Goal: Task Accomplishment & Management: Manage account settings

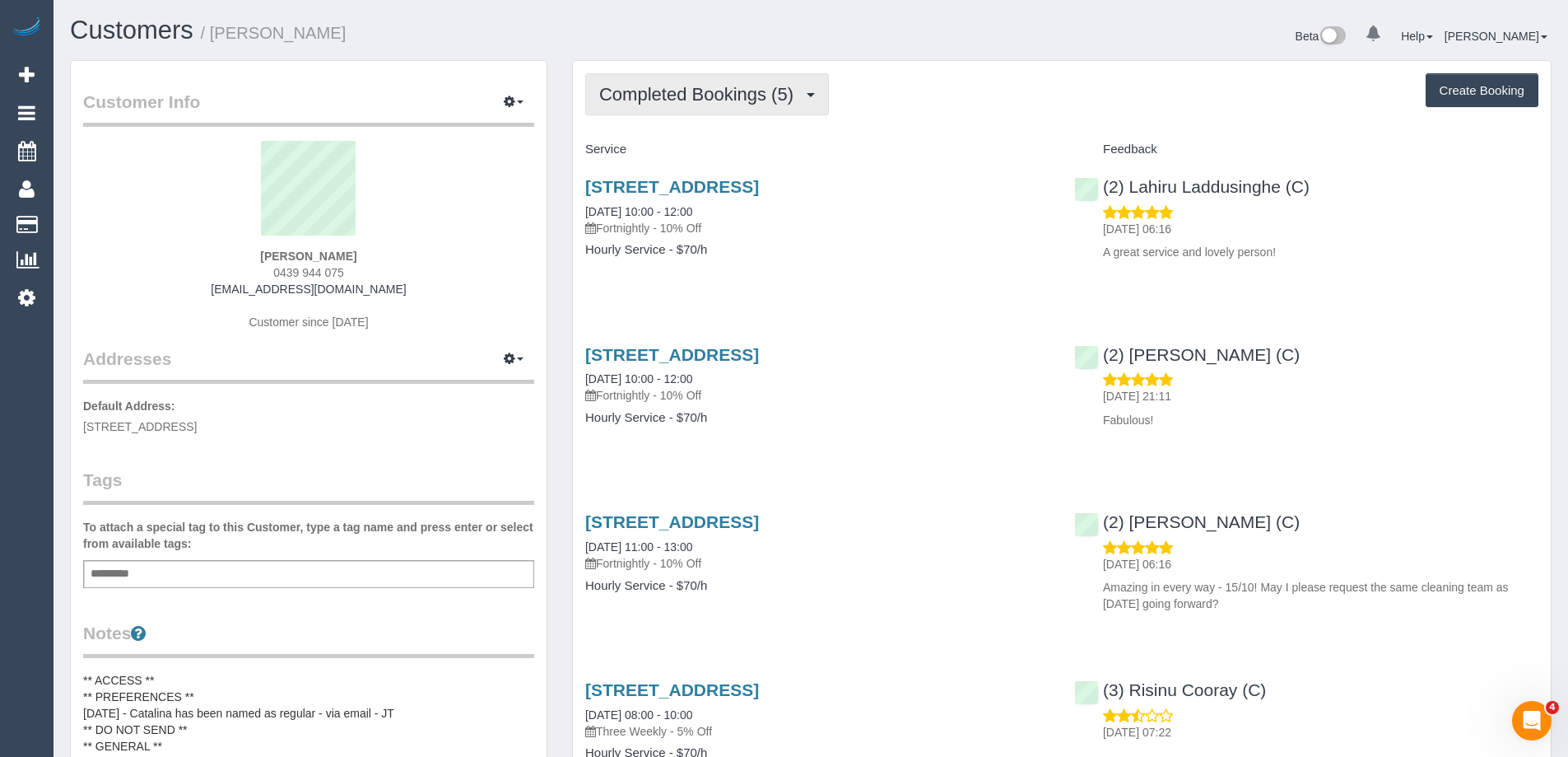
click at [643, 101] on span "Completed Bookings (5)" at bounding box center [700, 94] width 202 height 21
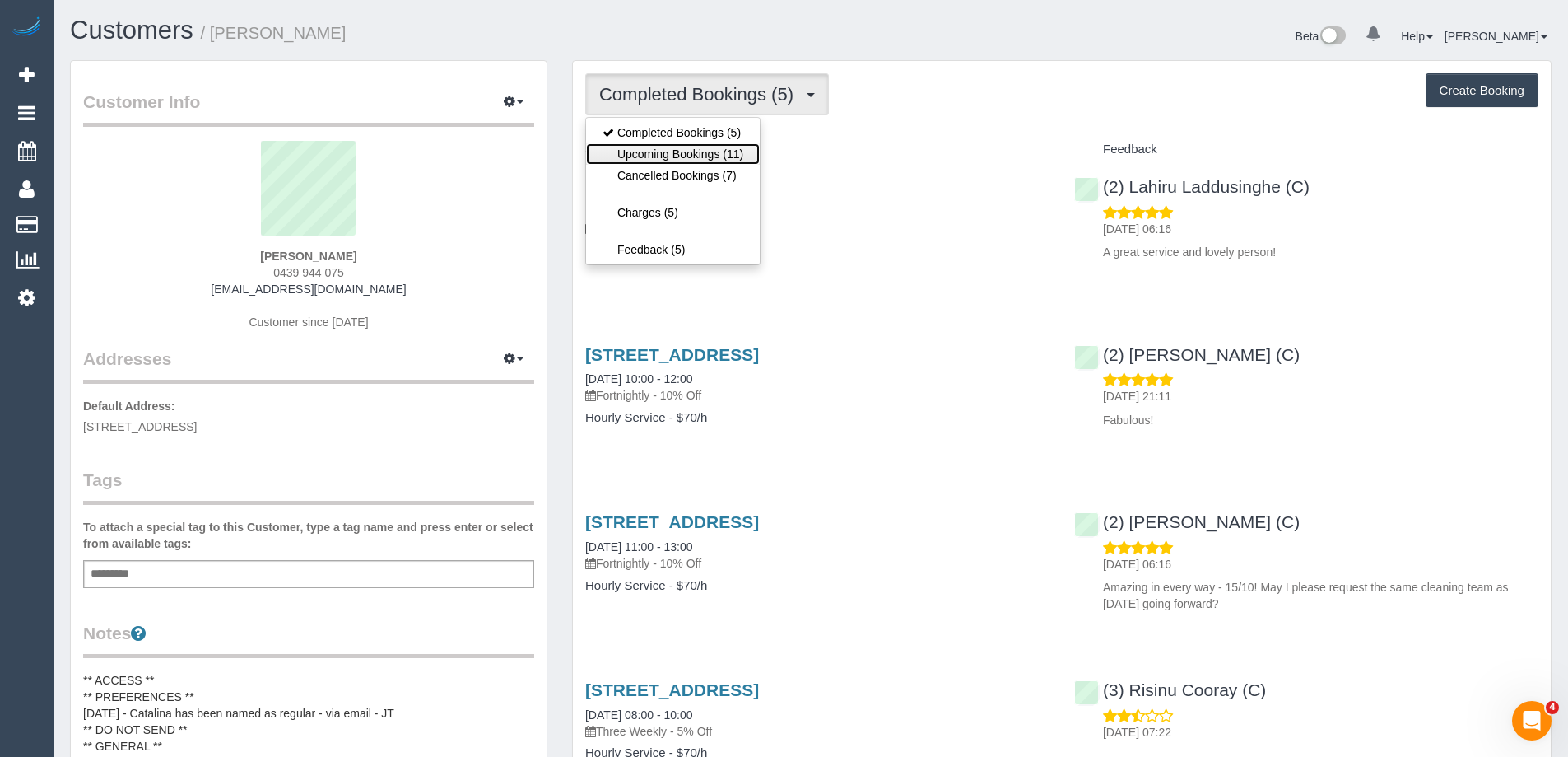
click at [656, 146] on link "Upcoming Bookings (11)" at bounding box center [673, 154] width 174 height 21
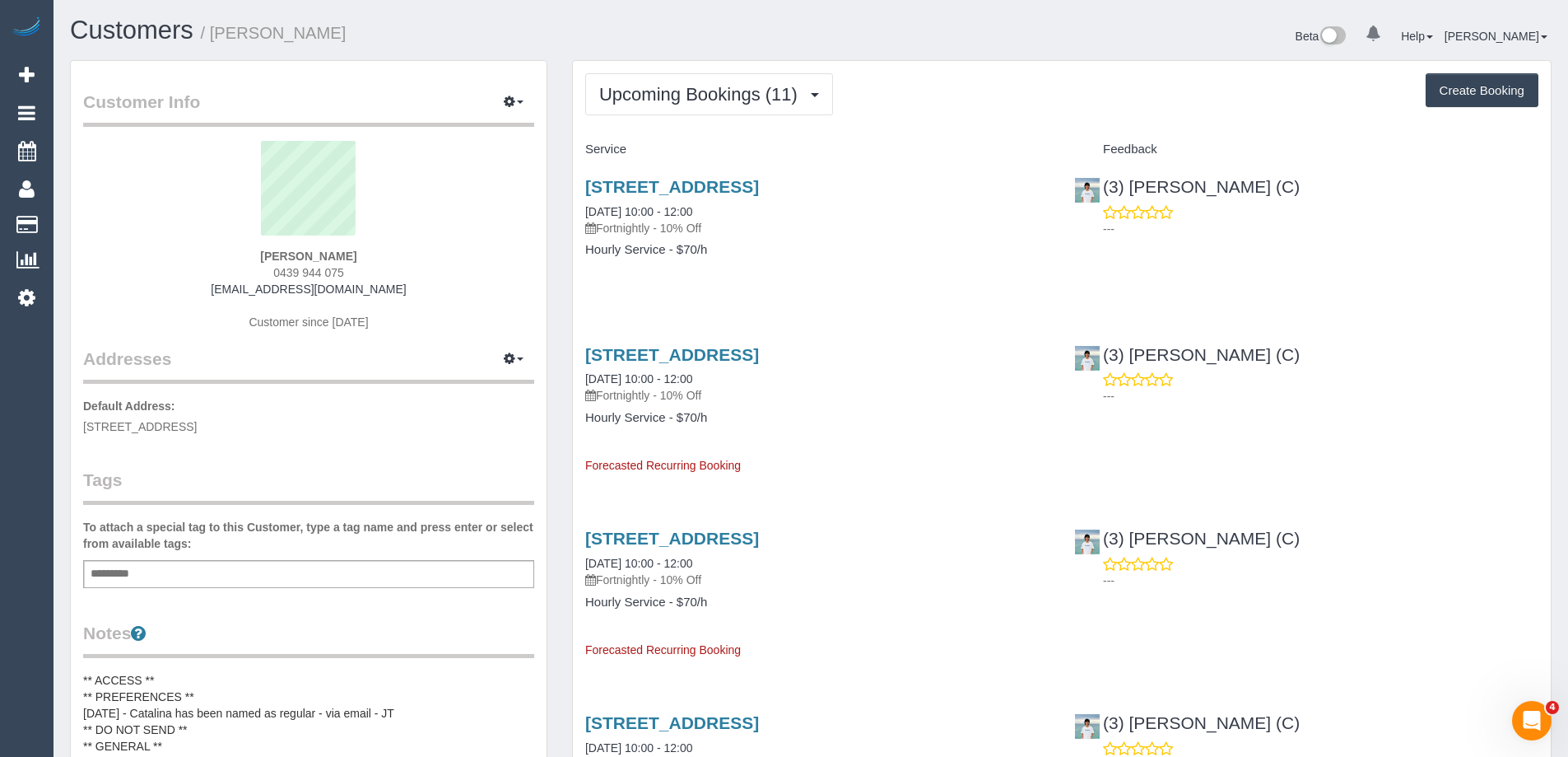
drag, startPoint x: 705, startPoint y: 263, endPoint x: 642, endPoint y: 124, distance: 152.6
click at [705, 263] on div "24 Austin Street, Ferntree Gully, VIC 3156 22/09/2025 10:00 - 12:00 Fortnightly…" at bounding box center [817, 226] width 489 height 127
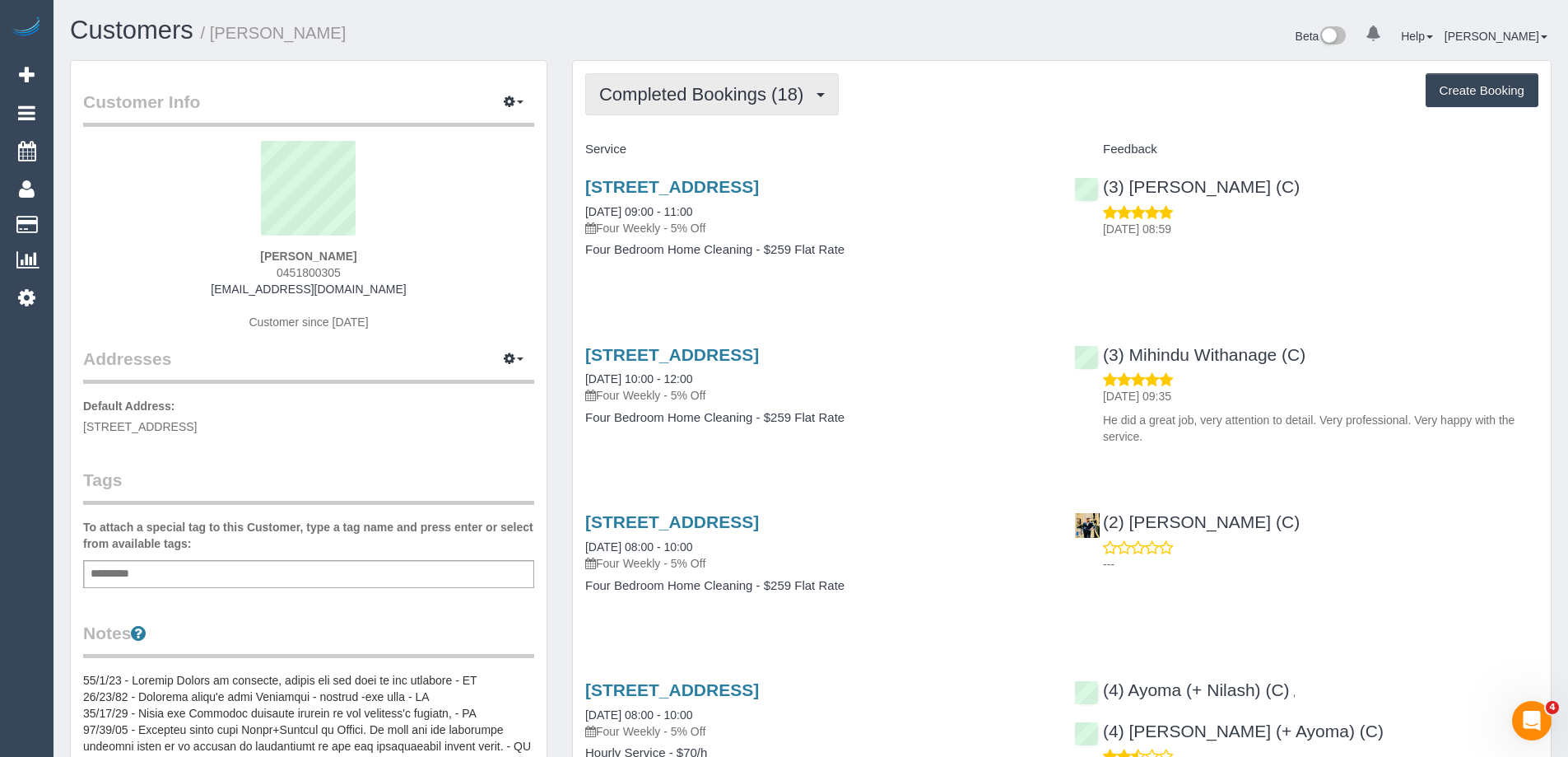
click at [695, 105] on button "Completed Bookings (18)" at bounding box center [712, 94] width 254 height 42
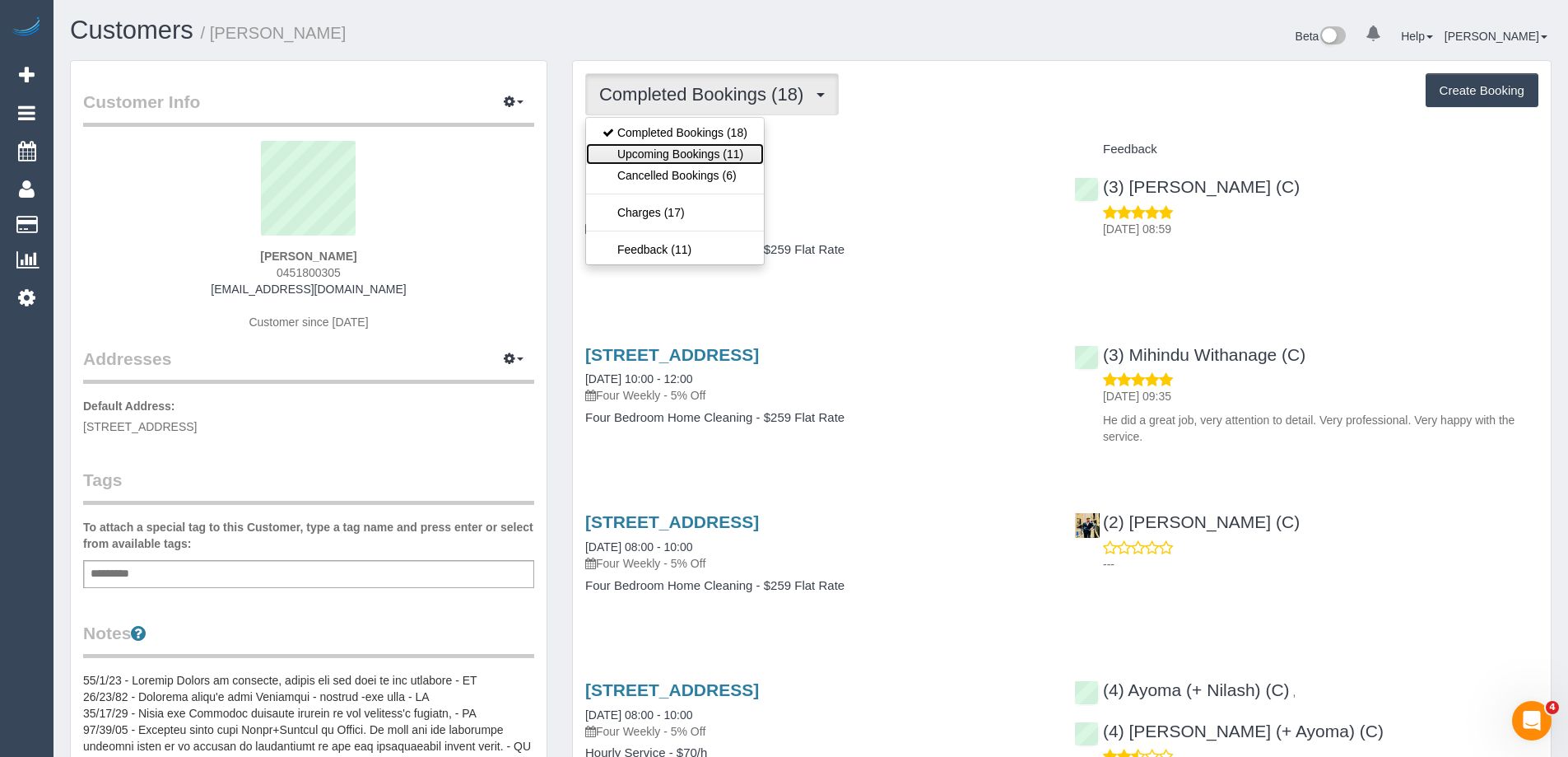
click at [695, 150] on link "Upcoming Bookings (11)" at bounding box center [675, 154] width 178 height 21
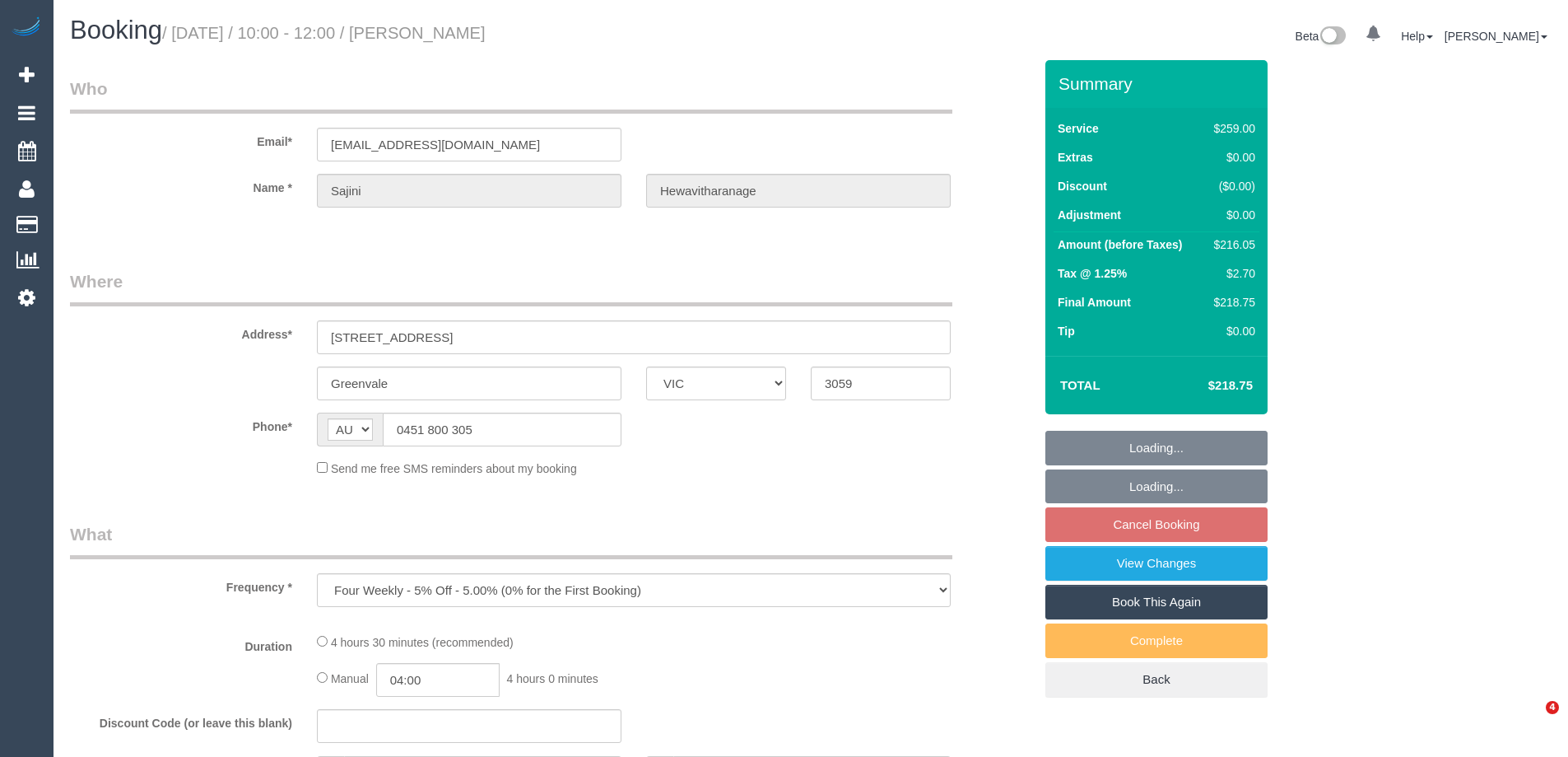
select select "VIC"
select select "string:stripe-pm_1Odr4E2GScqysDRVVS4QzLt3"
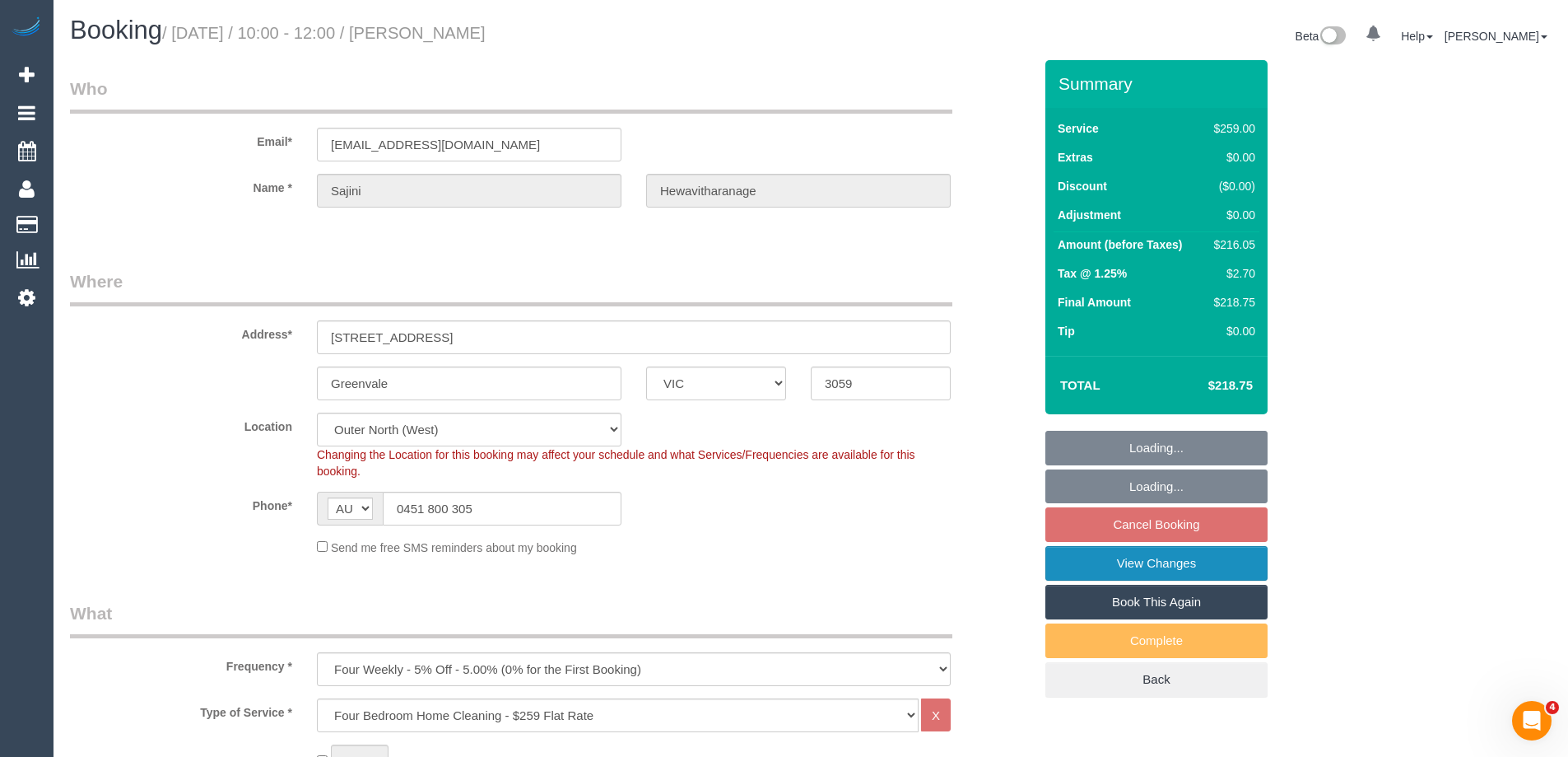
select select "object:631"
click at [1099, 557] on link "View Changes" at bounding box center [1156, 563] width 223 height 34
select select "number:27"
select select "number:14"
select select "number:18"
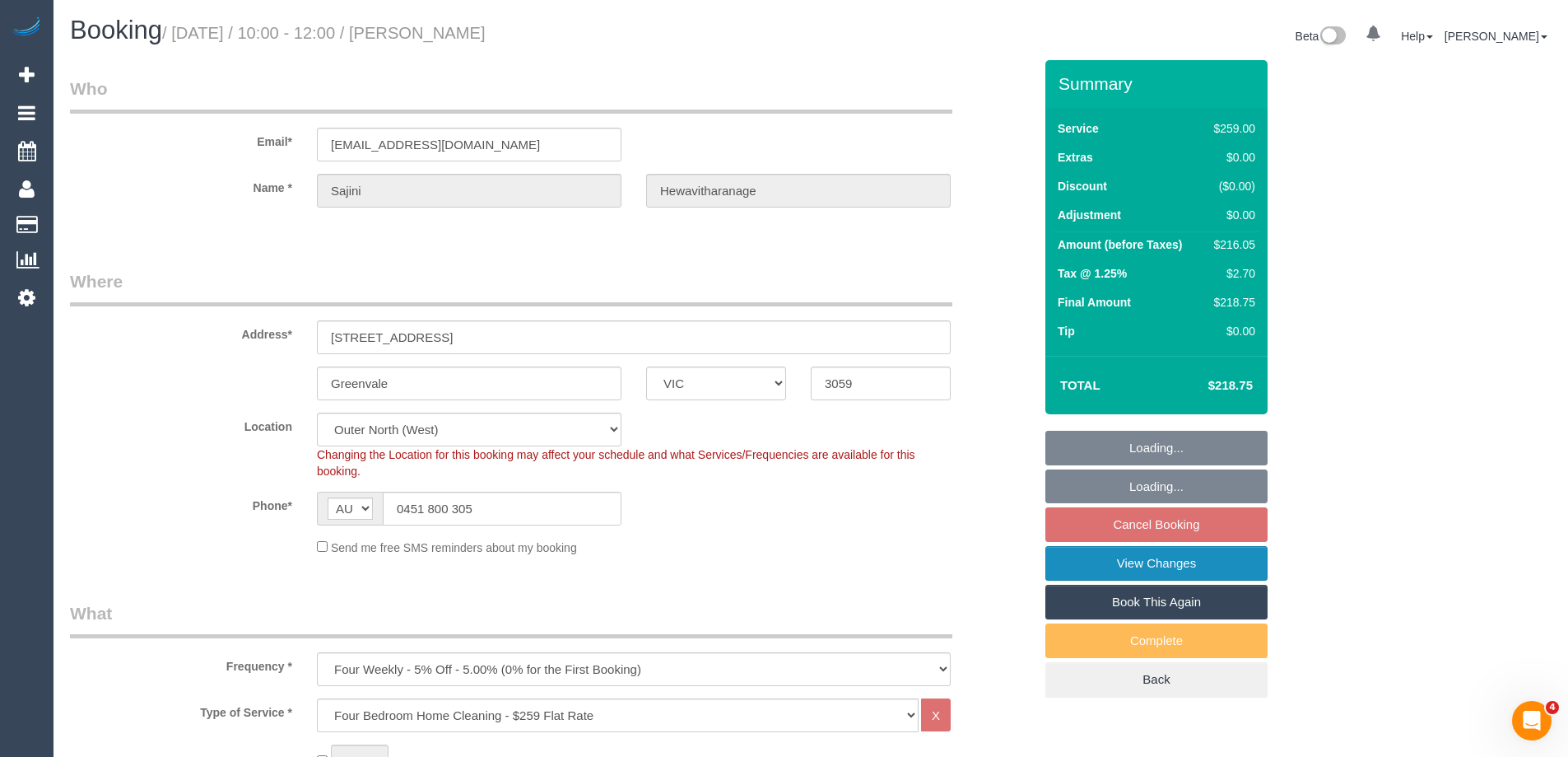
select select "number:22"
select select "number:34"
select select "number:12"
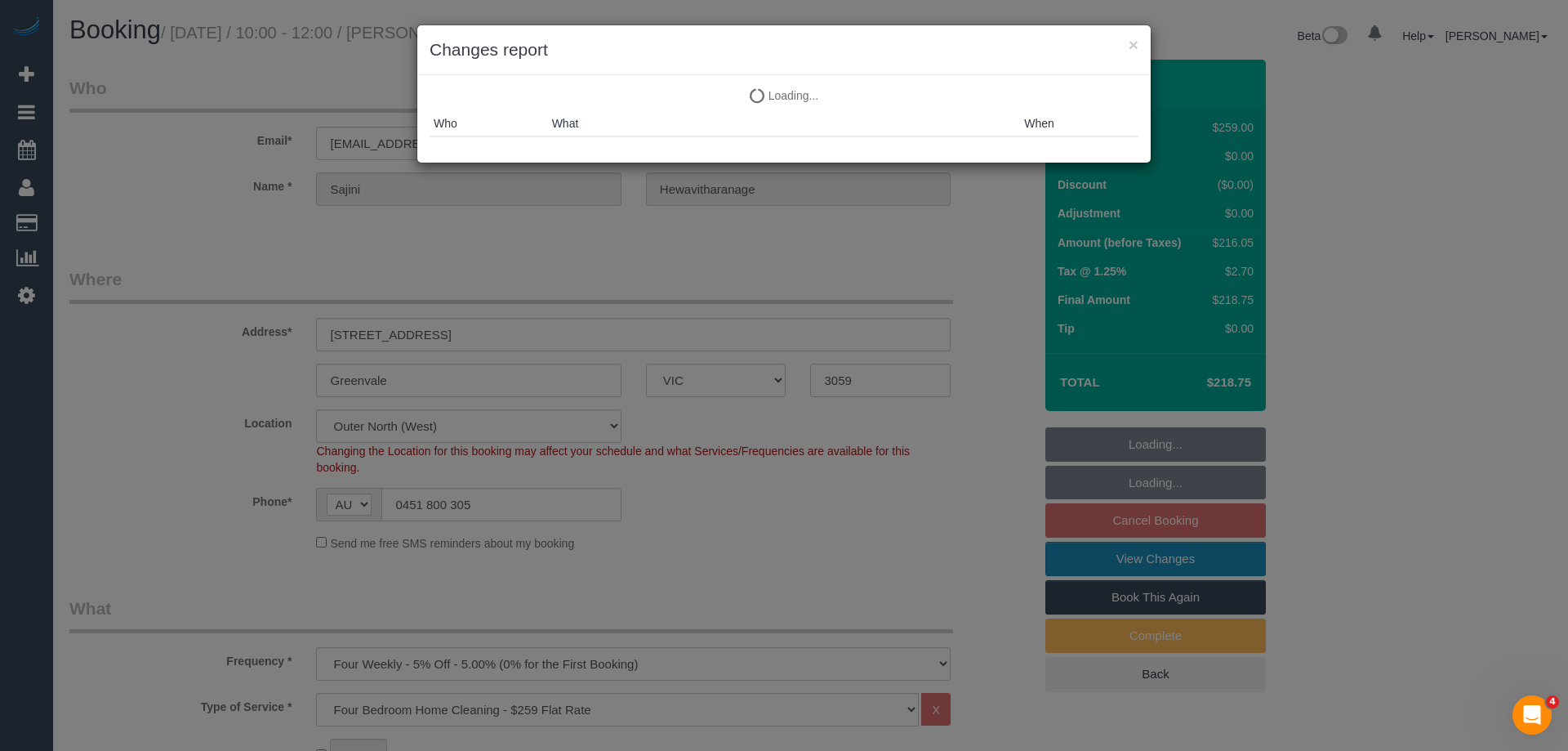
select select "spot3"
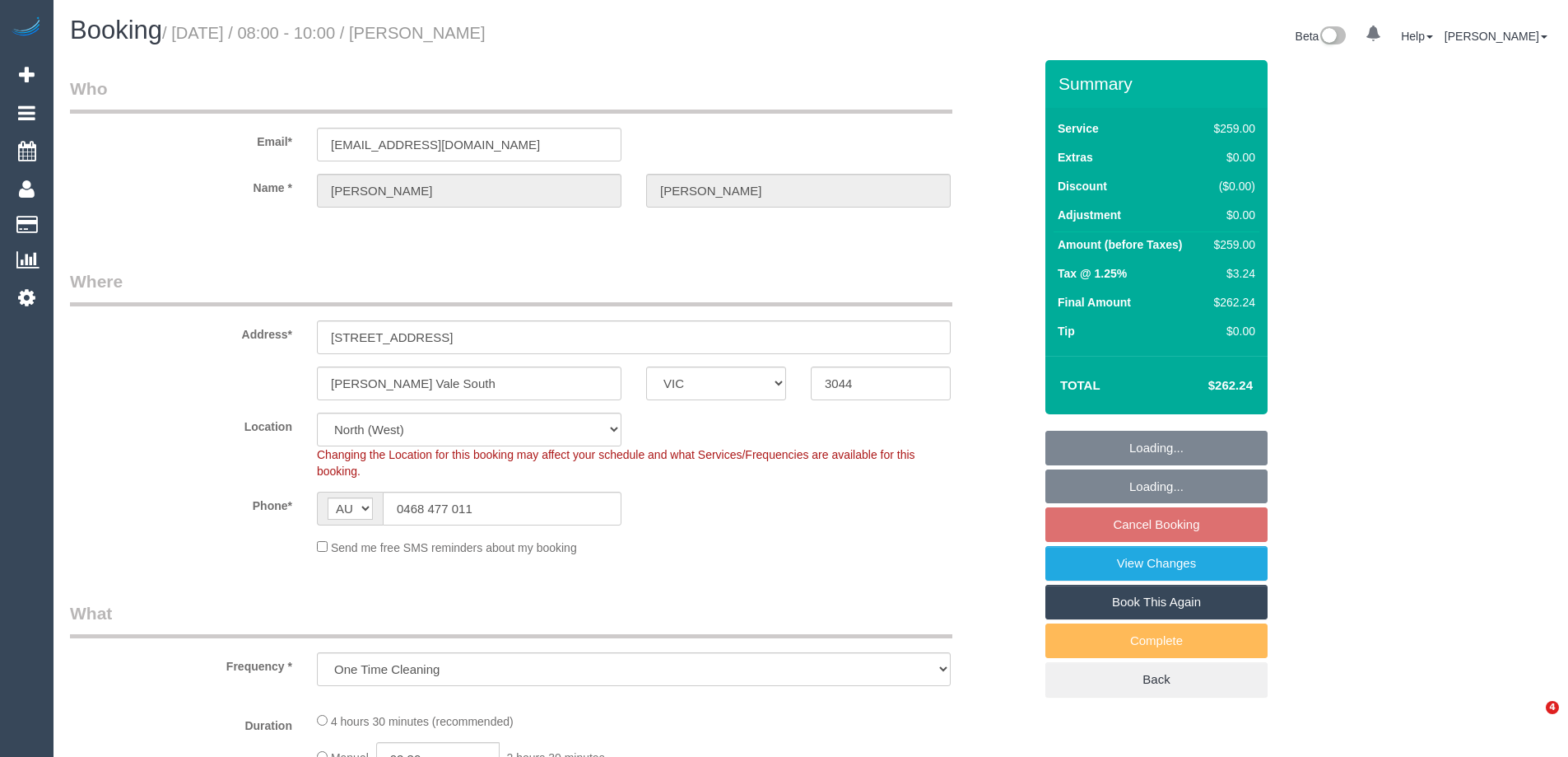
select select "VIC"
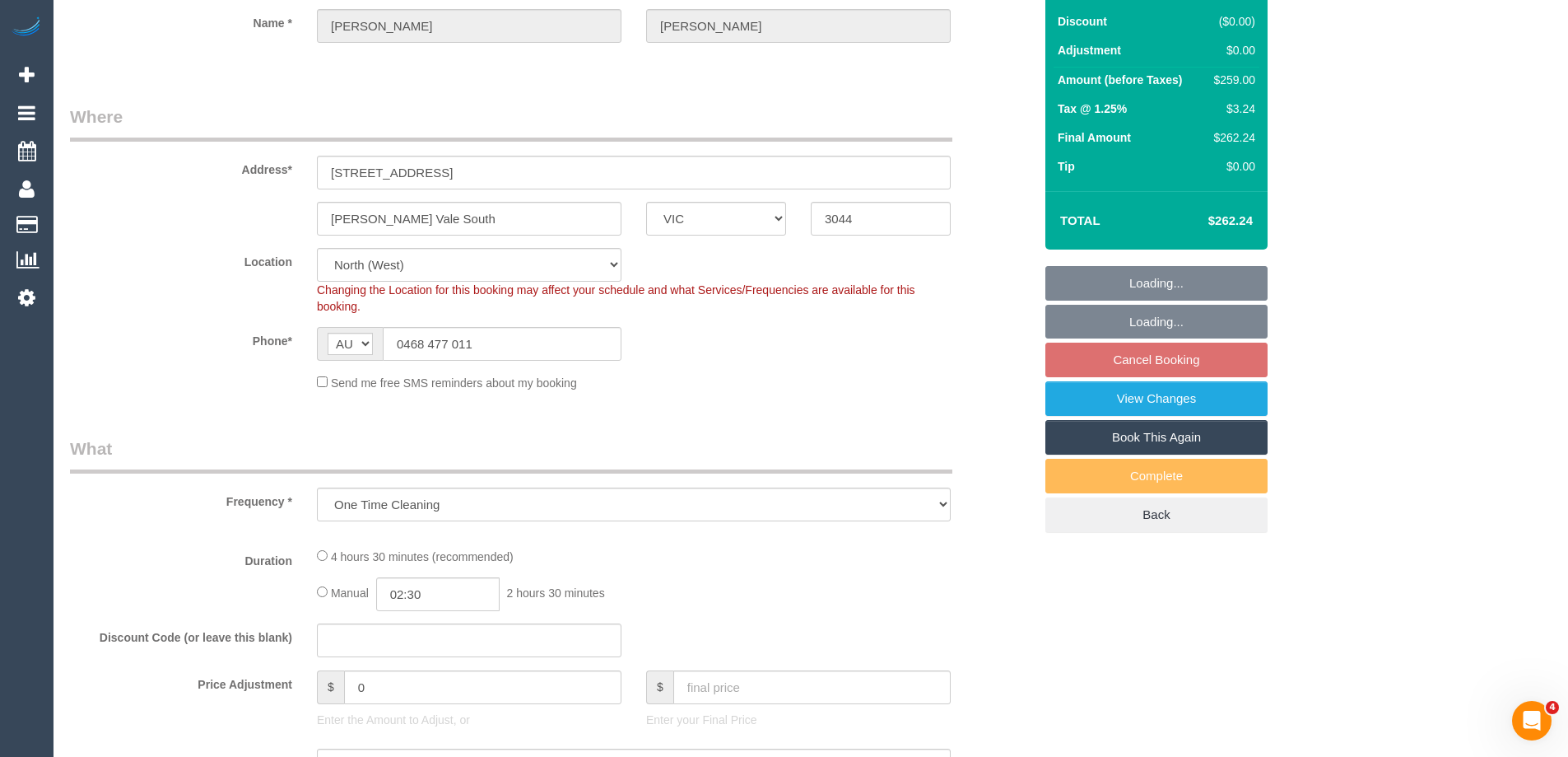
select select "object:771"
select select "string:stripe-pm_1RskIY2GScqysDRVUR4b86Mt"
select select "number:29"
select select "number:14"
select select "number:19"
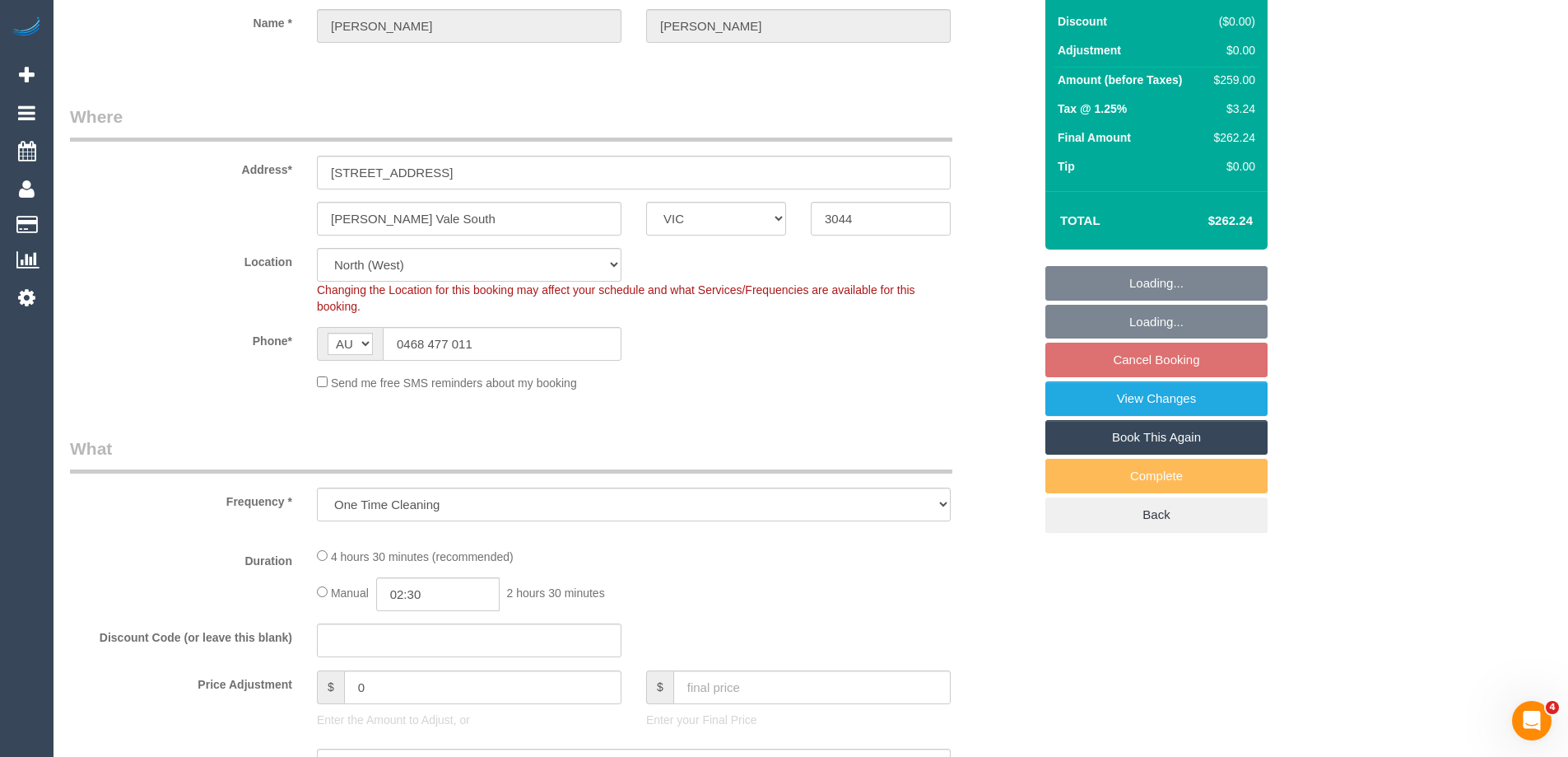
select select "number:36"
select select "number:34"
select select "number:12"
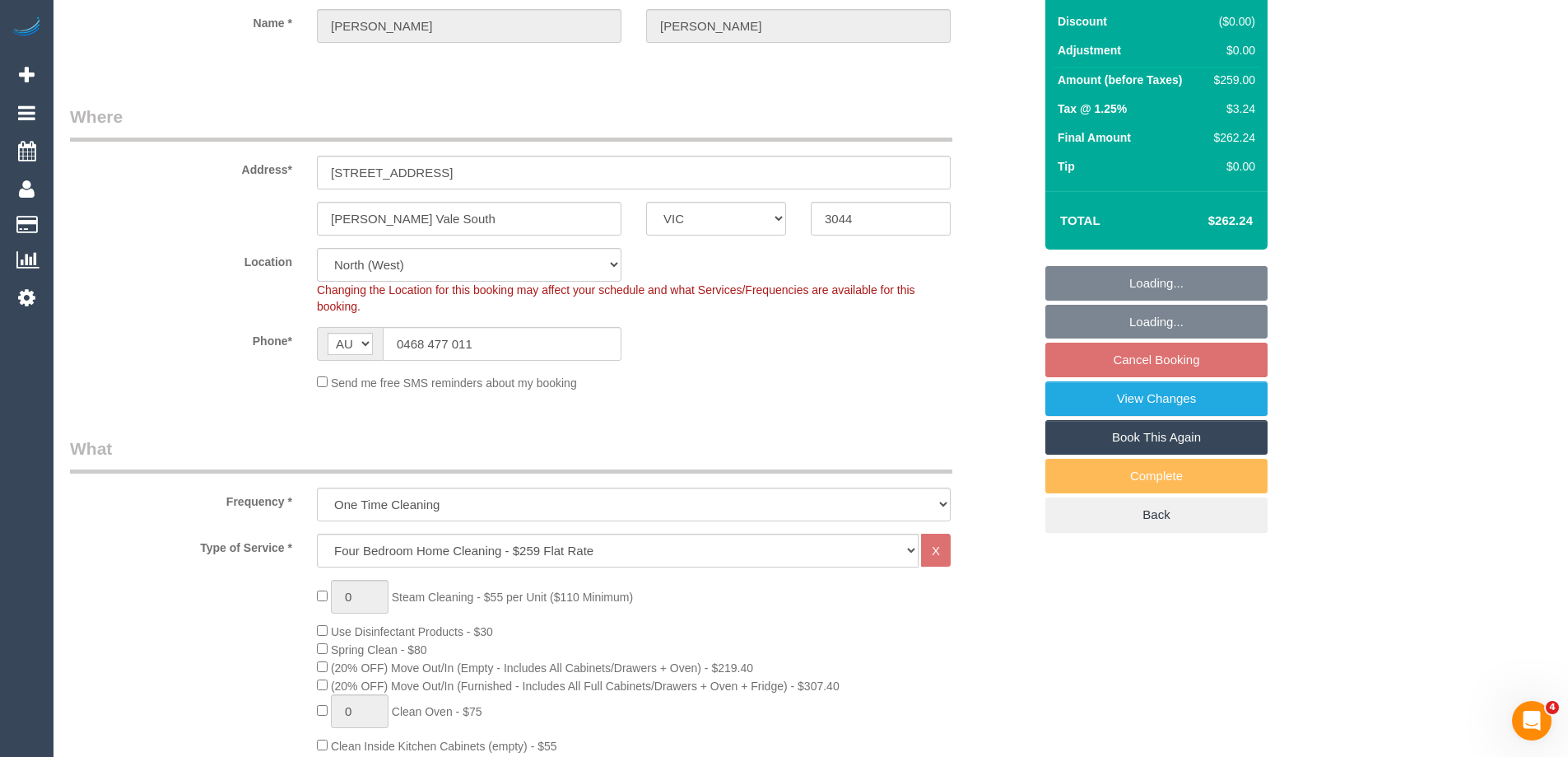
select select "spot2"
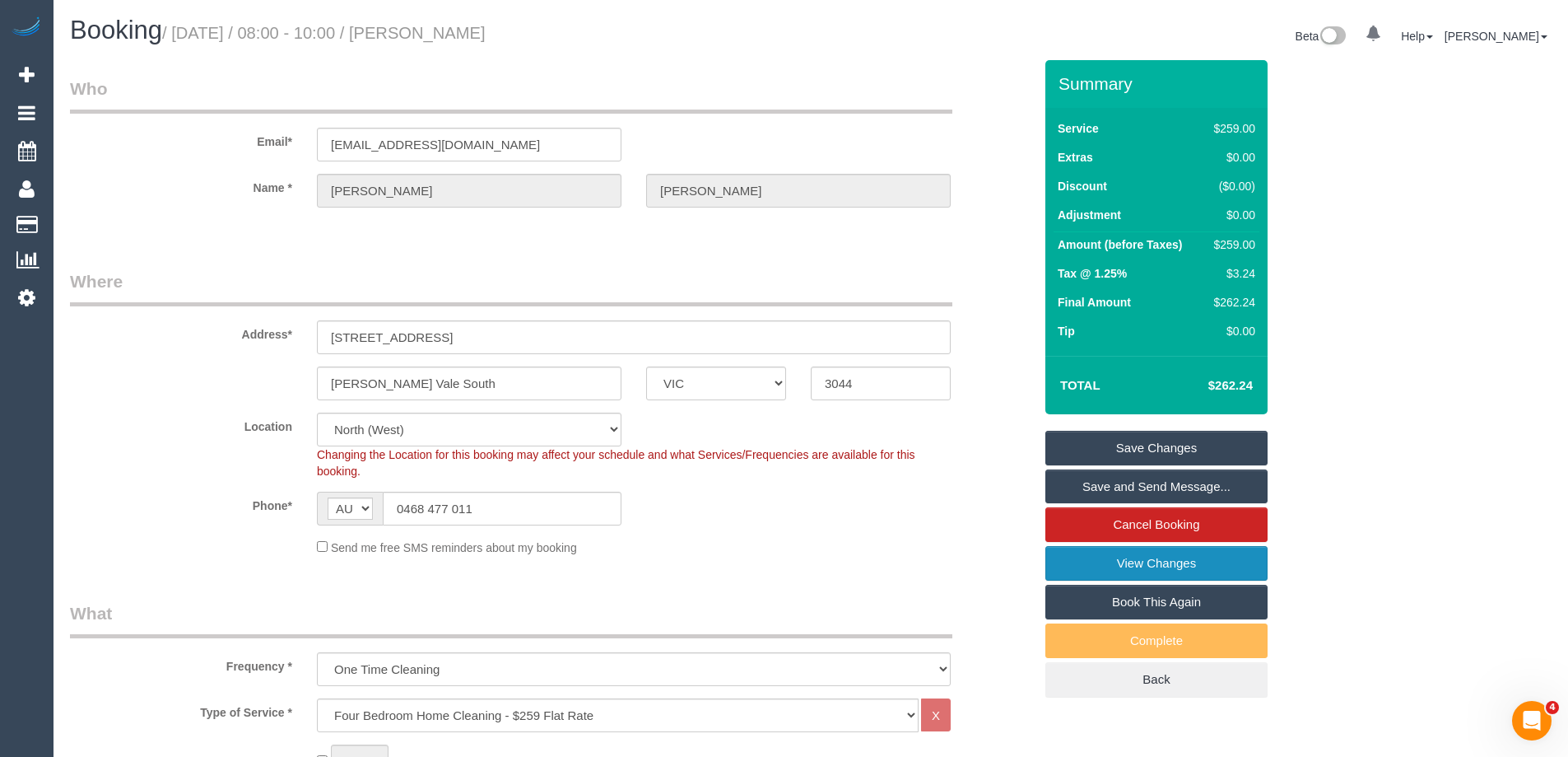
click at [1103, 556] on link "View Changes" at bounding box center [1156, 563] width 223 height 34
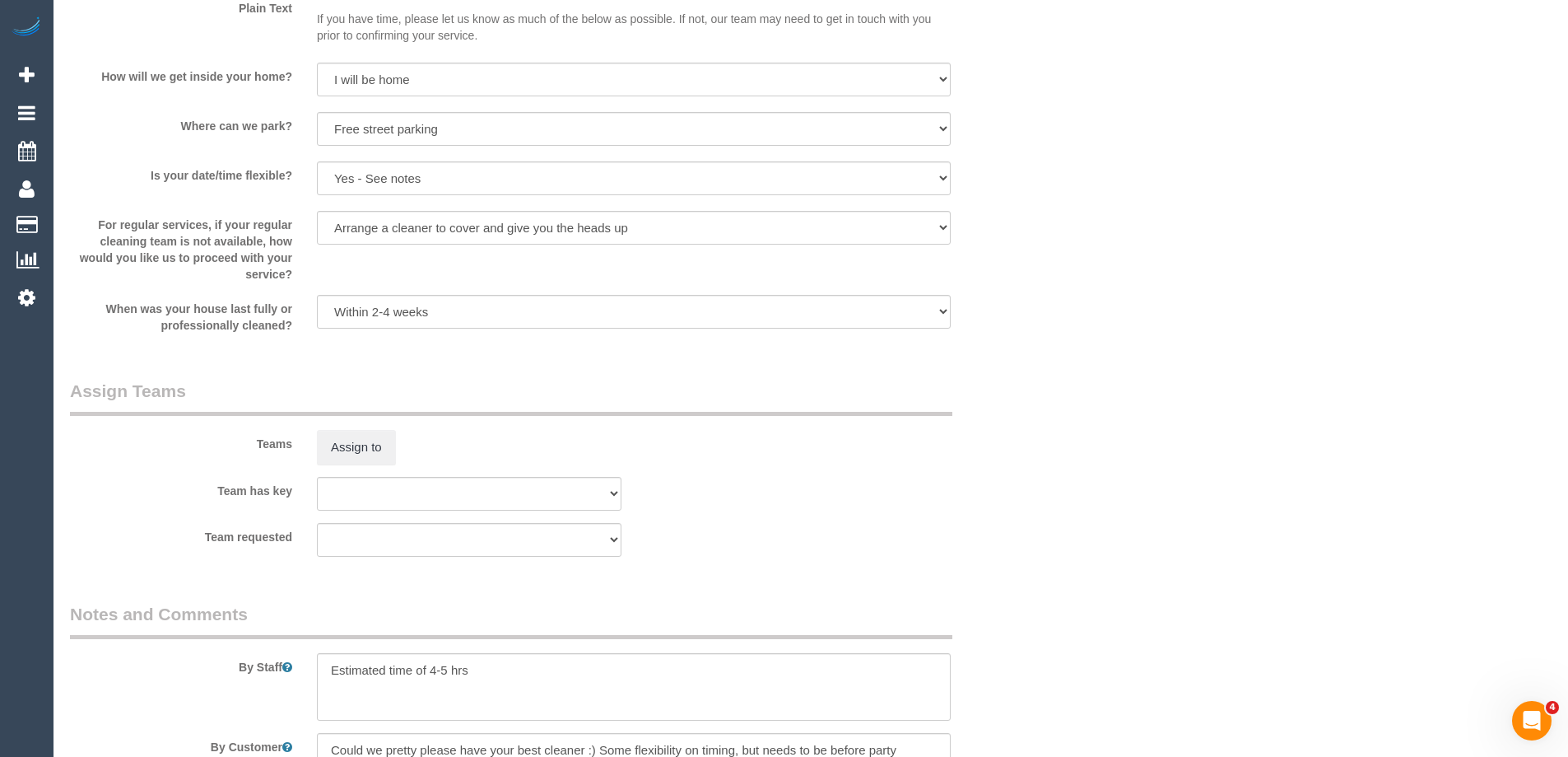
scroll to position [2077, 0]
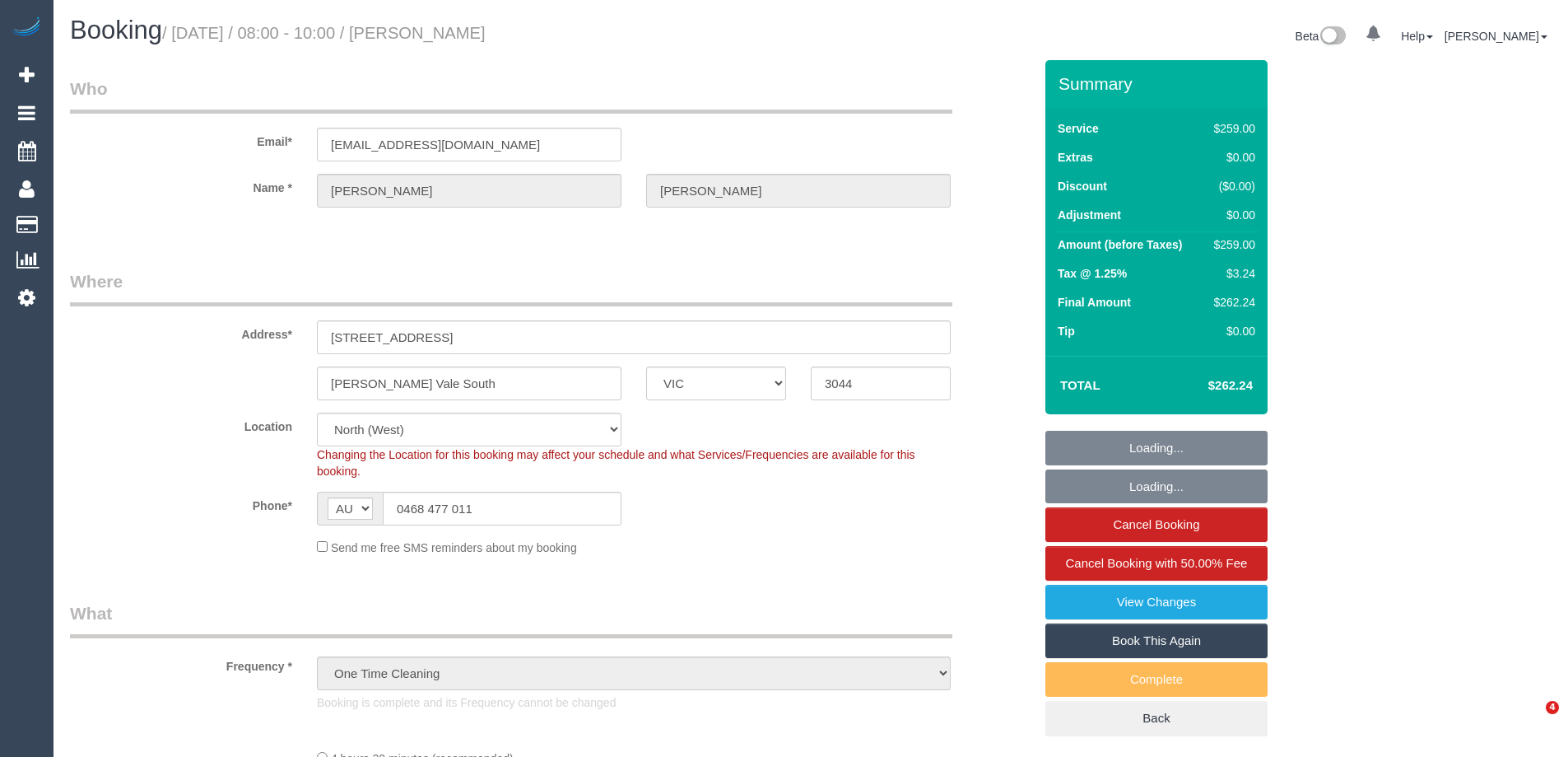
select select "VIC"
select select "number:29"
select select "number:14"
select select "number:19"
select select "number:36"
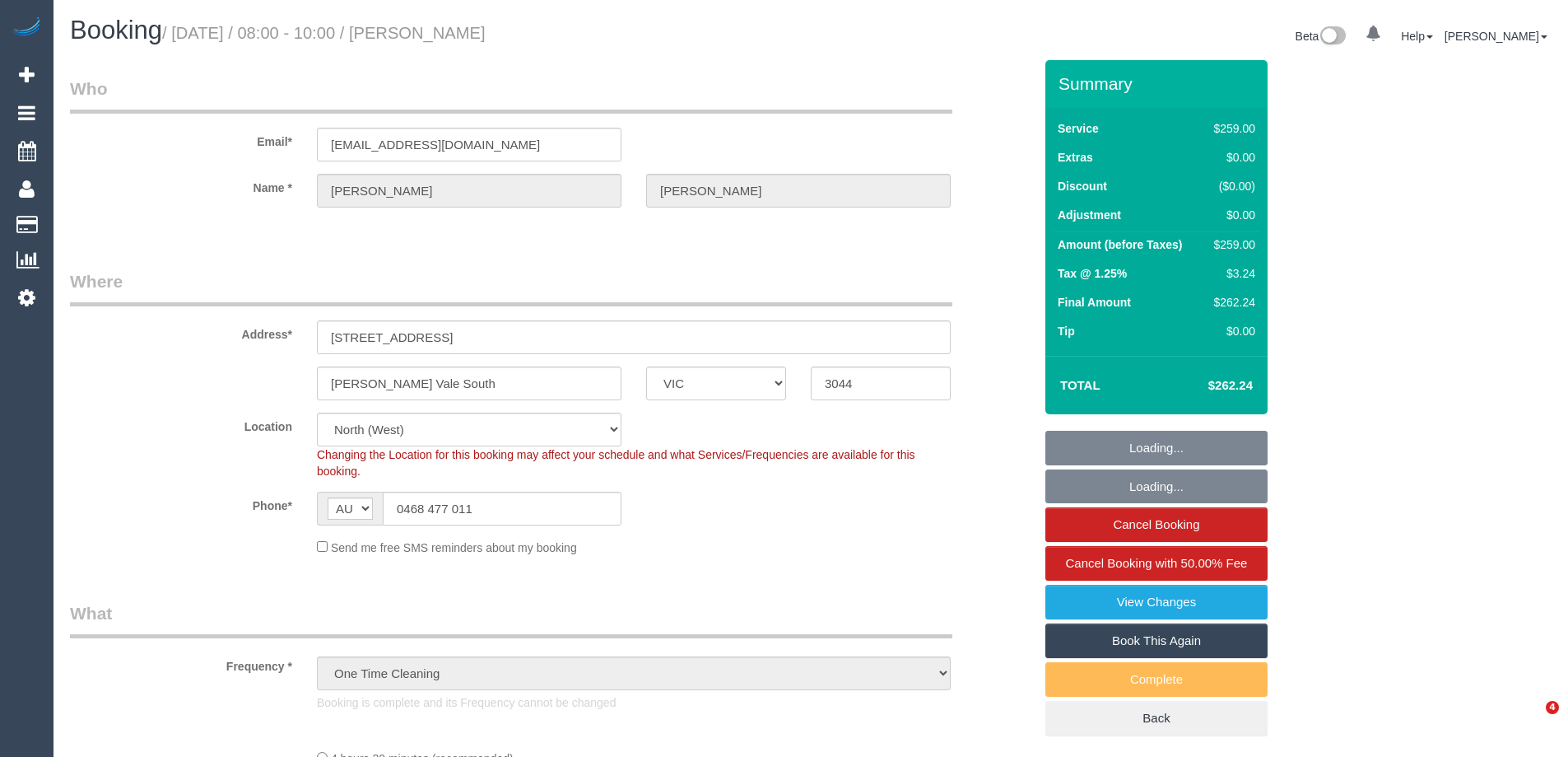
select select "number:34"
select select "number:12"
select select "string:stripe-pm_1RskIY2GScqysDRVUR4b86Mt"
select select "spot1"
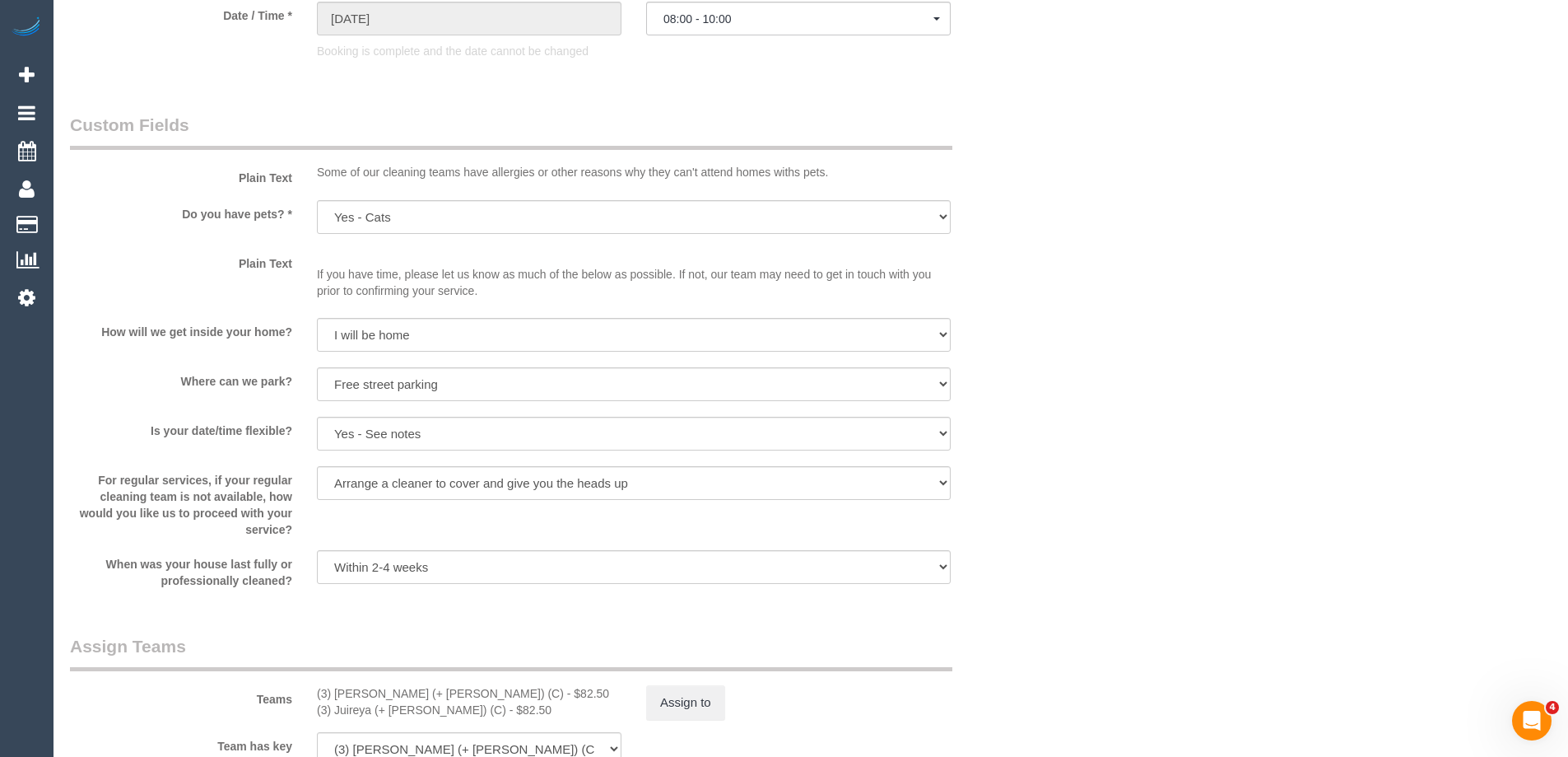
scroll to position [2471, 0]
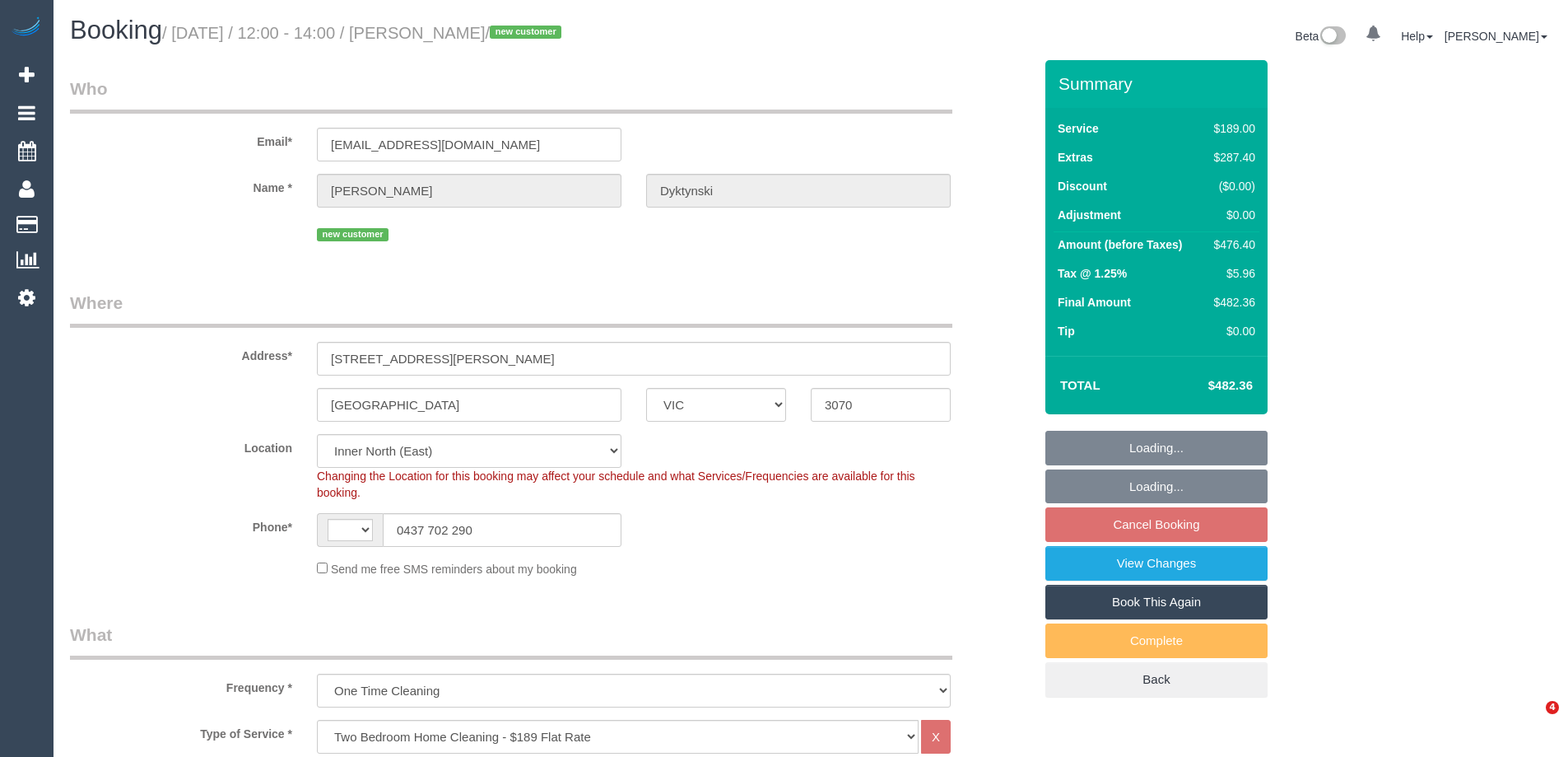
select select "VIC"
select select "object:393"
select select "number:28"
select select "number:15"
select select "number:19"
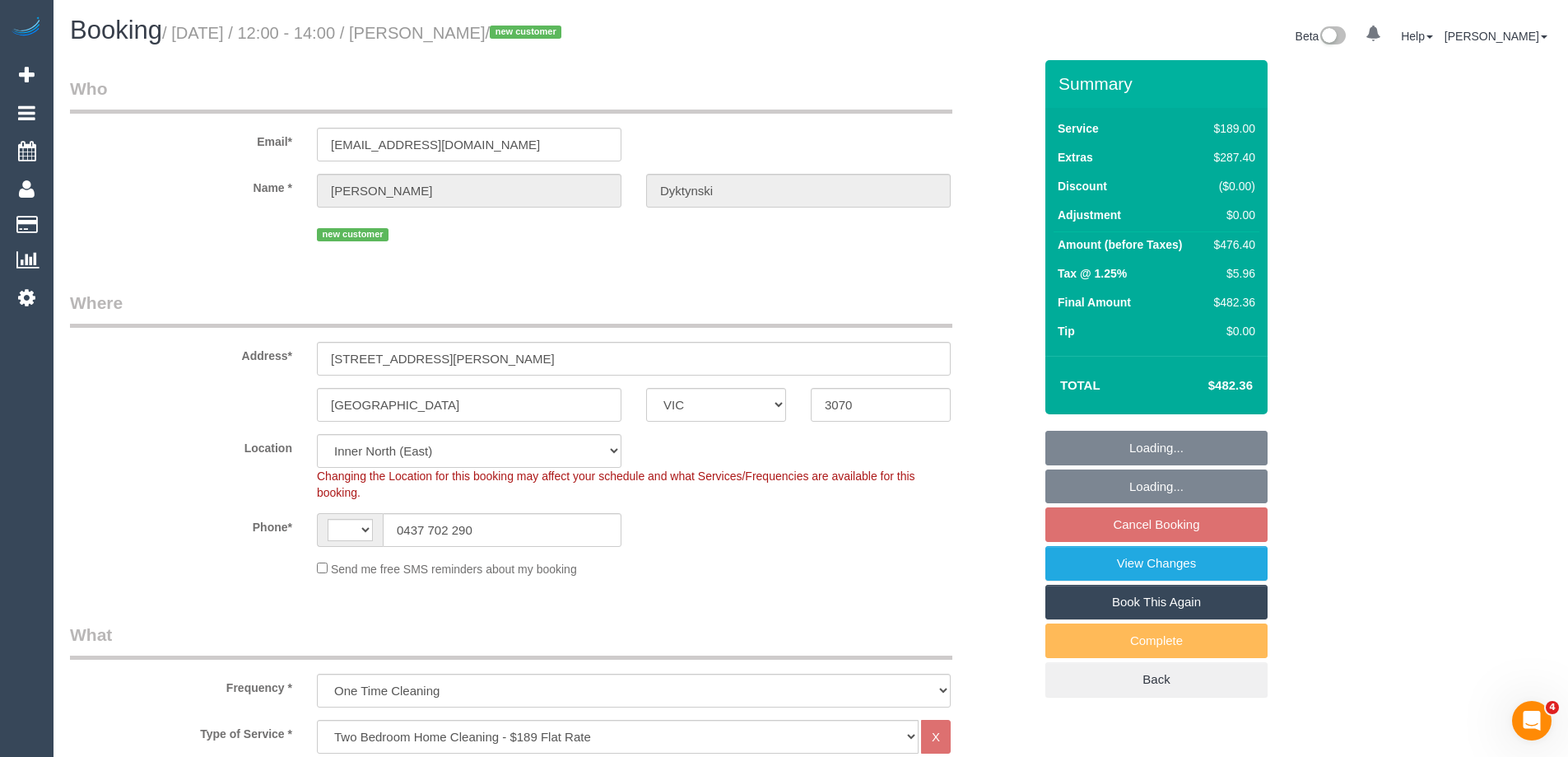
select select "number:25"
select select "number:34"
select select "number:11"
select select "string:AU"
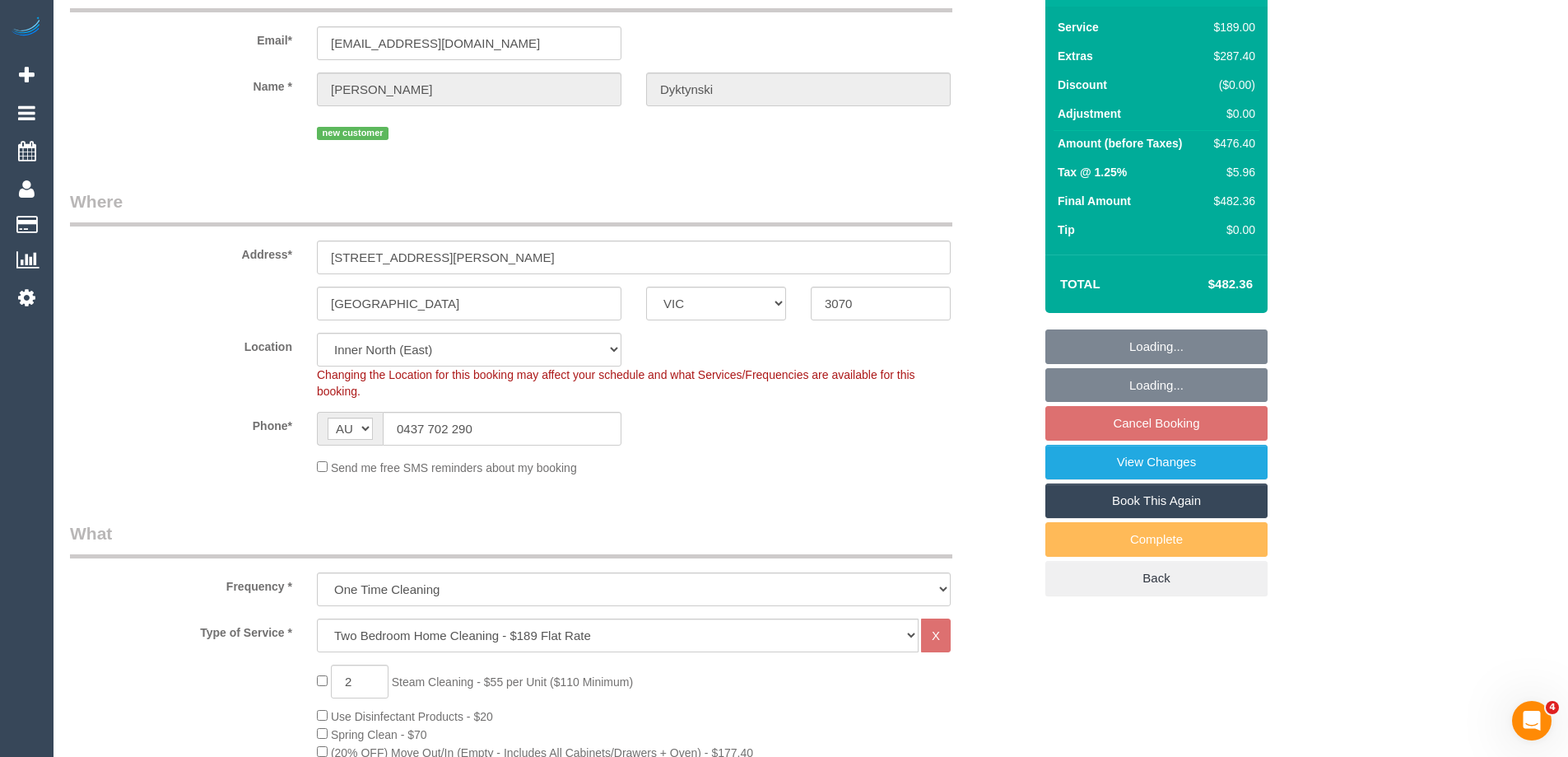
select select "string:stripe-pm_1S1KqG2GScqysDRV2ECsWZaK"
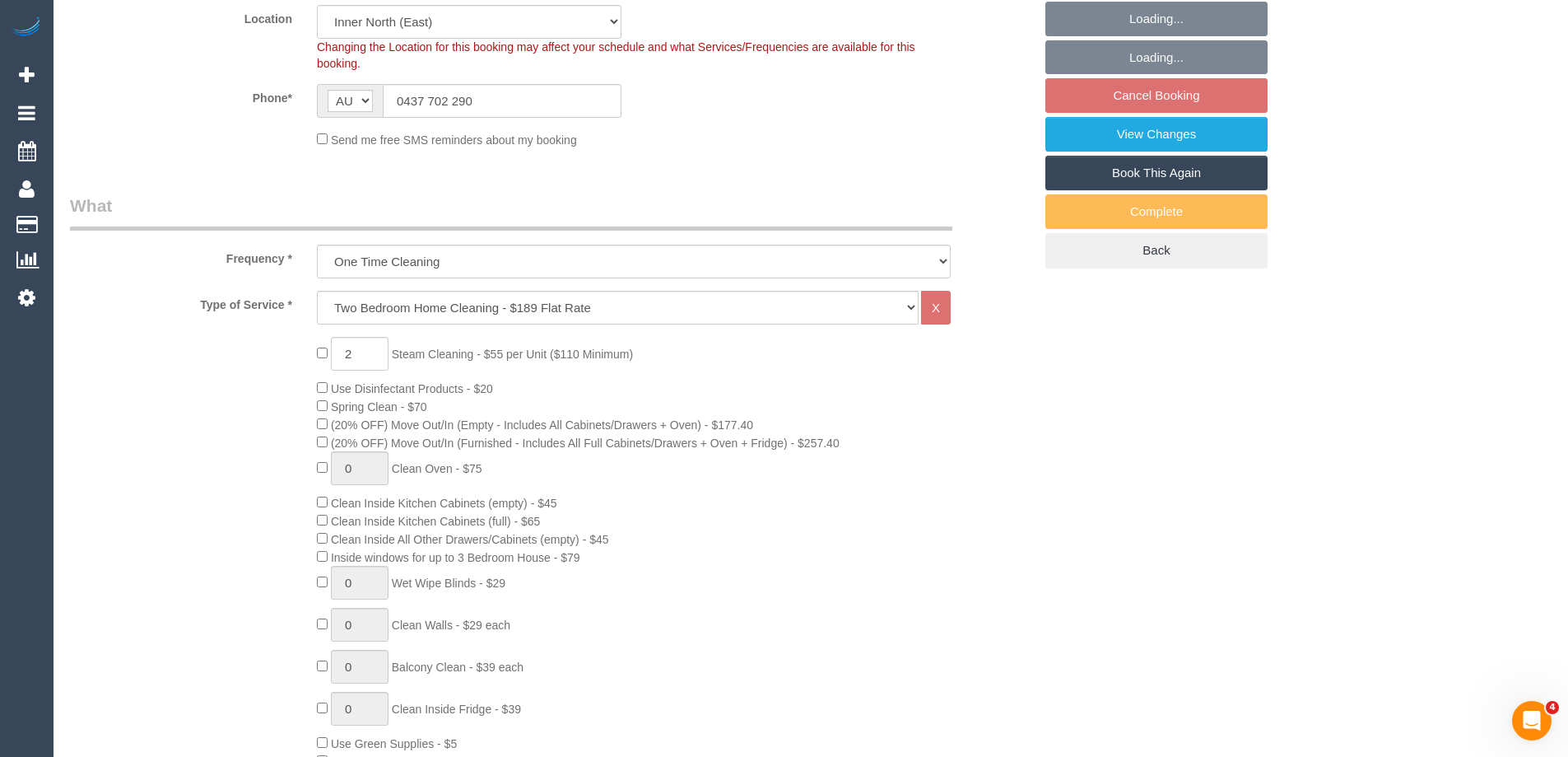
select select "spot3"
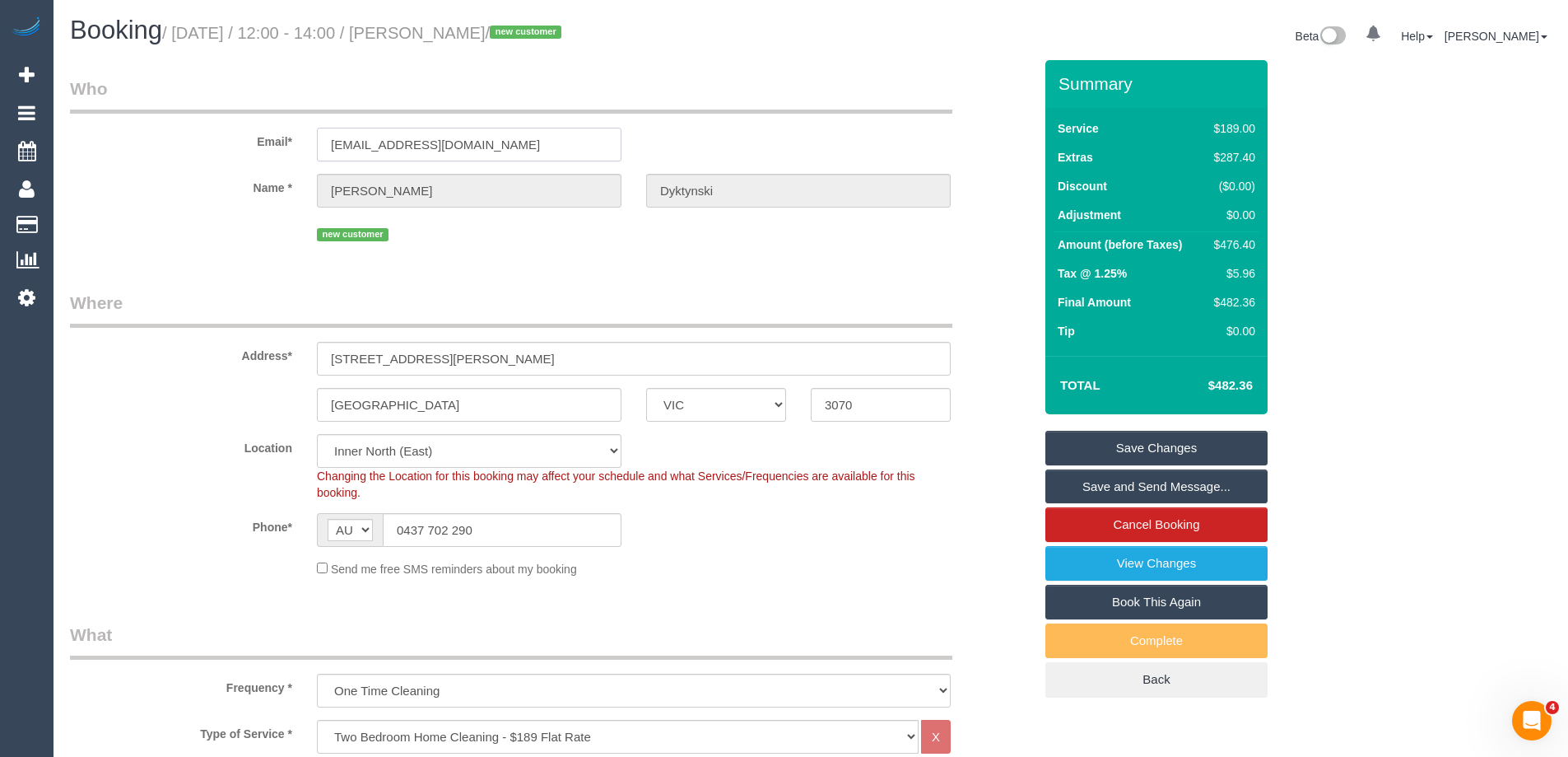
drag, startPoint x: 499, startPoint y: 145, endPoint x: 67, endPoint y: 145, distance: 432.0
click at [128, 141] on div "Email* katedyktynski@gmail.com" at bounding box center [552, 118] width 988 height 85
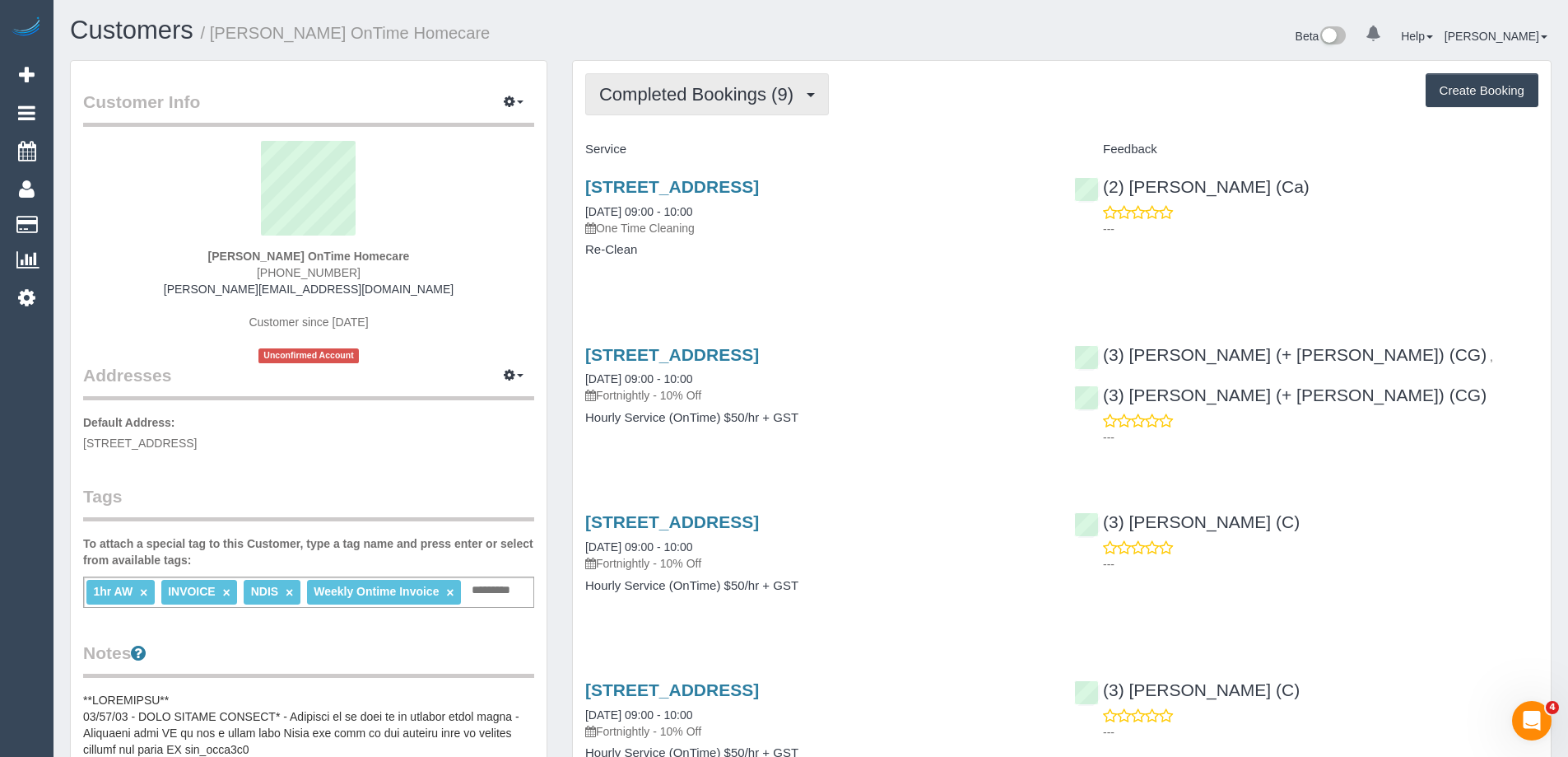
click at [648, 104] on span "Completed Bookings (9)" at bounding box center [700, 94] width 202 height 21
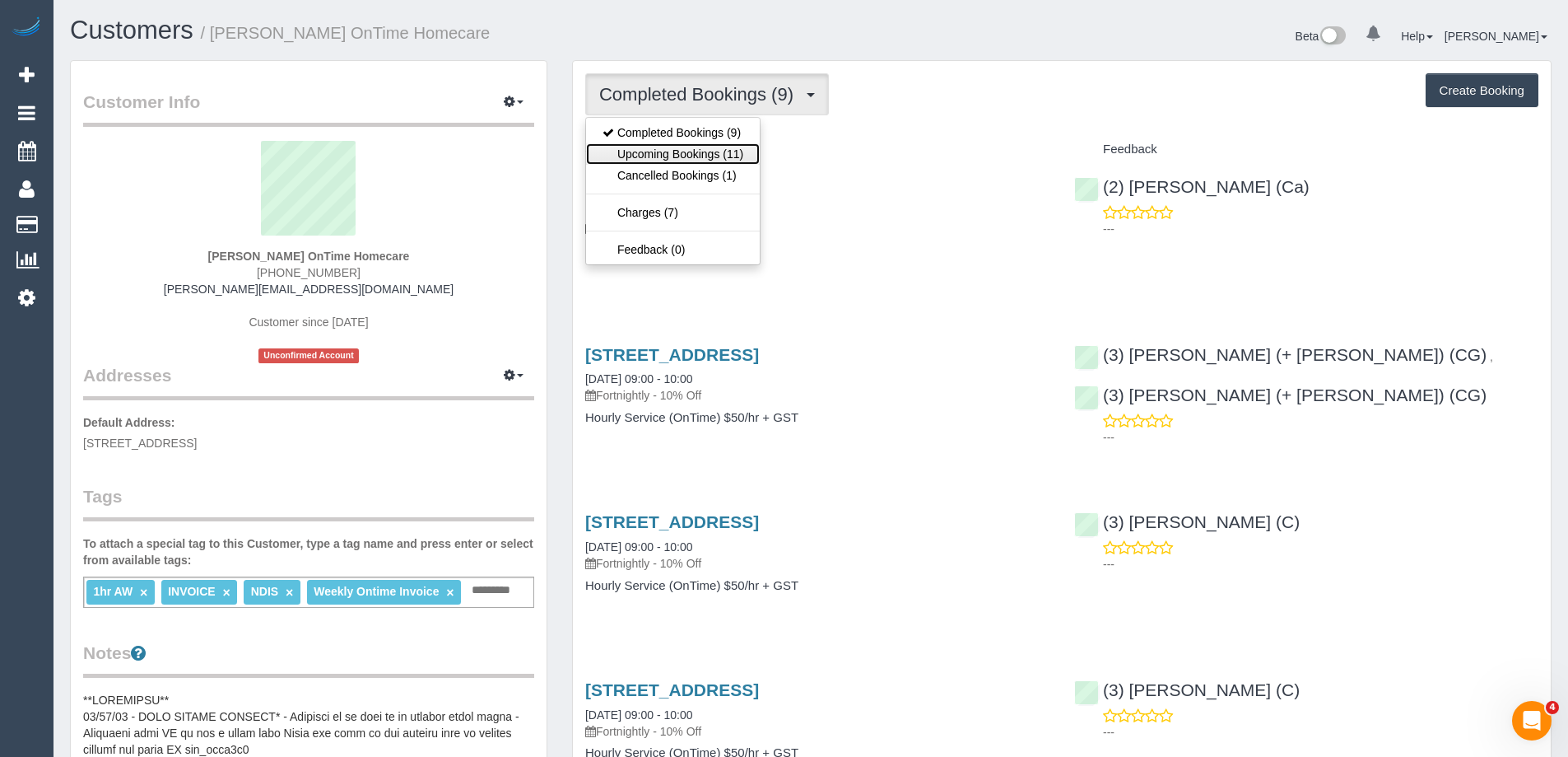
click at [647, 144] on link "Upcoming Bookings (11)" at bounding box center [673, 154] width 174 height 21
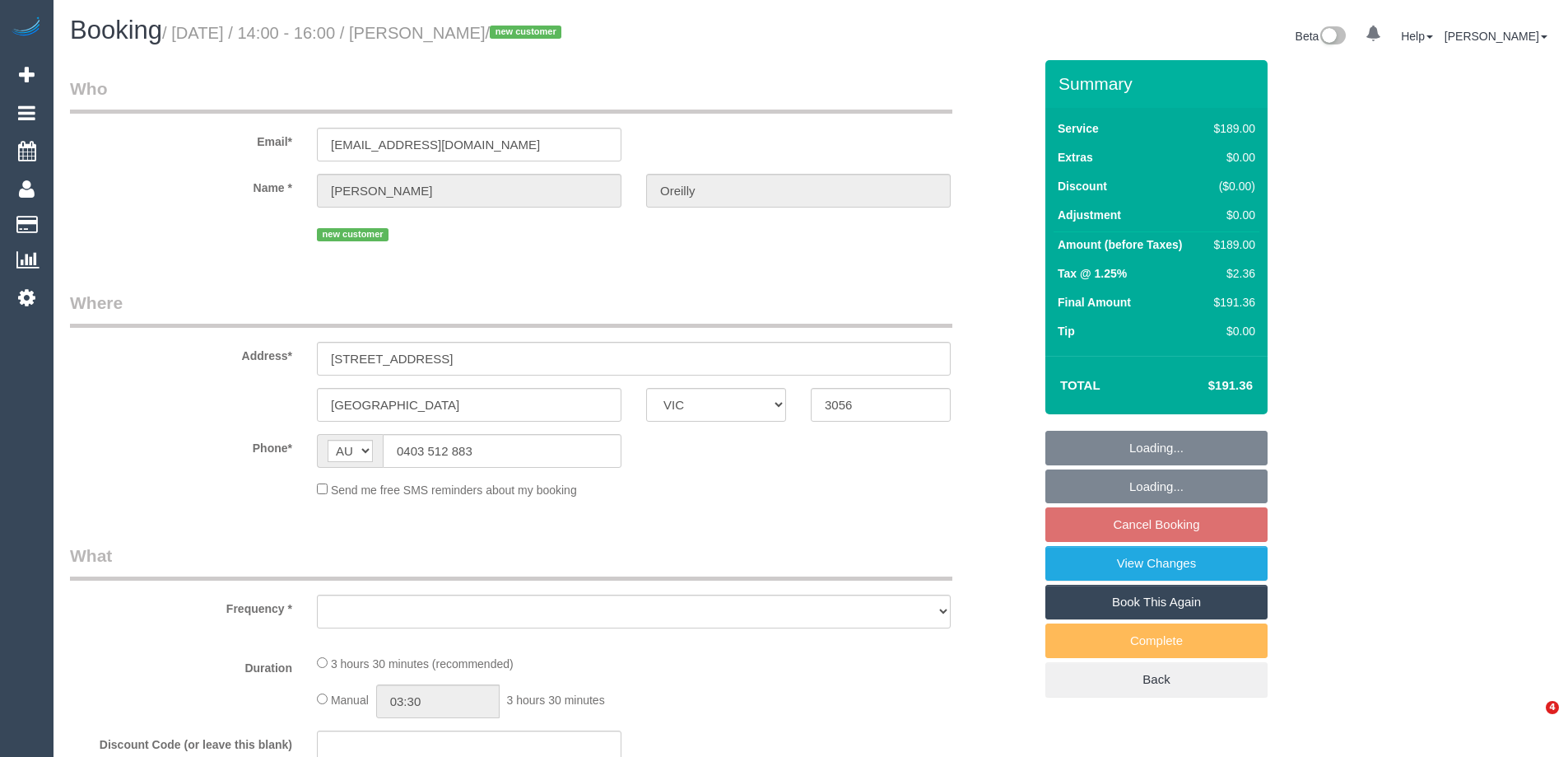
select select "VIC"
select select "number:27"
select select "number:14"
select select "number:19"
select select "number:25"
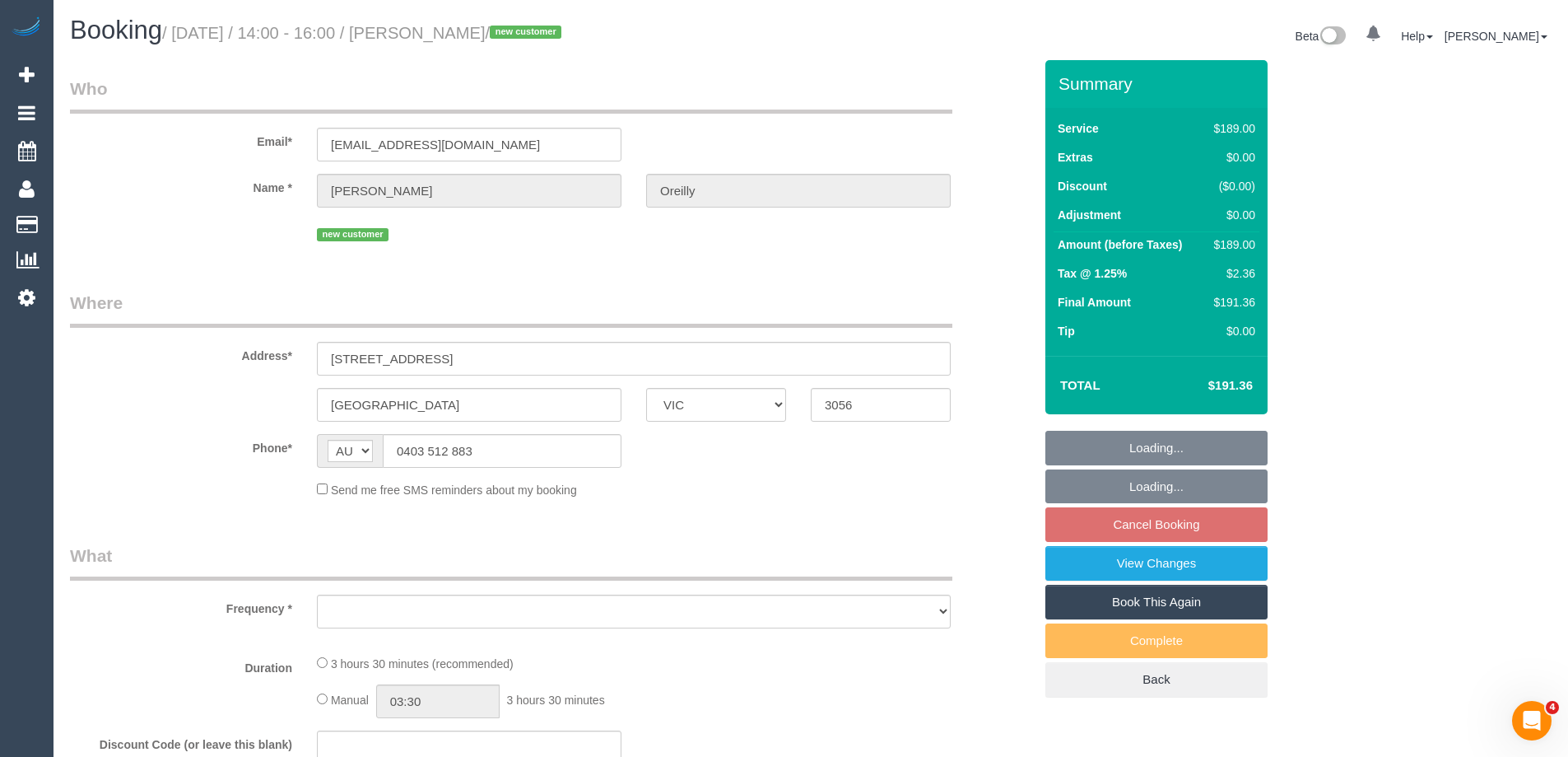
select select "number:35"
select select "number:12"
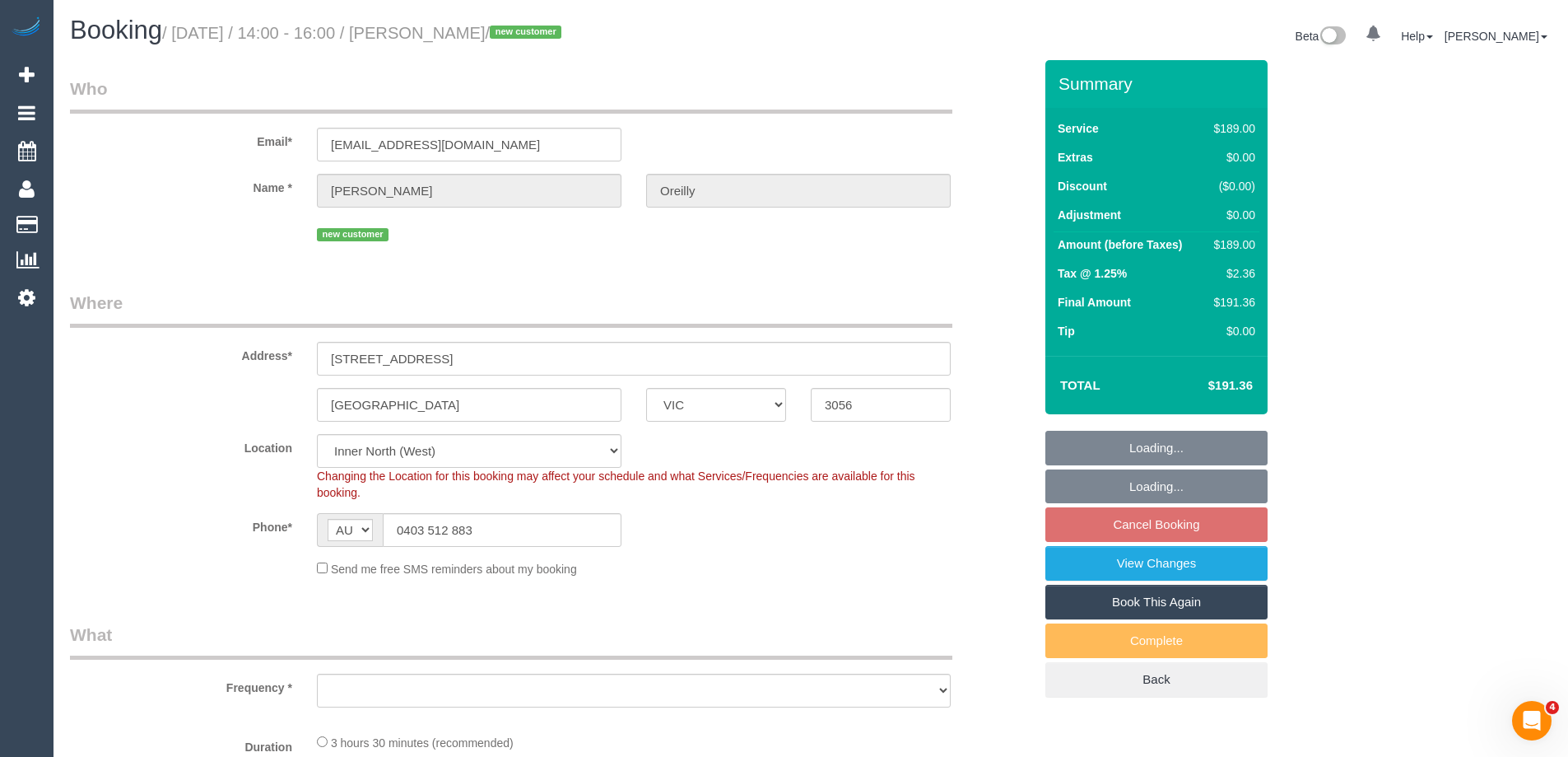
select select "object:679"
select select "spot7"
select select "object:785"
select select "string:stripe-pm_1S3Sfx2GScqysDRVmQgnEIoH"
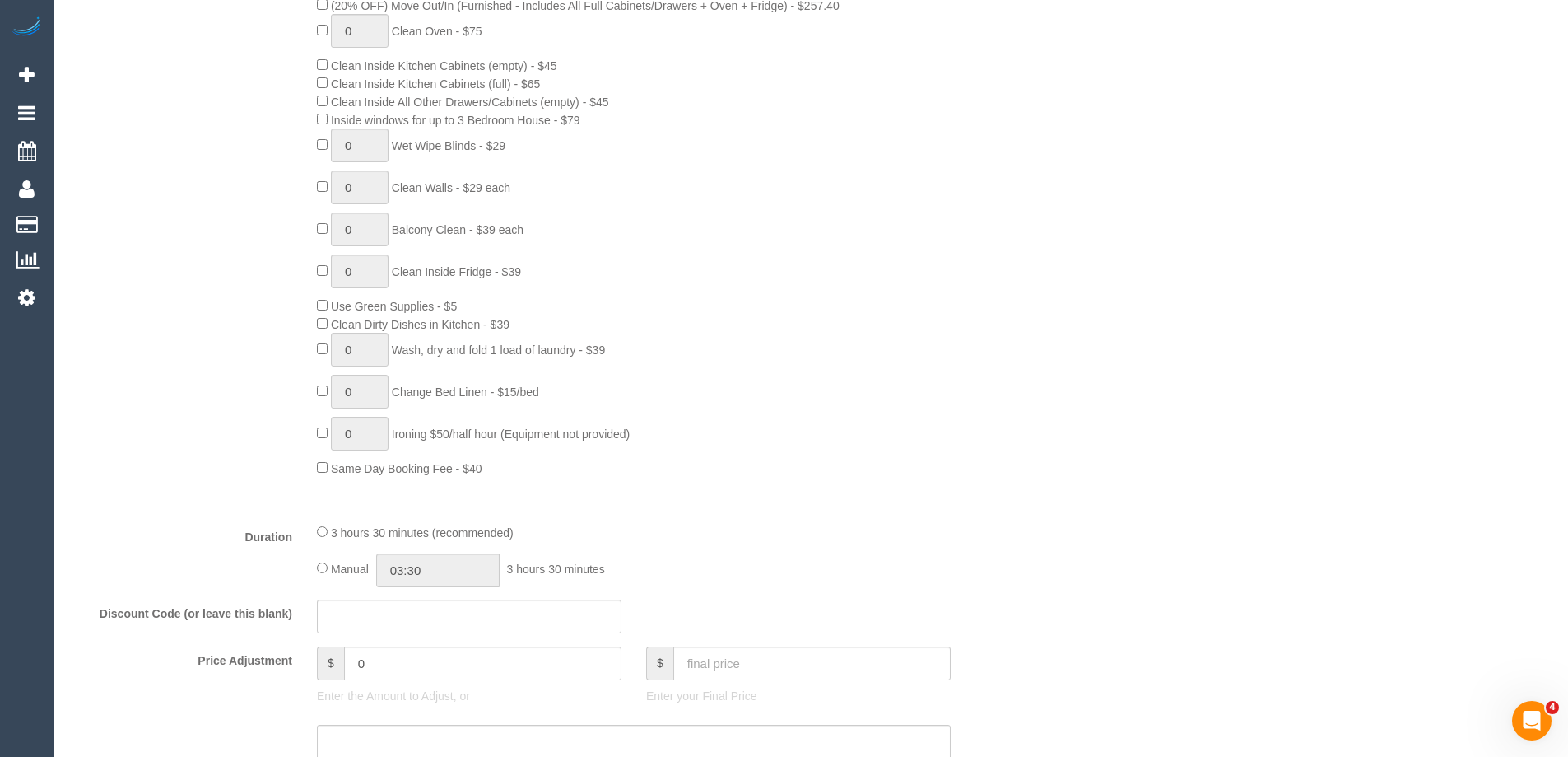
scroll to position [906, 0]
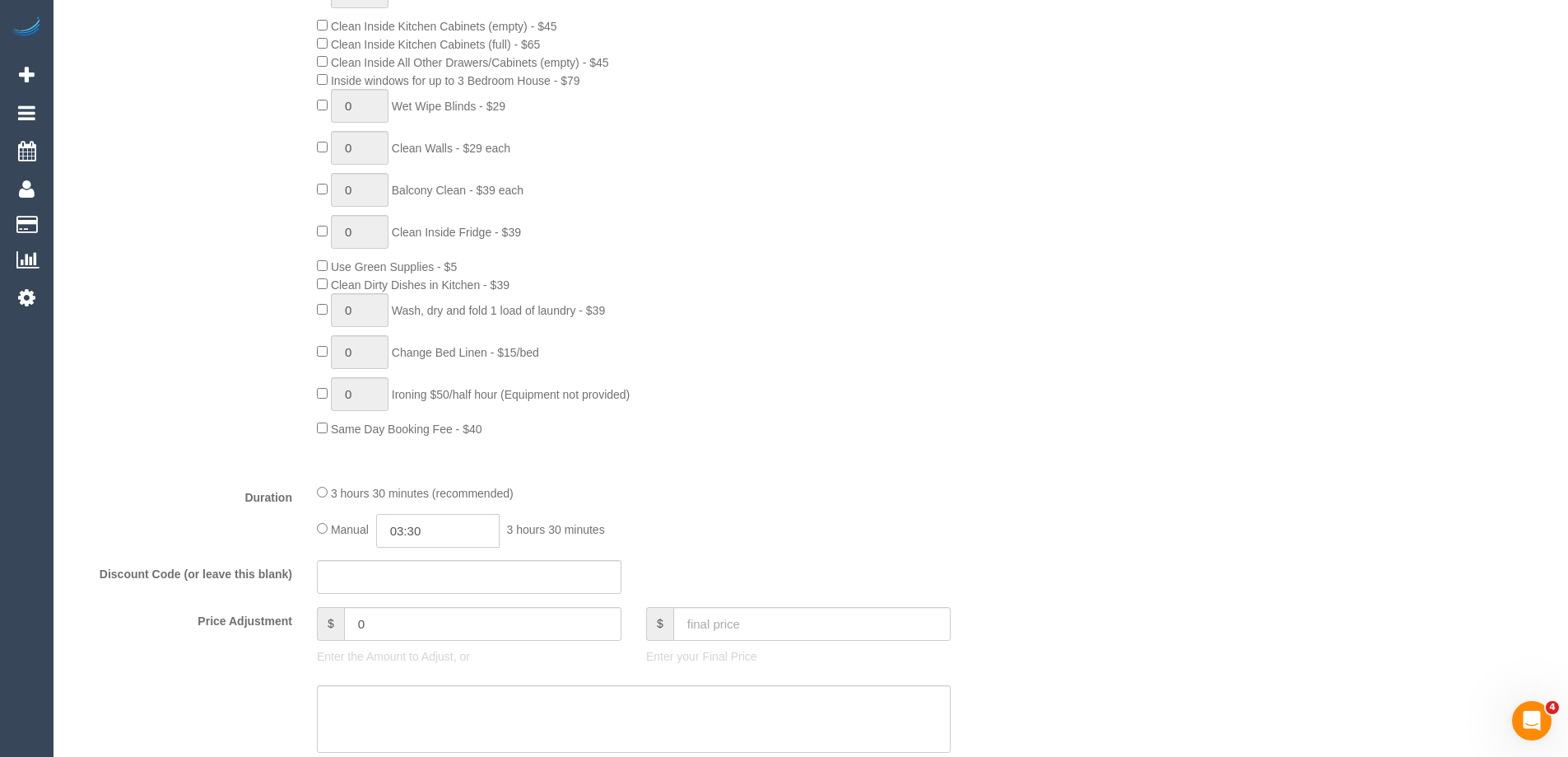
click at [412, 525] on input "03:30" at bounding box center [438, 531] width 123 height 34
type input "03:00"
click at [421, 558] on li "03:00" at bounding box center [419, 559] width 73 height 21
select select "spot32"
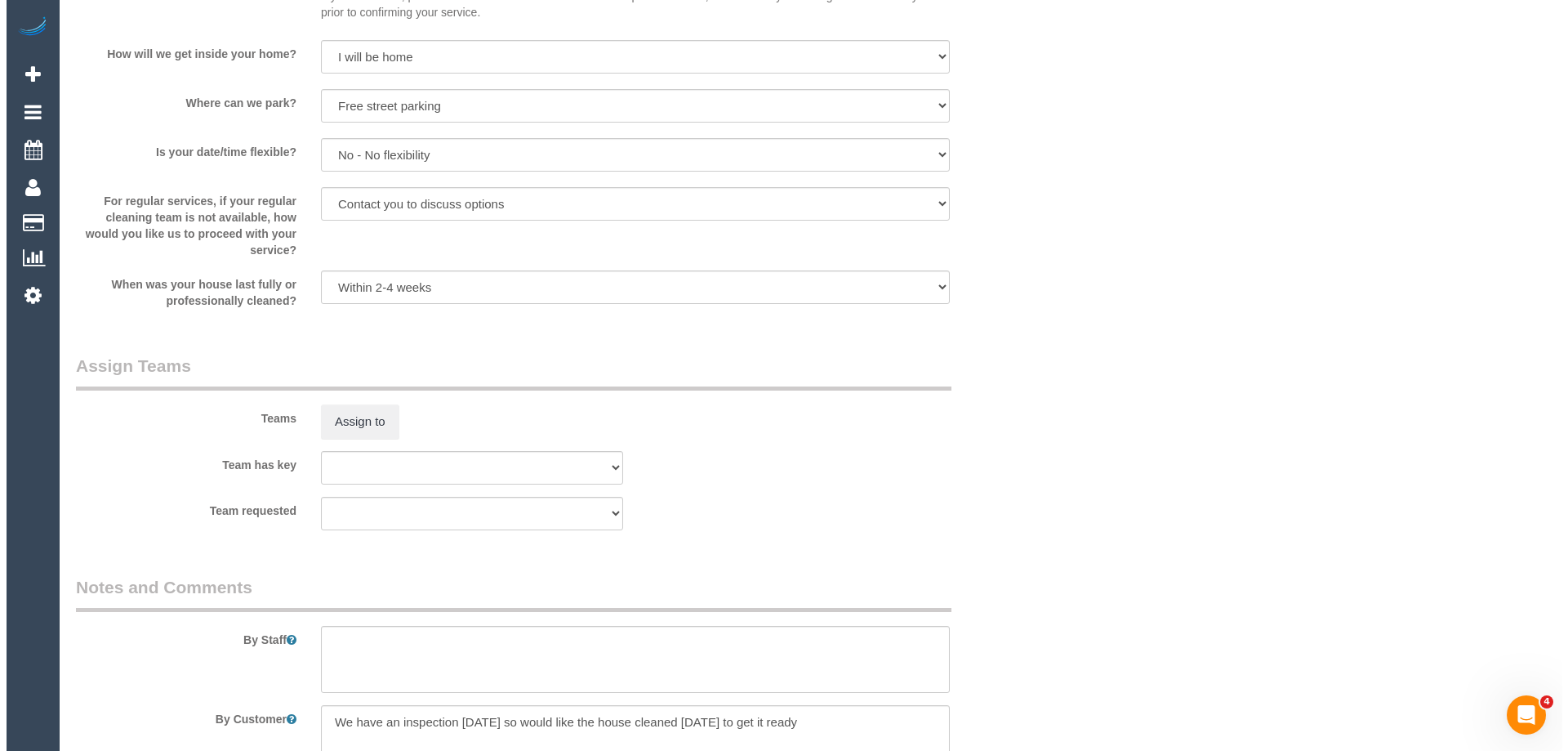
scroll to position [2409, 0]
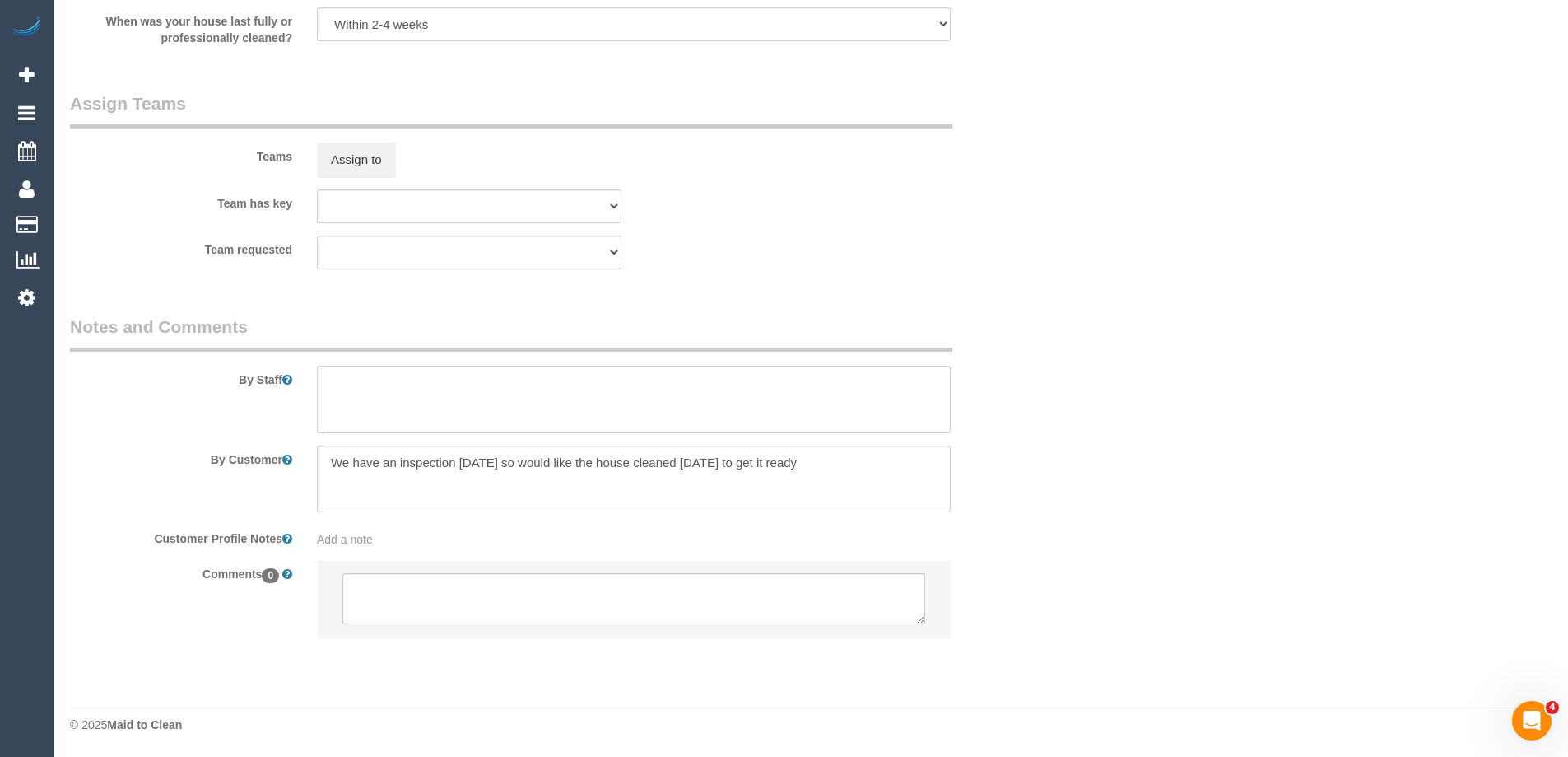
click at [370, 396] on textarea at bounding box center [633, 399] width 634 height 67
type textarea "Estimated time of 3-3.5 hrs"
click at [351, 160] on button "Assign to" at bounding box center [356, 160] width 79 height 34
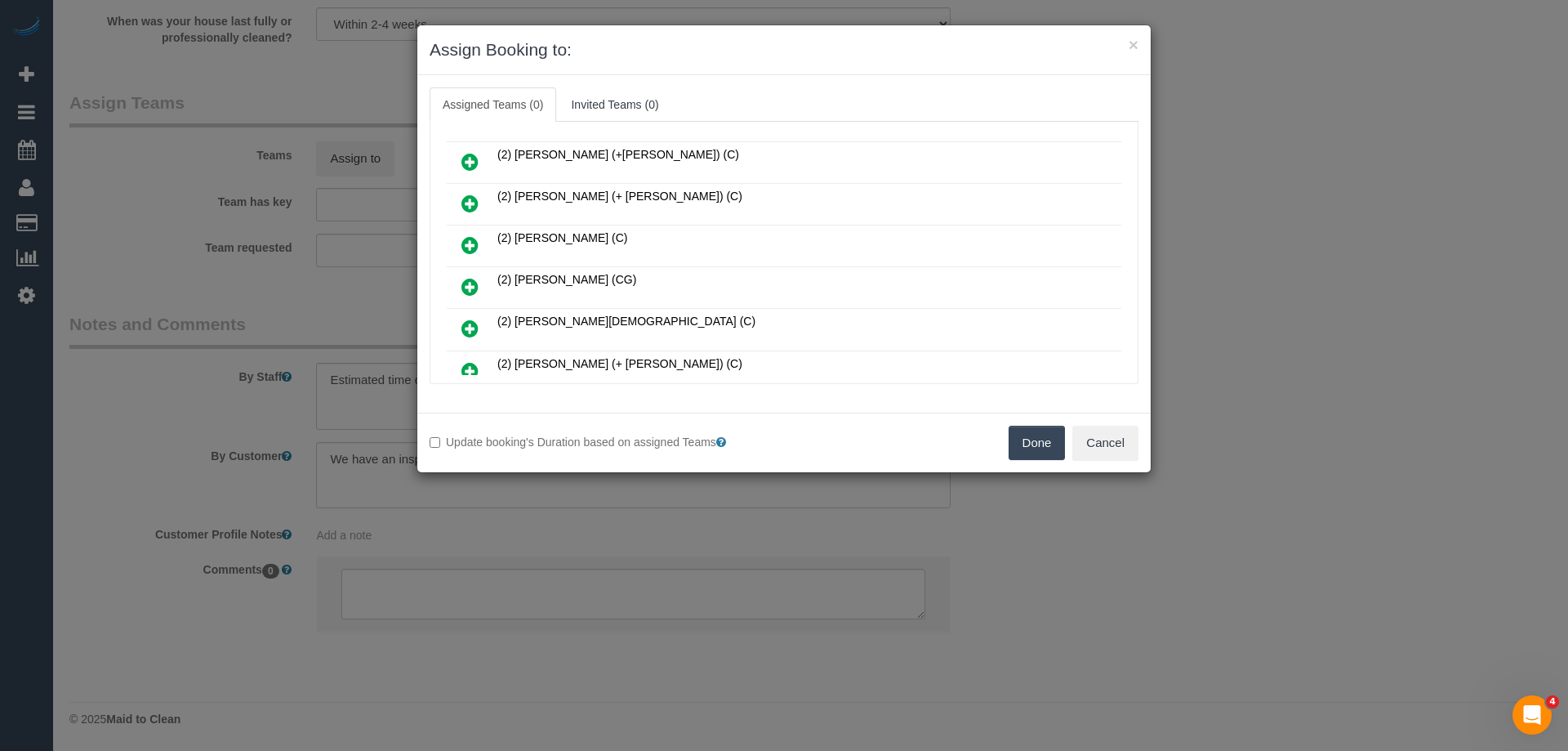
scroll to position [408, 0]
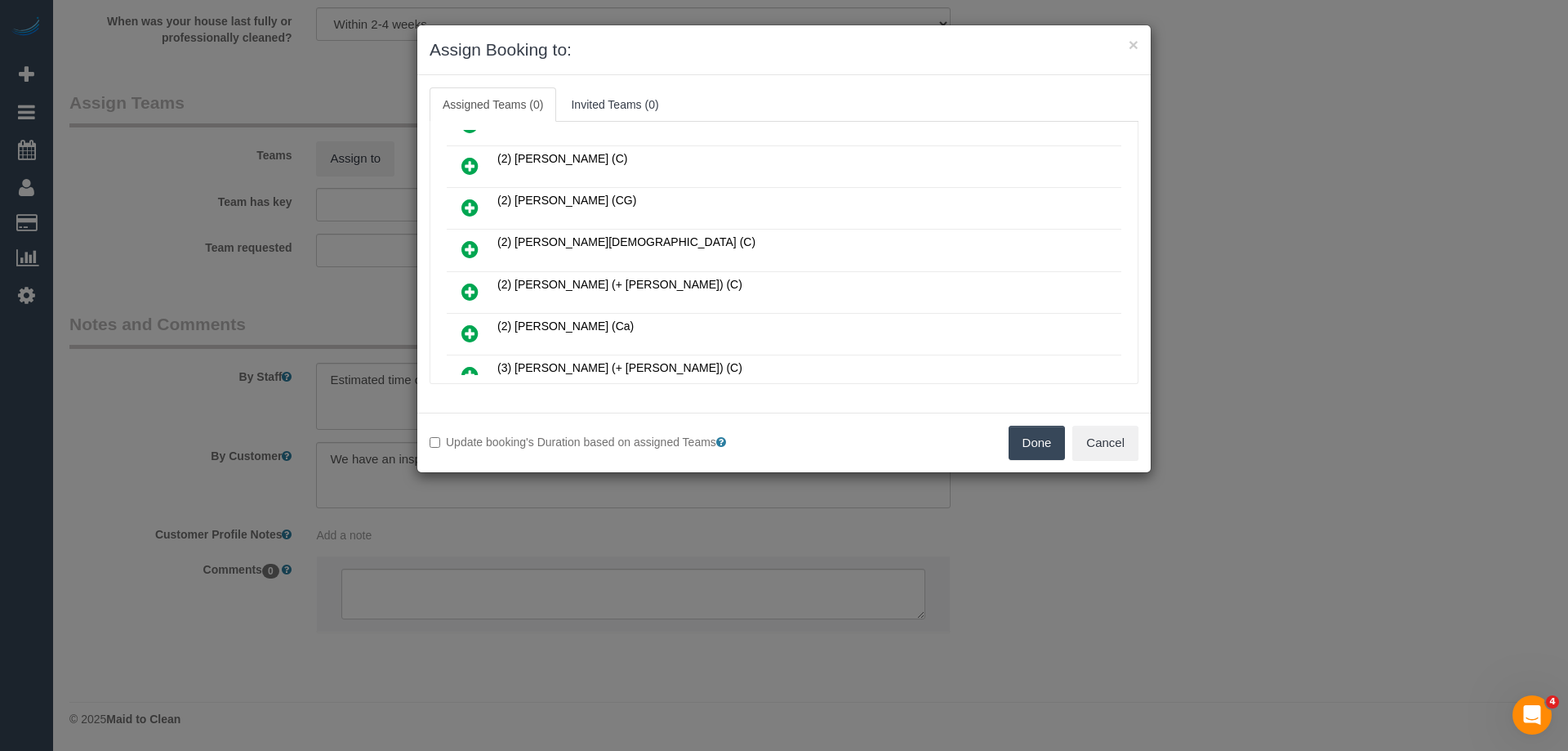
click at [467, 248] on icon at bounding box center [470, 249] width 17 height 20
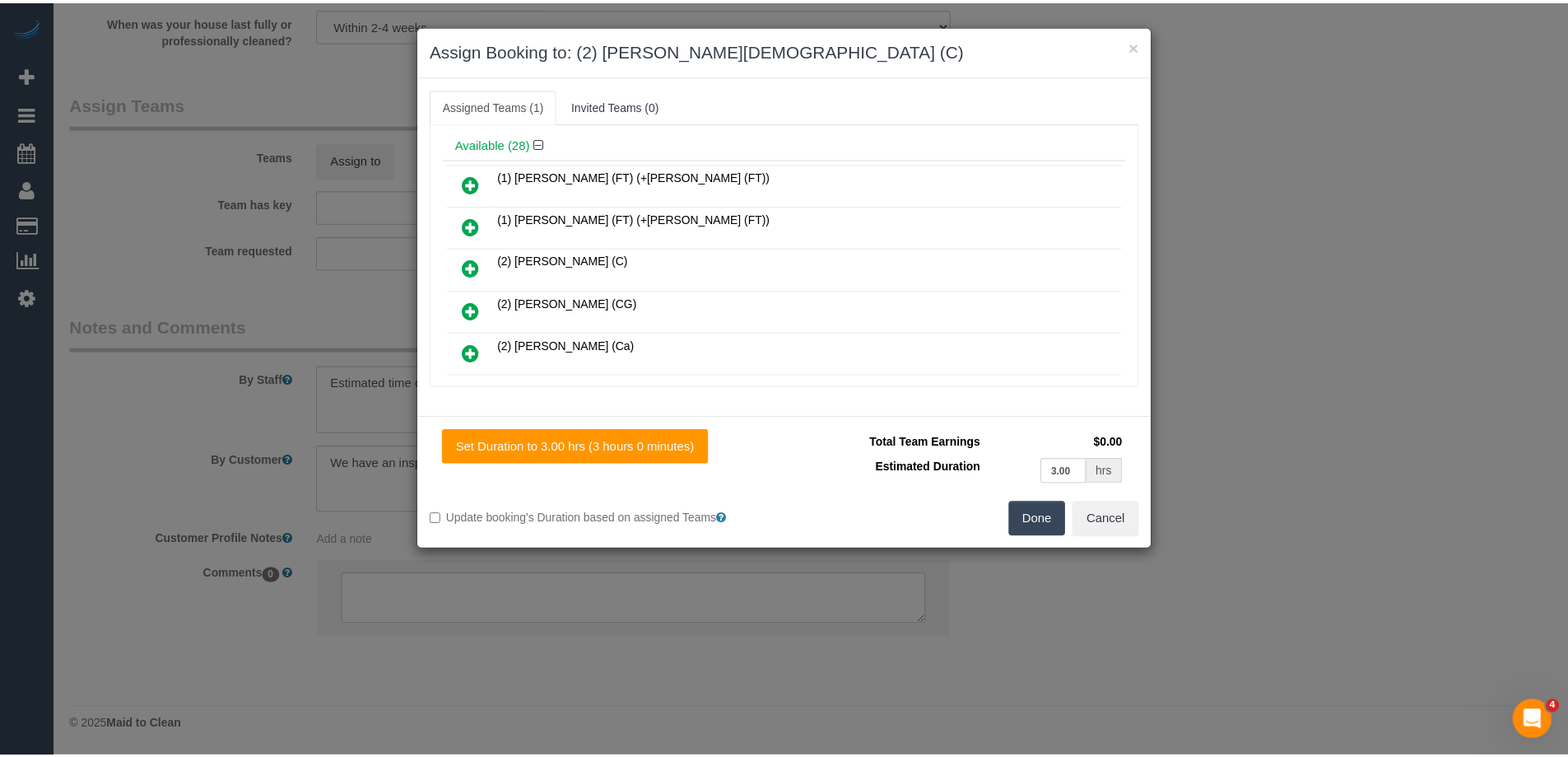
scroll to position [0, 0]
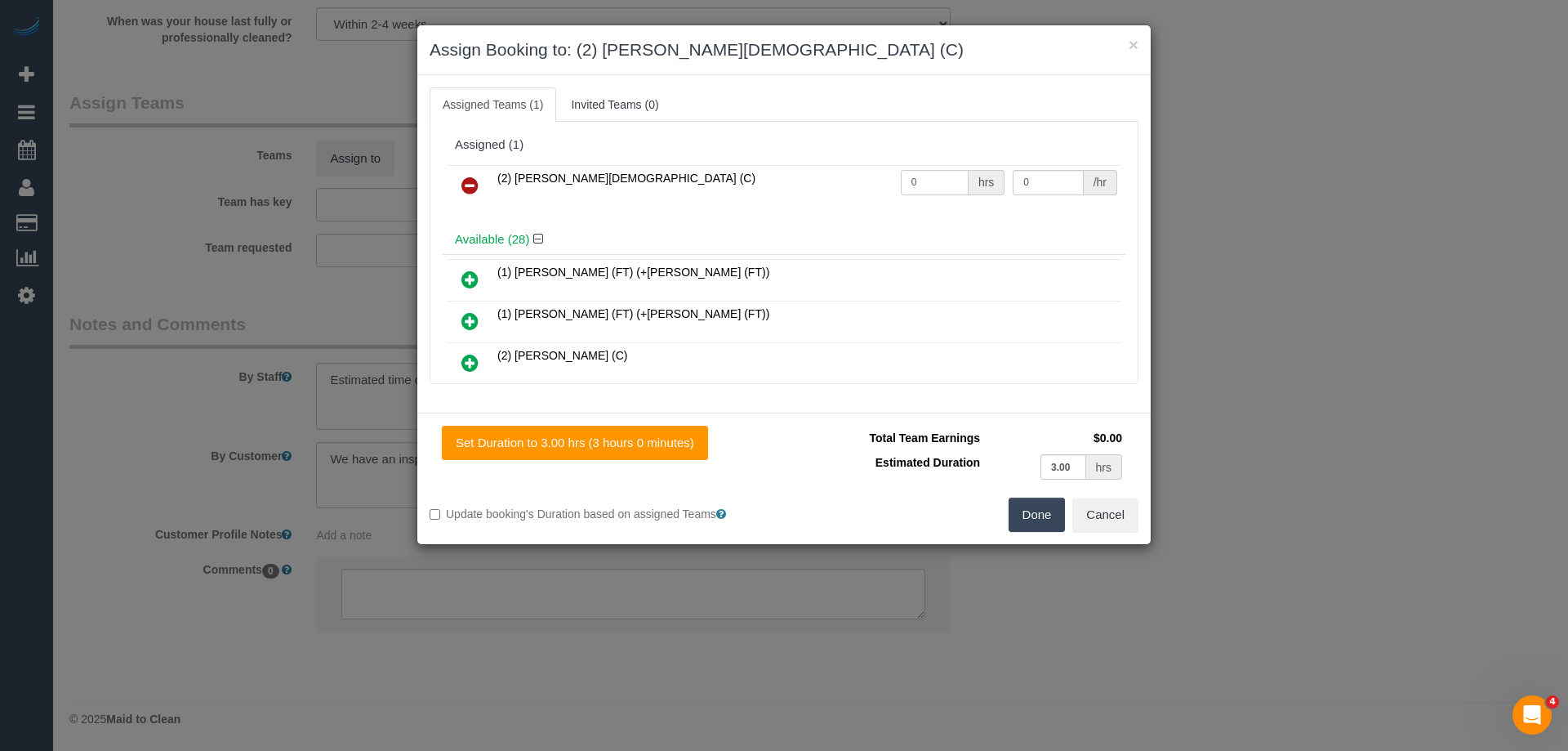
drag, startPoint x: 939, startPoint y: 186, endPoint x: 855, endPoint y: 179, distance: 84.3
click at [871, 179] on tr "(2) Raisul Islam (C) 0 hrs 0 /hr" at bounding box center [784, 186] width 675 height 42
type input "1"
drag, startPoint x: 1031, startPoint y: 175, endPoint x: 830, endPoint y: 175, distance: 201.0
click at [830, 175] on tr "(2) Raisul Islam (C) 1 hrs 0 /hr" at bounding box center [784, 186] width 675 height 42
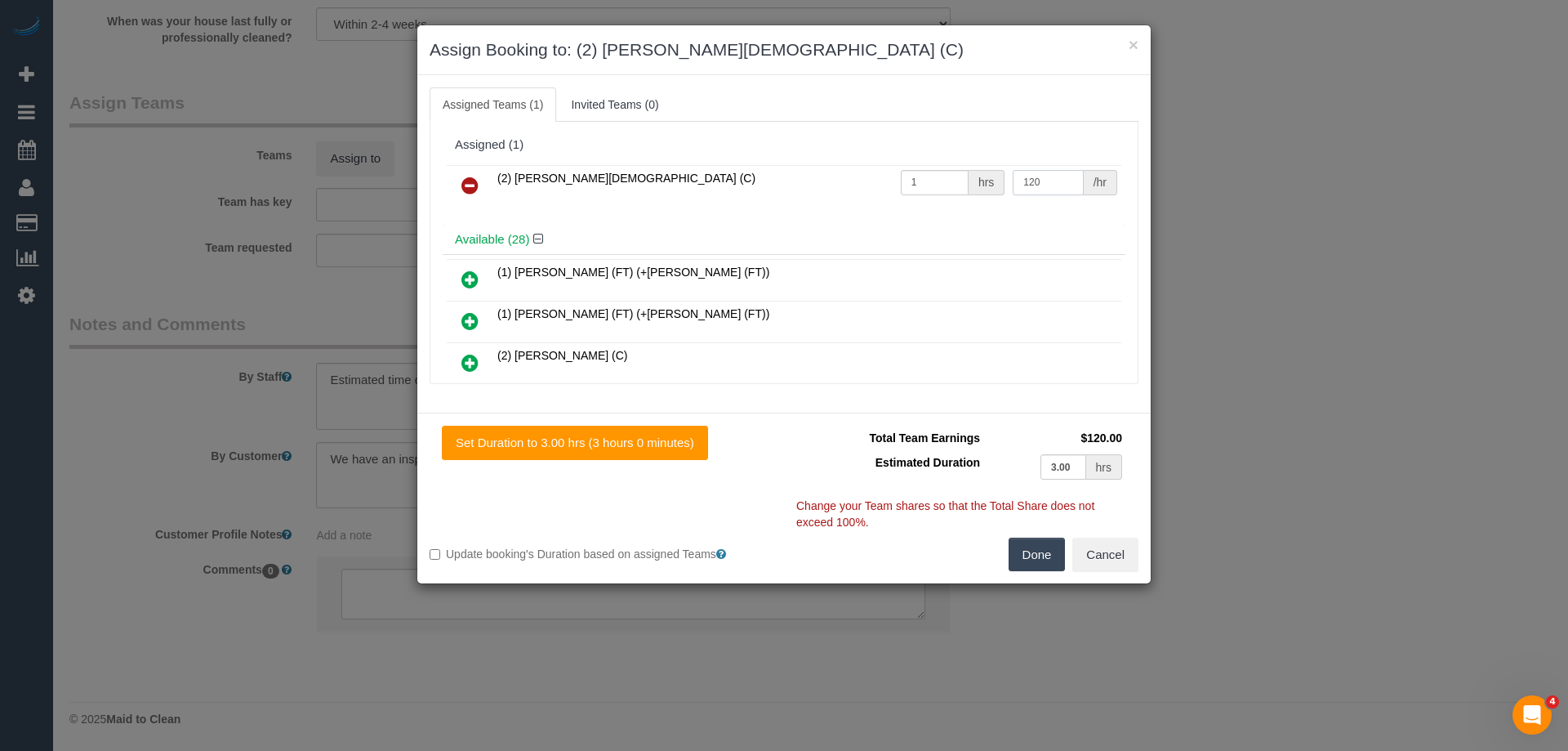
type input "120"
click at [1037, 563] on button "Done" at bounding box center [1037, 554] width 57 height 34
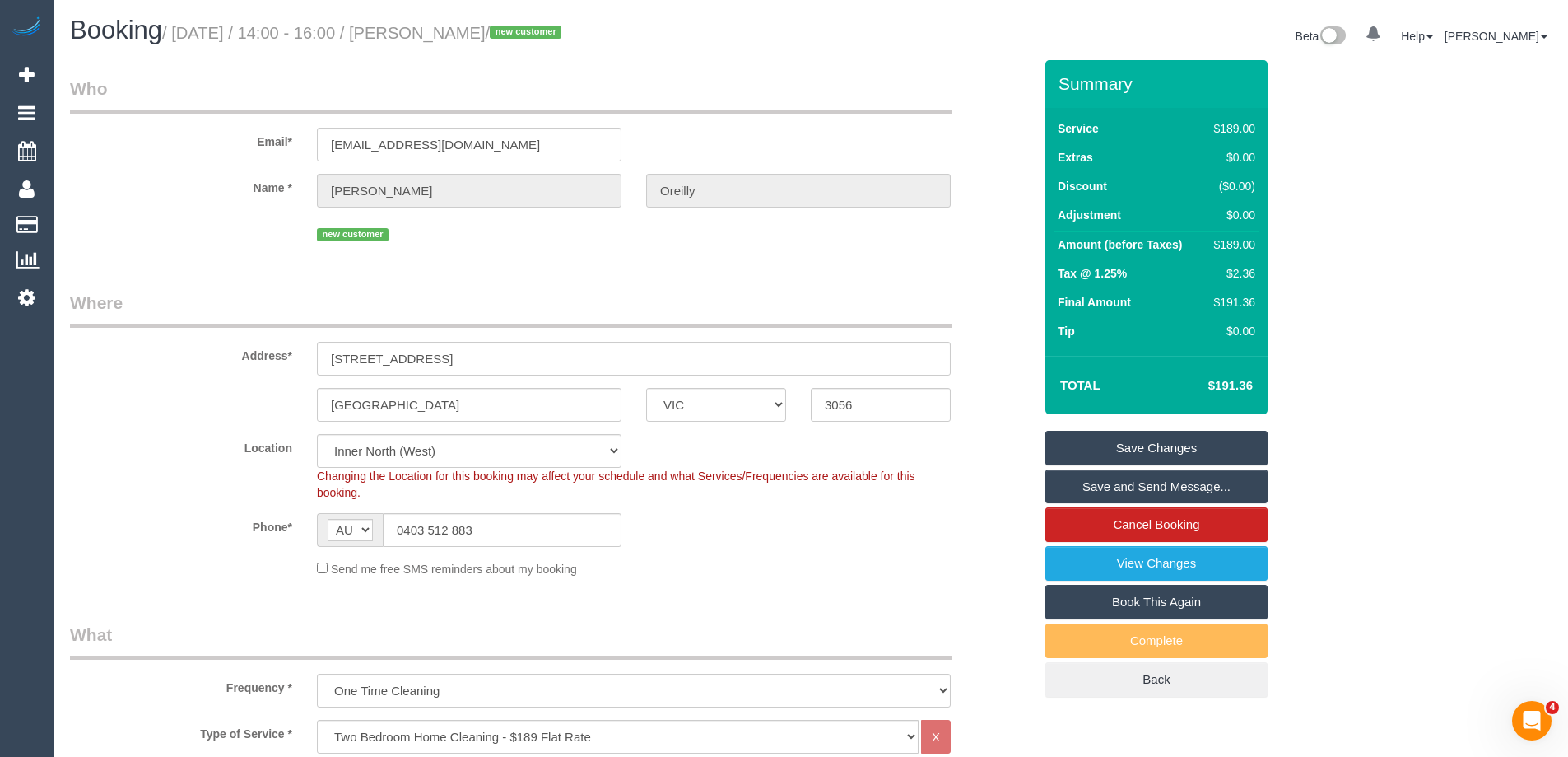
drag, startPoint x: 543, startPoint y: 30, endPoint x: 459, endPoint y: 27, distance: 84.1
click at [459, 27] on small "/ September 08, 2025 / 14:00 - 16:00 / Alice Oreilly / new customer" at bounding box center [364, 33] width 404 height 18
copy small "Alice Oreilly"
click at [1094, 485] on link "Save and Send Message..." at bounding box center [1156, 486] width 223 height 34
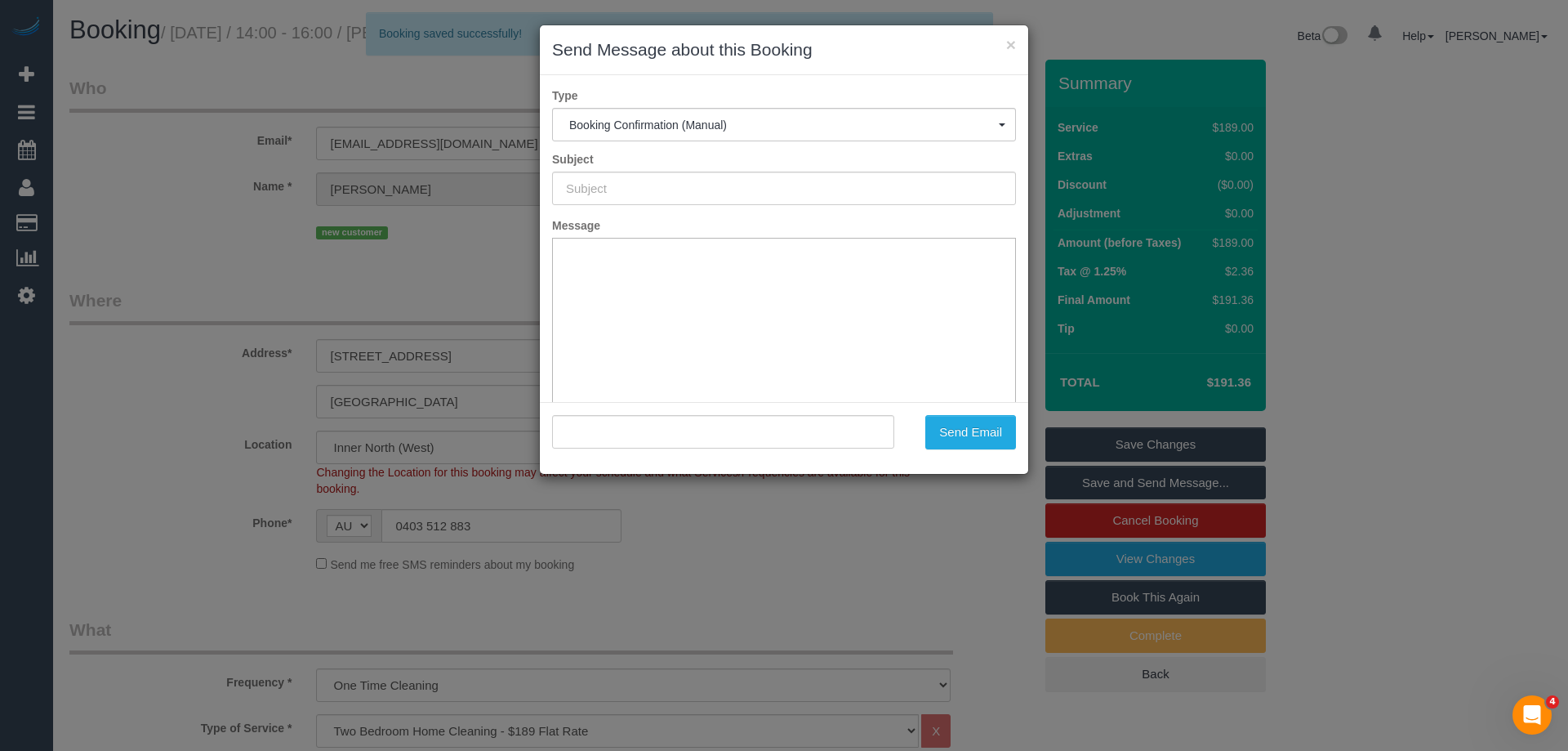
type input "Booking Confirmed"
type input ""Alice Oreilly" <oreilla7@tcd.ie>"
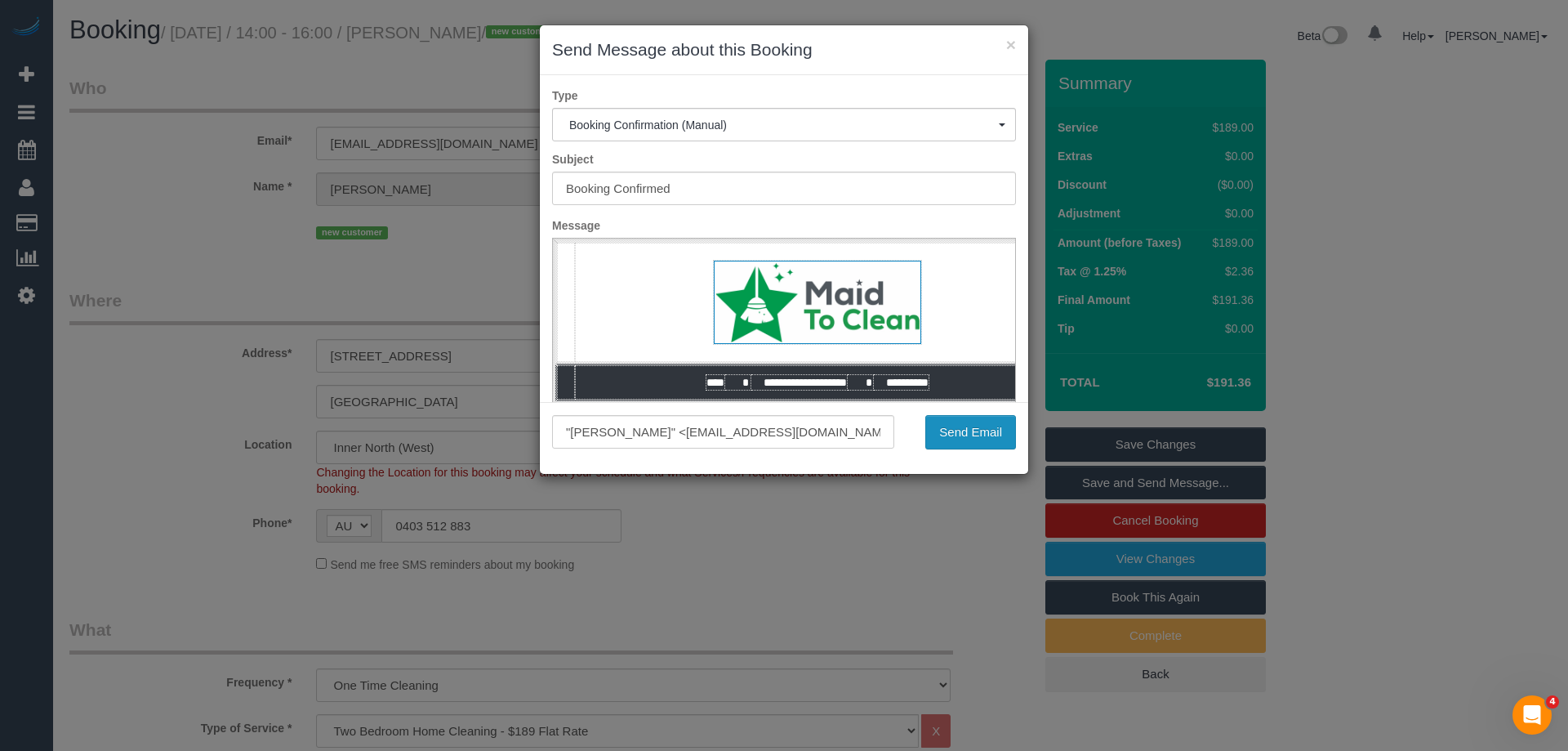
click at [947, 435] on button "Send Email" at bounding box center [971, 432] width 91 height 34
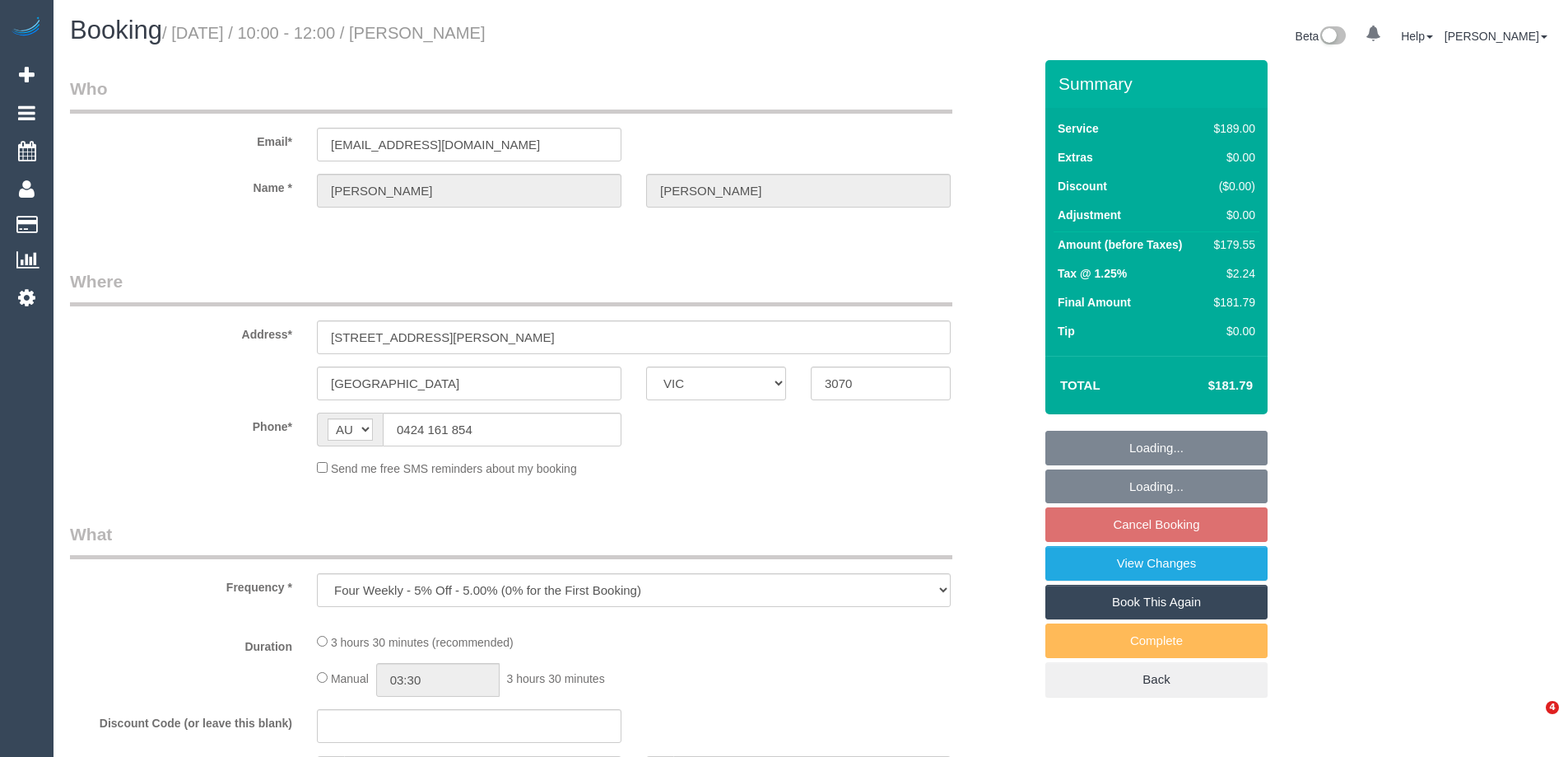
select select "VIC"
select select "string:stripe-pm_1RJnEE2GScqysDRVdqxWnpul"
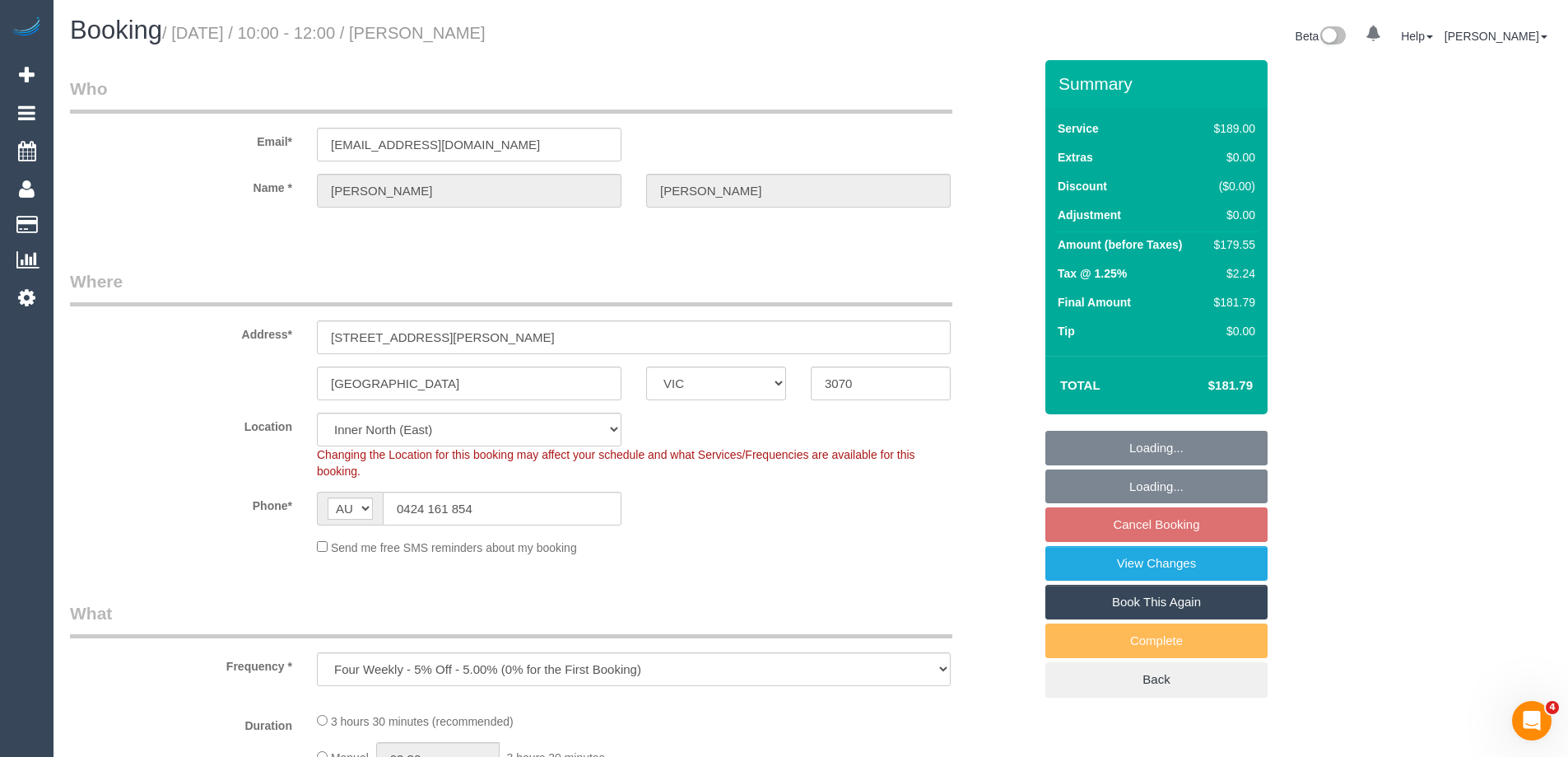
select select "object:535"
select select "spot3"
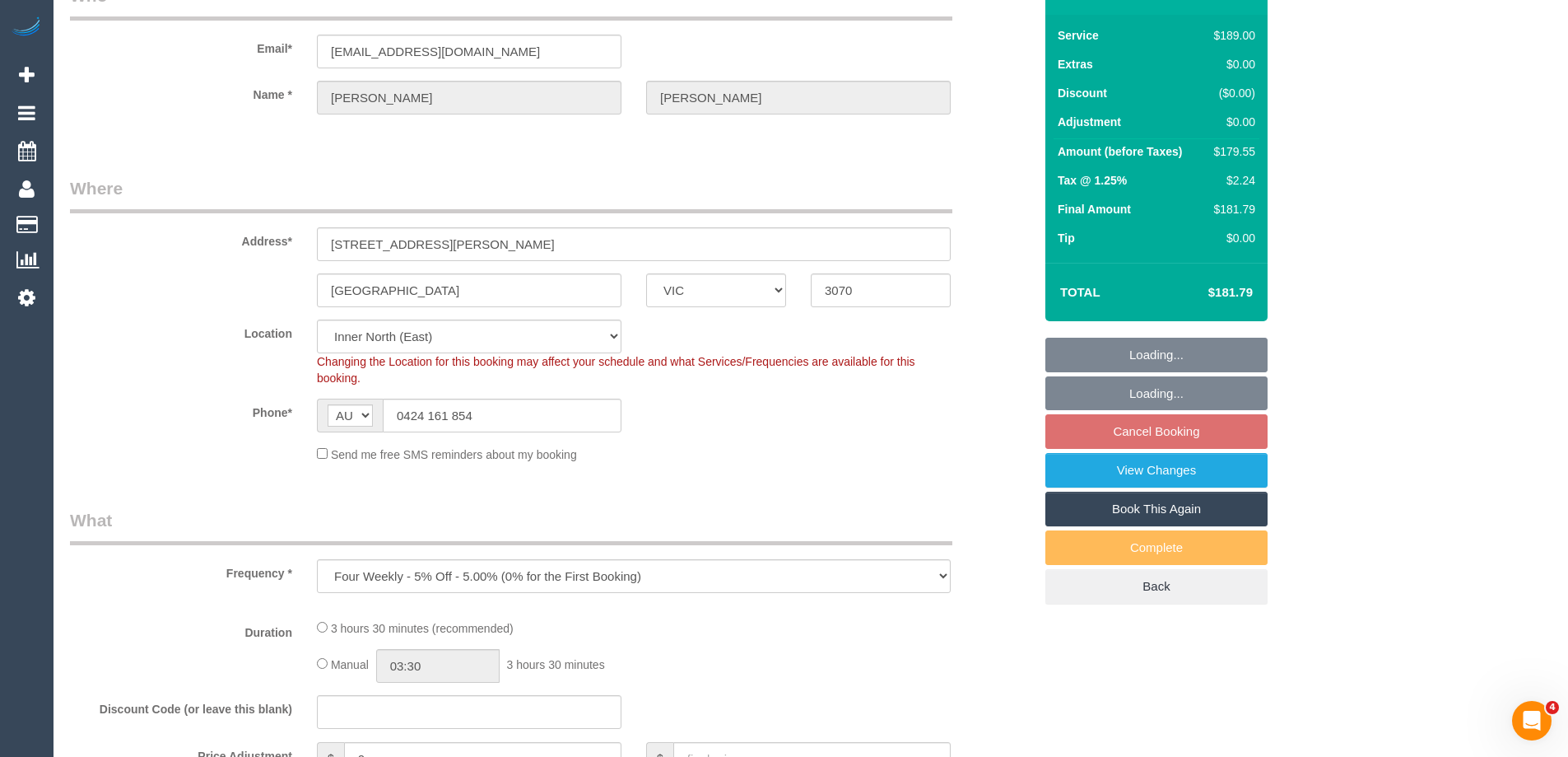
select select "number:29"
select select "number:14"
select select "number:19"
select select "number:22"
select select "number:12"
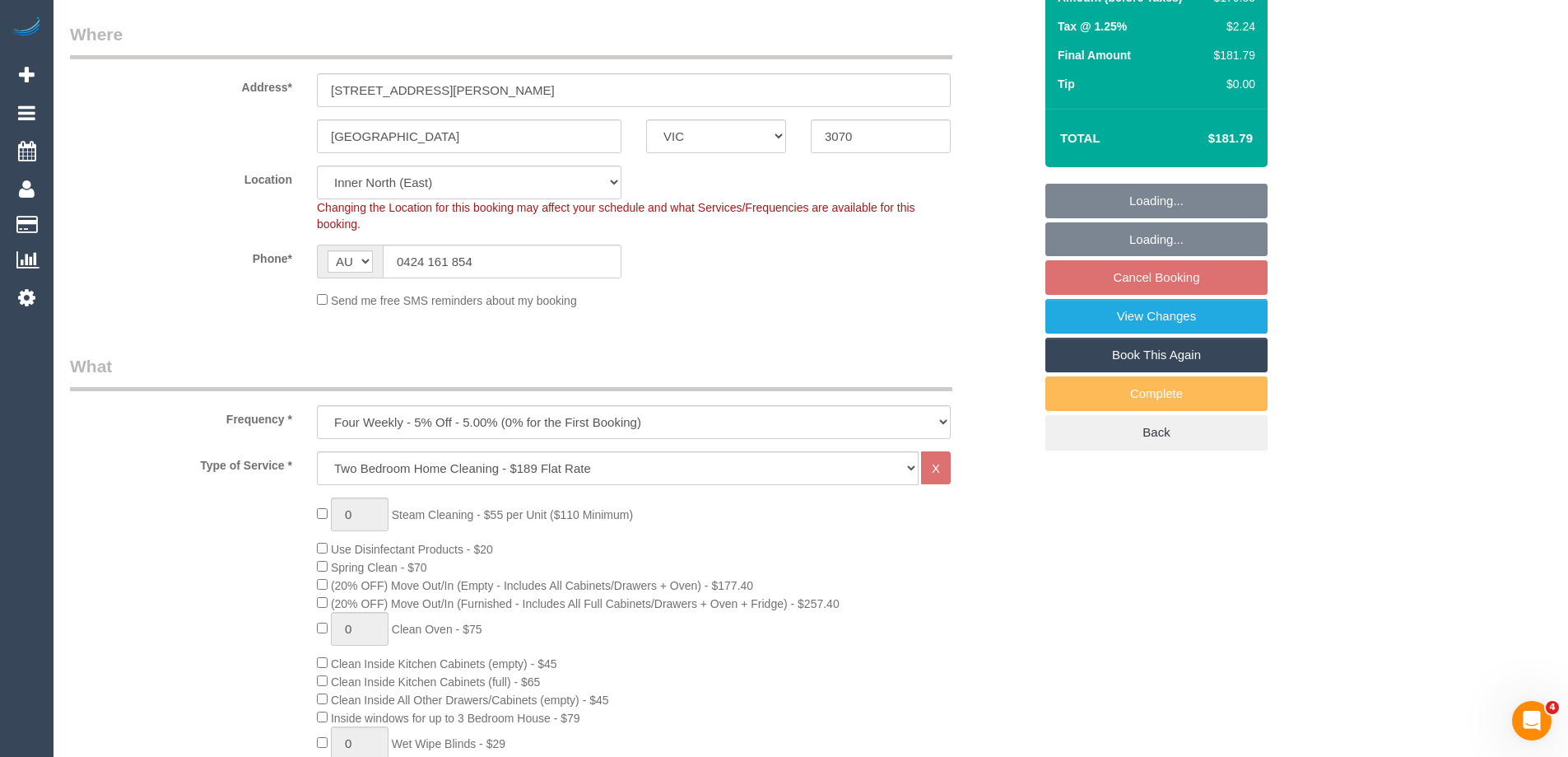
scroll to position [741, 0]
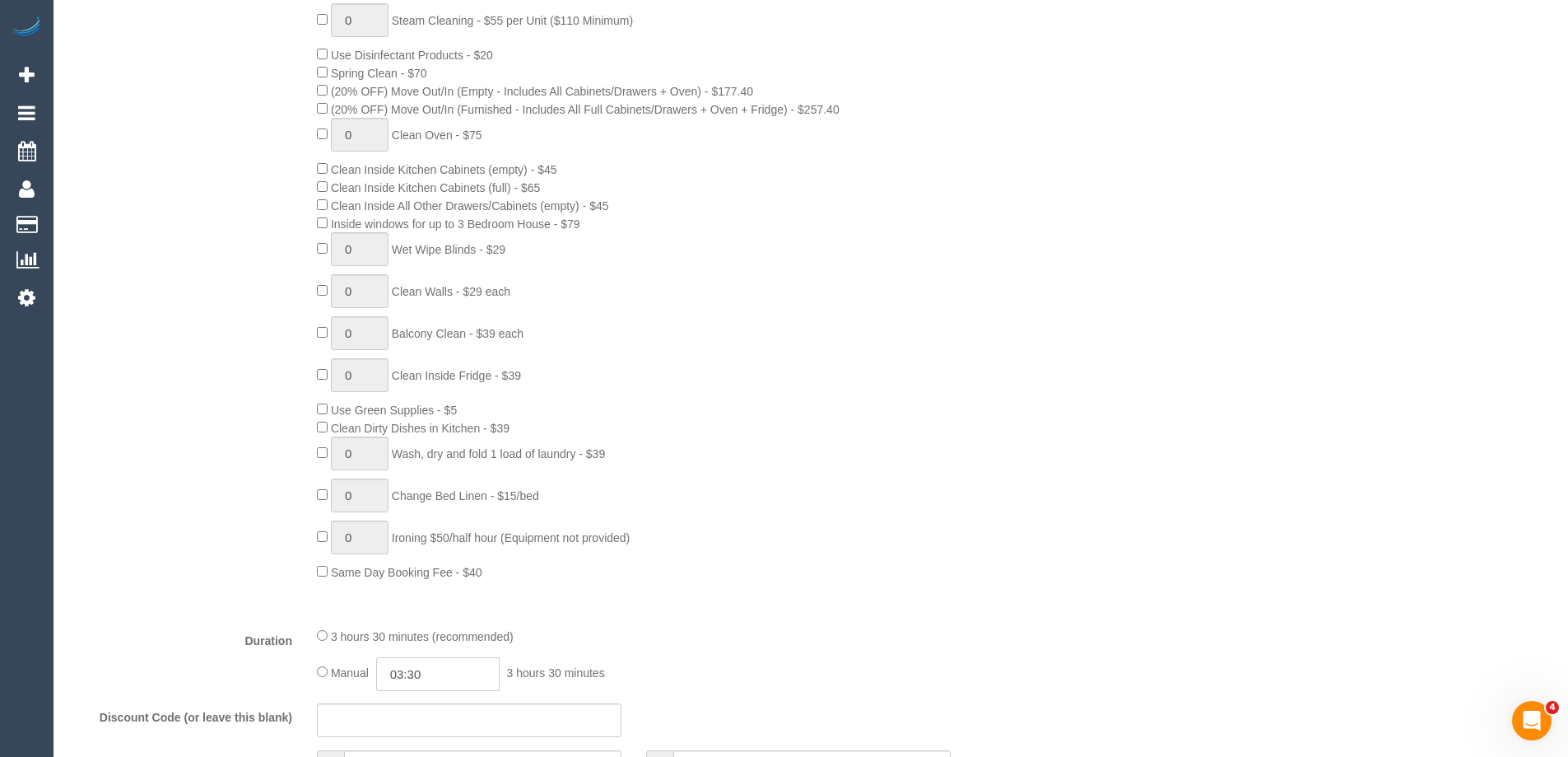
click at [460, 681] on input "03:30" at bounding box center [438, 674] width 123 height 34
type input "03:00"
click at [411, 544] on li "03:00" at bounding box center [419, 544] width 73 height 21
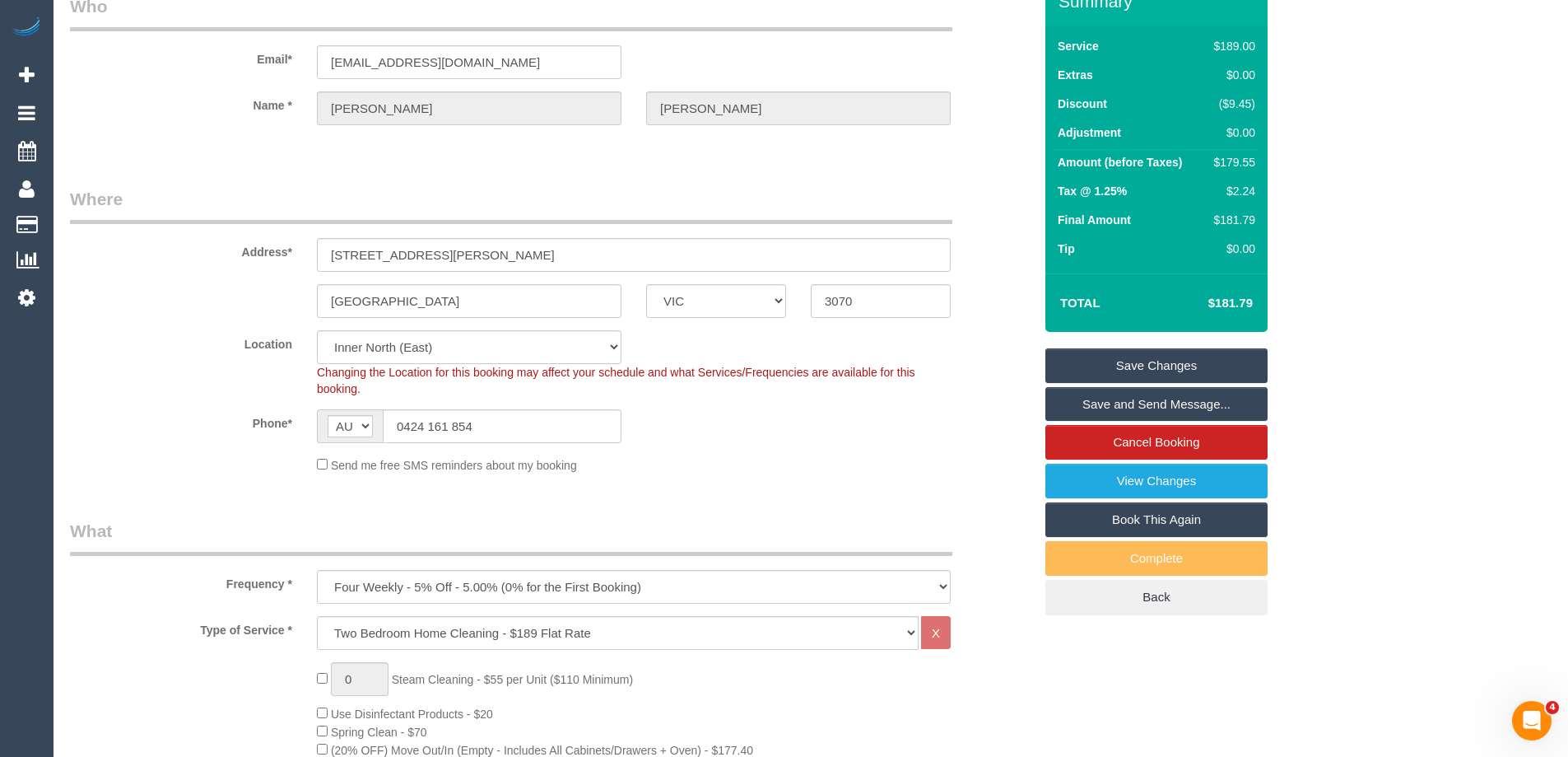
scroll to position [28, 0]
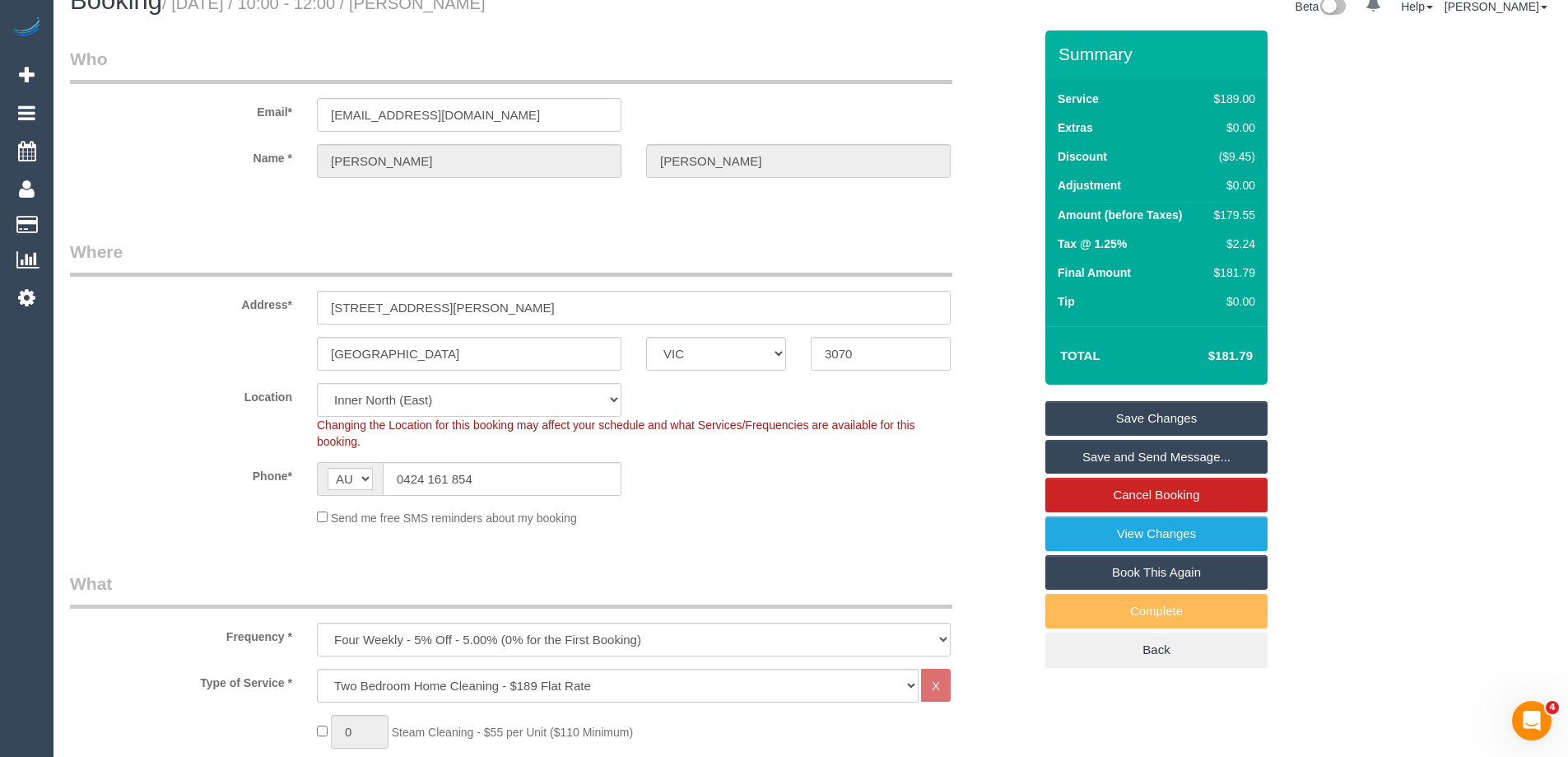
select select "spot20"
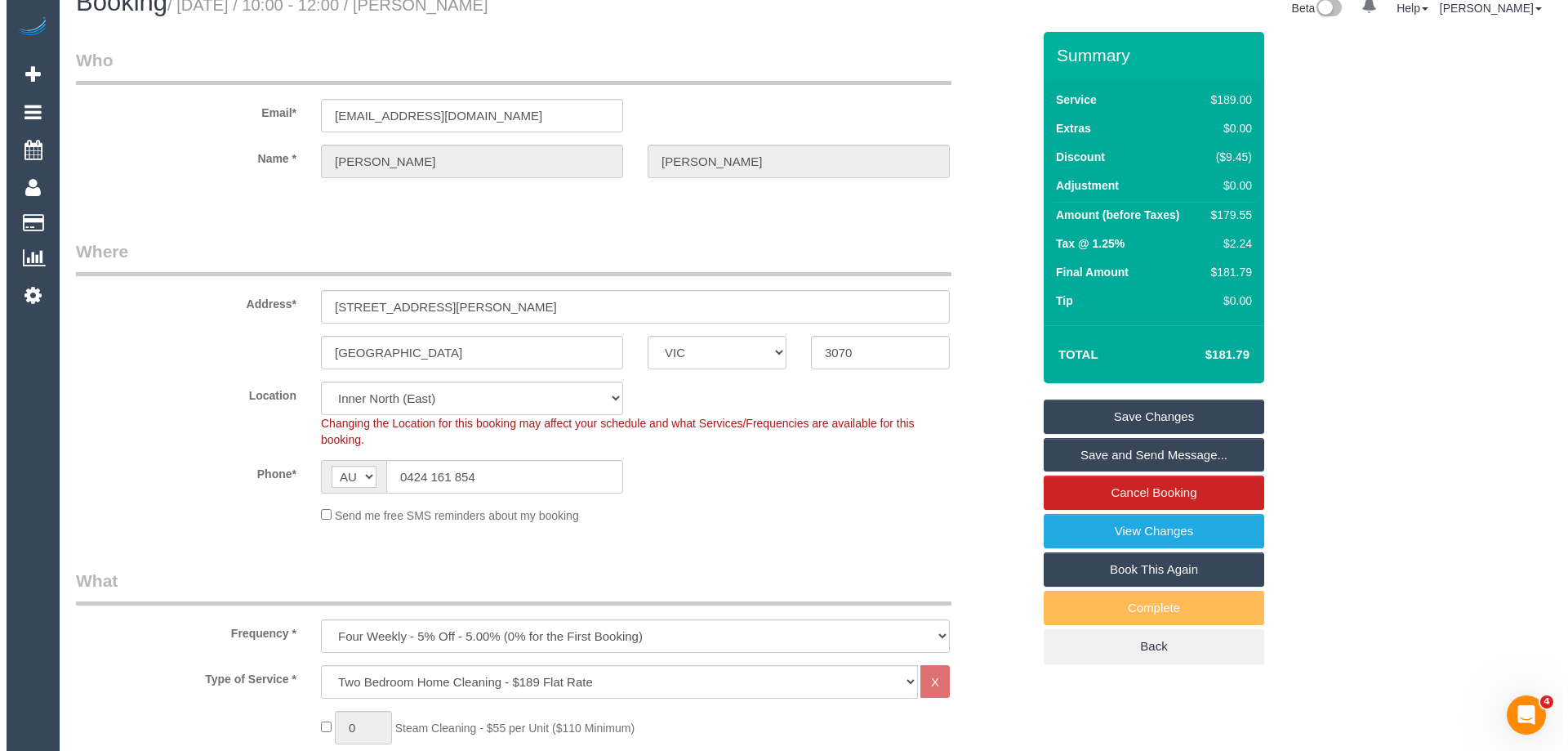
scroll to position [0, 0]
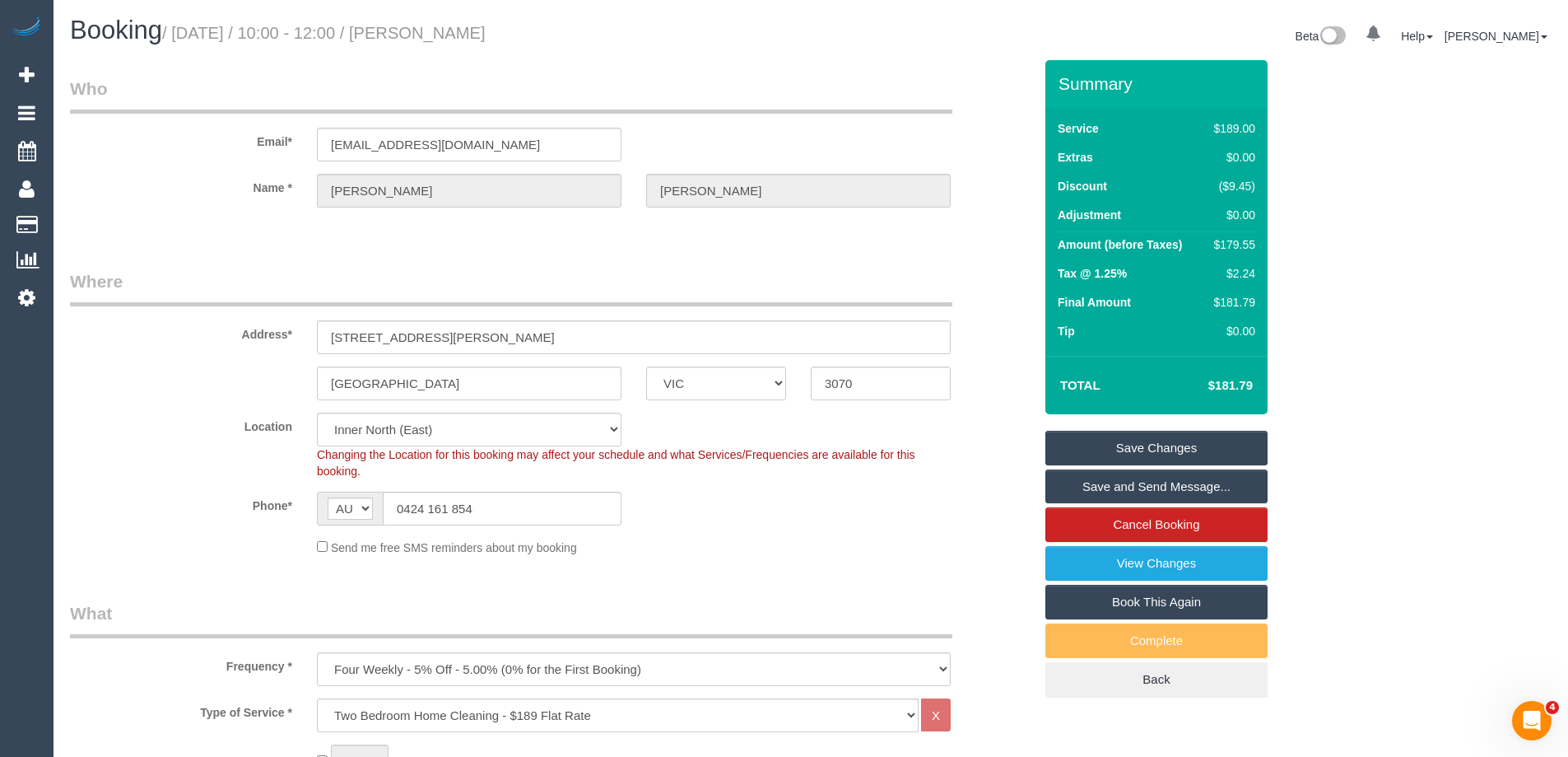
click at [1126, 449] on link "Save Changes" at bounding box center [1156, 448] width 223 height 34
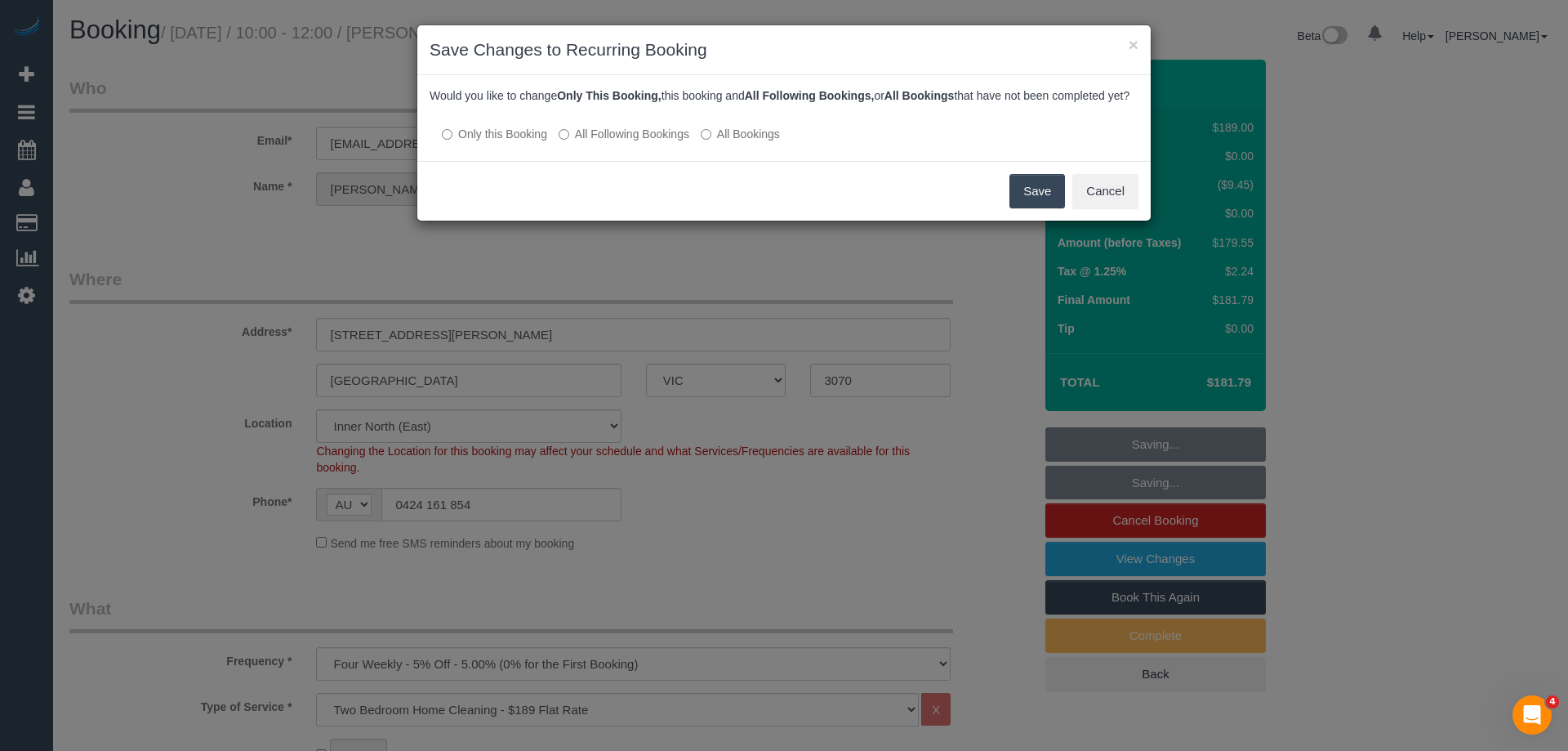
click at [1020, 201] on button "Save" at bounding box center [1037, 191] width 56 height 34
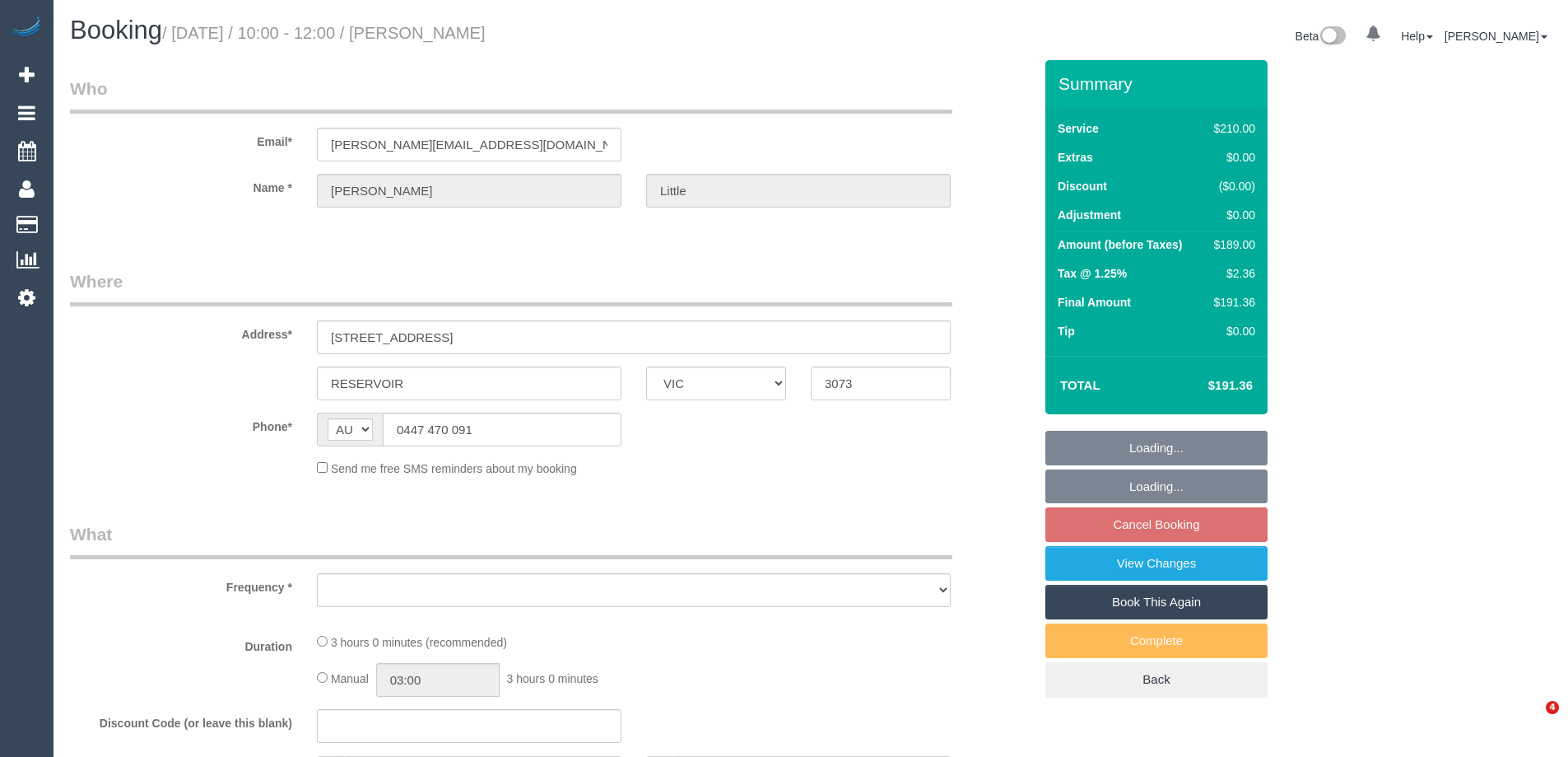
select select "VIC"
select select "180"
select select "number:27"
select select "number:14"
select select "number:19"
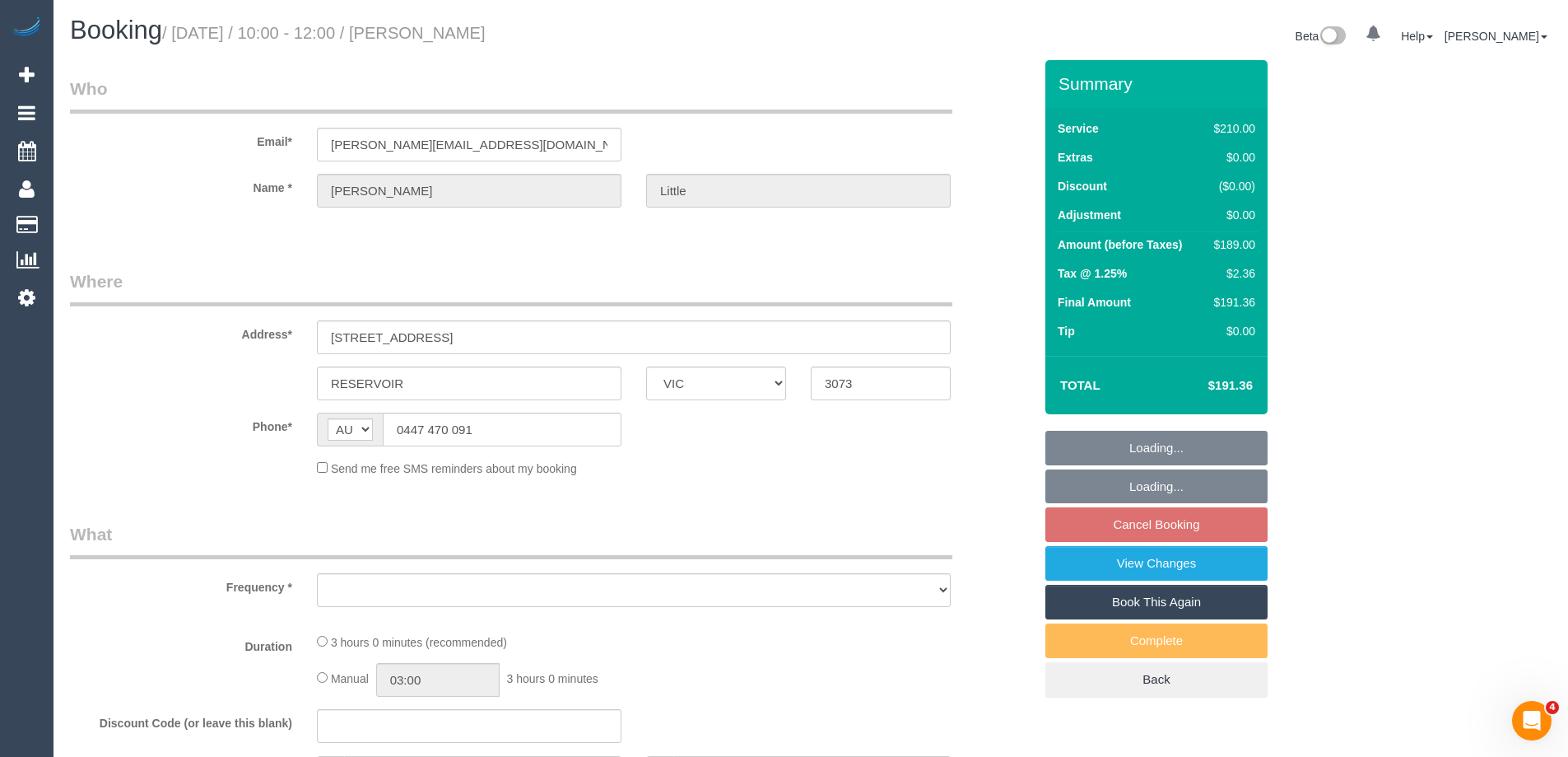
select select "number:36"
select select "number:34"
select select "number:26"
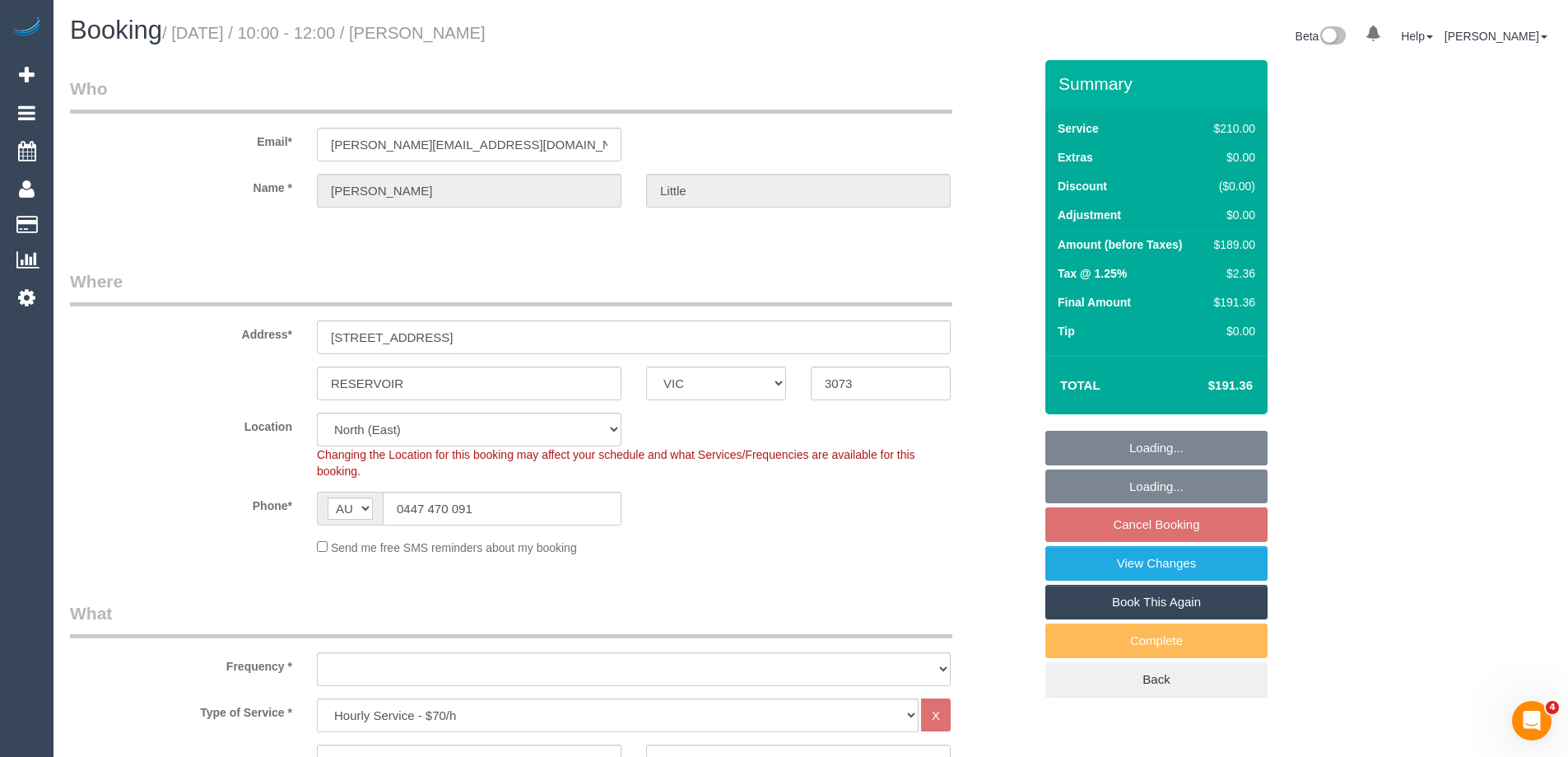
select select "object:861"
select select "spot3"
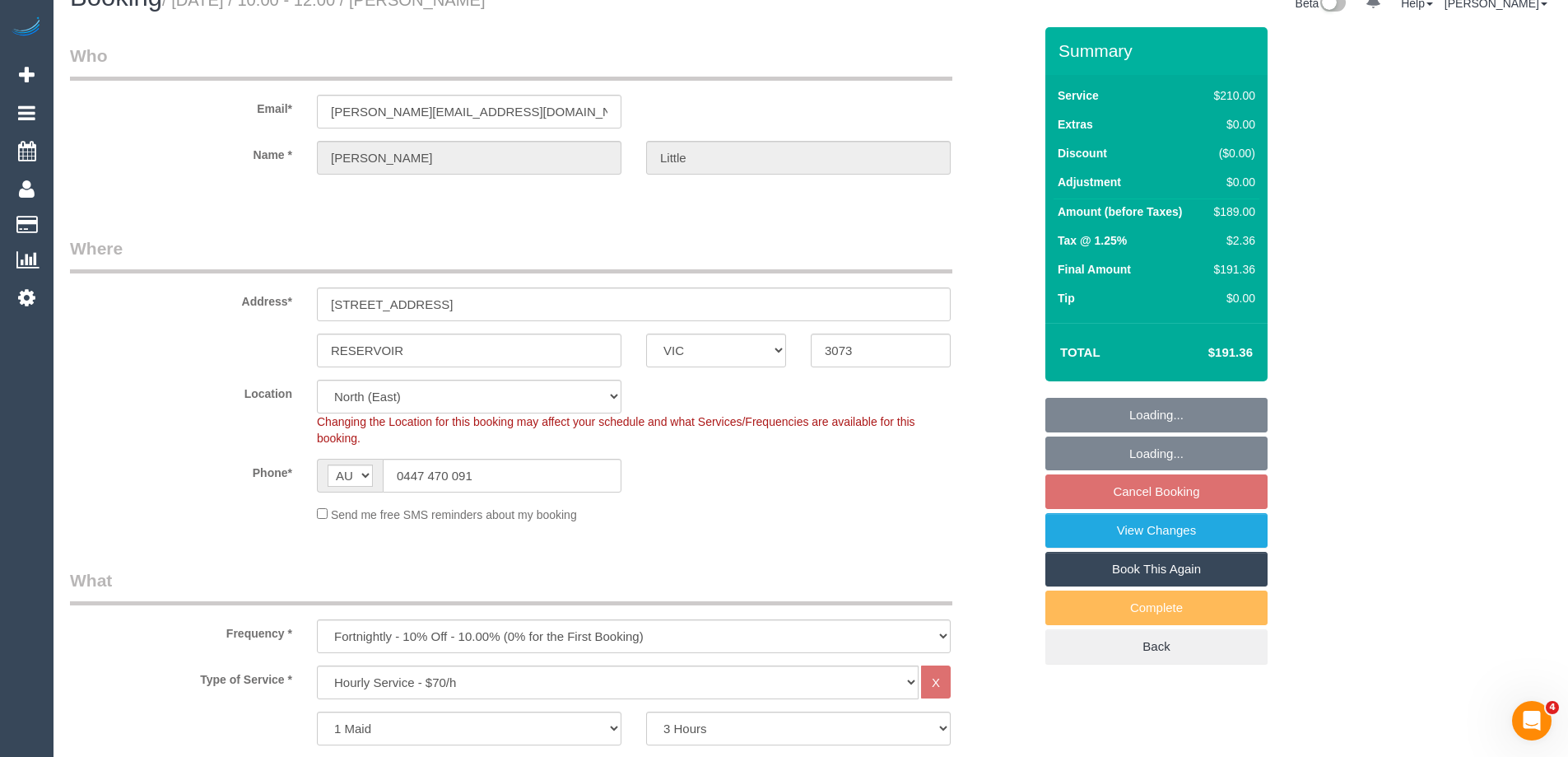
select select "object:1497"
select select "string:stripe-pm_1RPLu02GScqysDRVMhku15Po"
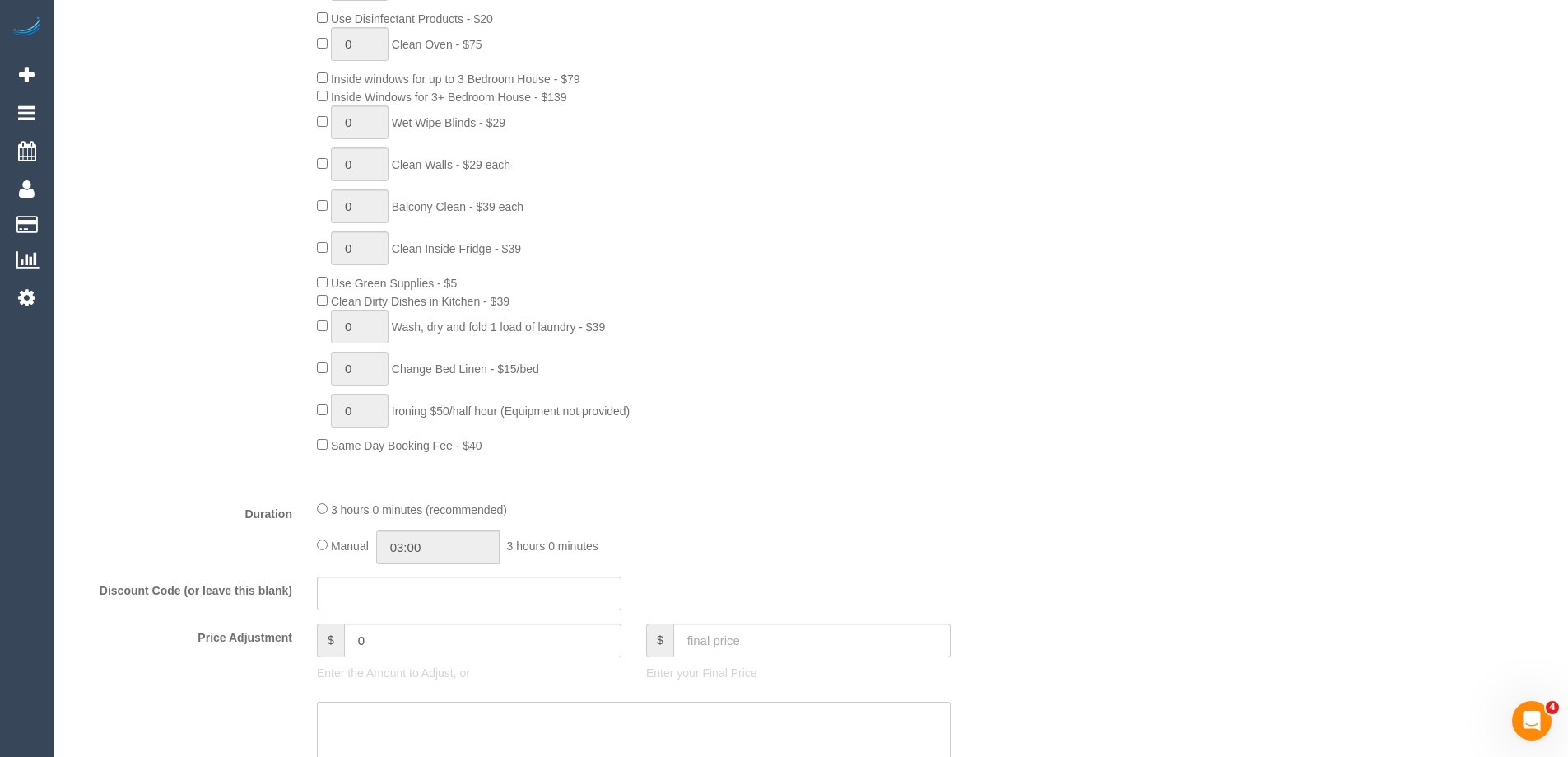
scroll to position [1153, 0]
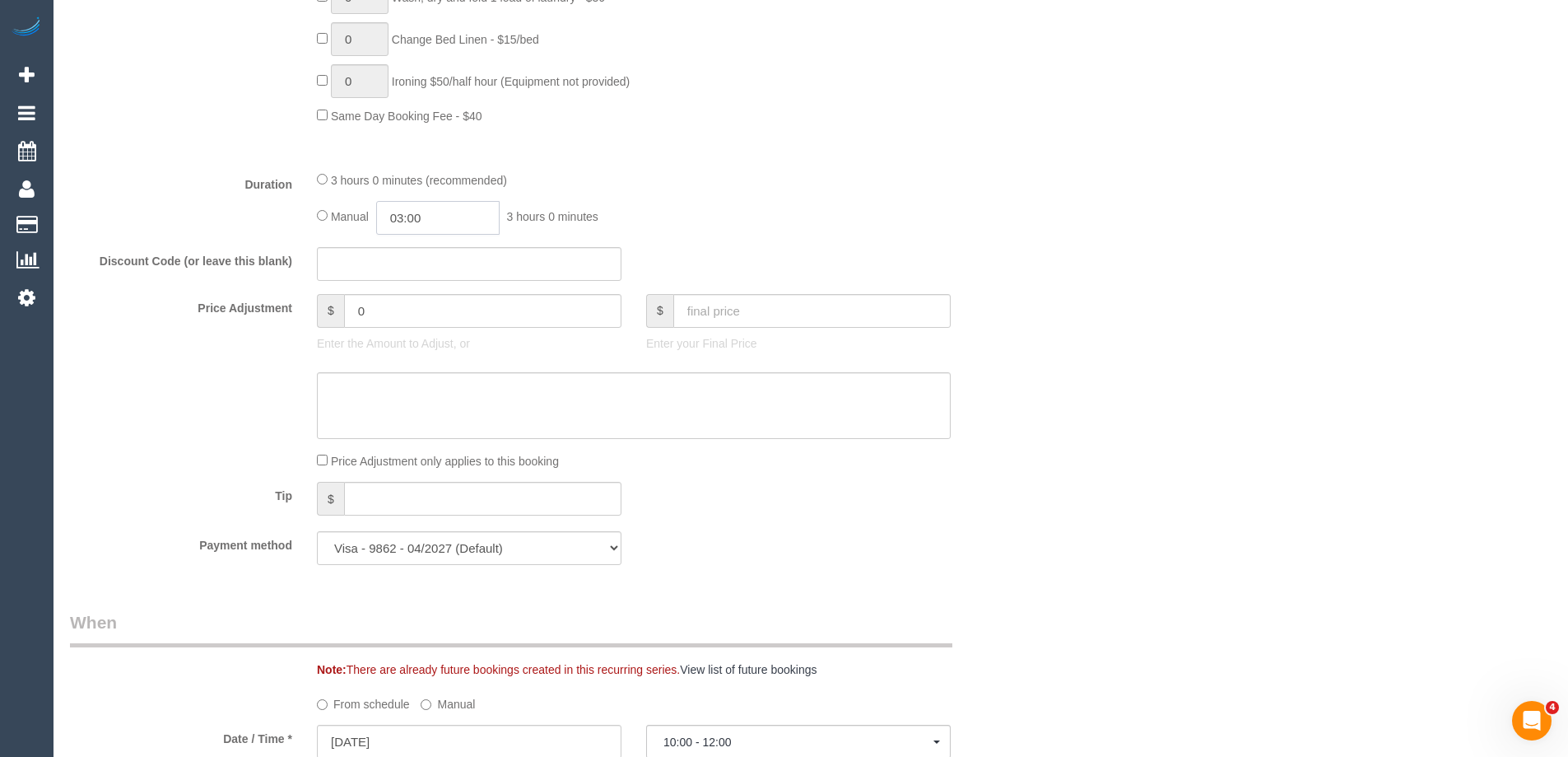
click at [432, 216] on input "03:00" at bounding box center [438, 218] width 123 height 34
type input "01:30"
click at [430, 269] on li "01:30" at bounding box center [419, 269] width 73 height 21
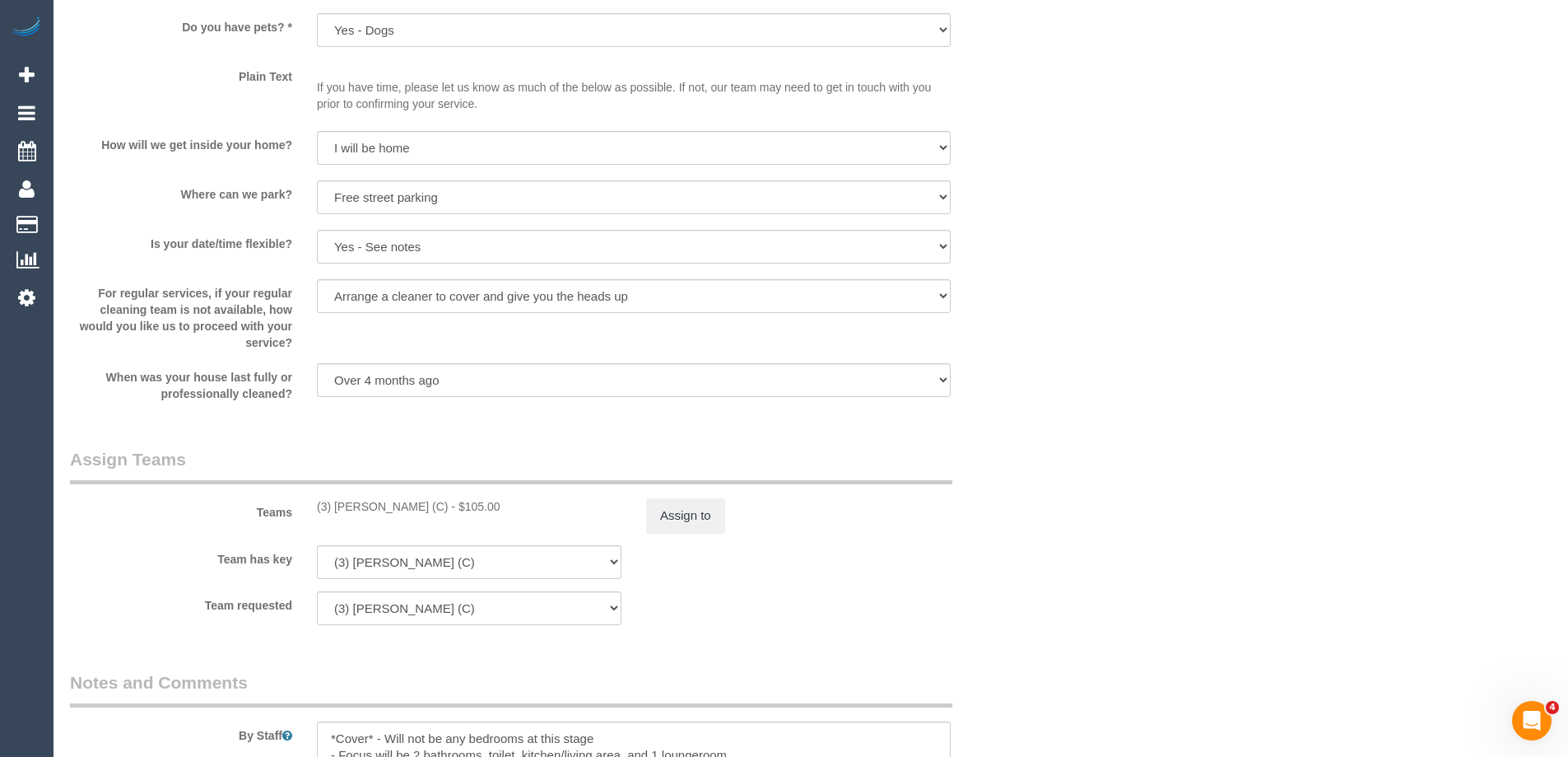
select select "spot23"
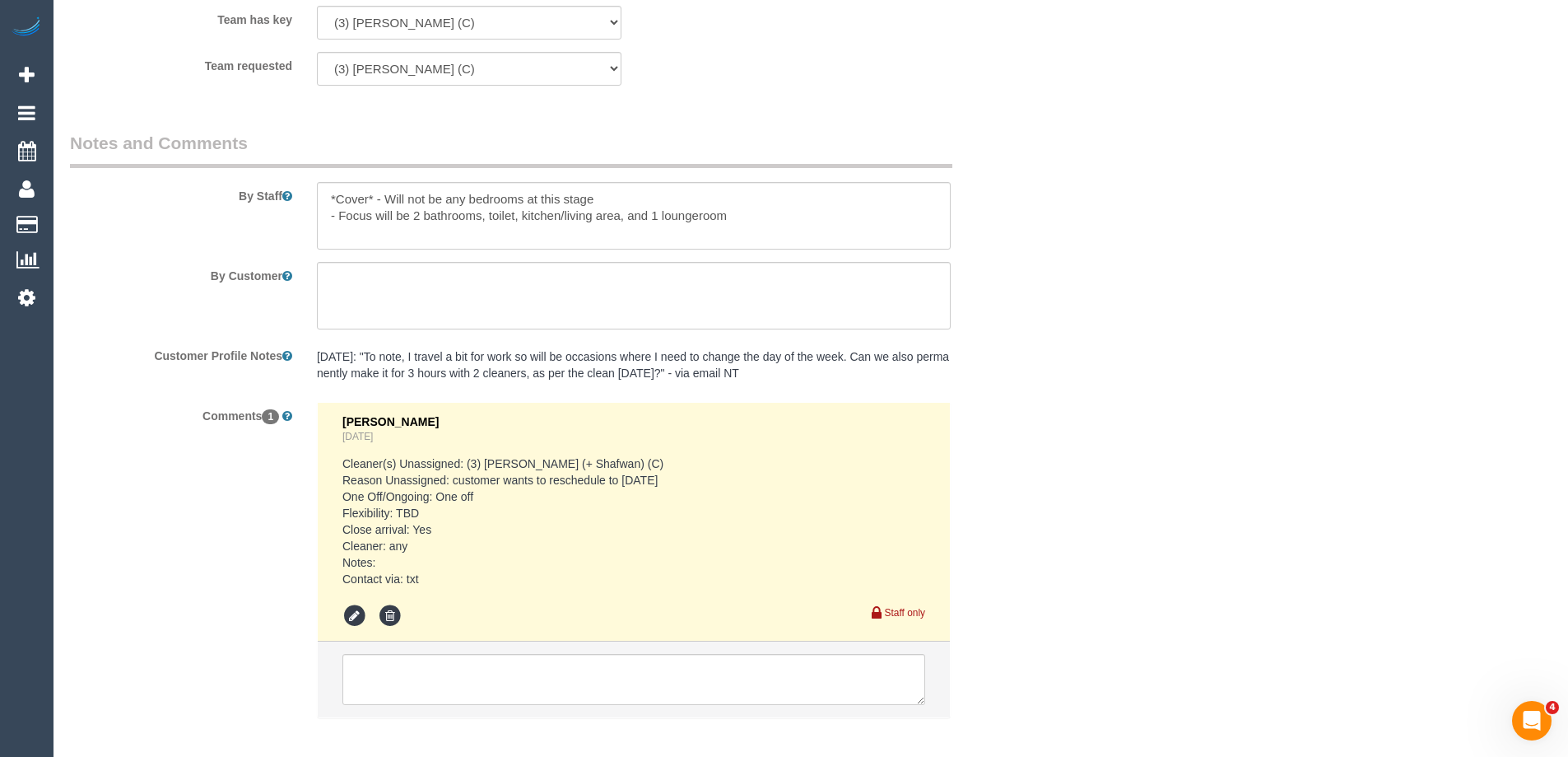
scroll to position [2654, 0]
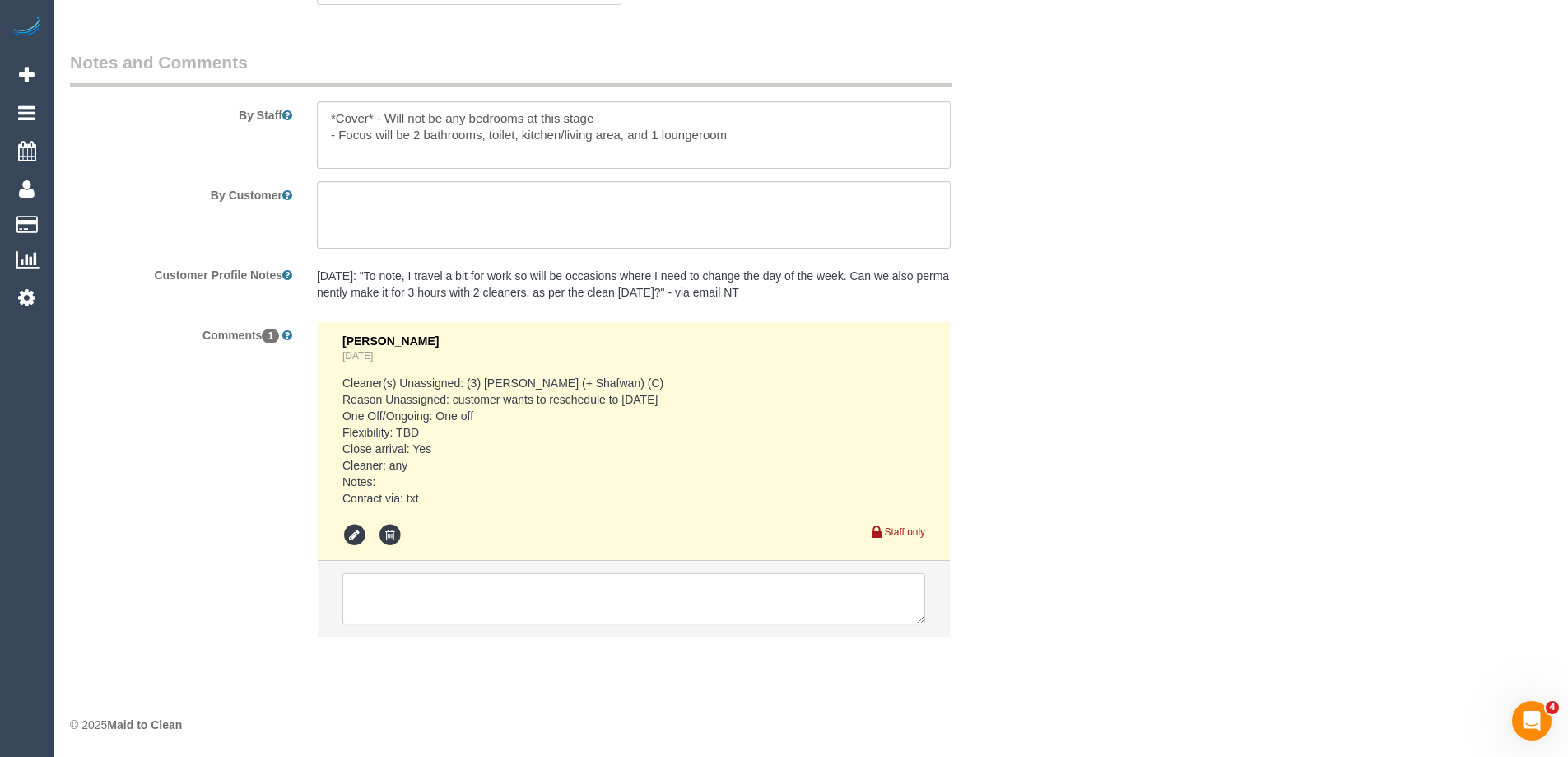
click at [430, 594] on textarea at bounding box center [634, 598] width 583 height 51
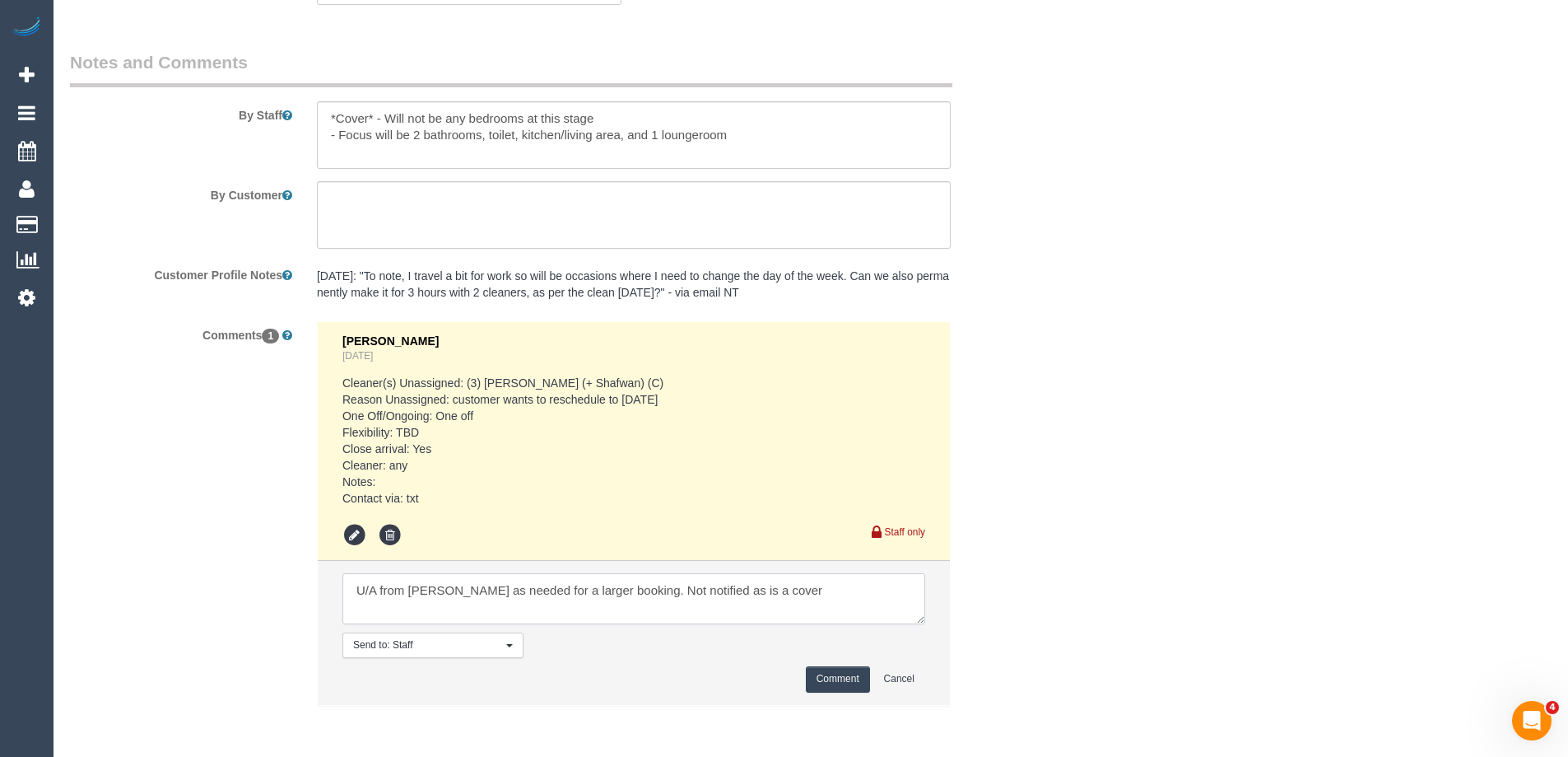
type textarea "U/A from [PERSON_NAME] as needed for a larger booking. Not notified as is a cov…"
click at [827, 686] on button "Comment" at bounding box center [838, 679] width 64 height 25
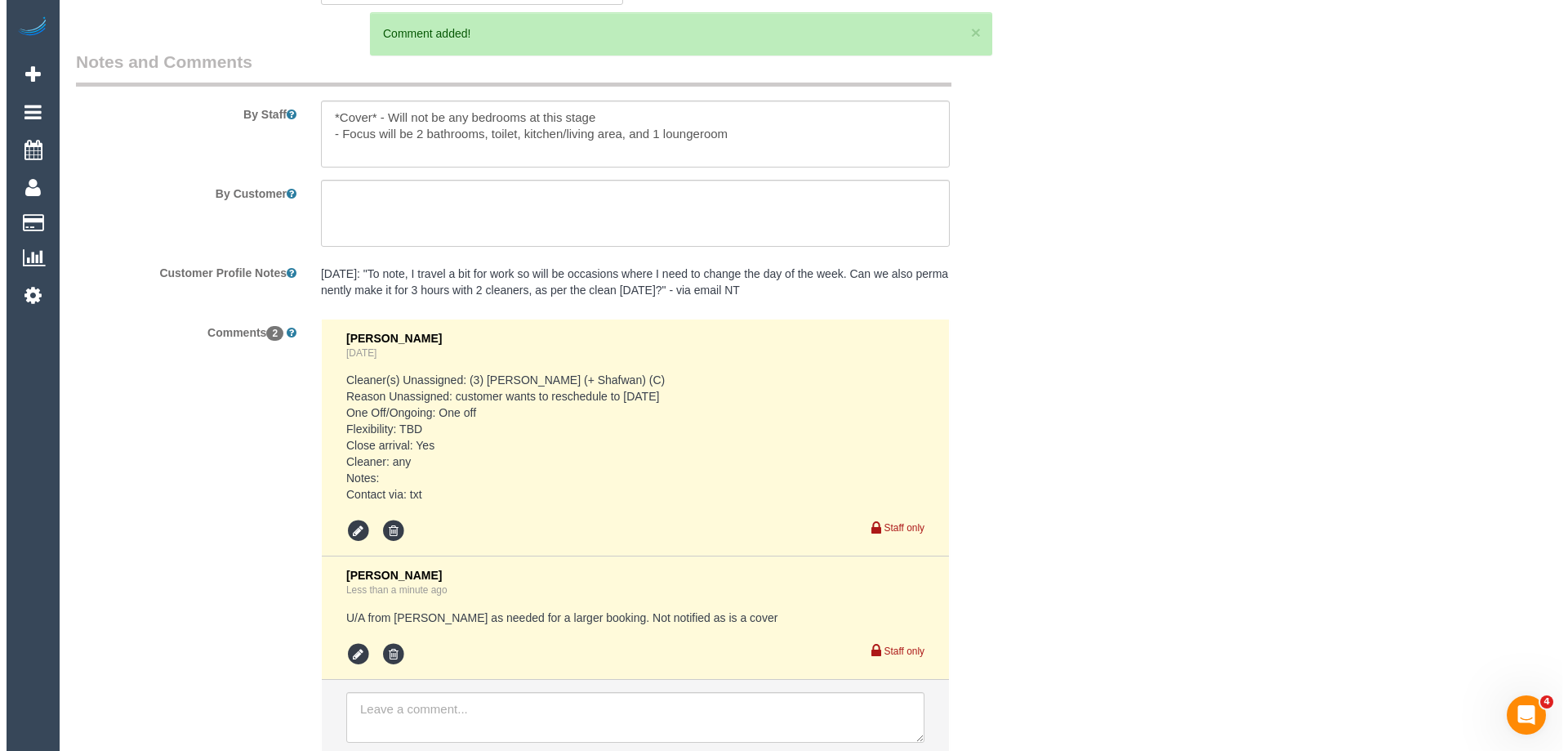
scroll to position [0, 0]
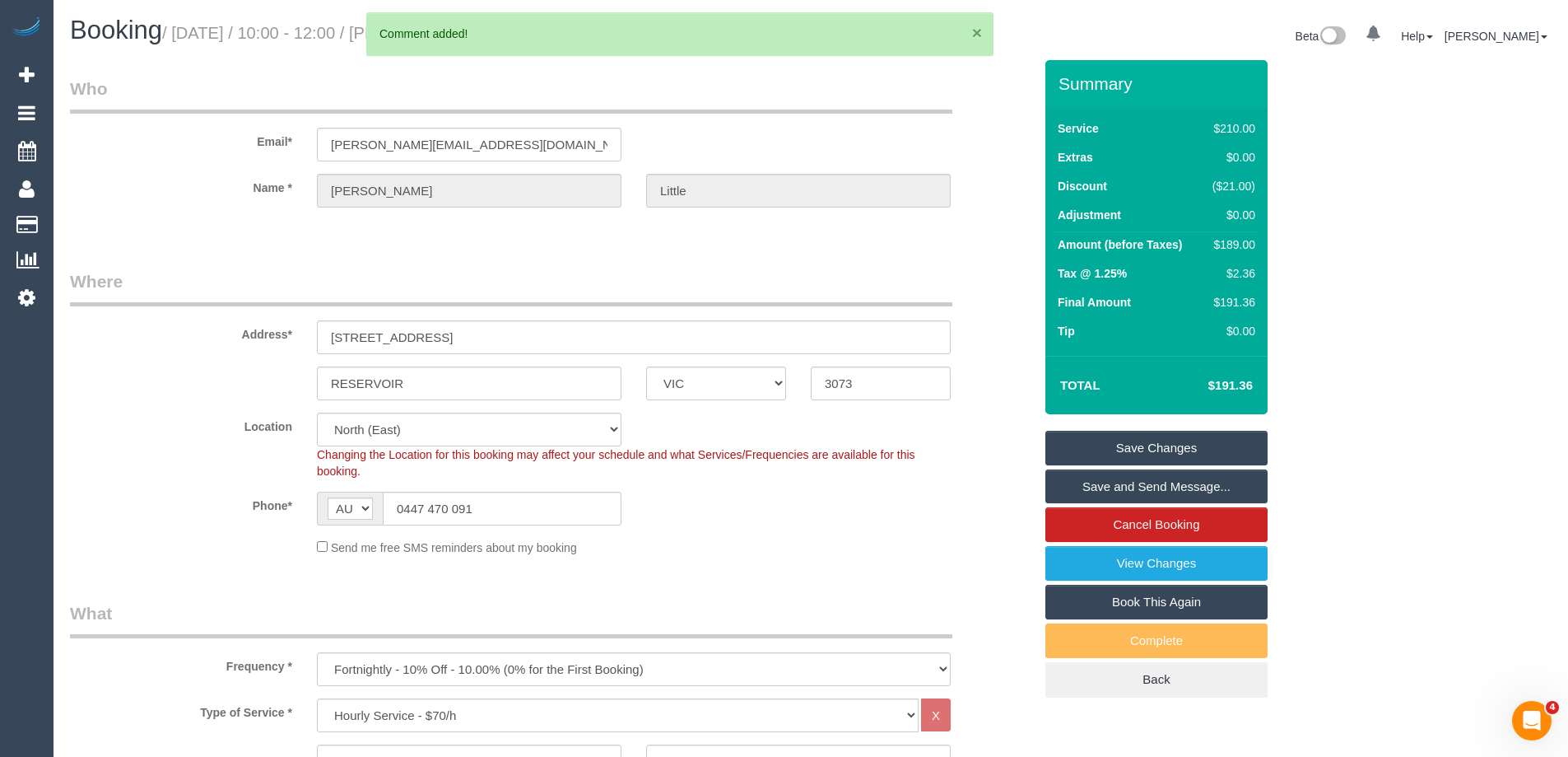
click at [978, 30] on button "×" at bounding box center [978, 32] width 10 height 18
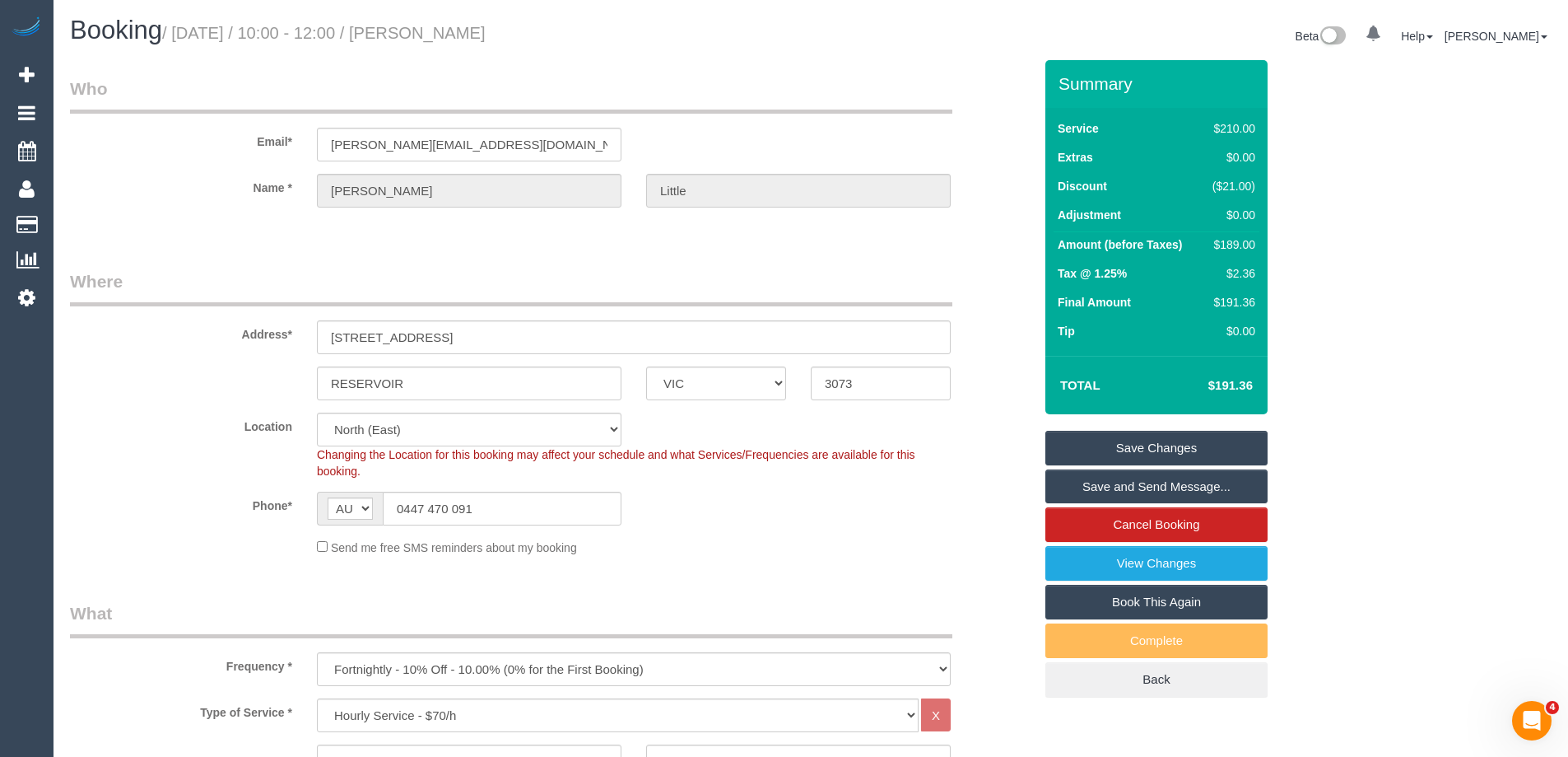
drag, startPoint x: 547, startPoint y: 30, endPoint x: 456, endPoint y: 26, distance: 91.1
click at [456, 26] on h1 "Booking / September 08, 2025 / 10:00 - 12:00 / Chris Little" at bounding box center [433, 30] width 728 height 28
copy small "Chris Little"
click at [1114, 437] on link "Save Changes" at bounding box center [1156, 448] width 223 height 34
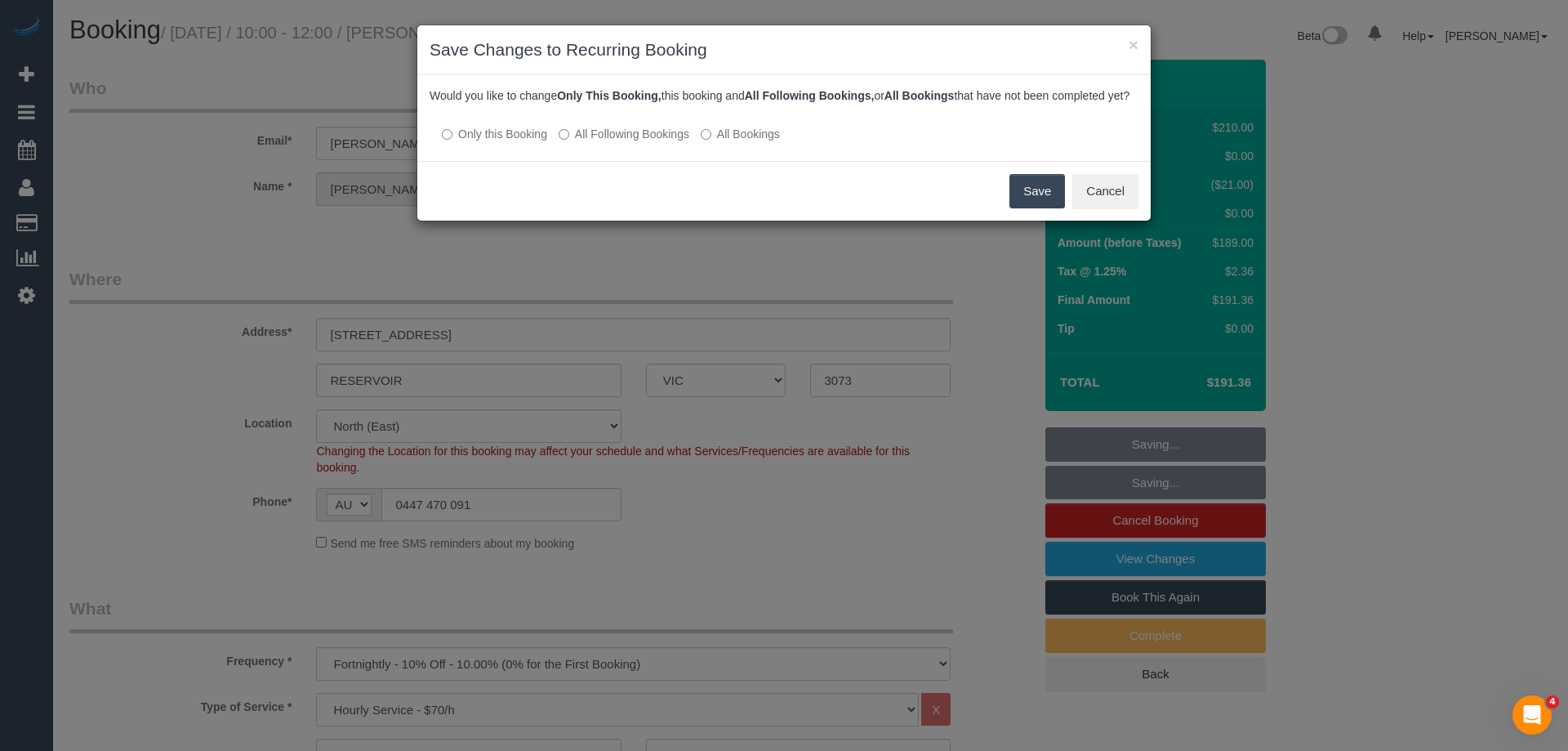
click at [1046, 208] on button "Save" at bounding box center [1037, 191] width 56 height 34
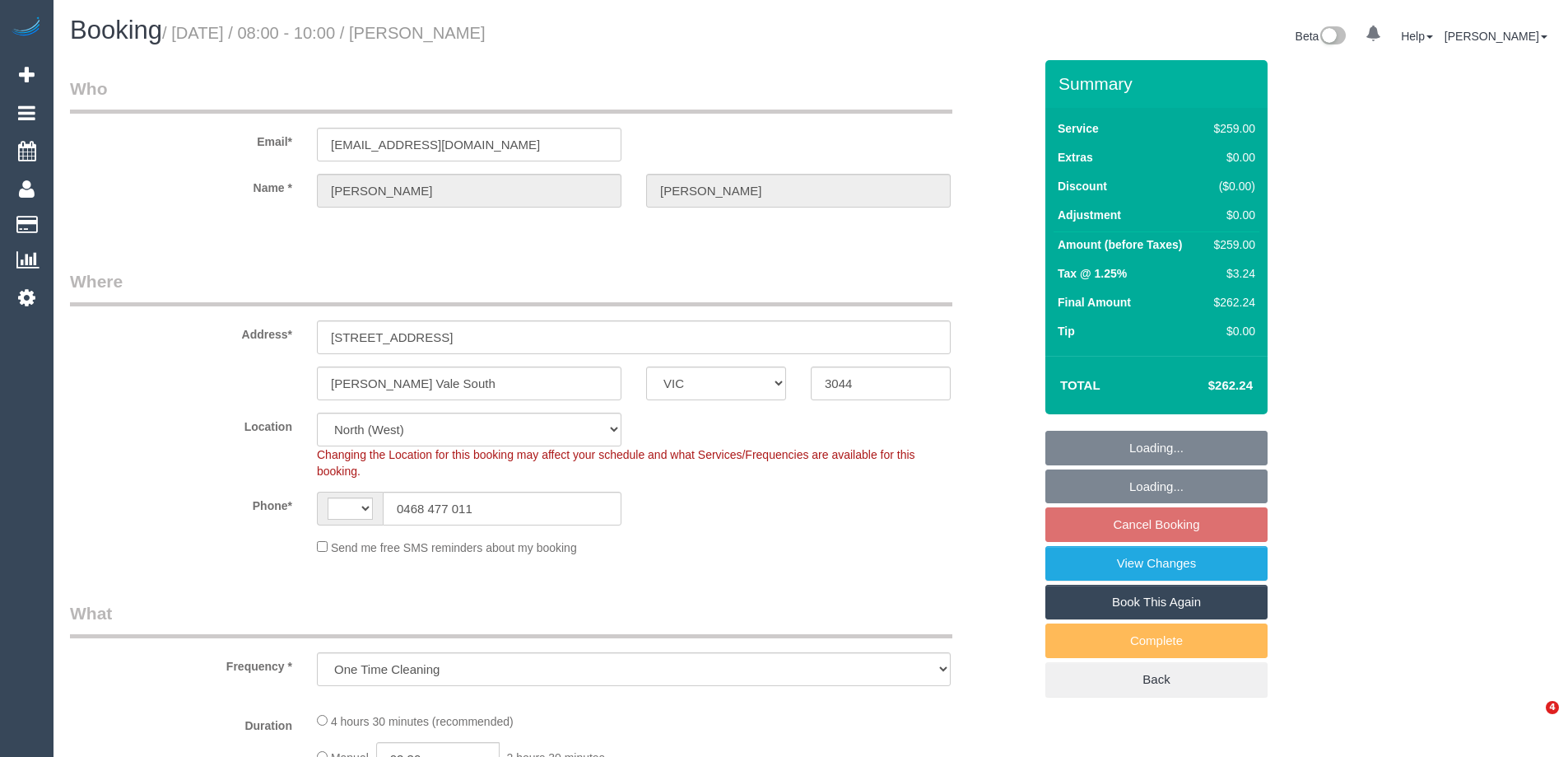
select select "VIC"
select select "string:stripe-pm_1RskIY2GScqysDRVUR4b86Mt"
select select "string:AU"
select select "object:1245"
select select "spot2"
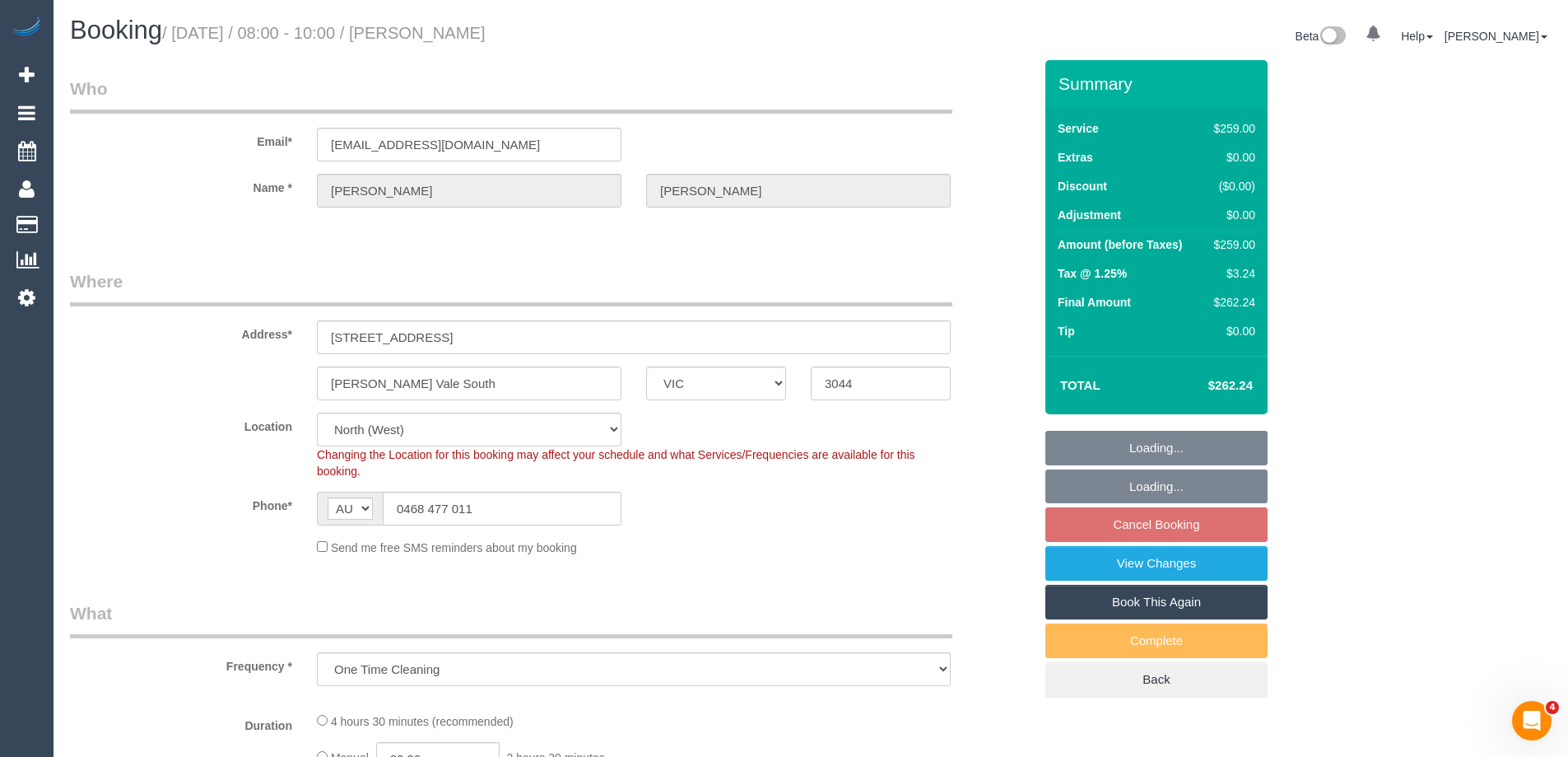
select select "number:29"
select select "number:14"
select select "number:19"
select select "number:36"
select select "number:34"
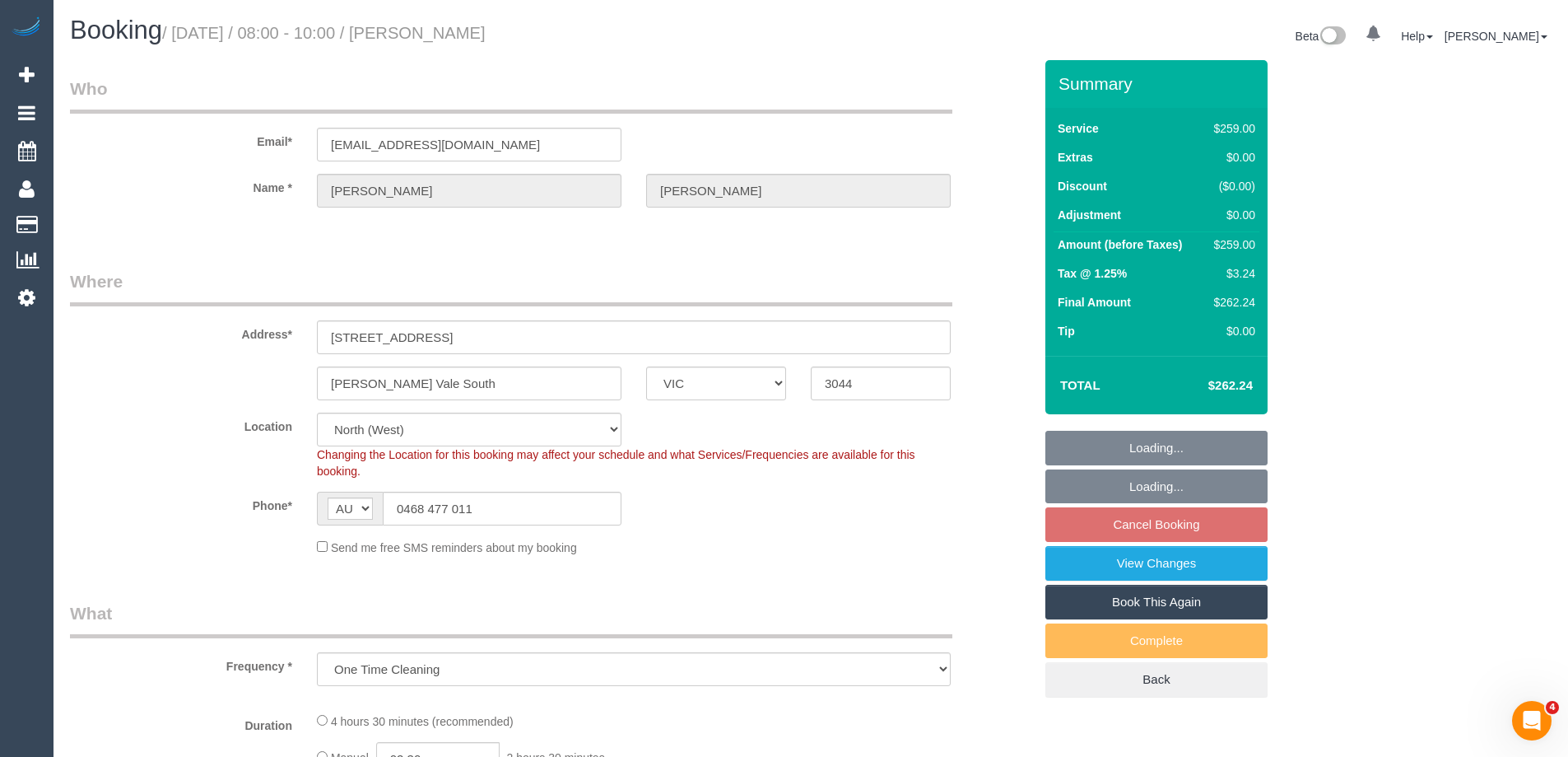
select select "number:12"
select select "VIC"
select select "object:766"
select select "string:stripe-pm_1RskIY2GScqysDRVUR4b86Mt"
select select "number:29"
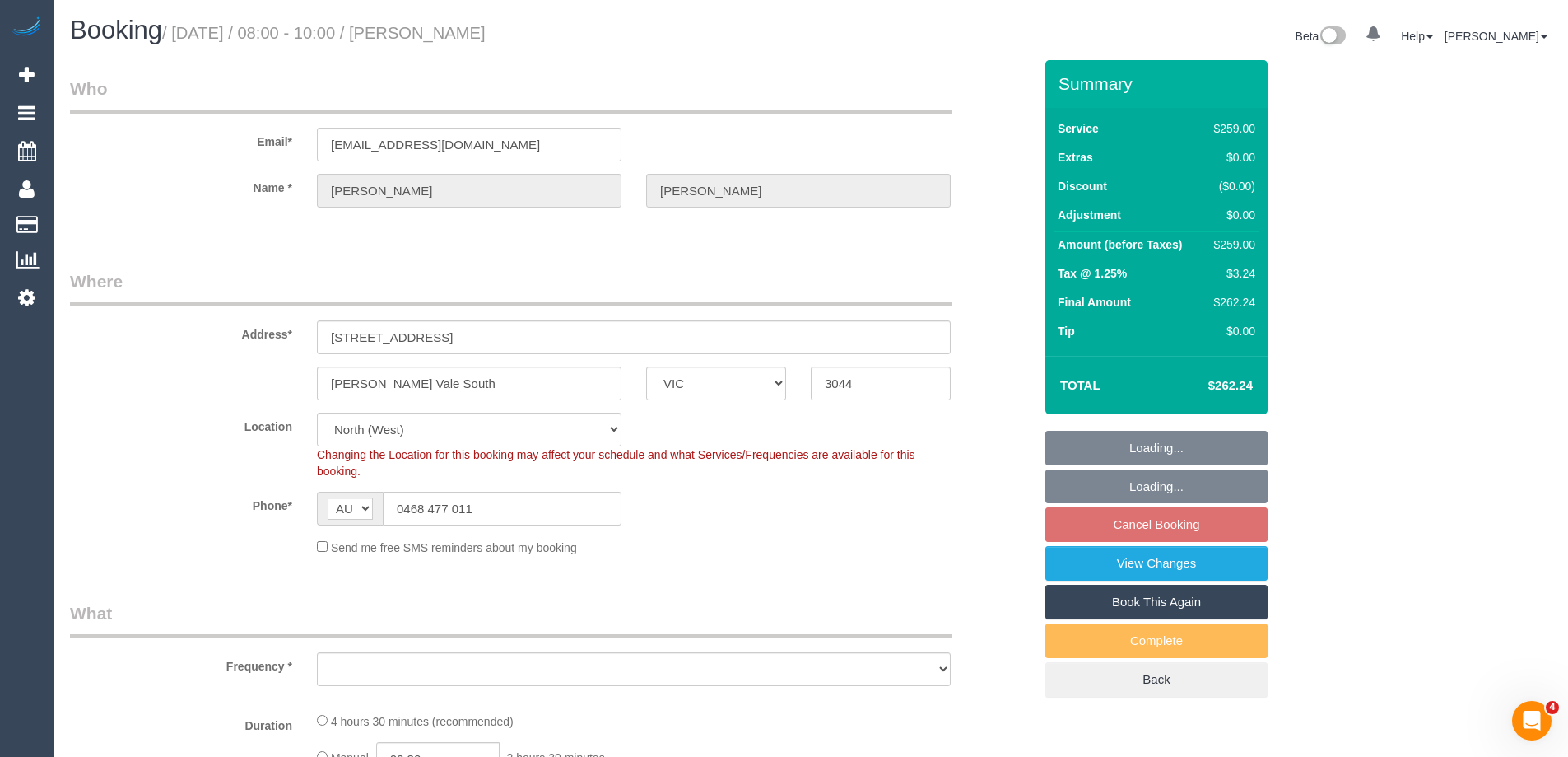
select select "number:14"
select select "number:19"
select select "number:36"
select select "number:34"
select select "number:12"
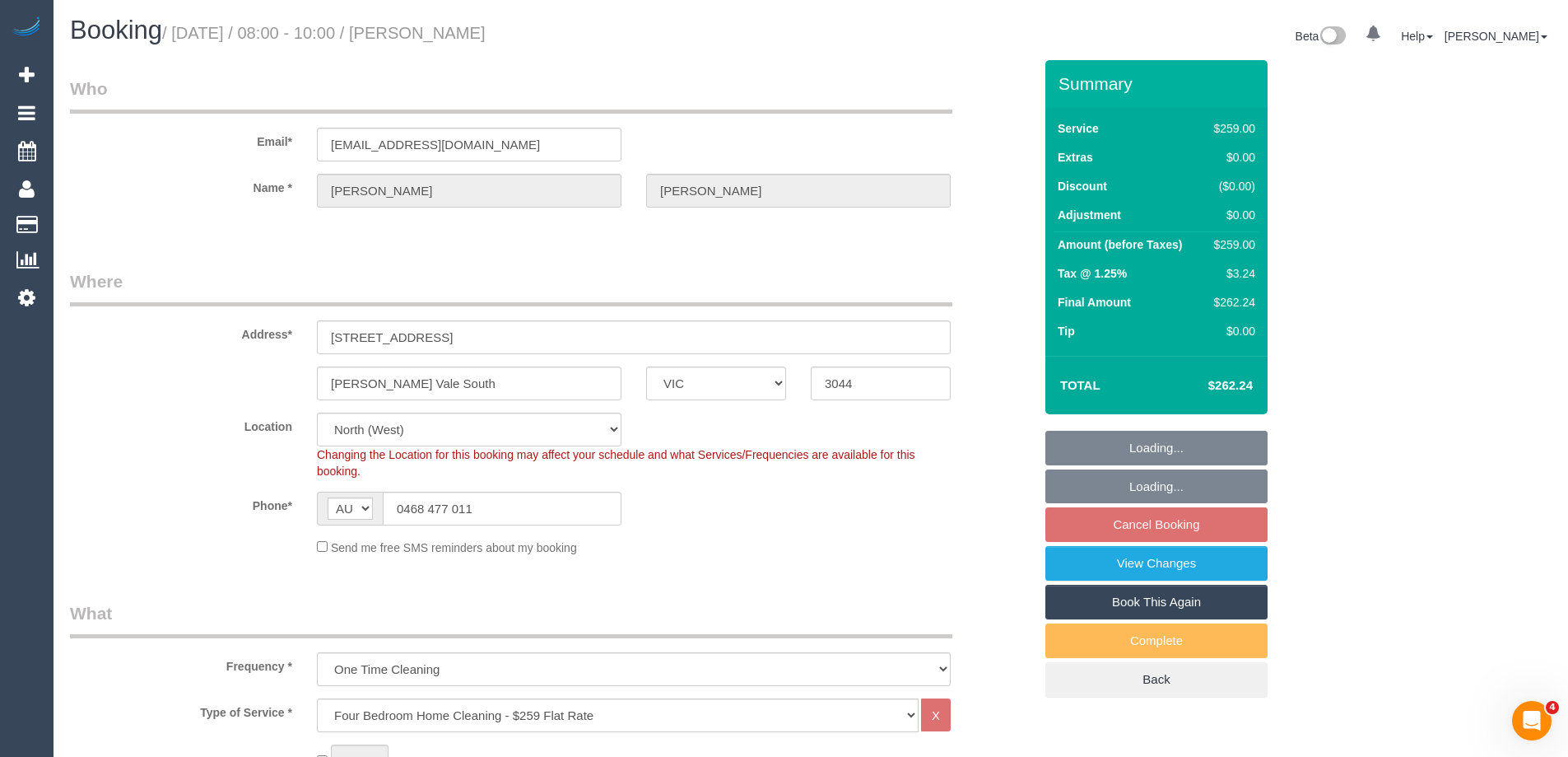
select select "spot2"
select select "object:1492"
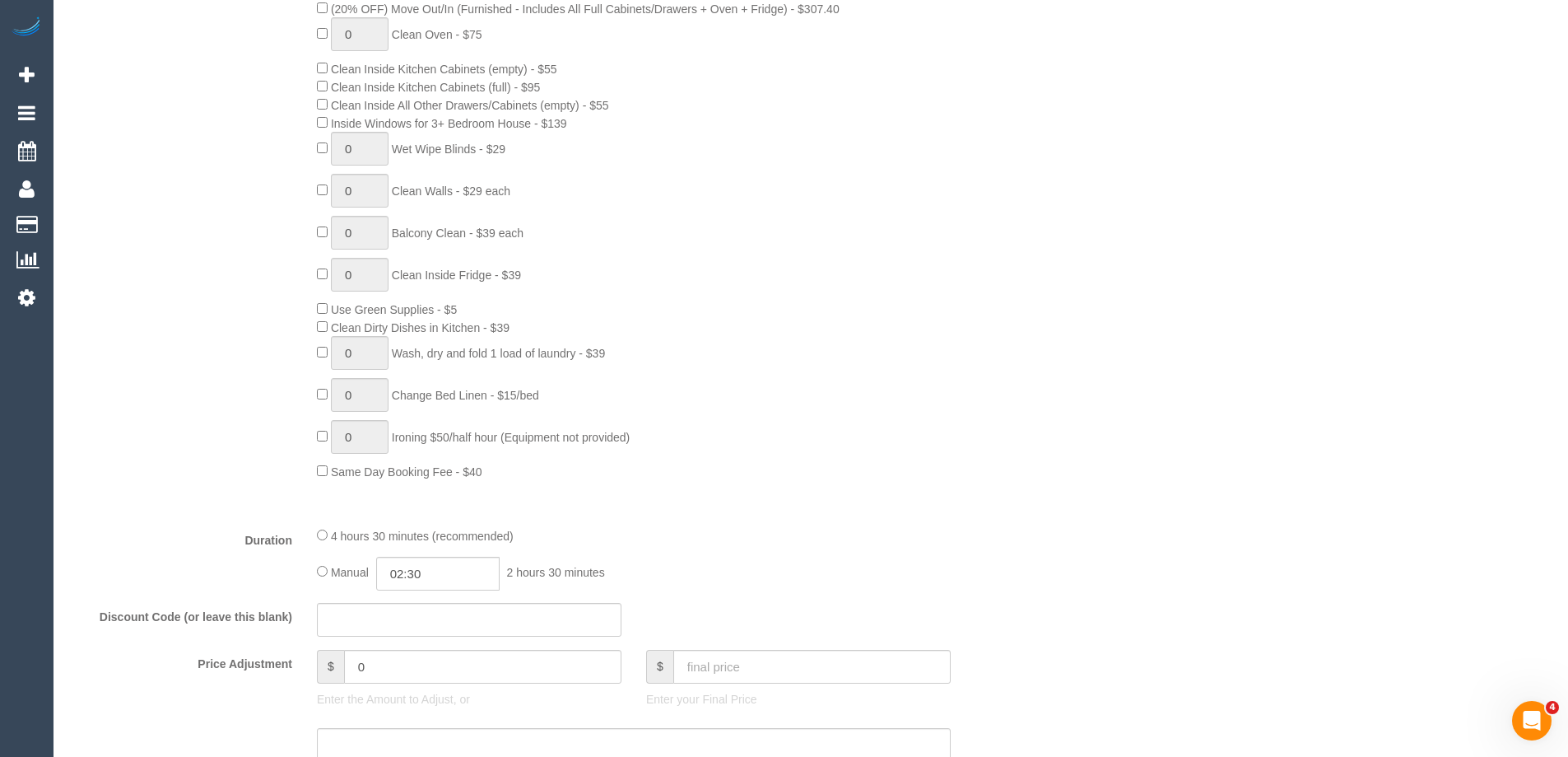
scroll to position [1070, 0]
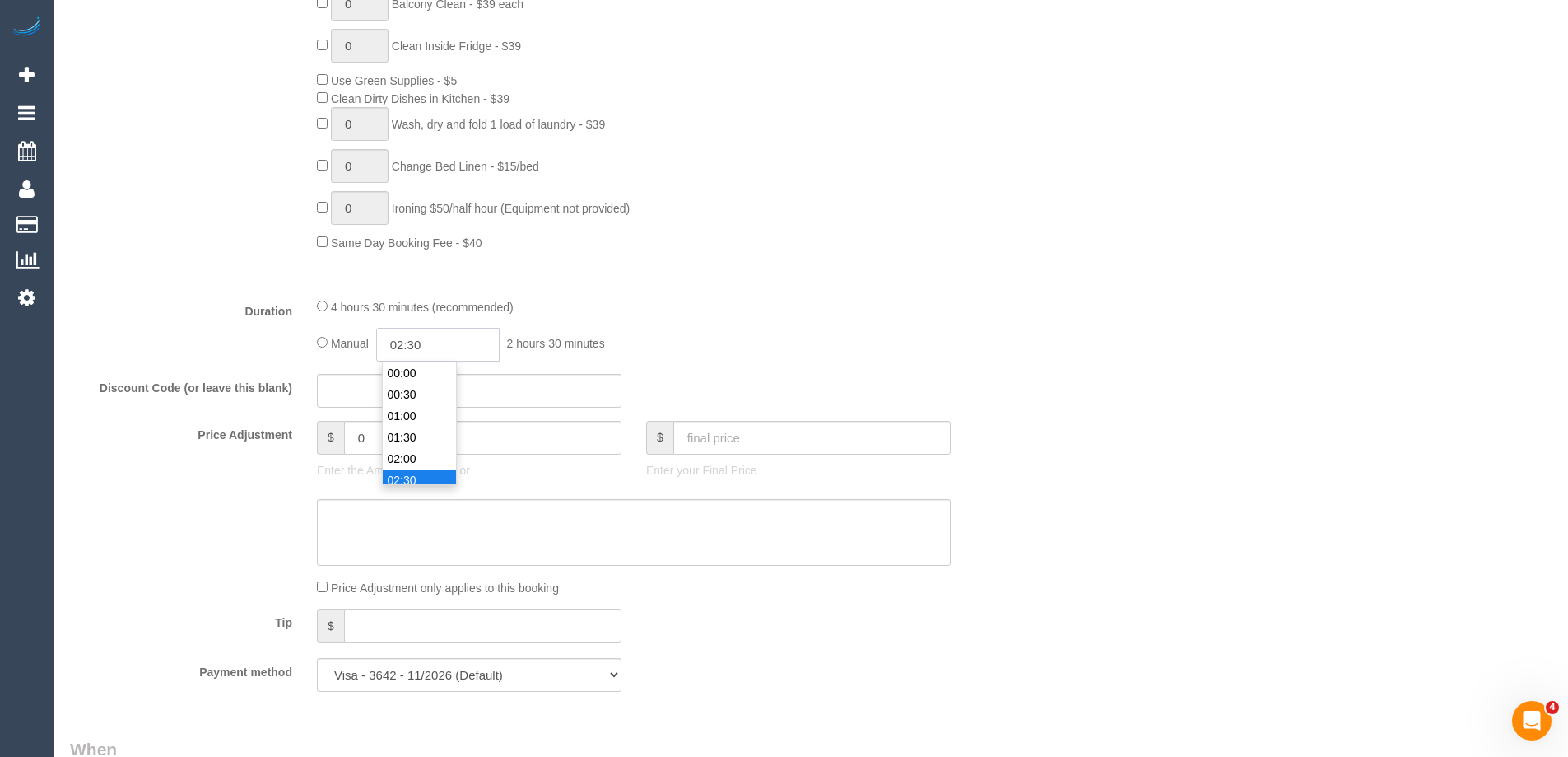
click at [440, 347] on input "02:30" at bounding box center [438, 344] width 123 height 34
type input "05:00"
click at [405, 466] on li "05:00" at bounding box center [419, 468] width 73 height 21
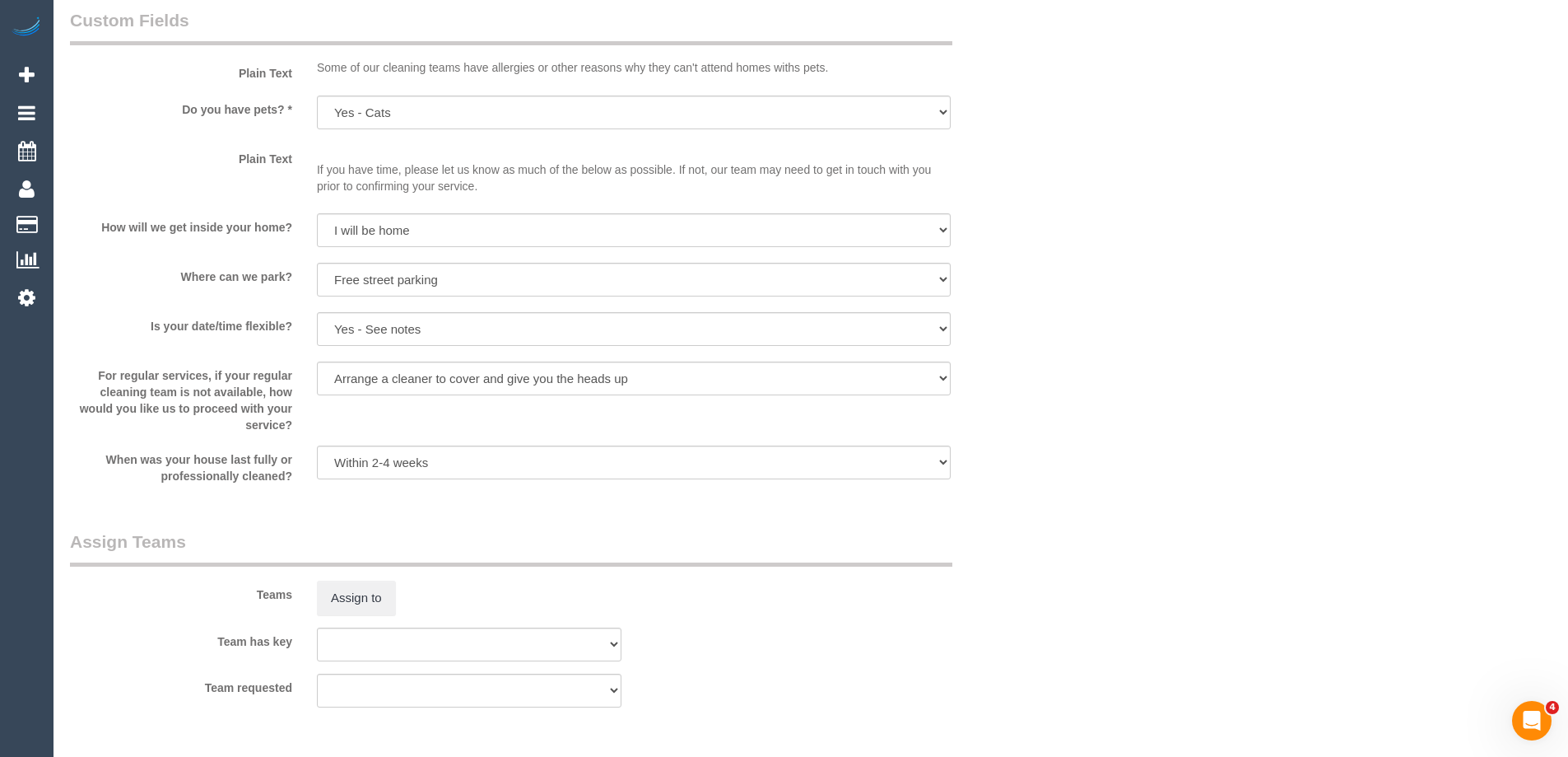
select select "spot21"
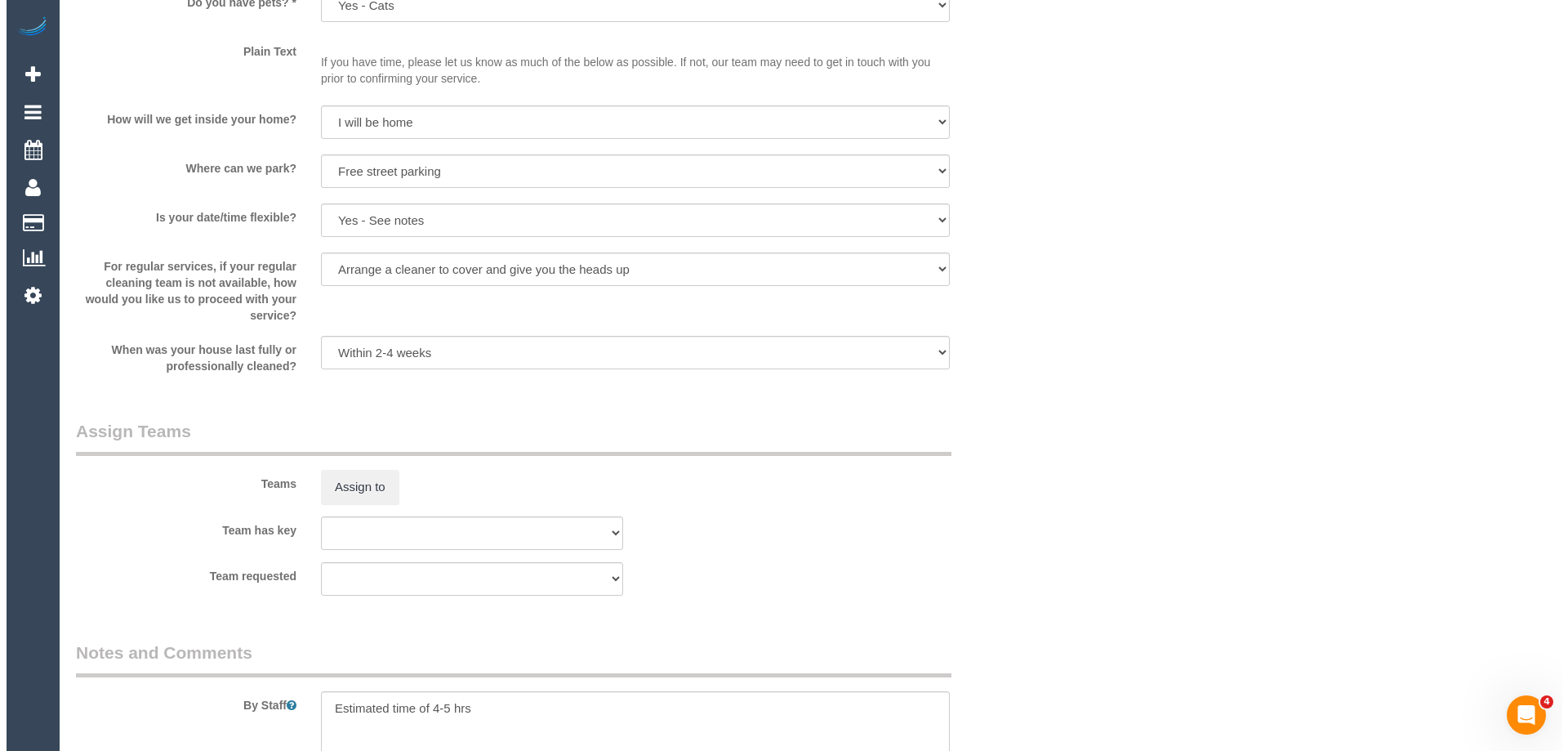
scroll to position [2387, 0]
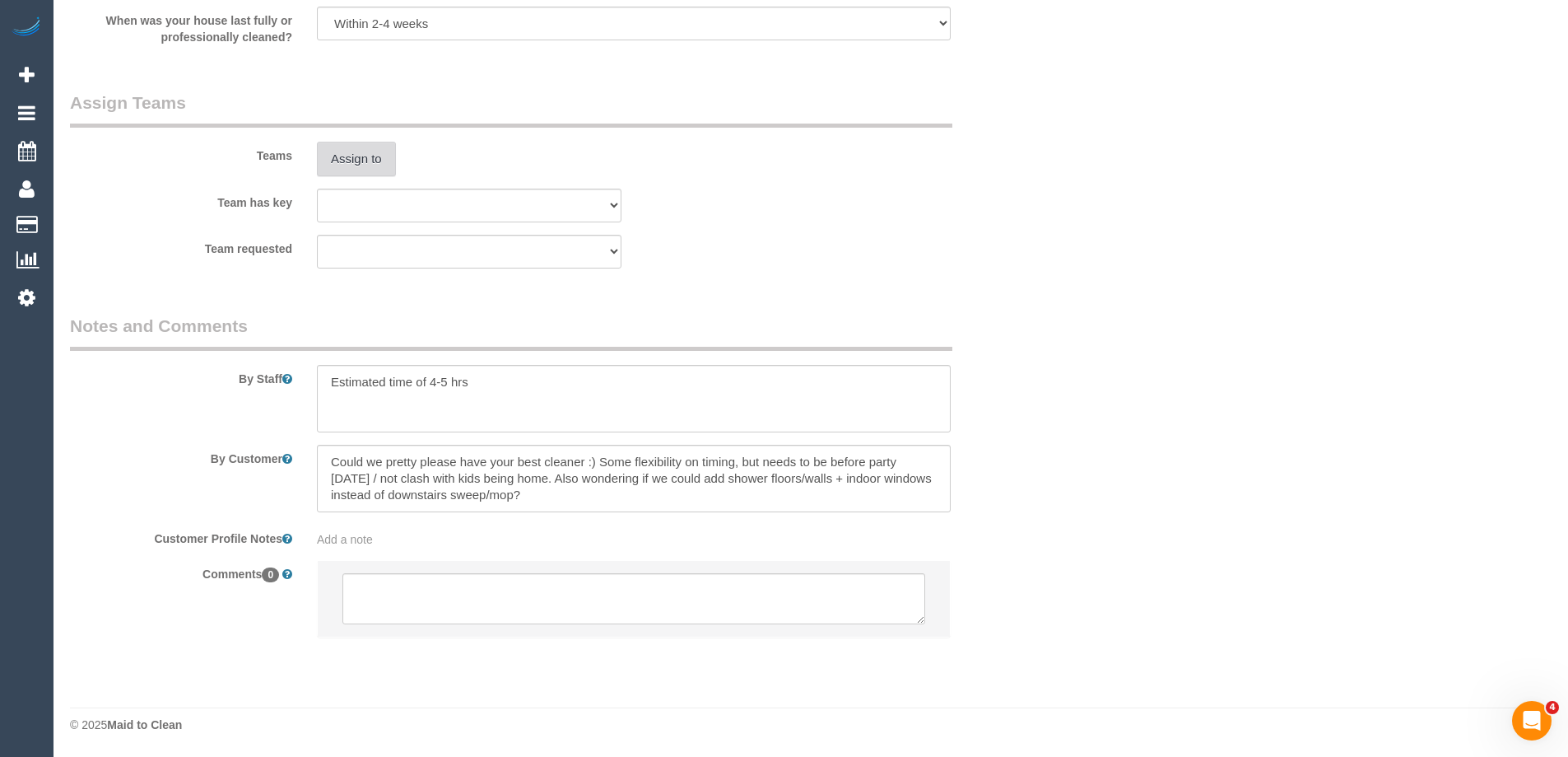
click at [372, 156] on button "Assign to" at bounding box center [356, 159] width 79 height 34
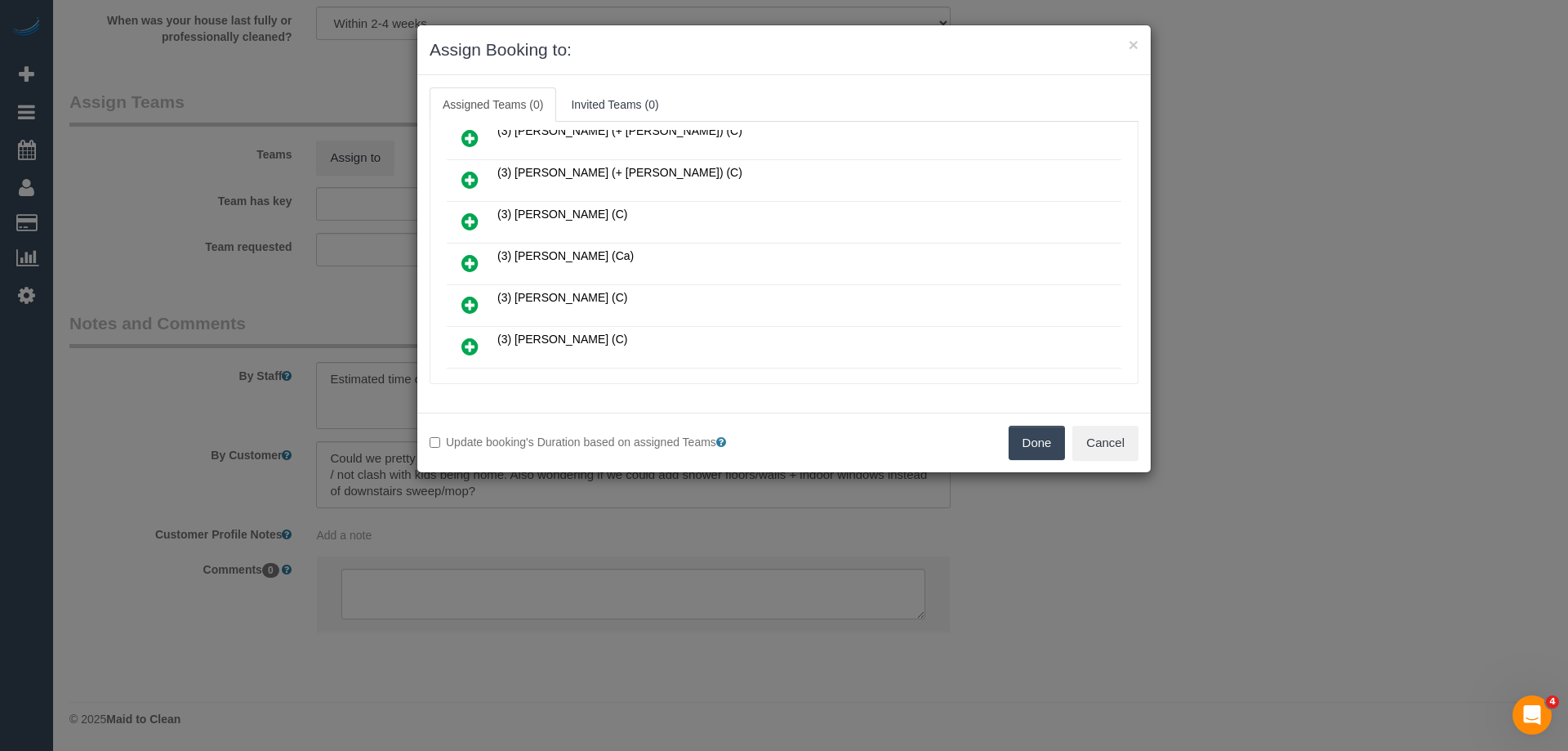
scroll to position [572, 0]
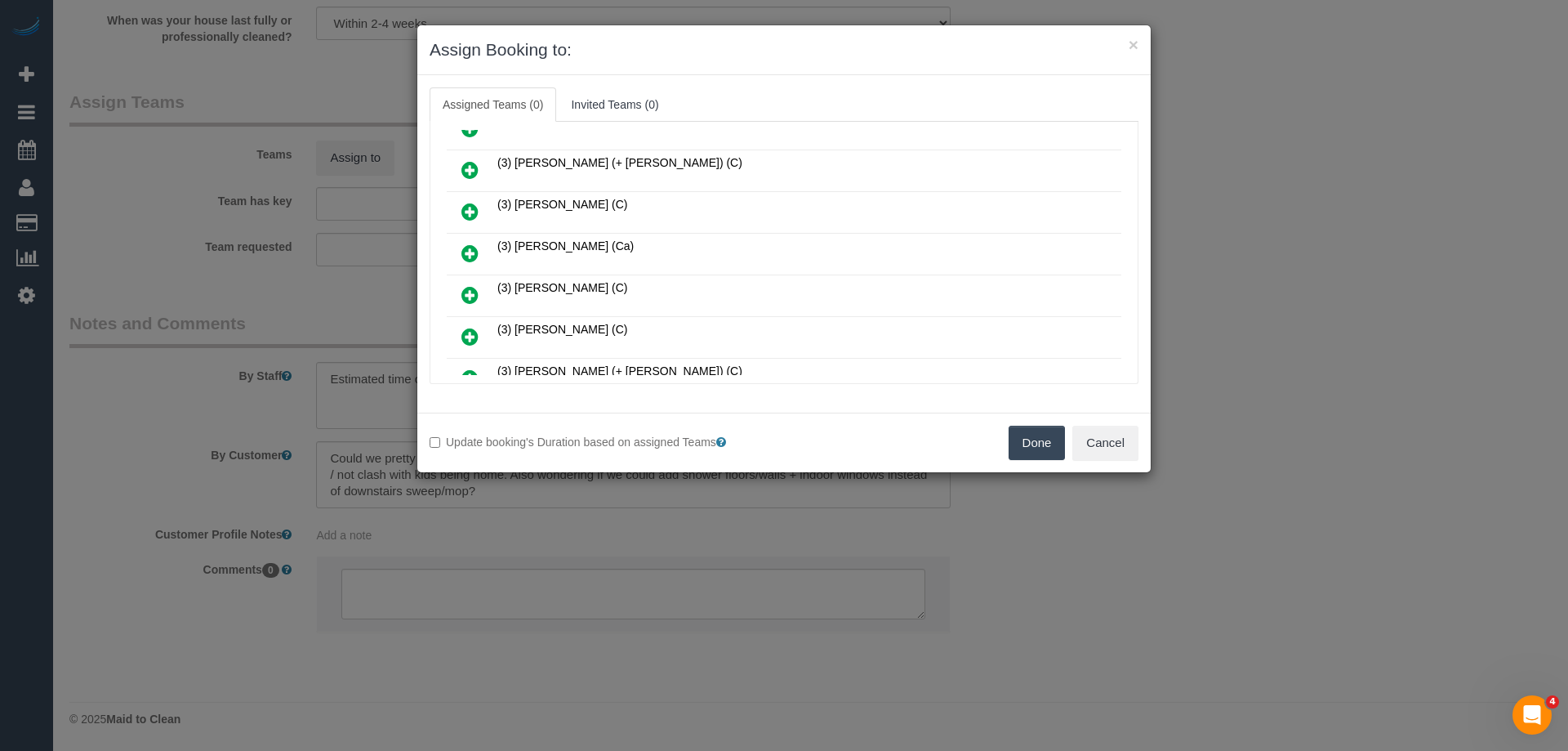
click at [476, 292] on icon at bounding box center [470, 295] width 17 height 20
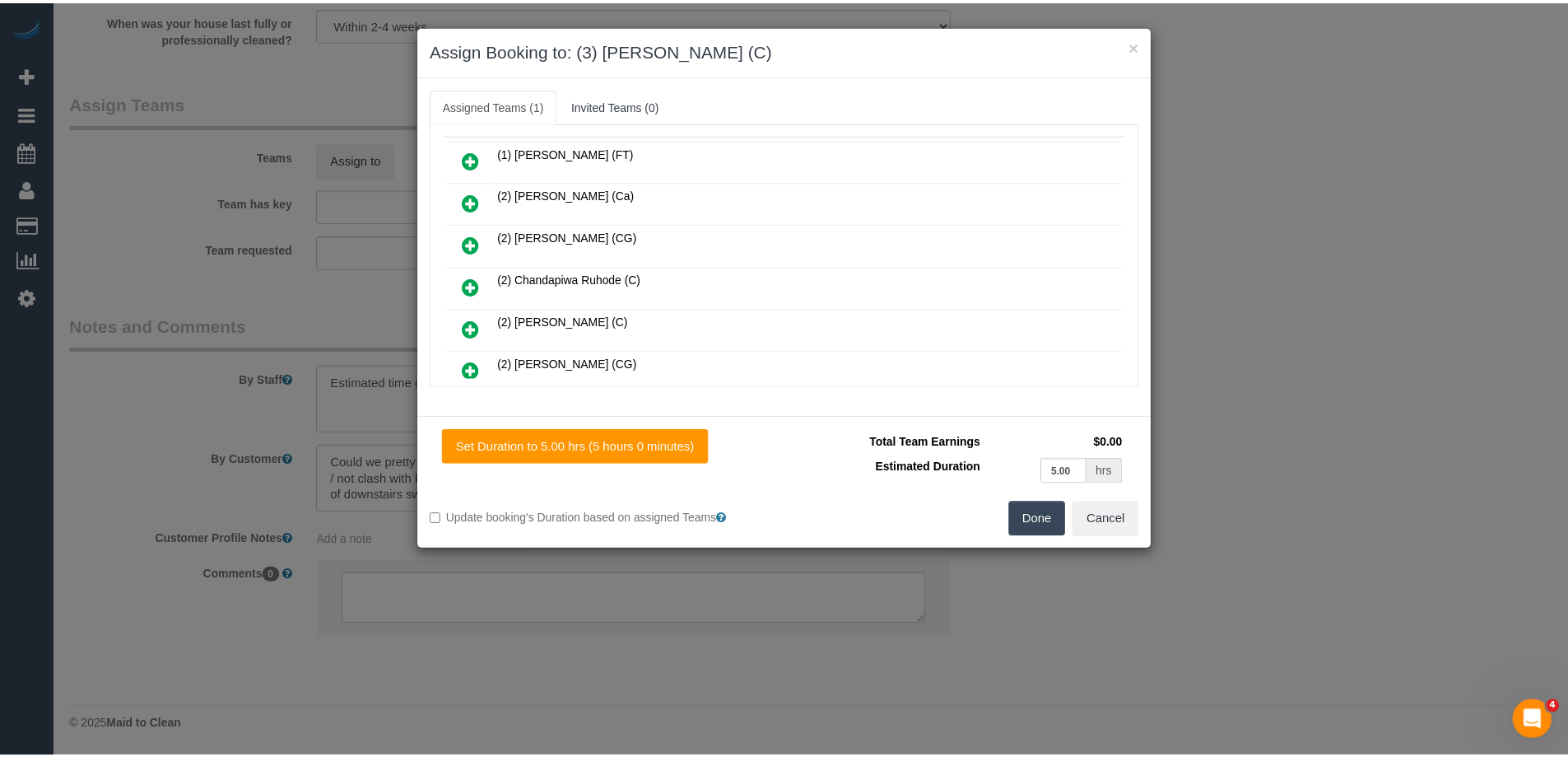
scroll to position [0, 0]
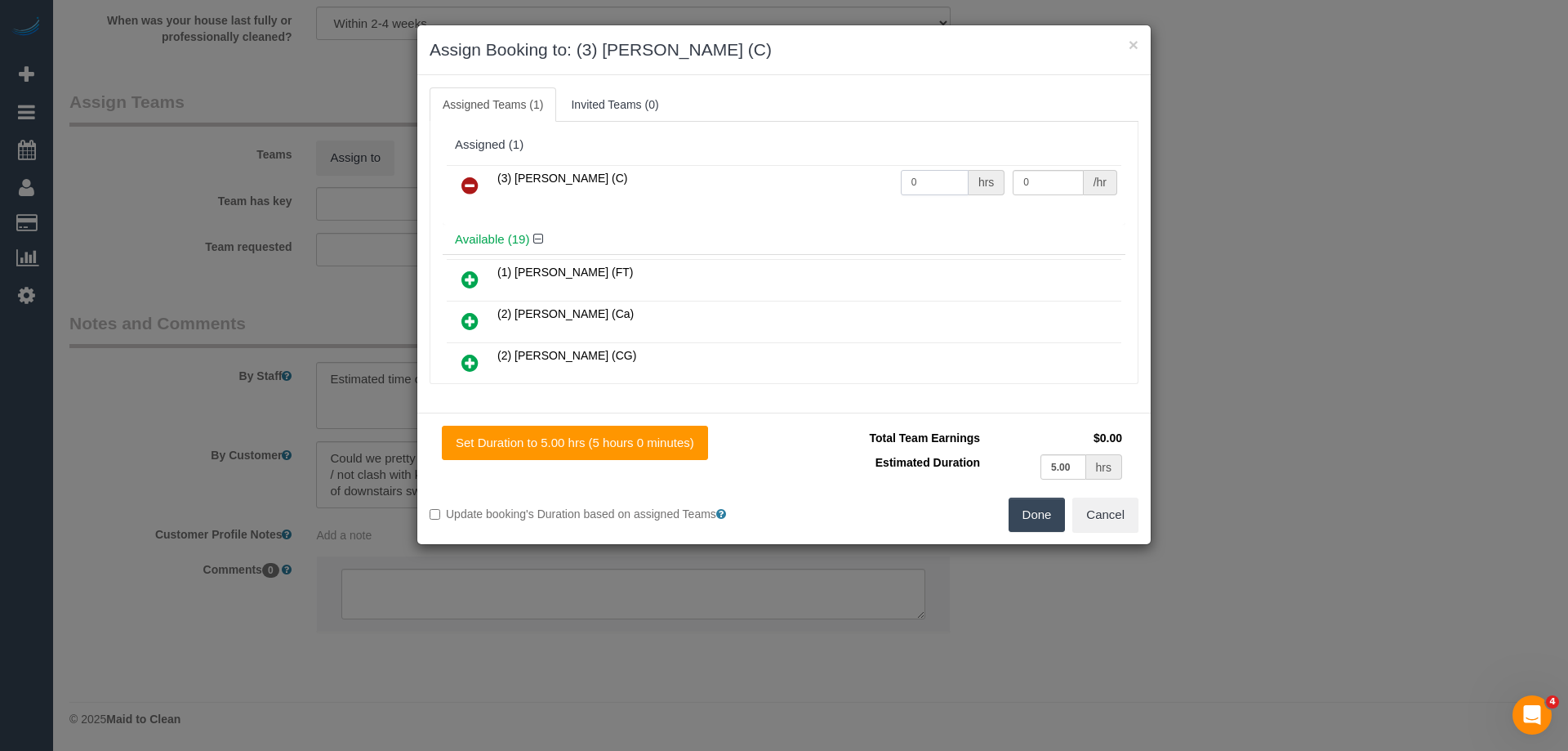
click at [861, 173] on tr "(3) Murat Karaman (C) 0 hrs 0 /hr" at bounding box center [784, 186] width 675 height 42
type input "1"
drag, startPoint x: 1030, startPoint y: 186, endPoint x: 964, endPoint y: 175, distance: 66.9
click at [964, 175] on tr "(3) Murat Karaman (C) 1 hrs 0 /hr" at bounding box center [784, 186] width 675 height 42
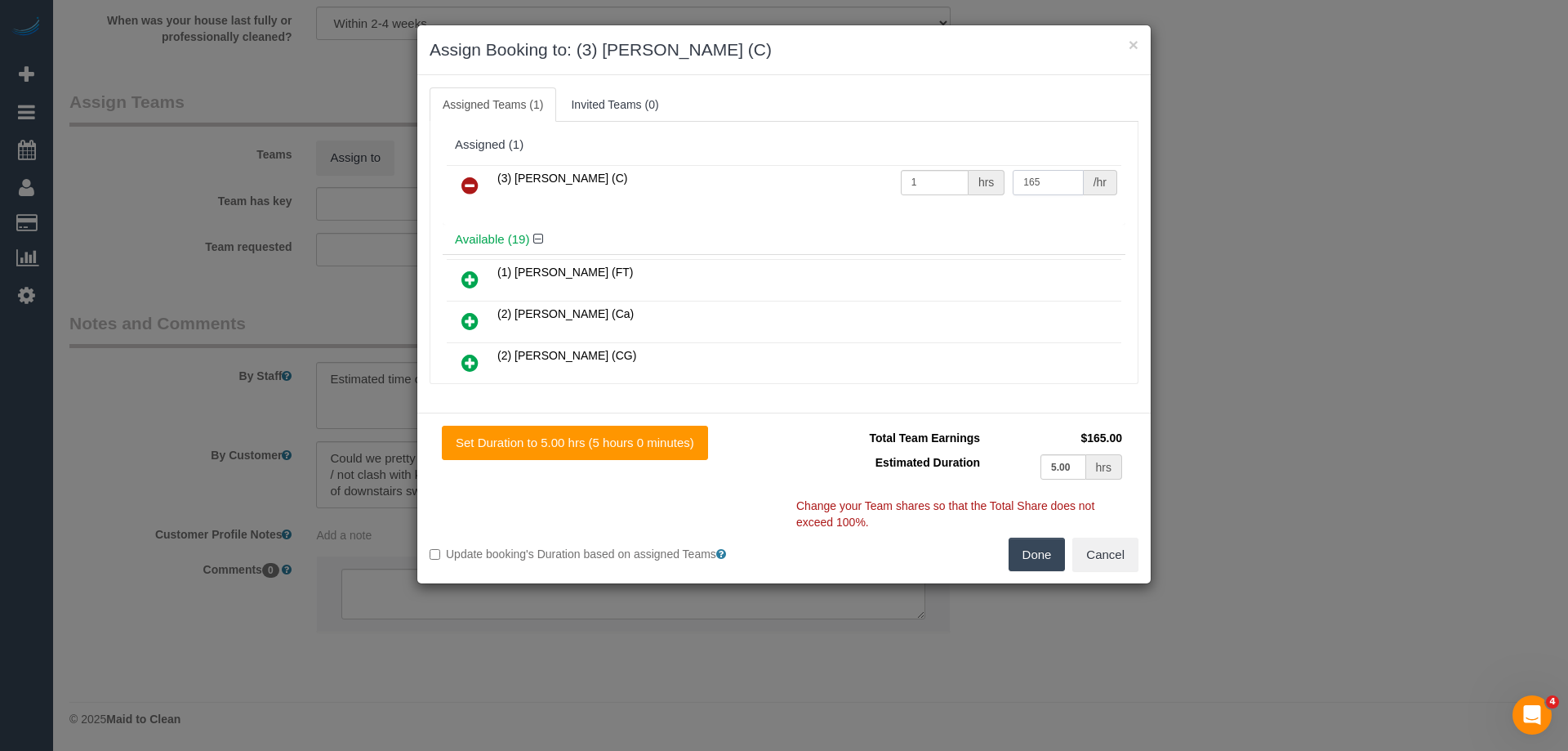
type input "165"
click at [1030, 548] on button "Done" at bounding box center [1037, 554] width 57 height 34
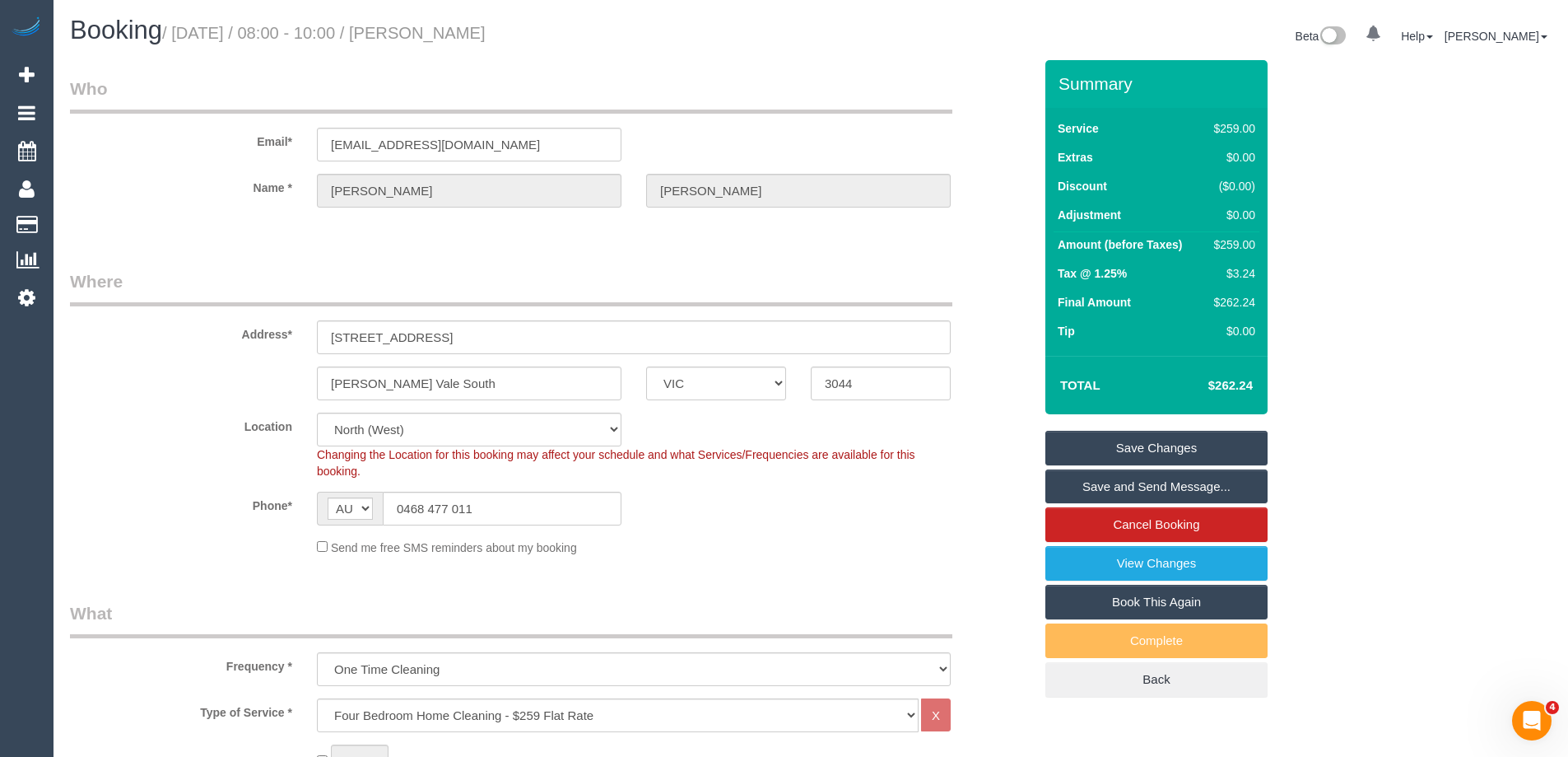
drag, startPoint x: 598, startPoint y: 34, endPoint x: 457, endPoint y: 26, distance: 141.2
click at [457, 26] on h1 "Booking / September 08, 2025 / 08:00 - 10:00 / Laura McMenamin" at bounding box center [433, 30] width 728 height 28
copy small "Laura McMenamin"
click at [1086, 489] on link "Save and Send Message..." at bounding box center [1156, 486] width 223 height 34
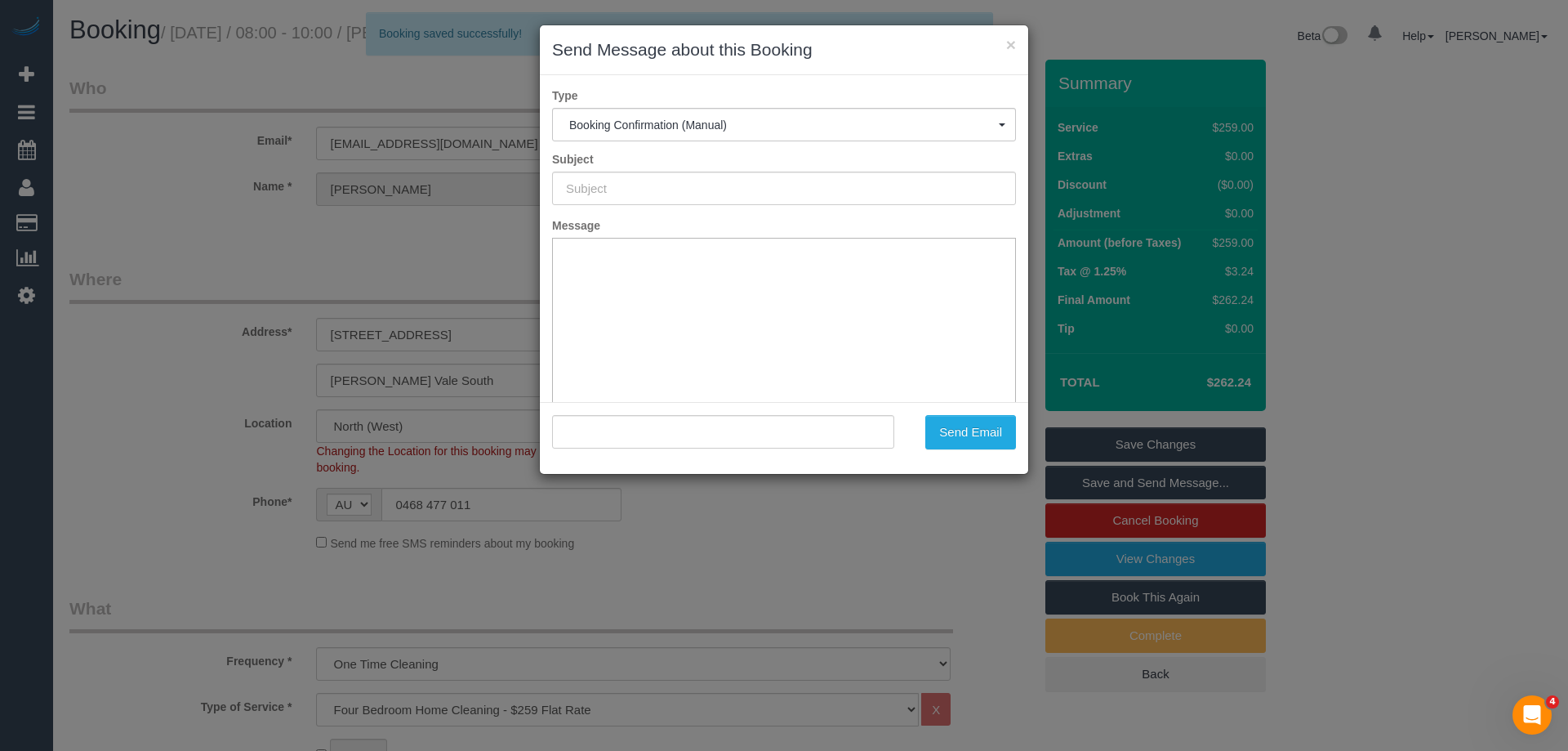
type input "Booking Confirmed"
type input ""Laura McMenamin" <laelimac@gmail.com>"
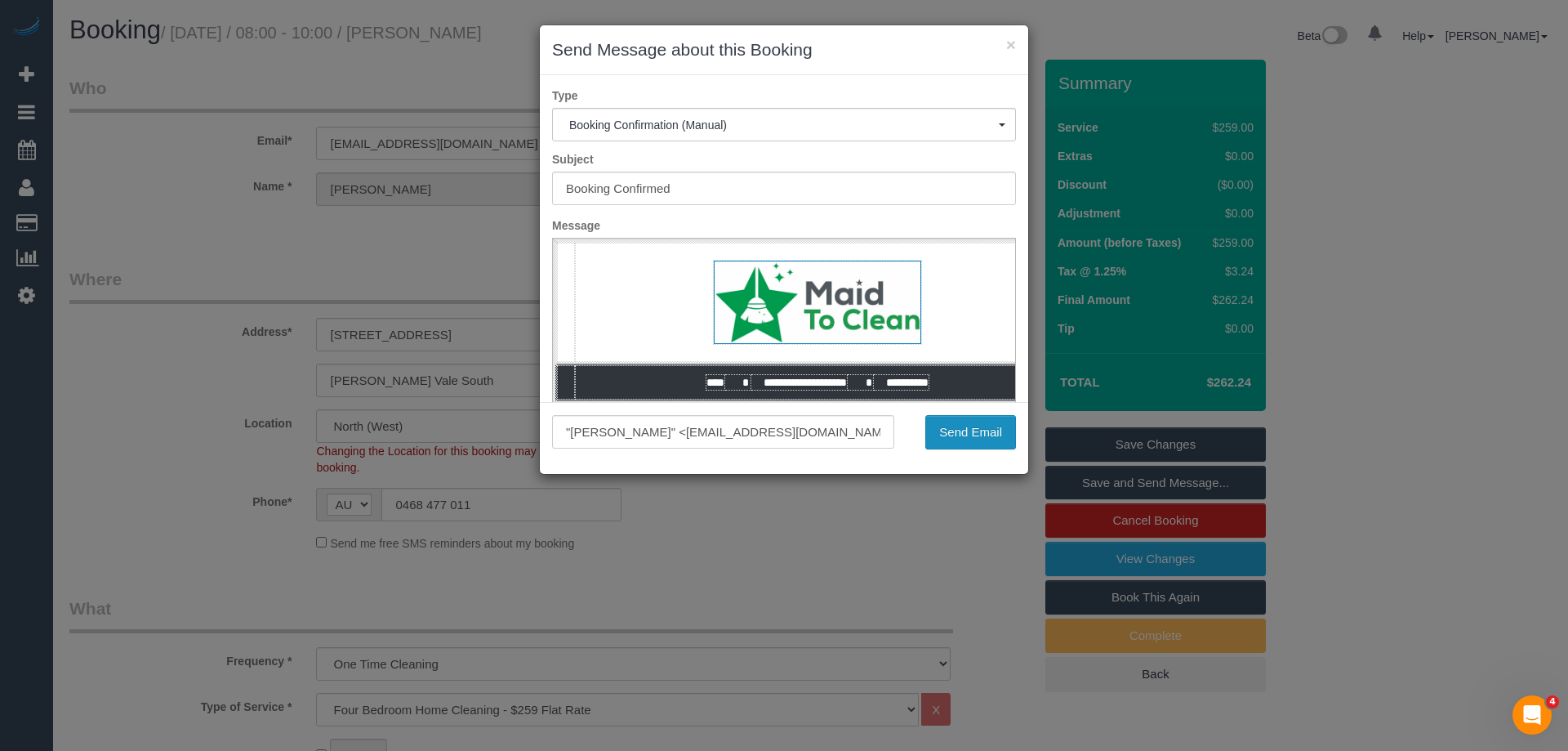
click at [951, 434] on button "Send Email" at bounding box center [971, 432] width 91 height 34
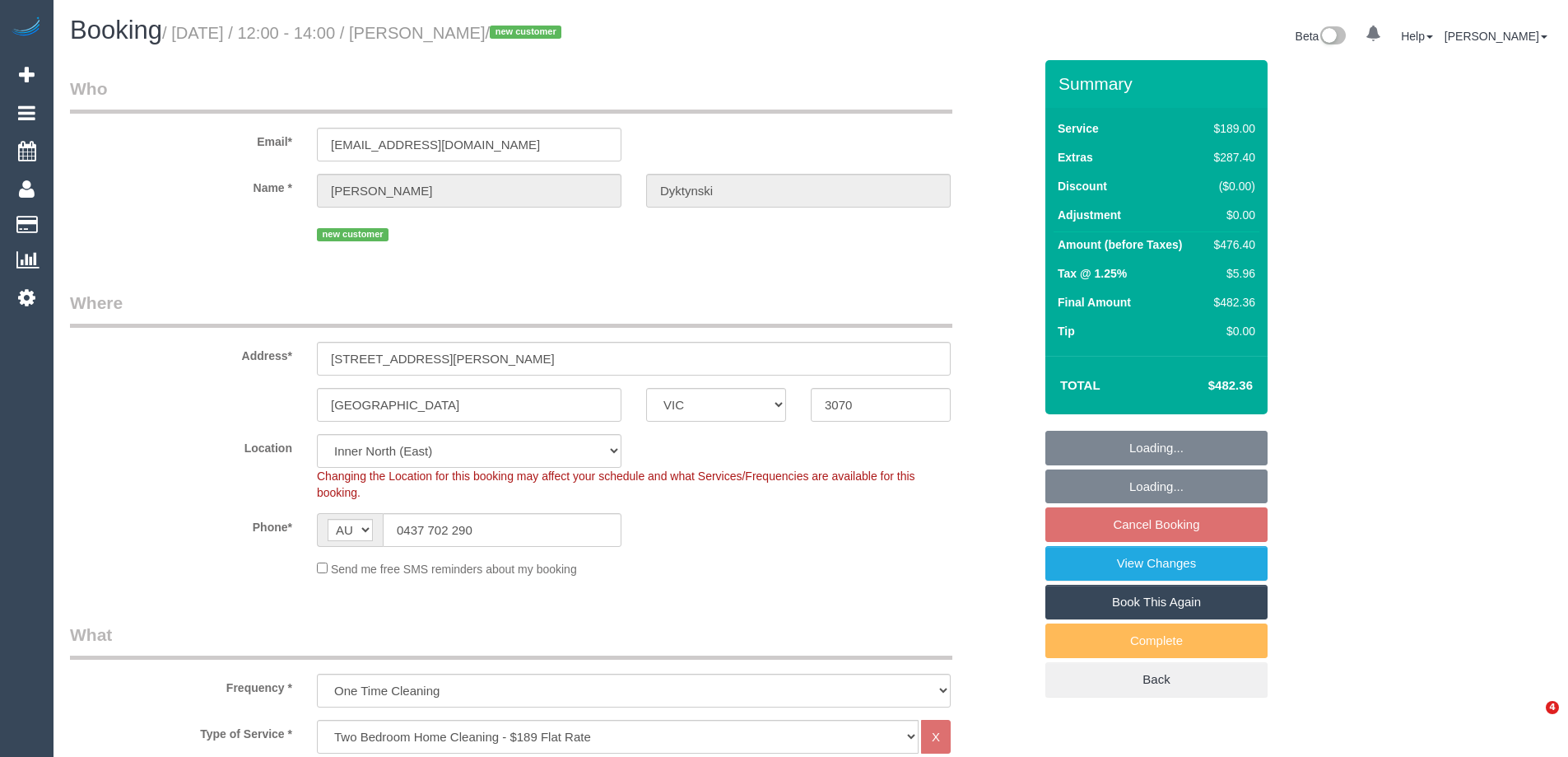
select select "VIC"
select select "object:825"
select select "string:stripe-pm_1S1KqG2GScqysDRV2ECsWZaK"
select select "number:28"
select select "number:15"
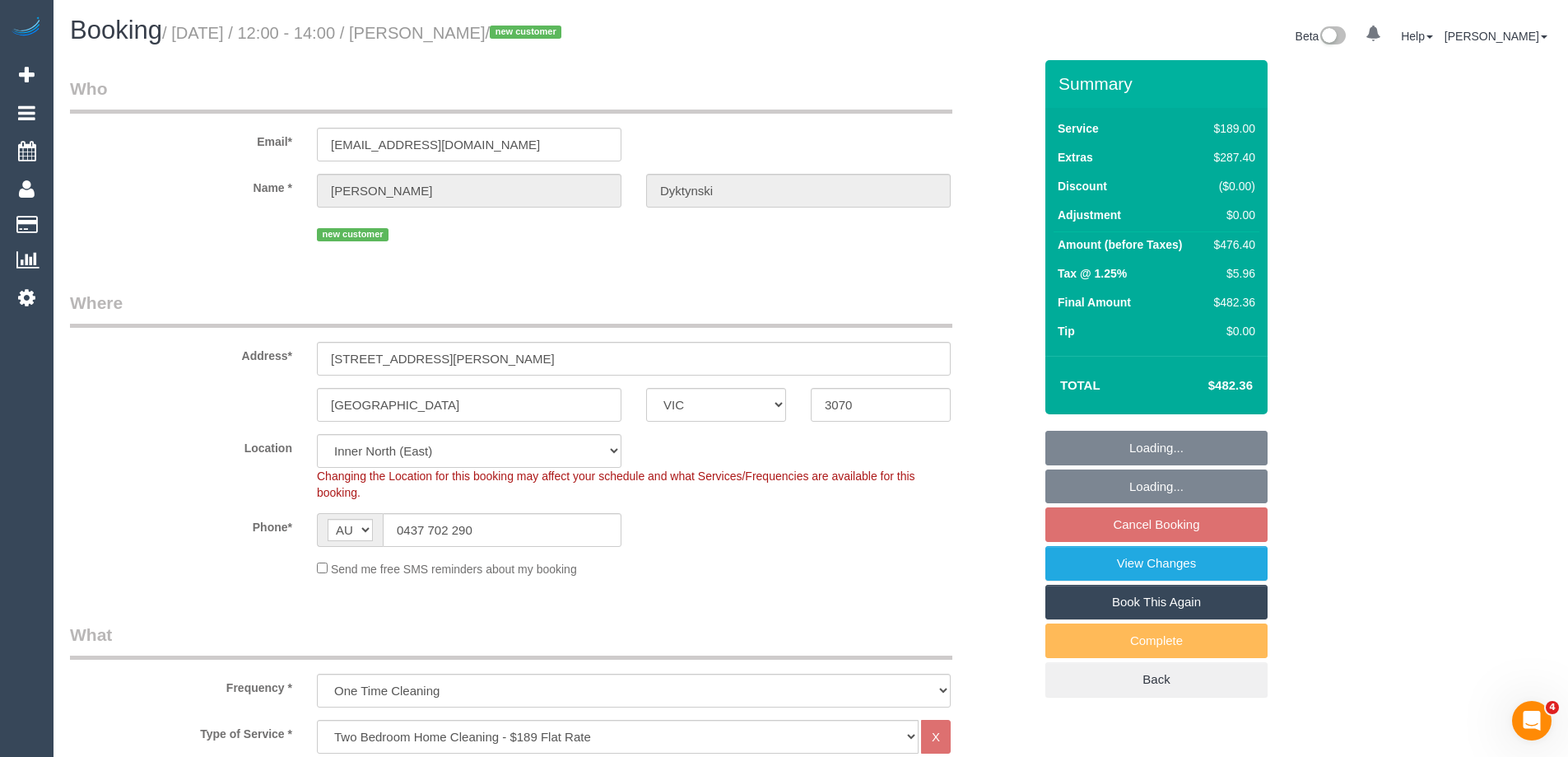
select select "number:19"
select select "number:25"
select select "number:34"
select select "number:11"
select select "spot3"
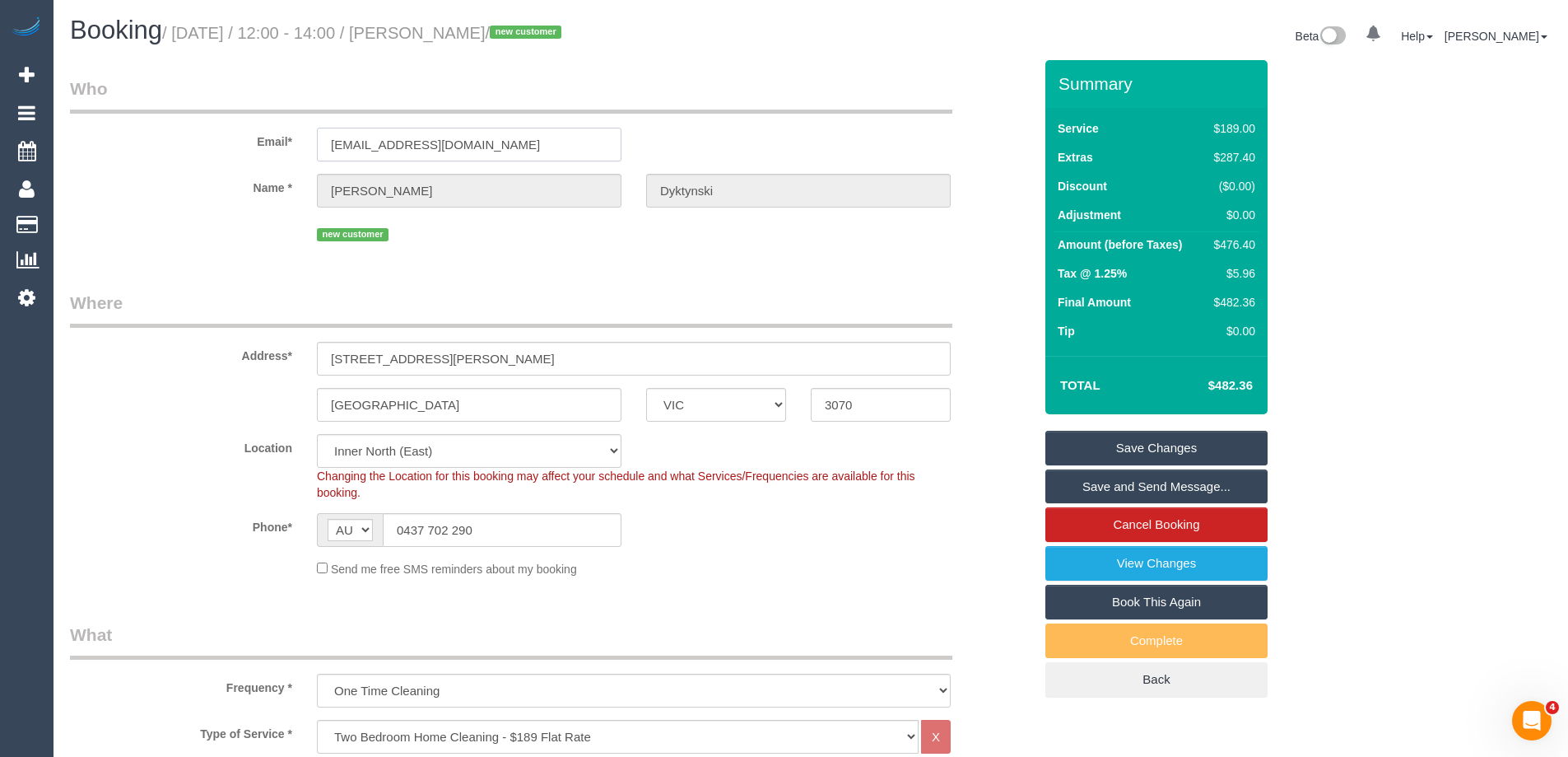
drag, startPoint x: 521, startPoint y: 143, endPoint x: 230, endPoint y: 134, distance: 291.1
click at [230, 134] on div "Email* katedyktynski@gmail.com" at bounding box center [552, 118] width 988 height 85
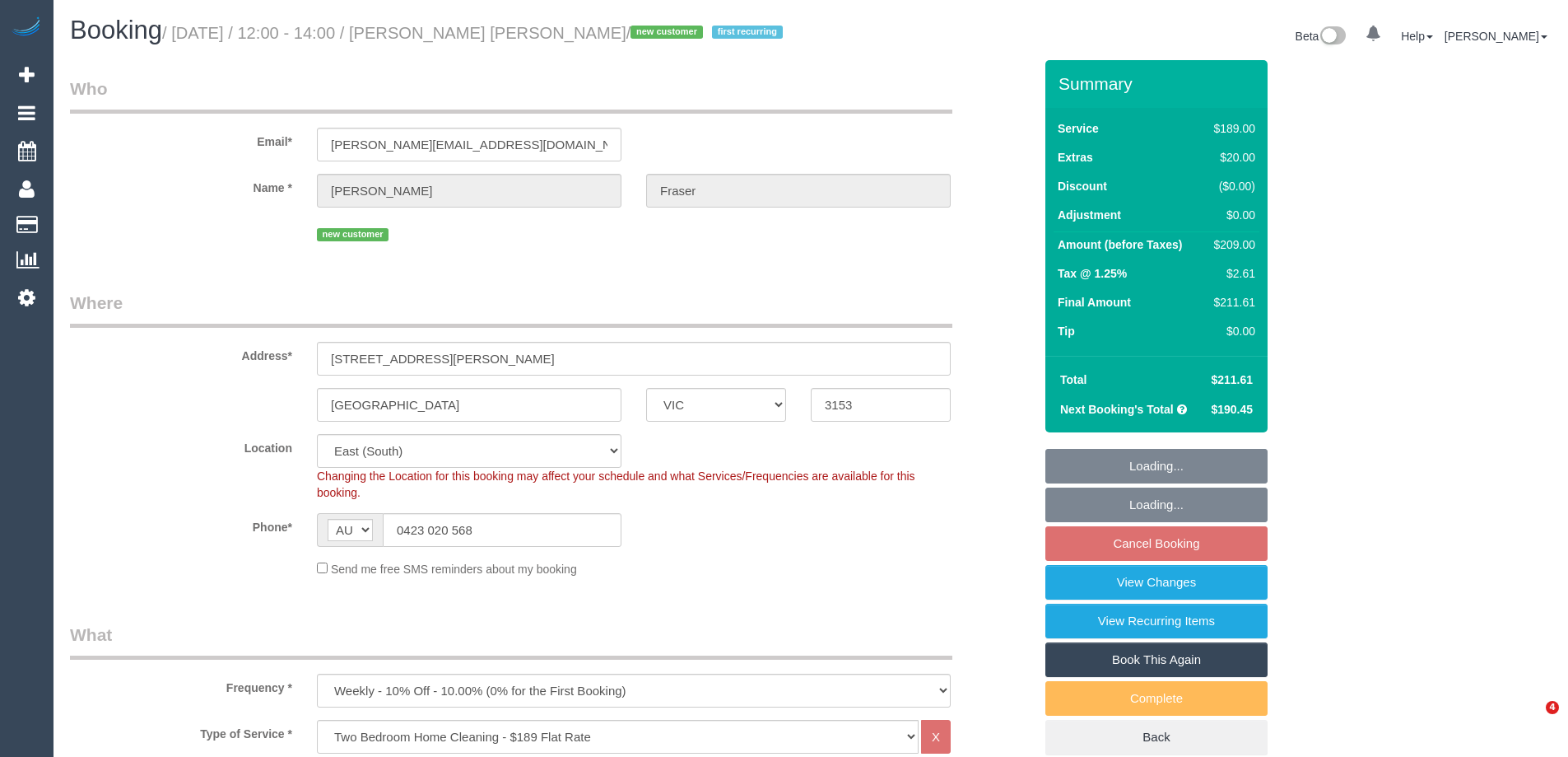
select select "VIC"
select select "number:28"
select select "number:14"
select select "number:18"
select select "number:24"
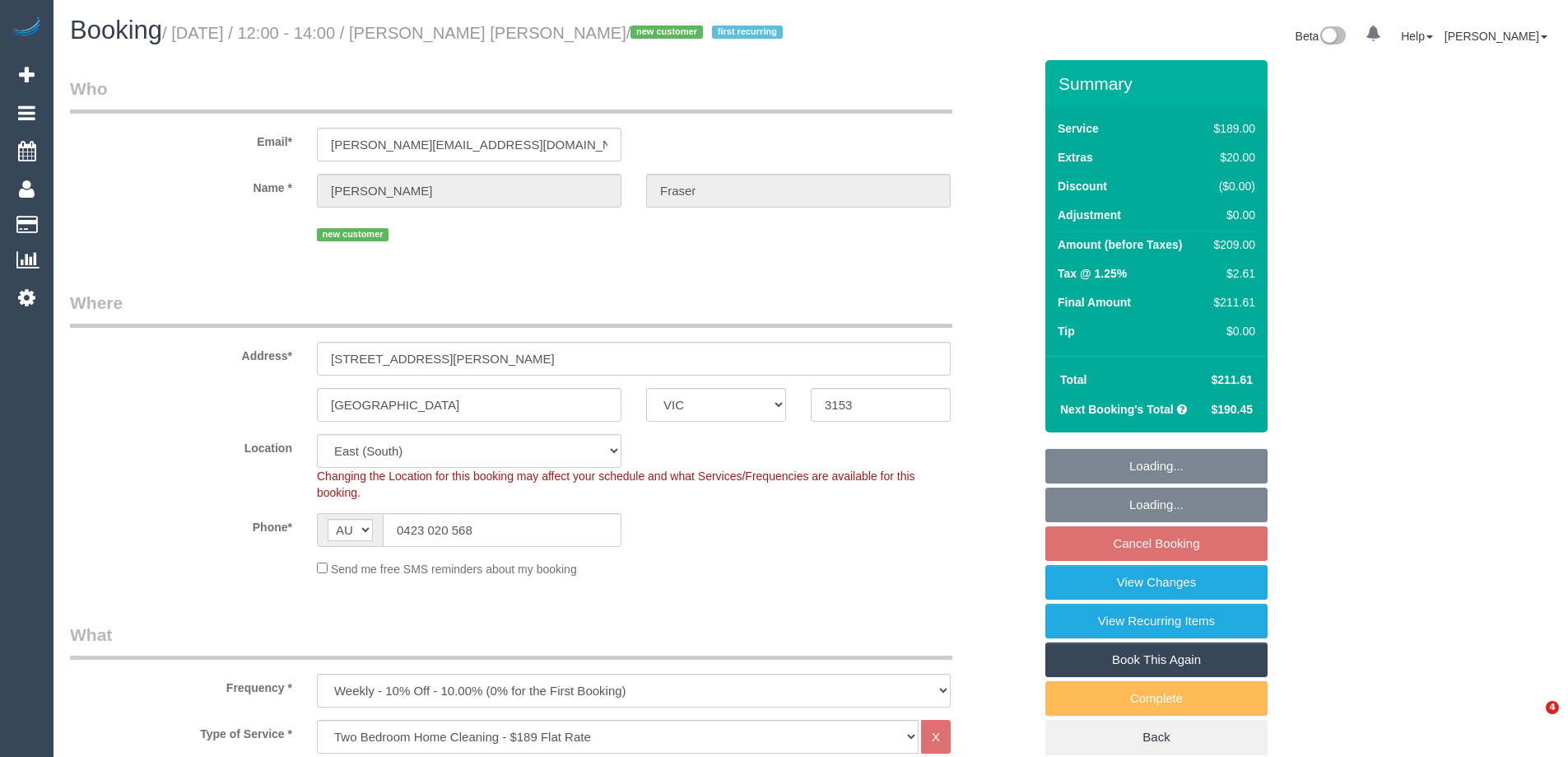
select select "number:33"
select select "number:12"
select select "spot2"
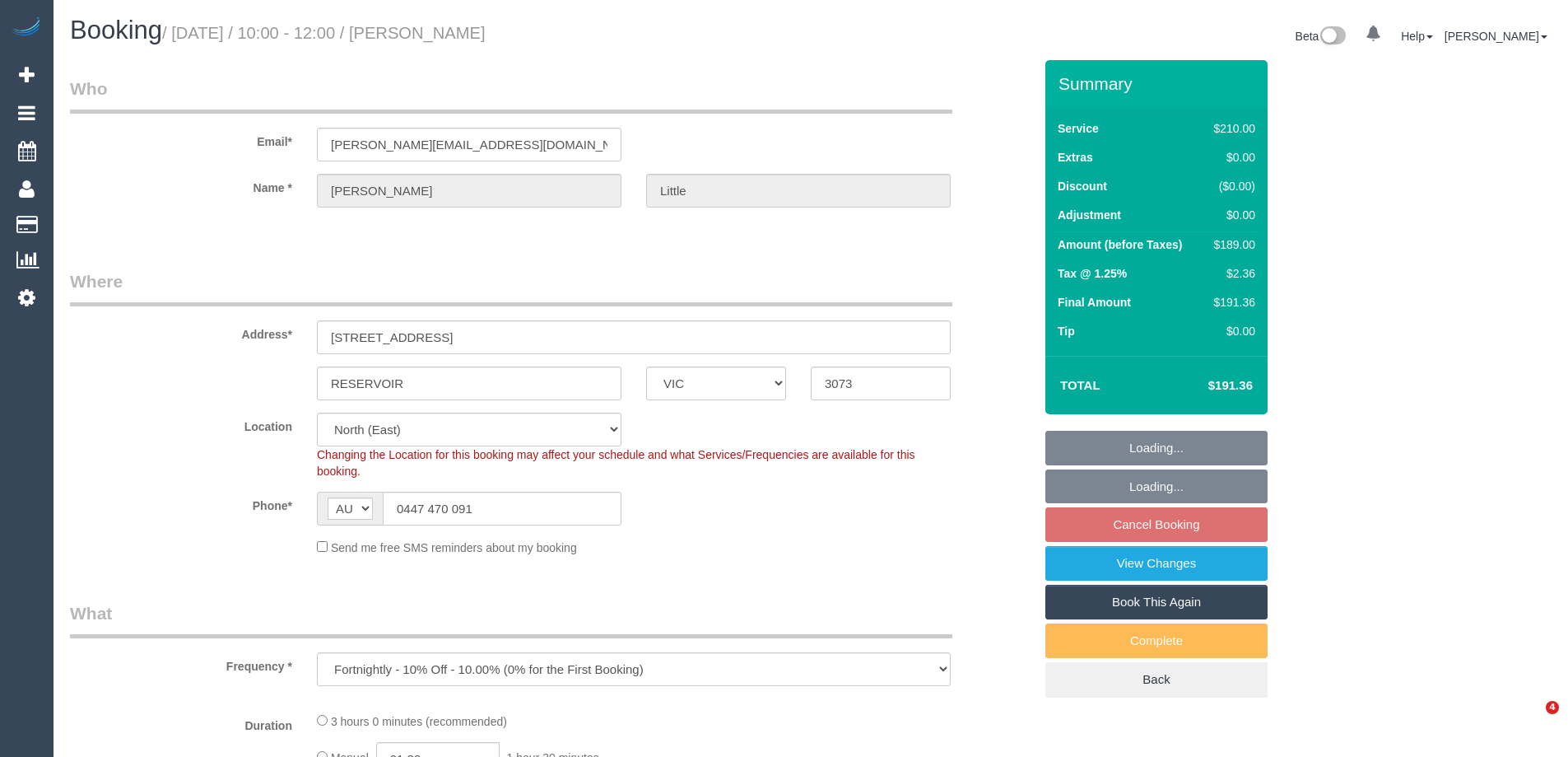
select select "VIC"
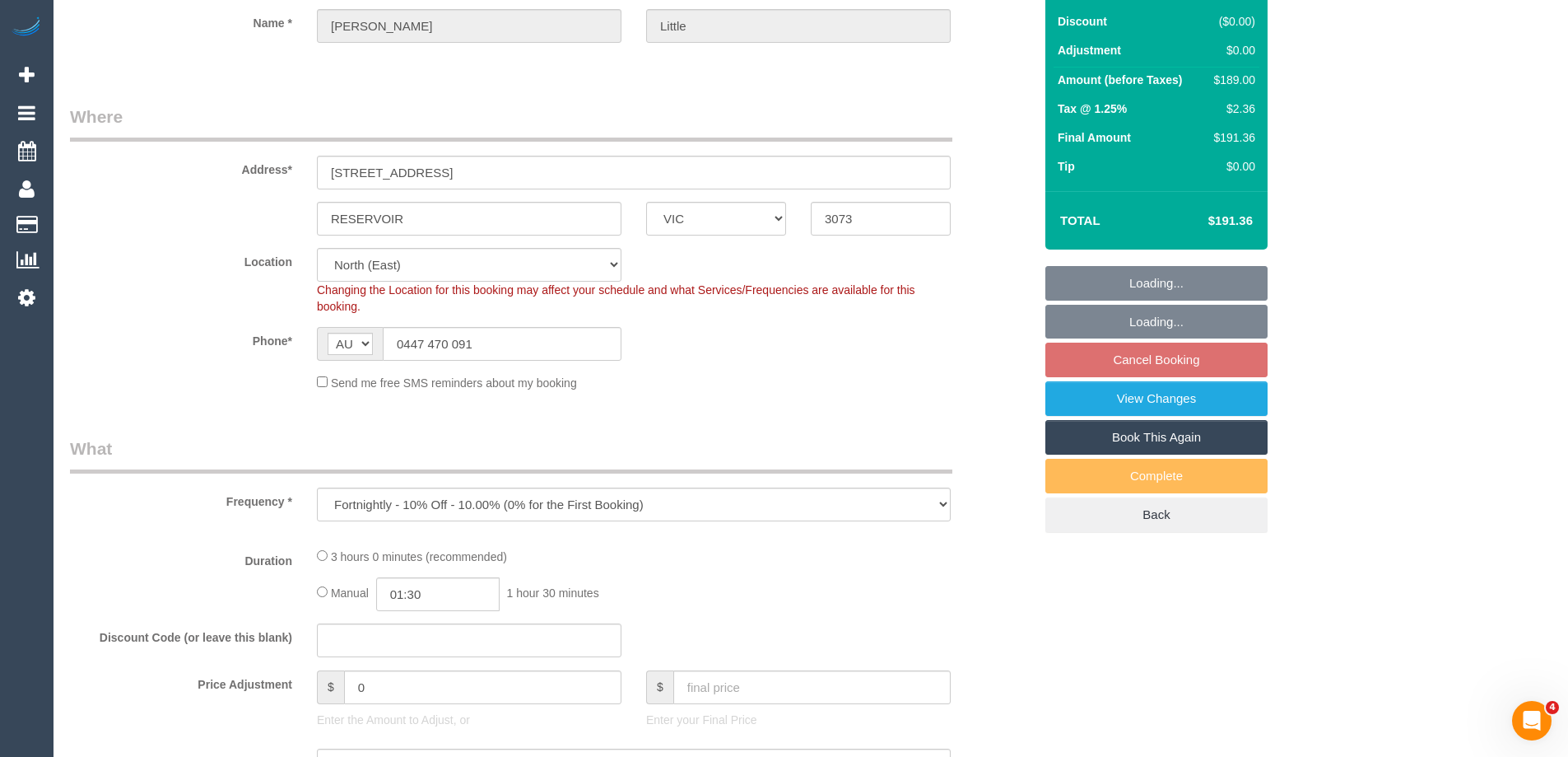
select select "object:884"
select select "string:stripe-pm_1RPLu02GScqysDRVMhku15Po"
select select "180"
select select "number:27"
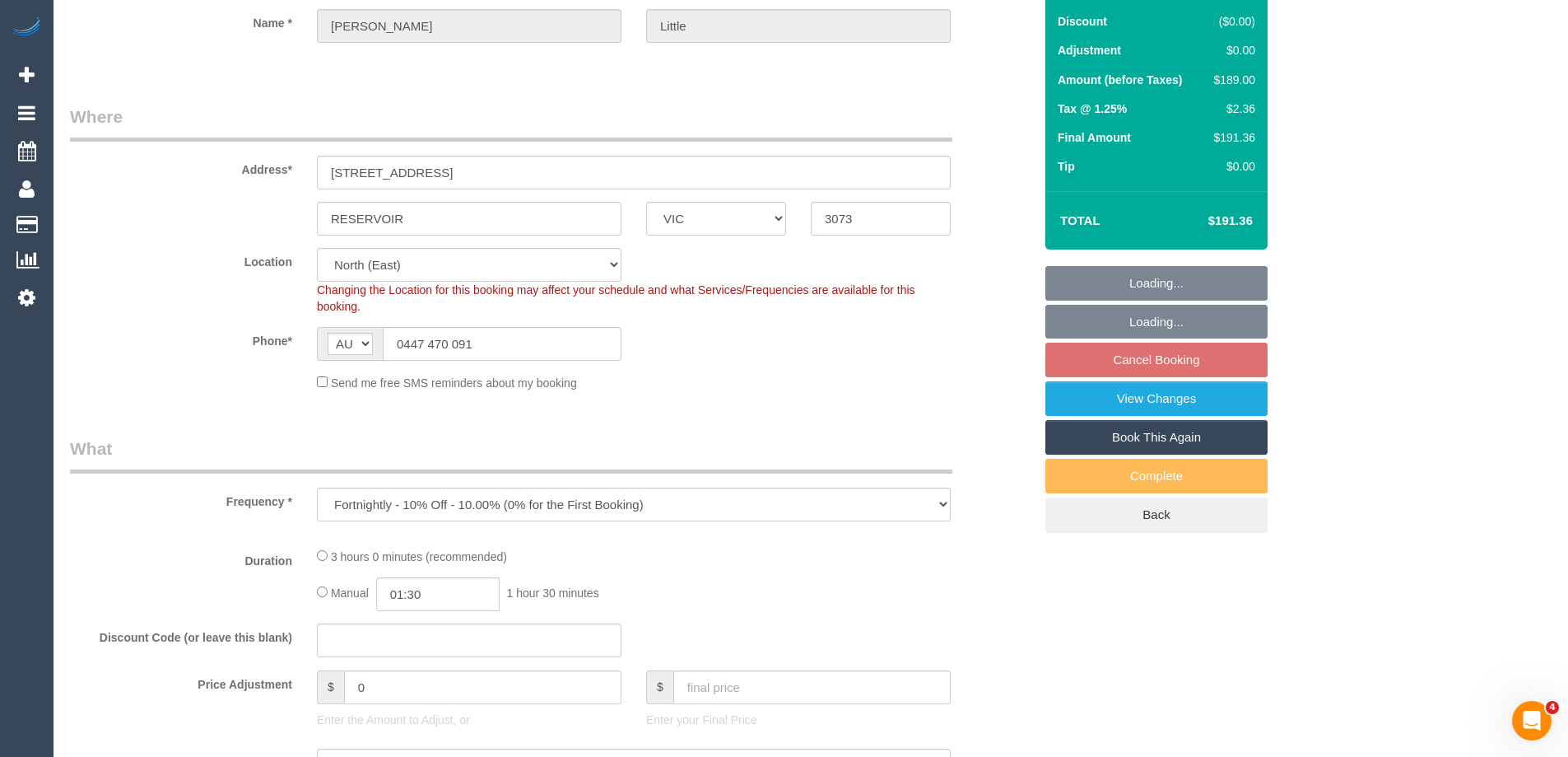
select select "number:14"
select select "number:19"
select select "number:36"
select select "number:34"
select select "number:26"
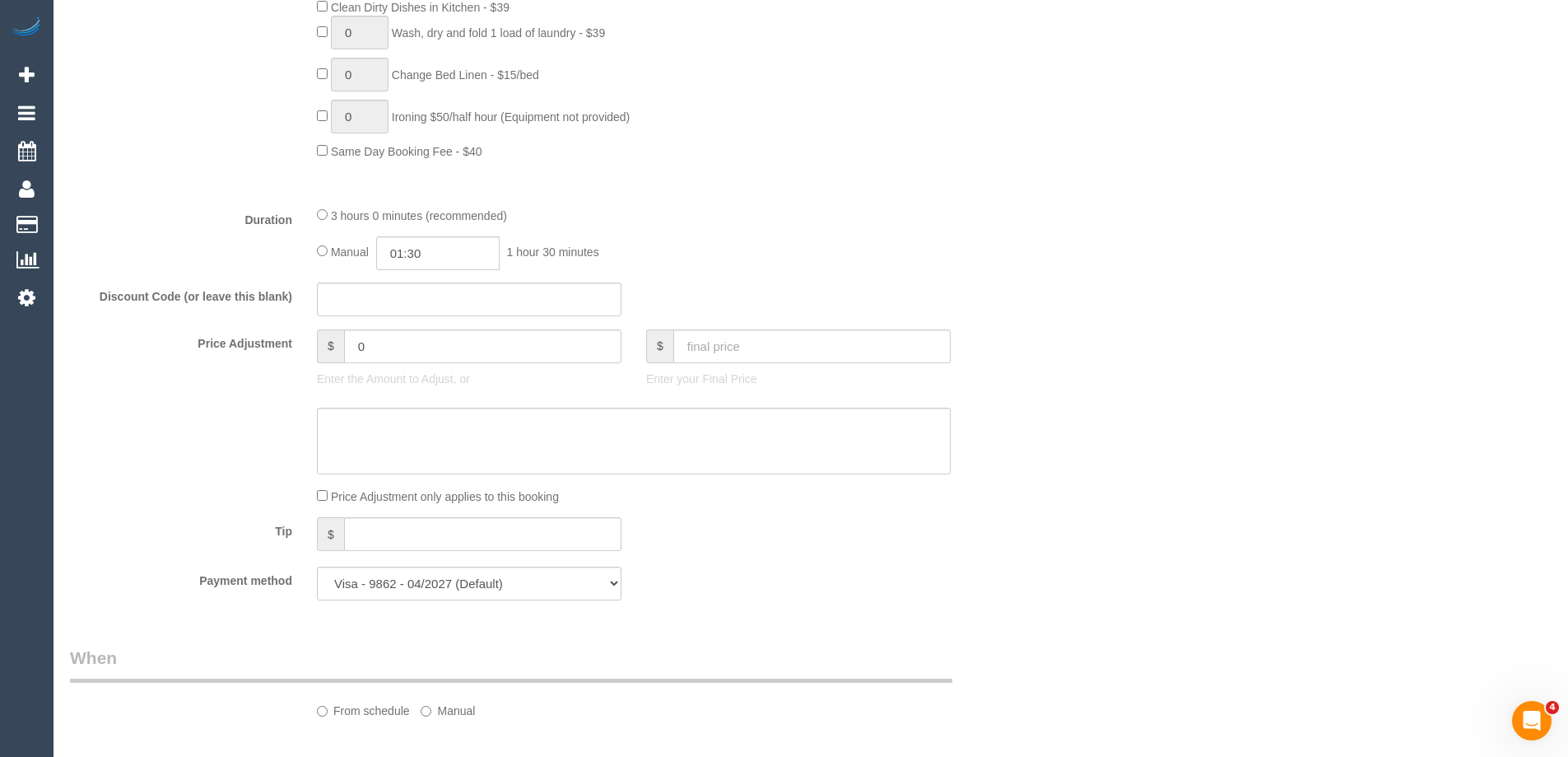
select select "spot3"
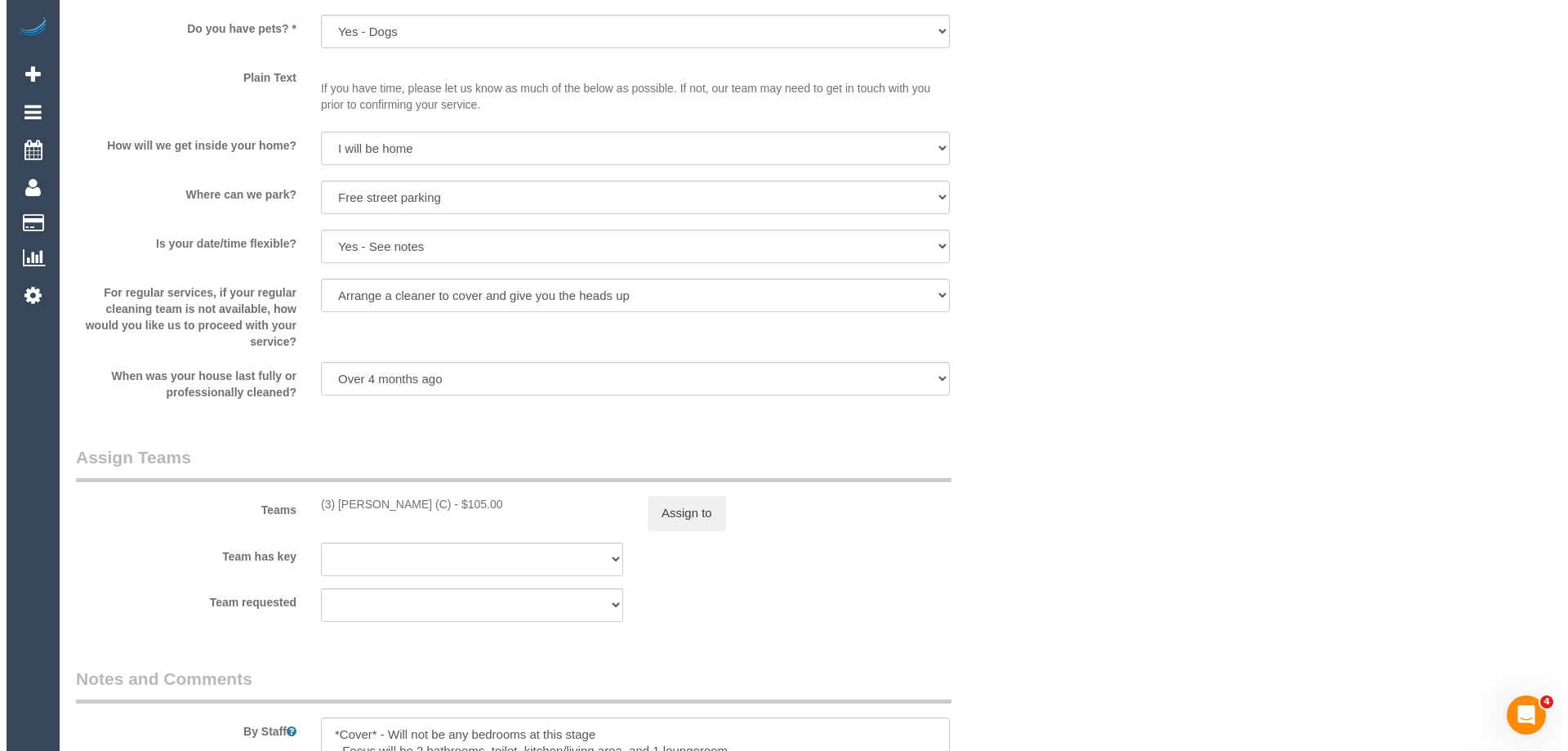
scroll to position [2042, 0]
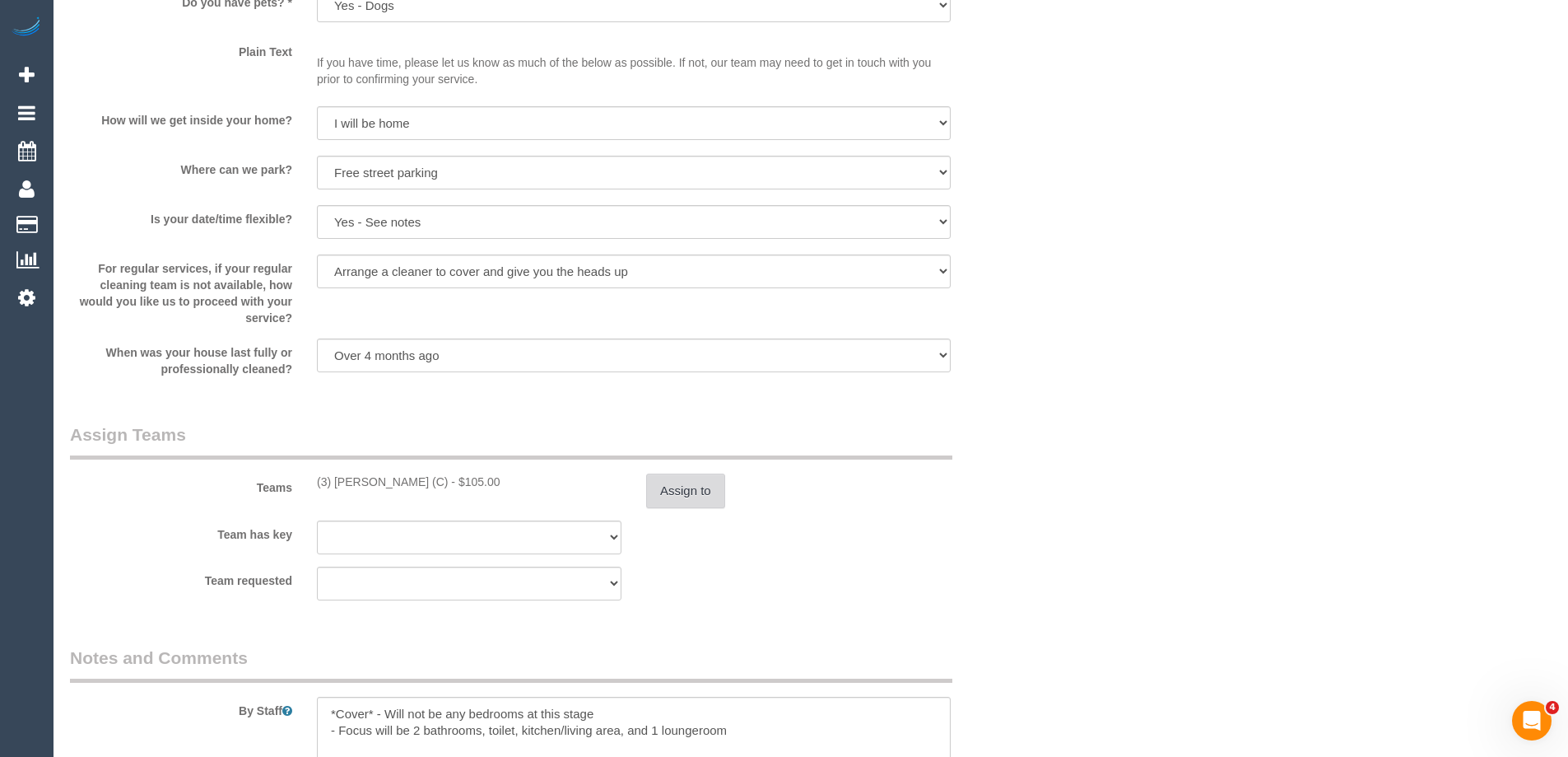
click at [690, 477] on button "Assign to" at bounding box center [685, 491] width 79 height 34
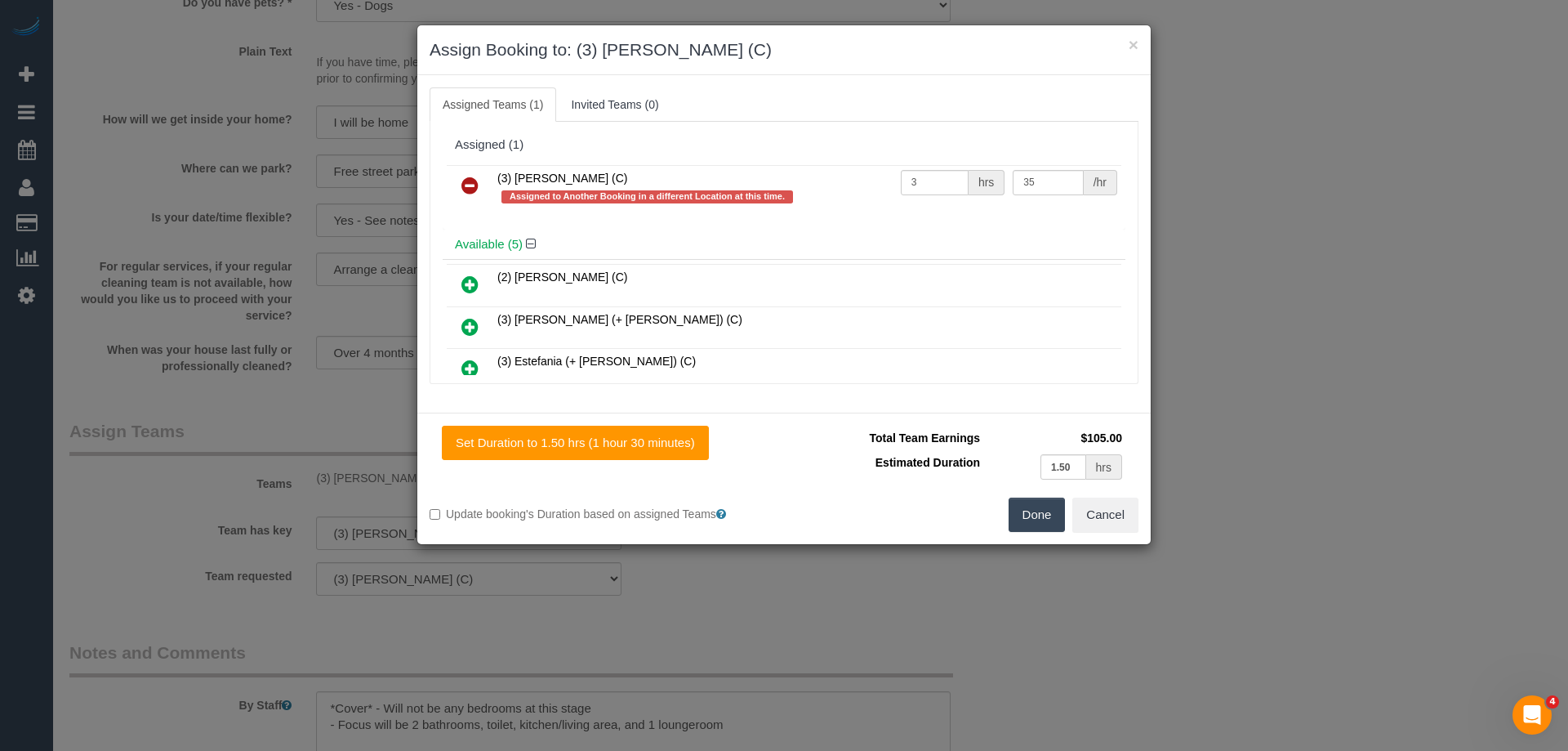
click at [477, 183] on icon at bounding box center [470, 186] width 17 height 20
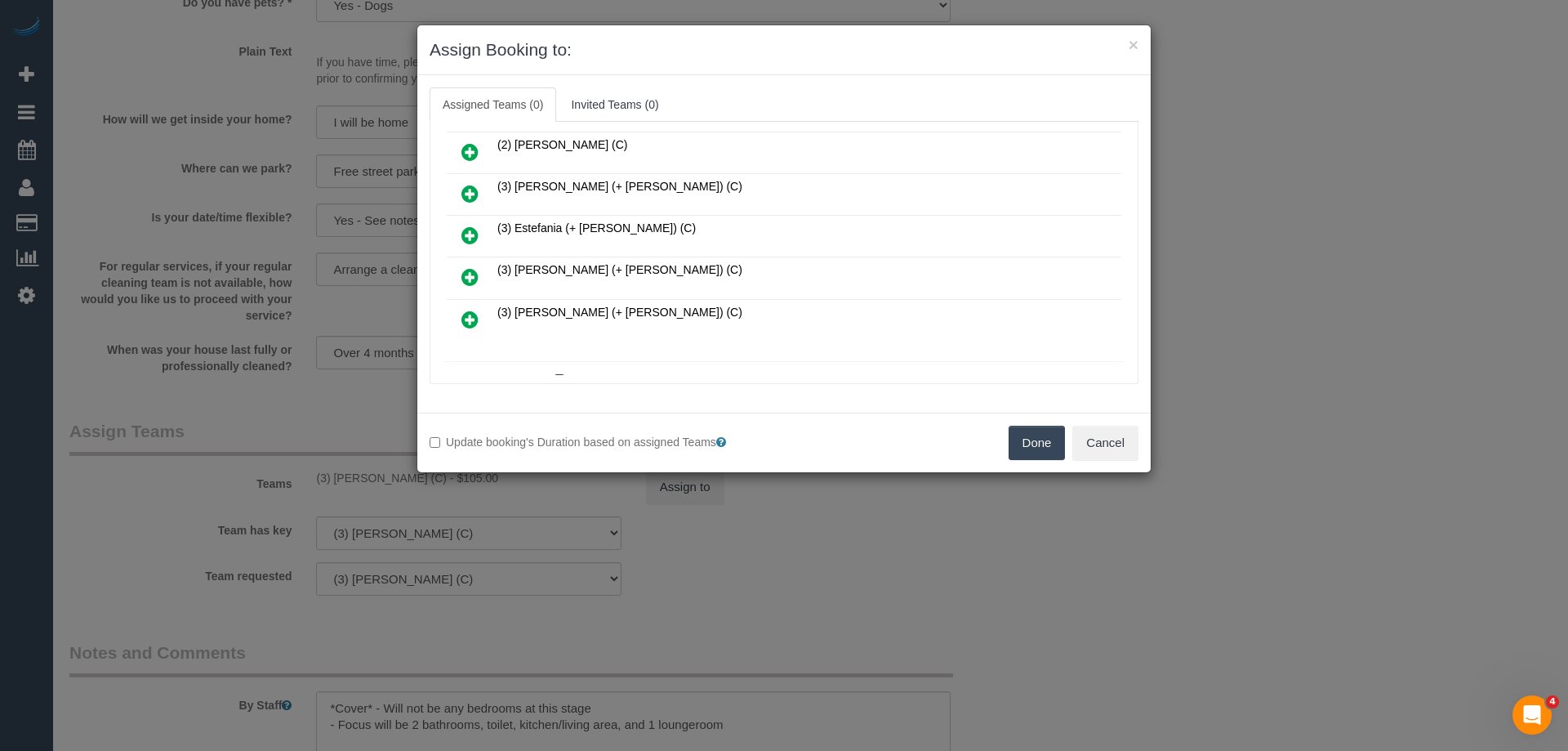
scroll to position [82, 0]
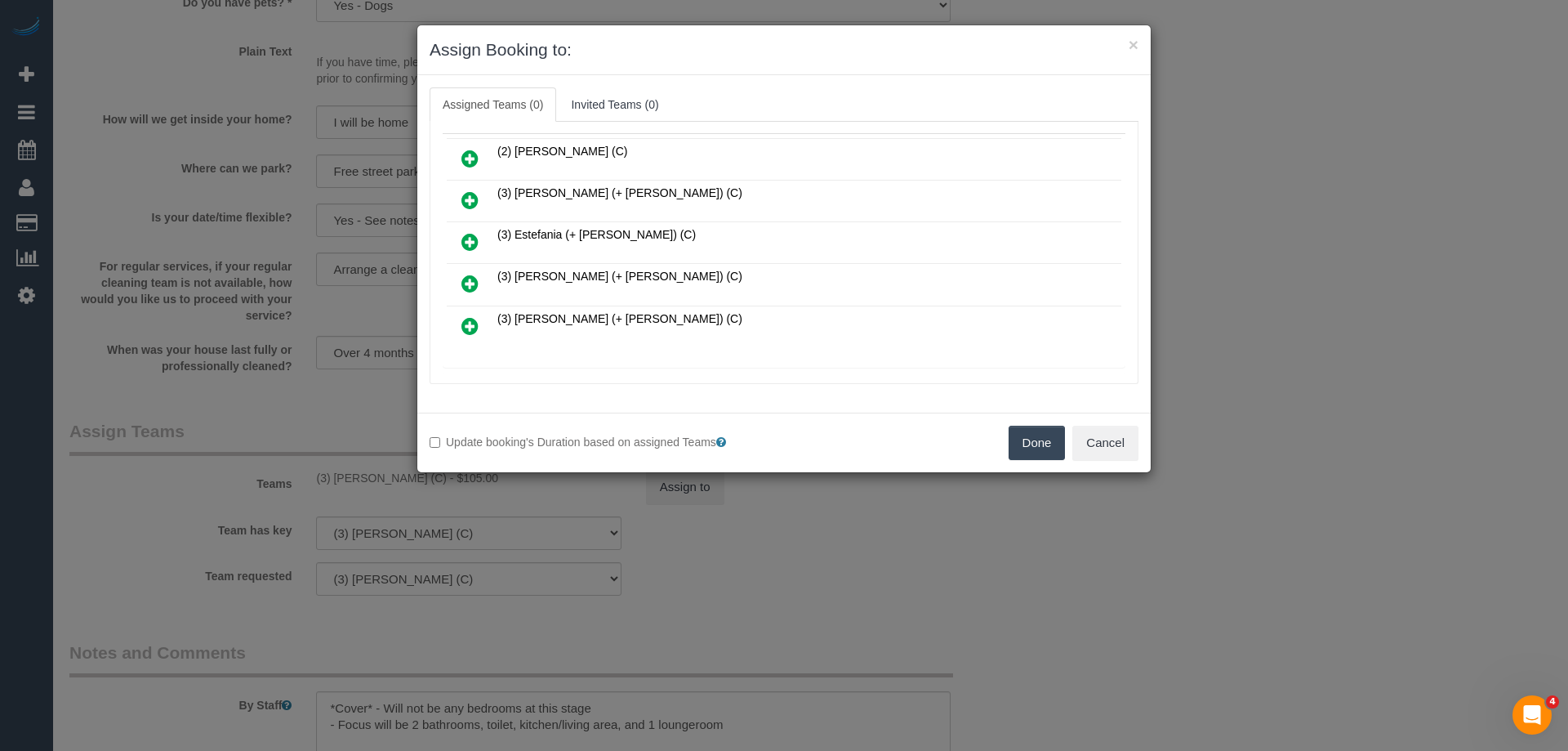
click at [471, 201] on icon at bounding box center [470, 200] width 17 height 20
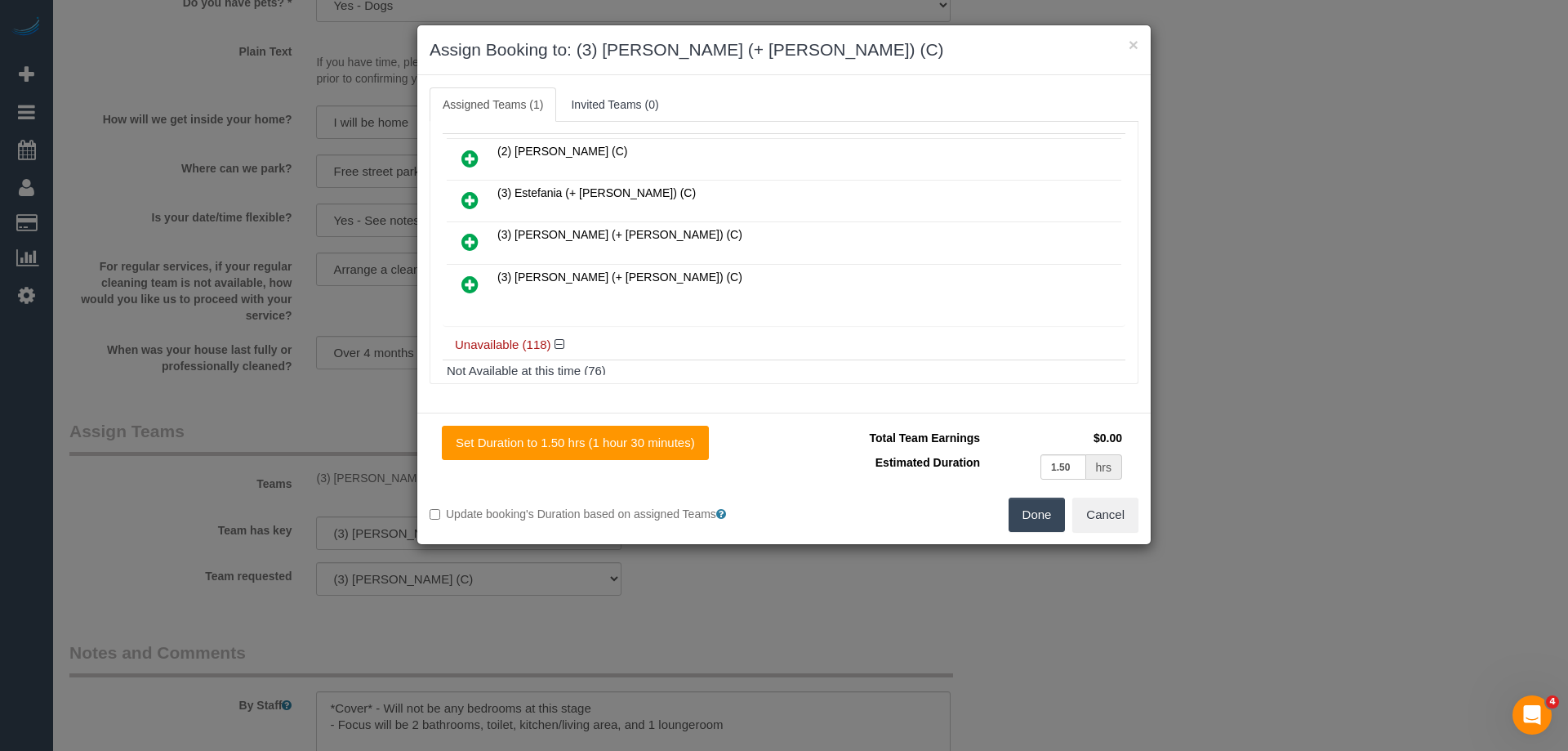
click at [467, 282] on icon at bounding box center [470, 284] width 17 height 20
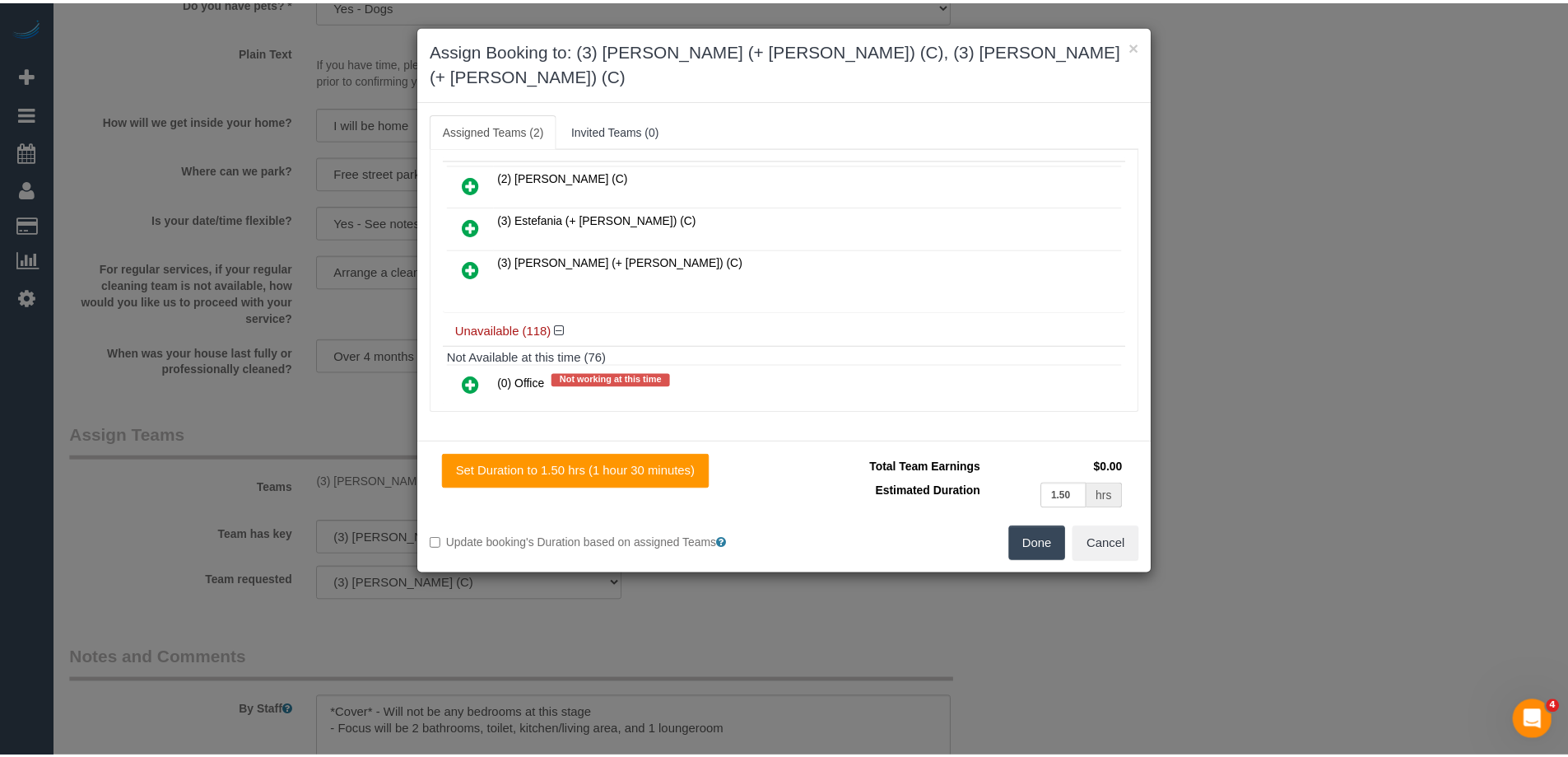
scroll to position [0, 0]
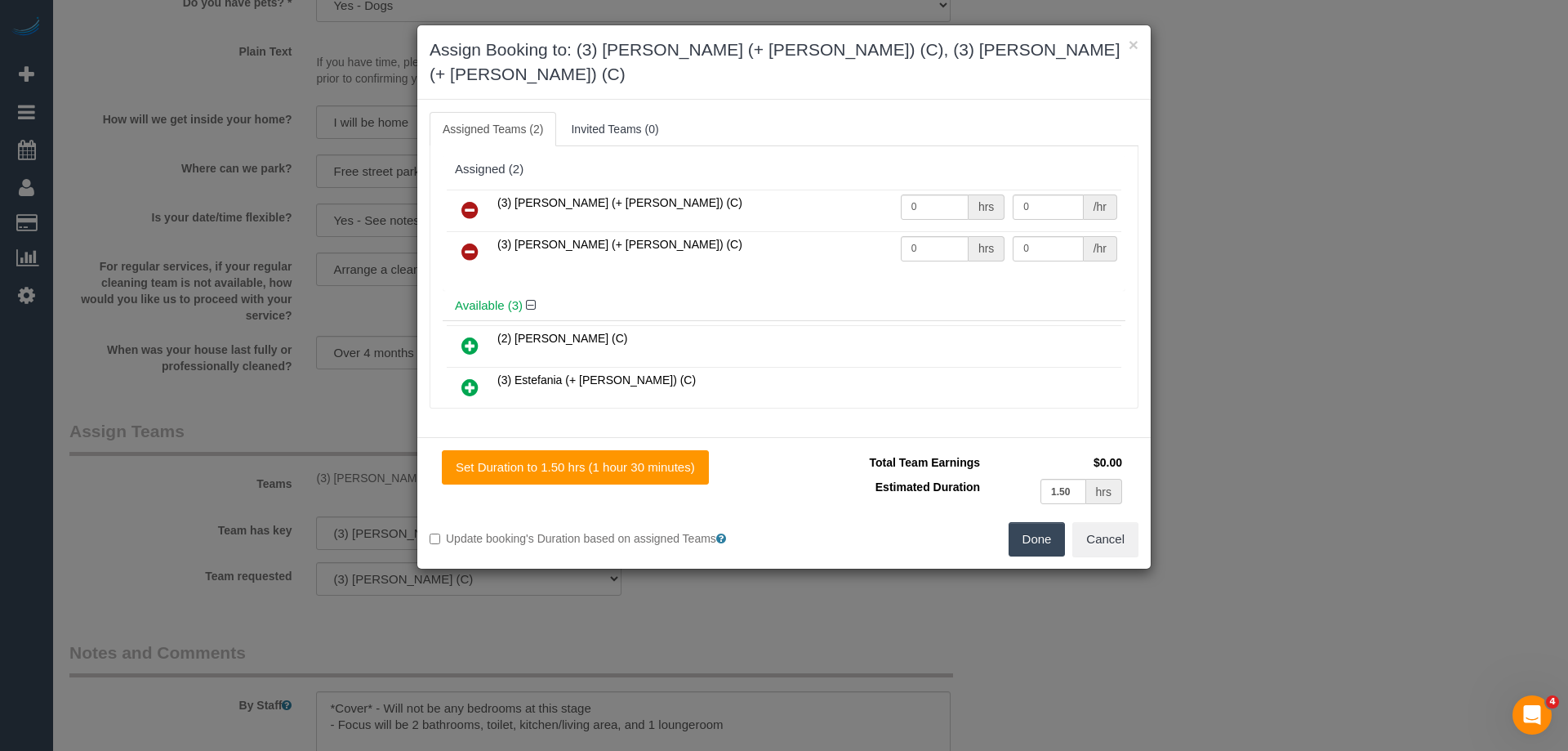
drag, startPoint x: 961, startPoint y: 167, endPoint x: 821, endPoint y: 189, distance: 141.7
click at [822, 189] on tr "(3) [PERSON_NAME] (+ [PERSON_NAME]) (C) 0 hrs 0 /hr" at bounding box center [784, 210] width 675 height 42
drag, startPoint x: 923, startPoint y: 187, endPoint x: 790, endPoint y: 181, distance: 133.1
click at [811, 189] on tr "(3) [PERSON_NAME] (+ [PERSON_NAME]) (C) 0 hrs 0 /hr" at bounding box center [784, 210] width 675 height 42
type input "1.5"
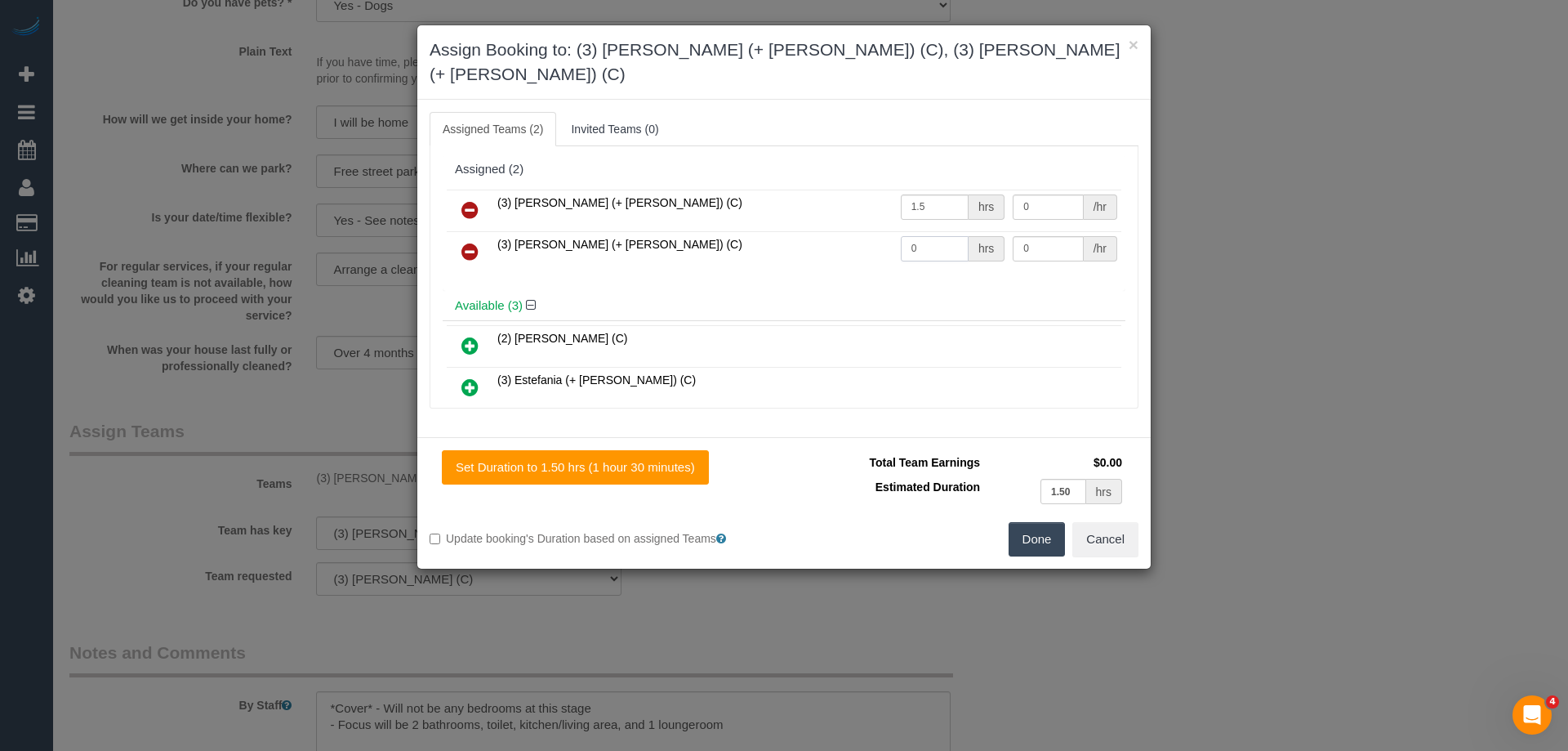
drag, startPoint x: 928, startPoint y: 221, endPoint x: 854, endPoint y: 220, distance: 74.0
click at [858, 231] on tr "(3) [PERSON_NAME] (+ [PERSON_NAME]) (C) 0 hrs 0 /hr" at bounding box center [784, 252] width 675 height 42
type input "1.5"
drag, startPoint x: 1049, startPoint y: 222, endPoint x: 867, endPoint y: 214, distance: 182.2
click at [878, 231] on tr "(3) [PERSON_NAME] (+ [PERSON_NAME]) (C) 1.5 hrs 0 /hr" at bounding box center [784, 252] width 675 height 42
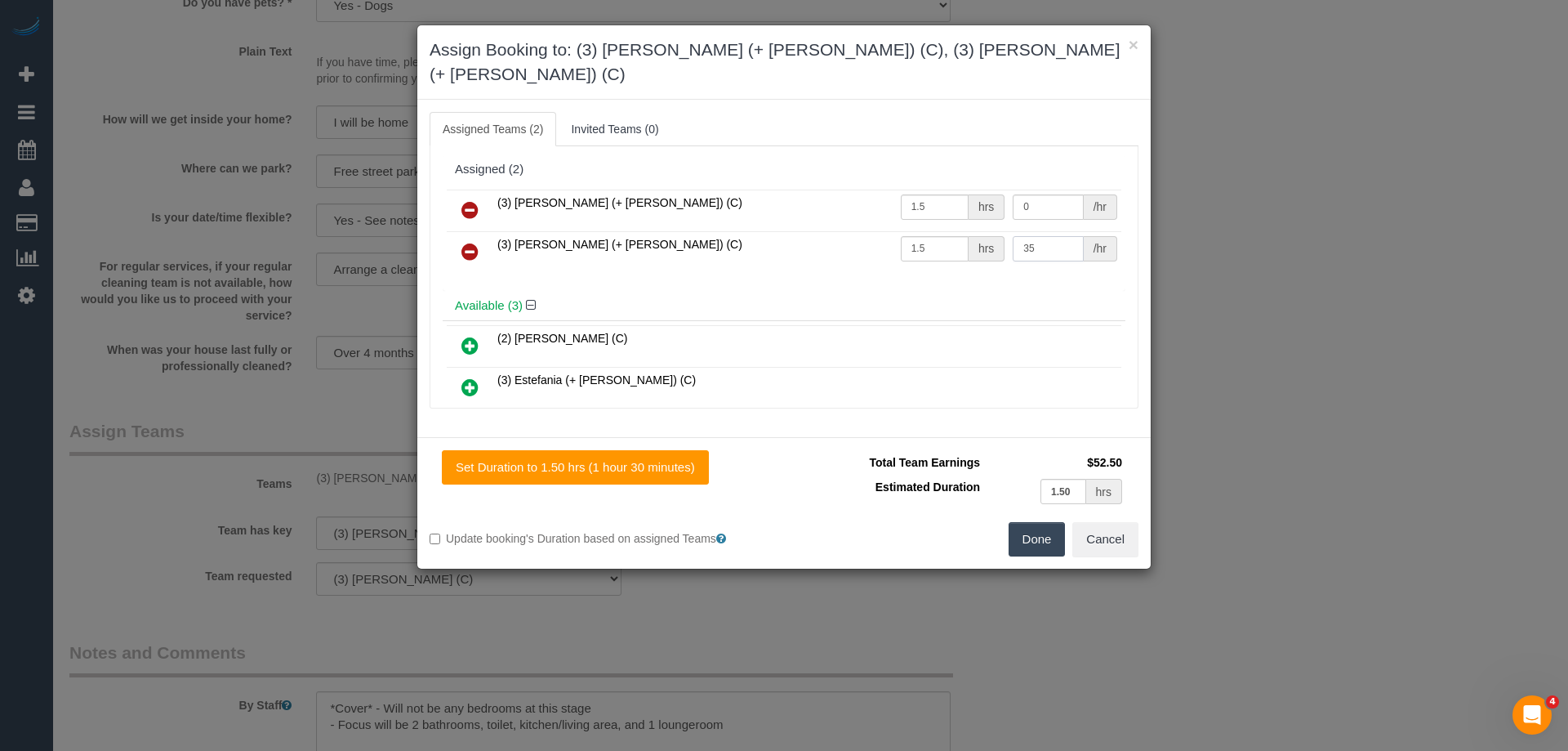
type input "35"
drag, startPoint x: 1053, startPoint y: 186, endPoint x: 920, endPoint y: 193, distance: 133.2
click at [943, 189] on tr "(3) Cristian (+ Tania) (C) 1.5 hrs 0 /hr" at bounding box center [784, 210] width 675 height 42
type input "35"
click at [1043, 522] on button "Done" at bounding box center [1037, 538] width 57 height 34
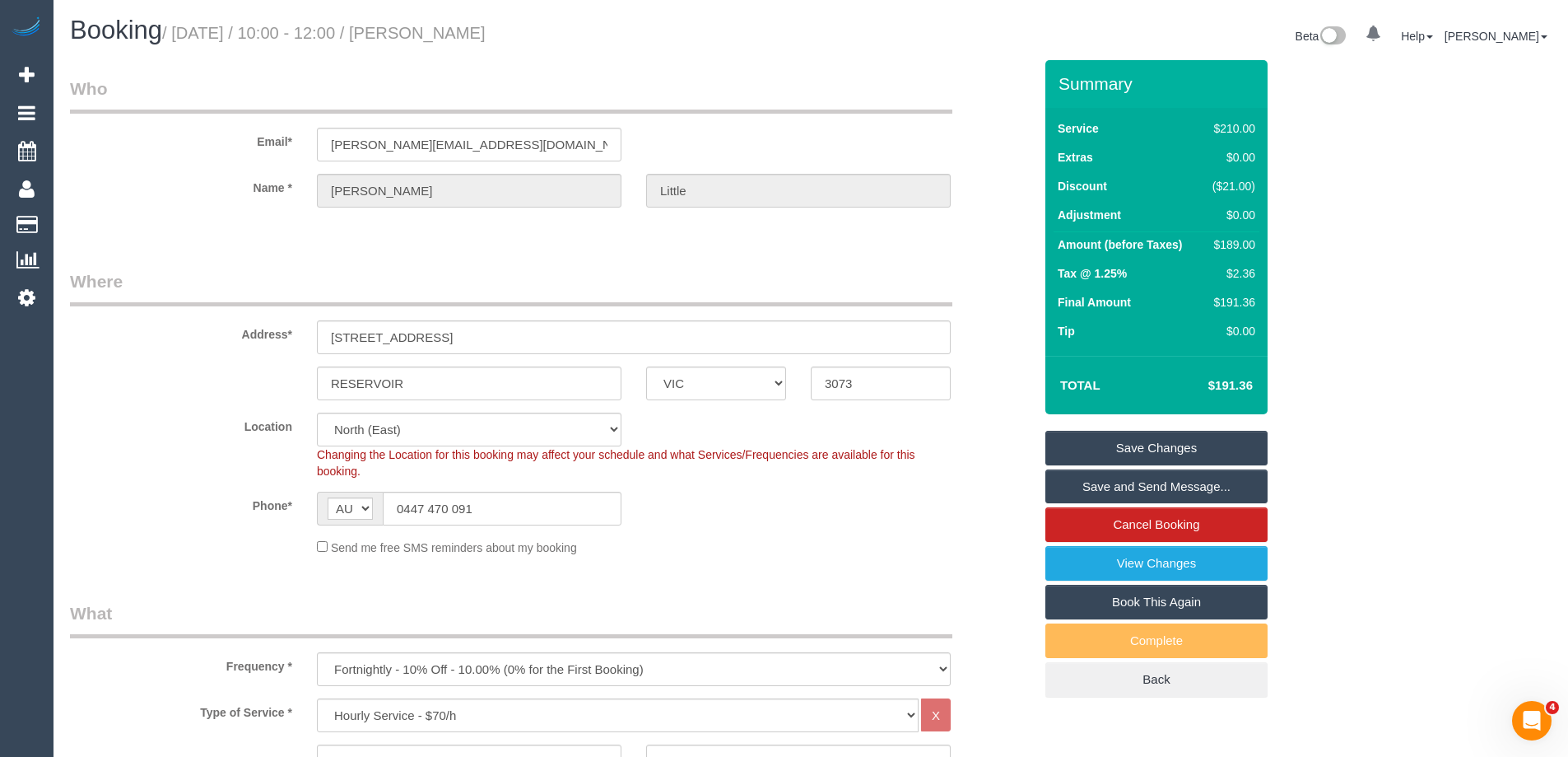
click at [1064, 444] on link "Save Changes" at bounding box center [1156, 448] width 223 height 34
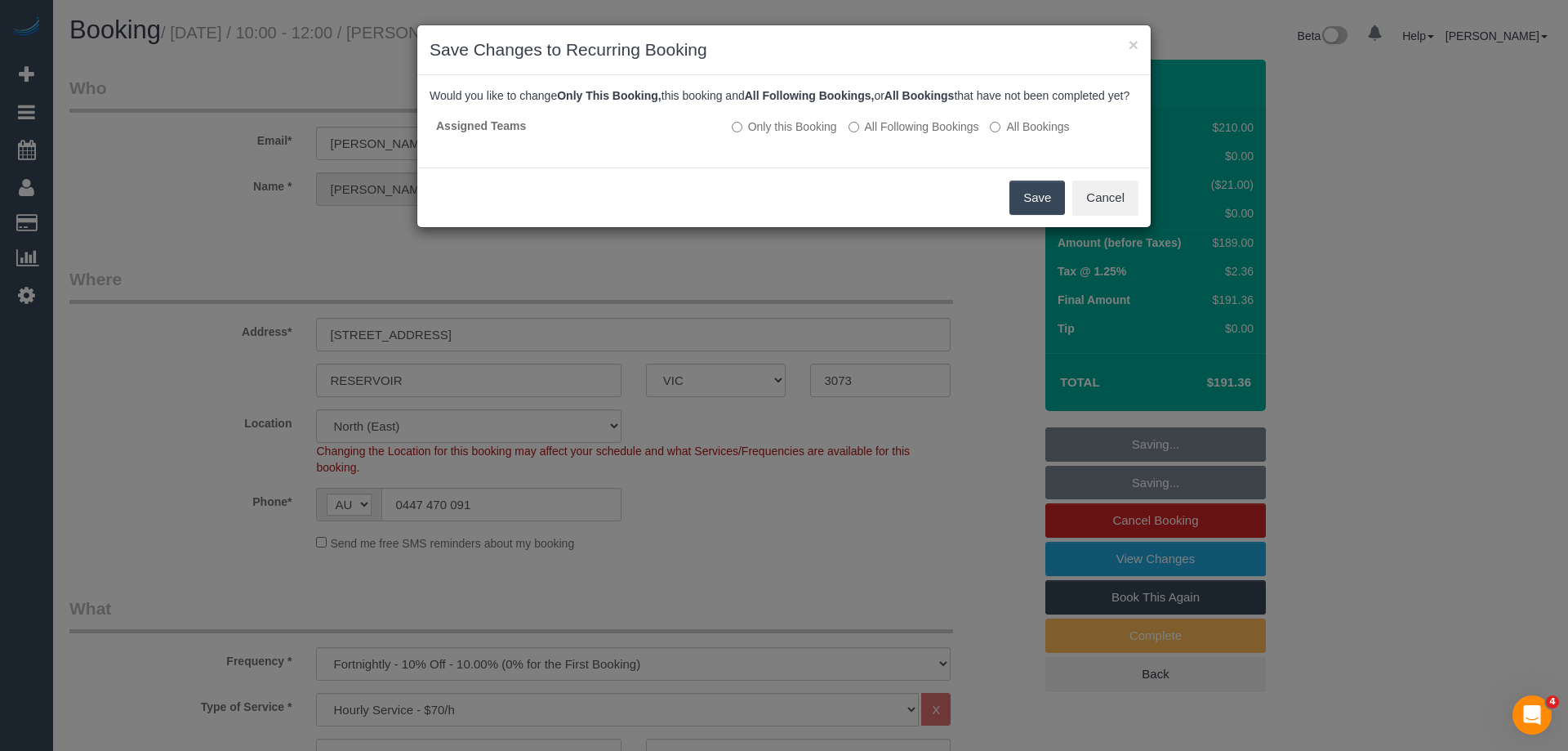
click at [1034, 213] on button "Save" at bounding box center [1037, 198] width 56 height 34
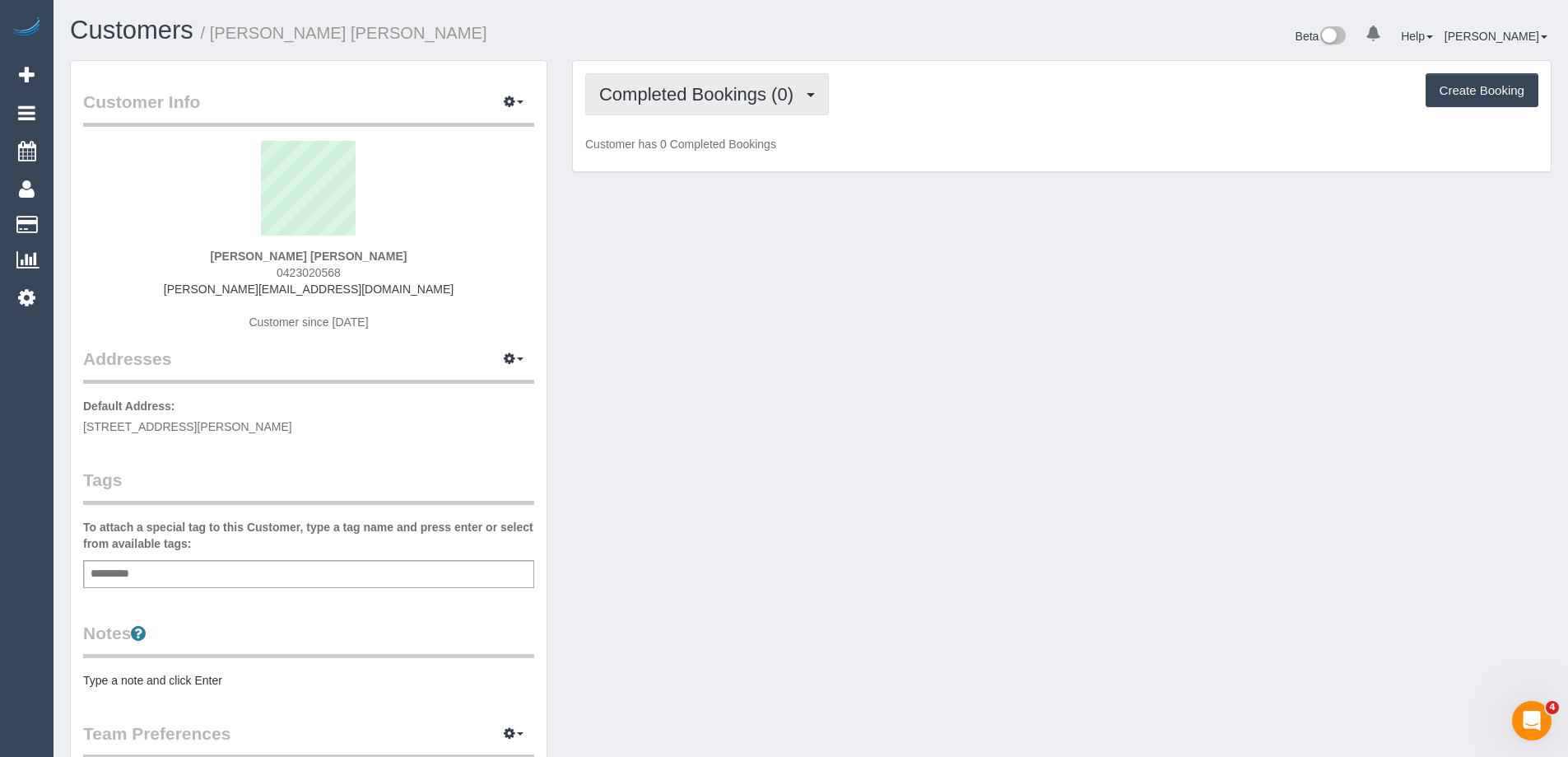
click at [674, 102] on span "Completed Bookings (0)" at bounding box center [700, 94] width 202 height 21
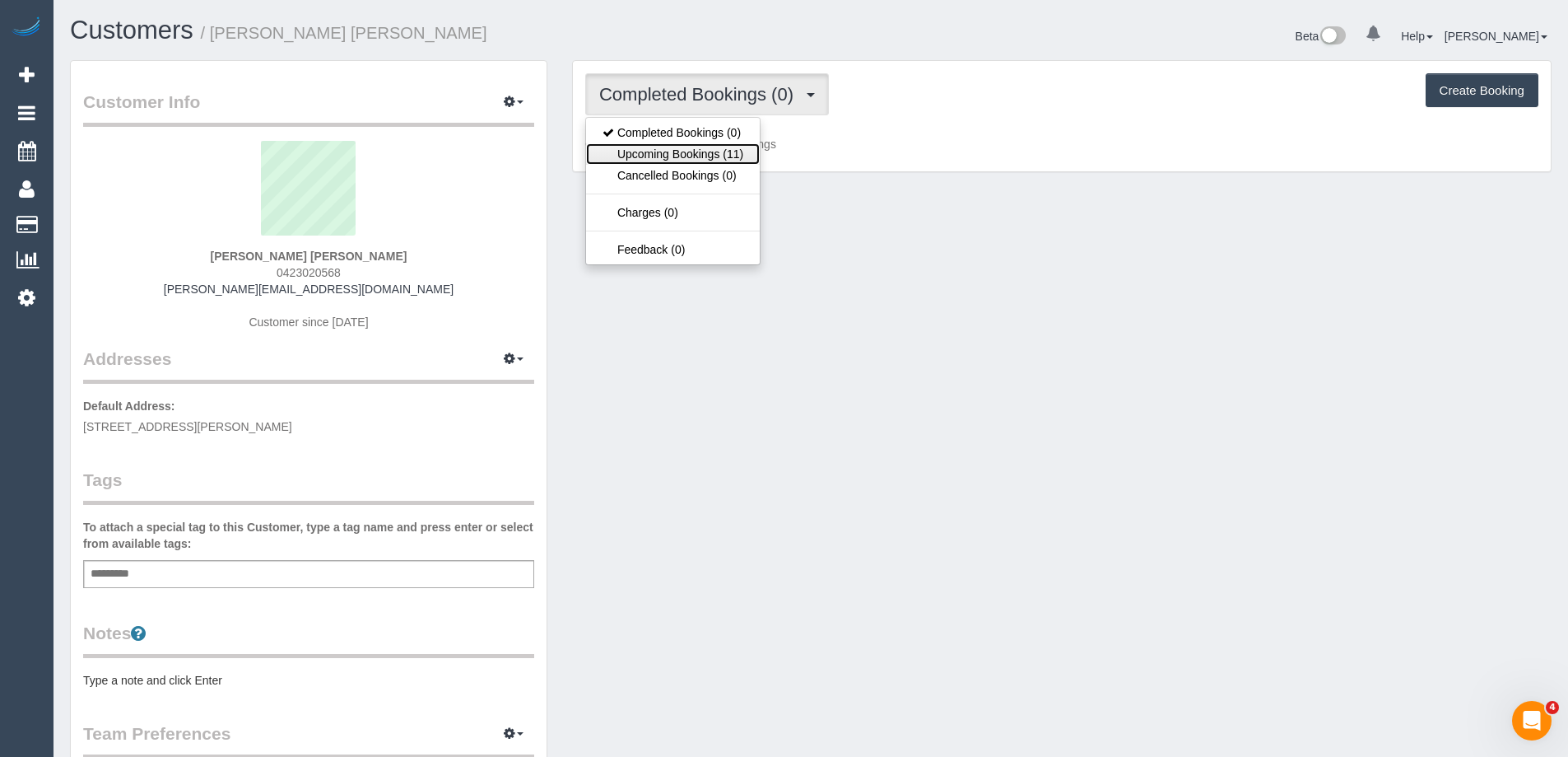
click at [693, 147] on link "Upcoming Bookings (11)" at bounding box center [673, 154] width 174 height 21
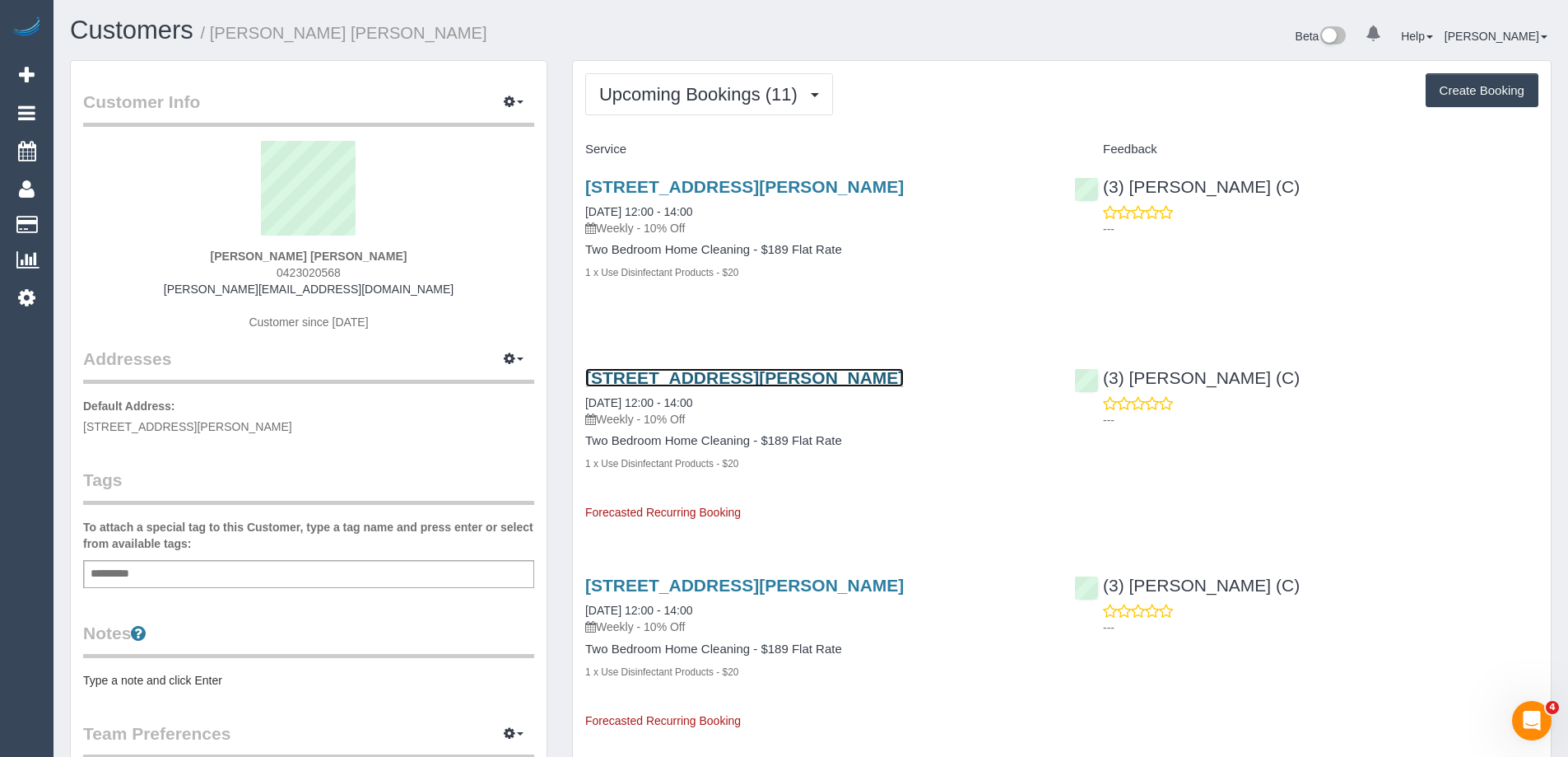
click at [673, 380] on link "31-35 Glen Park Rd, Unit 18, Bayswater North, VIC 3153" at bounding box center [744, 377] width 318 height 19
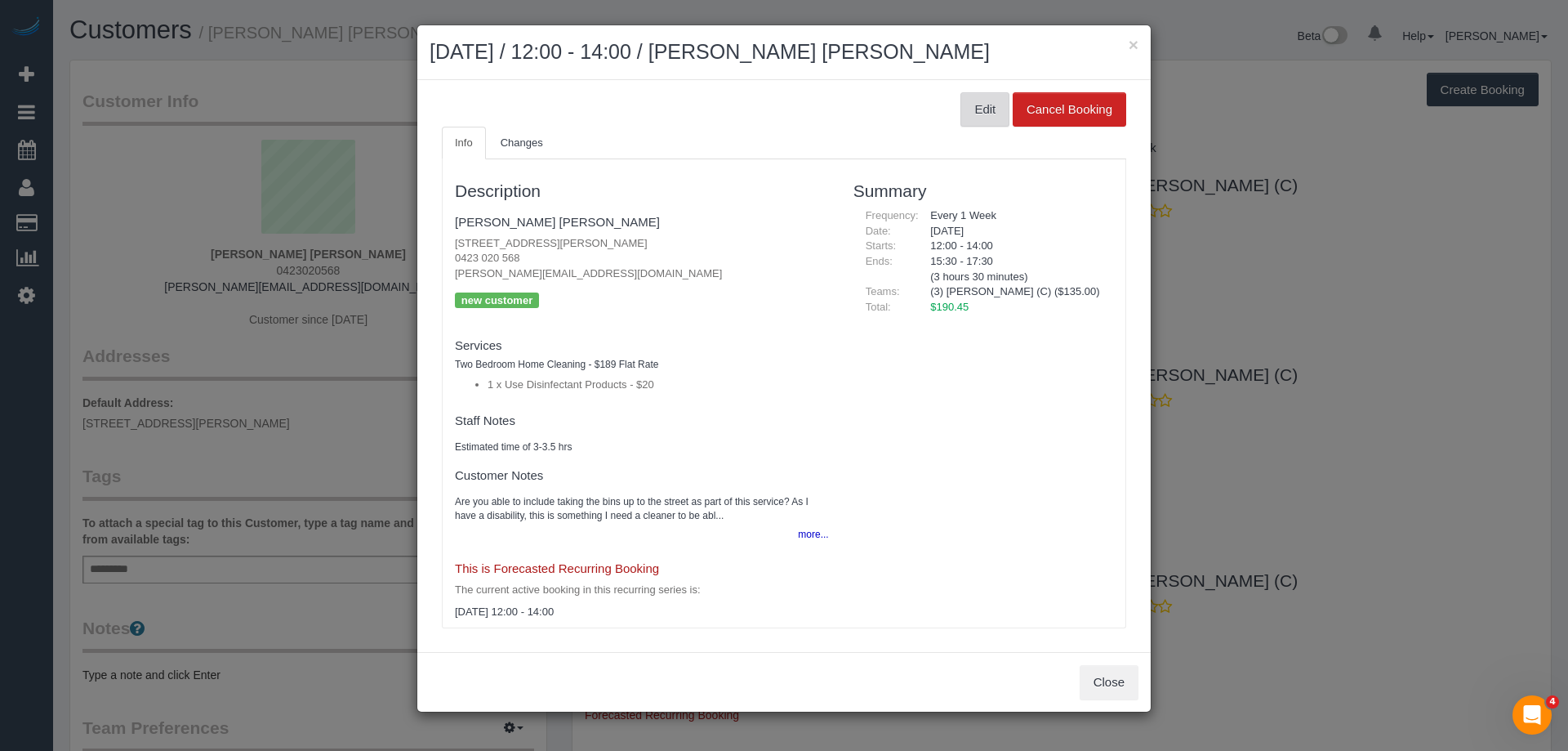
click at [962, 100] on button "Edit" at bounding box center [985, 109] width 49 height 34
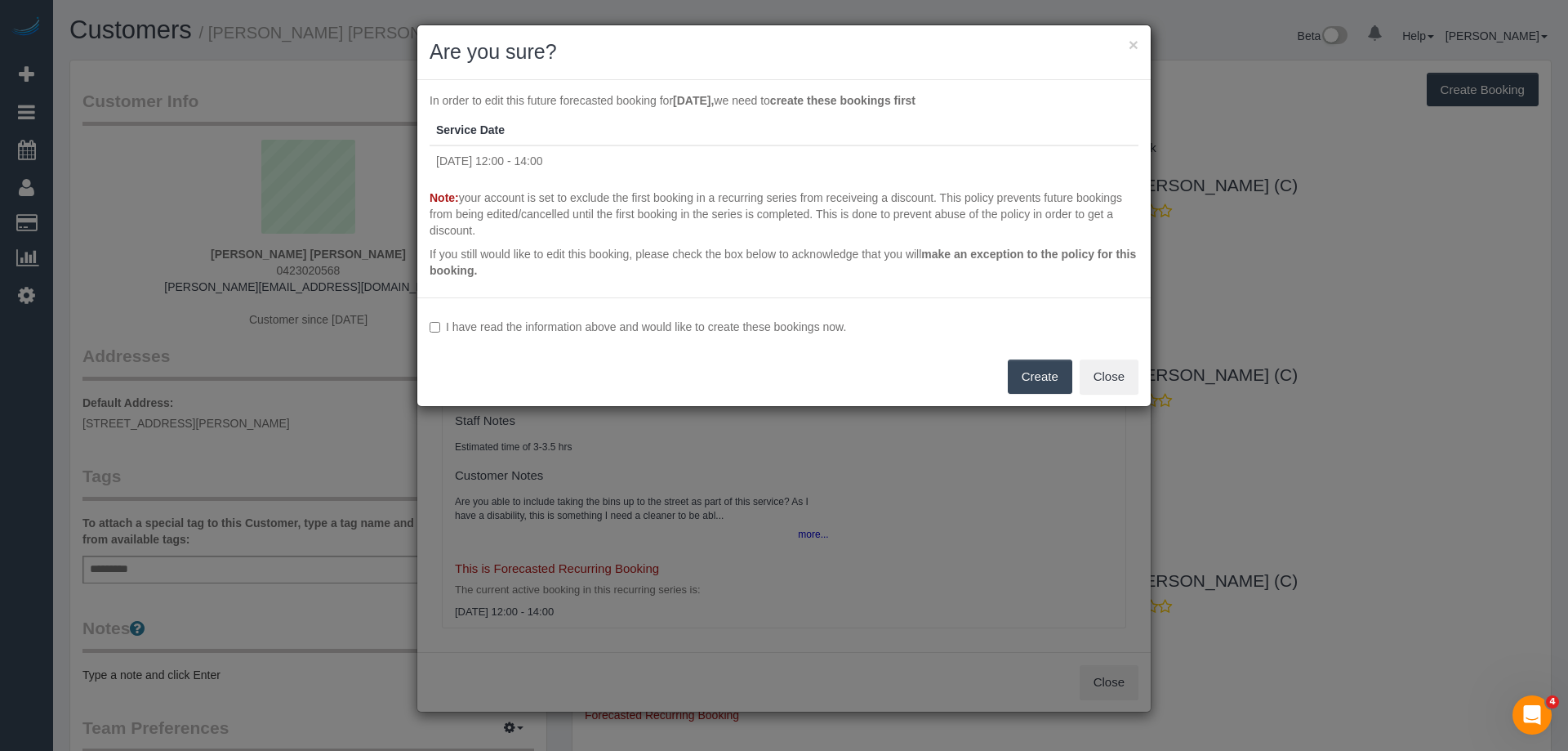
click at [585, 324] on label "I have read the information above and would like to create these bookings now." at bounding box center [784, 327] width 709 height 17
click at [1031, 376] on button "Create" at bounding box center [1040, 376] width 64 height 34
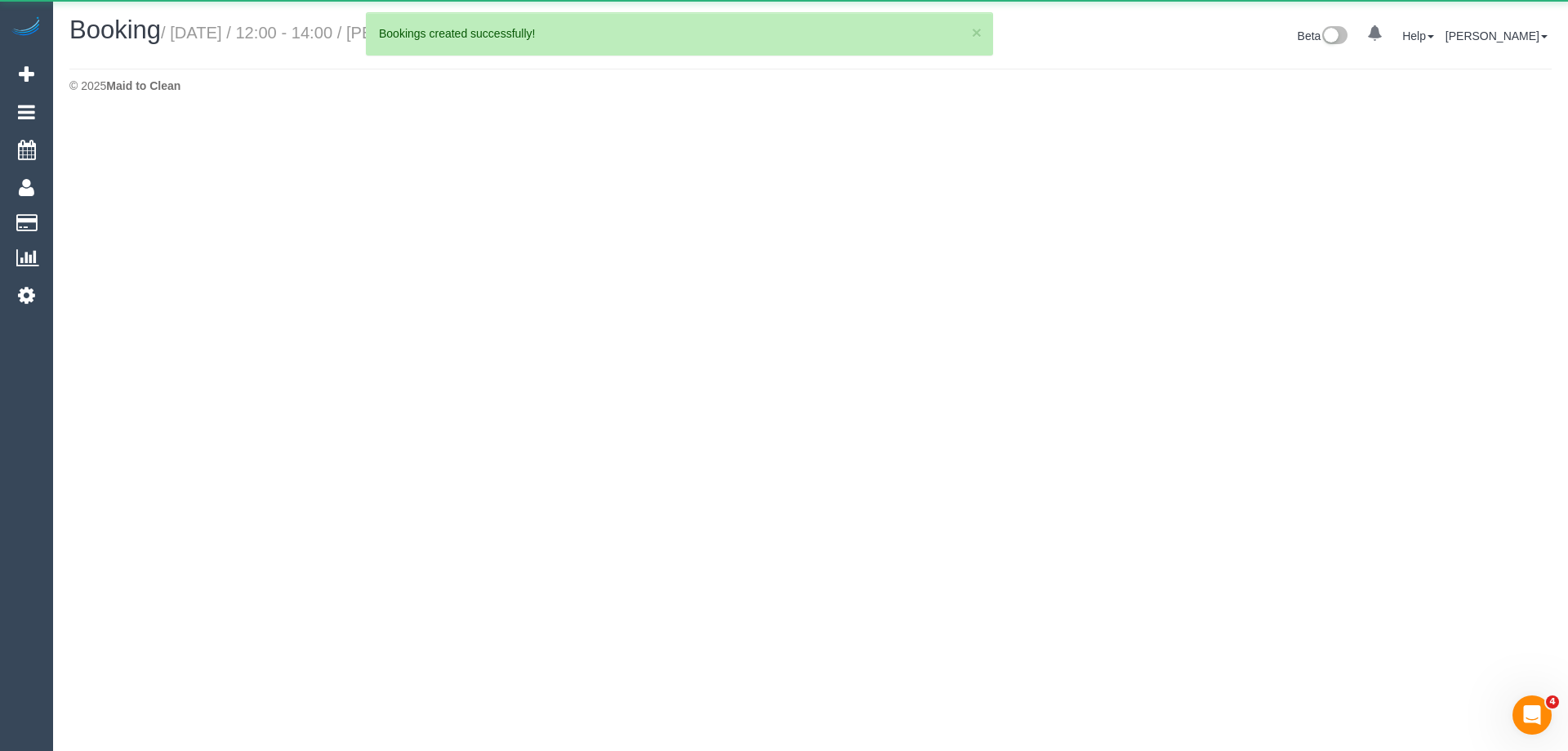
select select "VIC"
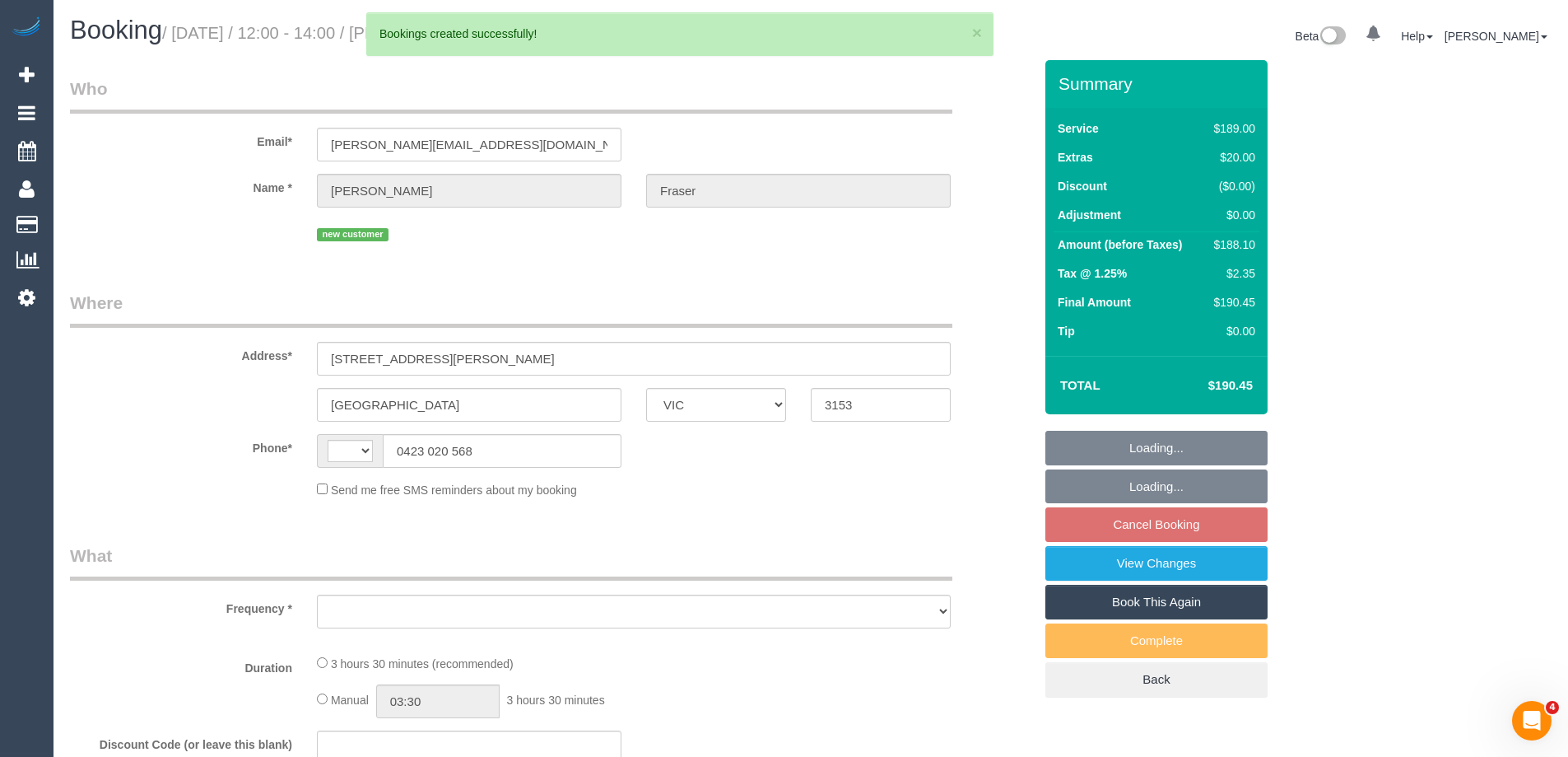
select select "object:948"
select select "string:stripe-pm_1S2pQ12GScqysDRV5nZIrNNT"
select select "string:AU"
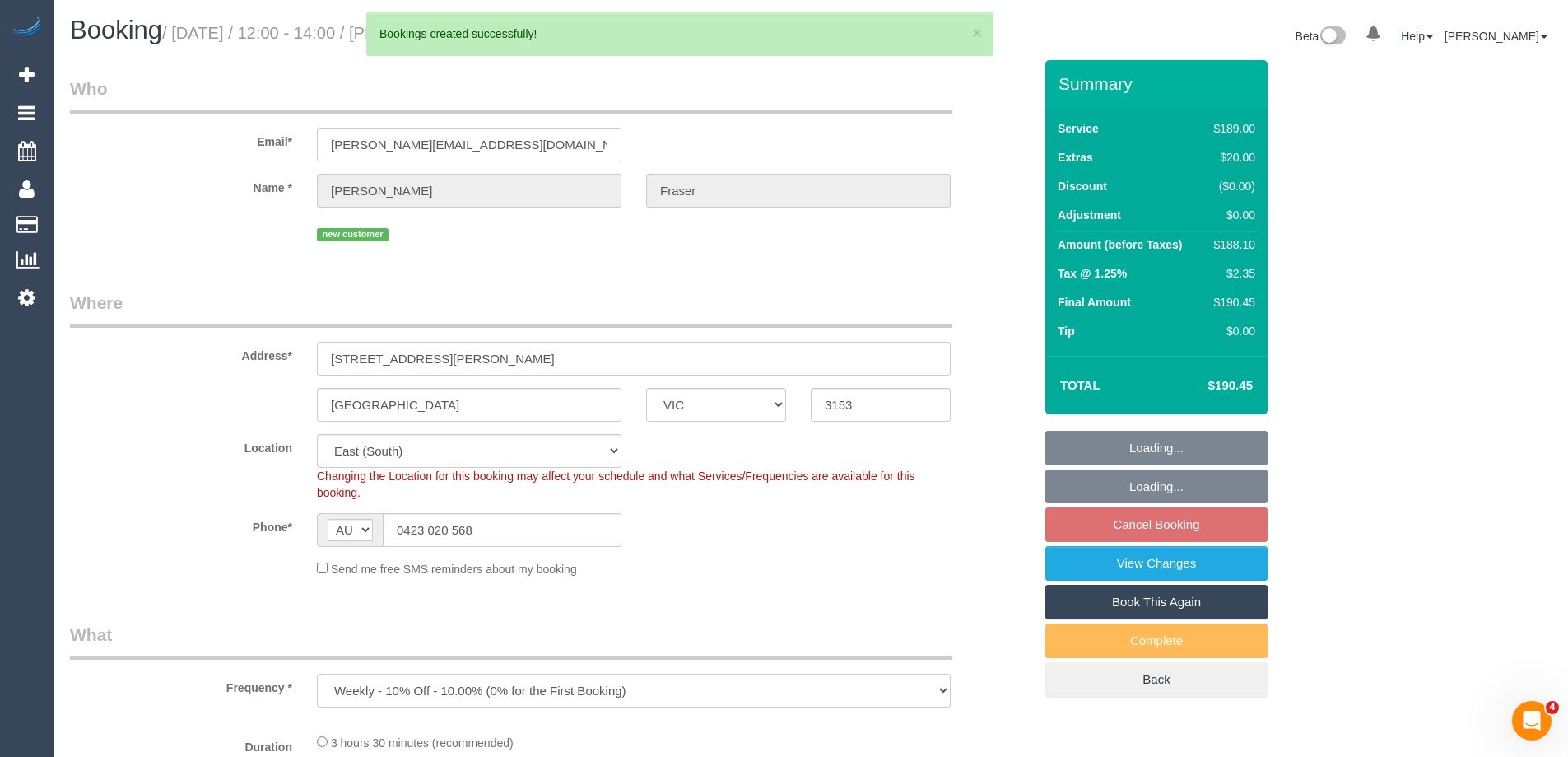
select select "object:1781"
select select "number:28"
select select "number:14"
select select "number:18"
select select "number:24"
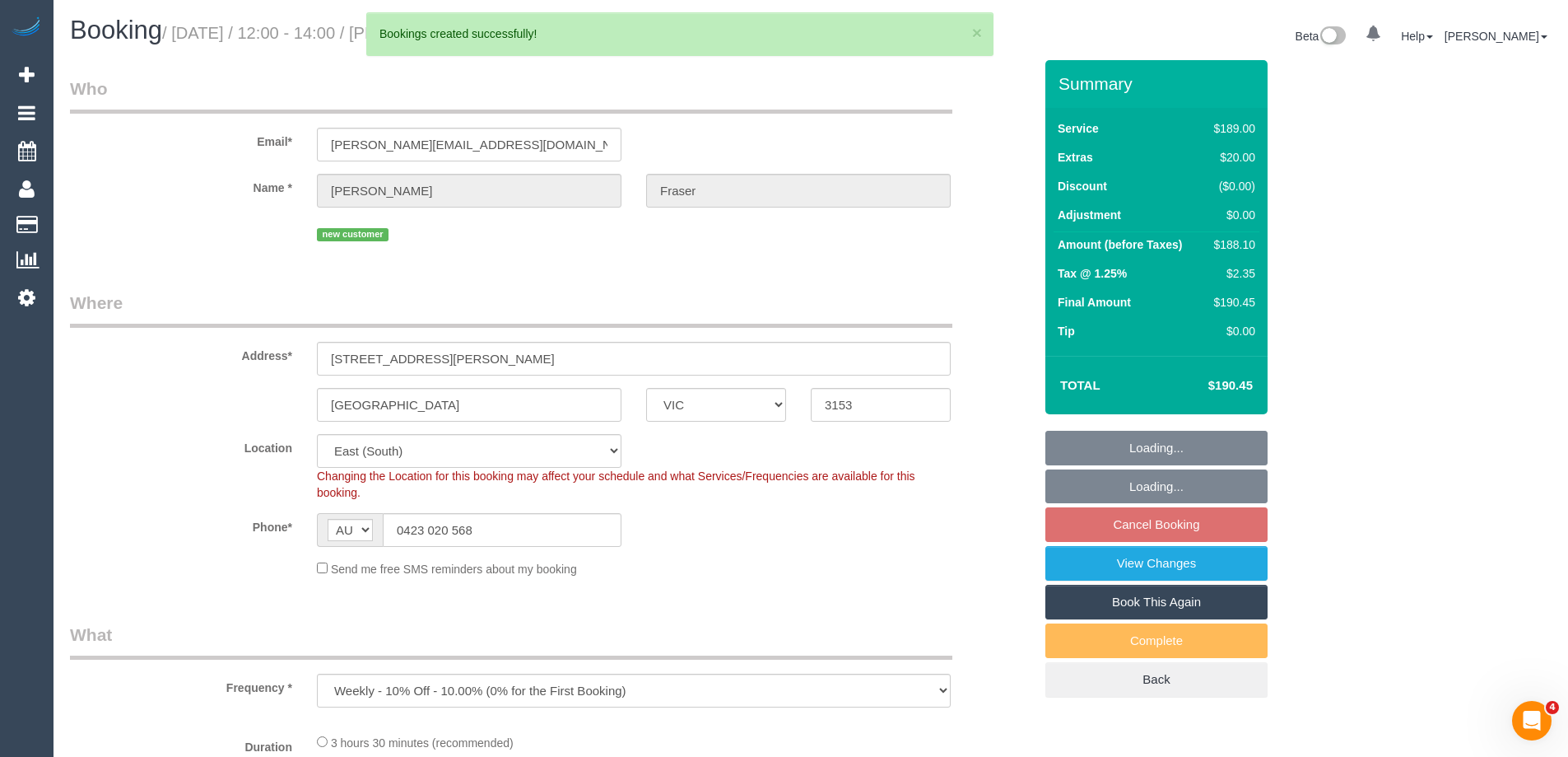
select select "number:33"
select select "number:12"
select select "spot4"
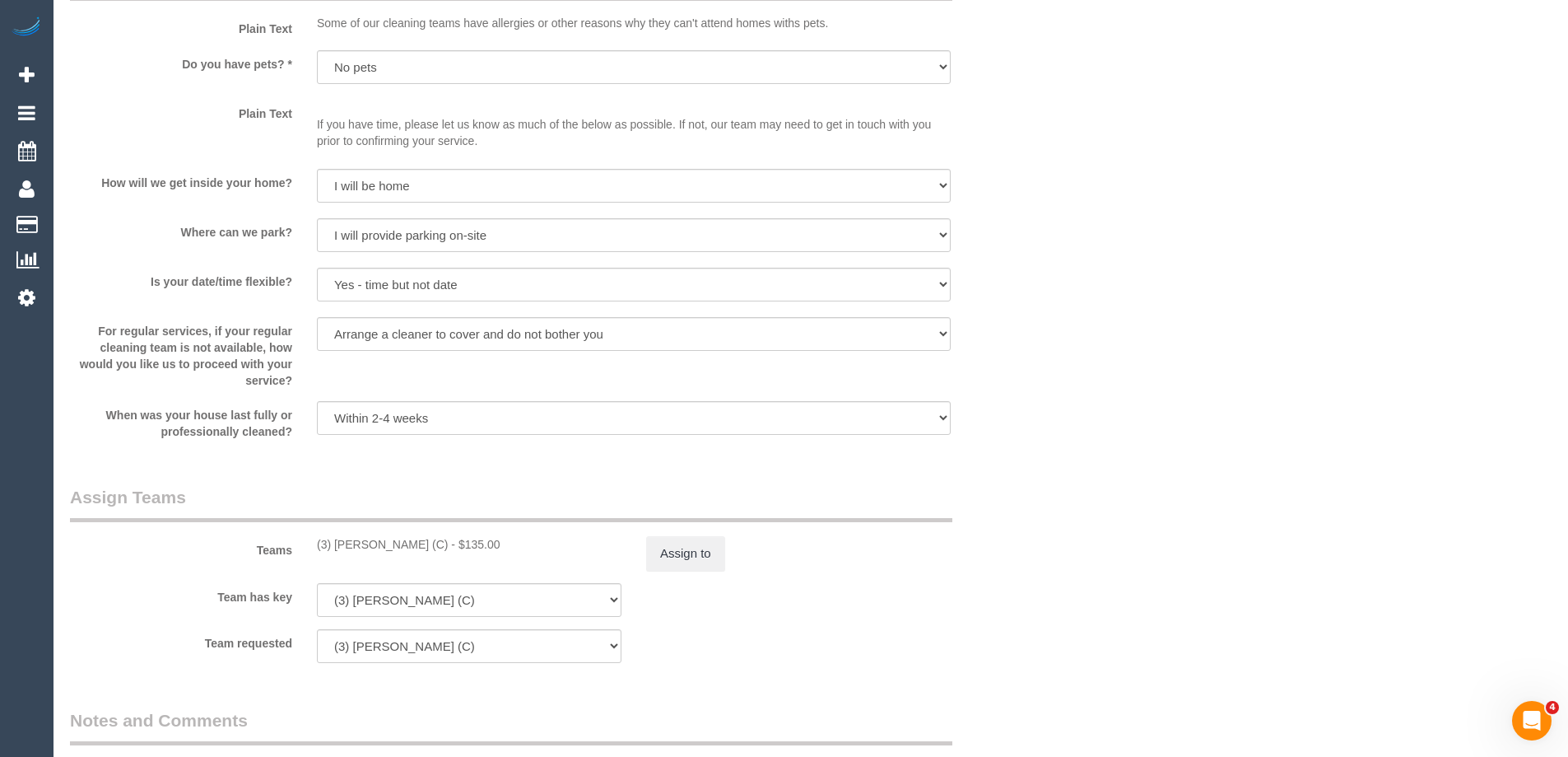
scroll to position [2306, 0]
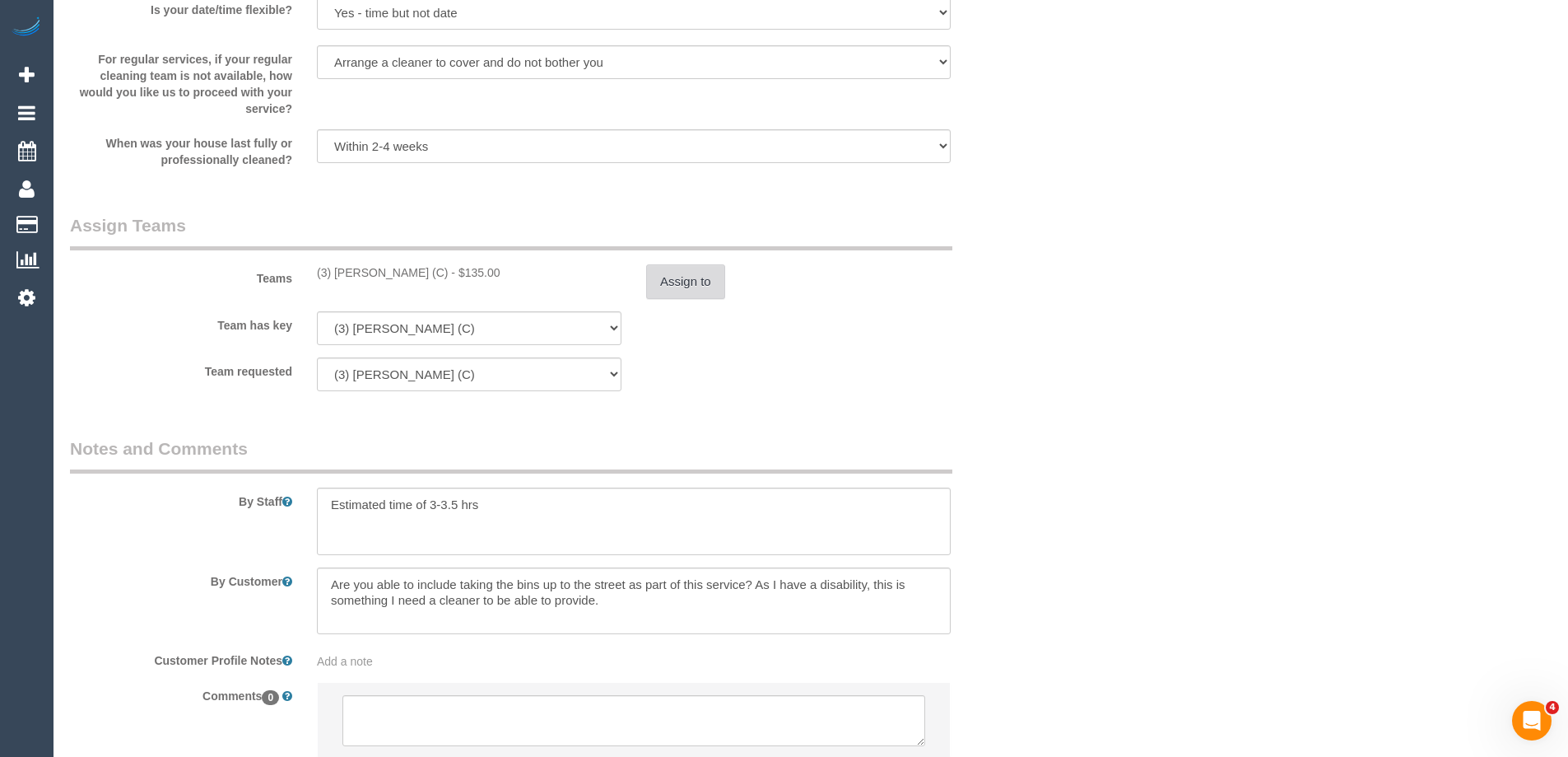
click at [673, 296] on button "Assign to" at bounding box center [685, 281] width 79 height 34
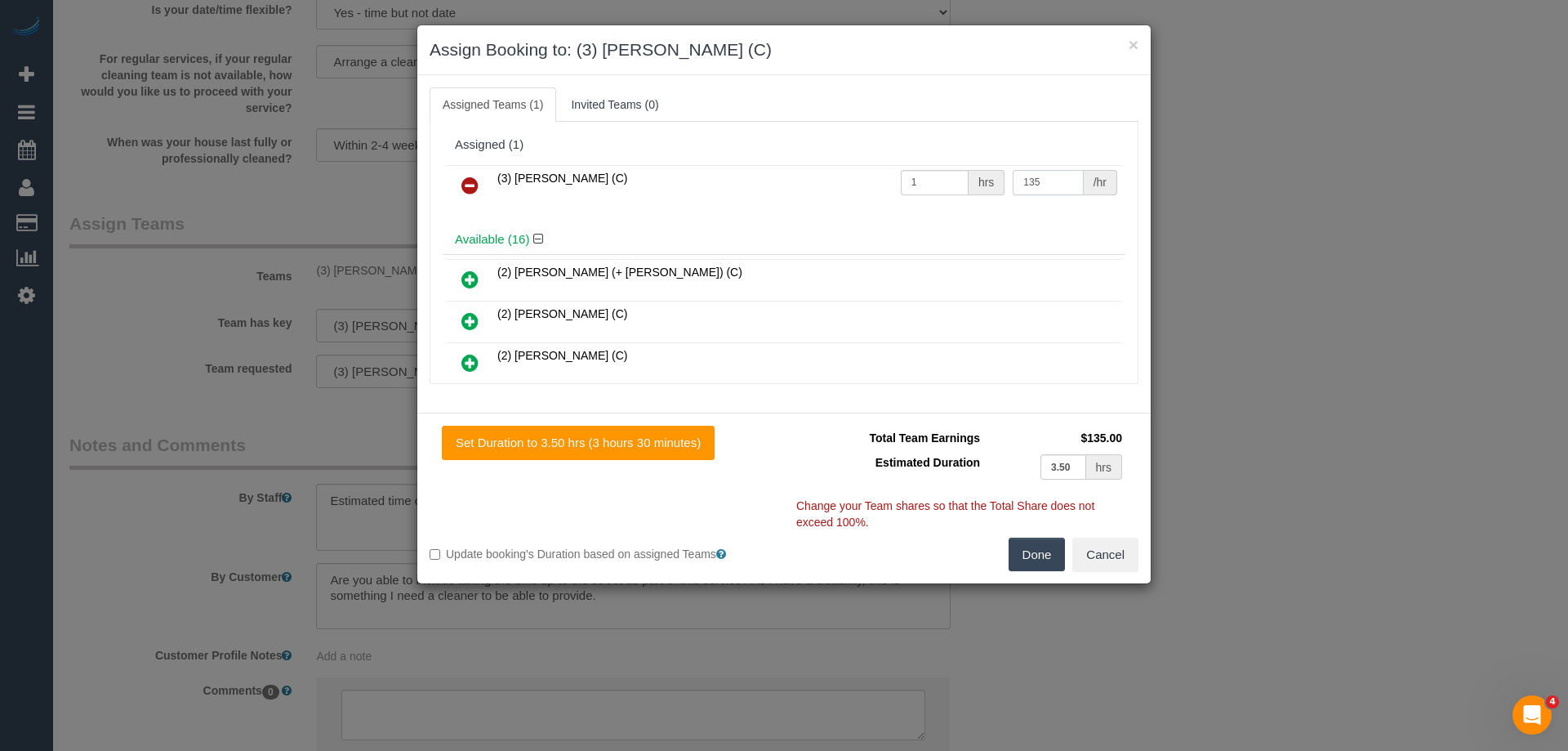
drag, startPoint x: 1068, startPoint y: 183, endPoint x: 802, endPoint y: 188, distance: 266.0
click at [802, 188] on tr "(3) Danyal Ali (C) 1 hrs 135 /hr" at bounding box center [784, 186] width 675 height 42
type input "120"
click at [1039, 562] on button "Done" at bounding box center [1037, 554] width 57 height 34
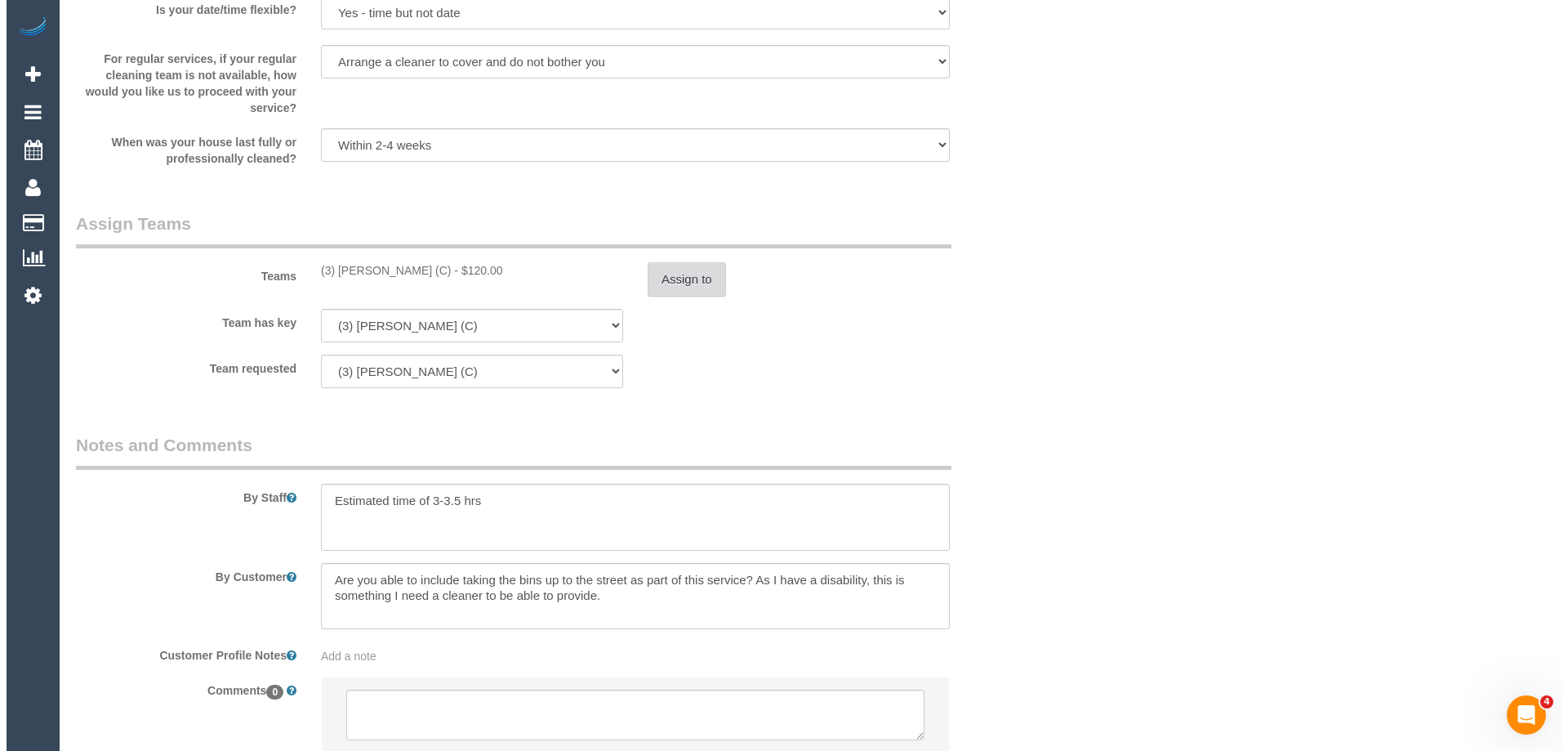
scroll to position [0, 0]
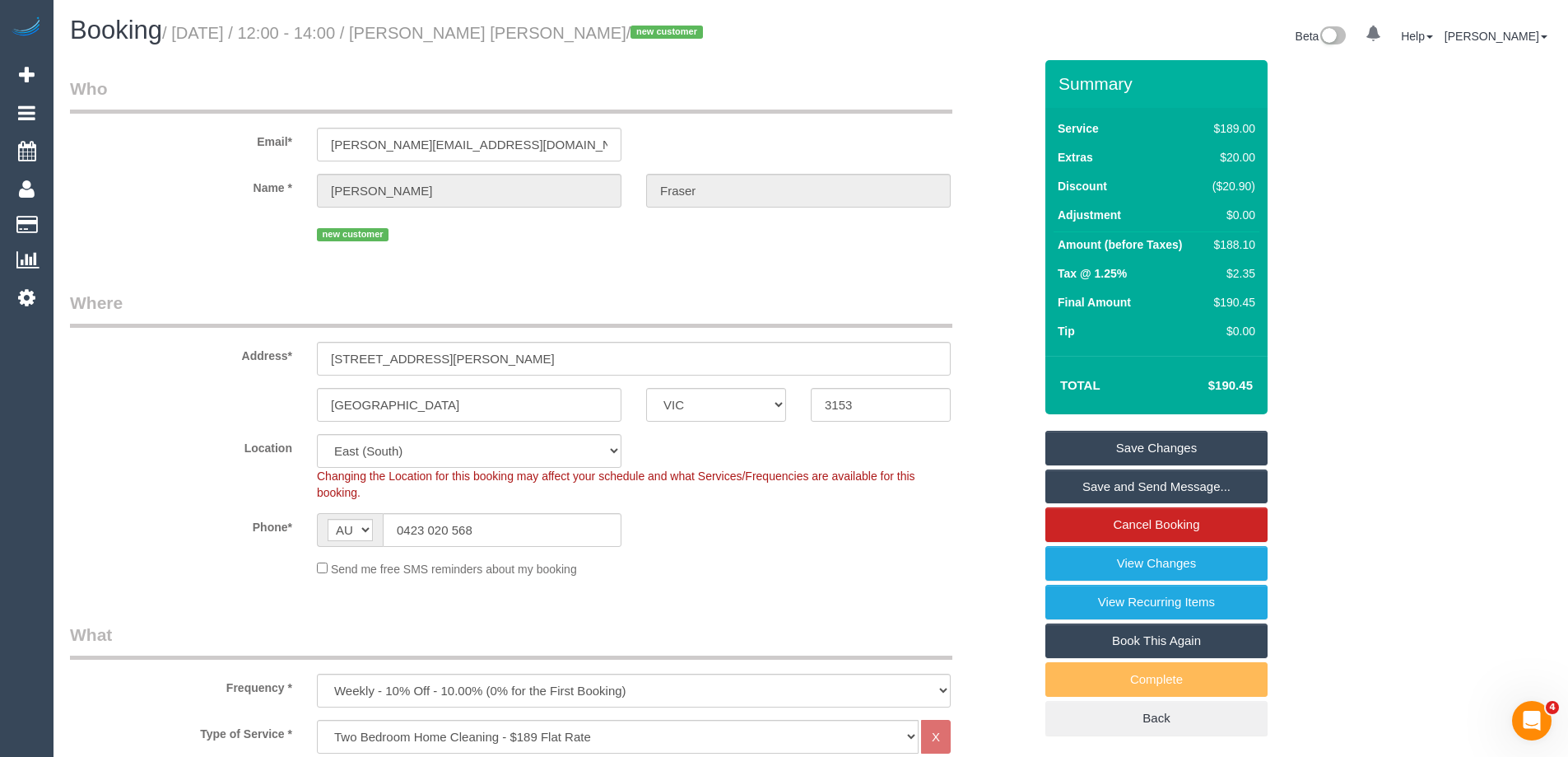
click at [1098, 451] on link "Save Changes" at bounding box center [1156, 448] width 223 height 34
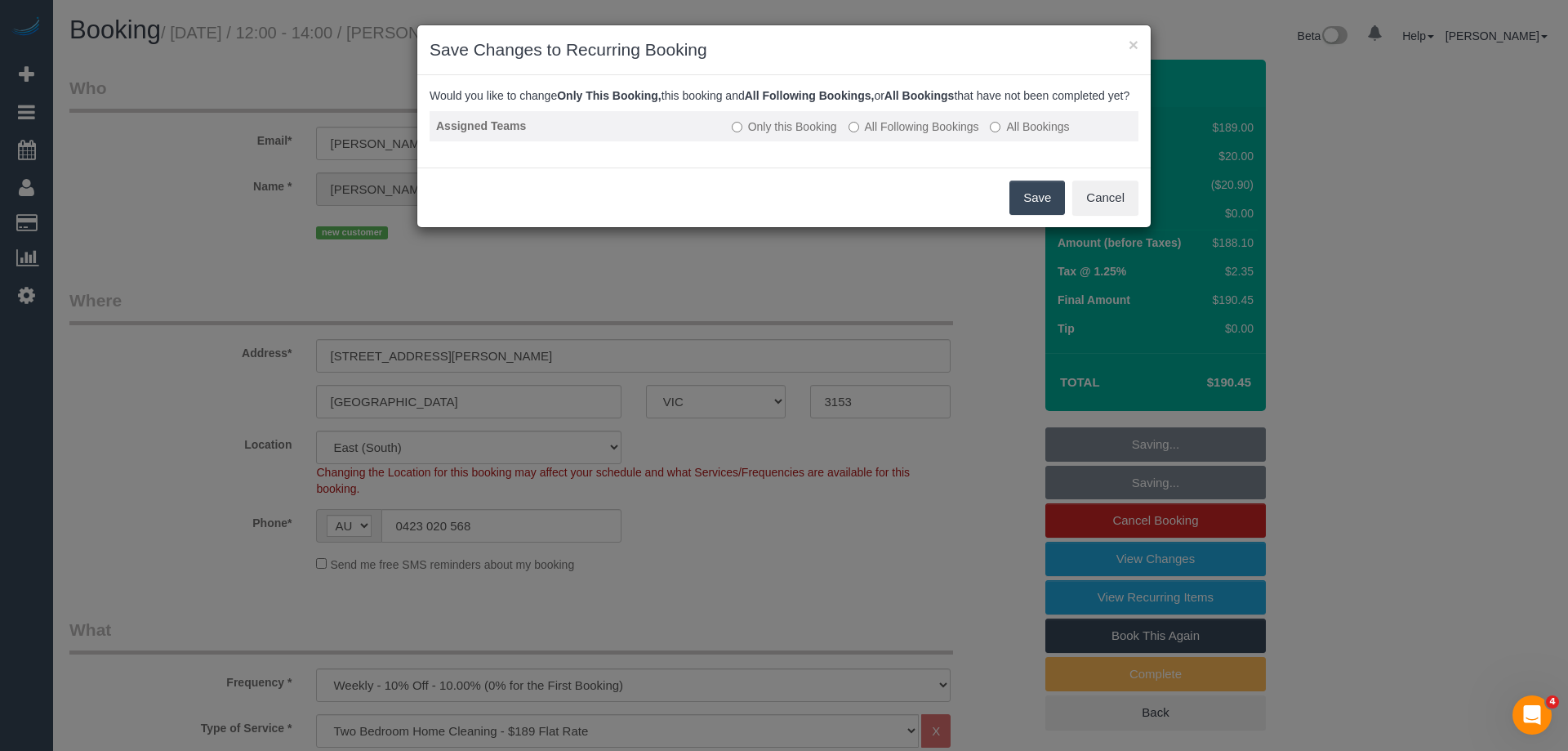
click at [875, 135] on label "All Following Bookings" at bounding box center [913, 127] width 131 height 17
click at [1032, 214] on button "Save" at bounding box center [1037, 198] width 56 height 34
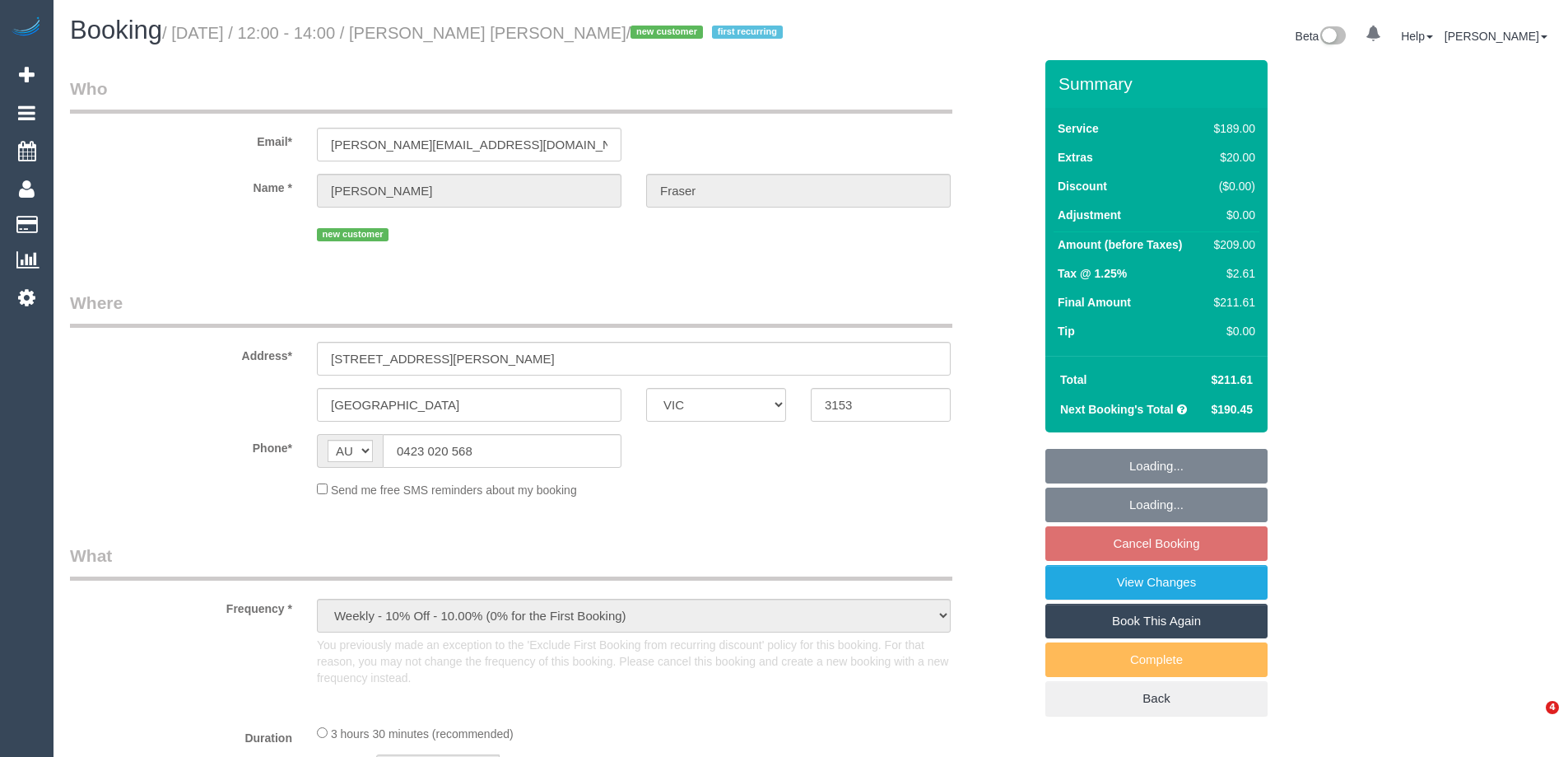
select select "VIC"
select select "string:stripe-pm_1S2pQ12GScqysDRV5nZIrNNT"
select select "number:28"
select select "number:14"
select select "number:18"
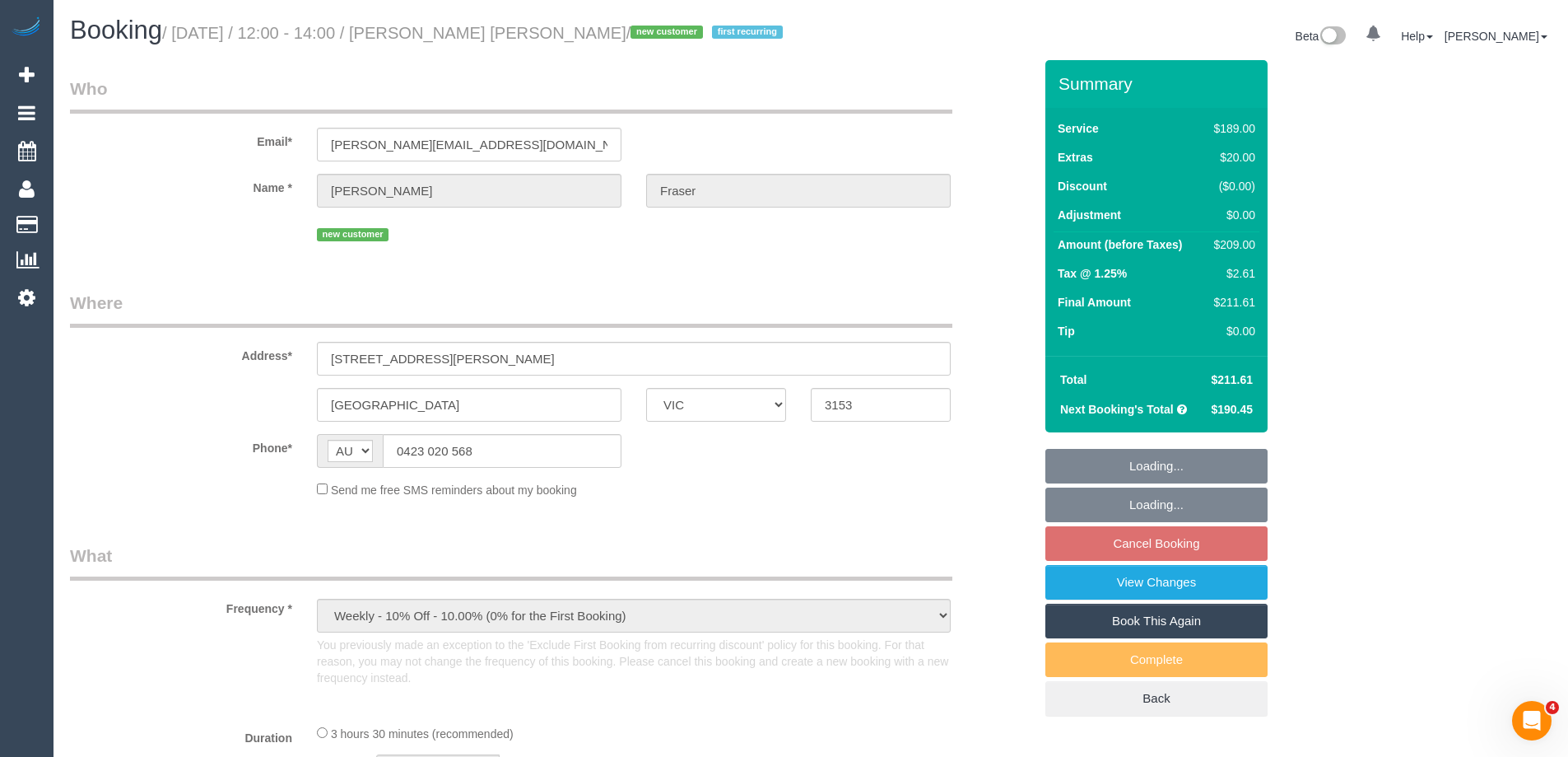
select select "number:24"
select select "number:33"
select select "number:12"
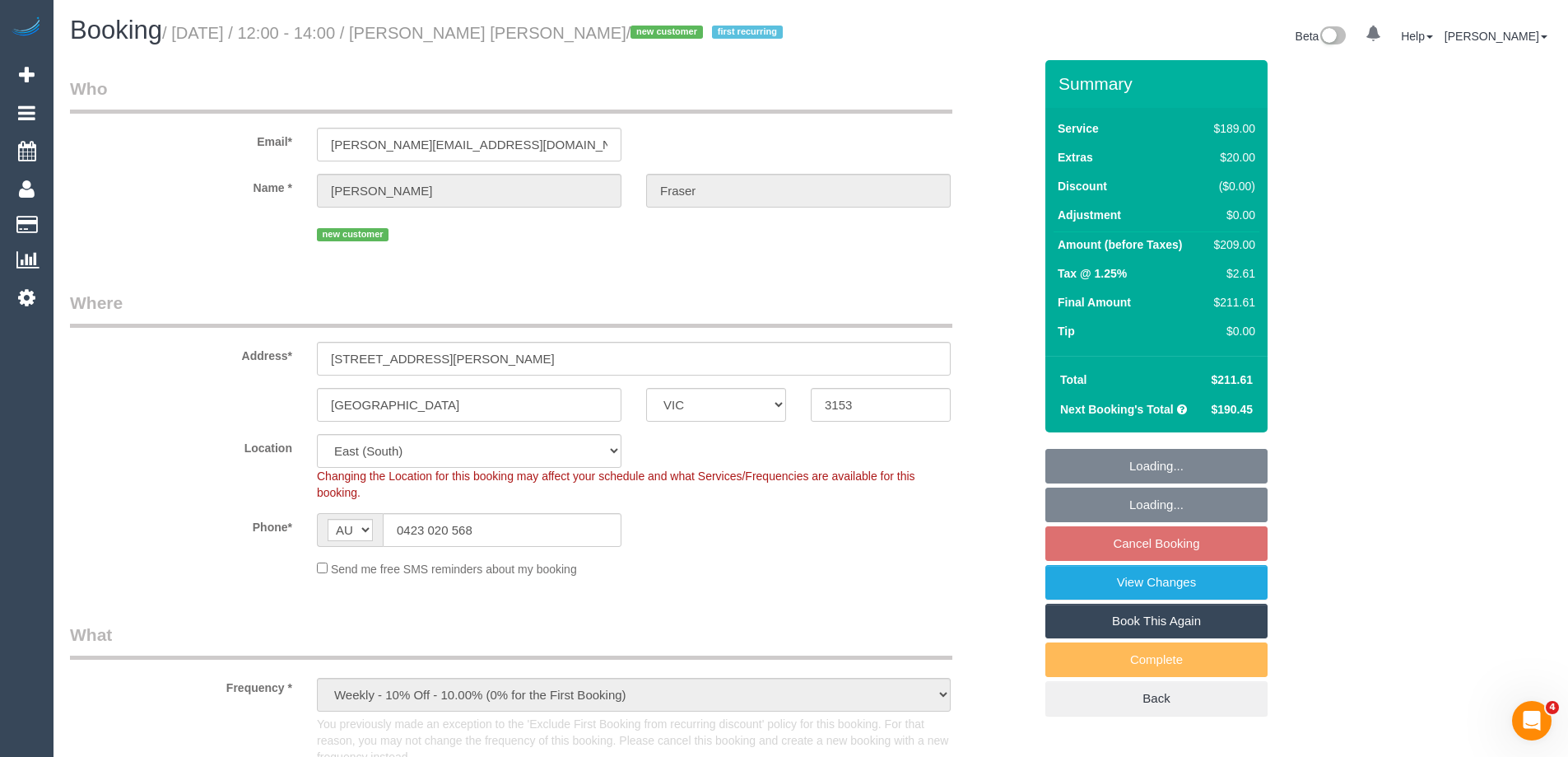
select select "object:700"
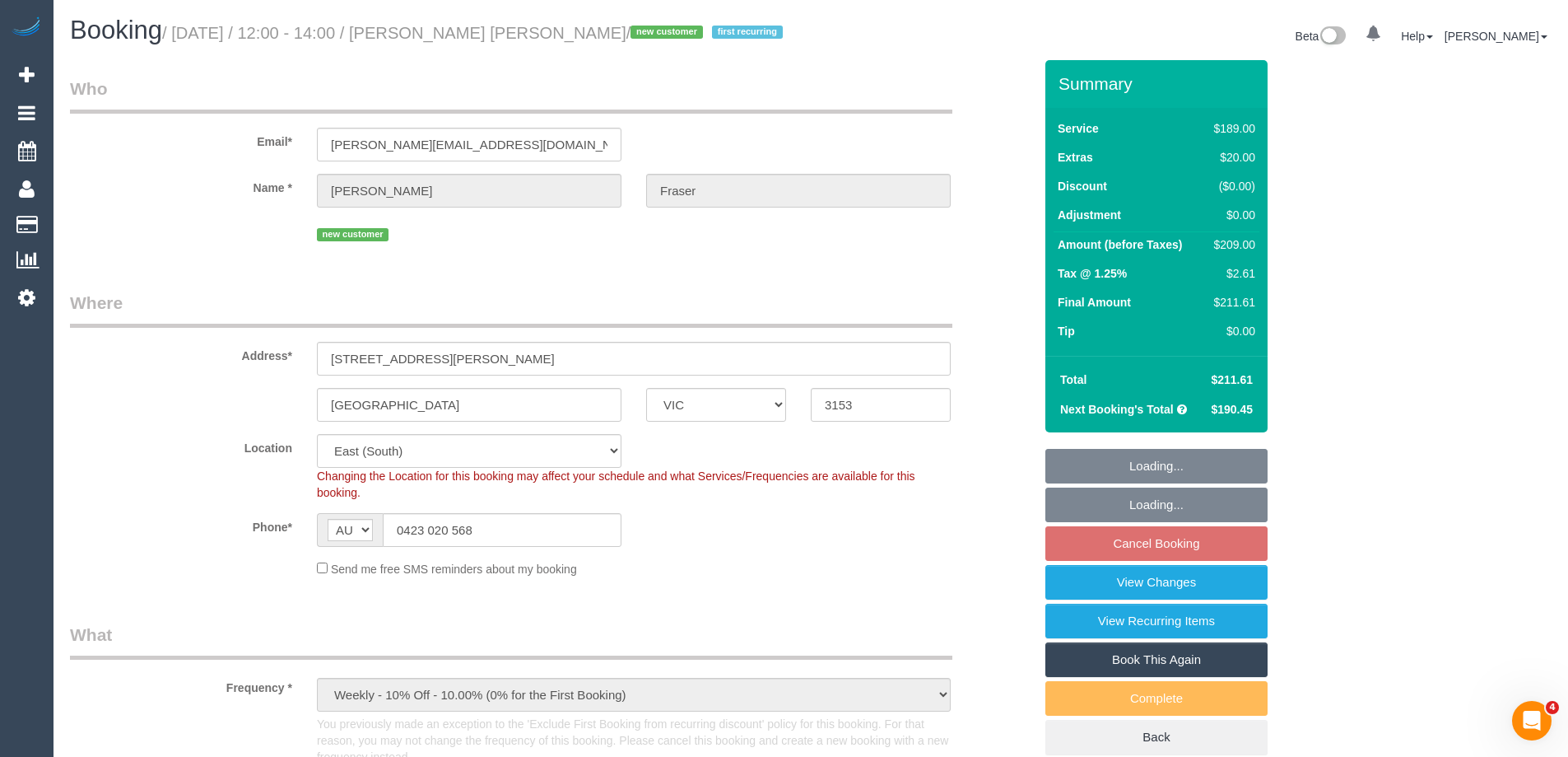
select select "spot2"
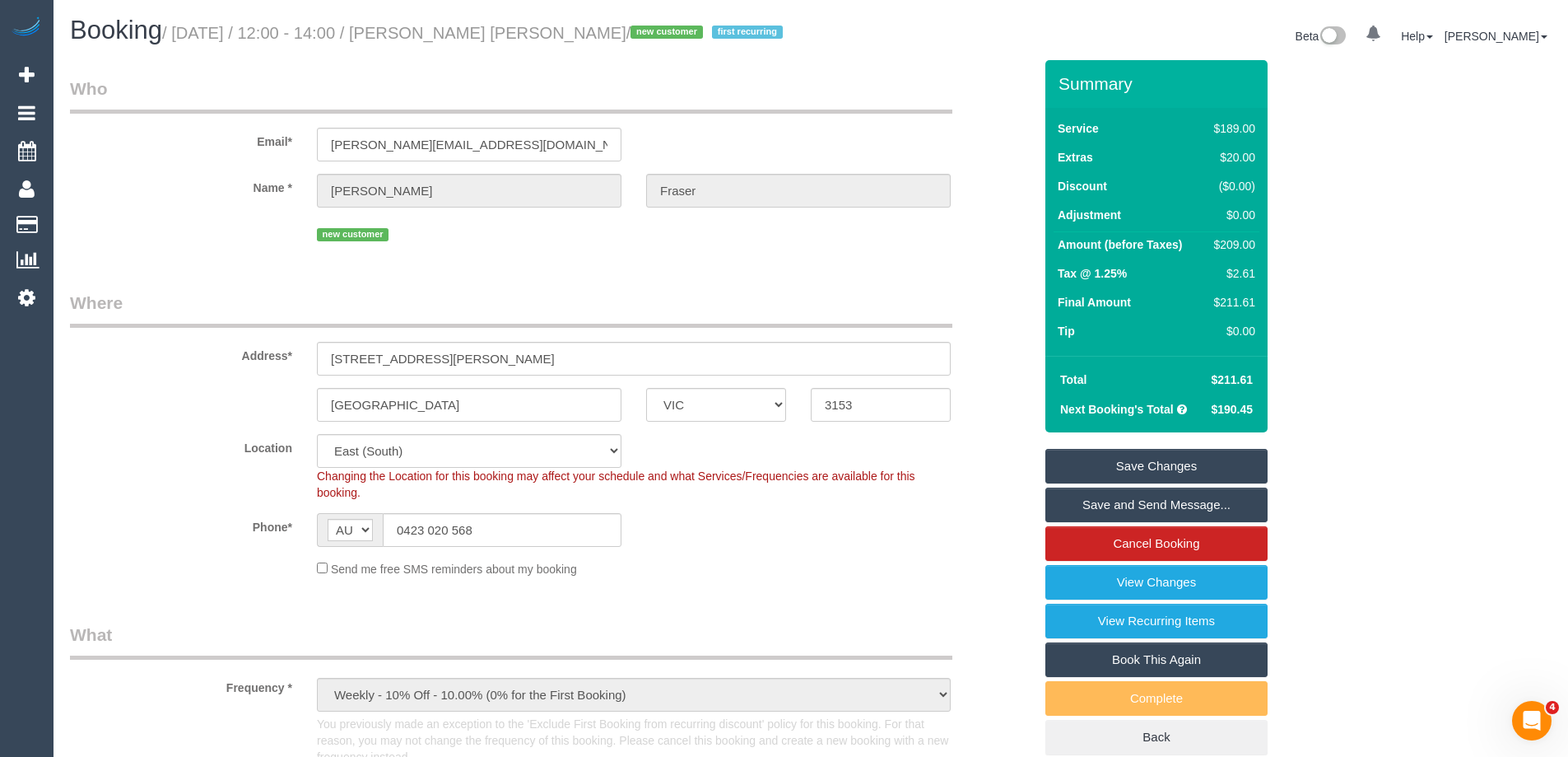
click at [1078, 500] on link "Save and Send Message..." at bounding box center [1156, 504] width 223 height 34
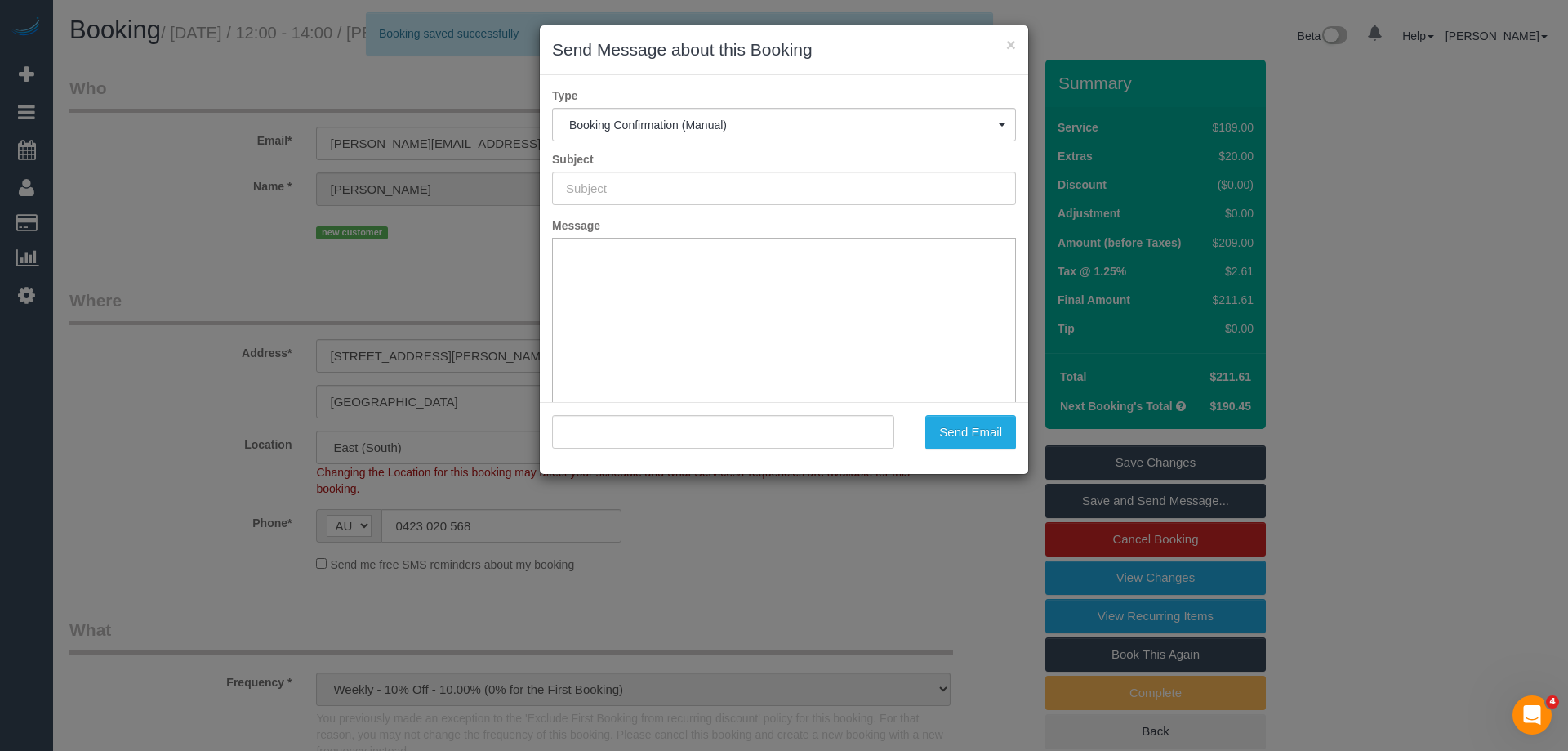
type input "Booking Confirmed"
type input ""Campbell Fraser" <campbell.fraser77@gmail.com>"
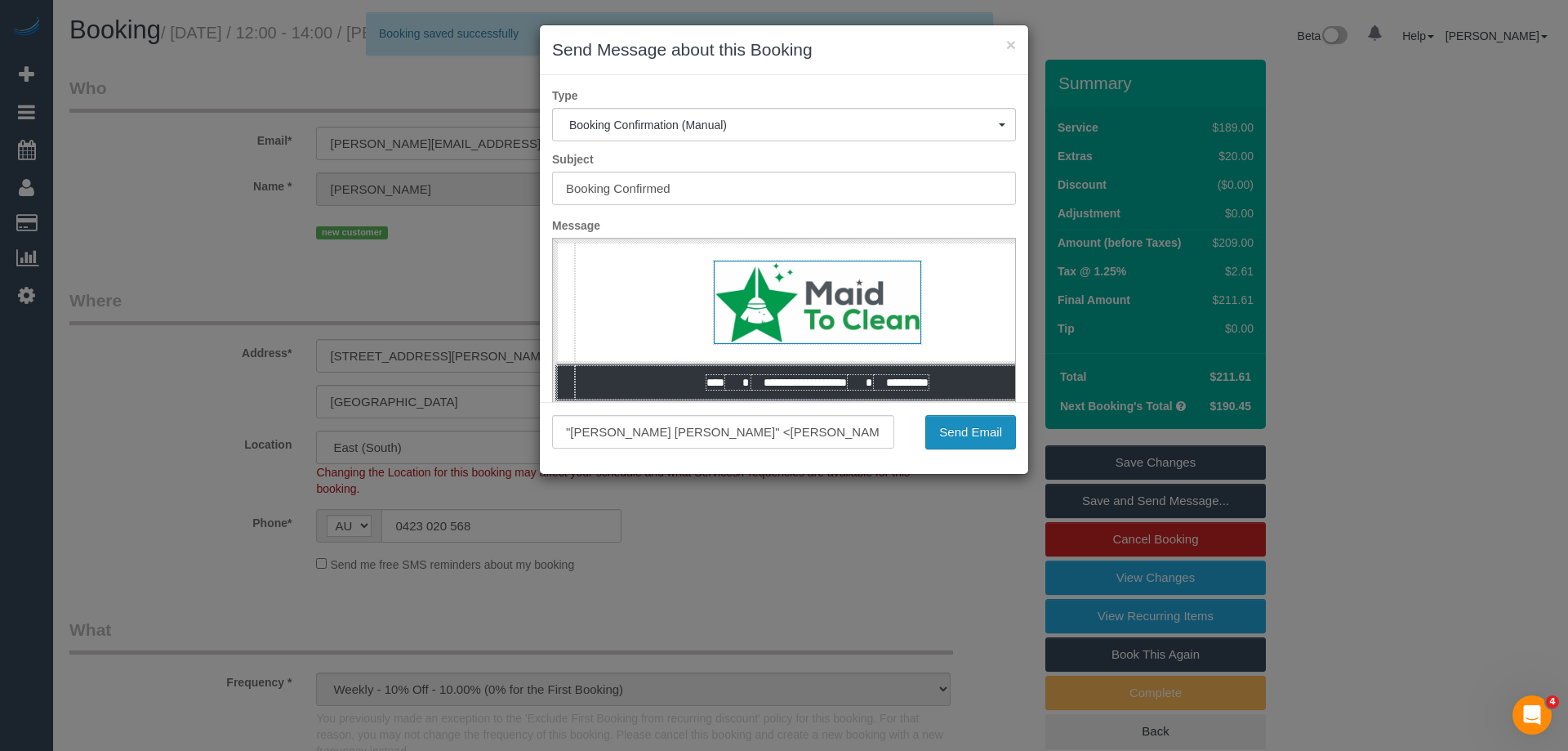
click at [981, 431] on button "Send Email" at bounding box center [971, 432] width 91 height 34
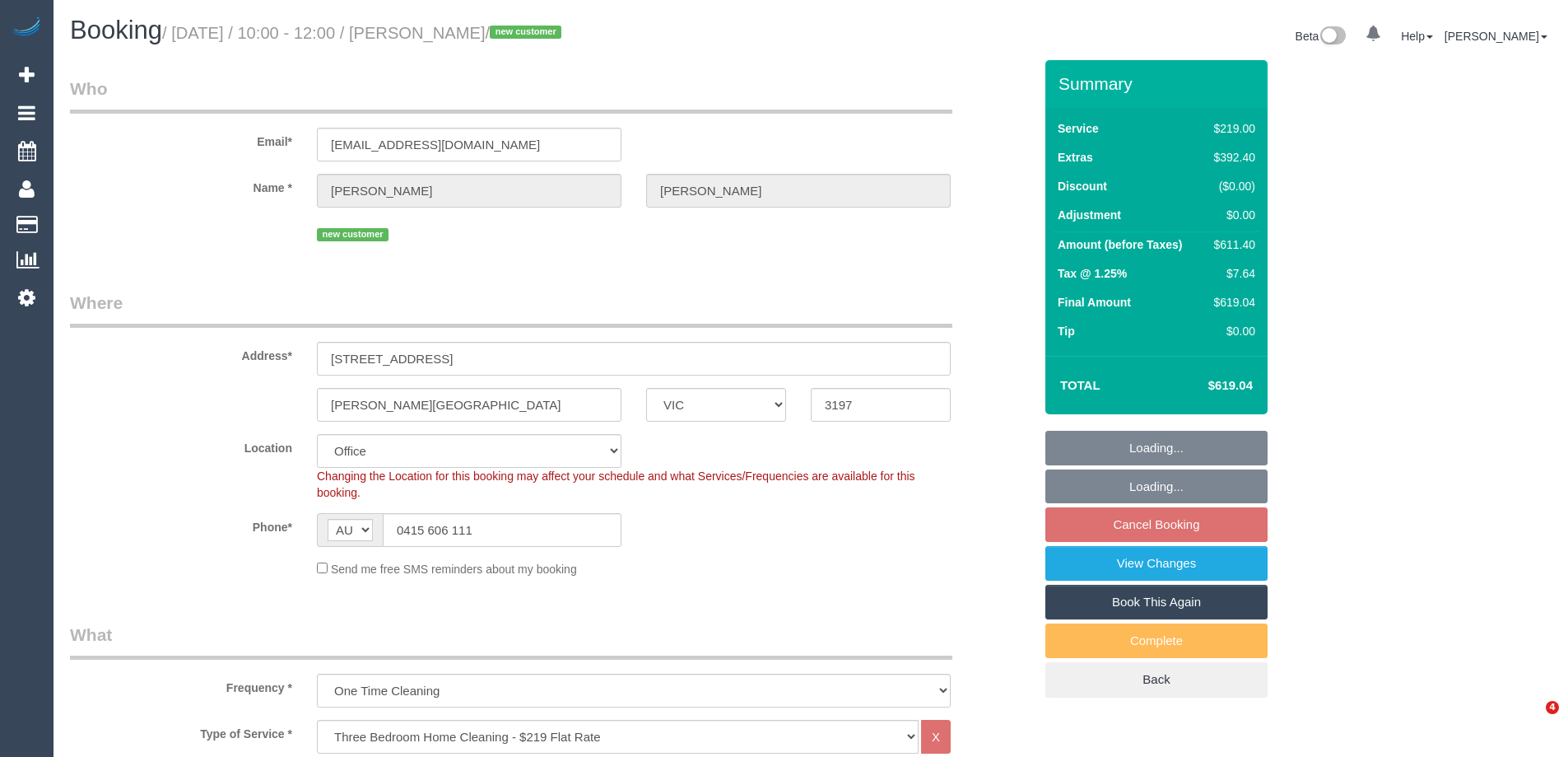
select select "VIC"
select select "number:28"
select select "number:14"
select select "number:18"
select select "number:24"
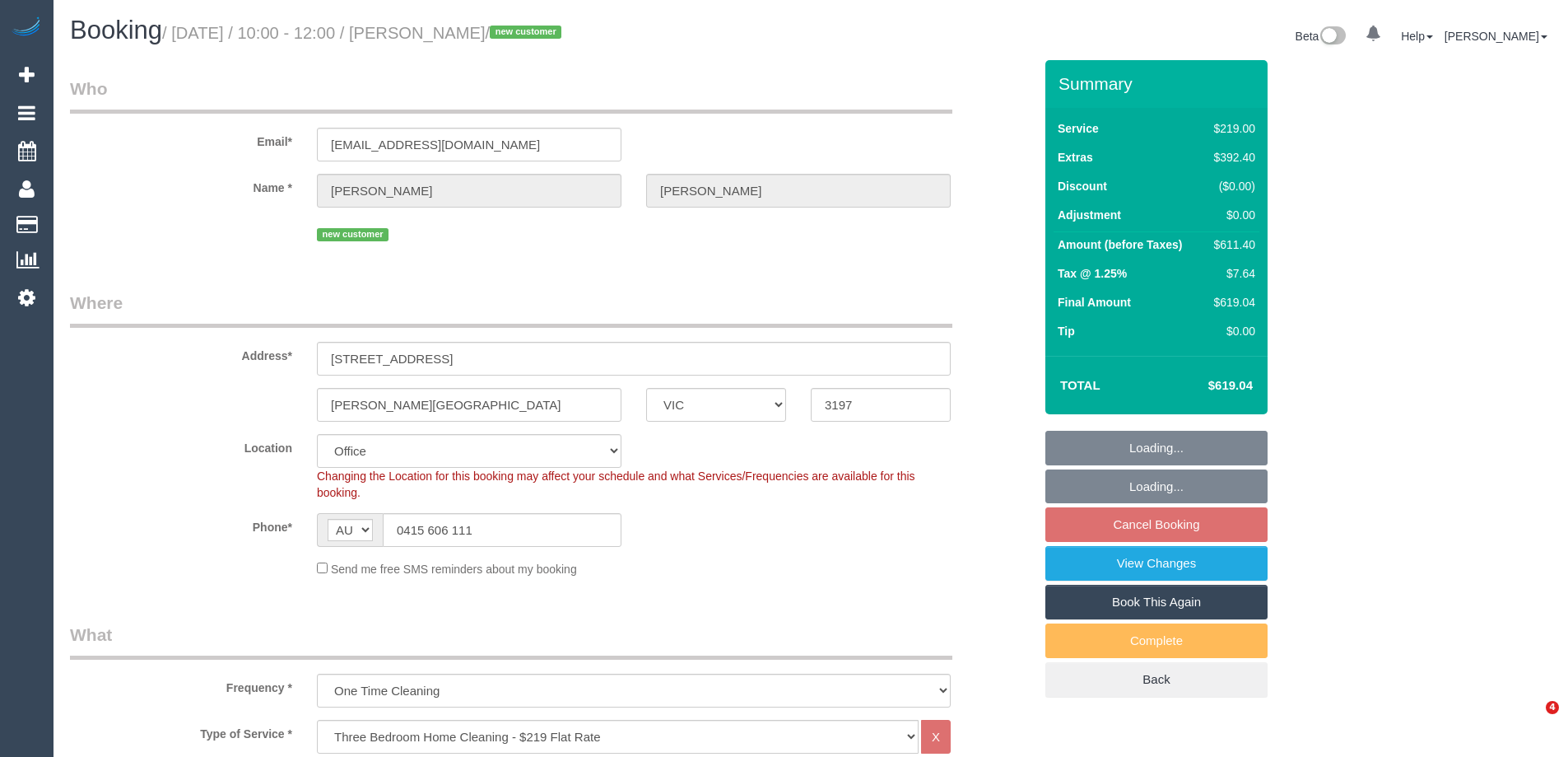
select select "number:26"
select select "object:2107"
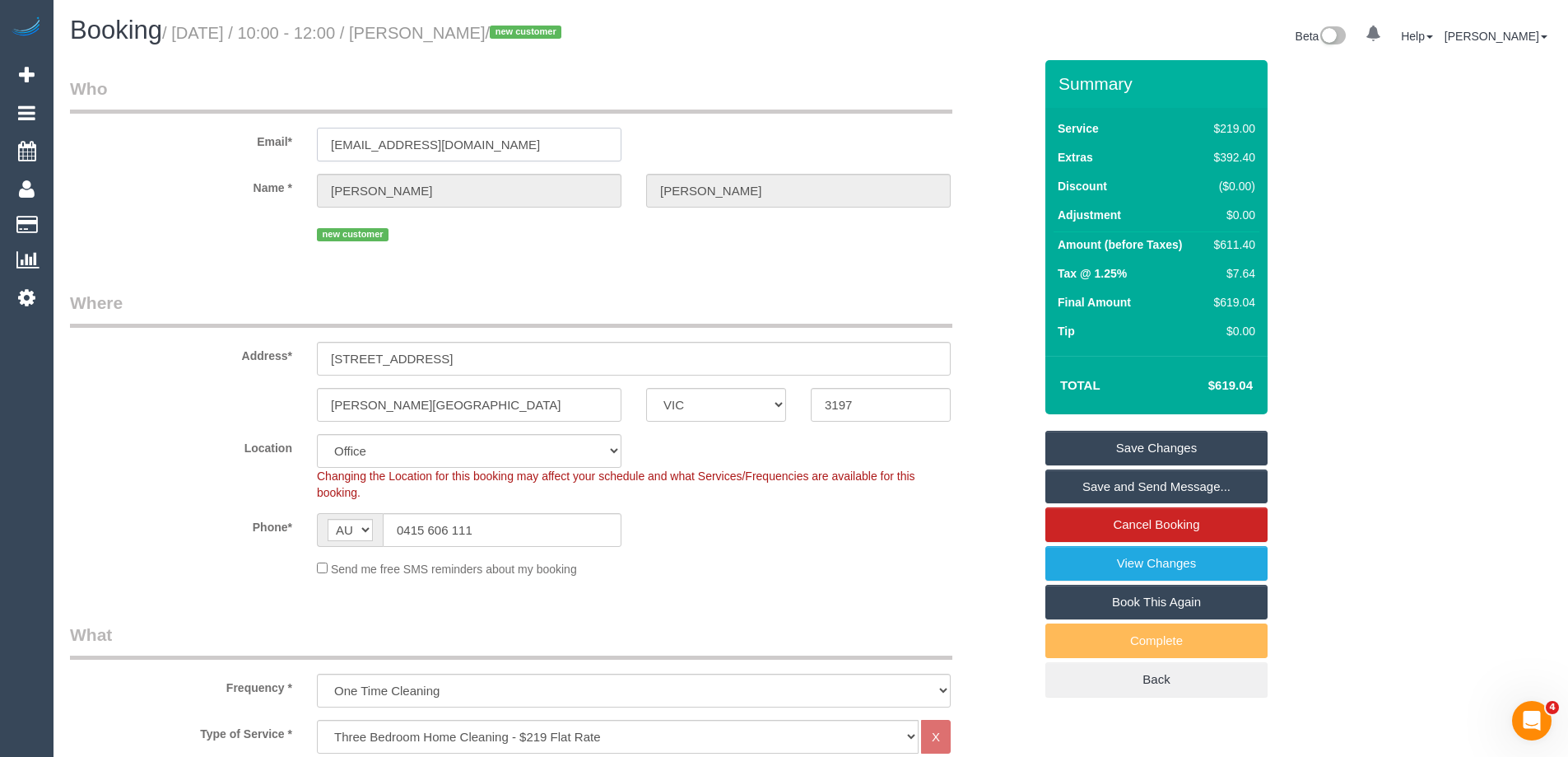
drag, startPoint x: 501, startPoint y: 152, endPoint x: 80, endPoint y: 155, distance: 421.0
click at [80, 155] on div "Email* [EMAIL_ADDRESS][DOMAIN_NAME]" at bounding box center [552, 118] width 988 height 85
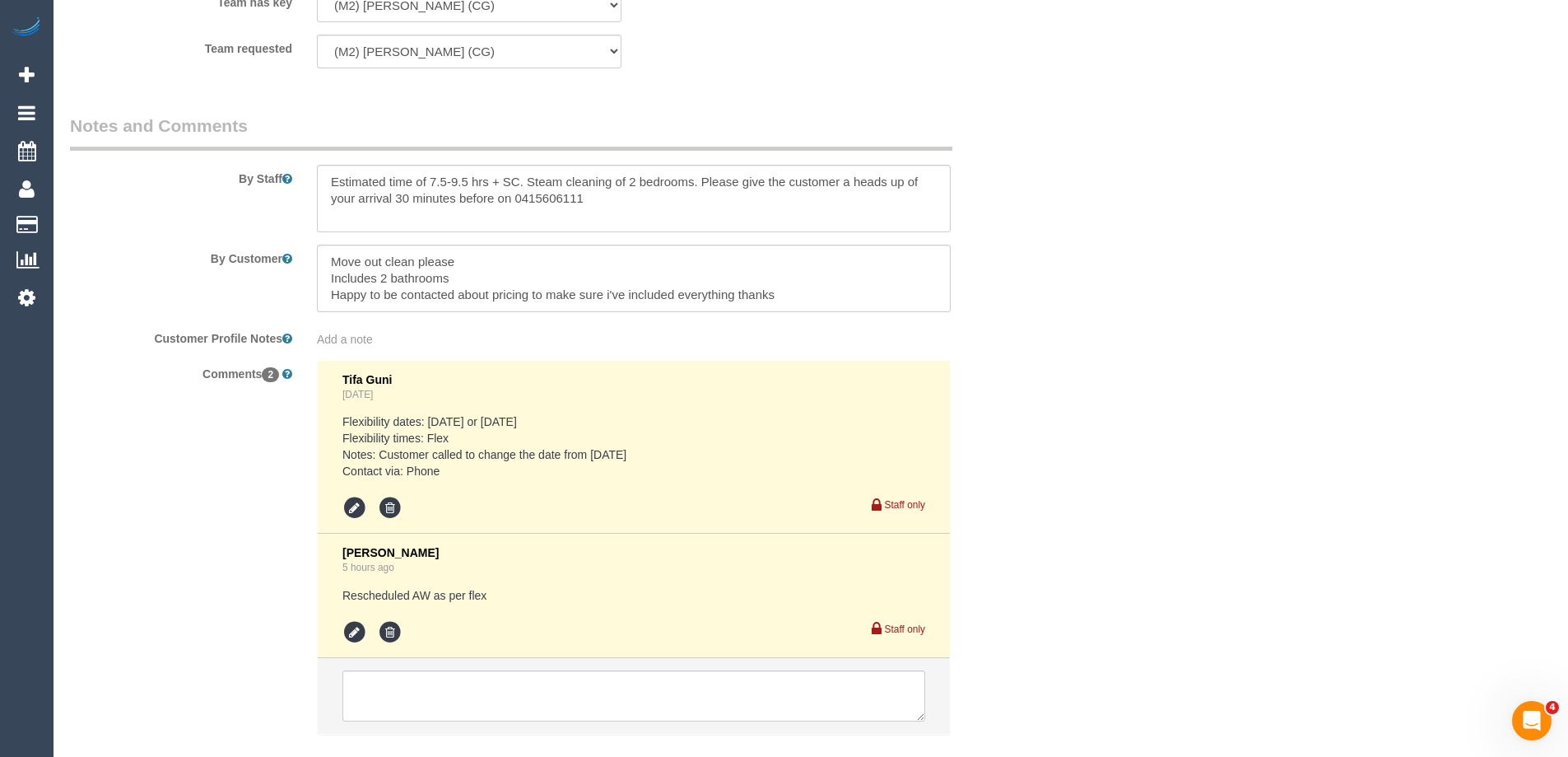
scroll to position [2815, 0]
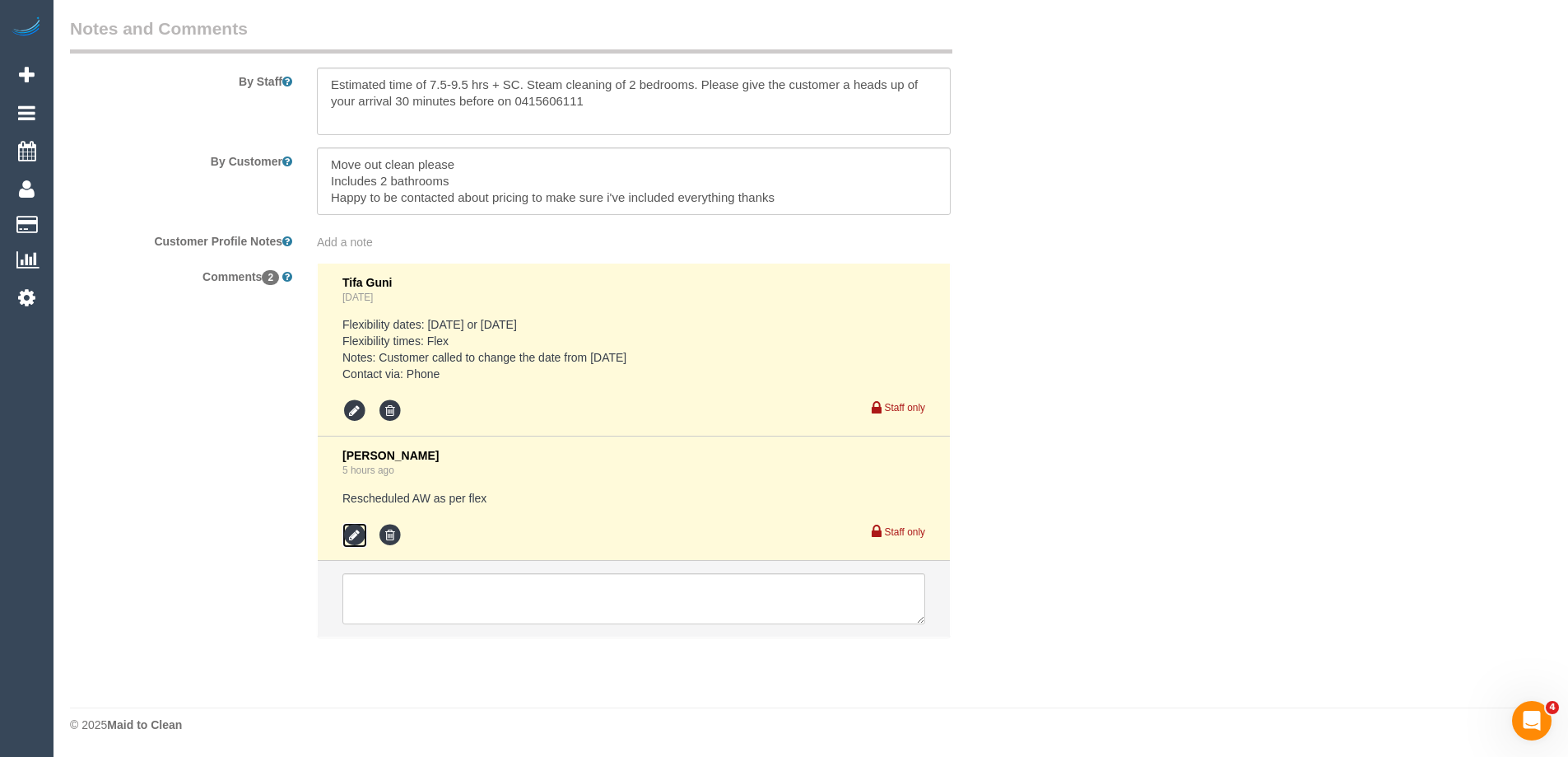
click at [349, 534] on icon at bounding box center [354, 534] width 24 height 24
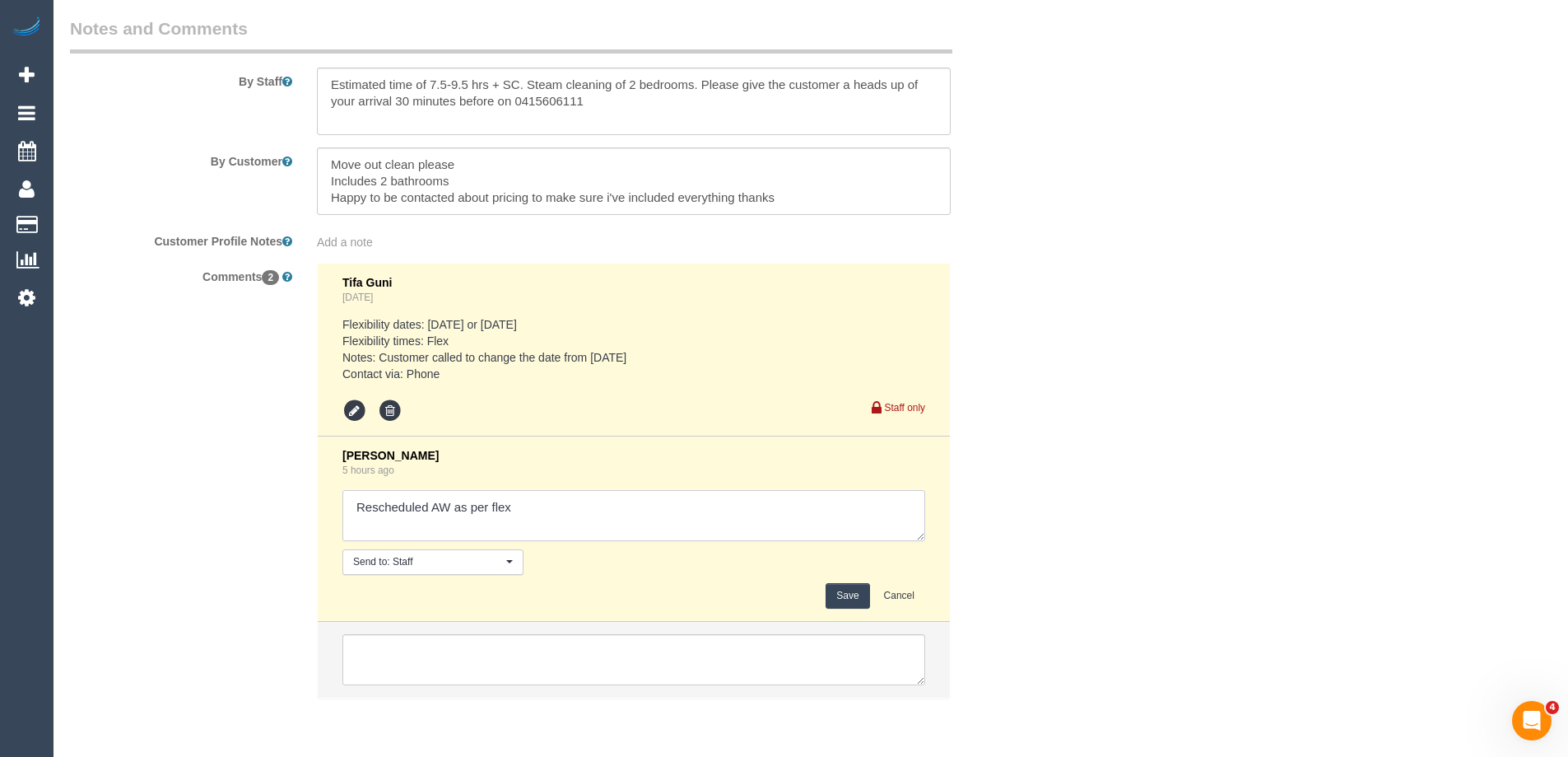
drag, startPoint x: 515, startPoint y: 506, endPoint x: 49, endPoint y: 447, distance: 469.7
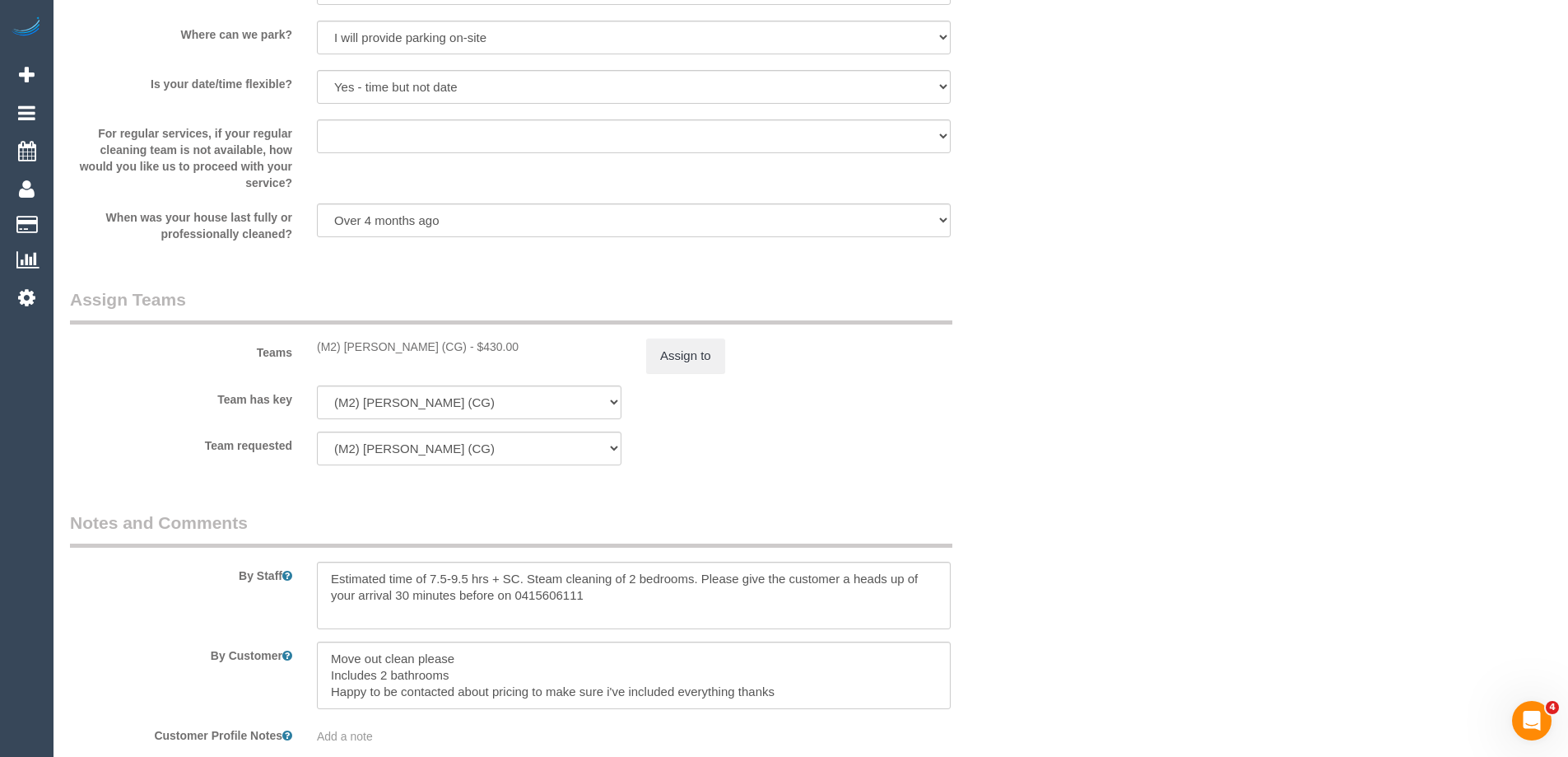
scroll to position [2877, 0]
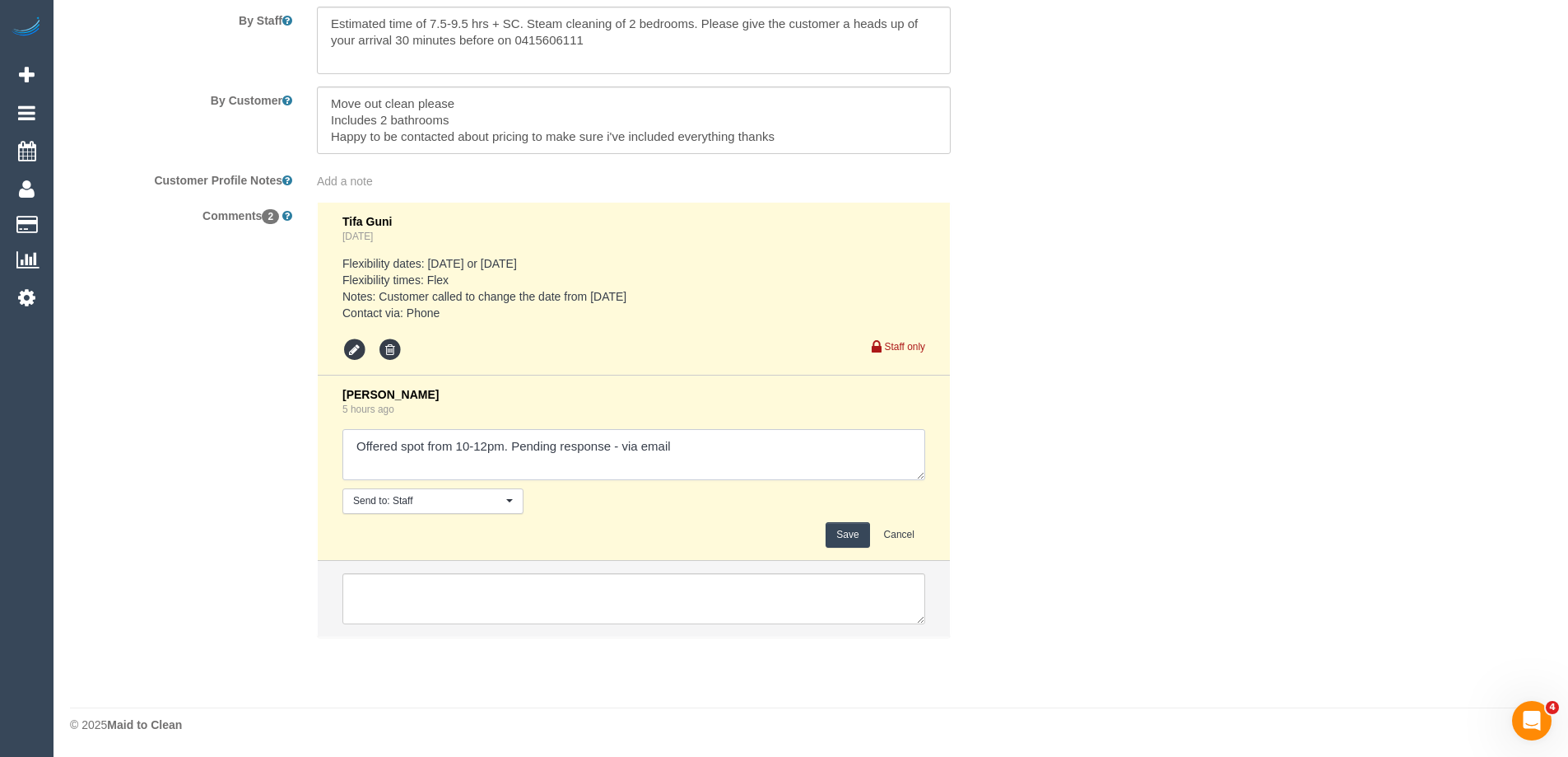
type textarea "Offered spot from 10-12pm. Pending response - via email"
click at [864, 531] on button "Save" at bounding box center [847, 534] width 44 height 25
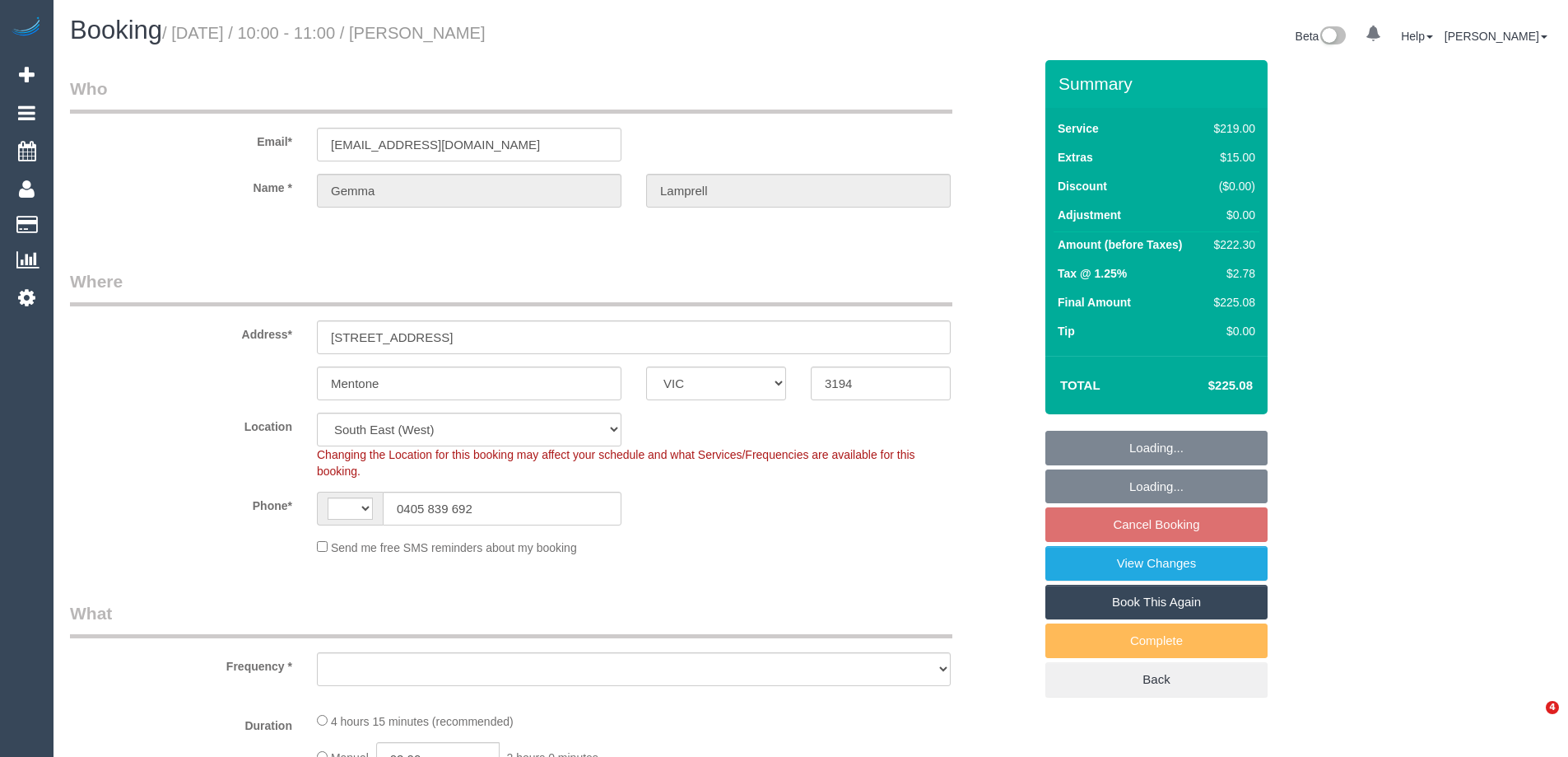
select select "VIC"
select select "string:AU"
select select "string:stripe-pm_1QERNH2GScqysDRVEhwaD0jM"
select select "object:1055"
select select "number:27"
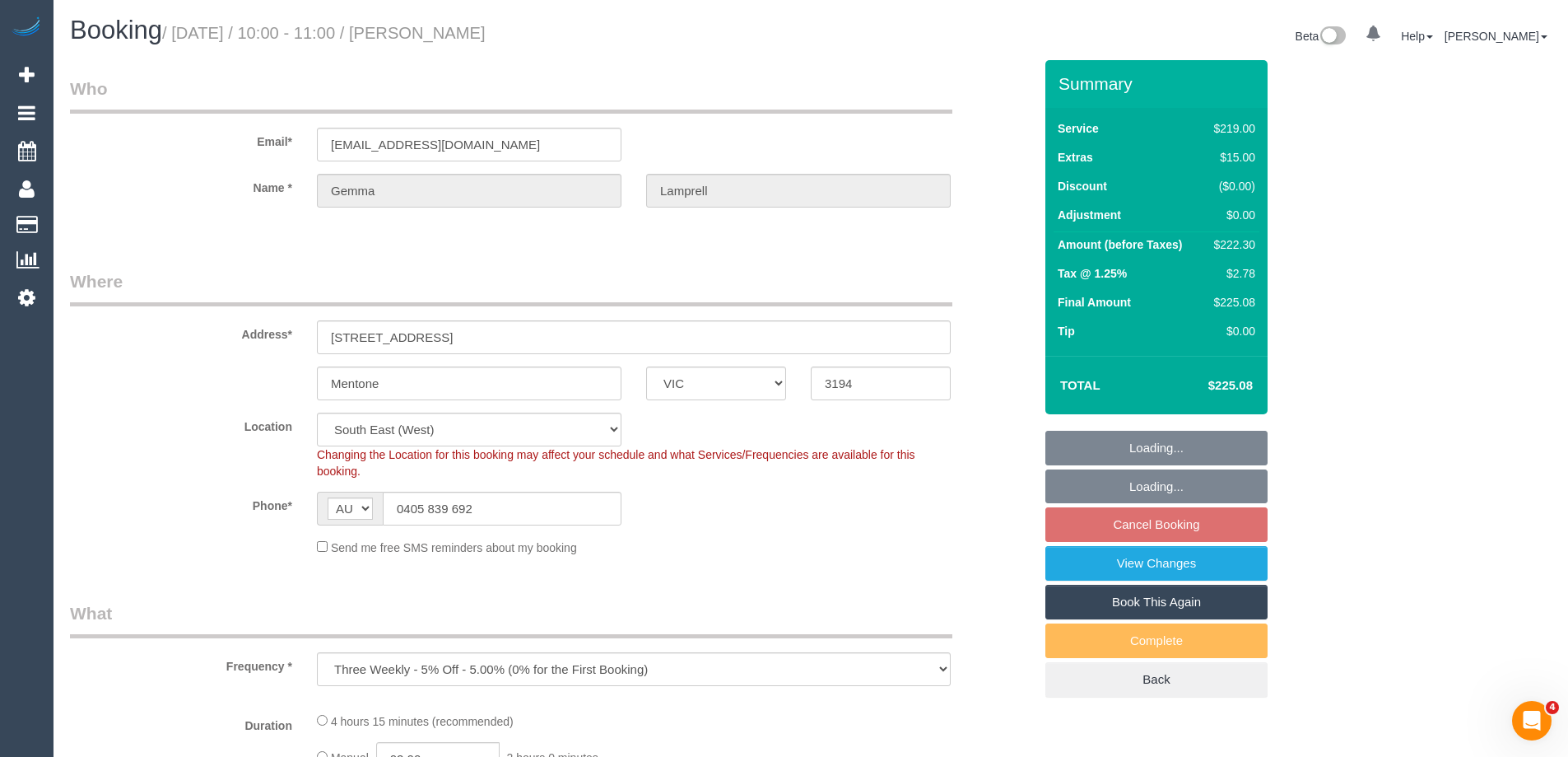
select select "number:14"
select select "number:19"
select select "number:25"
select select "number:34"
select select "number:26"
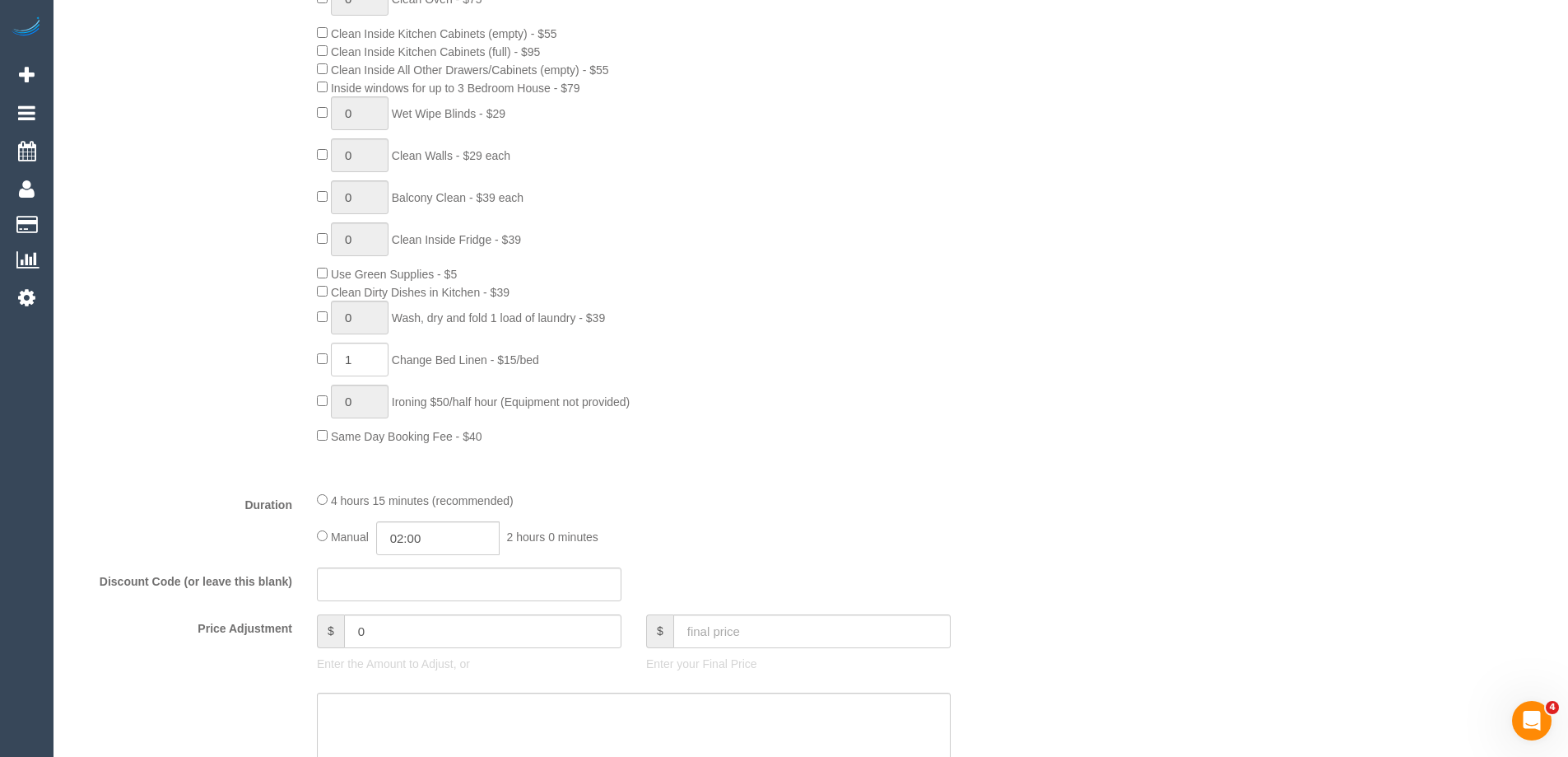
scroll to position [906, 0]
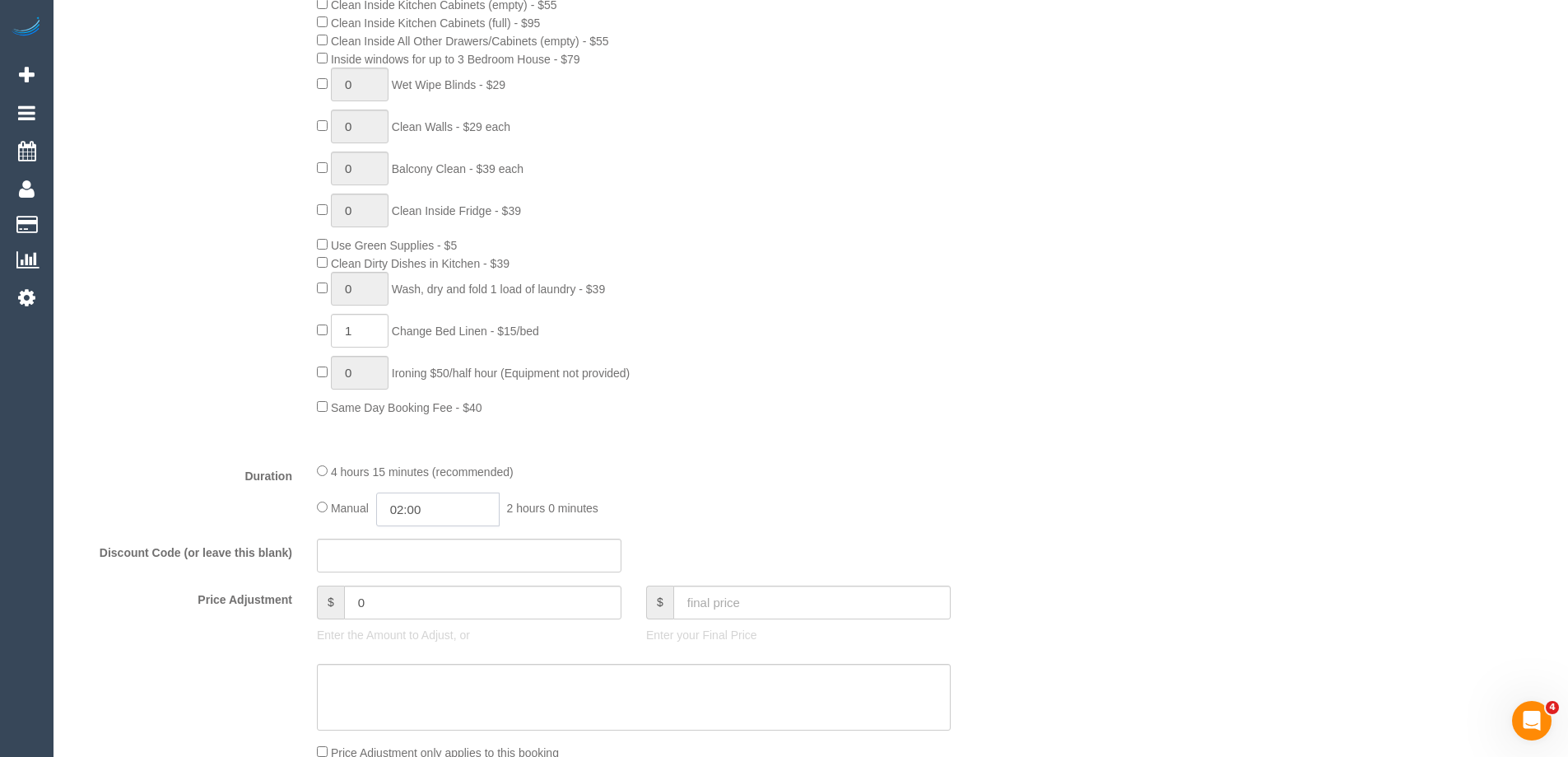
click at [435, 519] on input "02:00" at bounding box center [438, 509] width 123 height 34
type input "04:00"
click at [420, 639] on li "04:00" at bounding box center [419, 644] width 73 height 21
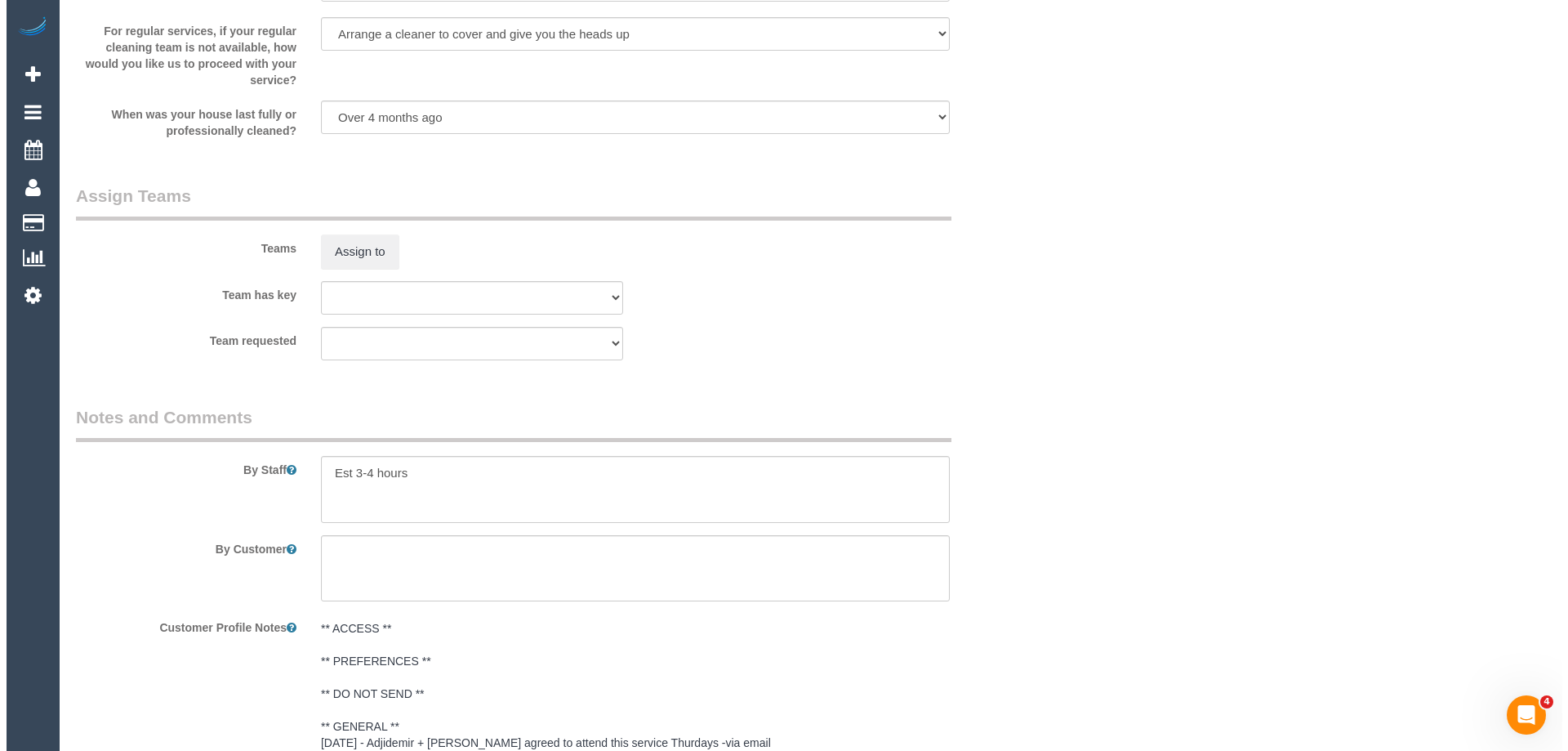
scroll to position [2533, 0]
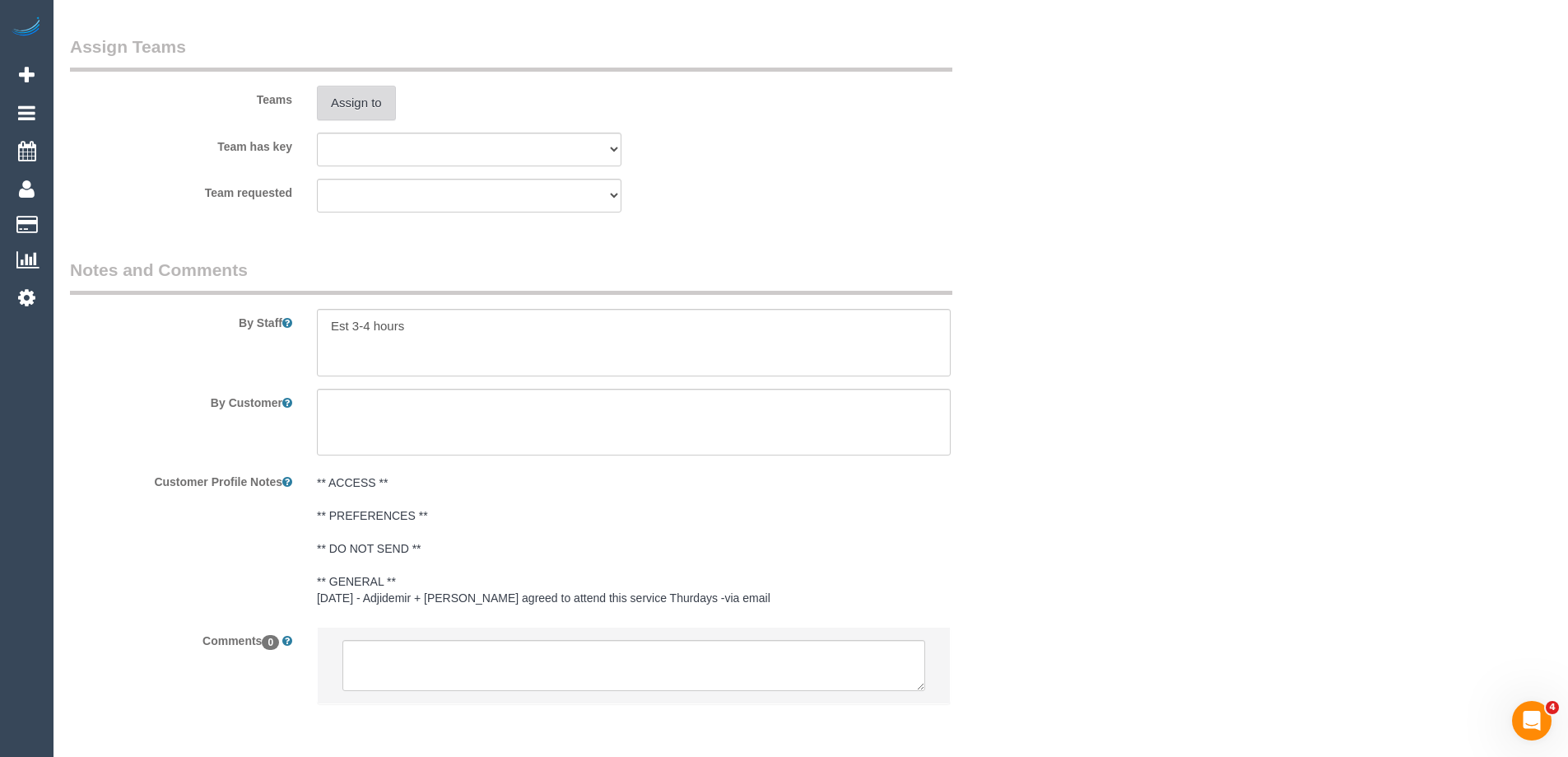
click at [329, 113] on button "Assign to" at bounding box center [356, 103] width 79 height 34
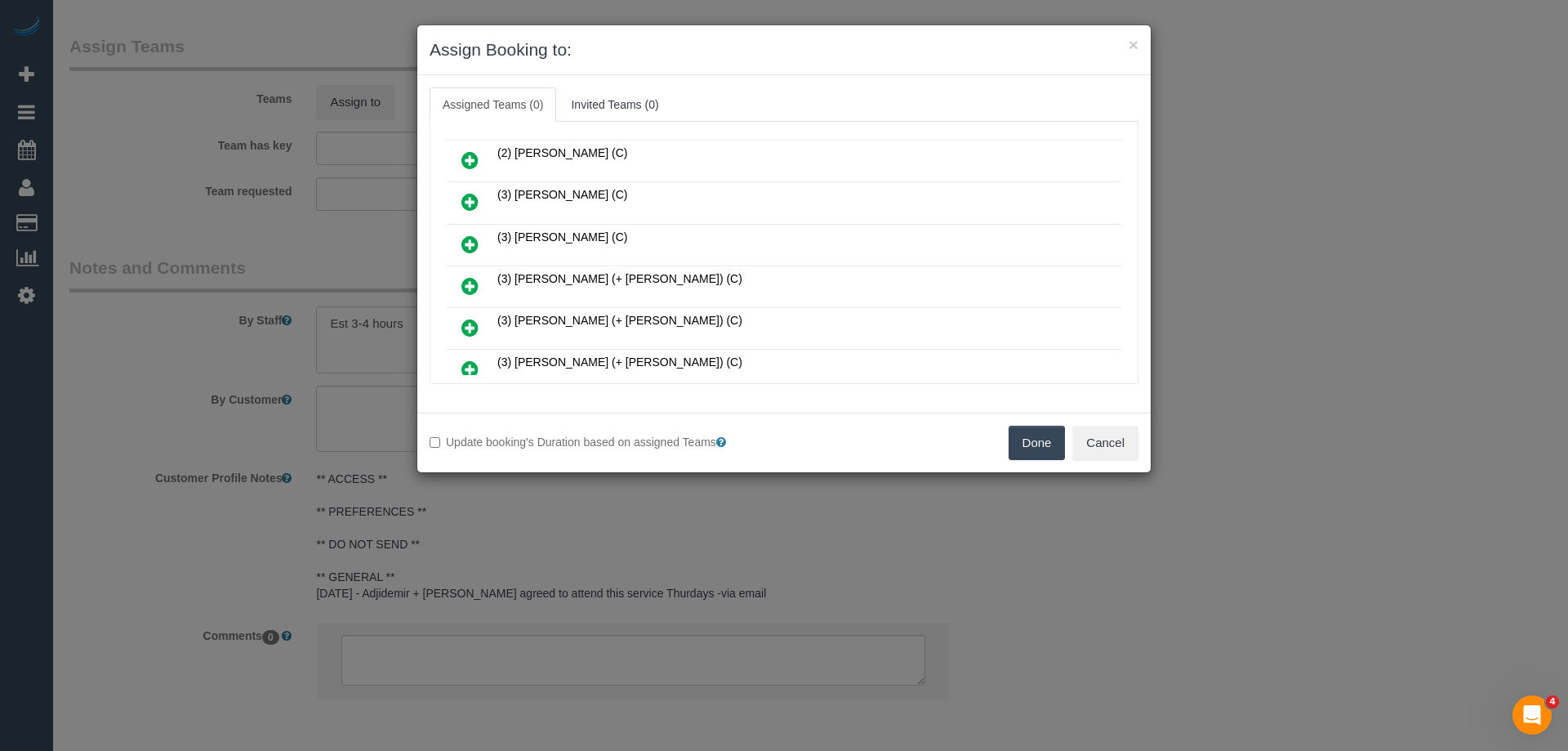
click at [470, 194] on icon at bounding box center [470, 202] width 17 height 20
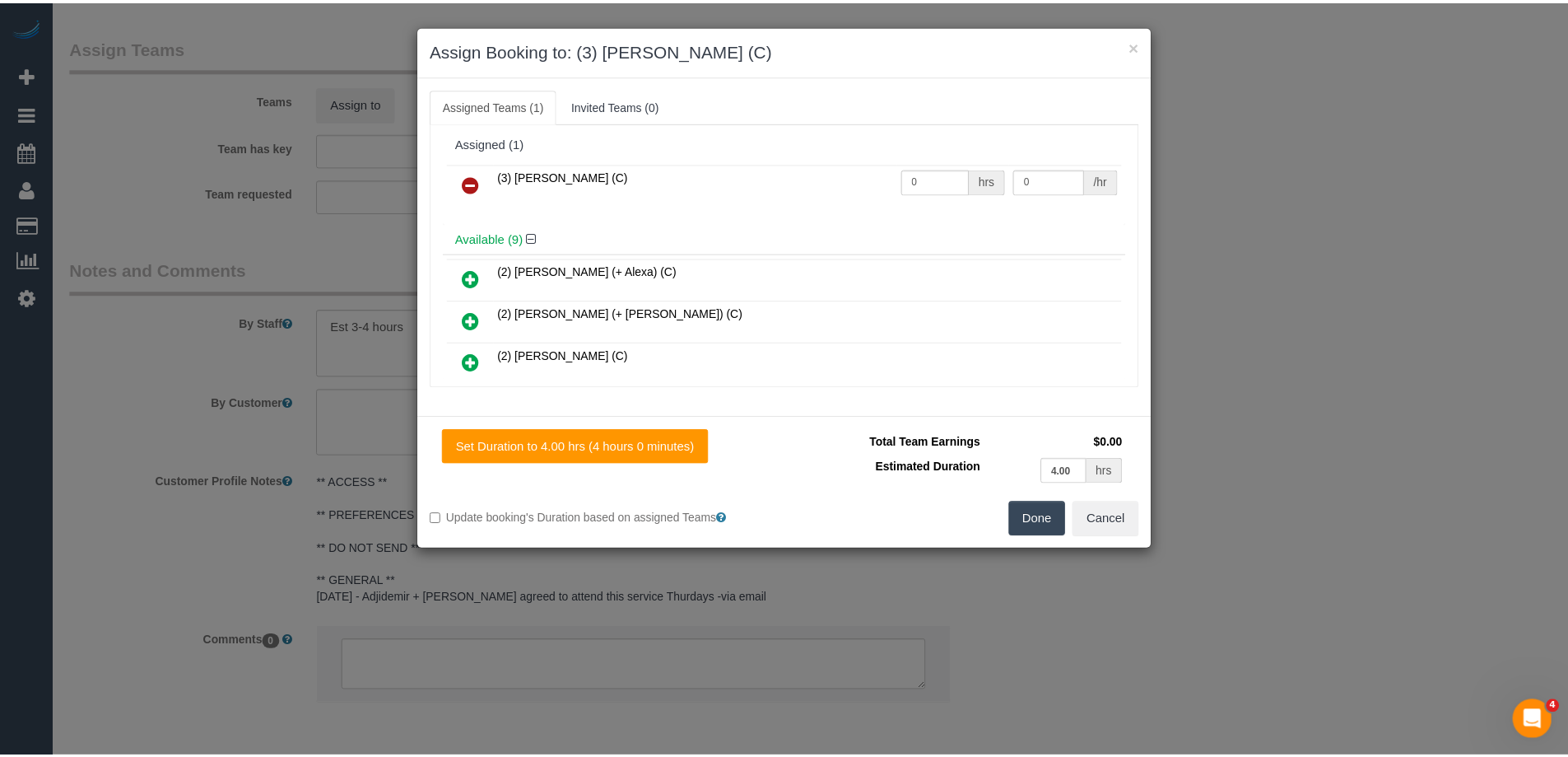
scroll to position [0, 0]
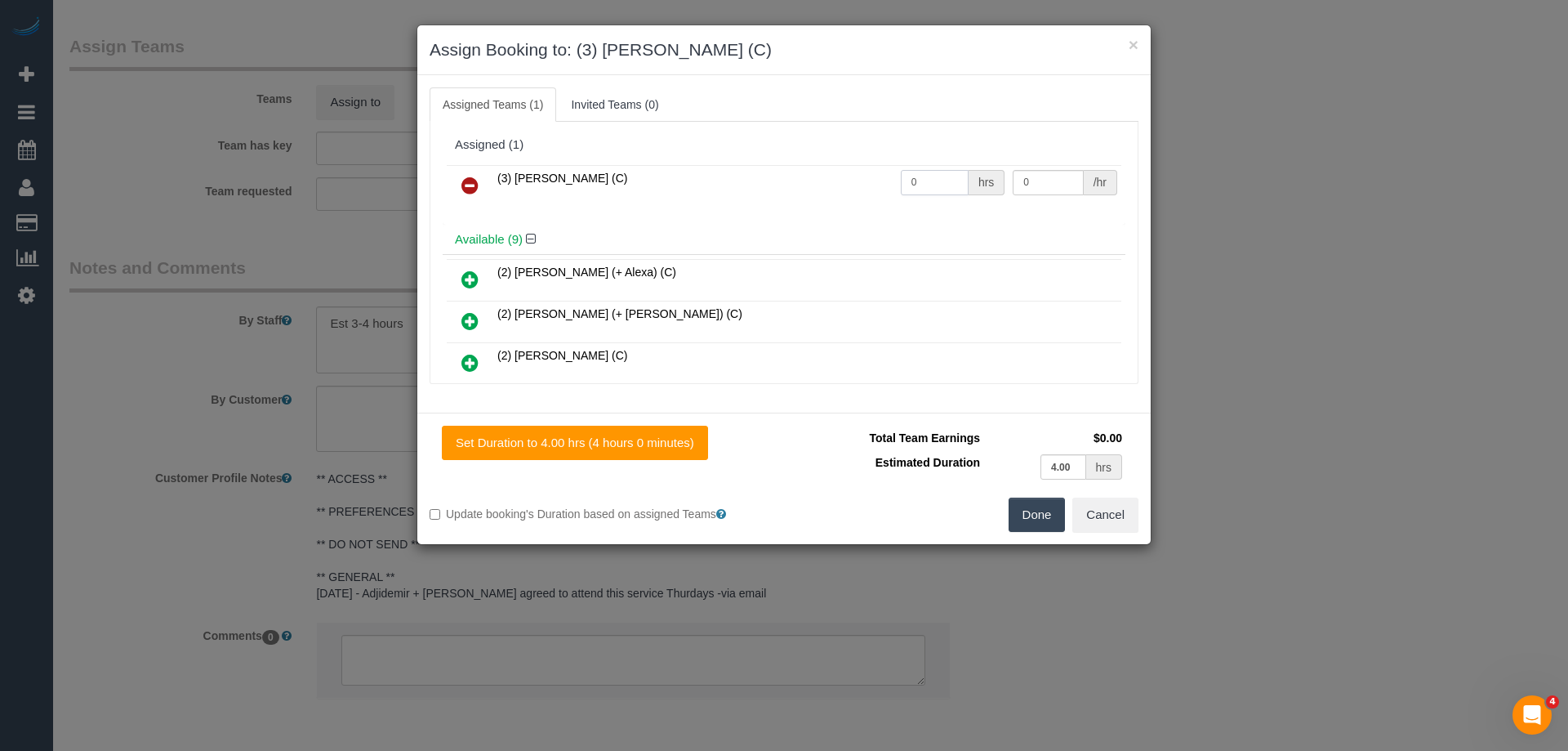
drag, startPoint x: 936, startPoint y: 183, endPoint x: 783, endPoint y: 181, distance: 153.0
click at [798, 181] on tr "(3) Achi Fernando (C) 0 hrs 0 /hr" at bounding box center [784, 186] width 675 height 42
click at [1026, 186] on input "0" at bounding box center [1047, 183] width 70 height 25
drag, startPoint x: 840, startPoint y: 185, endPoint x: 779, endPoint y: 176, distance: 61.7
click at [738, 177] on tr "(3) Achi Fernando (C) 4 hrs 0 /hr" at bounding box center [784, 186] width 675 height 42
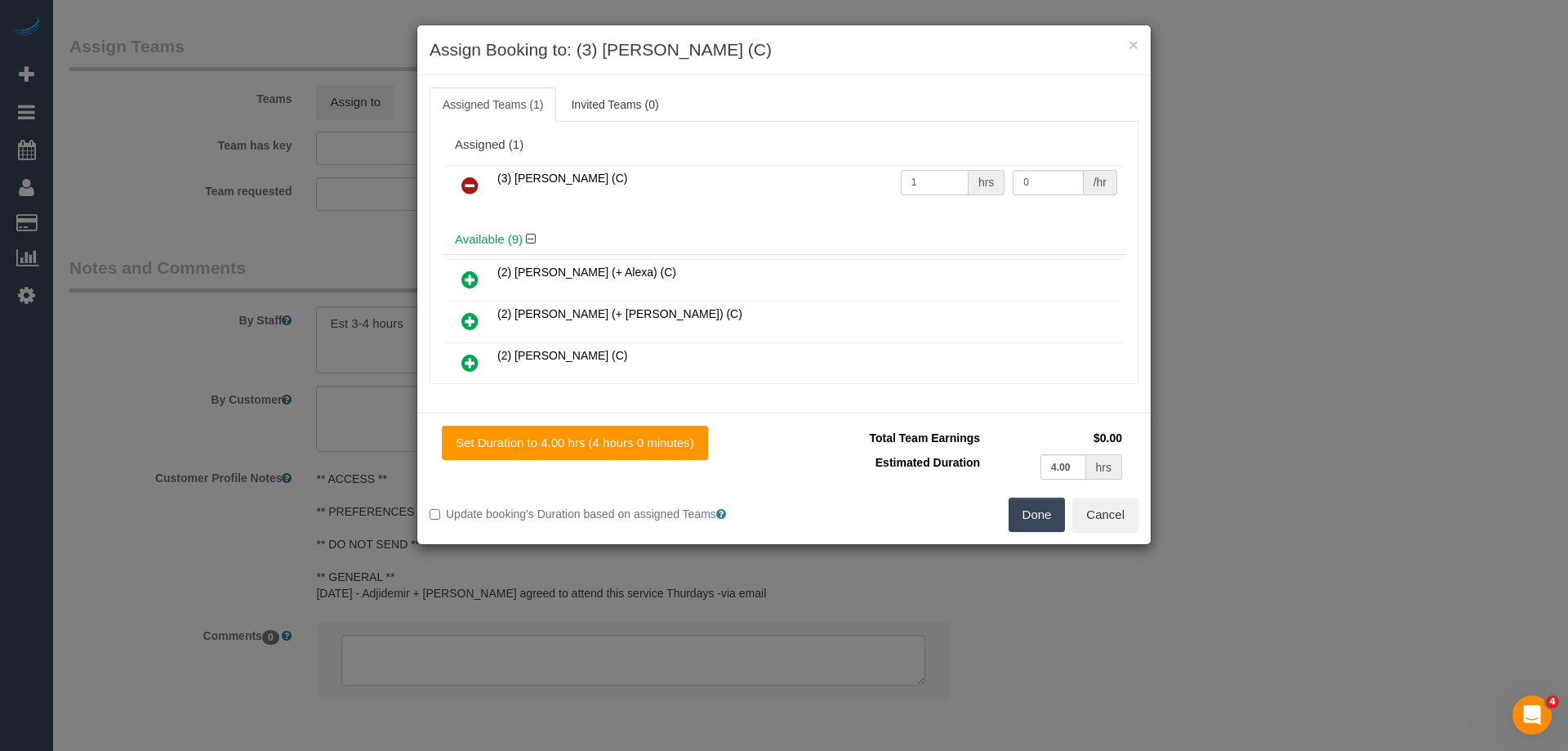
type input "1"
drag, startPoint x: 1016, startPoint y: 175, endPoint x: 851, endPoint y: 172, distance: 165.0
click at [845, 175] on tr "(3) Achi Fernando (C) 1 hrs 0 /hr" at bounding box center [784, 186] width 675 height 42
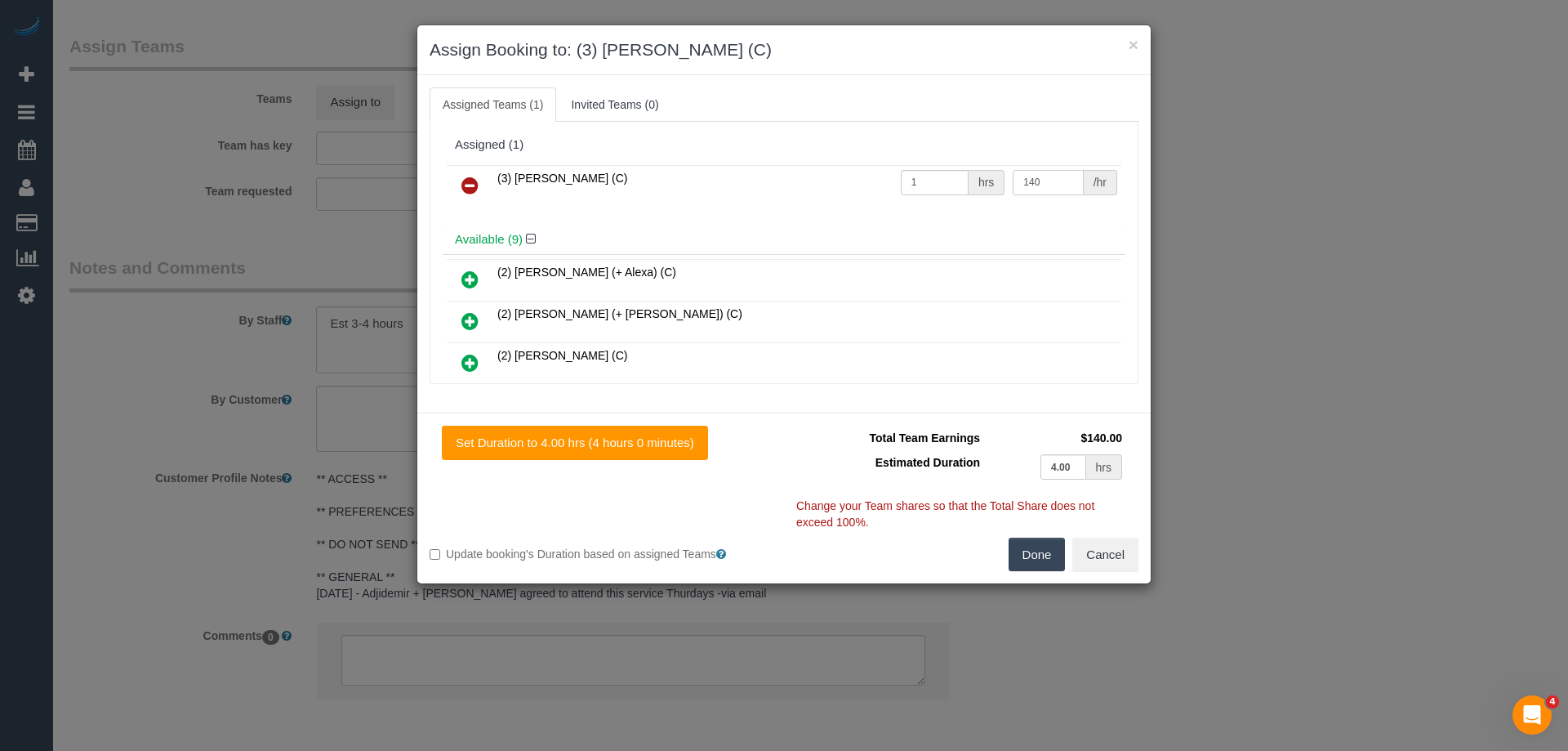
type input "140"
click at [1025, 560] on button "Done" at bounding box center [1037, 554] width 57 height 34
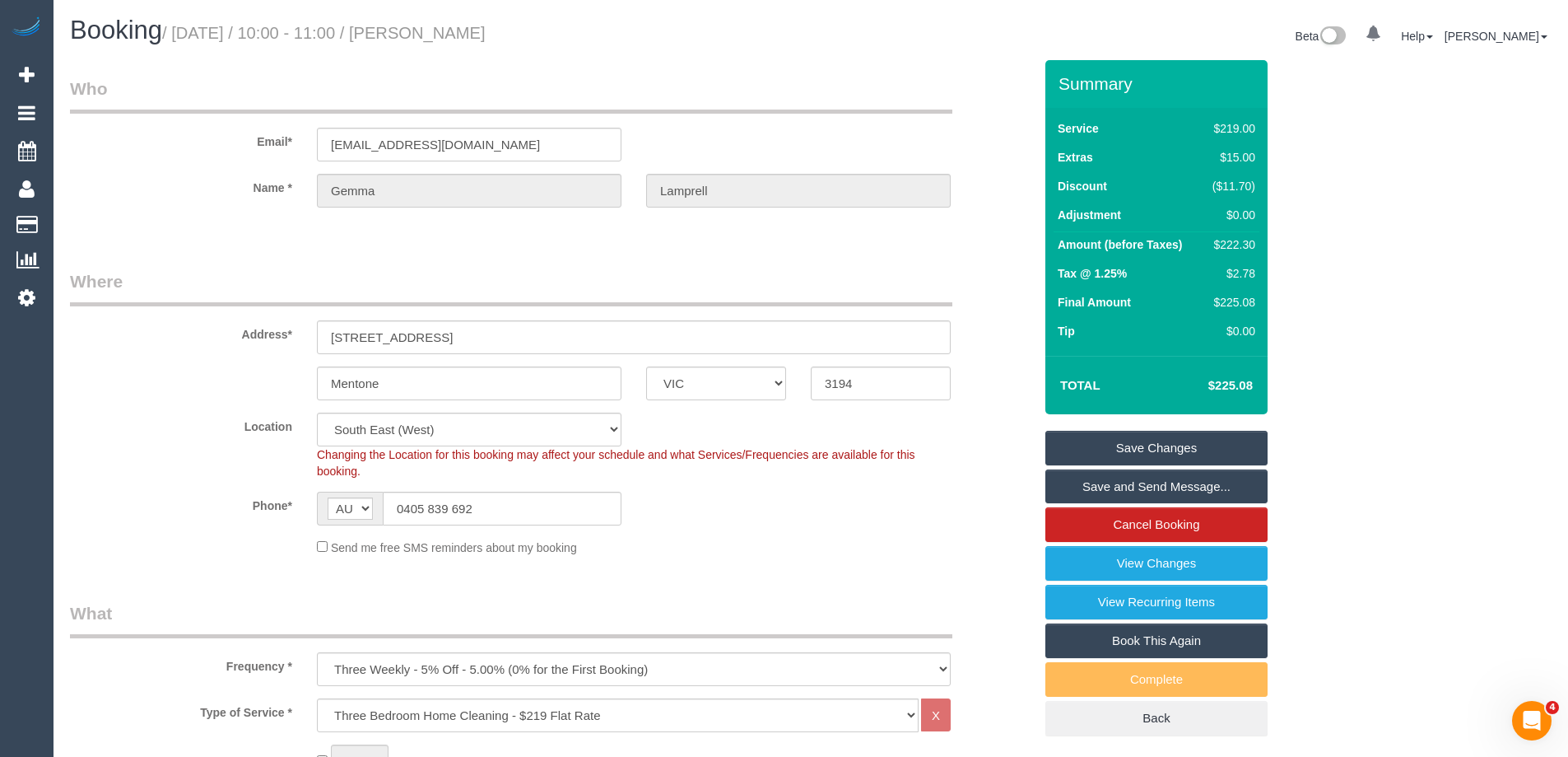
drag, startPoint x: 590, startPoint y: 33, endPoint x: 454, endPoint y: 36, distance: 136.0
click at [454, 36] on h1 "Booking / September 11, 2025 / 10:00 - 11:00 / Gemma Lamprell" at bounding box center [433, 30] width 728 height 28
copy small "Gemma Lamprell"
click at [1078, 453] on link "Save Changes" at bounding box center [1156, 448] width 223 height 34
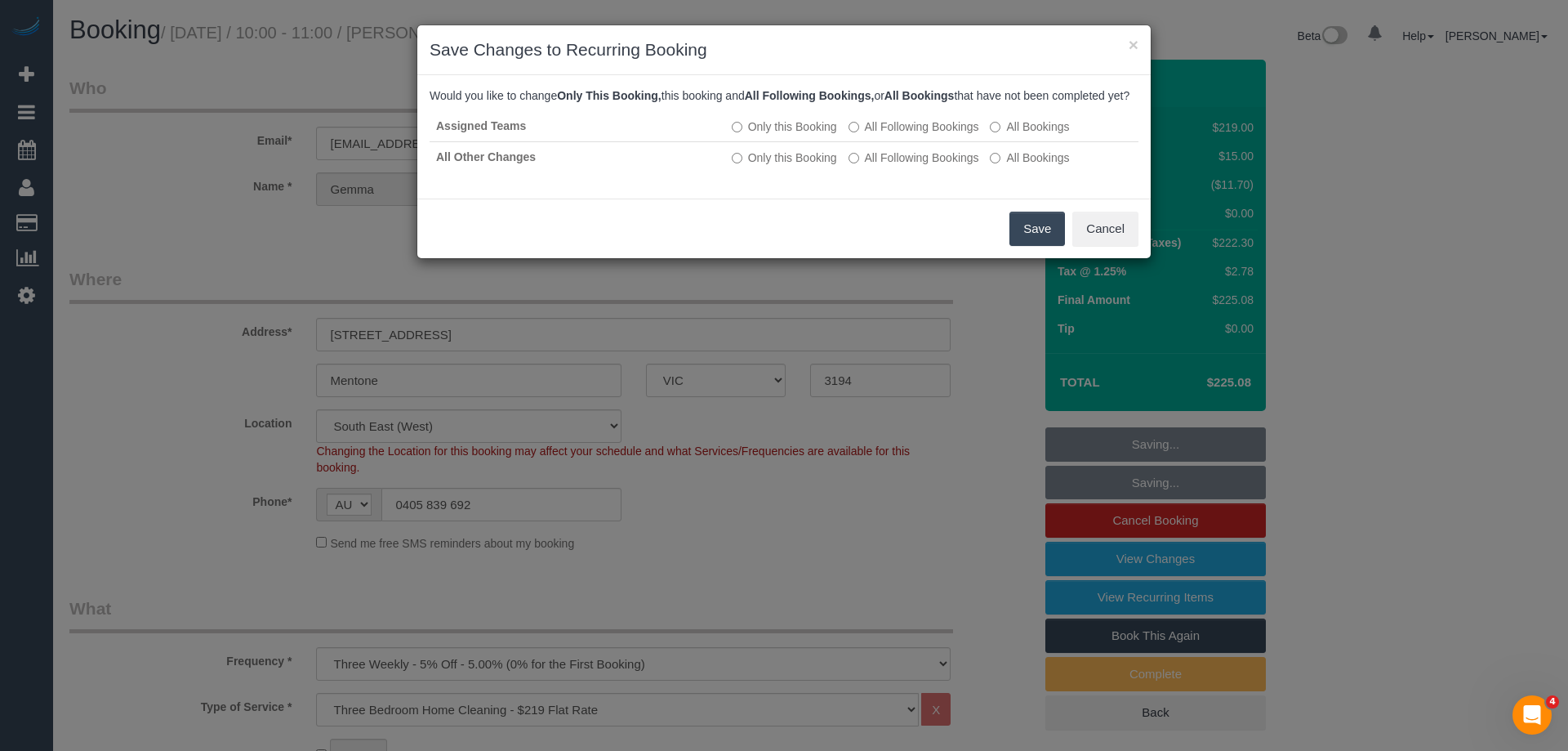
click at [1029, 246] on button "Save" at bounding box center [1037, 228] width 56 height 34
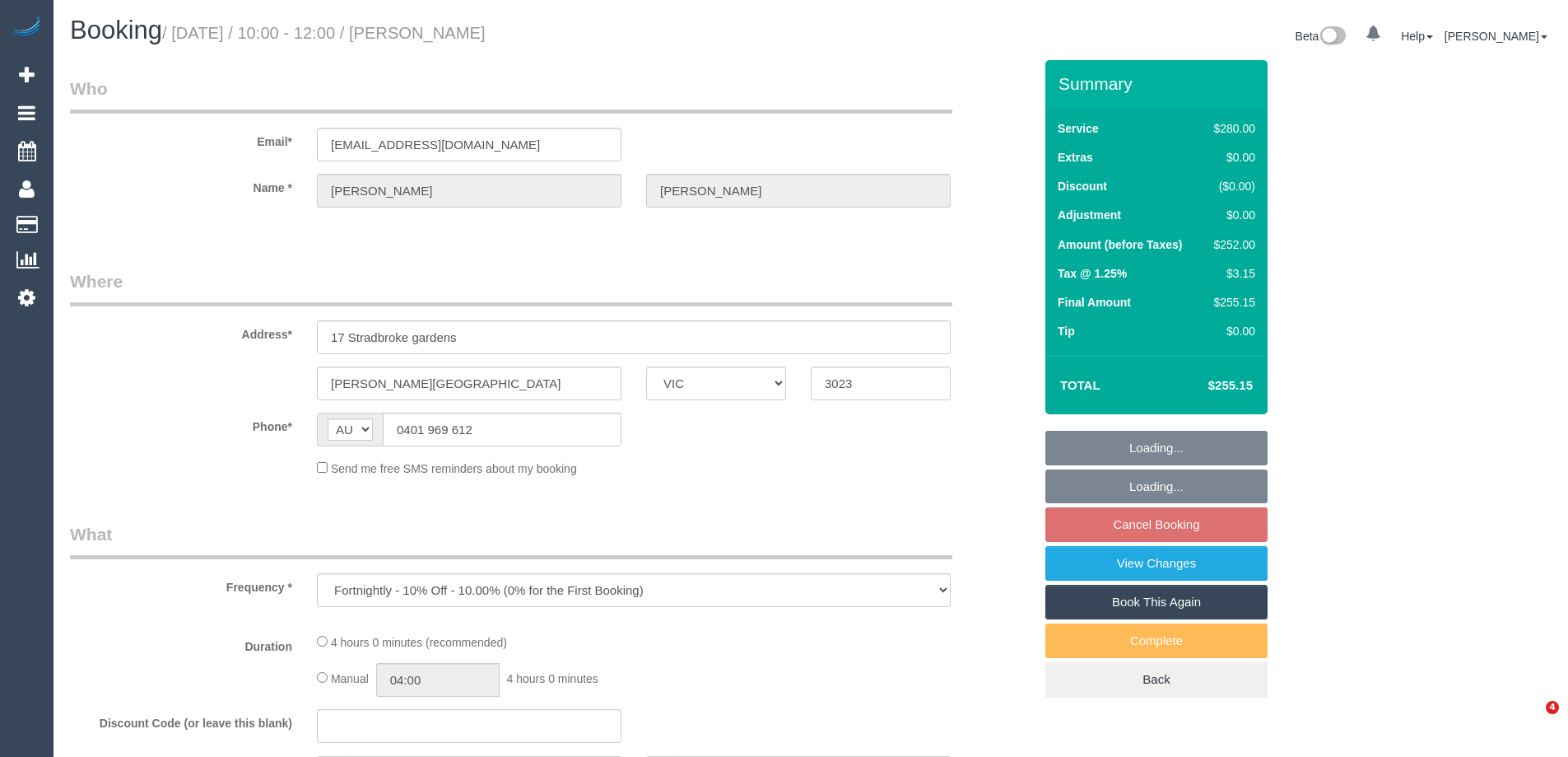
select select "VIC"
select select "240"
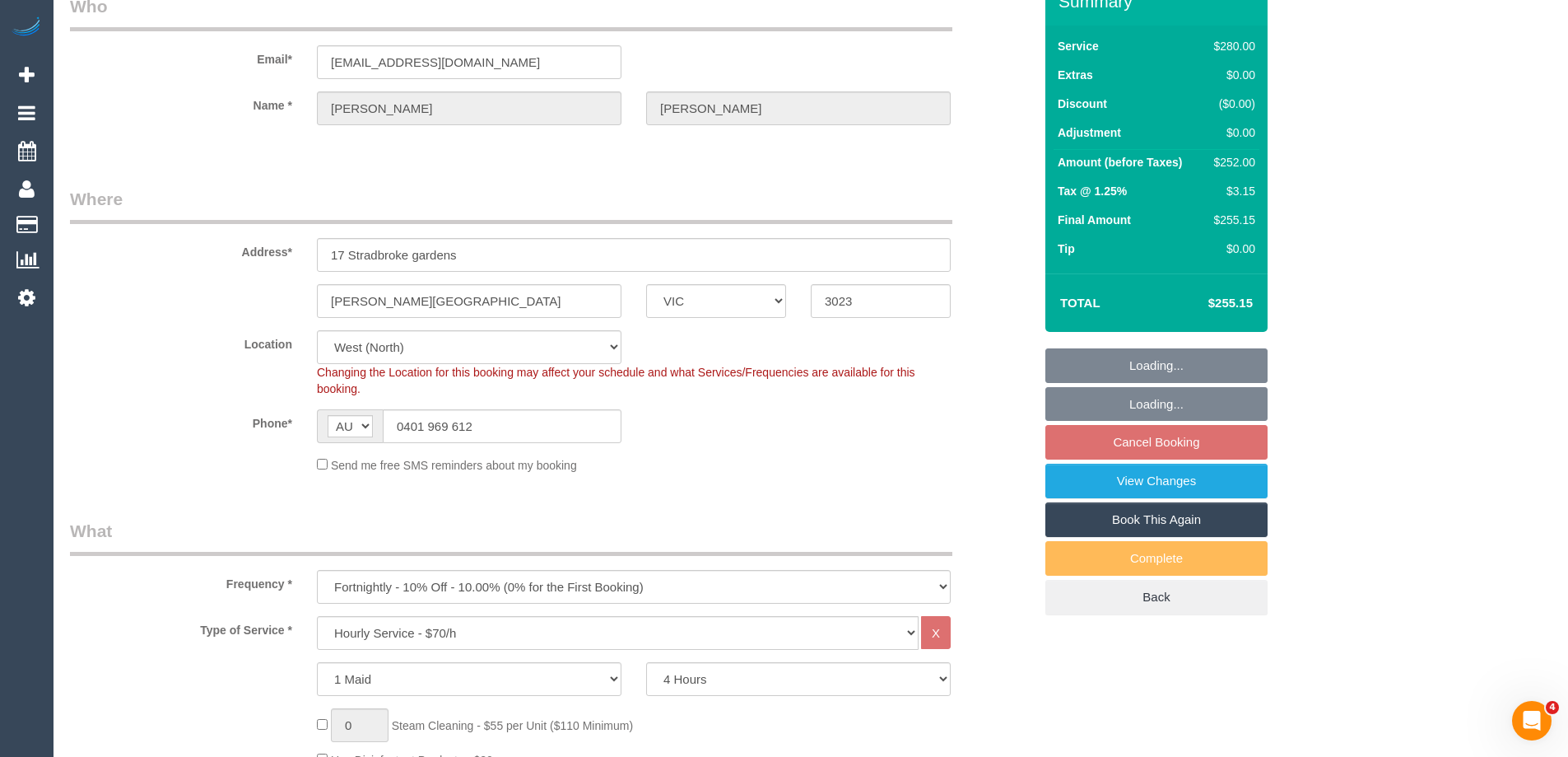
select select "object:1415"
select select "string:stripe-pm_1S0ERc2GScqysDRVdA7IOrHV"
select select "spot3"
select select "number:28"
select select "number:14"
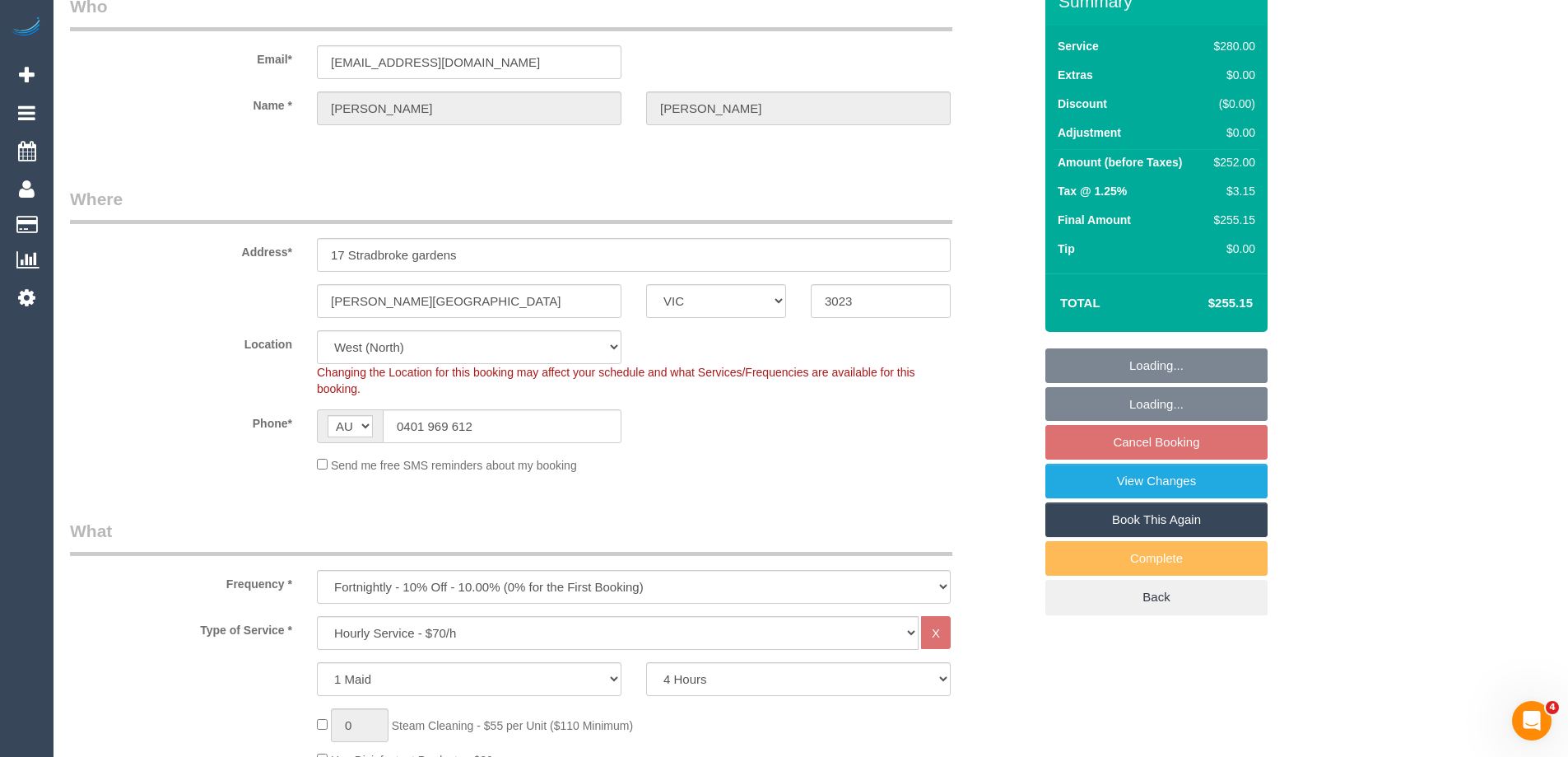
select select "number:18"
select select "number:22"
select select "number:35"
select select "number:12"
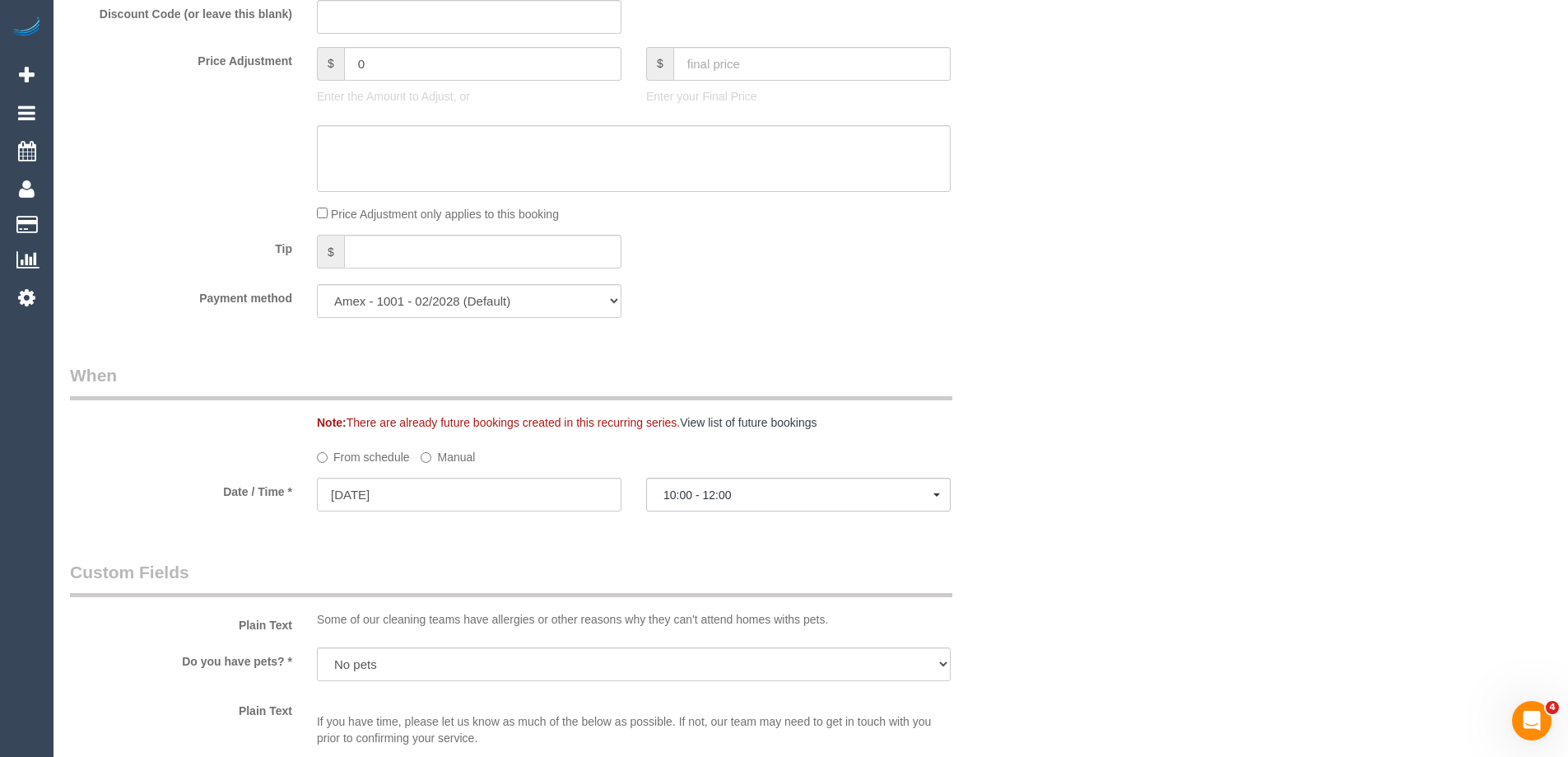
scroll to position [823, 0]
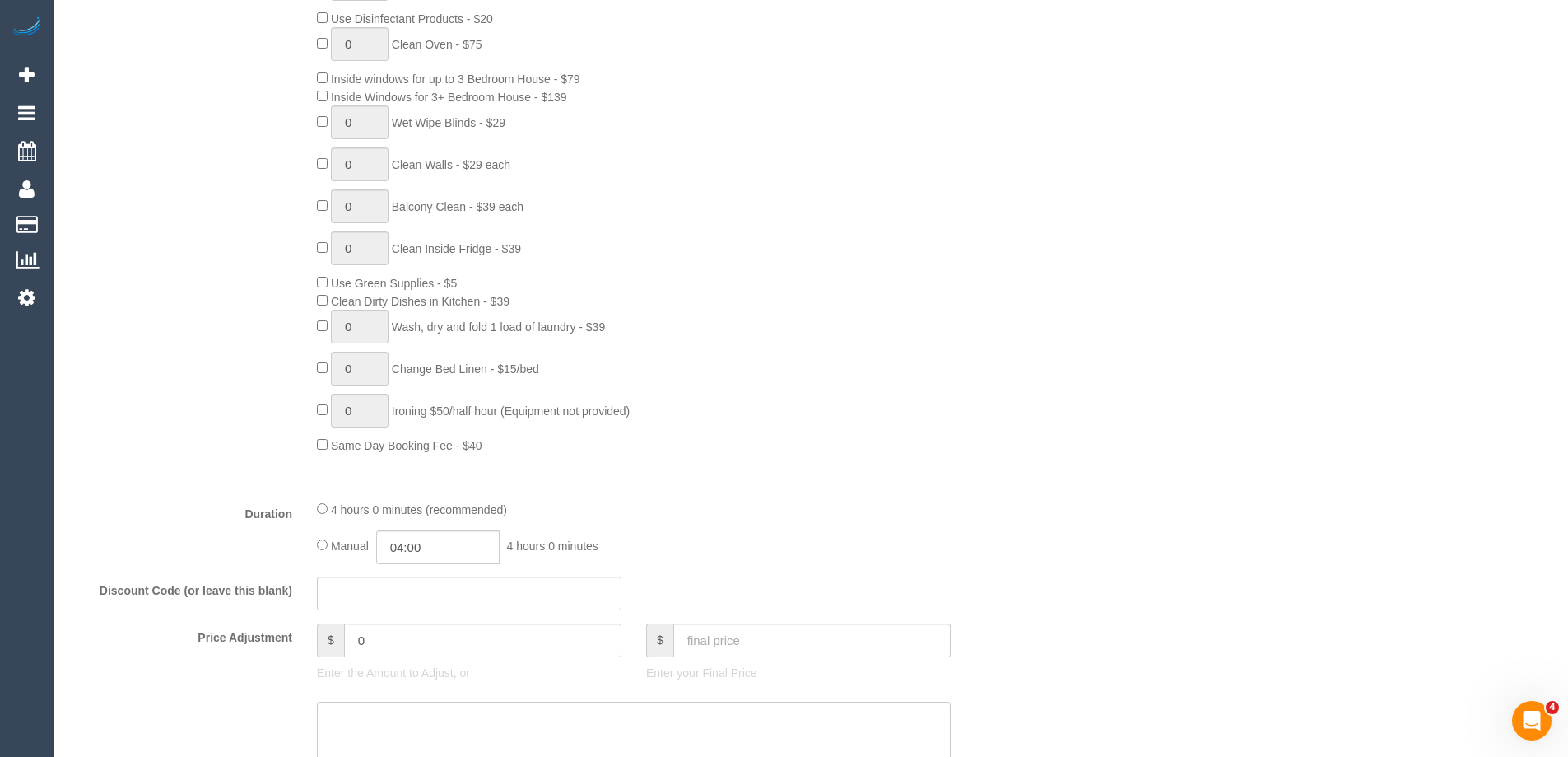
click at [502, 565] on fieldset "What Frequency * One Time Cleaning Weekly - 10% Off - 10.00% (0% for the First …" at bounding box center [551, 342] width 963 height 1130
click at [440, 547] on input "04:00" at bounding box center [438, 547] width 123 height 34
type input "02:00"
click at [396, 607] on li "02:00" at bounding box center [419, 610] width 73 height 21
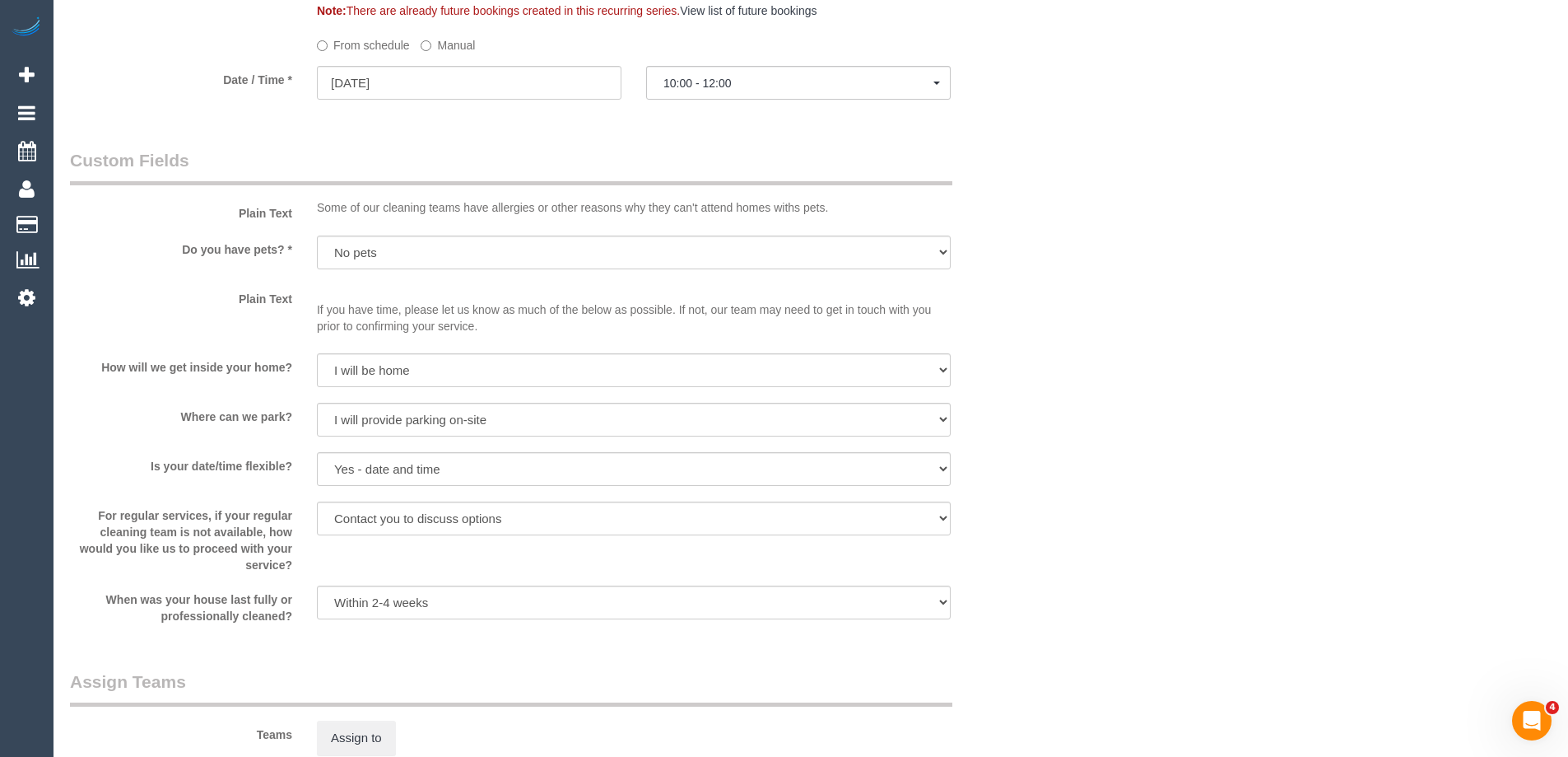
select select "spot20"
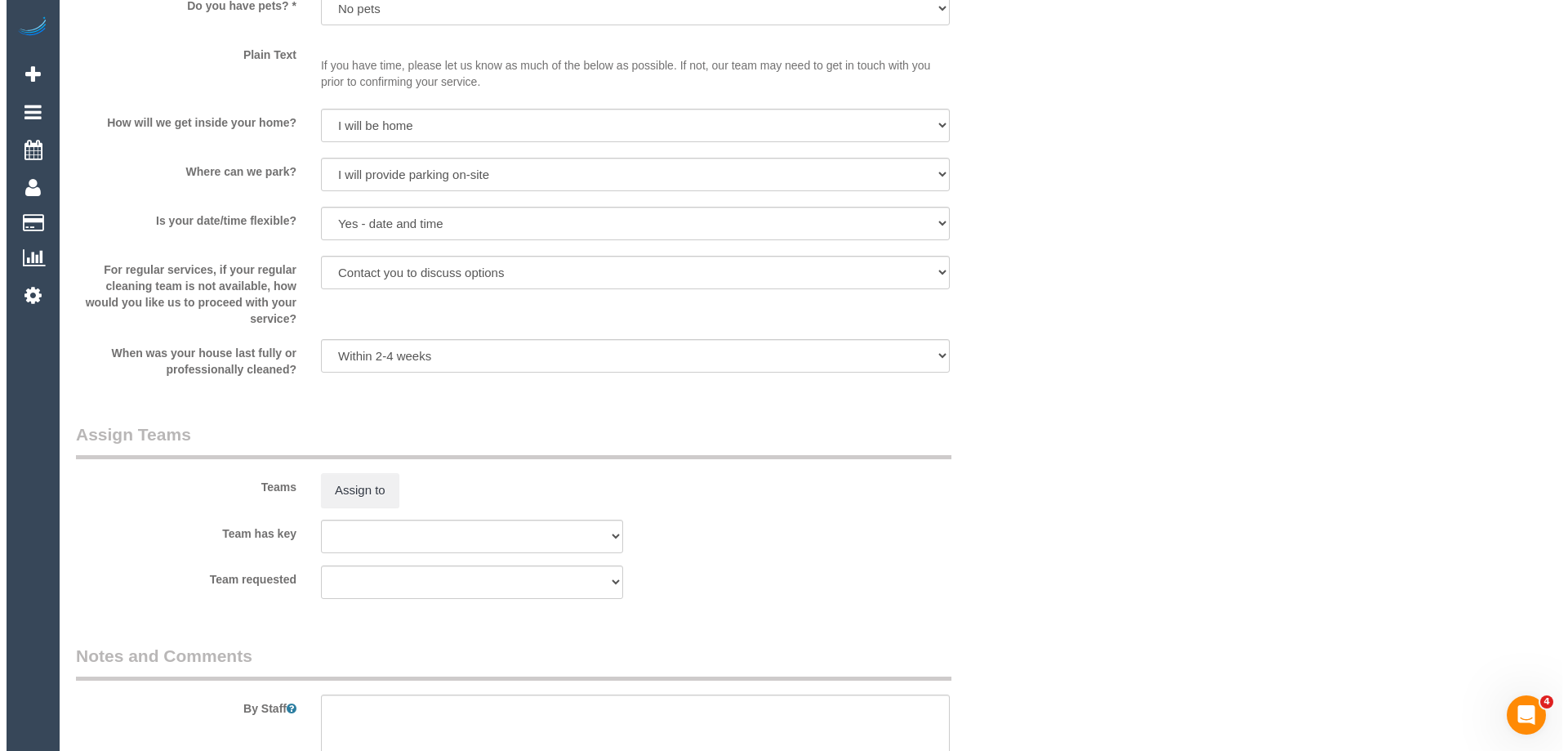
scroll to position [2451, 0]
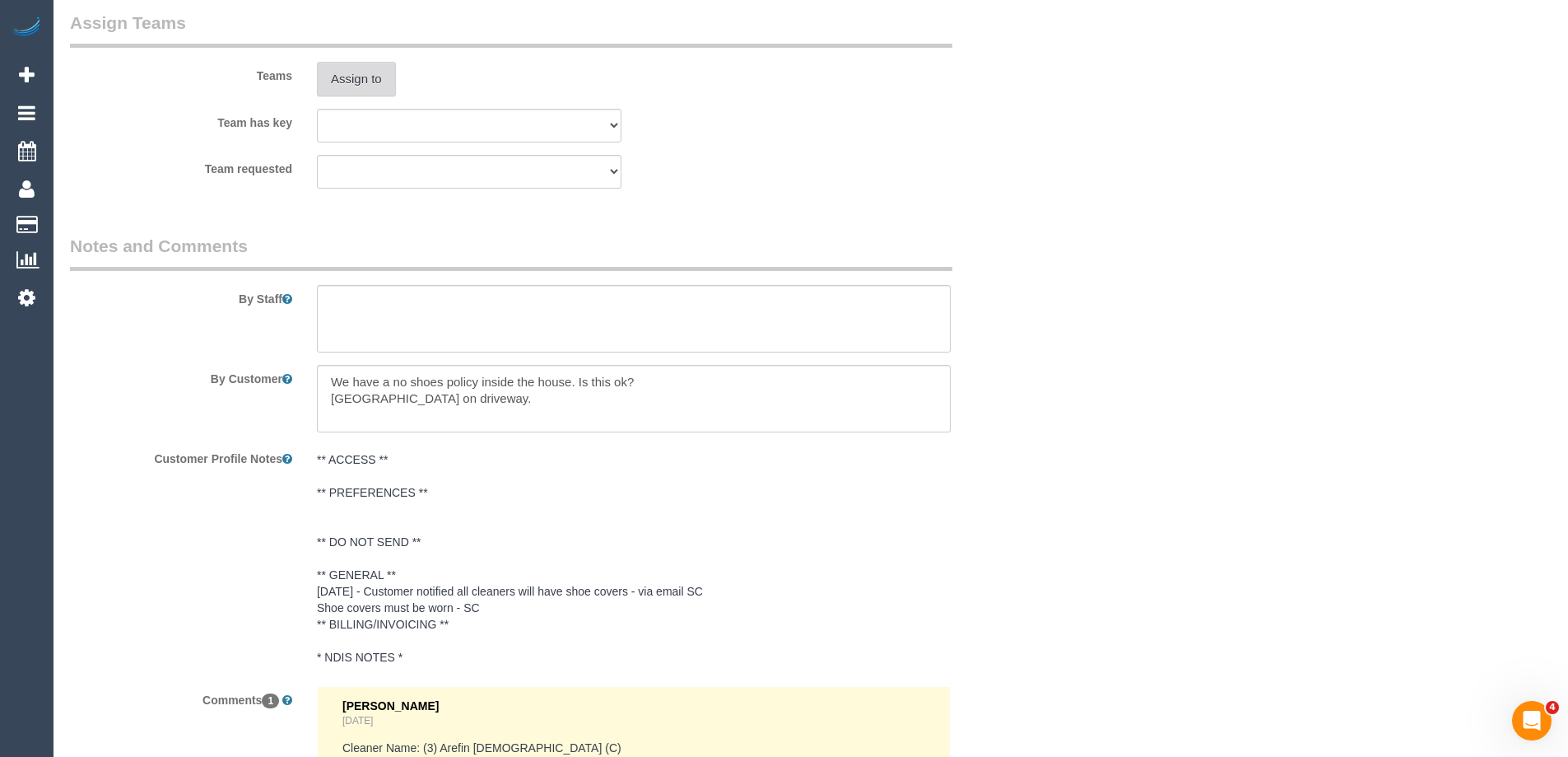
click at [333, 74] on button "Assign to" at bounding box center [356, 79] width 79 height 34
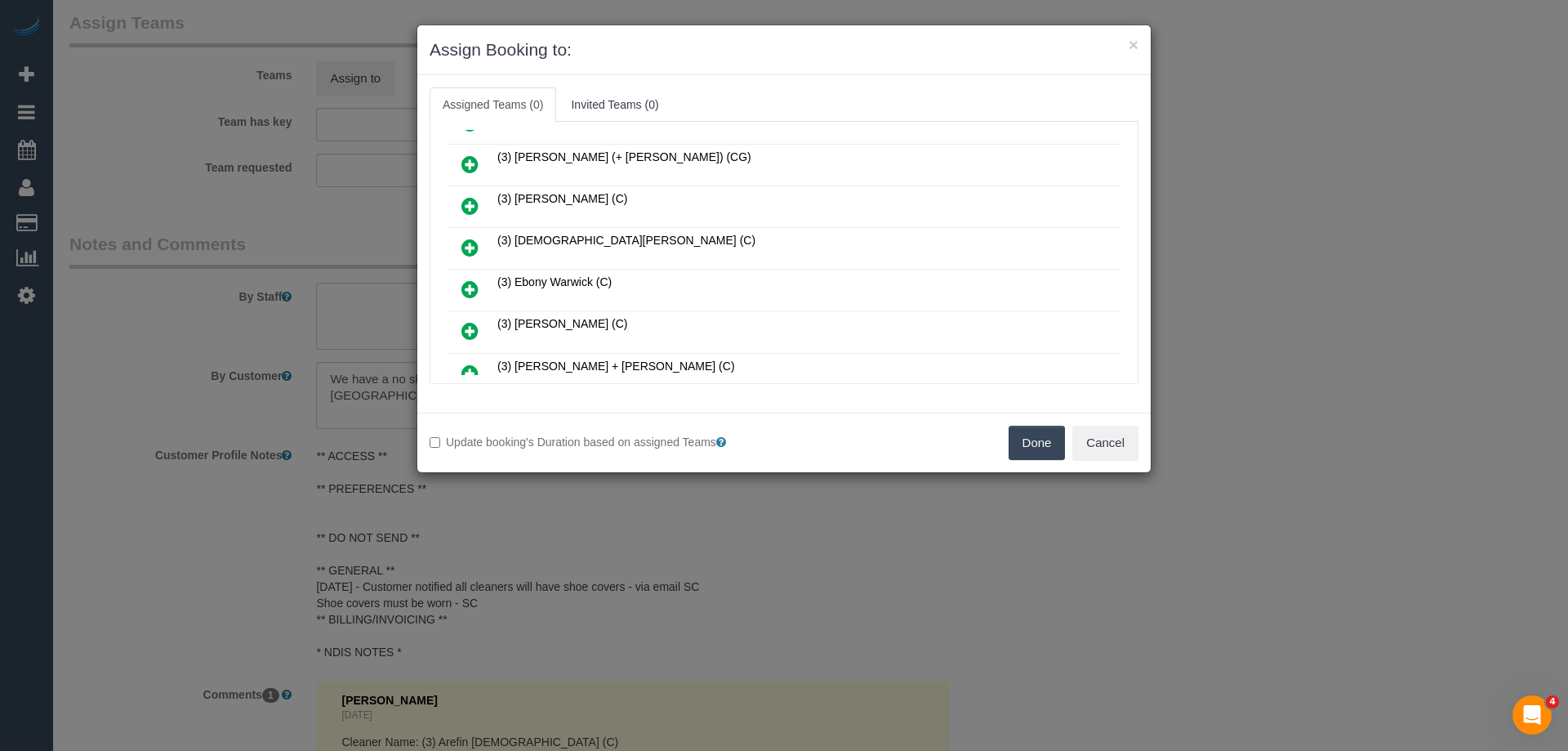
click at [469, 158] on icon at bounding box center [470, 164] width 17 height 20
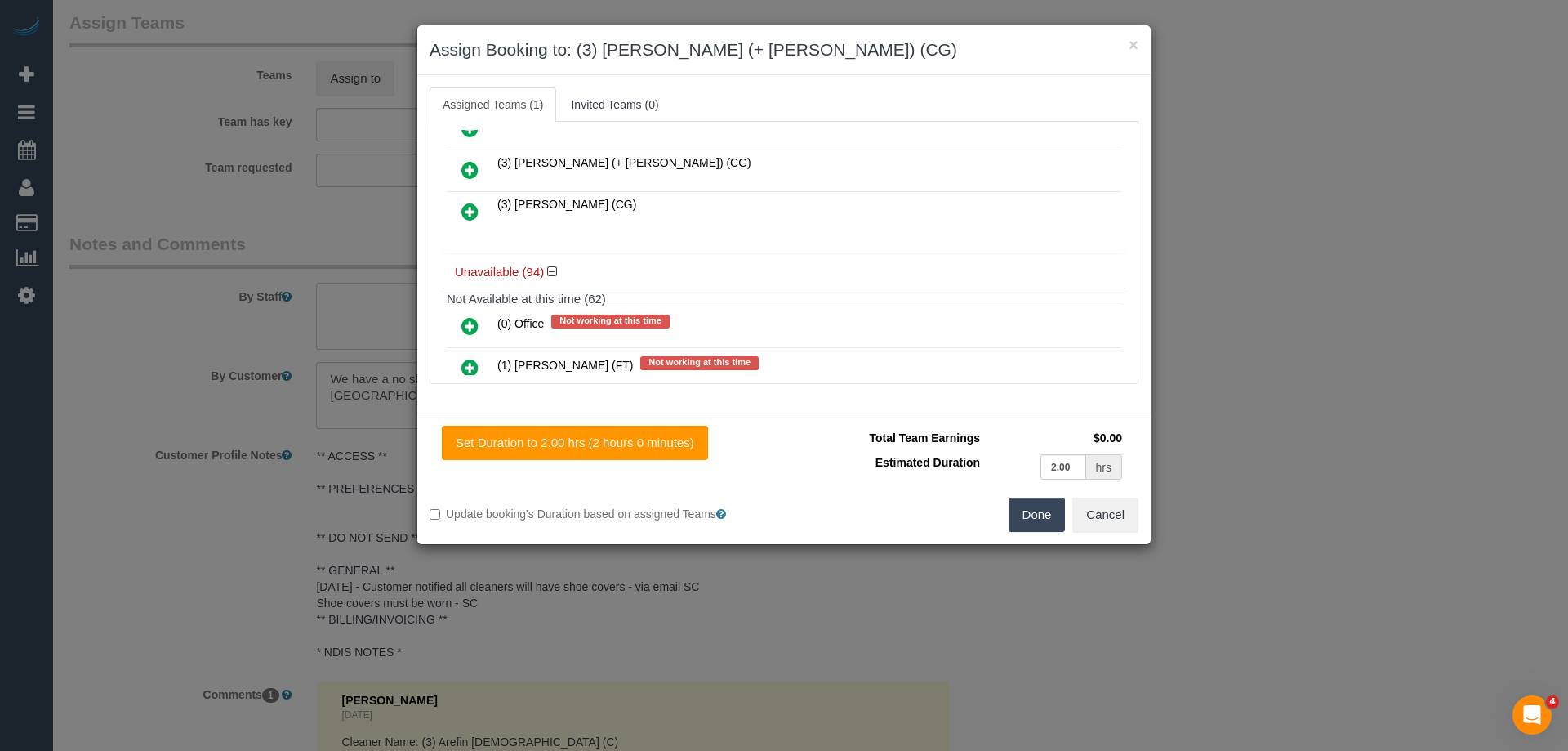
click at [463, 165] on icon at bounding box center [470, 170] width 17 height 20
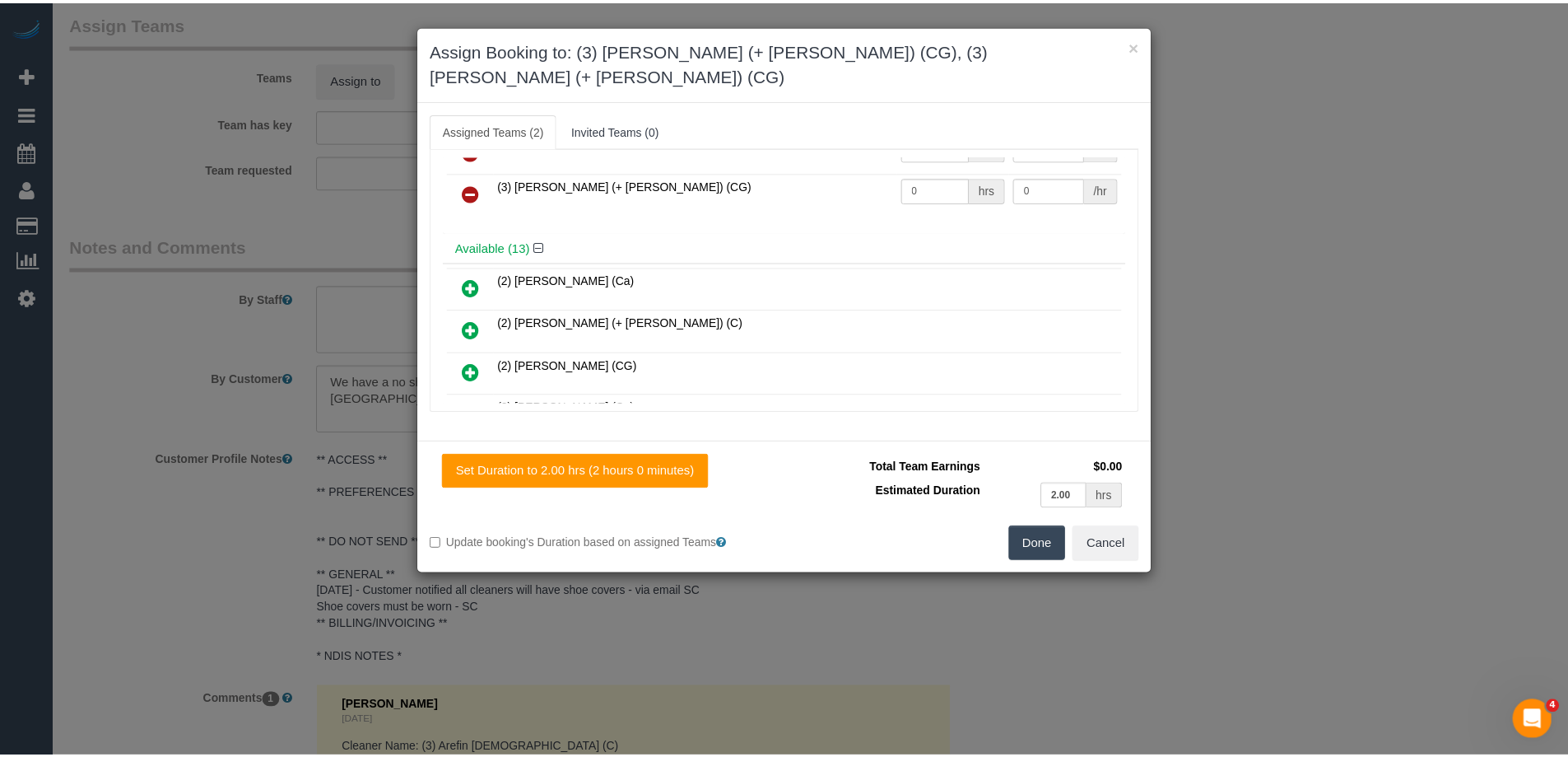
scroll to position [0, 0]
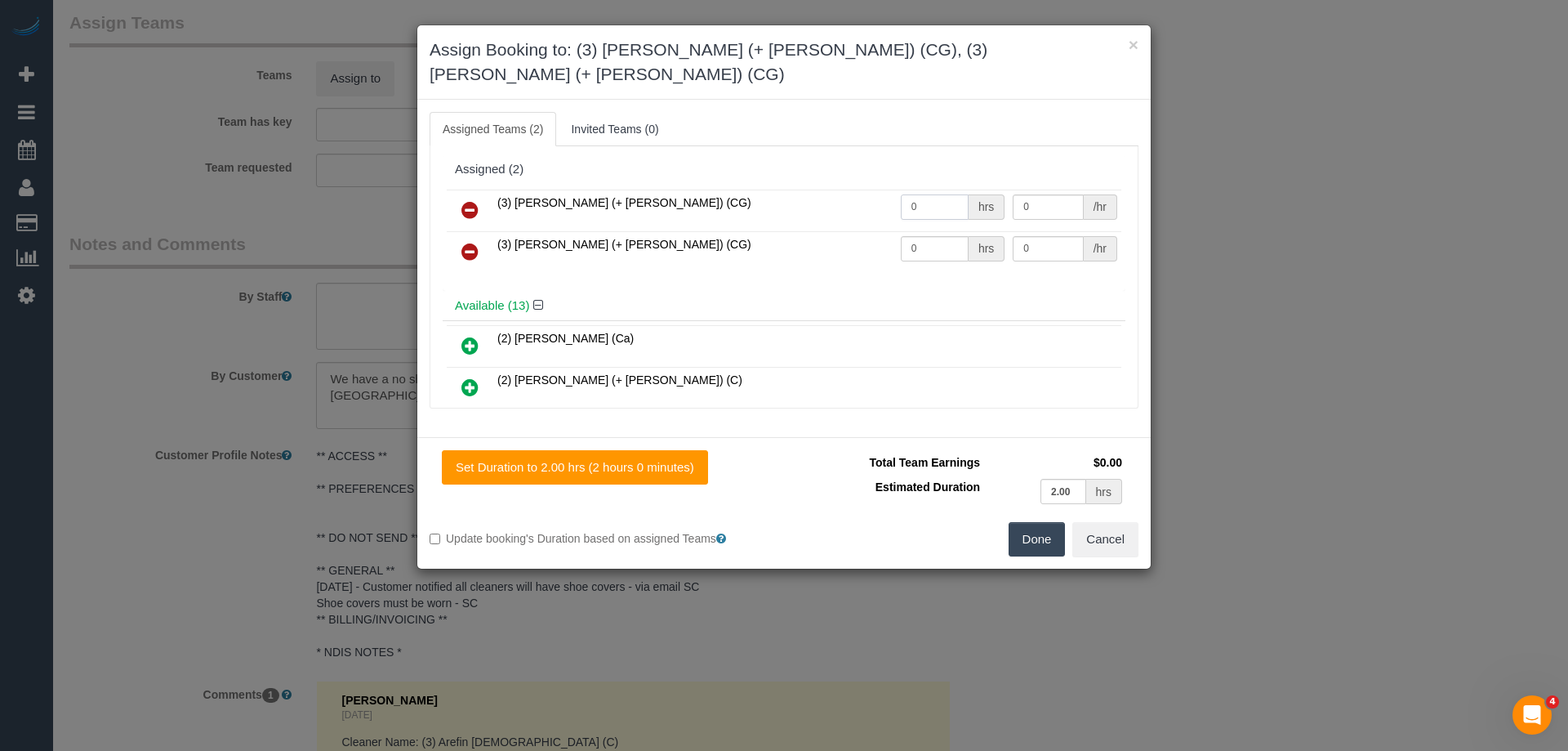
drag, startPoint x: 921, startPoint y: 181, endPoint x: 942, endPoint y: 208, distance: 34.2
click at [901, 194] on input "0" at bounding box center [934, 207] width 67 height 25
type input "2"
drag, startPoint x: 958, startPoint y: 219, endPoint x: 869, endPoint y: 224, distance: 89.1
click at [871, 231] on tr "(3) [PERSON_NAME] (+ [PERSON_NAME]) (CG) 0 hrs 0 /hr" at bounding box center [784, 252] width 675 height 42
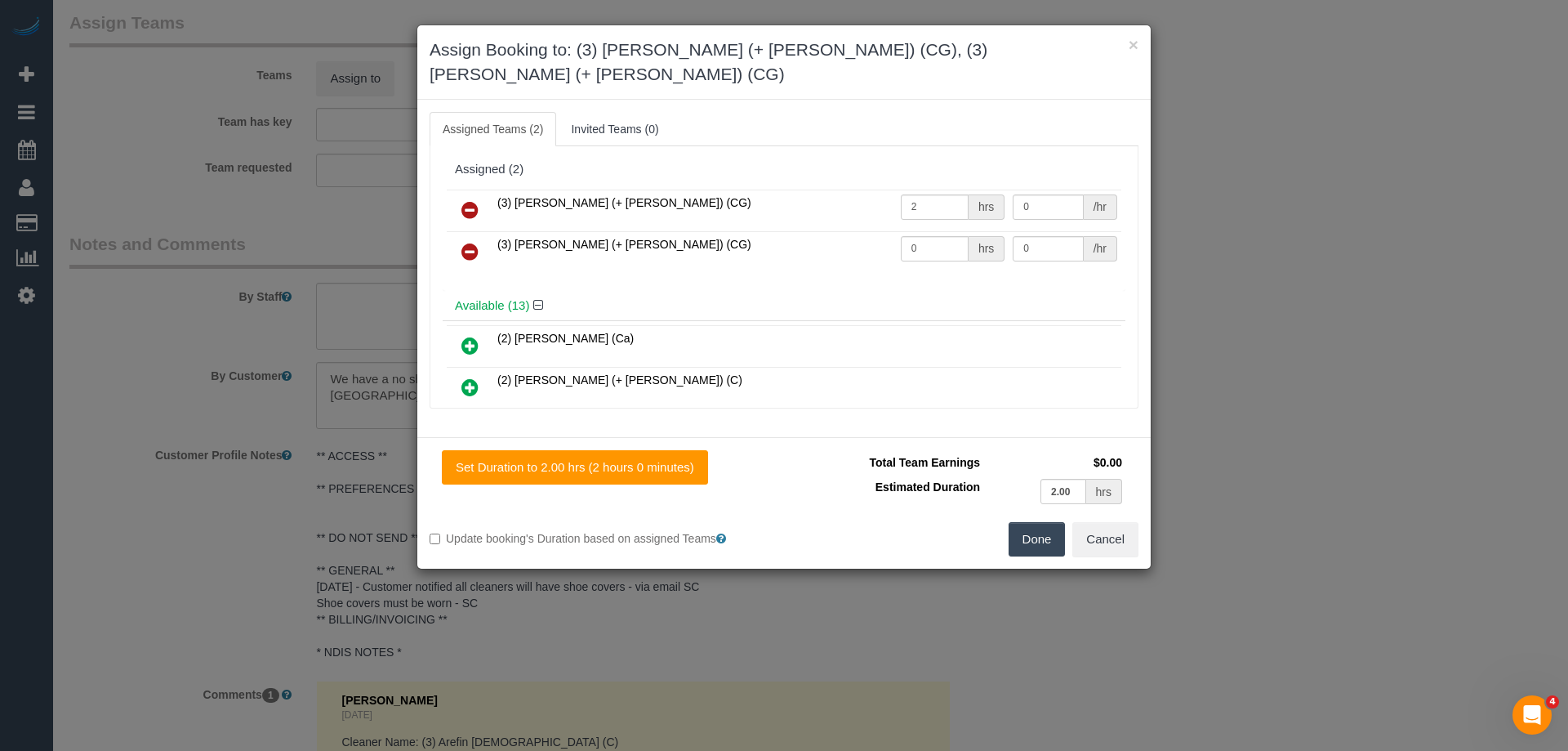
click at [923, 253] on div "(3) [PERSON_NAME] (+ [PERSON_NAME]) (CG) 2 hrs 0 /hr (3) [PERSON_NAME] (+ [PERS…" at bounding box center [783, 238] width 682 height 105
drag, startPoint x: 925, startPoint y: 223, endPoint x: 820, endPoint y: 218, distance: 105.1
click at [817, 231] on tr "(3) [PERSON_NAME] (+ [PERSON_NAME]) (CG) 0 hrs 0 /hr" at bounding box center [784, 252] width 675 height 42
type input "2"
drag, startPoint x: 1042, startPoint y: 228, endPoint x: 823, endPoint y: 221, distance: 219.1
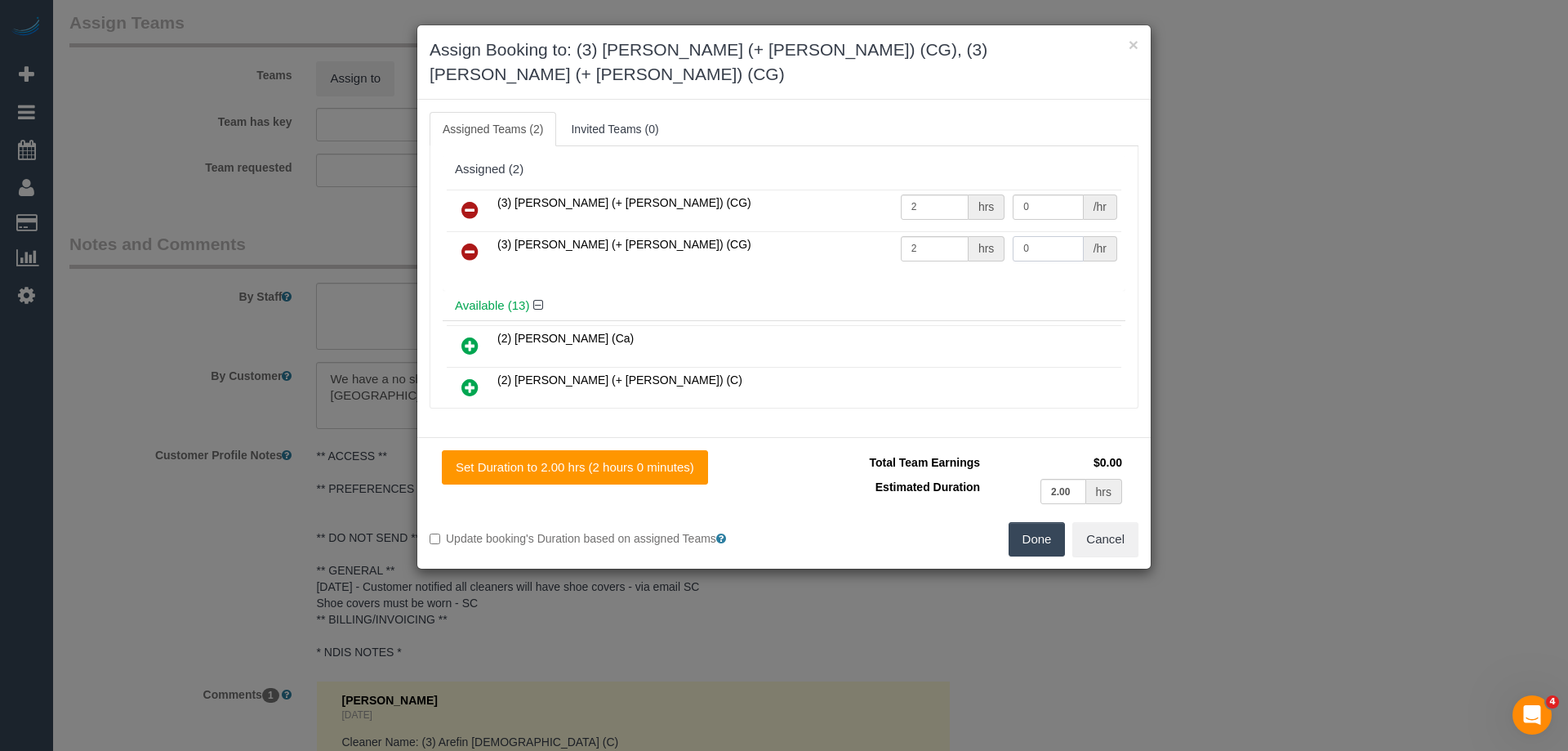
click at [823, 231] on tr "(3) [PERSON_NAME] (+ [PERSON_NAME]) (CG) 2 hrs 0 /hr" at bounding box center [784, 252] width 675 height 42
type input "38.5"
drag, startPoint x: 1026, startPoint y: 183, endPoint x: 935, endPoint y: 182, distance: 91.0
click at [935, 189] on tr "(3) Amninder (+ Sohail) (CG) 2 hrs 0 /hr" at bounding box center [784, 210] width 675 height 42
type input "38.5"
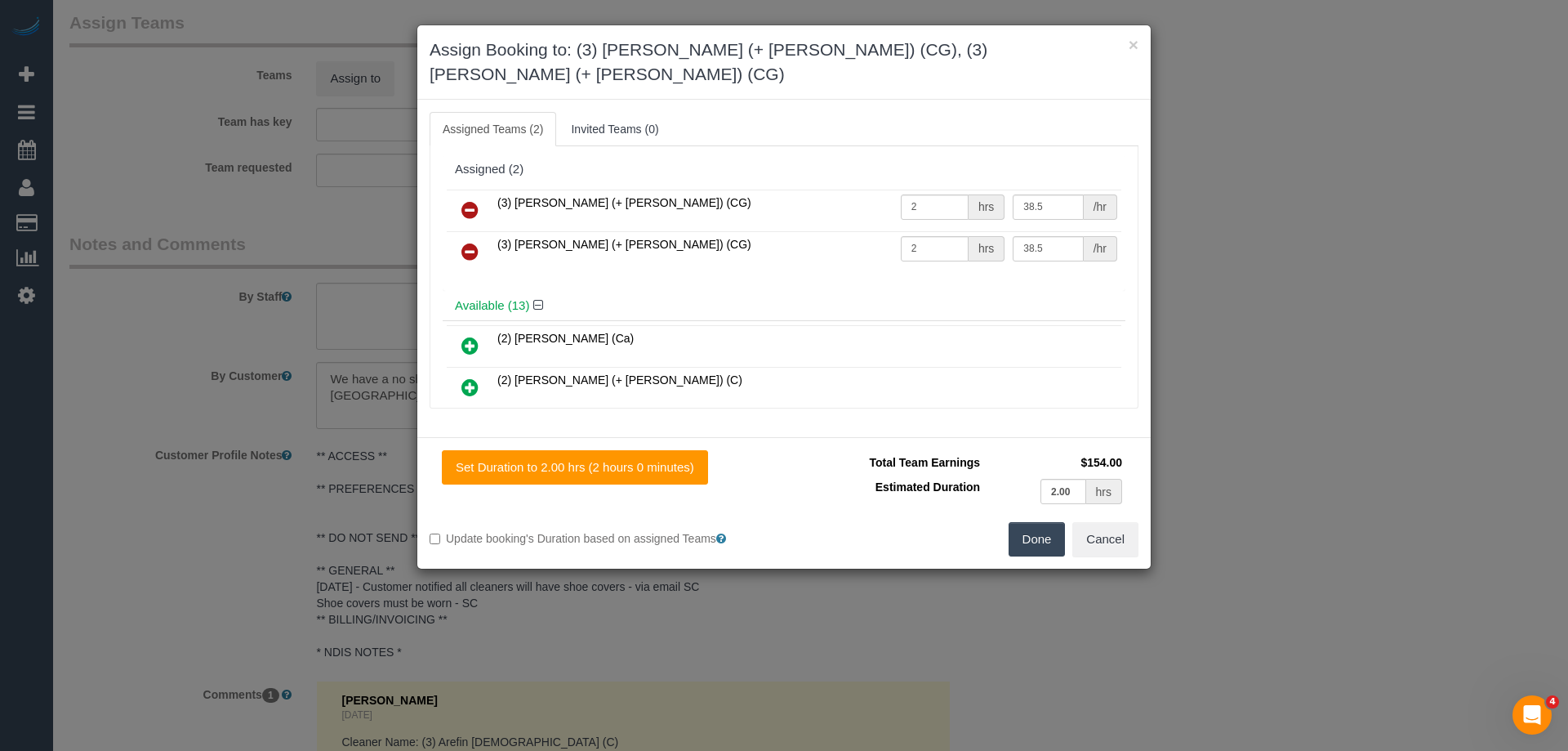
click at [1037, 522] on button "Done" at bounding box center [1037, 538] width 57 height 34
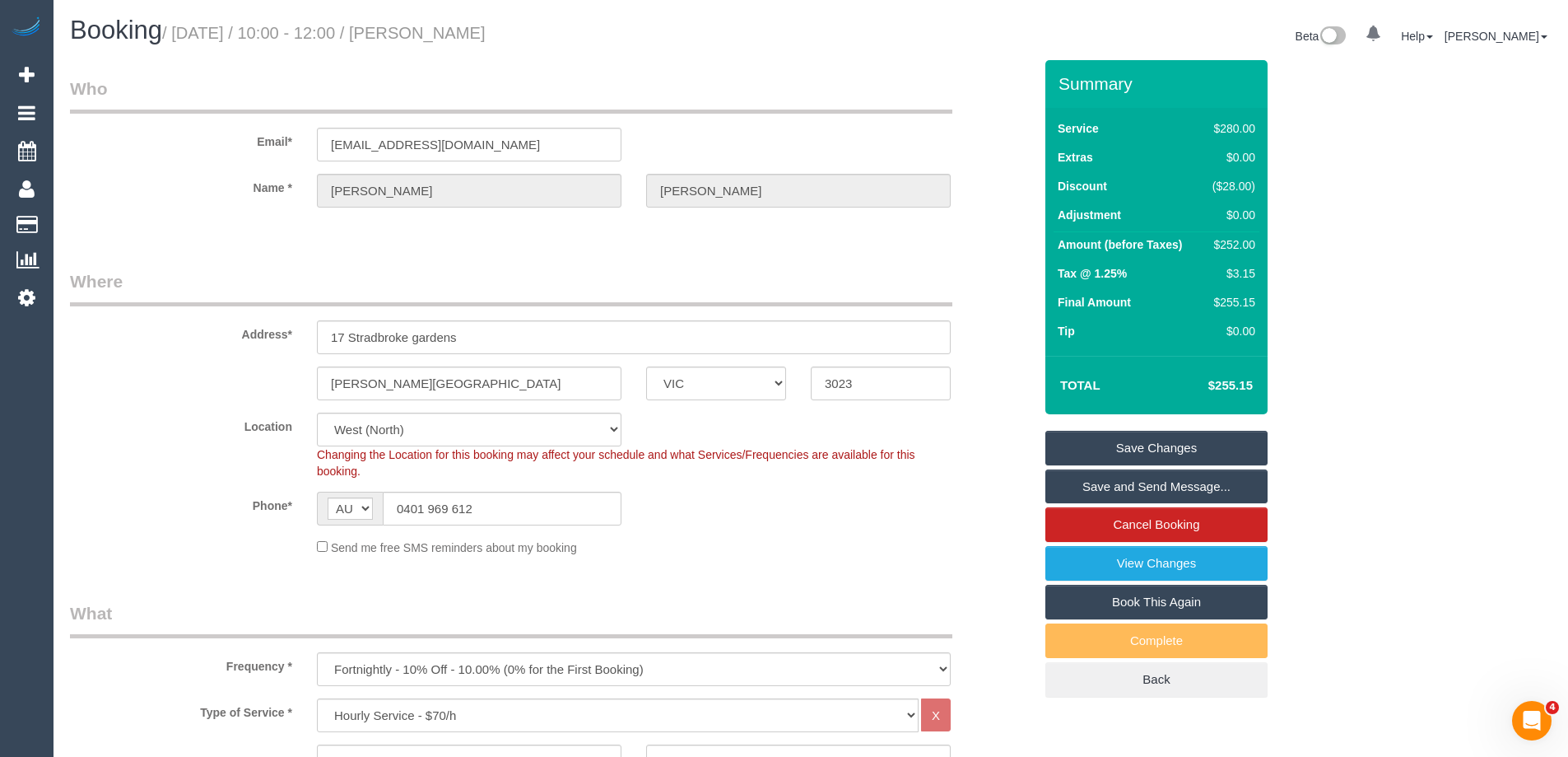
drag, startPoint x: 555, startPoint y: 35, endPoint x: 456, endPoint y: 42, distance: 99.2
click at [456, 42] on h1 "Booking / September 11, 2025 / 10:00 - 12:00 / Gabriel Ponzo" at bounding box center [433, 30] width 728 height 28
copy small "Gabriel Ponzo"
click at [1068, 486] on link "Save and Send Message..." at bounding box center [1156, 486] width 223 height 34
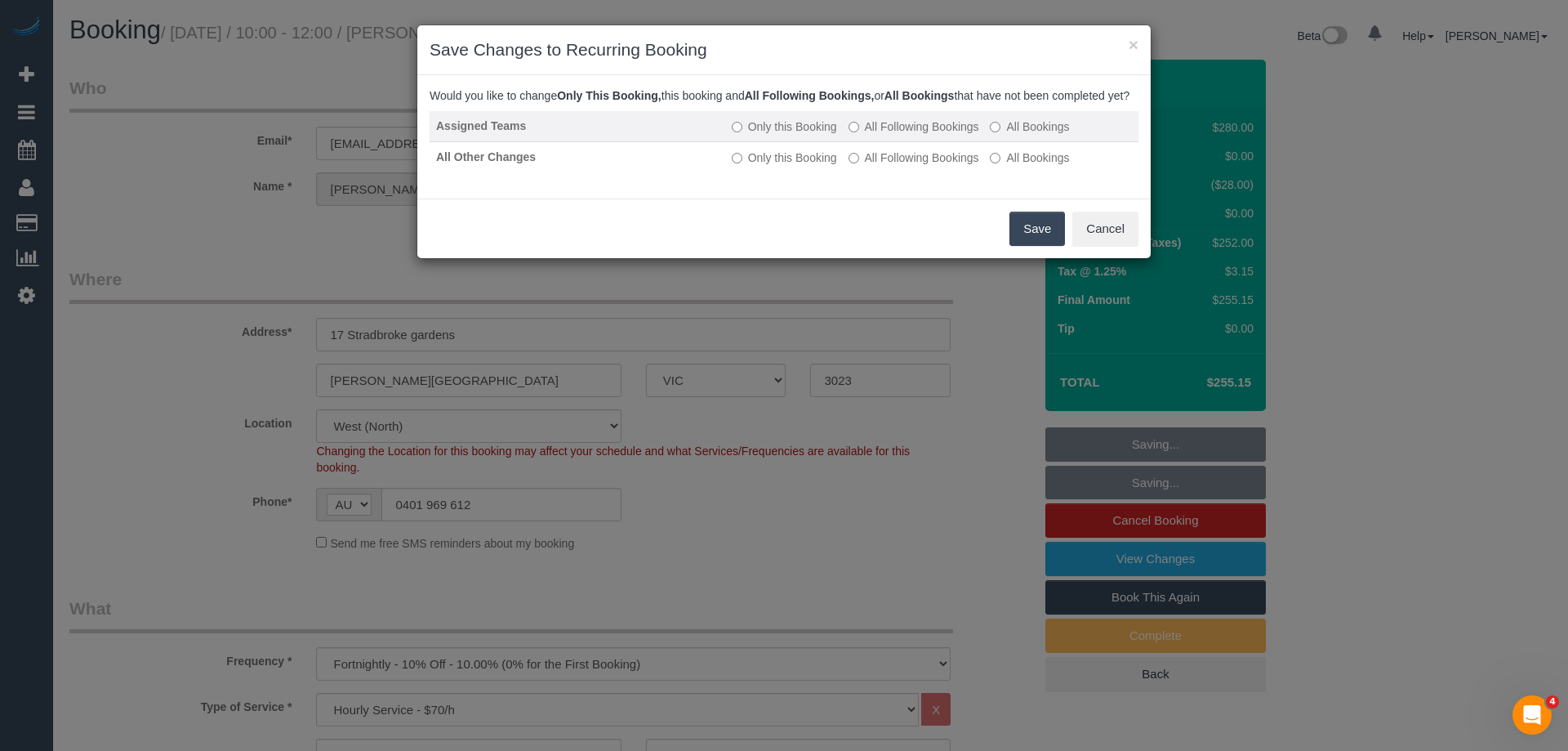
click at [871, 135] on label "All Following Bookings" at bounding box center [913, 127] width 131 height 17
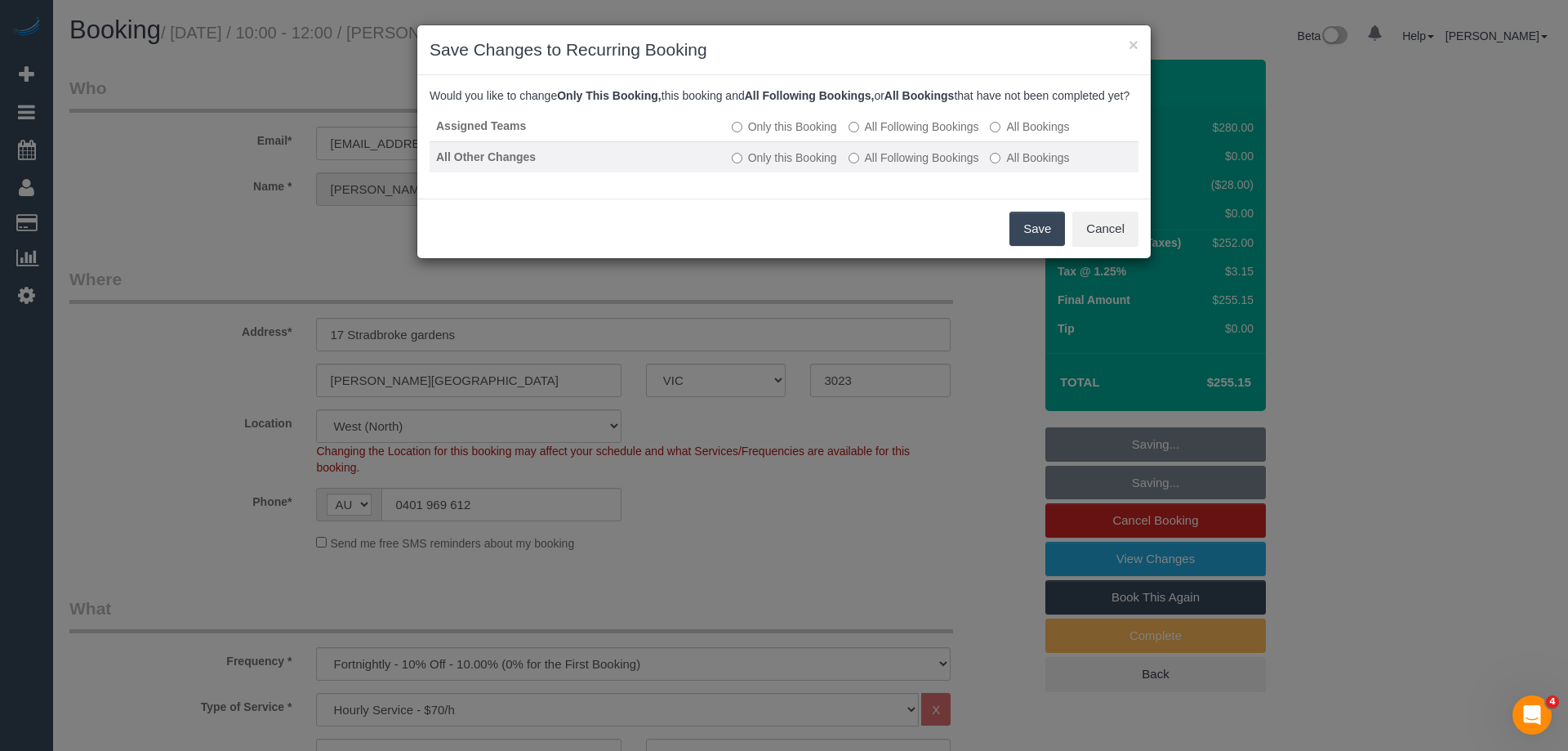
click at [886, 166] on label "All Following Bookings" at bounding box center [913, 158] width 131 height 17
click at [1027, 246] on button "Save" at bounding box center [1037, 228] width 56 height 34
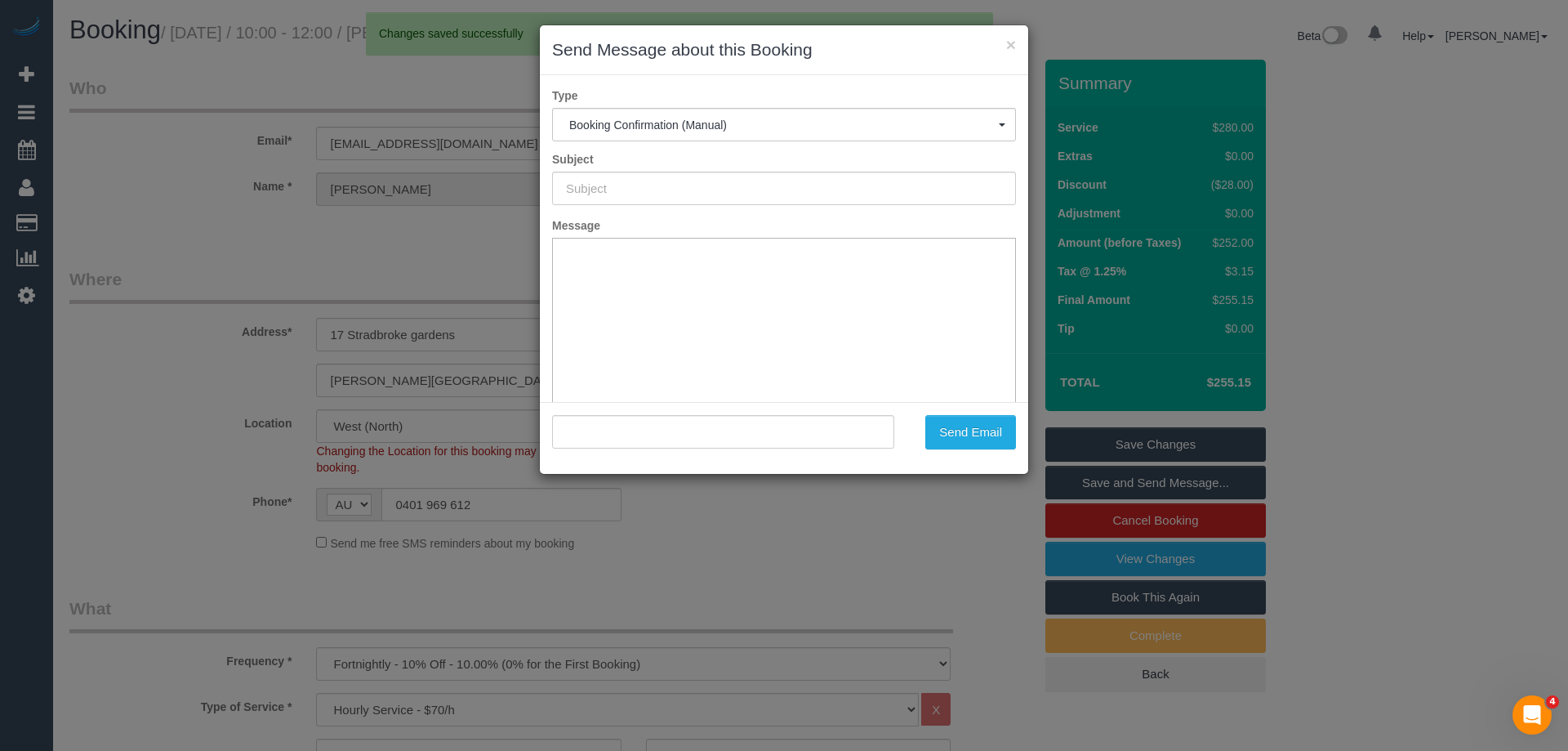
type input "Booking Confirmed"
type input ""Gabriel Ponzo" <gabrielrponzo@gmail.com>"
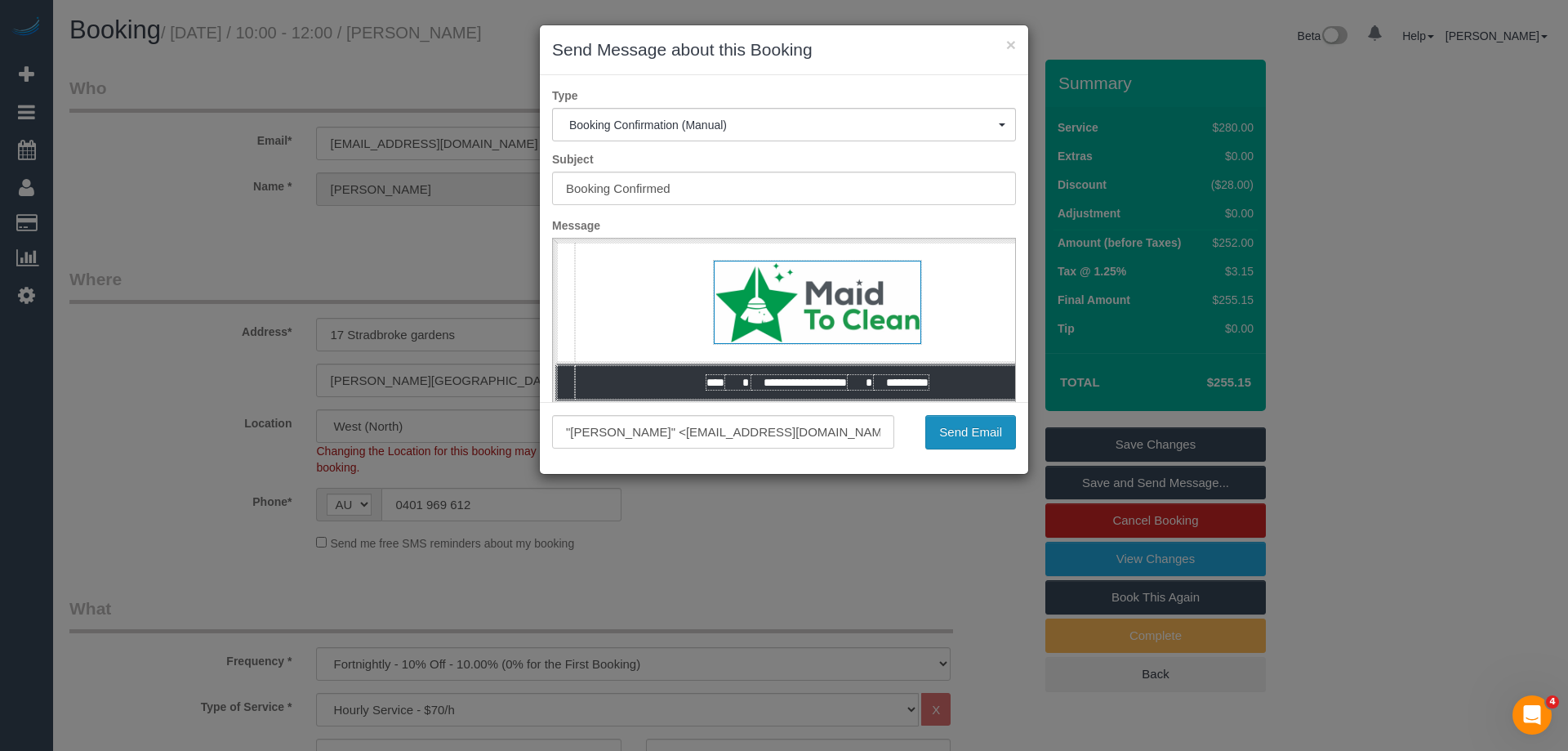
click at [957, 432] on button "Send Email" at bounding box center [971, 432] width 91 height 34
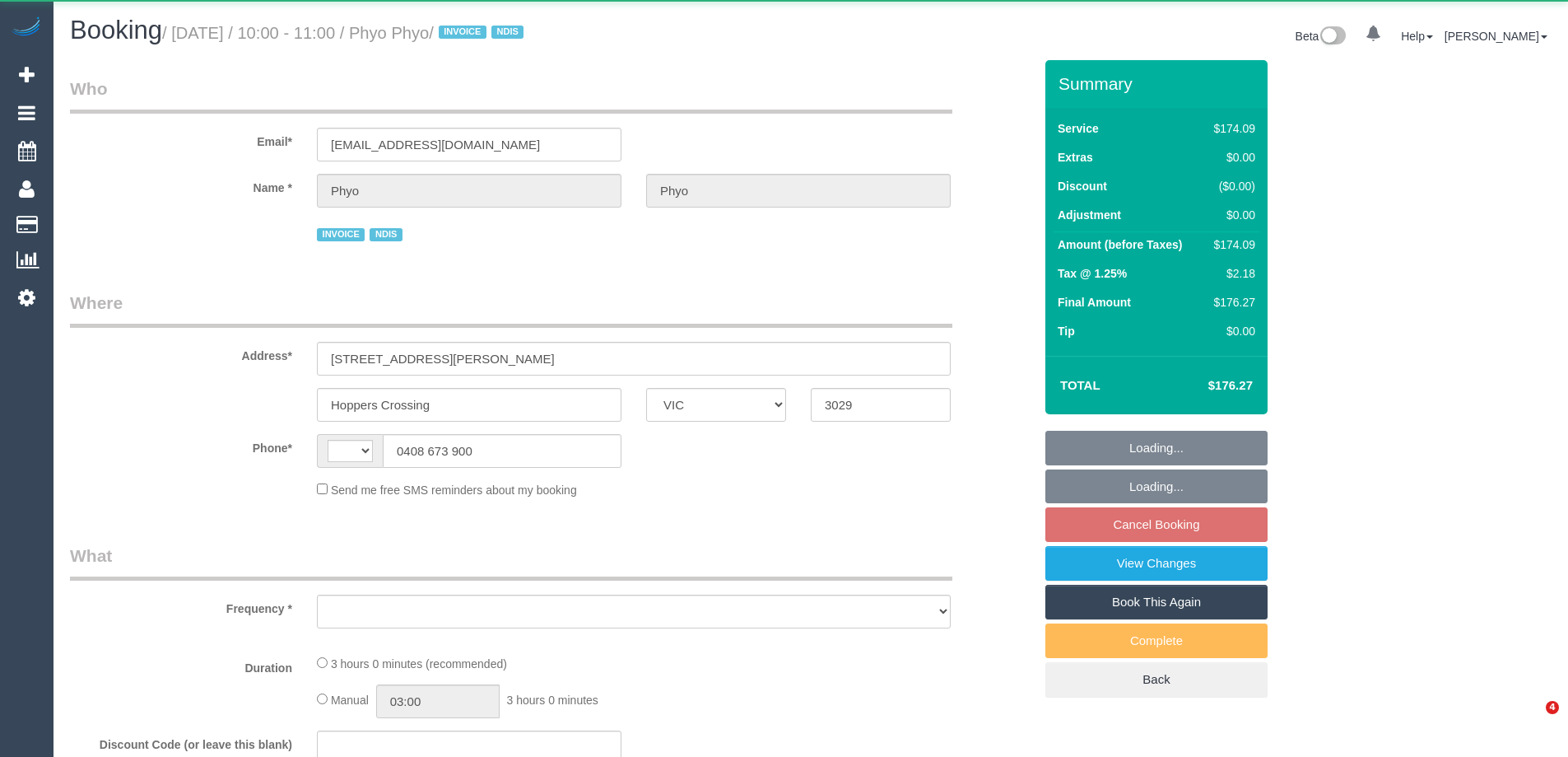
select select "VIC"
select select "string:AU"
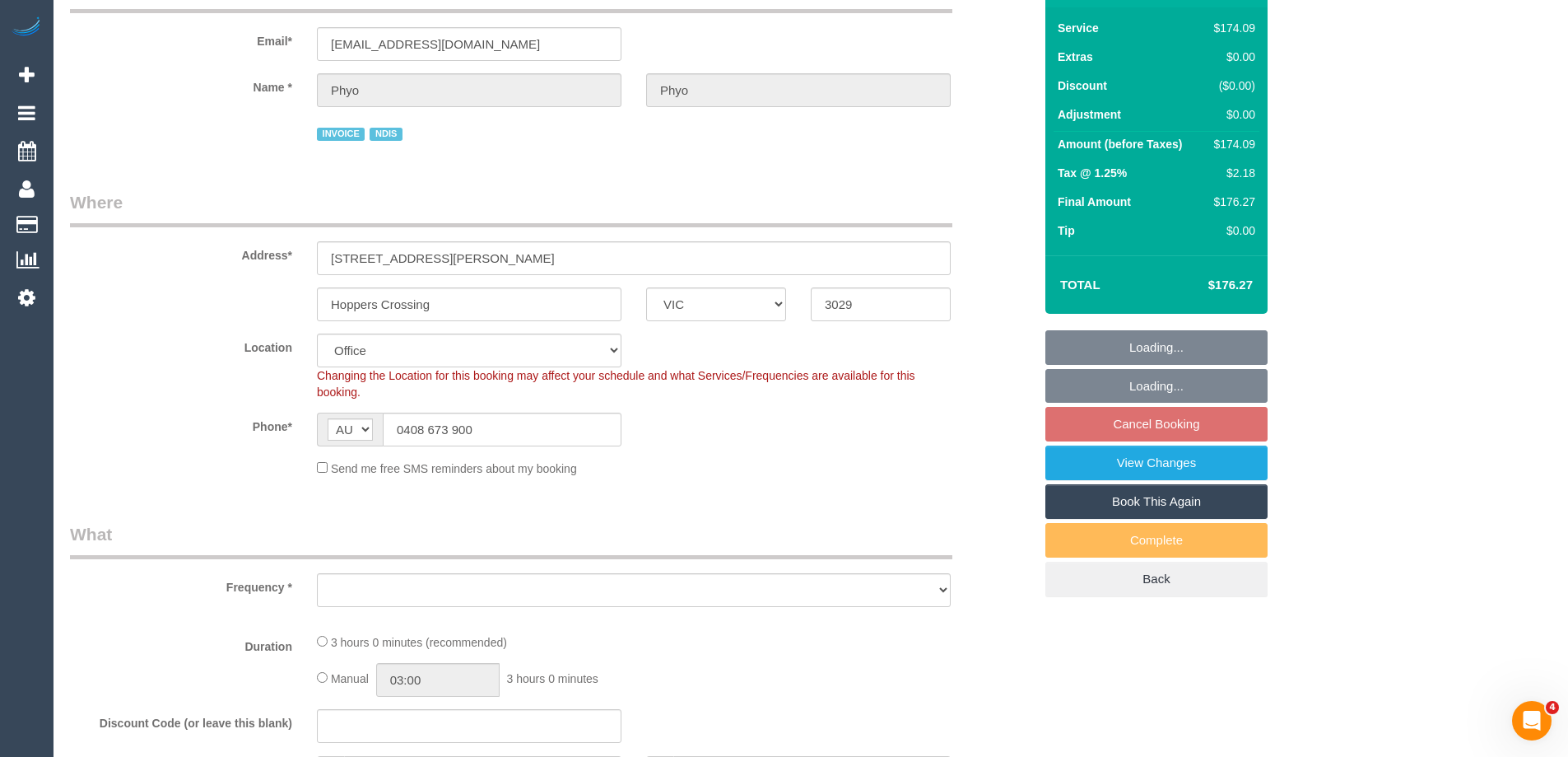
select select "object:2032"
select select "180"
select select "number:29"
select select "number:14"
select select "number:19"
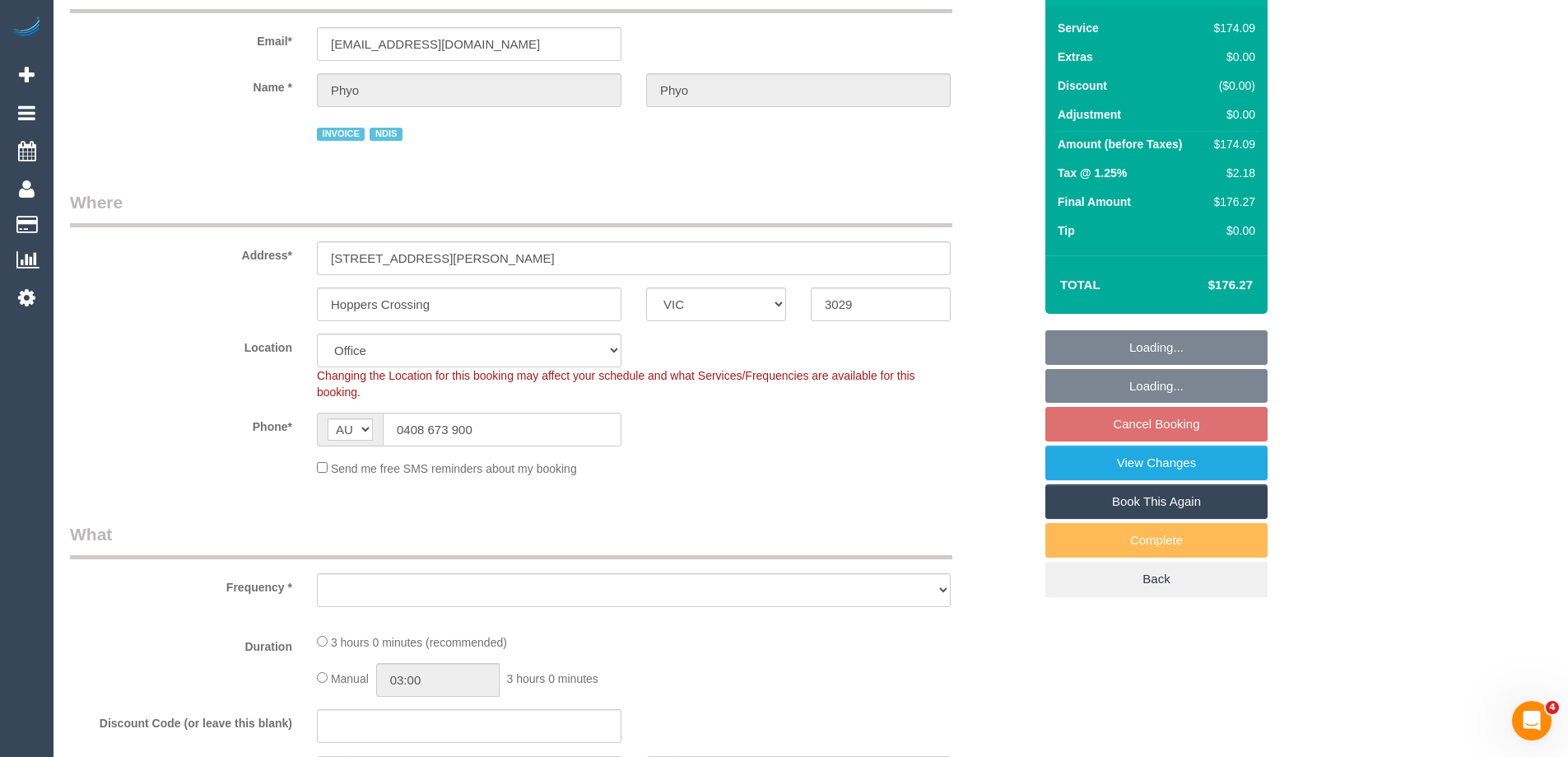
select select "number:25"
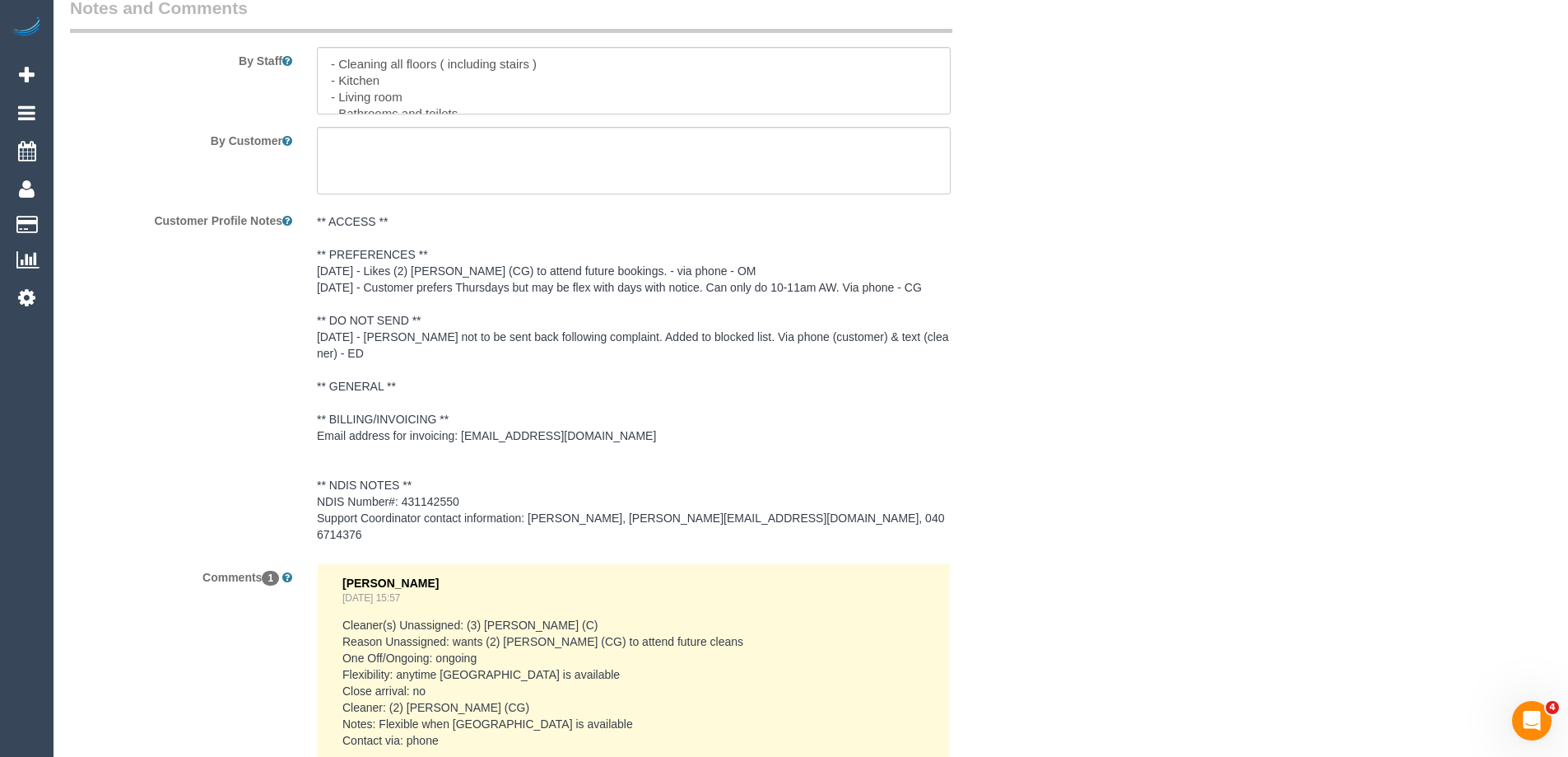
scroll to position [2389, 0]
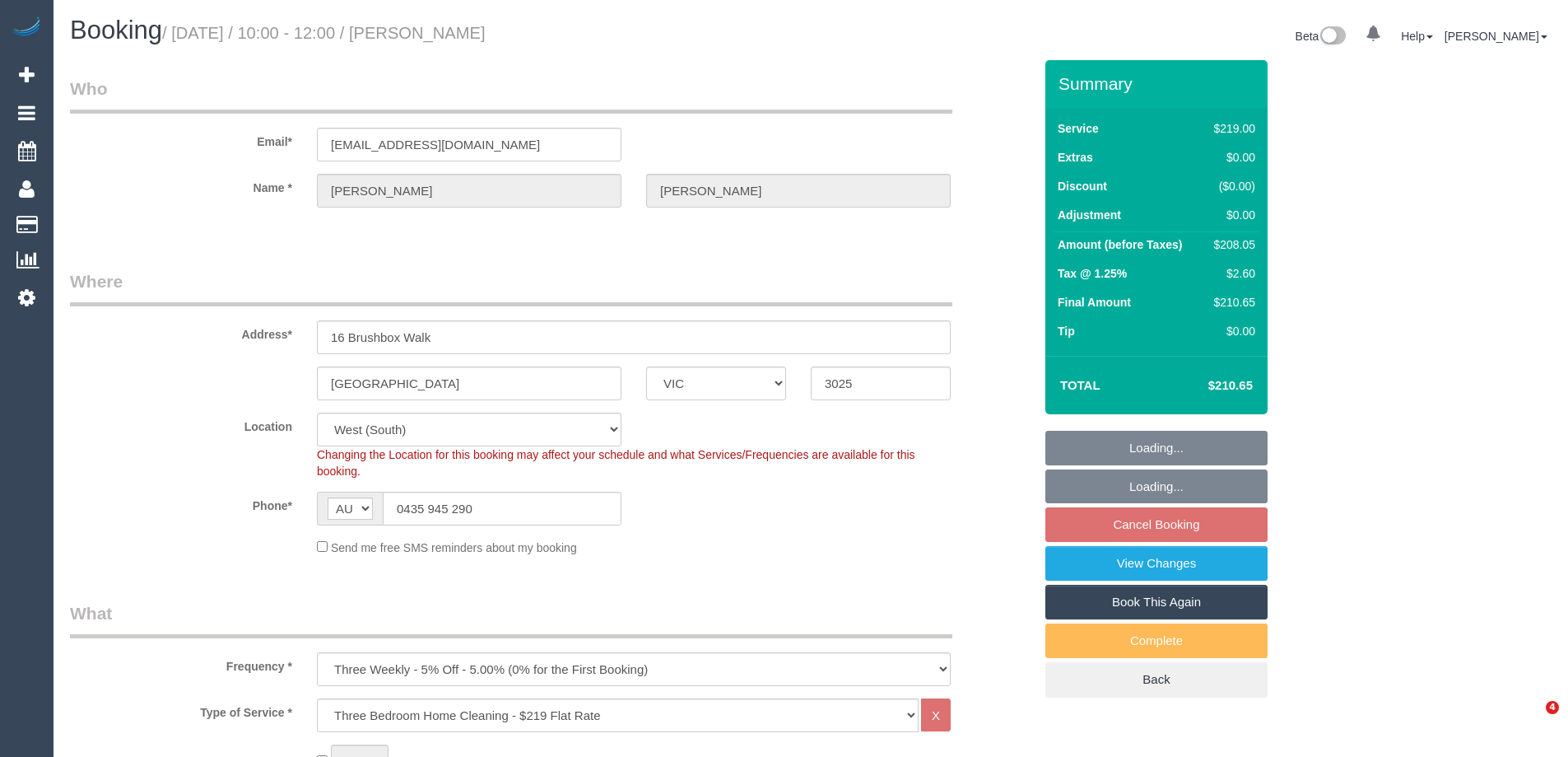
select select "VIC"
select select "number:29"
select select "number:14"
select select "number:19"
select select "number:22"
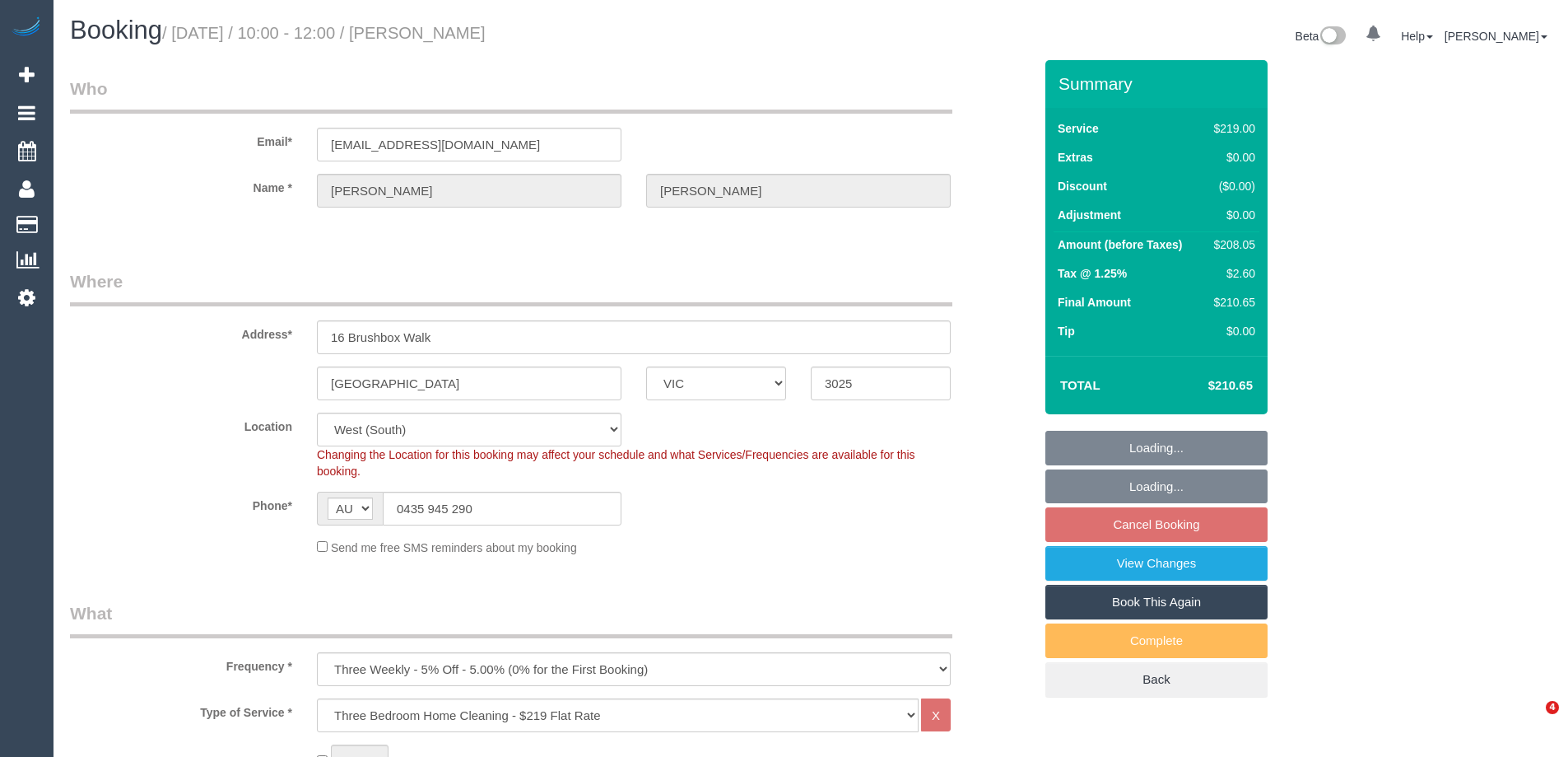
select select "number:34"
select select "number:12"
select select "spot3"
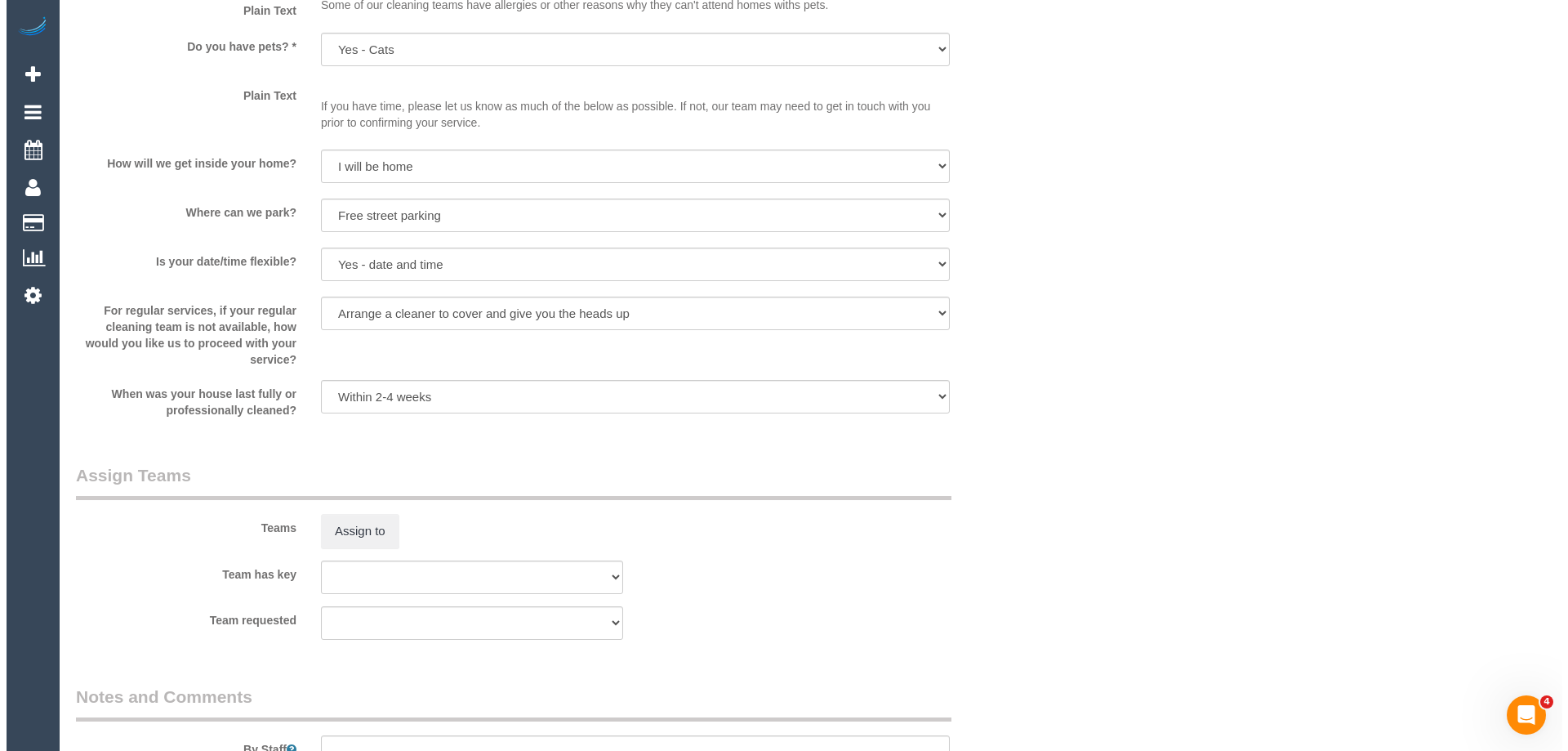
scroll to position [2416, 0]
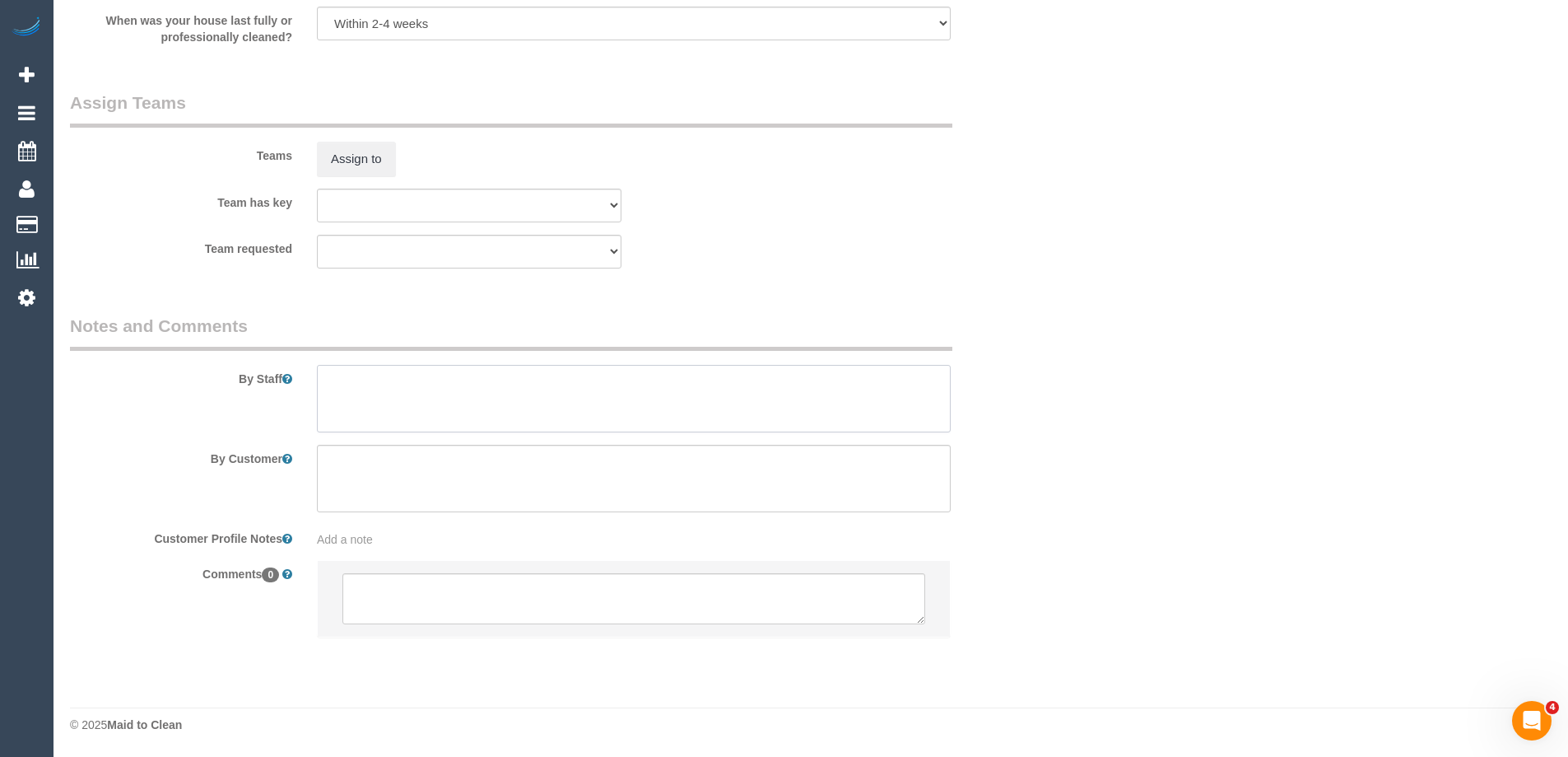
click at [339, 383] on textarea at bounding box center [633, 398] width 634 height 67
type textarea "Estimated time of 3.5-4 hrs"
click at [383, 155] on button "Assign to" at bounding box center [356, 159] width 79 height 34
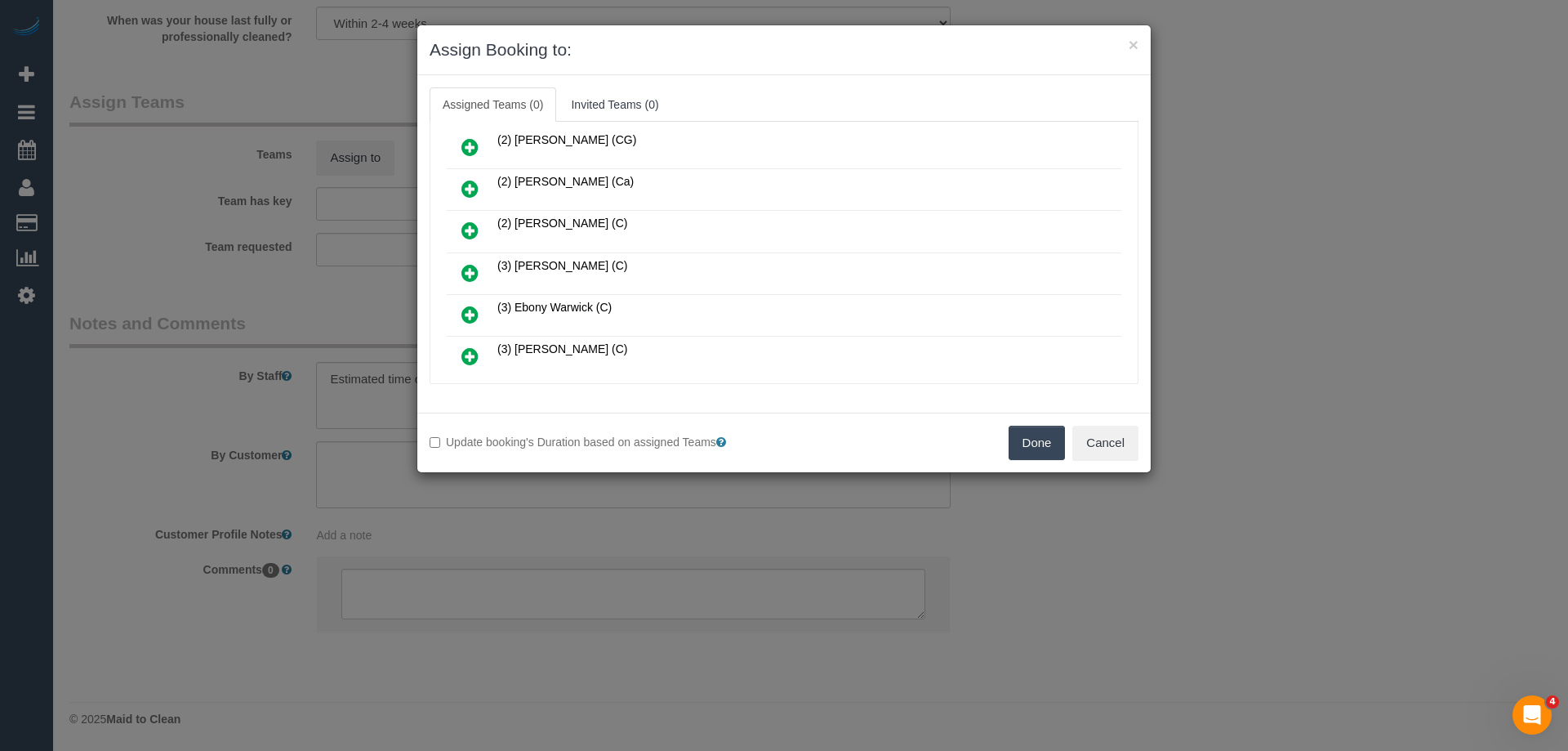
scroll to position [163, 0]
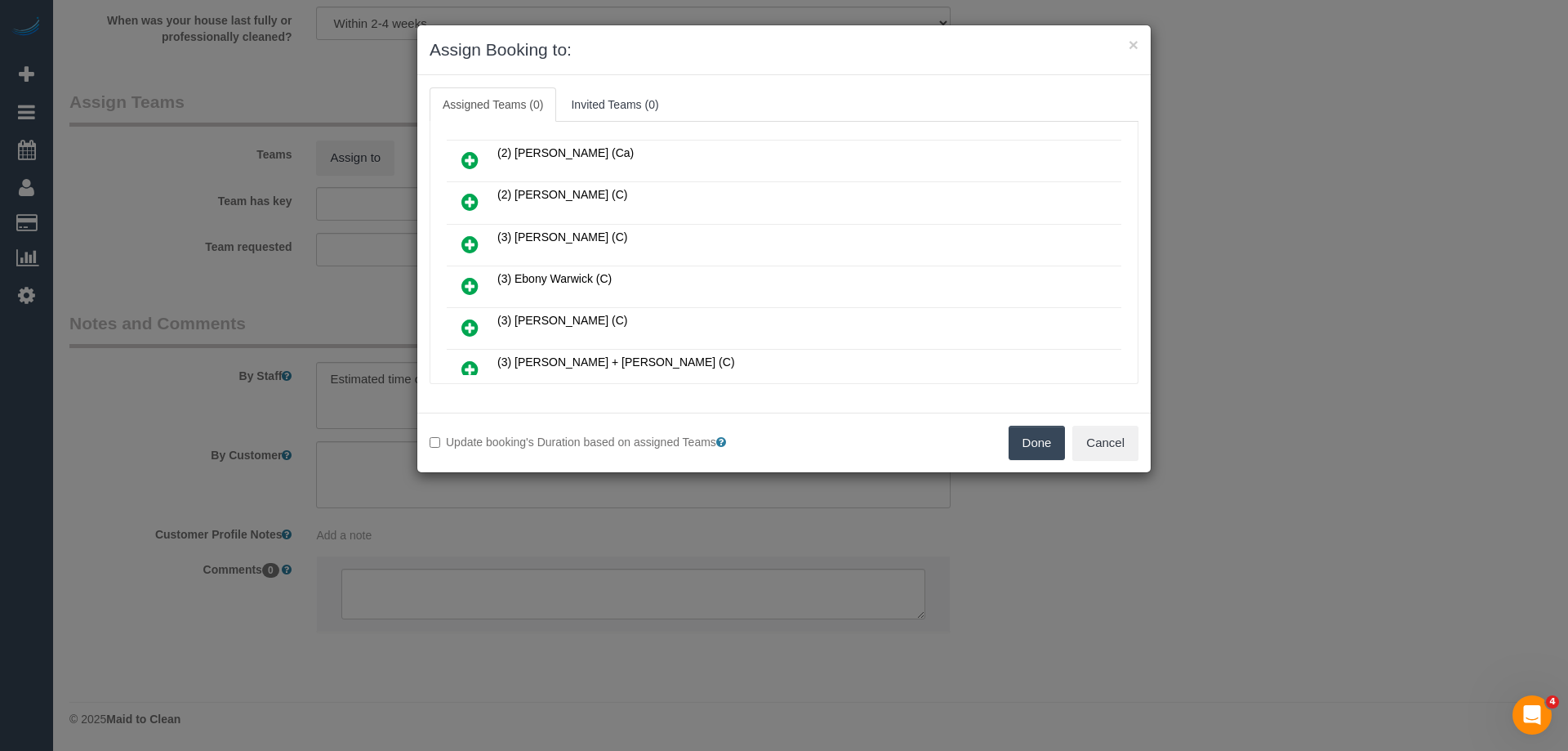
click at [475, 278] on icon at bounding box center [470, 286] width 17 height 20
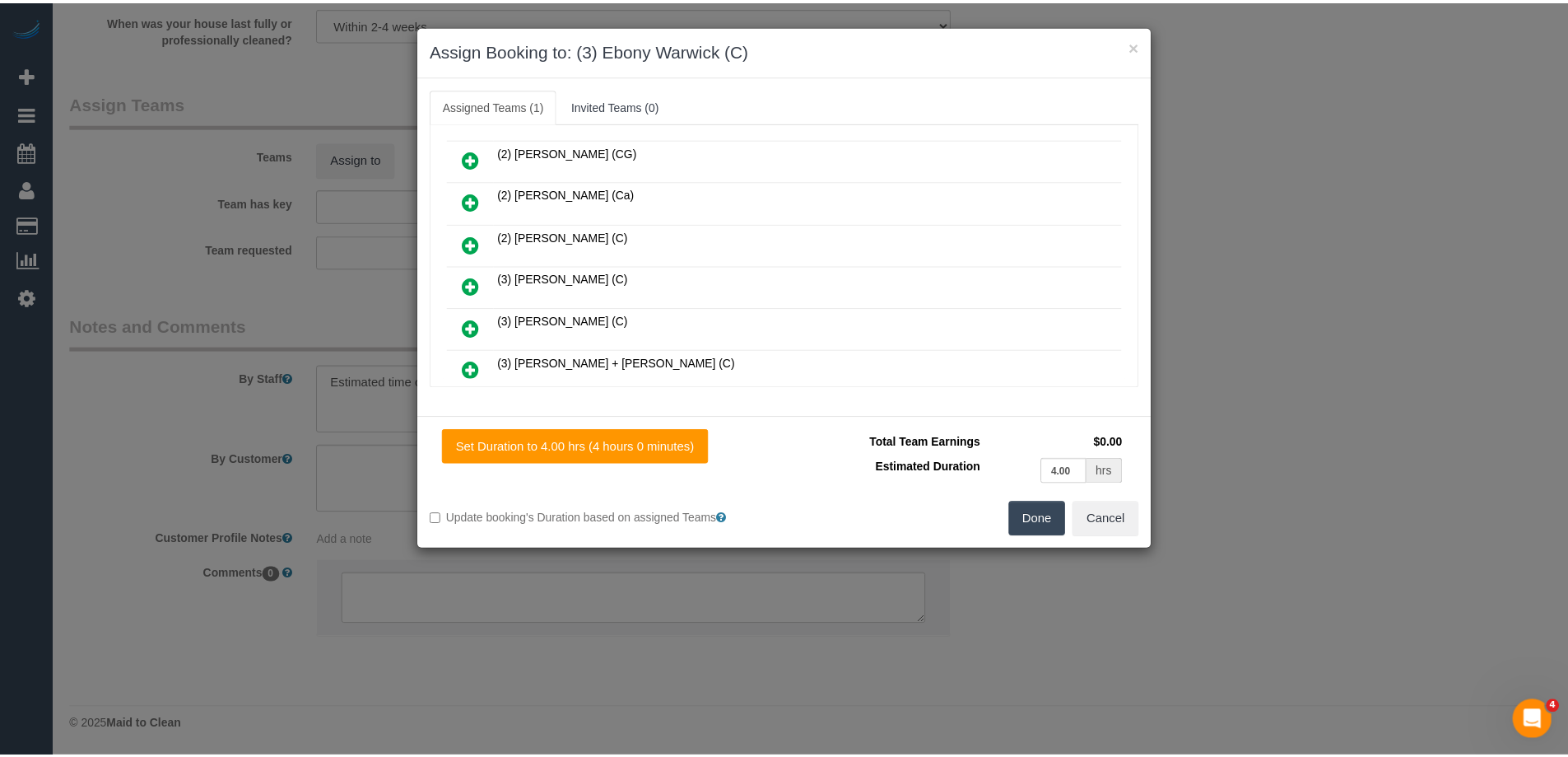
scroll to position [204, 0]
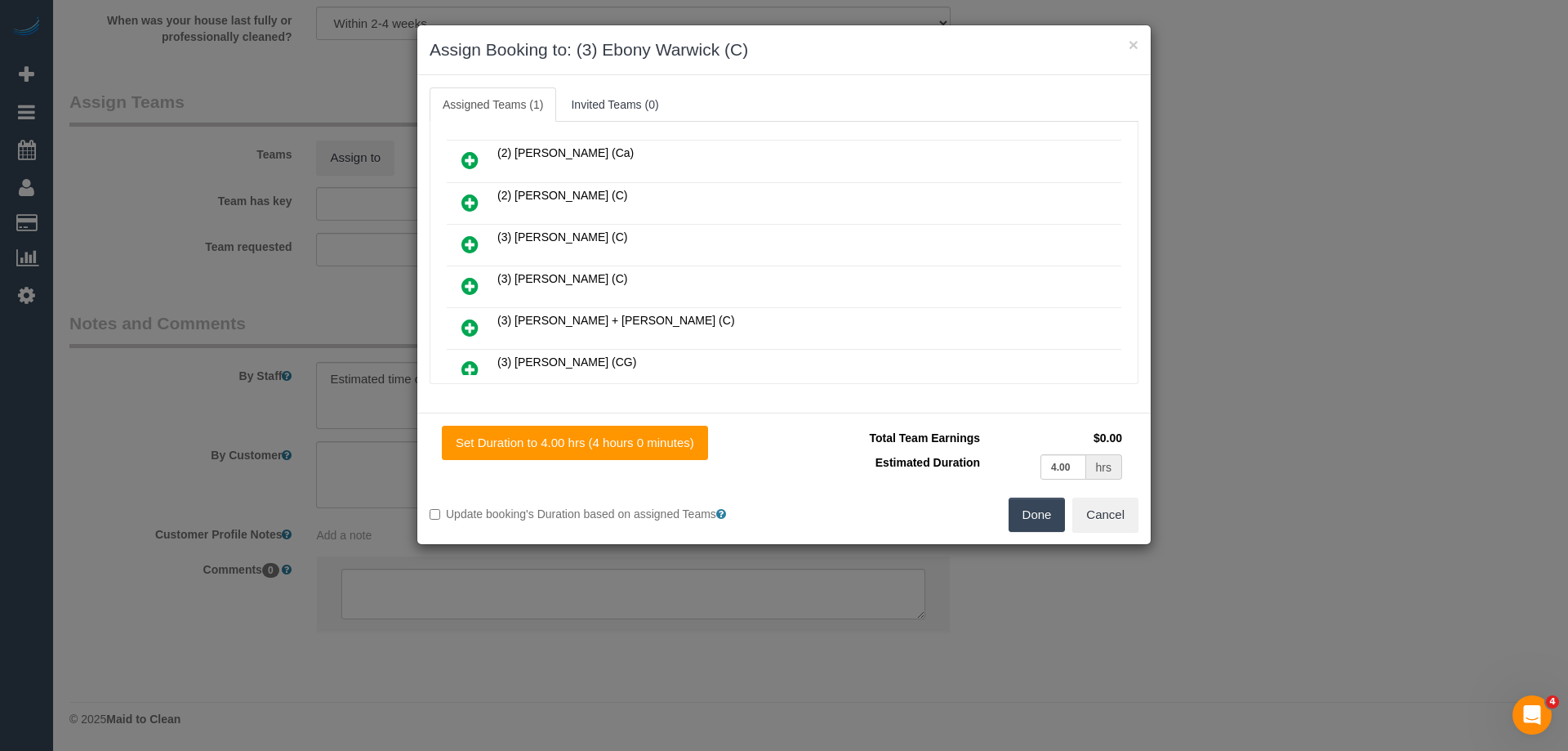
click at [1047, 516] on button "Done" at bounding box center [1037, 514] width 57 height 34
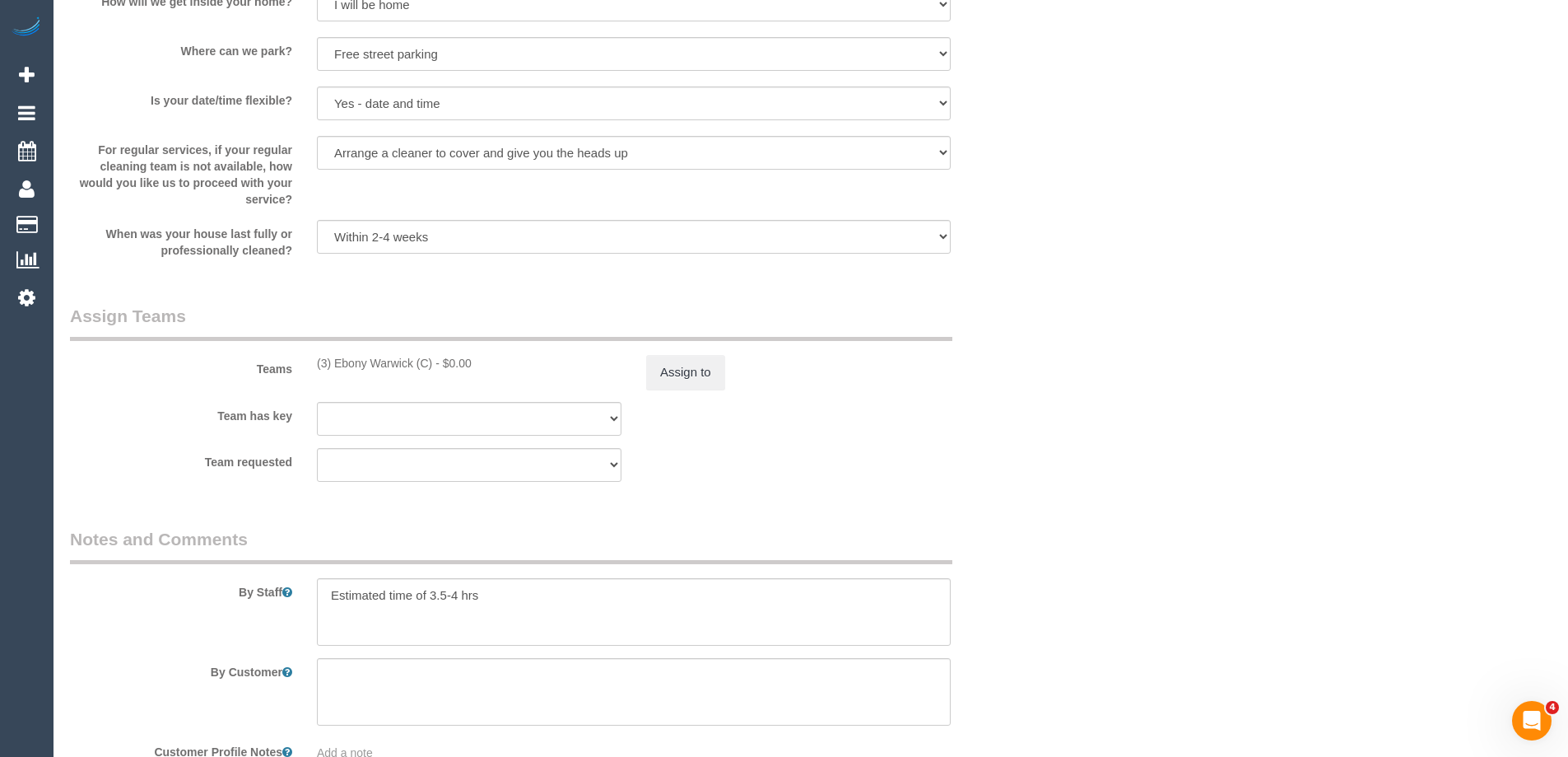
scroll to position [2435, 0]
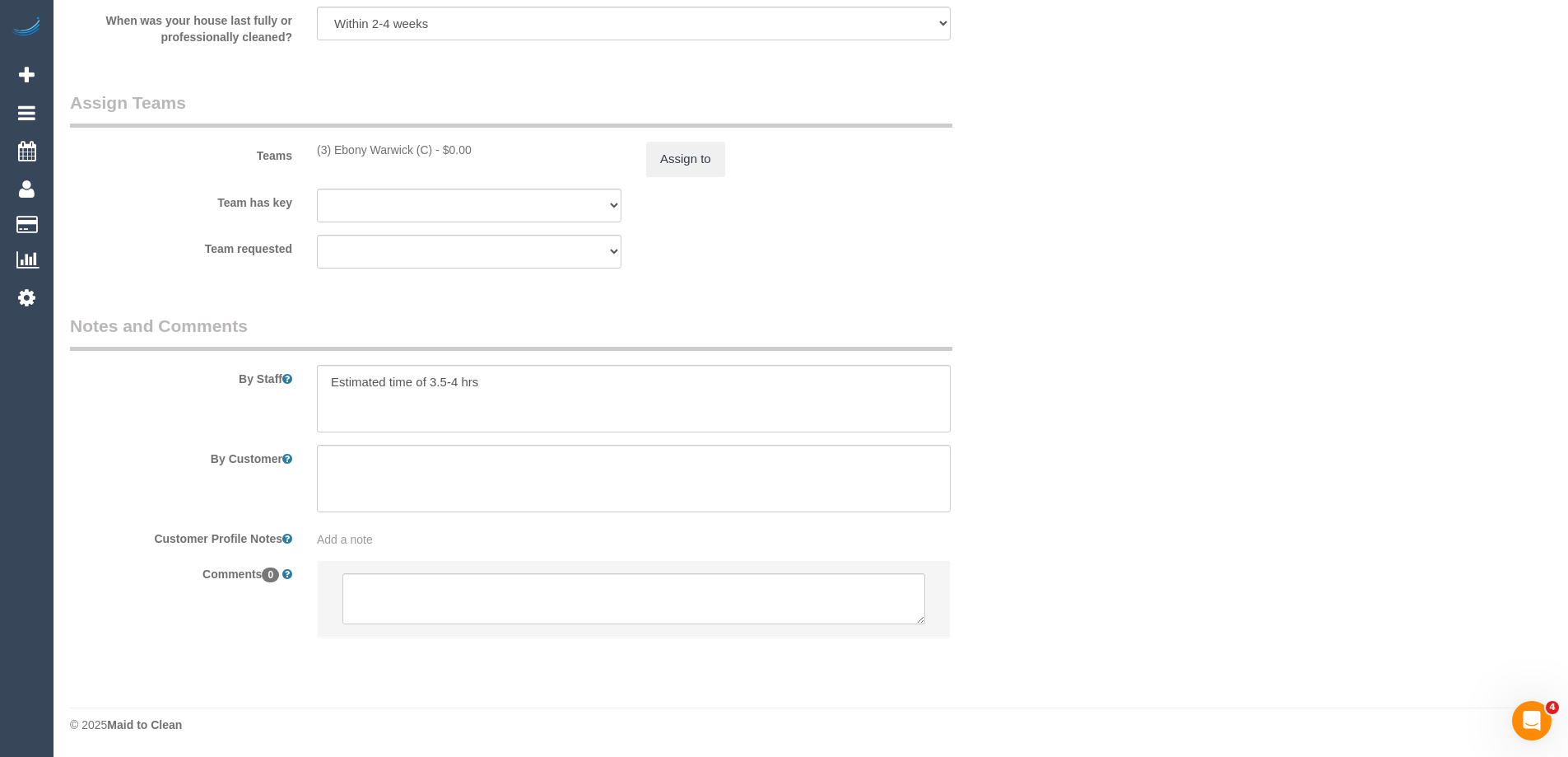
click at [703, 141] on div "Teams (3) Ebony Warwick (C) - $0.00 Assign to" at bounding box center [552, 134] width 988 height 86
click at [680, 164] on button "Assign to" at bounding box center [685, 159] width 79 height 34
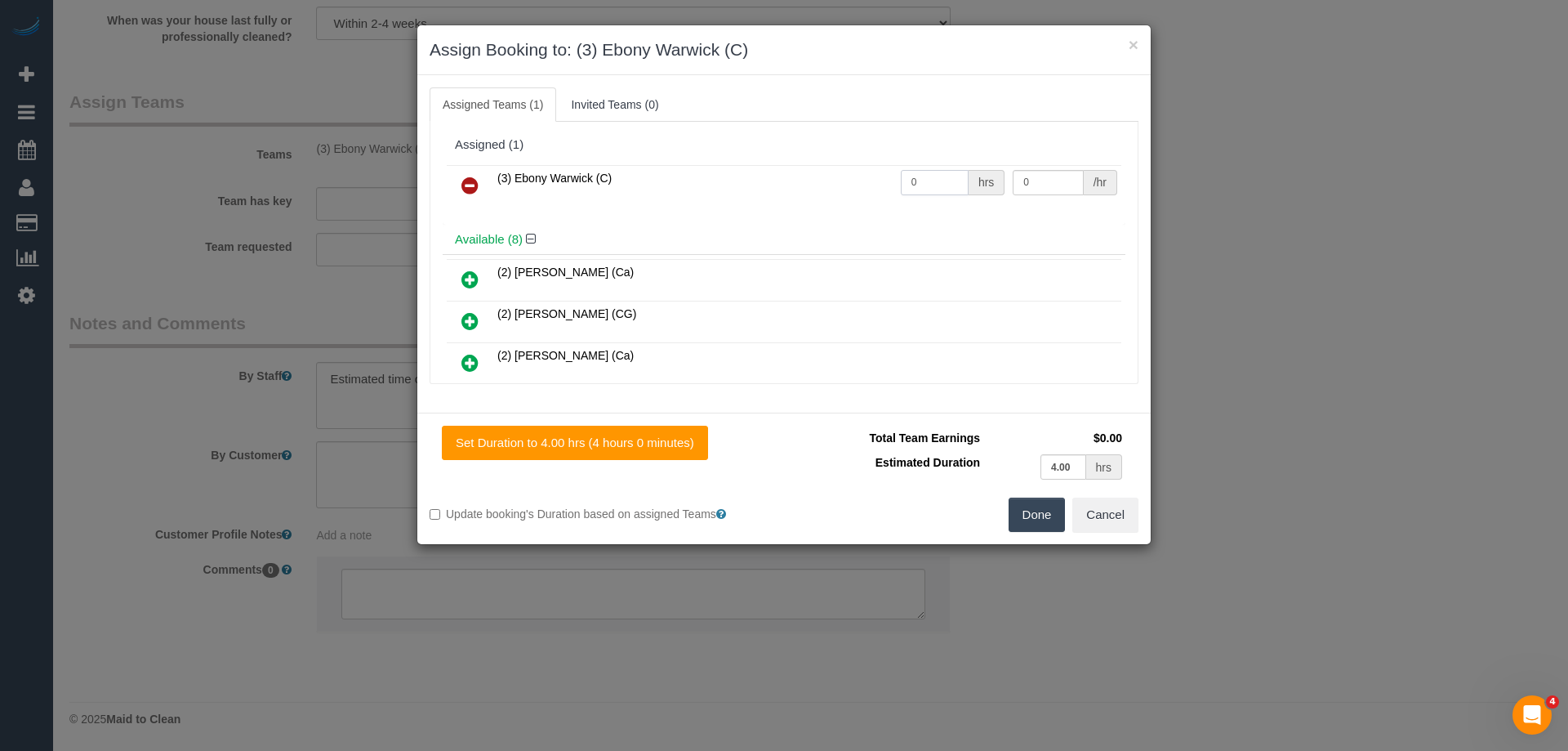
drag, startPoint x: 924, startPoint y: 182, endPoint x: 832, endPoint y: 178, distance: 92.1
click at [832, 178] on tr "(3) Ebony Warwick (C) 0 hrs 0 /hr" at bounding box center [784, 186] width 675 height 42
type input "1"
drag, startPoint x: 1052, startPoint y: 180, endPoint x: 921, endPoint y: 172, distance: 131.2
click at [922, 172] on tr "(3) Ebony Warwick (C) 1 hrs 0 /hr" at bounding box center [784, 186] width 675 height 42
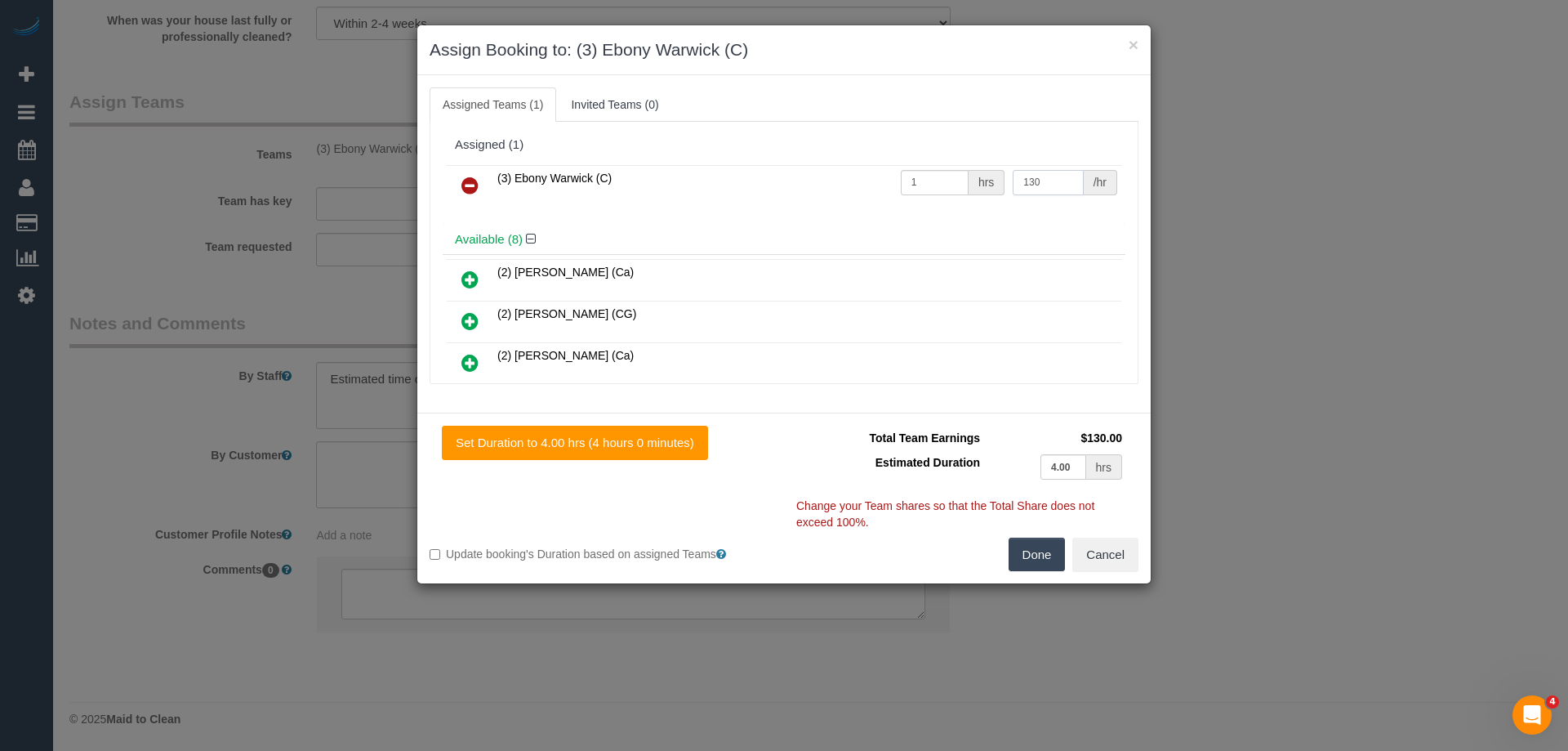
type input "130"
click at [1031, 551] on button "Done" at bounding box center [1037, 554] width 57 height 34
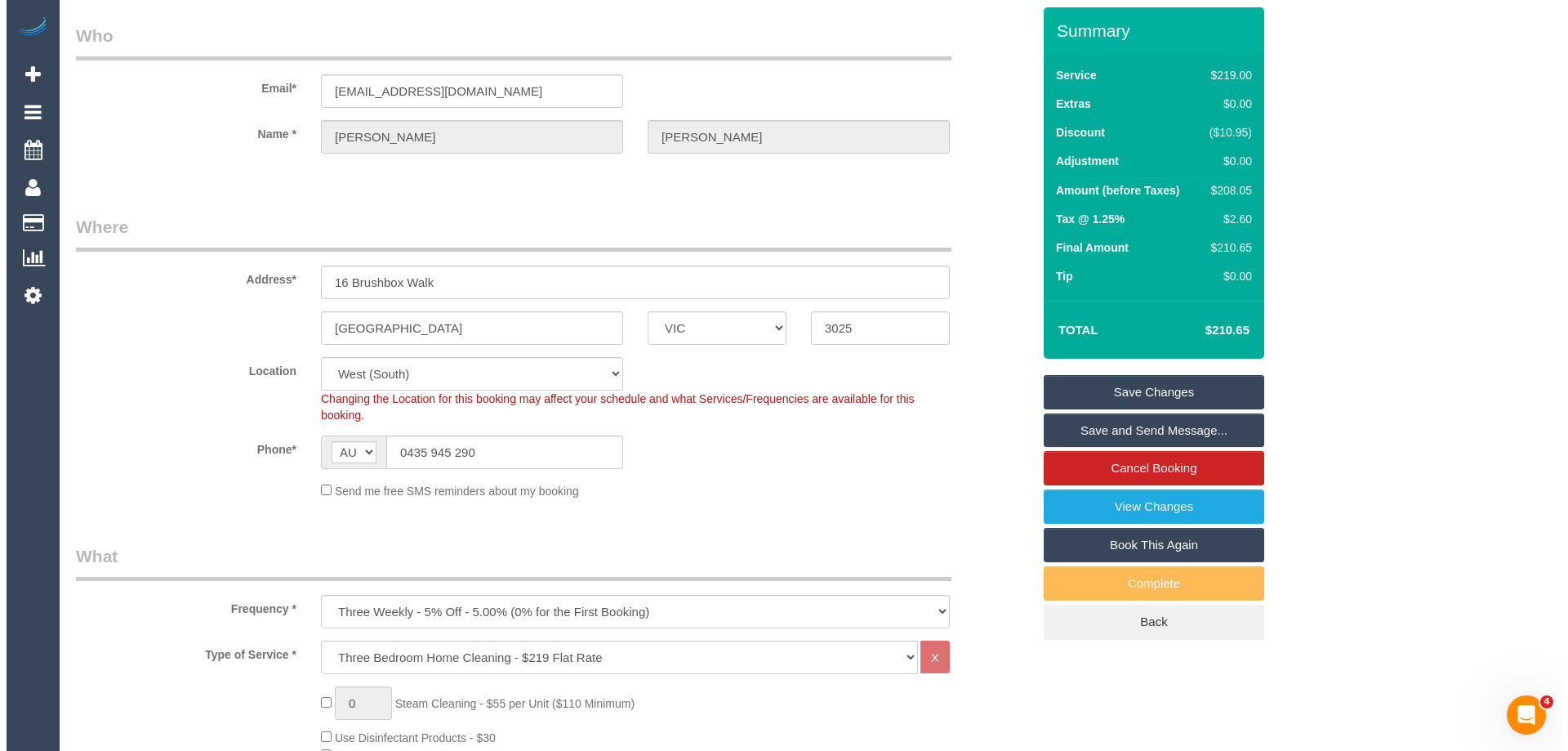
scroll to position [0, 0]
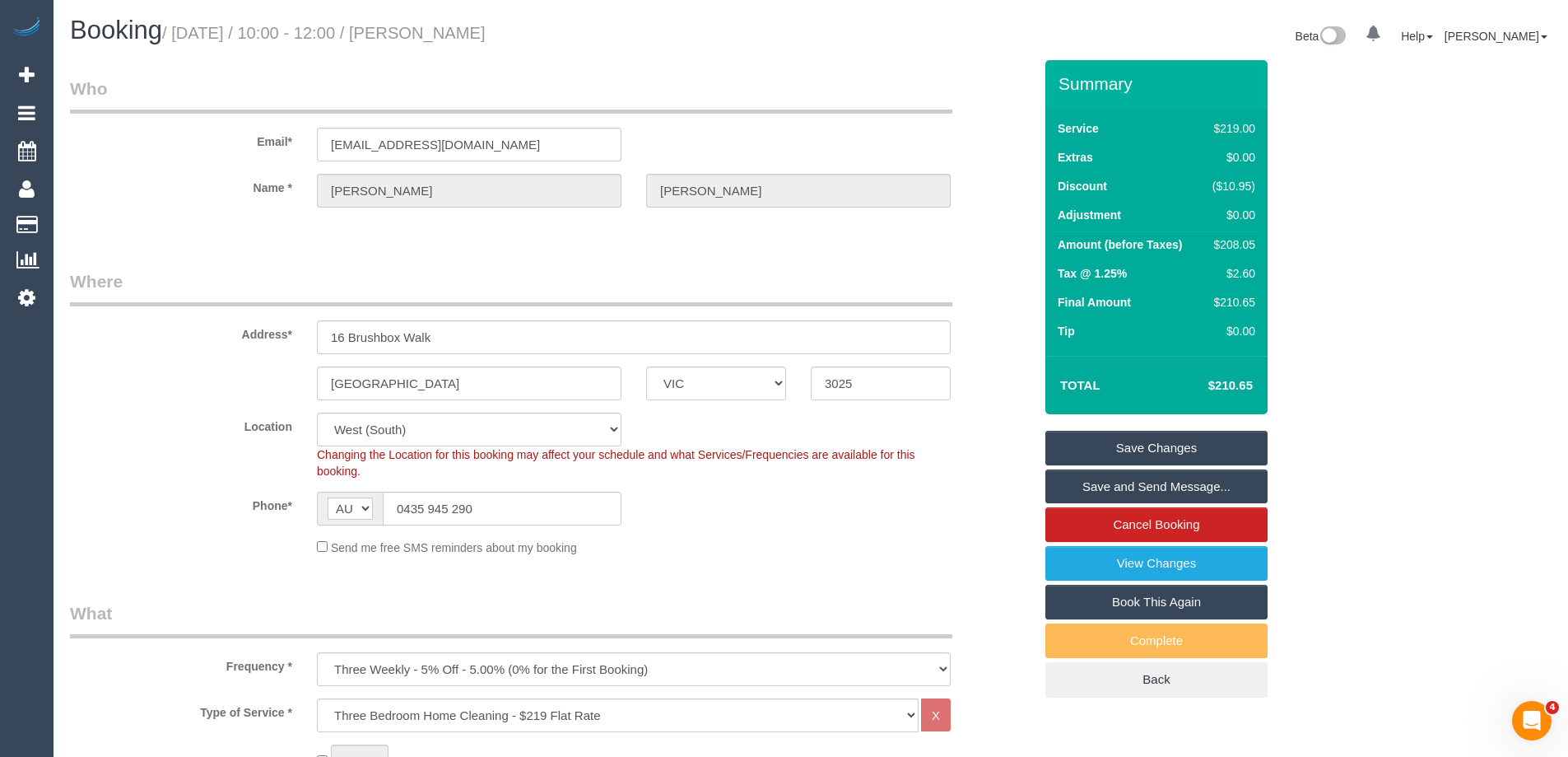
drag, startPoint x: 472, startPoint y: 21, endPoint x: 455, endPoint y: 22, distance: 17.0
click at [455, 22] on h1 "Booking / [DATE] / 10:00 - 12:00 / [PERSON_NAME]" at bounding box center [433, 30] width 728 height 28
copy small "Lana Tran"
click at [1091, 450] on link "Save Changes" at bounding box center [1156, 448] width 223 height 34
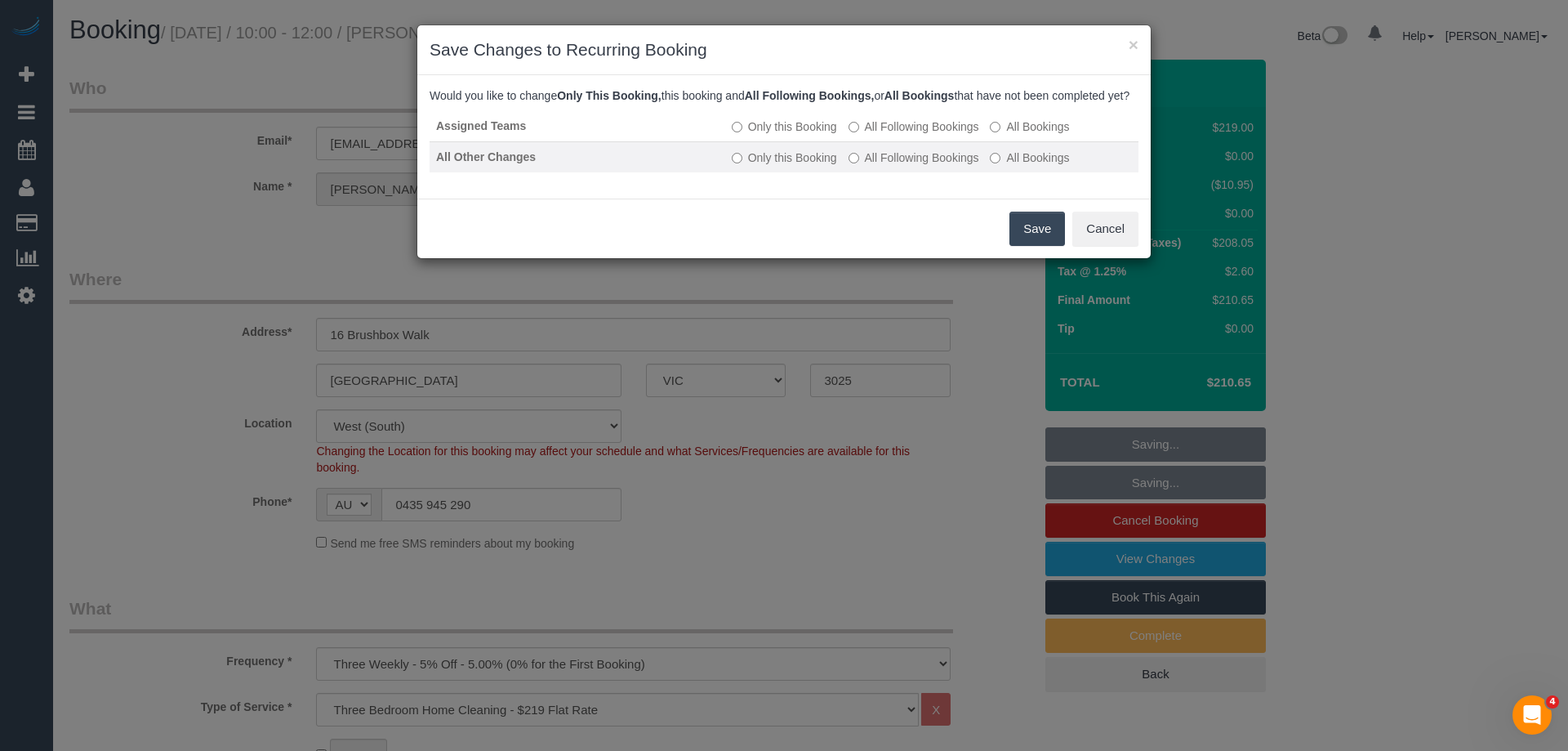
click at [905, 166] on label "All Following Bookings" at bounding box center [913, 158] width 131 height 17
click at [1017, 237] on button "Save" at bounding box center [1037, 228] width 56 height 34
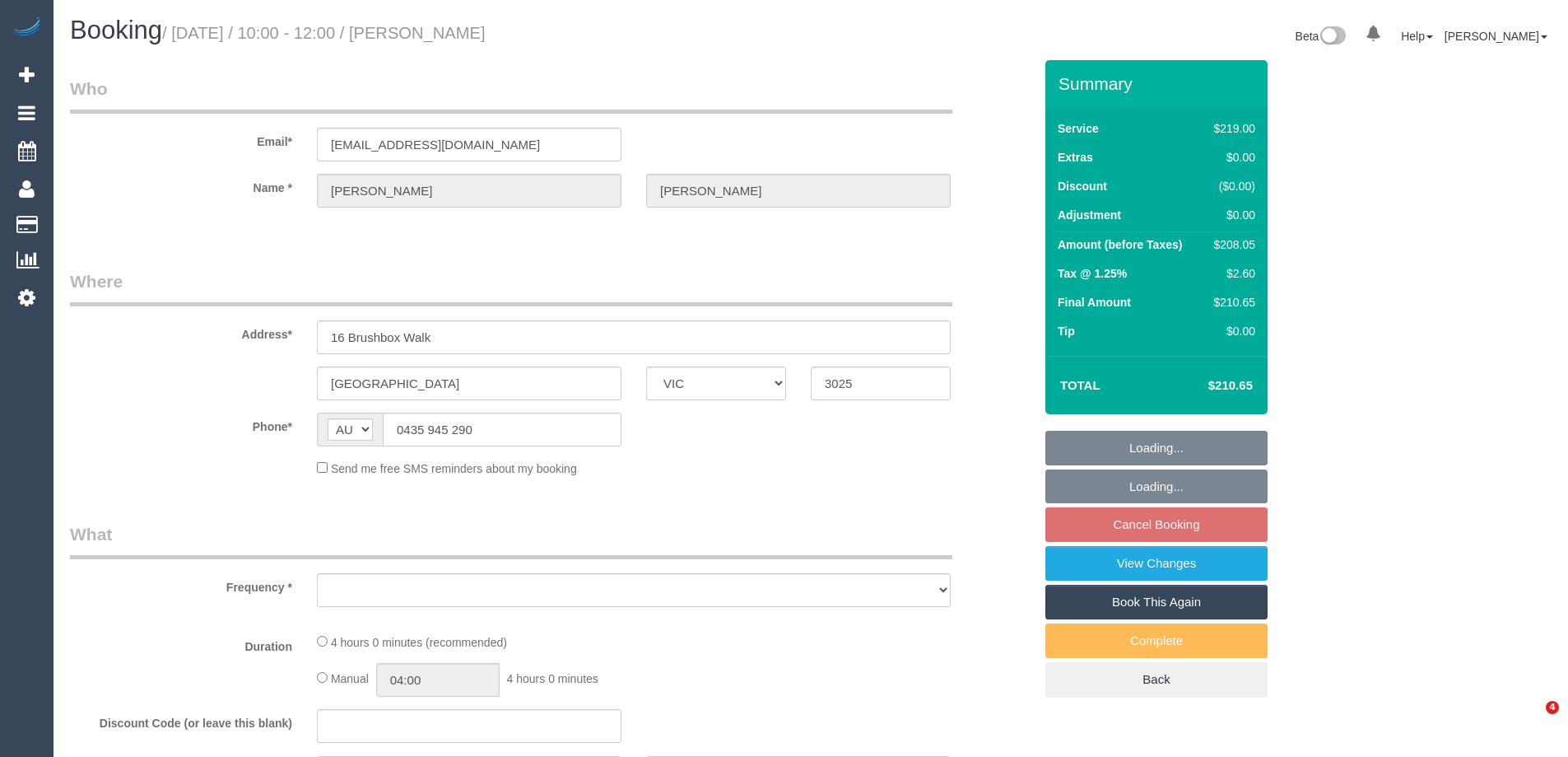
select select "VIC"
select select "string:stripe-pm_1QRvmc2GScqysDRVNno8ZYQZ"
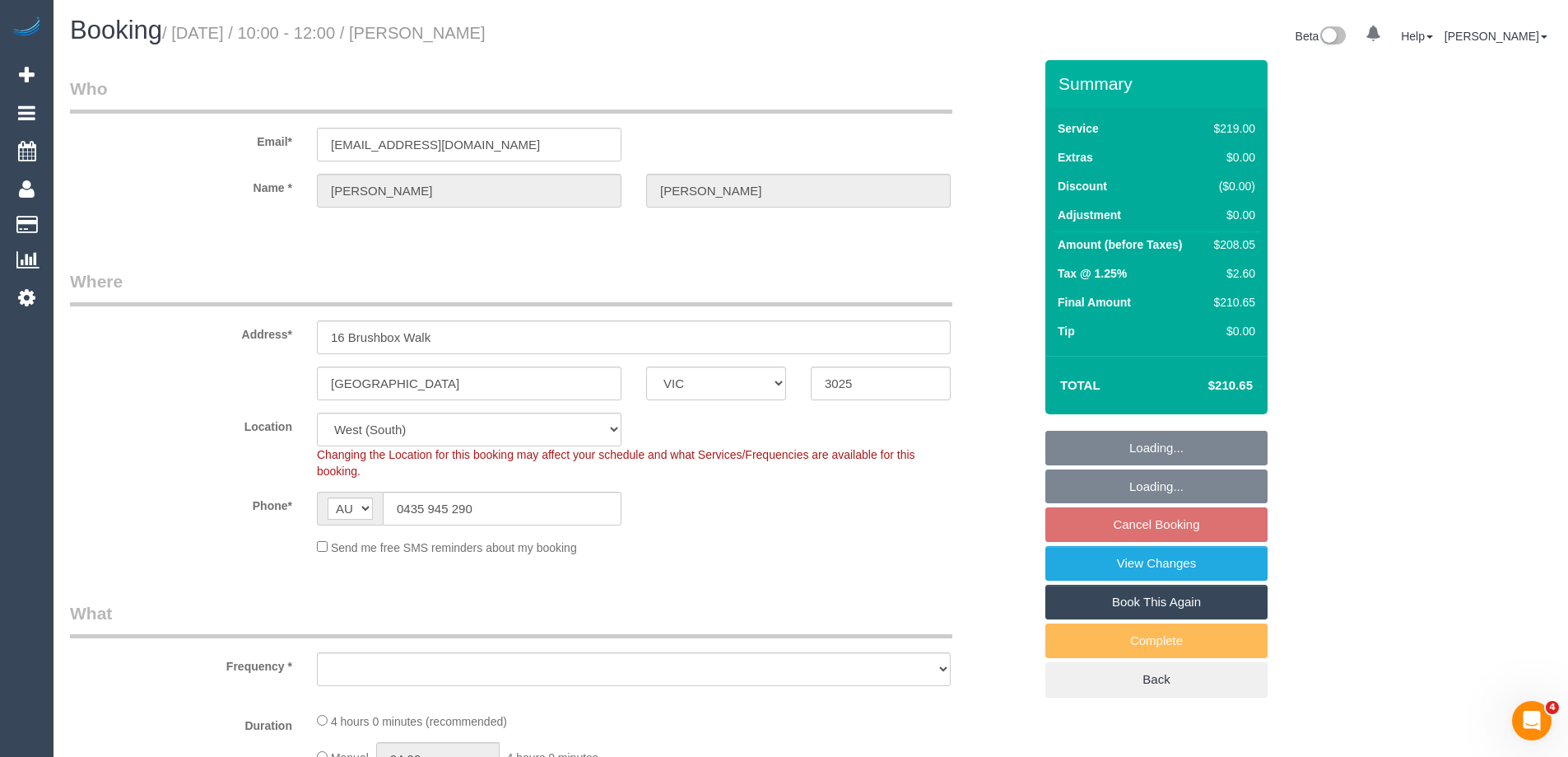
select select "object:530"
select select "number:29"
select select "number:14"
select select "number:19"
select select "number:22"
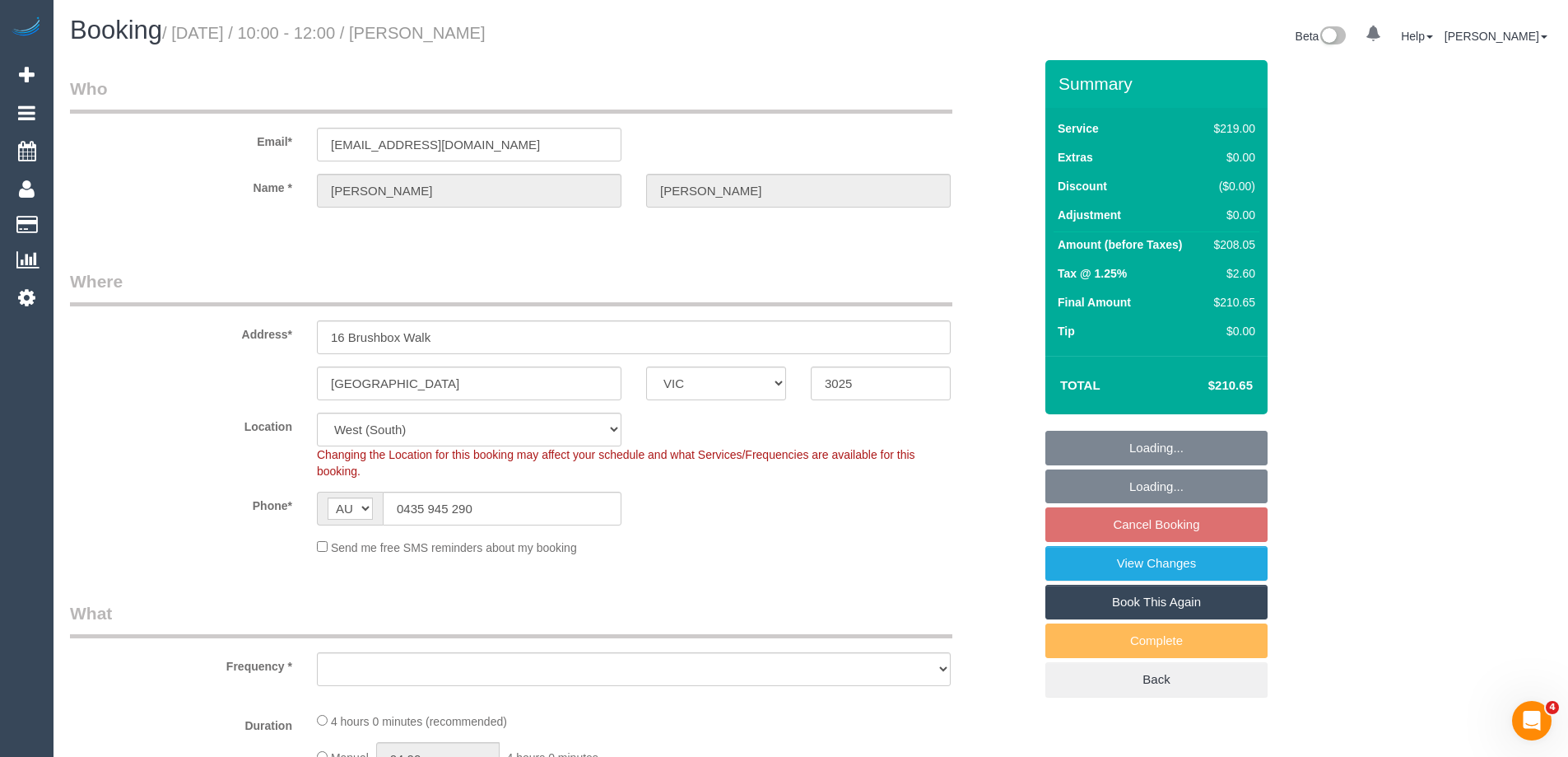
select select "number:34"
select select "number:12"
select select "object:781"
select select "spot3"
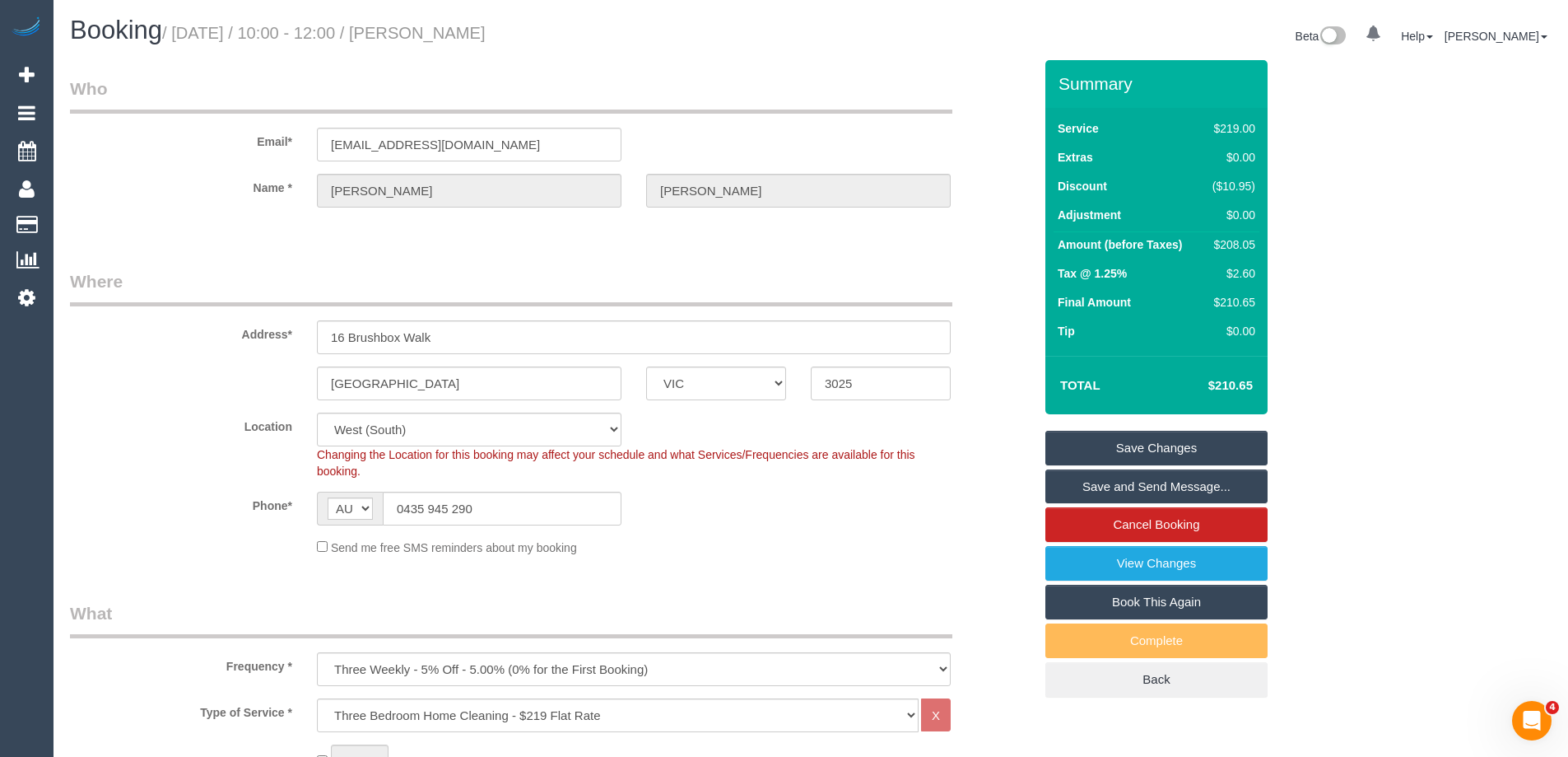
drag, startPoint x: 409, startPoint y: 39, endPoint x: 452, endPoint y: 23, distance: 45.9
click at [452, 23] on h1 "Booking / September 11, 2025 / 10:00 - 12:00 / Lana Tran" at bounding box center [433, 30] width 728 height 28
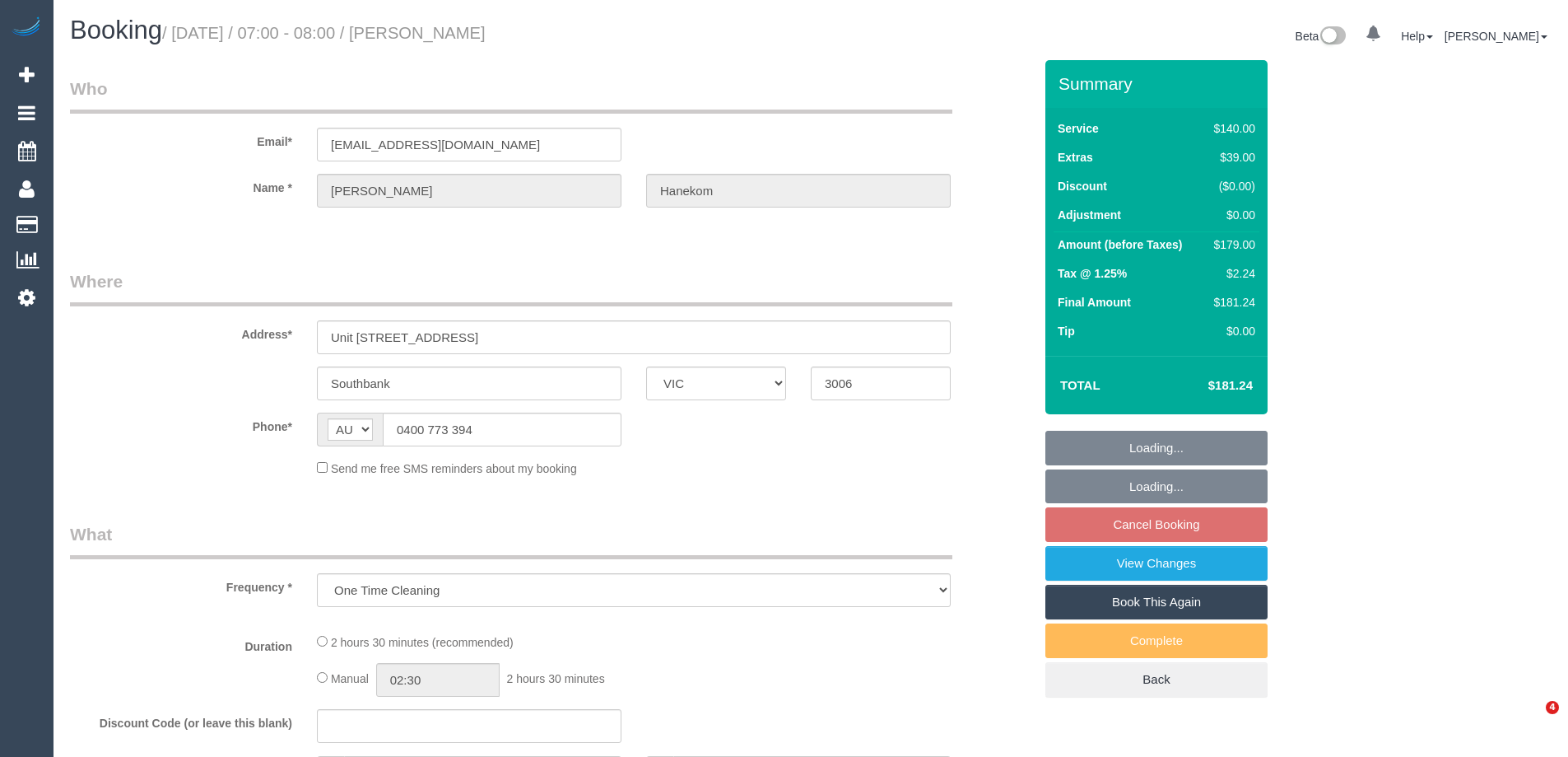
select select "VIC"
select select "string:stripe-pm_1NPXl02GScqysDRVmsTj3xFt"
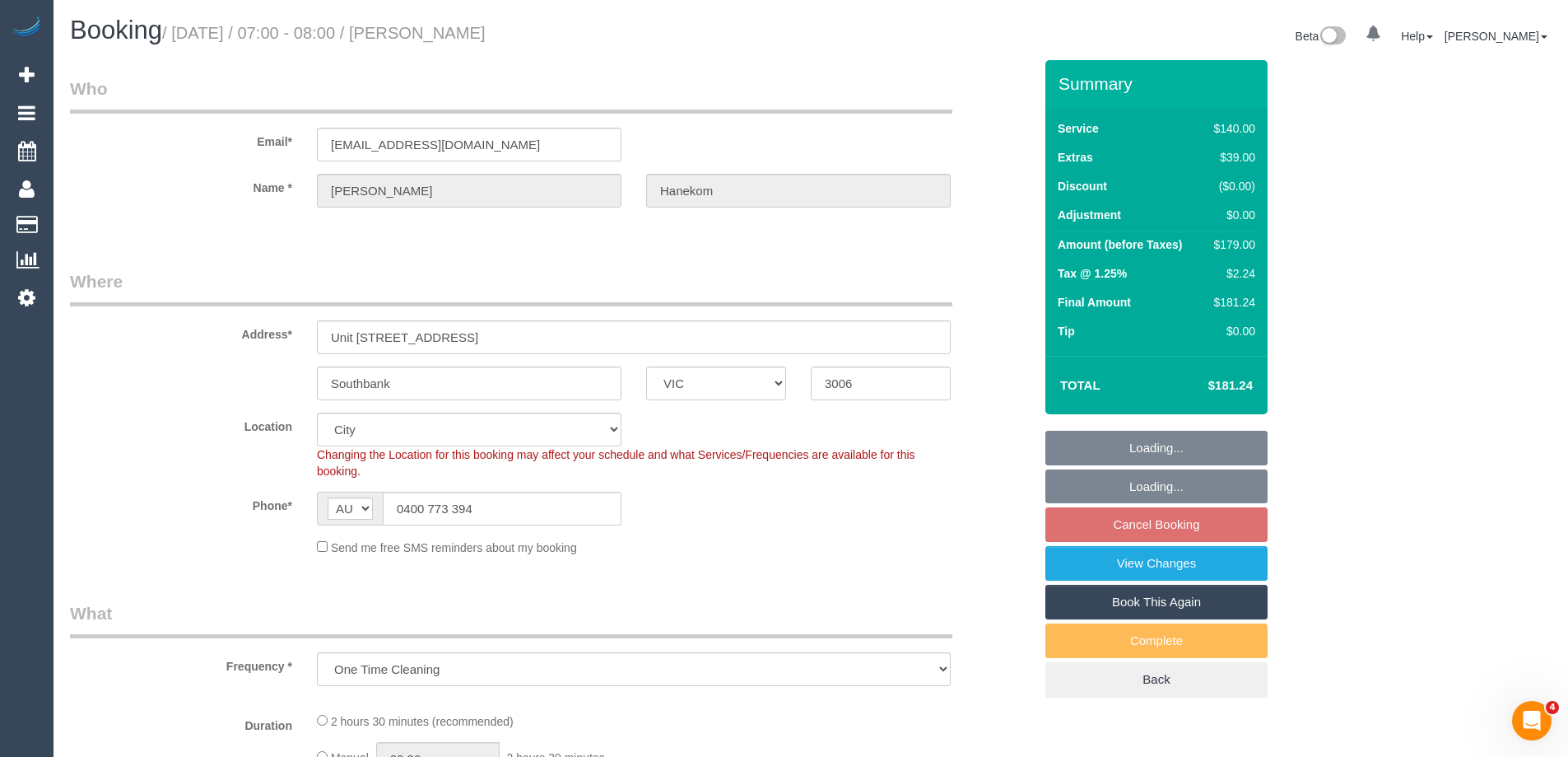
select select "number:28"
select select "number:14"
select select "number:20"
select select "number:25"
select select "number:33"
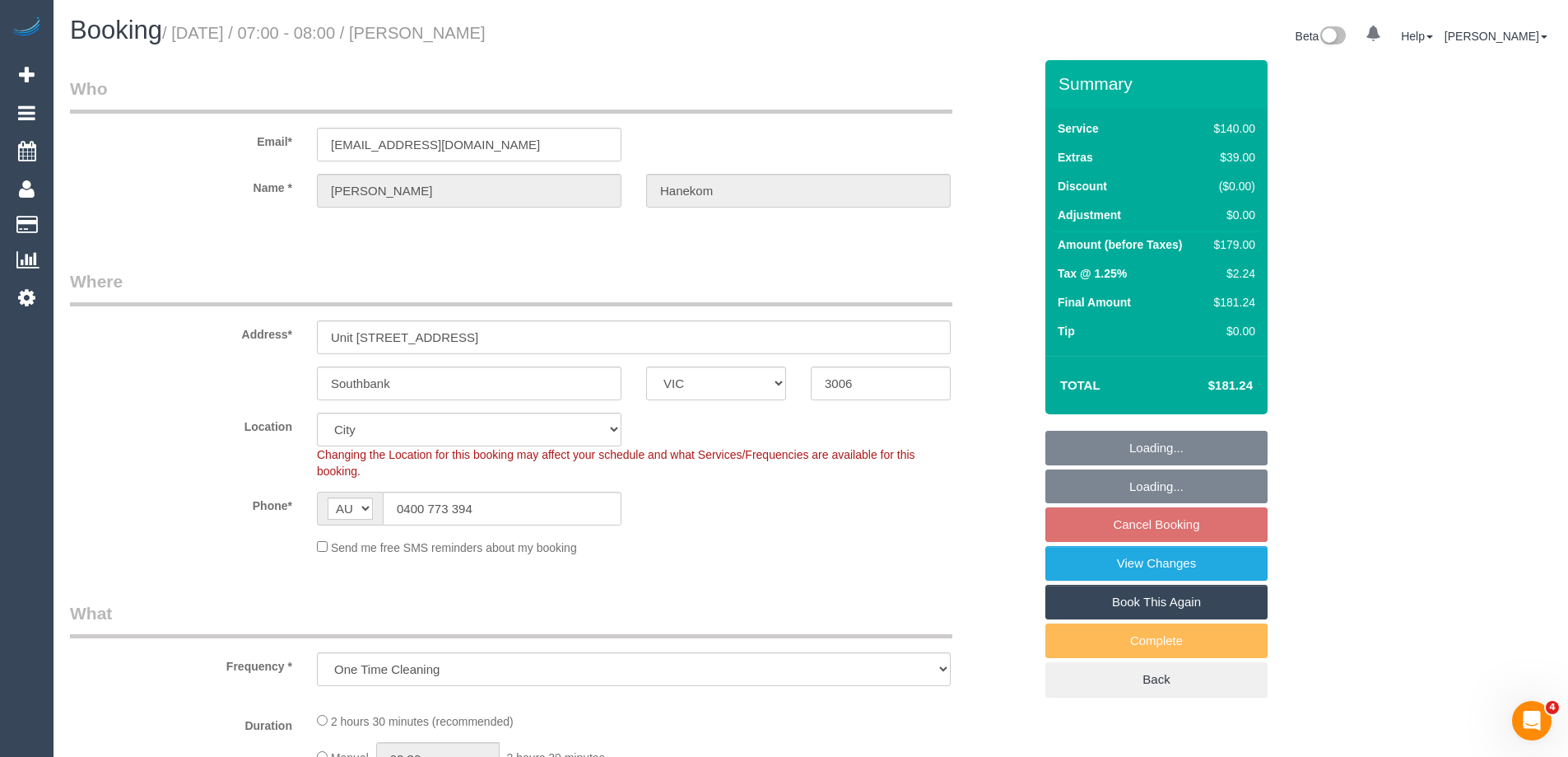
select select "number:12"
select select "object:1245"
select select "spot1"
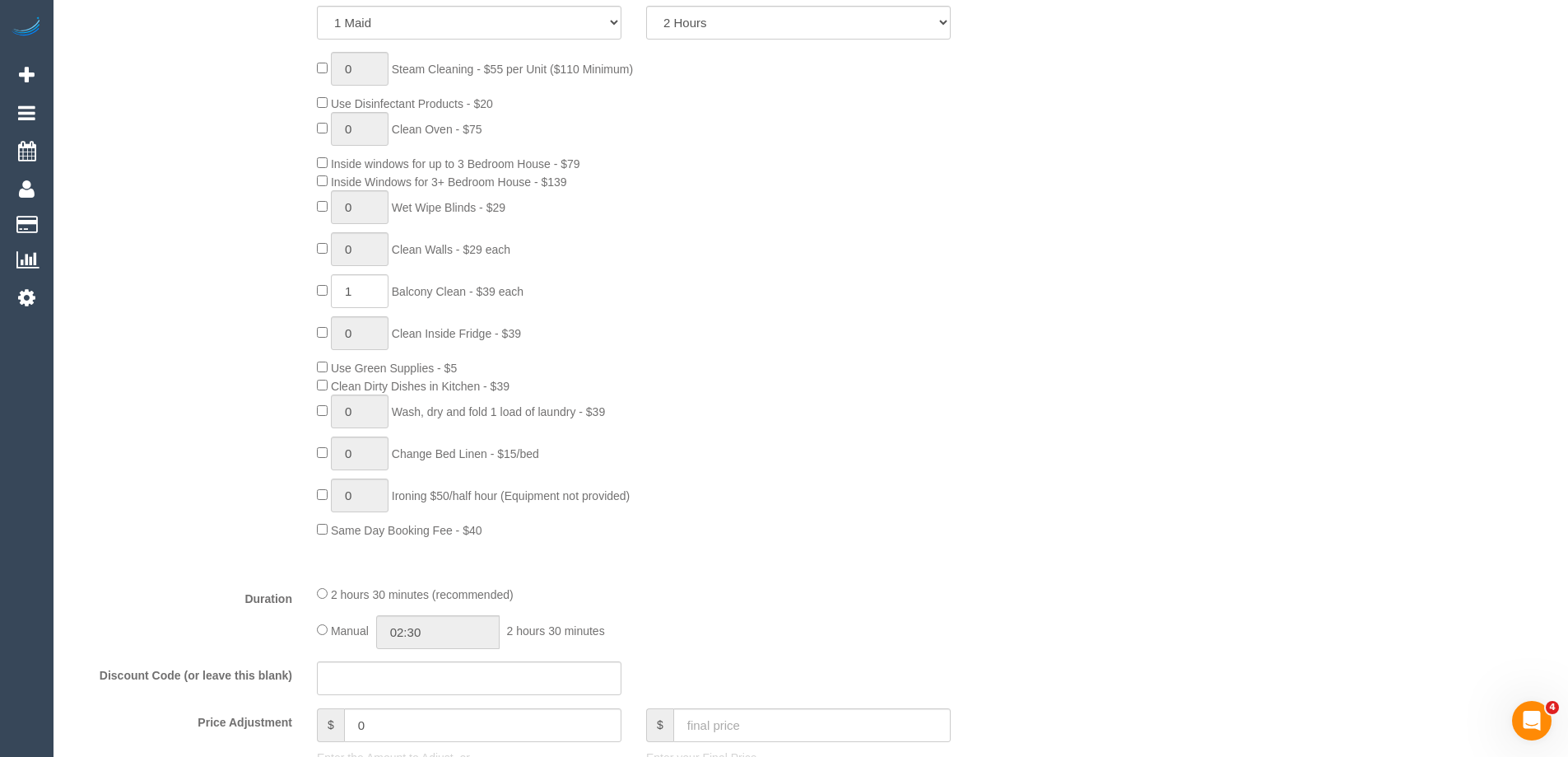
scroll to position [988, 0]
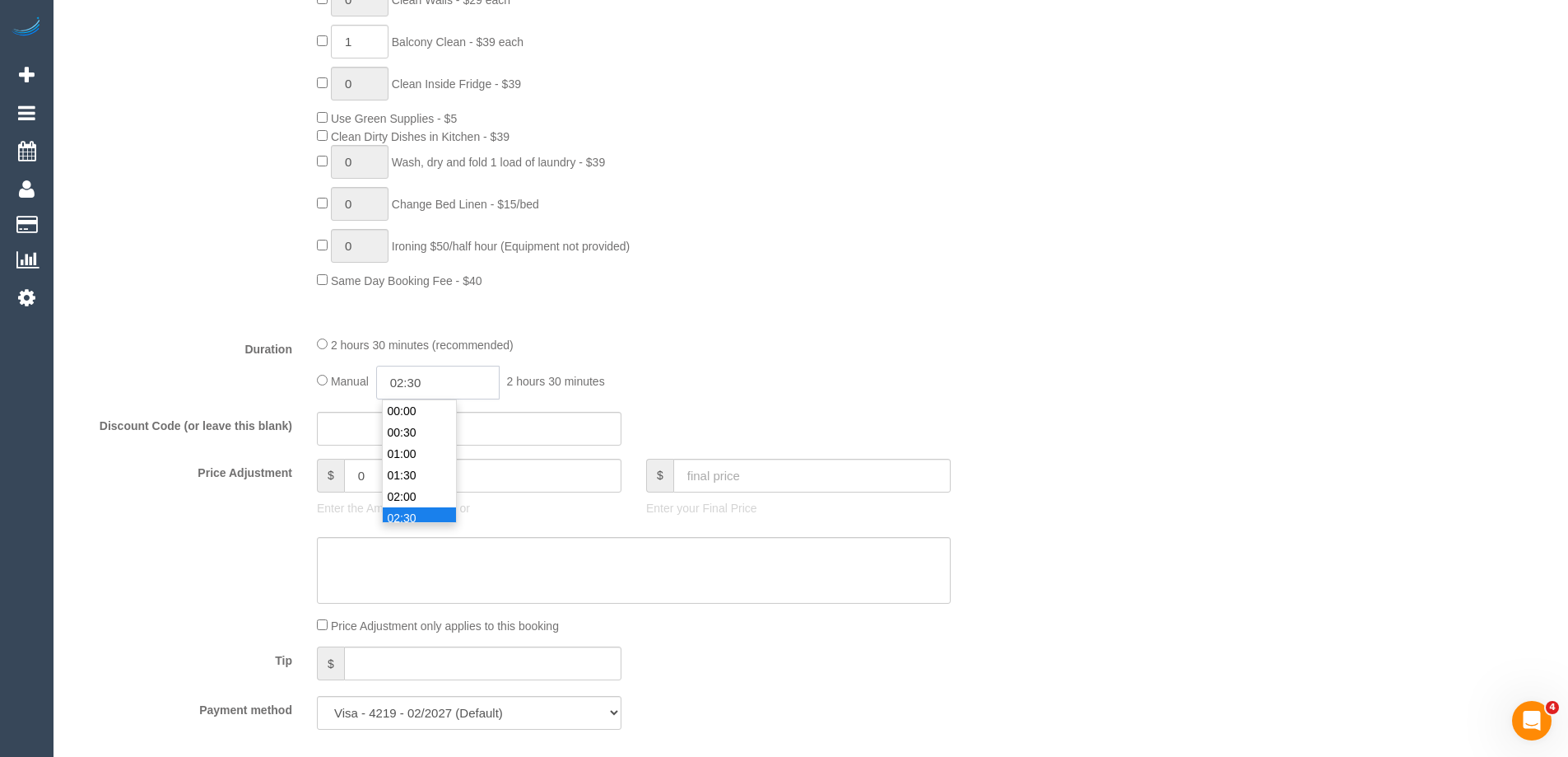
click at [442, 392] on input "02:30" at bounding box center [438, 382] width 123 height 34
type input "01:00"
click at [414, 434] on li "01:00" at bounding box center [419, 434] width 73 height 21
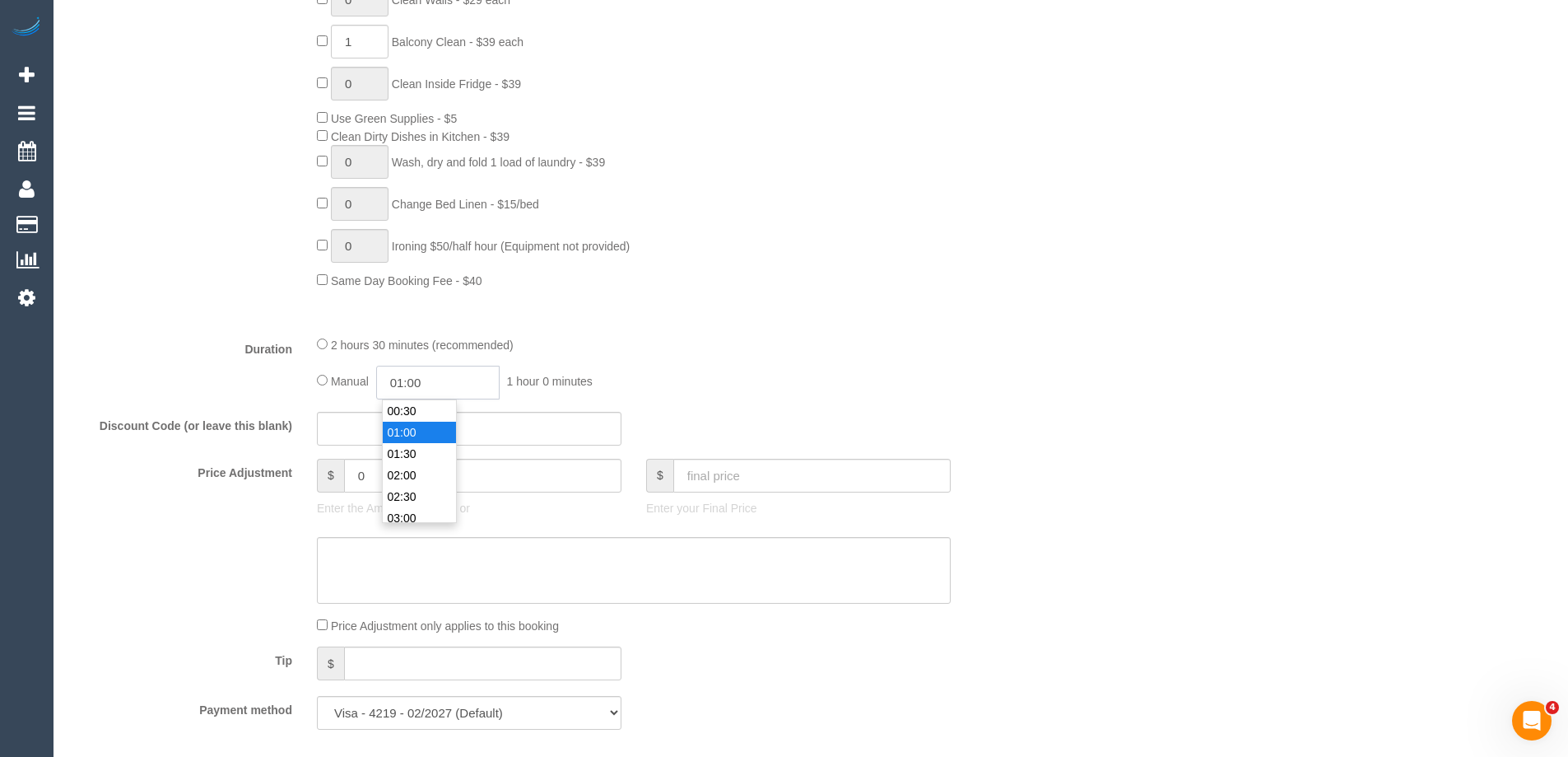
select select "spot18"
drag, startPoint x: 422, startPoint y: 381, endPoint x: 414, endPoint y: 380, distance: 8.1
click at [414, 380] on input "01:00" at bounding box center [438, 382] width 123 height 34
type input "01:15"
select select "spot35"
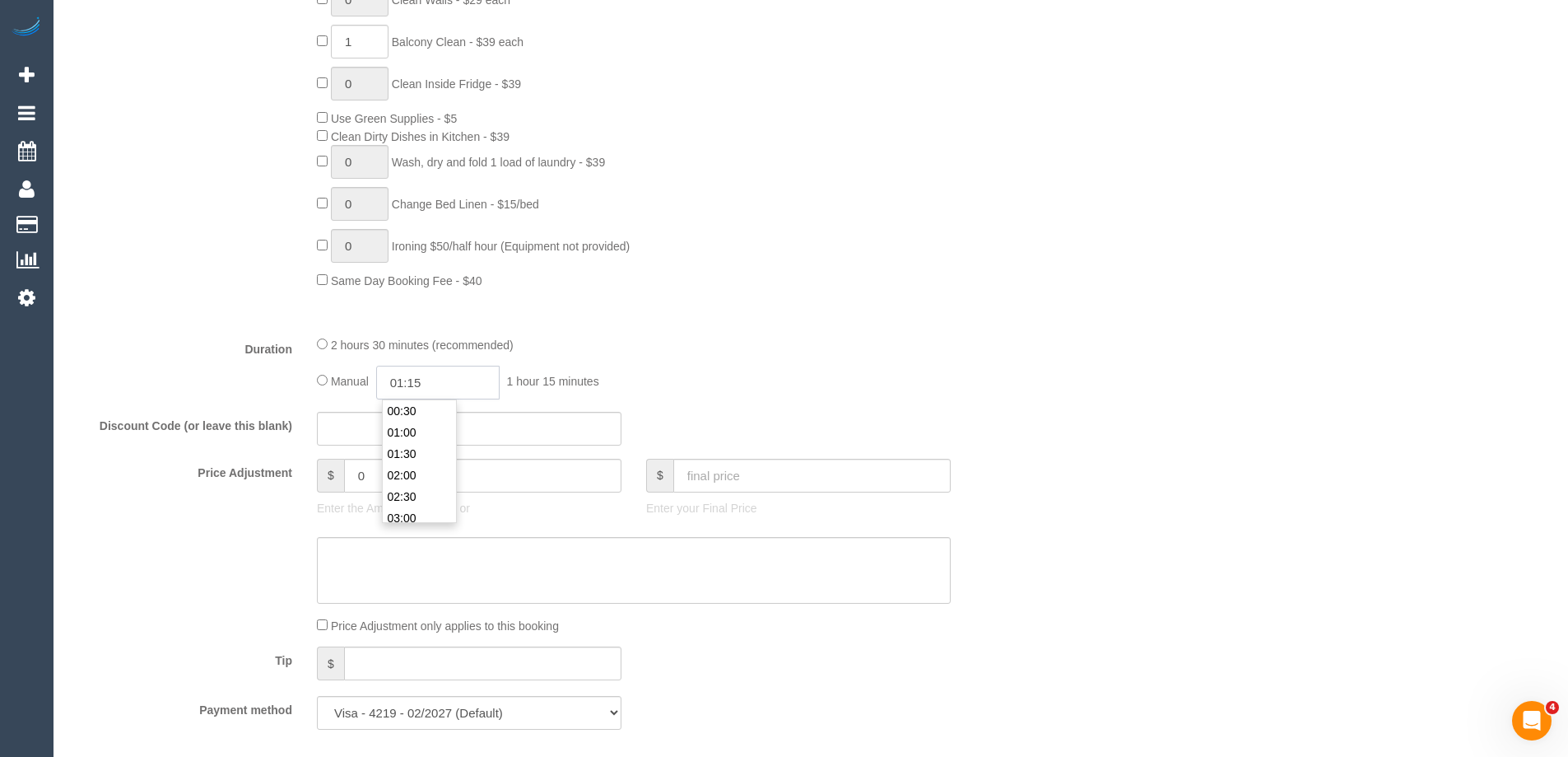
type input "01:15"
click at [574, 342] on div "2 hours 30 minutes (recommended)" at bounding box center [633, 344] width 634 height 18
select select "spot52"
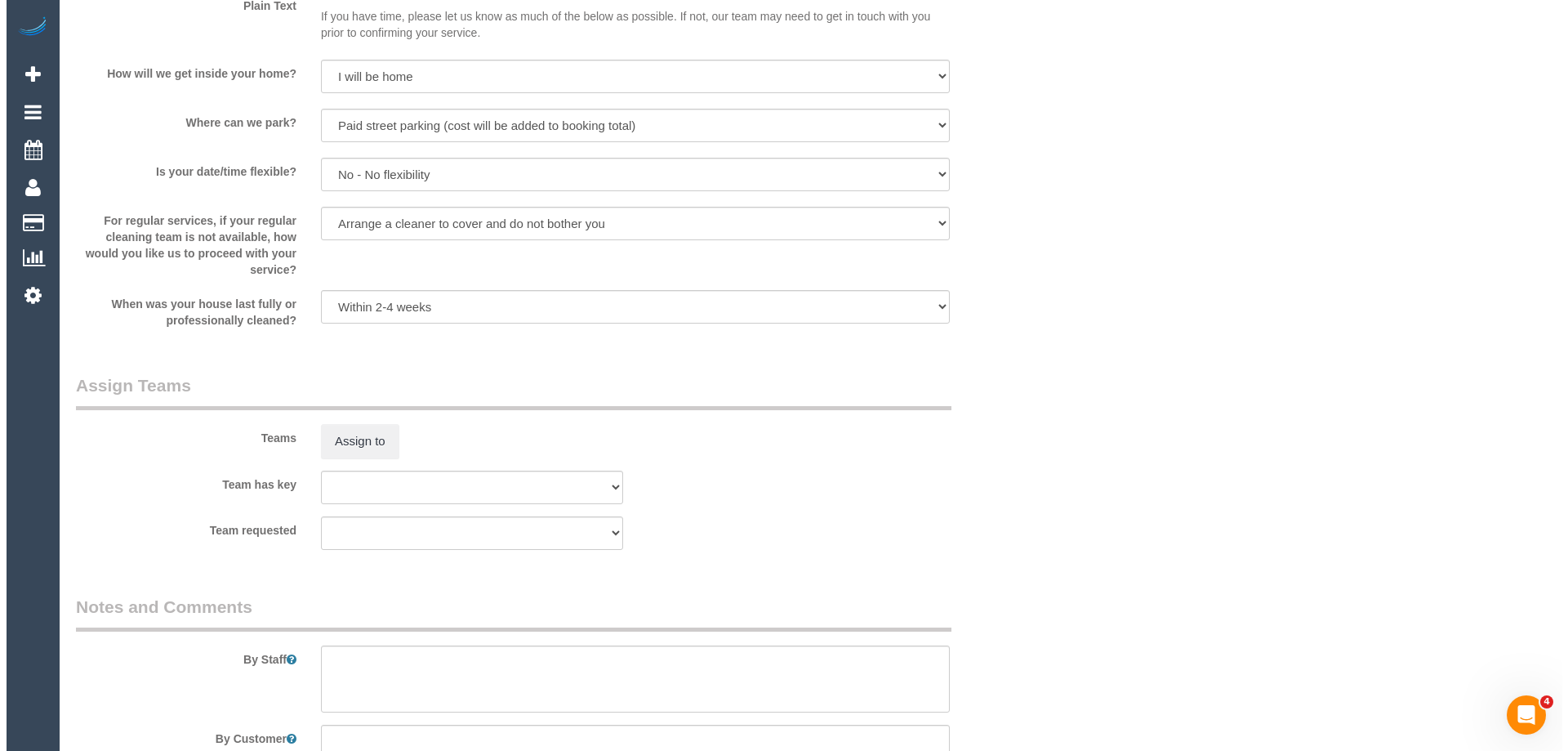
scroll to position [2025, 0]
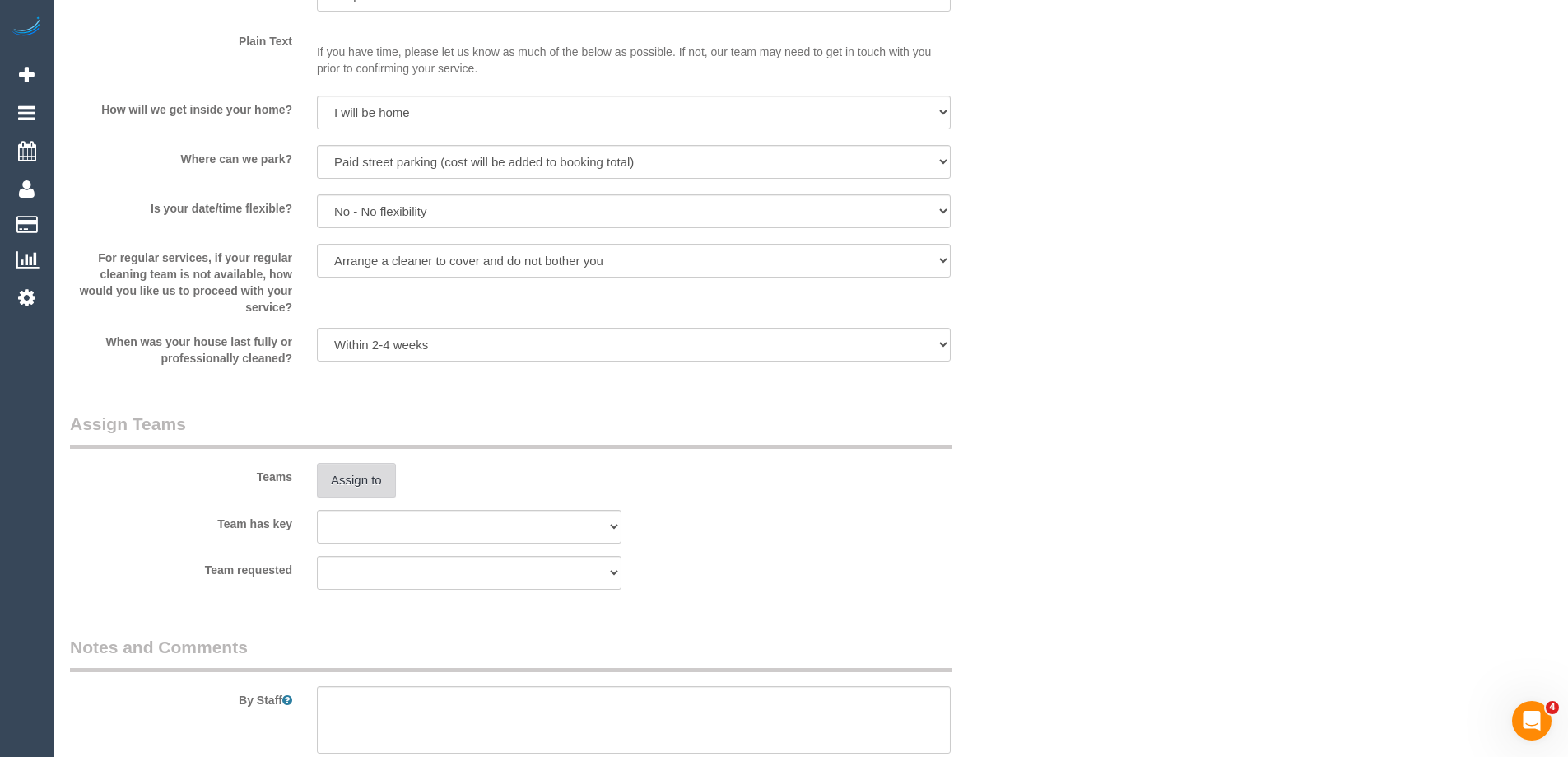
click at [352, 478] on button "Assign to" at bounding box center [356, 480] width 79 height 34
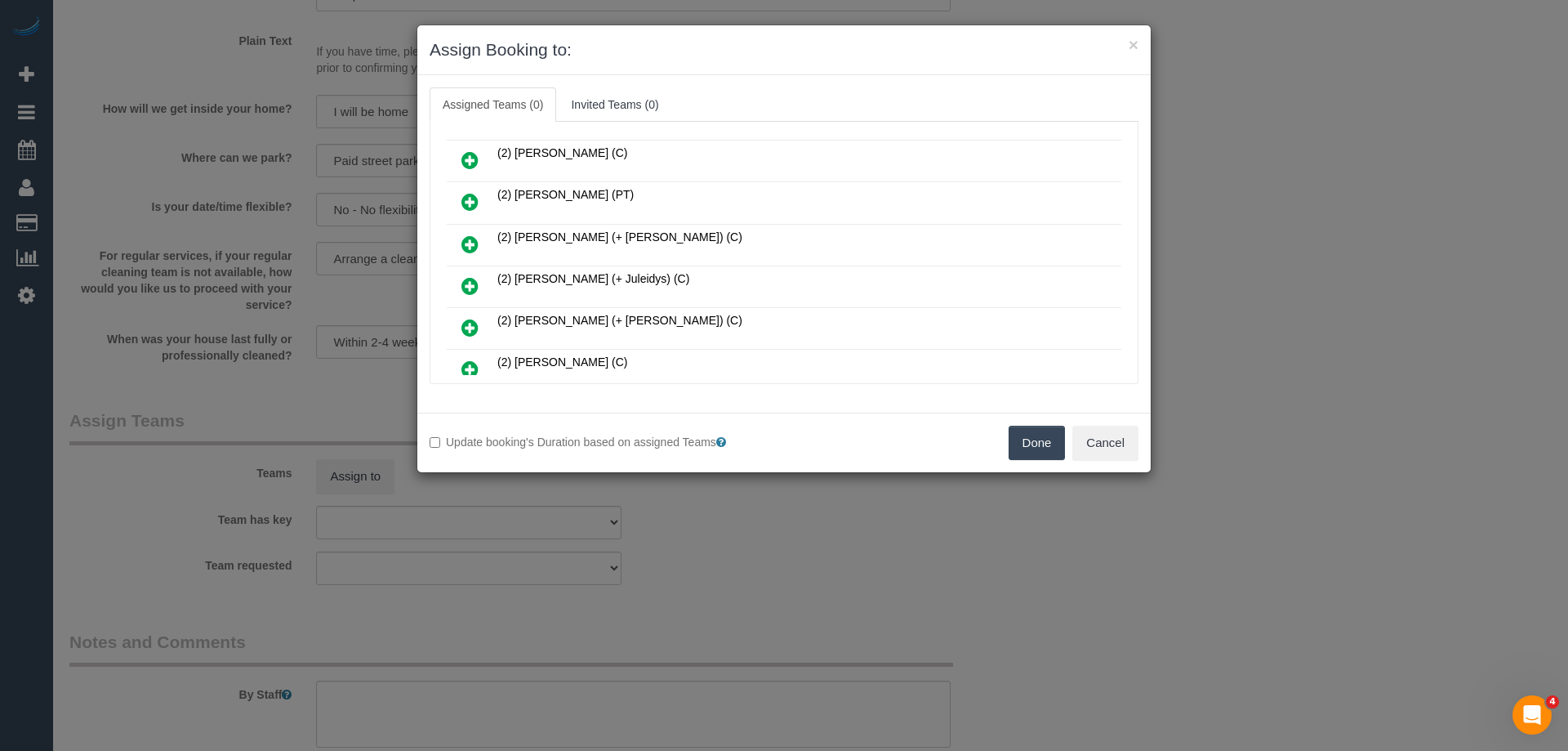
scroll to position [245, 0]
click at [464, 245] on icon at bounding box center [470, 246] width 17 height 20
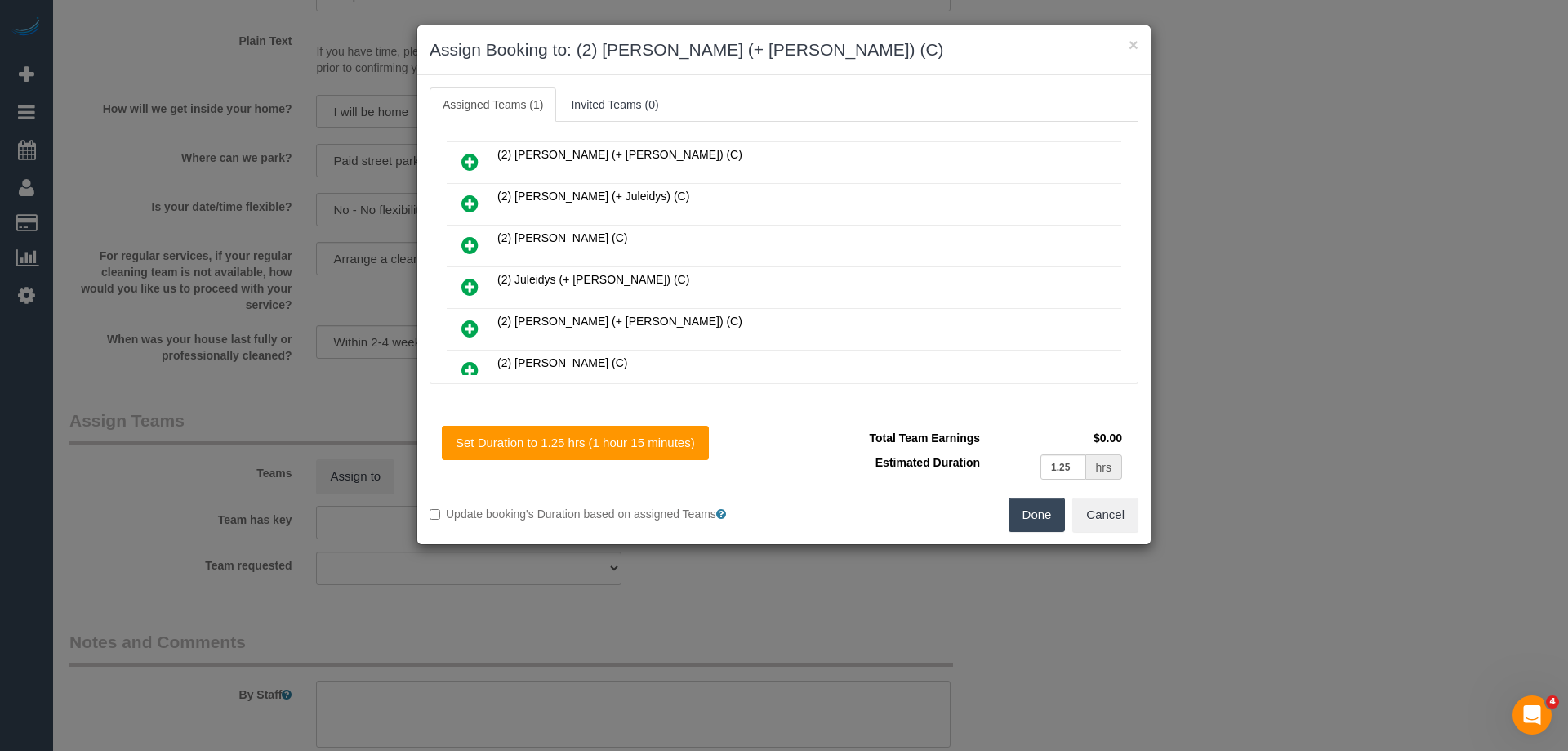
click at [472, 328] on icon at bounding box center [470, 328] width 17 height 20
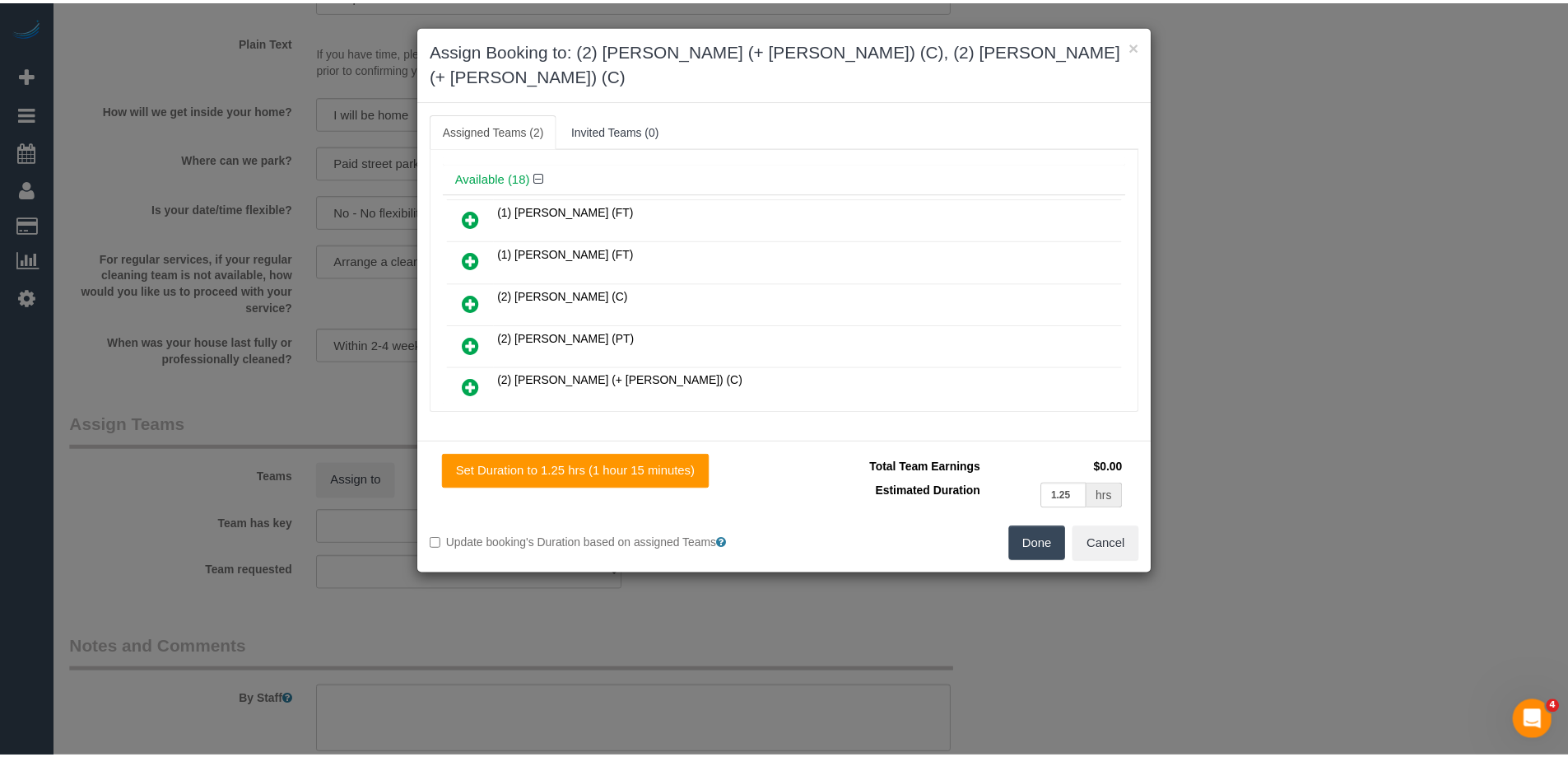
scroll to position [0, 0]
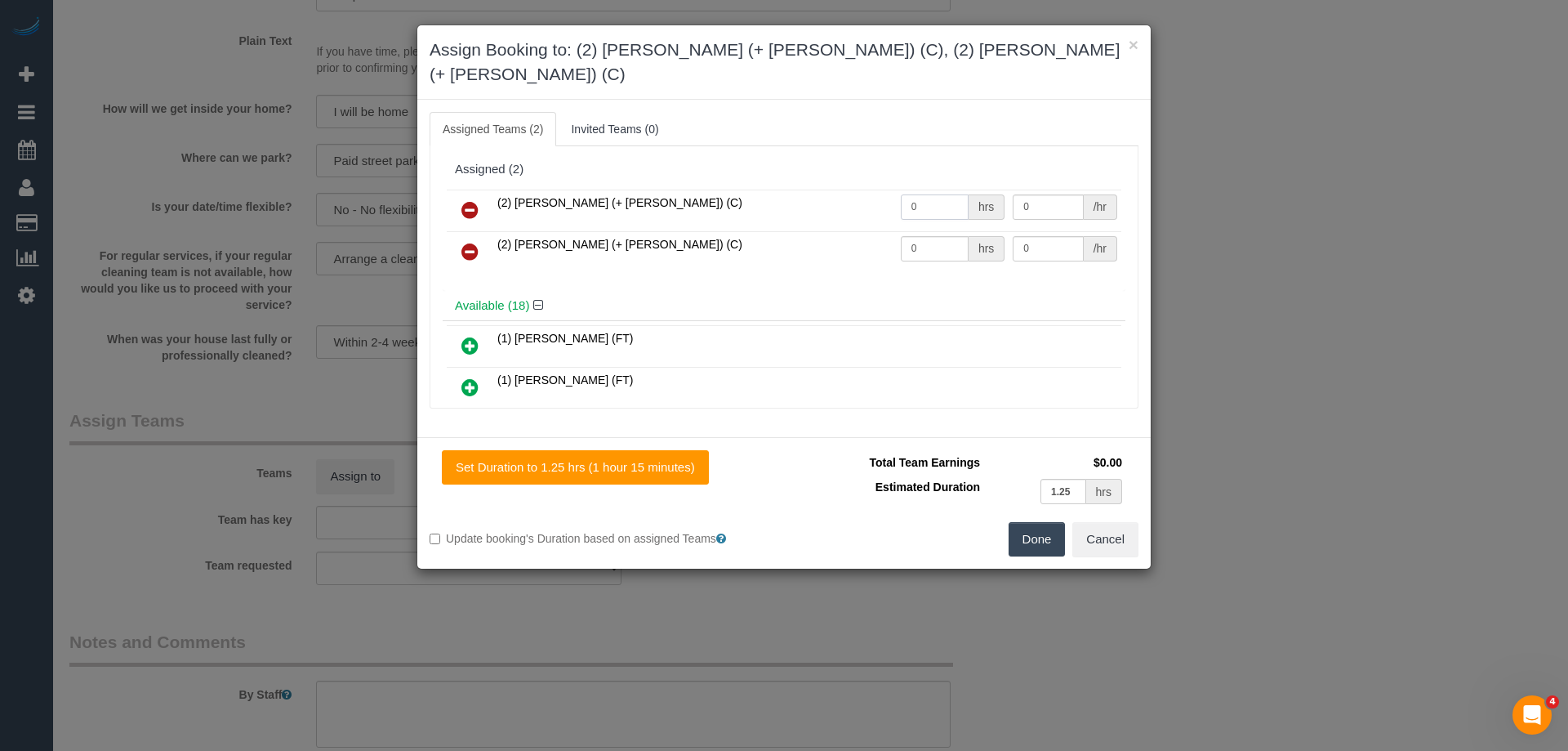
drag, startPoint x: 928, startPoint y: 177, endPoint x: 803, endPoint y: 186, distance: 125.3
click at [804, 189] on tr "(2) Daniela (+ Kevin) (C) 0 hrs 0 /hr" at bounding box center [784, 210] width 675 height 42
type input "1.25"
drag, startPoint x: 916, startPoint y: 222, endPoint x: 806, endPoint y: 194, distance: 113.5
click at [806, 194] on tbody "(2) Daniela (+ Kevin) (C) 1.25 hrs 0 /hr (2) Kevin (+ Daniela) (C) 0 hrs 0 /hr" at bounding box center [784, 231] width 675 height 83
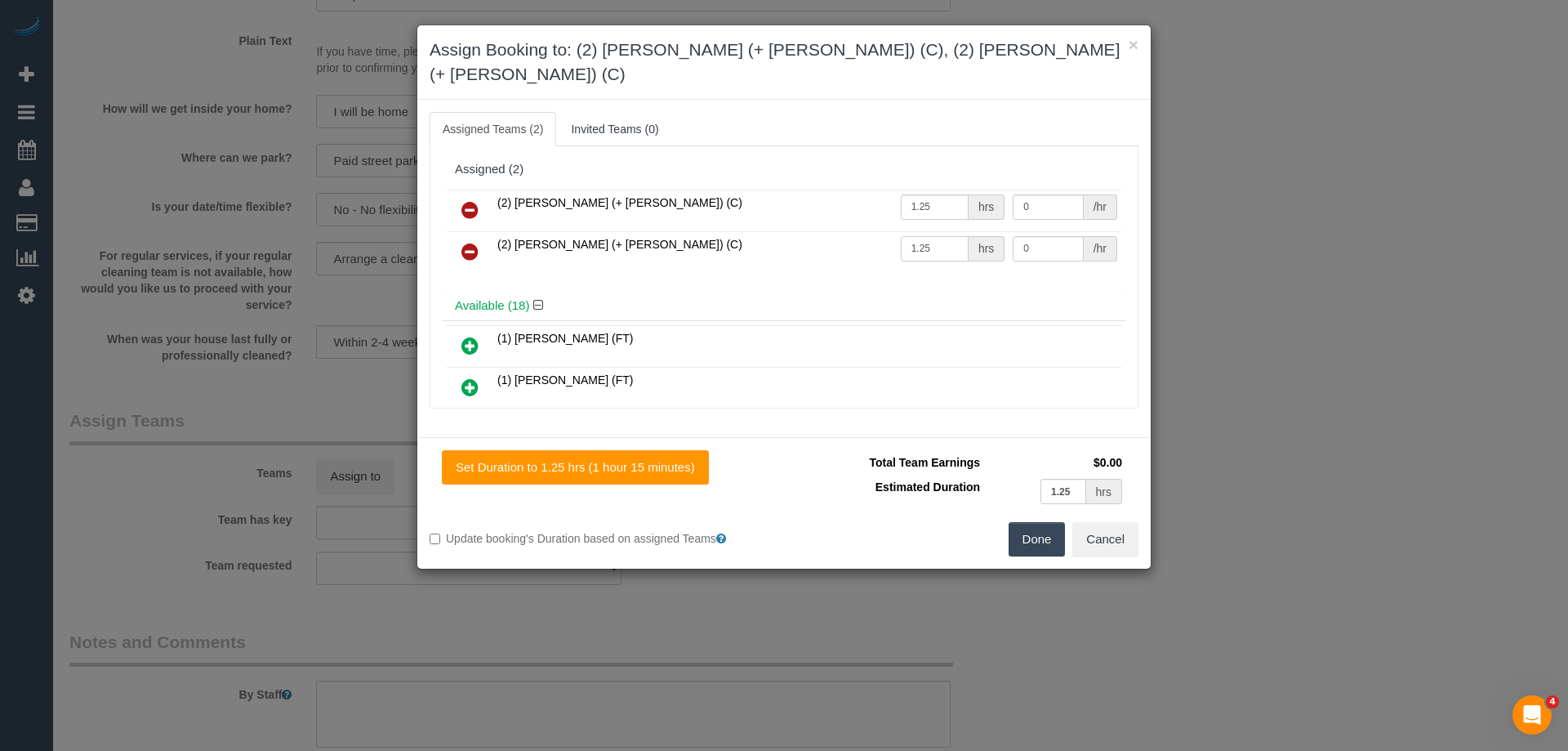
type input "1.25"
drag, startPoint x: 1016, startPoint y: 218, endPoint x: 940, endPoint y: 210, distance: 76.4
click at [940, 231] on tr "(2) Kevin (+ Daniela) (C) 1.25 hrs 0 /hr" at bounding box center [784, 252] width 675 height 42
type input "37.5"
drag, startPoint x: 985, startPoint y: 176, endPoint x: 916, endPoint y: 171, distance: 69.2
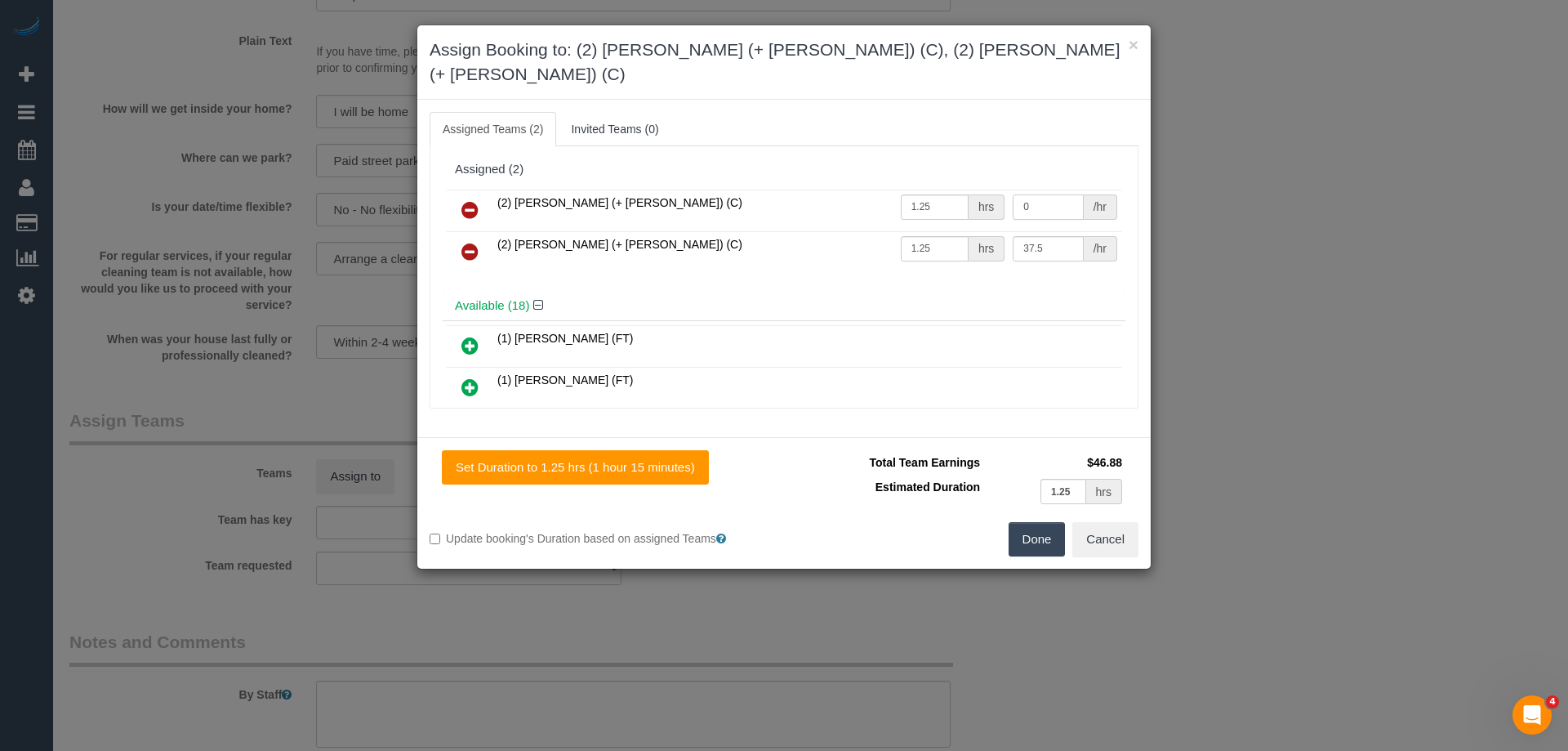
click at [922, 189] on tr "(2) Daniela (+ Kevin) (C) 1.25 hrs 0 /hr" at bounding box center [784, 210] width 675 height 42
type input "37.5"
click at [1036, 522] on button "Done" at bounding box center [1037, 538] width 57 height 34
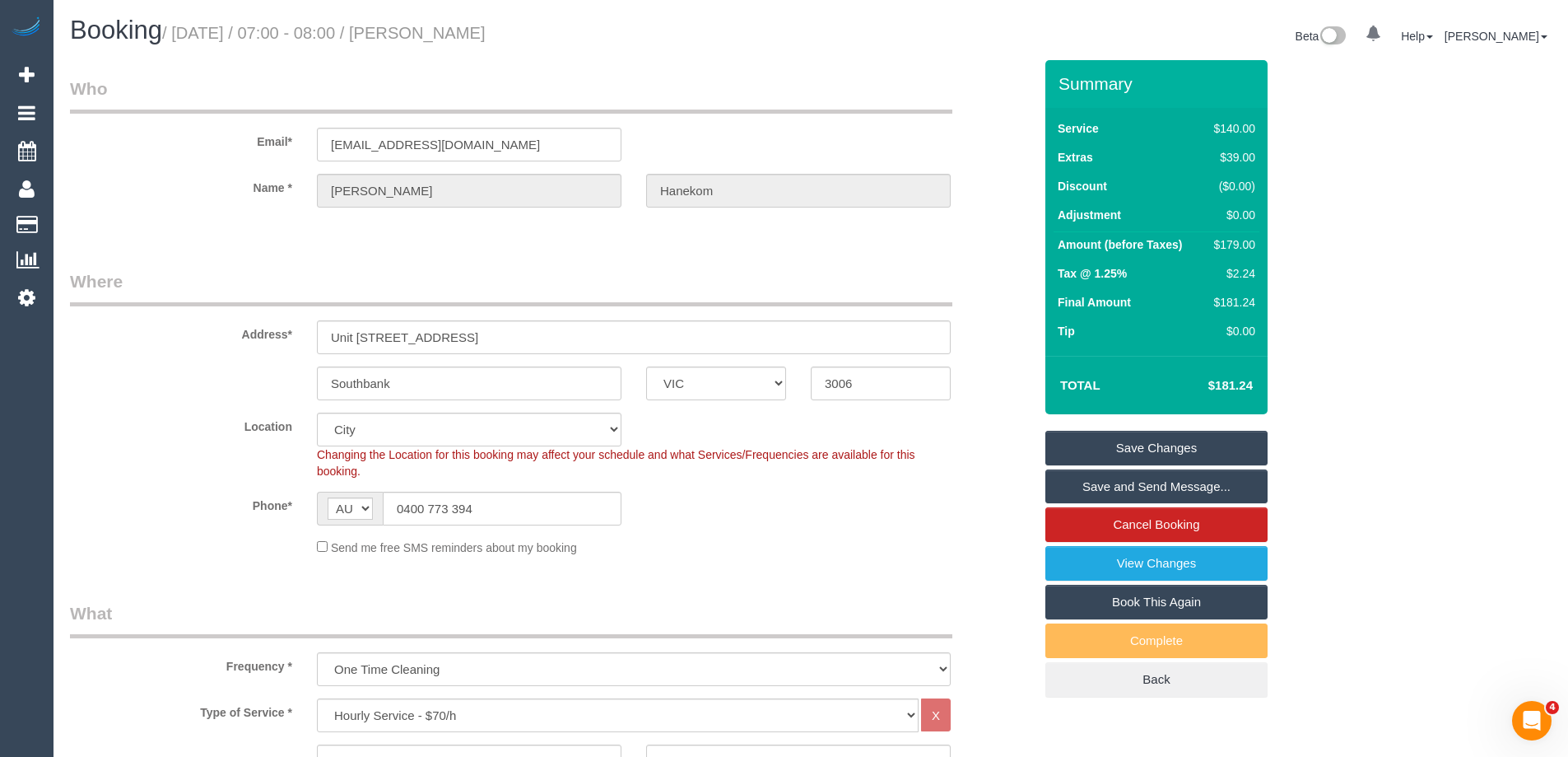
drag, startPoint x: 614, startPoint y: 29, endPoint x: 452, endPoint y: 38, distance: 162.2
click at [452, 38] on h1 "Booking / September 11, 2025 / 07:00 - 08:00 / Robert Hanekom" at bounding box center [433, 30] width 728 height 28
copy small "Robert Hanekom"
click at [1098, 486] on link "Save and Send Message..." at bounding box center [1156, 486] width 223 height 34
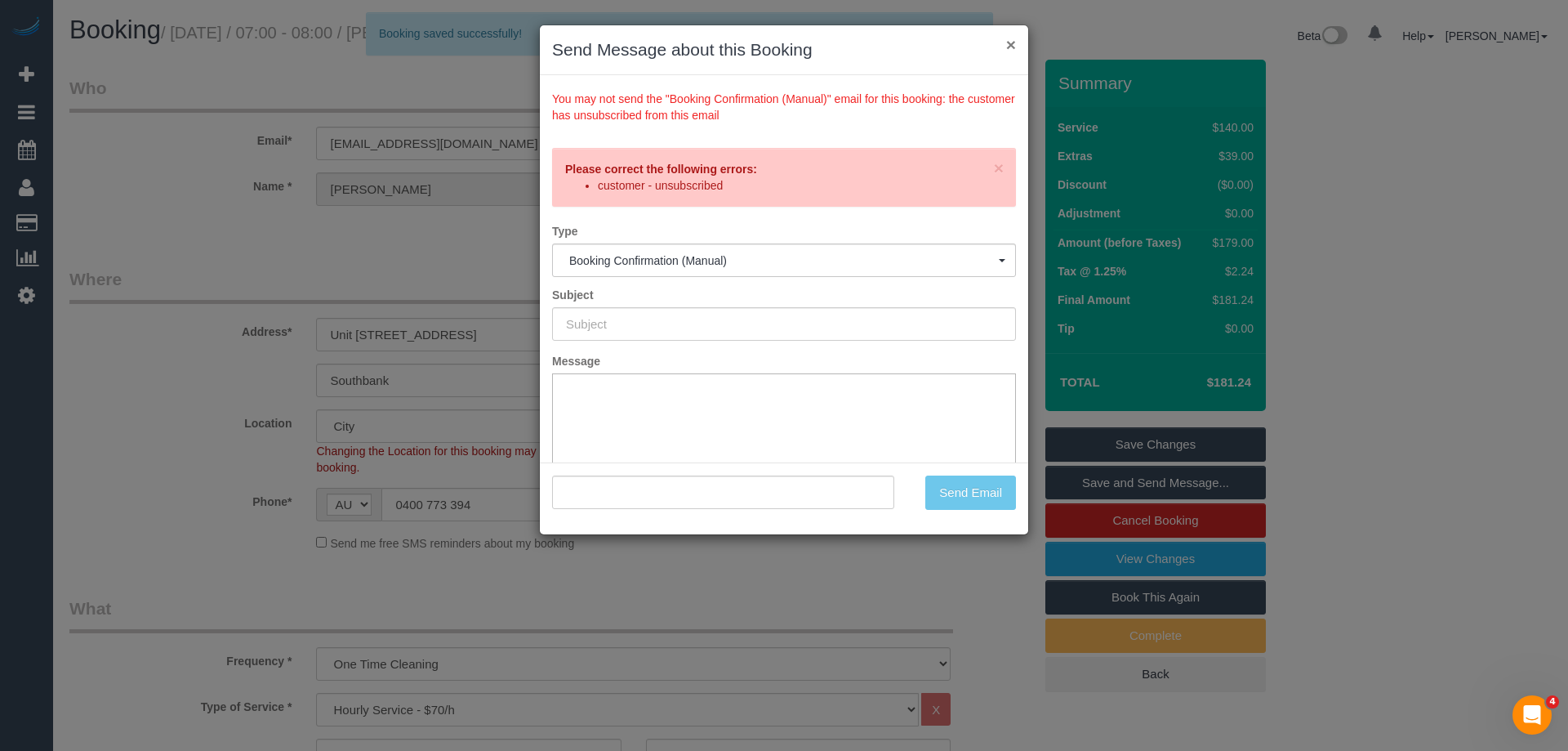
click at [1014, 43] on button "×" at bounding box center [1011, 44] width 10 height 18
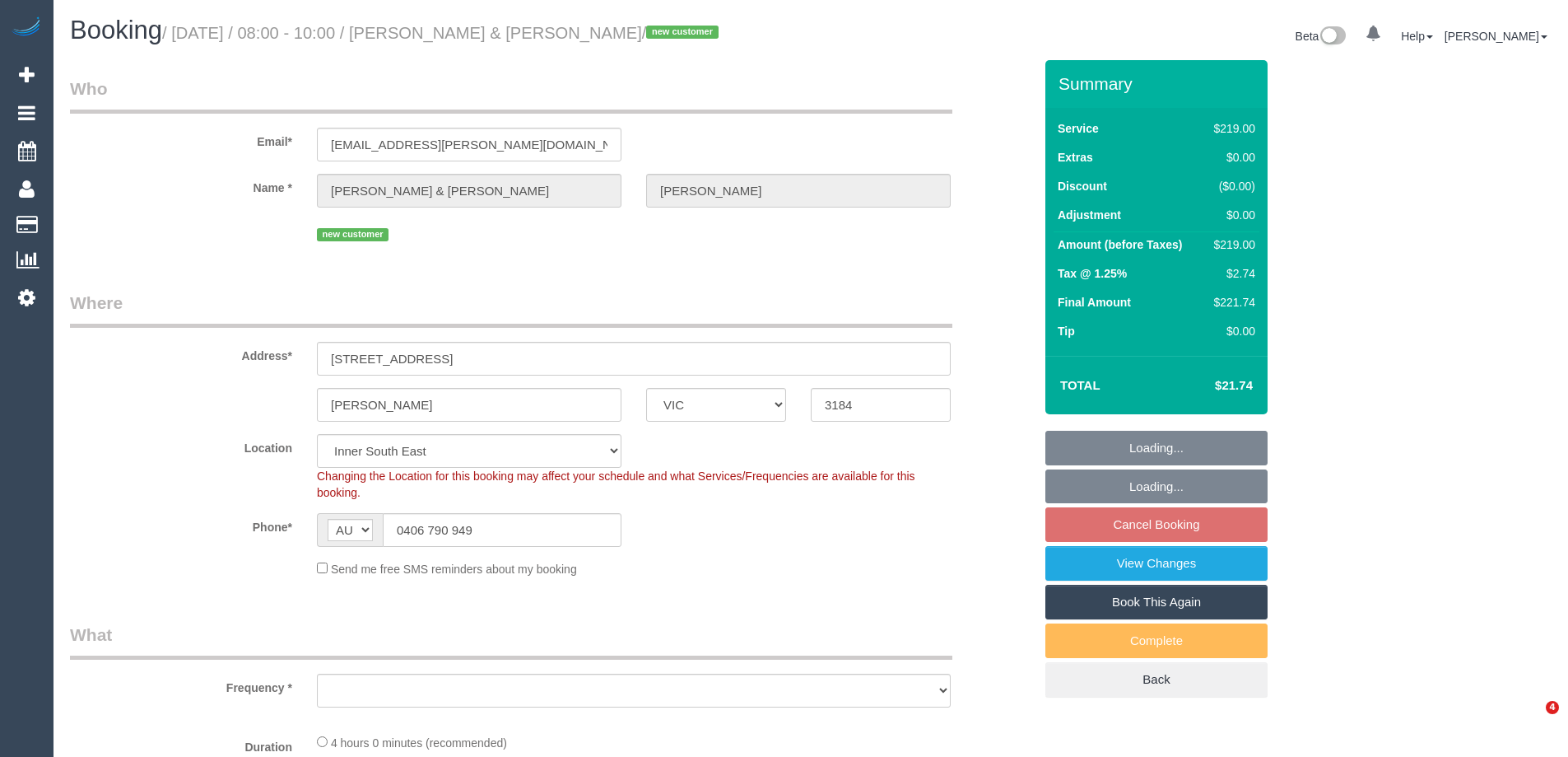
select select "VIC"
select select "number:29"
select select "number:14"
select select "number:19"
select select "number:24"
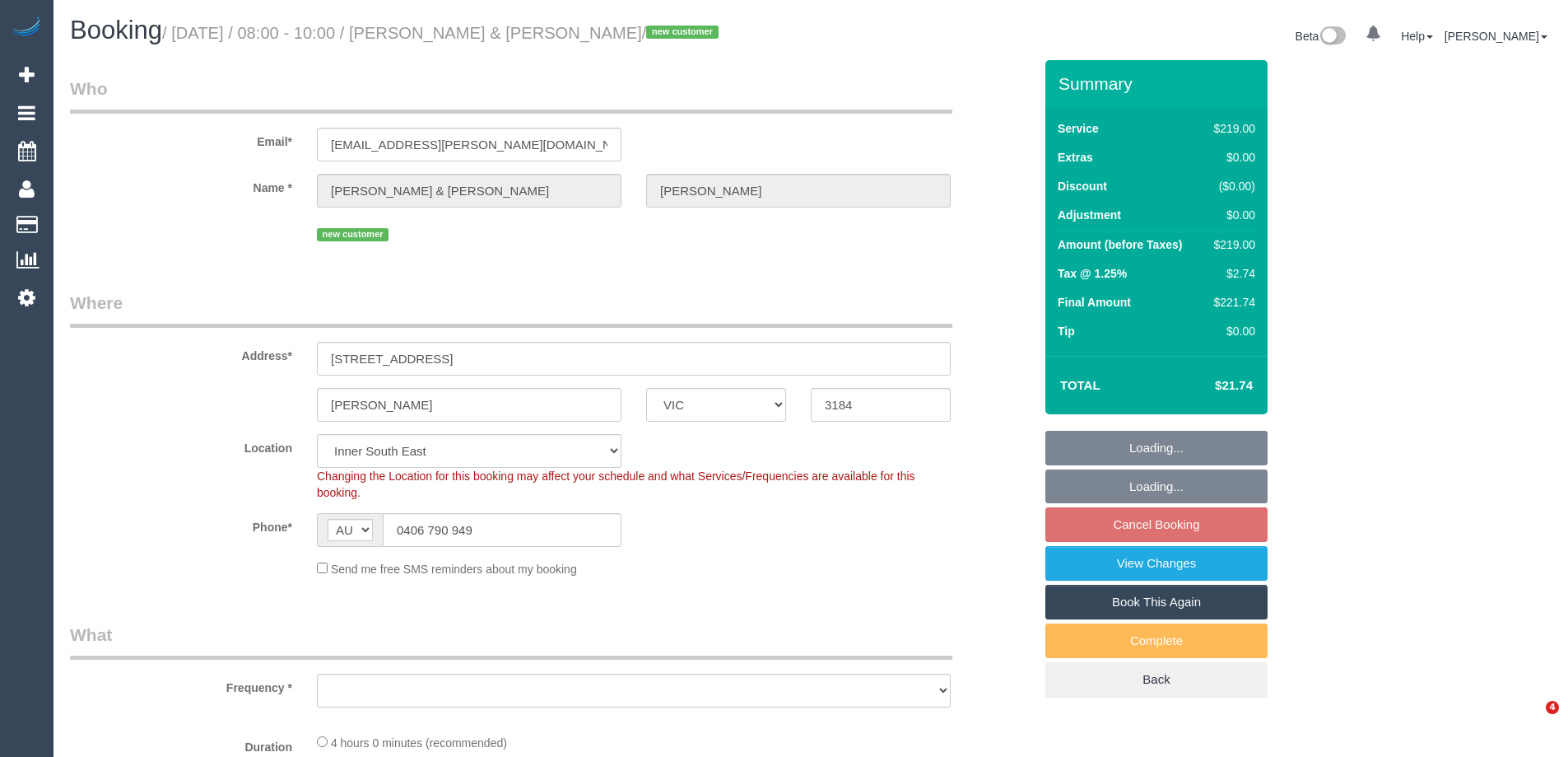
select select "number:35"
select select "number:13"
select select "object:1377"
select select "spot2"
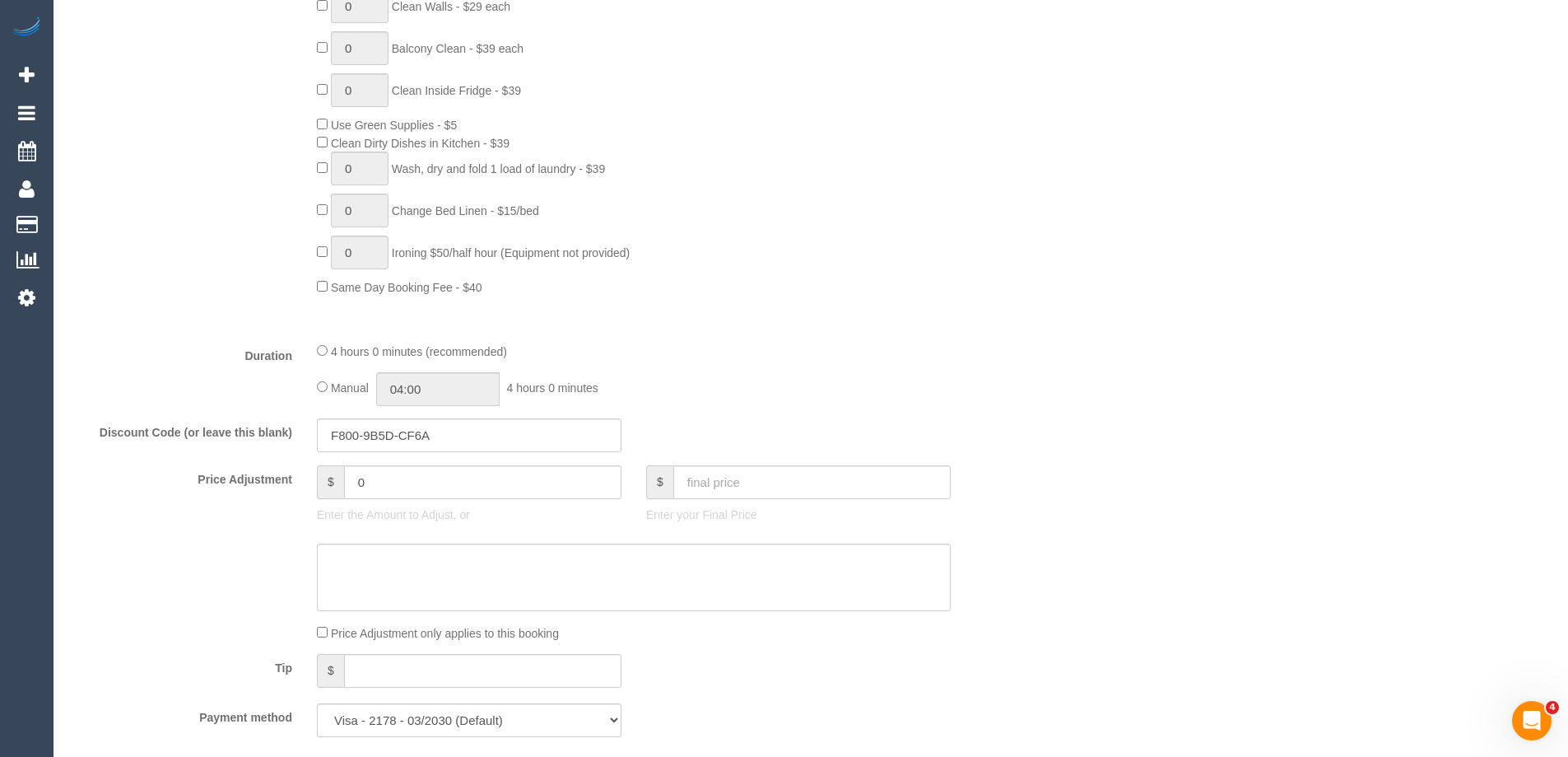
scroll to position [1070, 0]
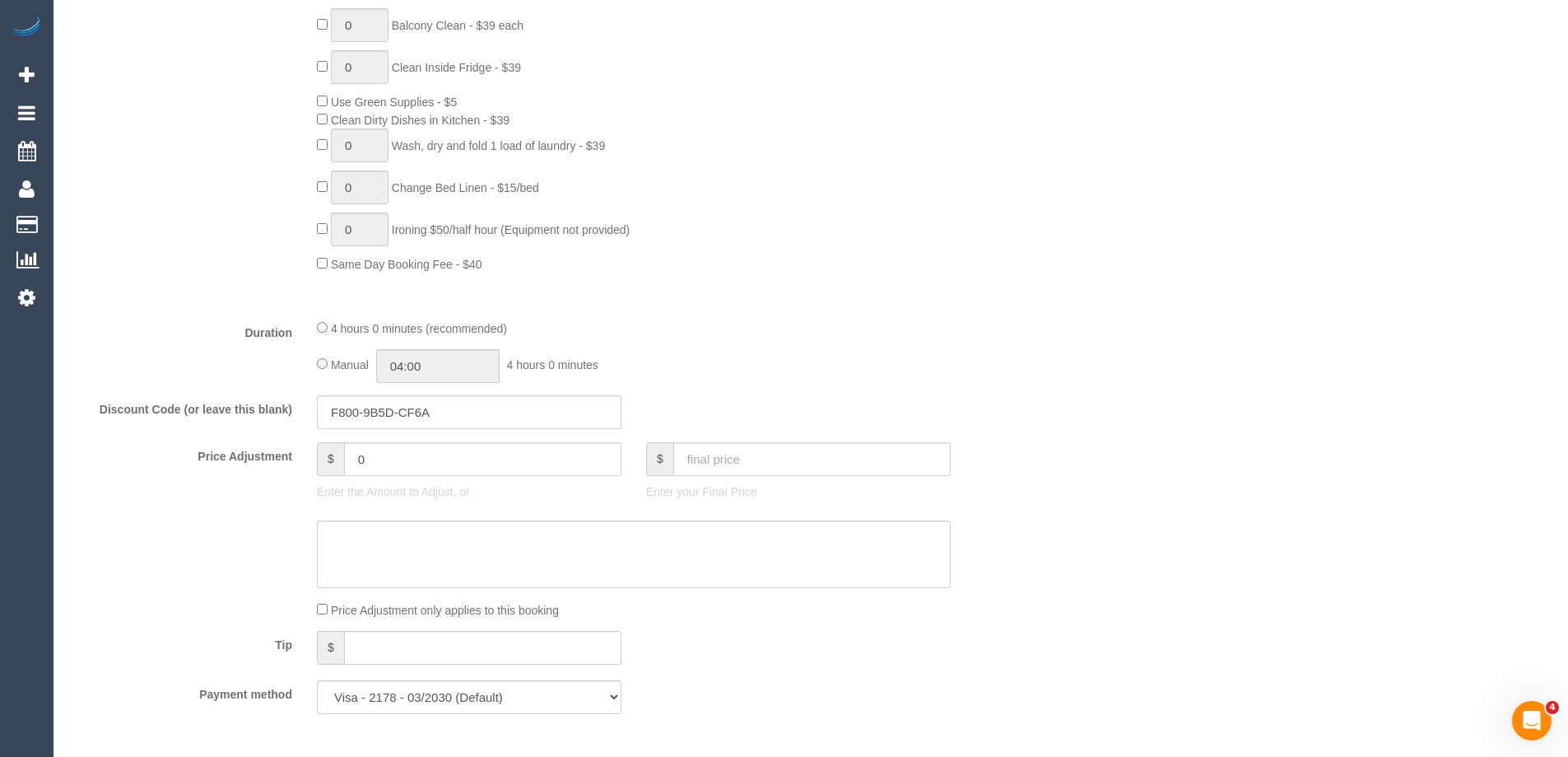
click at [327, 357] on div "Manual 04:00 4 hours 0 minutes" at bounding box center [633, 366] width 634 height 34
click at [424, 362] on input "04:00" at bounding box center [438, 366] width 123 height 34
type input "02:00"
click at [422, 400] on li "02:00" at bounding box center [419, 396] width 73 height 21
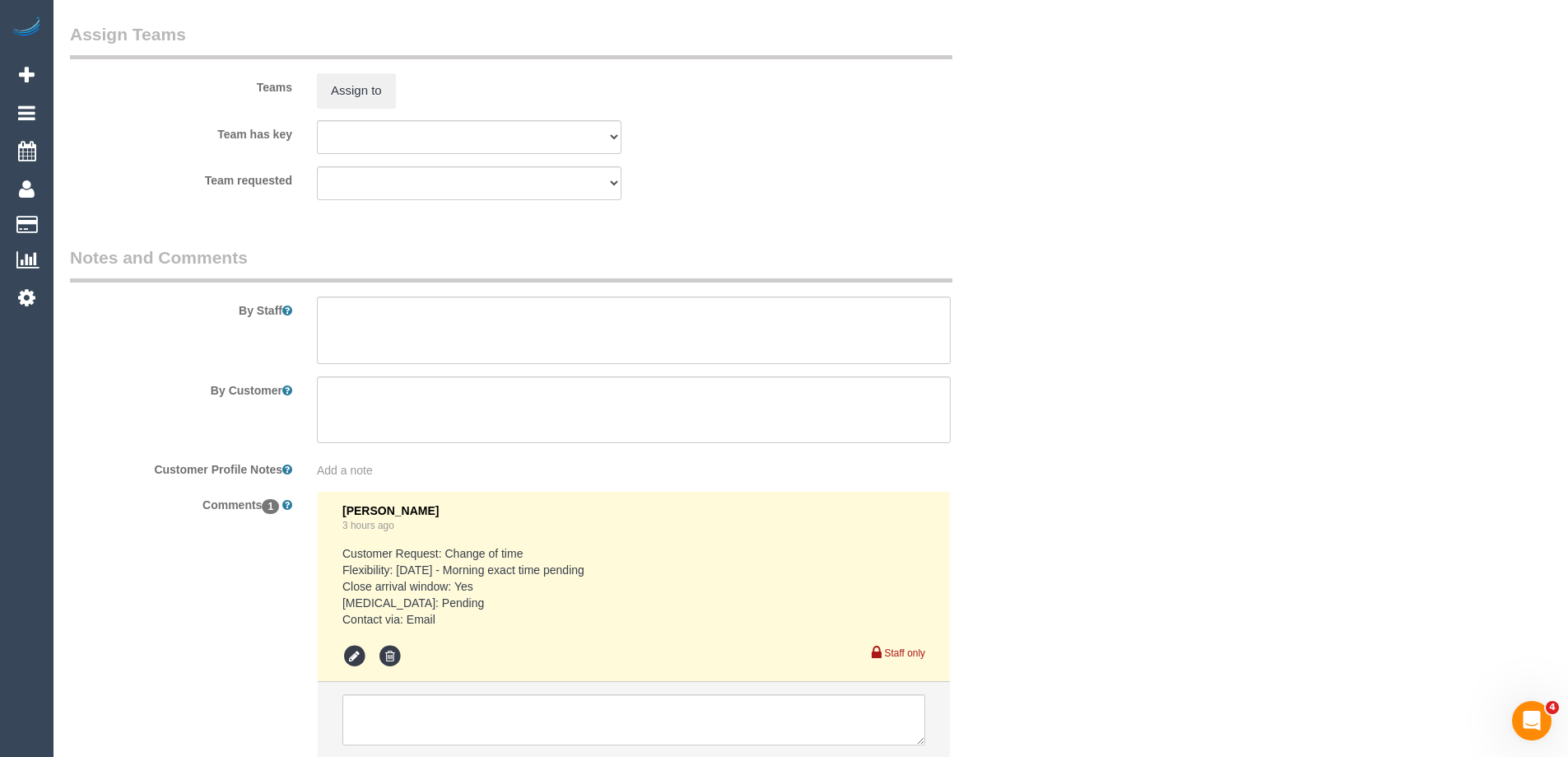
select select "spot19"
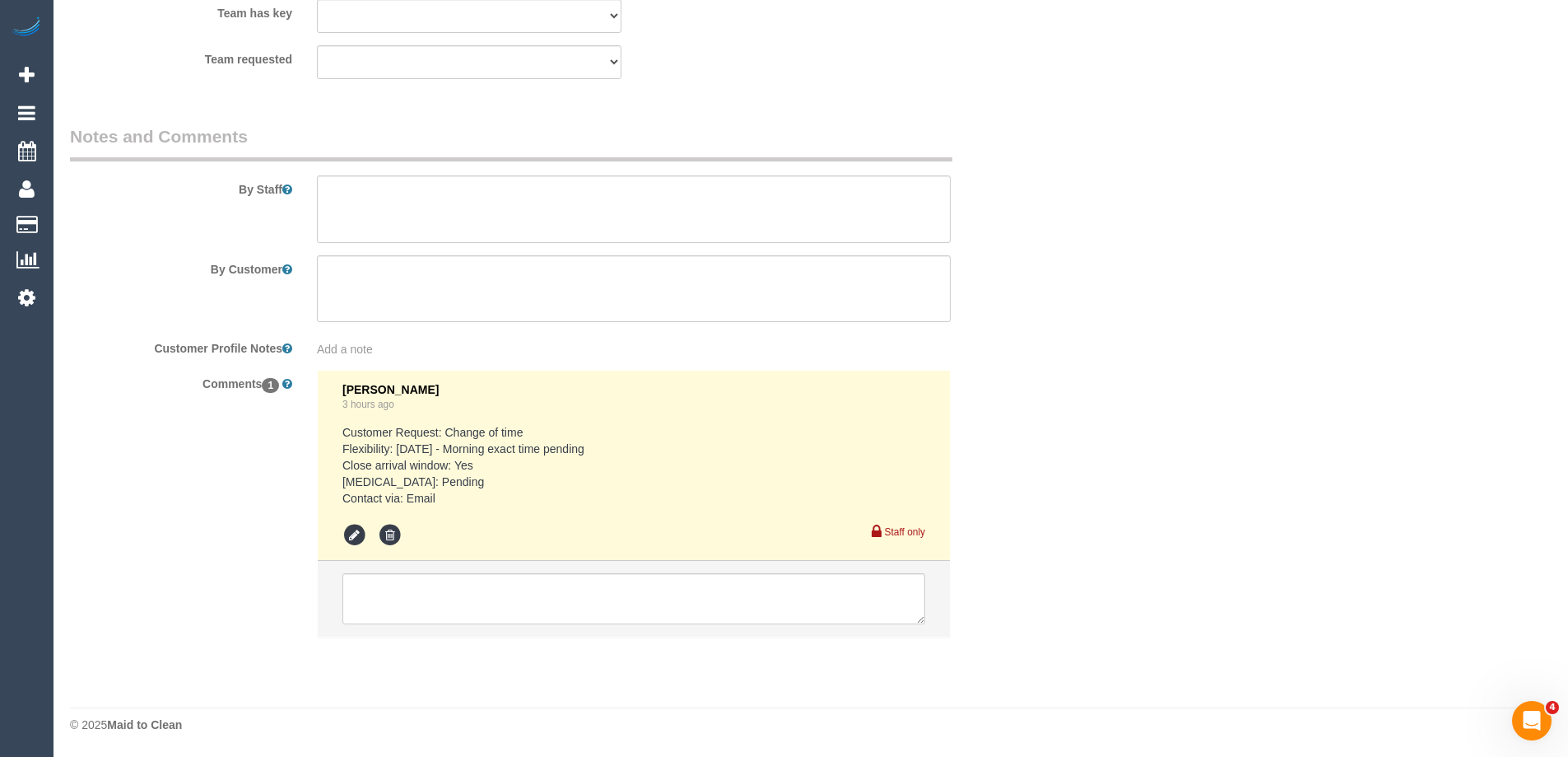
scroll to position [2536, 0]
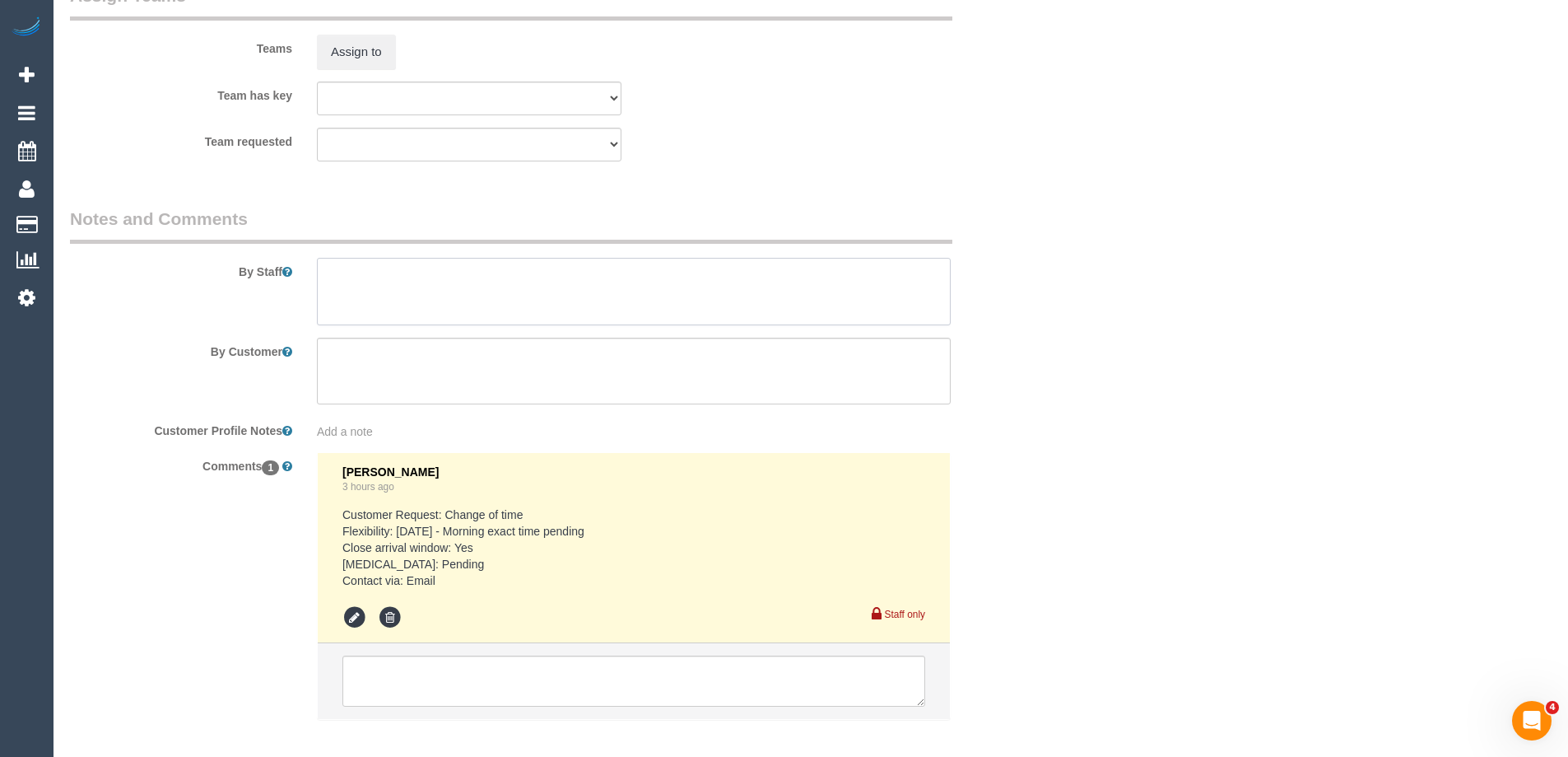
click at [408, 293] on textarea at bounding box center [633, 292] width 634 height 67
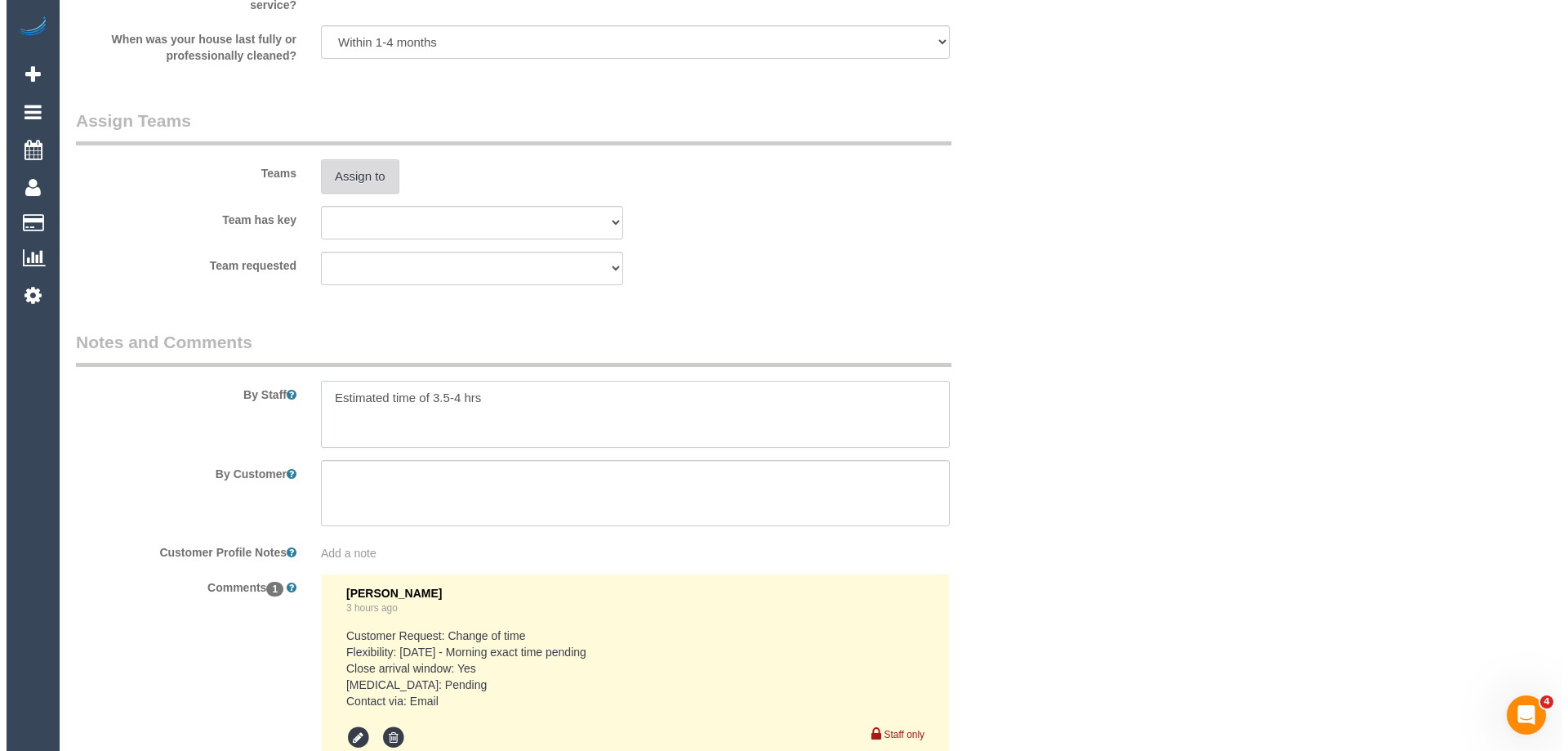
scroll to position [2352, 0]
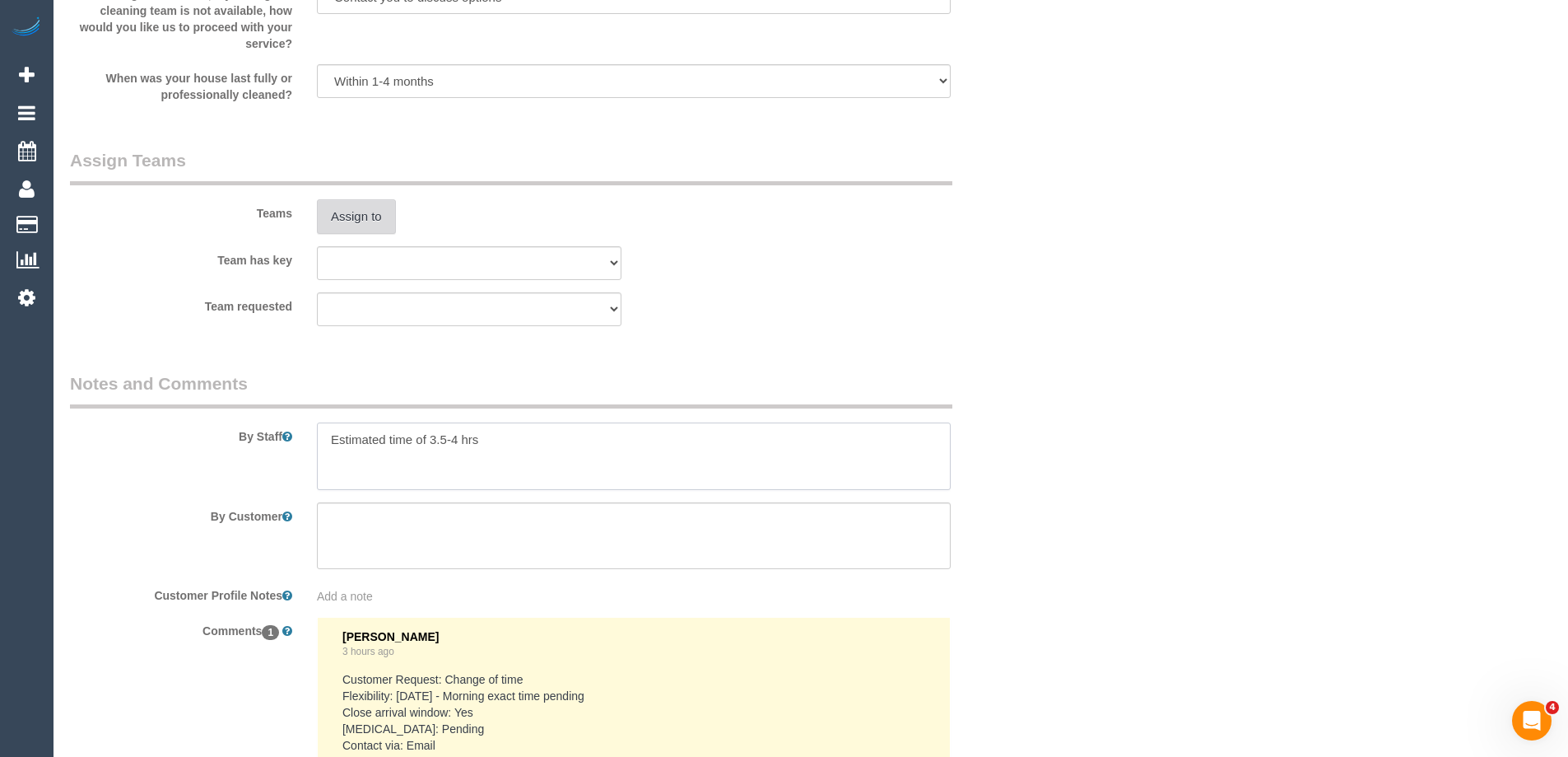
type textarea "Estimated time of 3.5-4 hrs"
click at [349, 208] on button "Assign to" at bounding box center [356, 216] width 79 height 34
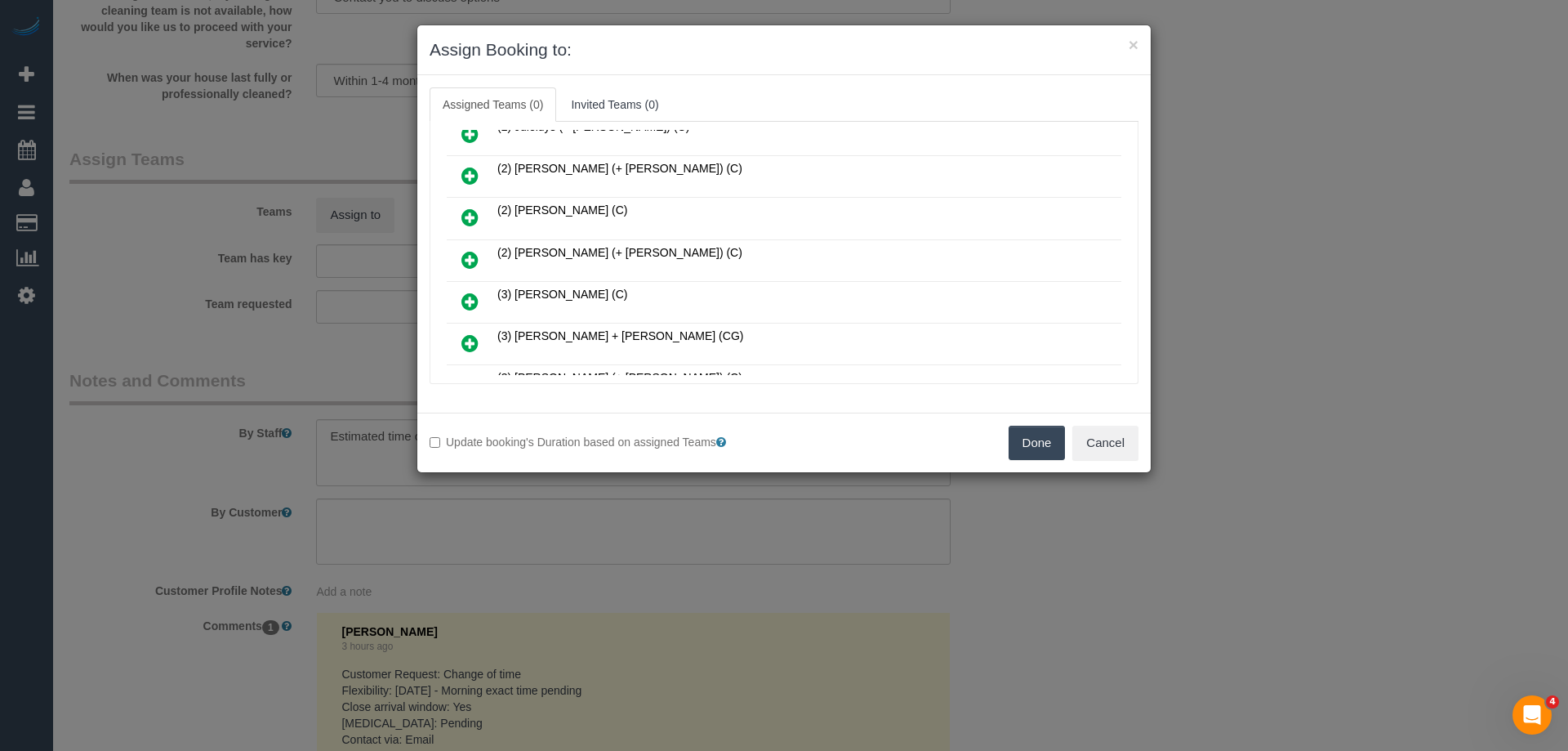
scroll to position [490, 0]
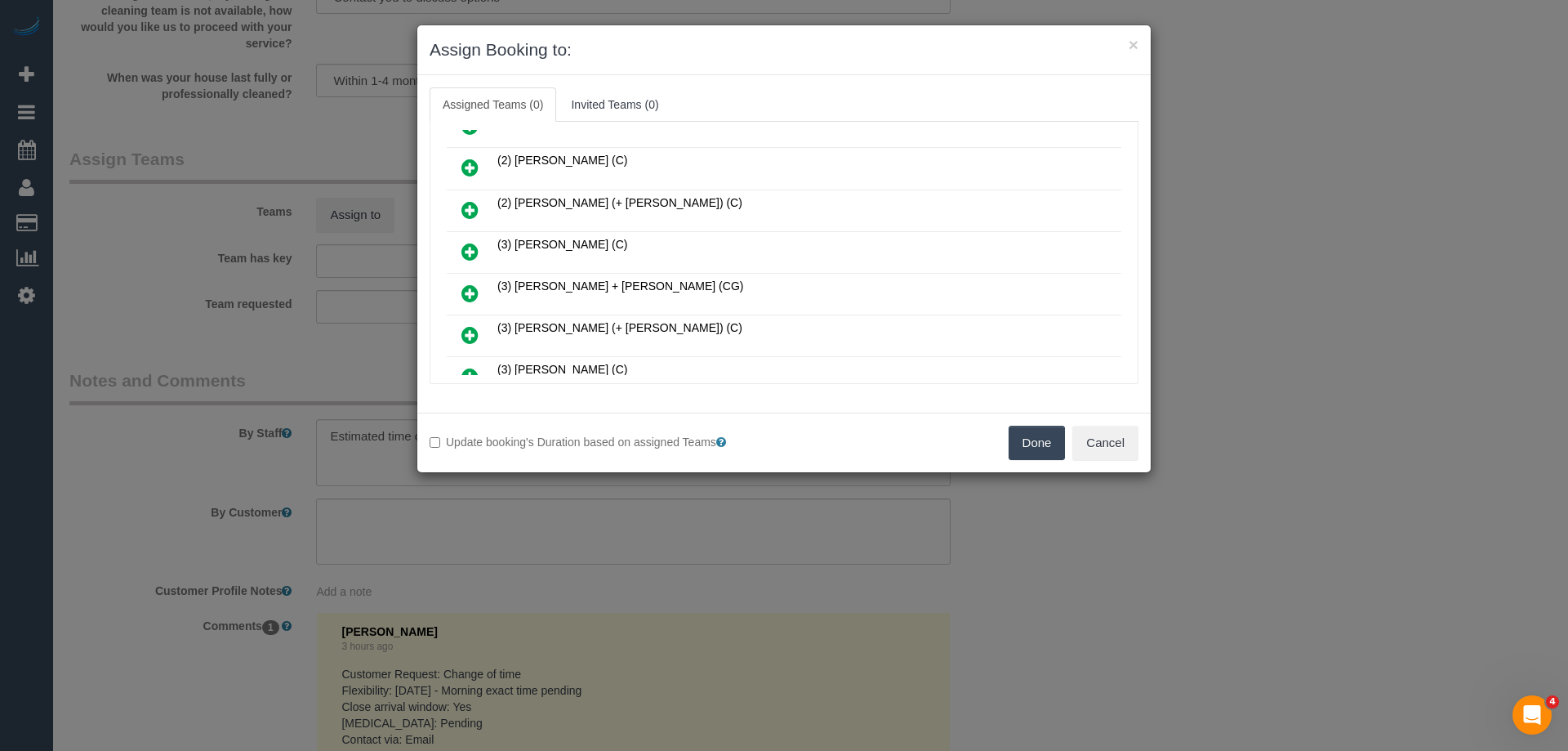
click at [471, 284] on icon at bounding box center [470, 293] width 17 height 20
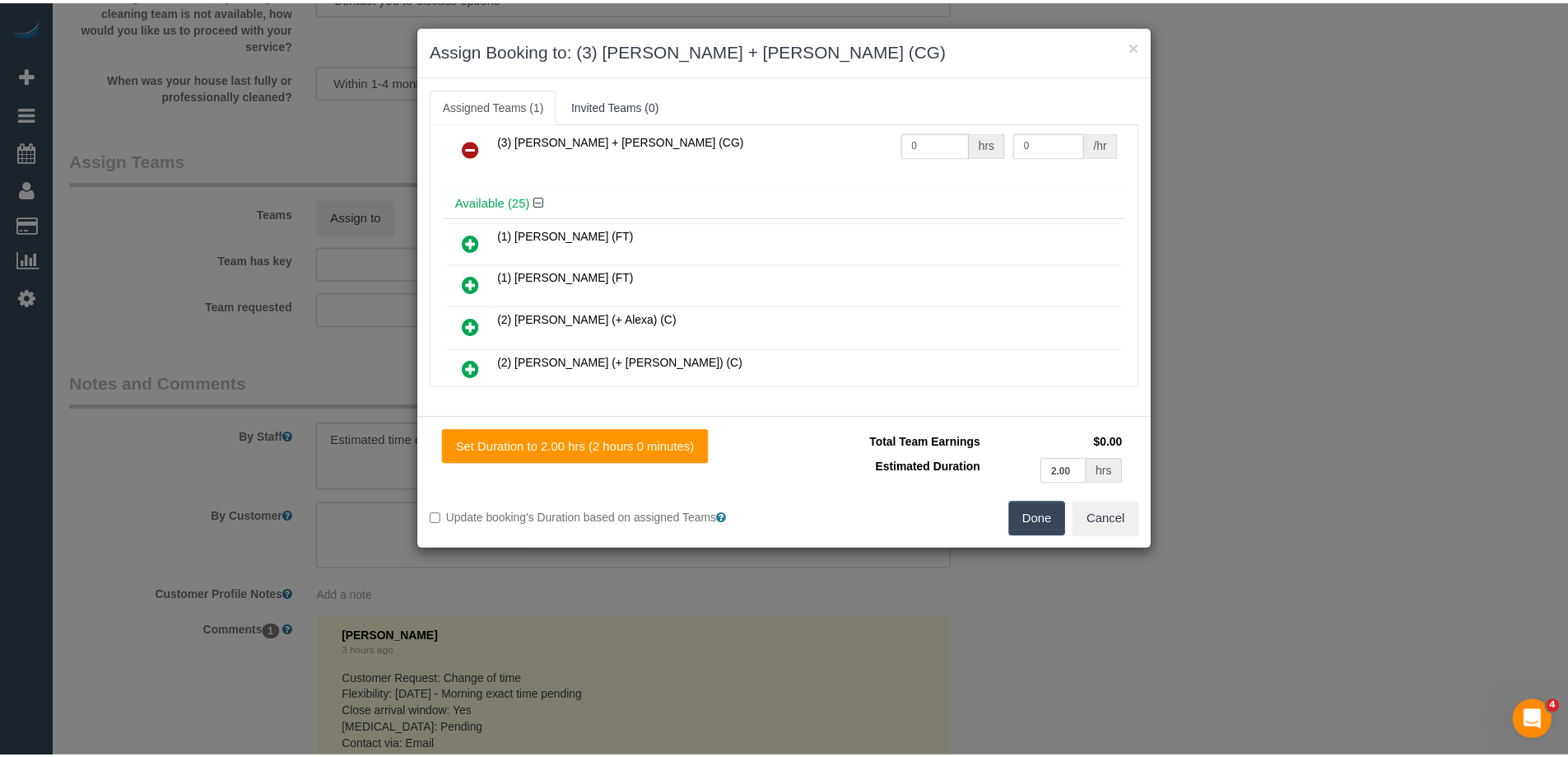
scroll to position [0, 0]
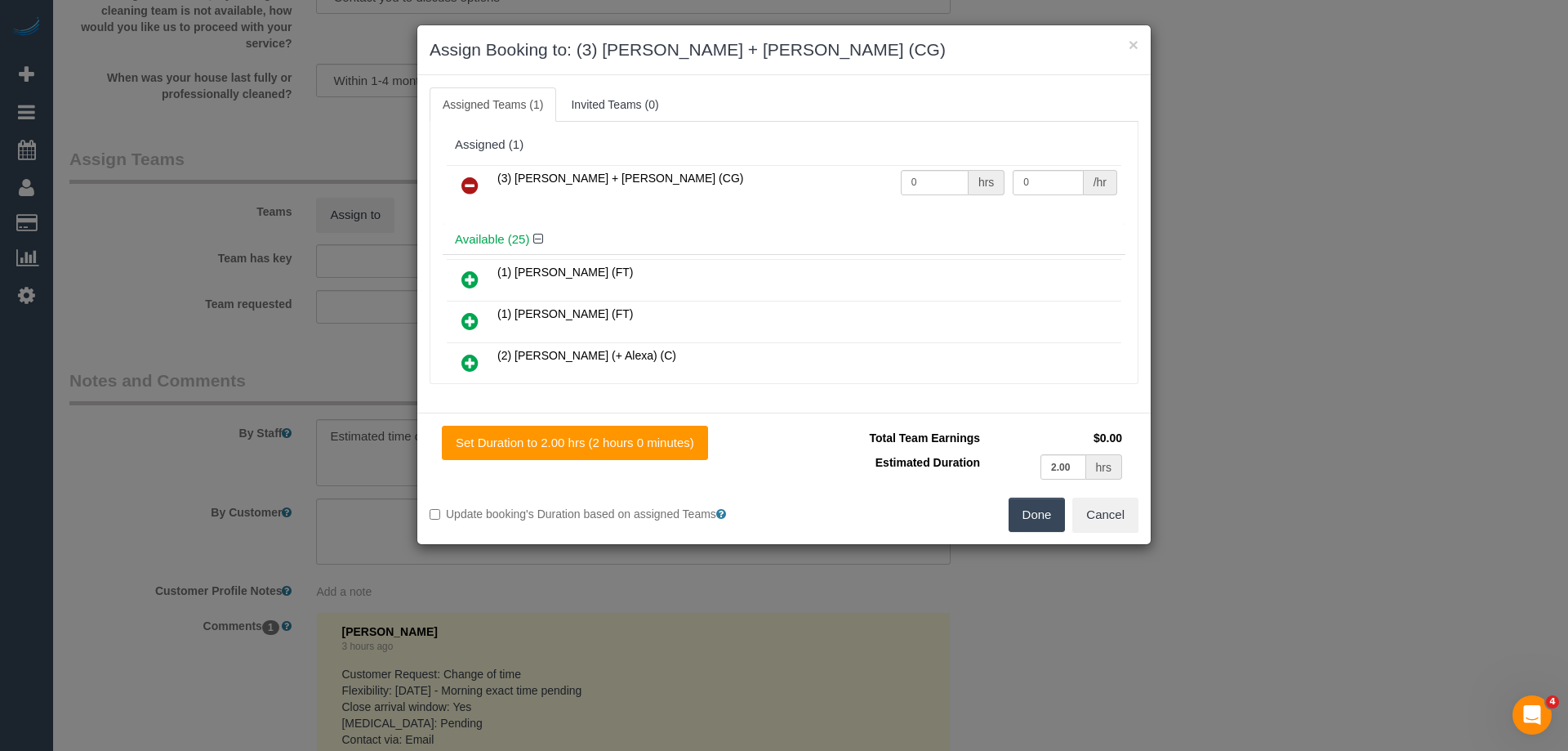
click at [1025, 501] on button "Done" at bounding box center [1037, 514] width 57 height 34
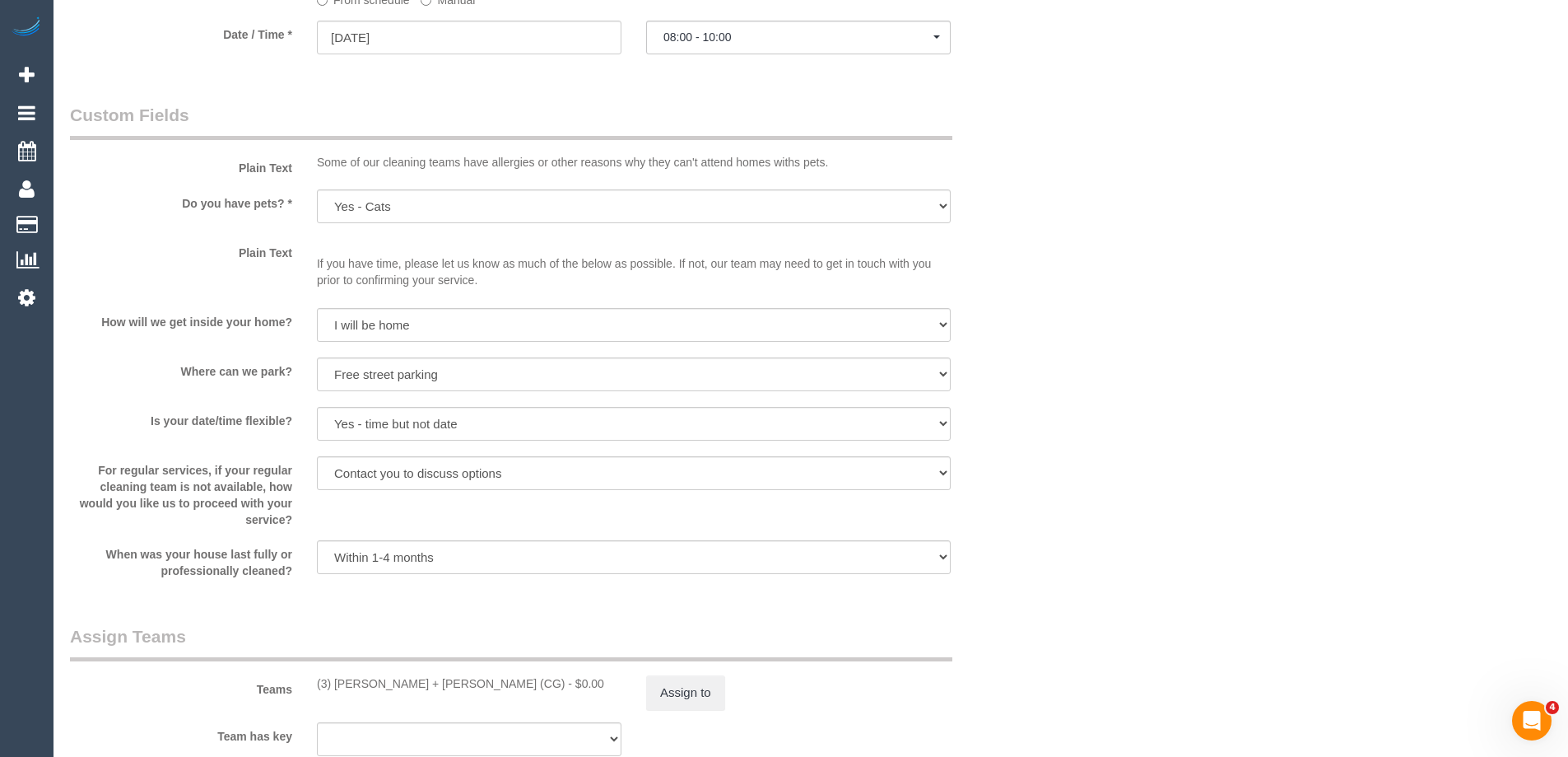
scroll to position [2306, 0]
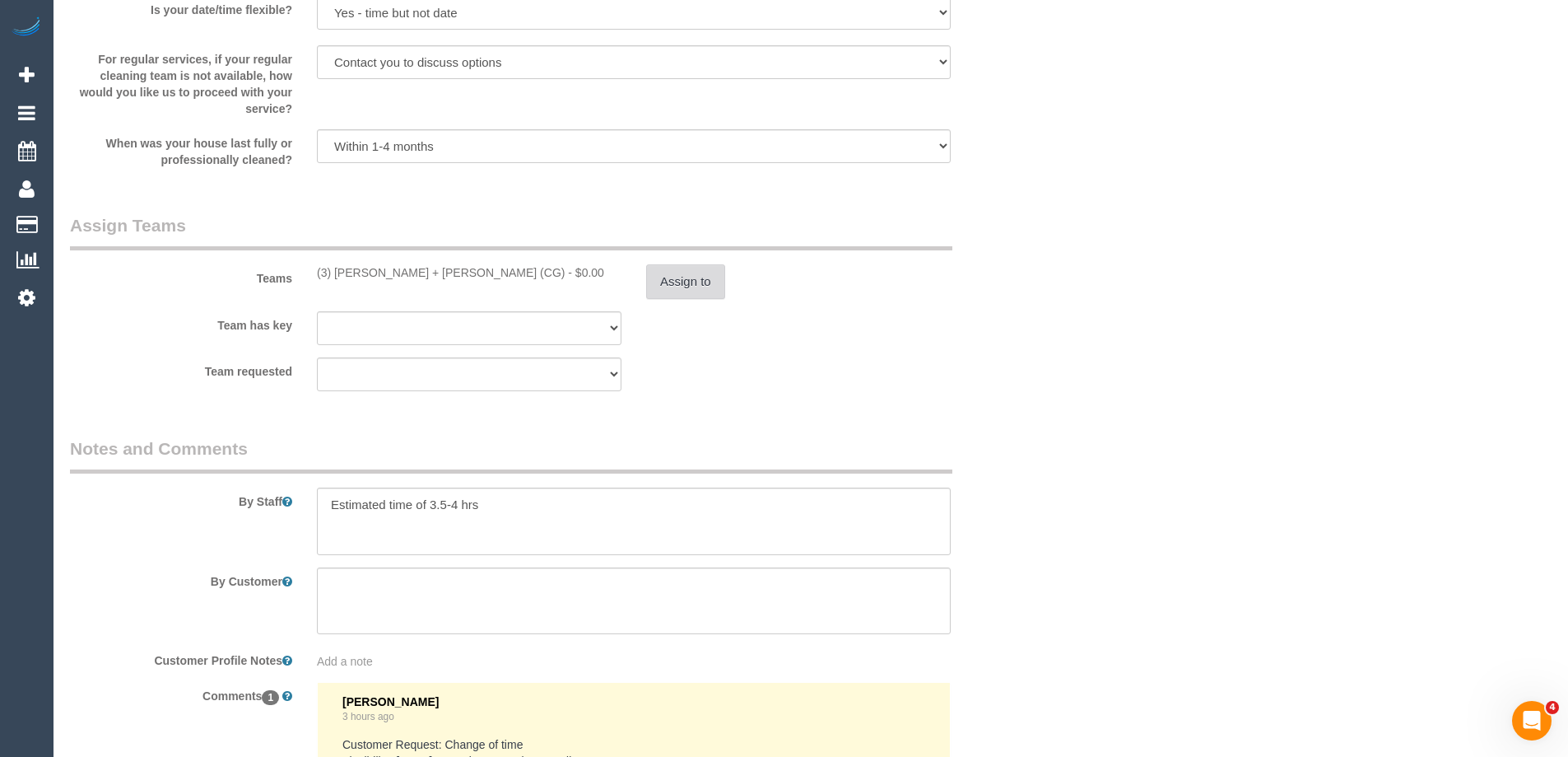
click at [674, 286] on button "Assign to" at bounding box center [685, 281] width 79 height 34
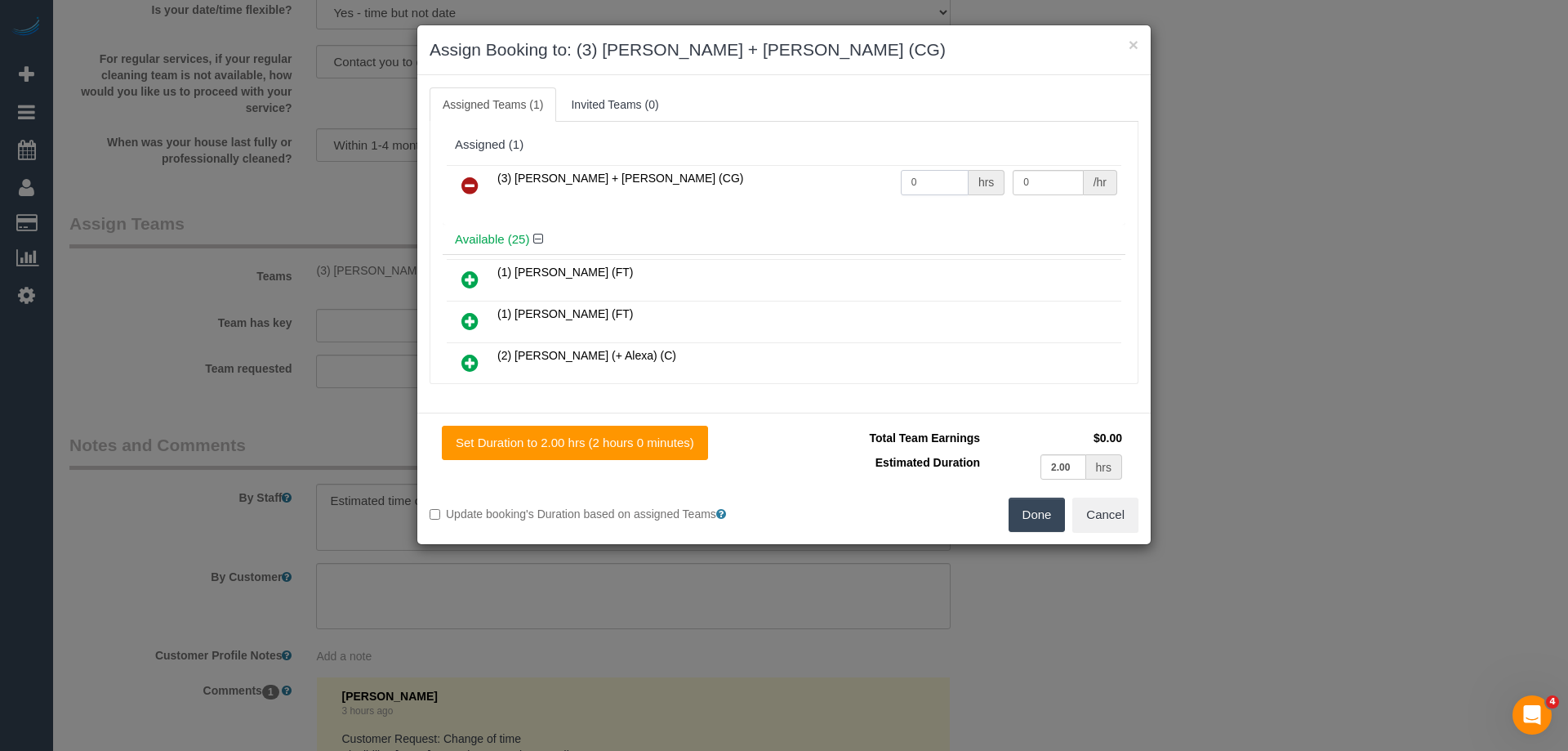
drag, startPoint x: 936, startPoint y: 186, endPoint x: 830, endPoint y: 176, distance: 106.5
click at [819, 178] on tr "(3) Bansari + Bhavesh (CG) 0 hrs 0 /hr" at bounding box center [784, 186] width 675 height 42
type input "1"
click at [935, 180] on tr "(3) Bansari + Bhavesh (CG) 1 hrs 0 /hr" at bounding box center [784, 186] width 675 height 42
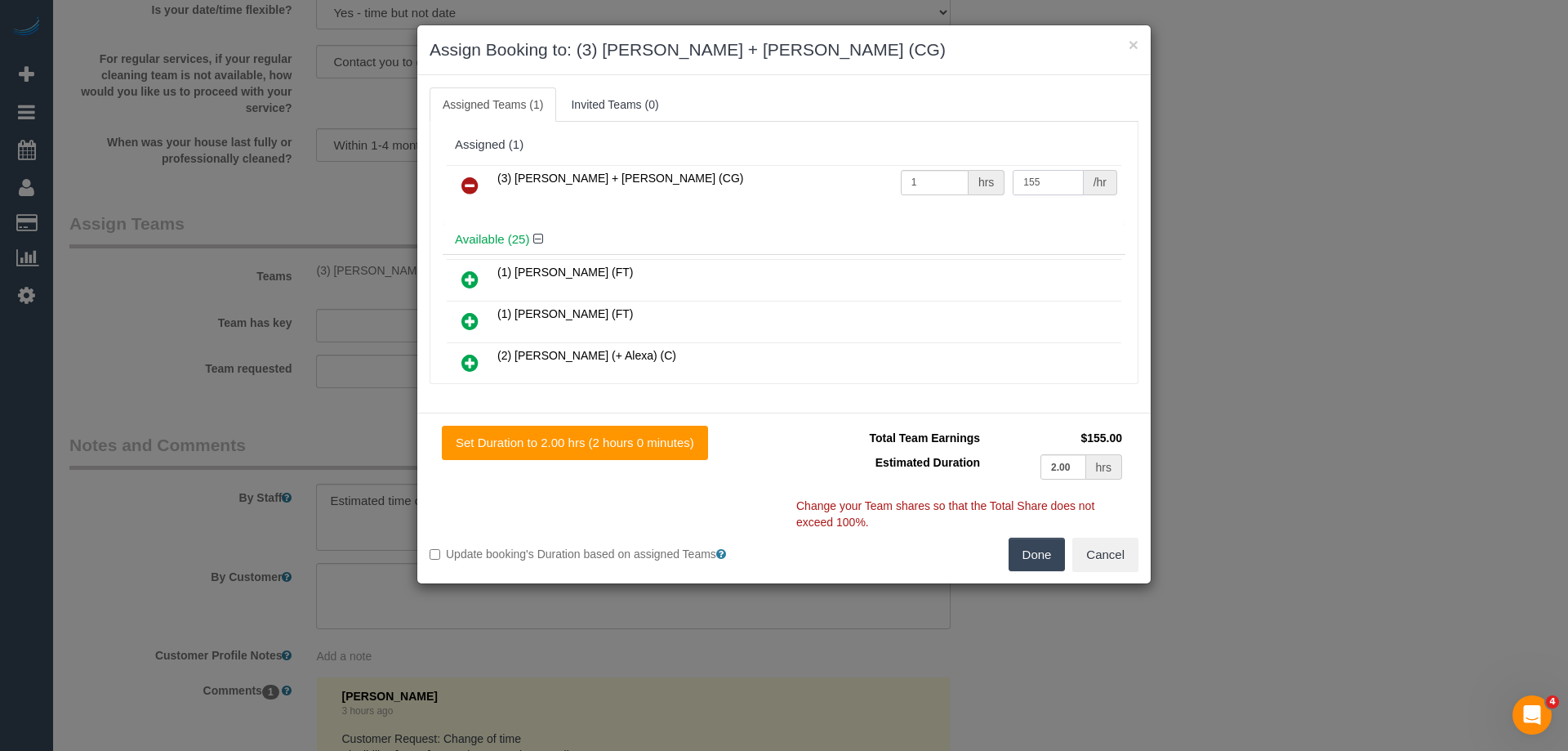
type input "155"
click at [1034, 568] on button "Done" at bounding box center [1037, 554] width 57 height 34
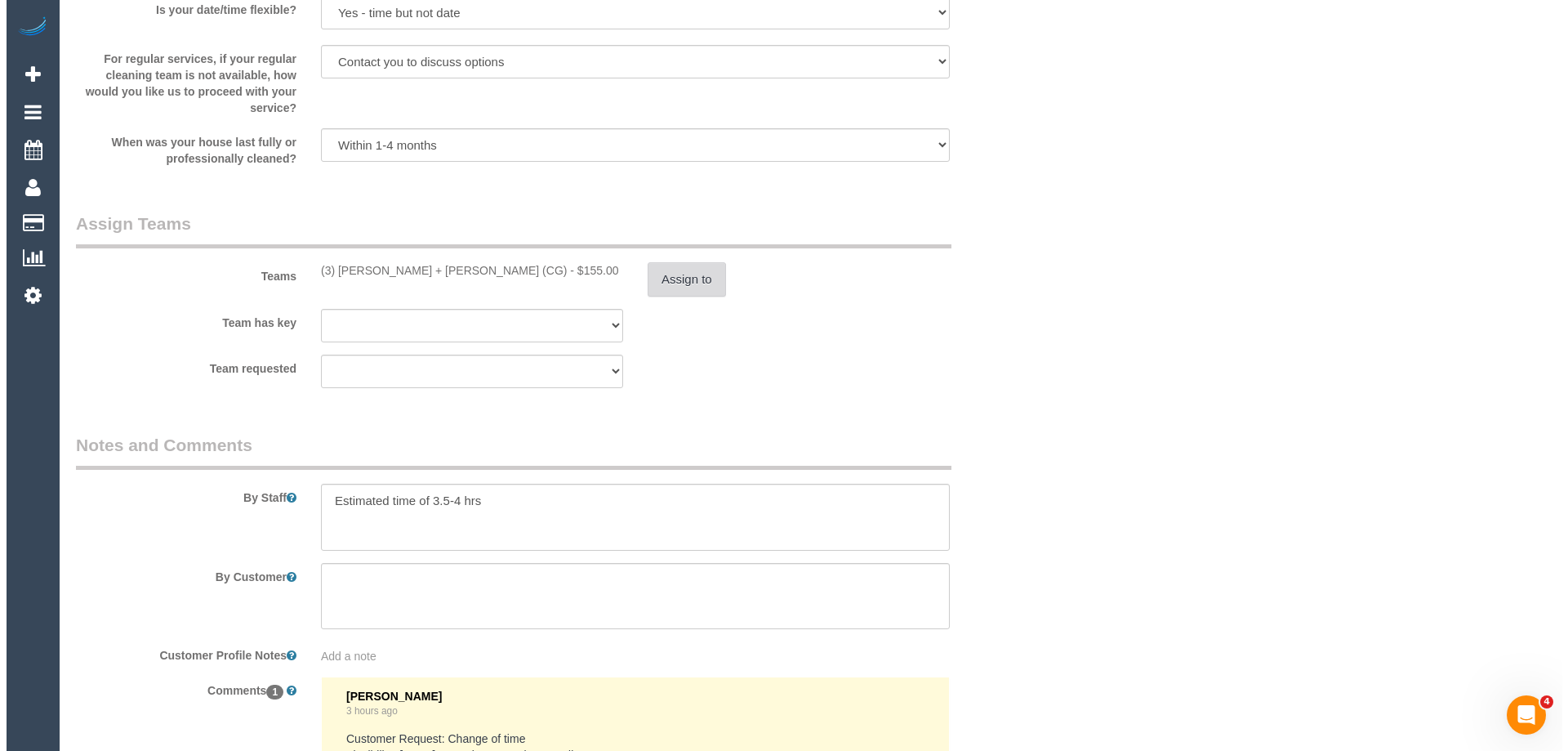
scroll to position [0, 0]
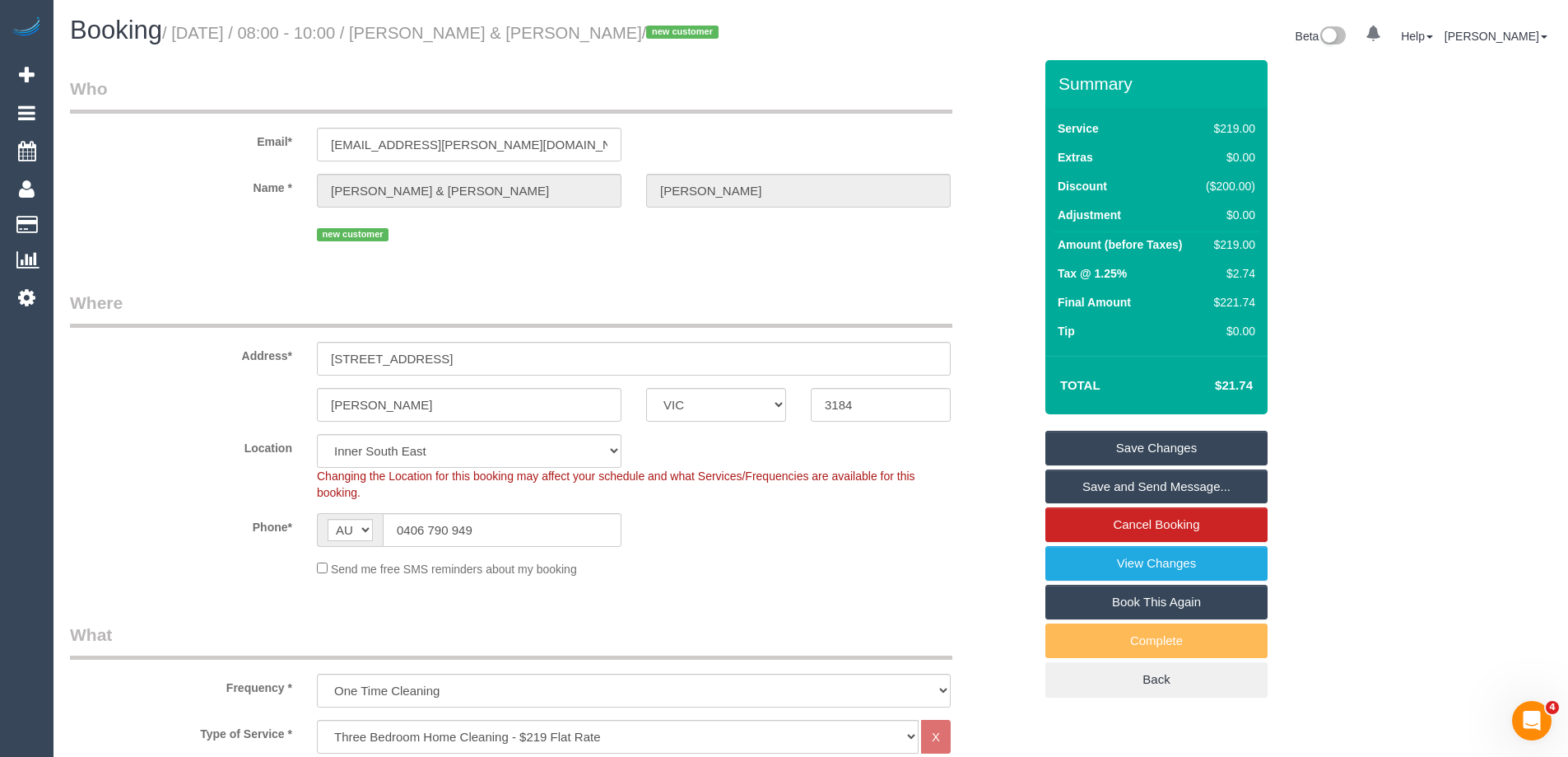
drag, startPoint x: 635, startPoint y: 36, endPoint x: 454, endPoint y: 43, distance: 181.1
click at [454, 43] on h1 "Booking / September 11, 2025 / 08:00 - 10:00 / Anthony & Mina Gorman / new cust…" at bounding box center [433, 30] width 728 height 28
copy small "Anthony & Mina Gorman"
click at [1100, 479] on link "Save and Send Message..." at bounding box center [1156, 486] width 223 height 34
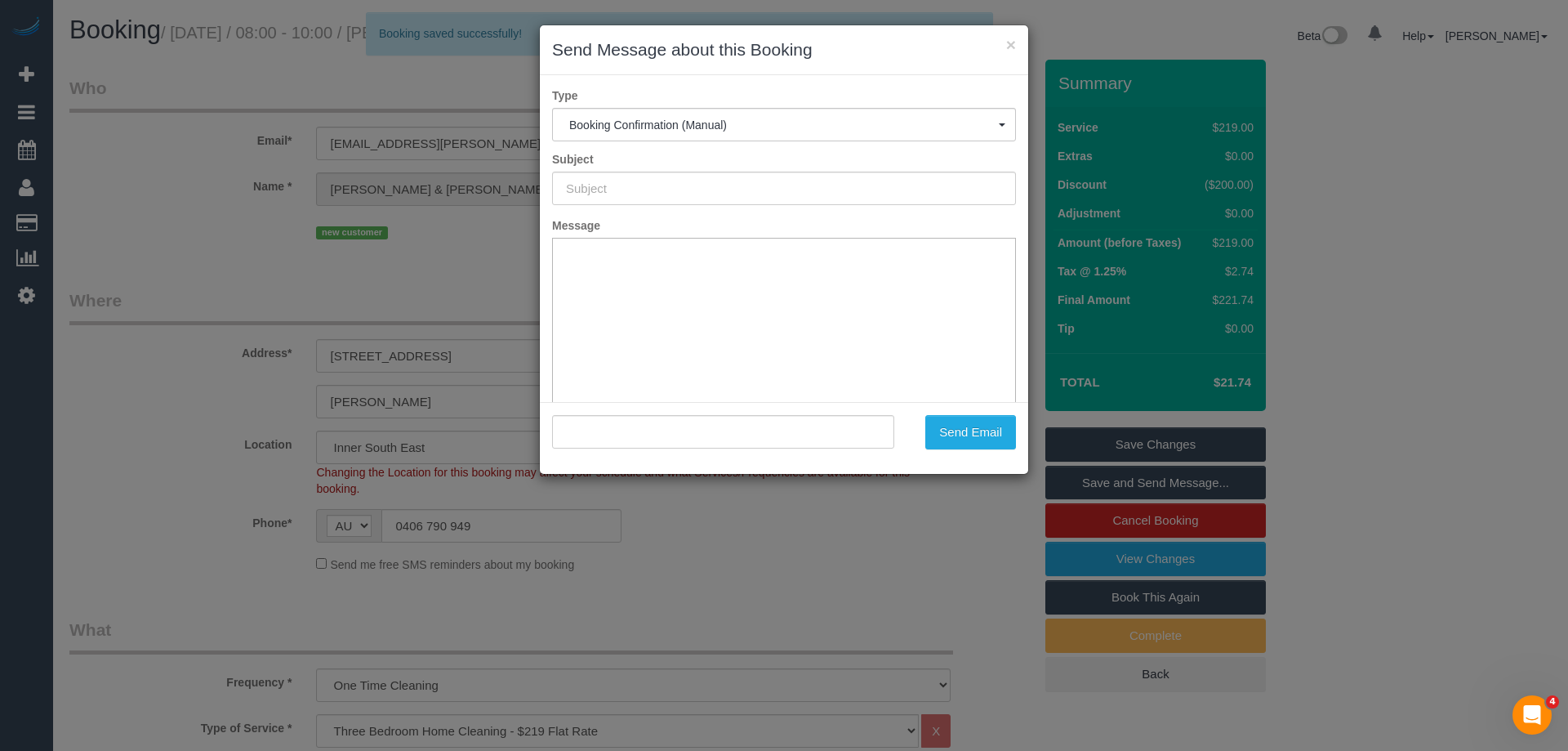
type input "Booking Confirmed"
type input ""Anthony & Mina Gorman" <mina.gorman@outlook.com>"
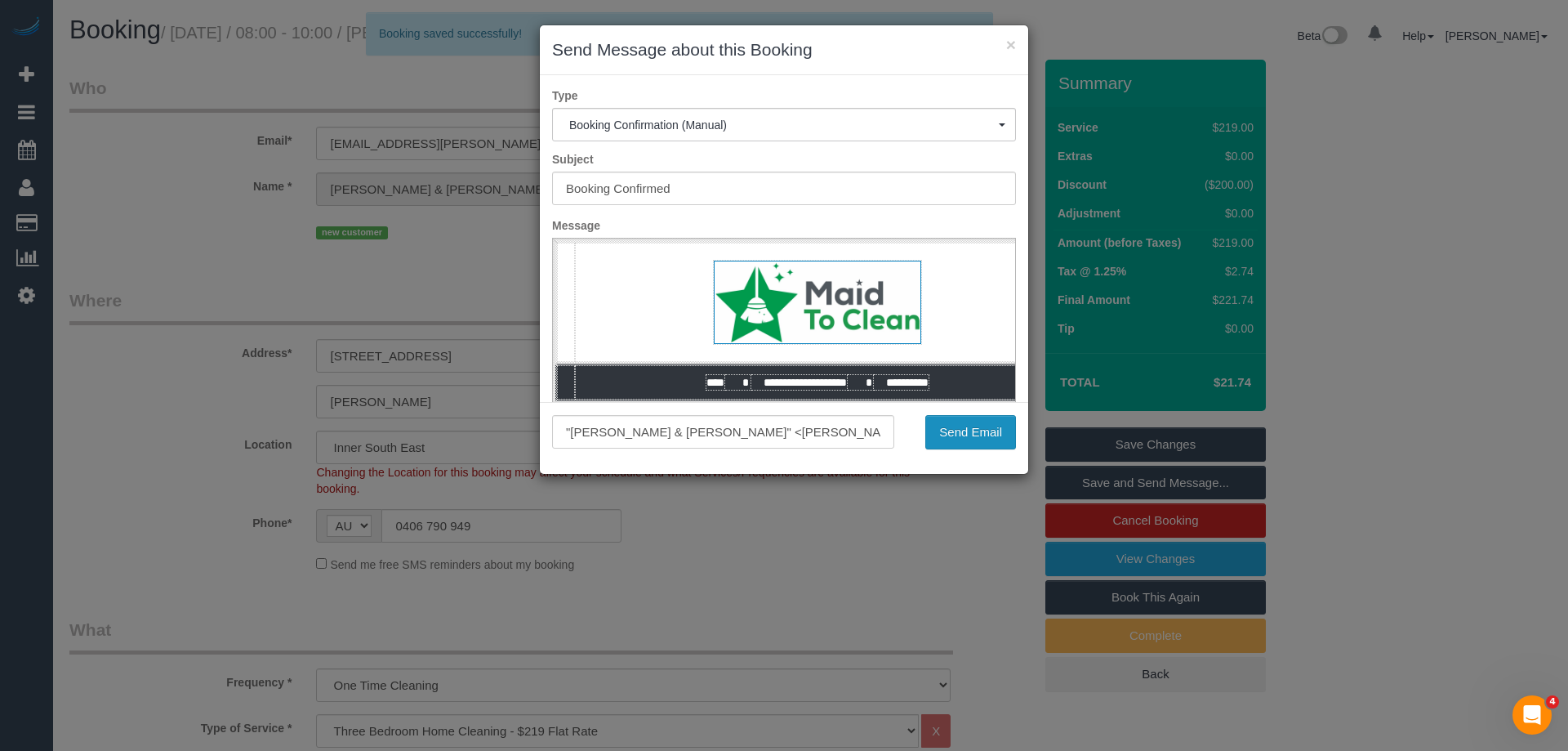
click at [957, 437] on button "Send Email" at bounding box center [971, 432] width 91 height 34
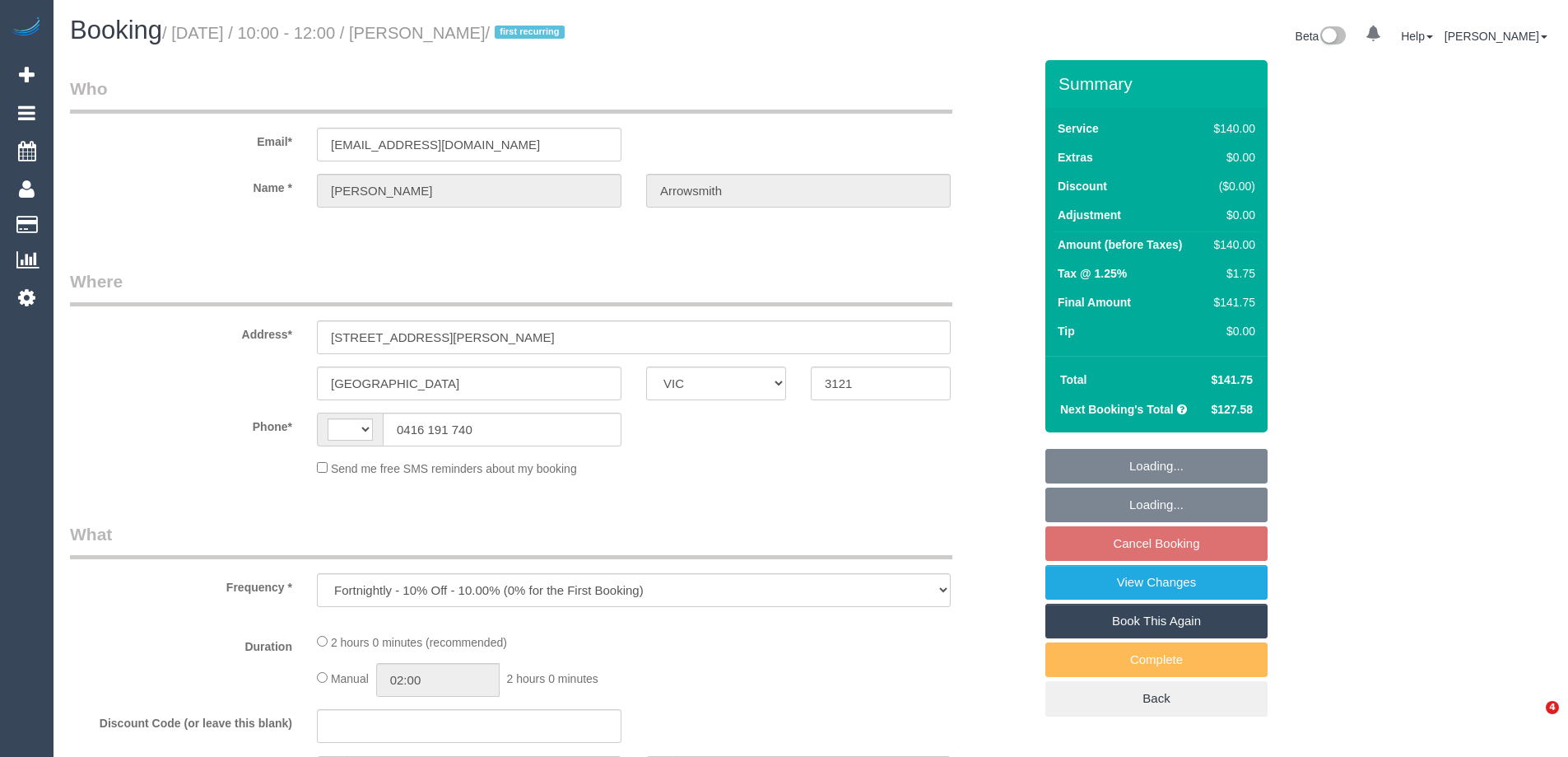
select select "VIC"
select select "string:AU"
select select "string:stripe-pm_1P9euK2GScqysDRV1jfhdYhY"
select select "number:27"
select select "number:14"
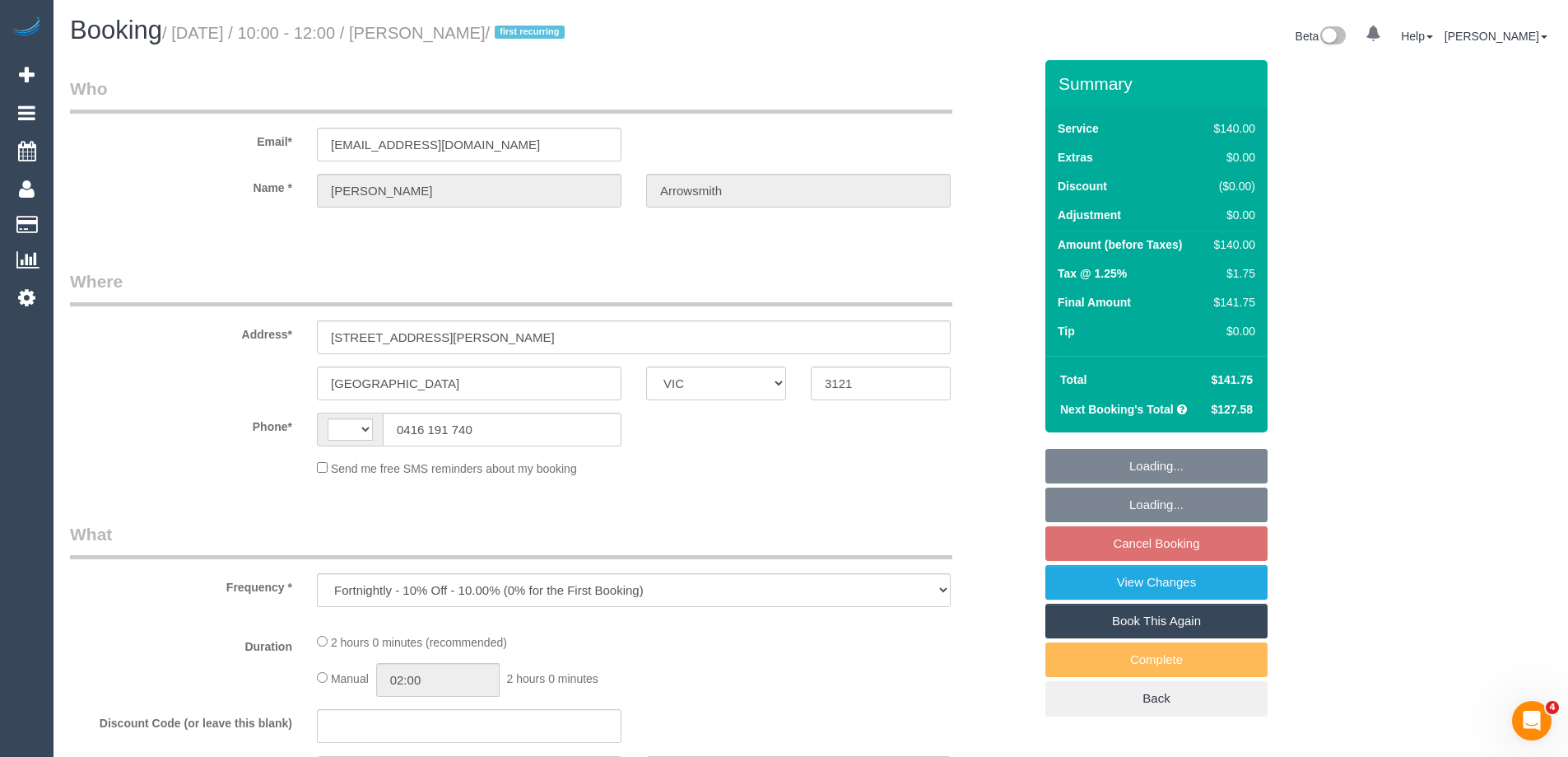
select select "number:19"
select select "number:24"
select select "number:35"
select select "number:12"
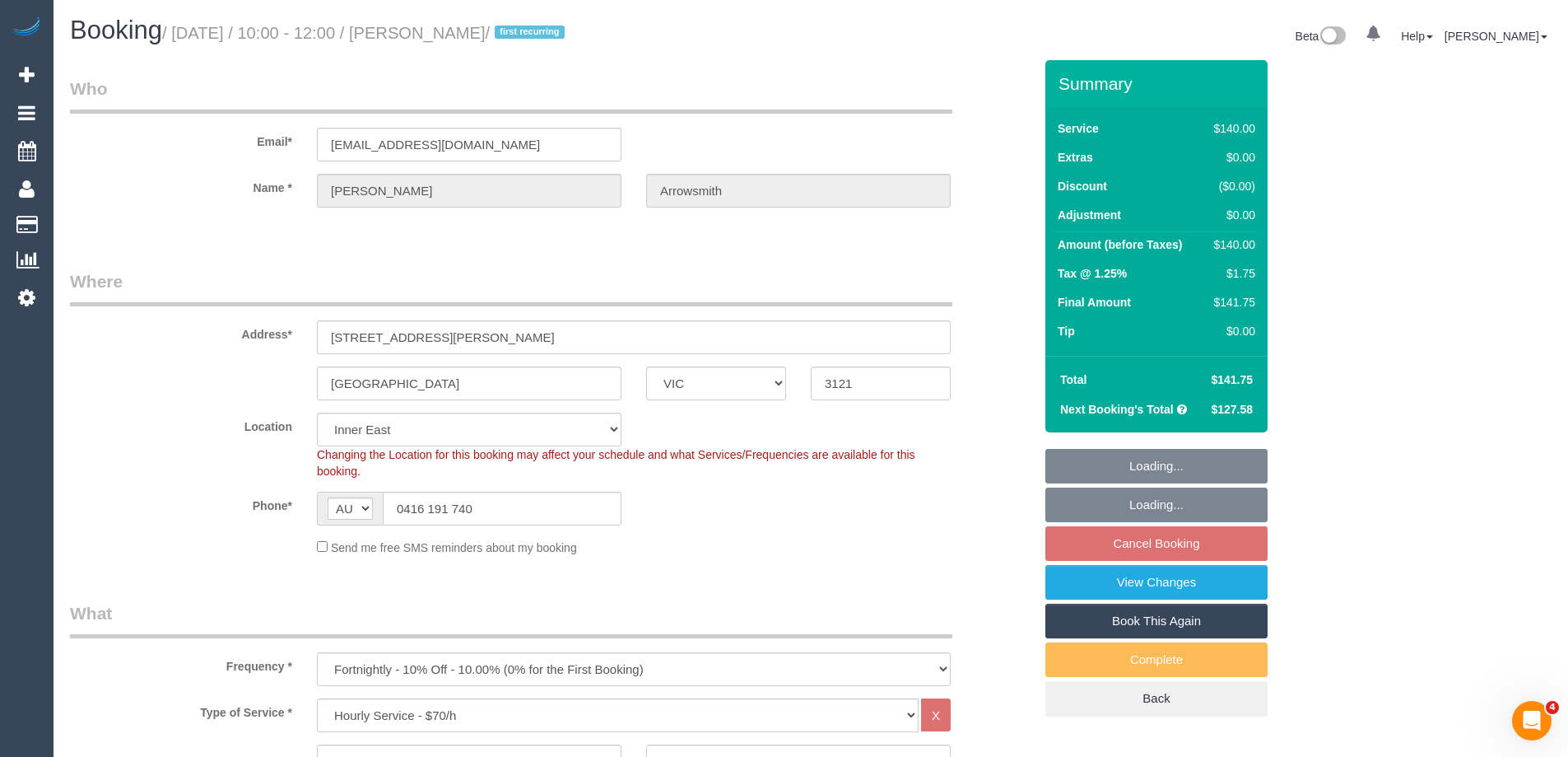
select select "object:1462"
select select "spot3"
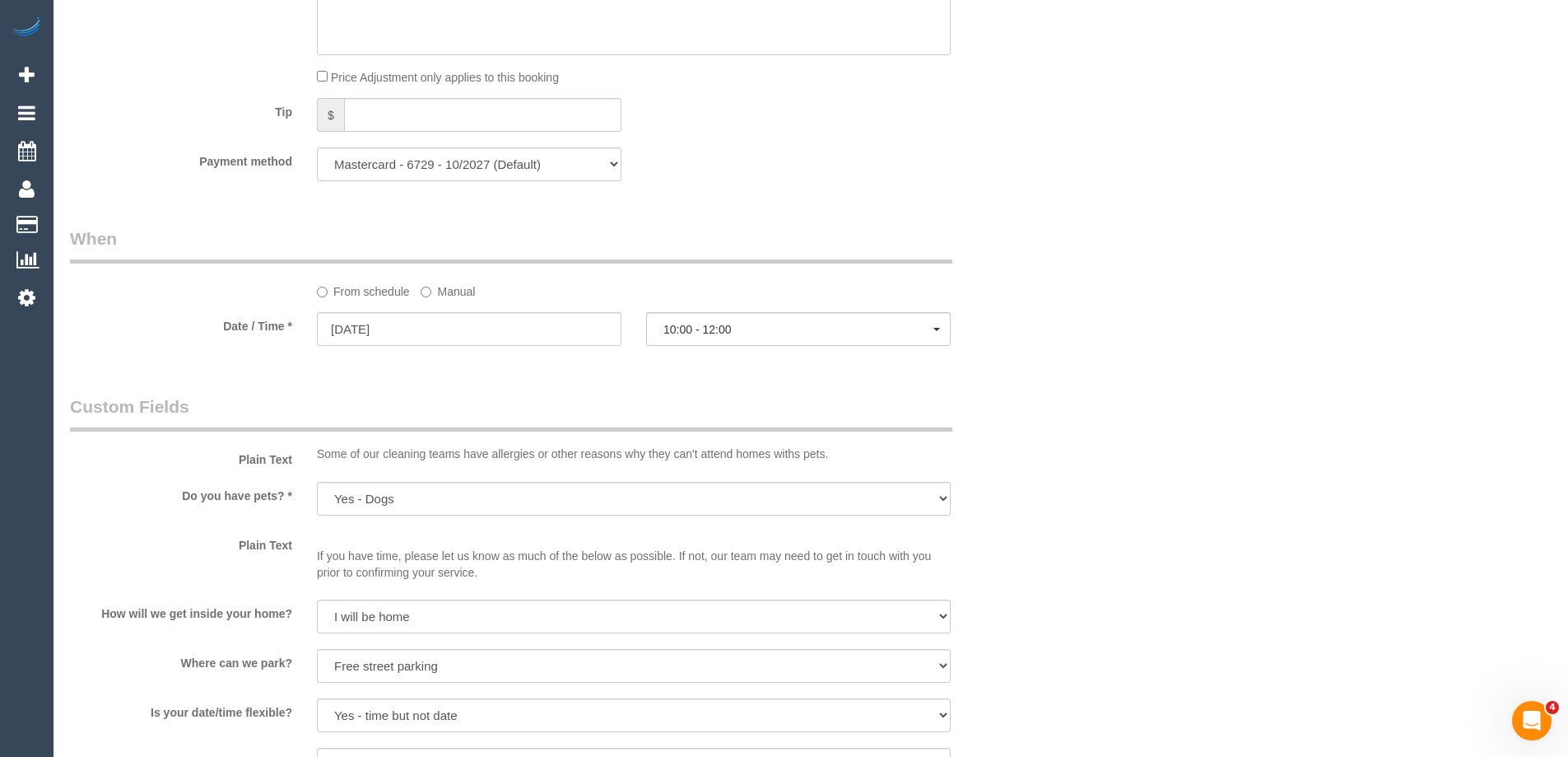
scroll to position [1538, 0]
click at [451, 288] on label "Manual" at bounding box center [448, 287] width 55 height 22
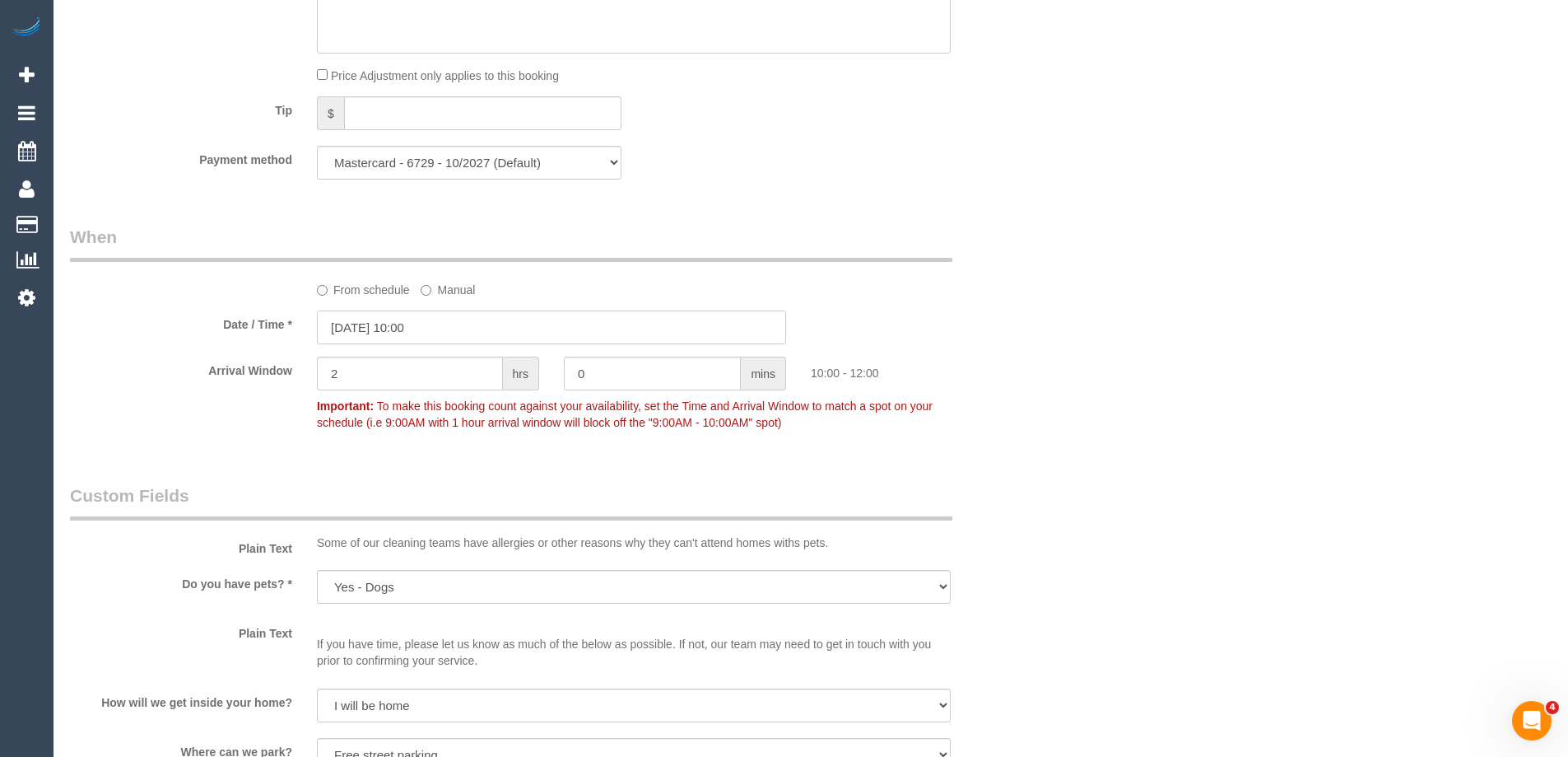
click at [404, 328] on input "[DATE] 10:00" at bounding box center [551, 328] width 469 height 34
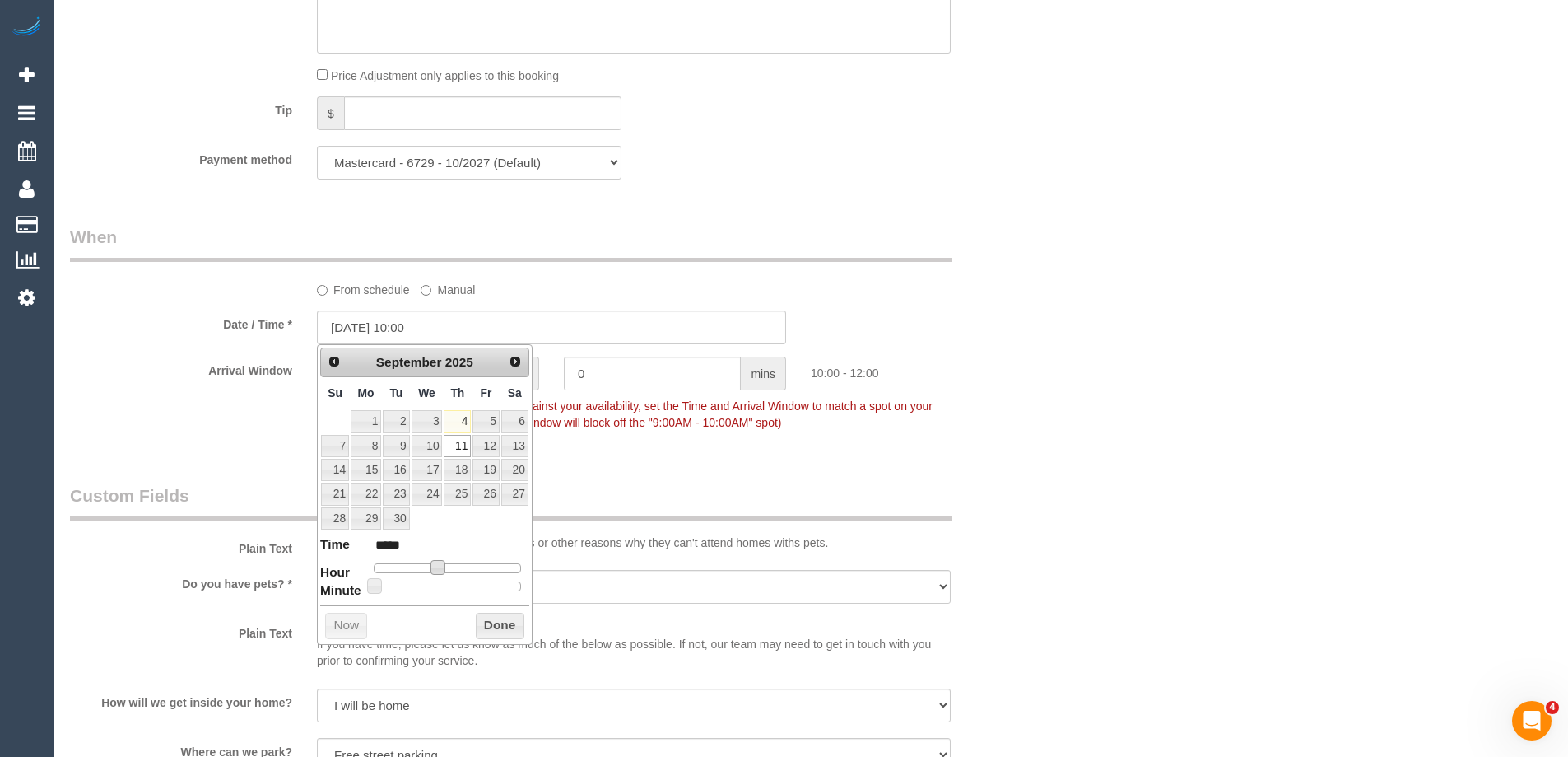
type input "[DATE] 12:00"
type input "*****"
type input "[DATE] 13:00"
type input "*****"
type input "[DATE] 12:00"
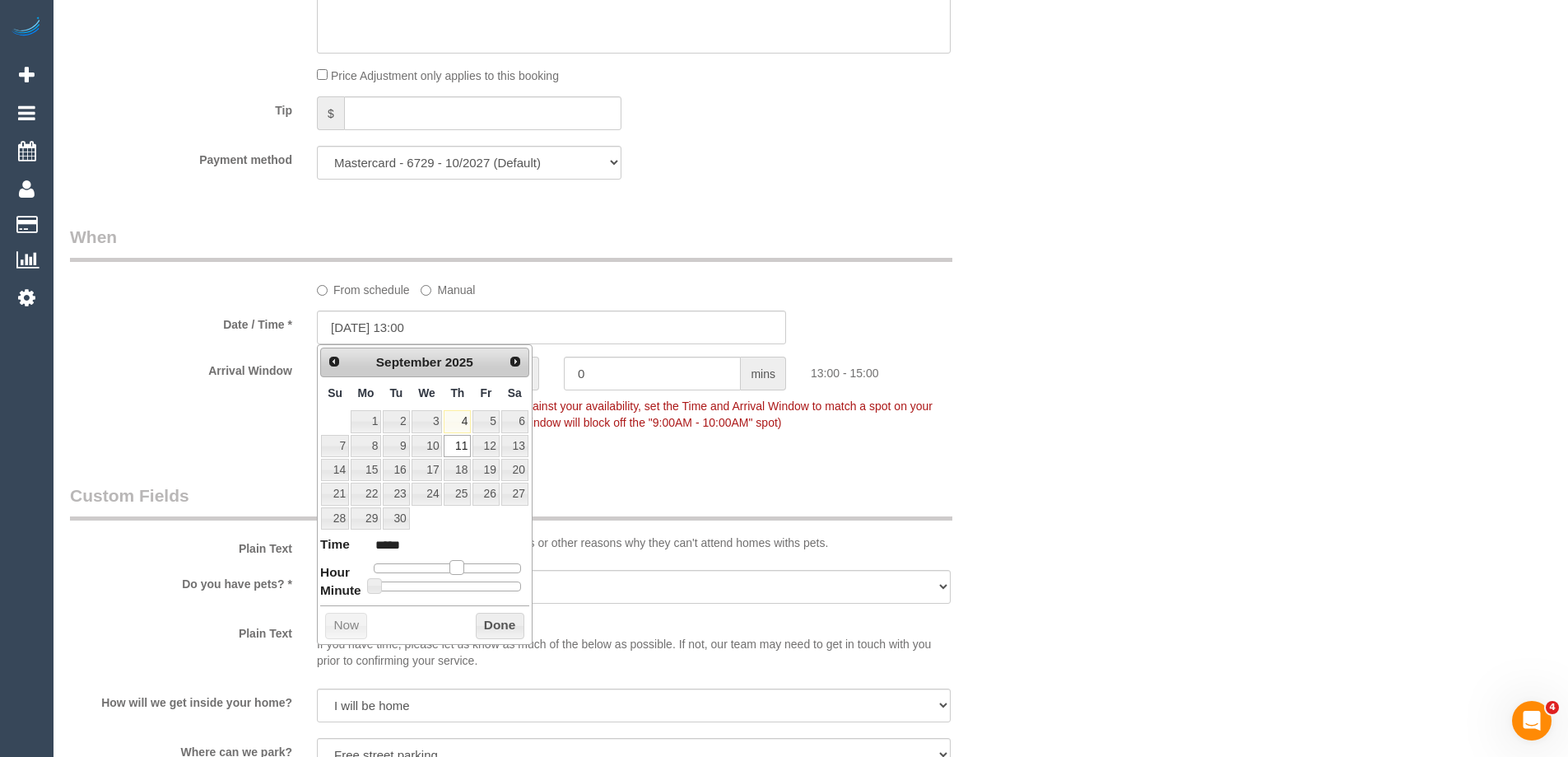
type input "*****"
type input "[DATE] 11:00"
type input "*****"
type input "[DATE] 12:00"
type input "*****"
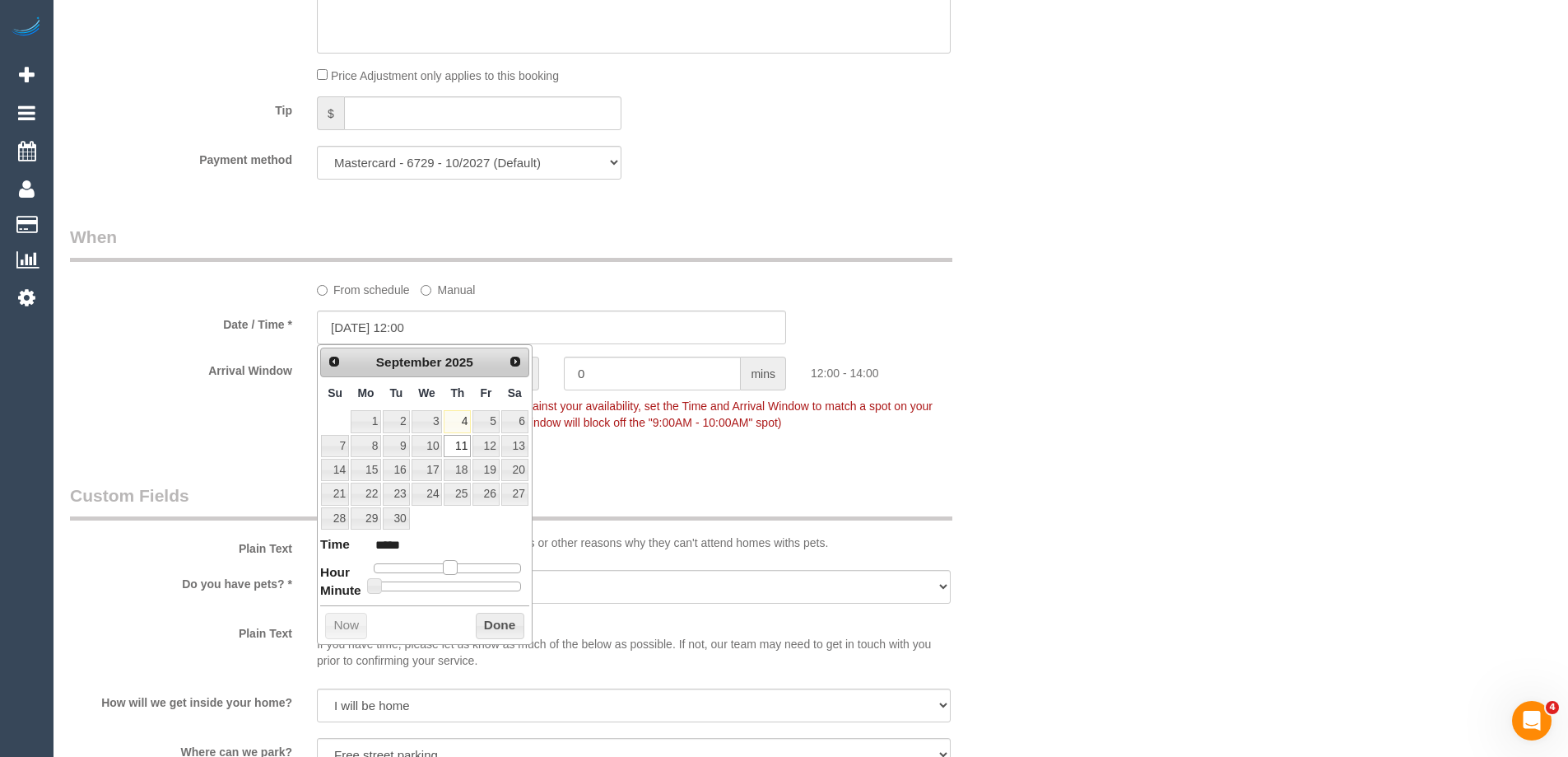
drag, startPoint x: 433, startPoint y: 568, endPoint x: 447, endPoint y: 573, distance: 14.9
click at [447, 573] on span at bounding box center [450, 568] width 15 height 15
click at [493, 623] on button "Done" at bounding box center [501, 625] width 49 height 26
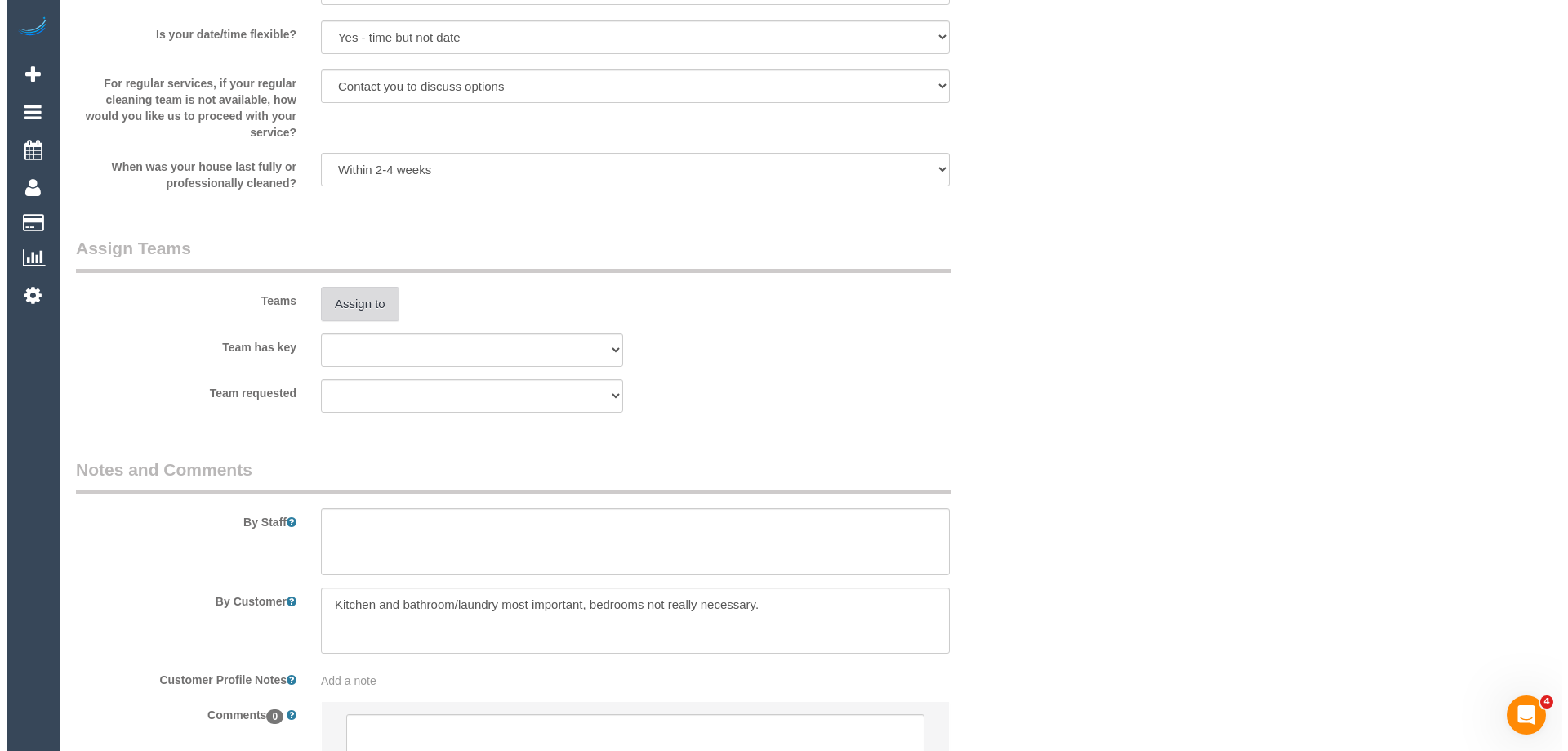
scroll to position [2425, 0]
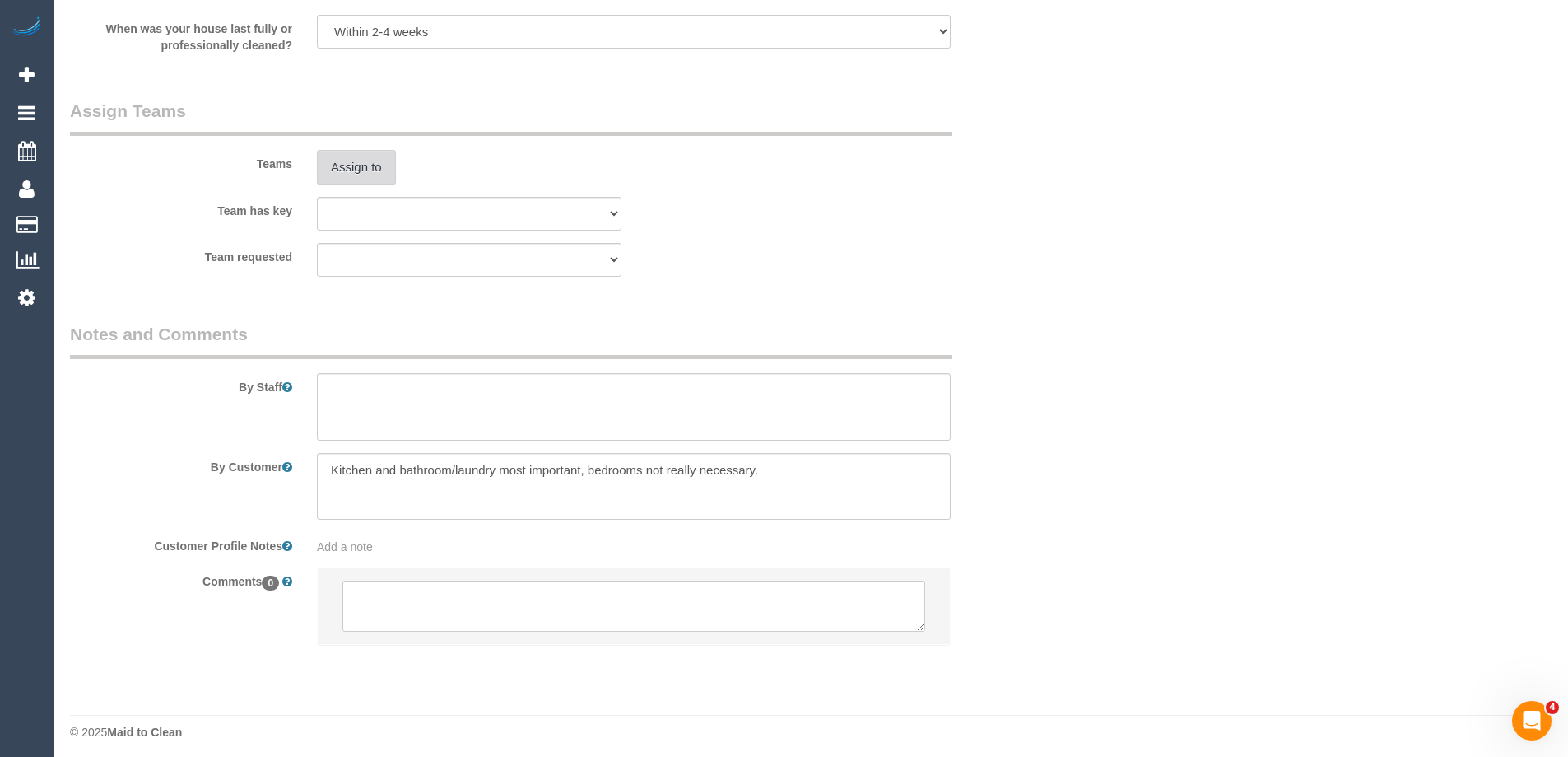
click at [356, 156] on button "Assign to" at bounding box center [356, 166] width 79 height 34
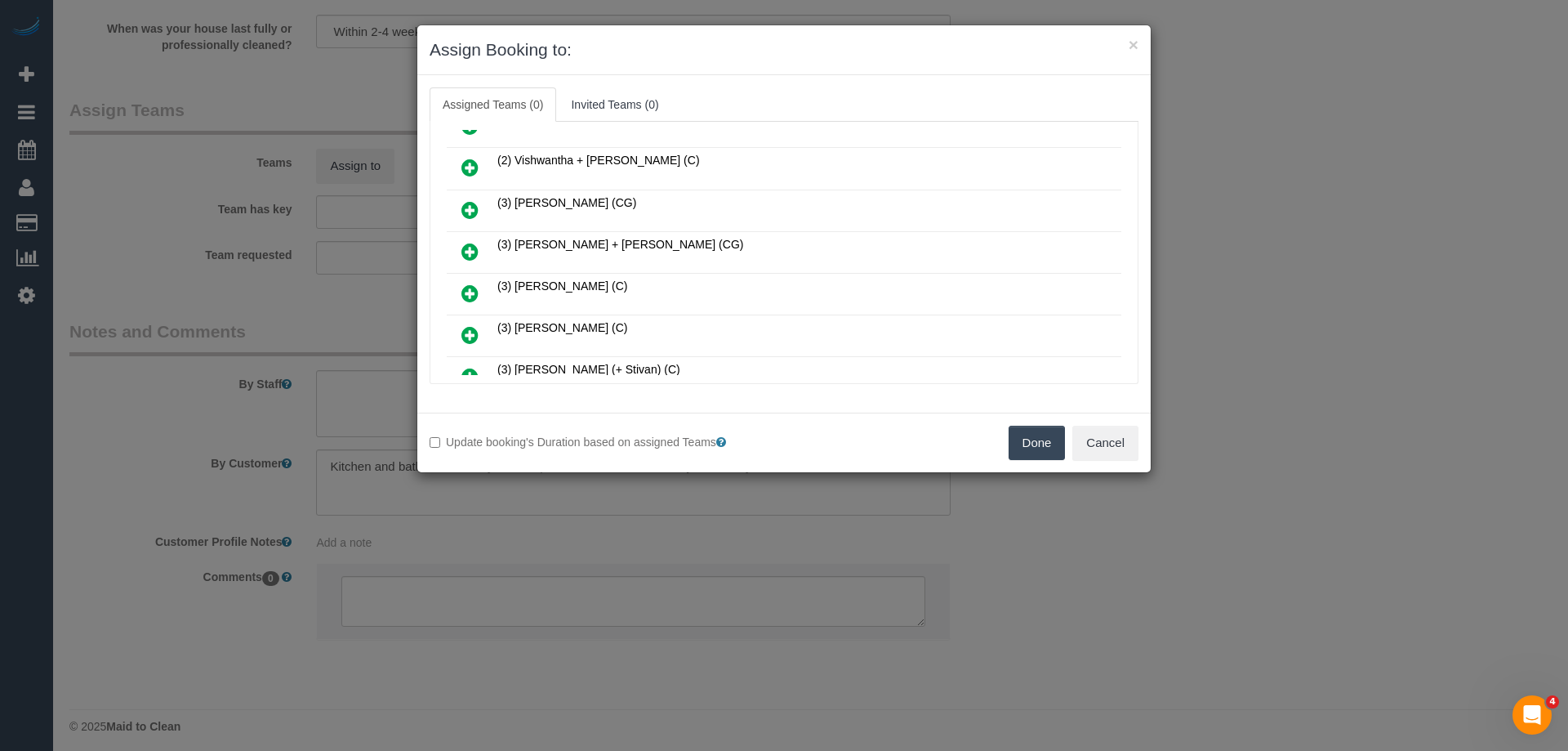
click at [467, 211] on icon at bounding box center [470, 210] width 17 height 20
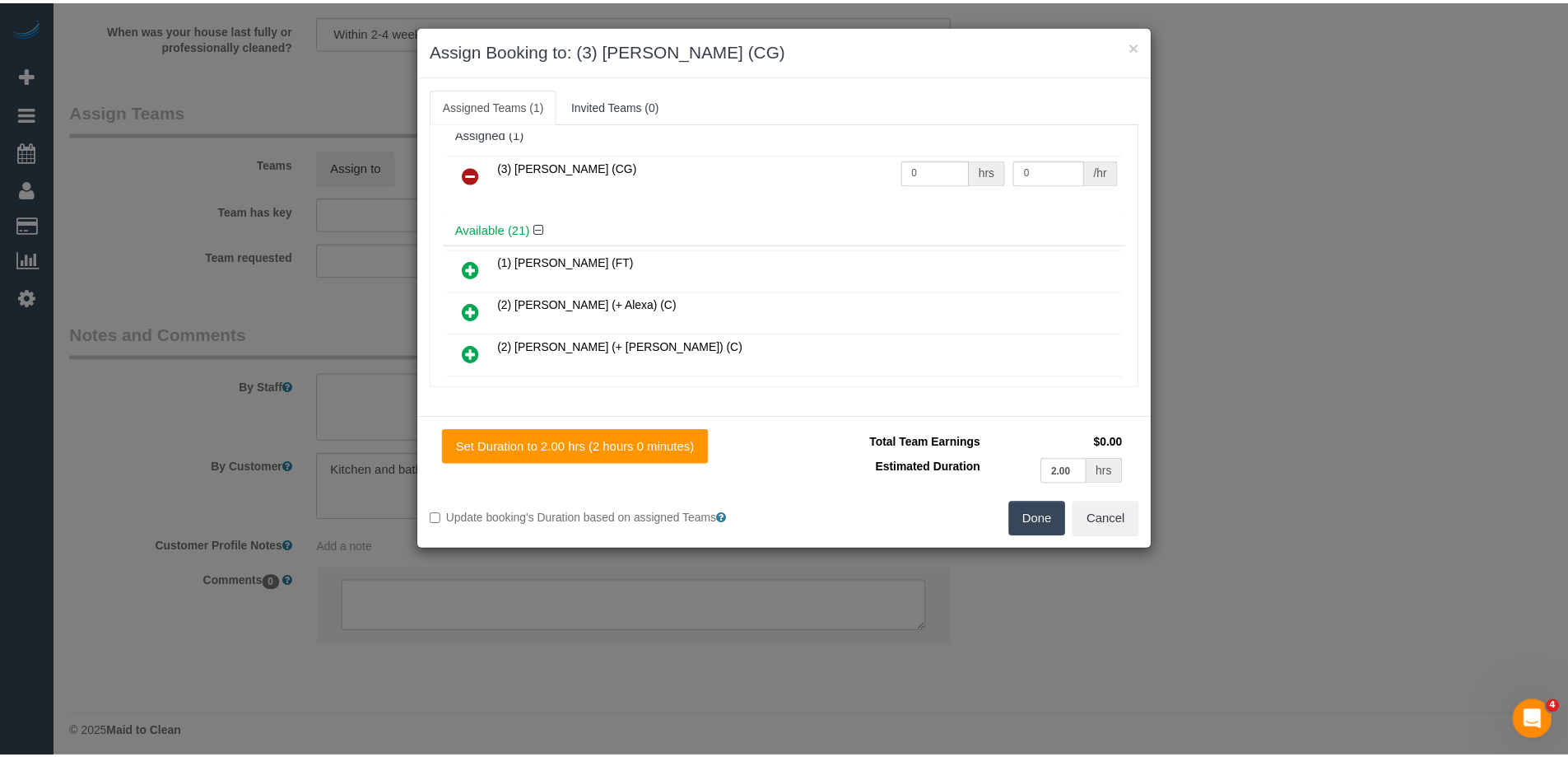
scroll to position [0, 0]
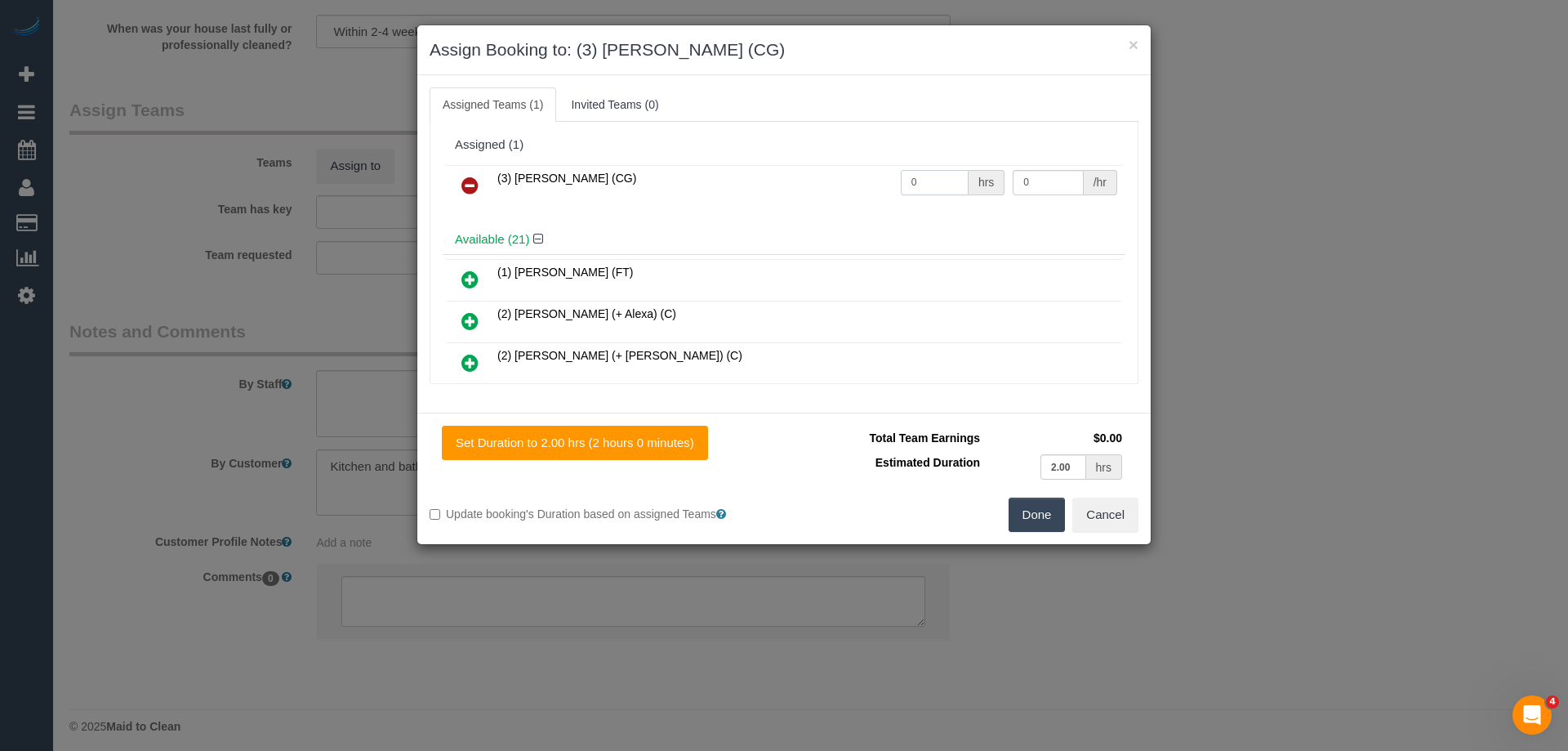
drag, startPoint x: 912, startPoint y: 183, endPoint x: 891, endPoint y: 179, distance: 21.4
click at [901, 180] on input "0" at bounding box center [934, 183] width 67 height 25
type input "2"
drag, startPoint x: 1036, startPoint y: 174, endPoint x: 890, endPoint y: 176, distance: 146.0
click at [895, 177] on tr "(3) [PERSON_NAME] (CG) 2 hrs 0 /hr" at bounding box center [784, 186] width 675 height 42
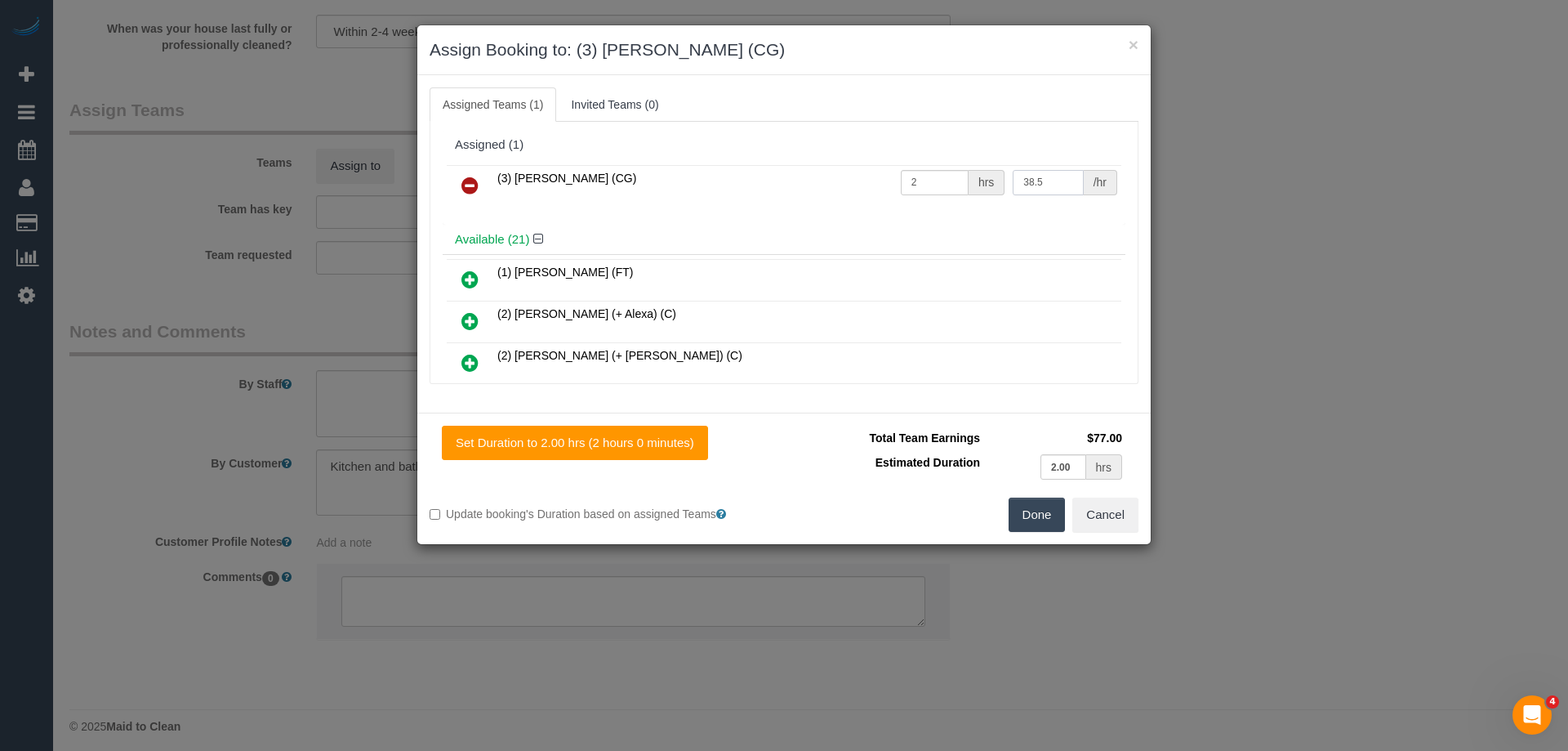
type input "38.5"
click at [1023, 518] on button "Done" at bounding box center [1037, 514] width 57 height 34
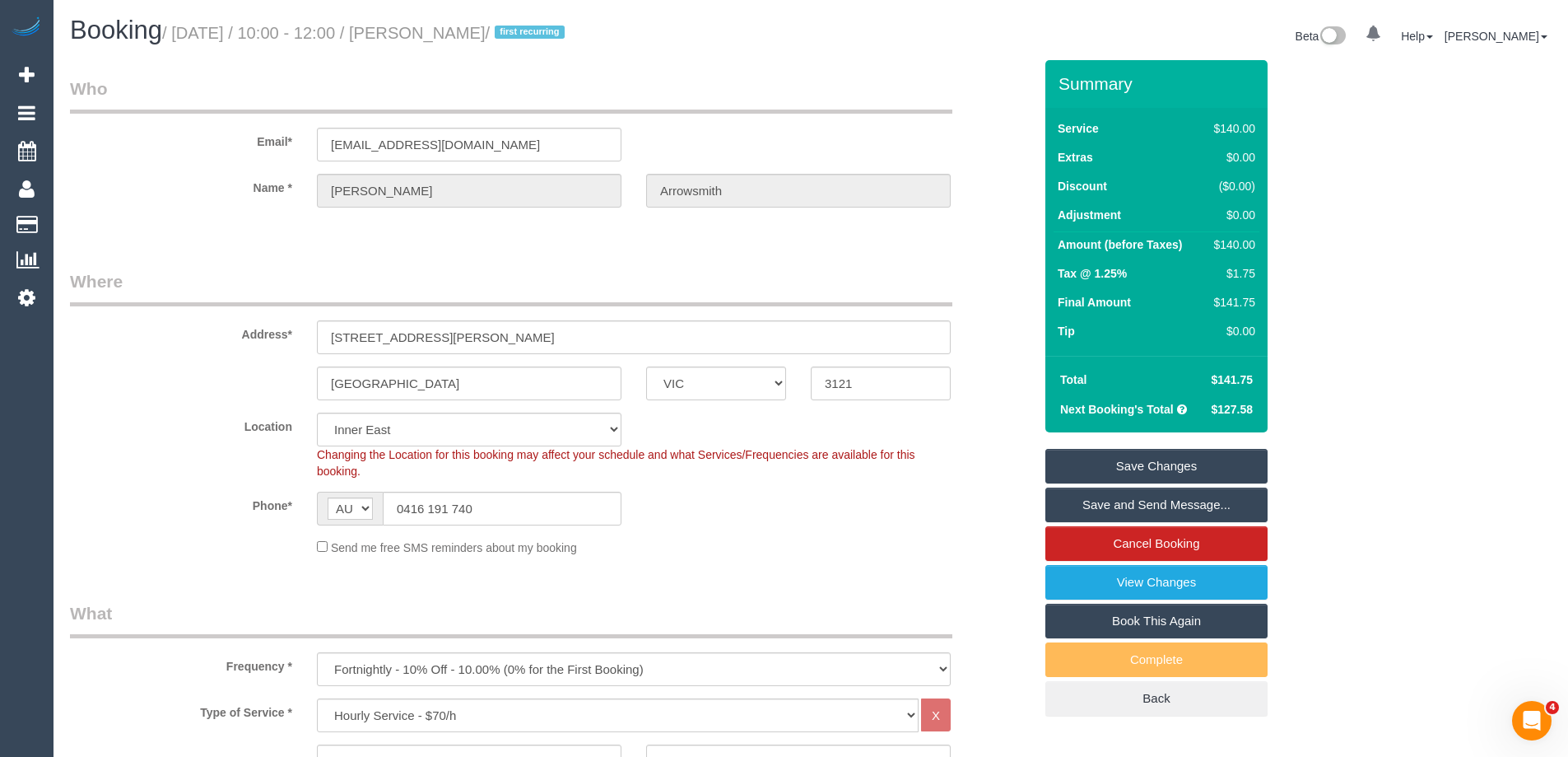
drag, startPoint x: 581, startPoint y: 30, endPoint x: 457, endPoint y: 30, distance: 124.0
click at [457, 30] on small "/ [DATE] / 10:00 - 12:00 / [PERSON_NAME] / first recurring" at bounding box center [365, 33] width 407 height 18
copy small "[PERSON_NAME]"
click at [1123, 474] on link "Save Changes" at bounding box center [1156, 465] width 223 height 34
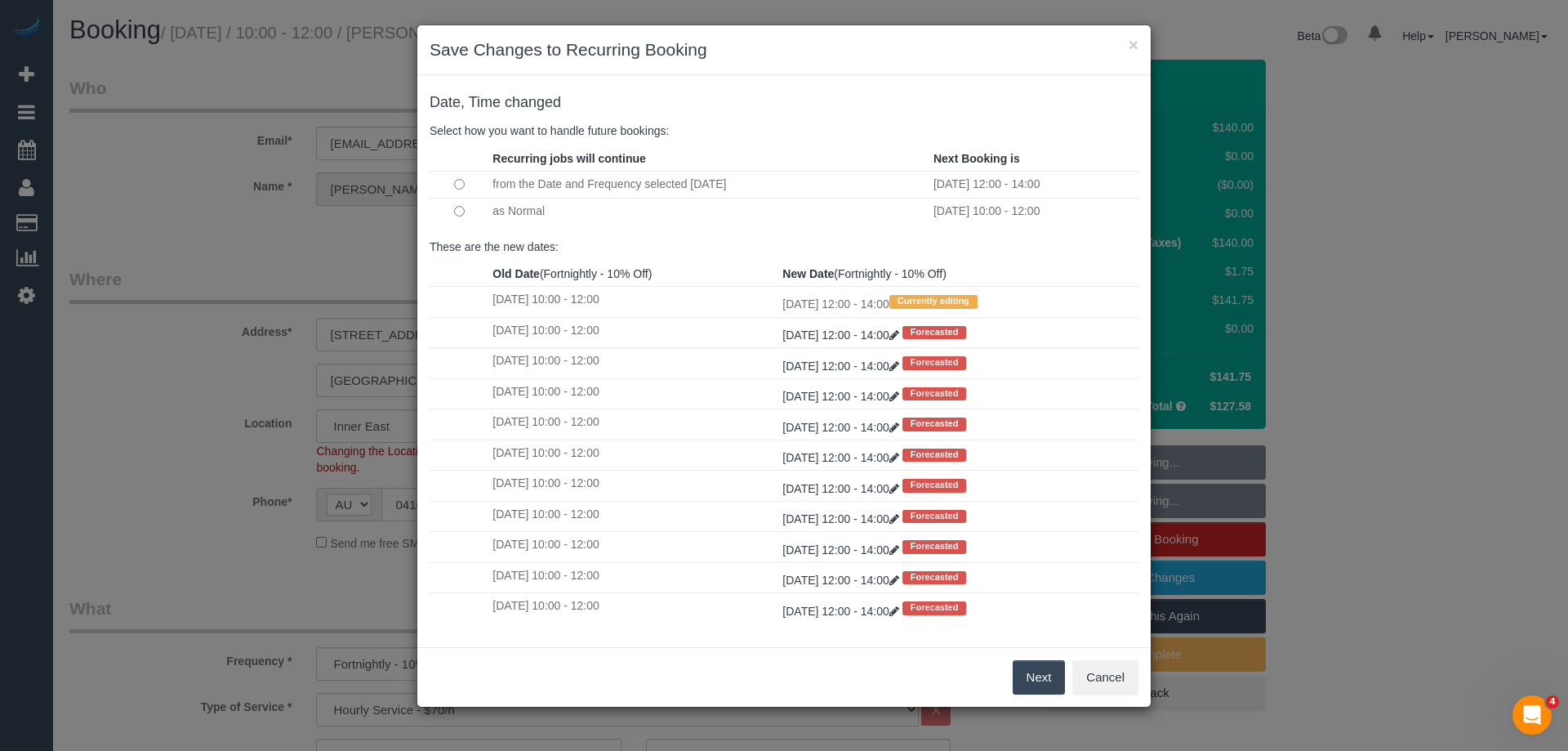
click at [1021, 671] on button "Next" at bounding box center [1039, 677] width 53 height 34
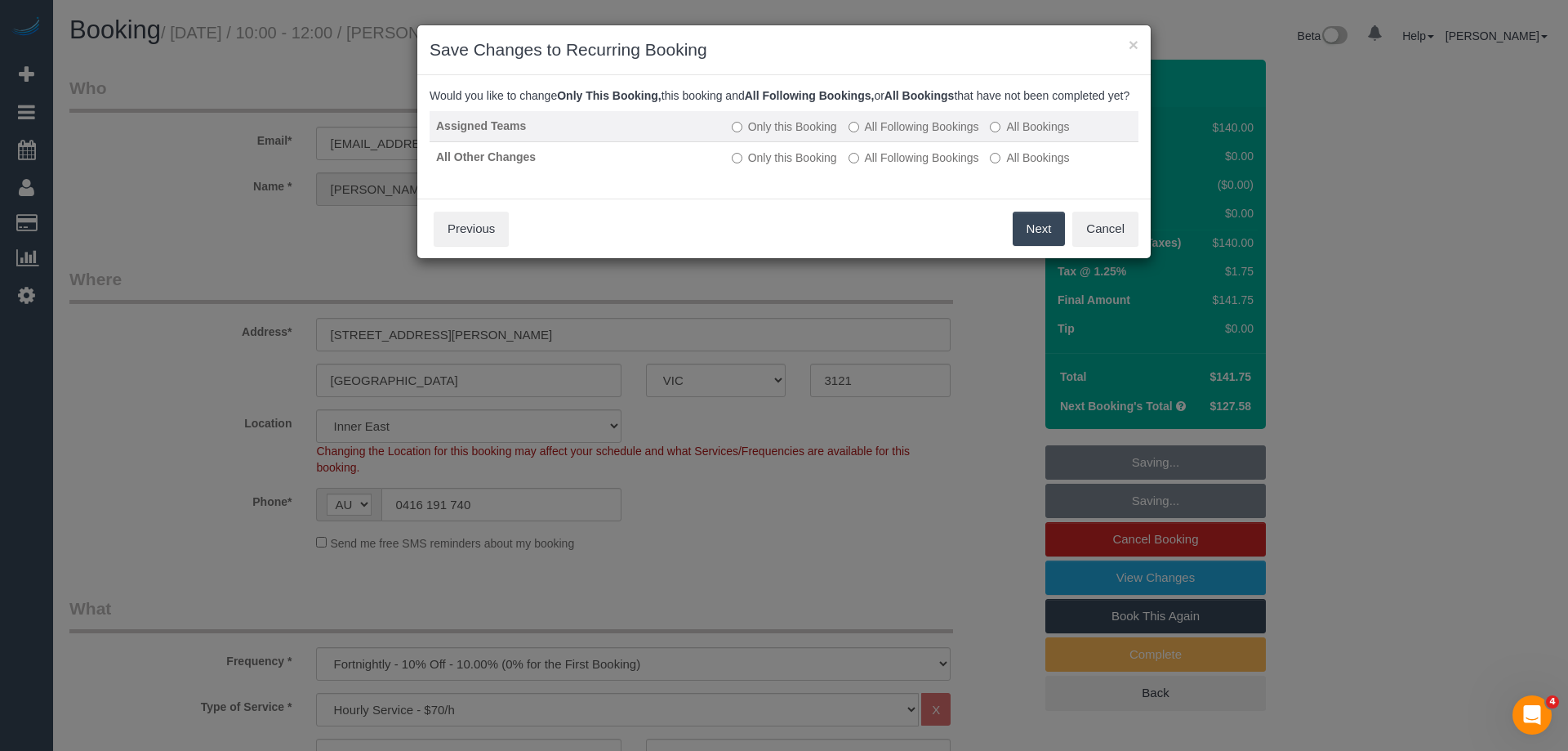
click at [886, 135] on label "All Following Bookings" at bounding box center [913, 127] width 131 height 17
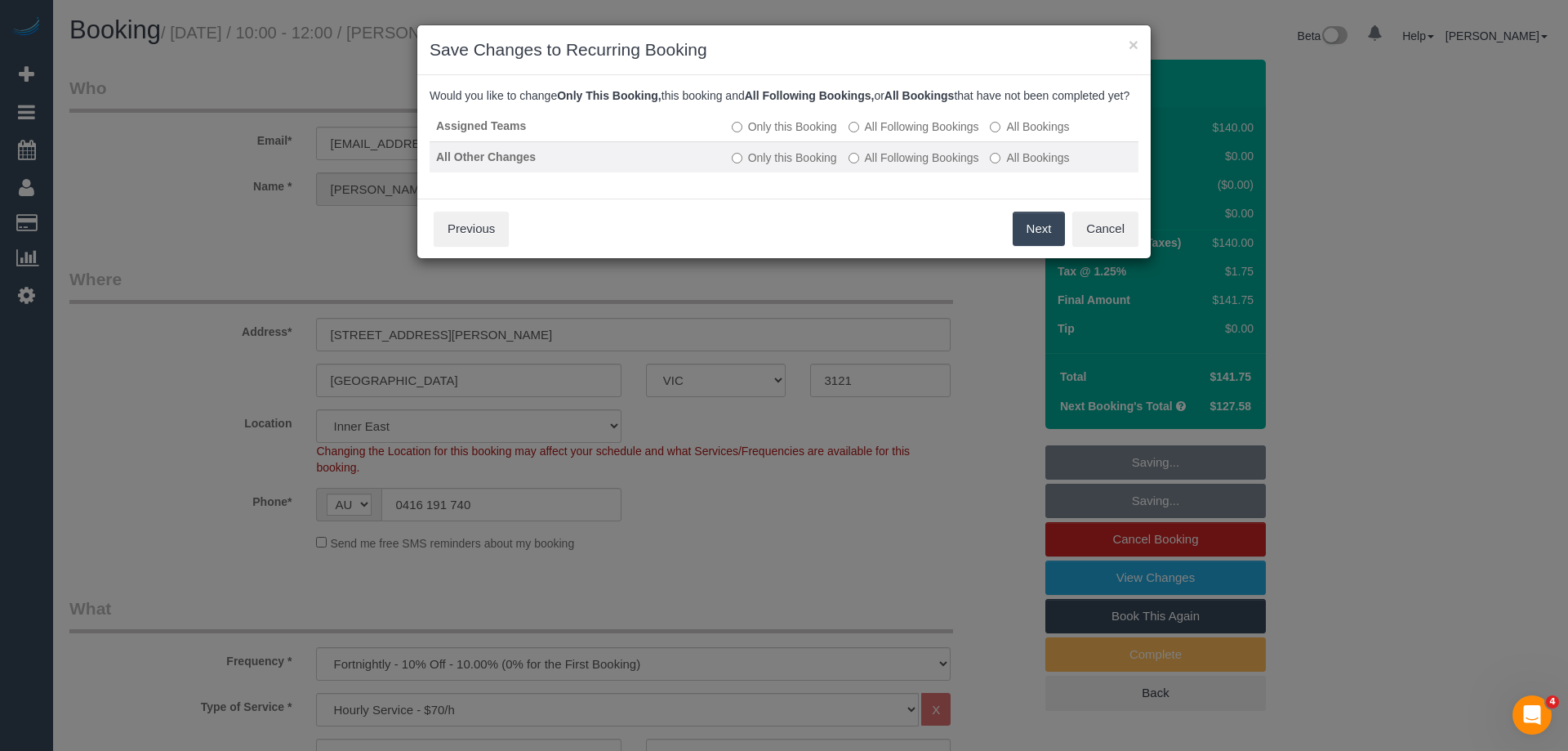
click at [880, 166] on label "All Following Bookings" at bounding box center [913, 158] width 131 height 17
drag, startPoint x: 1024, startPoint y: 253, endPoint x: 914, endPoint y: 194, distance: 124.8
click at [1025, 246] on button "Save" at bounding box center [1037, 228] width 56 height 34
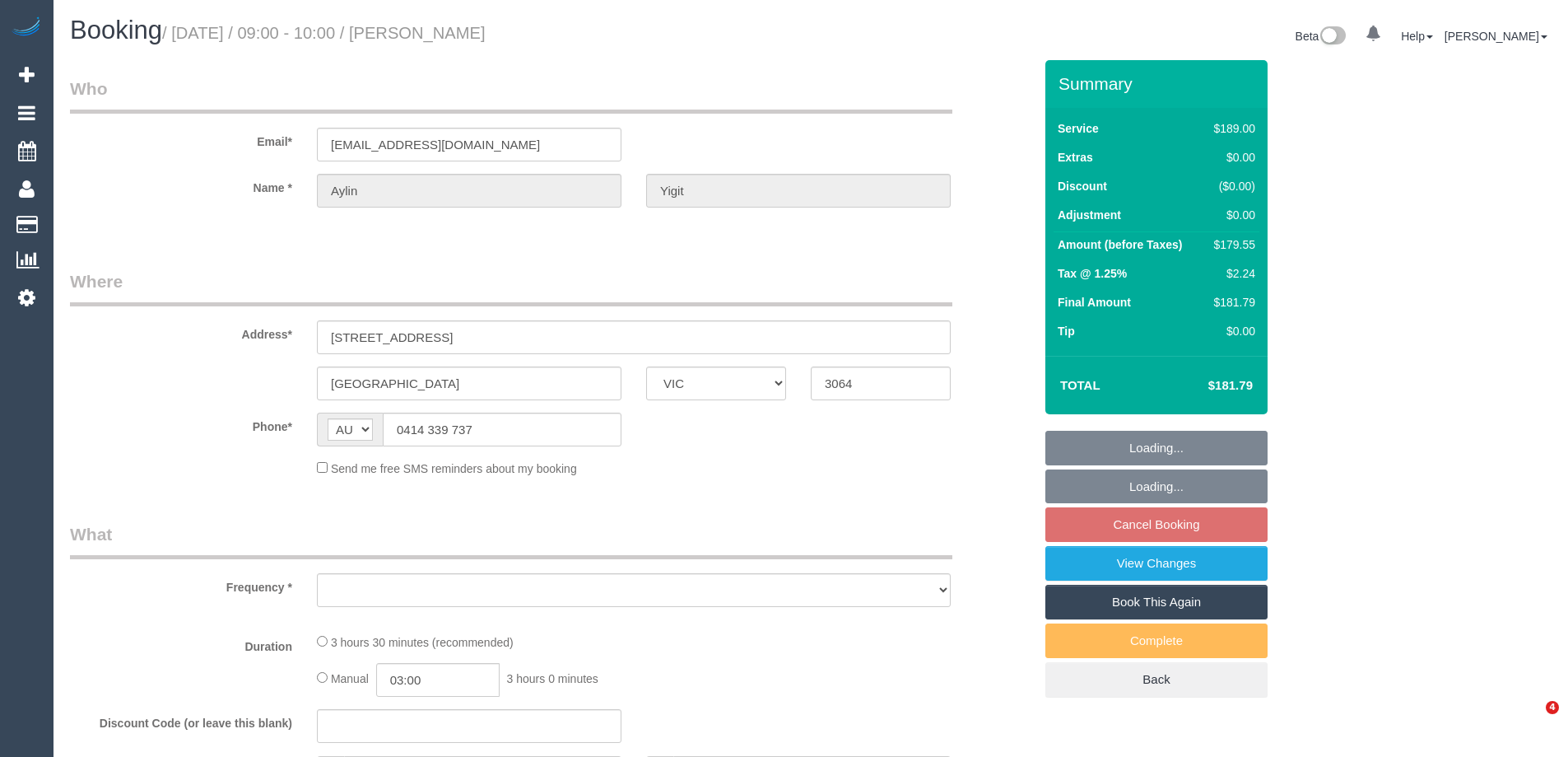
select select "VIC"
select select "string:stripe-pm_1QvoQp2GScqysDRVv5w4R0Wo"
select select "number:28"
select select "number:14"
select select "number:19"
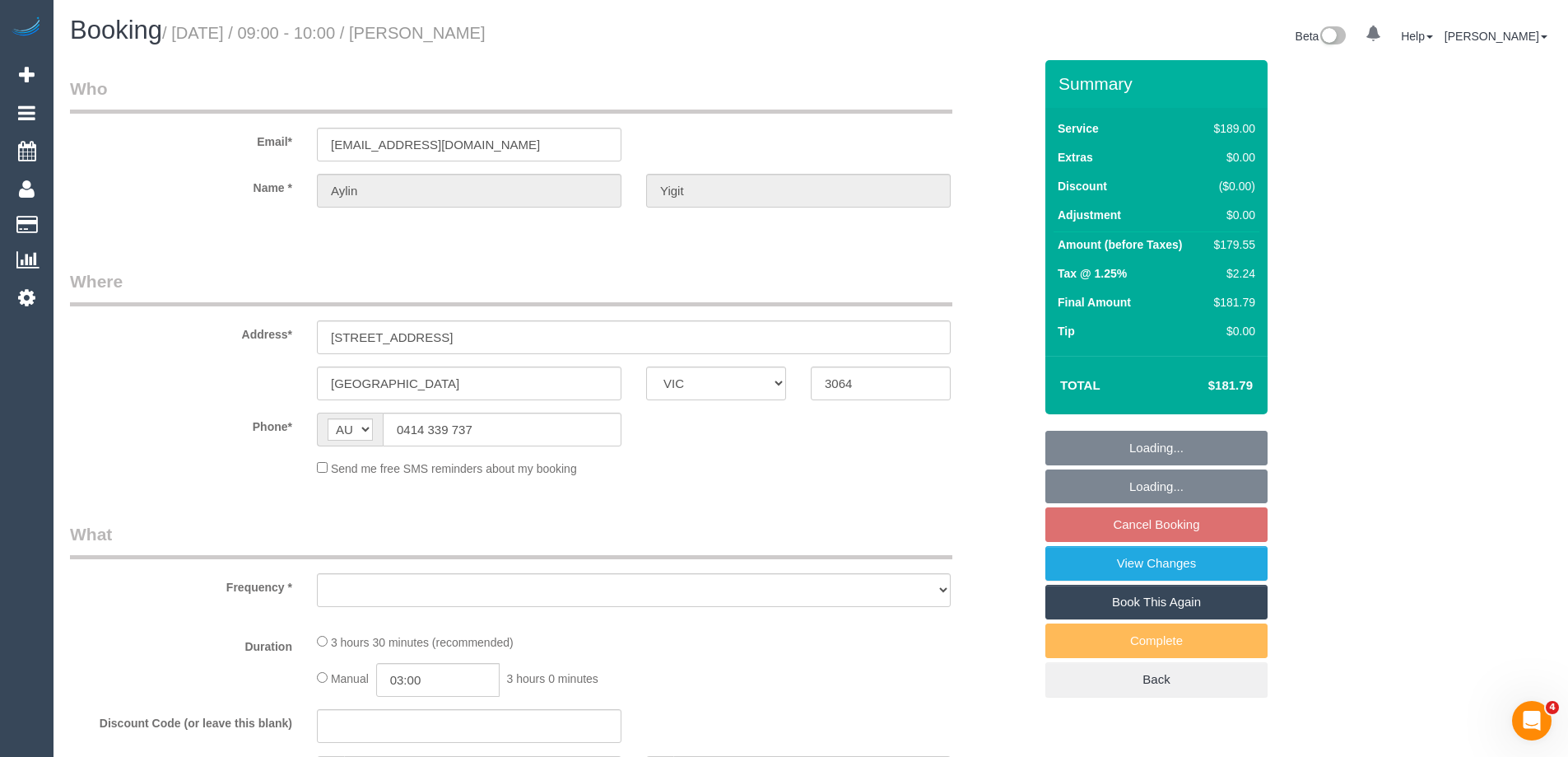
select select "number:22"
select select "number:33"
select select "number:12"
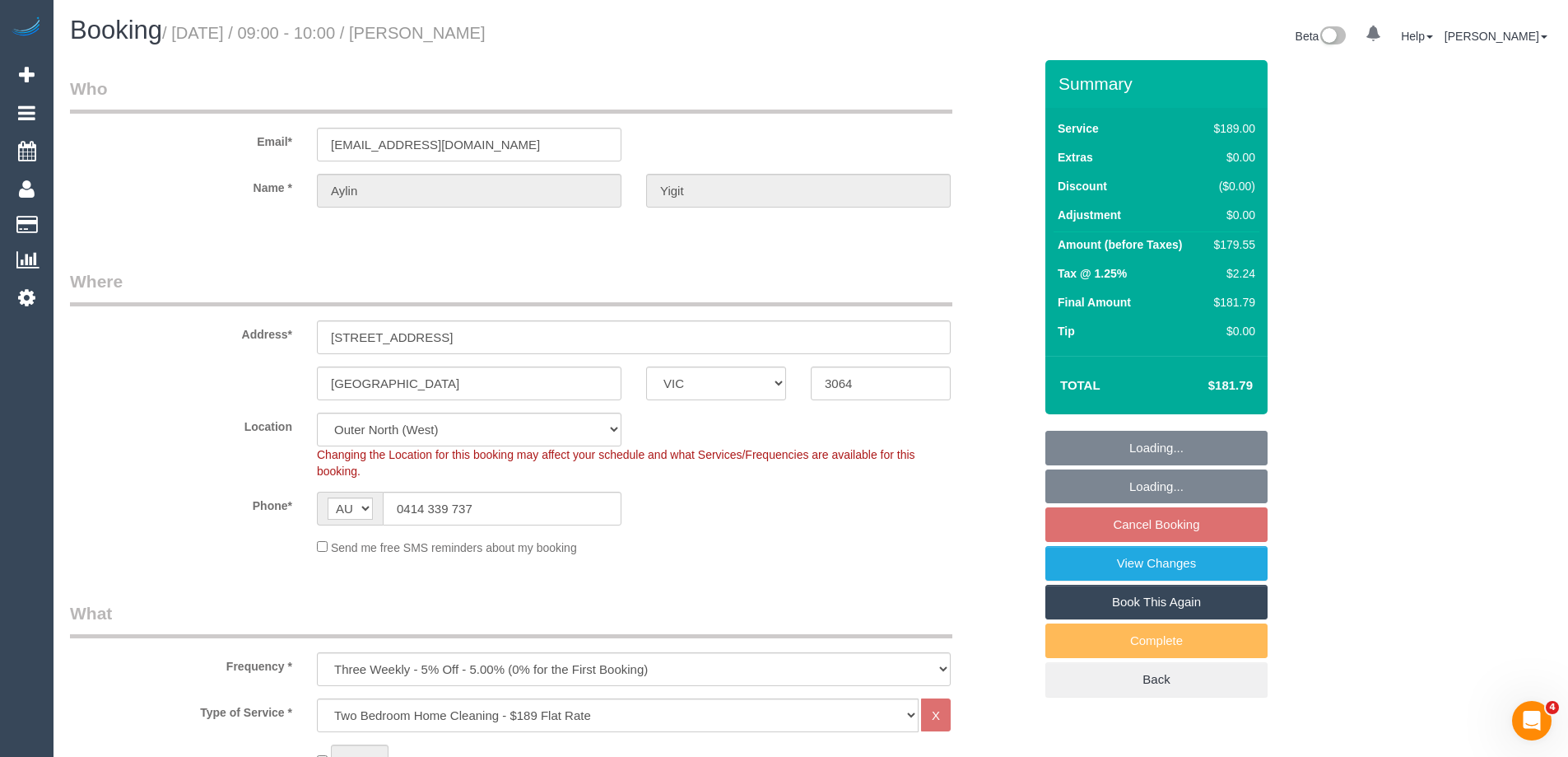
select select "object:1185"
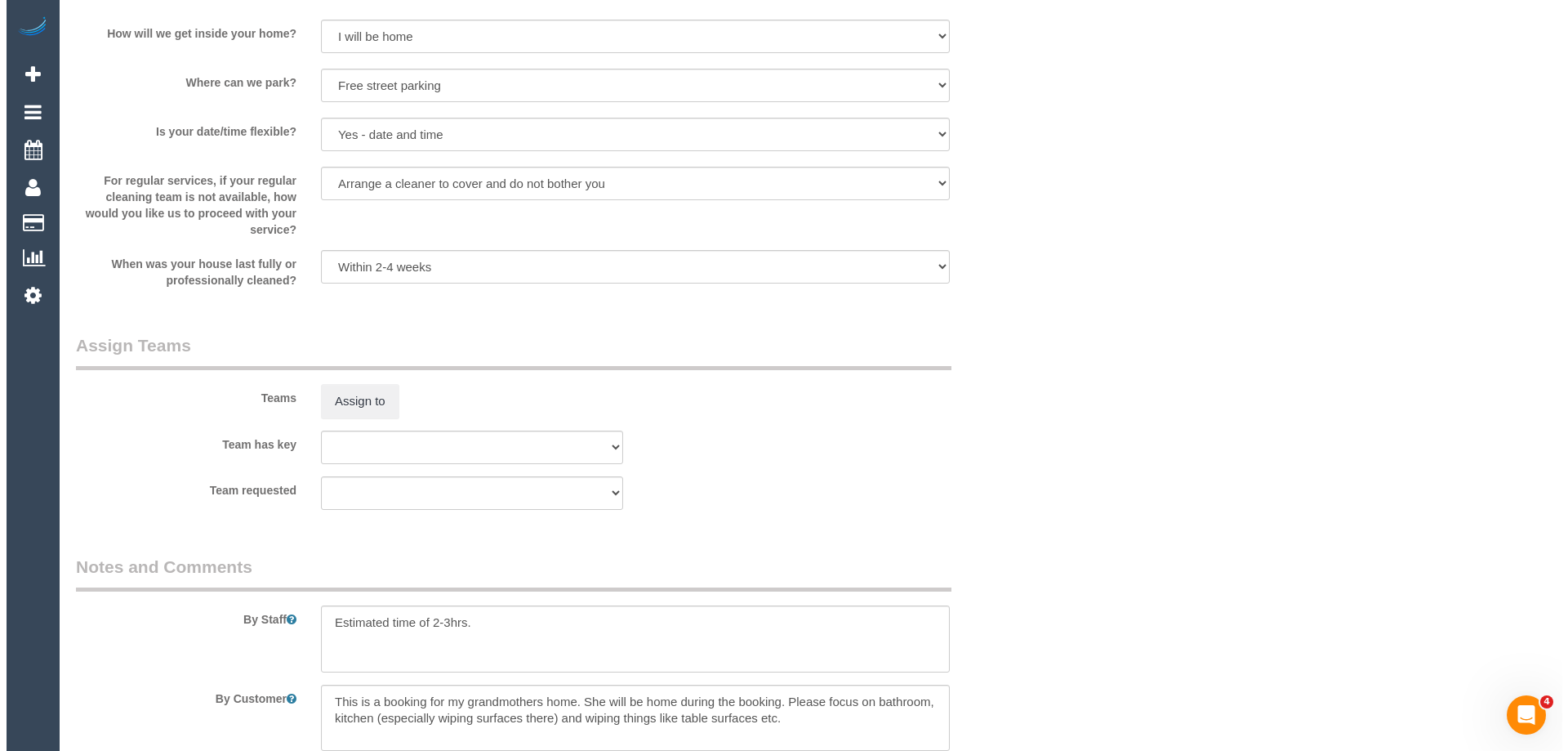
scroll to position [2042, 0]
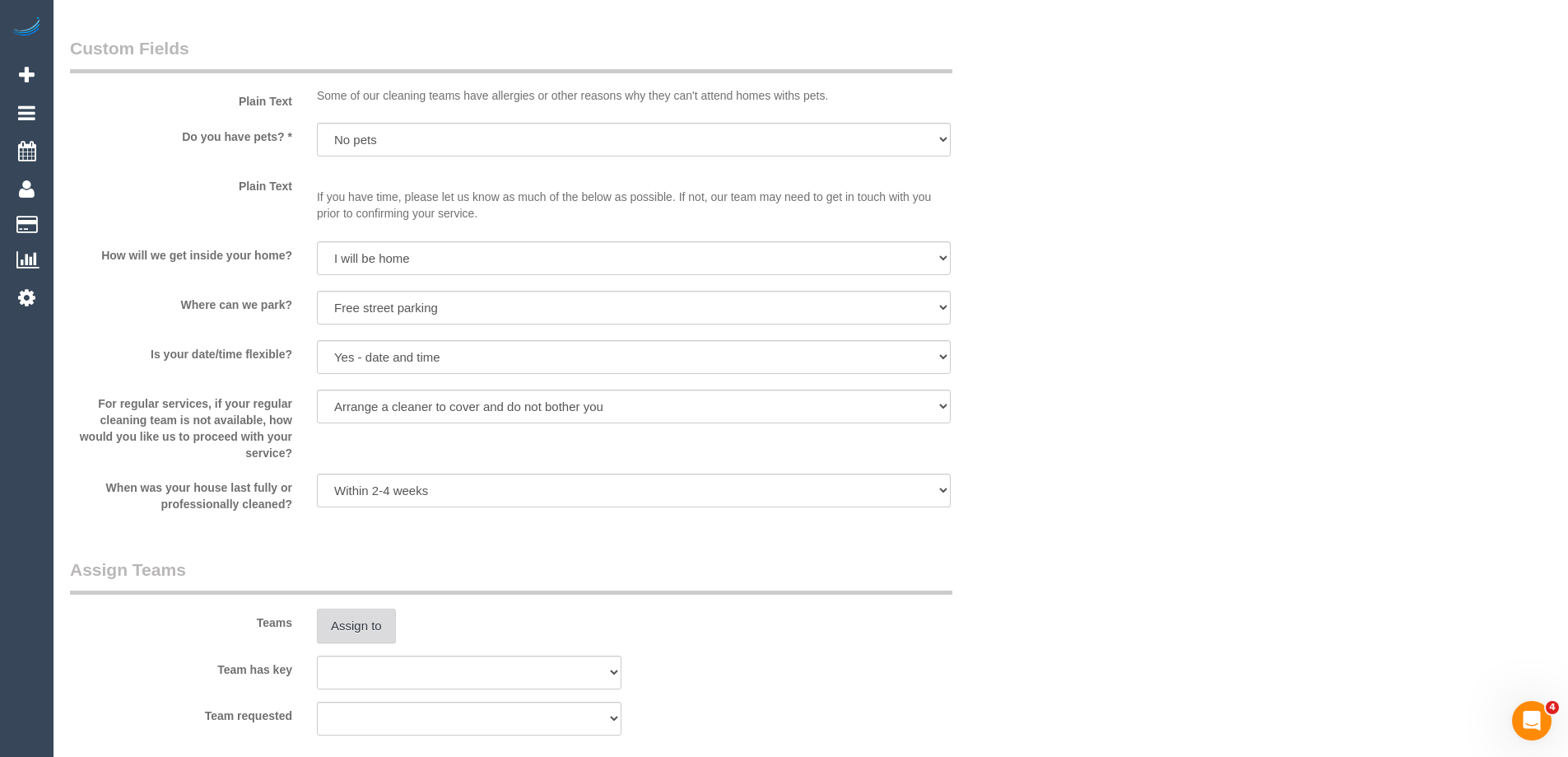
click at [345, 616] on button "Assign to" at bounding box center [356, 625] width 79 height 34
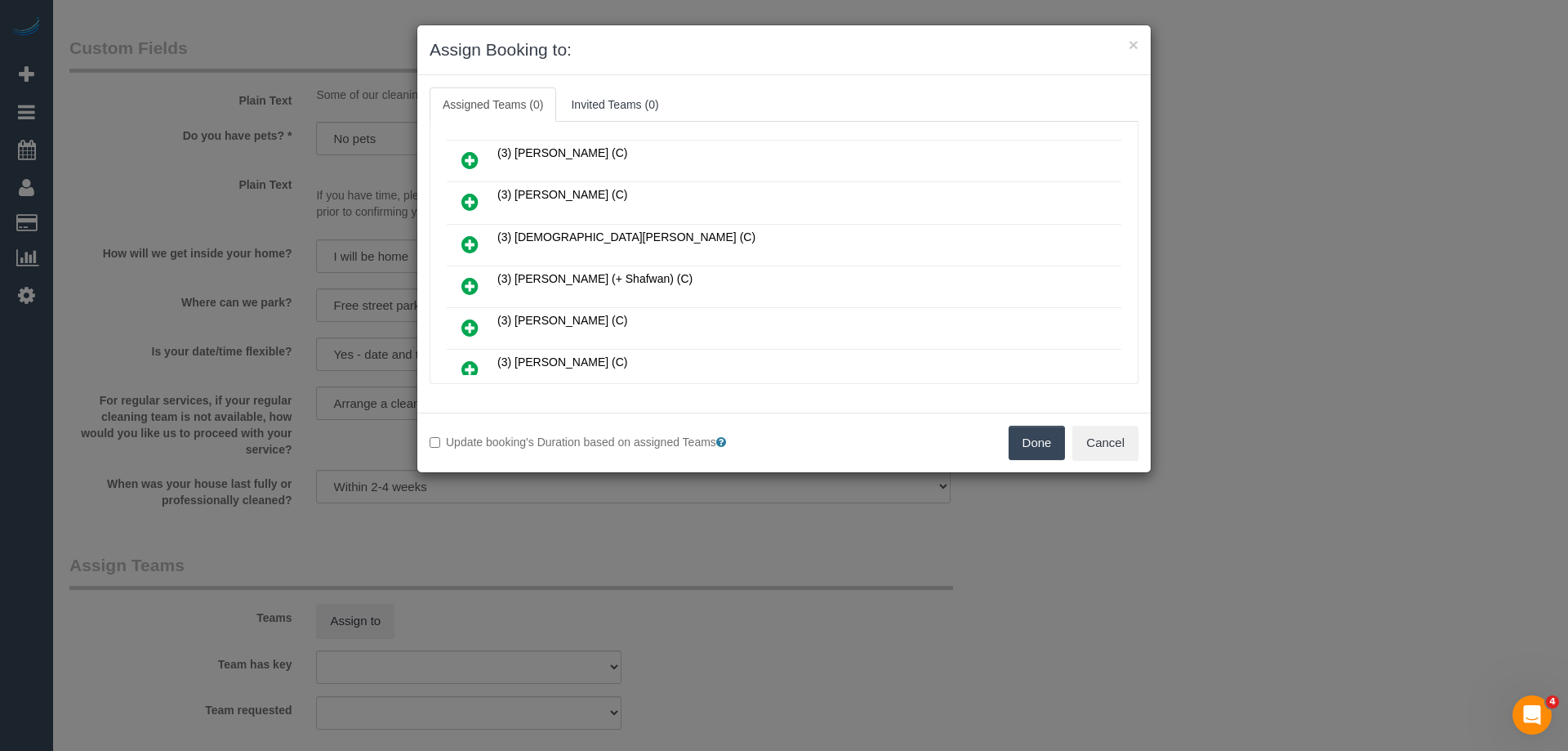
click at [455, 236] on link at bounding box center [470, 244] width 38 height 33
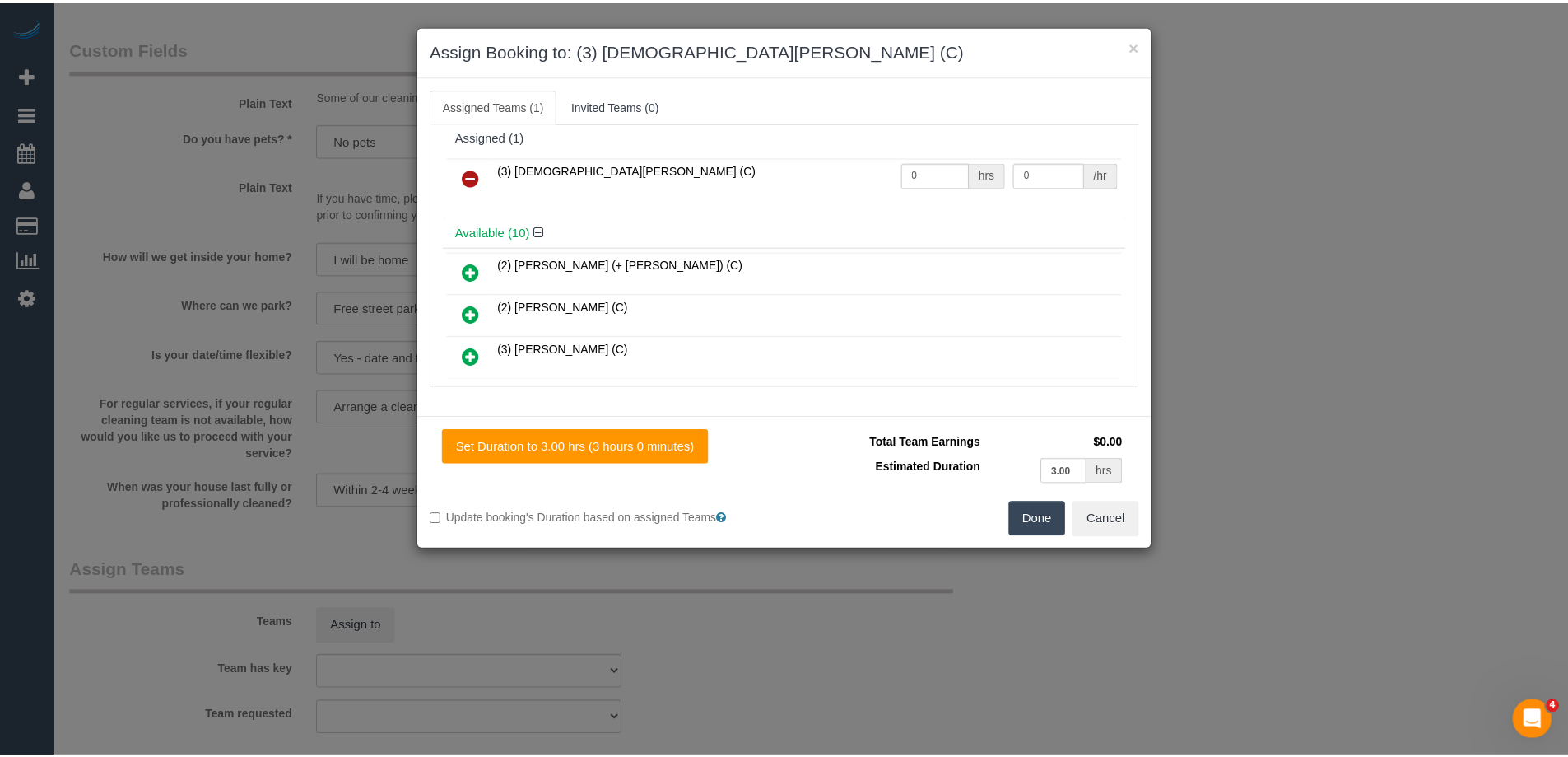
scroll to position [0, 0]
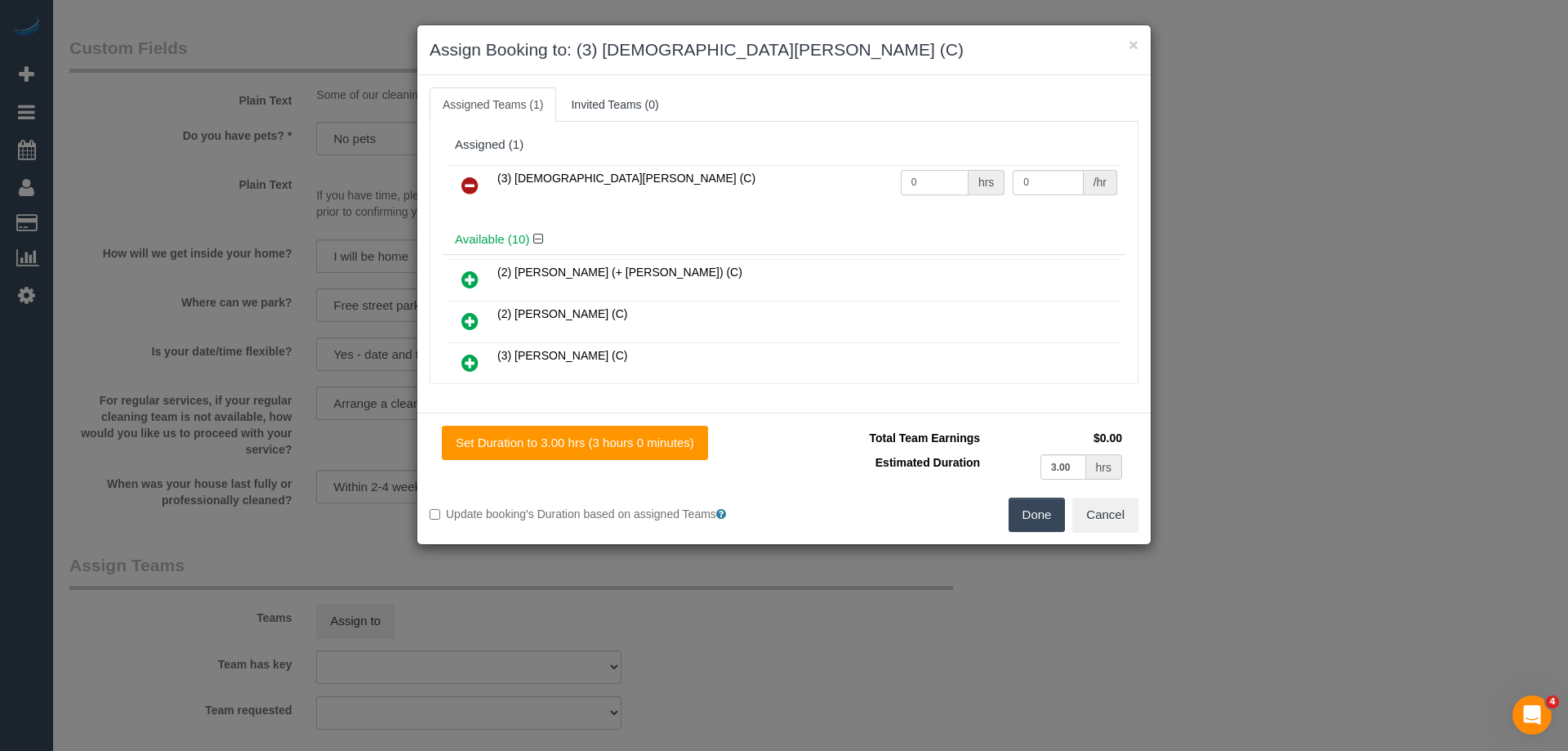
drag, startPoint x: 928, startPoint y: 177, endPoint x: 732, endPoint y: 163, distance: 196.5
click at [713, 162] on div "(3) Buddhi Adhikari (C) 0 hrs 0 /hr" at bounding box center [783, 193] width 682 height 63
type input "1"
drag, startPoint x: 1018, startPoint y: 170, endPoint x: 864, endPoint y: 157, distance: 154.5
click at [864, 157] on div "Assigned (1) (3) Buddhi Adhikari (C) 1 hrs 0 /hr" at bounding box center [783, 178] width 682 height 95
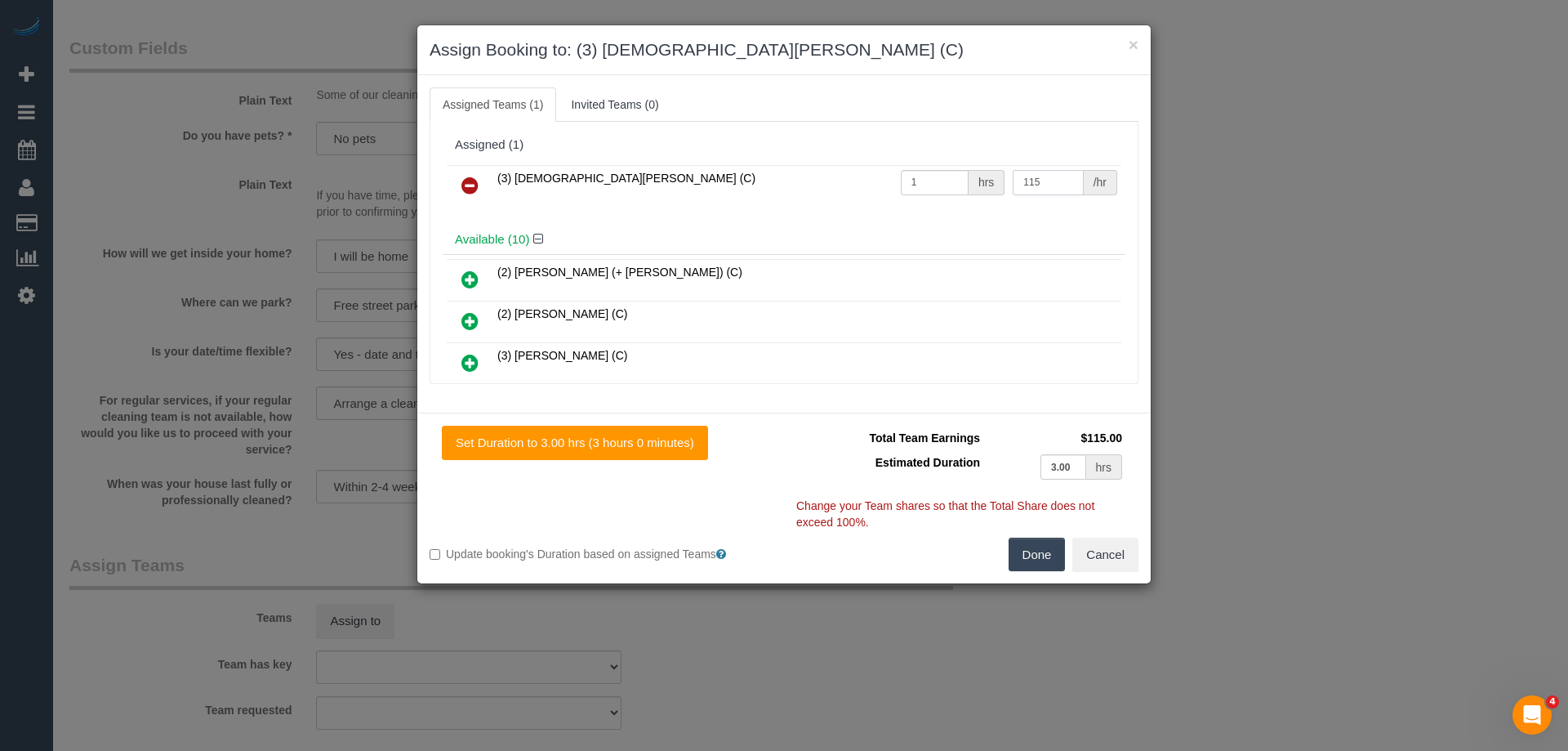
type input "115"
click at [1037, 570] on button "Done" at bounding box center [1037, 554] width 57 height 34
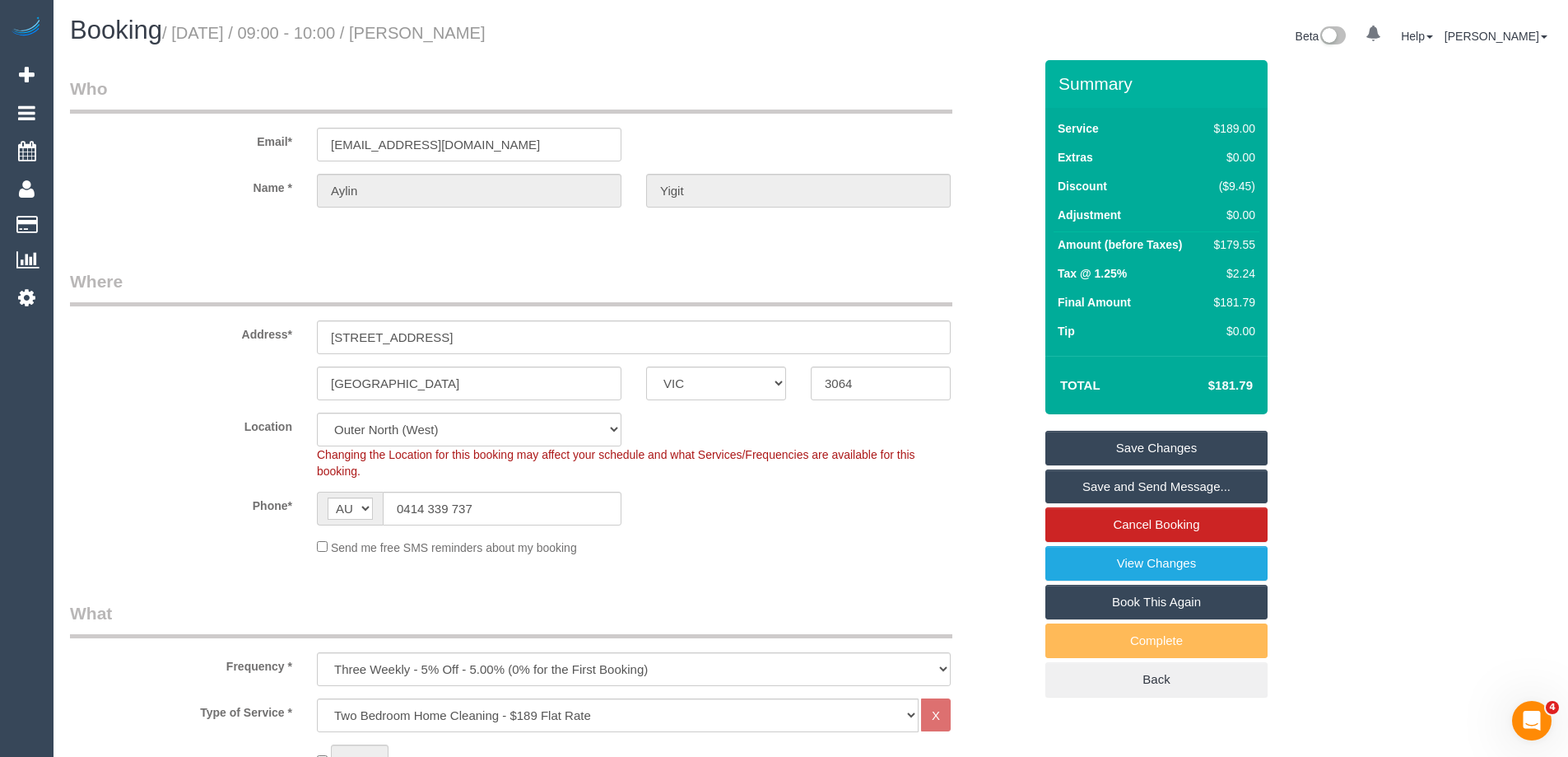
drag, startPoint x: 530, startPoint y: 29, endPoint x: 454, endPoint y: 29, distance: 76.0
click at [454, 29] on h1 "Booking / September 11, 2025 / 09:00 - 10:00 / Aylin Yigit" at bounding box center [433, 30] width 728 height 28
copy small "Aylin Yigit"
click at [1120, 486] on link "Save and Send Message..." at bounding box center [1156, 486] width 223 height 34
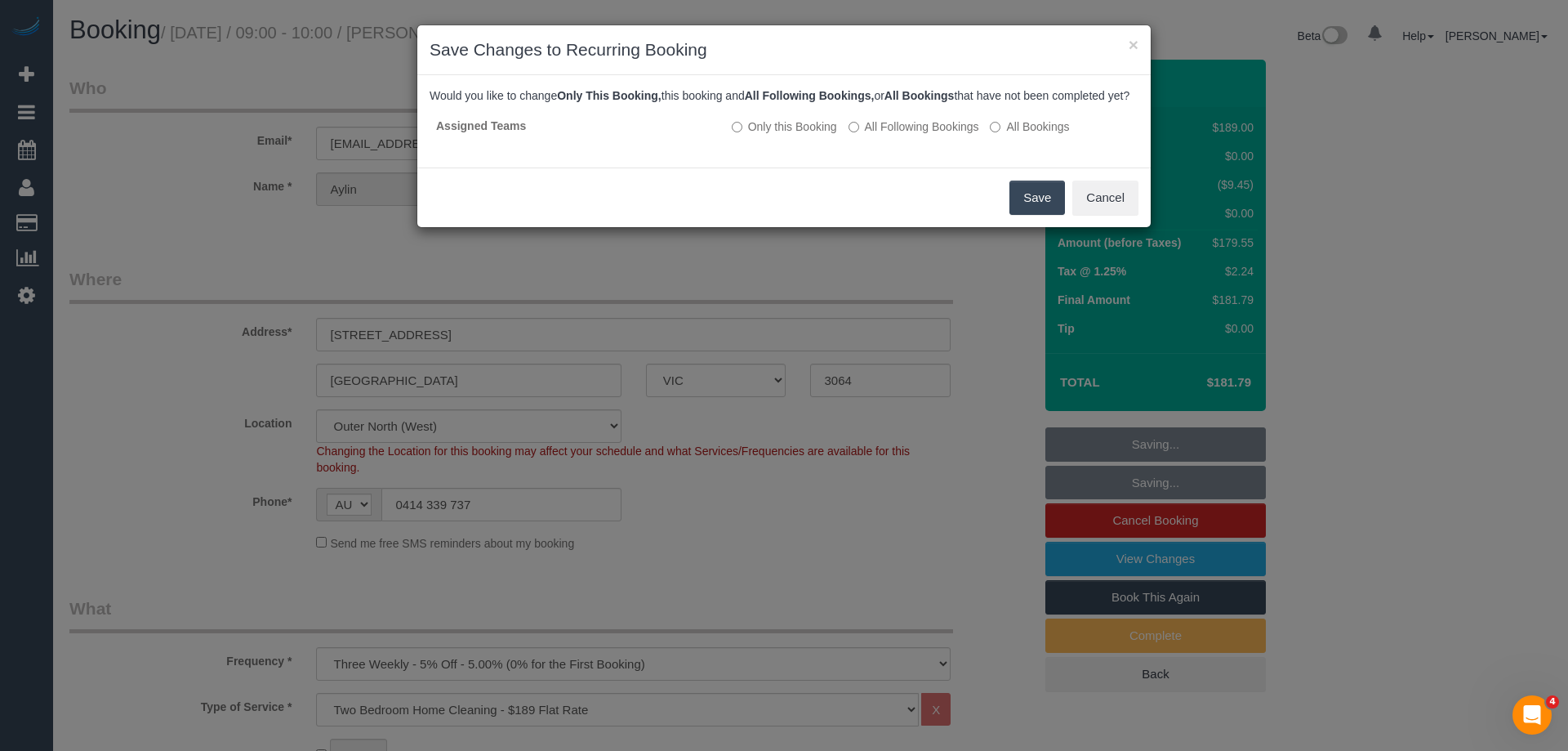
click at [1034, 211] on button "Save" at bounding box center [1037, 198] width 56 height 34
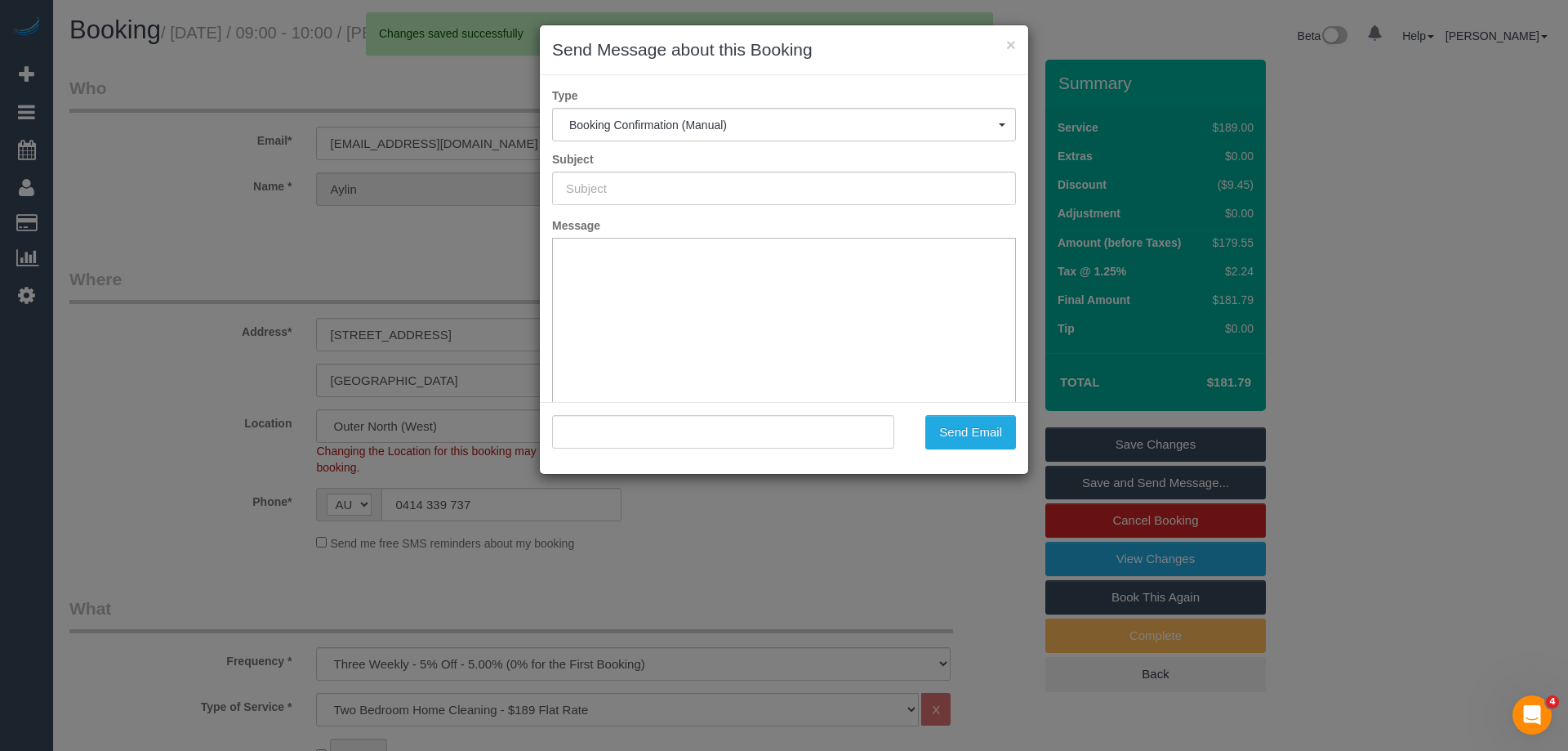
type input "Booking Confirmed"
type input ""Aylin Yigit" <aylinyigit0@gmail.com>"
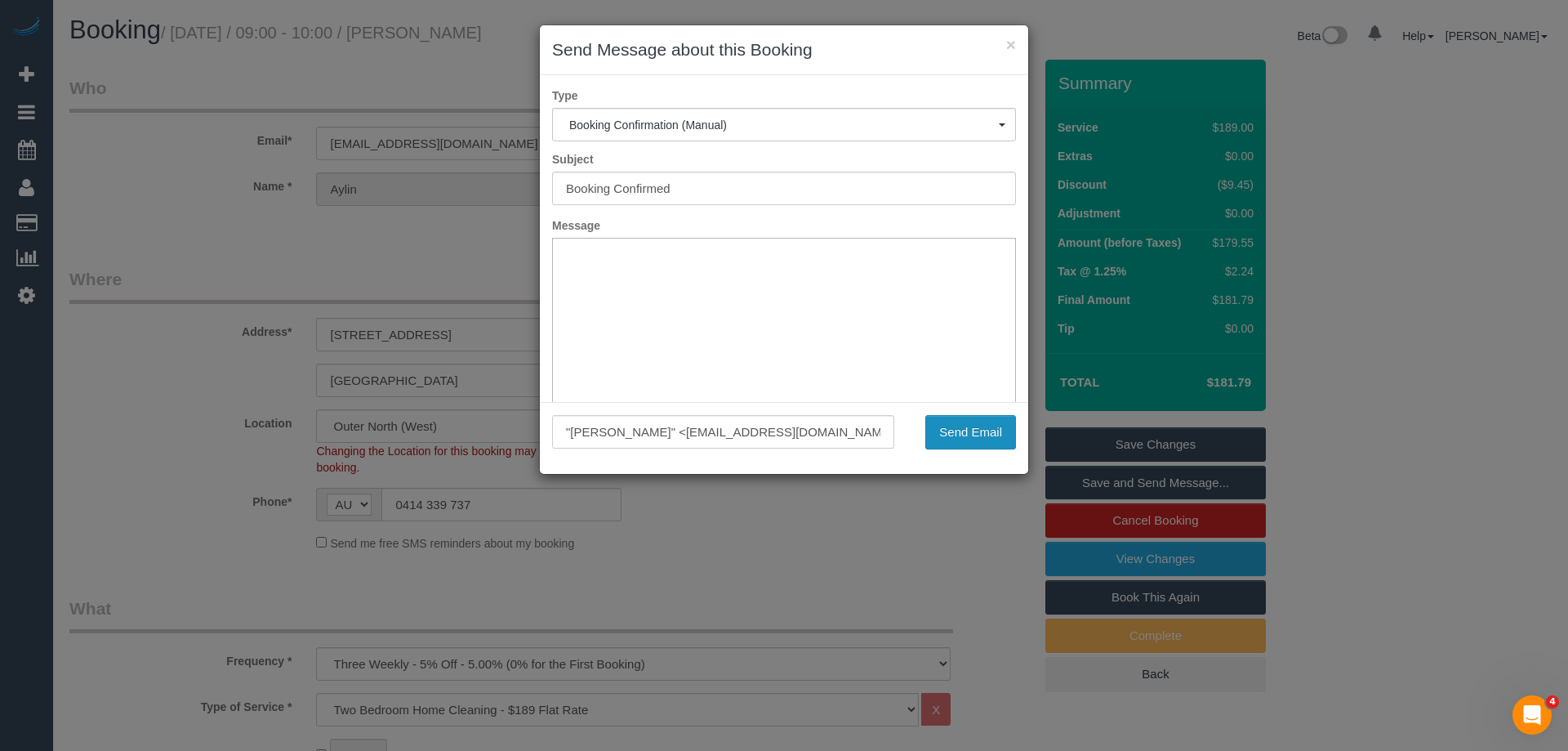
click at [946, 442] on button "Send Email" at bounding box center [971, 432] width 91 height 34
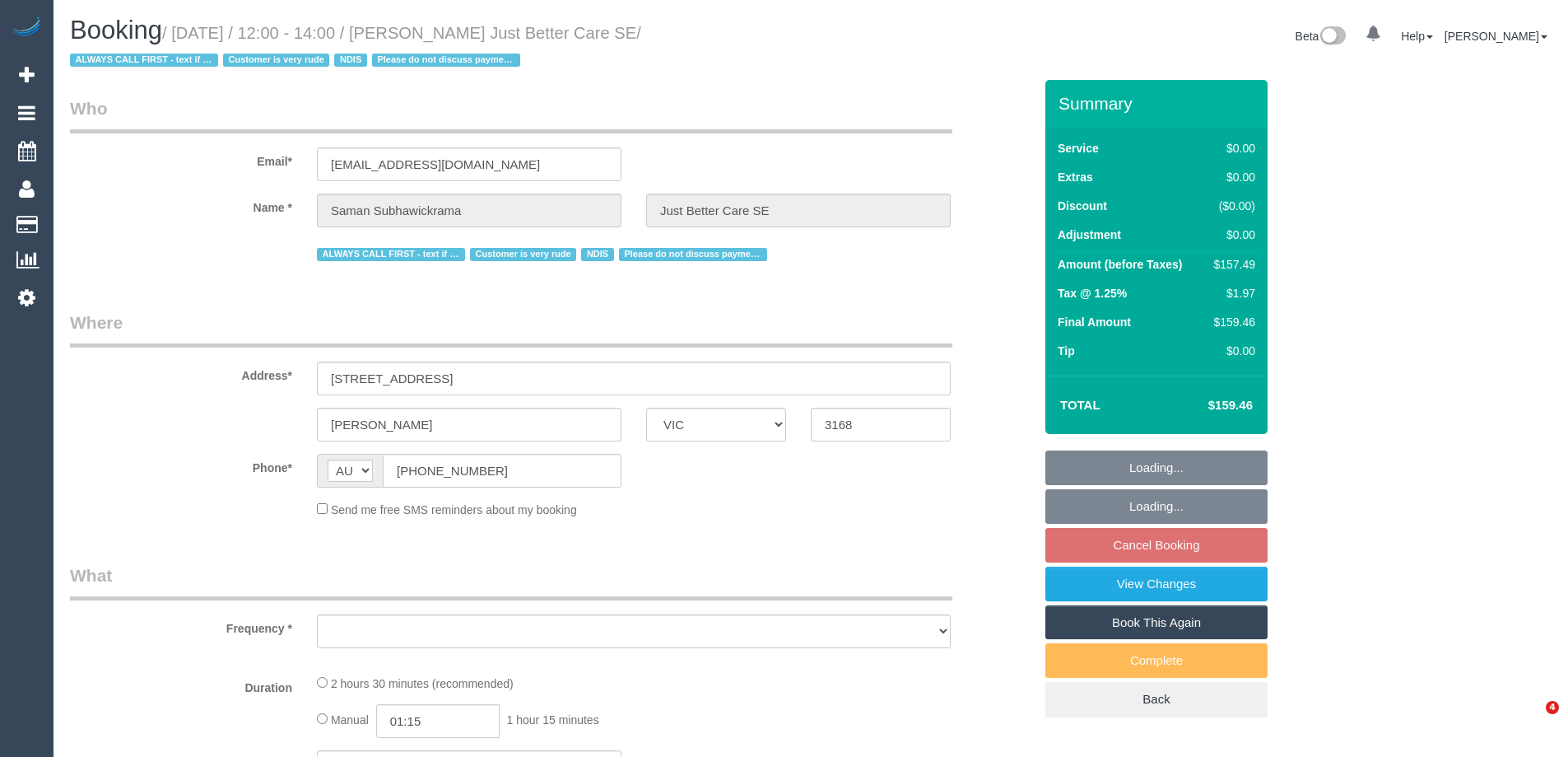
select select "VIC"
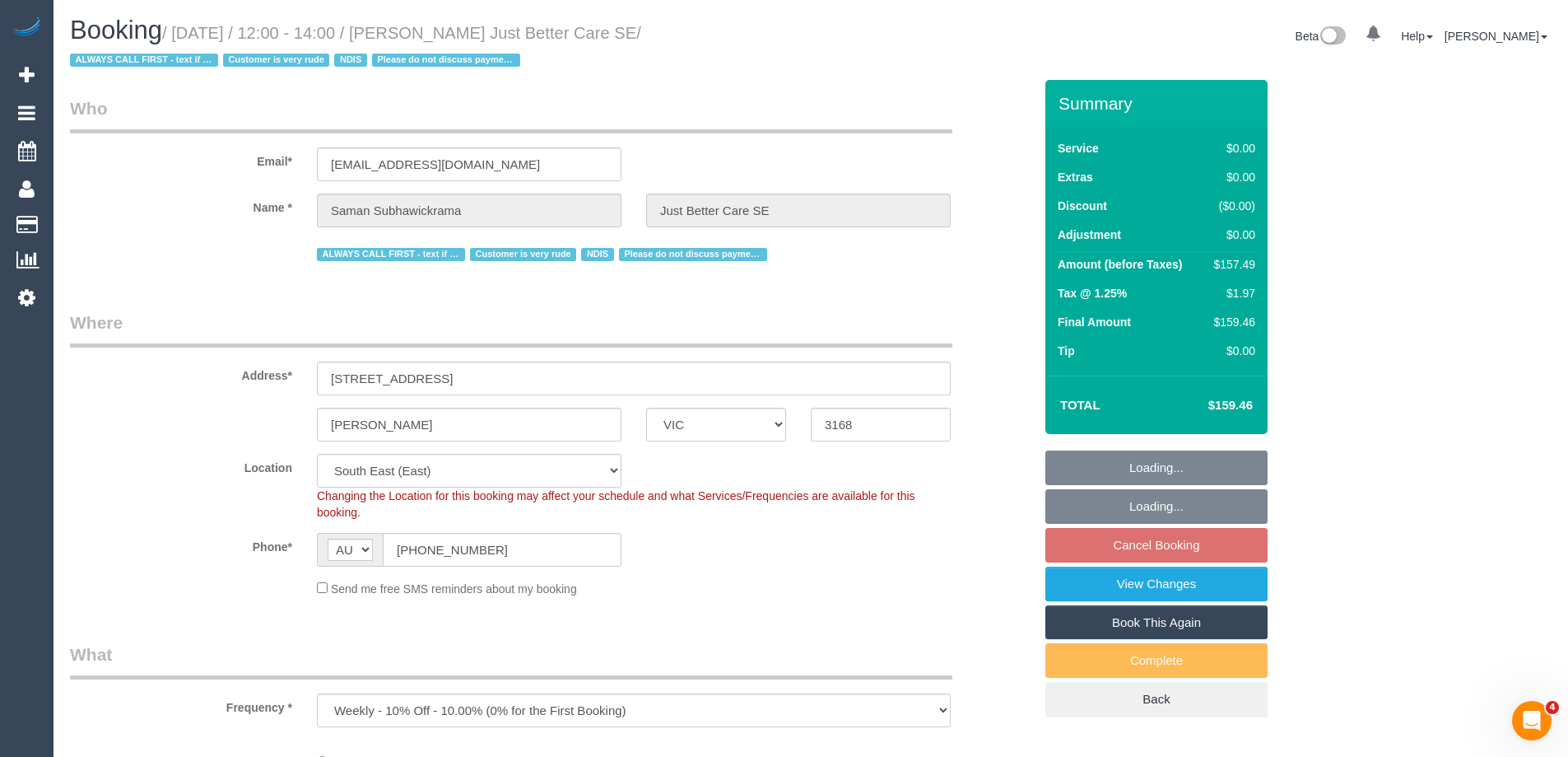
select select "object:534"
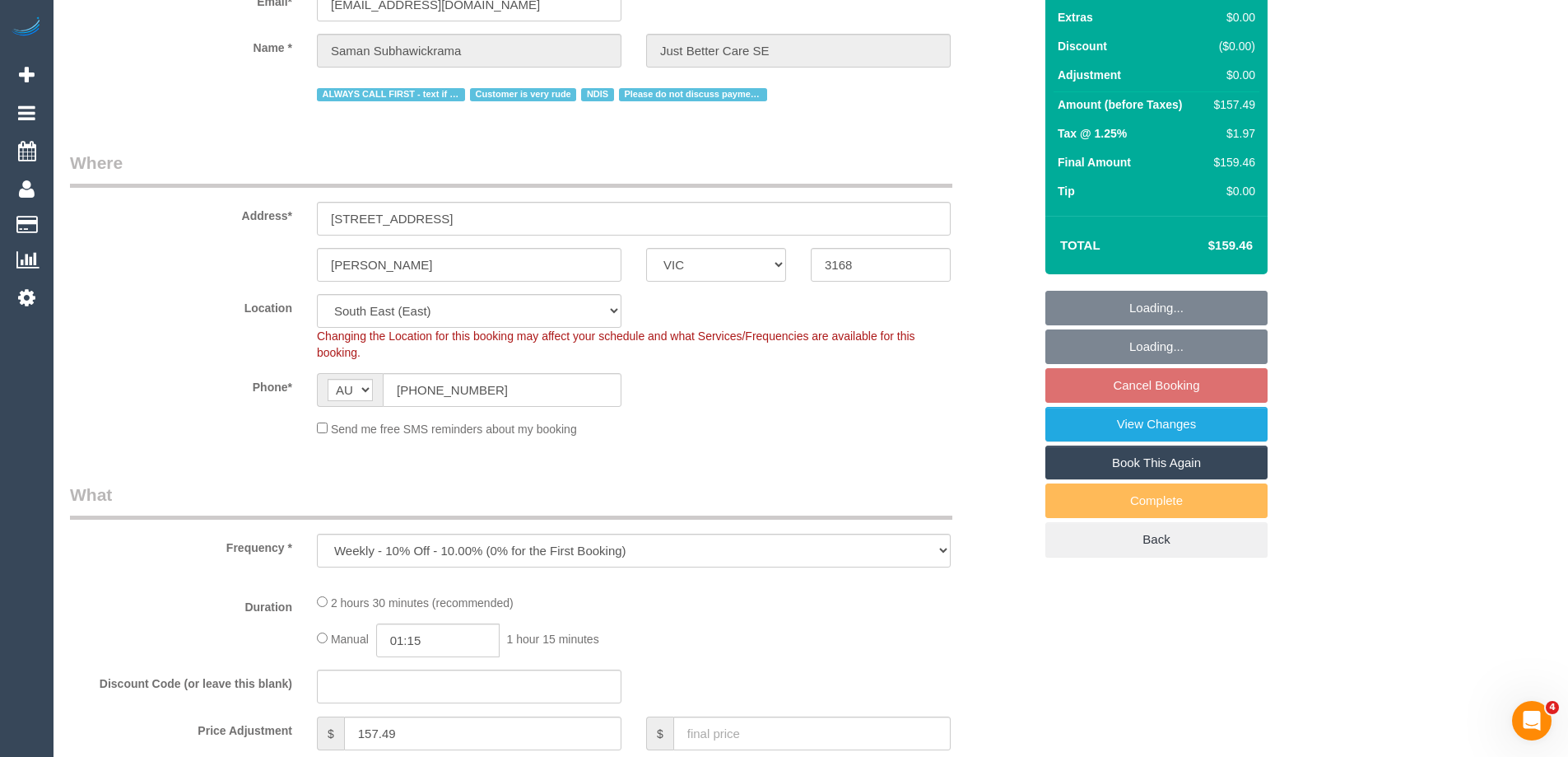
select select "150"
select select "spot4"
select select "number:28"
select select "number:14"
select select "number:18"
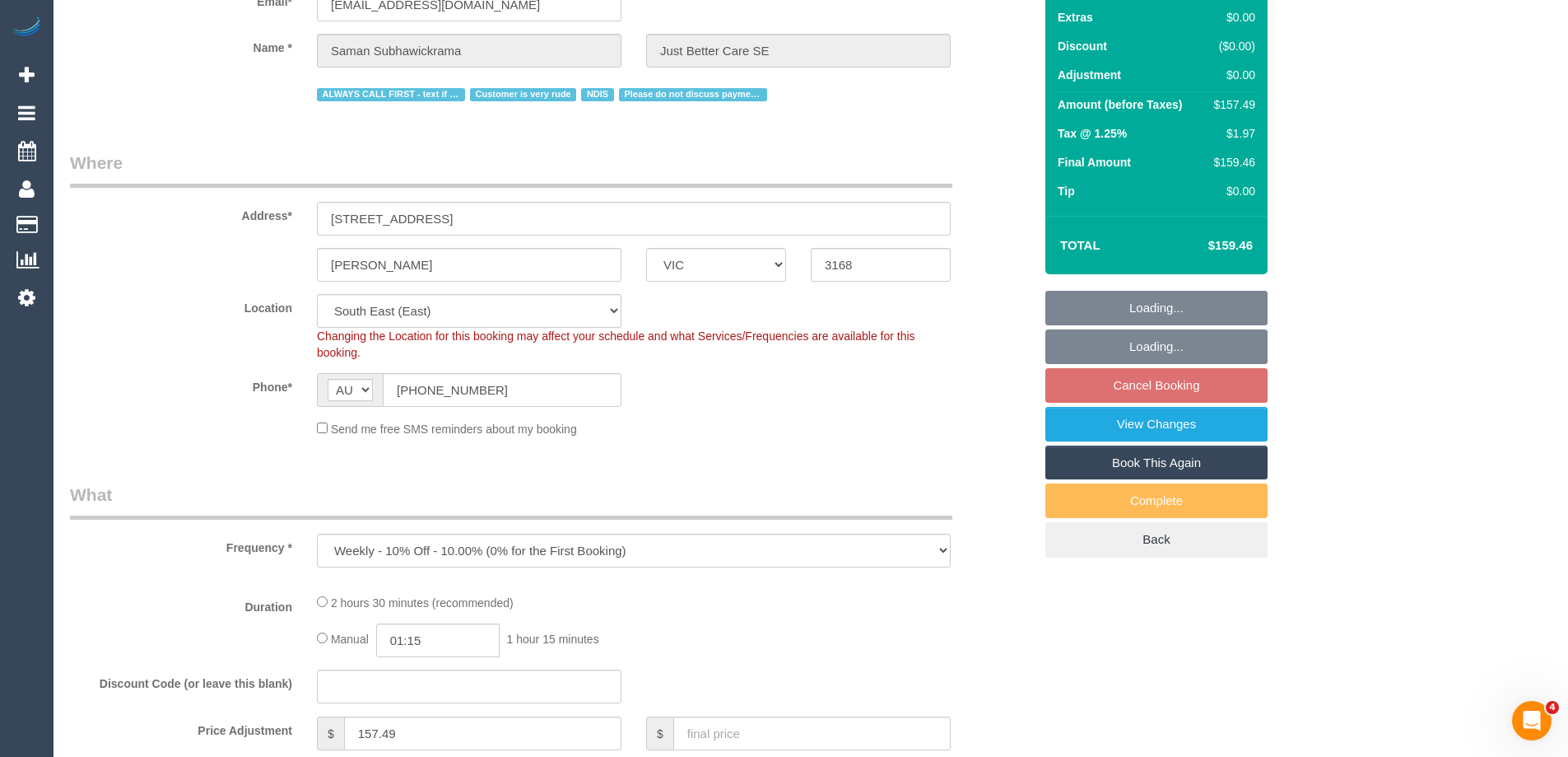
select select "number:23"
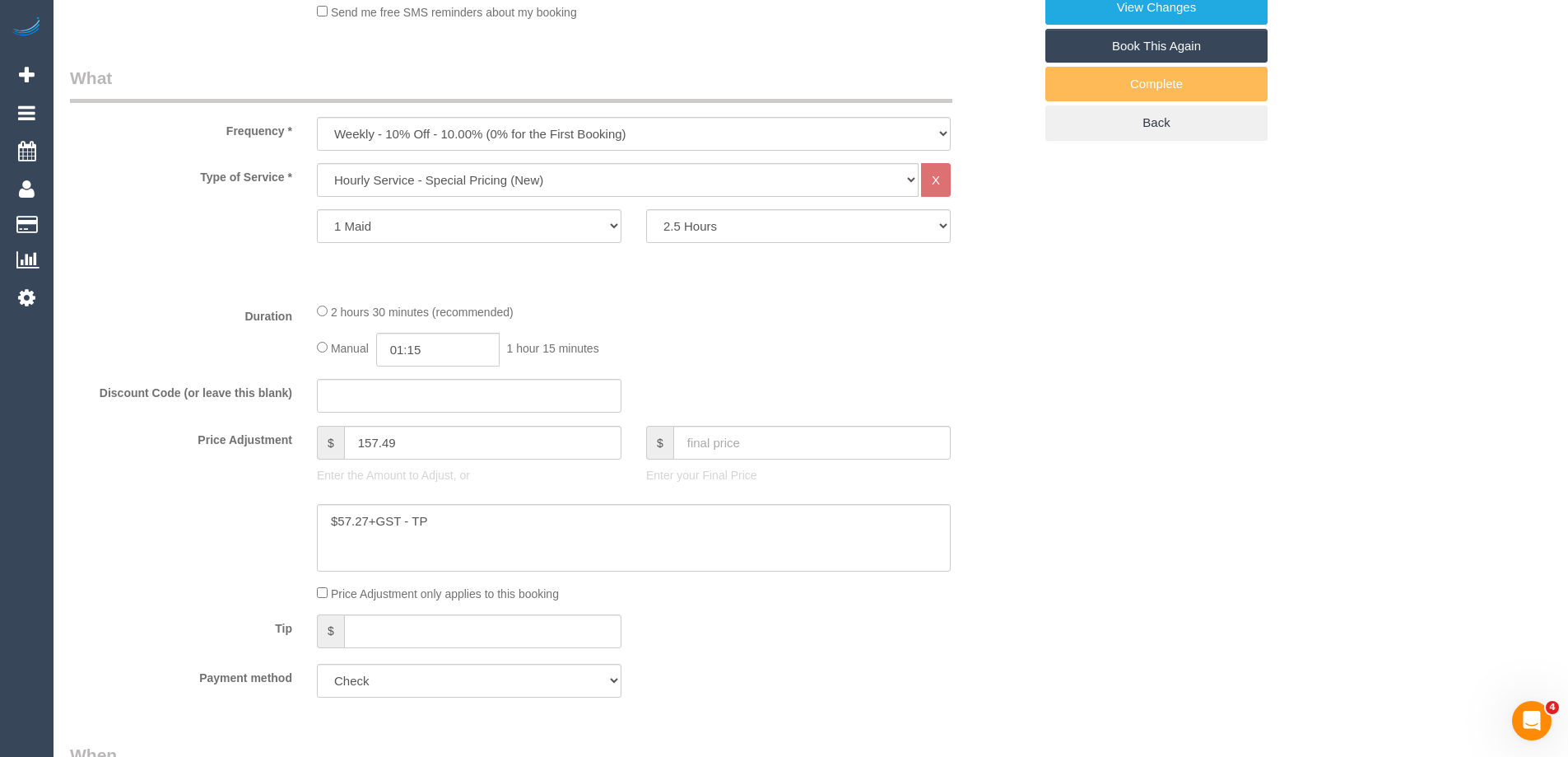
scroll to position [823, 0]
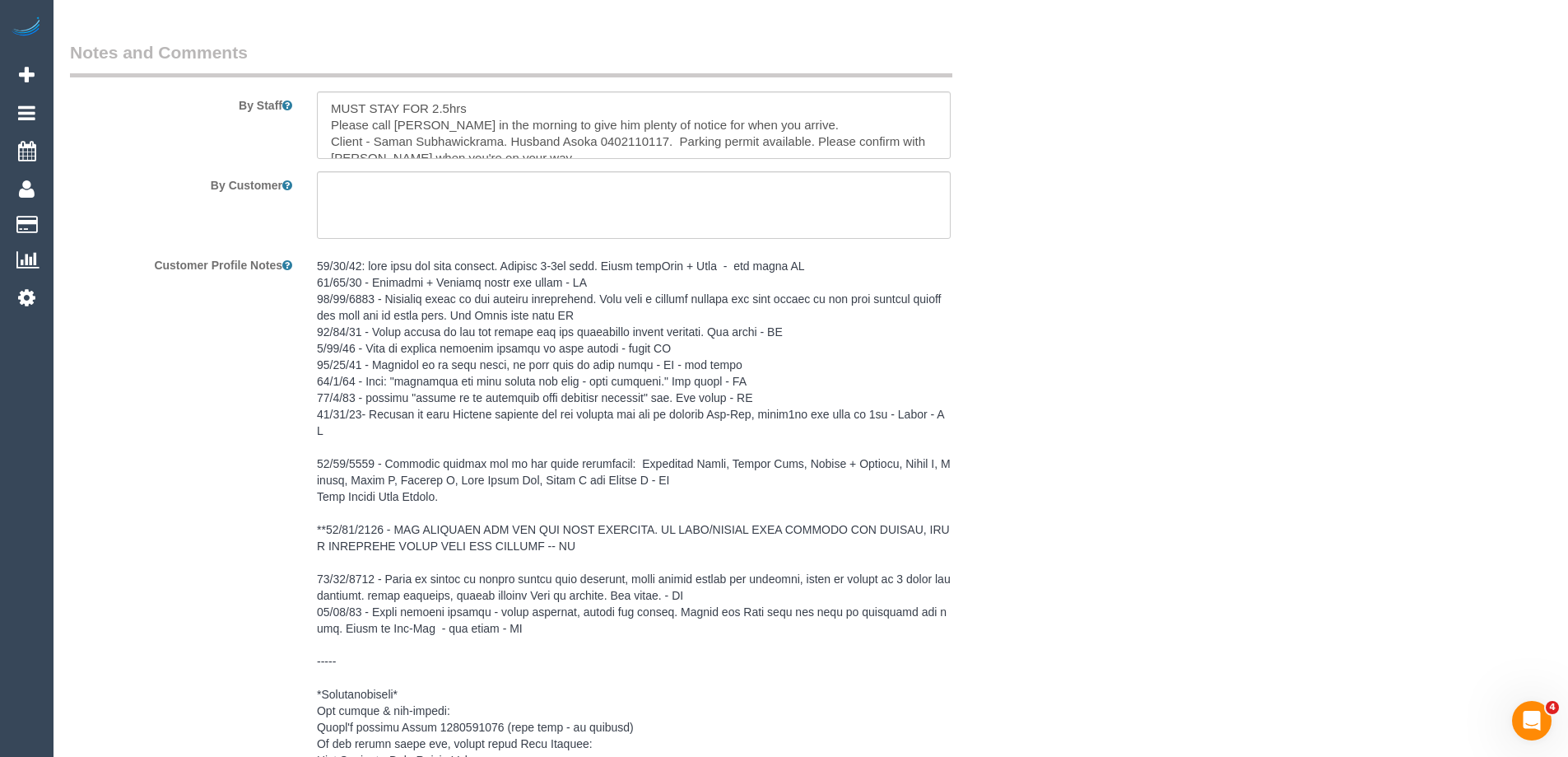
select select "spot21"
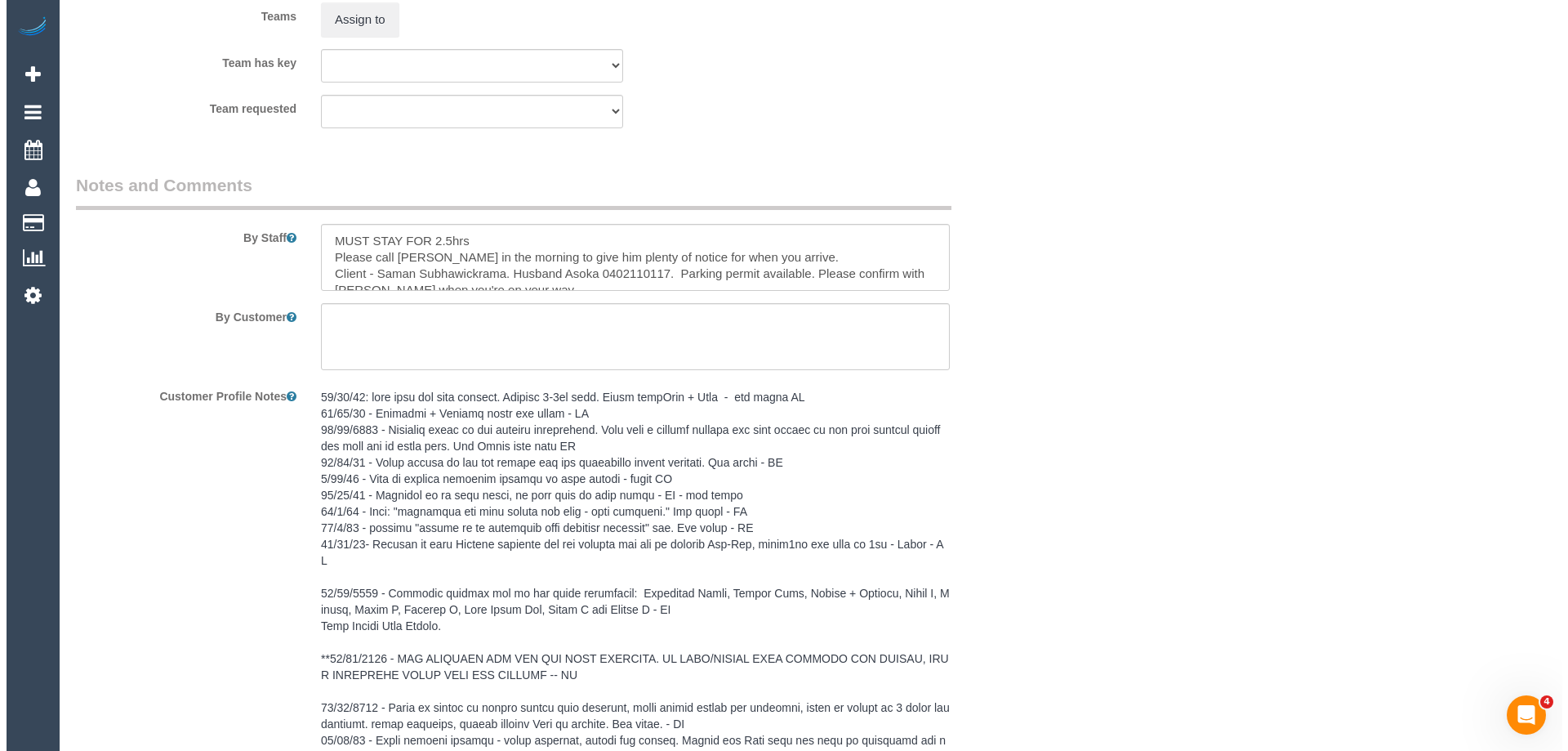
scroll to position [1632, 0]
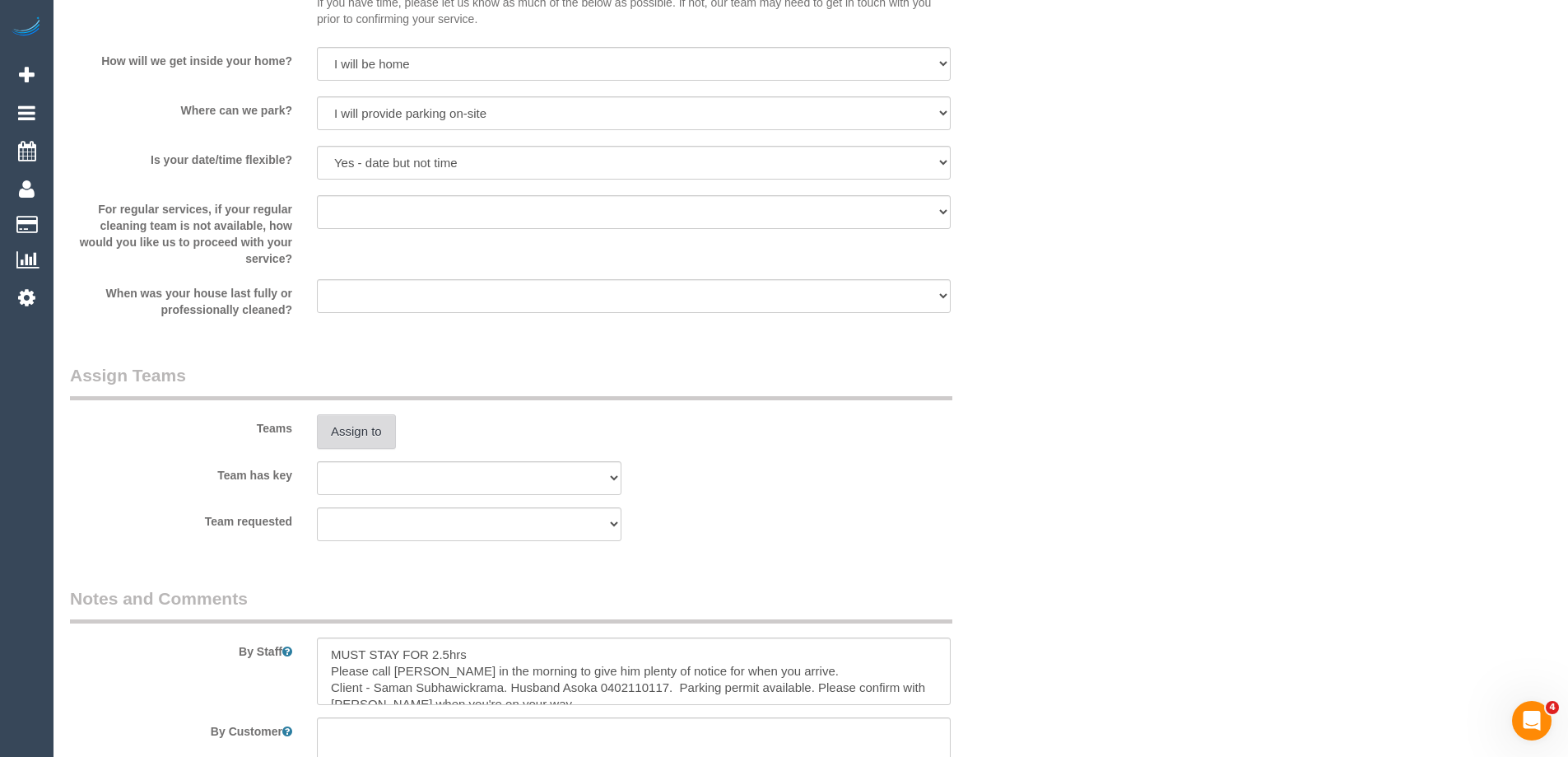
click at [352, 433] on button "Assign to" at bounding box center [356, 431] width 79 height 34
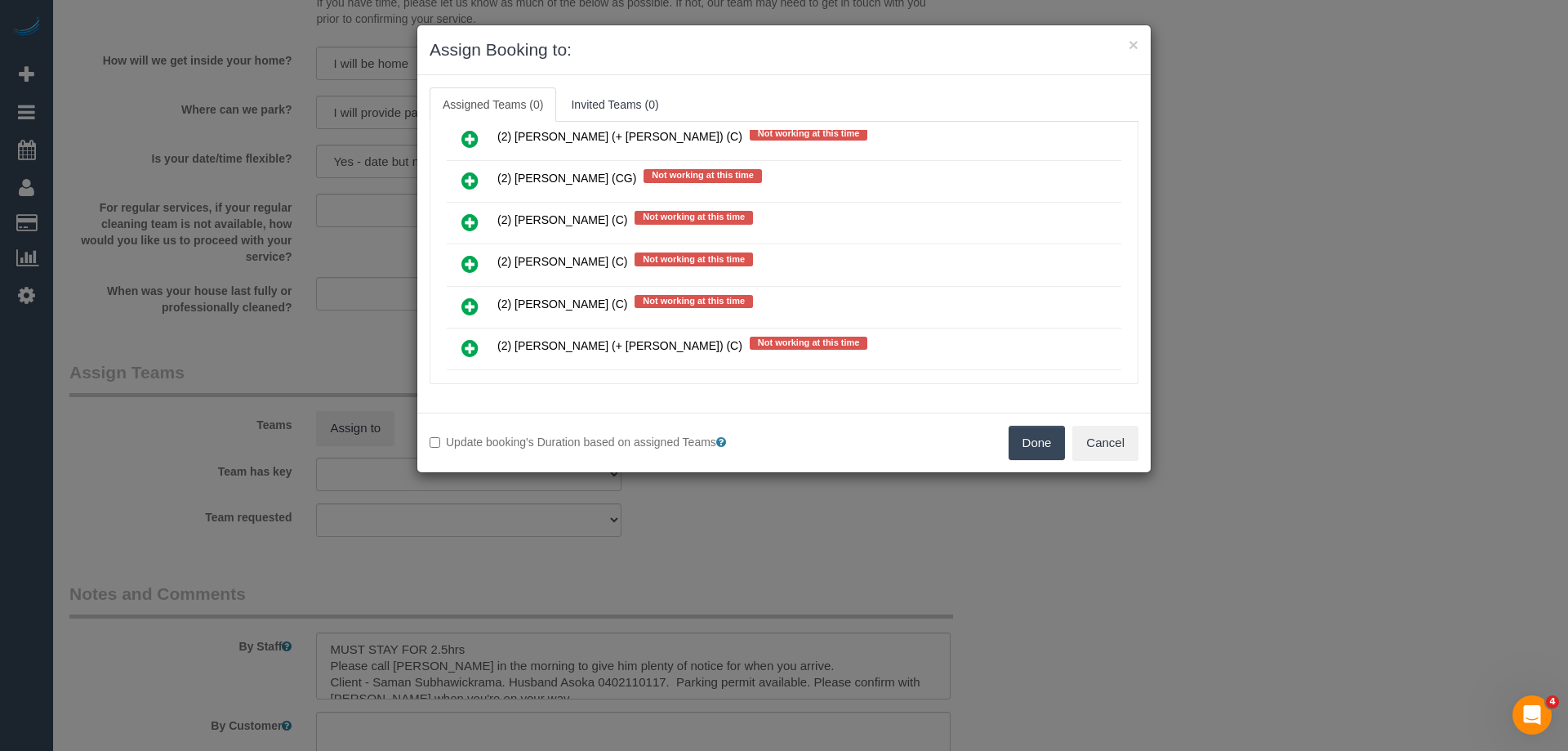
scroll to position [1062, 0]
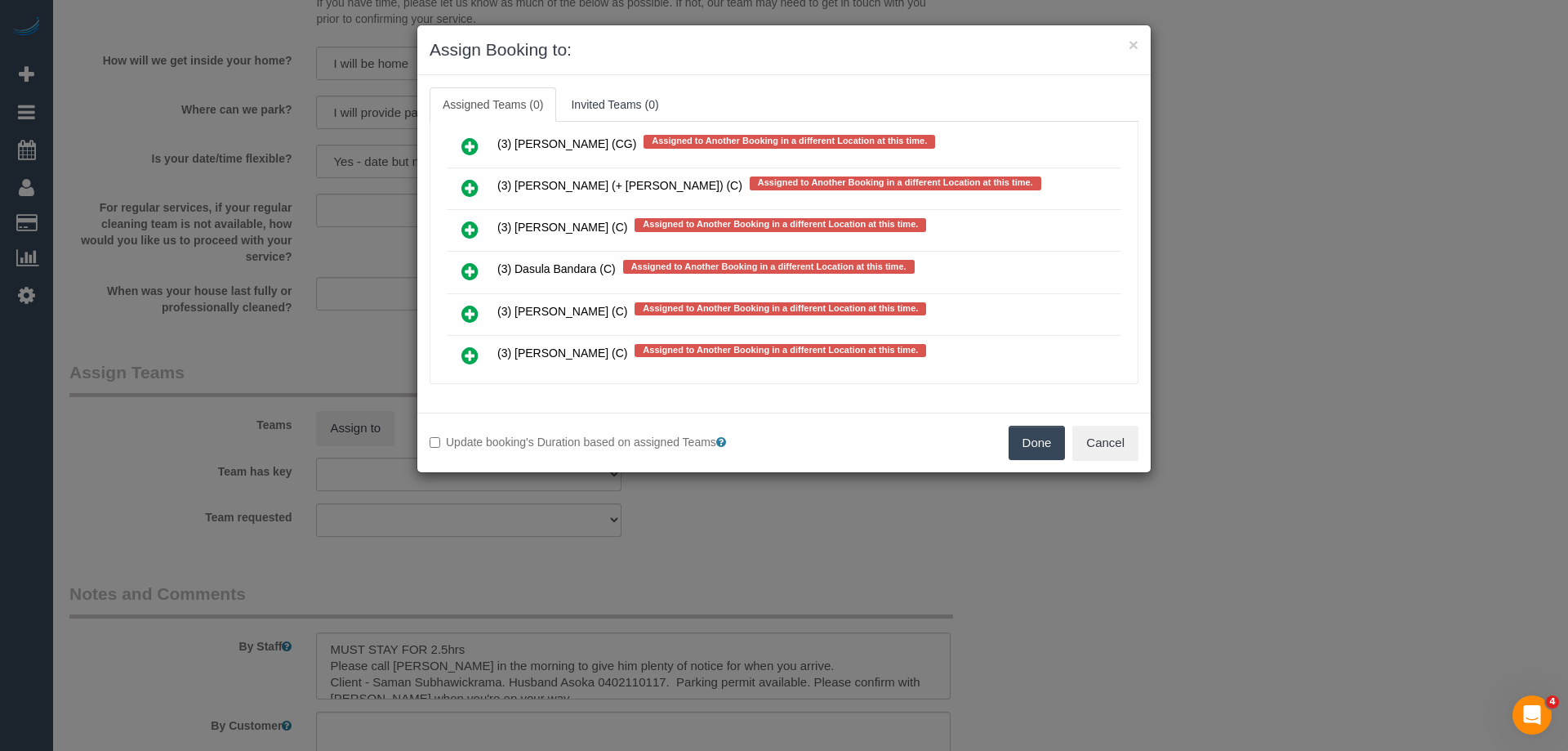
click at [465, 223] on icon at bounding box center [470, 230] width 17 height 20
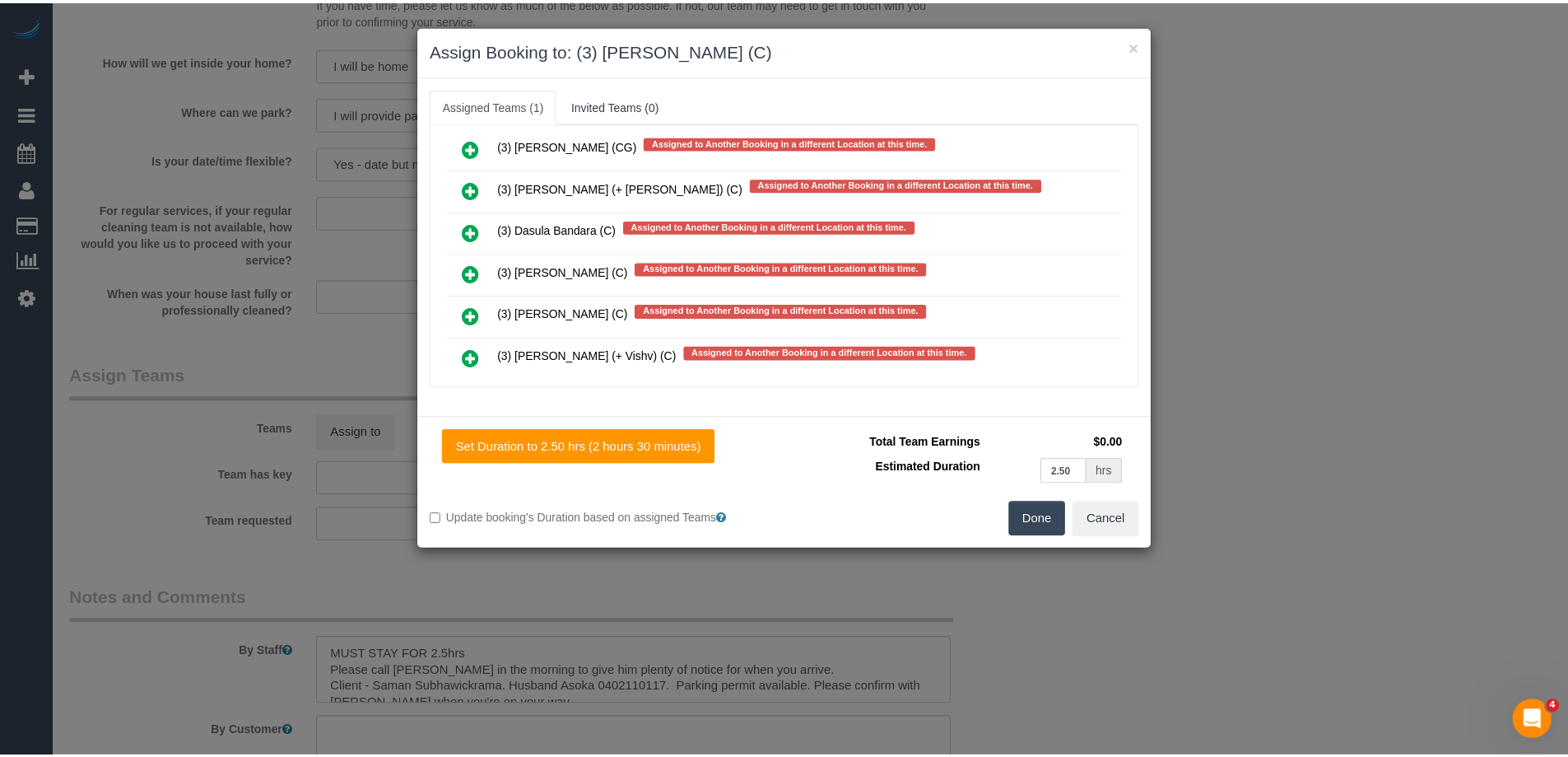
scroll to position [0, 0]
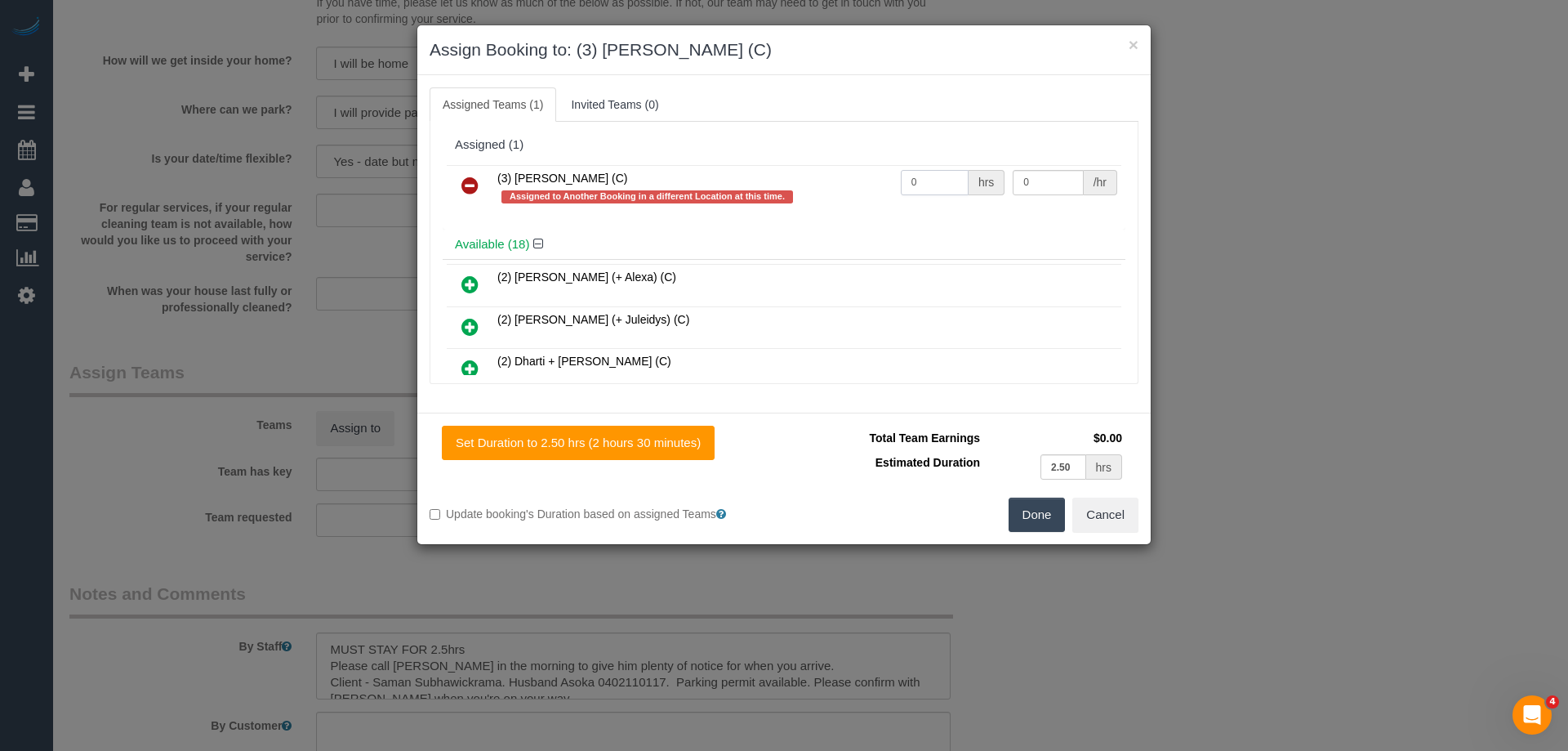
drag, startPoint x: 936, startPoint y: 185, endPoint x: 870, endPoint y: 178, distance: 66.4
click at [870, 178] on tr "(3) [PERSON_NAME] (C) Assigned to Another Booking in a different Location at th…" at bounding box center [784, 188] width 675 height 47
type input "2.5"
drag, startPoint x: 1029, startPoint y: 178, endPoint x: 799, endPoint y: 178, distance: 230.0
click at [799, 178] on tr "(3) [PERSON_NAME] (C) Assigned to Another Booking in a different Location at th…" at bounding box center [784, 188] width 675 height 47
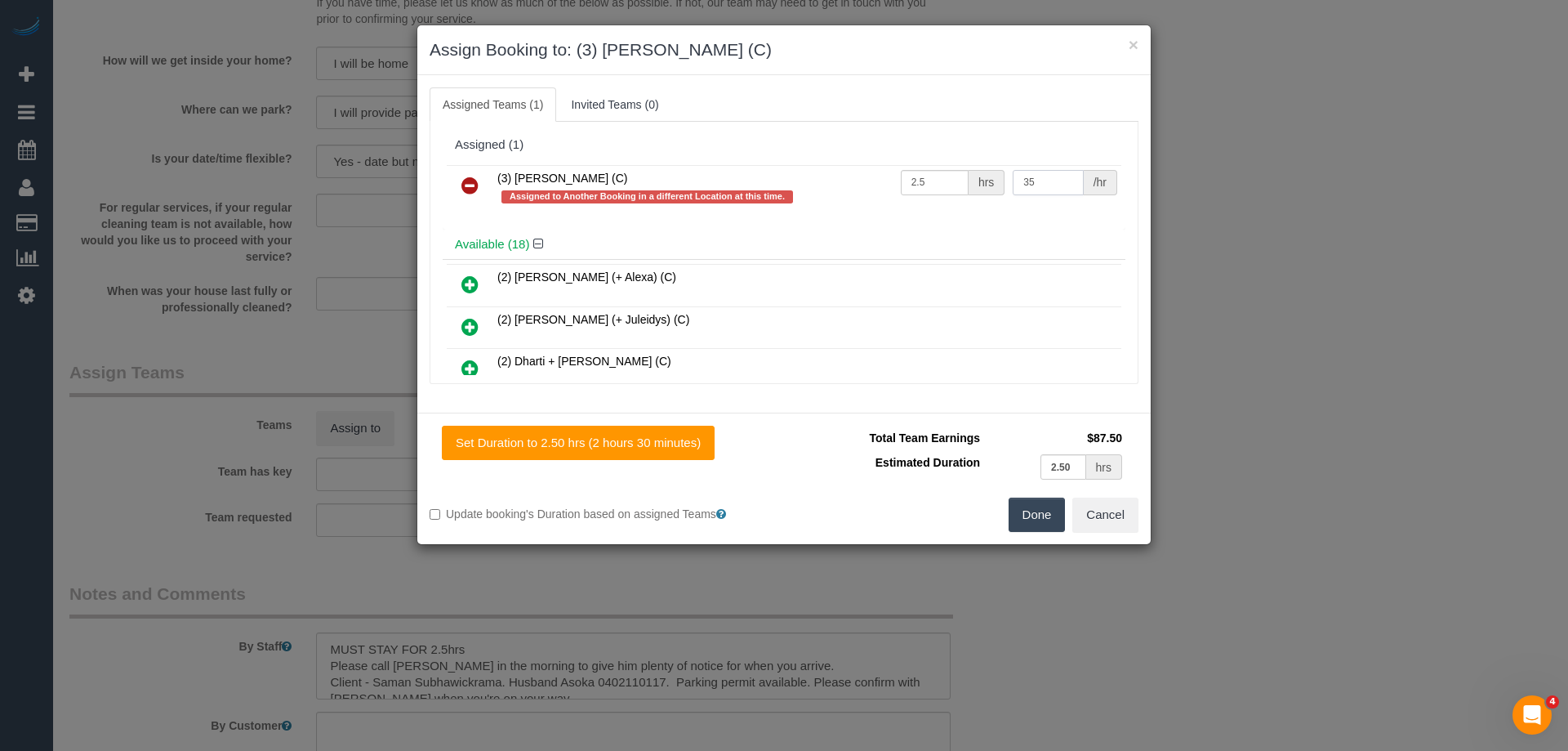
type input "35"
click at [1033, 516] on button "Done" at bounding box center [1037, 514] width 57 height 34
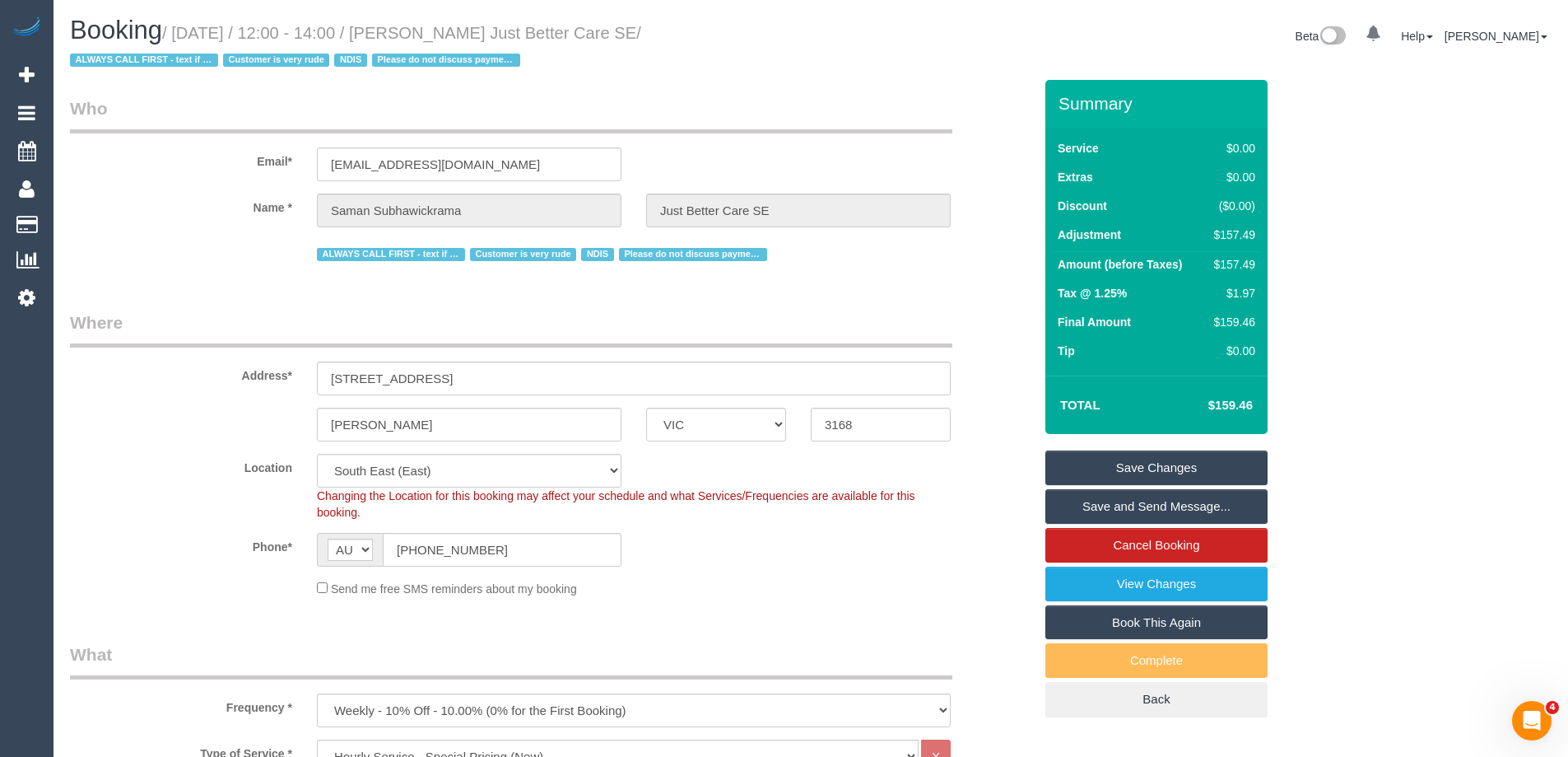
drag, startPoint x: 781, startPoint y: 31, endPoint x: 453, endPoint y: 31, distance: 328.0
click at [453, 31] on small "/ [DATE] / 12:00 - 14:00 / [PERSON_NAME] Just Better Care SE / ALWAYS CALL FIRS…" at bounding box center [355, 46] width 571 height 46
copy small "Saman Subhawickrama Just Better Care SE"
click at [1091, 470] on link "Save Changes" at bounding box center [1156, 467] width 223 height 34
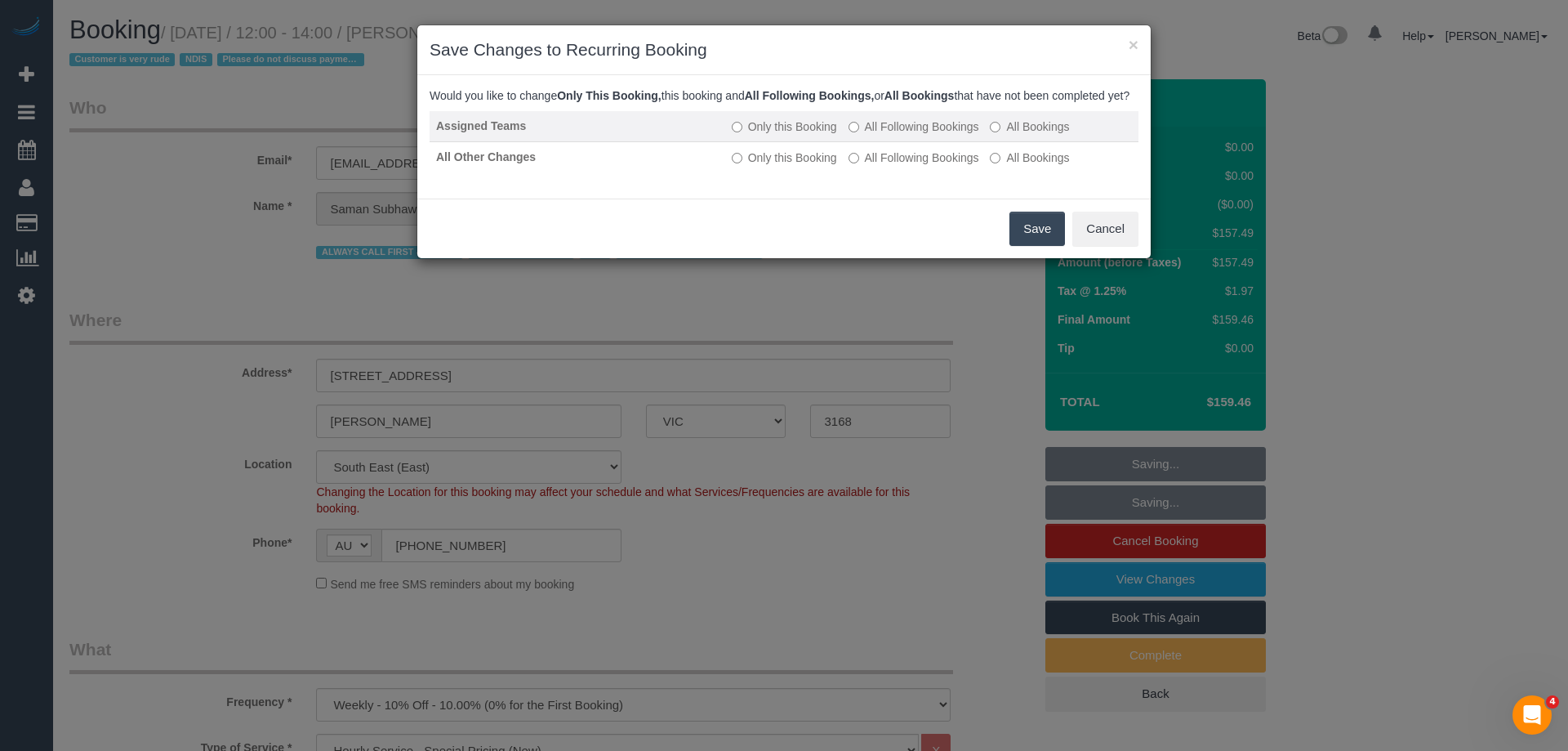
click at [869, 135] on label "All Following Bookings" at bounding box center [913, 127] width 131 height 17
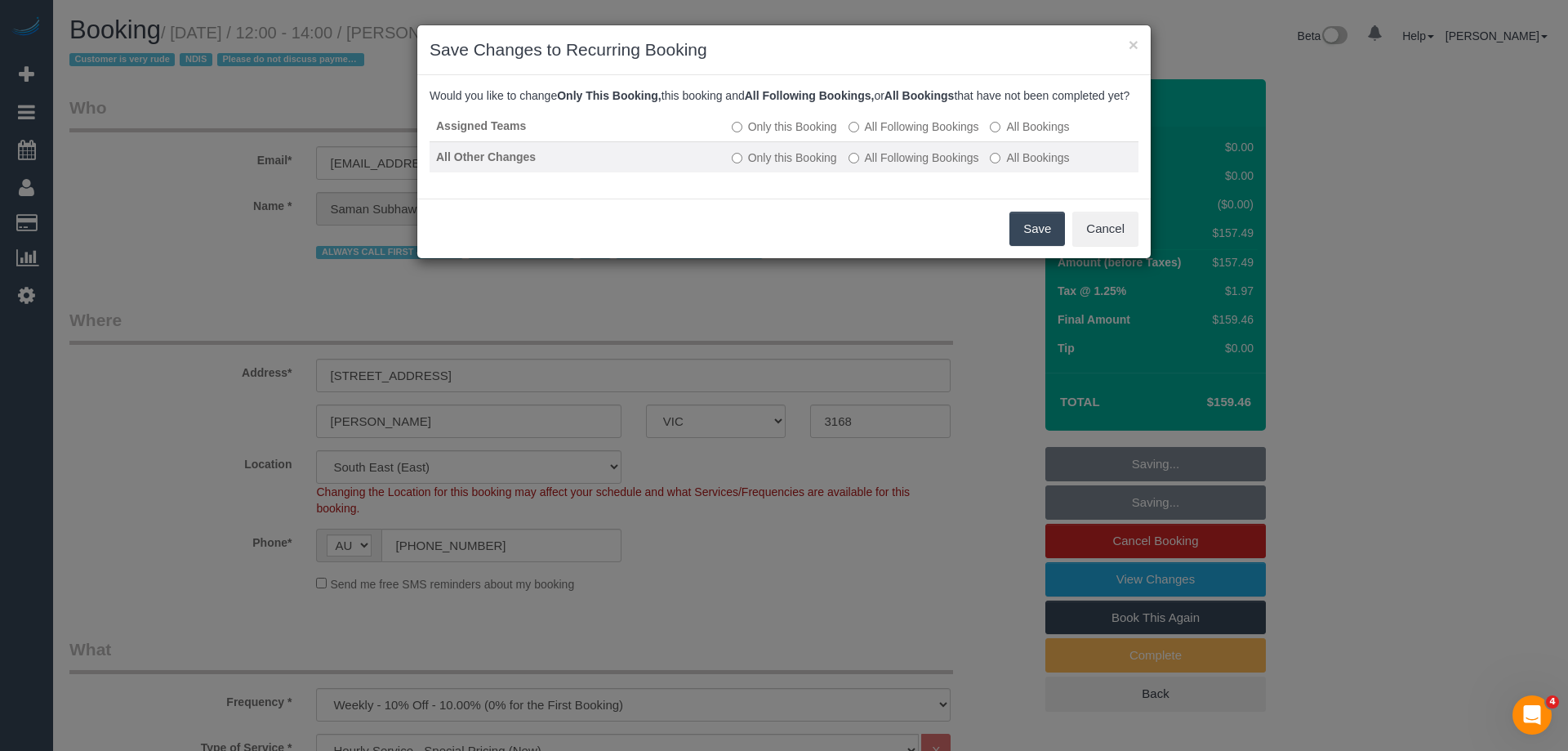
click at [884, 166] on label "All Following Bookings" at bounding box center [913, 158] width 131 height 17
click at [1036, 244] on button "Save" at bounding box center [1037, 228] width 56 height 34
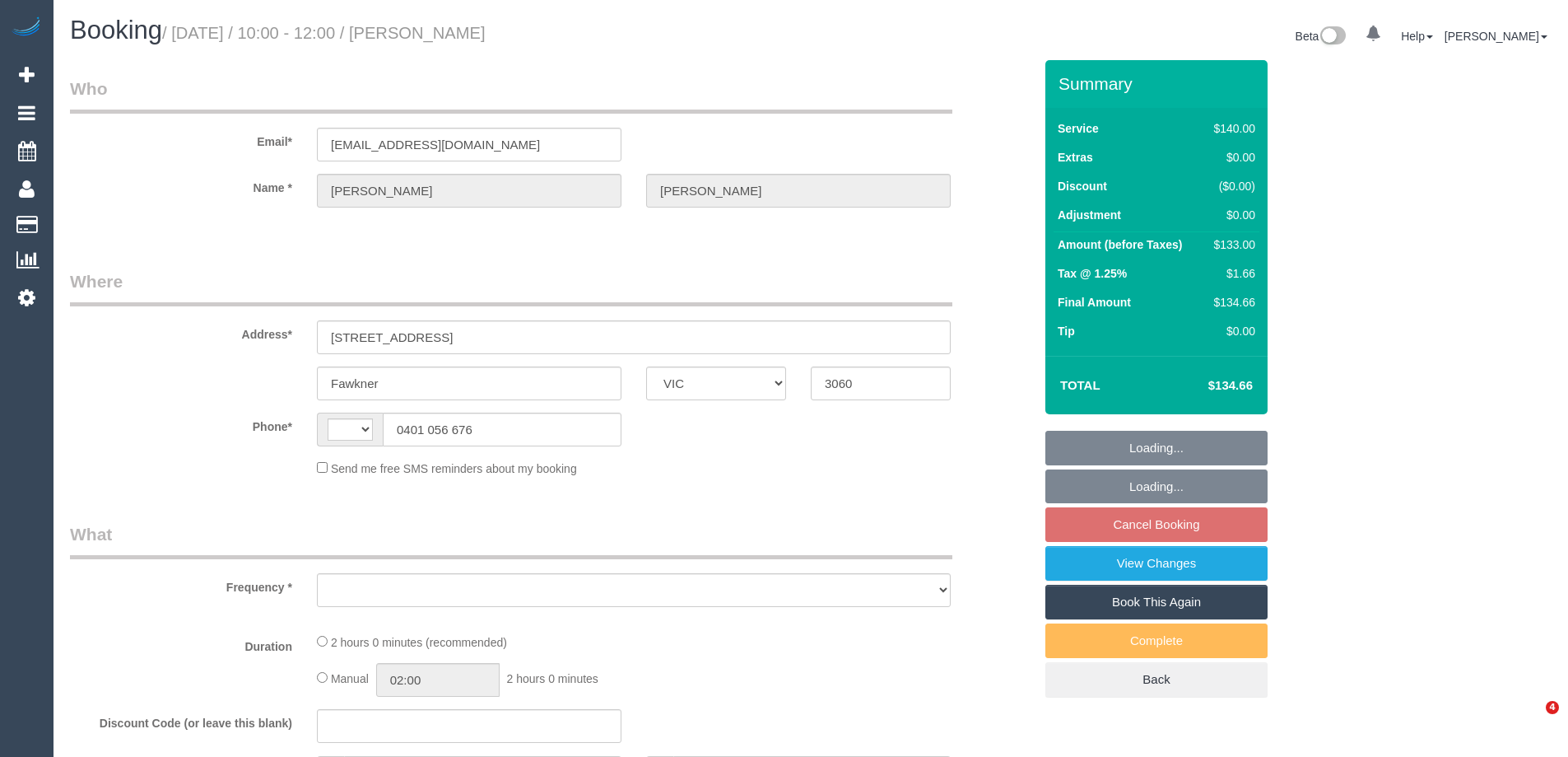
select select "VIC"
select select "string:stripe-pm_1K1Pk02GScqysDRVcPa6dNcK"
select select "number:27"
select select "number:14"
select select "number:19"
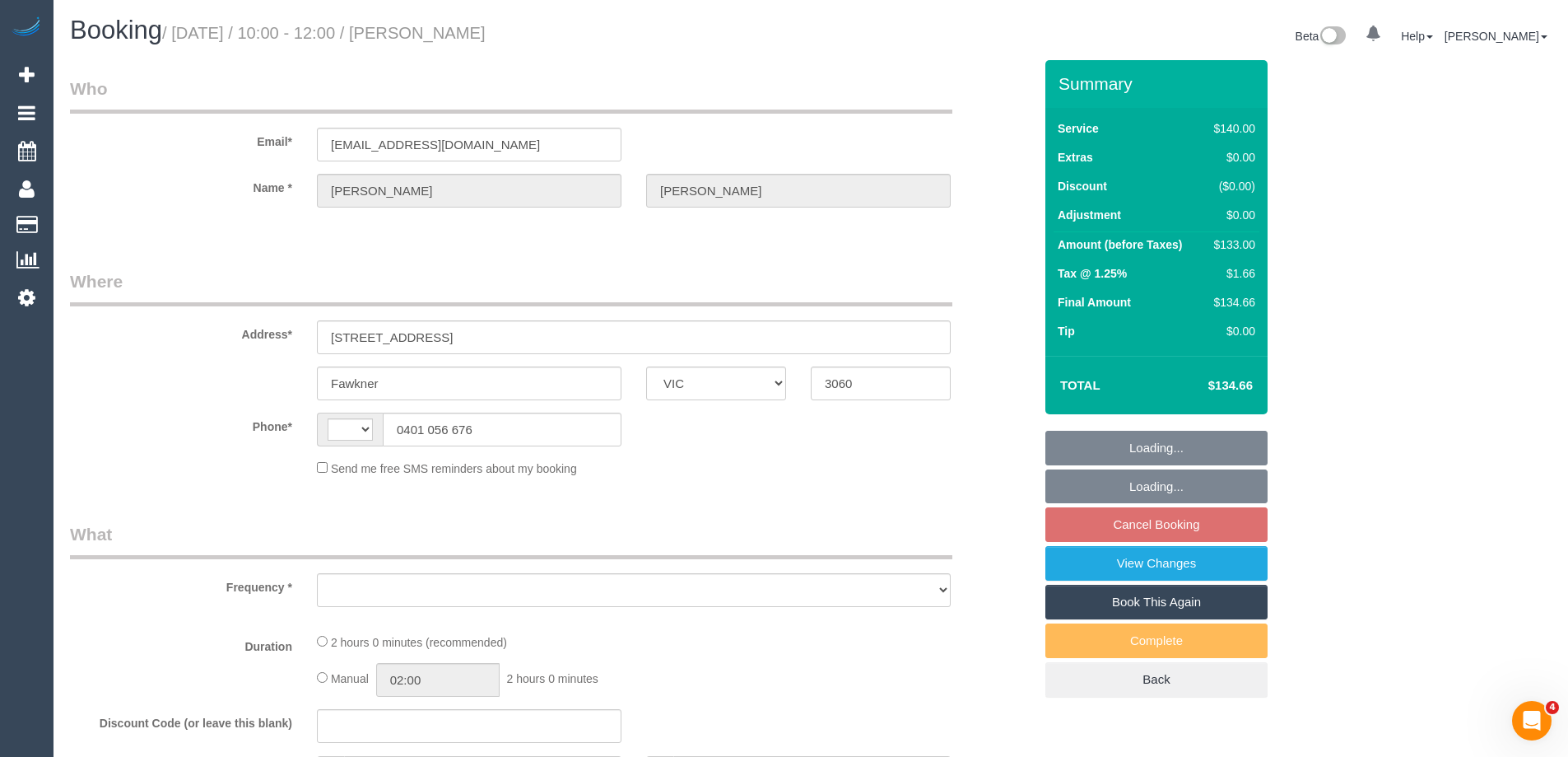
select select "number:22"
select select "number:12"
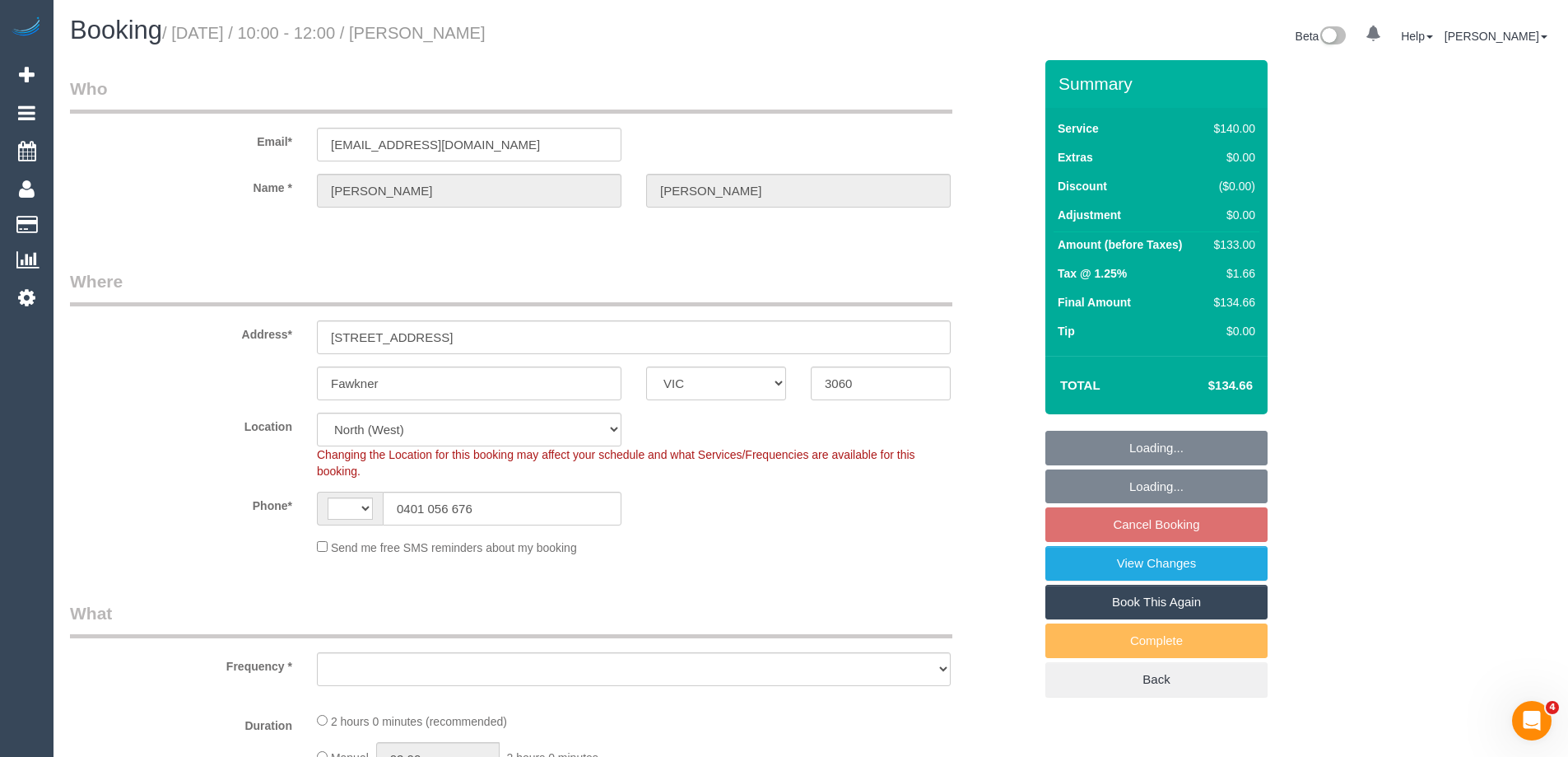
select select "string:AU"
select select "object:670"
select select "spot3"
select select "object:1560"
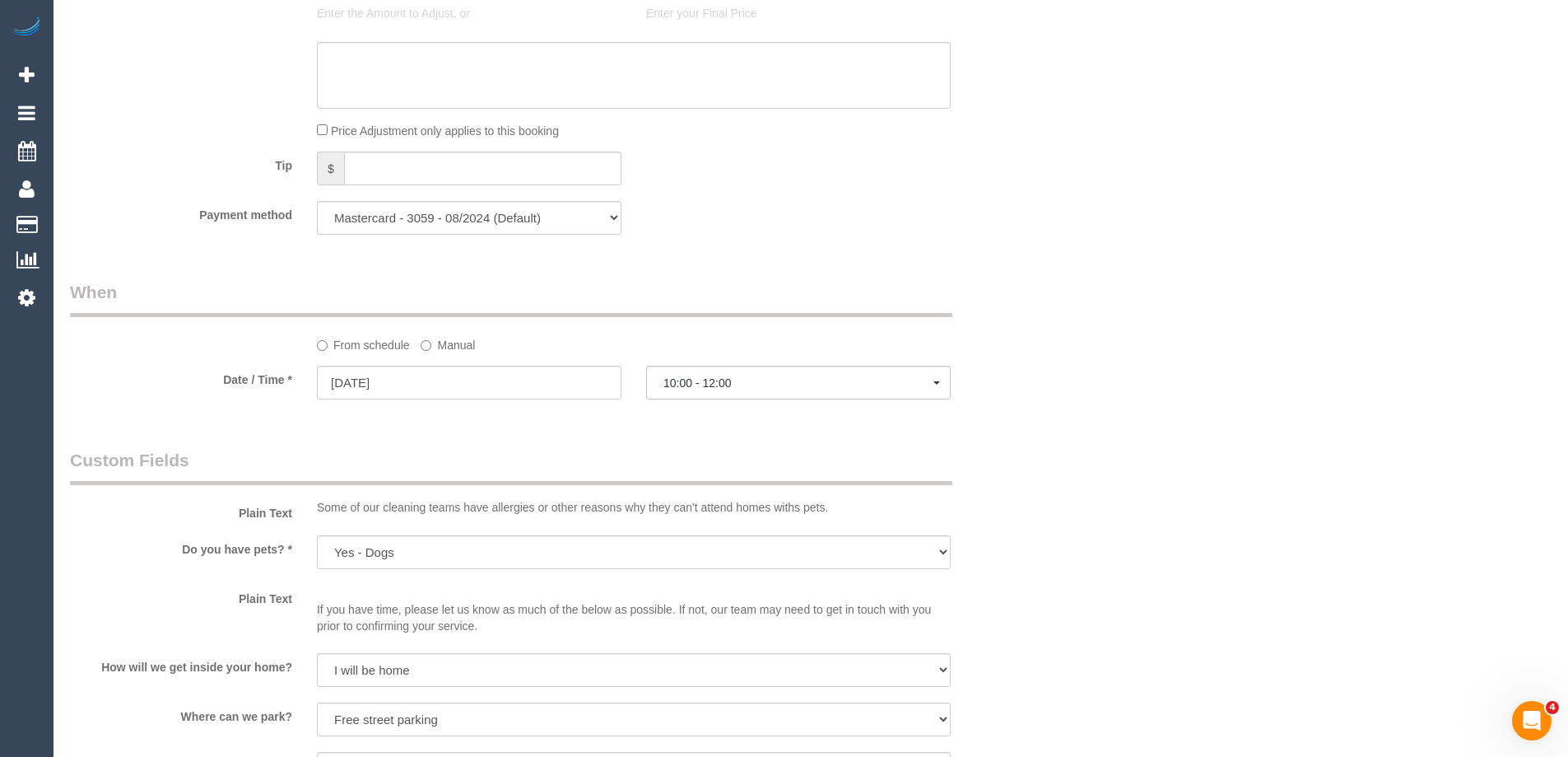
scroll to position [1497, 0]
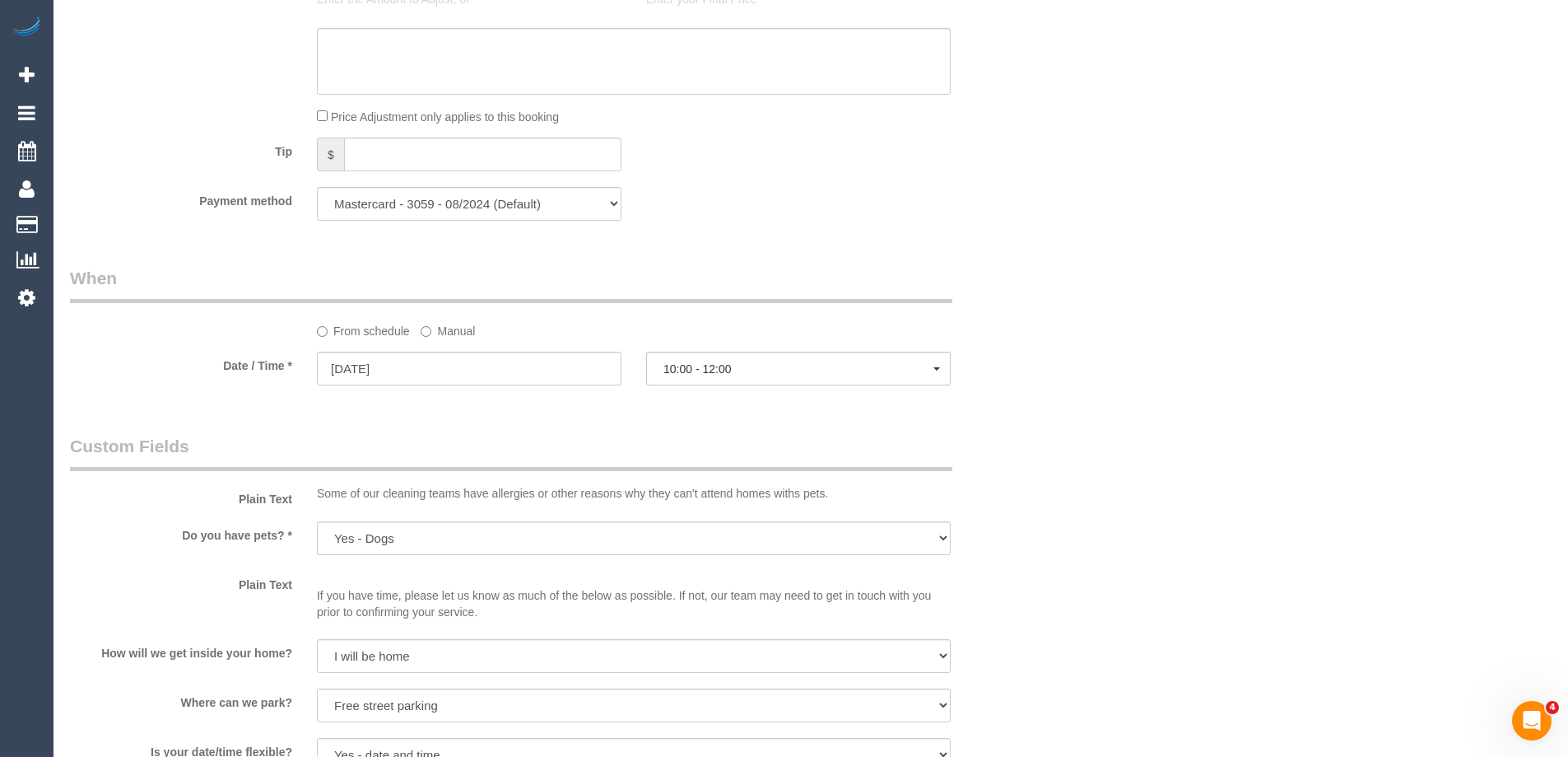
click at [445, 321] on label "Manual" at bounding box center [448, 328] width 55 height 22
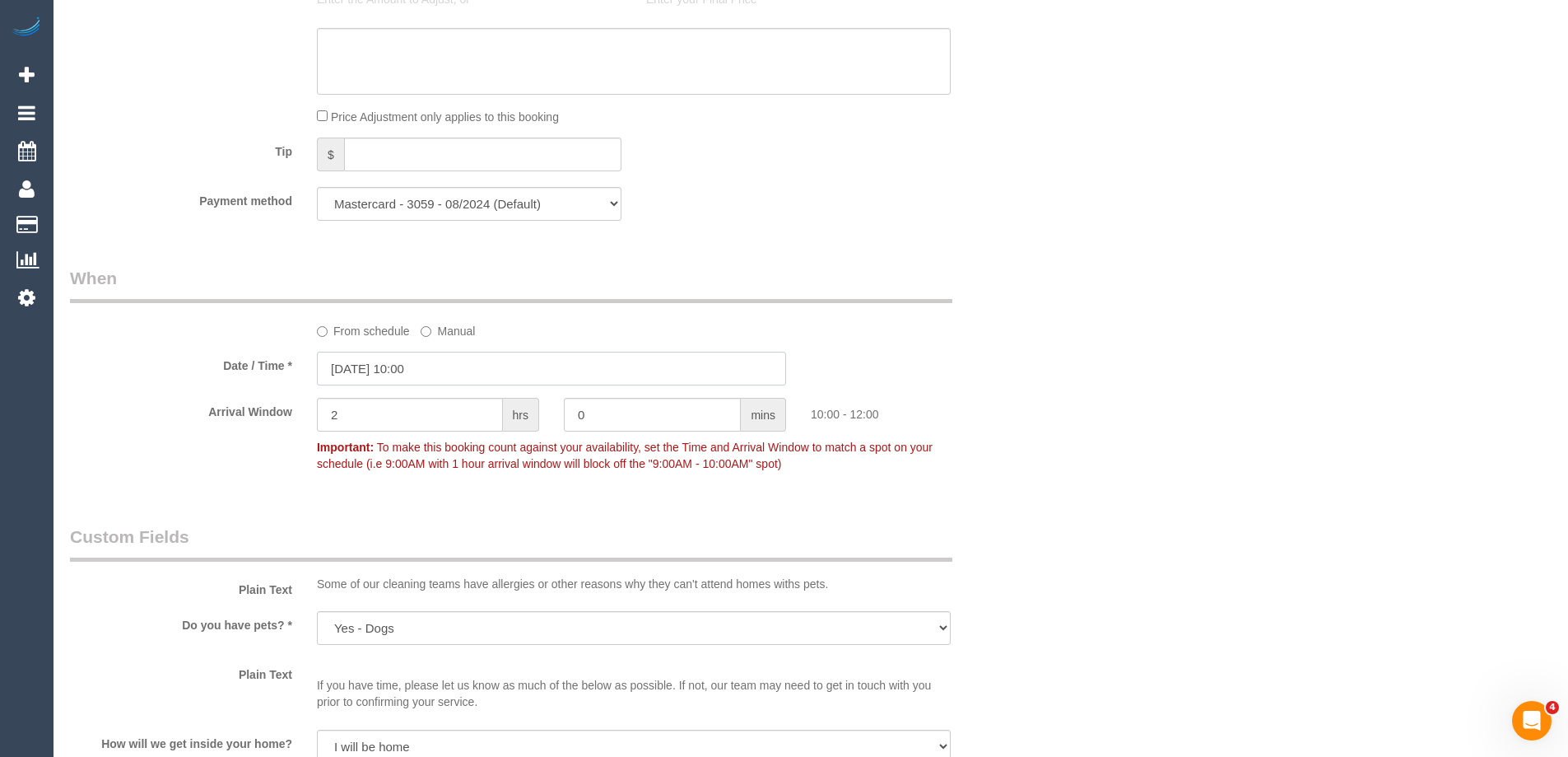
click at [409, 359] on input "[DATE] 10:00" at bounding box center [551, 369] width 469 height 34
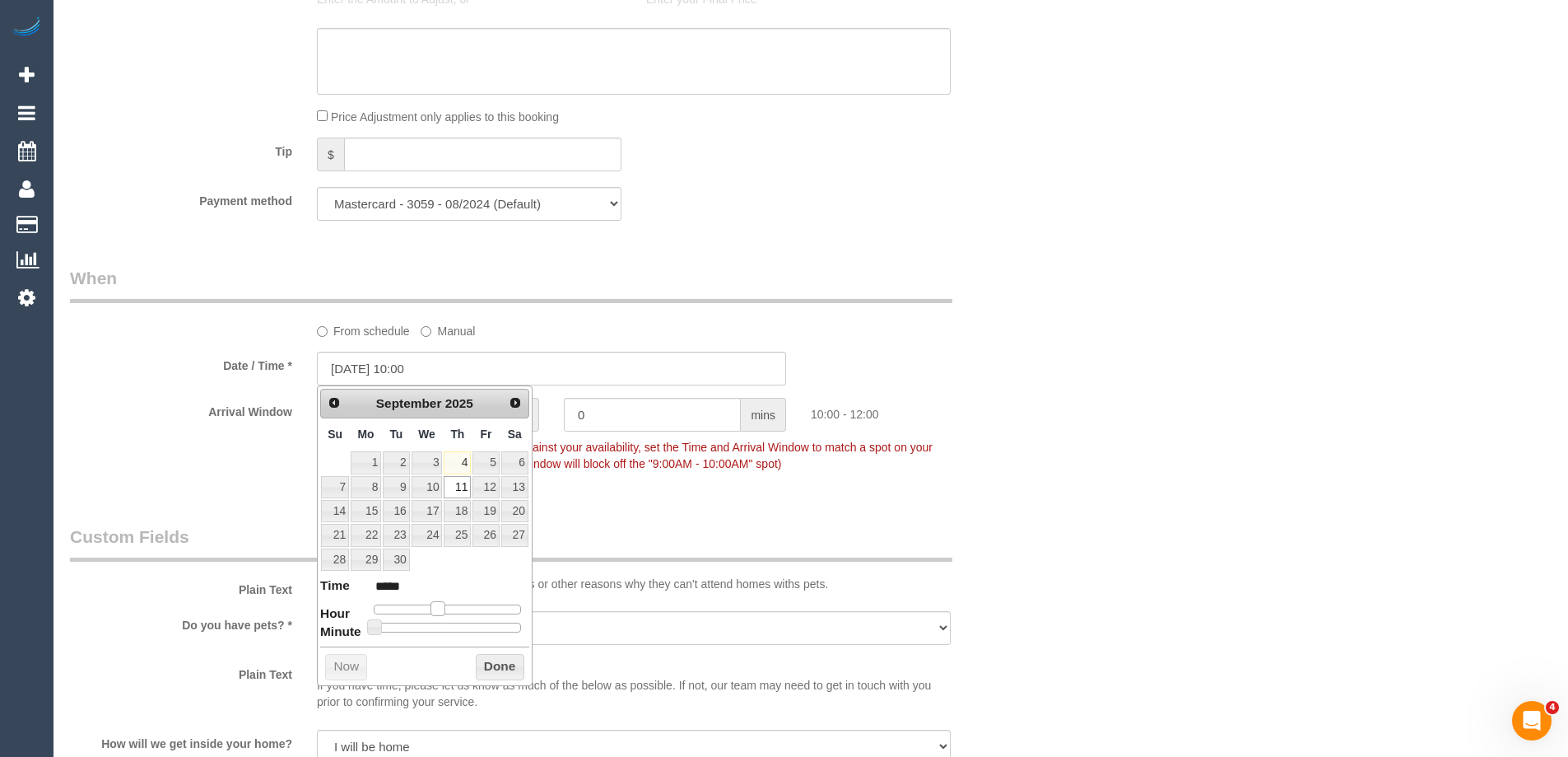
type input "[DATE] 09:00"
type input "*****"
click at [433, 607] on span at bounding box center [432, 609] width 15 height 15
click at [503, 668] on button "Done" at bounding box center [501, 666] width 49 height 26
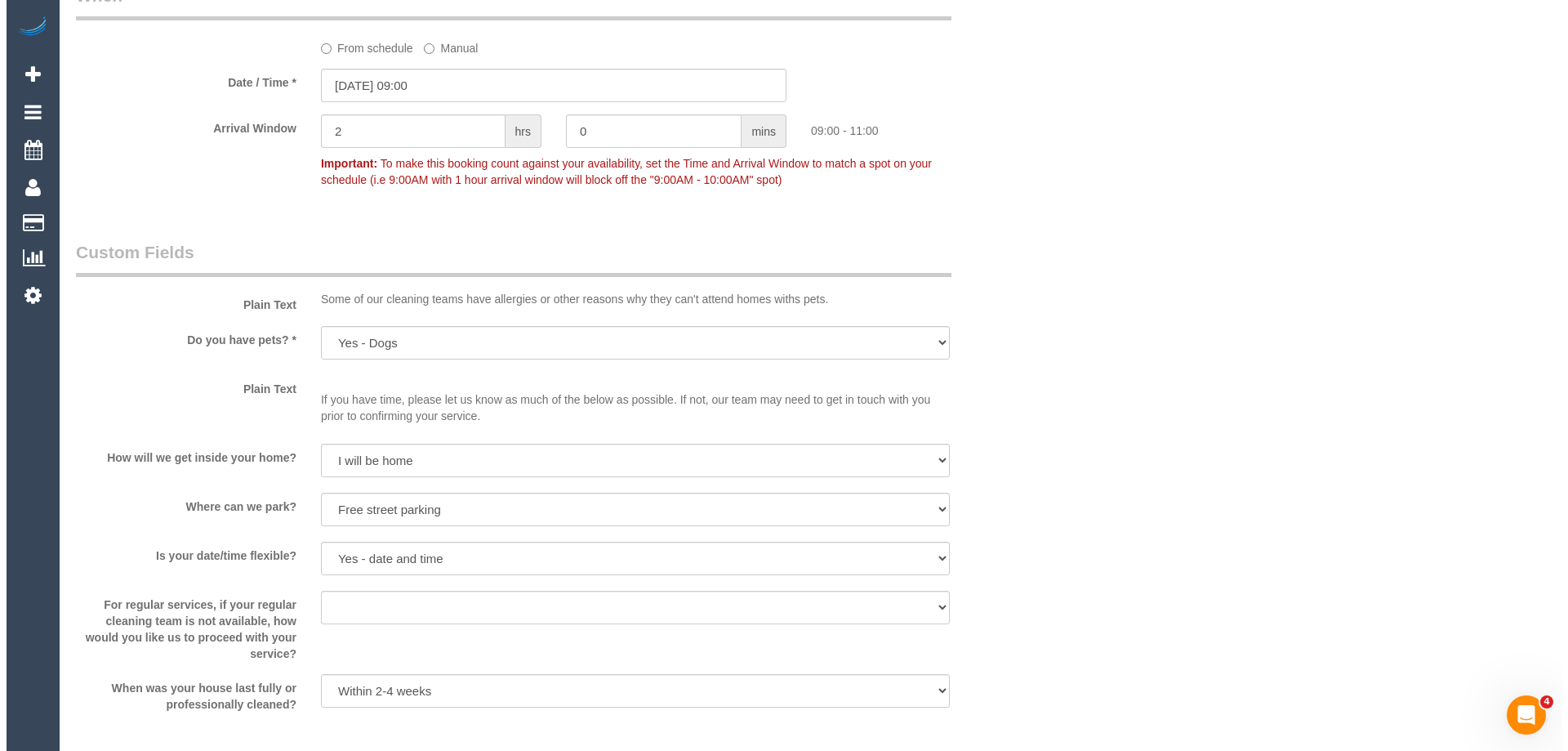
scroll to position [2057, 0]
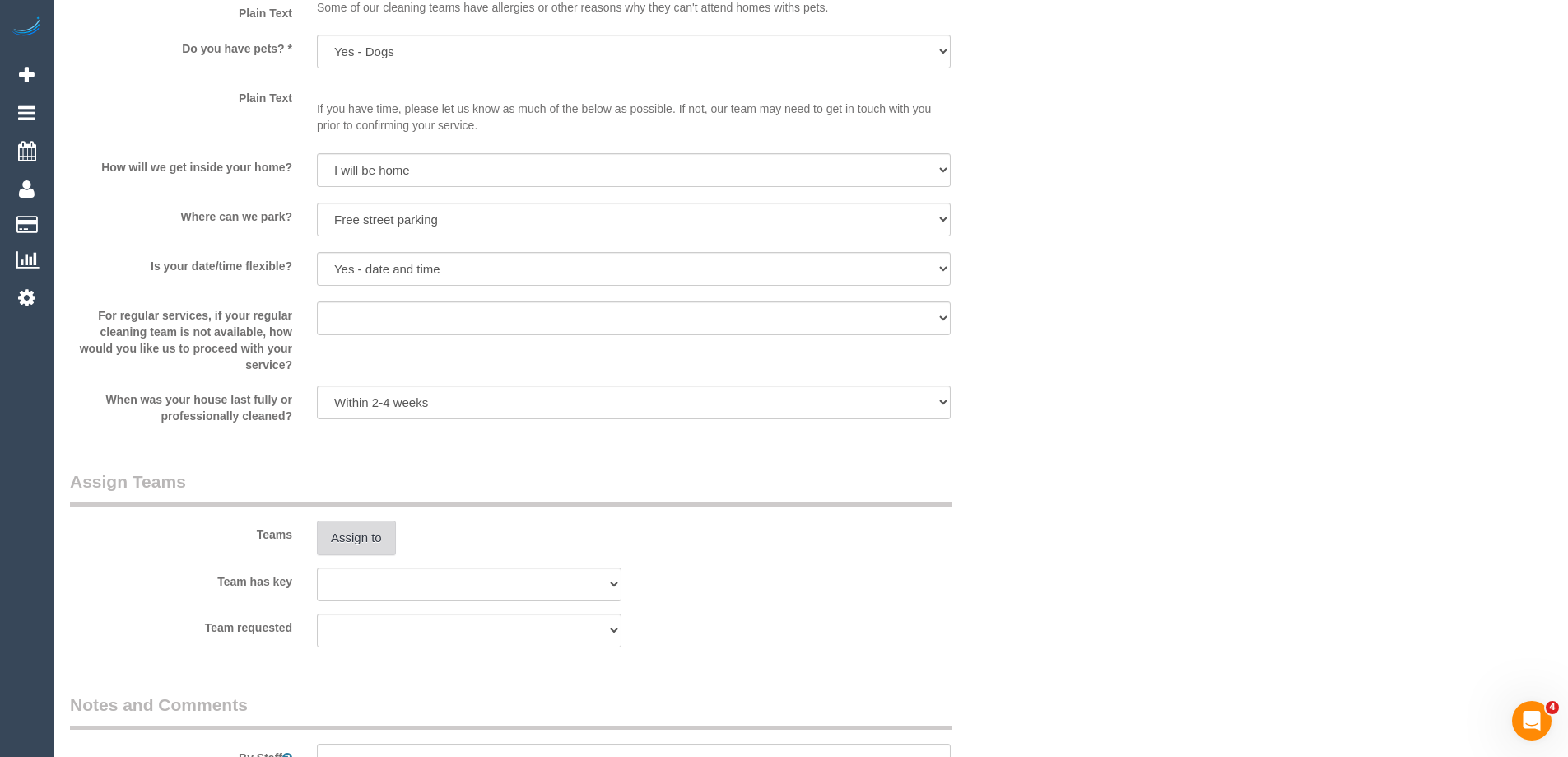
click at [352, 535] on button "Assign to" at bounding box center [356, 537] width 79 height 34
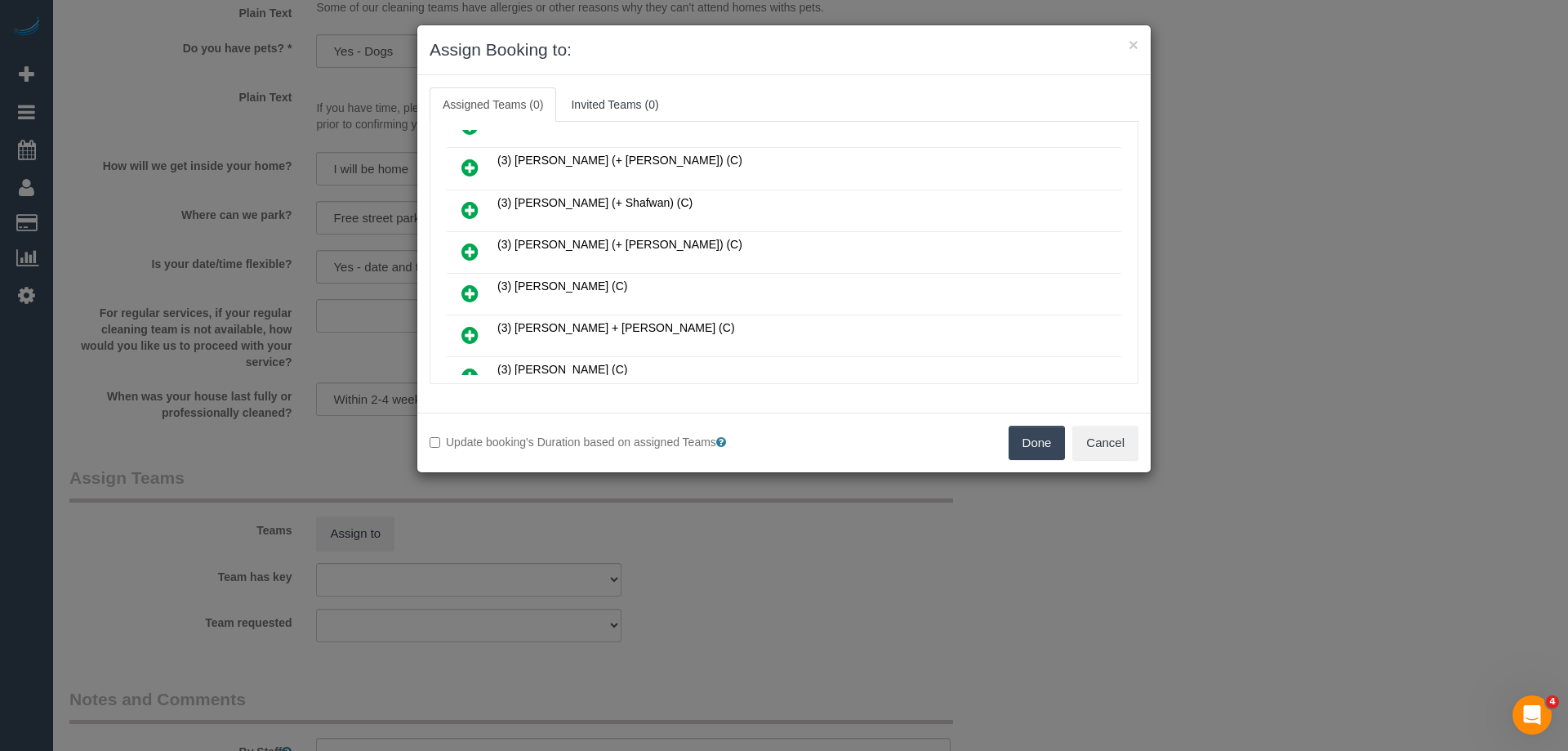
click at [466, 292] on icon at bounding box center [470, 293] width 17 height 20
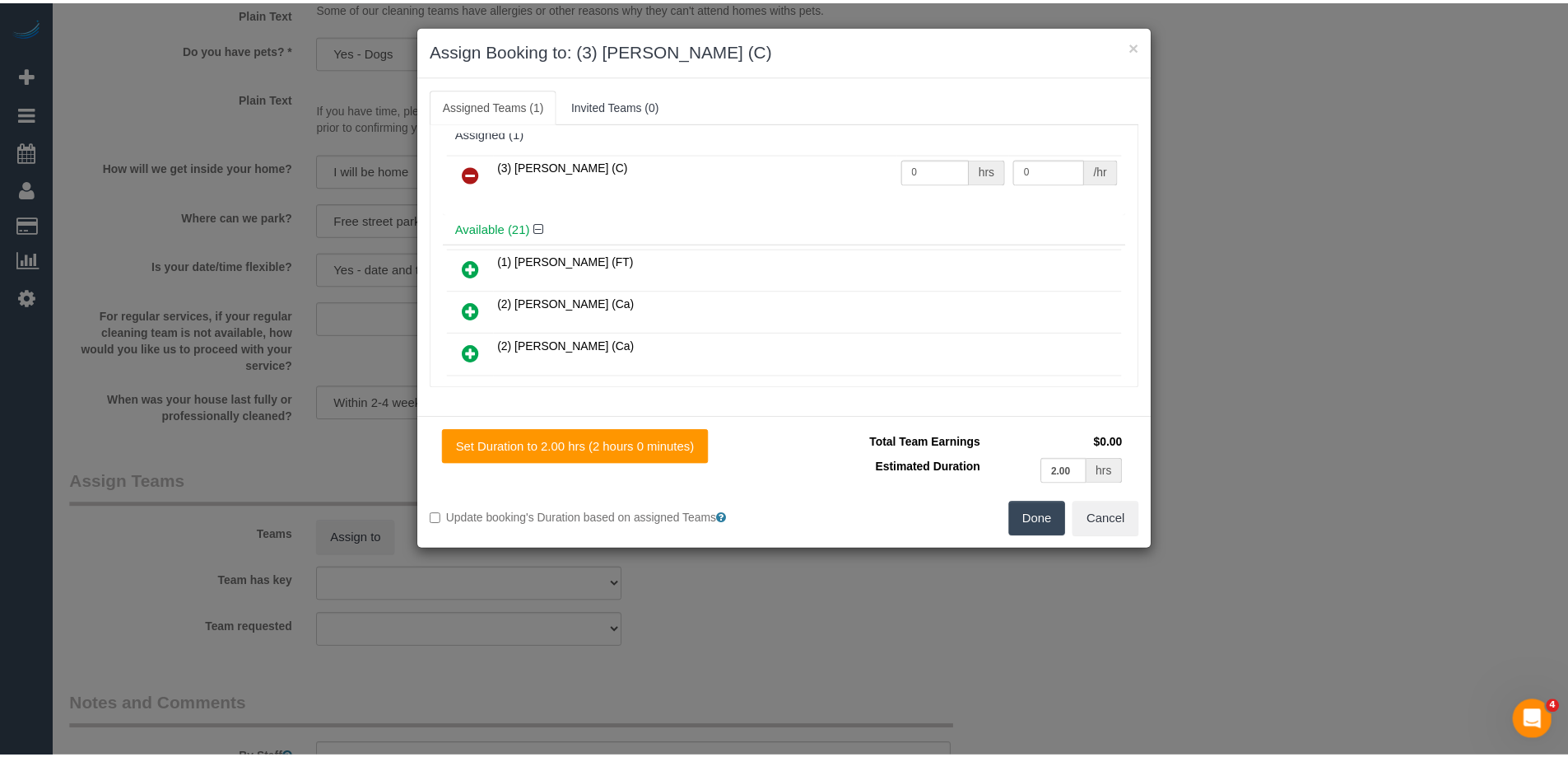
scroll to position [0, 0]
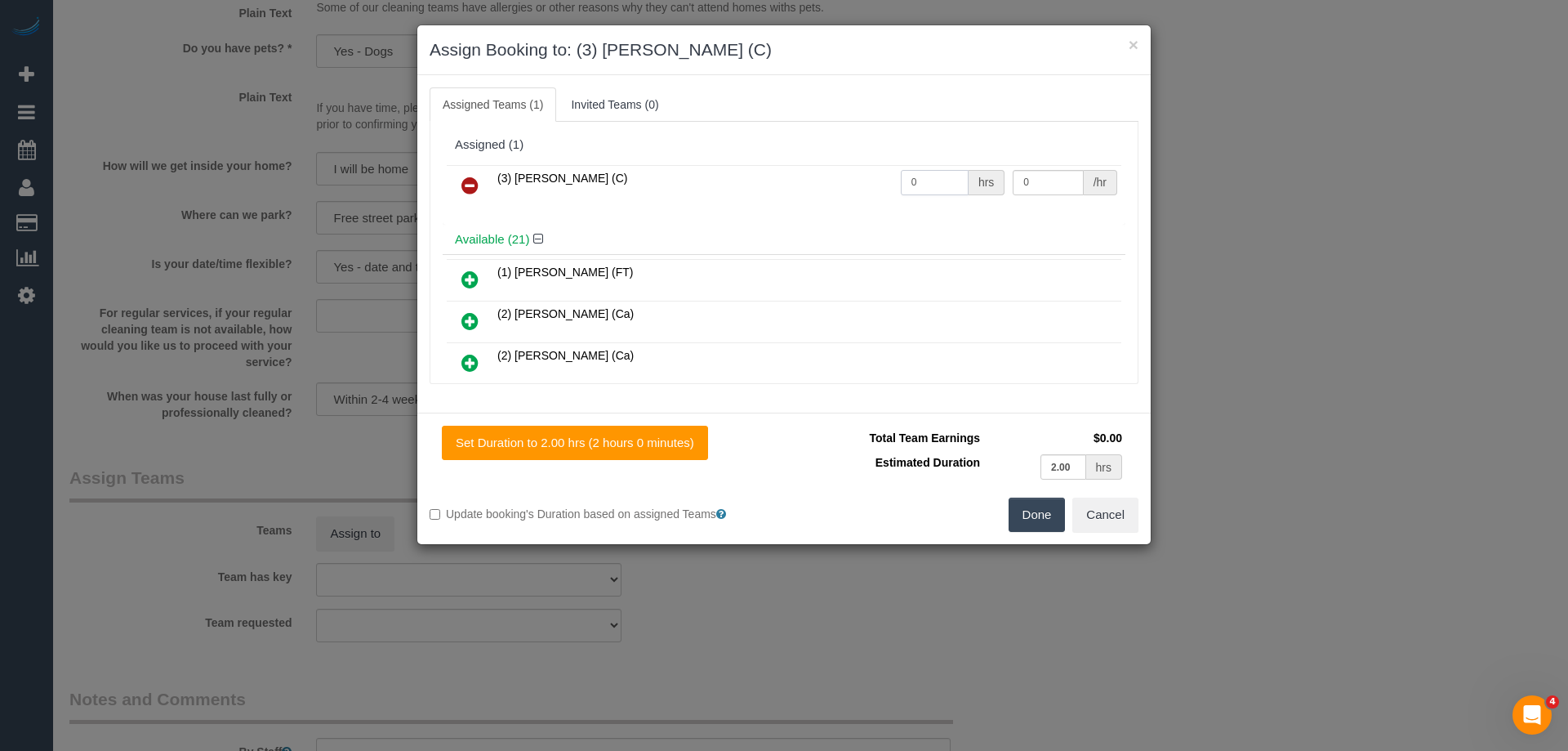
drag, startPoint x: 919, startPoint y: 178, endPoint x: 857, endPoint y: 171, distance: 62.4
click at [779, 172] on tr "(3) [PERSON_NAME] (C) 0 hrs 0 /hr" at bounding box center [784, 186] width 675 height 42
type input "2"
drag, startPoint x: 1027, startPoint y: 180, endPoint x: 896, endPoint y: 169, distance: 131.5
click at [896, 169] on tr "(3) [PERSON_NAME] (C) 2 hrs 0 /hr" at bounding box center [784, 186] width 675 height 42
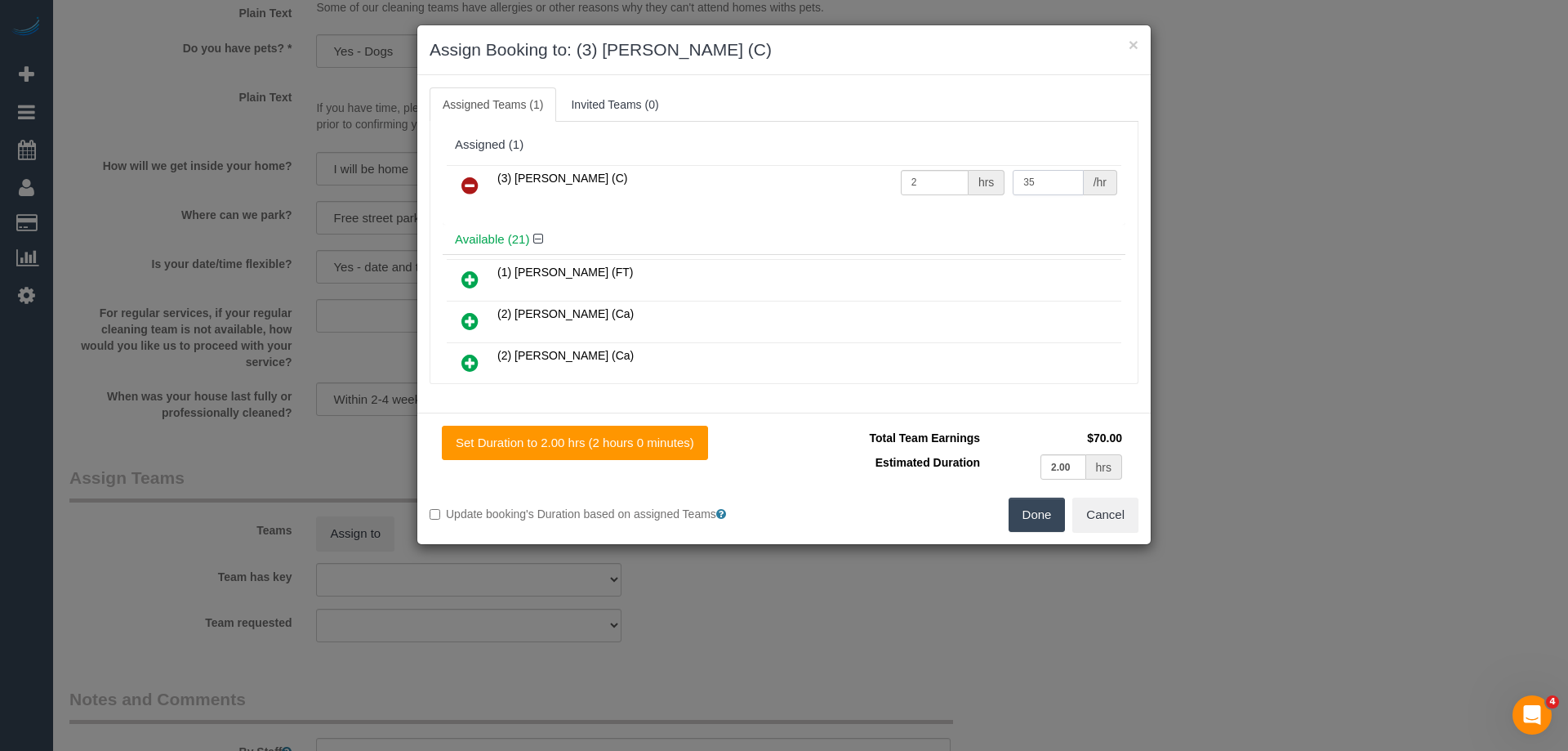
type input "35"
click at [1033, 507] on button "Done" at bounding box center [1037, 514] width 57 height 34
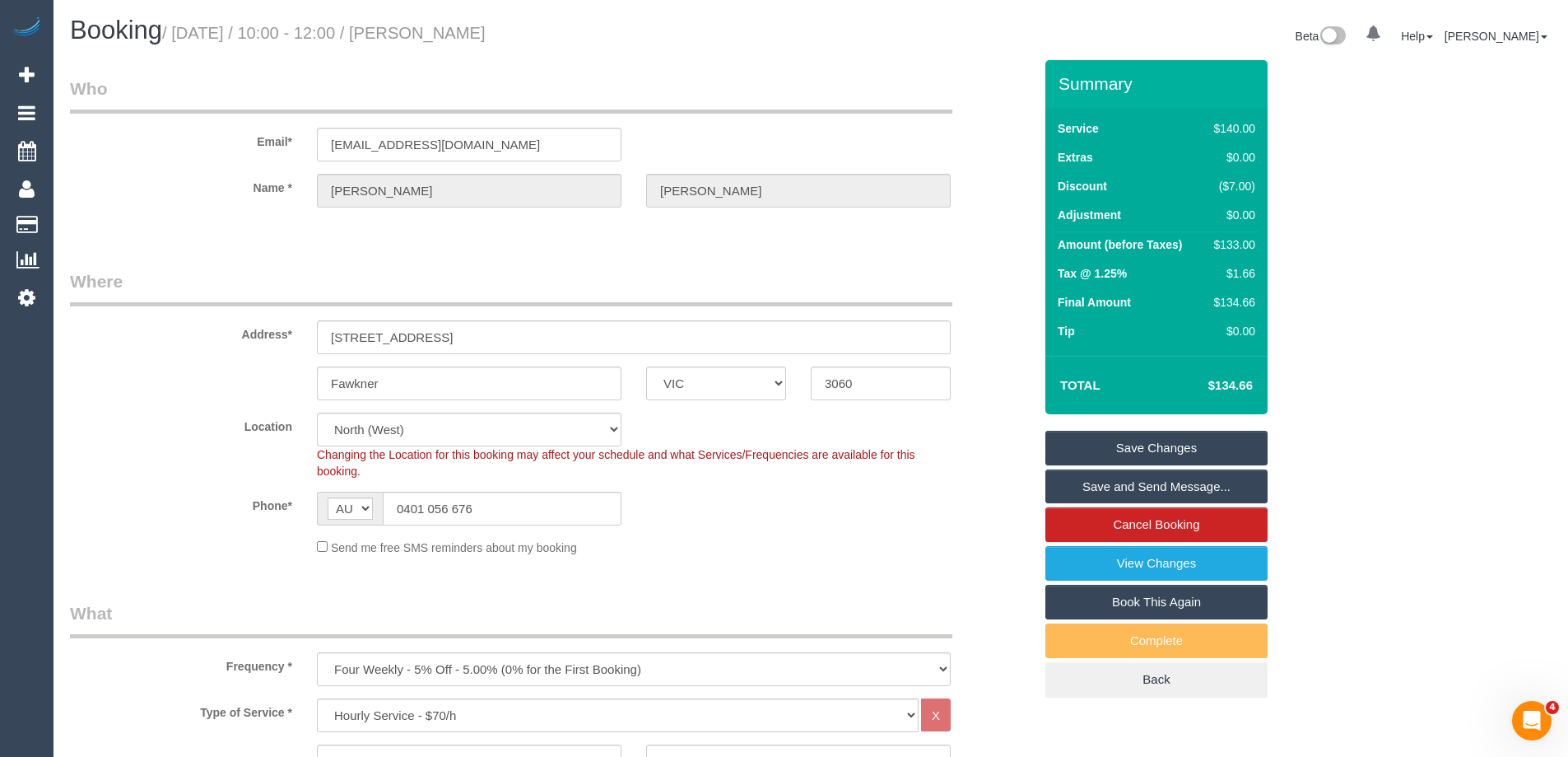
drag, startPoint x: 572, startPoint y: 34, endPoint x: 454, endPoint y: 29, distance: 118.1
click at [454, 29] on small "/ [DATE] / 10:00 - 12:00 / [PERSON_NAME]" at bounding box center [323, 33] width 323 height 18
copy small "[PERSON_NAME]"
click at [1065, 442] on link "Save Changes" at bounding box center [1156, 448] width 223 height 34
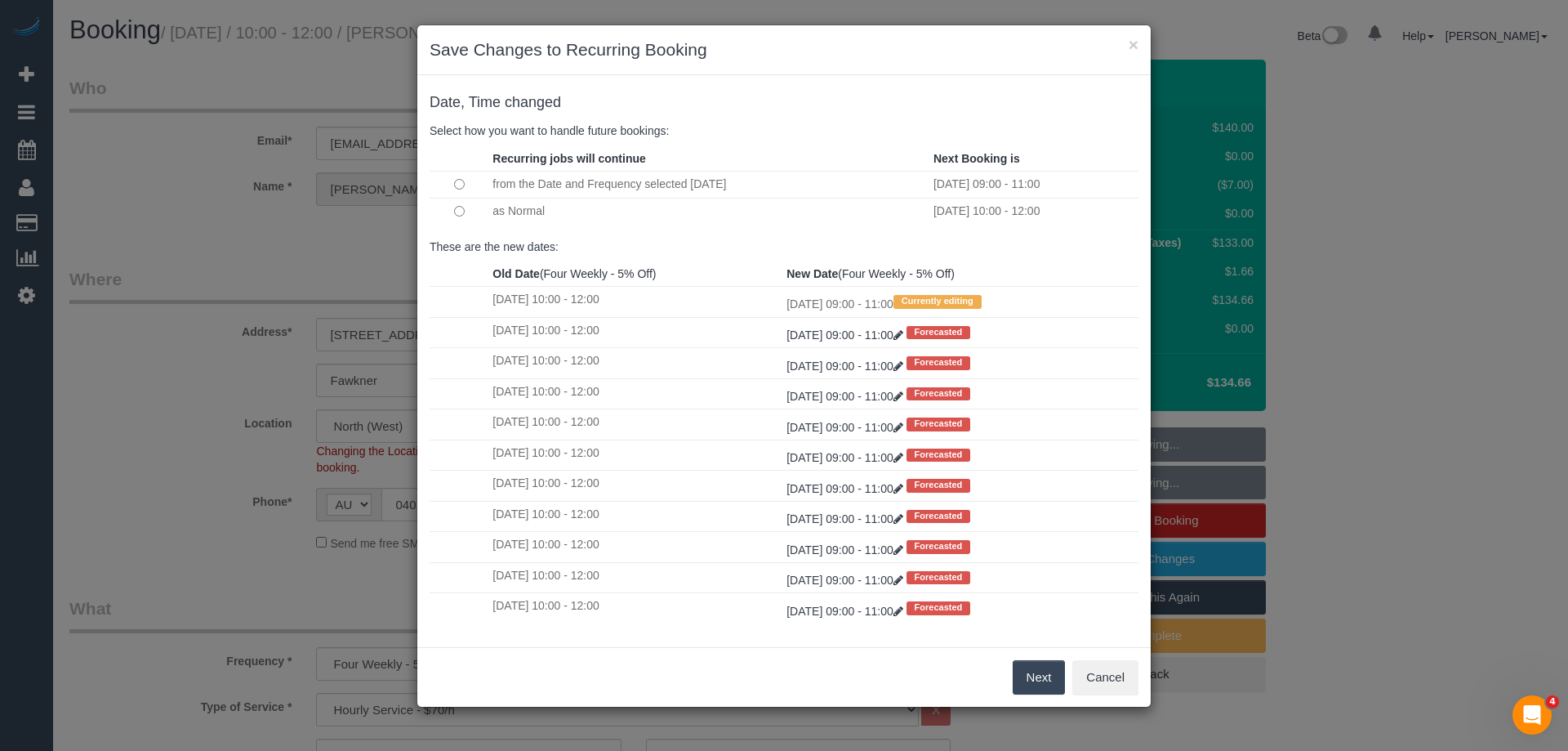
click at [1027, 676] on button "Next" at bounding box center [1039, 677] width 53 height 34
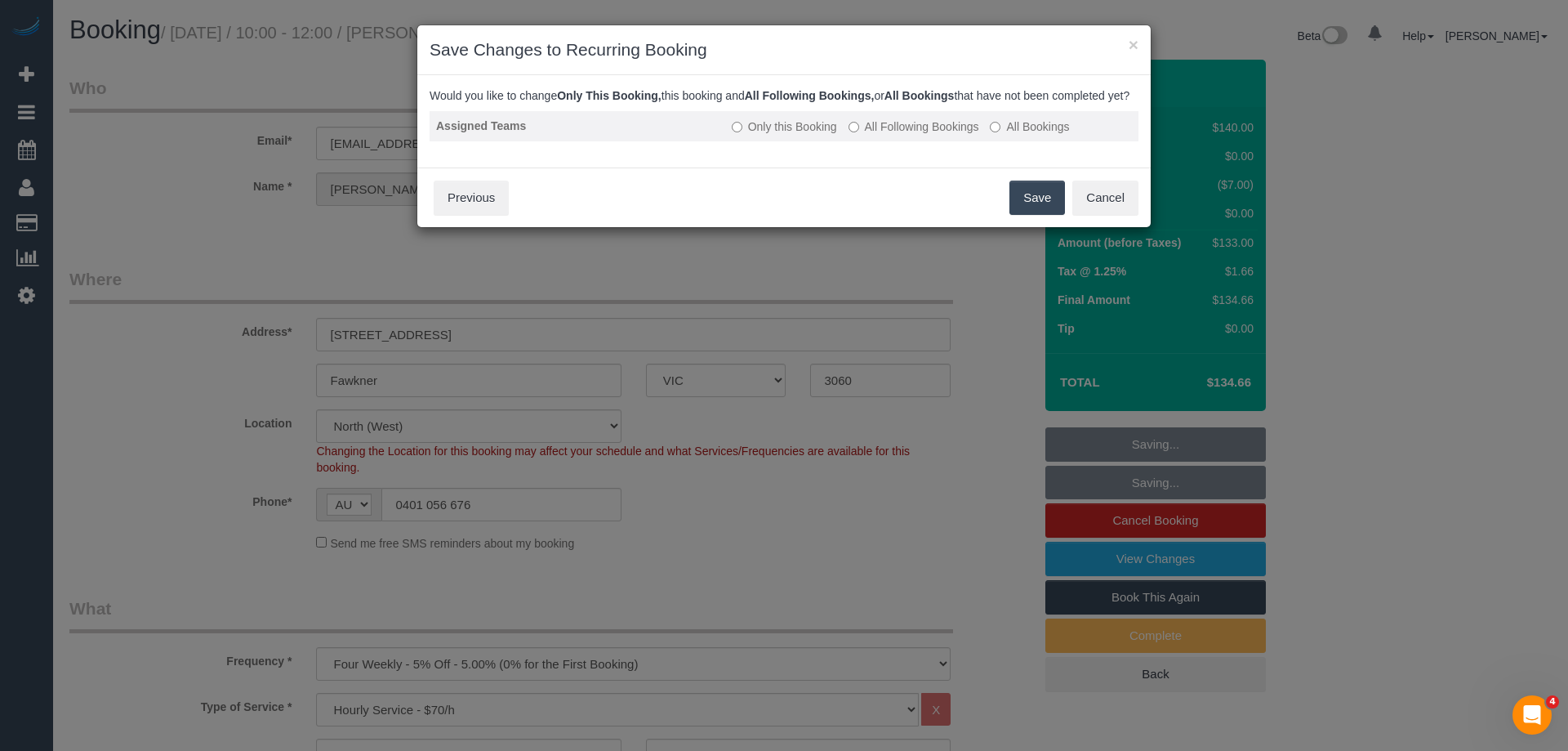
click at [871, 135] on label "All Following Bookings" at bounding box center [913, 127] width 131 height 17
click at [1031, 213] on button "Save" at bounding box center [1037, 198] width 56 height 34
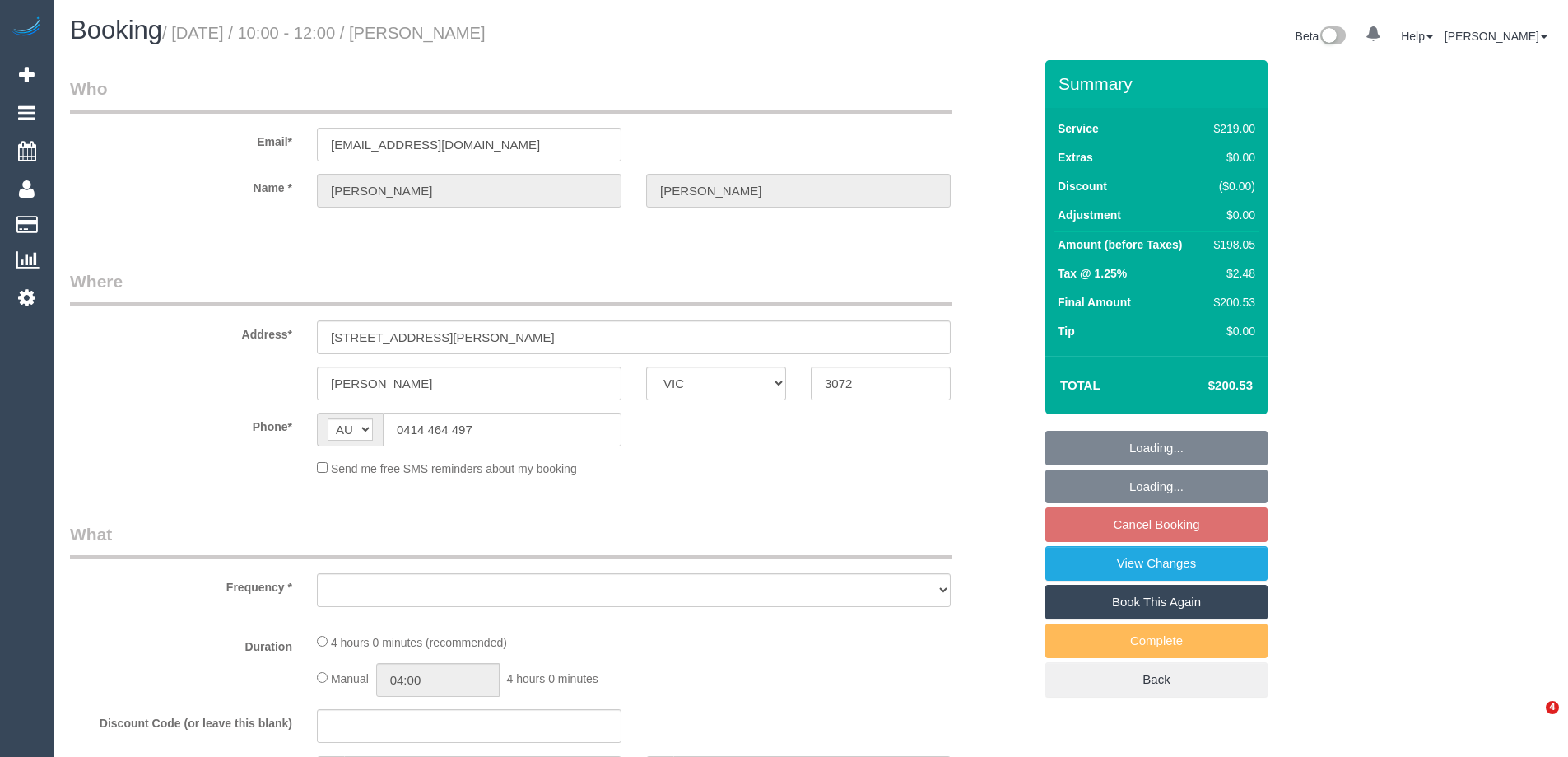
select select "VIC"
select select "object:522"
select select "string:stripe-pm_1N16132GScqysDRVC5qsLylX"
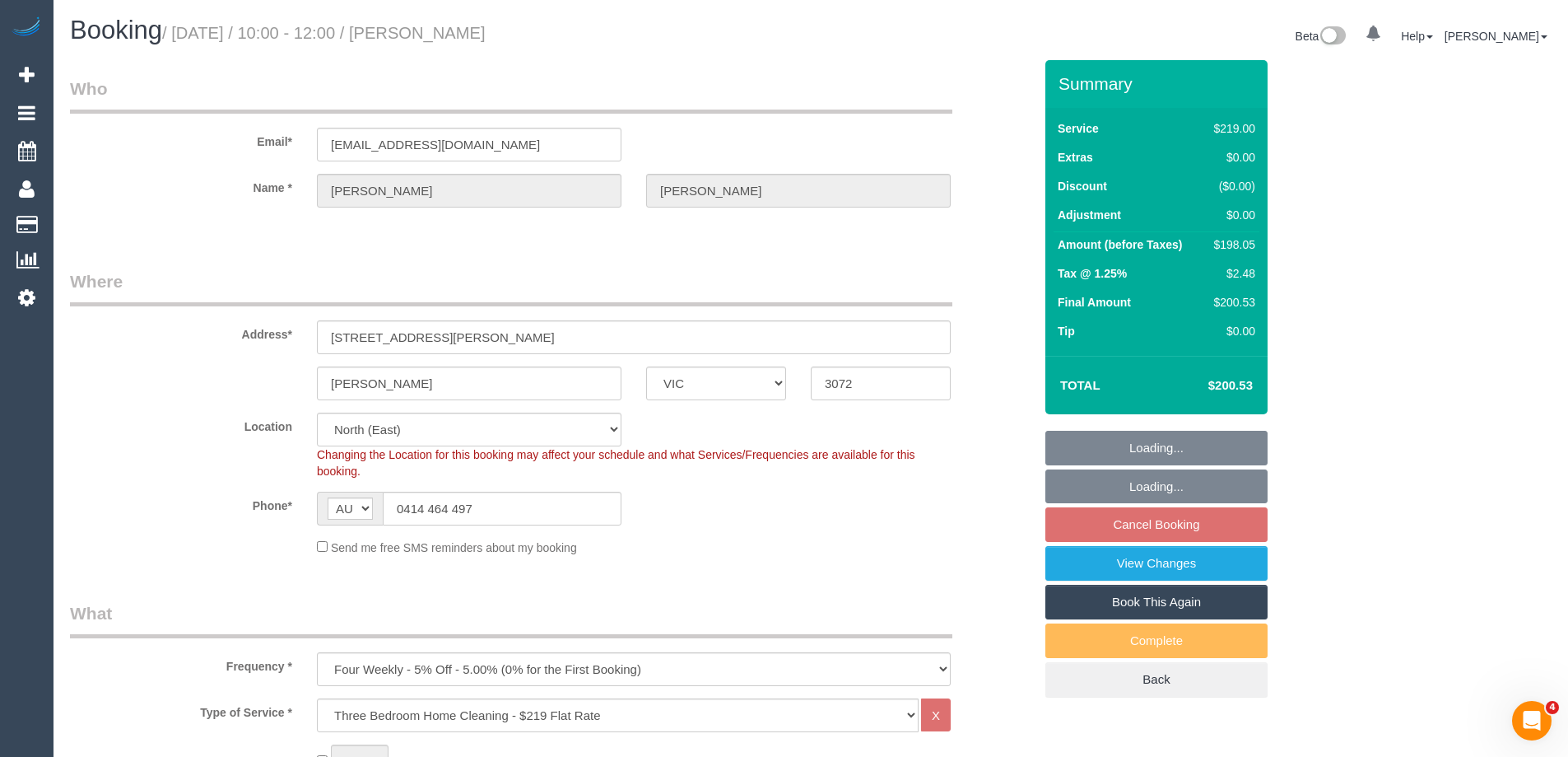
select select "object:795"
select select "number:28"
select select "number:17"
select select "number:18"
select select "number:22"
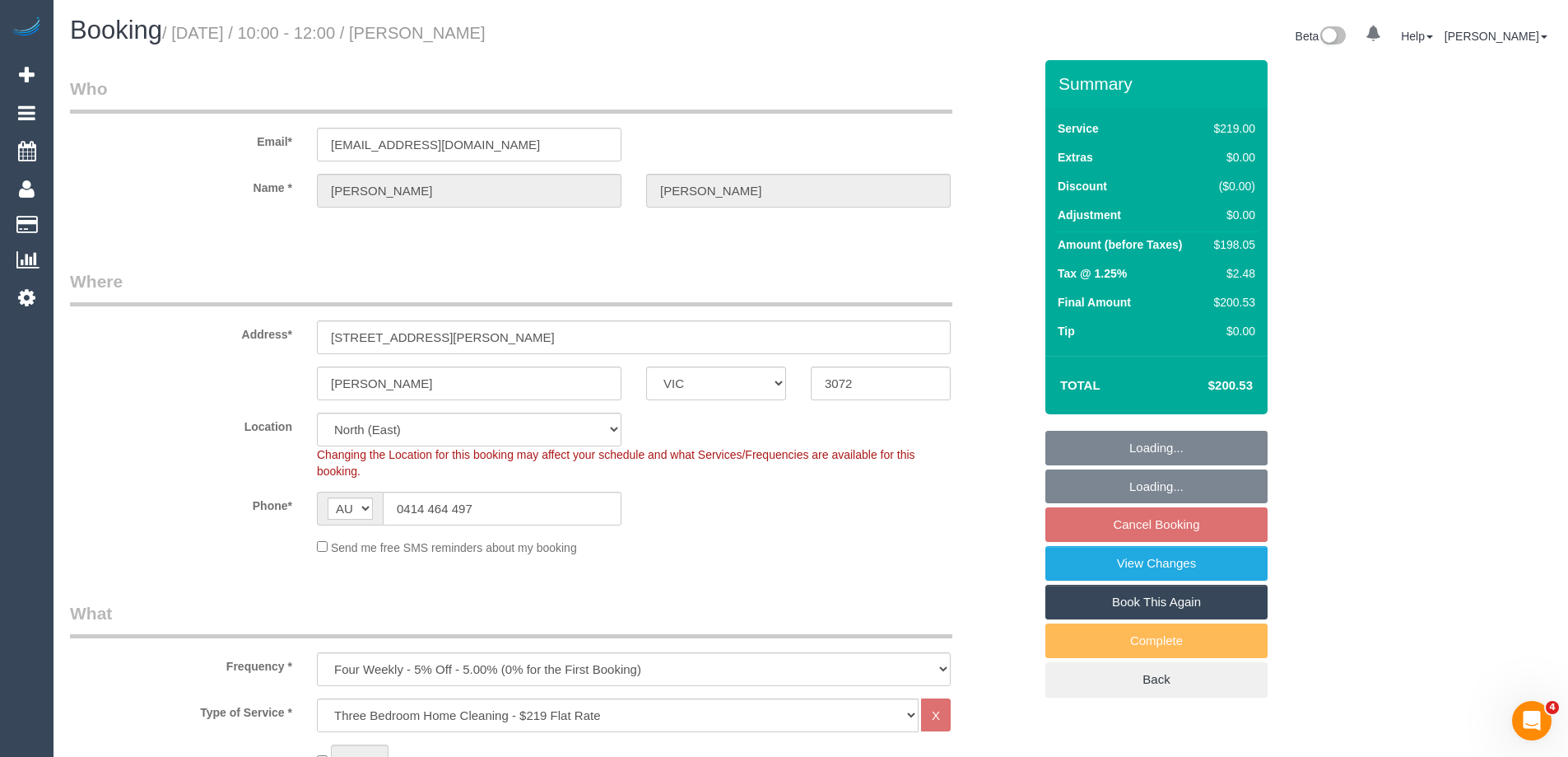
select select "number:34"
select select "number:12"
select select "spot3"
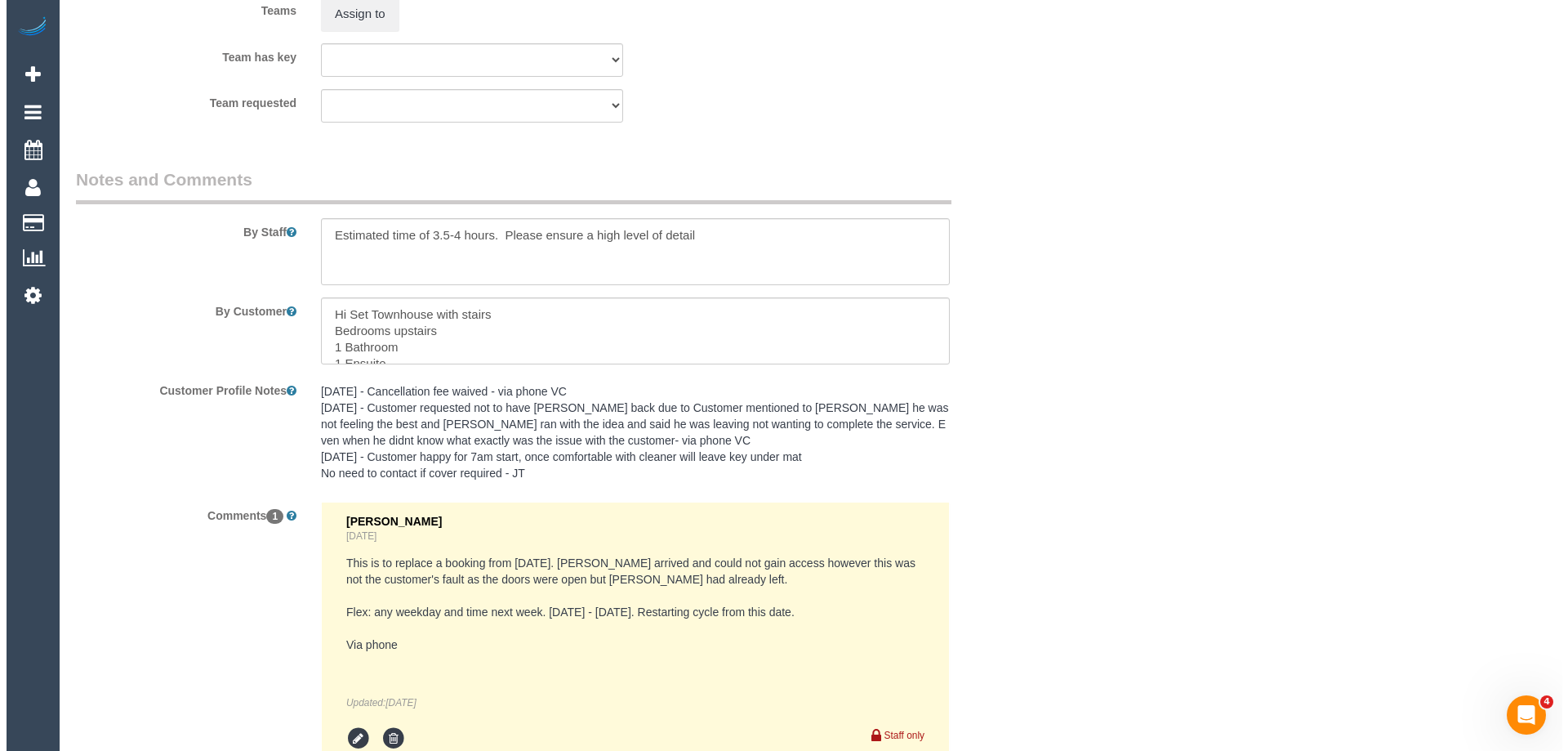
scroll to position [2533, 0]
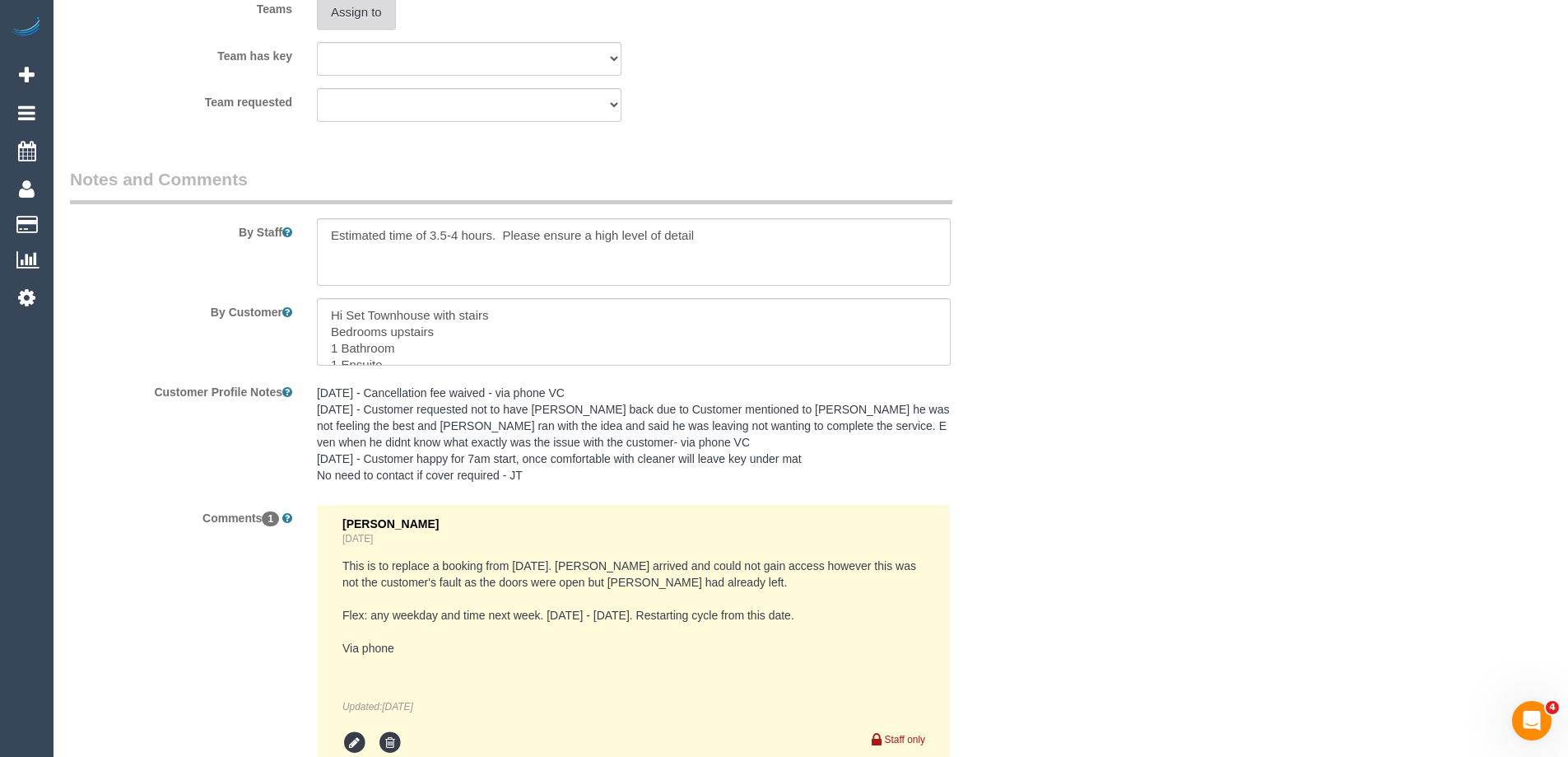
click at [385, 13] on button "Assign to" at bounding box center [356, 12] width 79 height 34
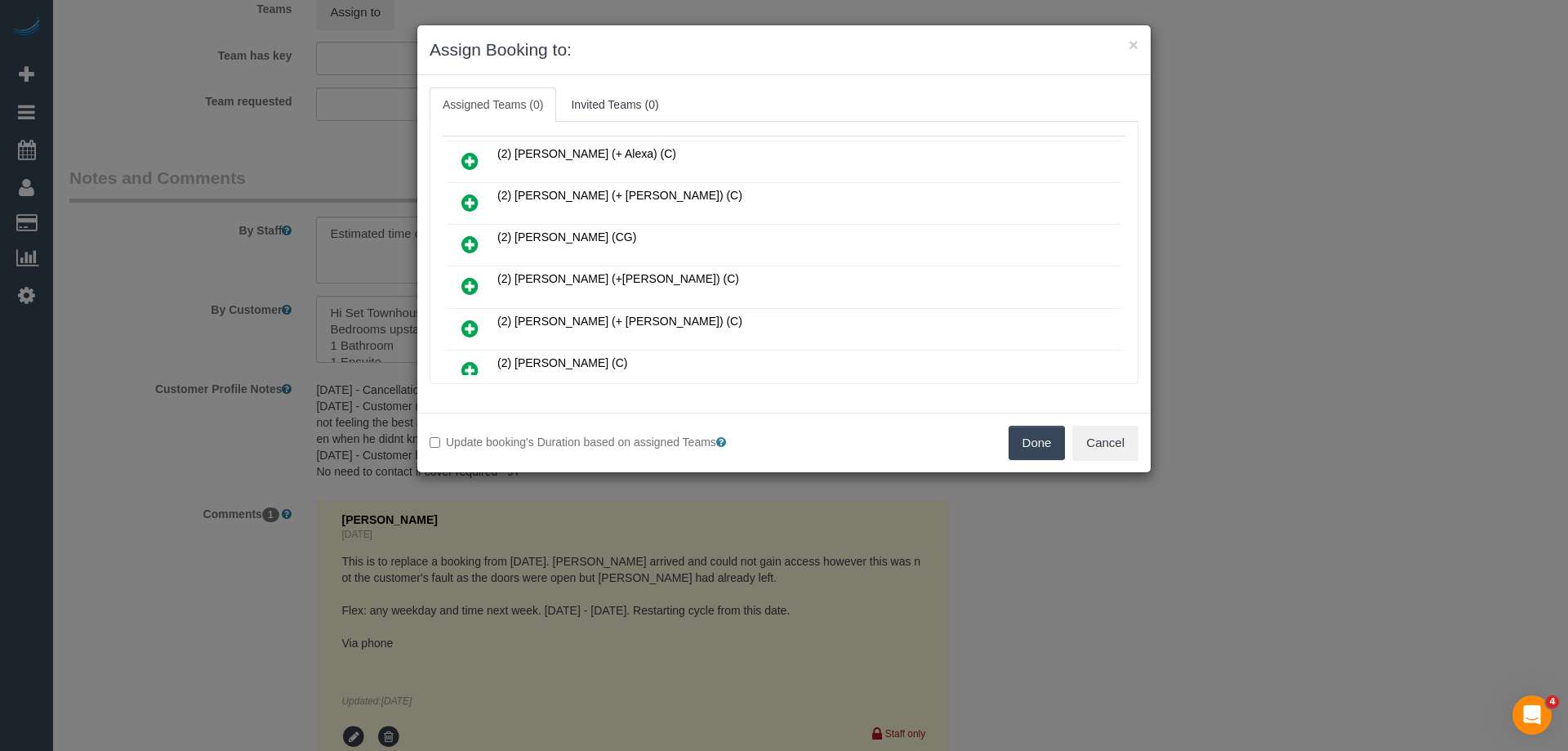
scroll to position [0, 0]
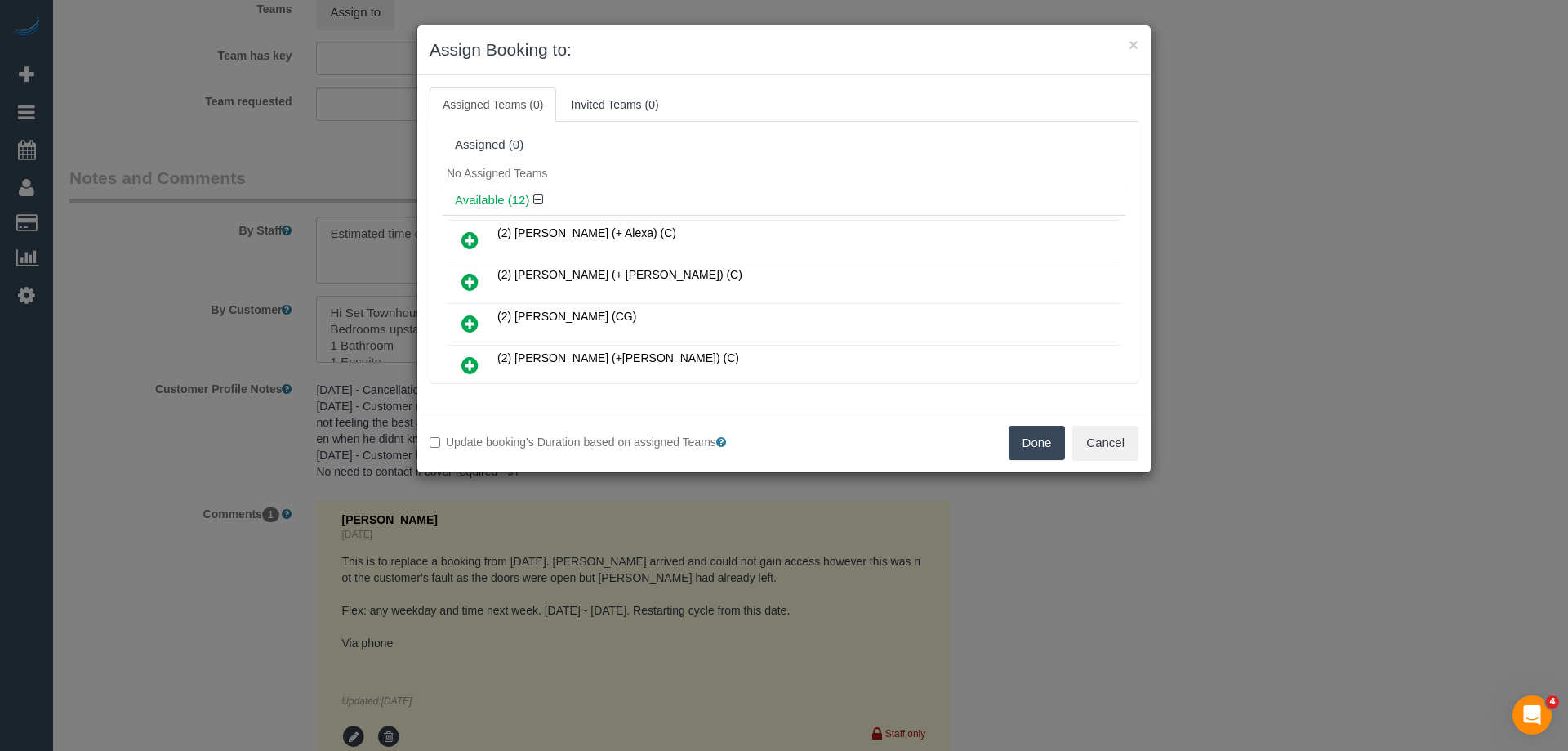
click at [1034, 461] on div "Update booking's Duration based on assigned Teams Done Cancel" at bounding box center [784, 443] width 733 height 60
click at [1030, 451] on button "Done" at bounding box center [1037, 443] width 57 height 34
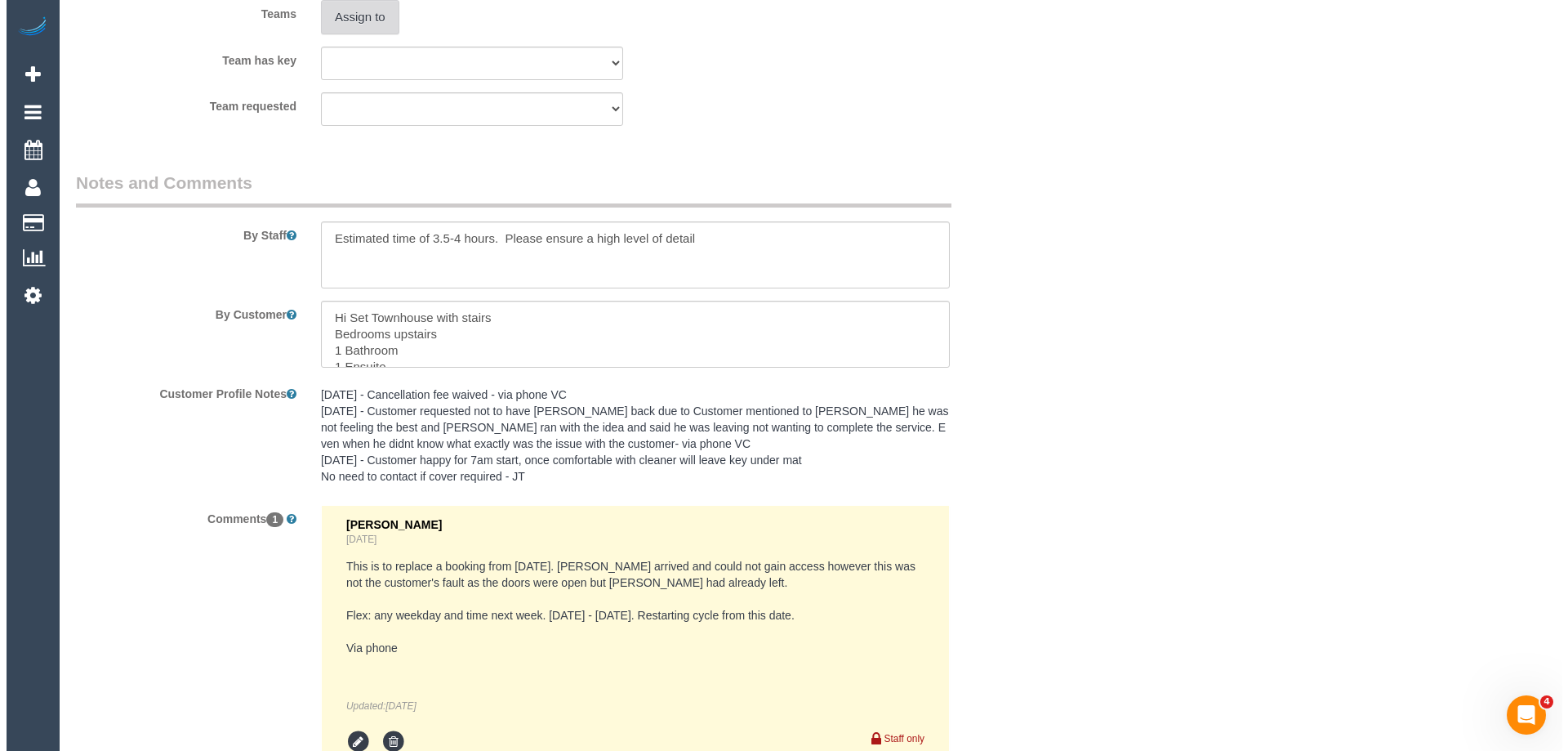
scroll to position [2365, 0]
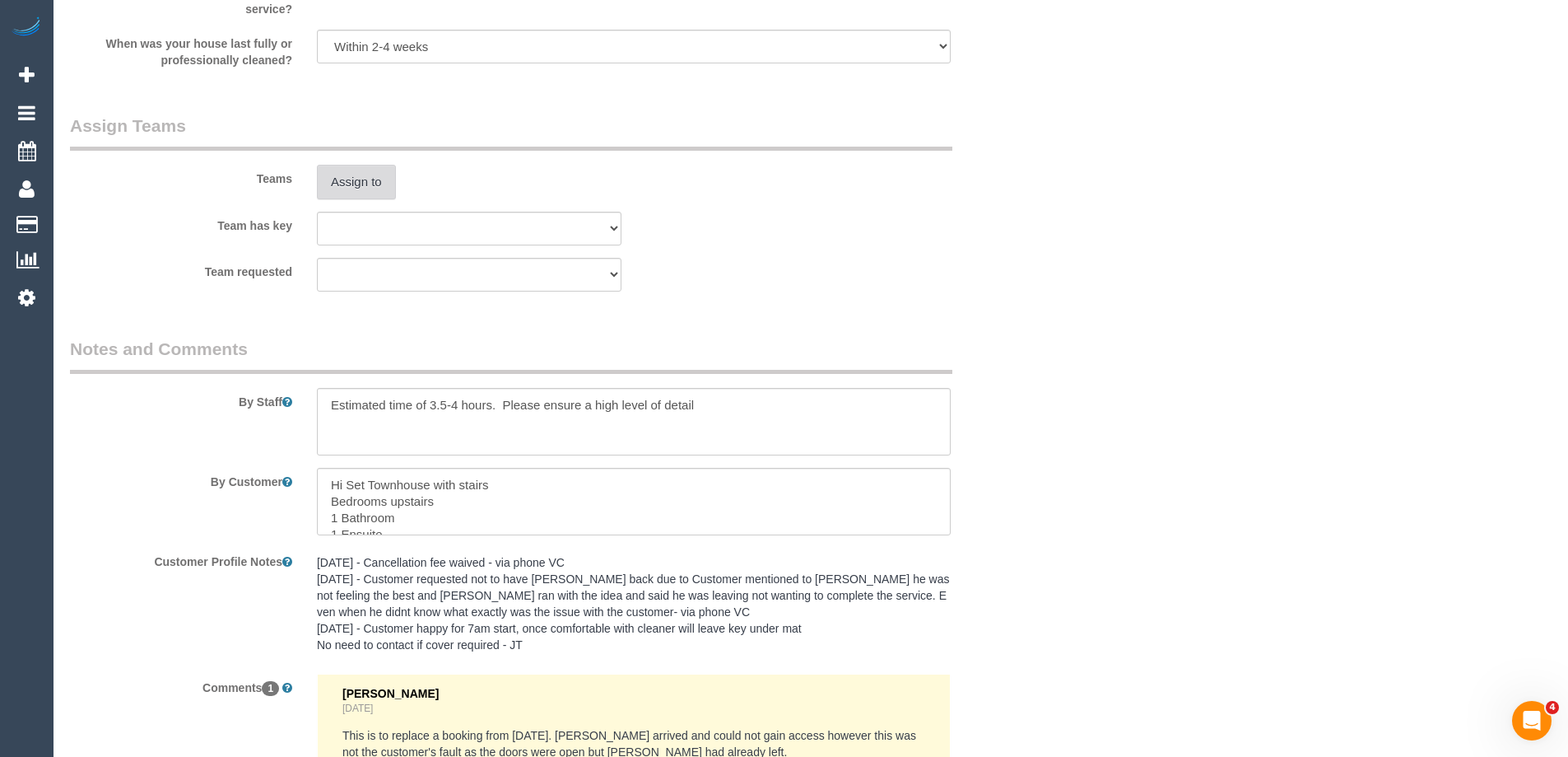
click at [345, 180] on button "Assign to" at bounding box center [356, 181] width 79 height 34
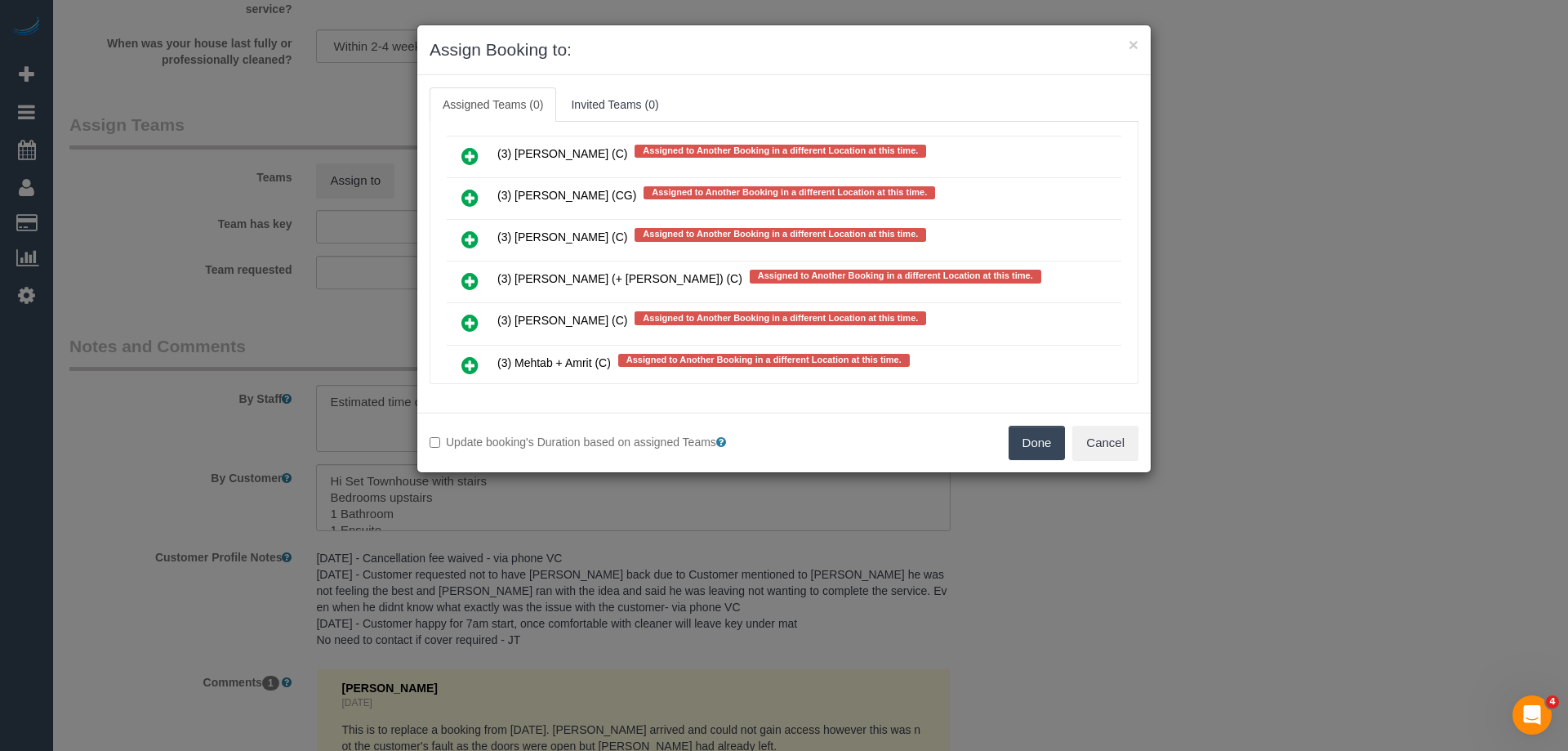
scroll to position [4575, 0]
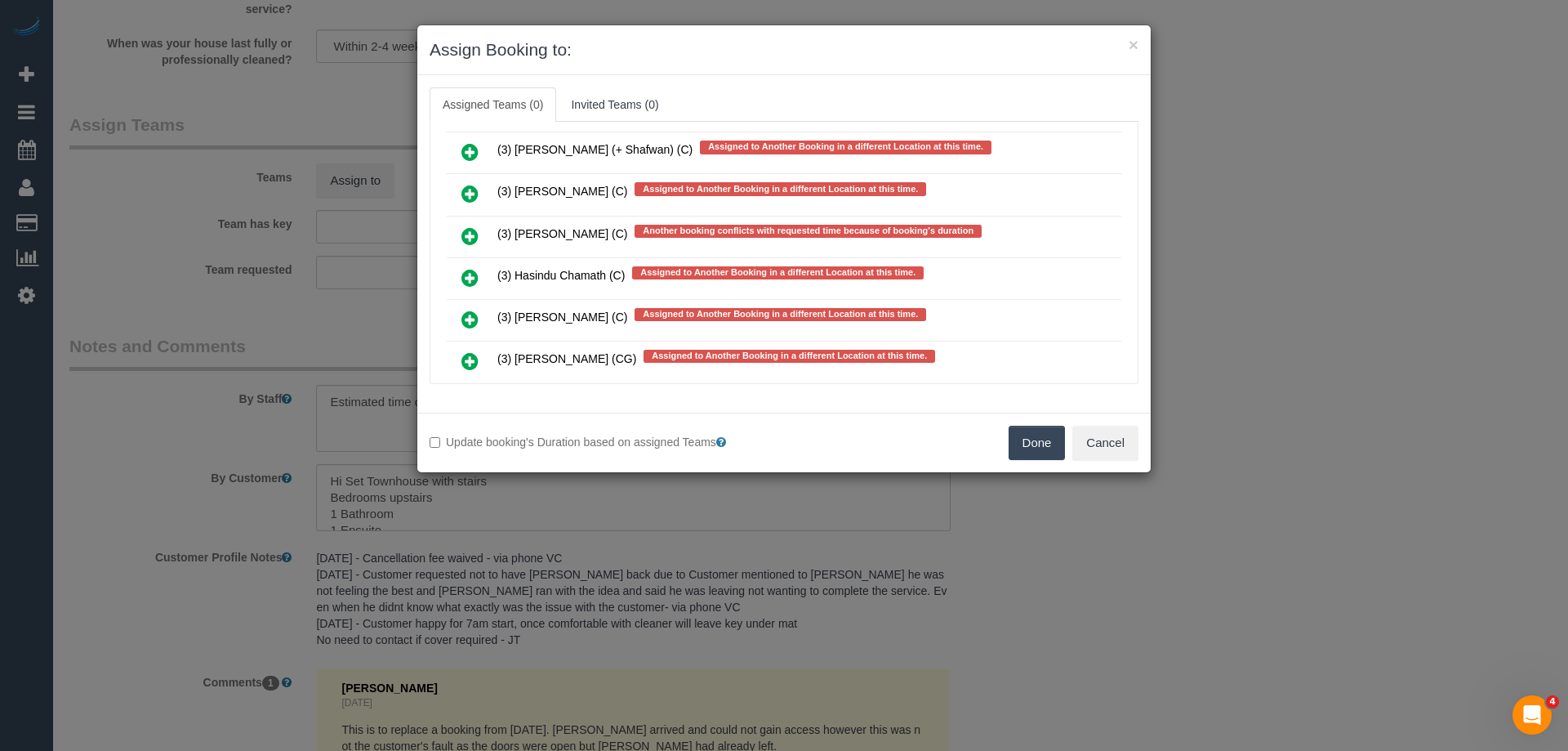
click at [473, 232] on icon at bounding box center [470, 237] width 17 height 20
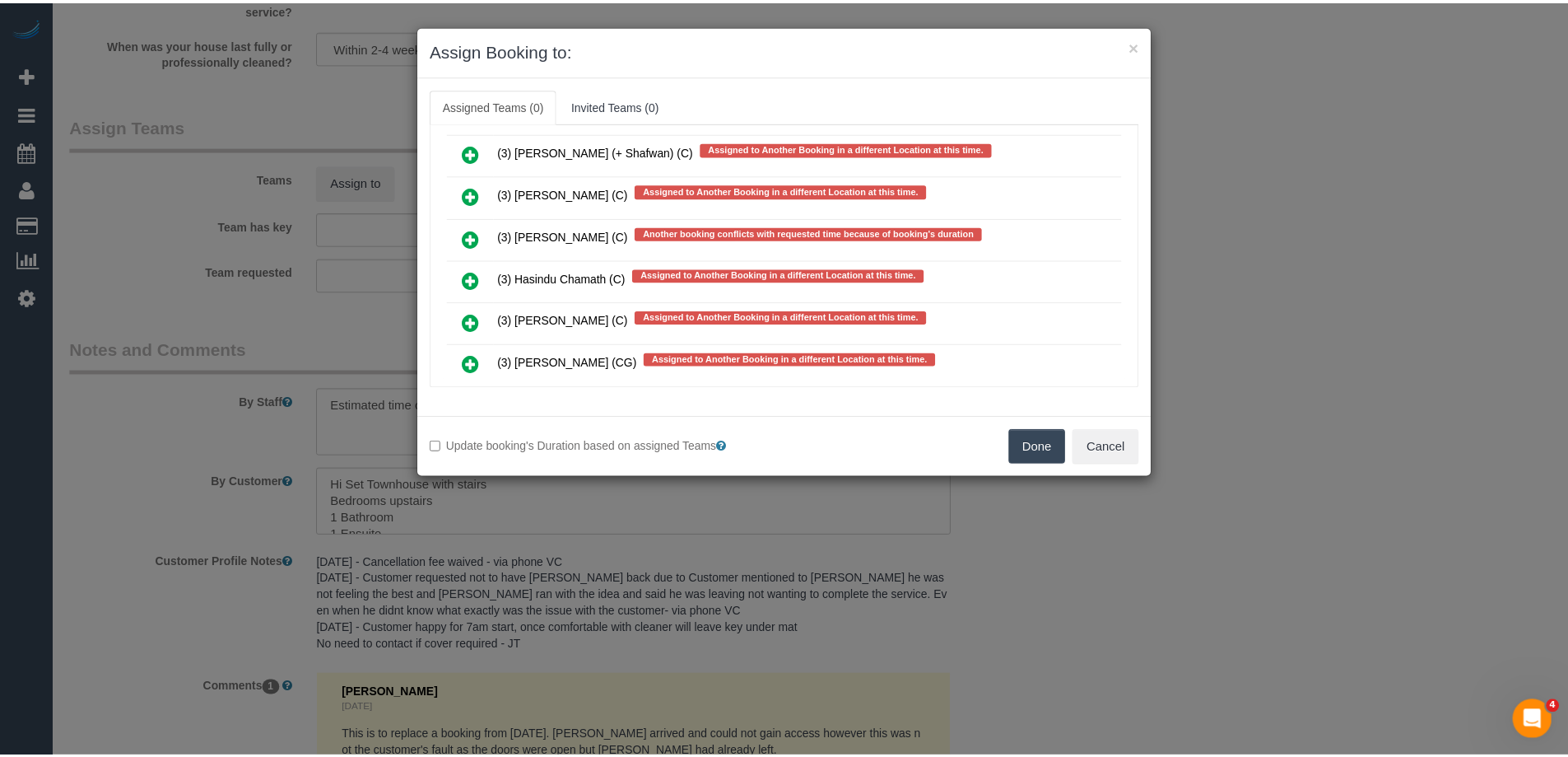
scroll to position [4656, 0]
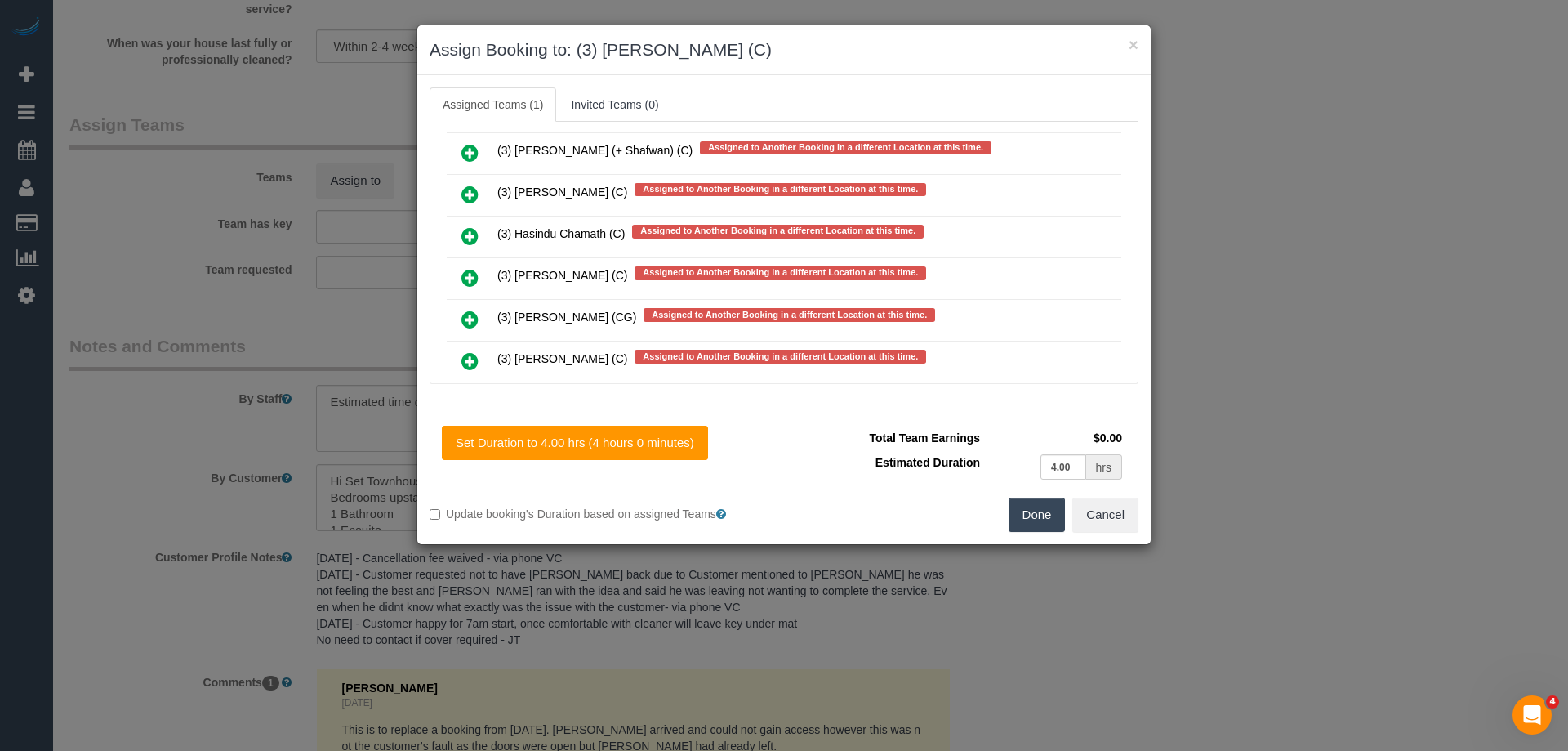
click at [1041, 511] on button "Done" at bounding box center [1037, 514] width 57 height 34
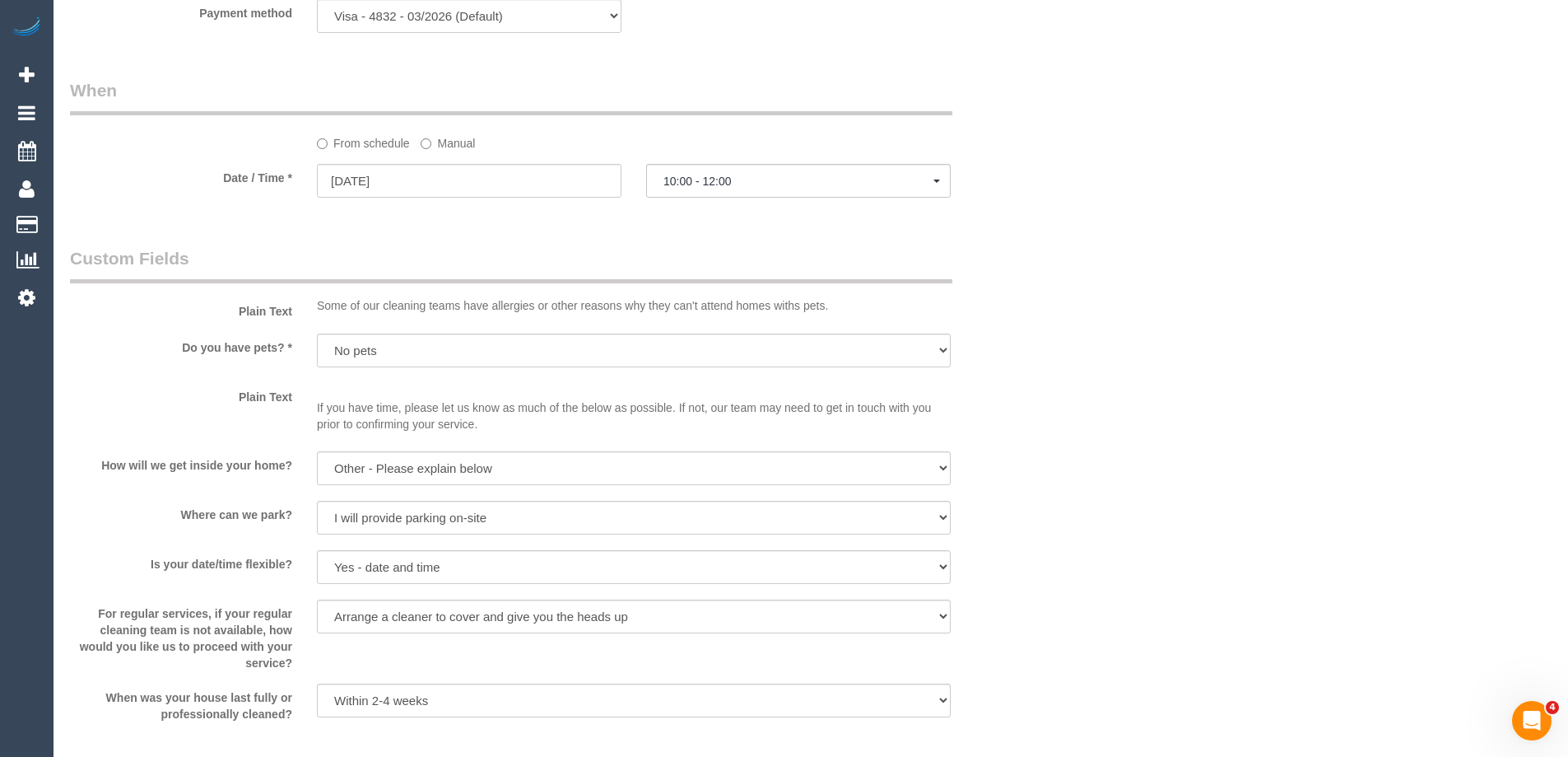
scroll to position [2306, 0]
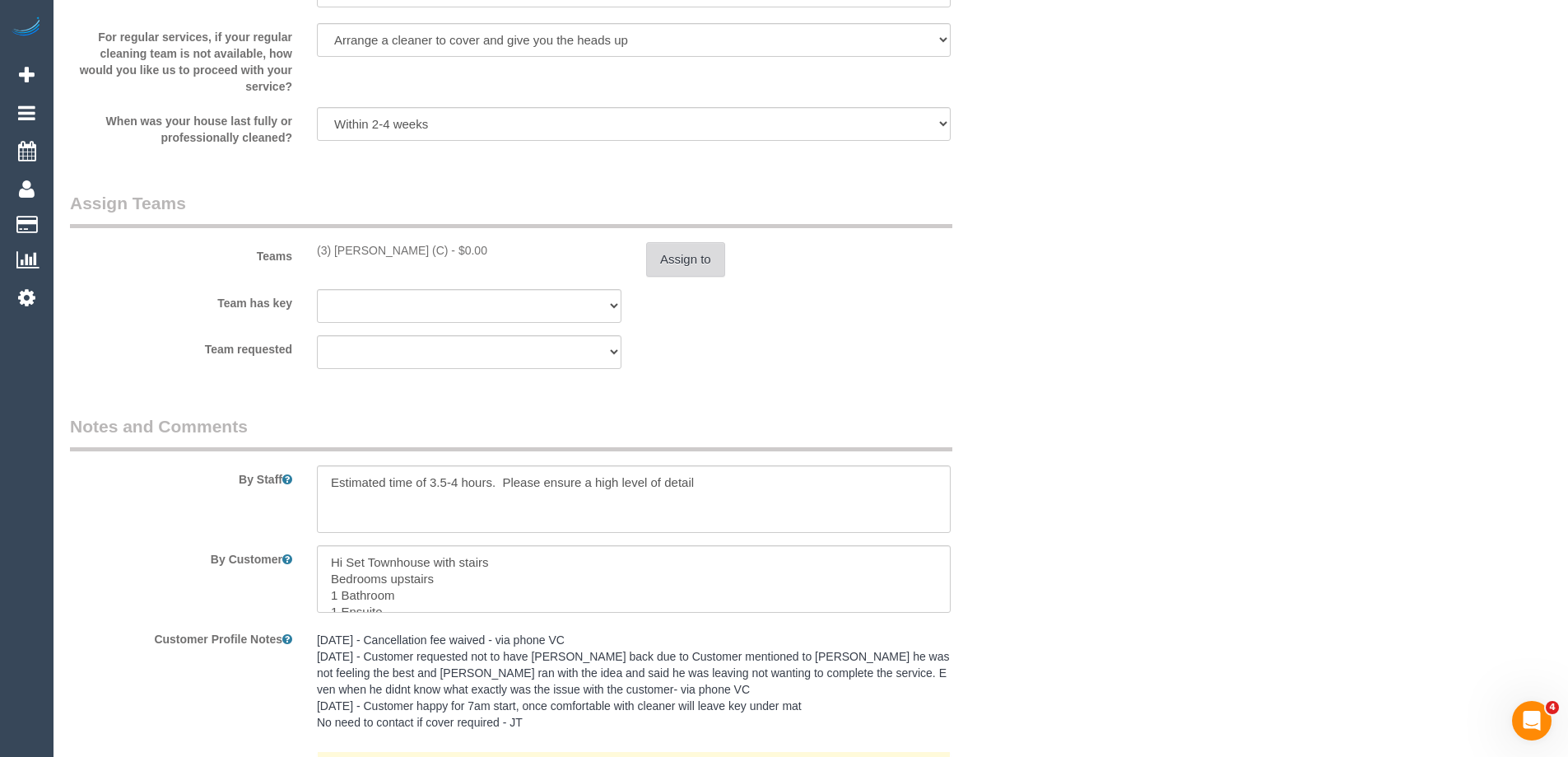
click at [675, 246] on button "Assign to" at bounding box center [685, 259] width 79 height 34
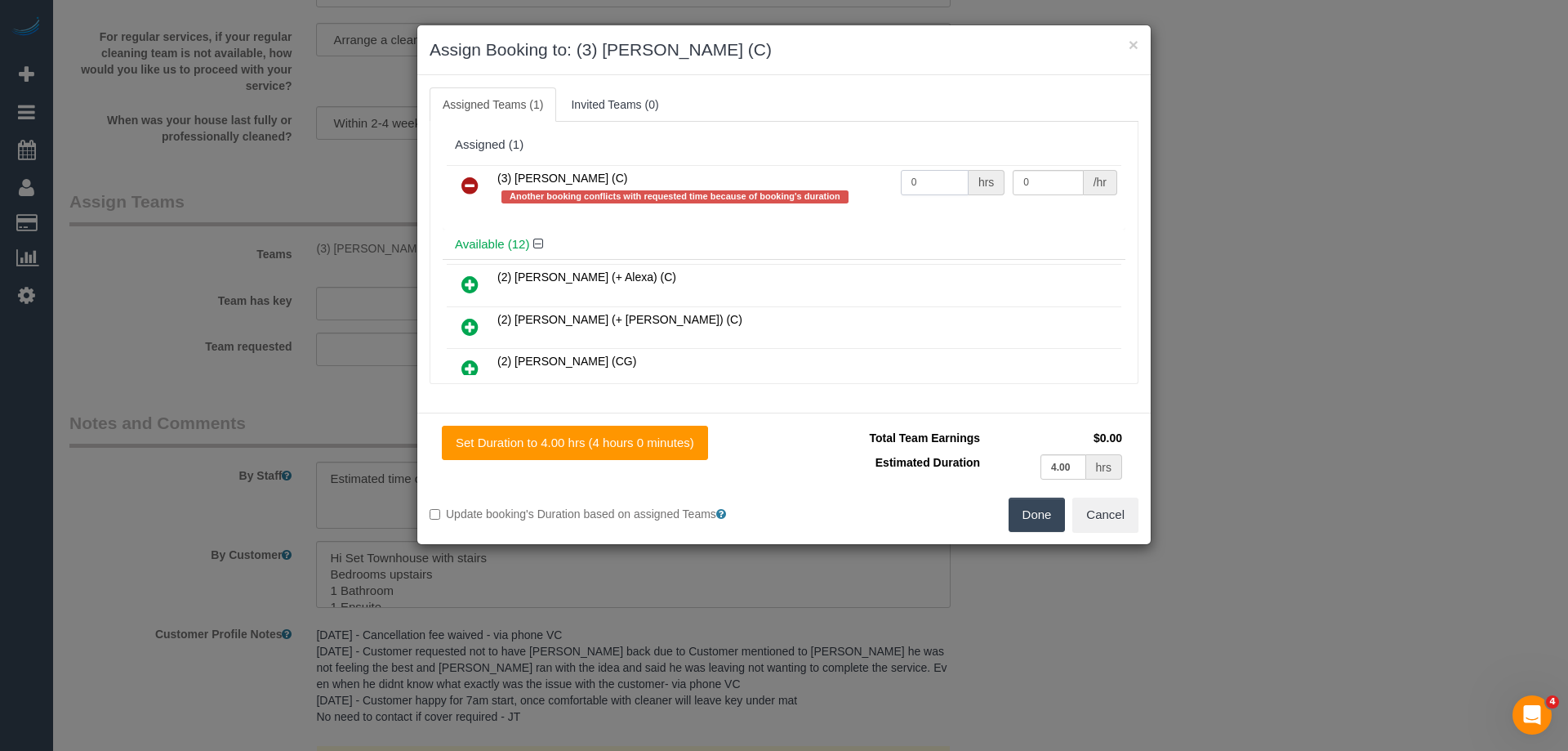
drag, startPoint x: 817, startPoint y: 172, endPoint x: 920, endPoint y: 178, distance: 103.2
click at [791, 171] on tr "(3) [PERSON_NAME] (C) Another booking conflicts with requested time because of …" at bounding box center [784, 188] width 675 height 47
type input "1"
drag, startPoint x: 932, startPoint y: 176, endPoint x: 902, endPoint y: 173, distance: 30.1
click at [906, 173] on tr "(3) [PERSON_NAME] (C) Another booking conflicts with requested time because of …" at bounding box center [784, 188] width 675 height 47
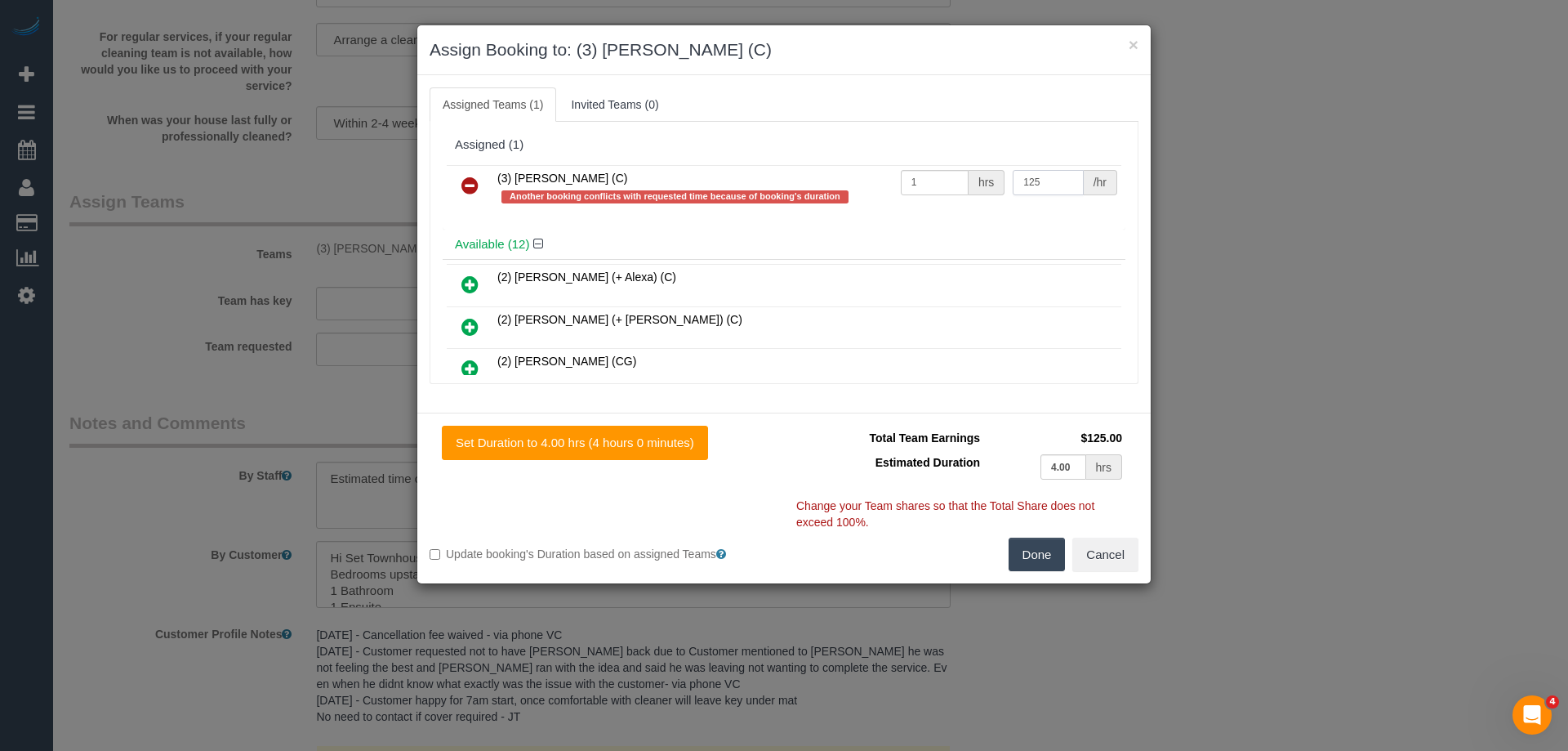
type input "125"
click at [1036, 550] on button "Done" at bounding box center [1037, 554] width 57 height 34
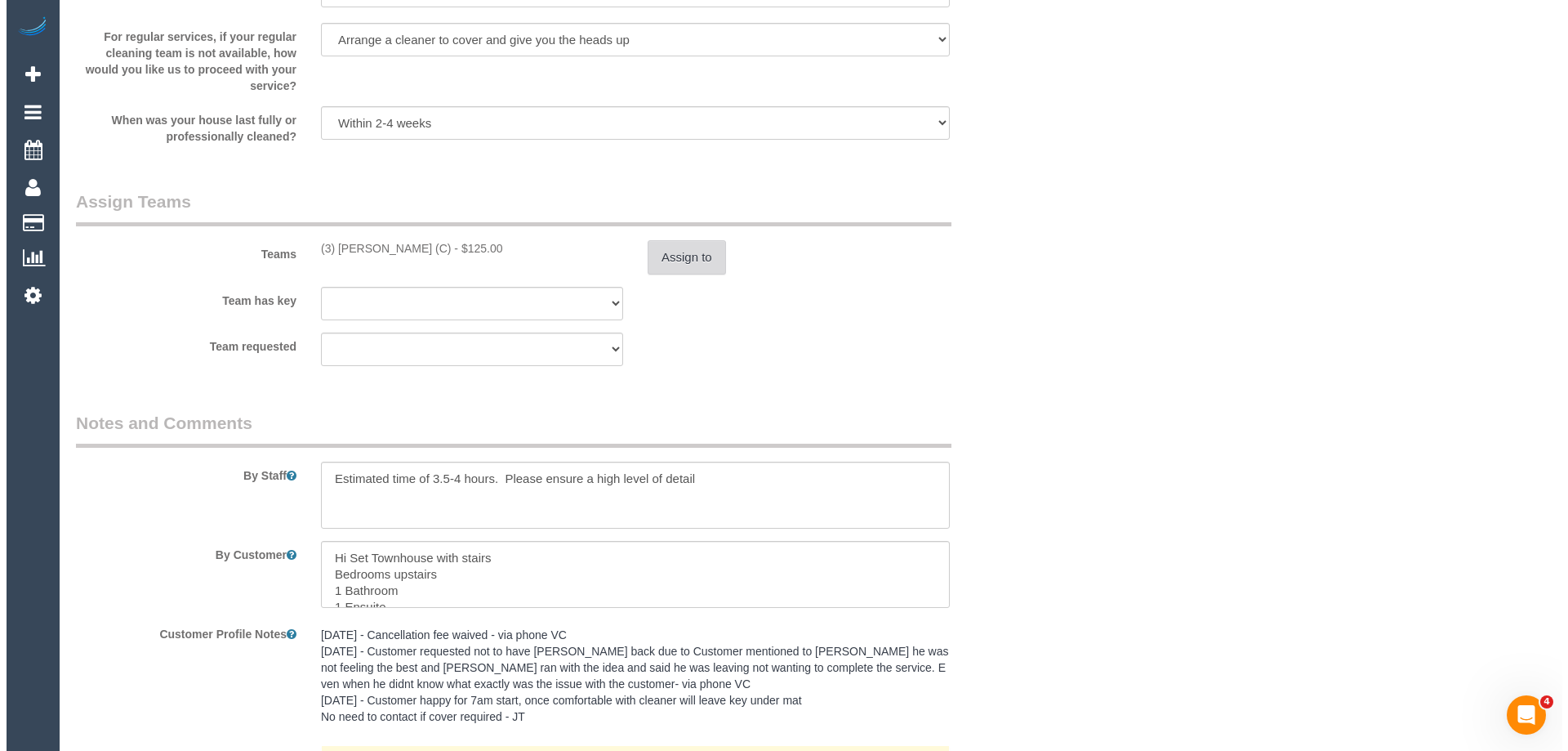
scroll to position [0, 0]
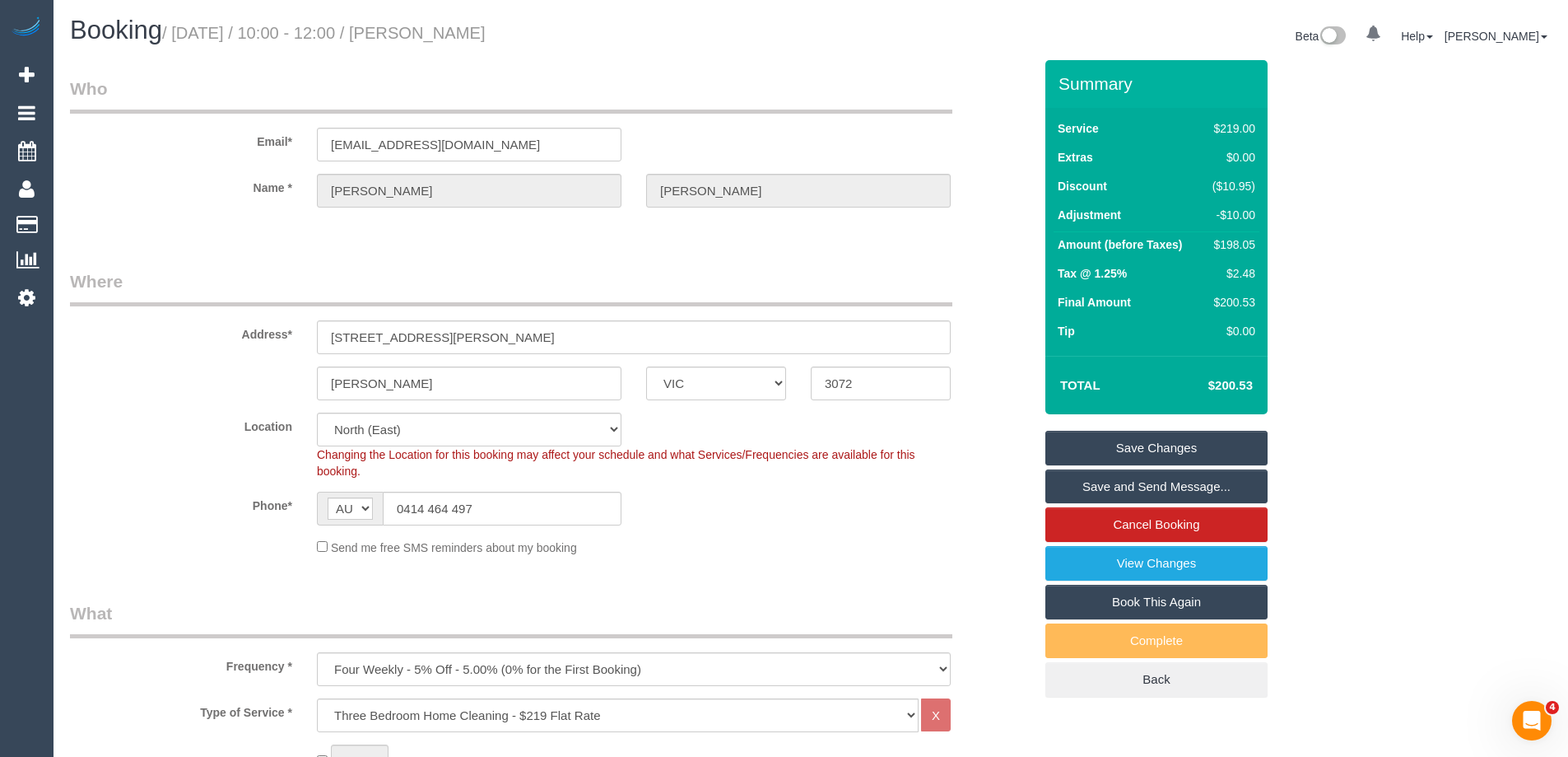
drag, startPoint x: 611, startPoint y: 30, endPoint x: 452, endPoint y: 30, distance: 159.0
click at [452, 30] on h1 "Booking / September 11, 2025 / 10:00 - 12:00 / Patrick Deery" at bounding box center [433, 30] width 728 height 28
copy small "Patrick Deery"
click at [1123, 486] on link "Save and Send Message..." at bounding box center [1156, 486] width 223 height 34
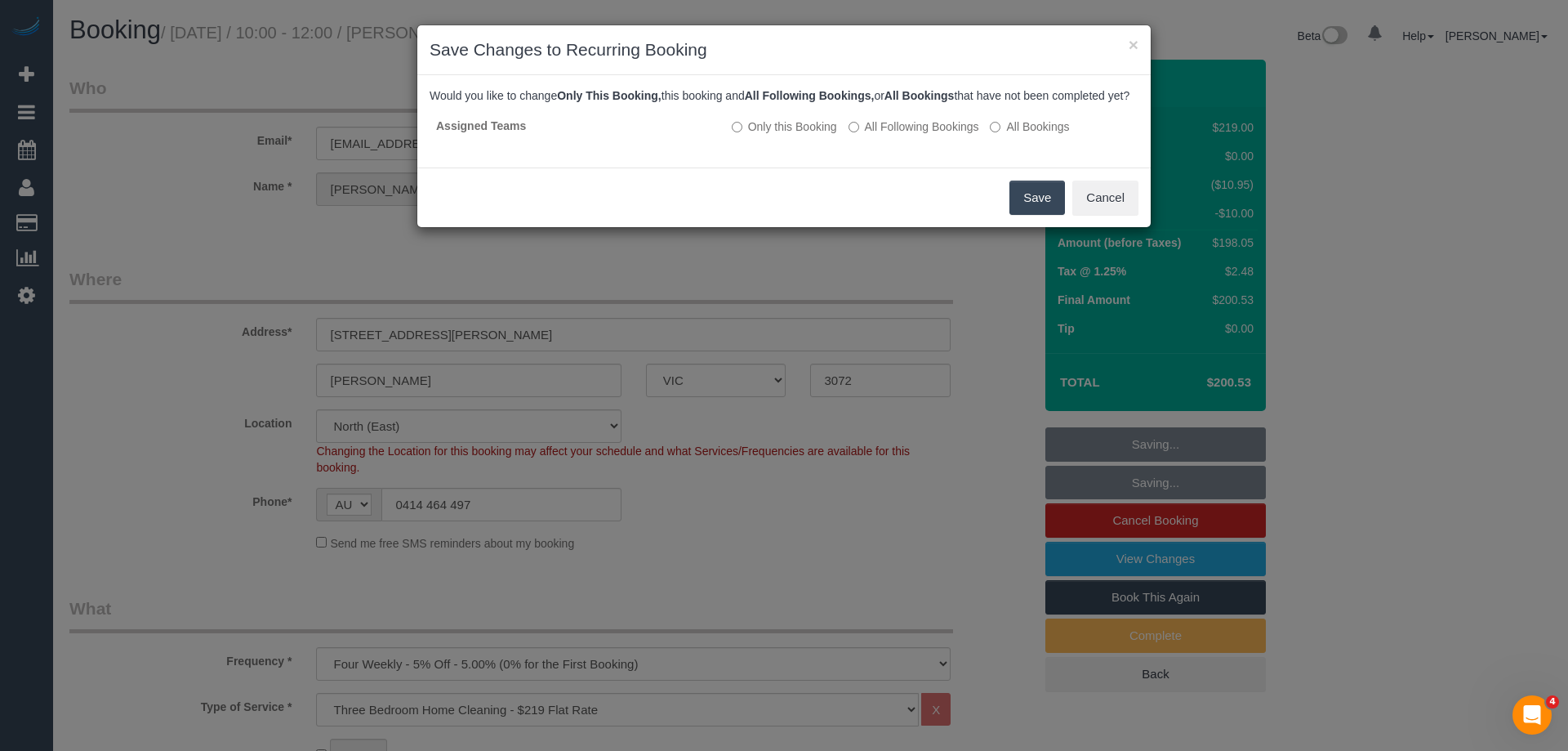
click at [1044, 212] on button "Save" at bounding box center [1037, 198] width 56 height 34
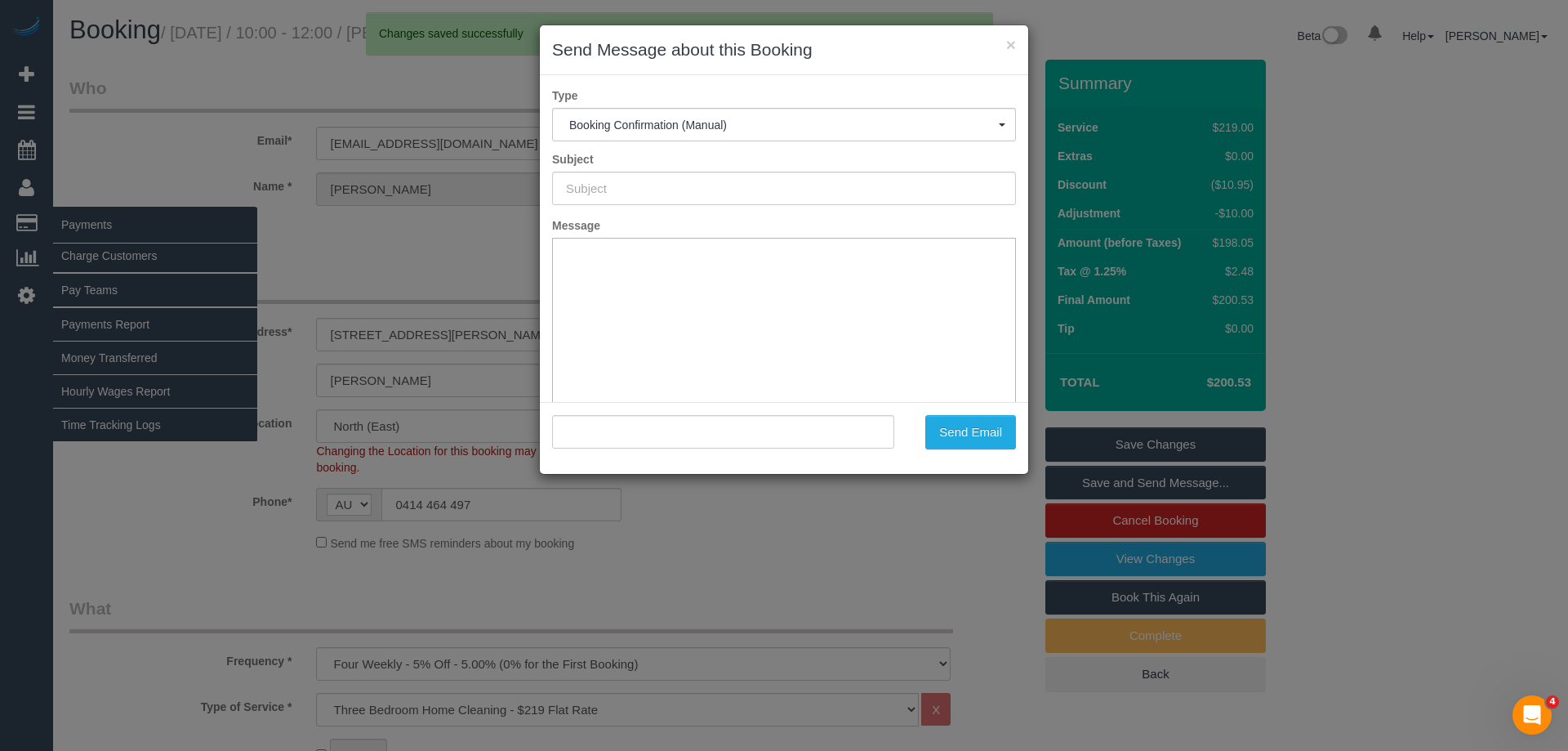
type input "Booking Confirmed"
type input ""Patrick Deery" <deerypatrick@hotmail.com>"
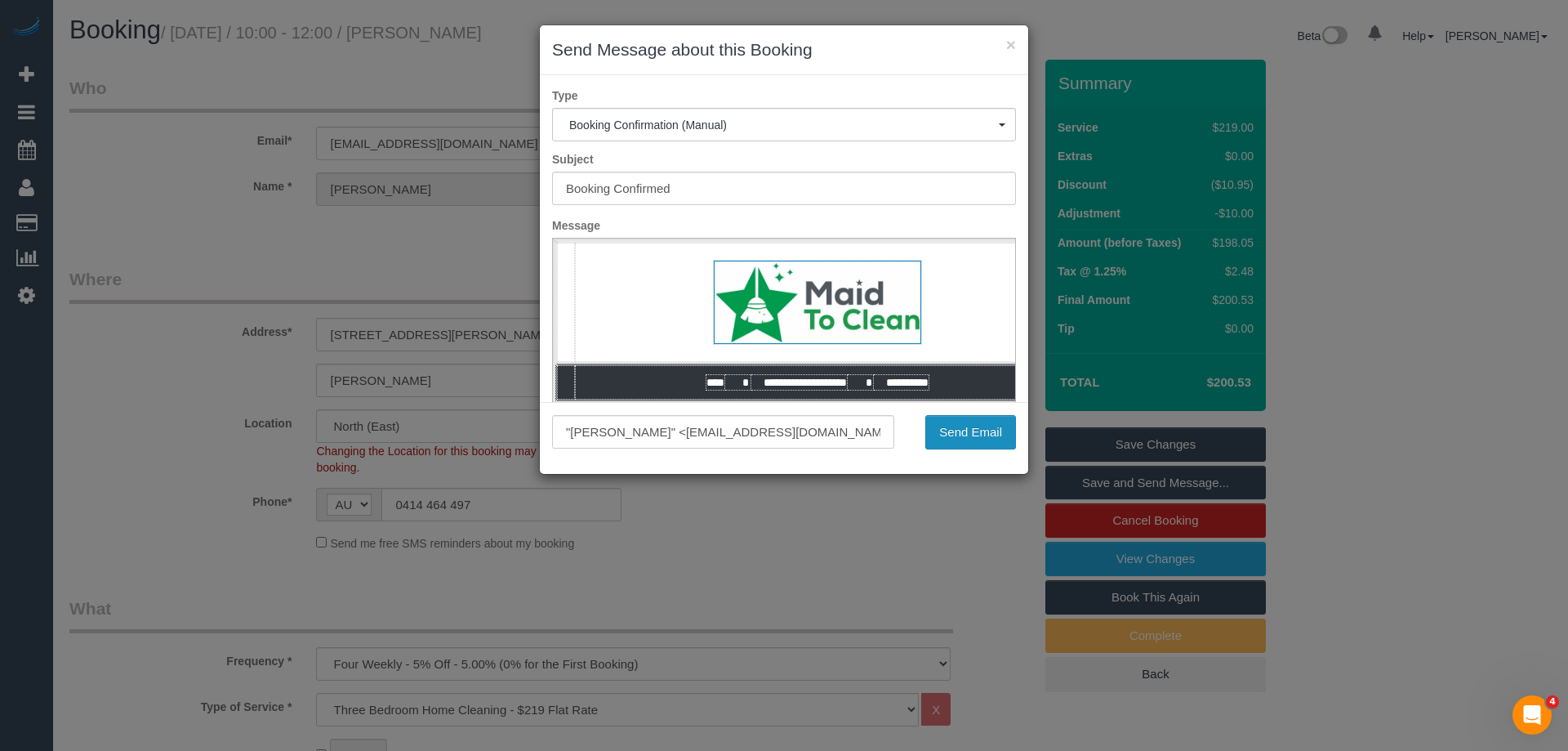
click at [976, 439] on button "Send Email" at bounding box center [971, 432] width 91 height 34
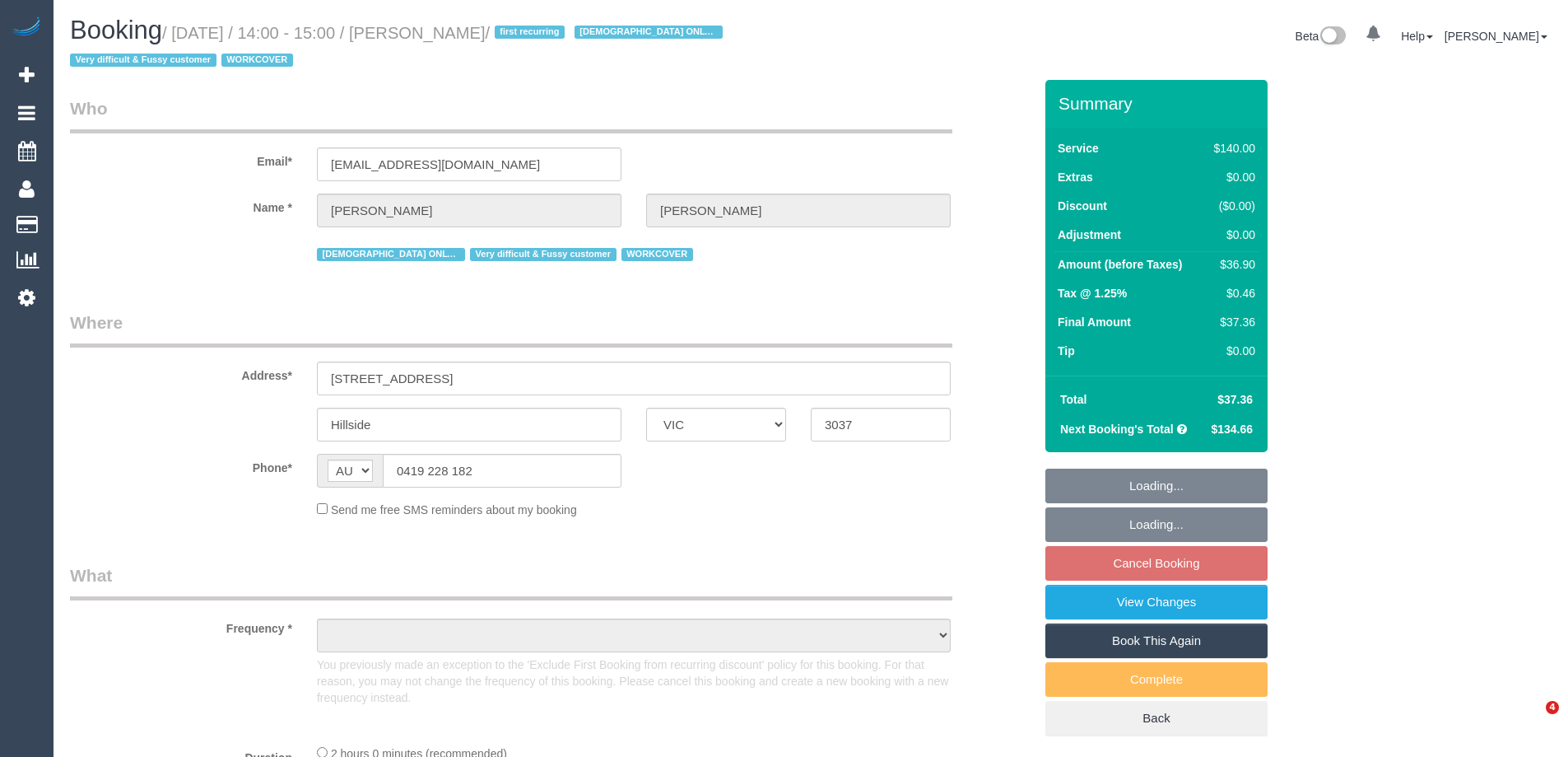
select select "VIC"
select select "string:stripe-pm_1PqRAS2GScqysDRVu4Nk2Vml"
select select "number:29"
select select "number:14"
select select "number:18"
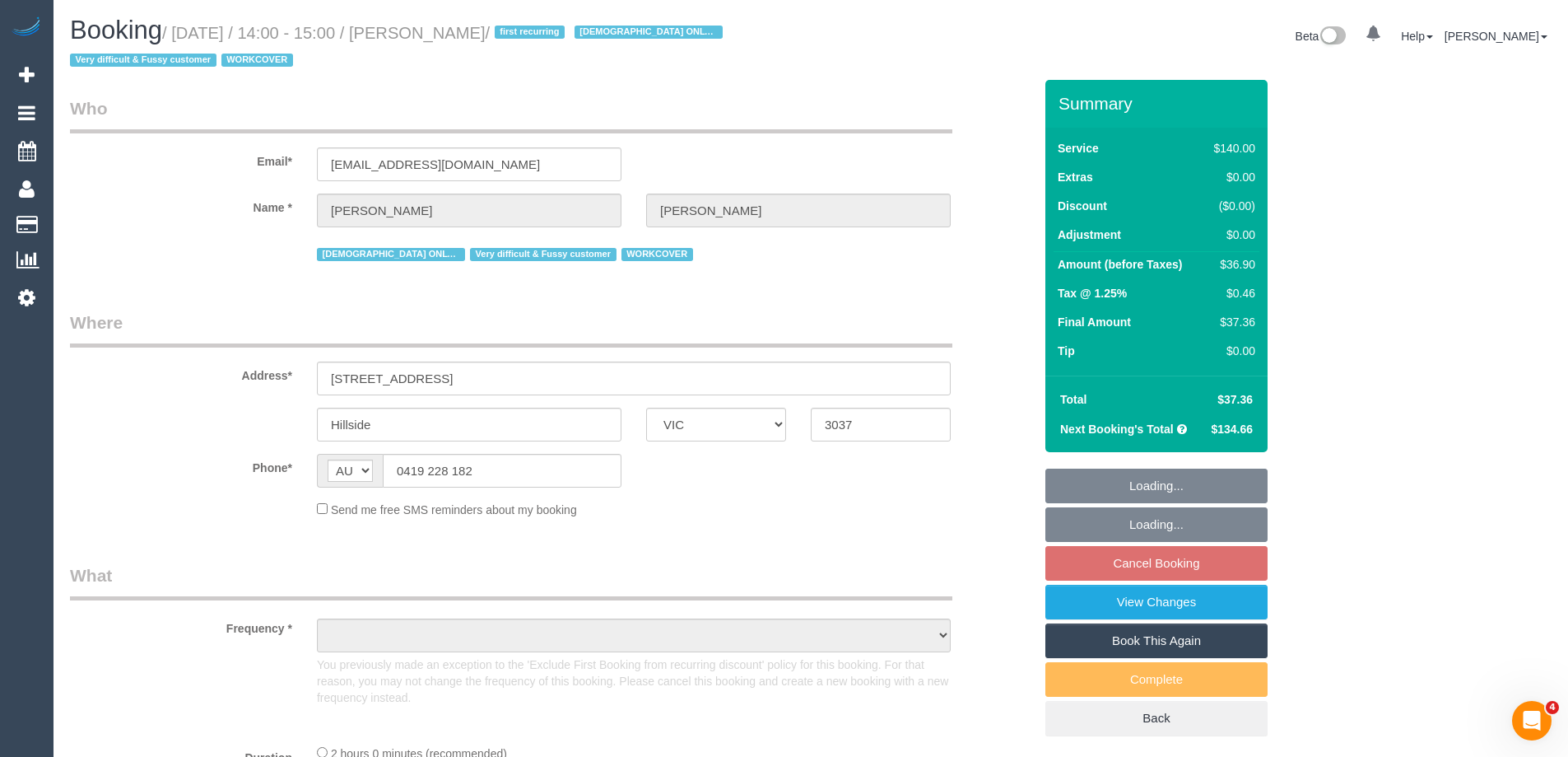
select select "number:25"
select select "number:35"
select select "number:13"
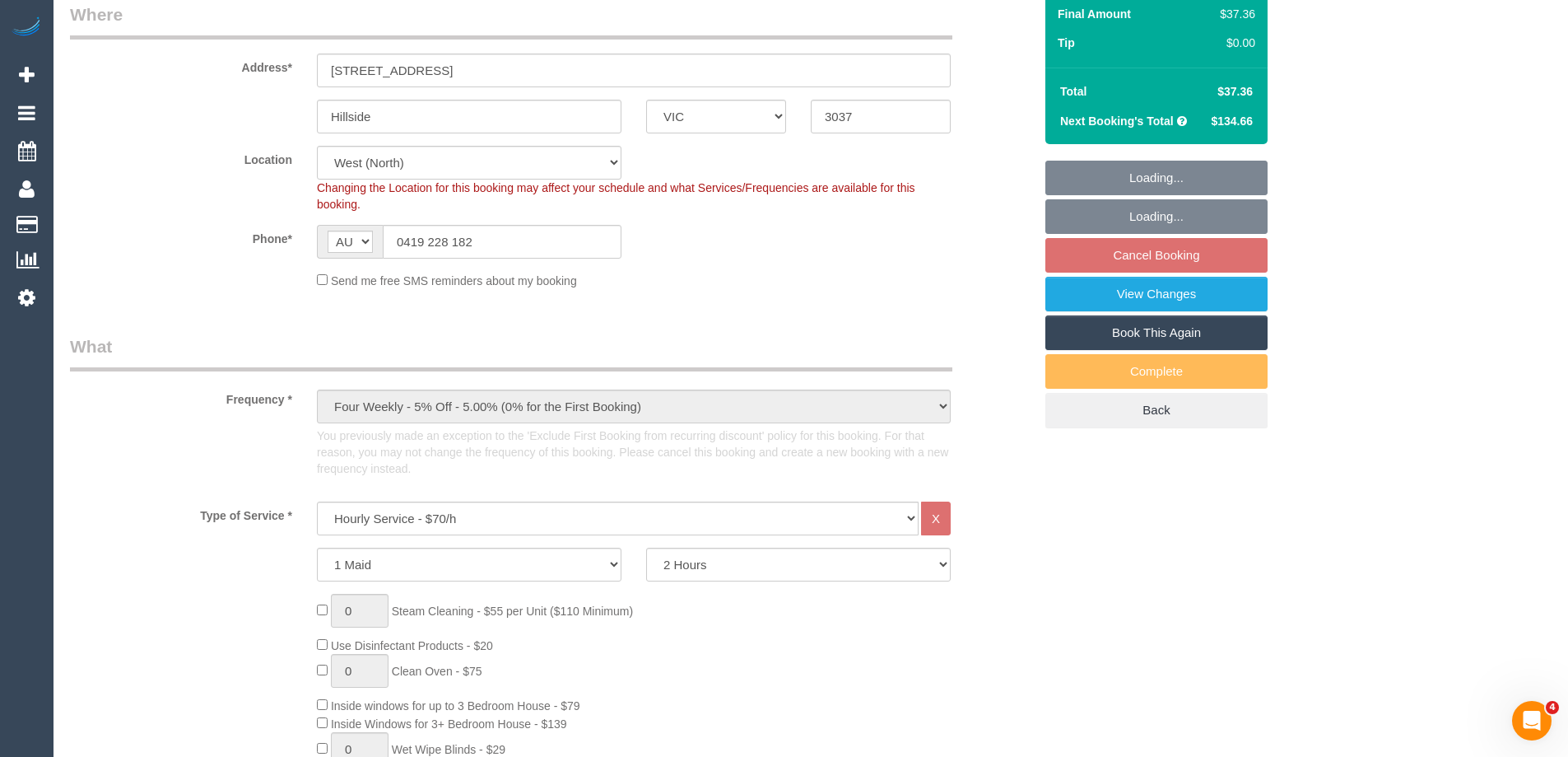
select select "object:1442"
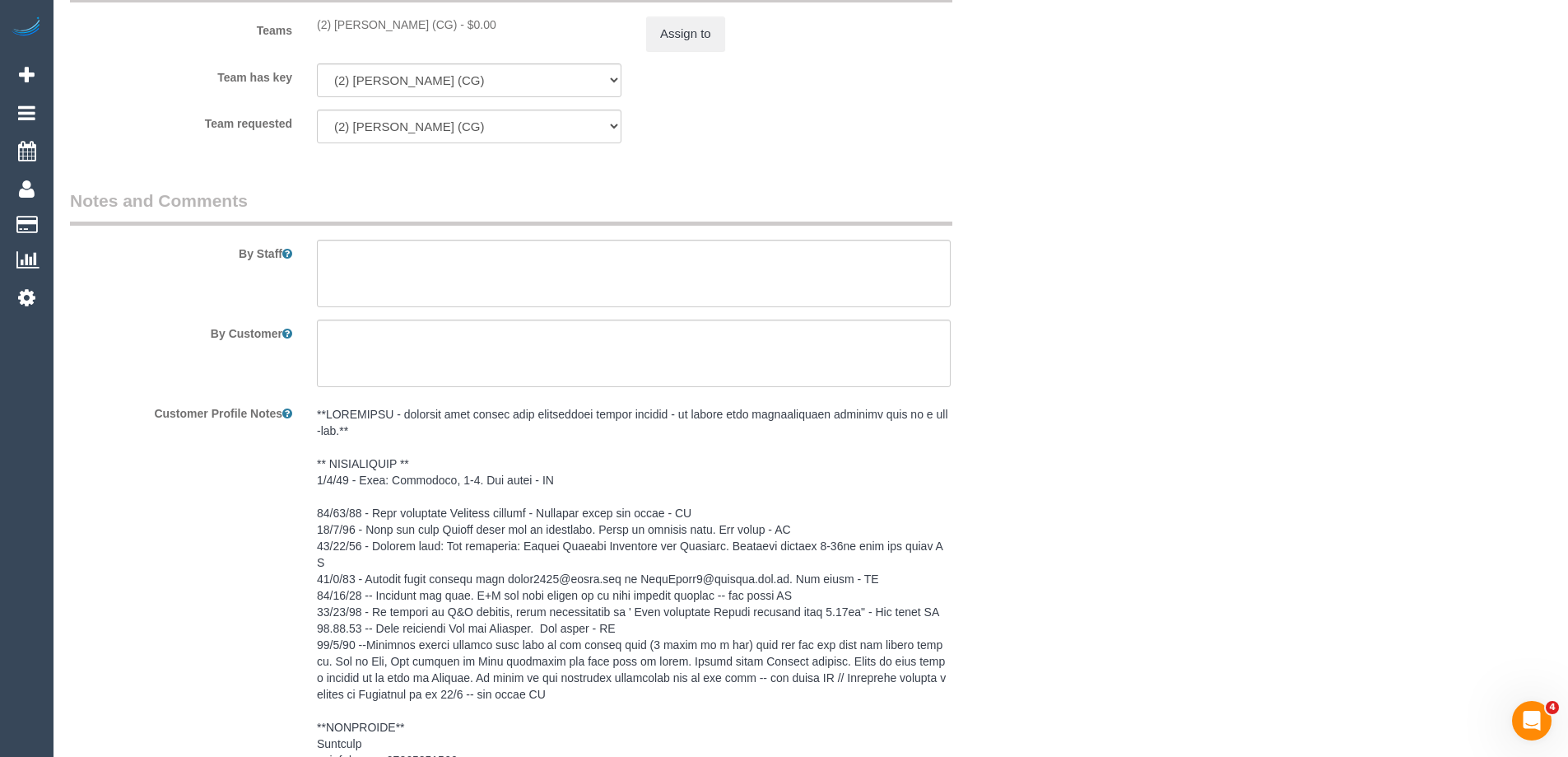
scroll to position [2389, 0]
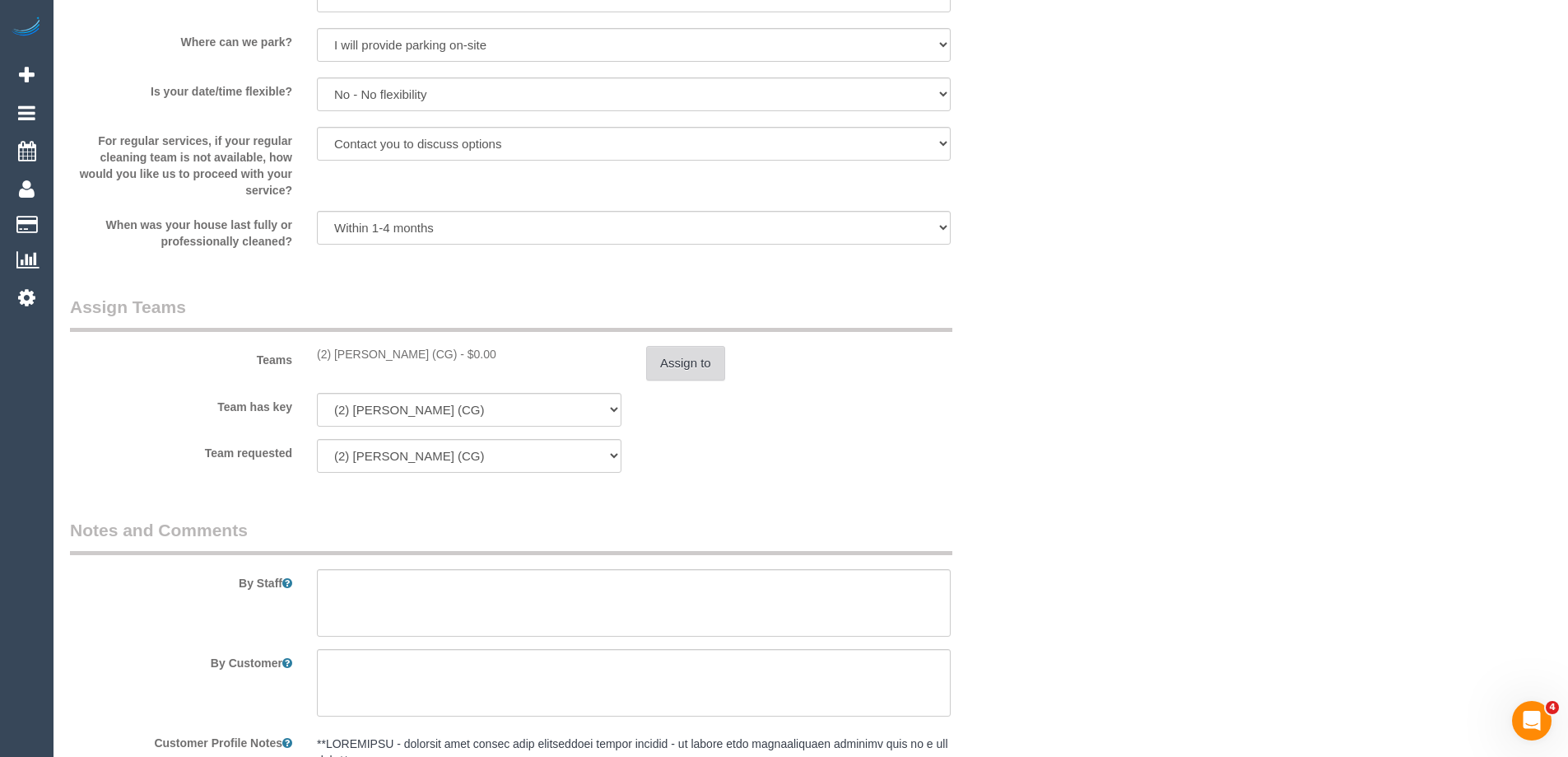
click at [689, 368] on button "Assign to" at bounding box center [685, 363] width 79 height 34
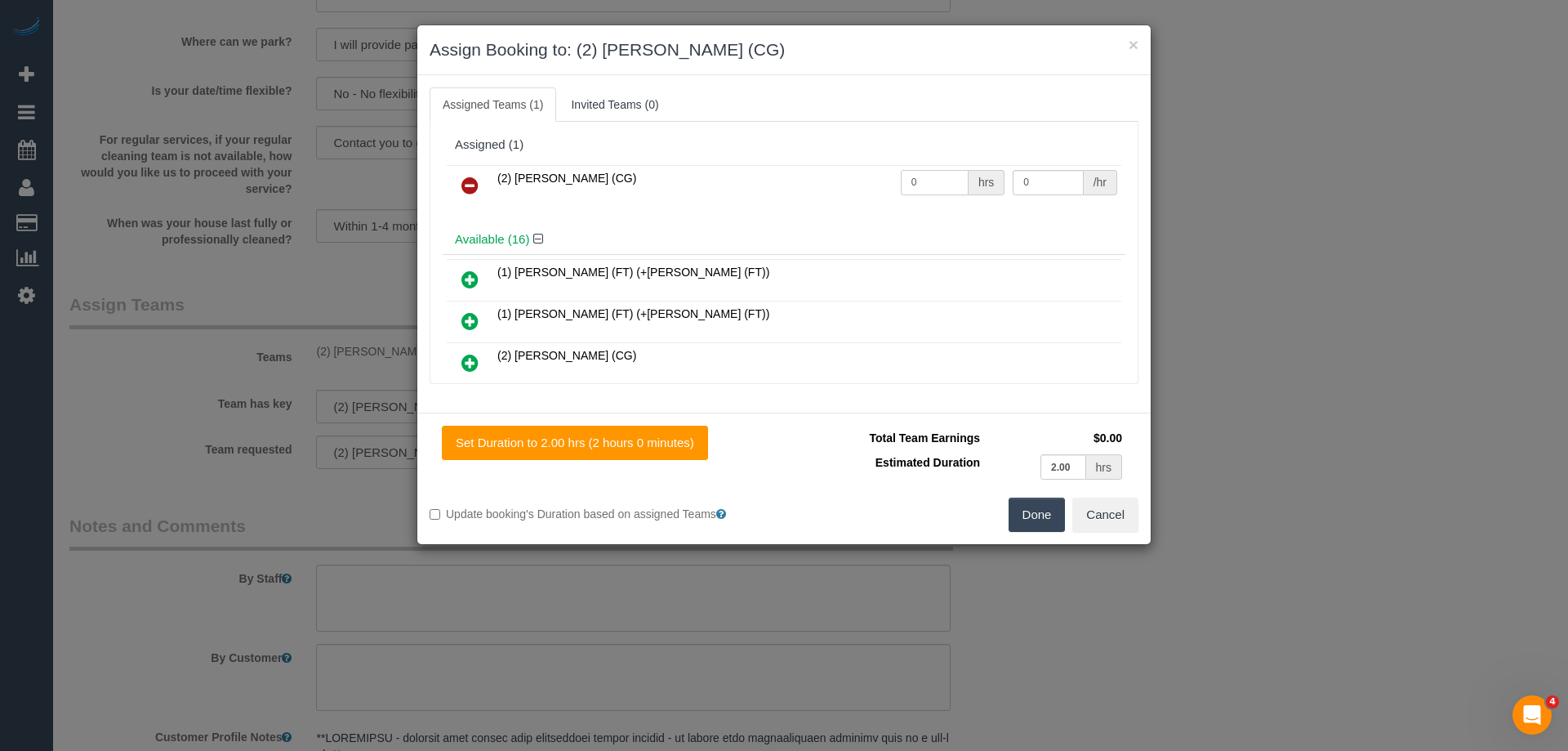
click at [851, 183] on tr "(2) [PERSON_NAME] (CG) 0 hrs 0 /hr" at bounding box center [784, 186] width 675 height 42
type input "2"
drag, startPoint x: 989, startPoint y: 184, endPoint x: 886, endPoint y: 173, distance: 103.6
click at [886, 173] on tr "(2) [PERSON_NAME] (CG) 2 hrs 0 /hr" at bounding box center [784, 186] width 675 height 42
type input "41.25"
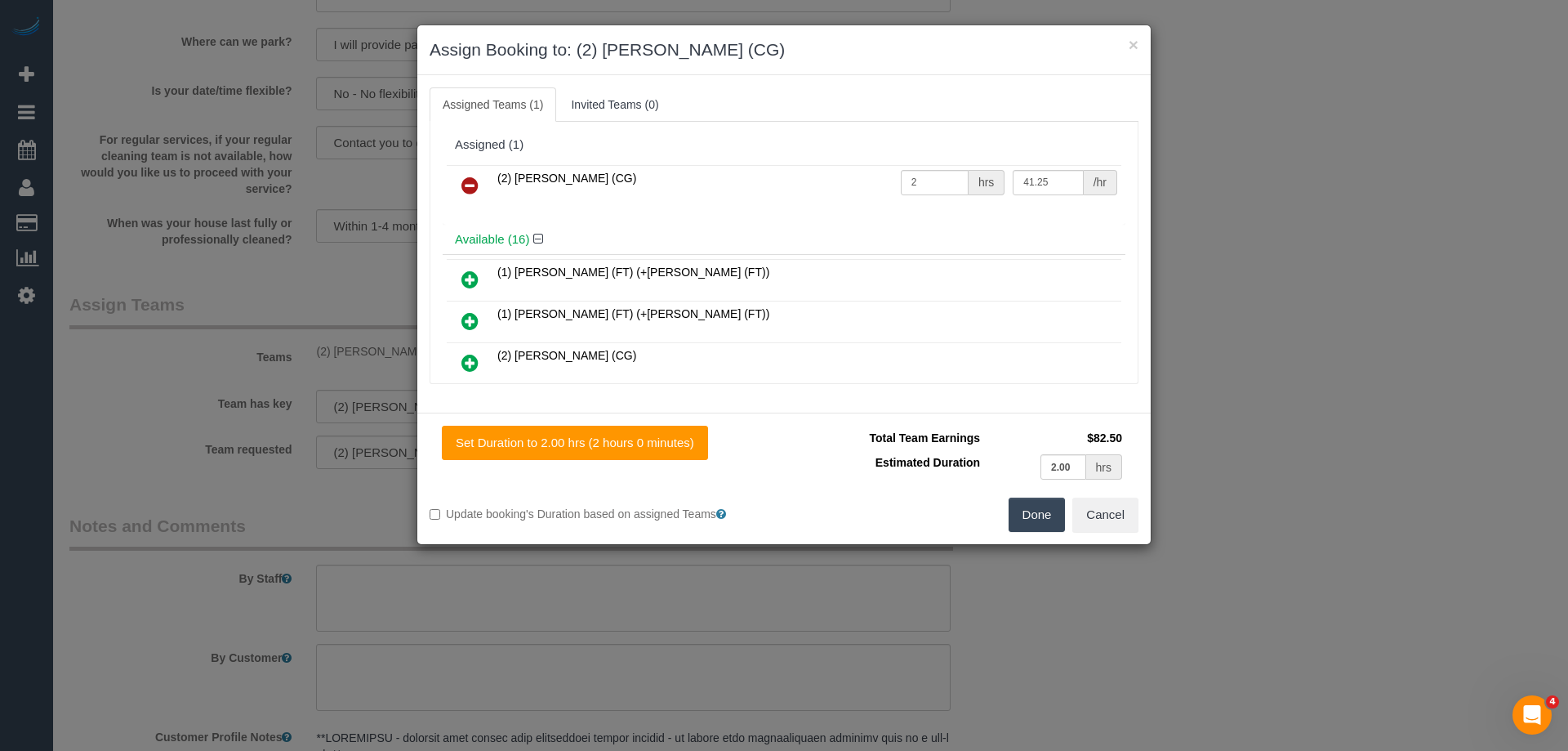
click at [1037, 521] on button "Done" at bounding box center [1037, 514] width 57 height 34
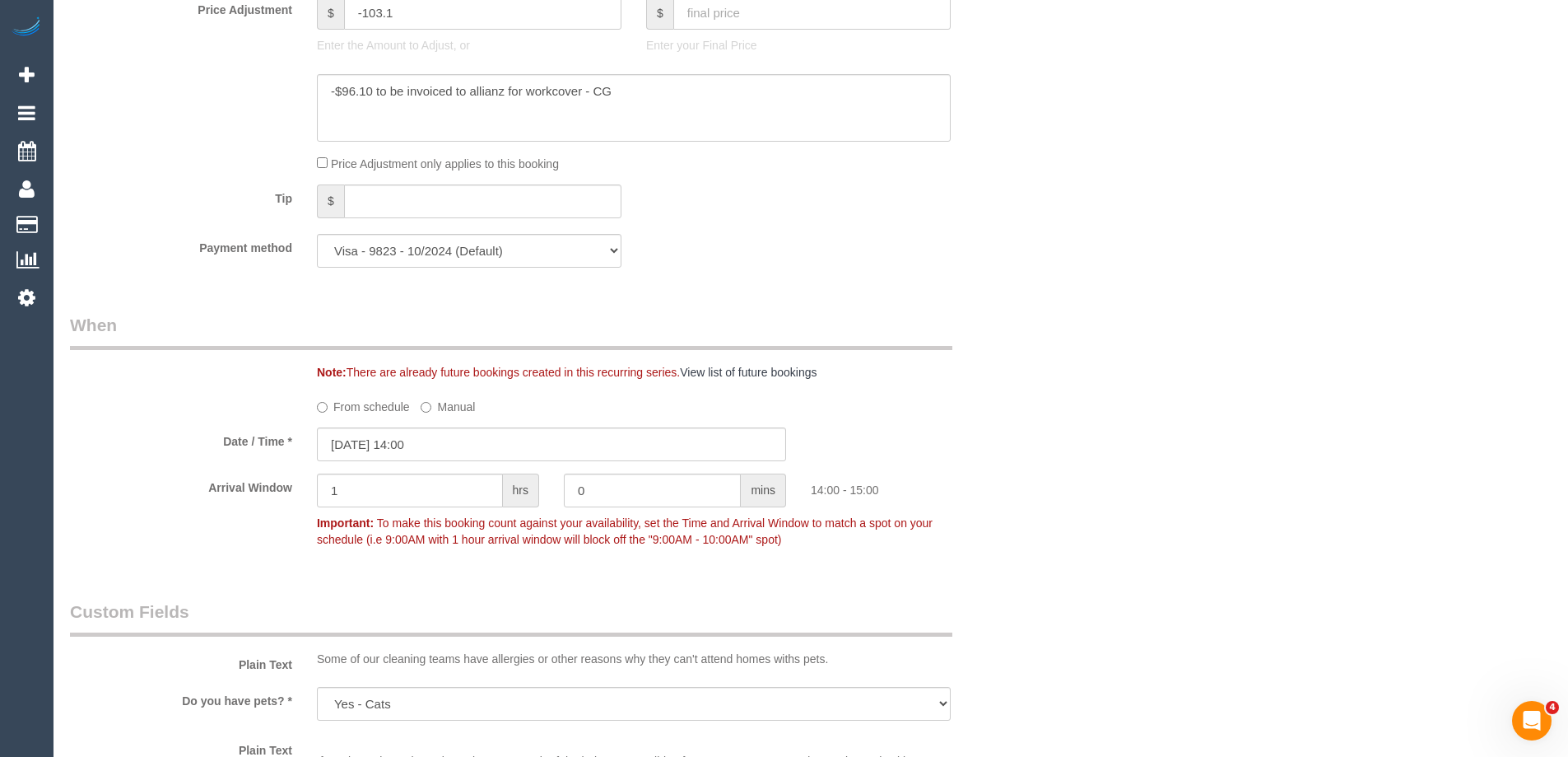
scroll to position [1482, 0]
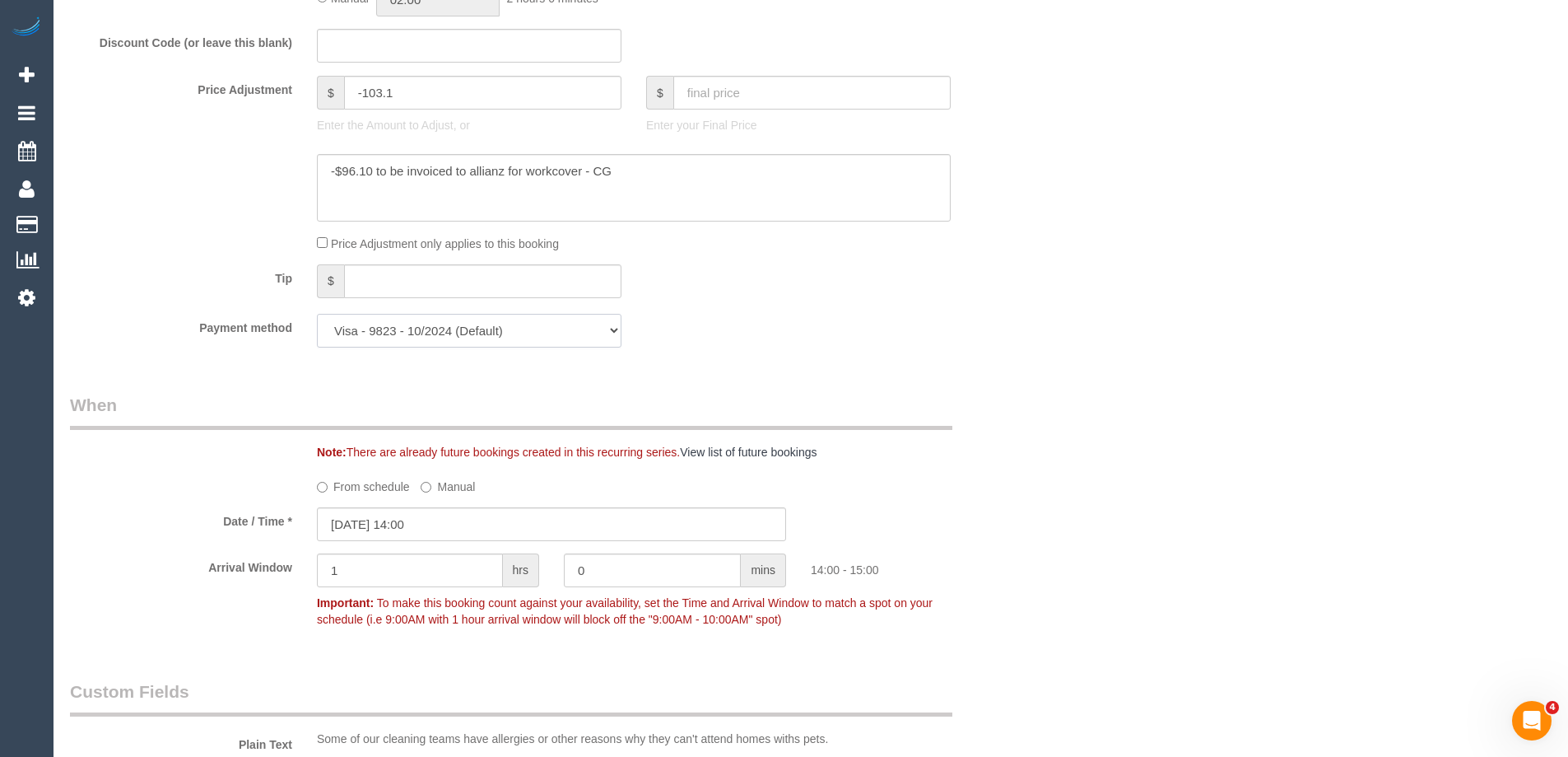
click at [380, 328] on select "Visa - 9823 - 10/2024 (Default) Add Credit Card ─────────────── Cash Check Payp…" at bounding box center [469, 330] width 305 height 34
select select "string:stripe"
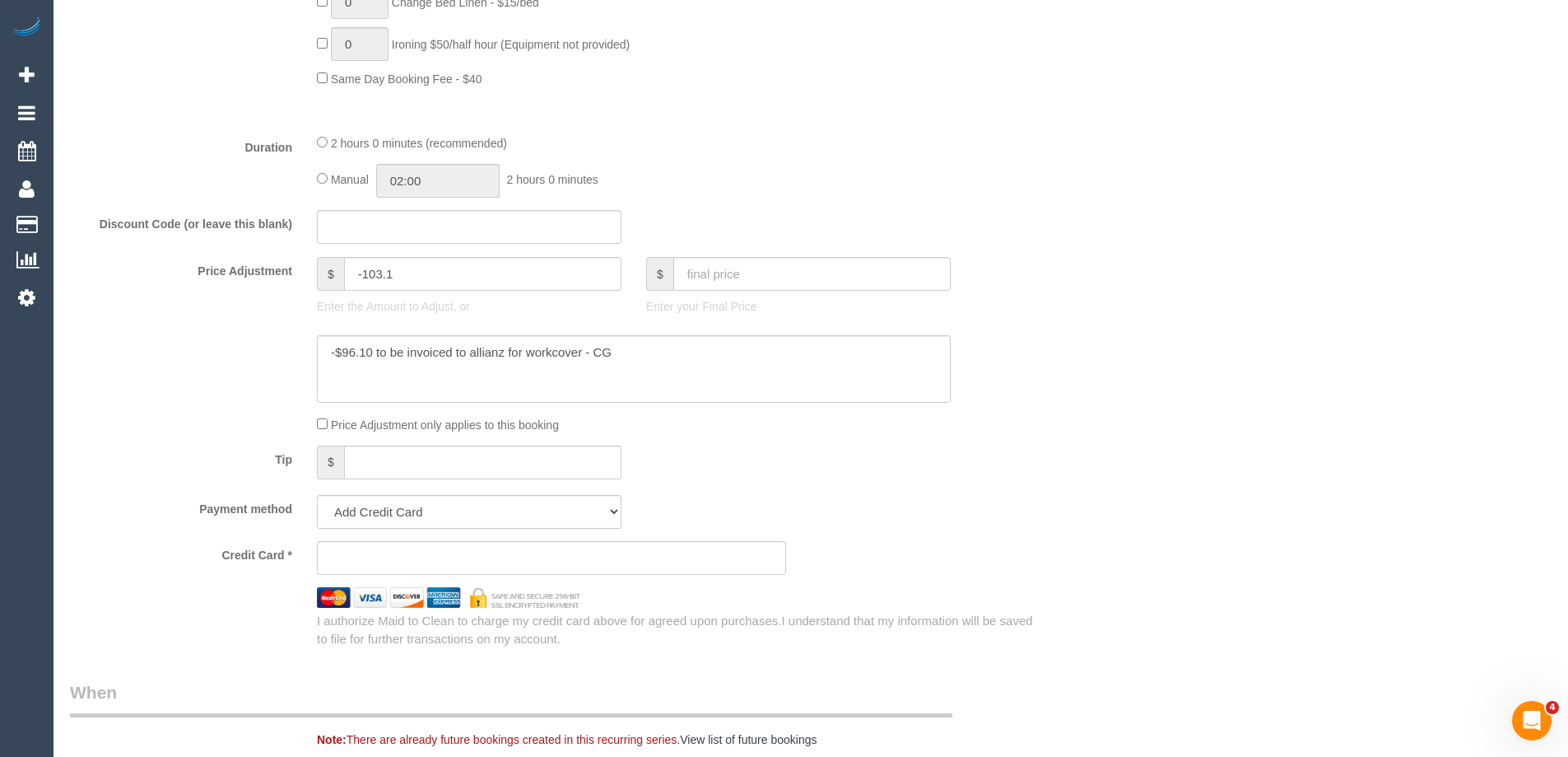
scroll to position [1342, 0]
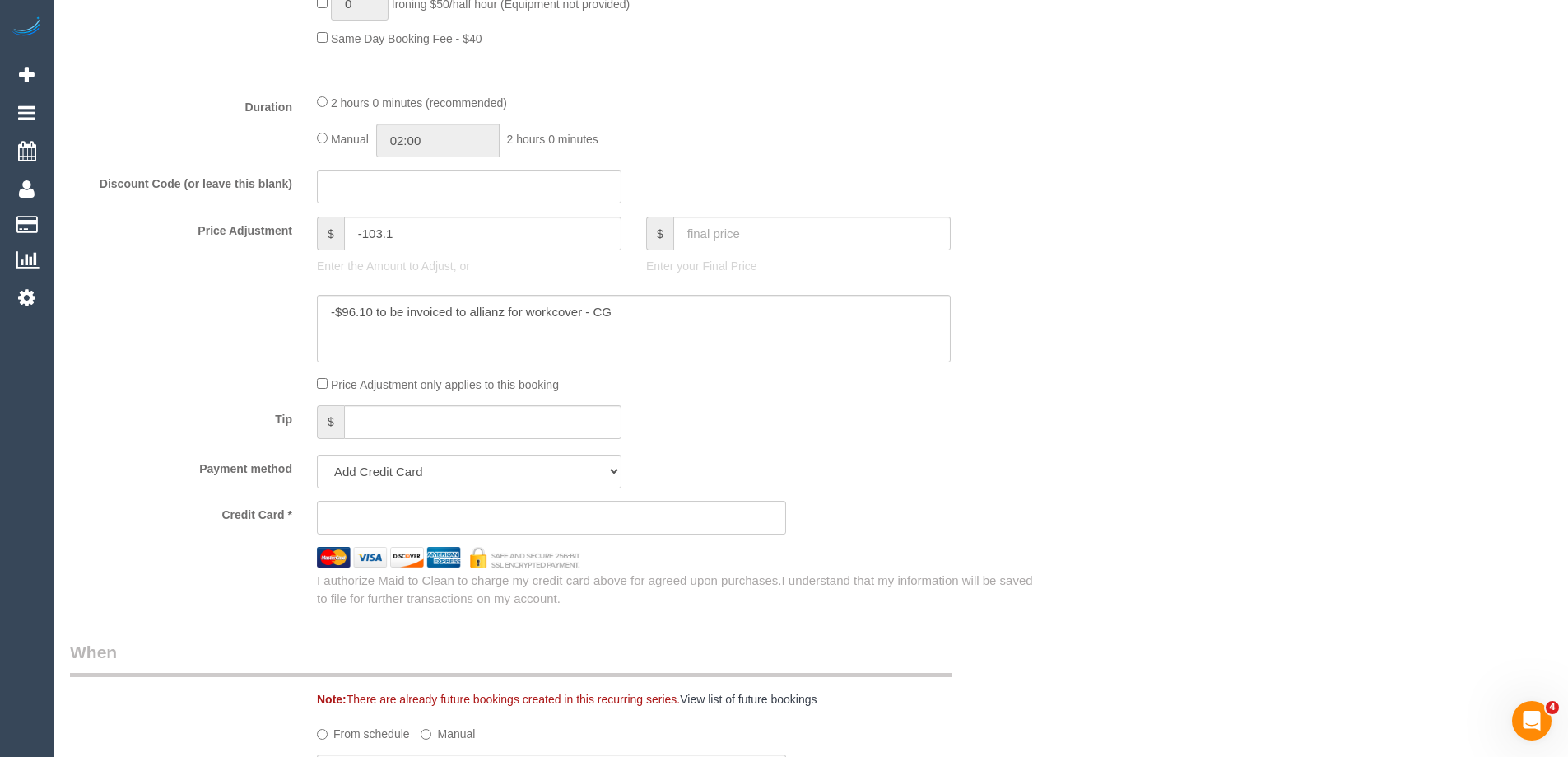
click at [971, 429] on div "Tip $" at bounding box center [552, 423] width 988 height 37
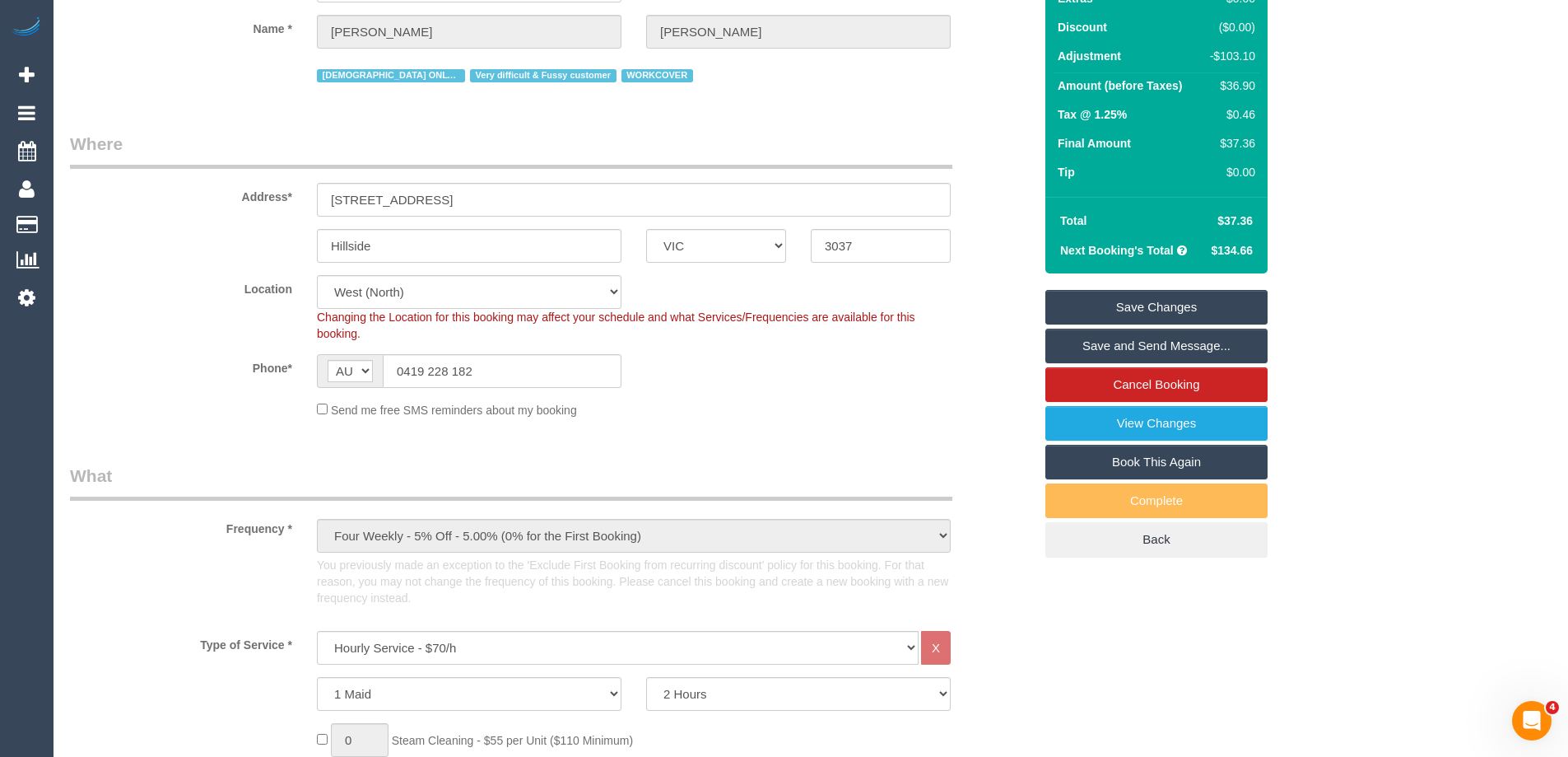
scroll to position [0, 0]
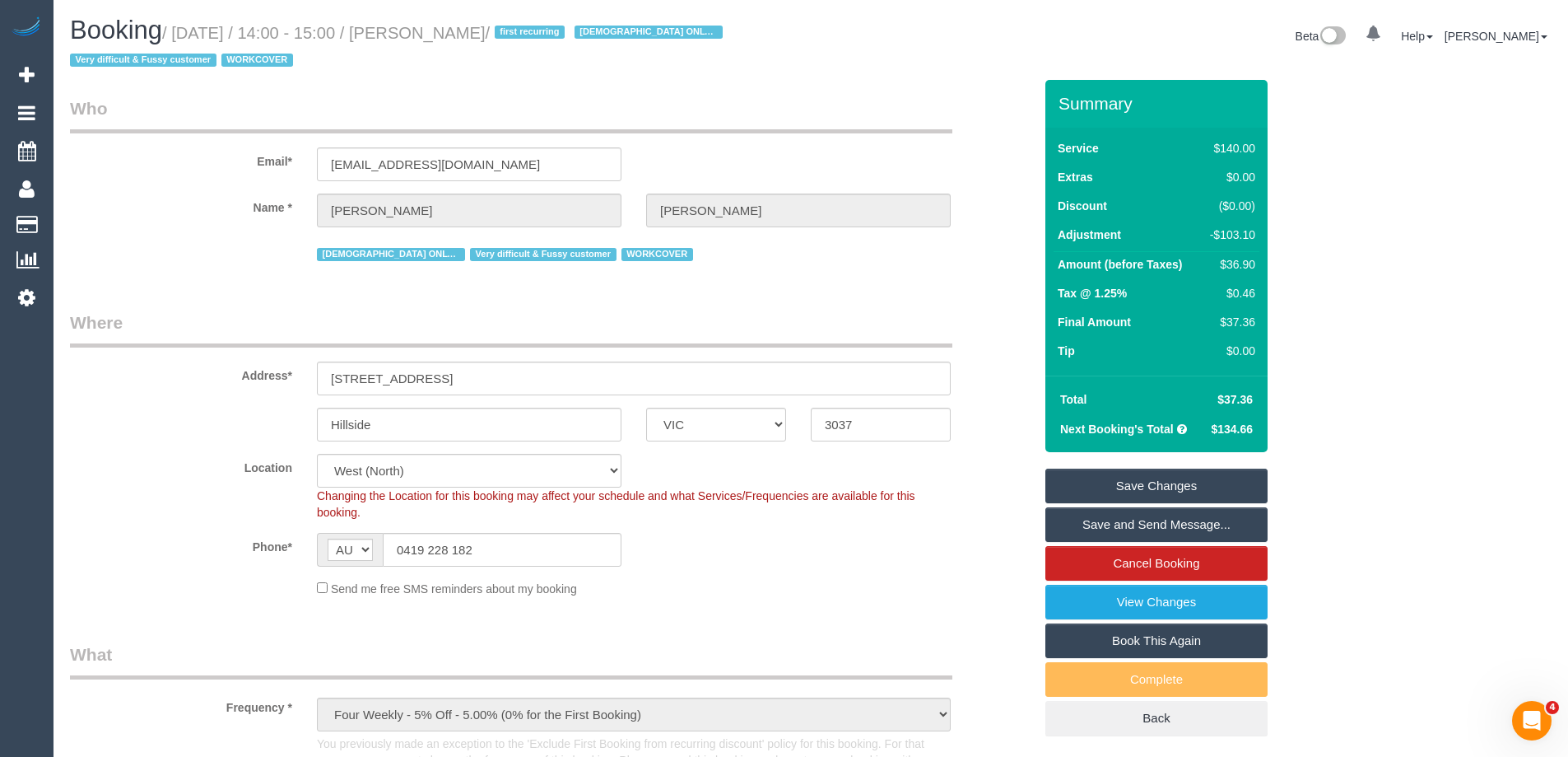
click at [1084, 490] on link "Save Changes" at bounding box center [1156, 486] width 223 height 34
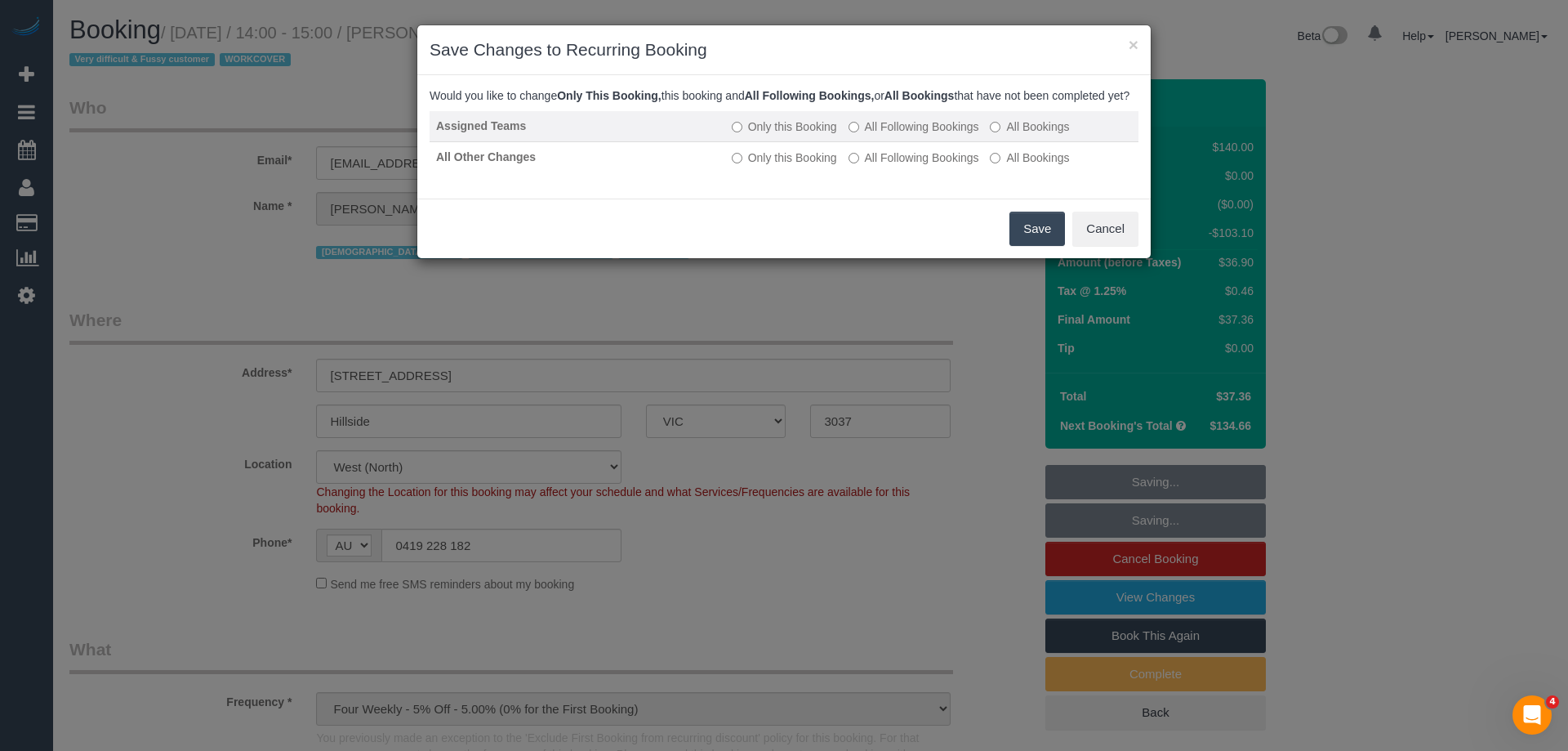
click at [883, 135] on label "All Following Bookings" at bounding box center [913, 127] width 131 height 17
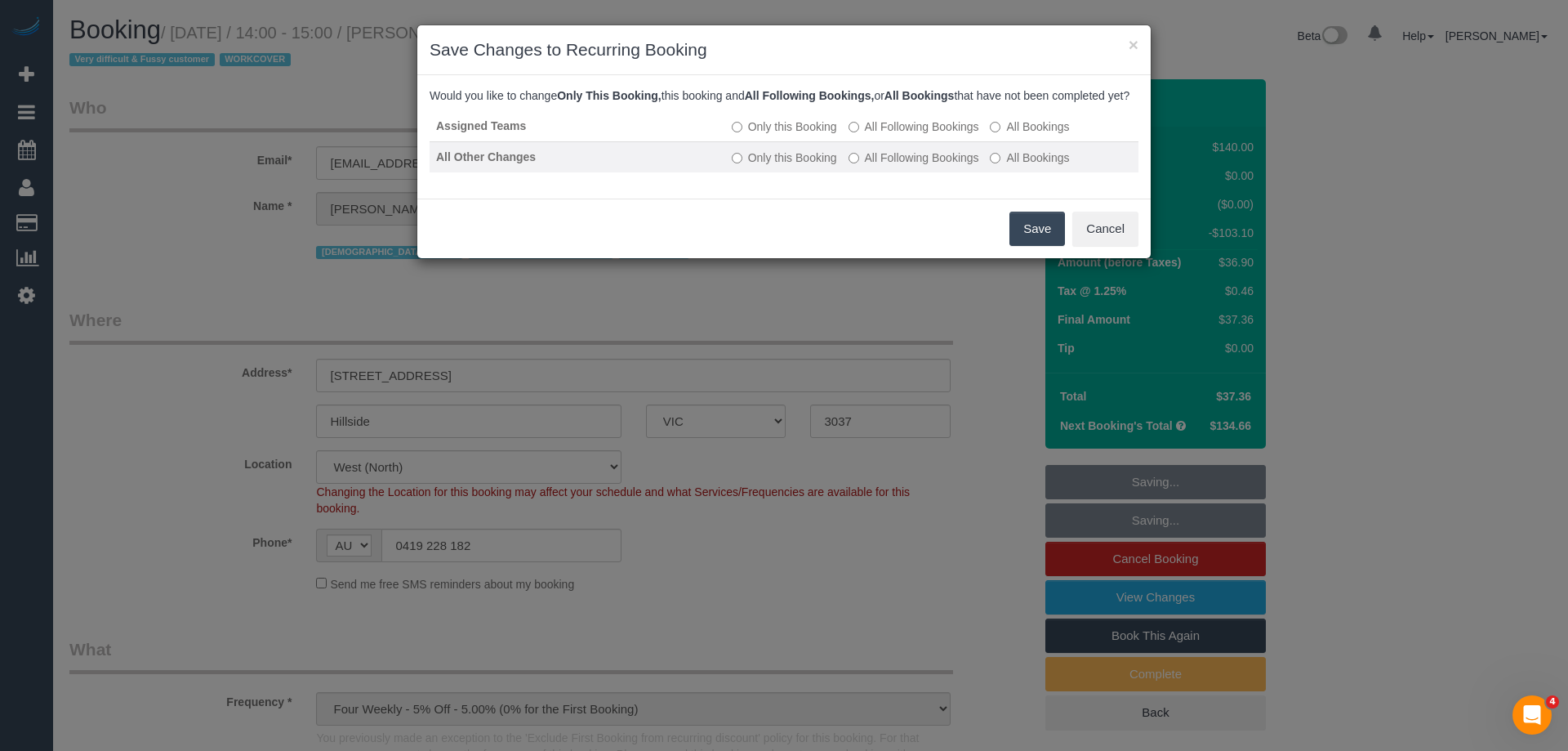
click at [874, 166] on label "All Following Bookings" at bounding box center [913, 158] width 131 height 17
click at [1021, 238] on button "Save" at bounding box center [1037, 228] width 56 height 34
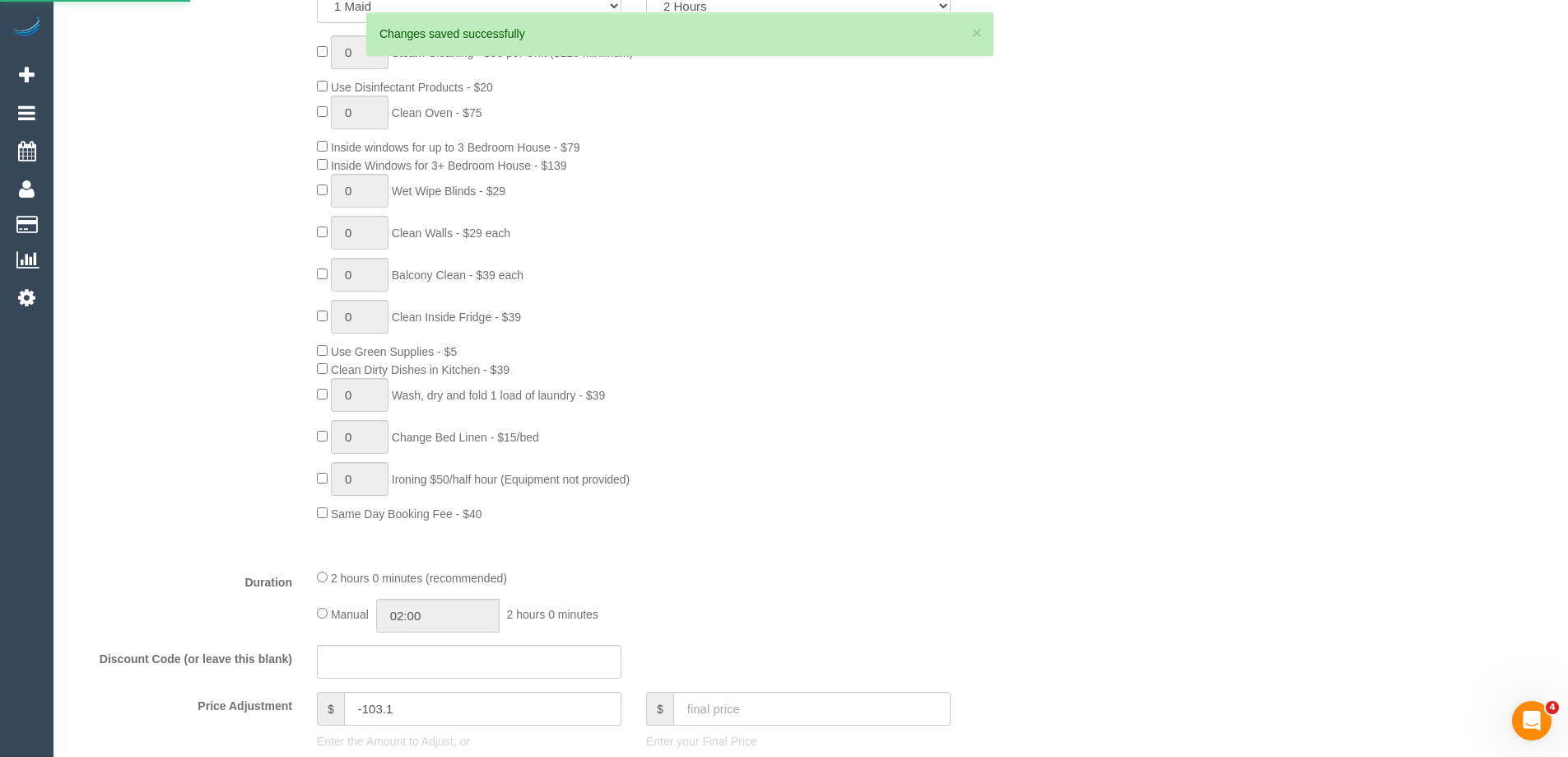
scroll to position [1070, 0]
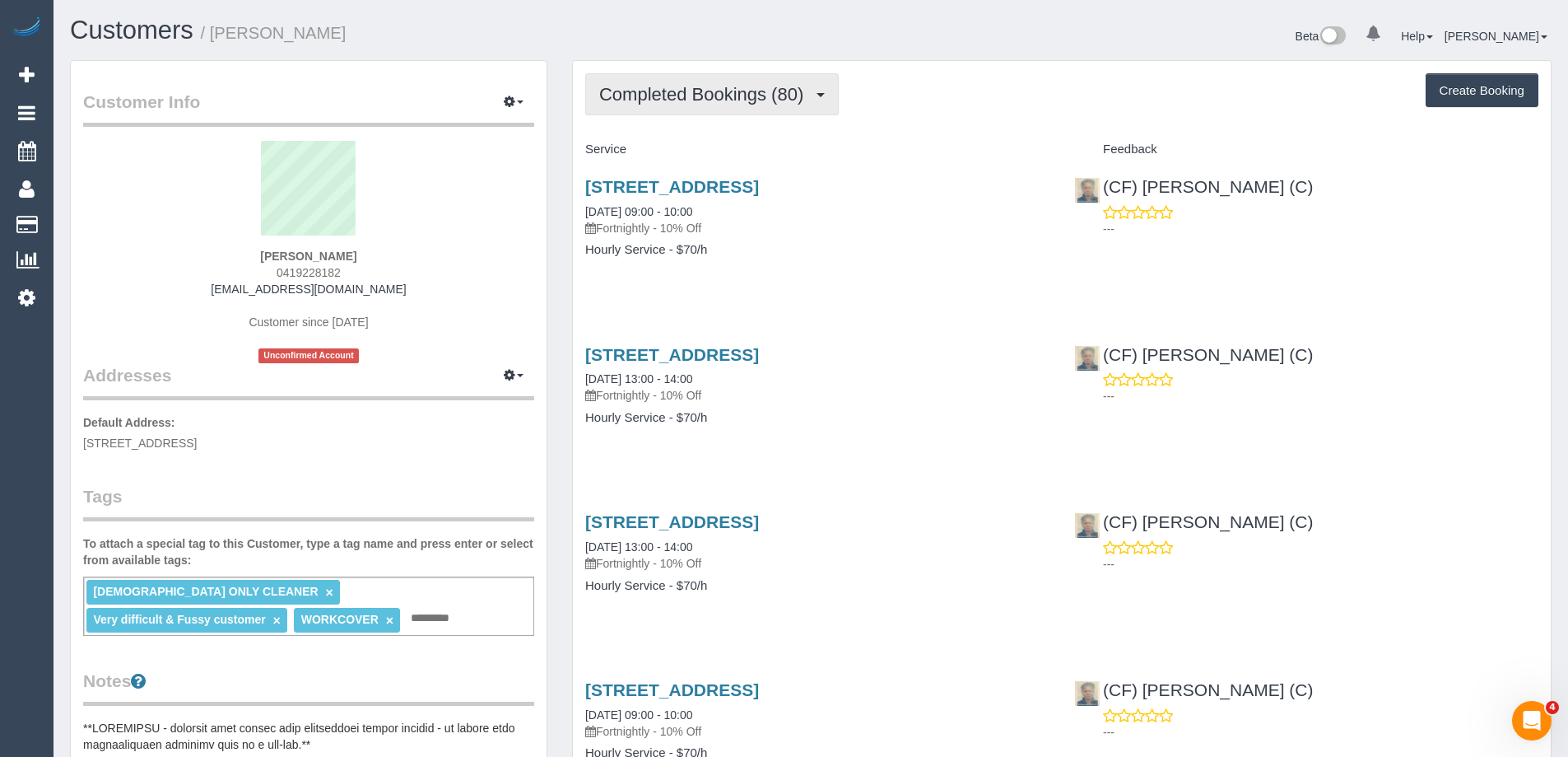
click at [688, 100] on span "Completed Bookings (80)" at bounding box center [705, 94] width 212 height 21
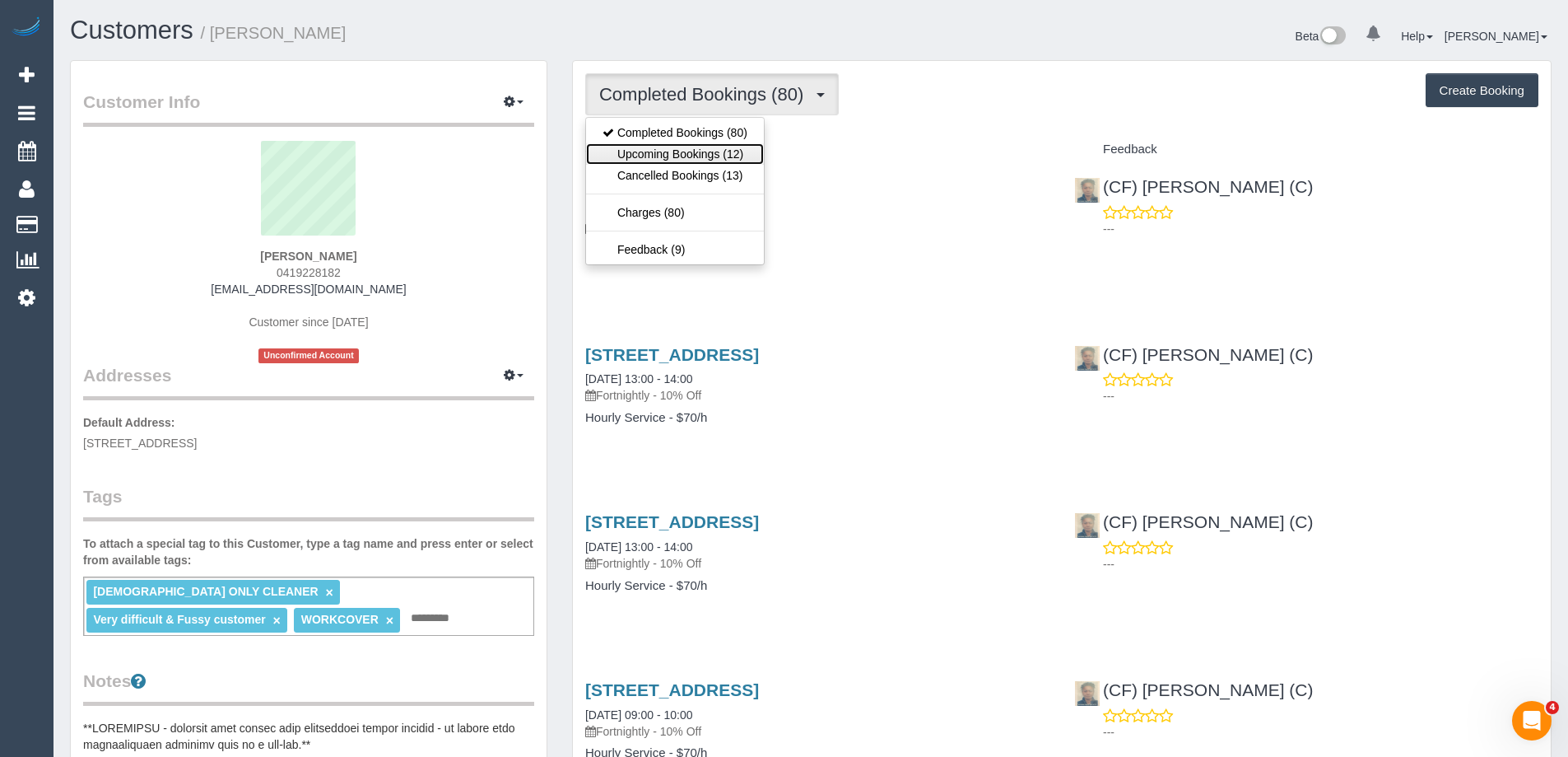
click at [692, 147] on link "Upcoming Bookings (12)" at bounding box center [675, 154] width 178 height 21
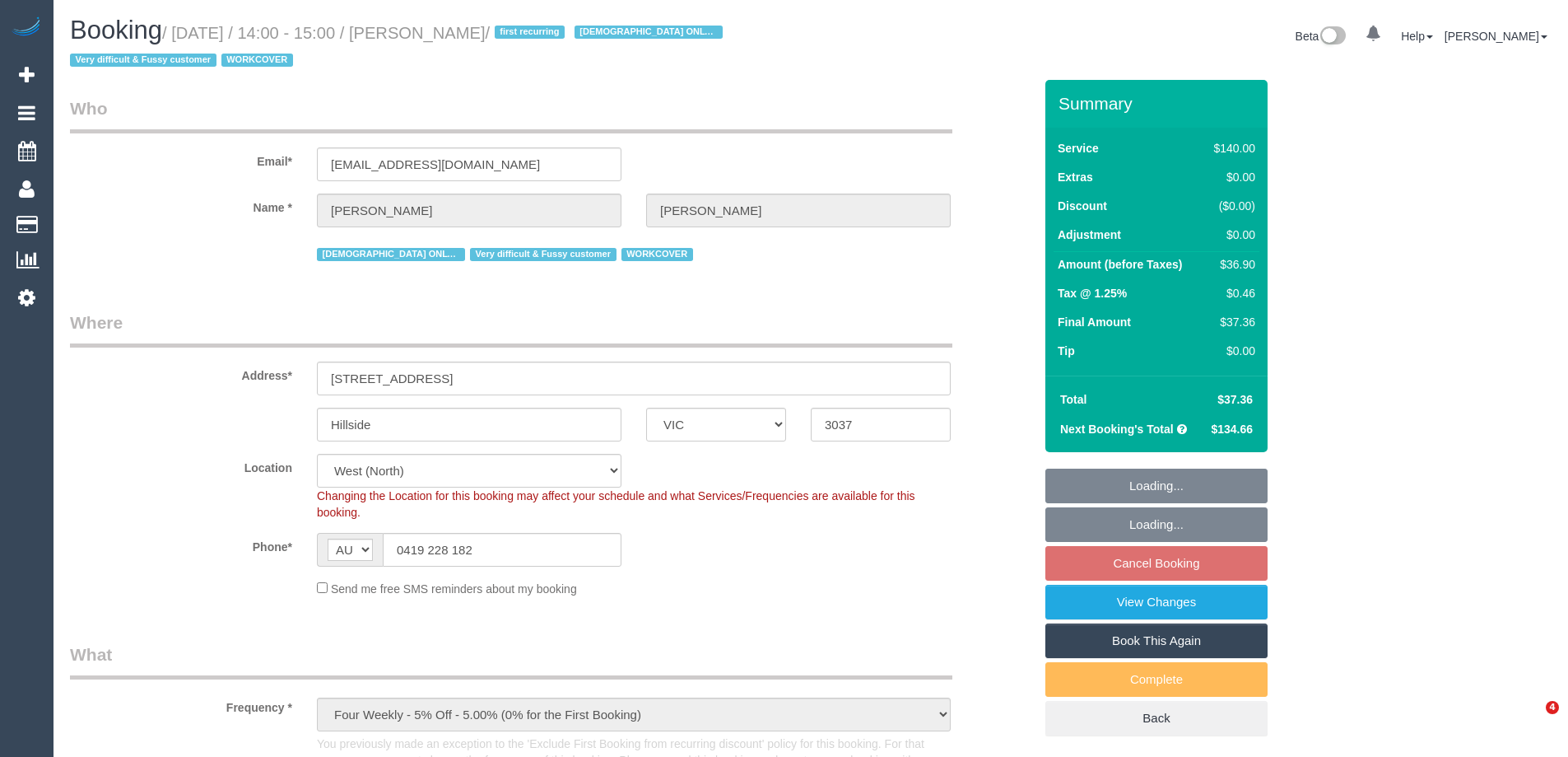
select select "VIC"
select select "number:29"
select select "number:14"
select select "number:18"
select select "number:25"
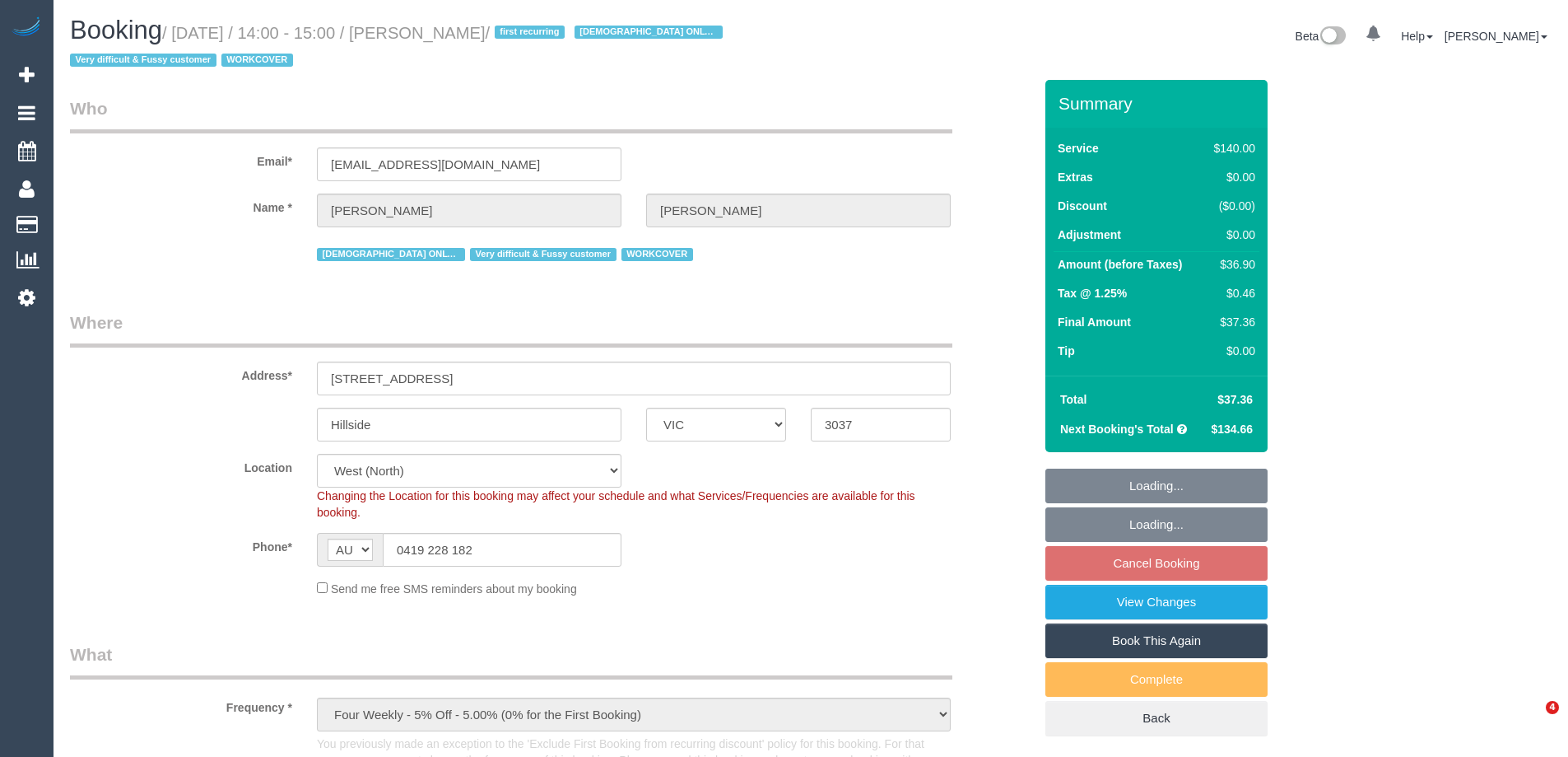
select select "number:35"
select select "number:13"
select select "object:1442"
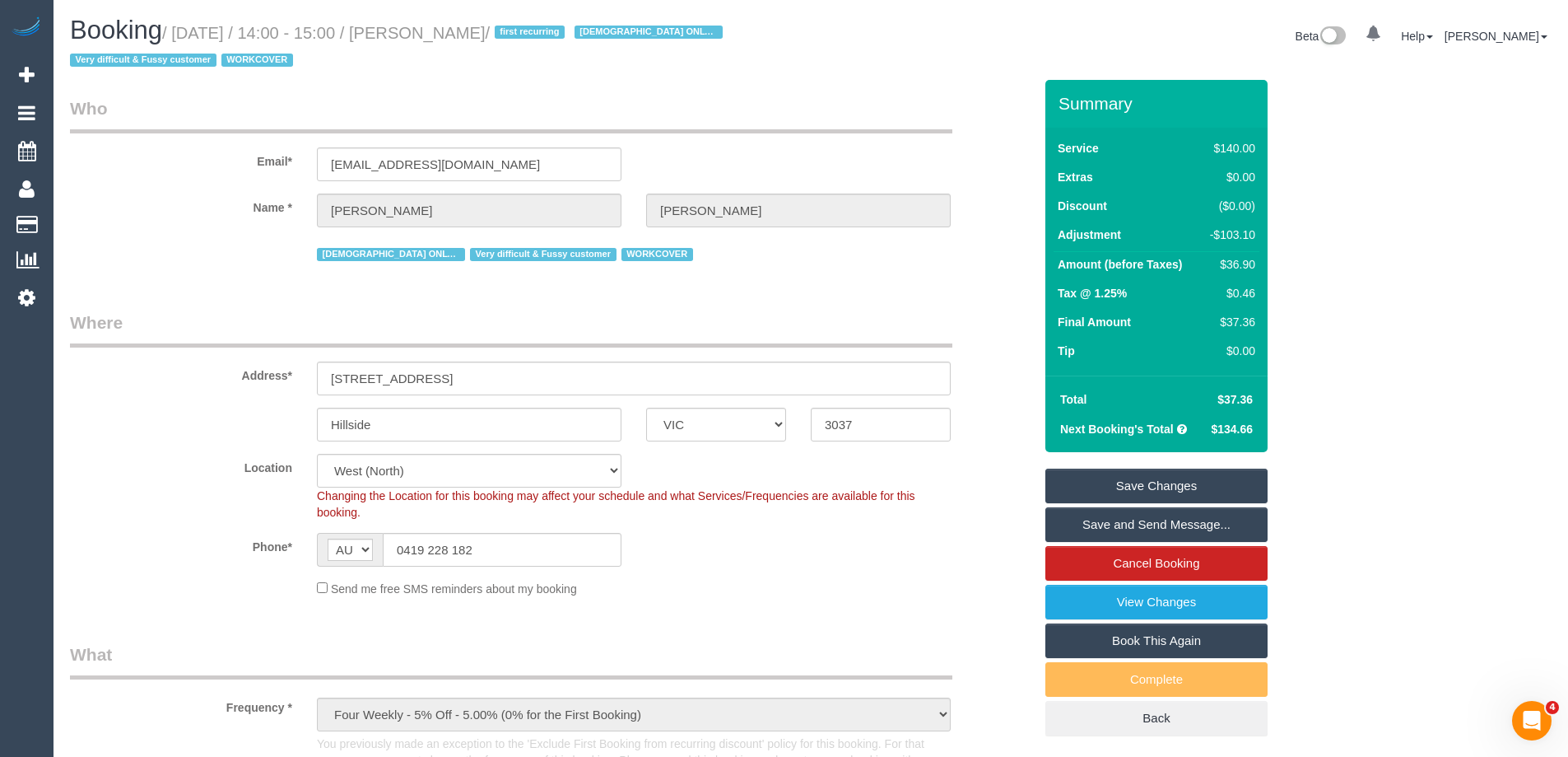
click at [1079, 525] on link "Save and Send Message..." at bounding box center [1156, 524] width 223 height 34
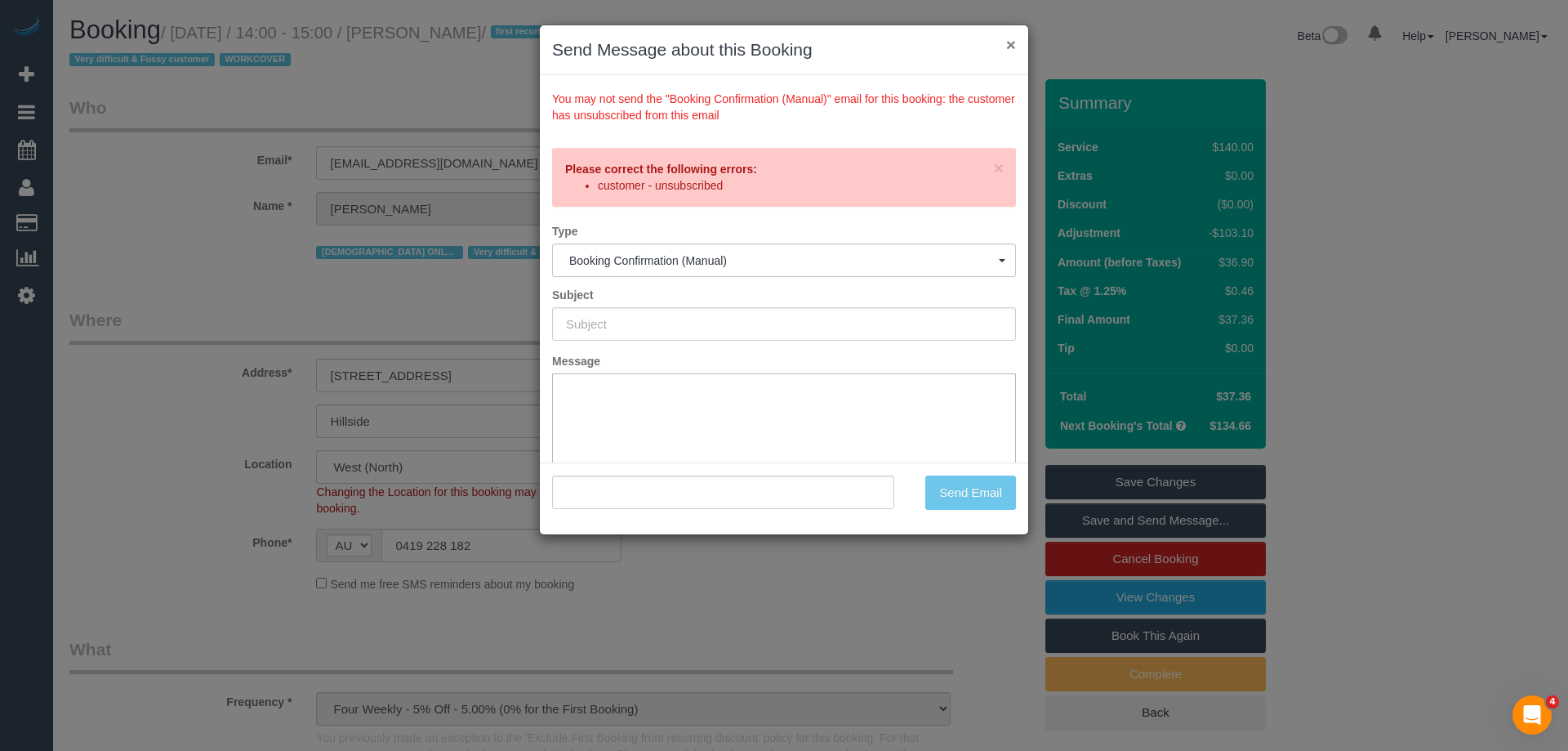
click at [1008, 43] on button "×" at bounding box center [1011, 44] width 10 height 18
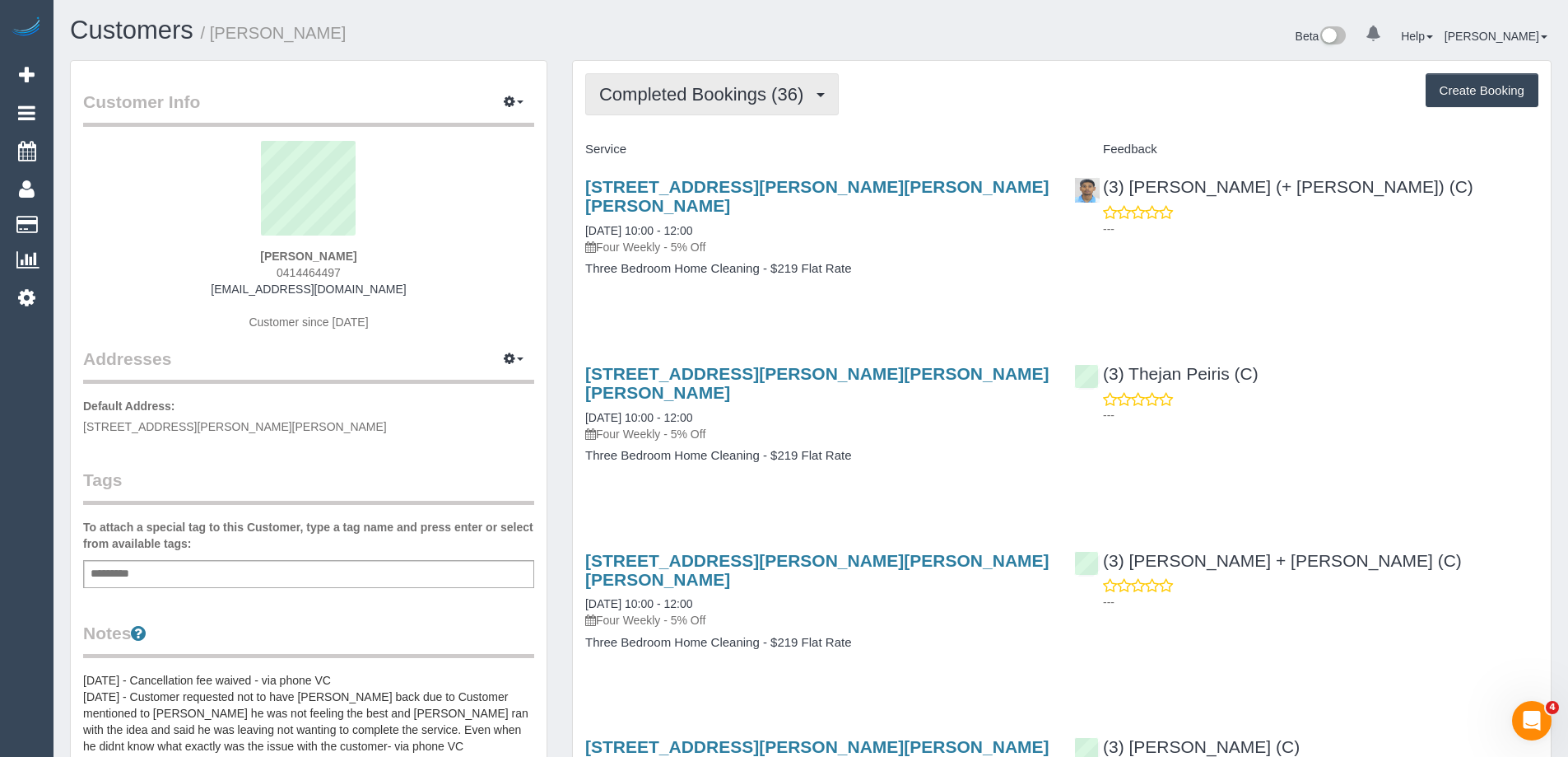
click at [678, 86] on span "Completed Bookings (36)" at bounding box center [705, 94] width 212 height 21
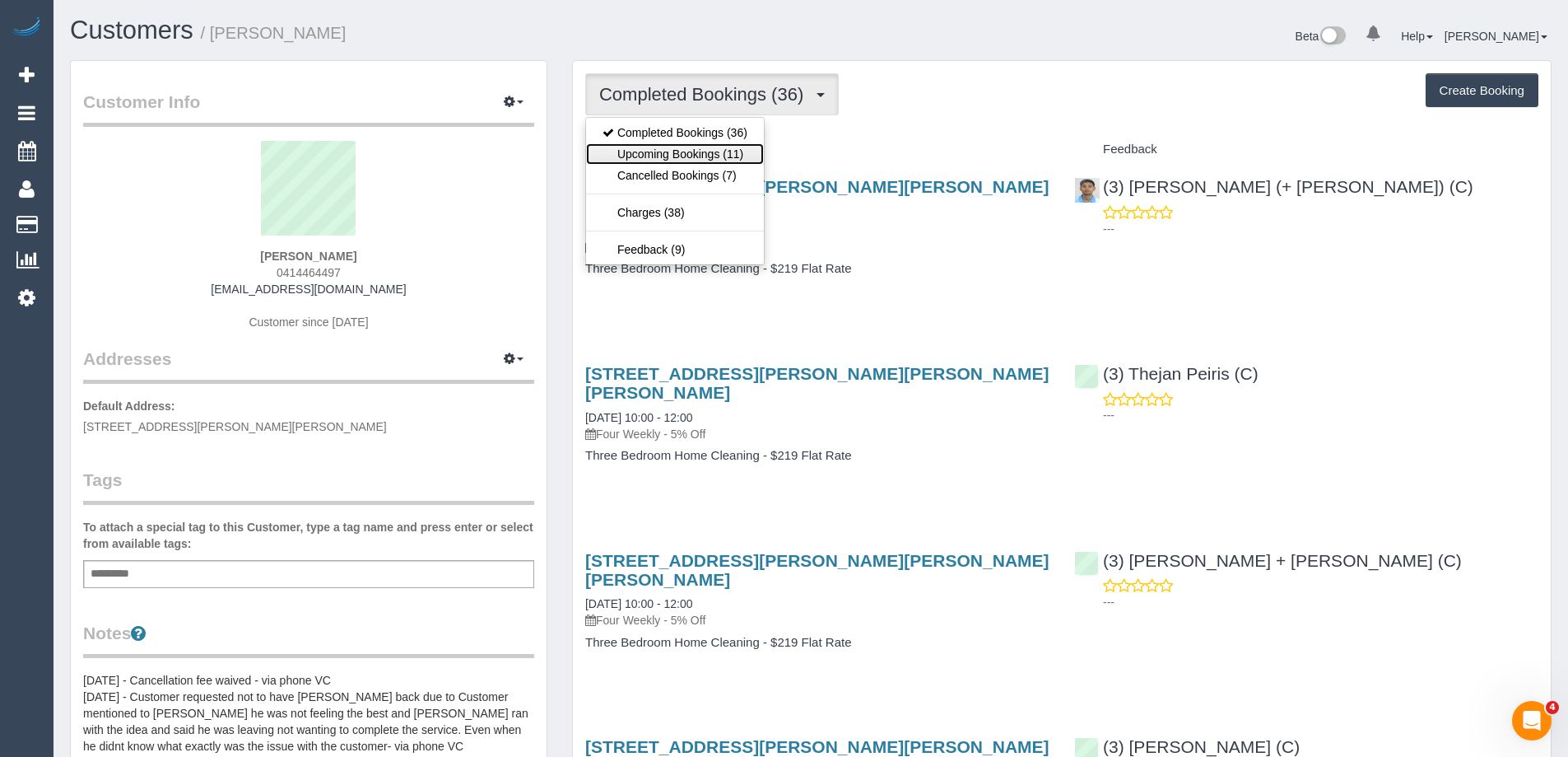
click at [708, 145] on link "Upcoming Bookings (11)" at bounding box center [675, 154] width 178 height 21
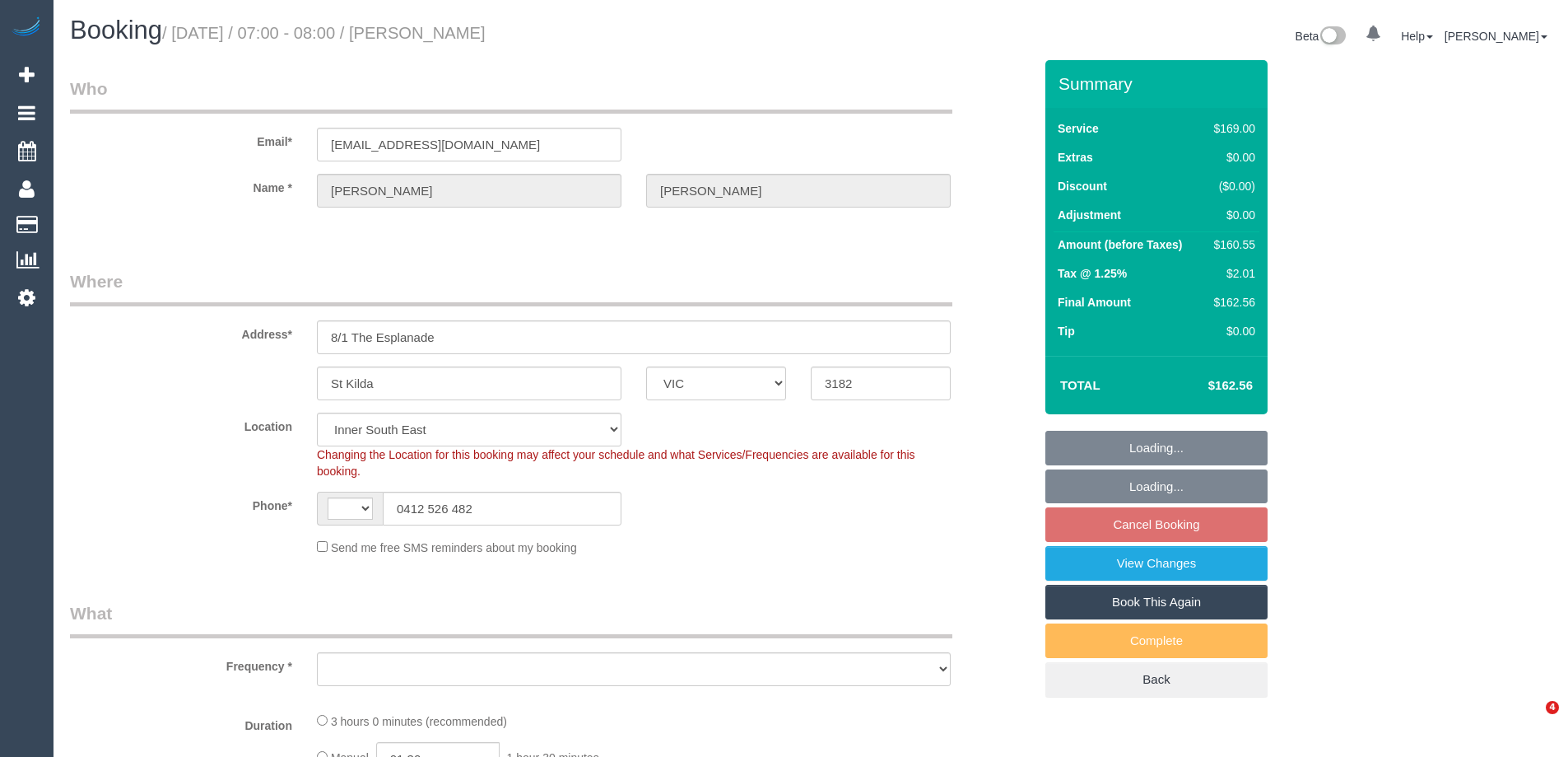
select select "VIC"
select select "string:AU"
select select "number:28"
select select "number:14"
select select "number:20"
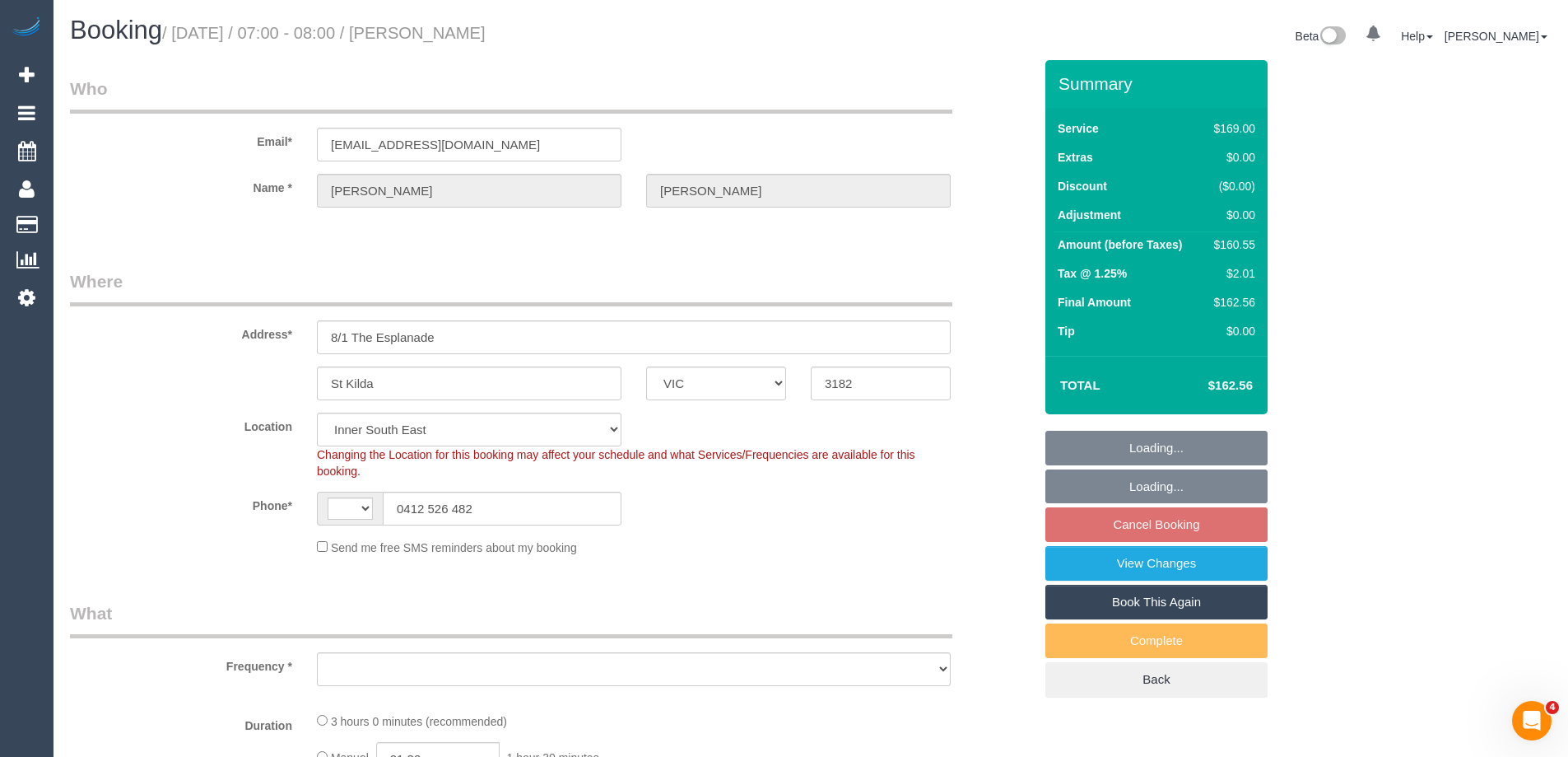
select select "number:23"
select select "number:33"
select select "number:13"
select select "object:691"
select select "string:stripe-pm_1Rdi8x2GScqysDRVC2V5ftg0"
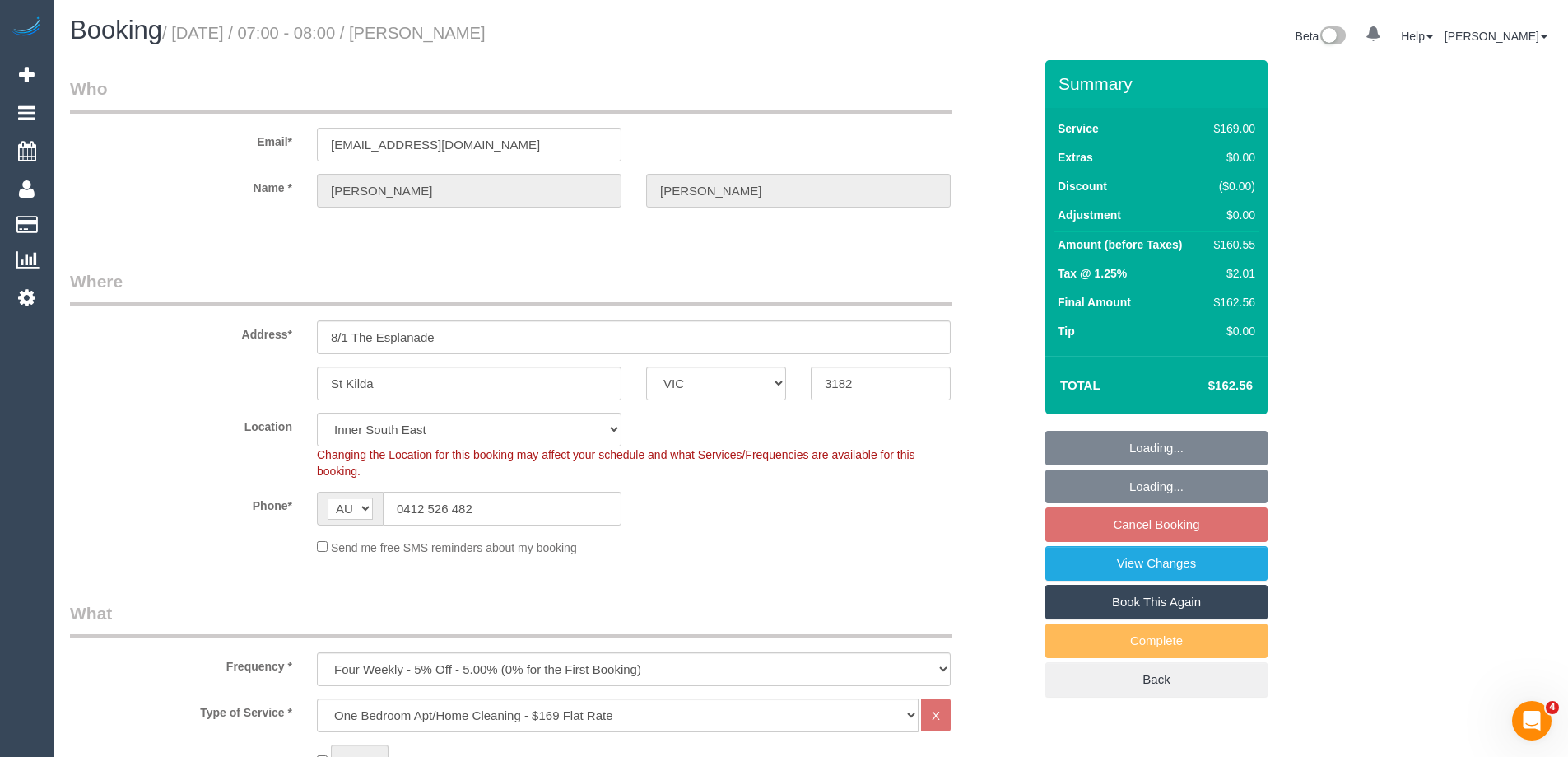
select select "object:1363"
select select "spot1"
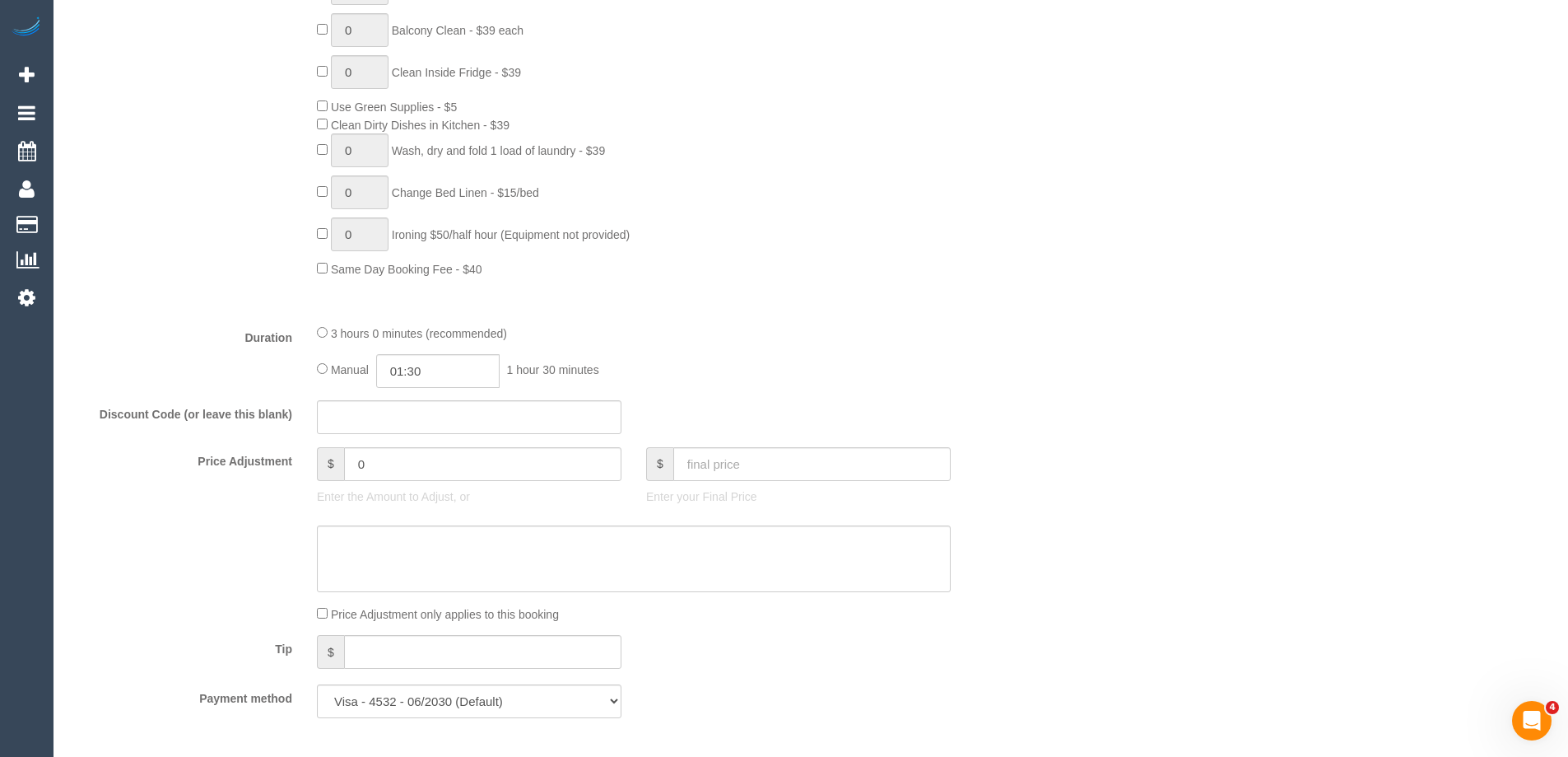
scroll to position [1070, 0]
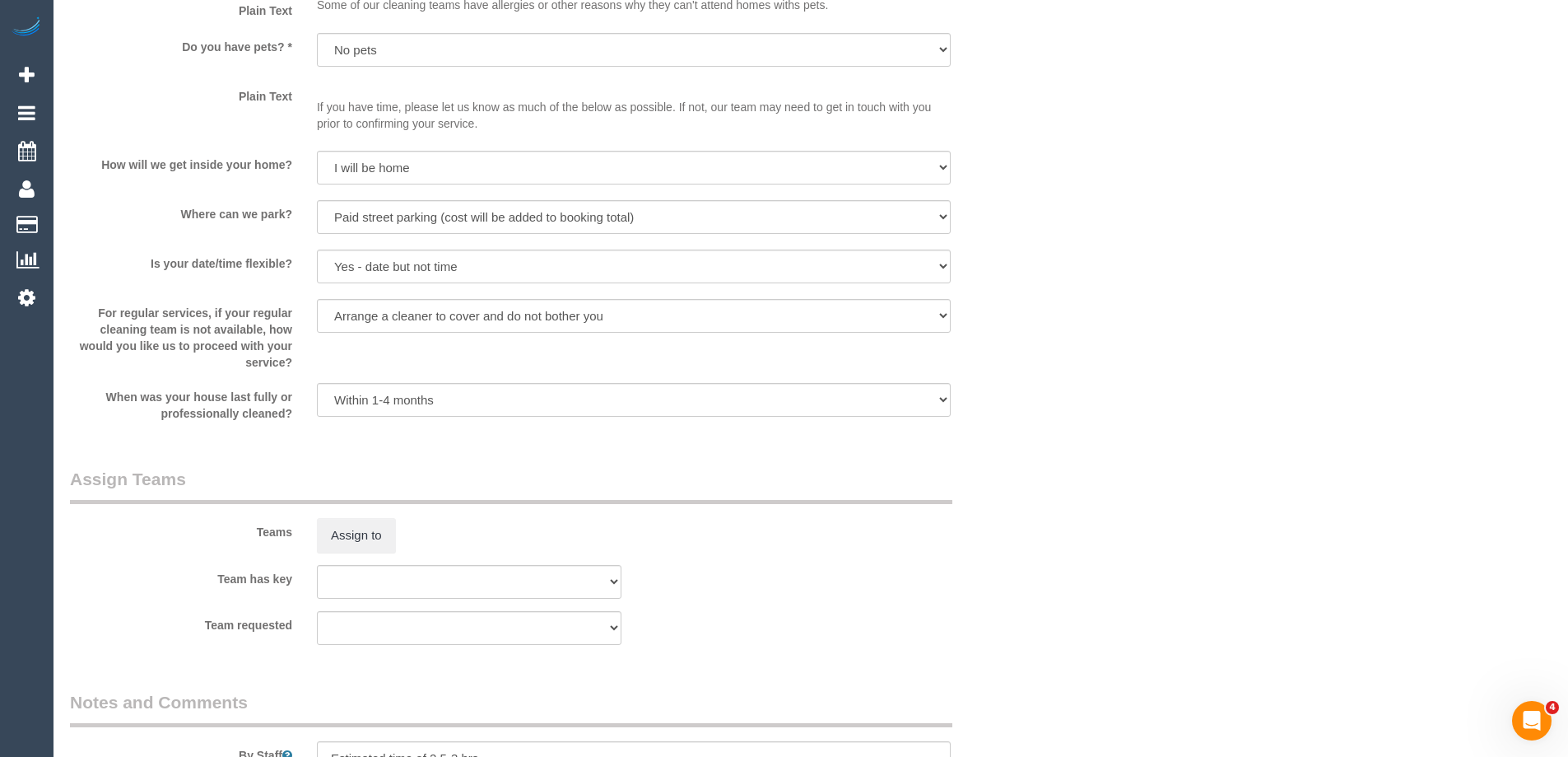
select select "spot18"
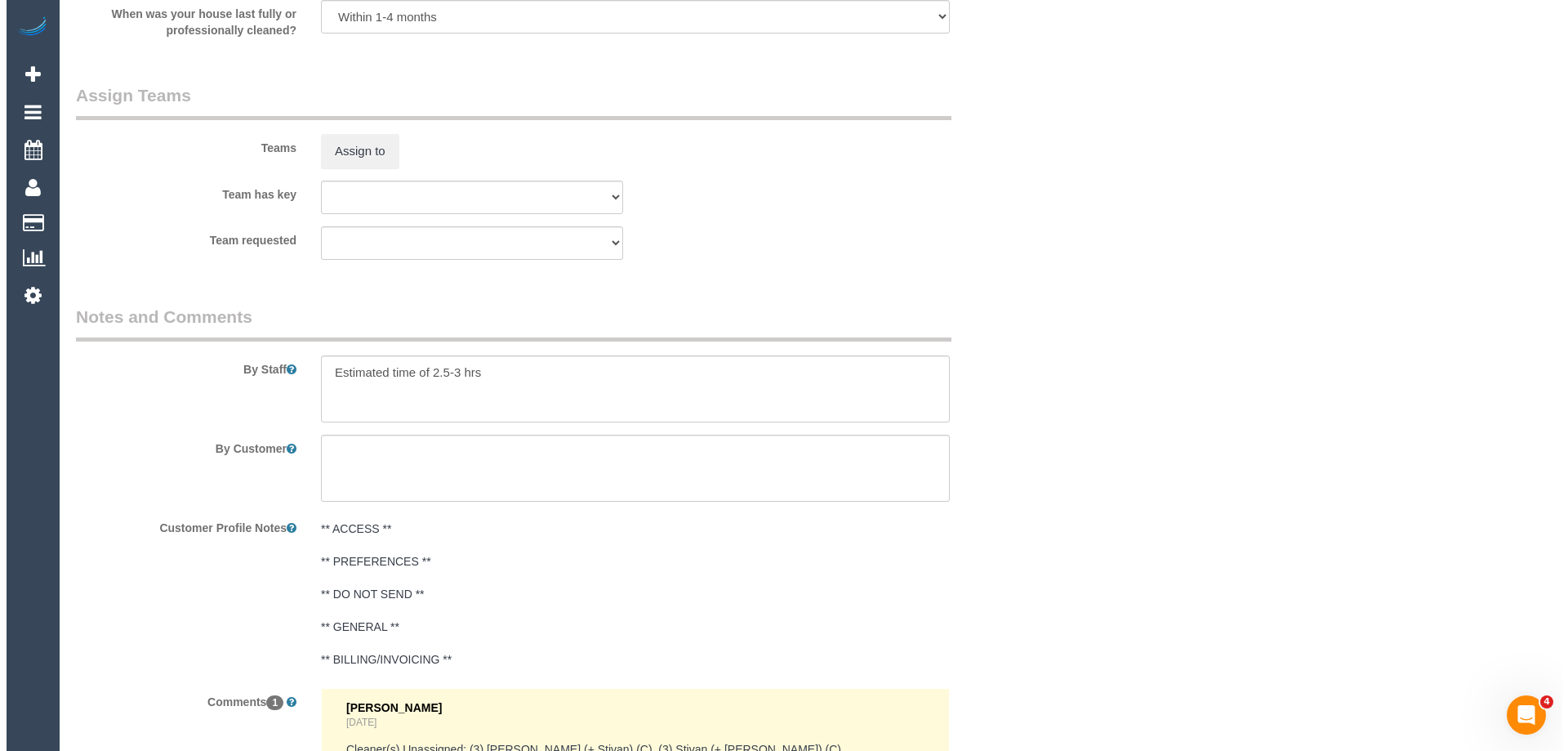
scroll to position [2301, 0]
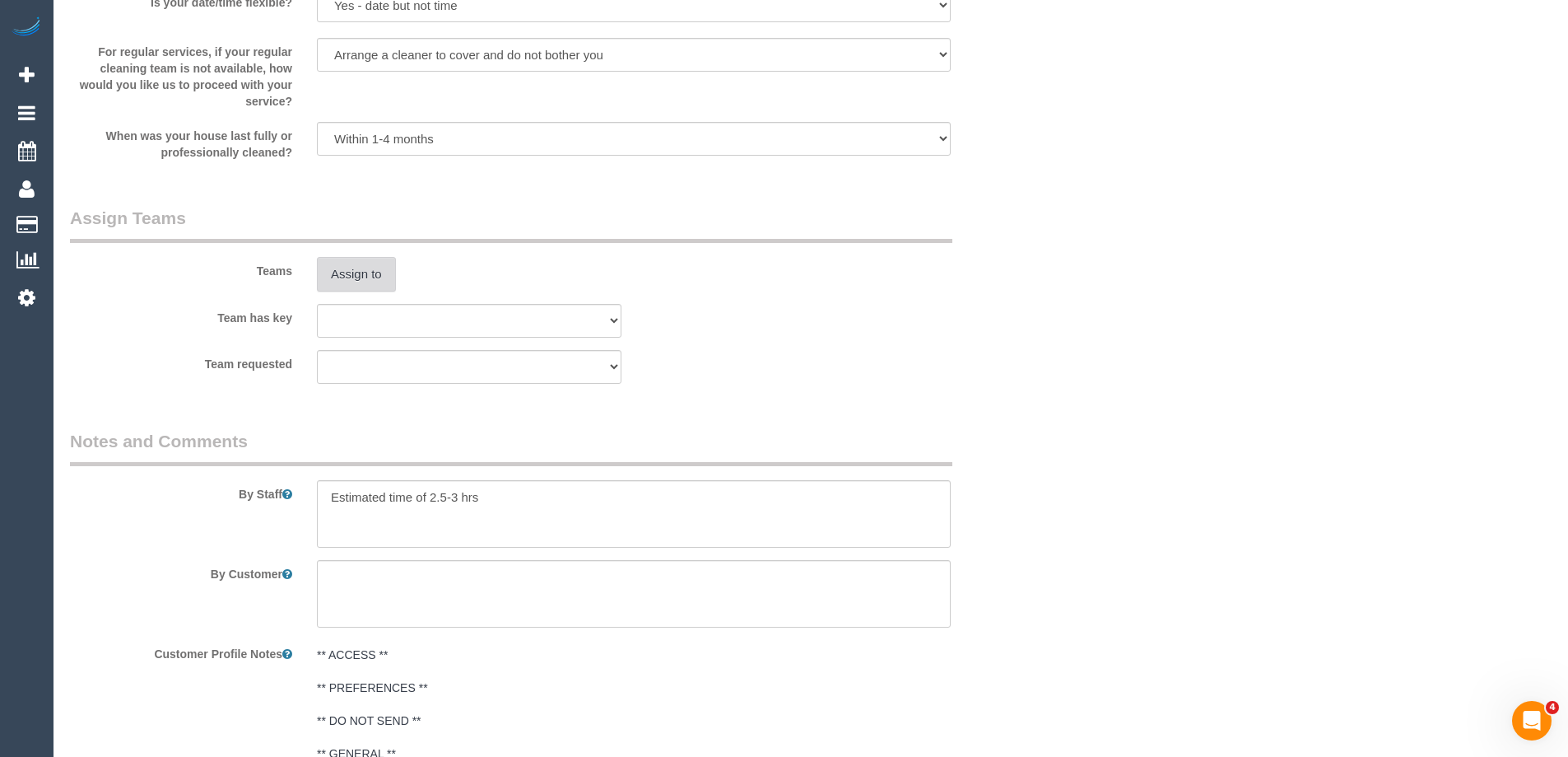
click at [353, 283] on button "Assign to" at bounding box center [356, 274] width 79 height 34
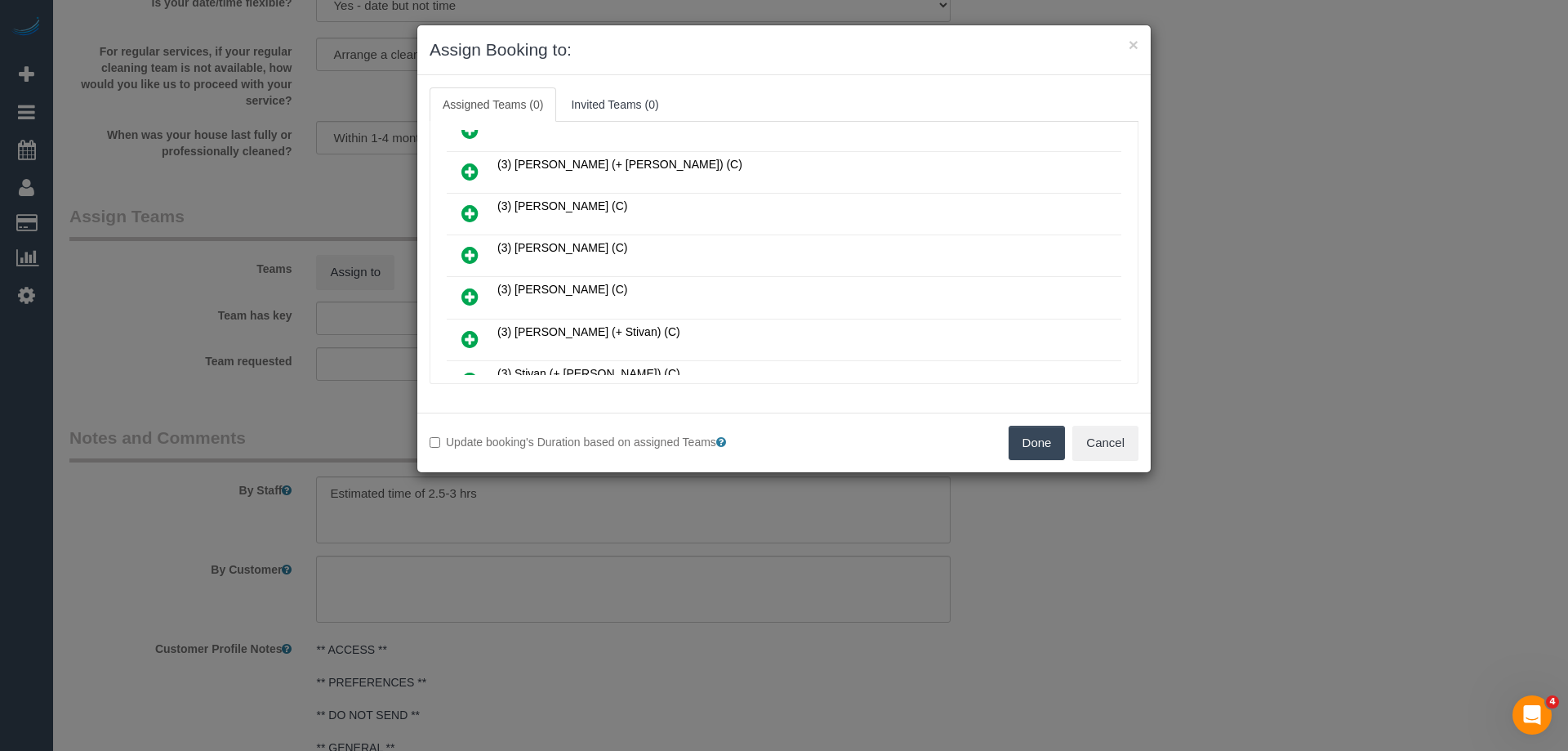
click at [463, 247] on icon at bounding box center [470, 255] width 17 height 20
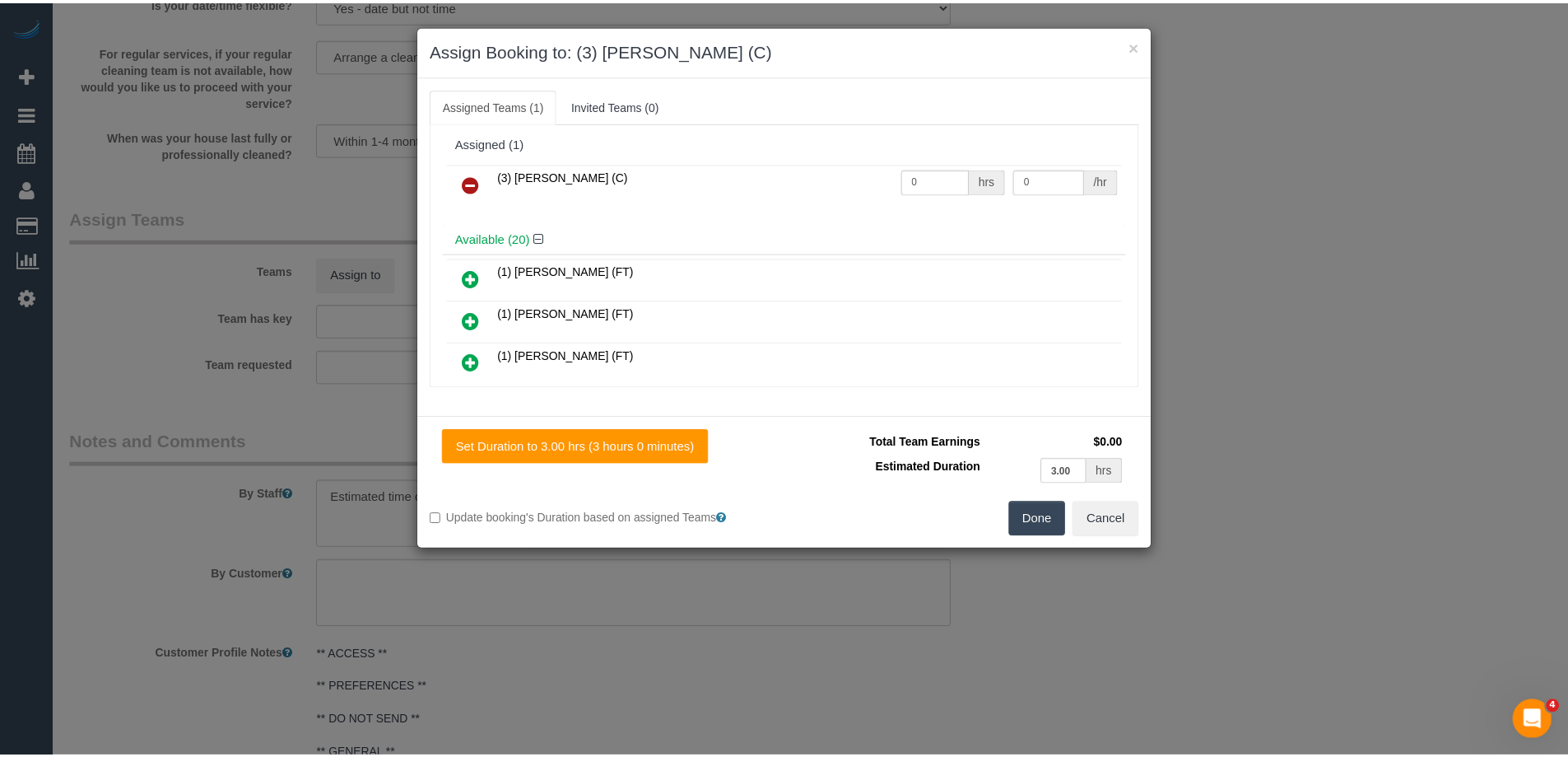
scroll to position [0, 0]
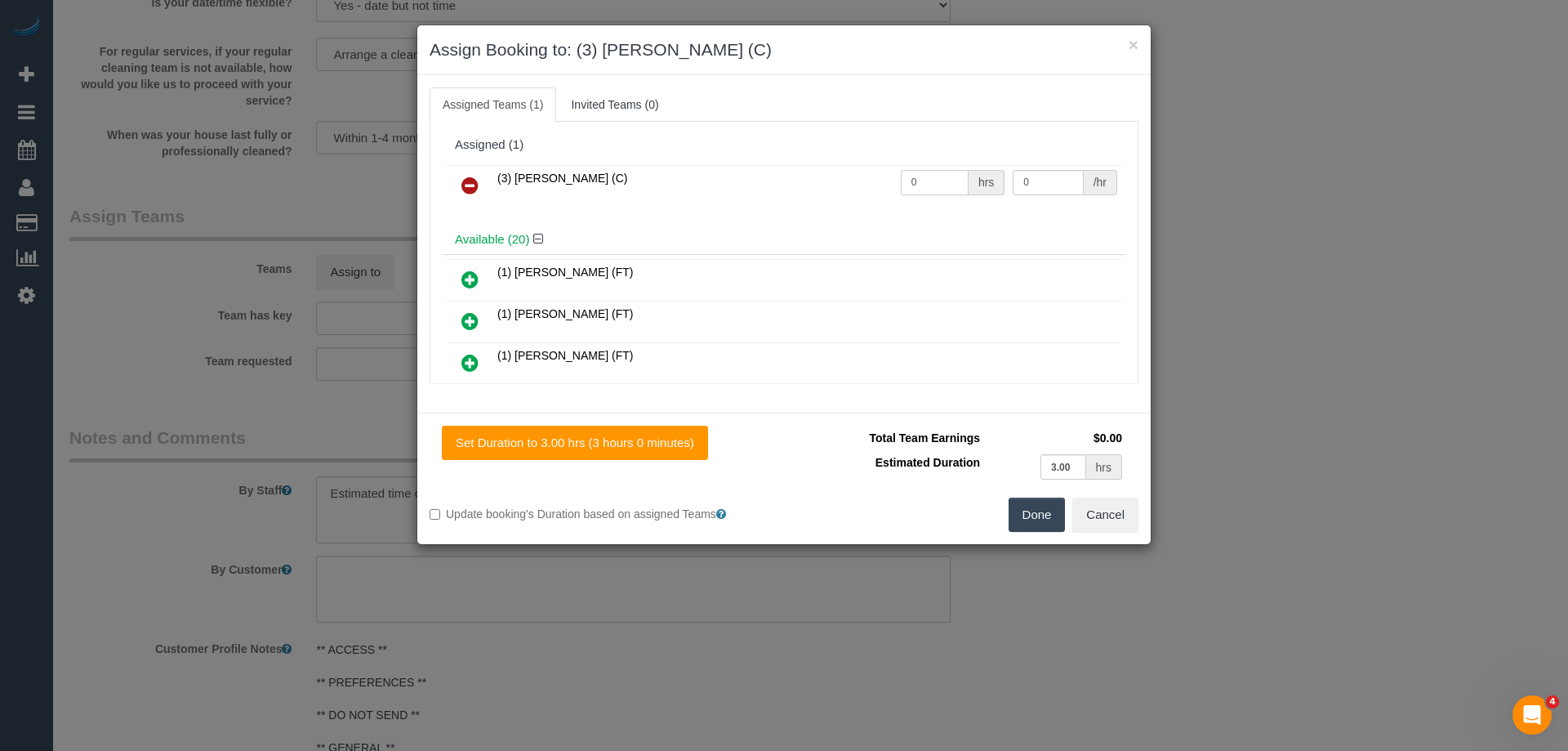
drag, startPoint x: 933, startPoint y: 173, endPoint x: 834, endPoint y: 178, distance: 99.1
click at [821, 178] on tr "(3) Imanuil Afiuo (C) 0 hrs 0 /hr" at bounding box center [784, 186] width 675 height 42
type input "1"
drag, startPoint x: 1042, startPoint y: 182, endPoint x: 941, endPoint y: 170, distance: 101.7
click at [941, 170] on tr "(3) Imanuil Afiuo (C) 1 hrs 0 /hr" at bounding box center [784, 186] width 675 height 42
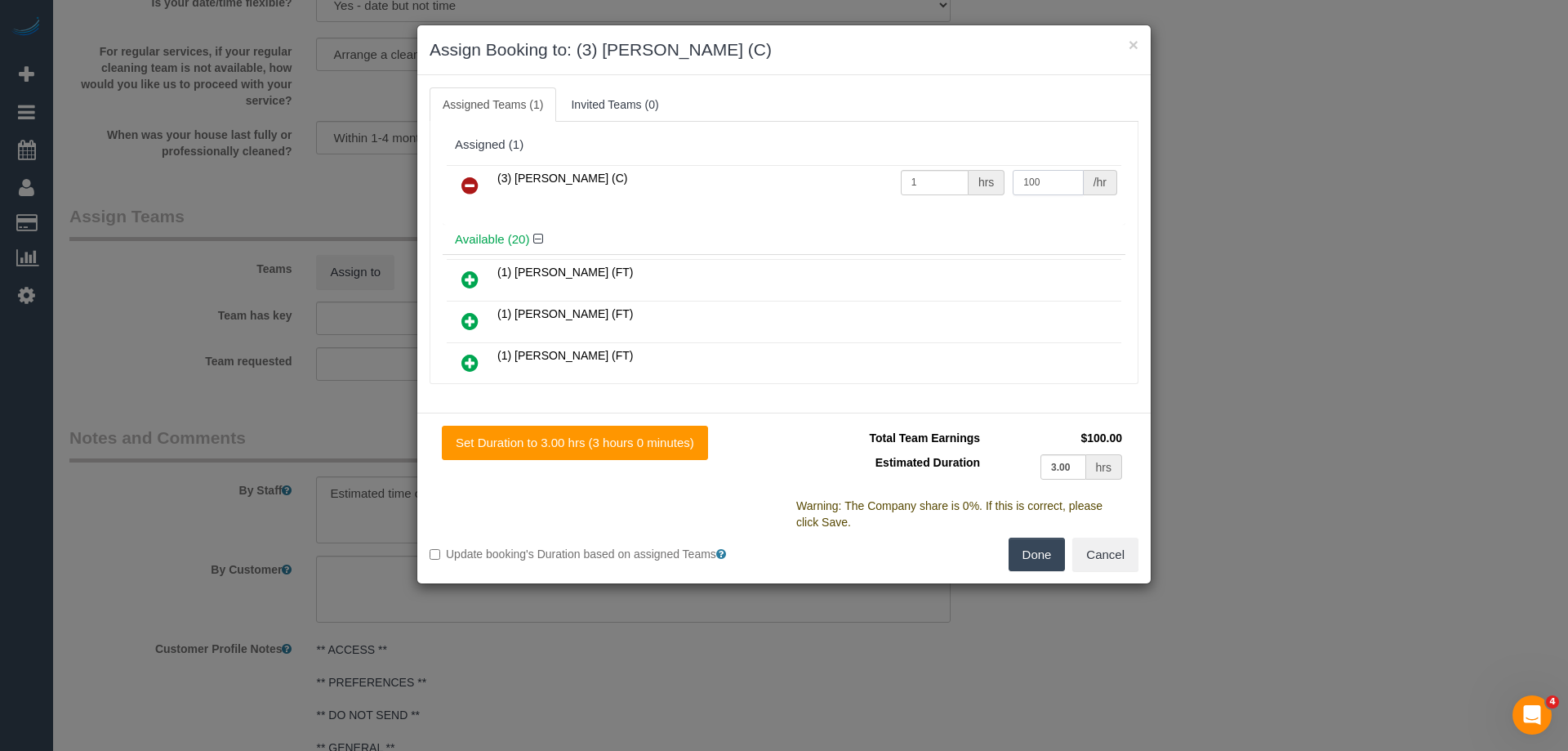
type input "100"
click at [1035, 552] on button "Done" at bounding box center [1037, 554] width 57 height 34
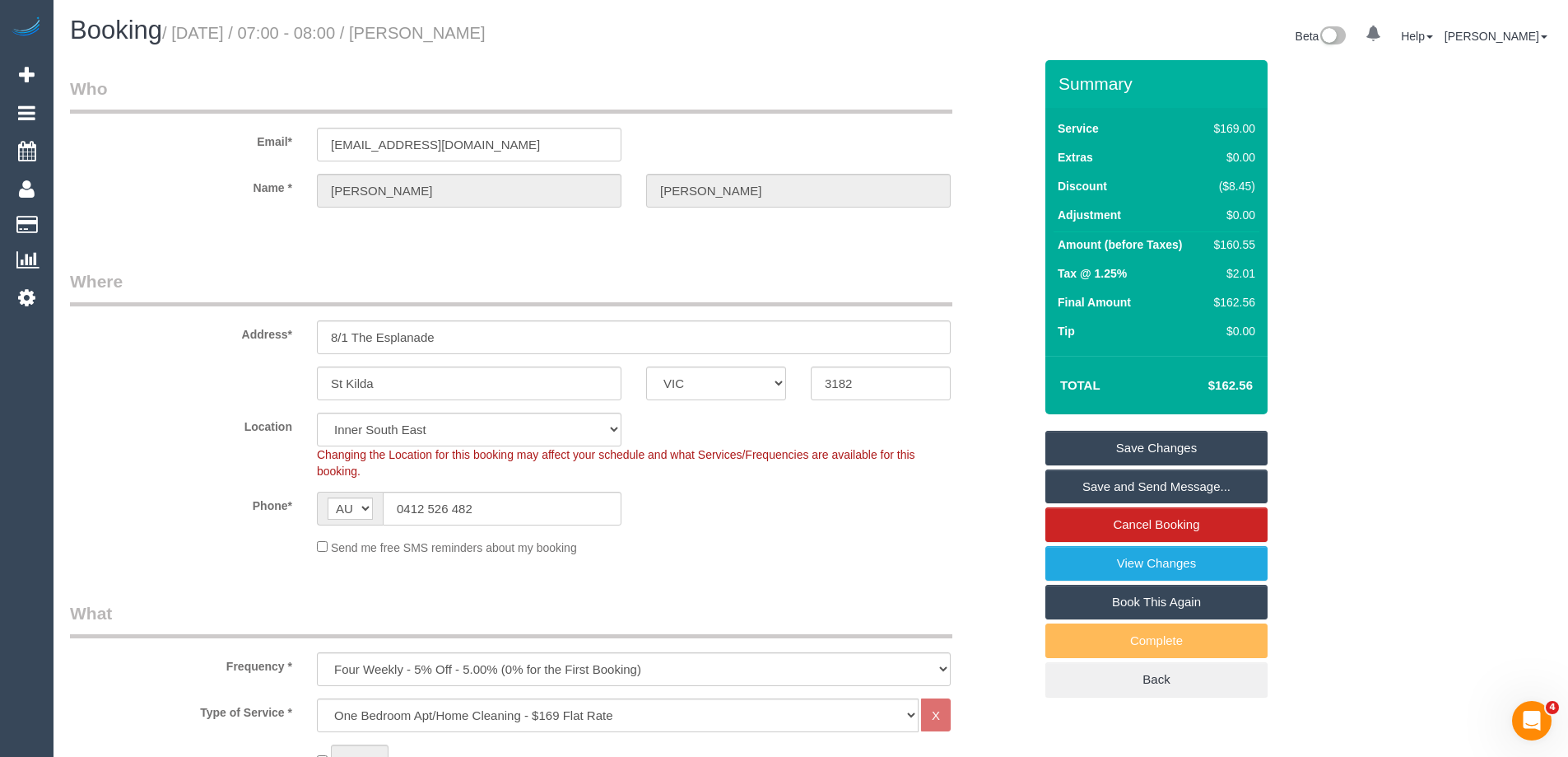
drag, startPoint x: 590, startPoint y: 24, endPoint x: 450, endPoint y: 23, distance: 140.0
click at [450, 23] on h1 "Booking / September 11, 2025 / 07:00 - 08:00 / Erica Garis" at bounding box center [433, 30] width 728 height 28
copy small "Erica Garis"
click at [1097, 478] on link "Save and Send Message..." at bounding box center [1156, 486] width 223 height 34
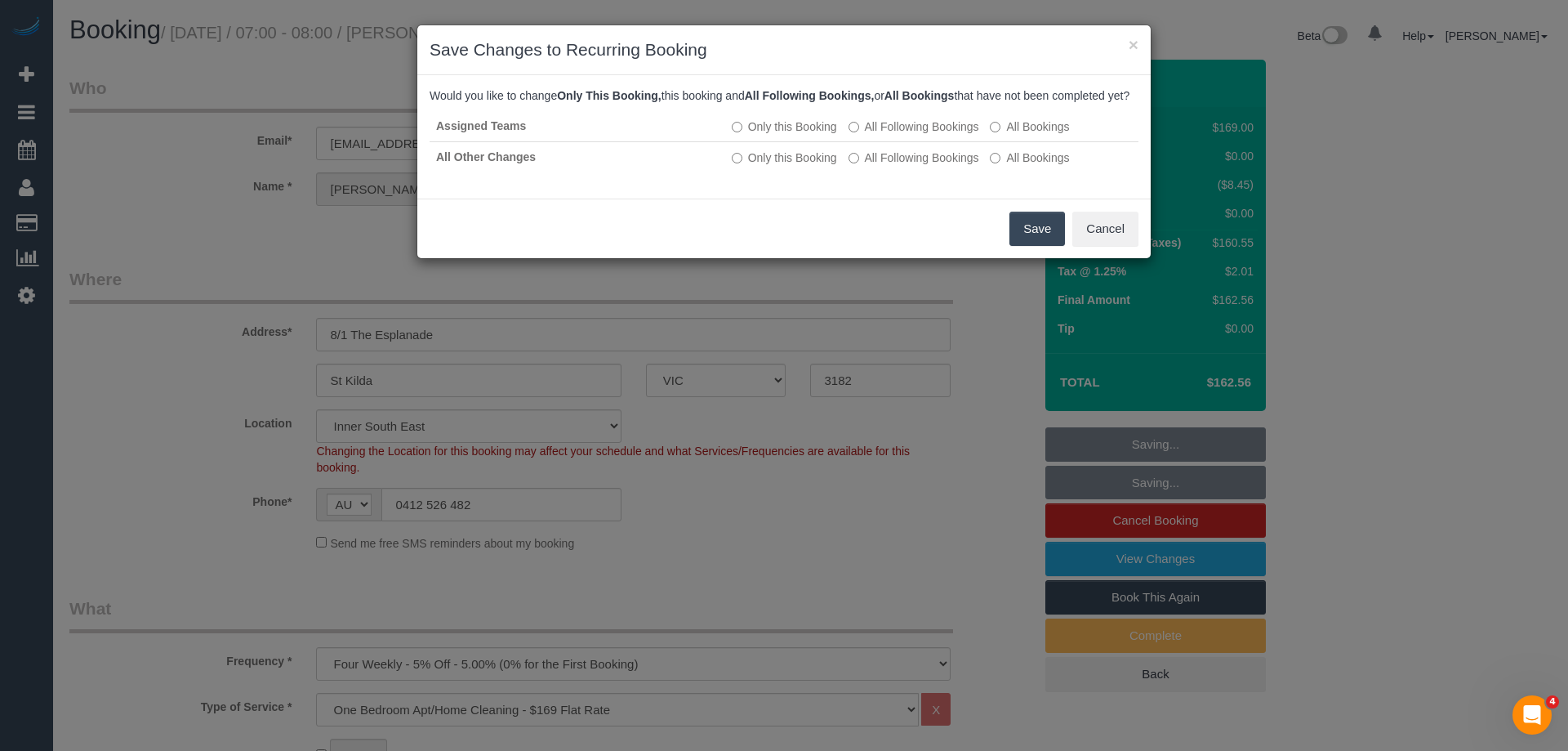
click at [1031, 246] on button "Save" at bounding box center [1037, 228] width 56 height 34
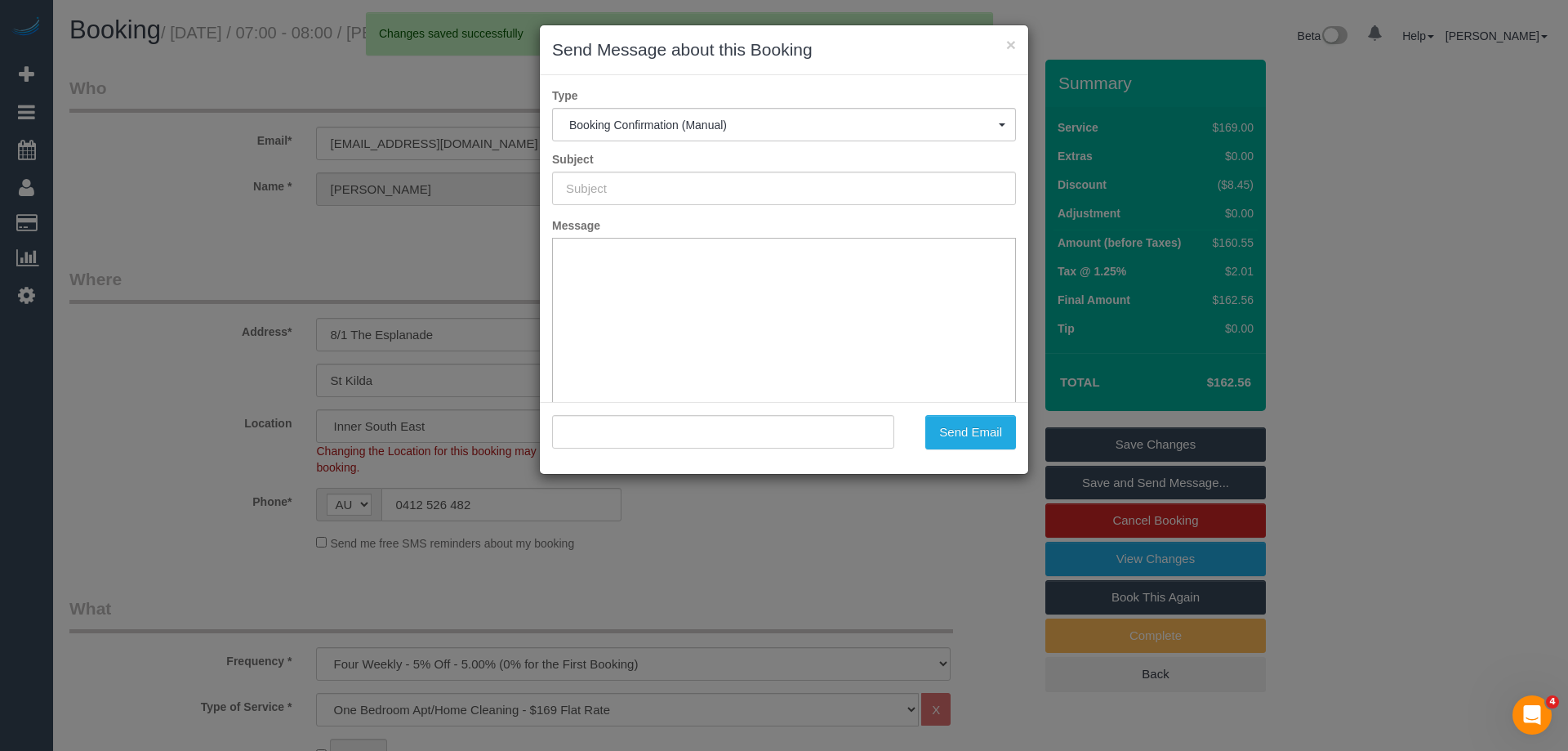
type input "Booking Confirmed"
type input ""Erica Garis" <ericagaris702@gmail.com>"
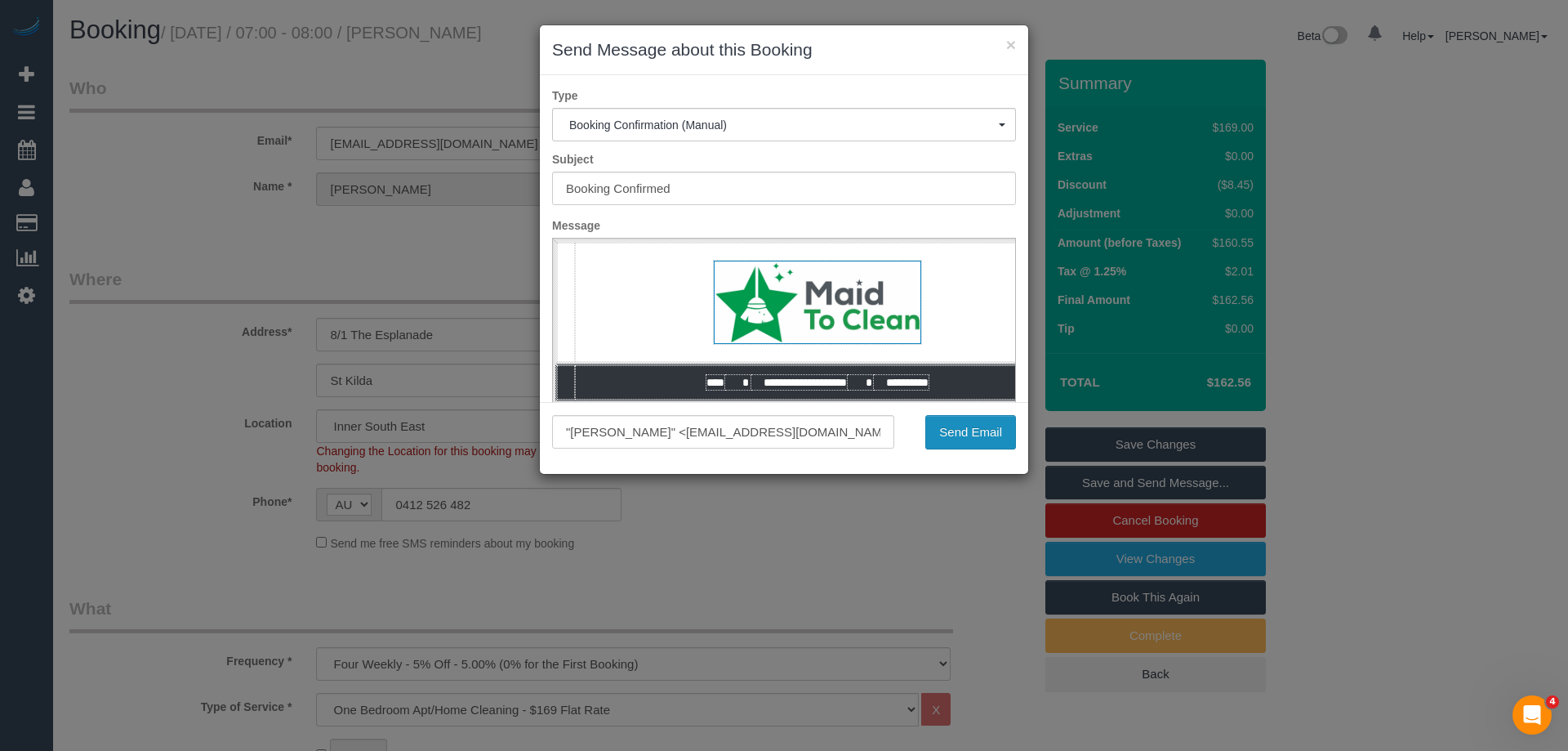
click at [968, 441] on button "Send Email" at bounding box center [971, 432] width 91 height 34
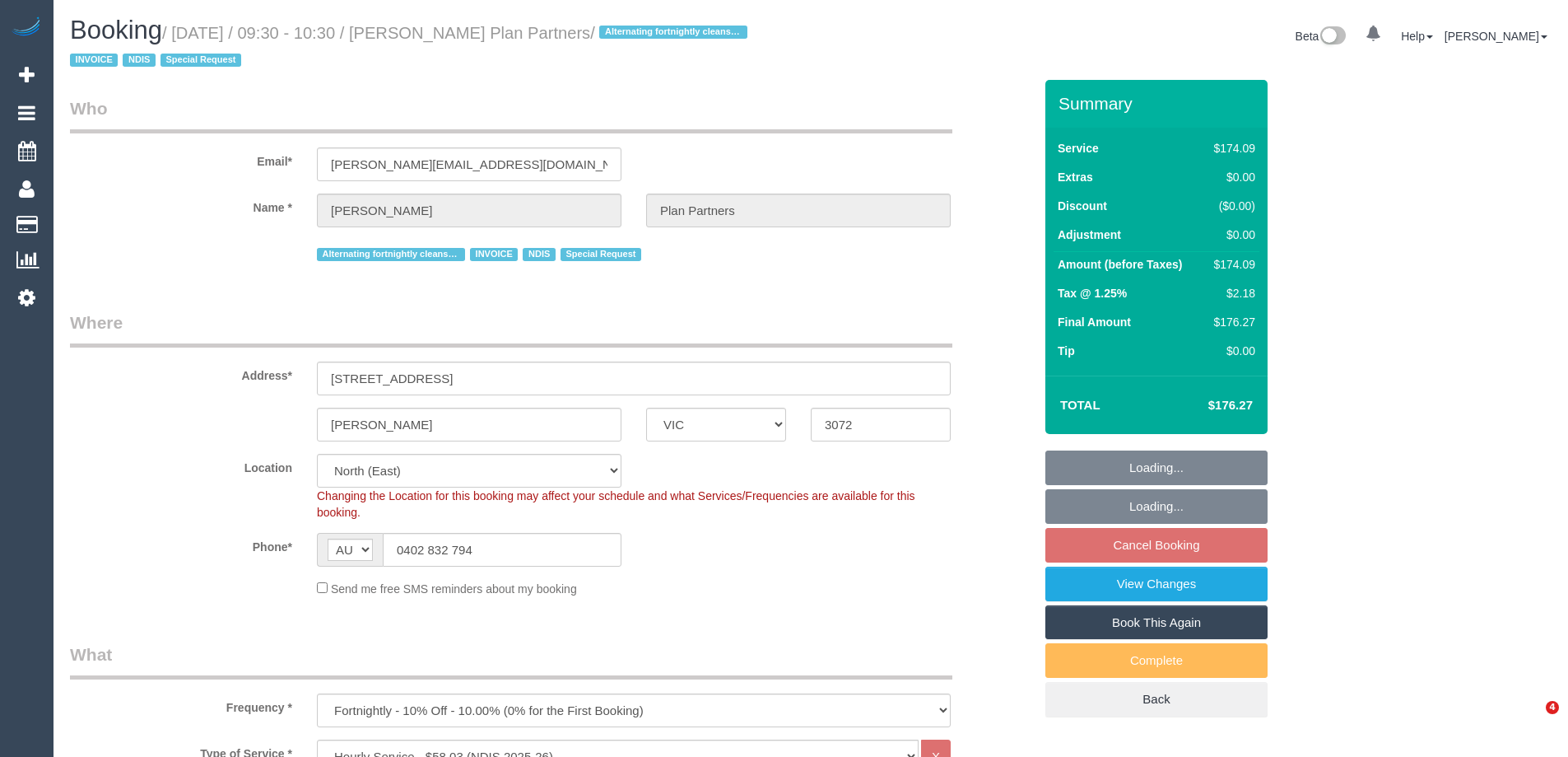
select select "VIC"
select select "180"
select select "number:28"
select select "number:14"
select select "number:19"
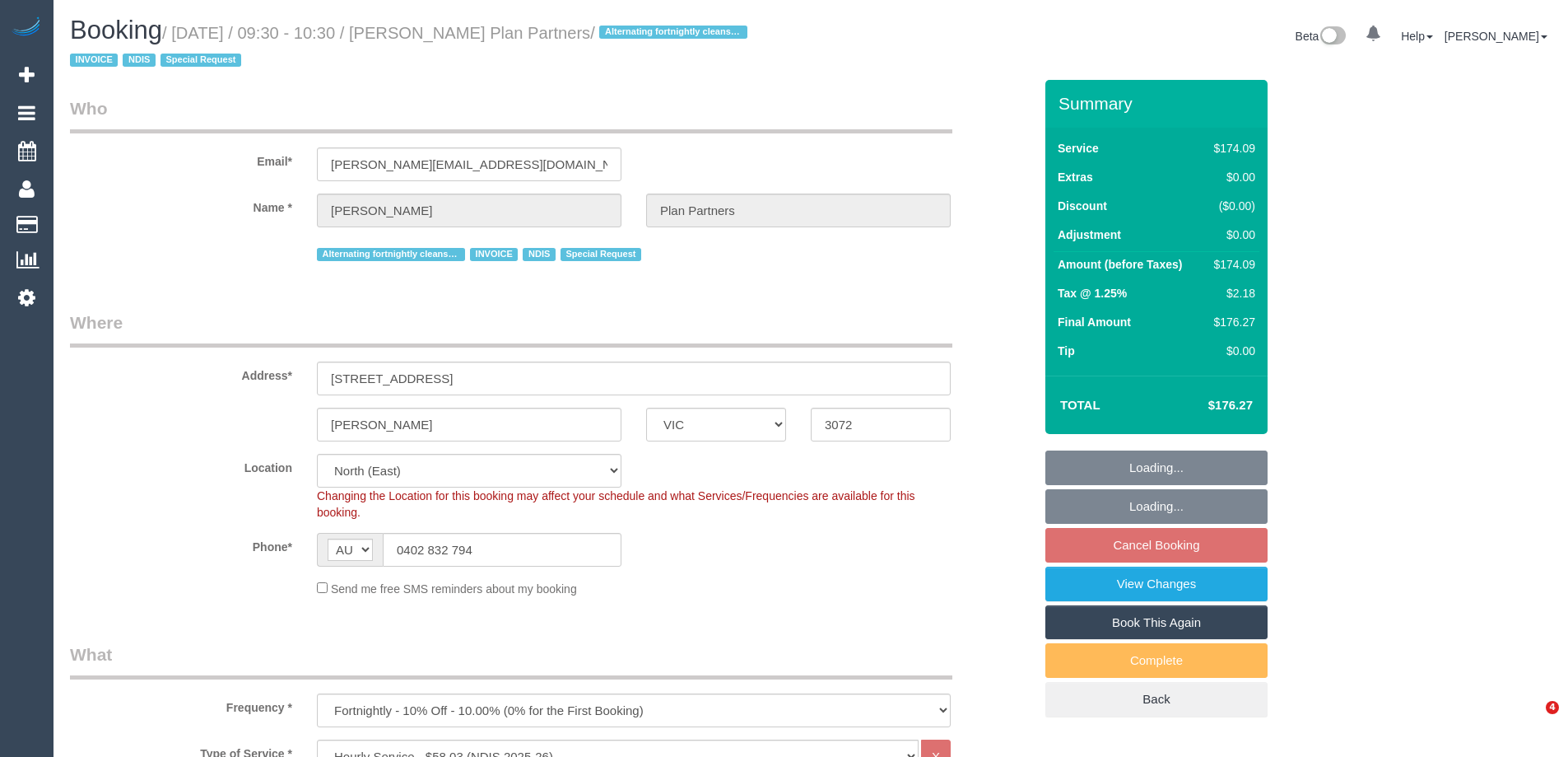
select select "number:25"
select select "number:35"
select select "number:11"
select select "object:1413"
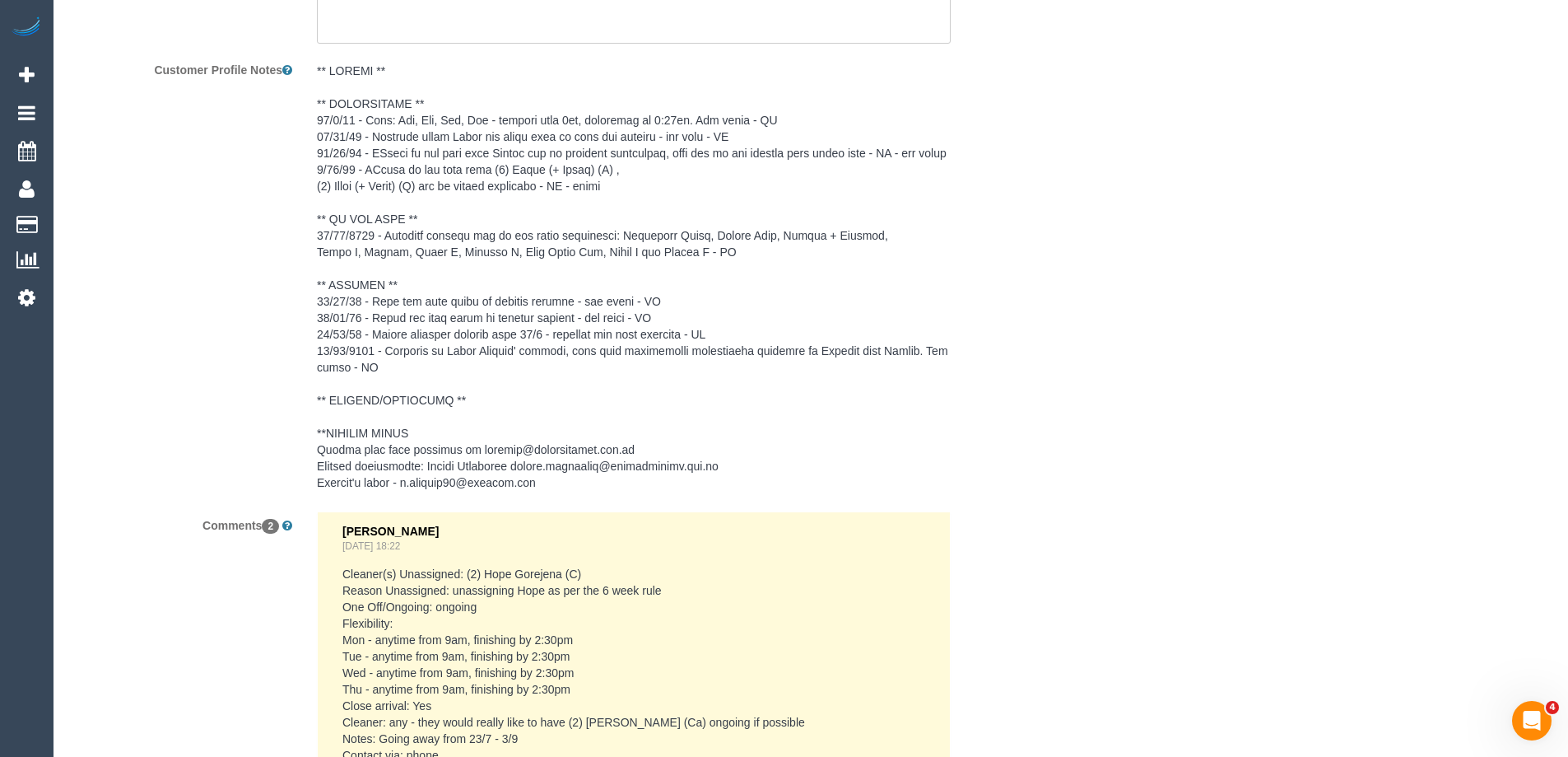
scroll to position [2243, 0]
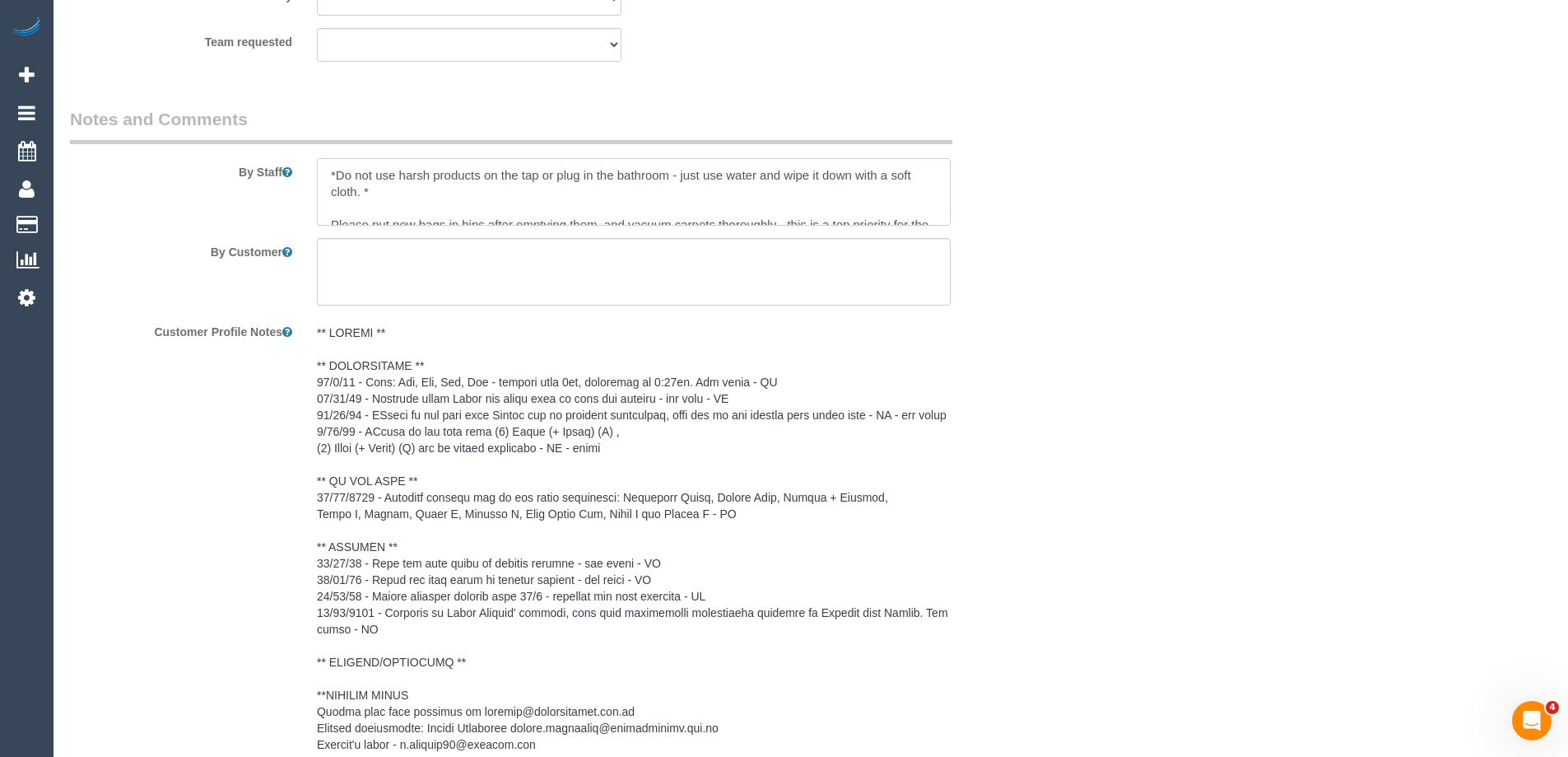
click at [319, 171] on textarea at bounding box center [633, 192] width 634 height 67
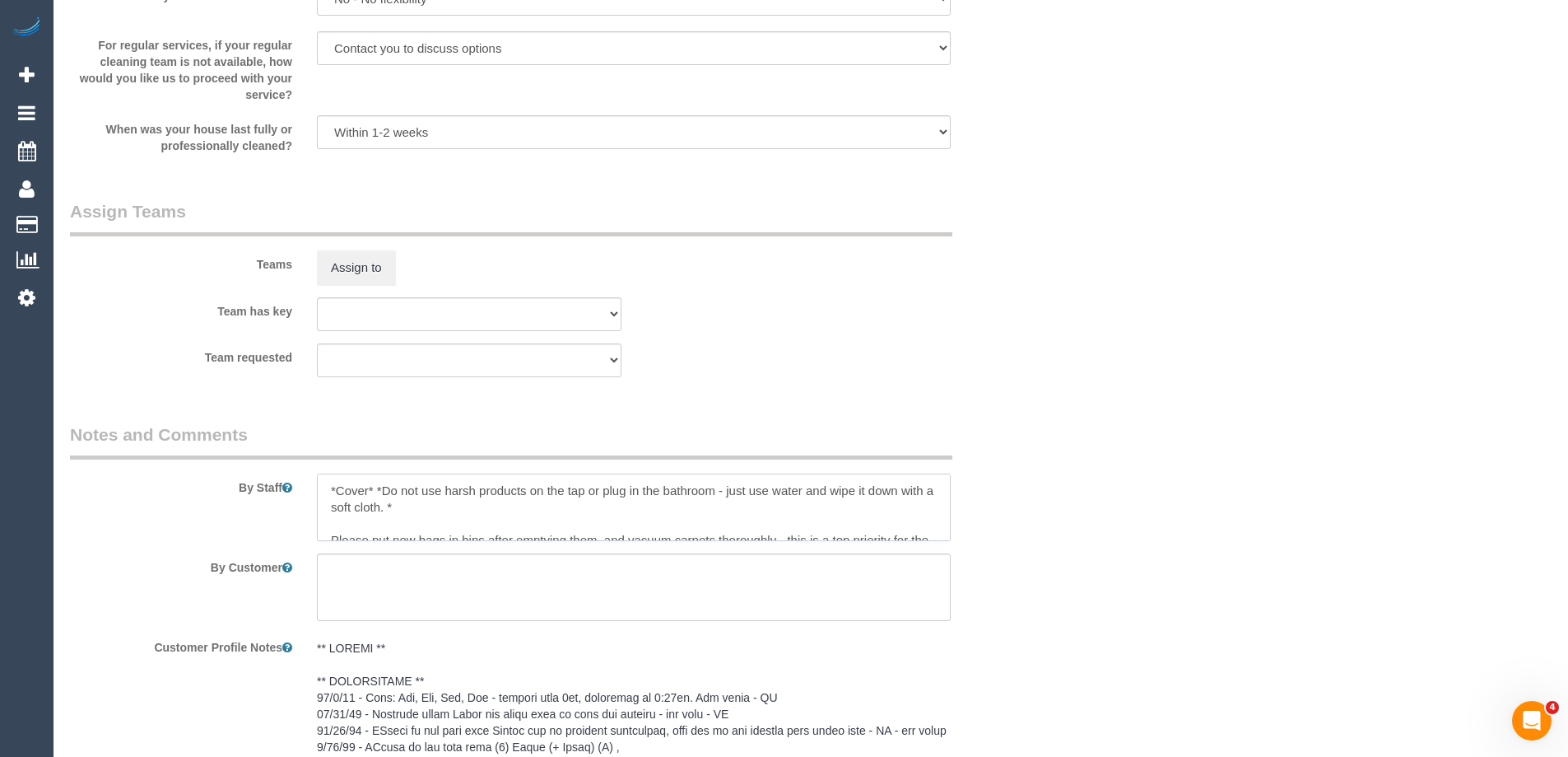
scroll to position [1914, 0]
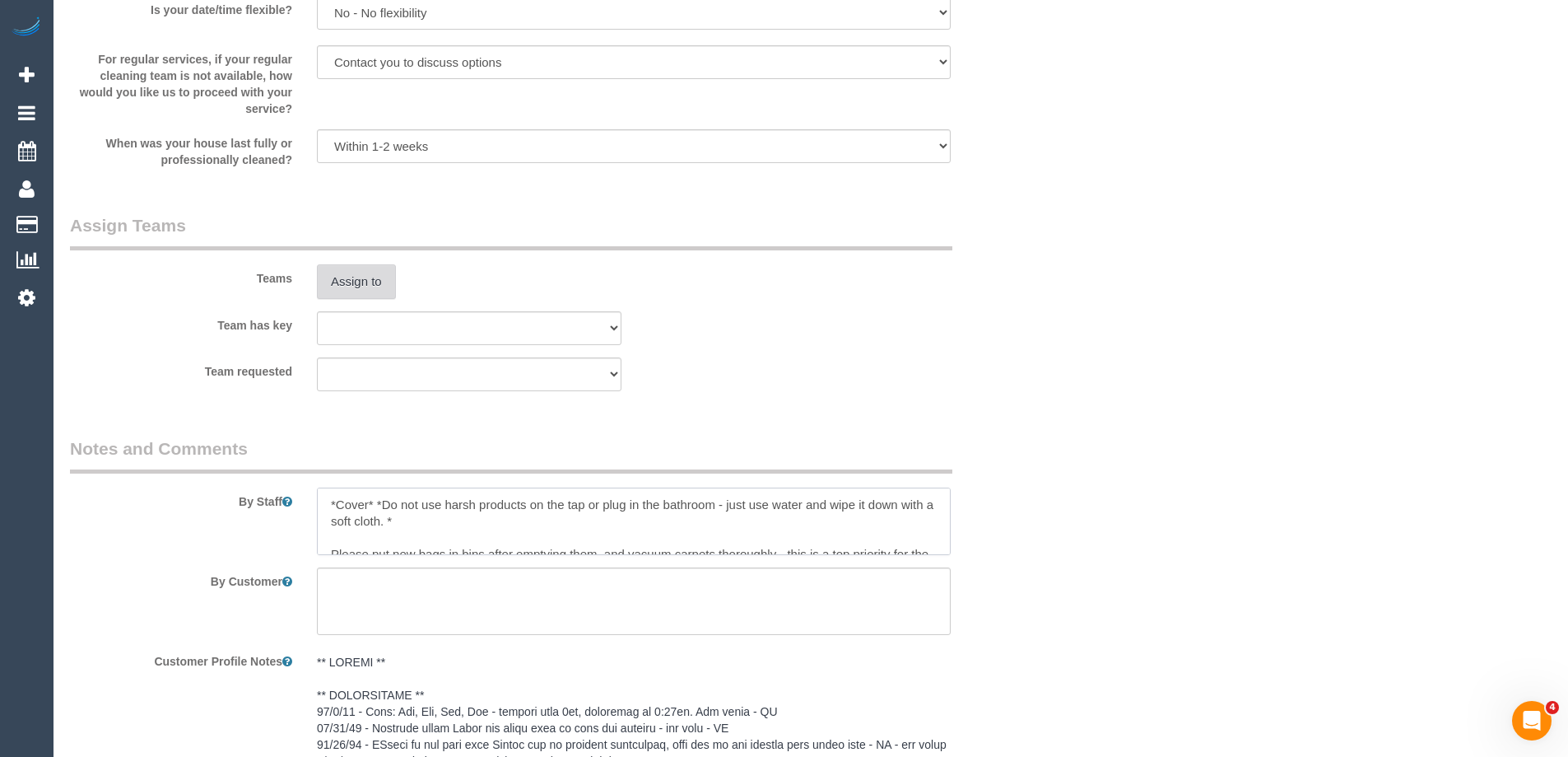
type textarea "*Cover* *Do not use harsh products on the tap or plug in the bathroom - just us…"
click at [364, 274] on button "Assign to" at bounding box center [356, 281] width 79 height 34
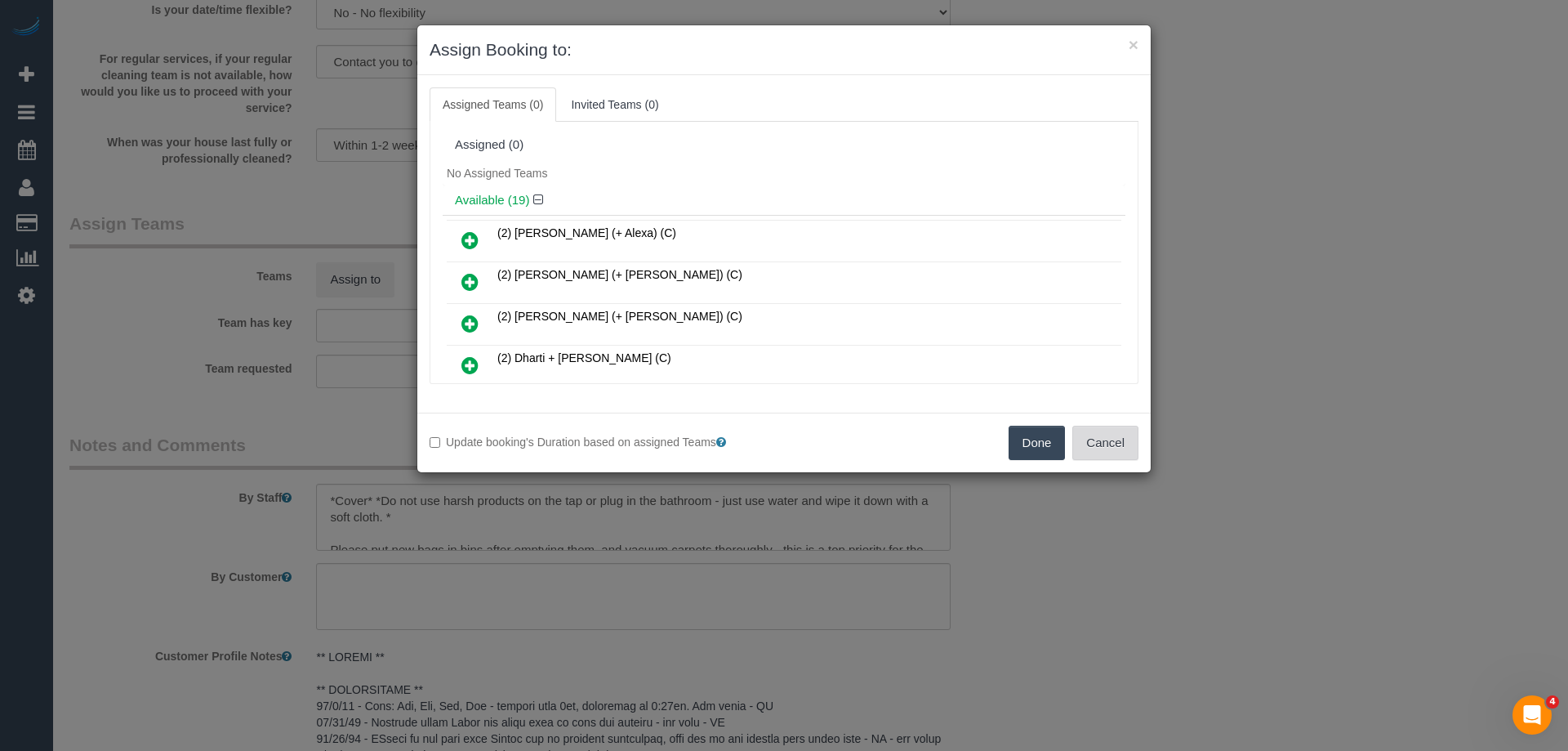
click at [1116, 438] on button "Cancel" at bounding box center [1105, 443] width 66 height 34
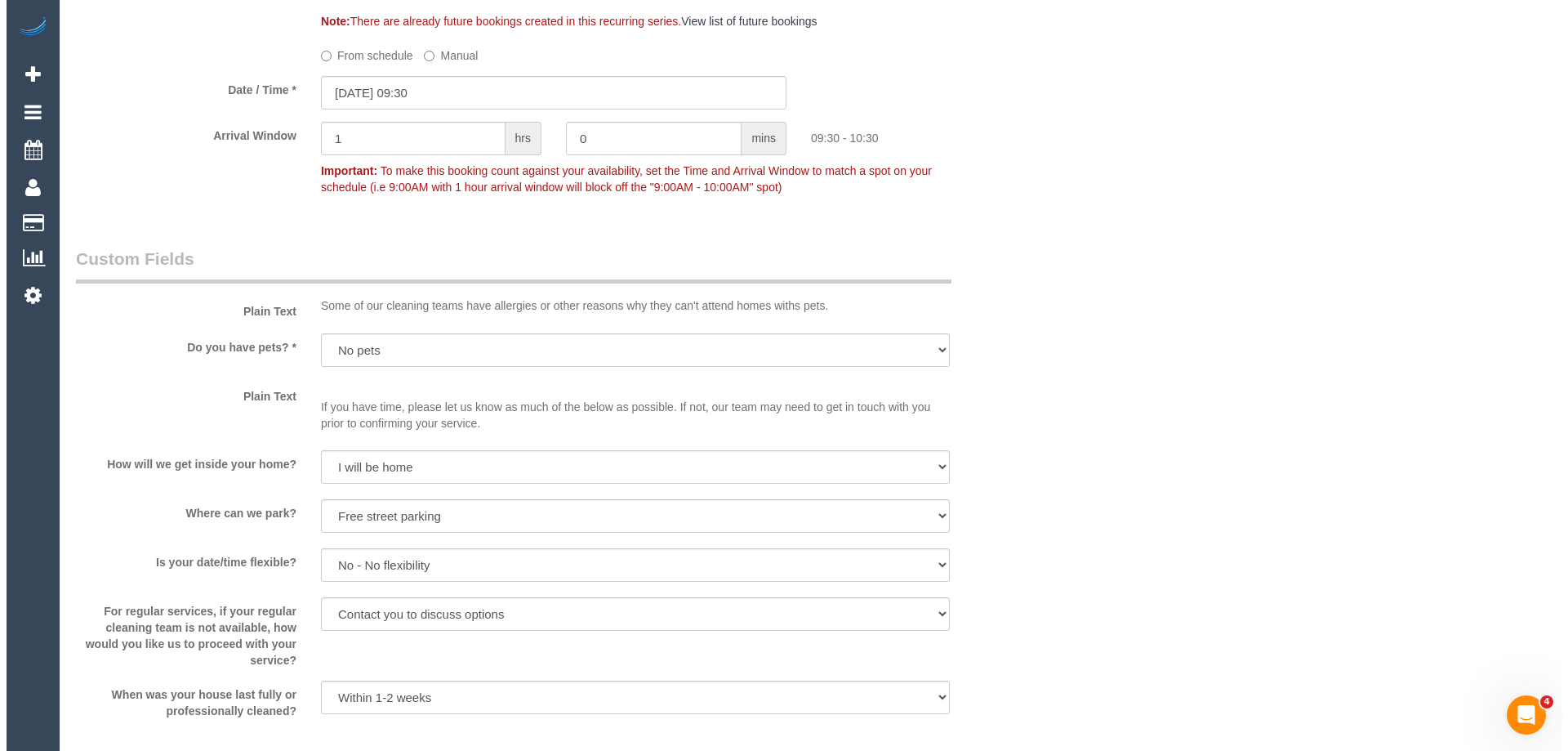
scroll to position [1817, 0]
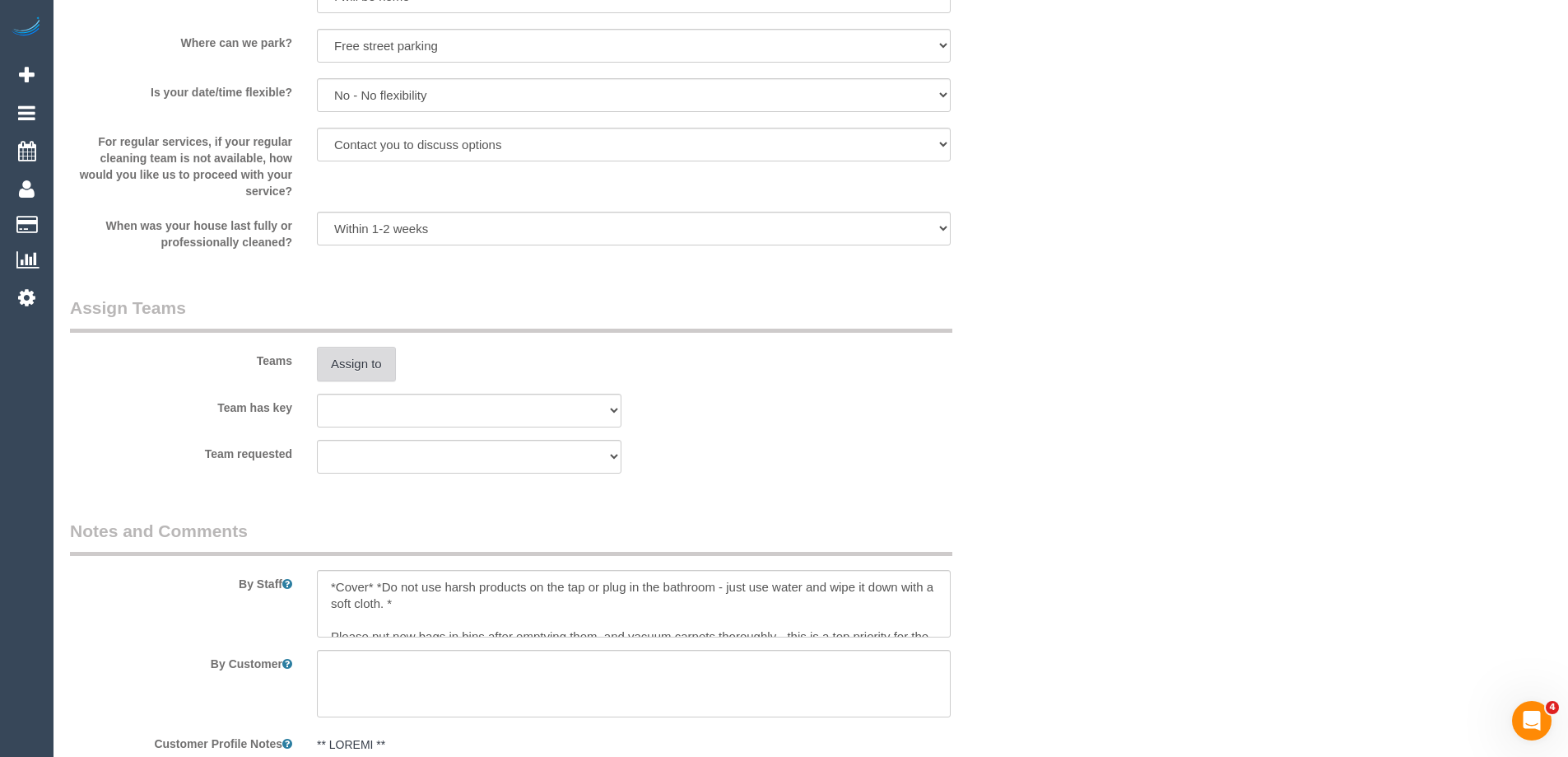
click at [355, 361] on button "Assign to" at bounding box center [356, 364] width 79 height 34
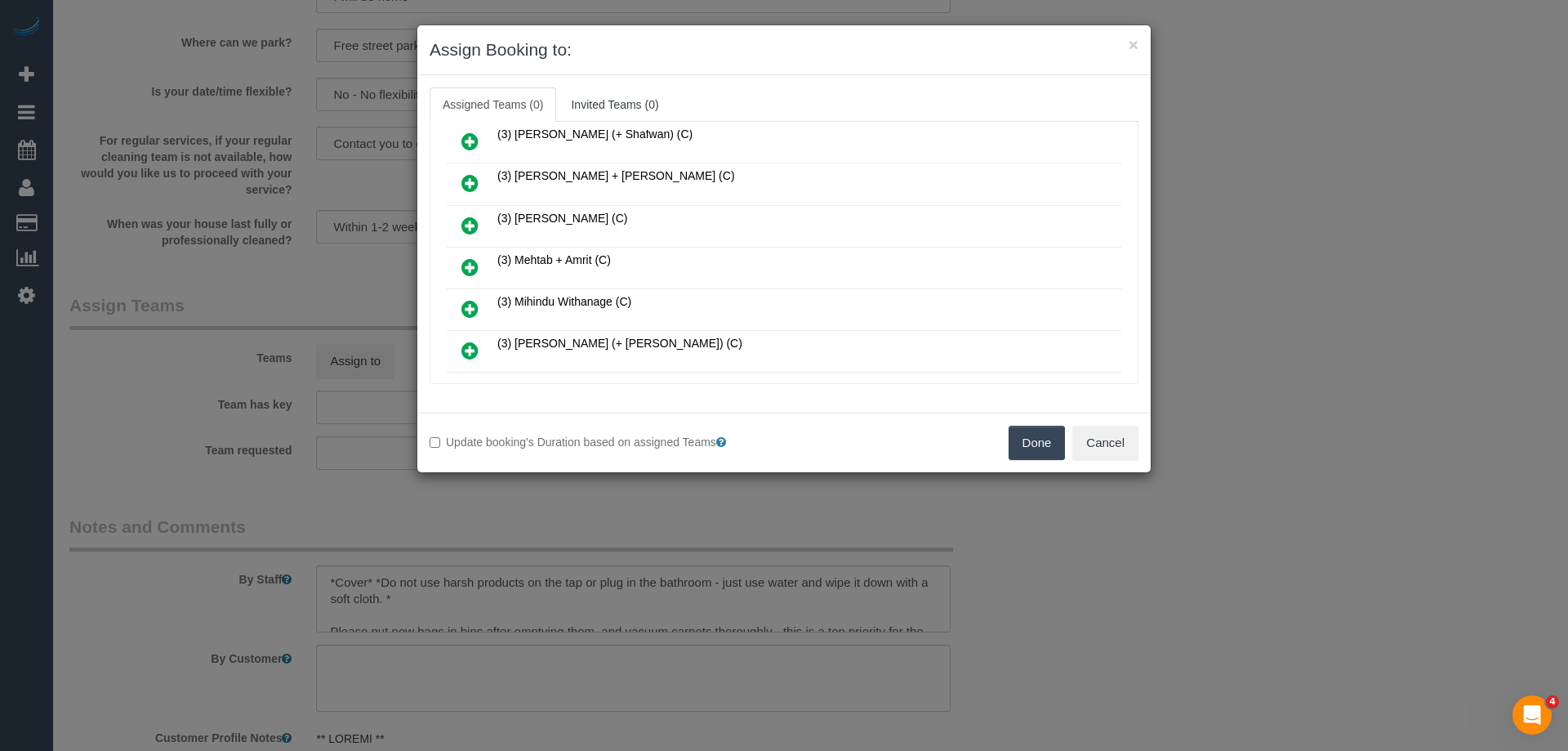
scroll to position [490, 0]
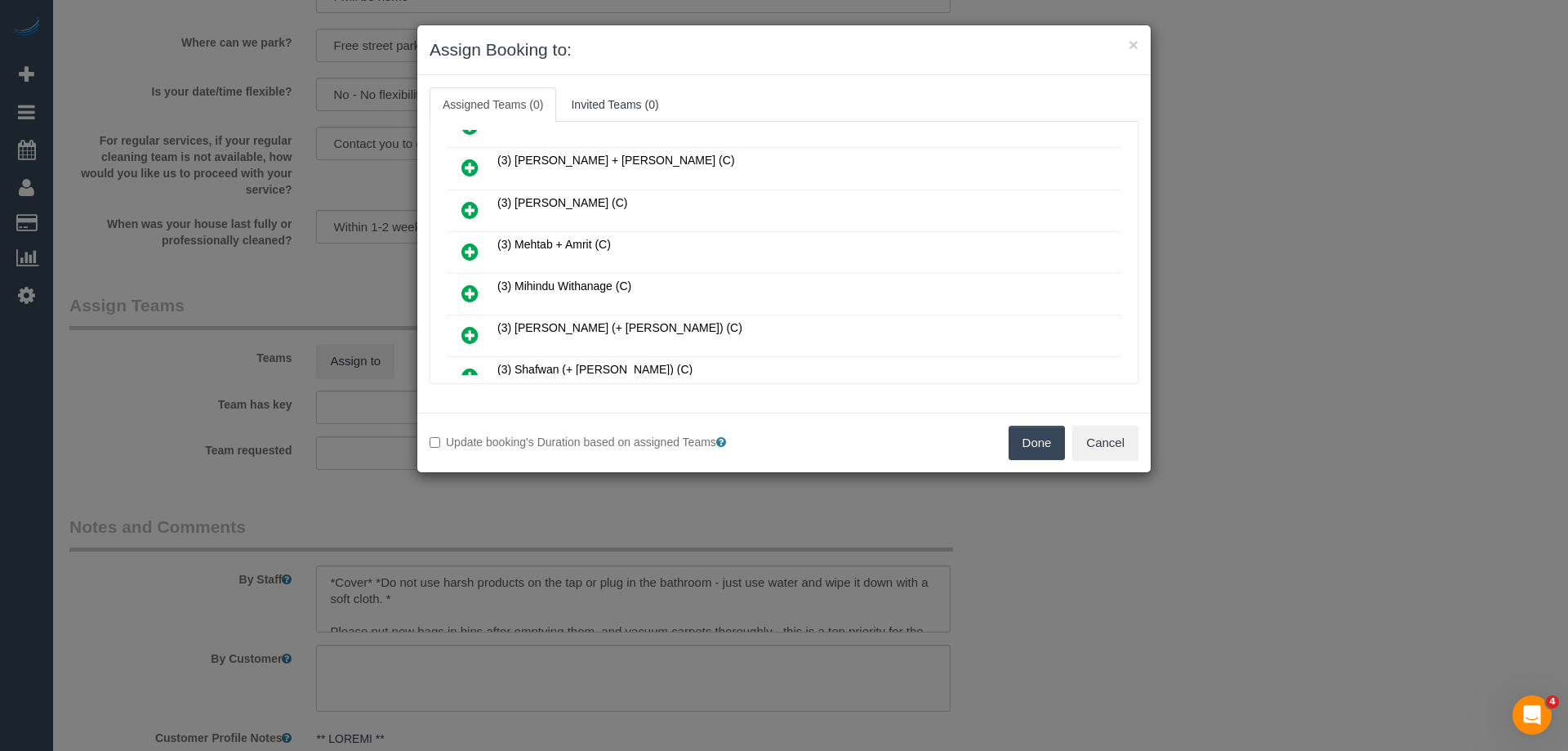
click at [465, 251] on icon at bounding box center [470, 252] width 17 height 20
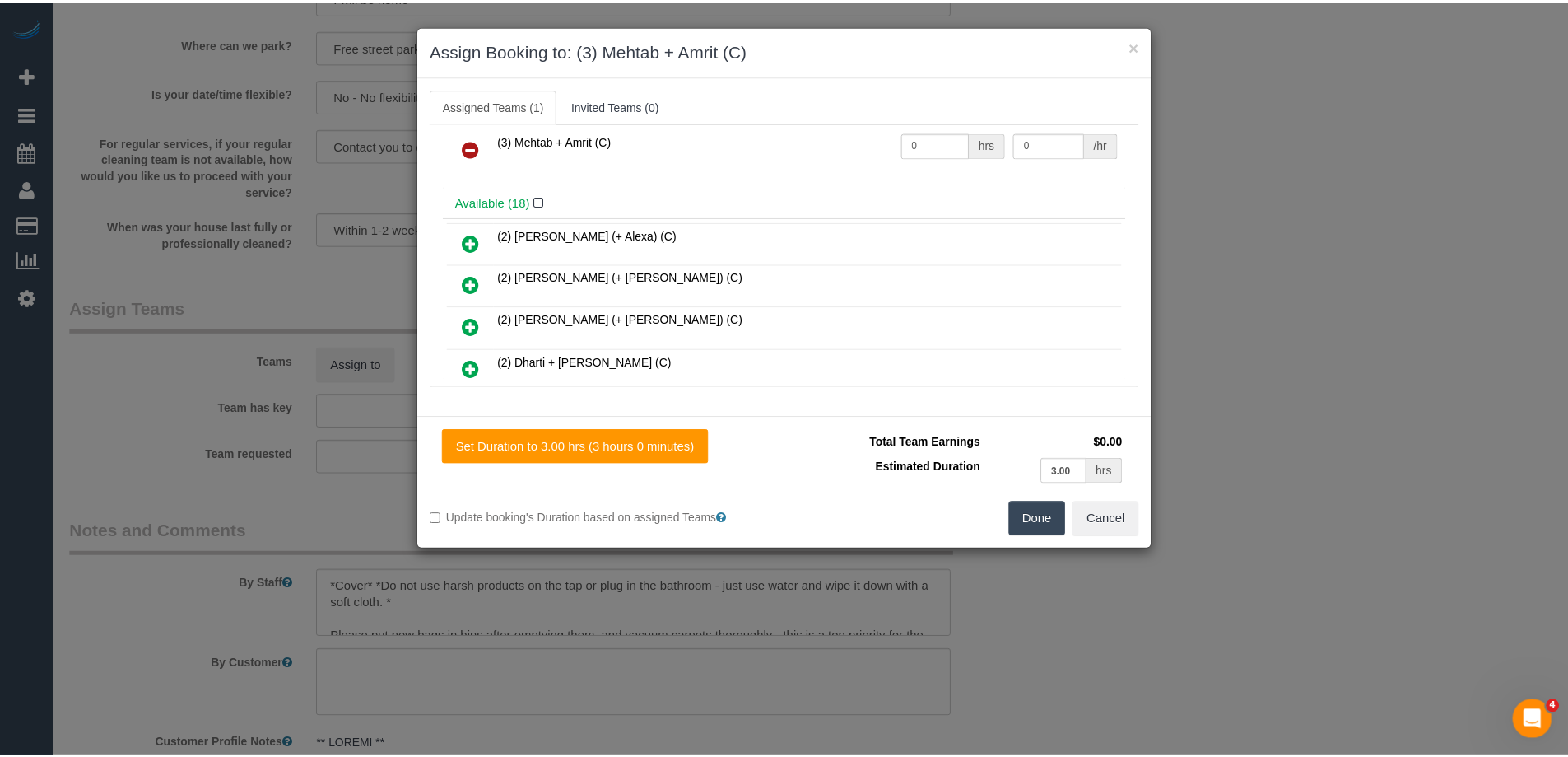
scroll to position [0, 0]
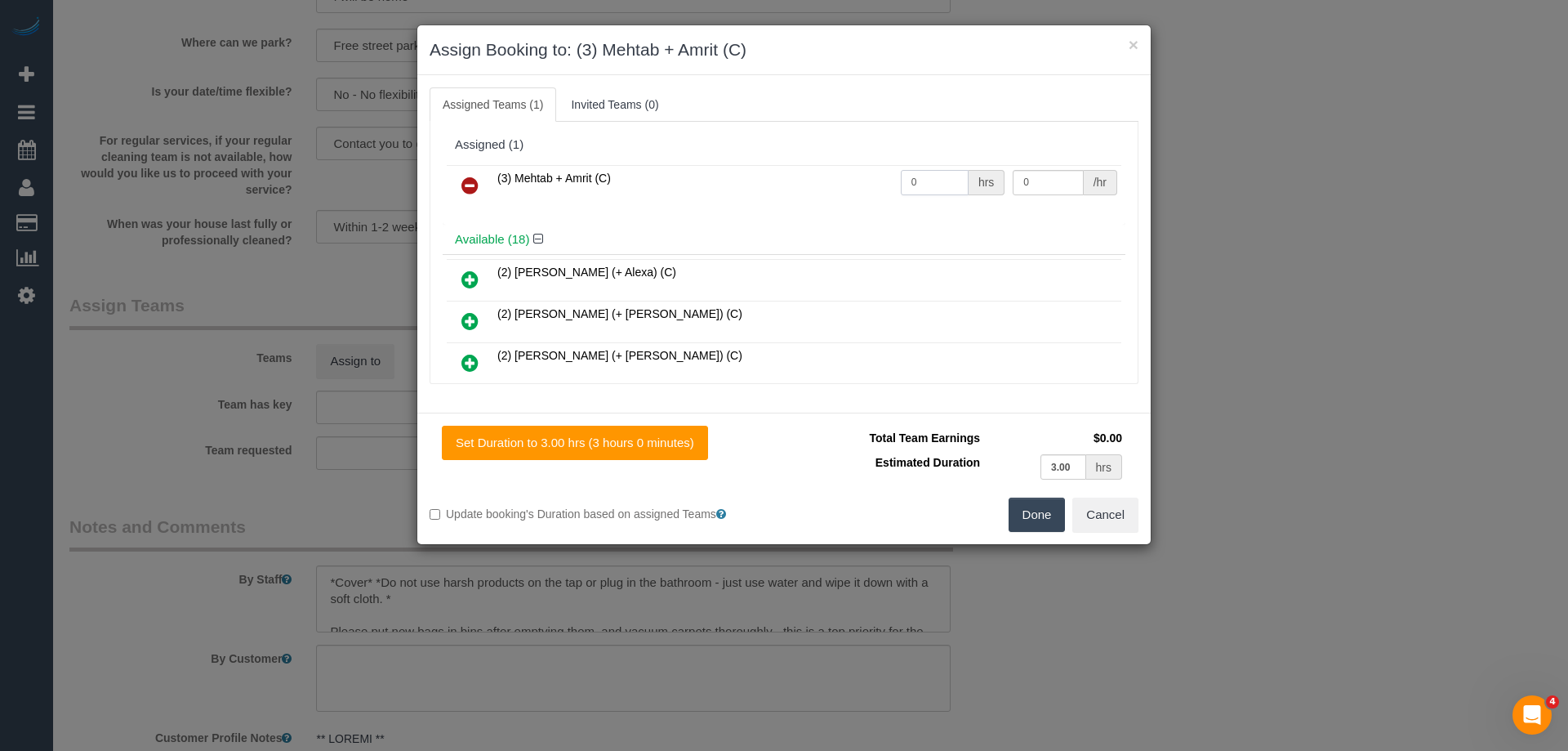
drag, startPoint x: 926, startPoint y: 175, endPoint x: 810, endPoint y: 178, distance: 116.0
click at [810, 178] on tr "(3) Mehtab + Amrit (C) 0 hrs 0 /hr" at bounding box center [784, 186] width 675 height 42
type input "1.5"
drag, startPoint x: 1051, startPoint y: 182, endPoint x: 933, endPoint y: 169, distance: 118.7
click at [933, 169] on tr "(3) Mehtab + Amrit (C) 1.5 hrs 0 /hr" at bounding box center [784, 186] width 675 height 42
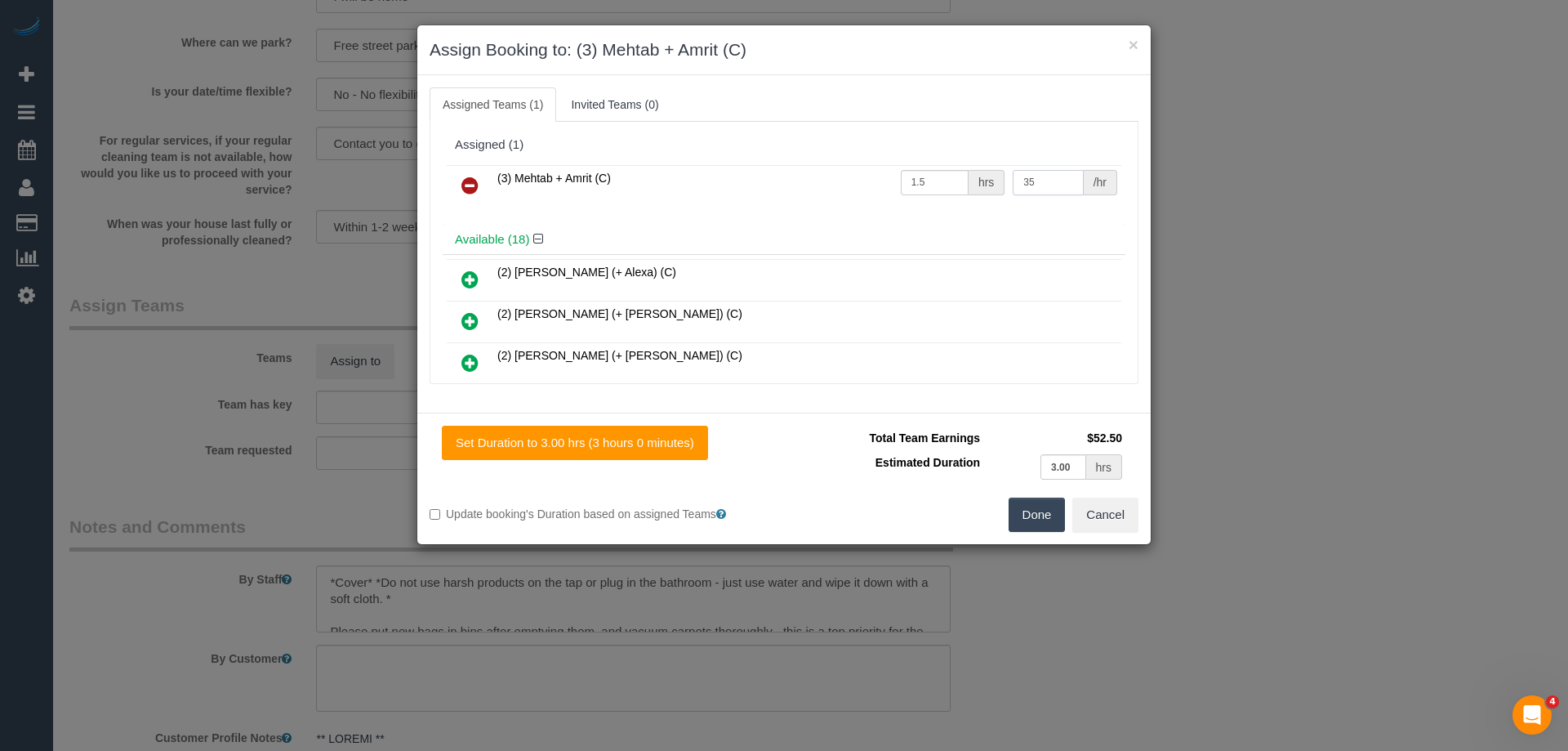
type input "35"
click at [1036, 531] on button "Done" at bounding box center [1037, 514] width 57 height 34
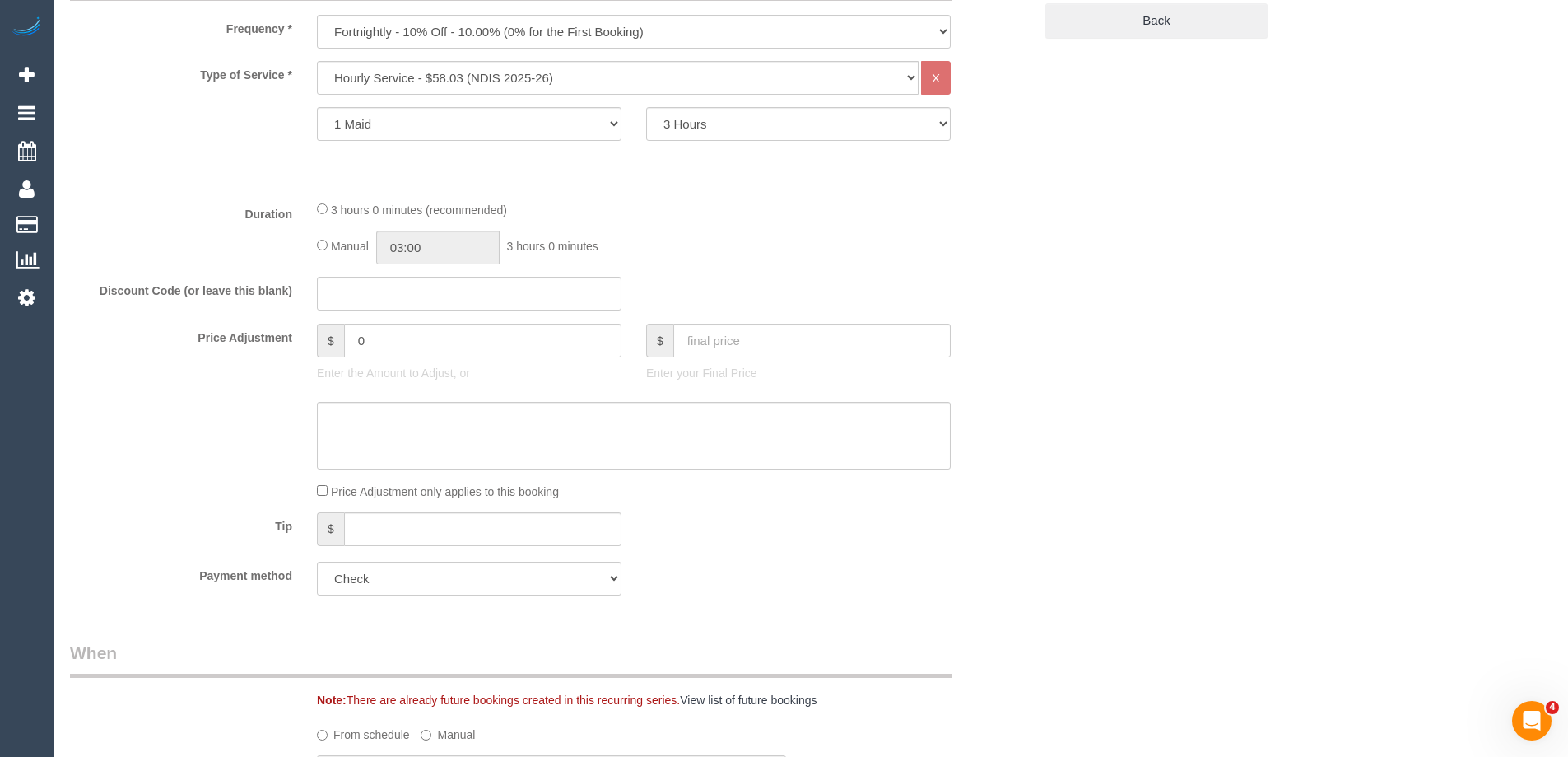
scroll to position [350, 0]
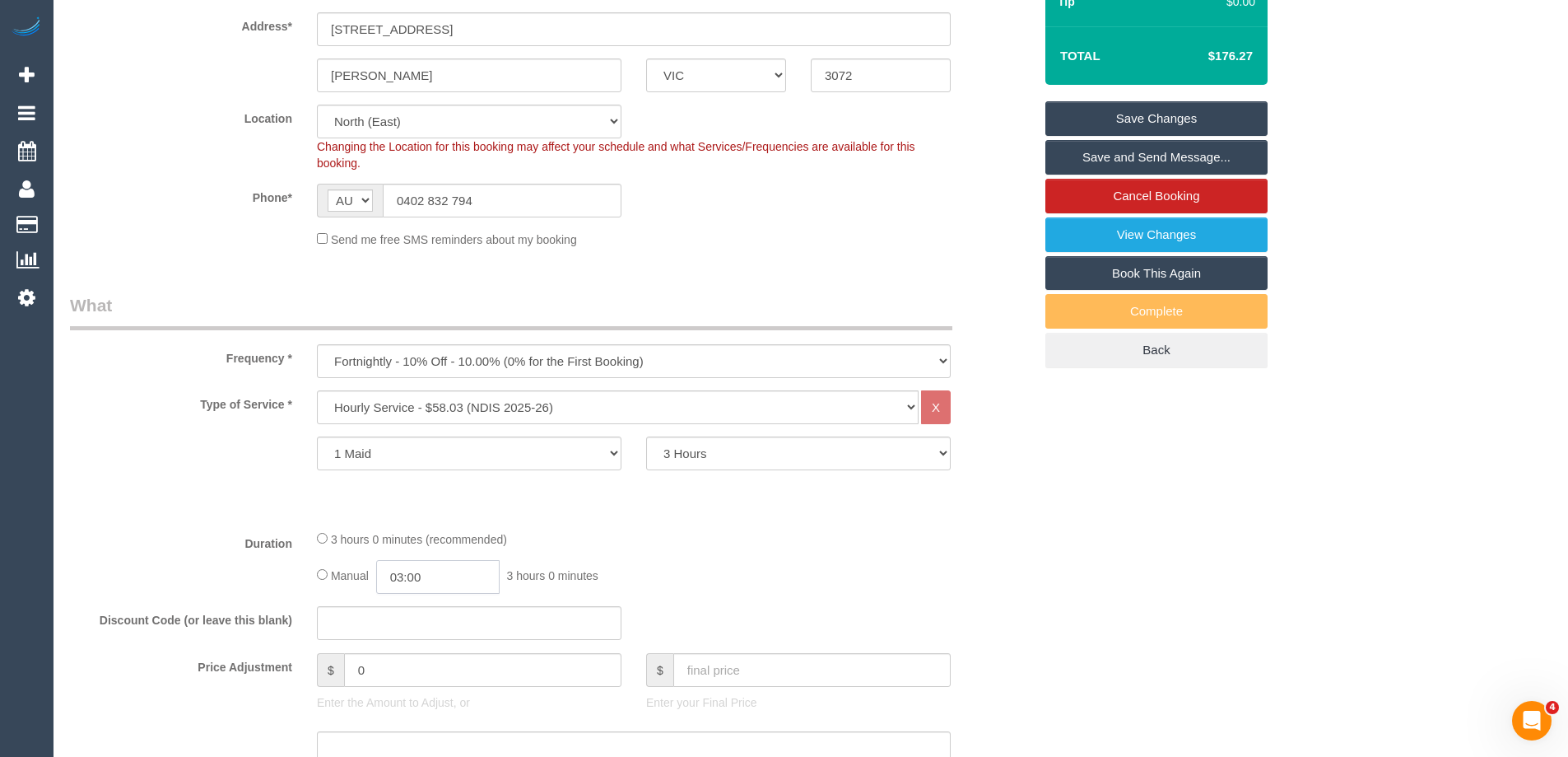
click at [421, 579] on input "03:00" at bounding box center [438, 577] width 123 height 34
type input "01:30"
click at [411, 602] on li "01:30" at bounding box center [419, 595] width 73 height 21
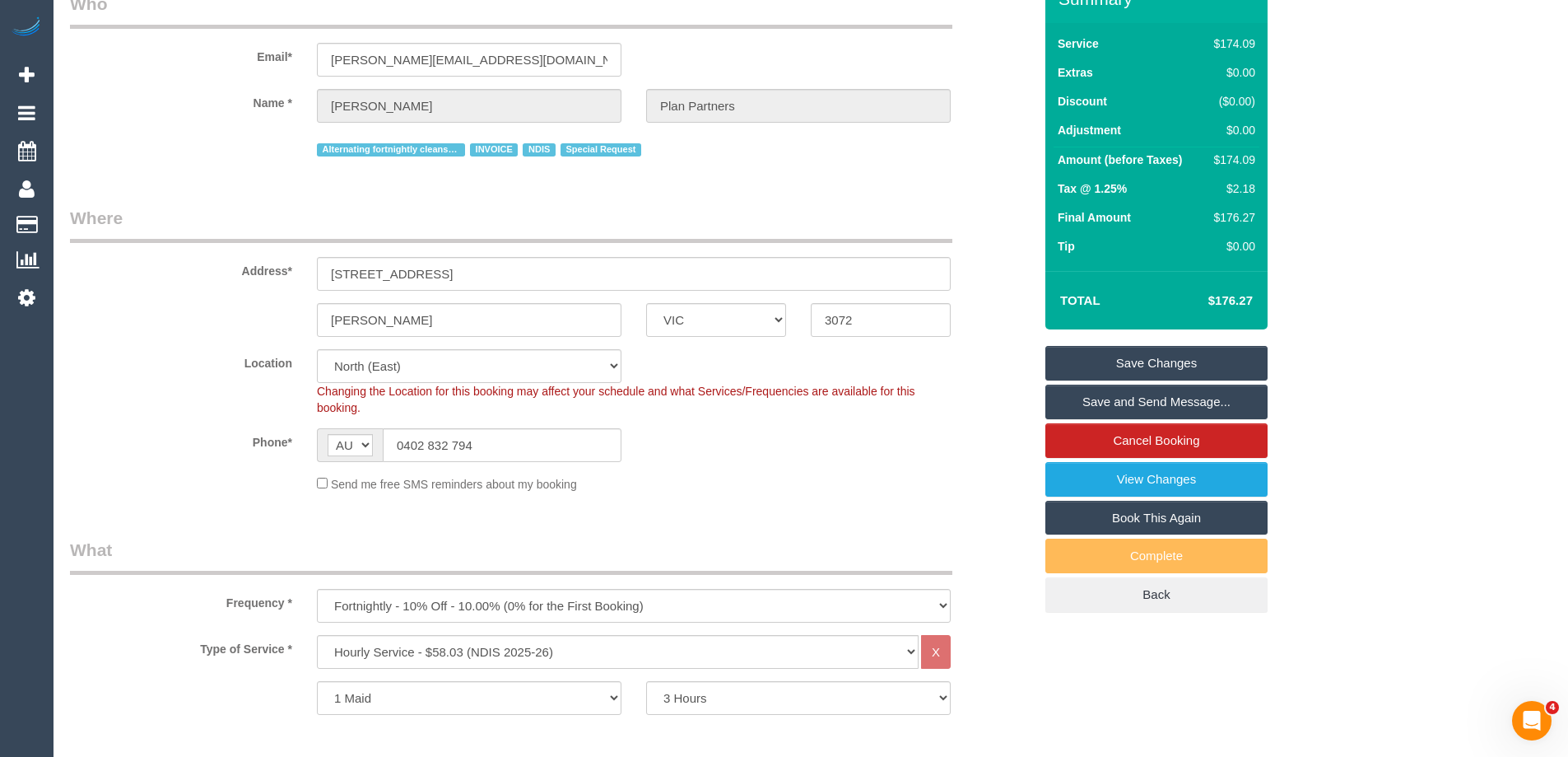
scroll to position [0, 0]
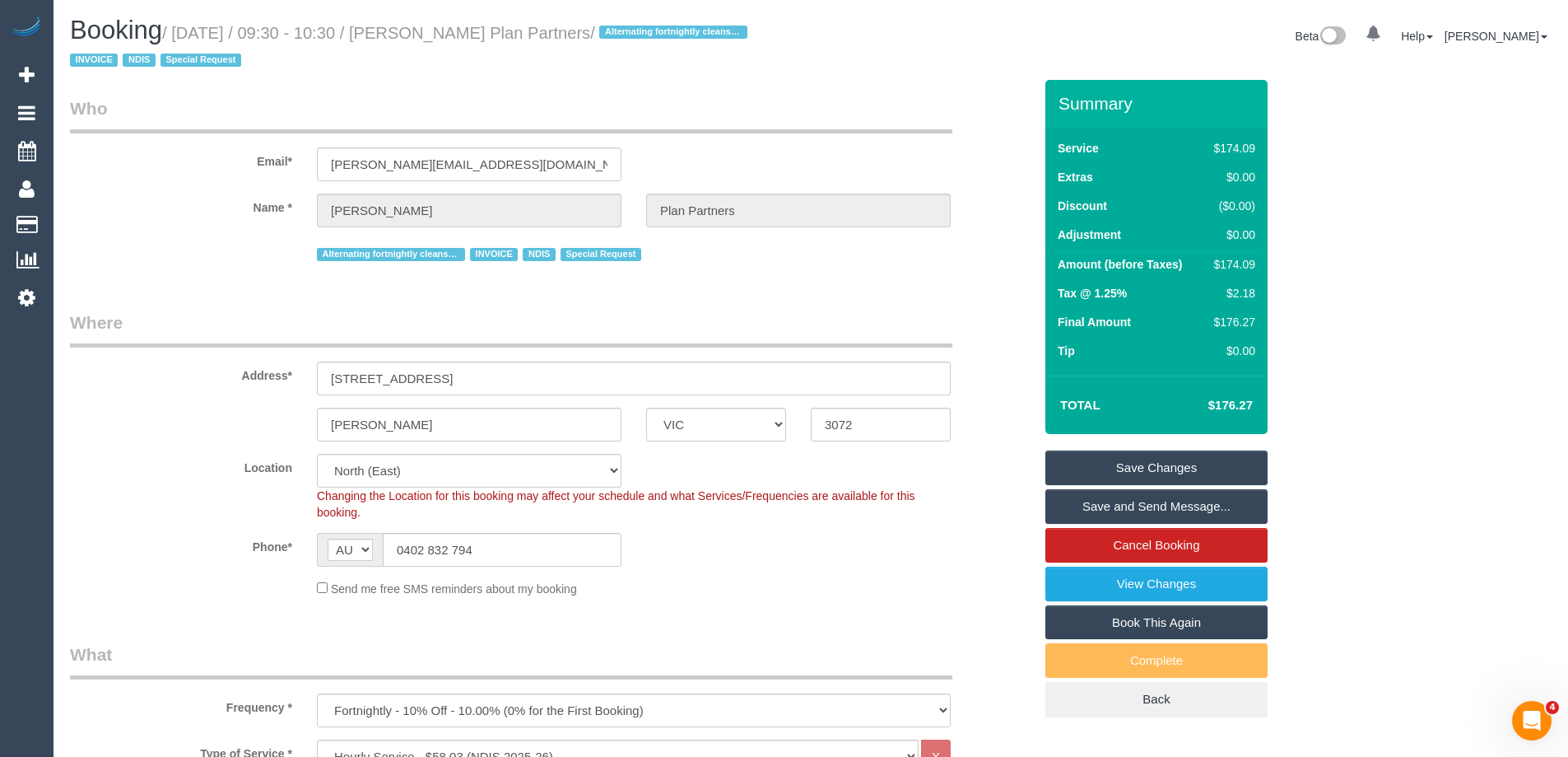
drag, startPoint x: 659, startPoint y: 38, endPoint x: 453, endPoint y: 43, distance: 206.1
click at [453, 43] on h1 "Booking / September 11, 2025 / 09:30 - 10:30 / Phillip Chatzis Plan Partners / …" at bounding box center [433, 45] width 728 height 56
copy small "Phillip Chatzis Plan Partners"
click at [1169, 498] on link "Save and Send Message..." at bounding box center [1156, 506] width 223 height 34
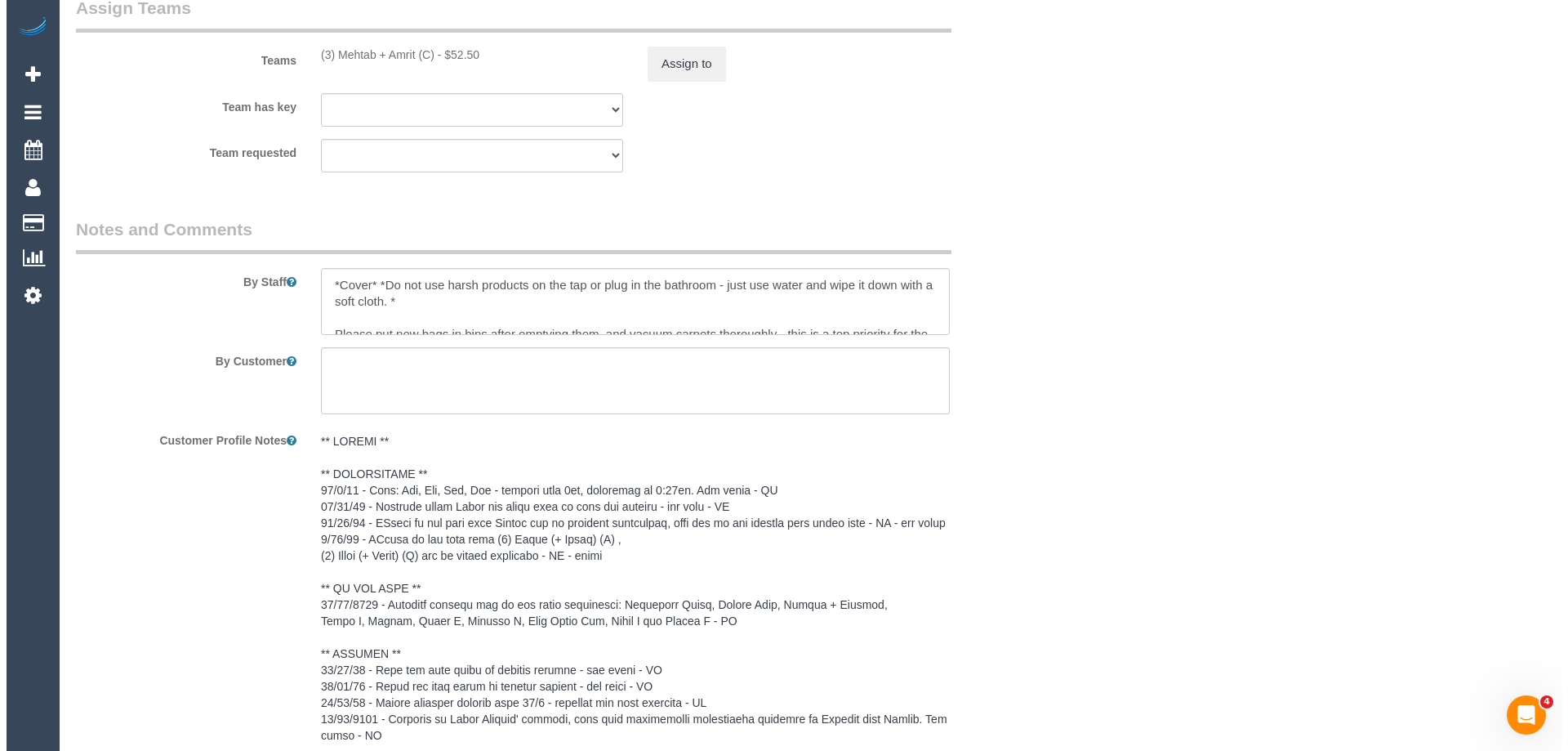
scroll to position [2879, 0]
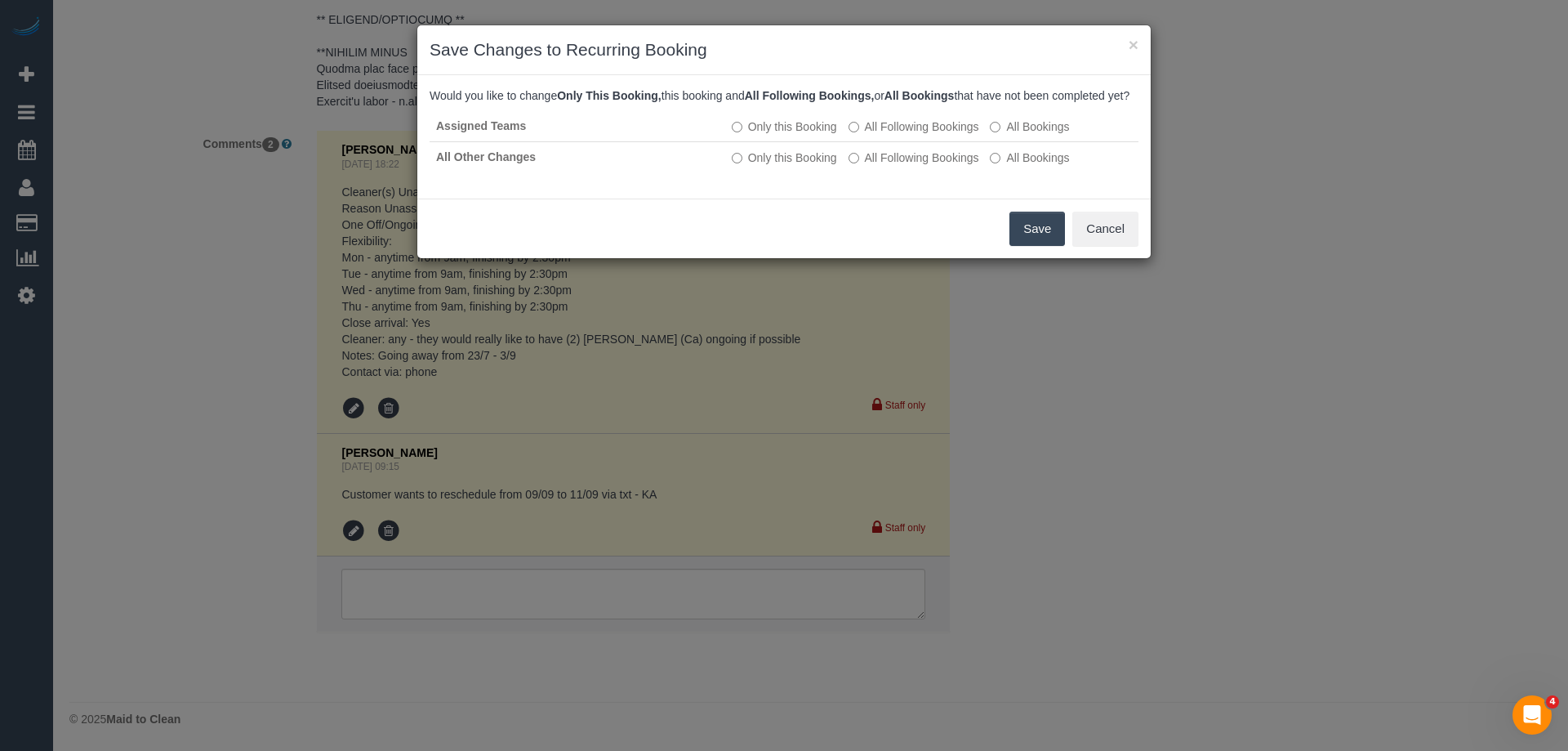
click at [1040, 243] on button "Save" at bounding box center [1037, 228] width 56 height 34
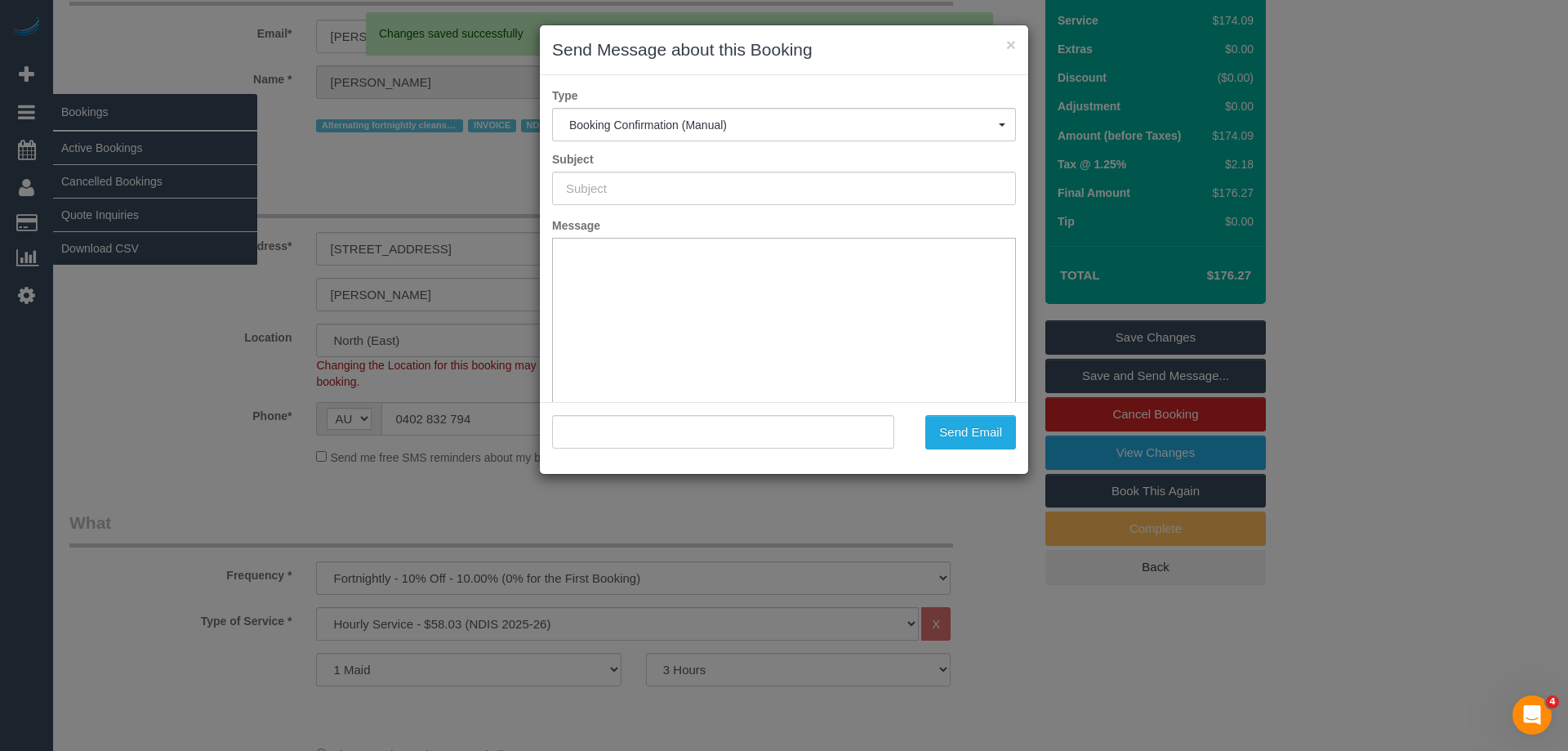
scroll to position [0, 0]
type input "Booking Confirmed"
type input ""Phillip Chatzis Plan Partners" <phillip.planpartners@fake.com>"
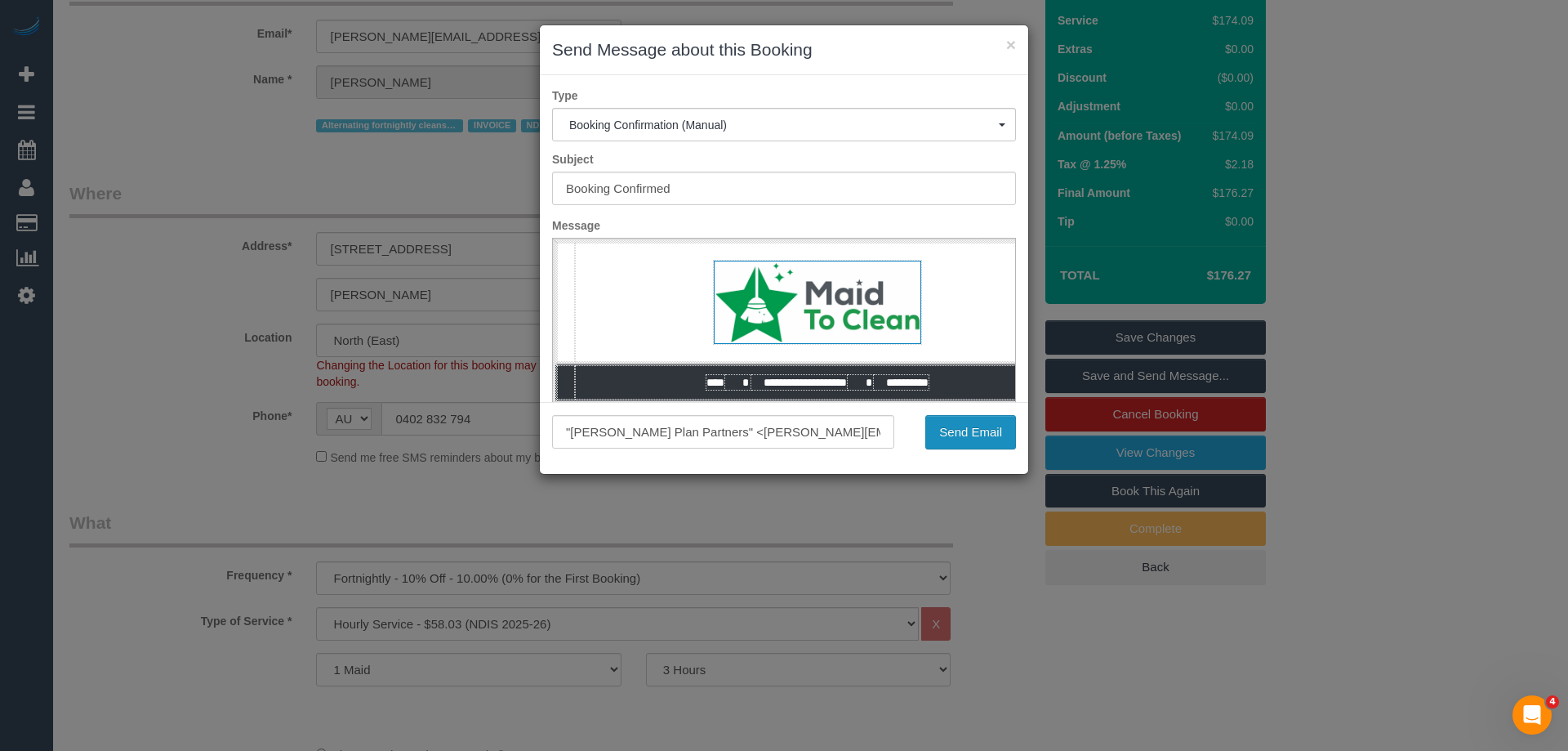
click at [963, 423] on button "Send Email" at bounding box center [971, 432] width 91 height 34
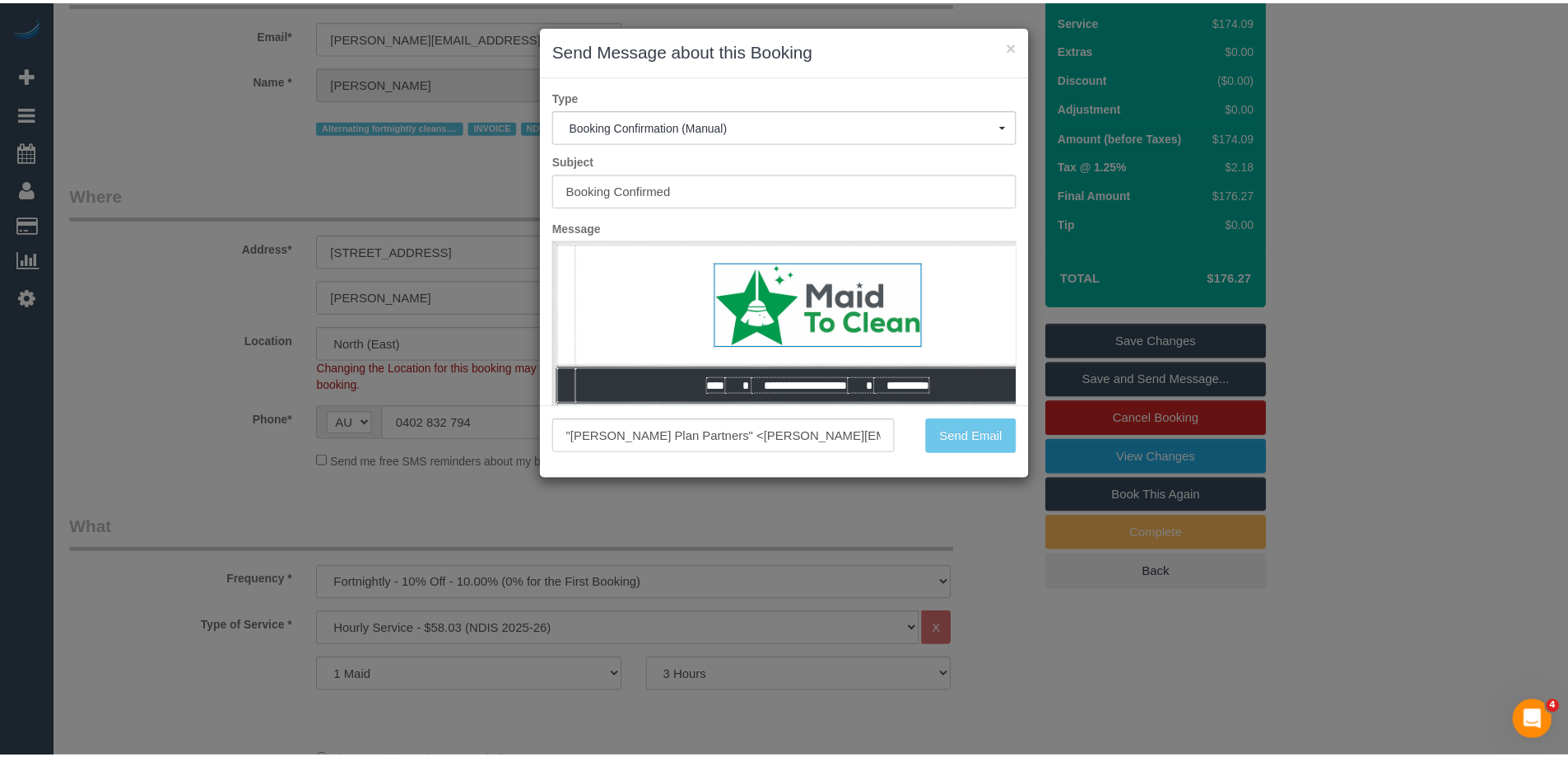
scroll to position [187, 0]
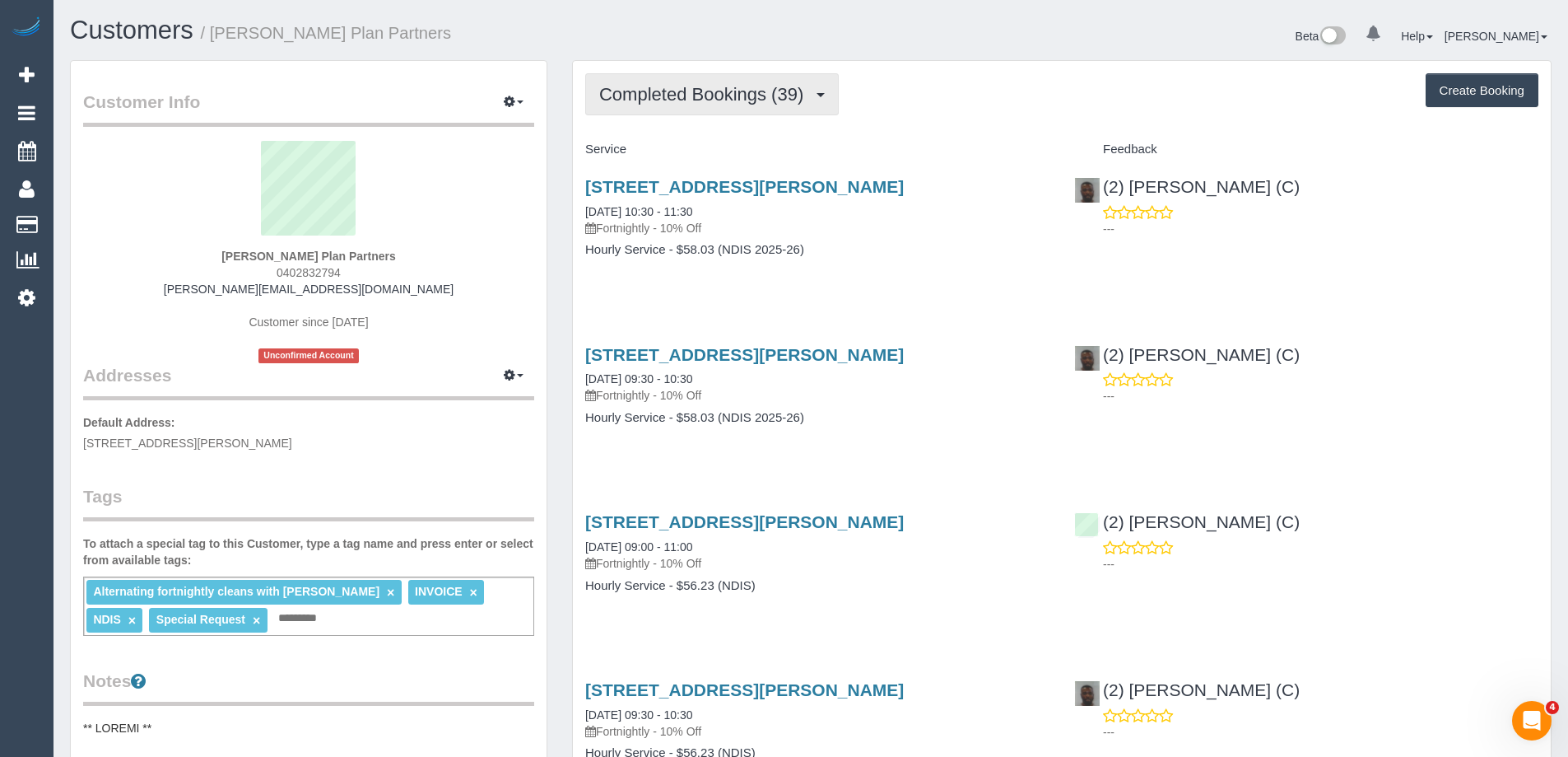
click at [732, 94] on span "Completed Bookings (39)" at bounding box center [705, 94] width 212 height 21
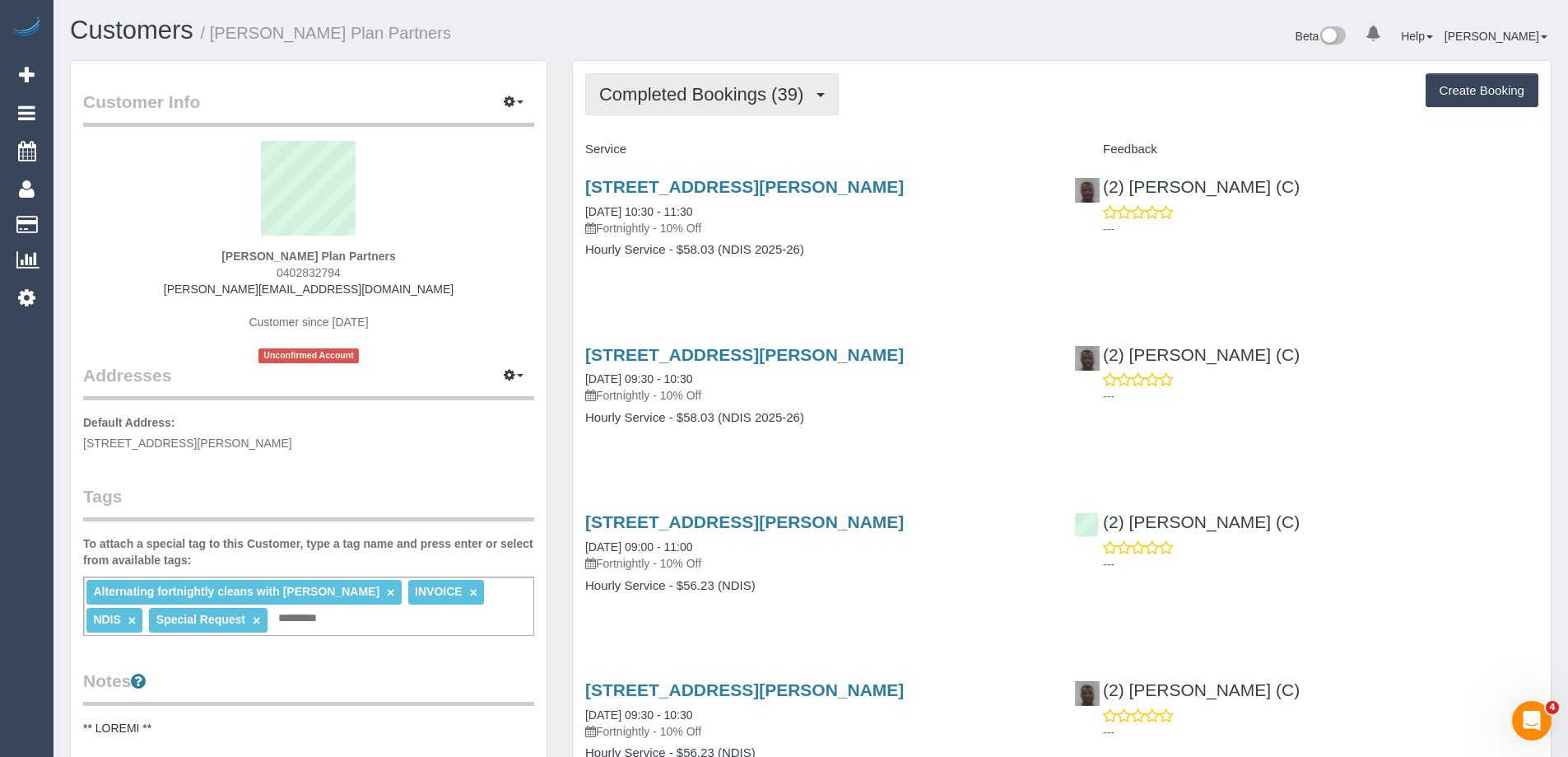
click at [668, 103] on span "Completed Bookings (39)" at bounding box center [705, 94] width 212 height 21
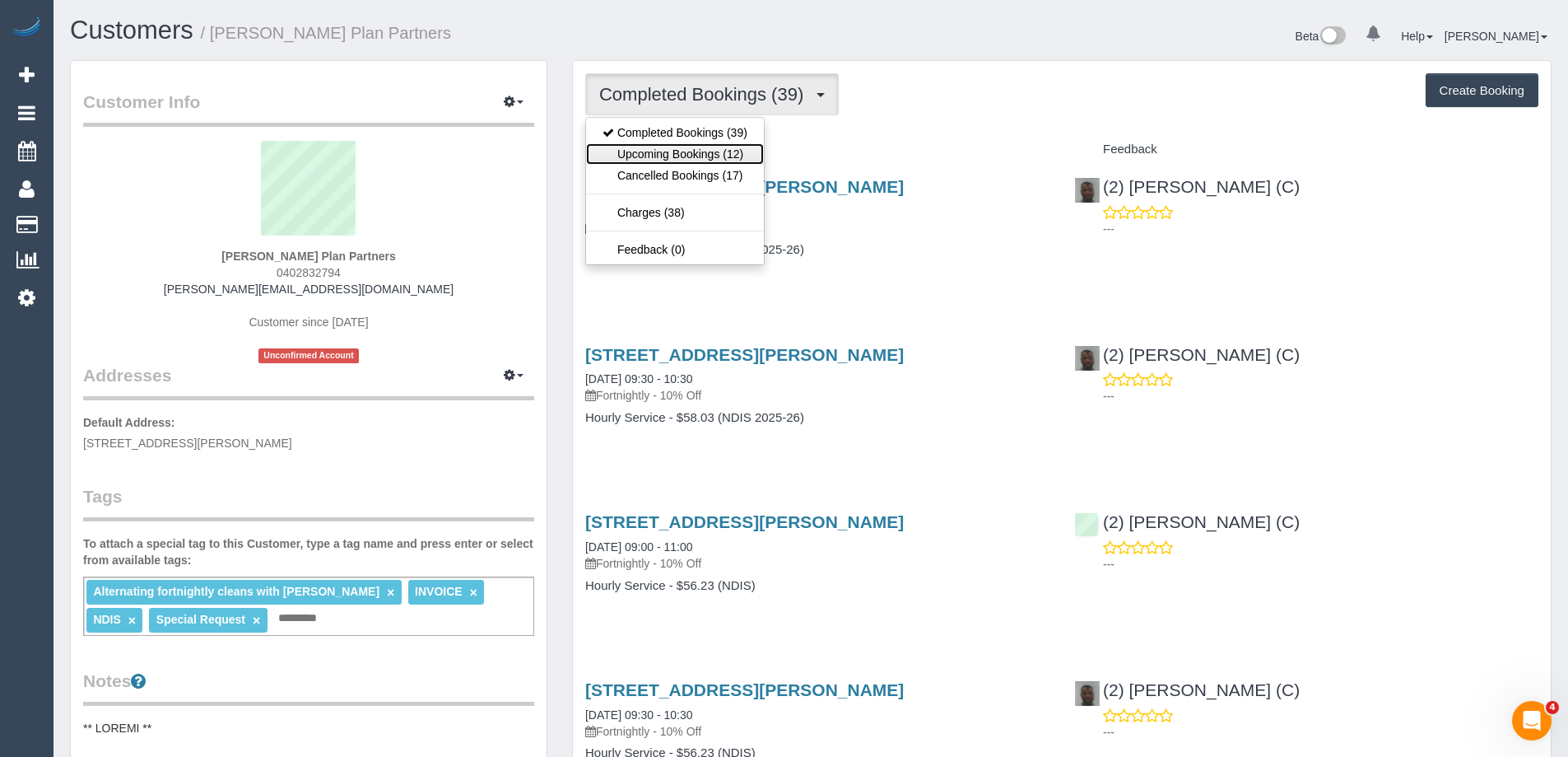
click at [690, 149] on link "Upcoming Bookings (12)" at bounding box center [675, 154] width 178 height 21
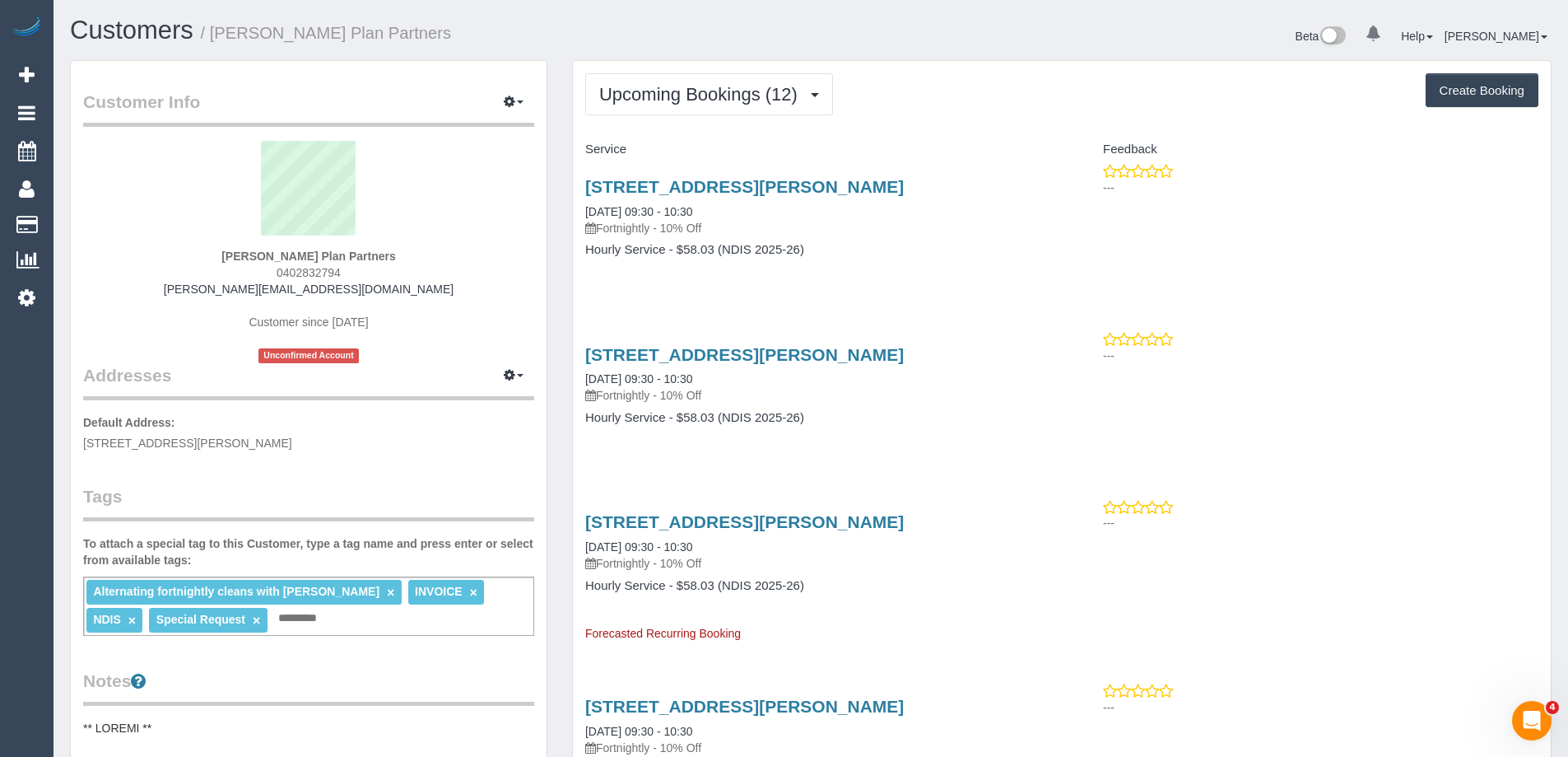
drag, startPoint x: 762, startPoint y: 273, endPoint x: 737, endPoint y: 210, distance: 67.8
click at [762, 273] on div "26 Hope Street, Preston, VIC 3072 11/09/2025 09:30 - 10:30 Fortnightly - 10% Of…" at bounding box center [817, 226] width 489 height 127
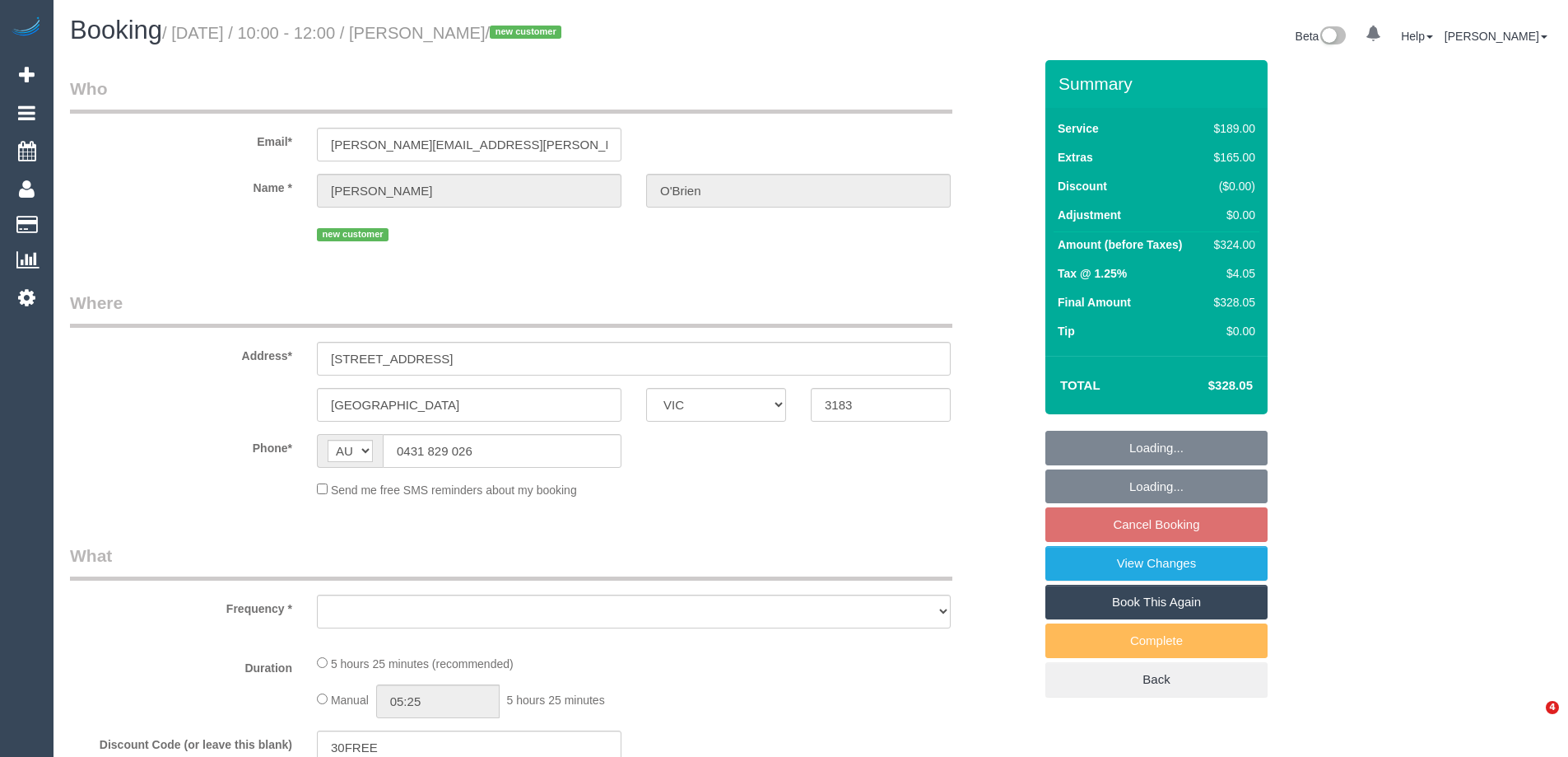
select select "VIC"
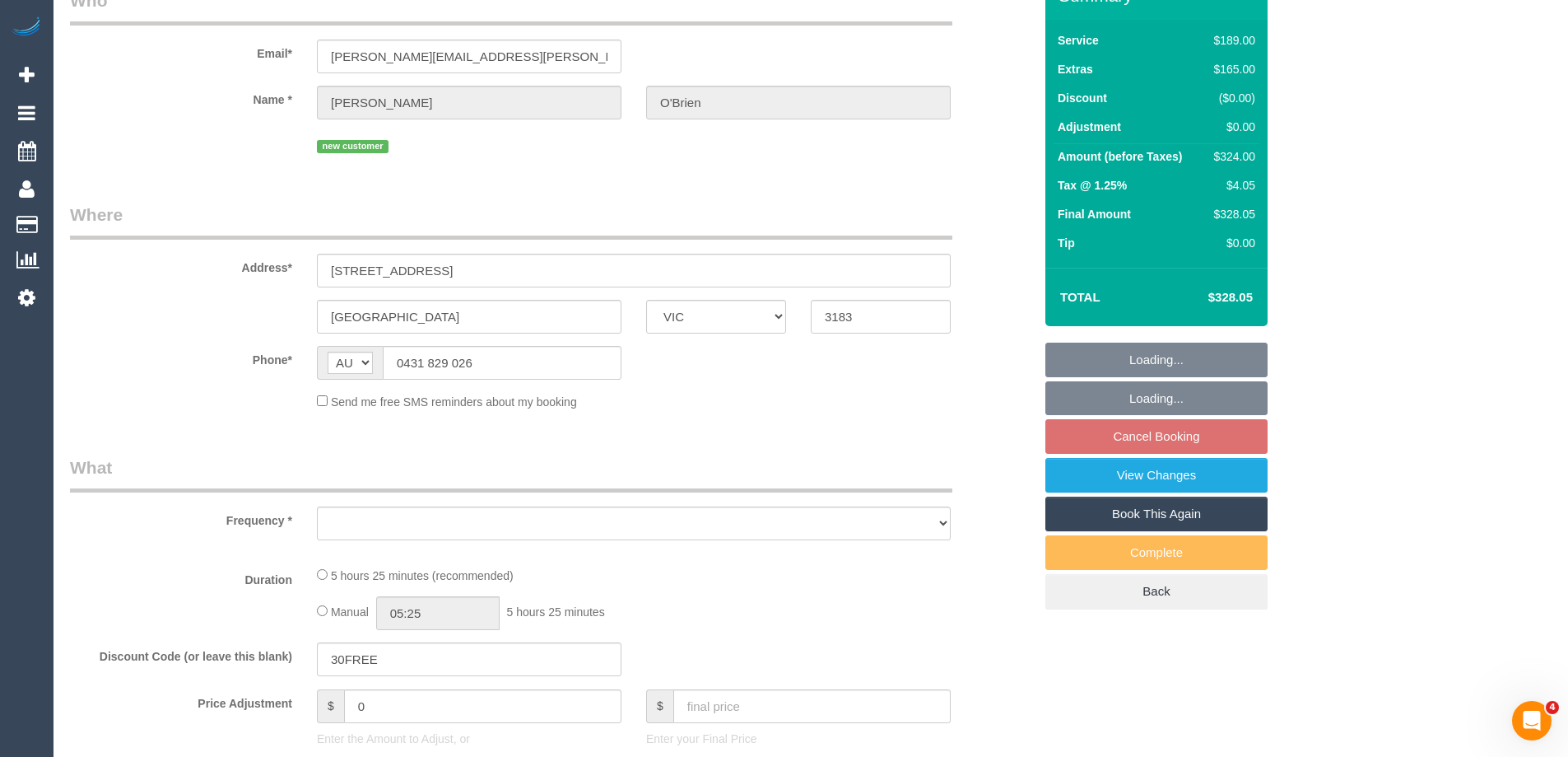
select select "object:531"
select select "string:stripe-pm_1S2MX22GScqysDRVra3GqLKb"
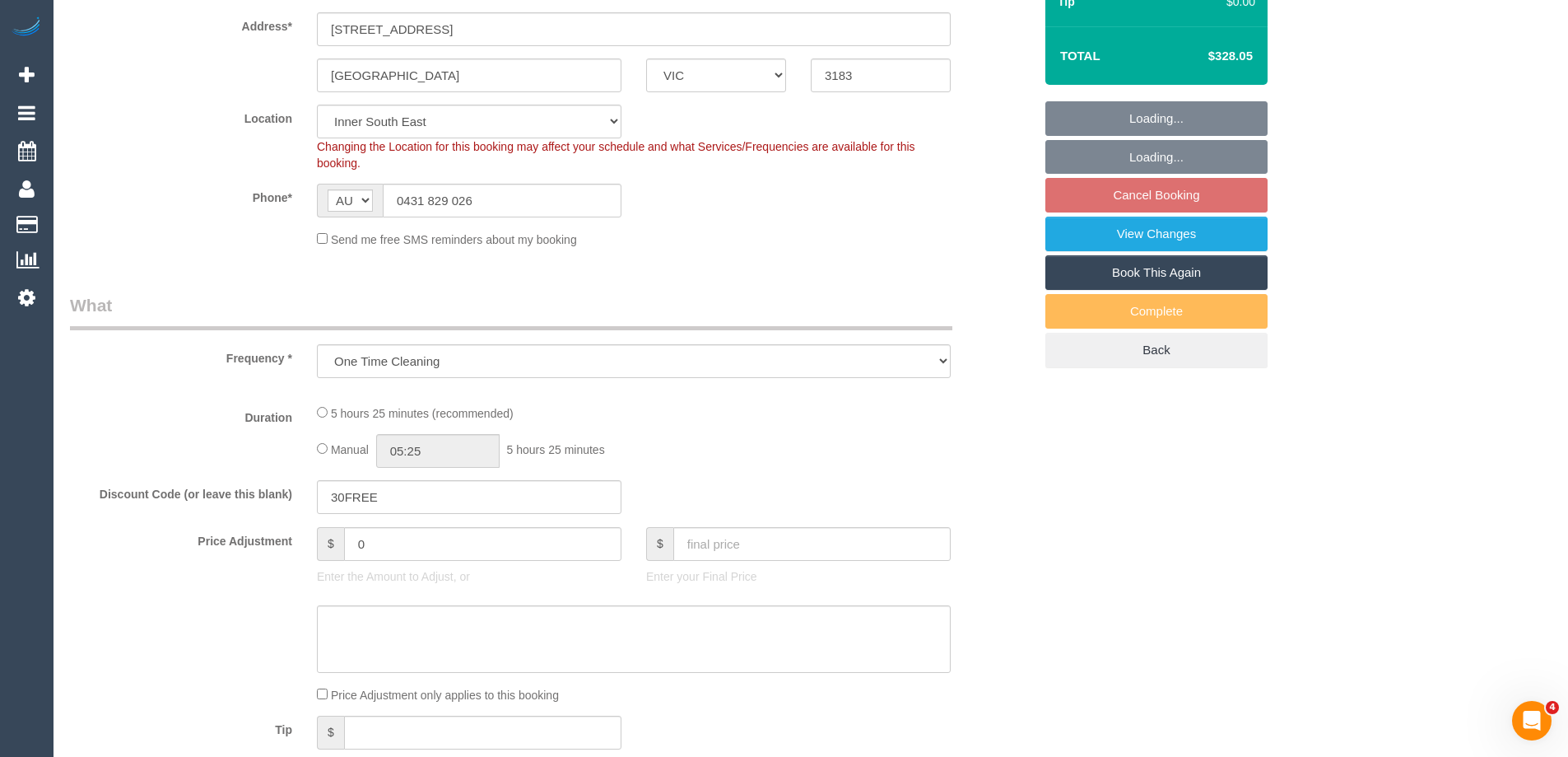
select select "object:538"
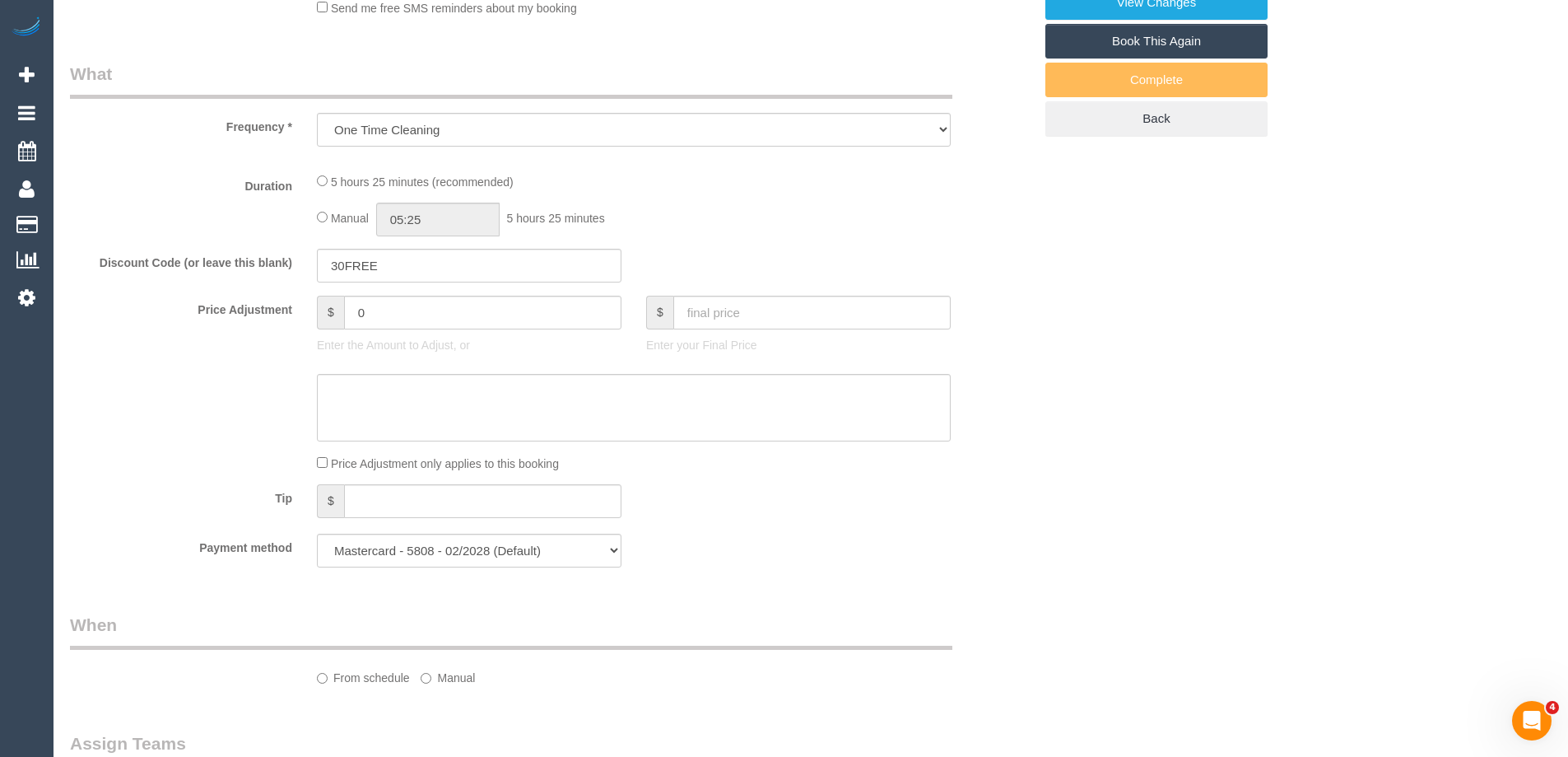
select select "number:27"
select select "number:14"
select select "number:19"
select select "number:24"
select select "number:13"
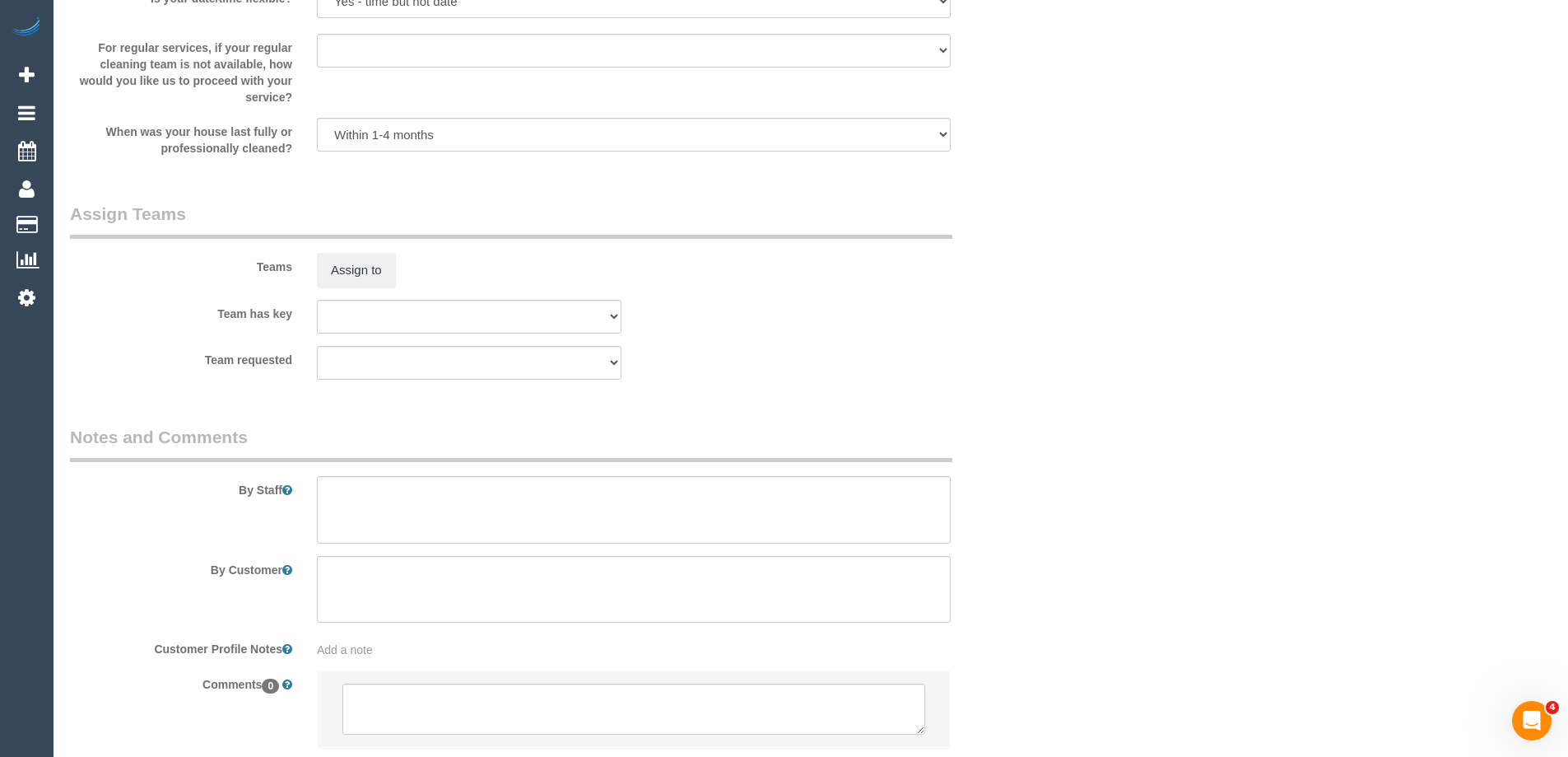
select select "spot3"
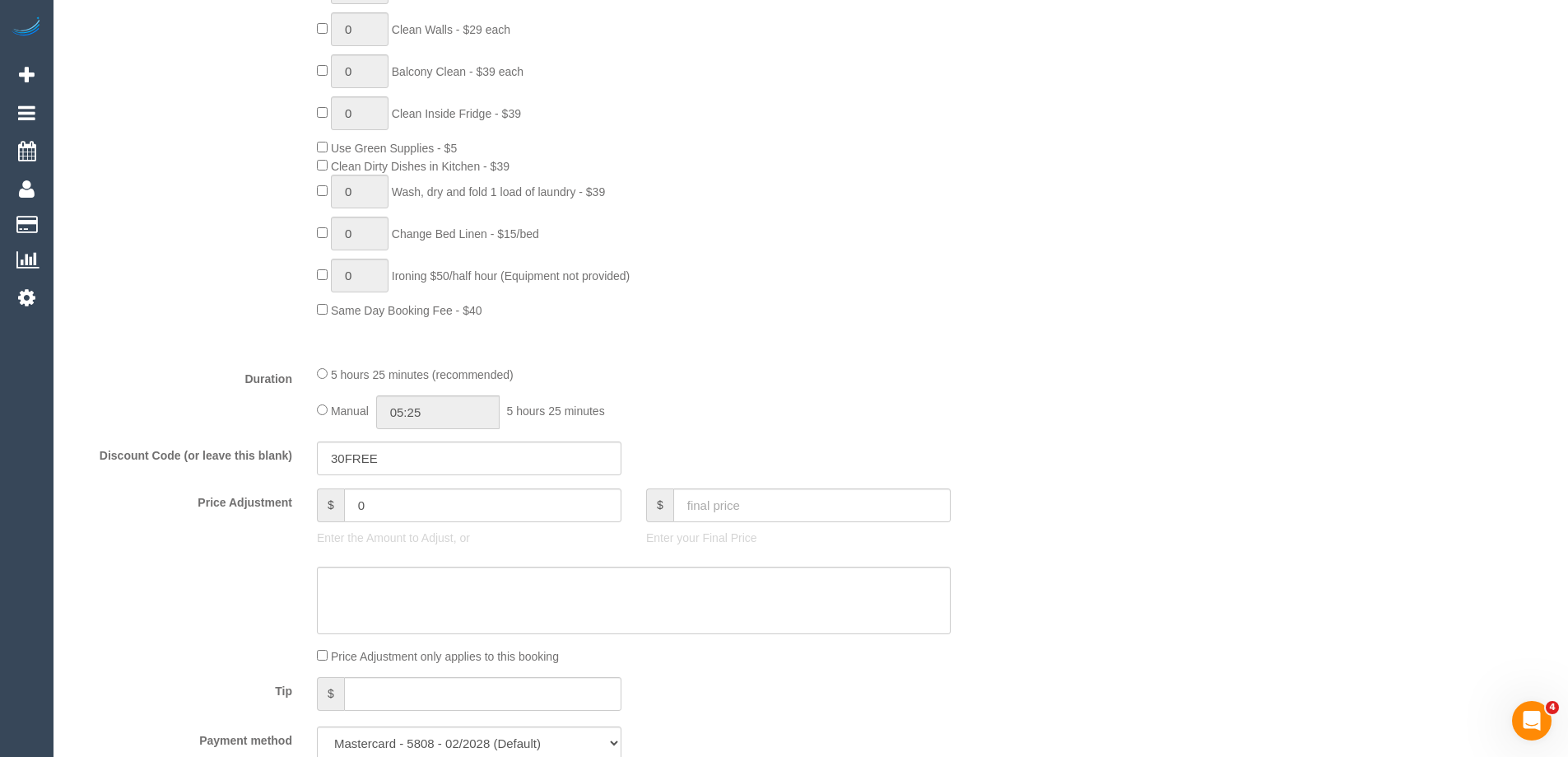
scroll to position [1235, 0]
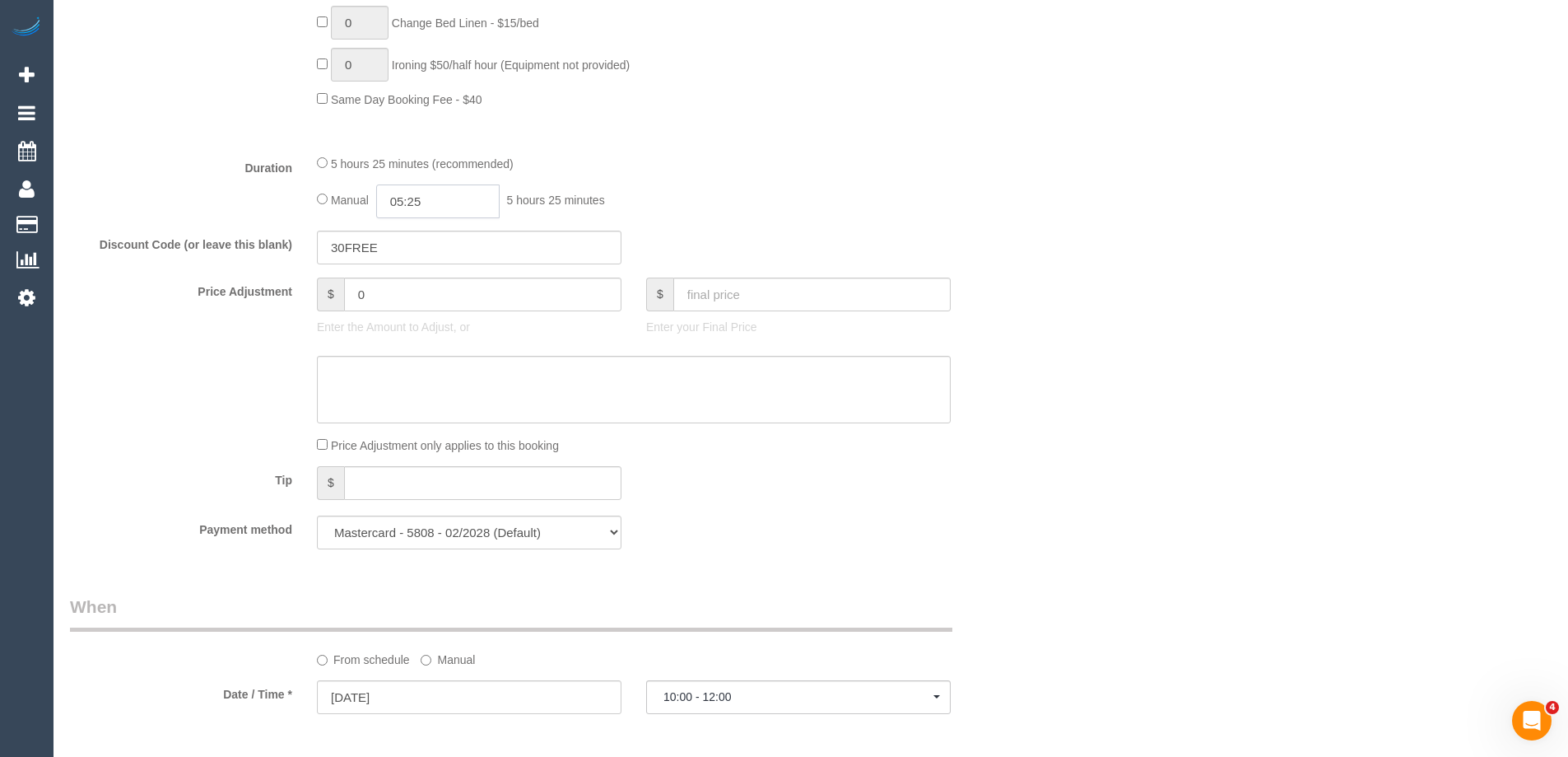
click at [473, 199] on input "05:25" at bounding box center [438, 202] width 123 height 34
type input "02:30"
click at [437, 331] on li "02:30" at bounding box center [419, 336] width 73 height 21
click at [441, 197] on input "02:30" at bounding box center [438, 202] width 123 height 34
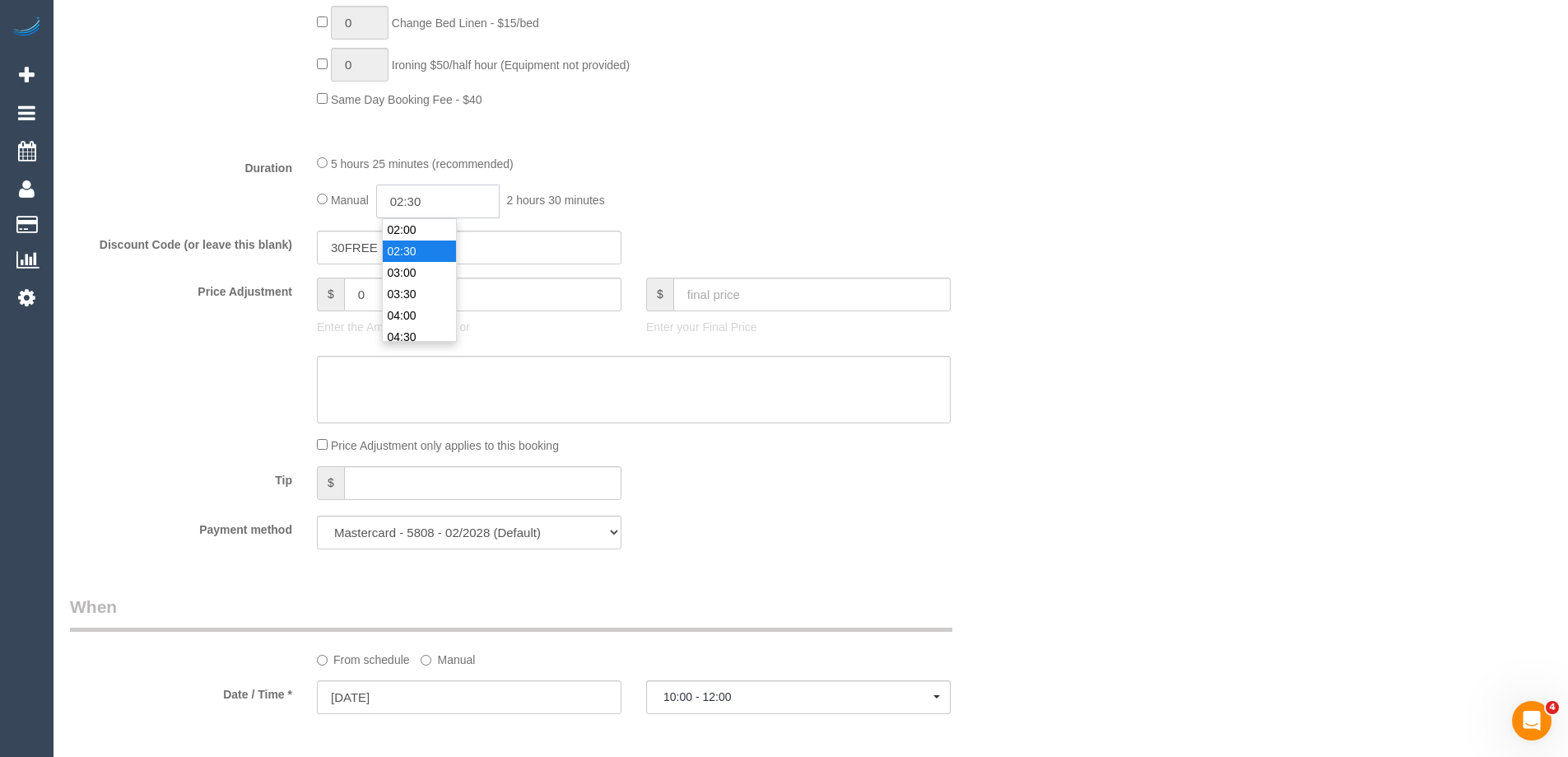
select select "spot20"
type input "03:00"
click at [412, 273] on li "03:00" at bounding box center [419, 272] width 73 height 21
click at [416, 199] on input "03:00" at bounding box center [438, 202] width 123 height 34
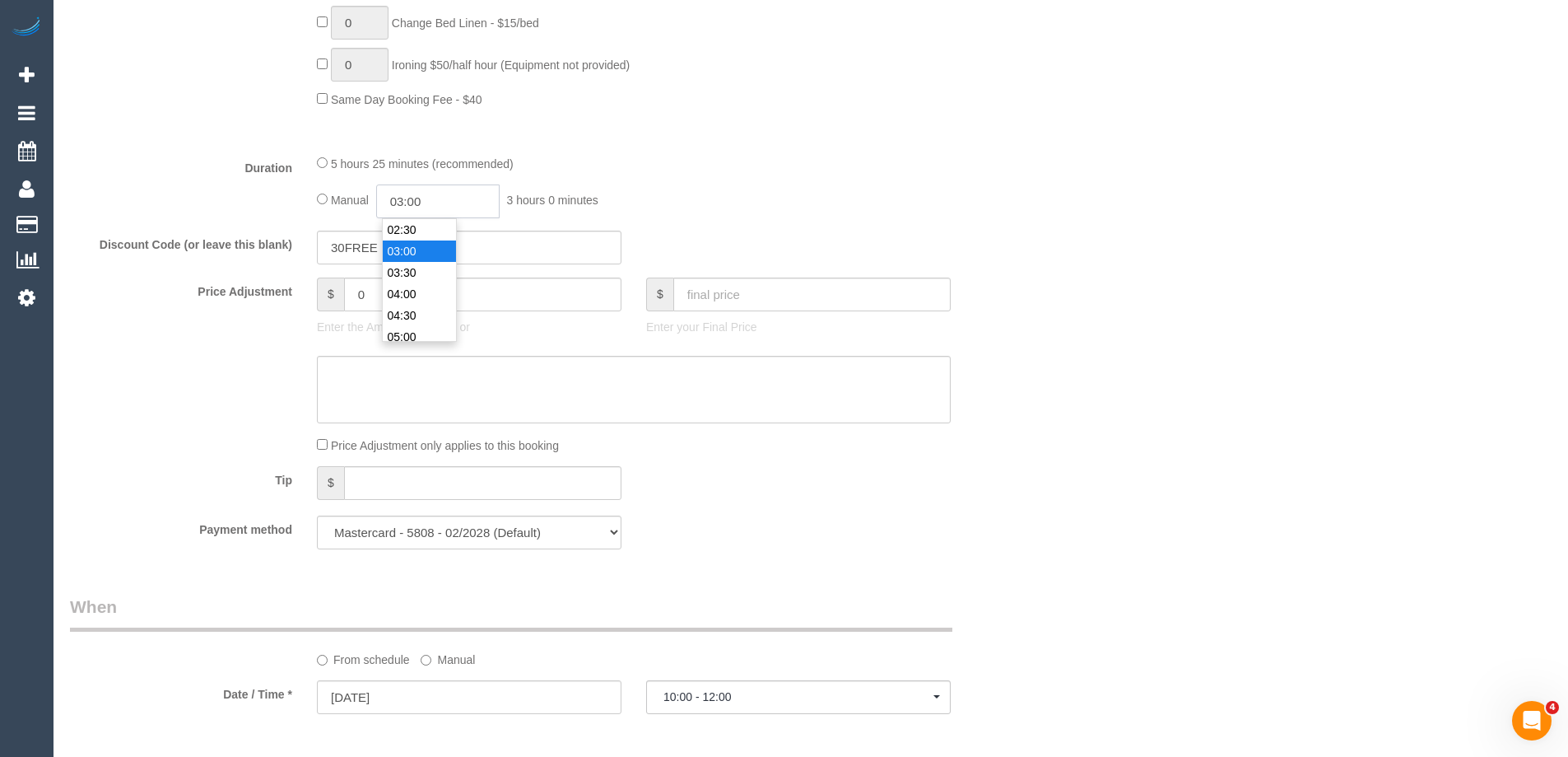
select select "spot37"
type input "03:15"
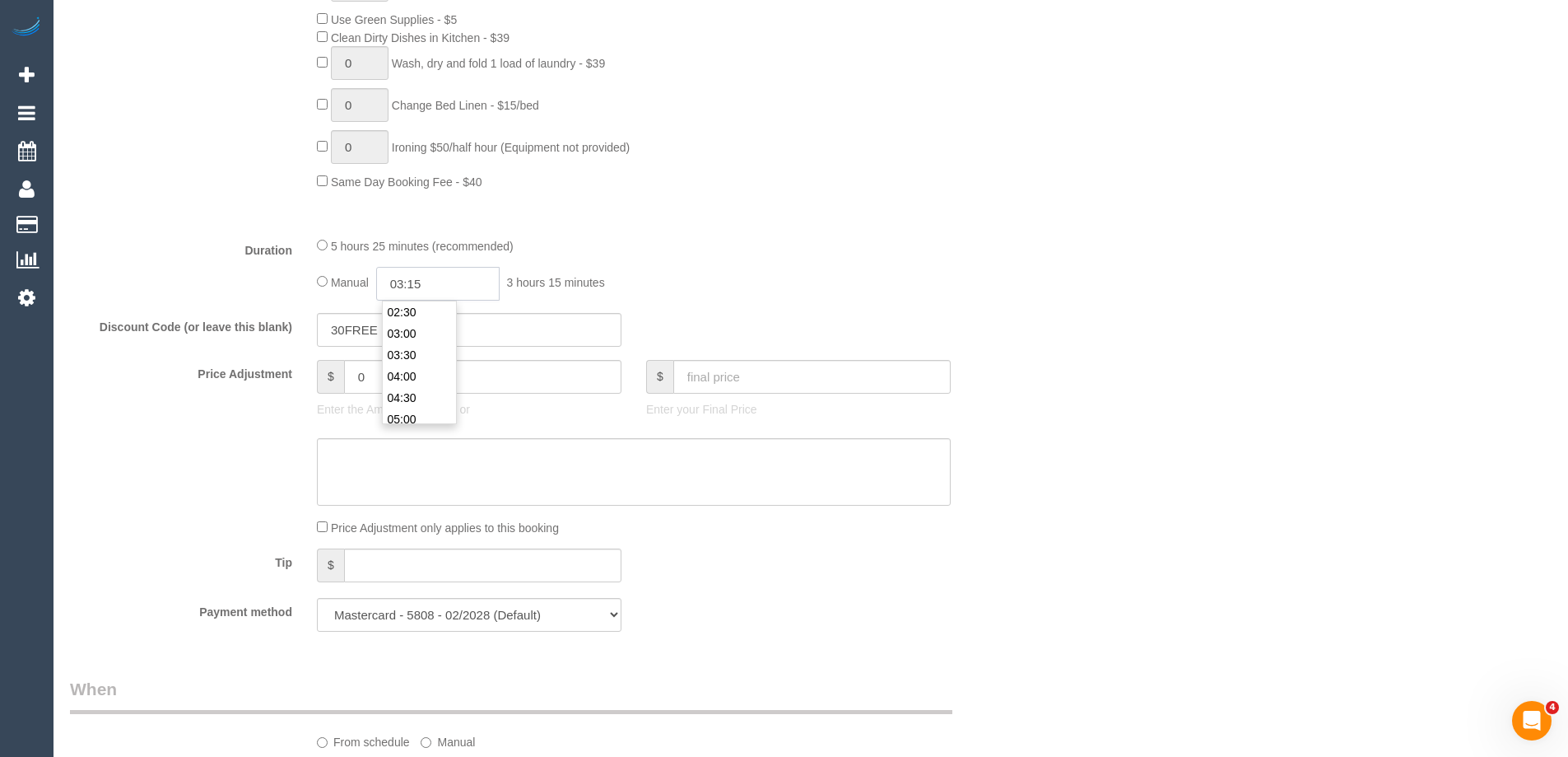
select select "spot54"
type input "03:15"
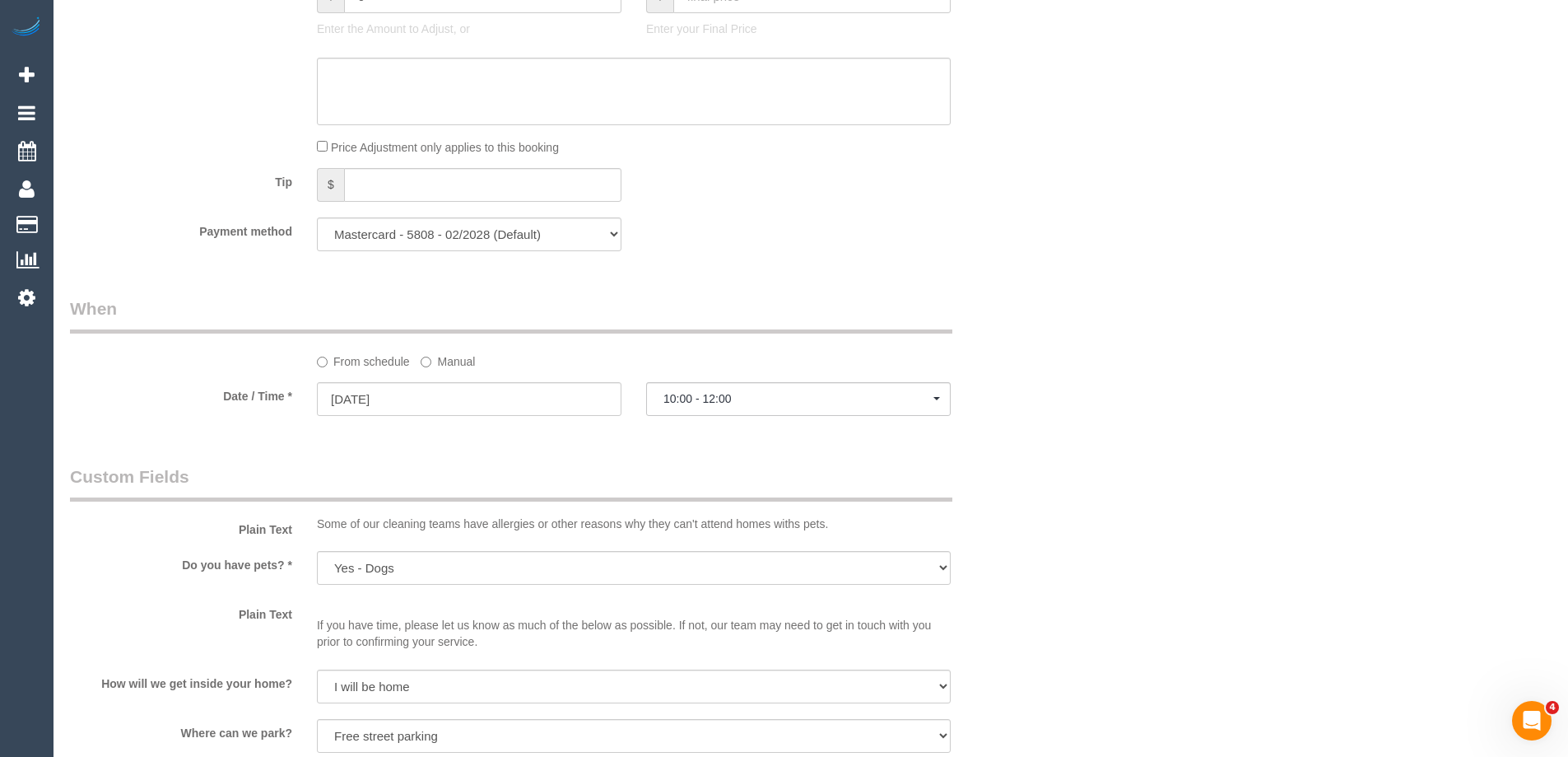
select select "spot71"
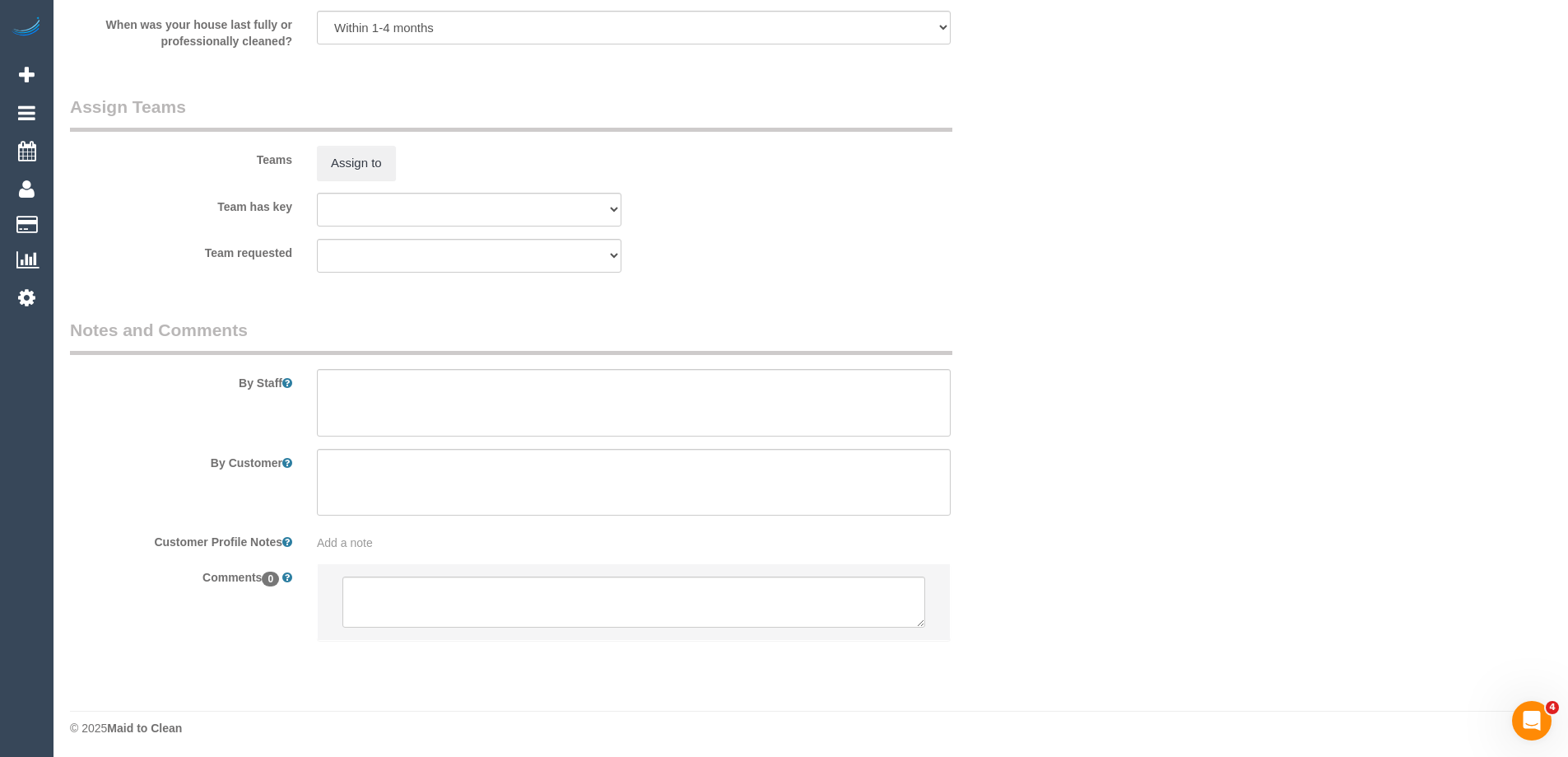
scroll to position [2428, 0]
click at [336, 391] on textarea at bounding box center [633, 399] width 634 height 67
click at [454, 384] on textarea at bounding box center [633, 399] width 634 height 67
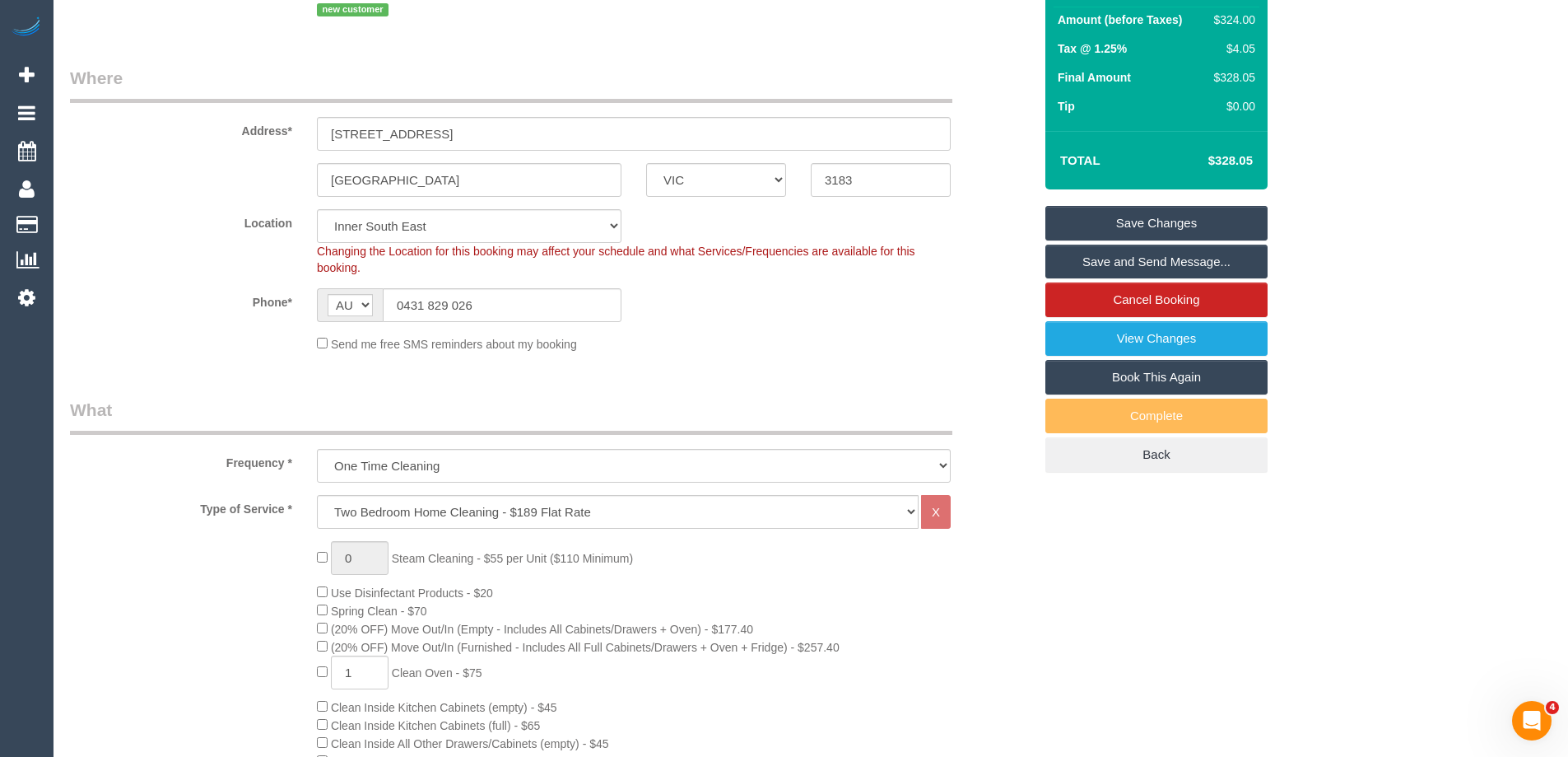
scroll to position [0, 0]
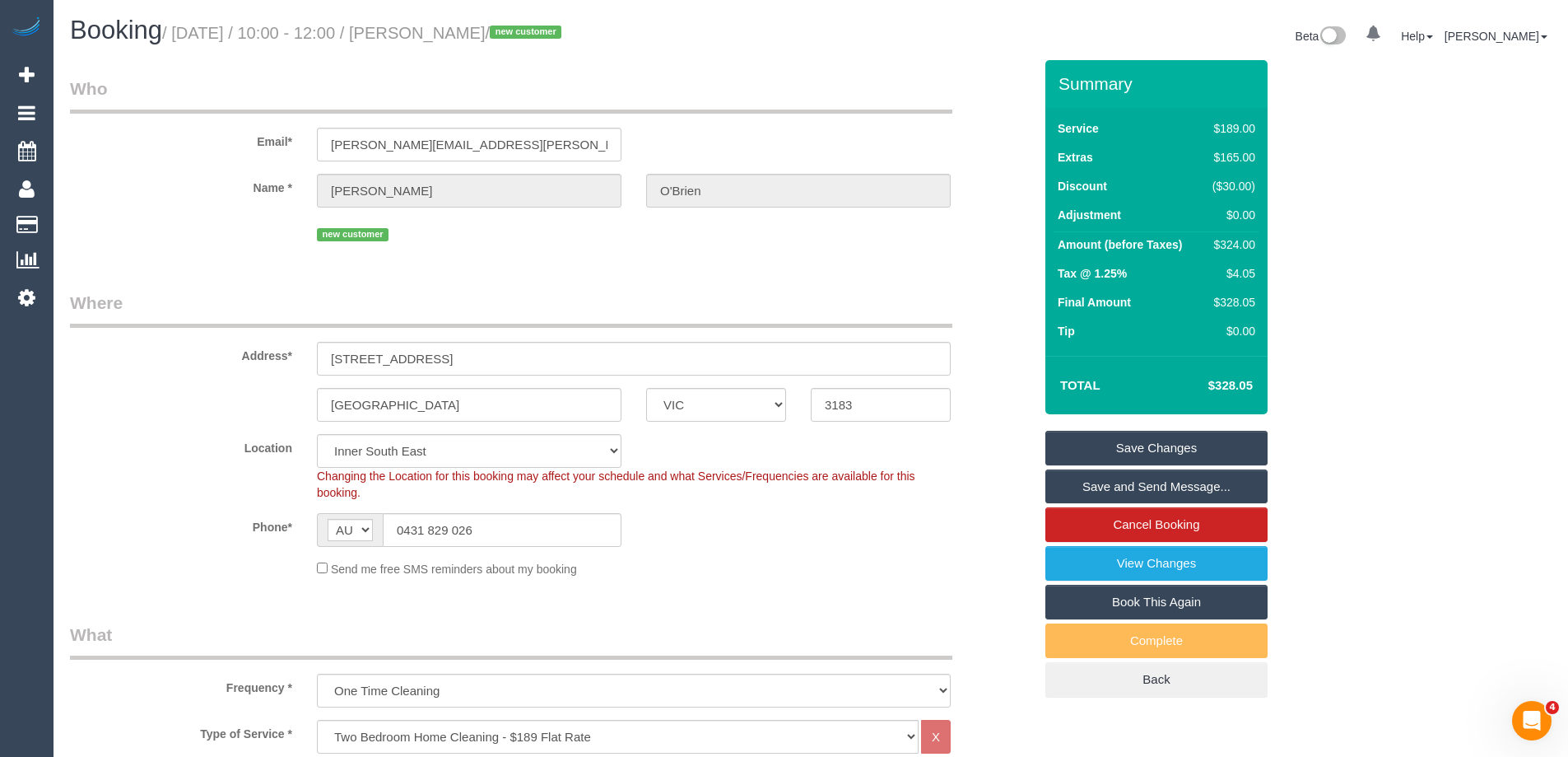
type textarea "Estimated time of 5.5-6.5 hrs"
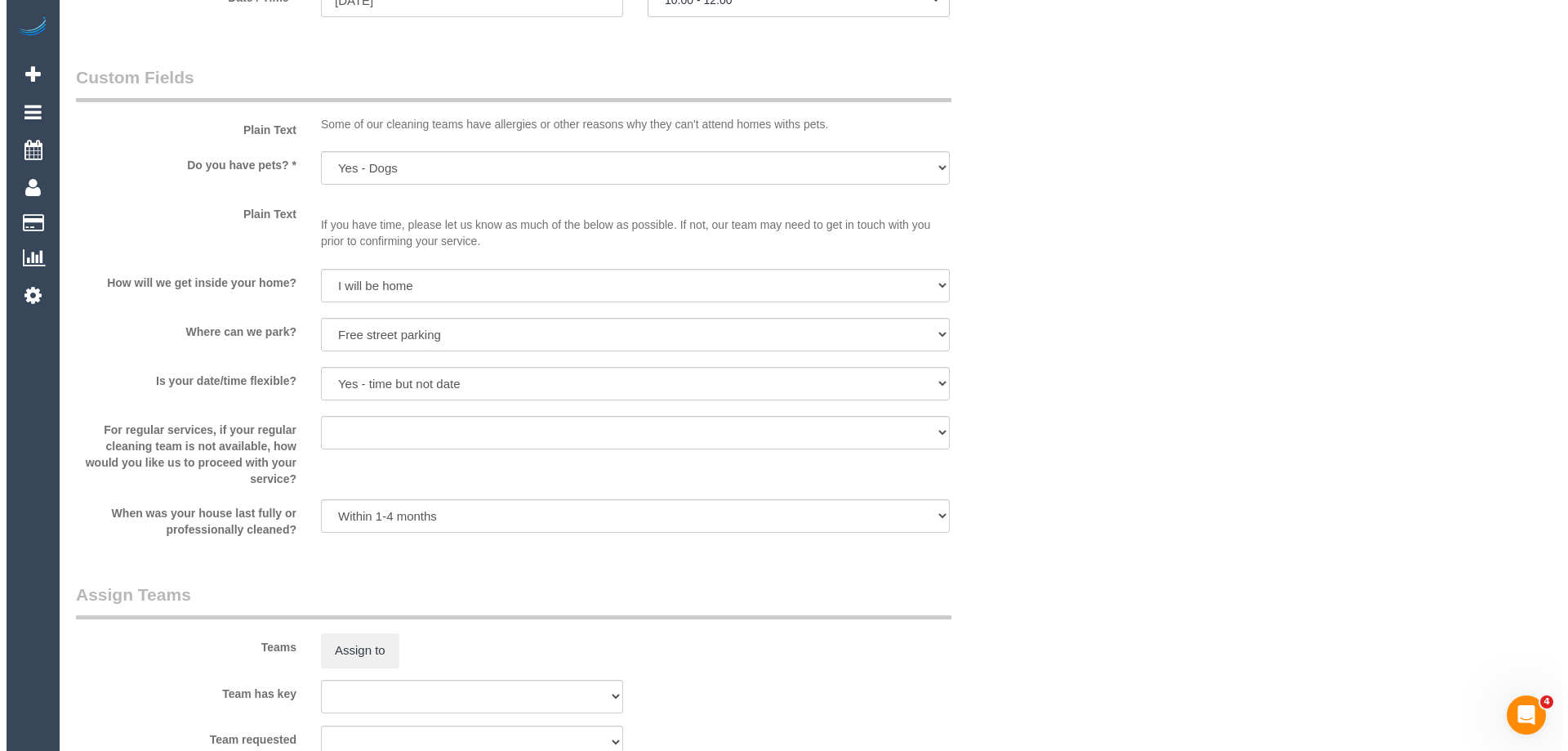
scroll to position [2125, 0]
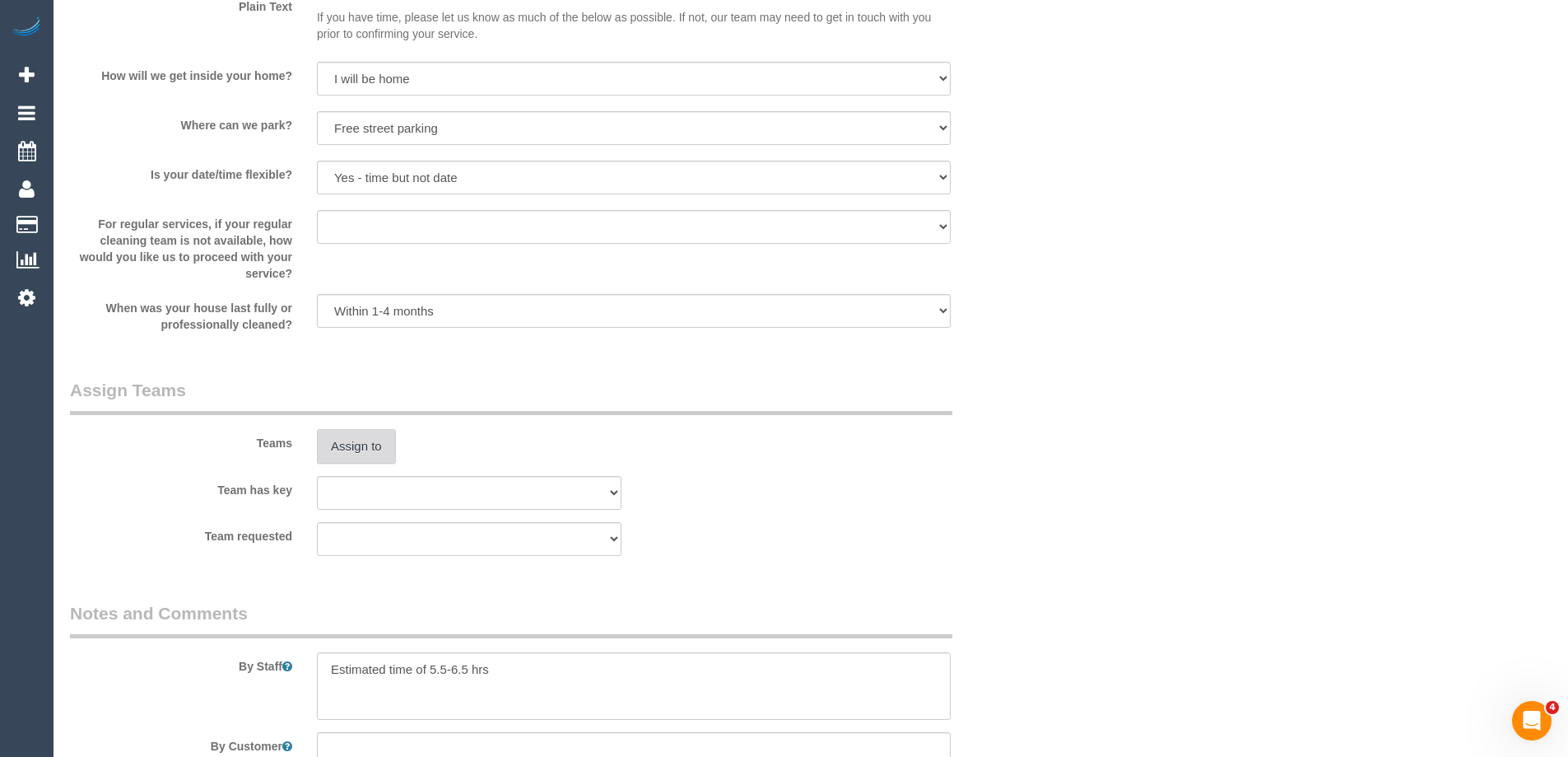
click at [383, 444] on button "Assign to" at bounding box center [356, 446] width 79 height 34
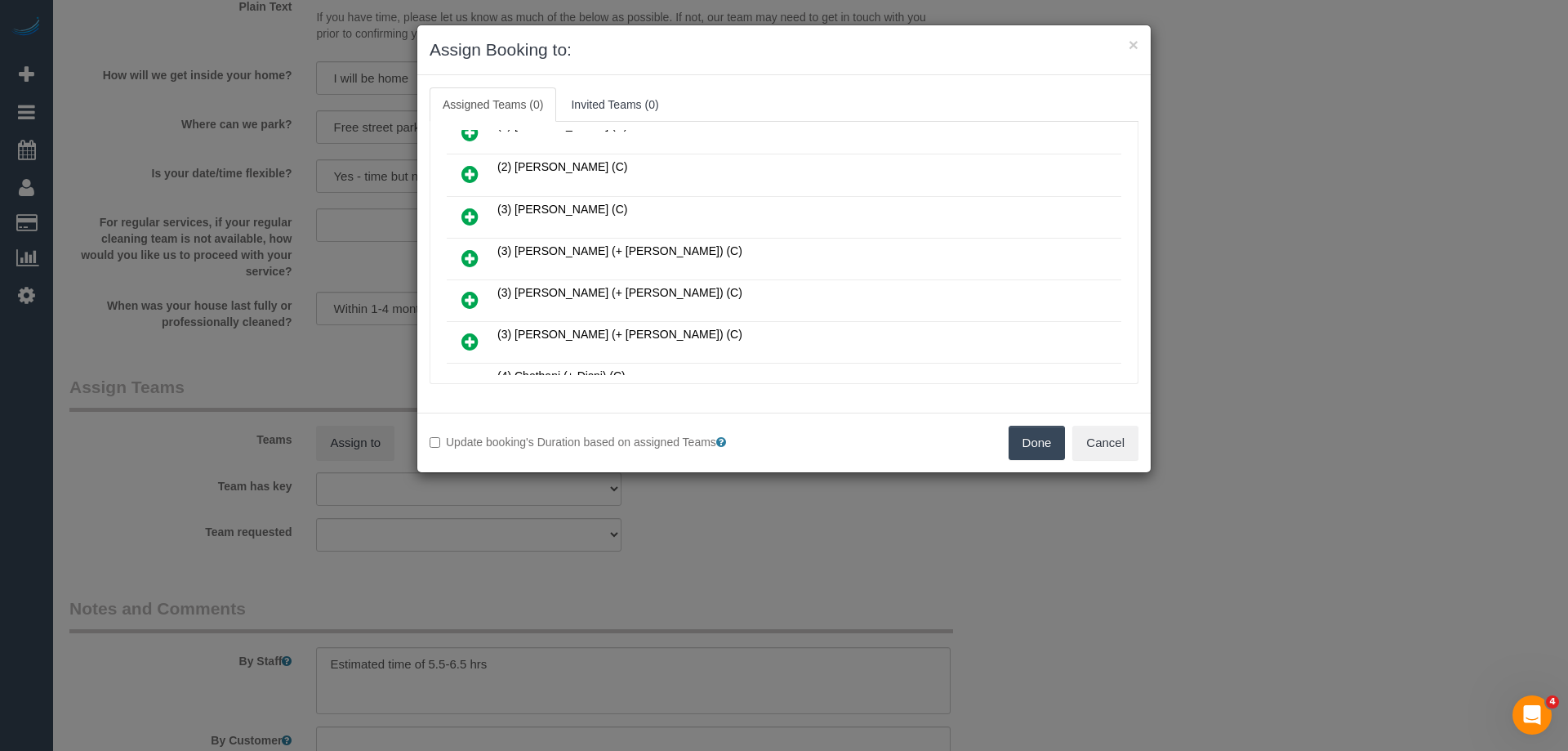
scroll to position [163, 0]
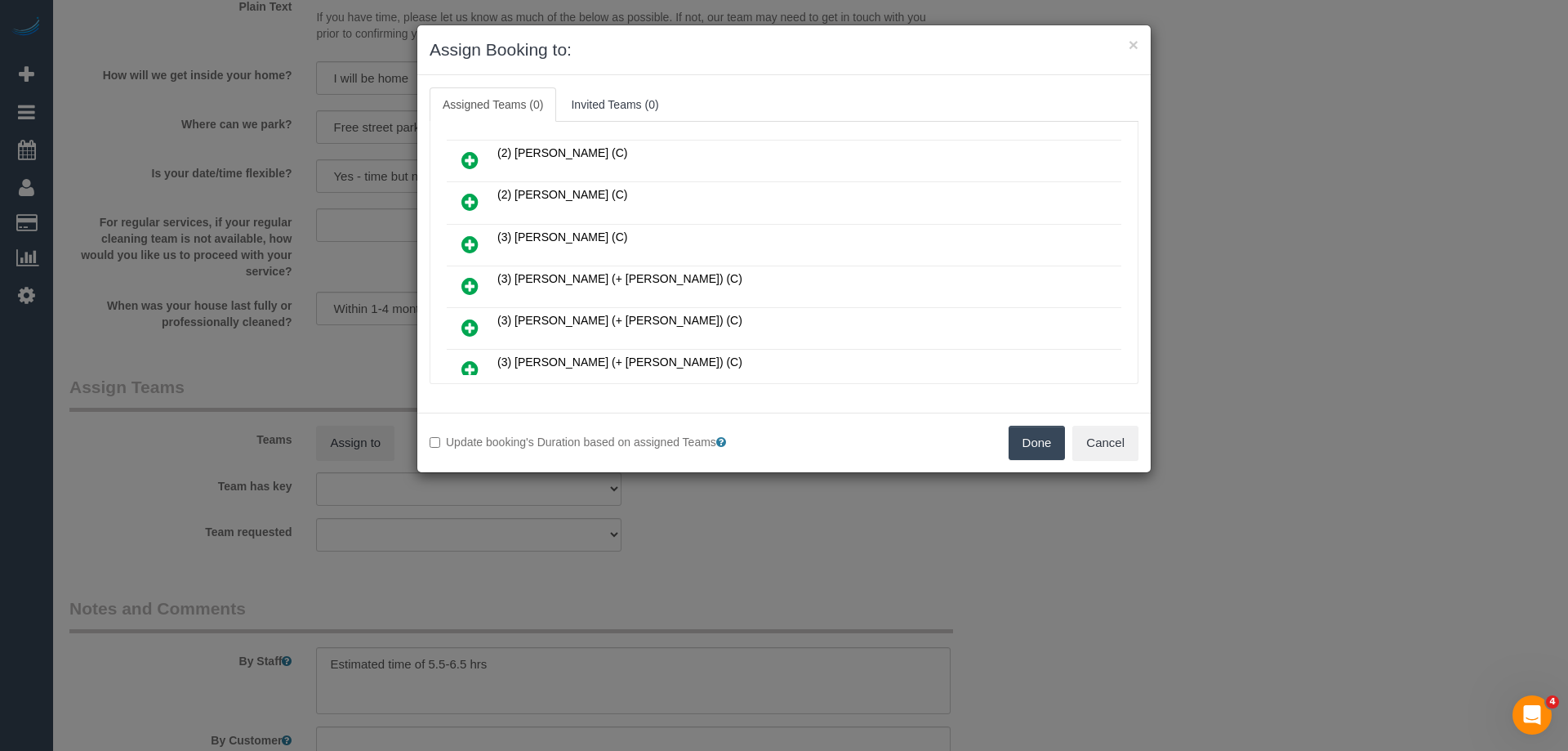
click at [1039, 439] on button "Done" at bounding box center [1037, 443] width 57 height 34
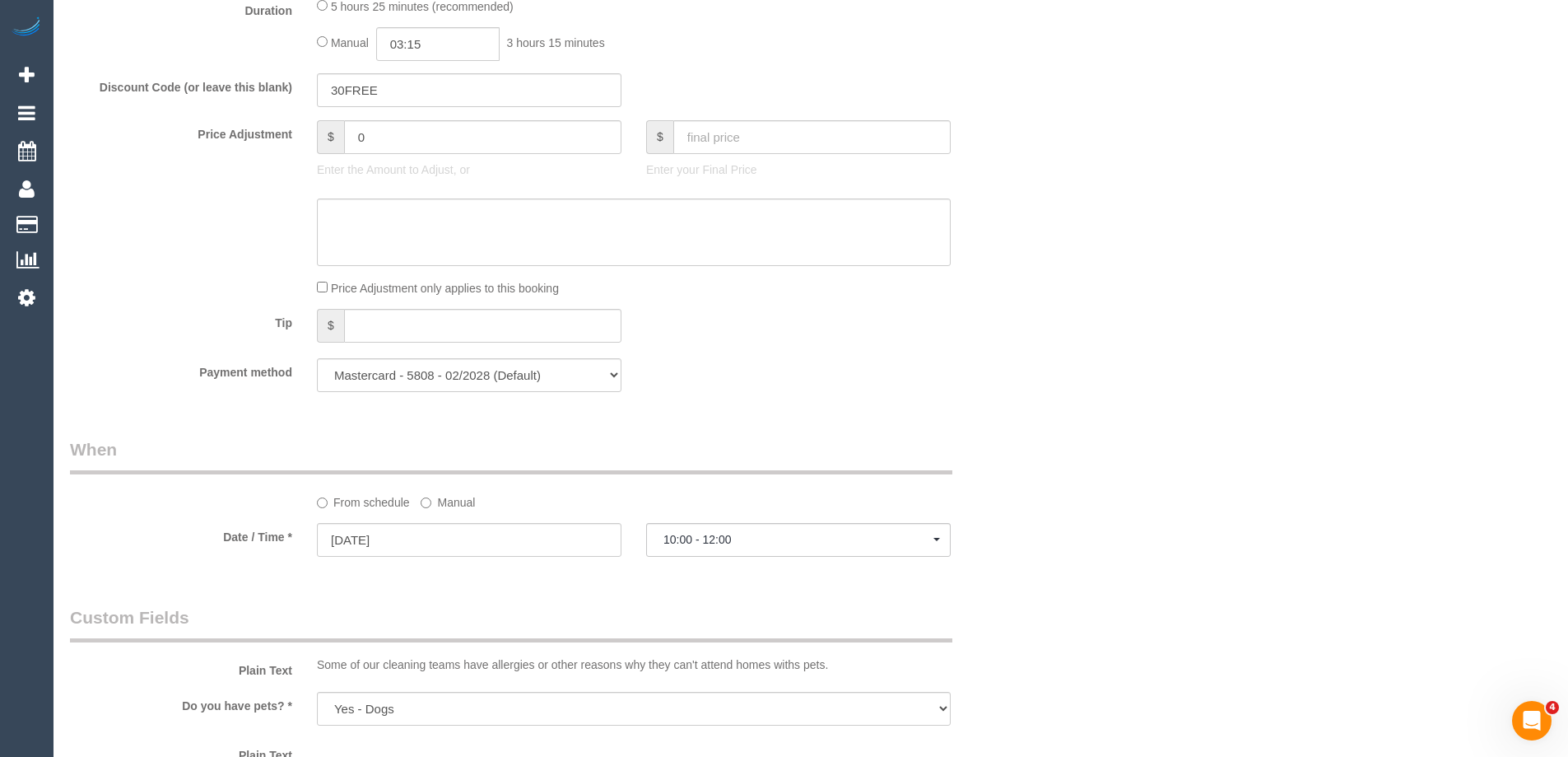
scroll to position [1400, 0]
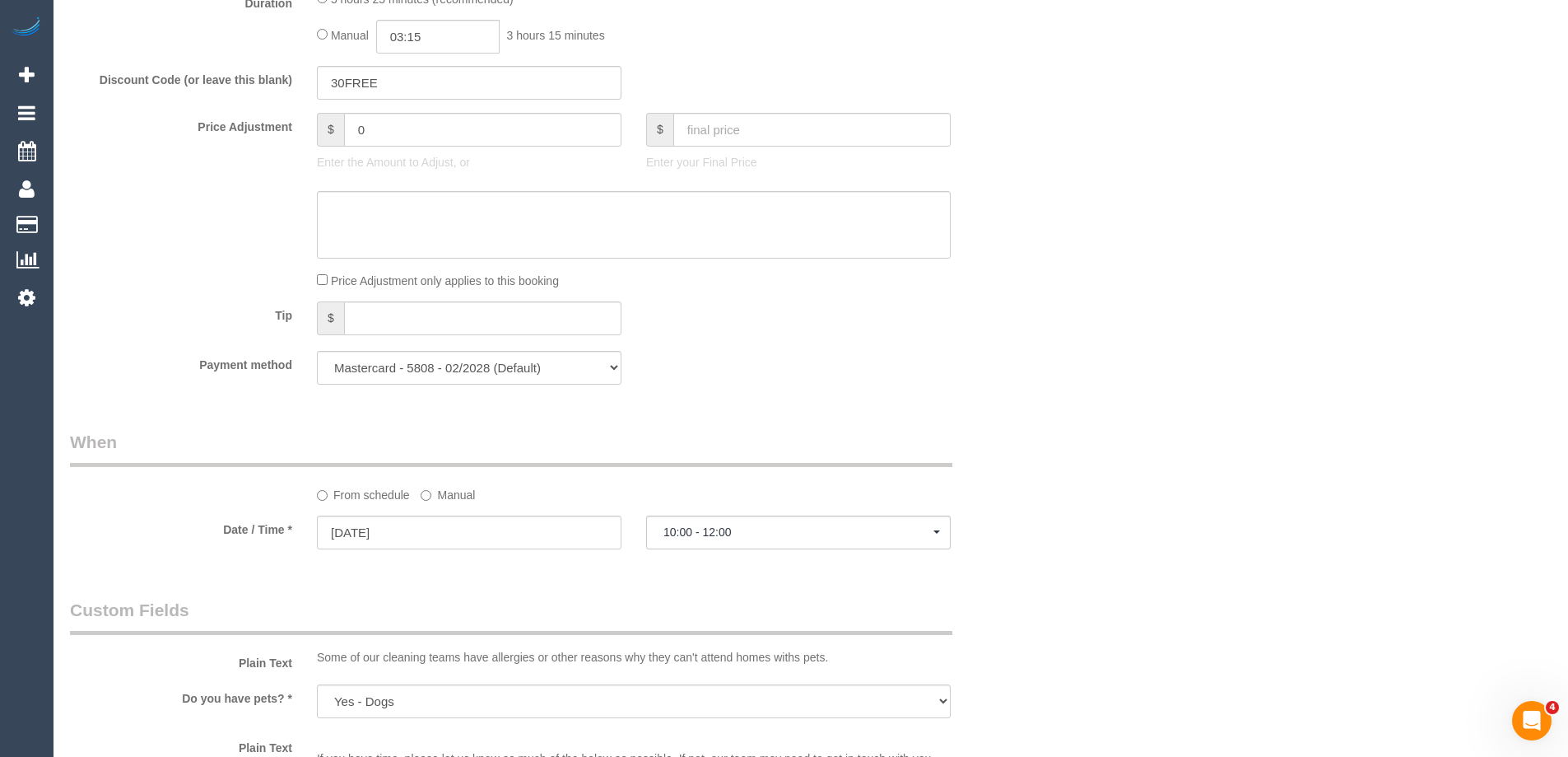
click at [448, 498] on label "Manual" at bounding box center [448, 492] width 55 height 22
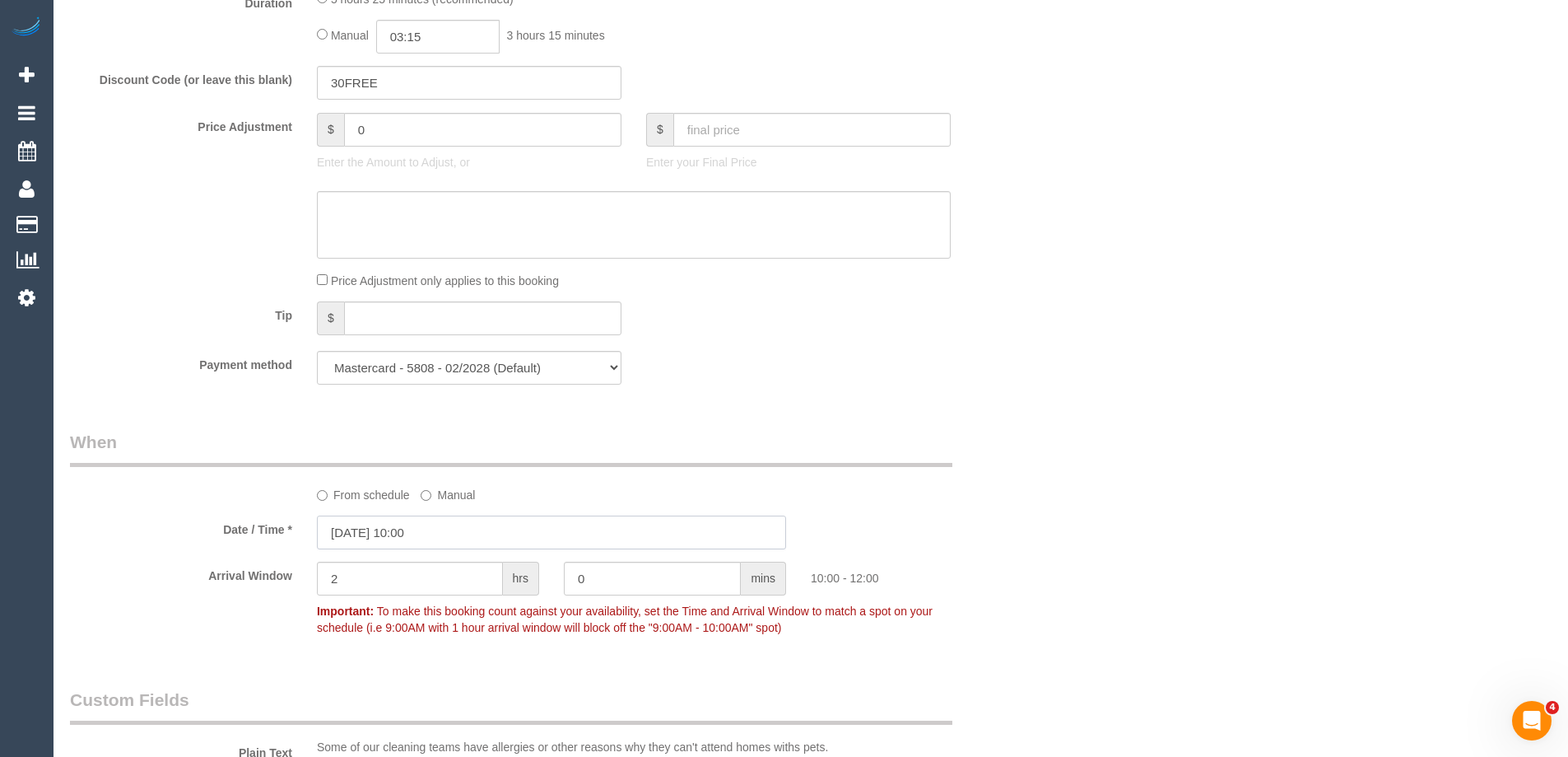
click at [396, 544] on input "11/09/2025 10:00" at bounding box center [551, 533] width 469 height 34
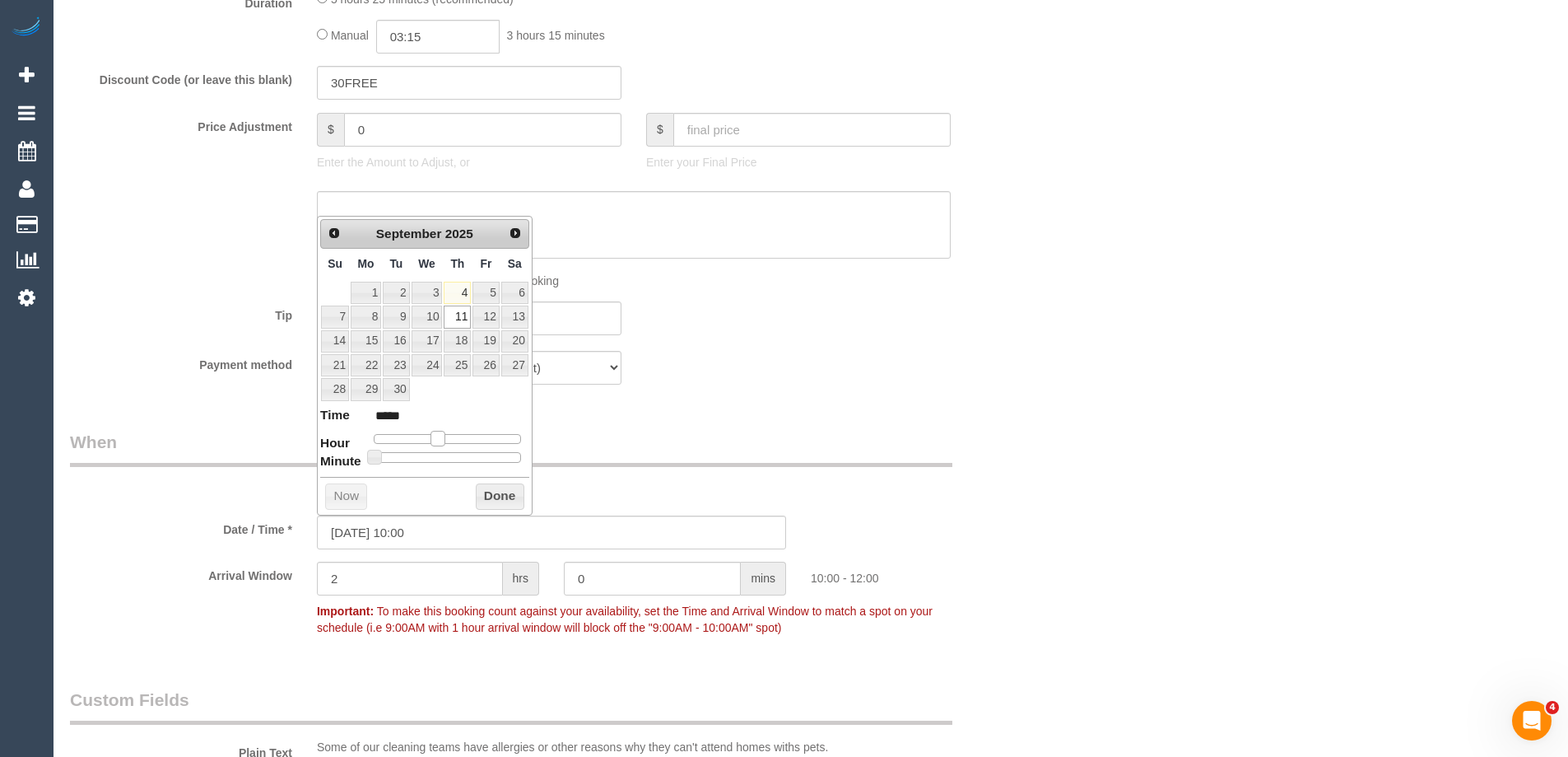
type input "11/09/2025 11:00"
type input "*****"
type input "11/09/2025 12:00"
type input "*****"
drag, startPoint x: 439, startPoint y: 435, endPoint x: 453, endPoint y: 442, distance: 15.7
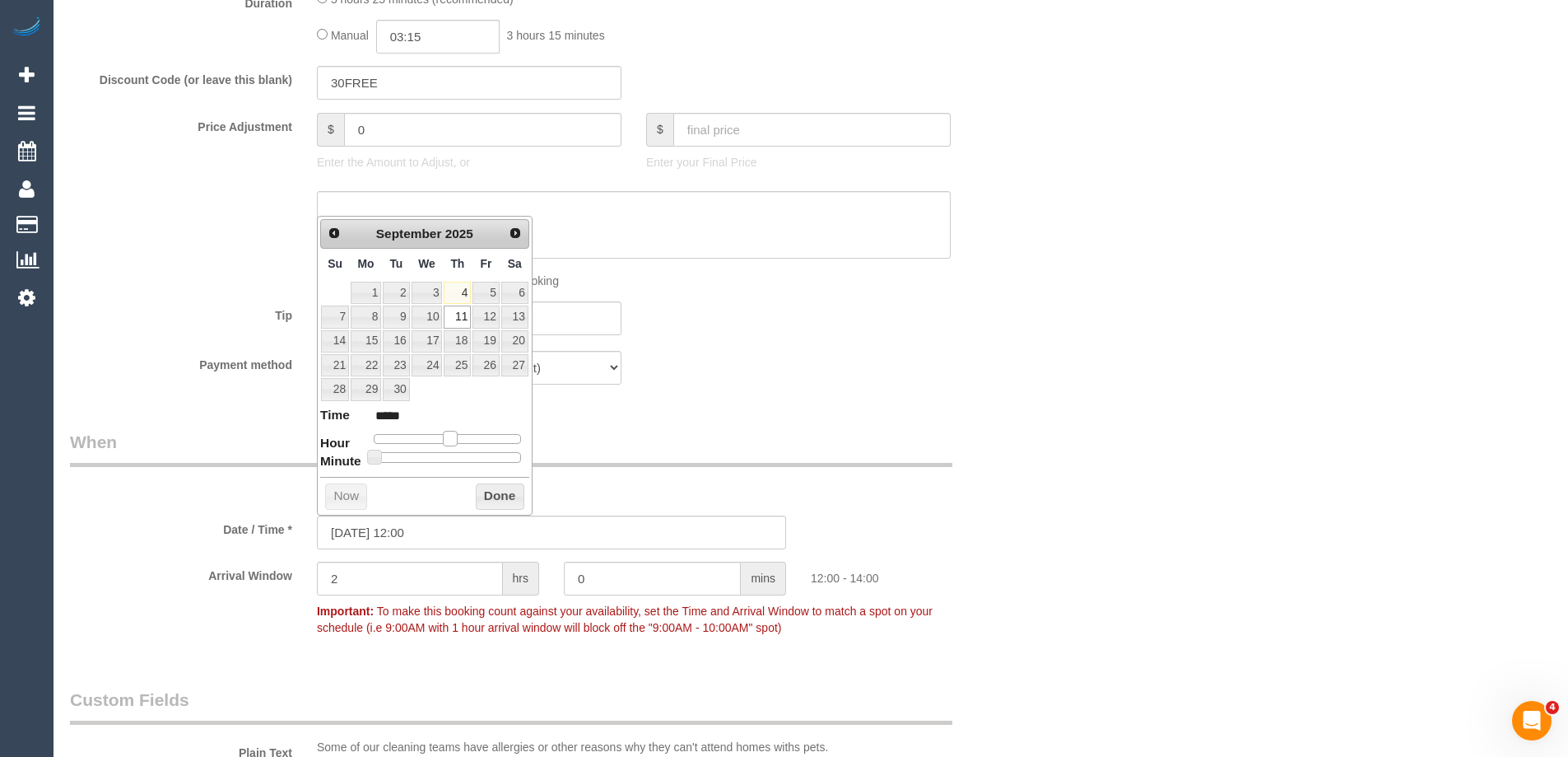
click at [453, 442] on span at bounding box center [450, 439] width 15 height 15
click at [493, 500] on button "Done" at bounding box center [501, 496] width 49 height 26
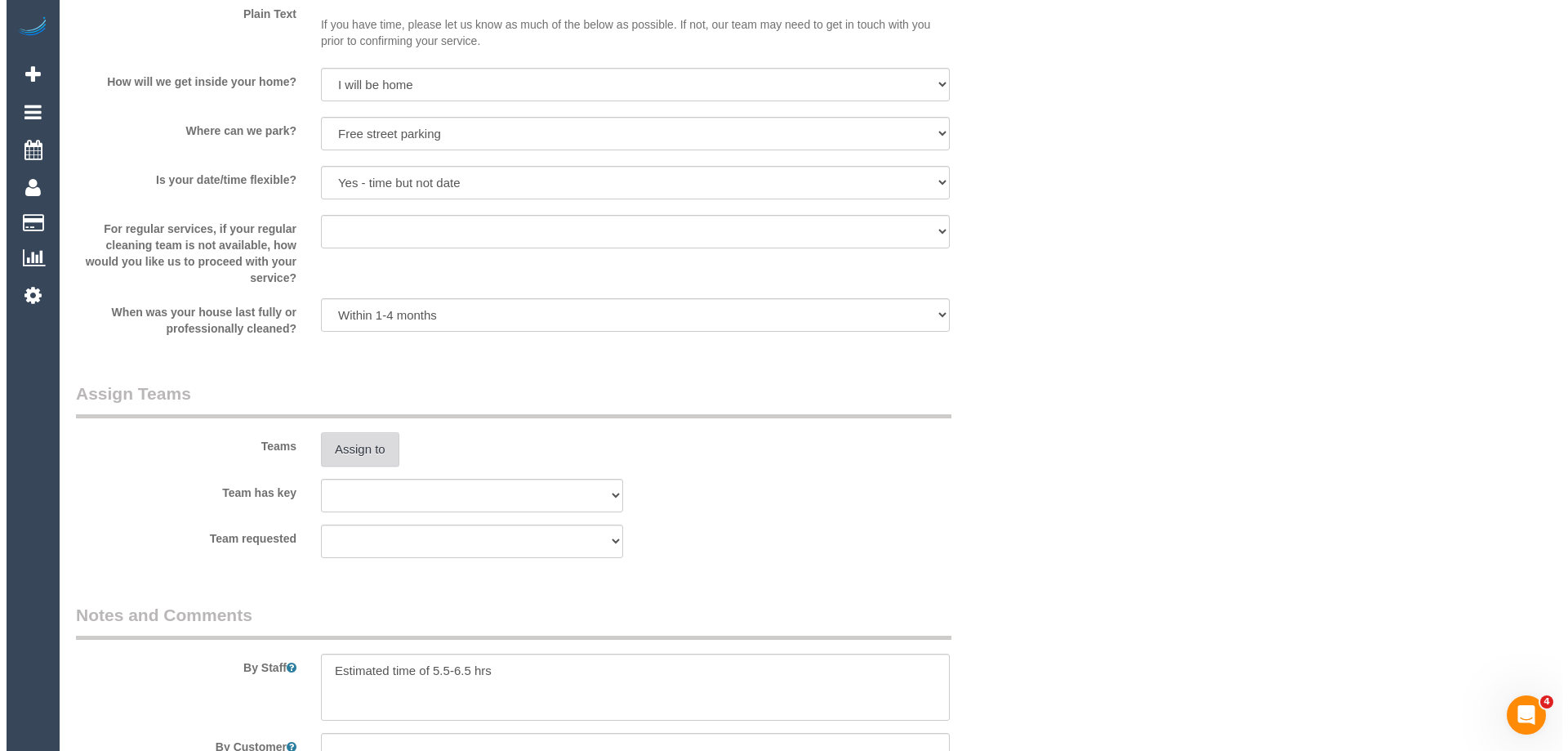
scroll to position [2288, 0]
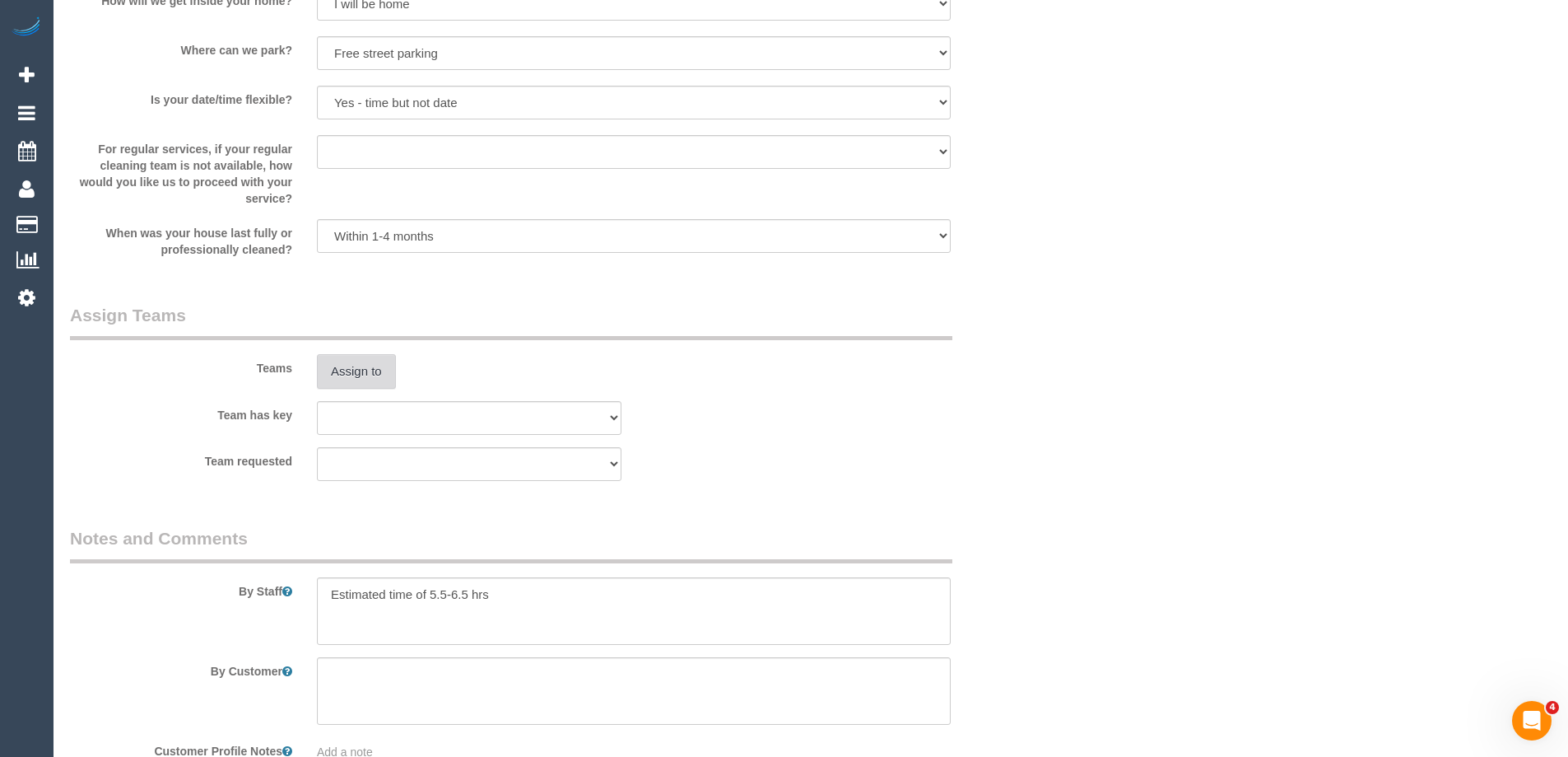
click at [353, 355] on button "Assign to" at bounding box center [356, 371] width 79 height 34
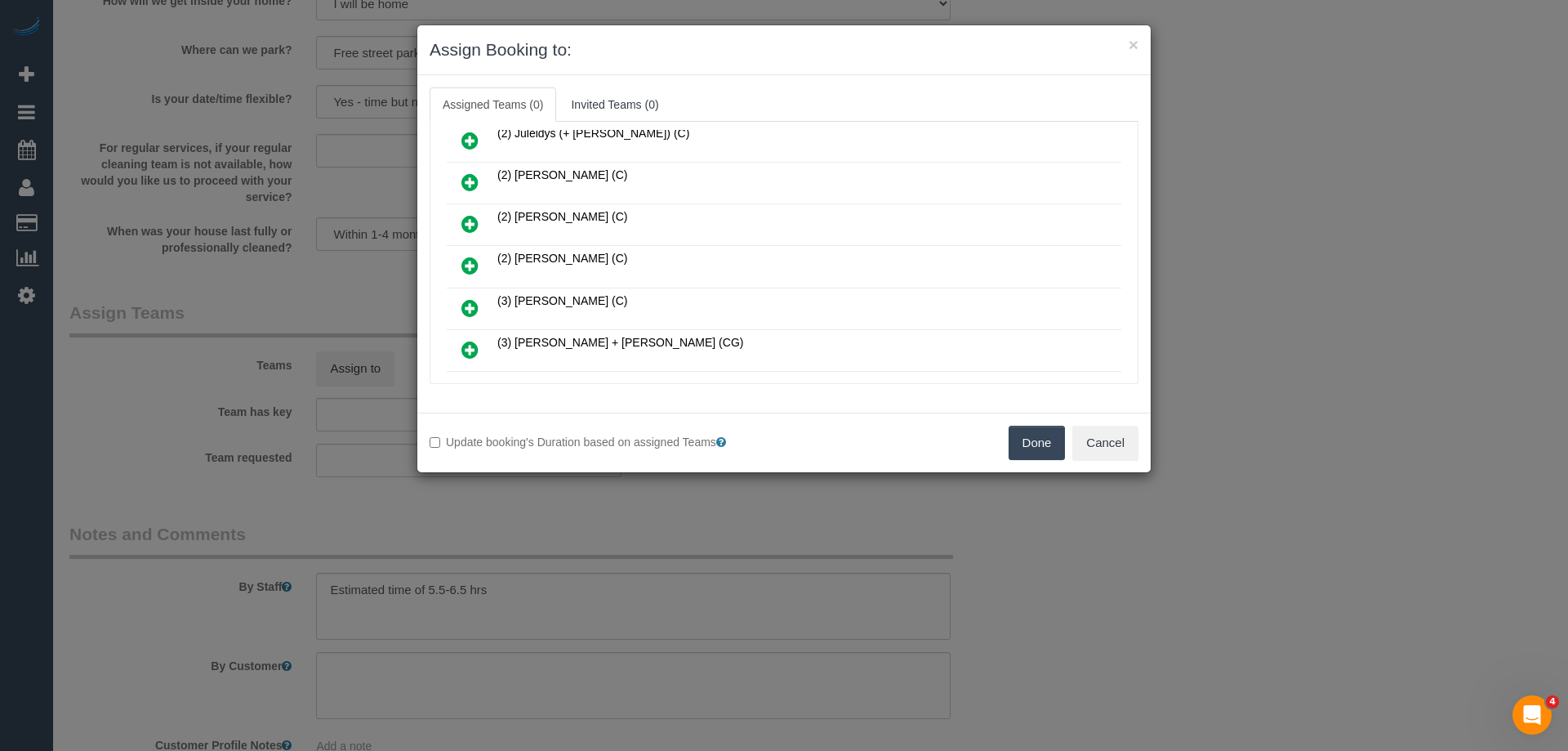
scroll to position [408, 0]
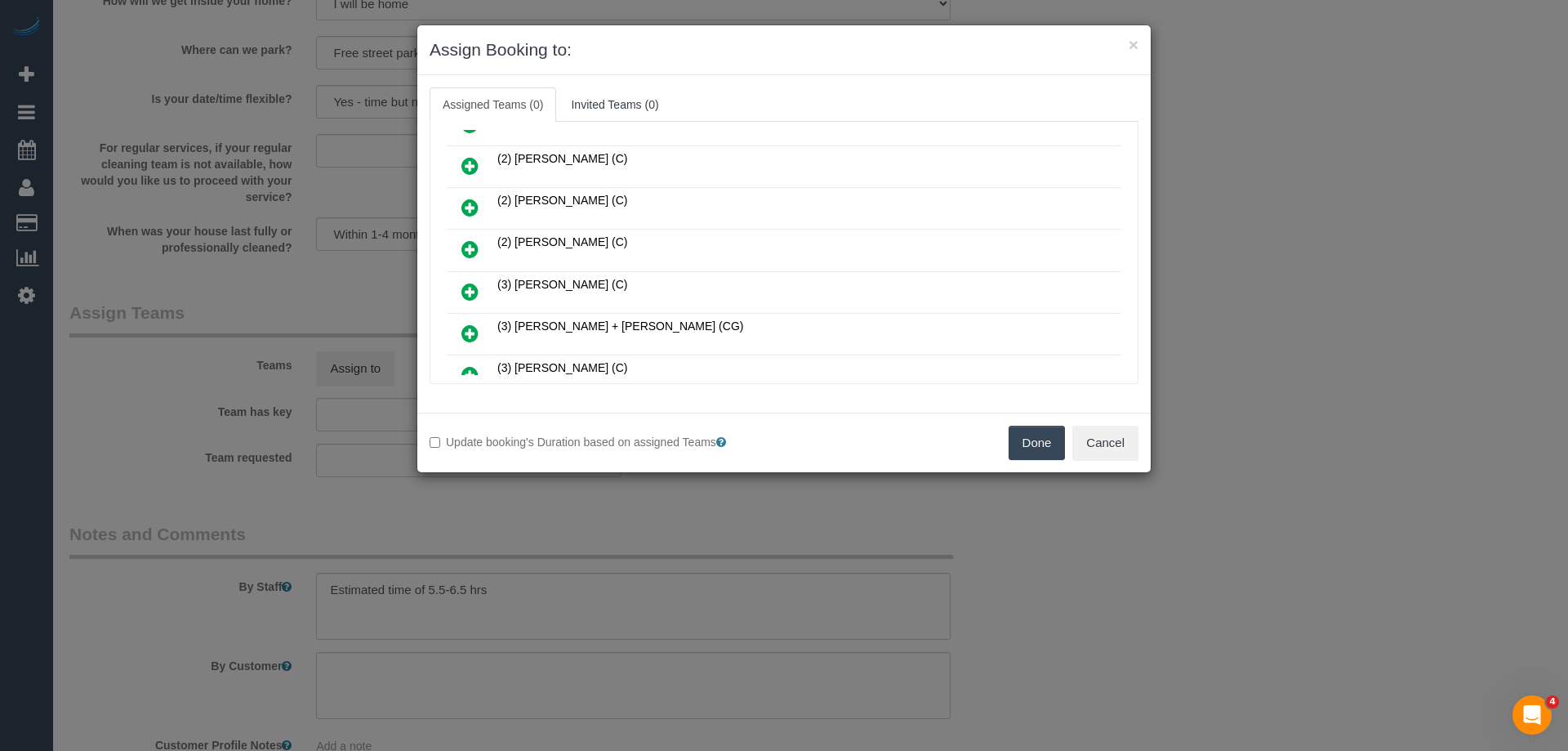
click at [473, 329] on icon at bounding box center [470, 333] width 17 height 20
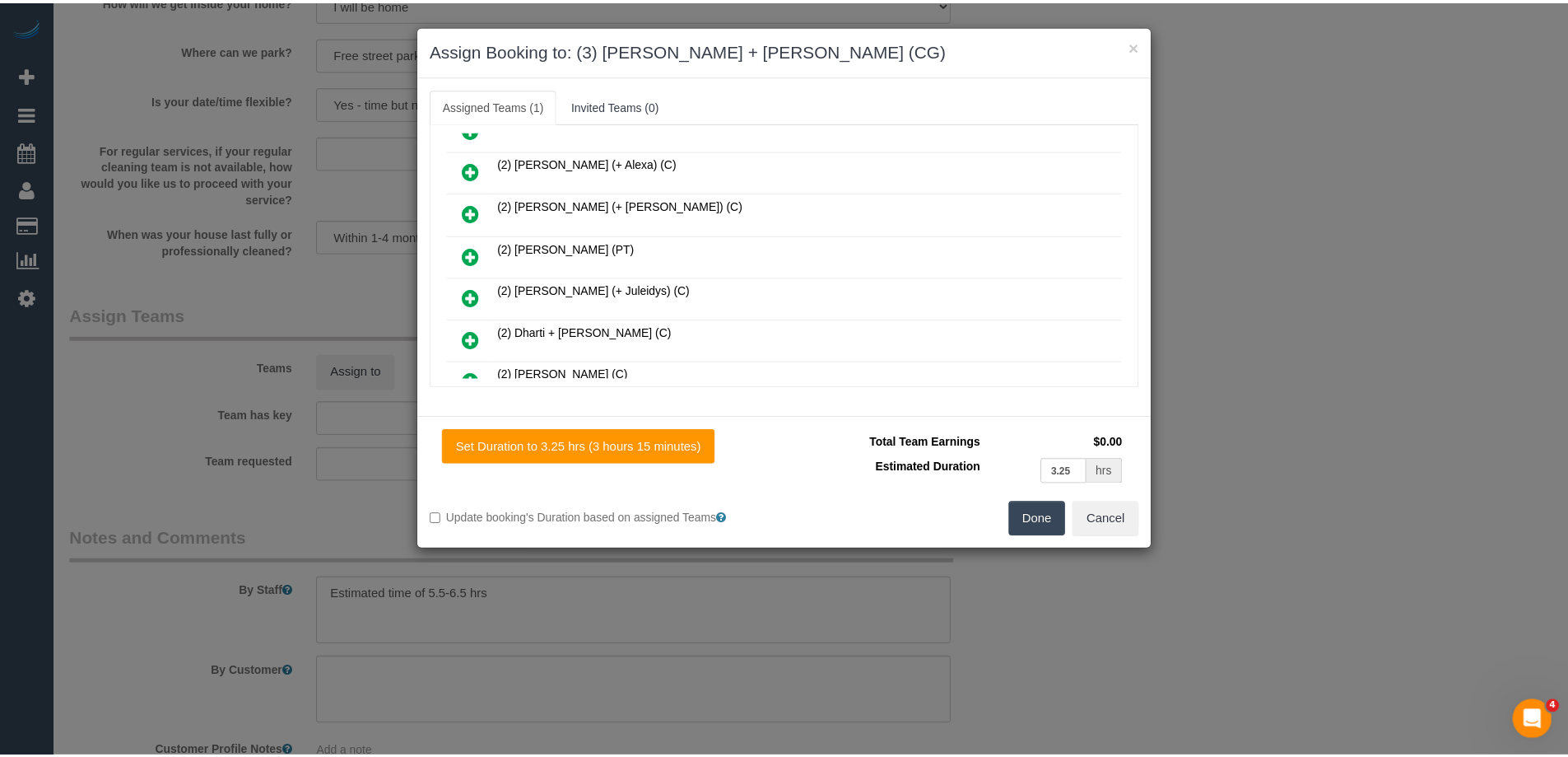
scroll to position [0, 0]
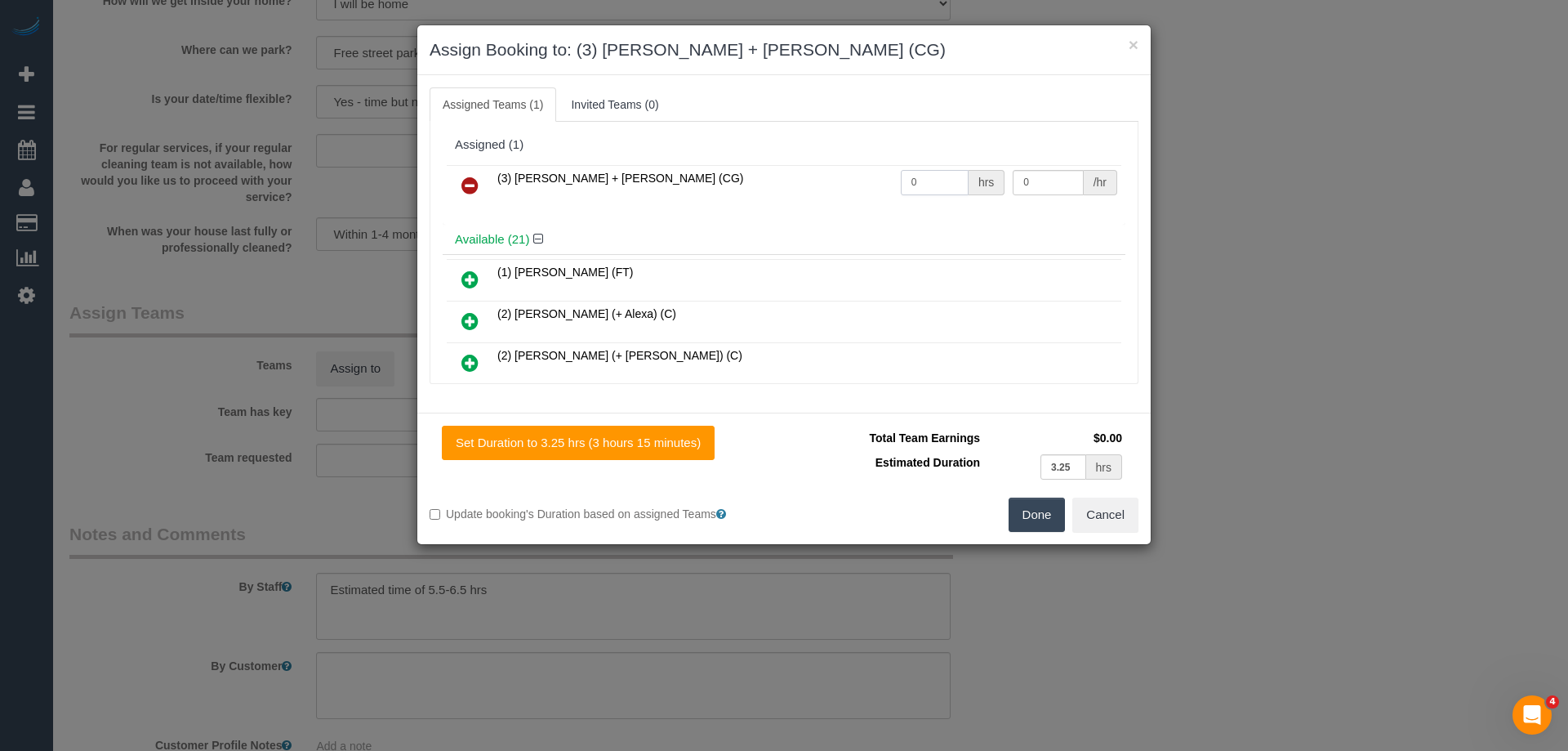
drag, startPoint x: 921, startPoint y: 178, endPoint x: 823, endPoint y: 173, distance: 98.1
click at [811, 173] on tr "(3) Bansari + Bhavesh (CG) 0 hrs 0 /hr" at bounding box center [784, 186] width 675 height 42
type input "1"
drag, startPoint x: 1053, startPoint y: 181, endPoint x: 913, endPoint y: 180, distance: 140.0
click at [913, 180] on tr "(3) Bansari + Bhavesh (CG) 1 hrs 0 /hr" at bounding box center [784, 186] width 675 height 42
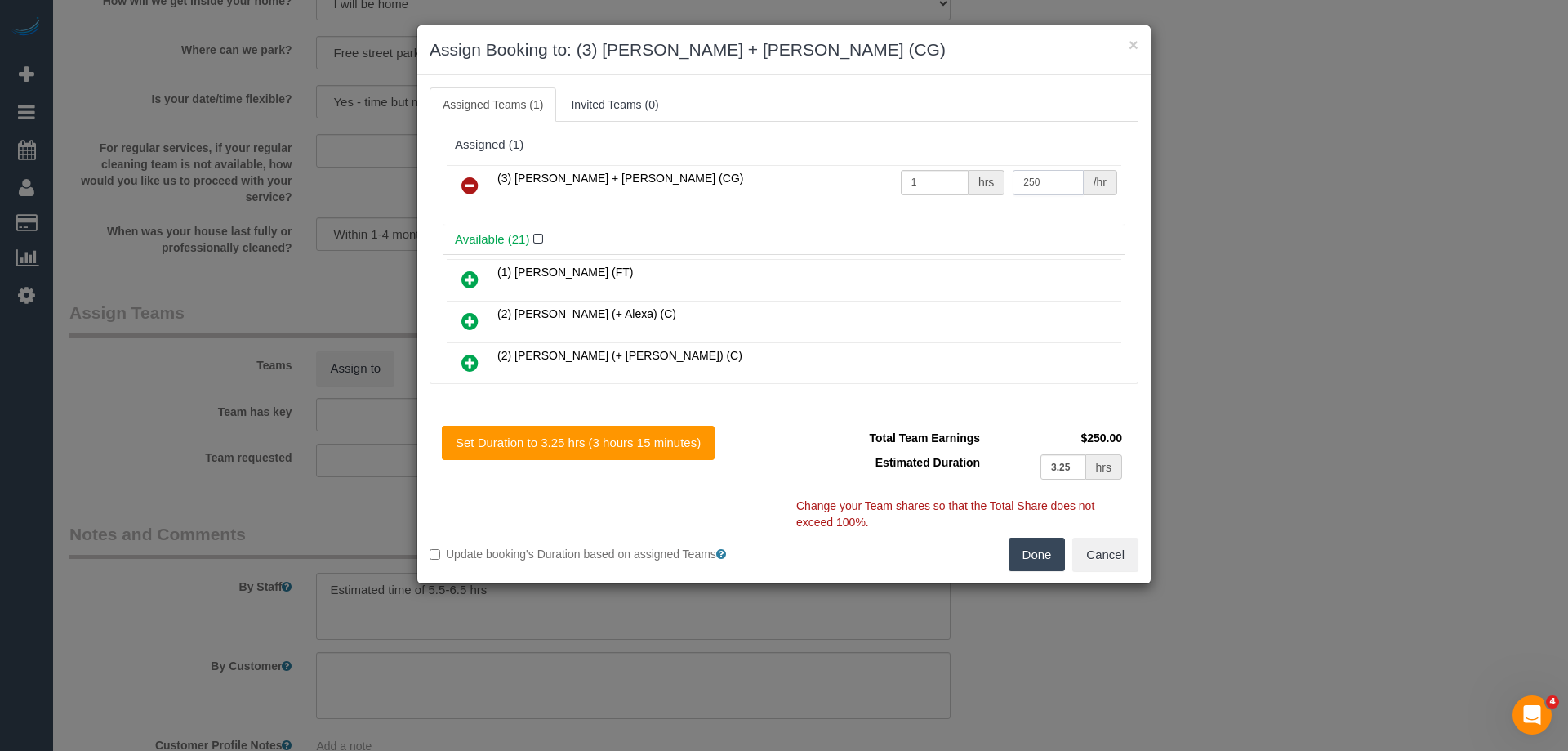
type input "250"
click at [1035, 553] on button "Done" at bounding box center [1037, 554] width 57 height 34
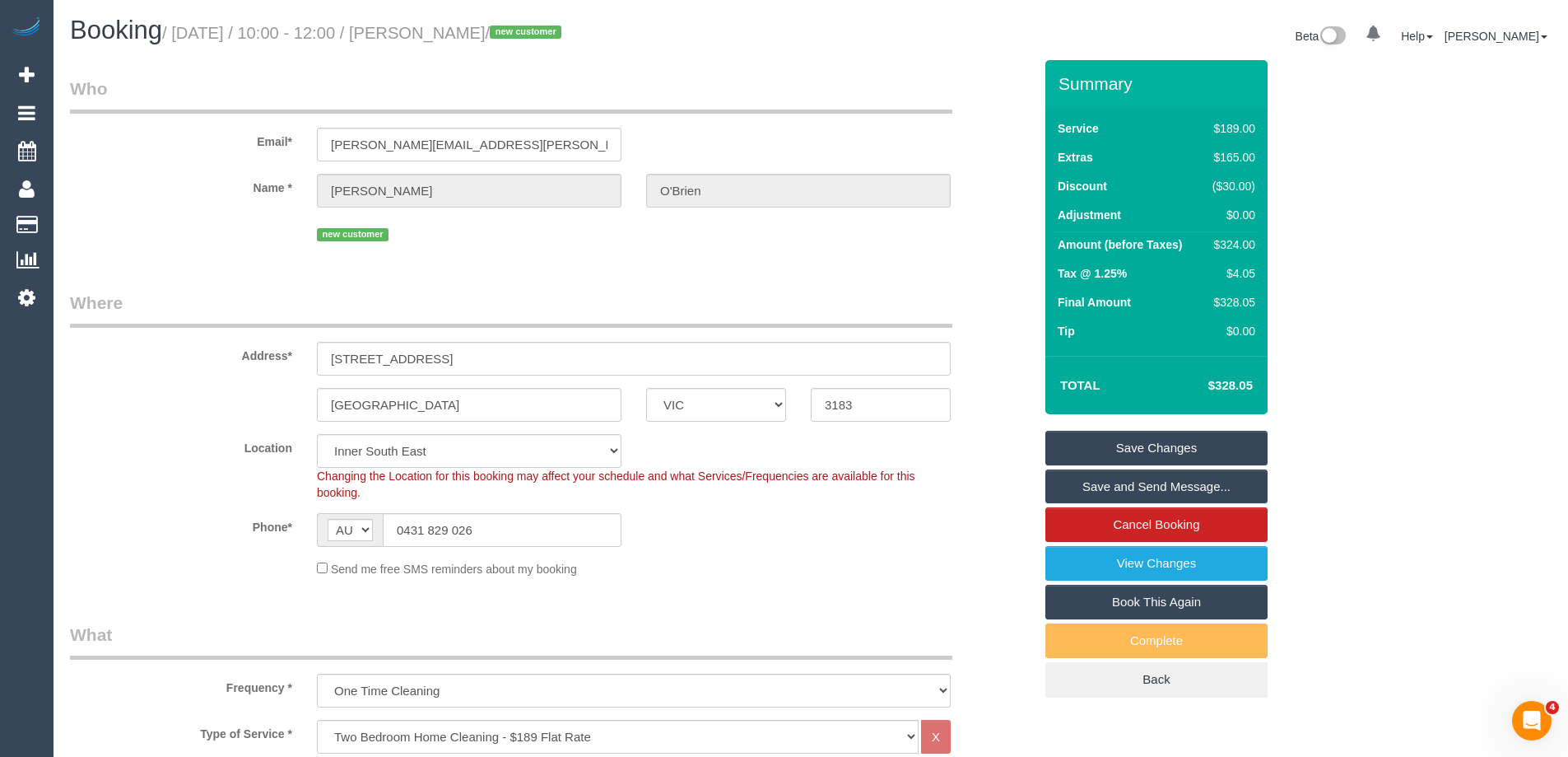
drag, startPoint x: 561, startPoint y: 39, endPoint x: 457, endPoint y: 31, distance: 104.3
click at [457, 31] on small "/ September 11, 2025 / 10:00 - 12:00 / Jarrad O'Brien / new customer" at bounding box center [364, 33] width 404 height 18
copy small "Jarrad O'Brien"
click at [1084, 452] on link "Save Changes" at bounding box center [1156, 448] width 223 height 34
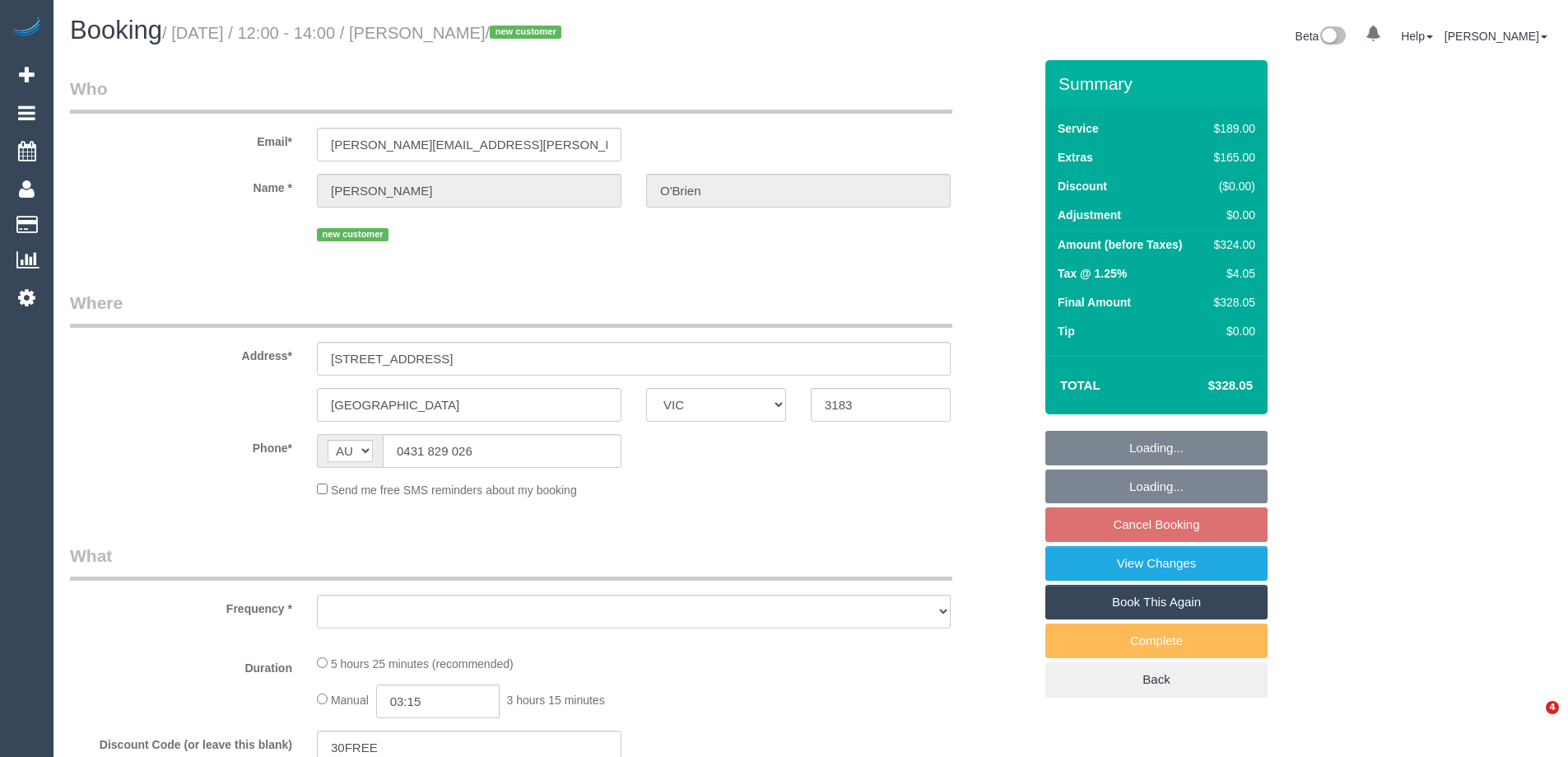
select select "VIC"
select select "object:537"
select select "string:stripe-pm_1S2MX22GScqysDRVra3GqLKb"
select select "number:27"
select select "number:14"
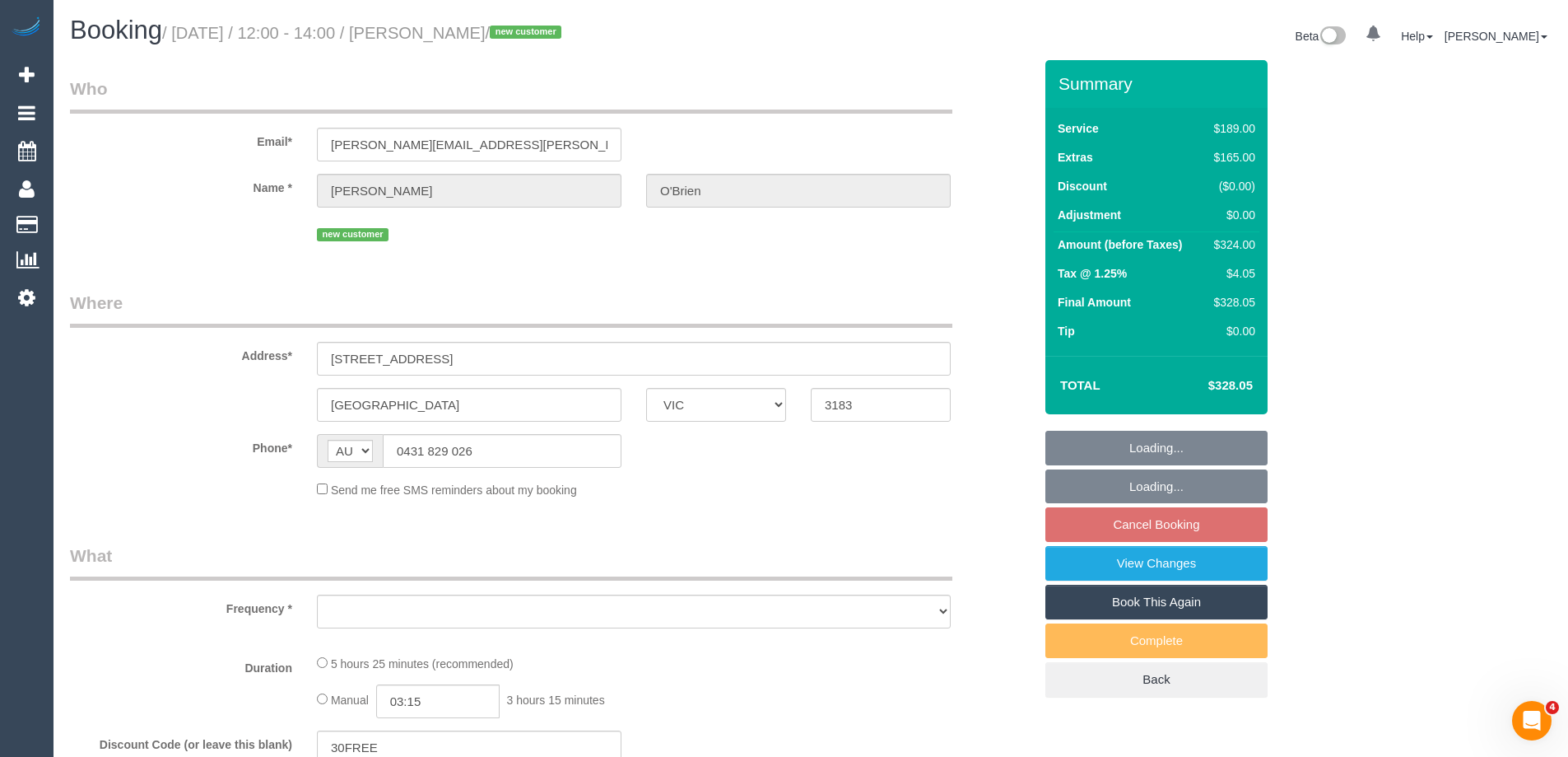
select select "number:19"
select select "number:24"
select select "number:13"
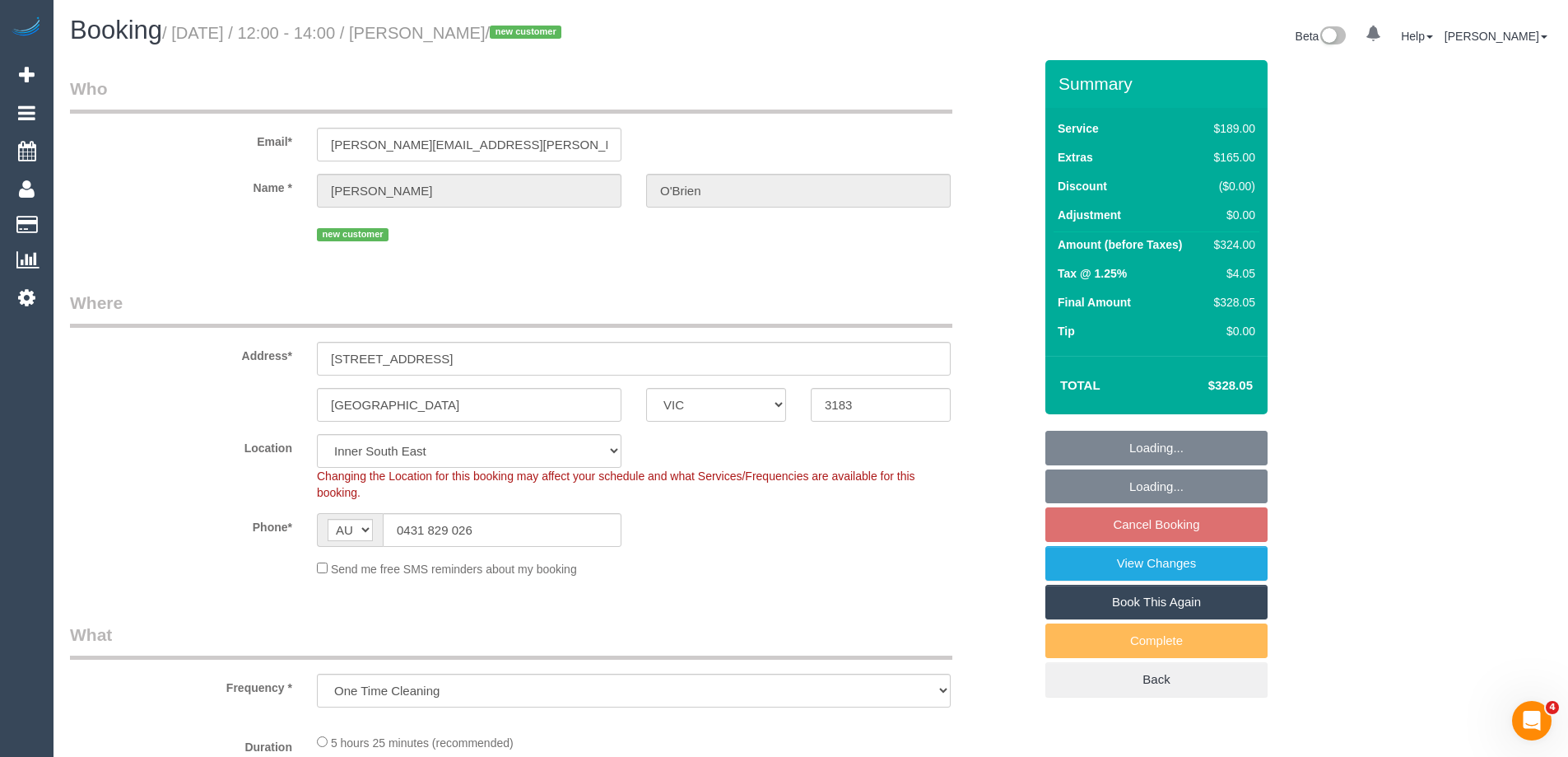
select select "object:690"
select select "spot4"
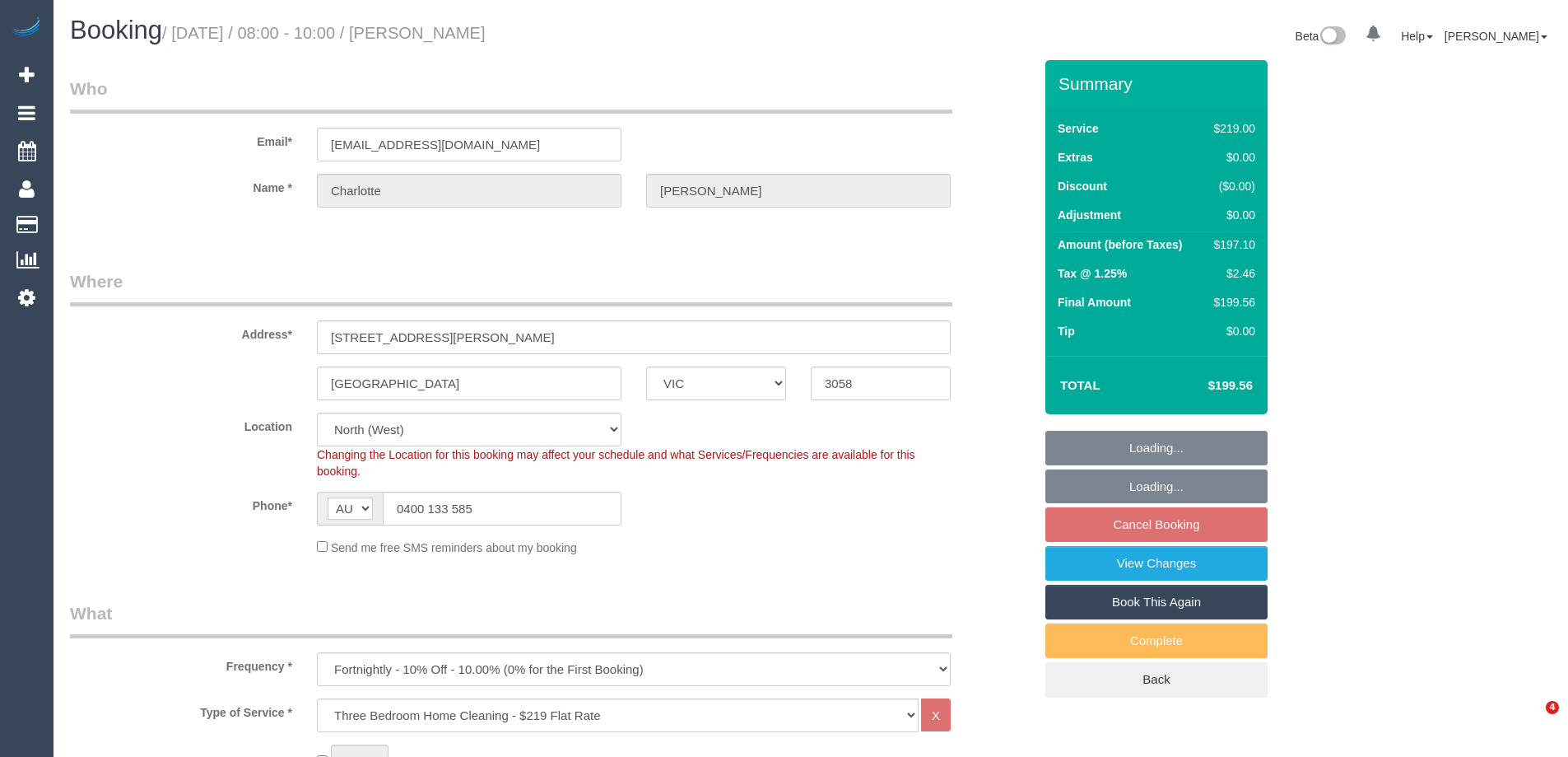
select select "VIC"
select select "number:27"
select select "number:16"
select select "number:18"
select select "number:22"
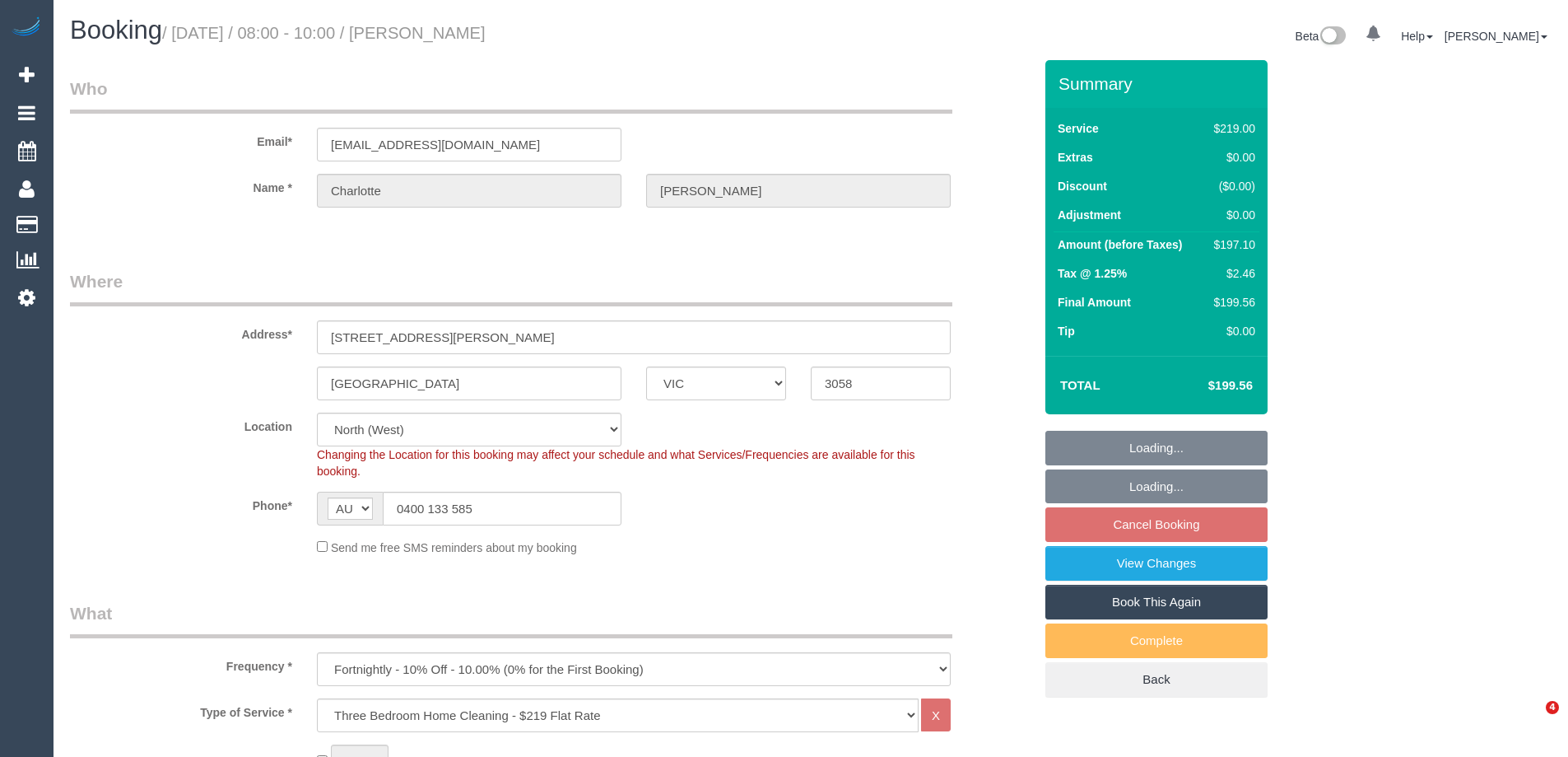
select select "number:13"
select select "object:1513"
select select
select select "string:stripe-pm_1Lr6rK2GScqysDRVXSFMJh2Z"
select select "spot18"
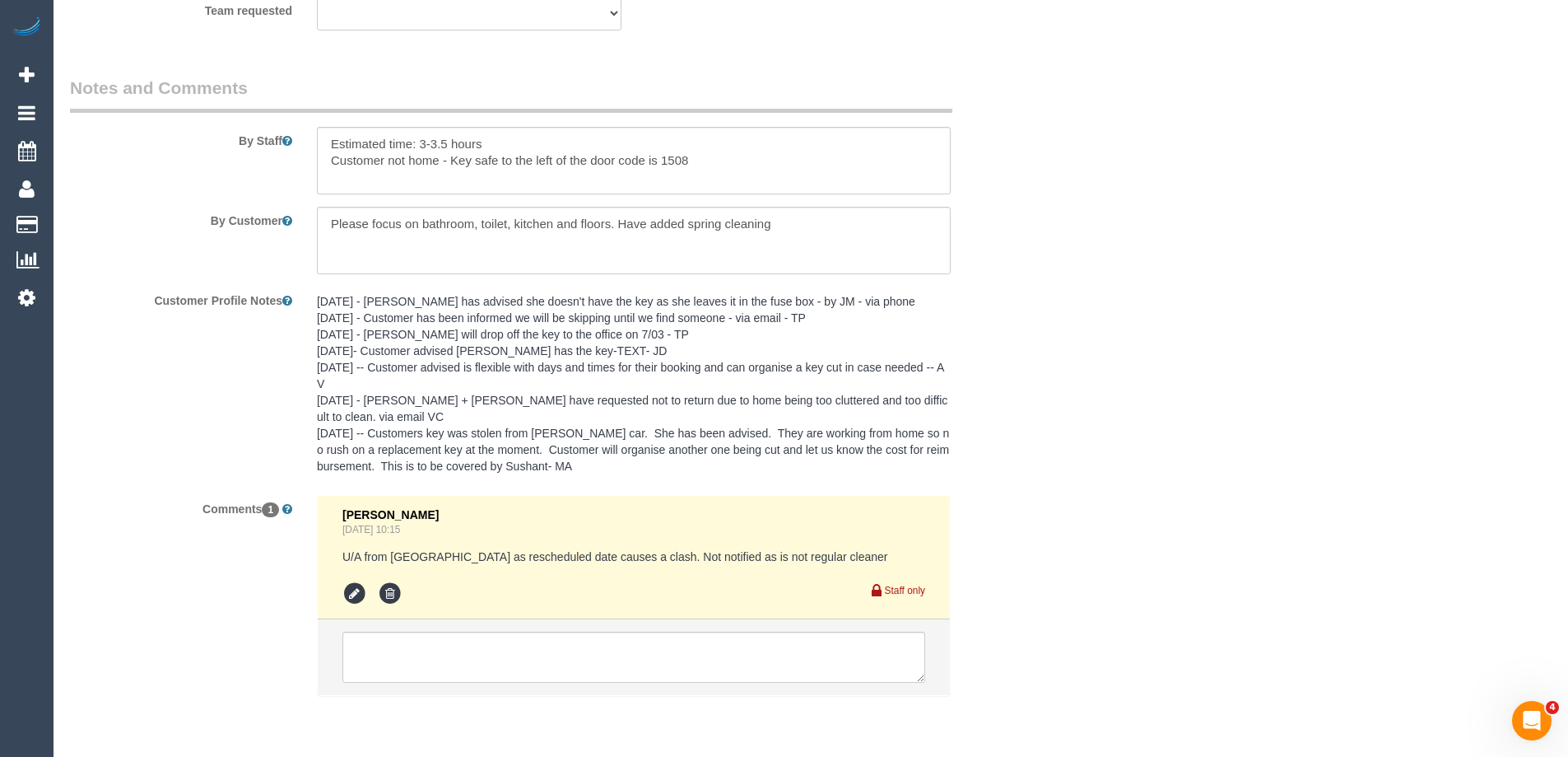
scroll to position [2703, 0]
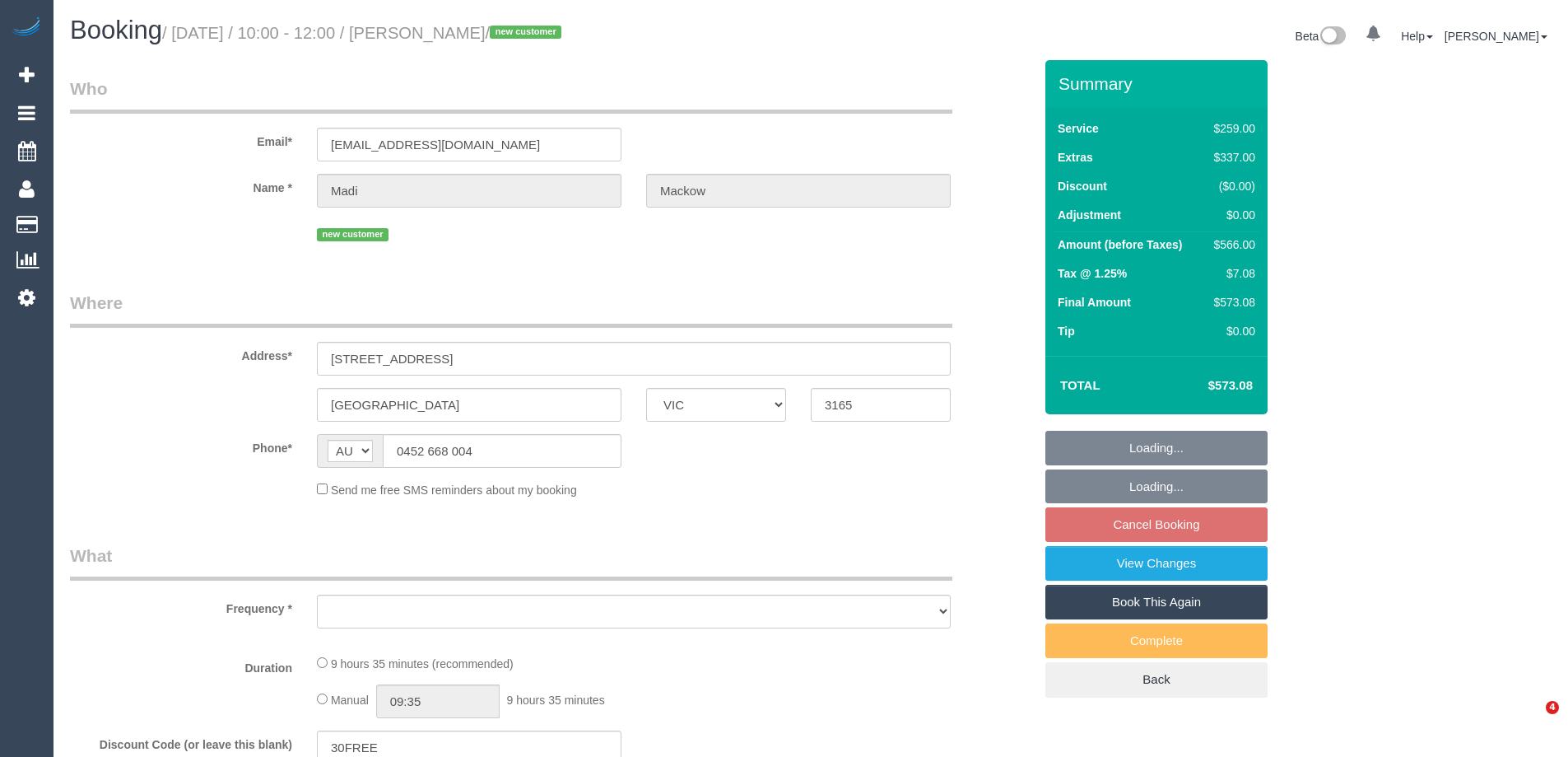
select select "VIC"
select select "object:531"
select select "string:stripe-pm_1S2gOq2GScqysDRVOFmcH6Ho"
select select "number:27"
select select "number:14"
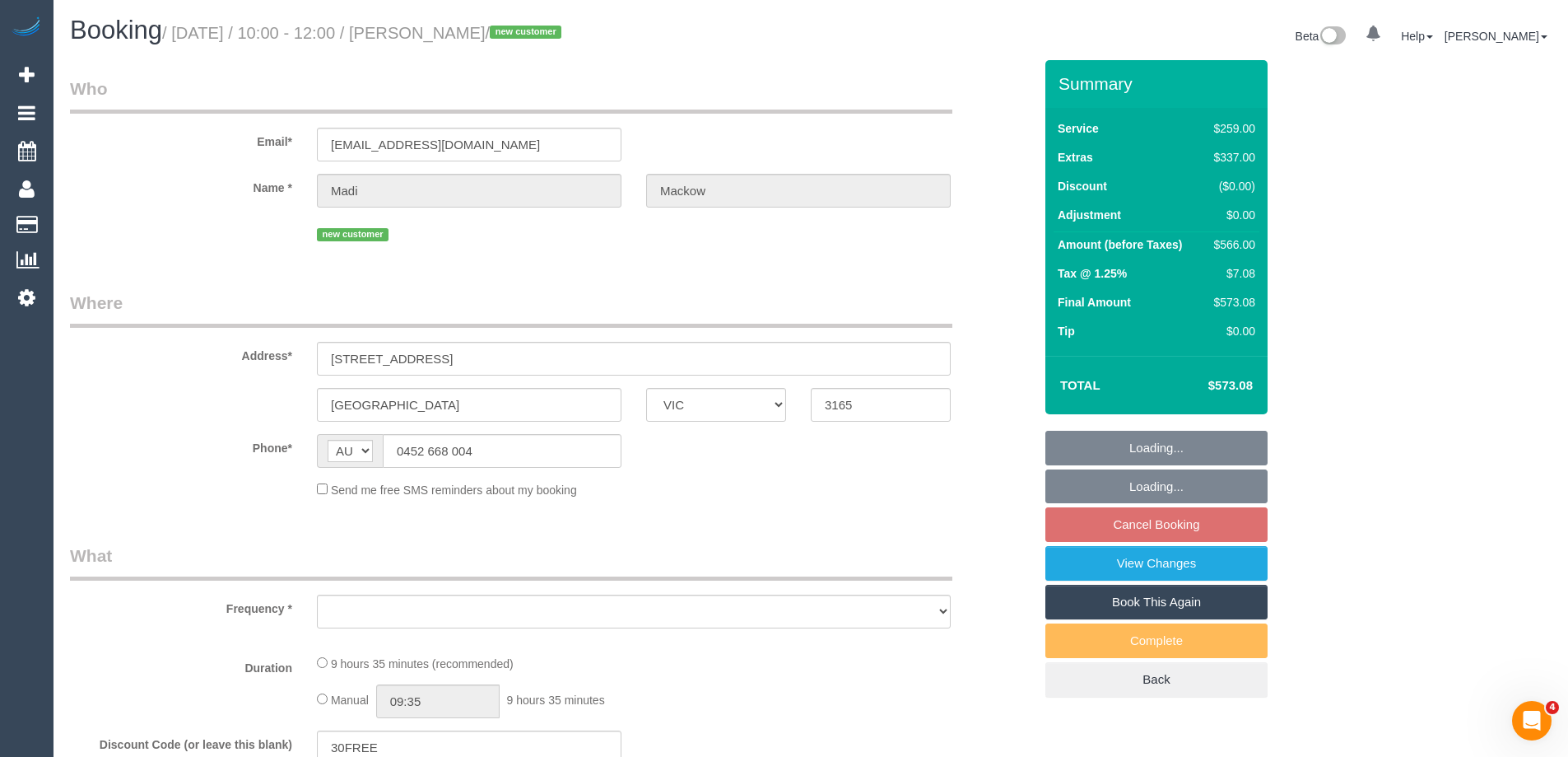
select select "number:19"
select select "number:22"
select select "number:34"
select select "number:26"
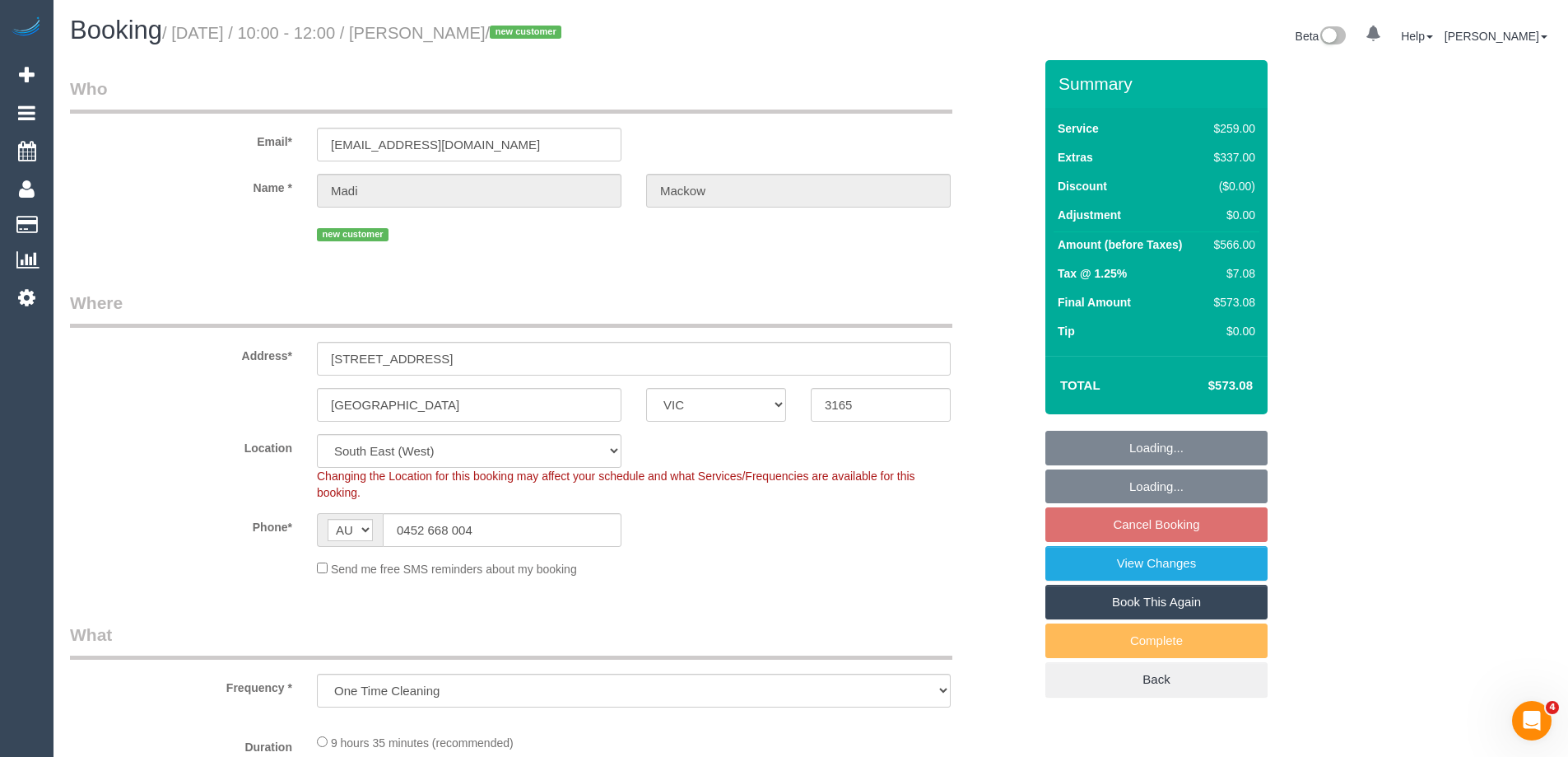
select select "object:684"
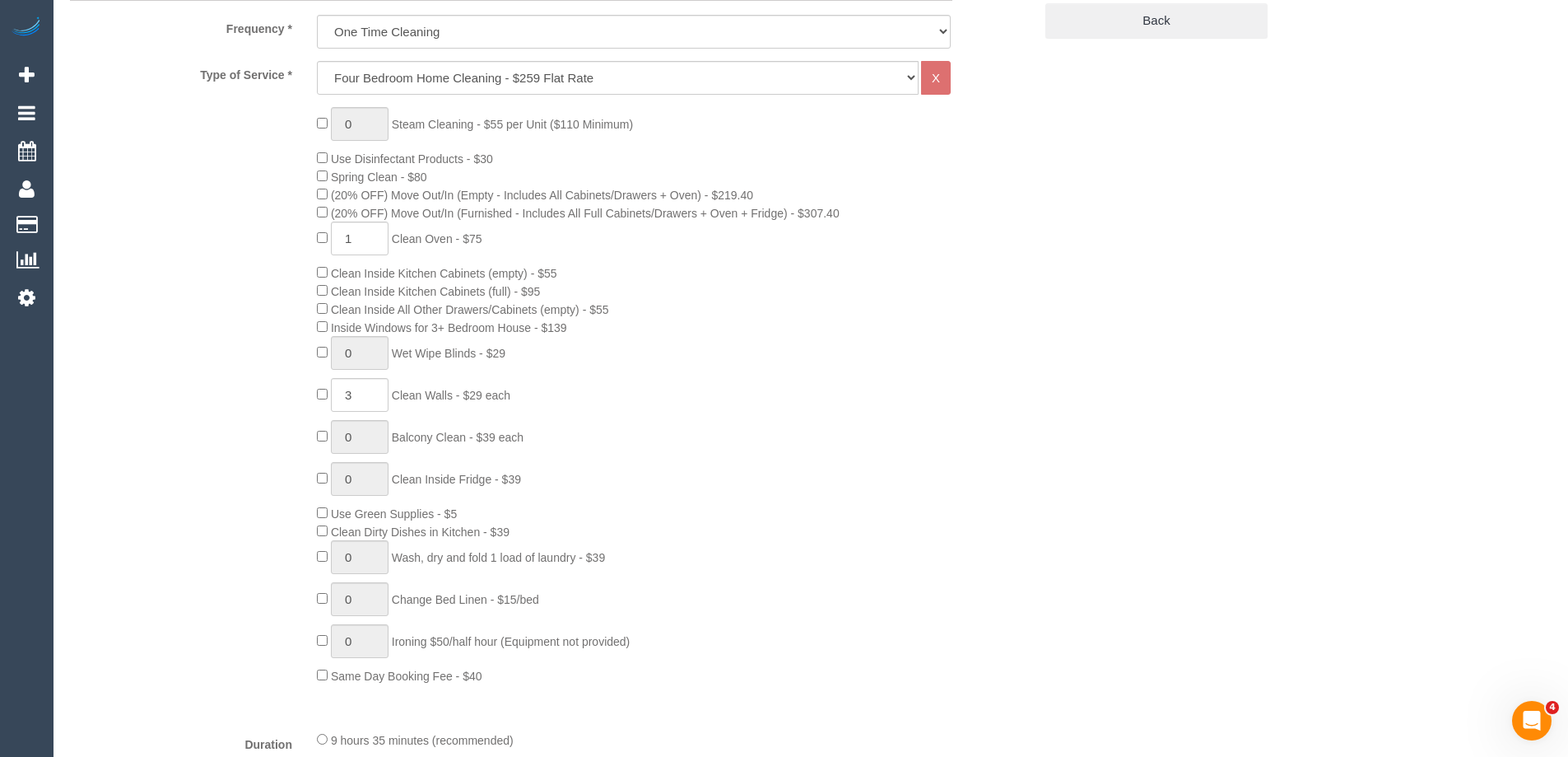
select select "spot3"
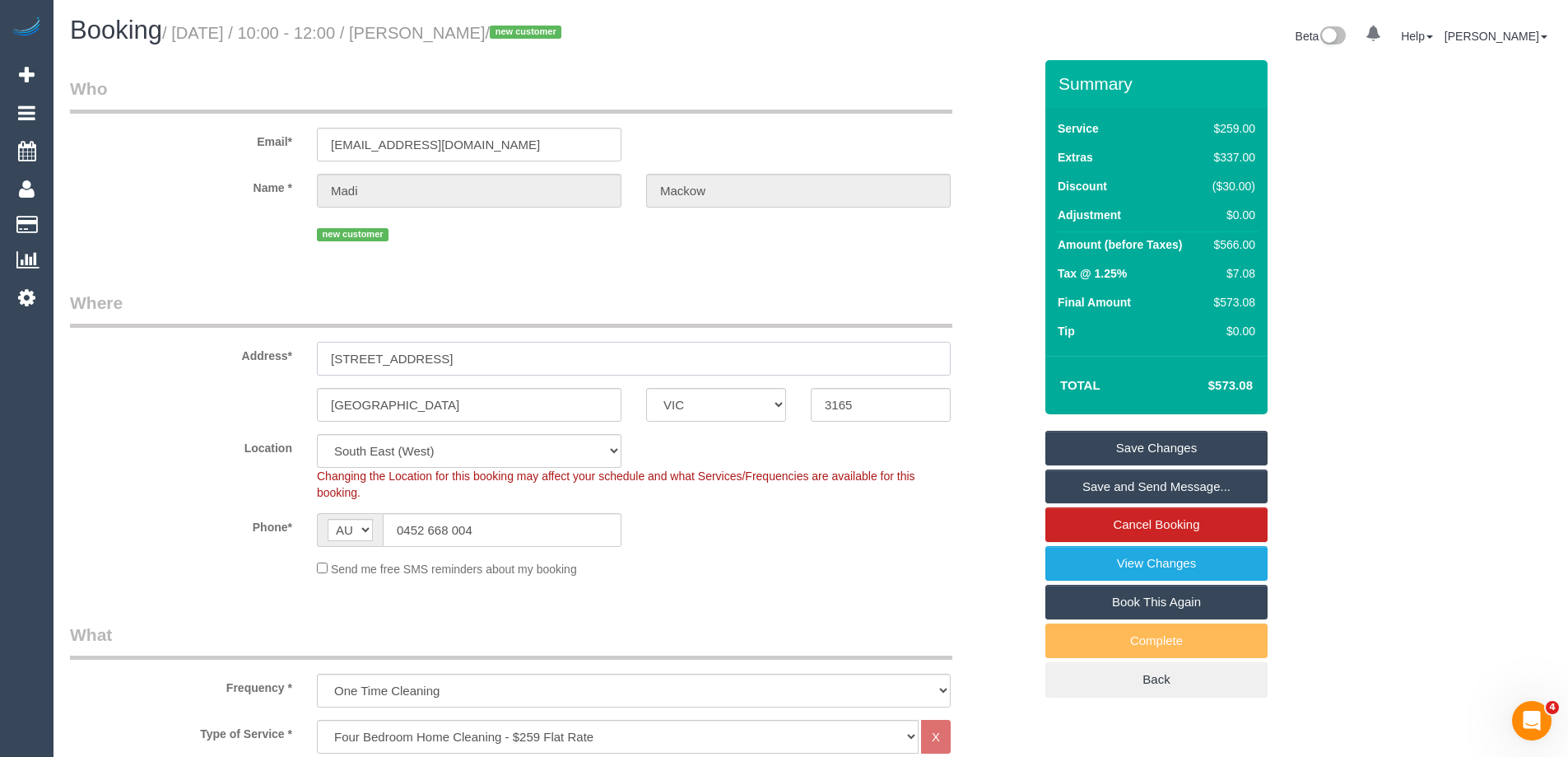
drag, startPoint x: 442, startPoint y: 350, endPoint x: 169, endPoint y: 351, distance: 273.0
click at [169, 351] on div "Address* [STREET_ADDRESS]" at bounding box center [552, 333] width 988 height 85
drag, startPoint x: 506, startPoint y: 145, endPoint x: 188, endPoint y: 145, distance: 318.0
click at [188, 145] on div "Email* [EMAIL_ADDRESS][DOMAIN_NAME]" at bounding box center [552, 118] width 988 height 85
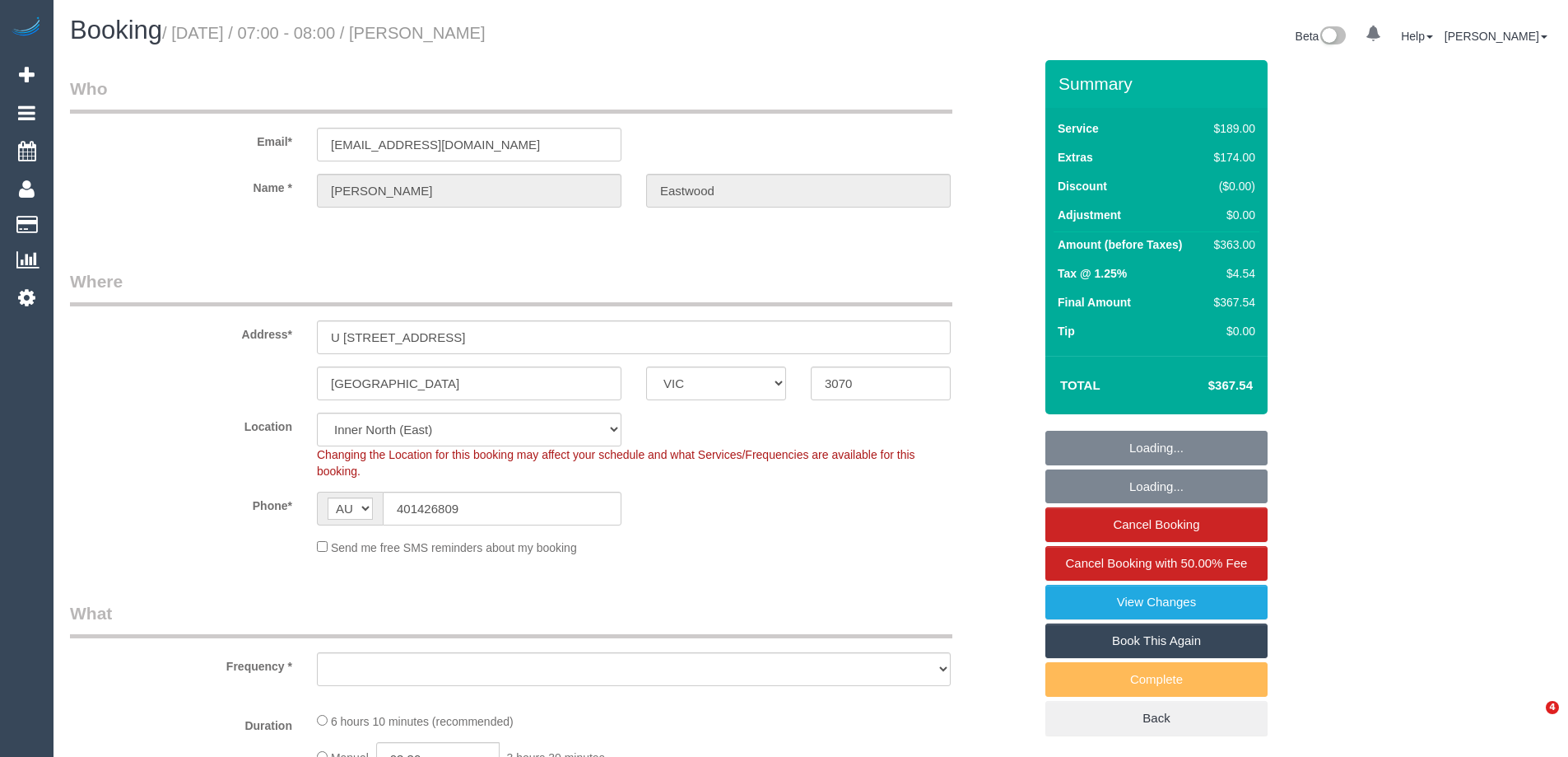
select select "VIC"
select select "string:stripe-pm_1S2jbO2GScqysDRVqEwhMXDE"
select select "object:758"
select select "number:28"
select select "number:16"
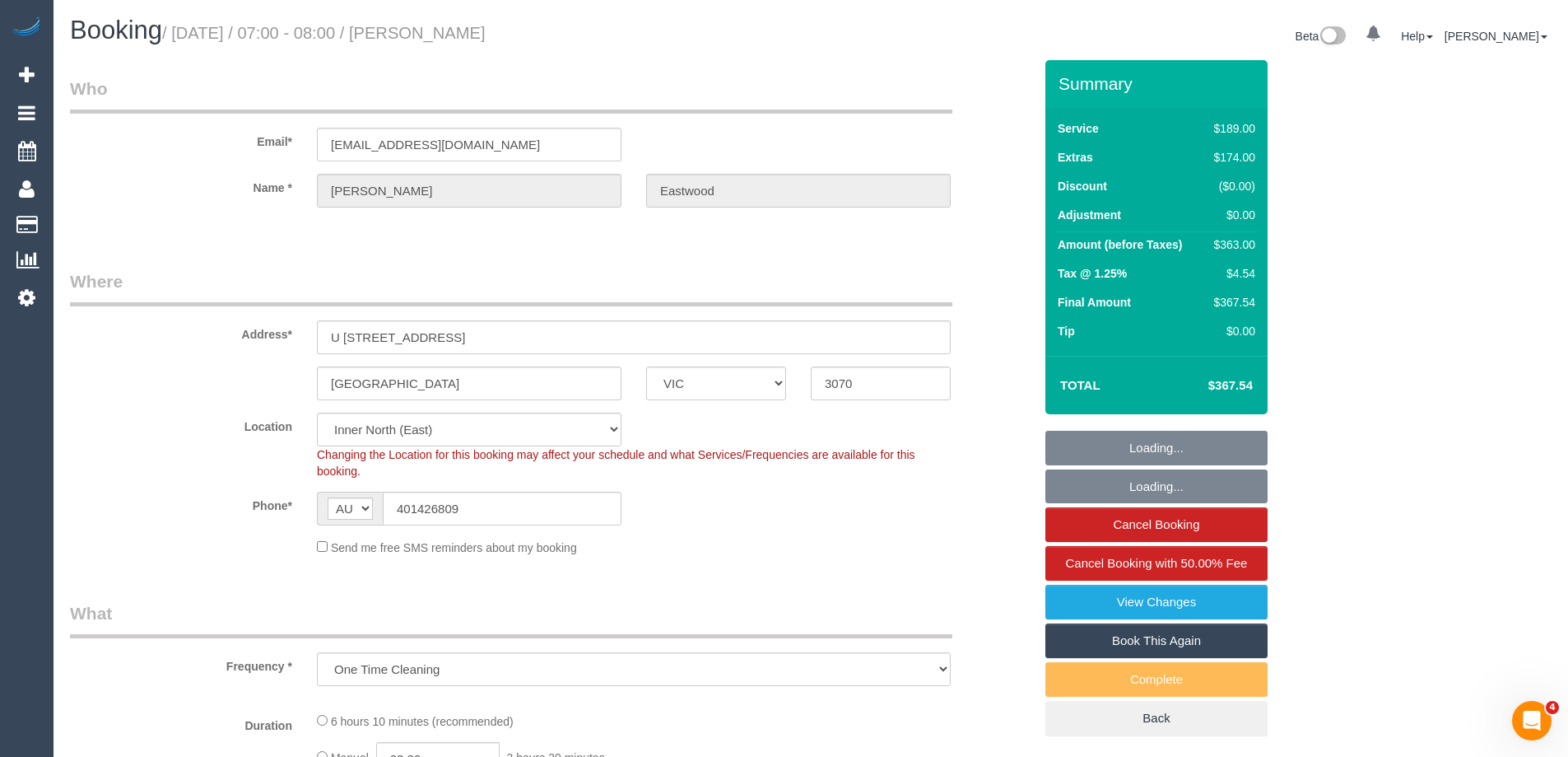
select select "number:19"
select select "number:24"
select select "number:13"
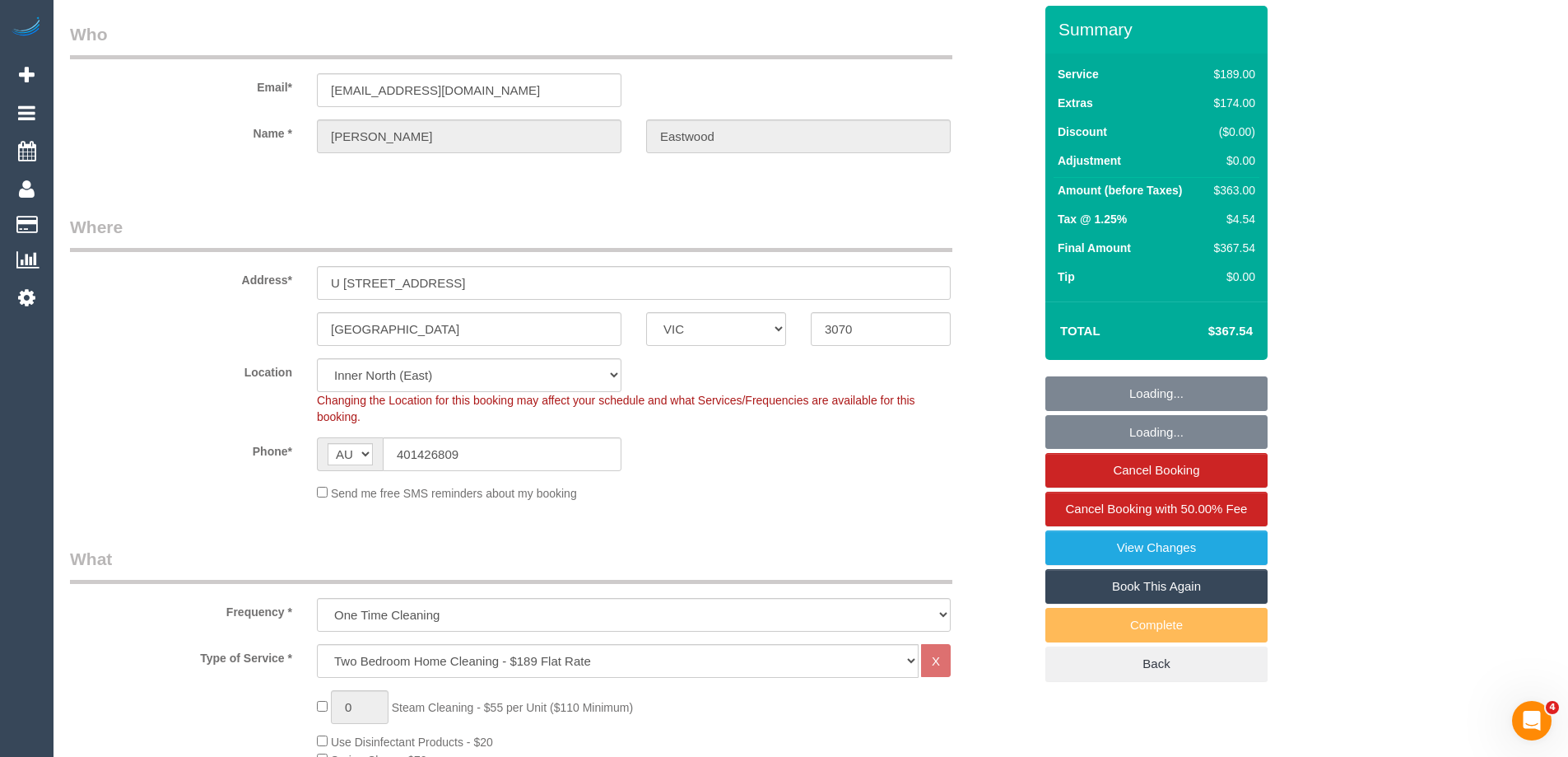
select select "spot1"
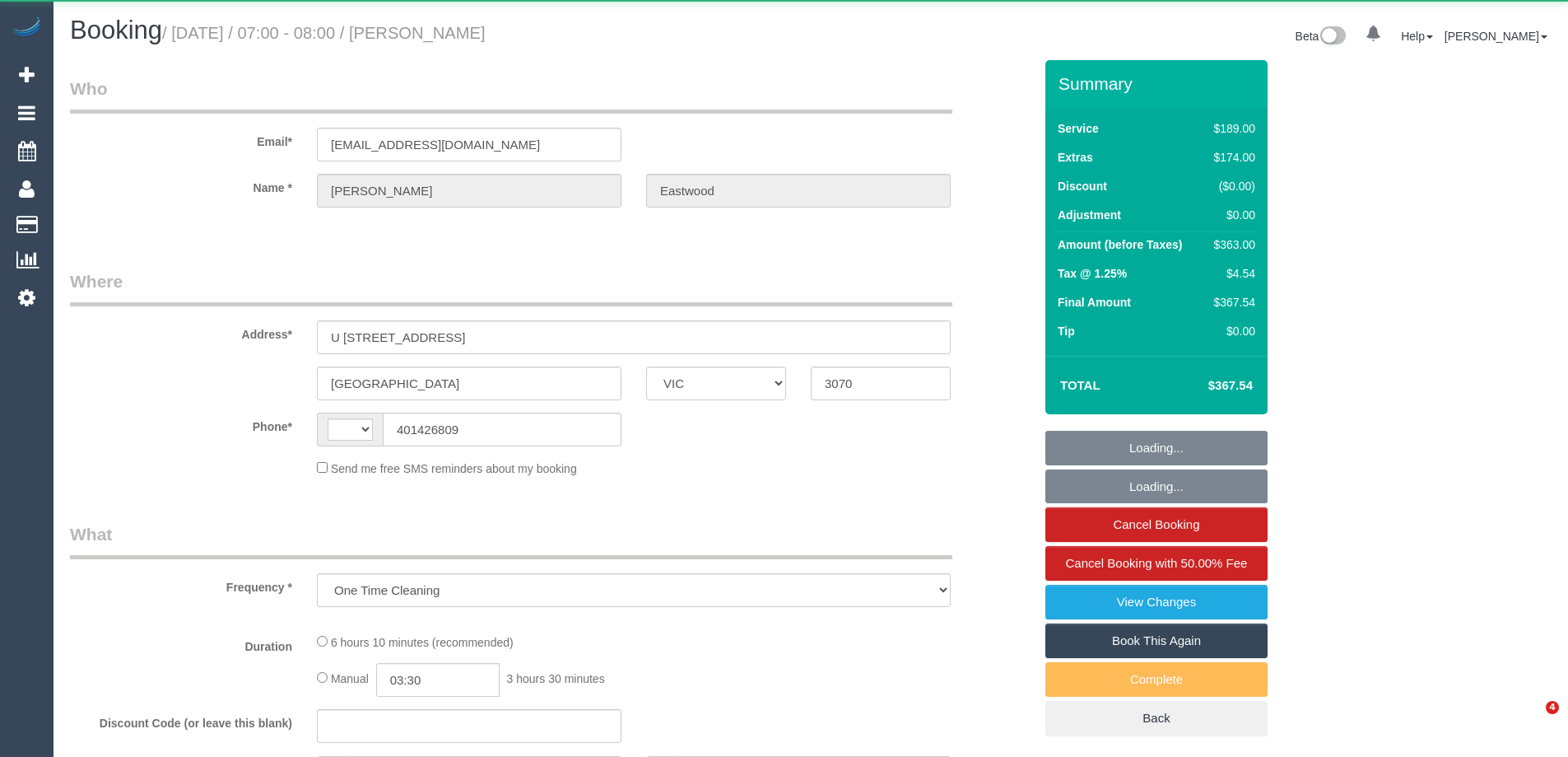
select select "VIC"
select select "string:stripe-pm_1S2jbO2GScqysDRVqEwhMXDE"
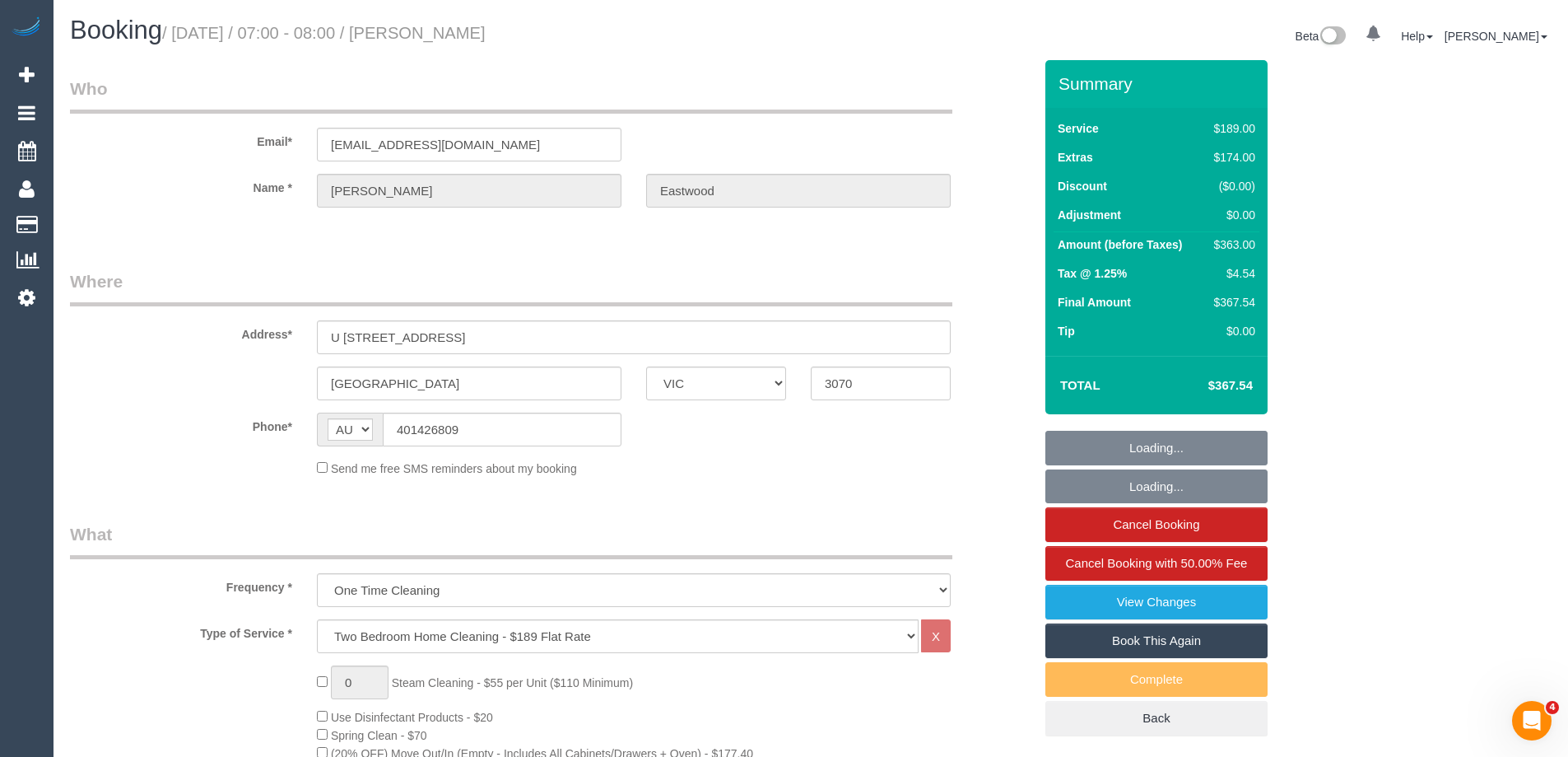
select select "string:AU"
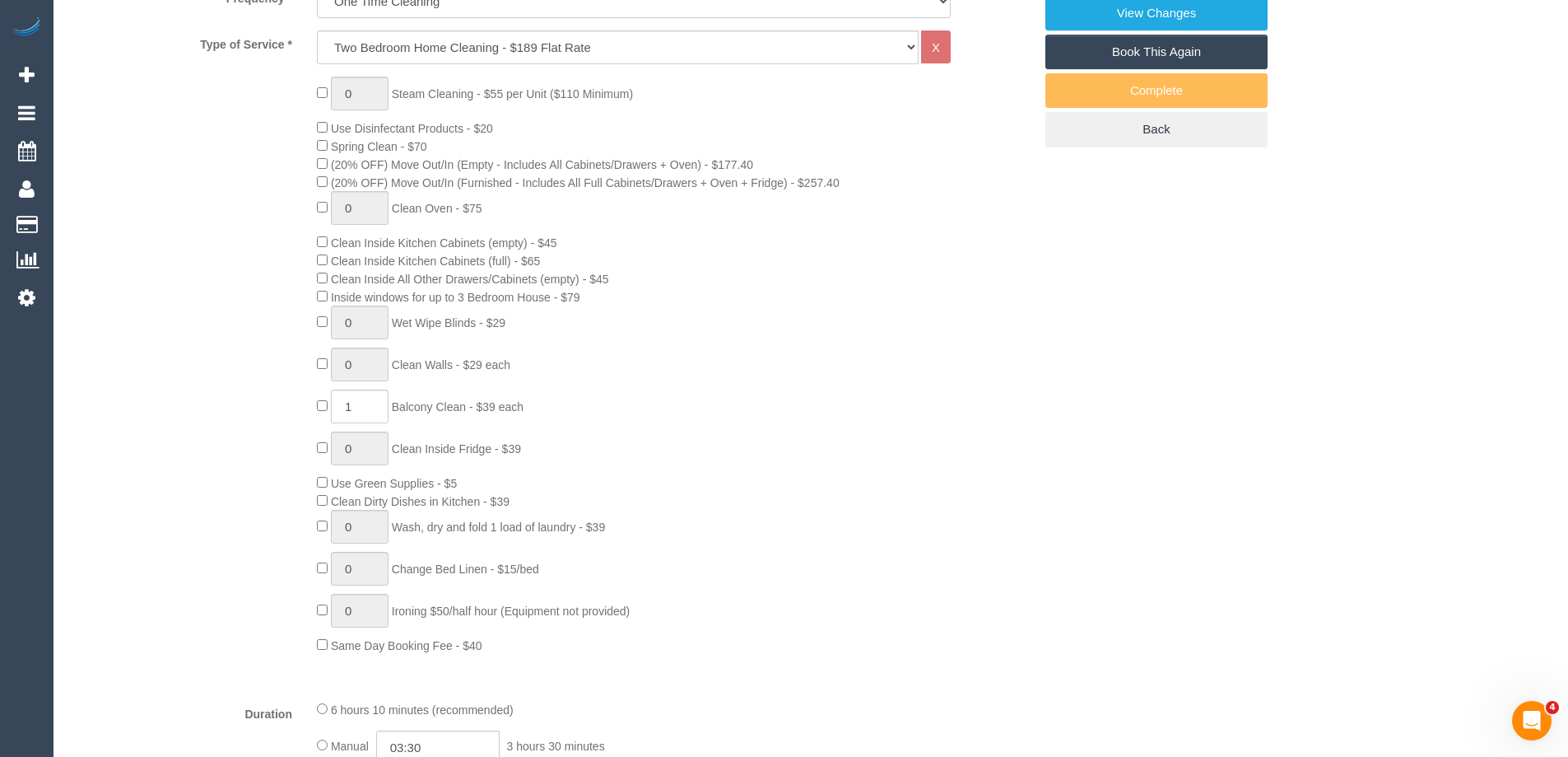
select select "spot1"
select select "number:28"
select select "number:16"
select select "number:19"
select select "number:24"
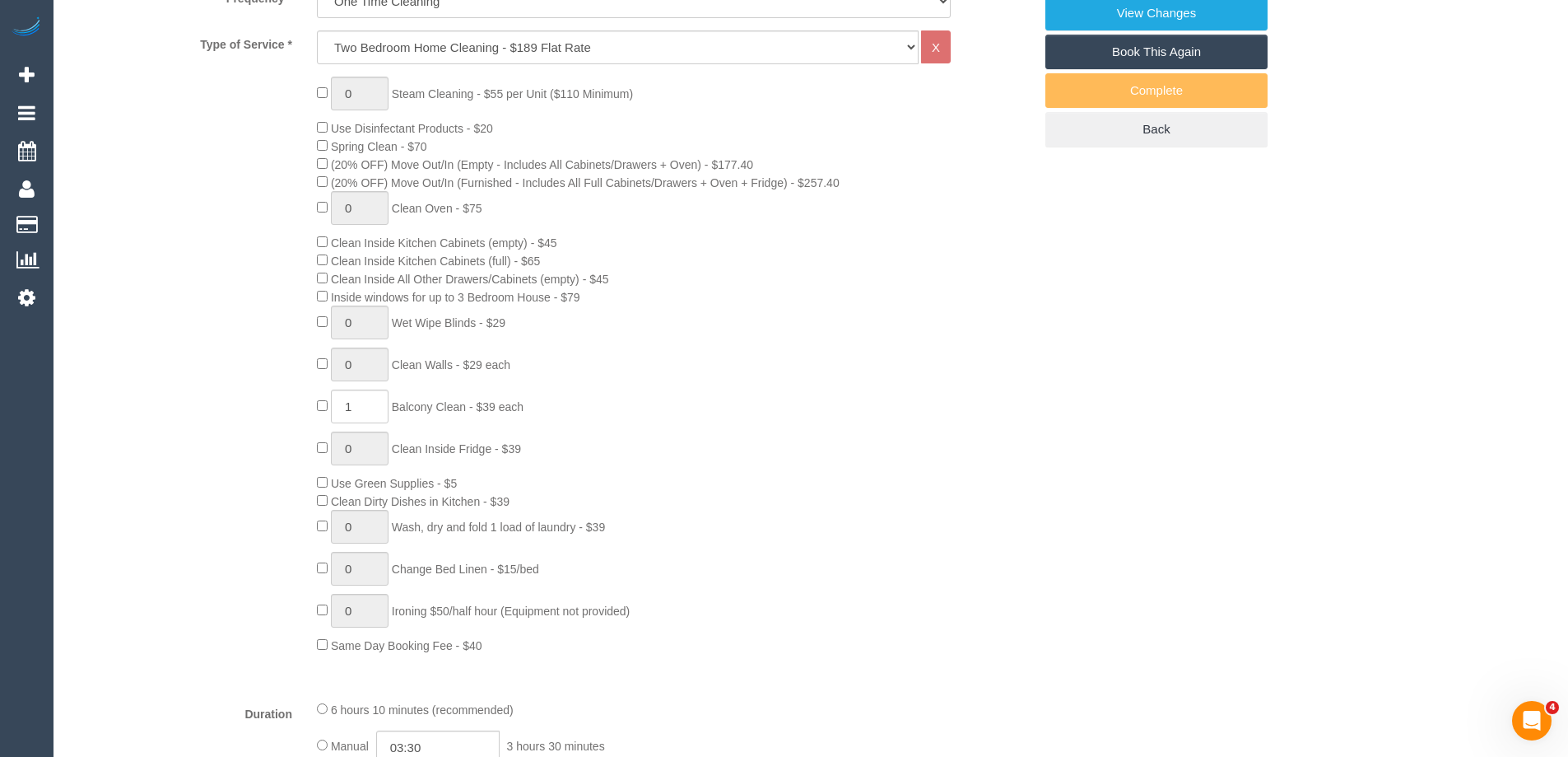
select select "number:13"
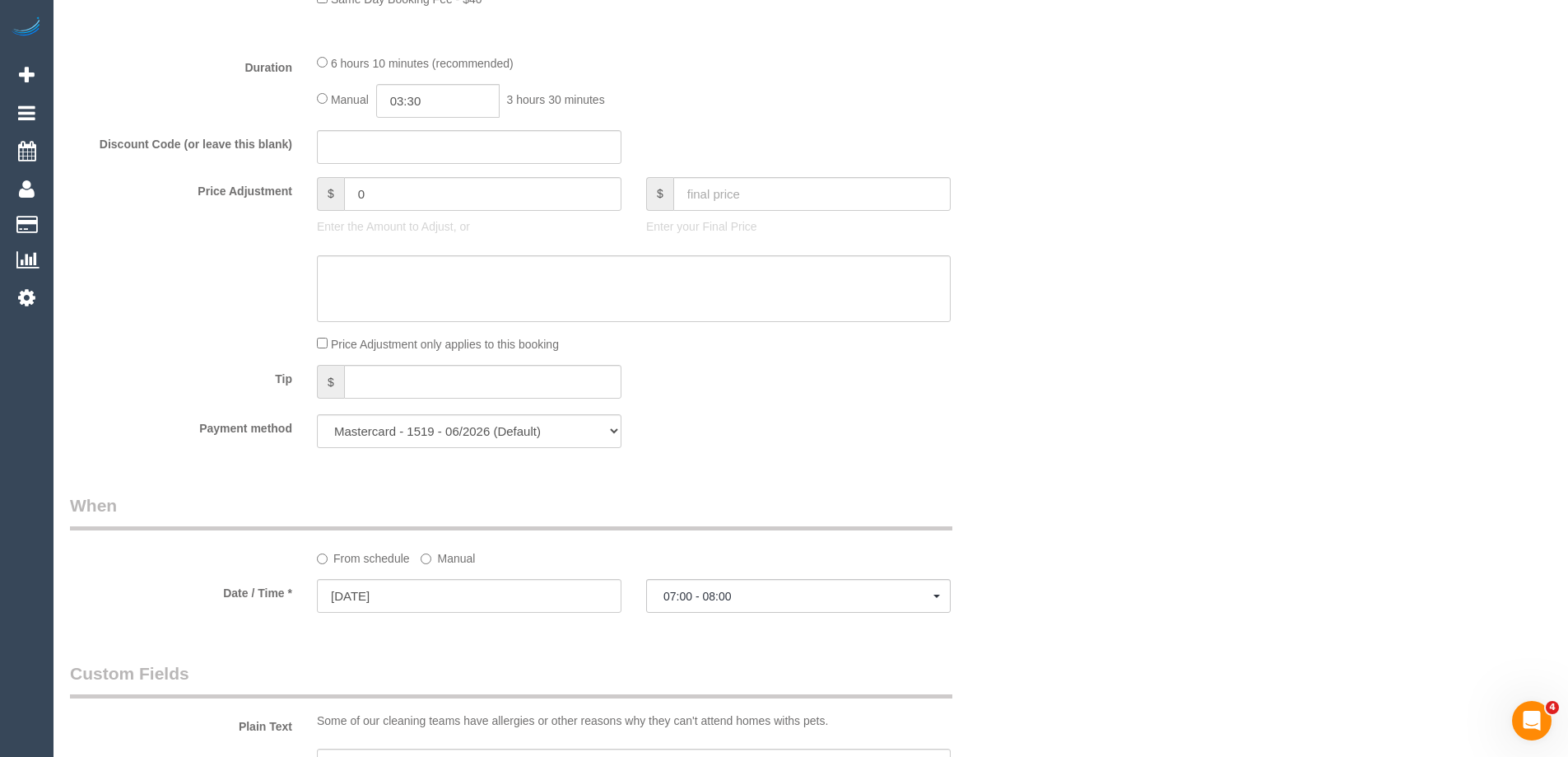
select select "object:1665"
select select "spot9"
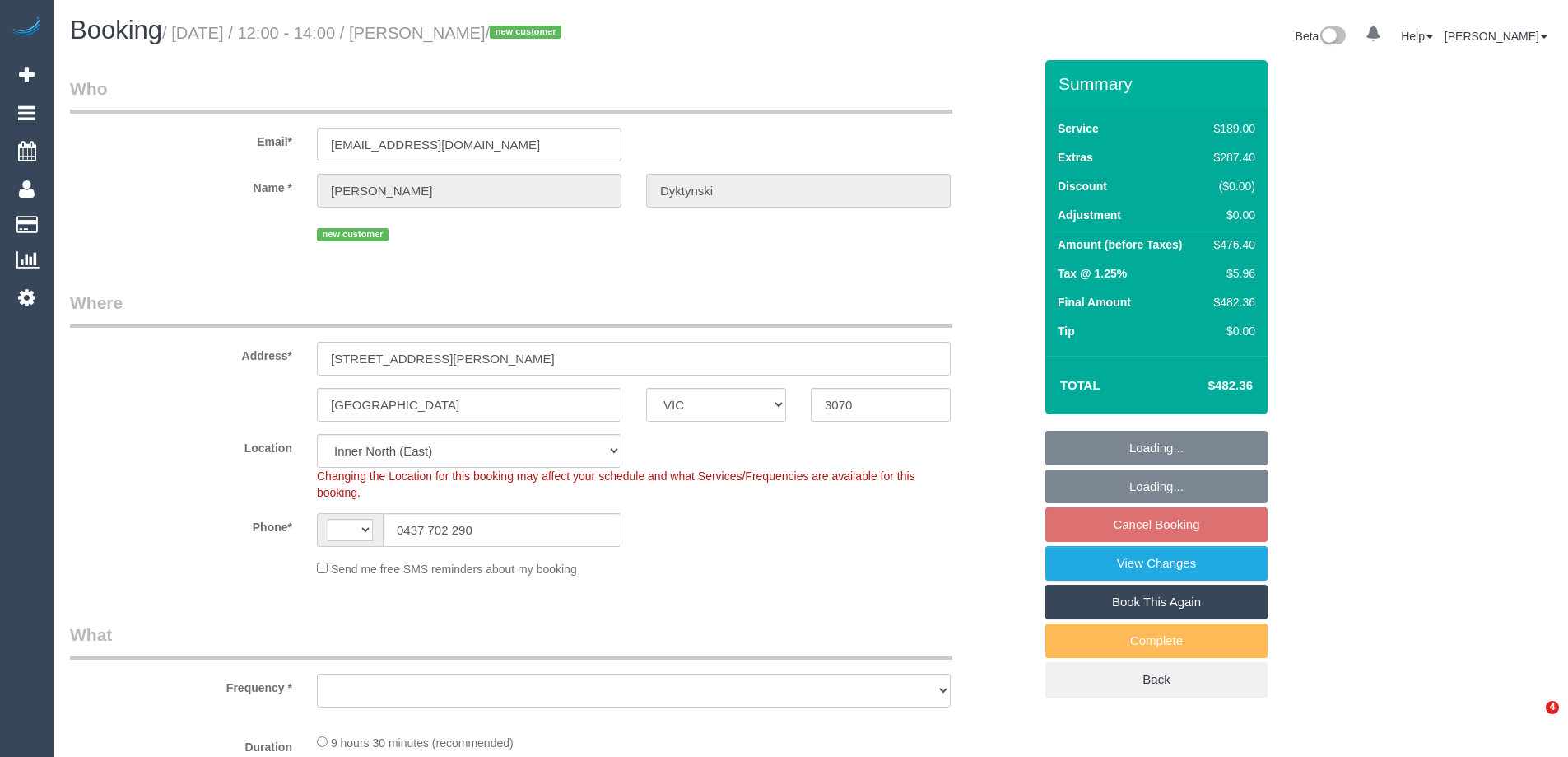
select select "VIC"
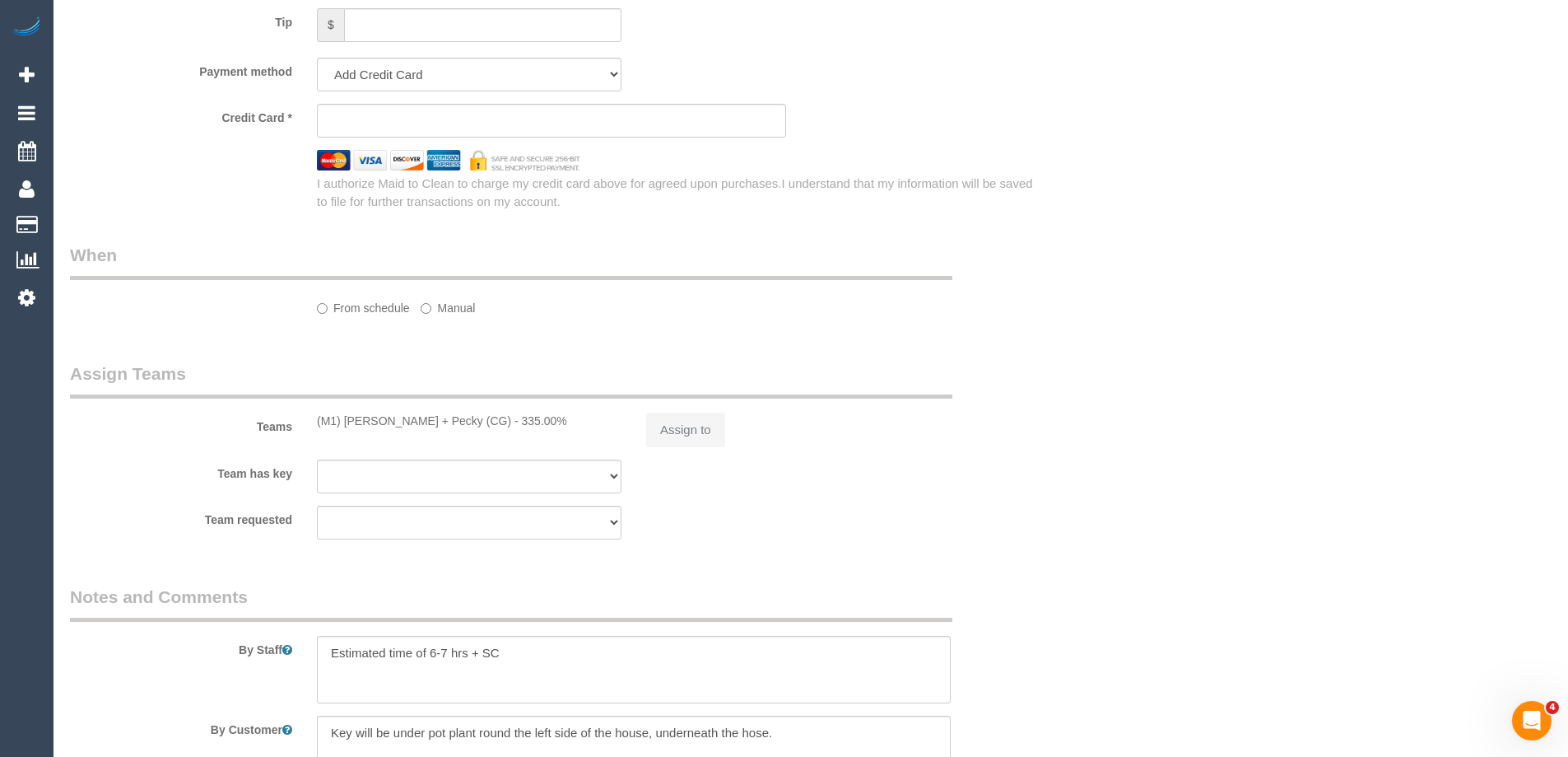
select select "string:AU"
select select "object:820"
select select "spot3"
select select "number:28"
select select "number:15"
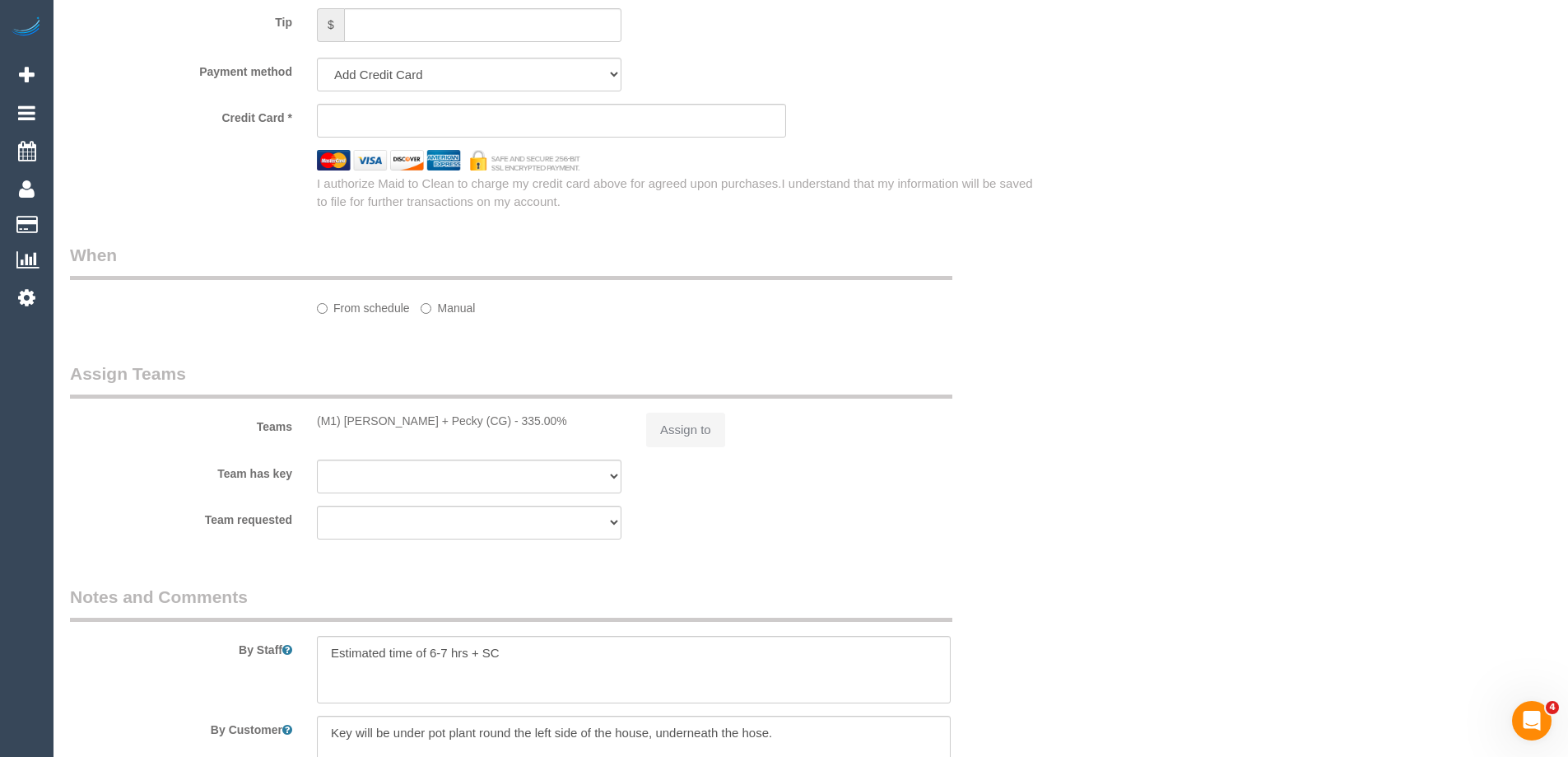
select select "number:19"
select select "number:25"
select select "number:34"
select select "number:11"
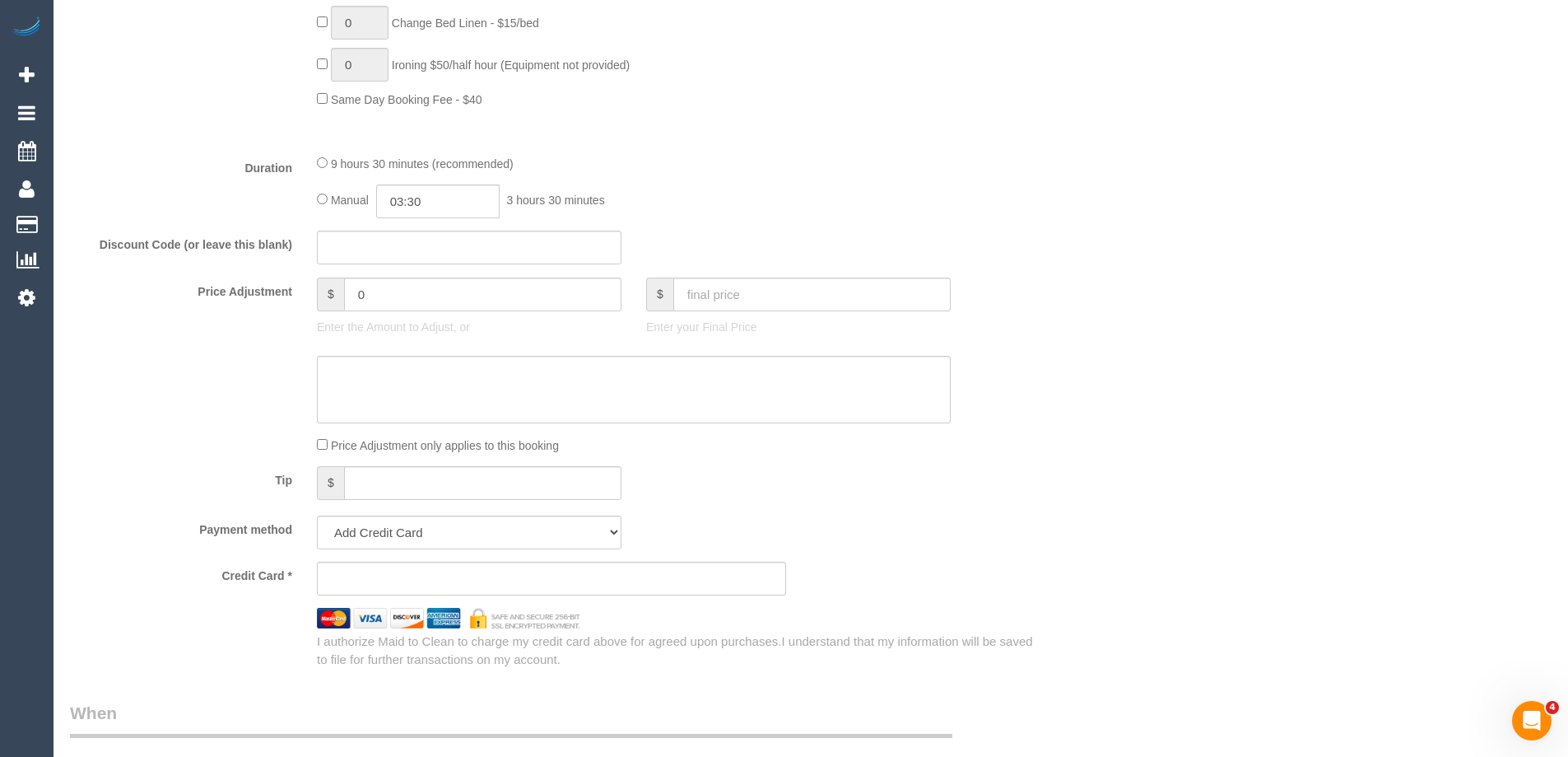
select select "string:stripe-pm_1S1KqG2GScqysDRV2ECsWZaK"
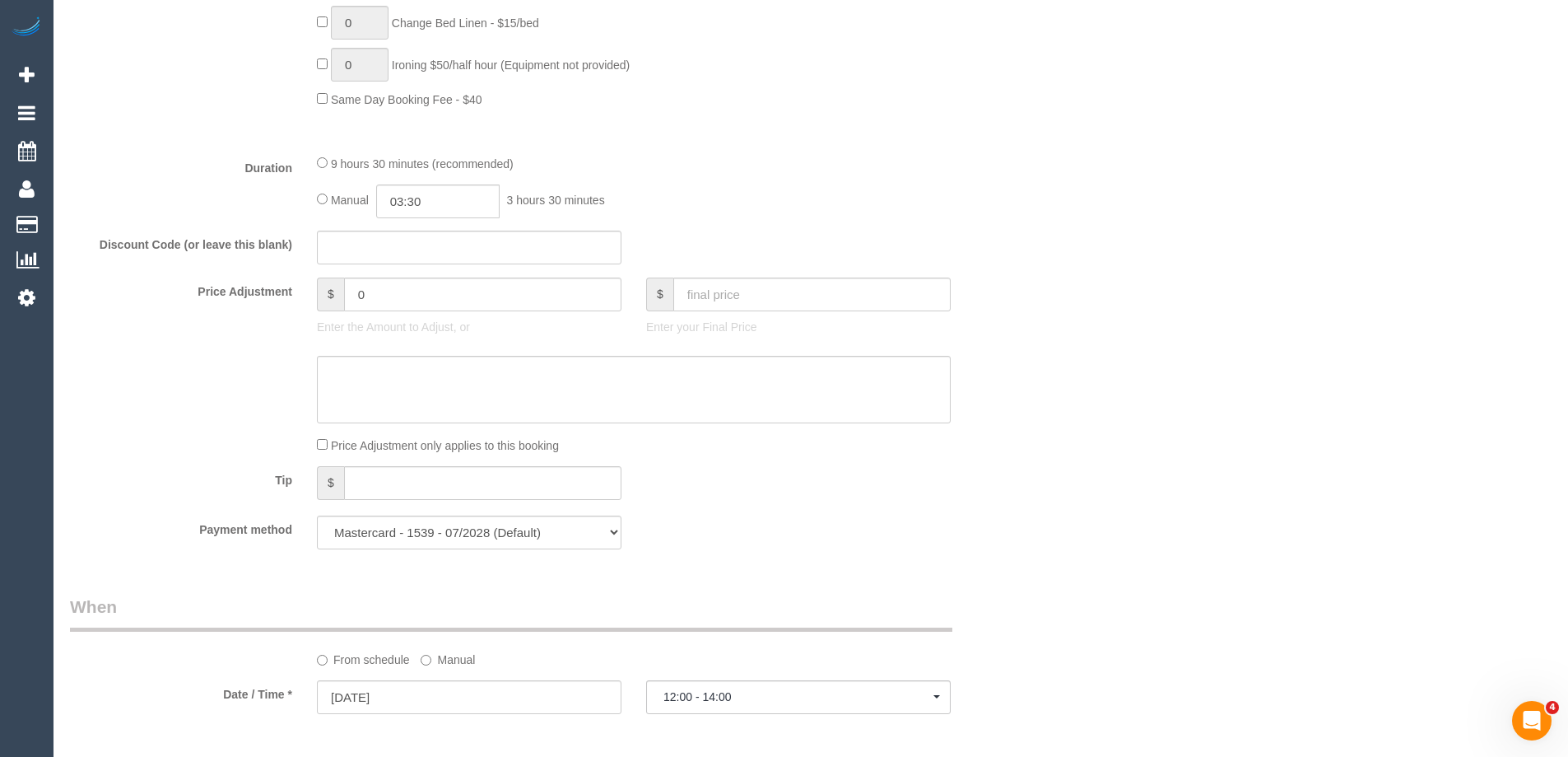
select select "object:1638"
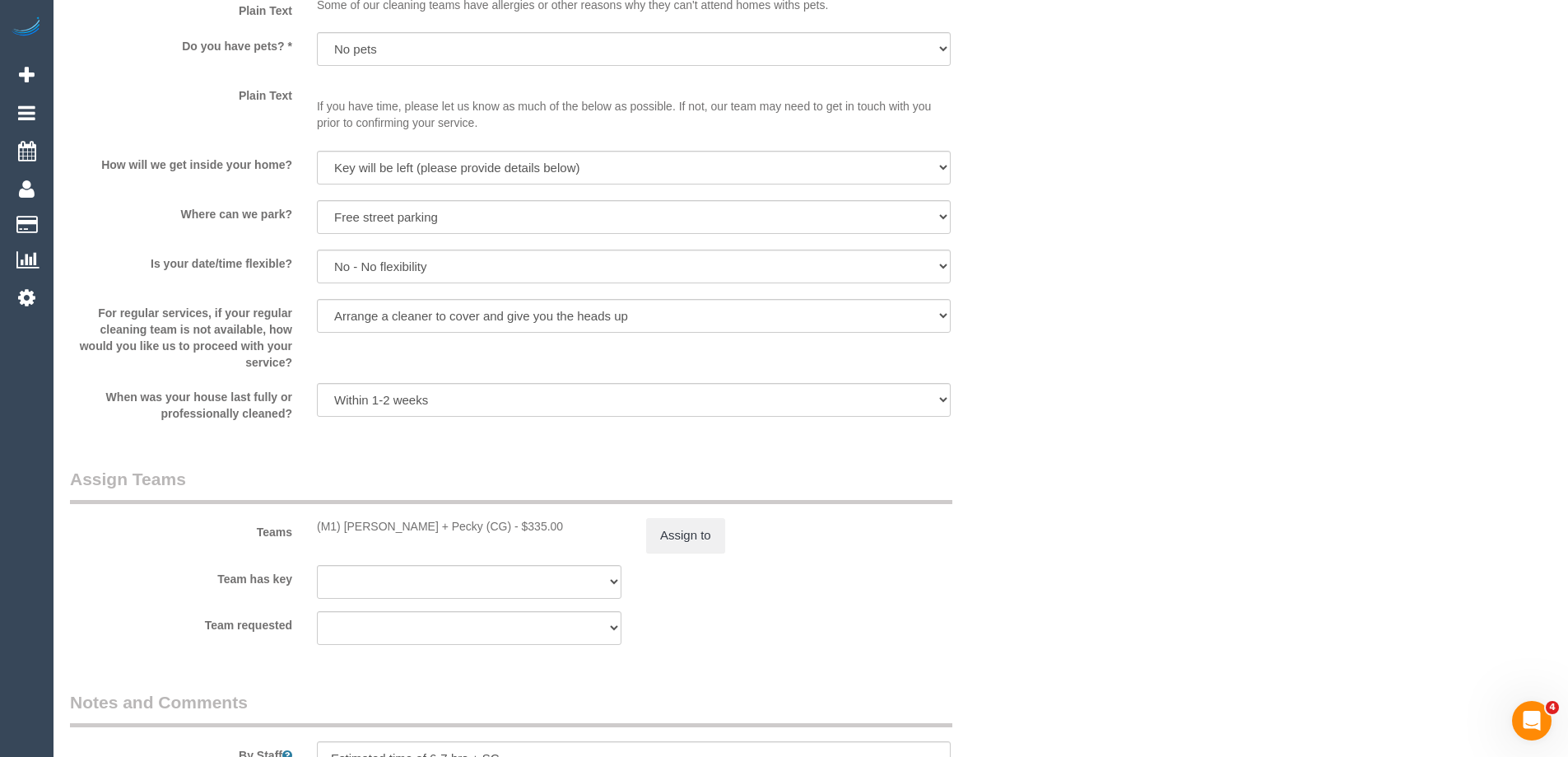
scroll to position [2224, 0]
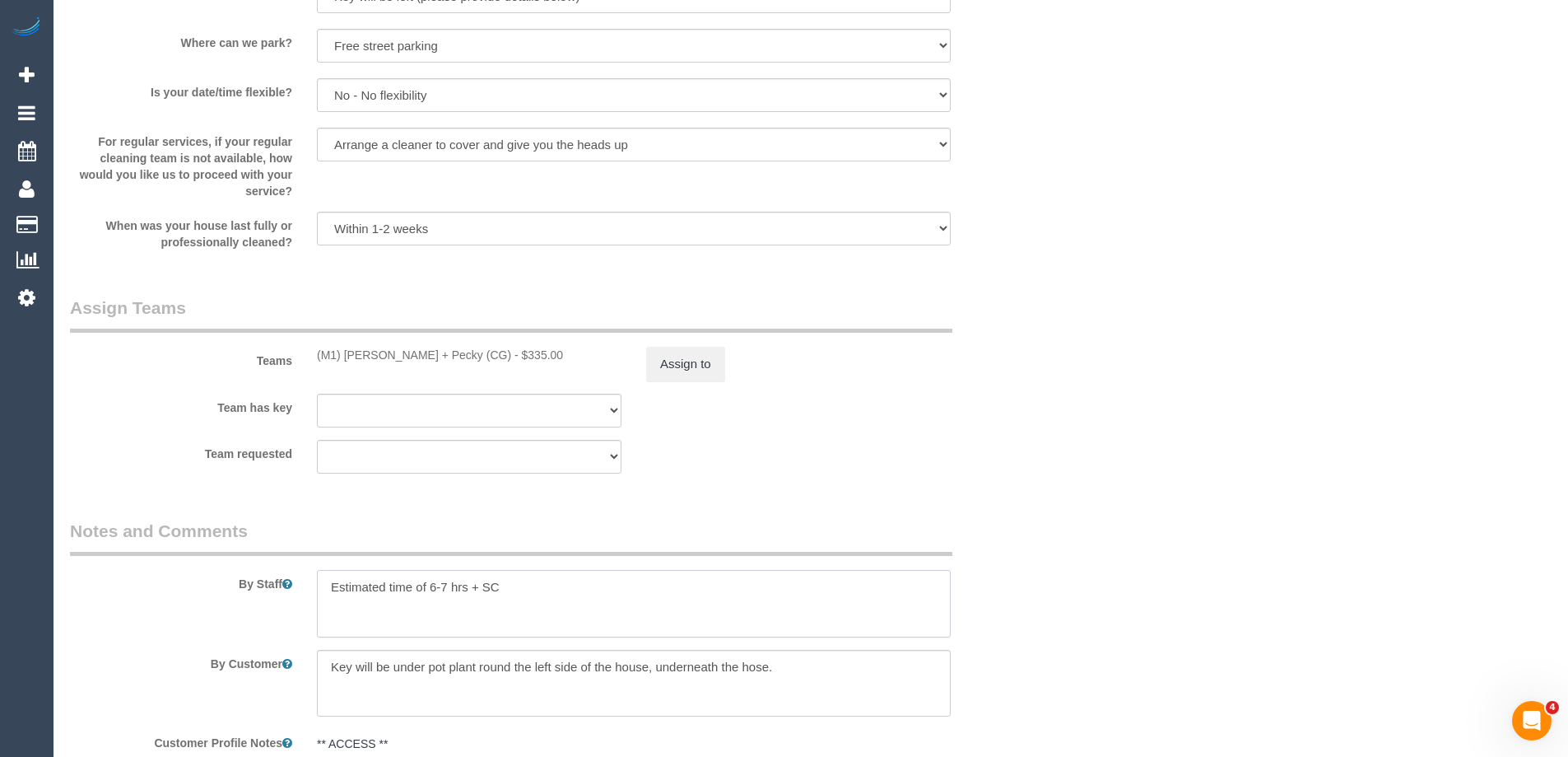
click at [500, 591] on textarea at bounding box center [633, 603] width 634 height 67
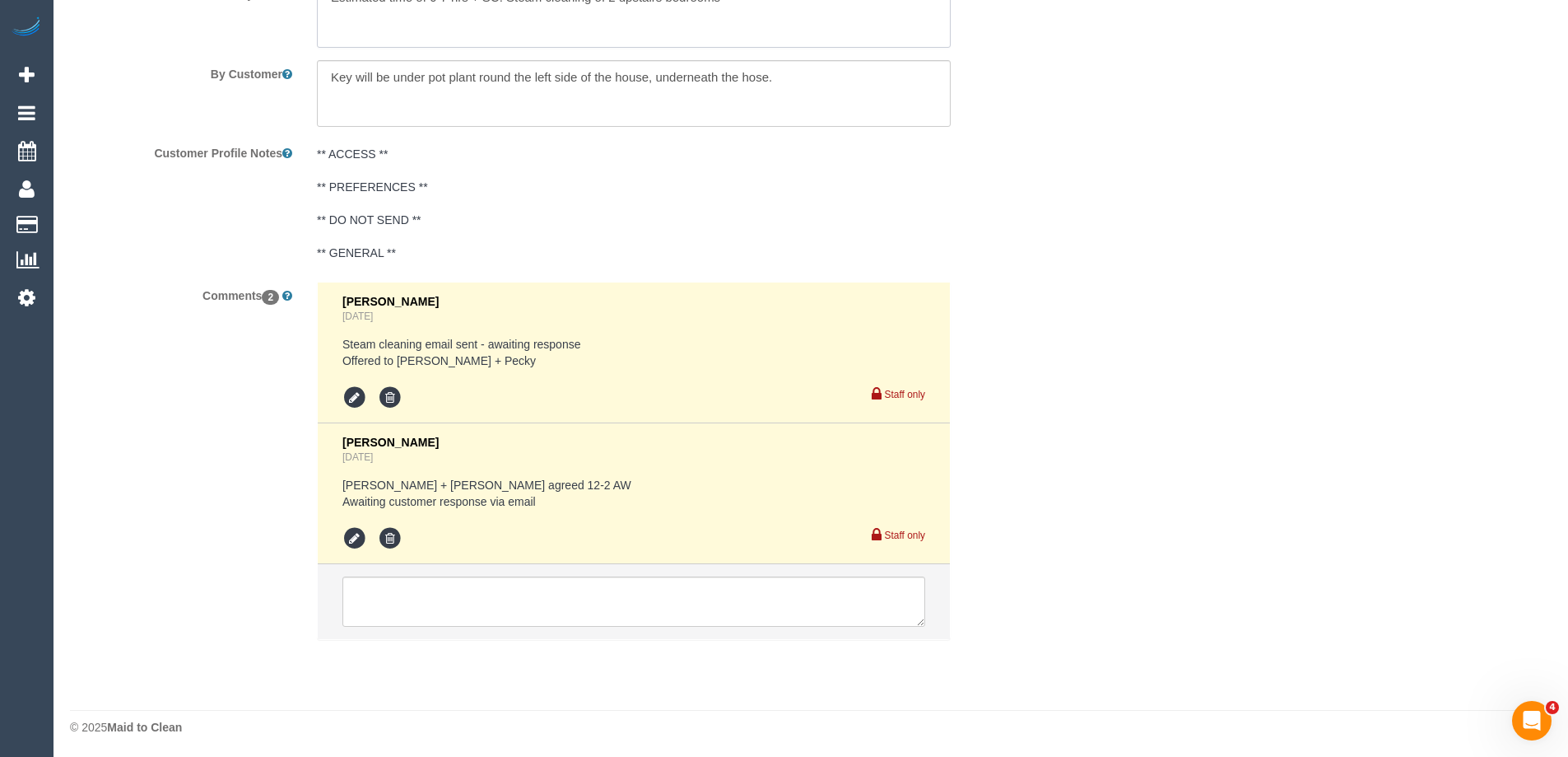
scroll to position [2815, 0]
type textarea "Estimated time of 6-7 hrs + SC. Steam cleaning of 2 upstairs bedrooms"
click at [373, 589] on textarea at bounding box center [634, 599] width 583 height 51
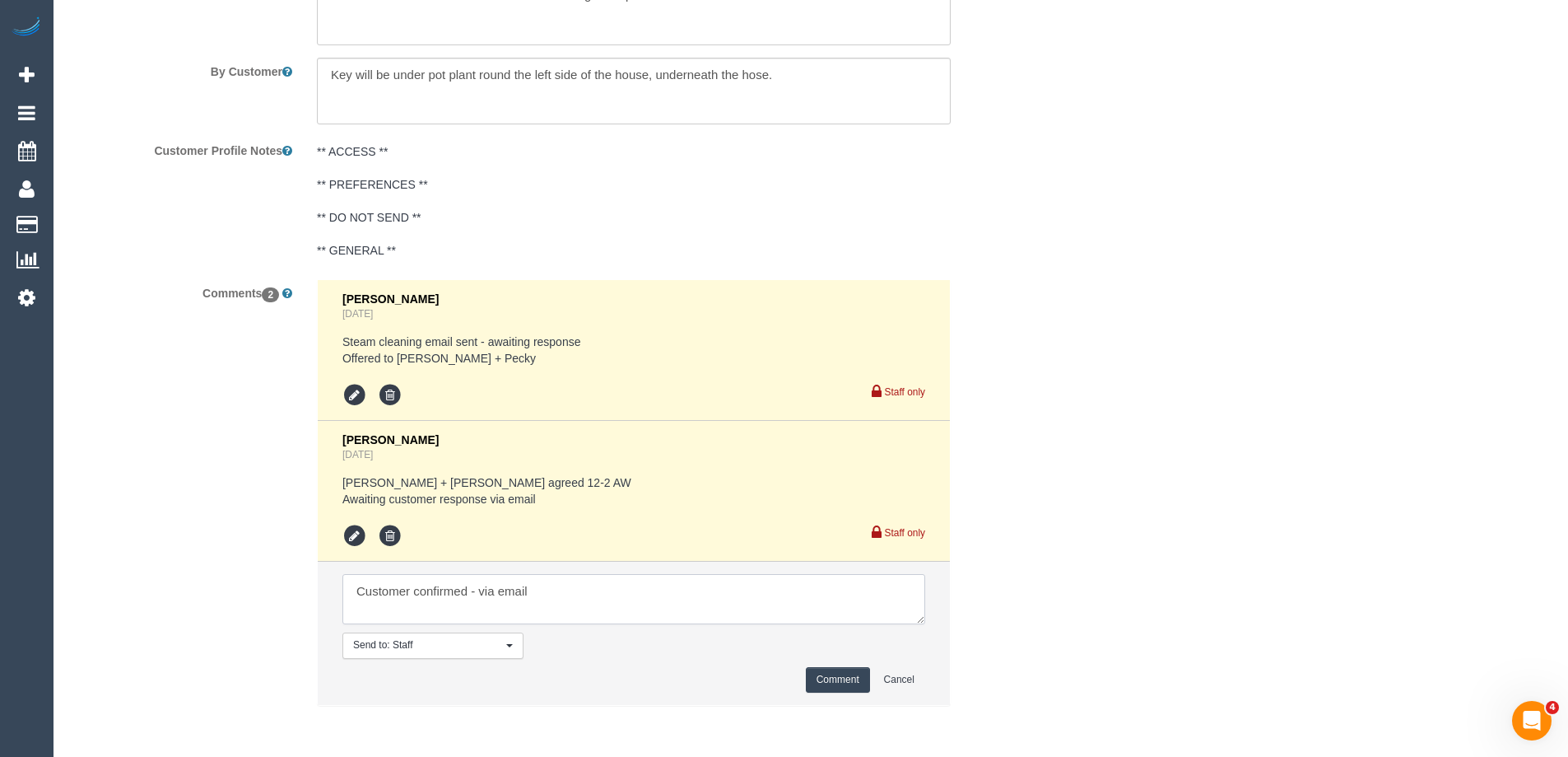
type textarea "Customer confirmed - via email"
click at [828, 685] on button "Comment" at bounding box center [838, 680] width 64 height 25
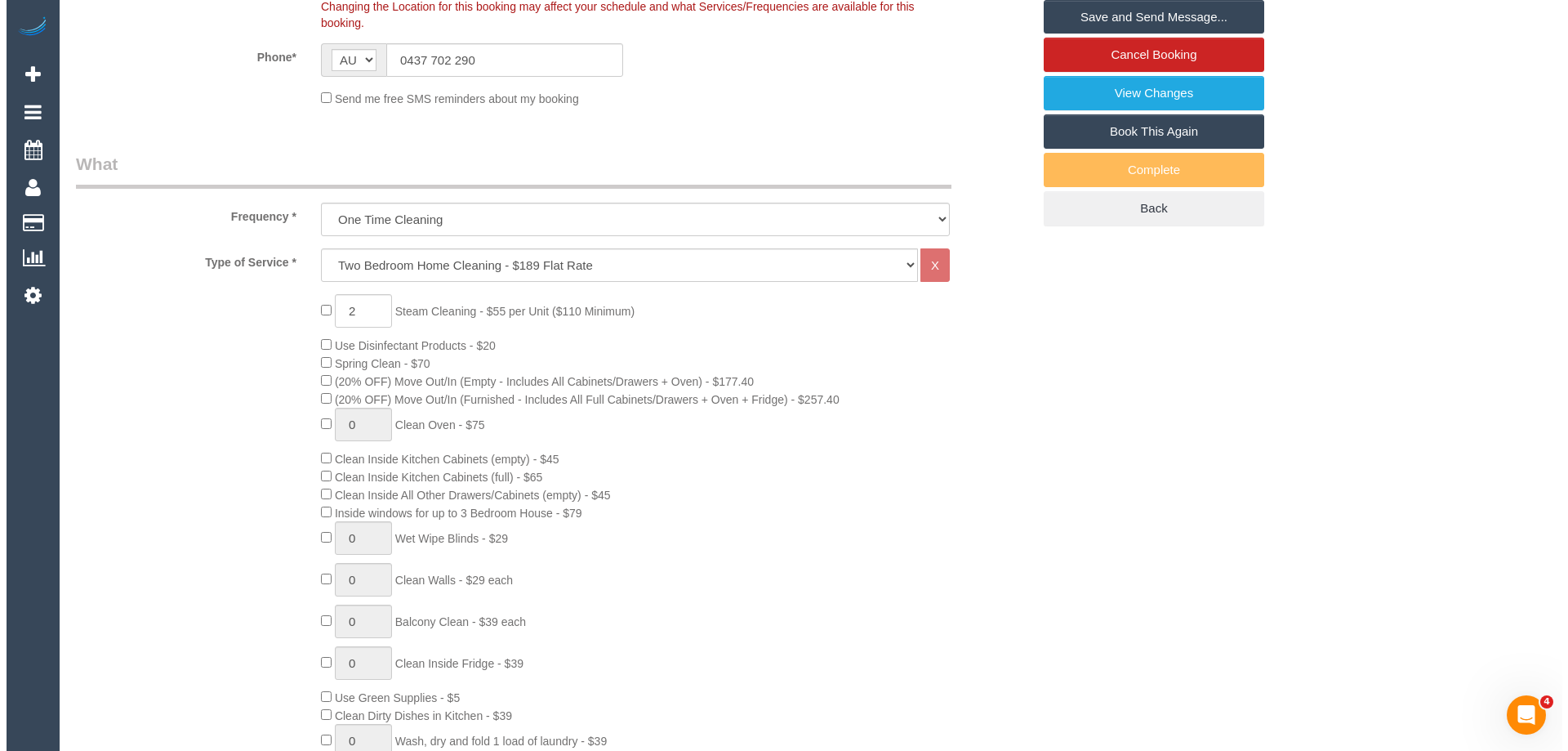
scroll to position [0, 0]
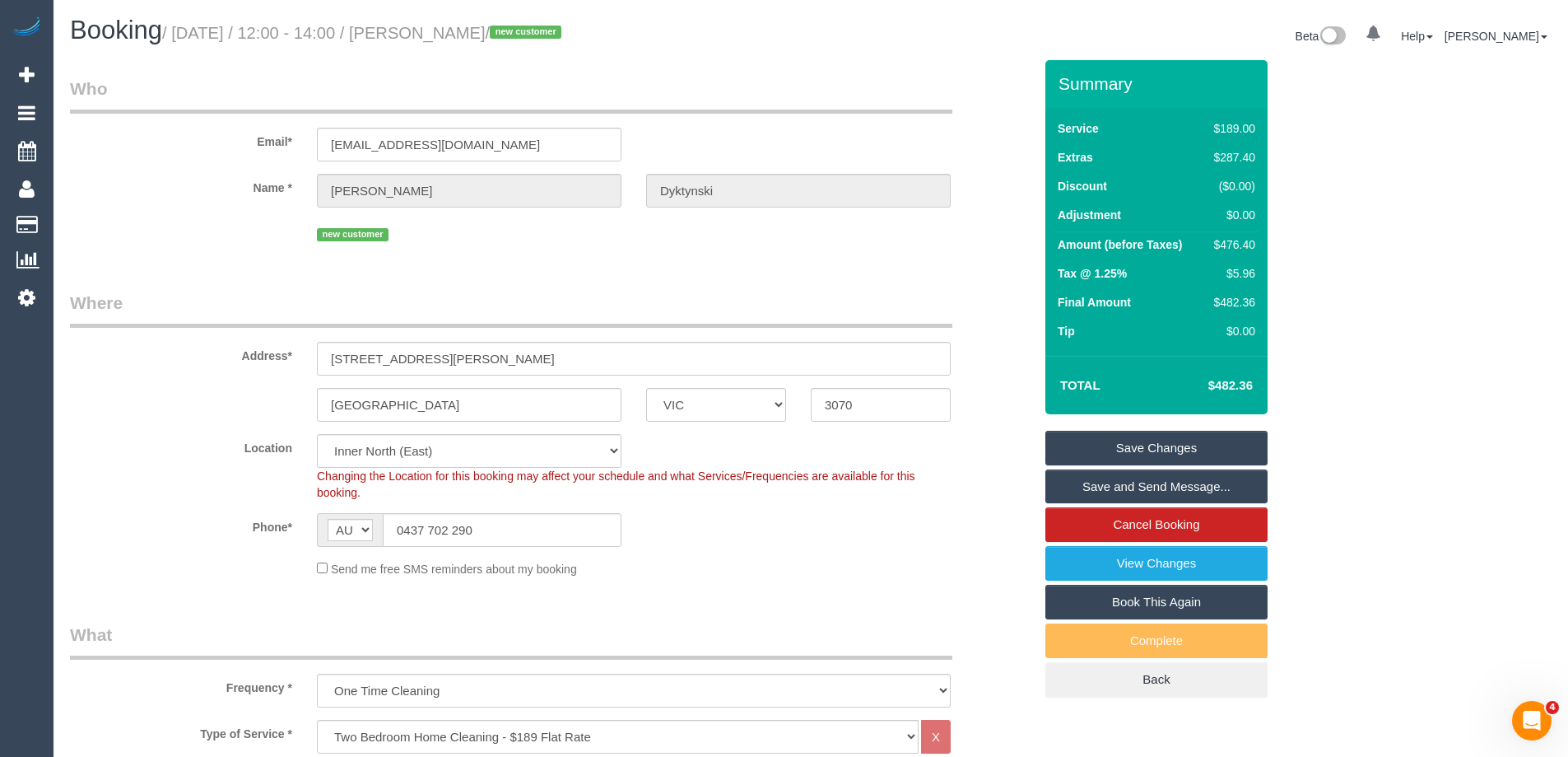
click at [1105, 479] on link "Save and Send Message..." at bounding box center [1156, 486] width 223 height 34
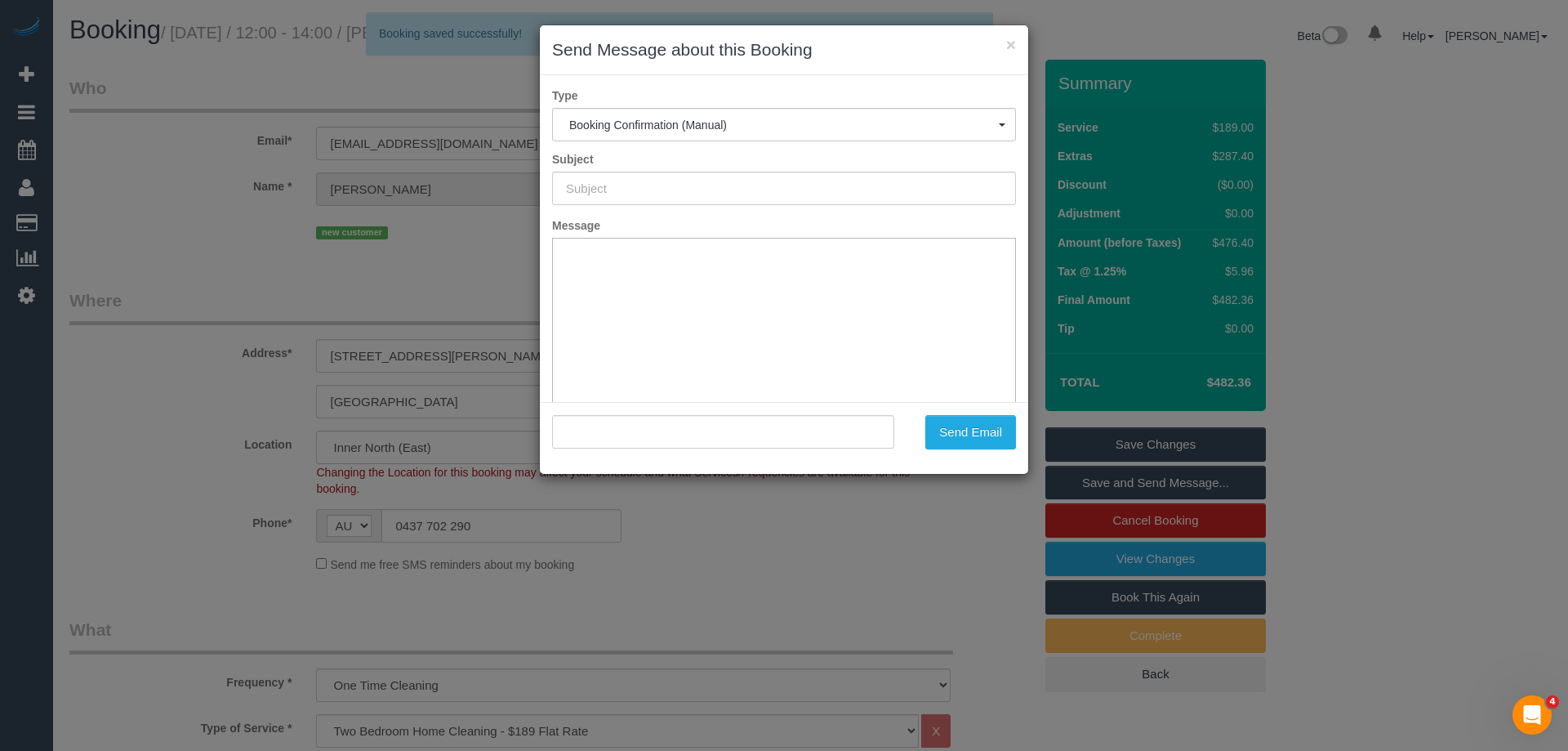
type input "Booking Confirmed"
type input ""Kate Dyktynski" <katedyktynski@gmail.com>"
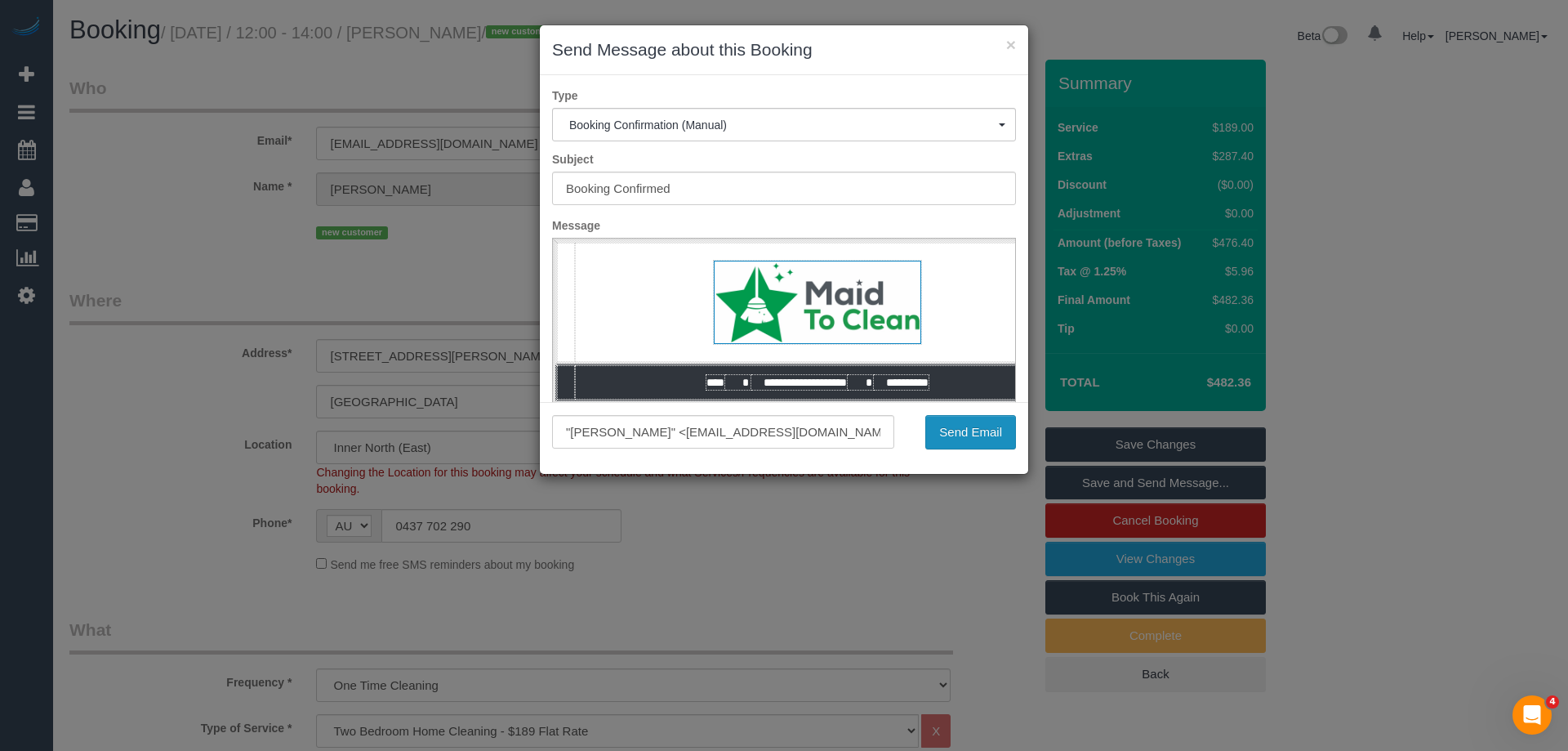
click at [945, 420] on button "Send Email" at bounding box center [971, 432] width 91 height 34
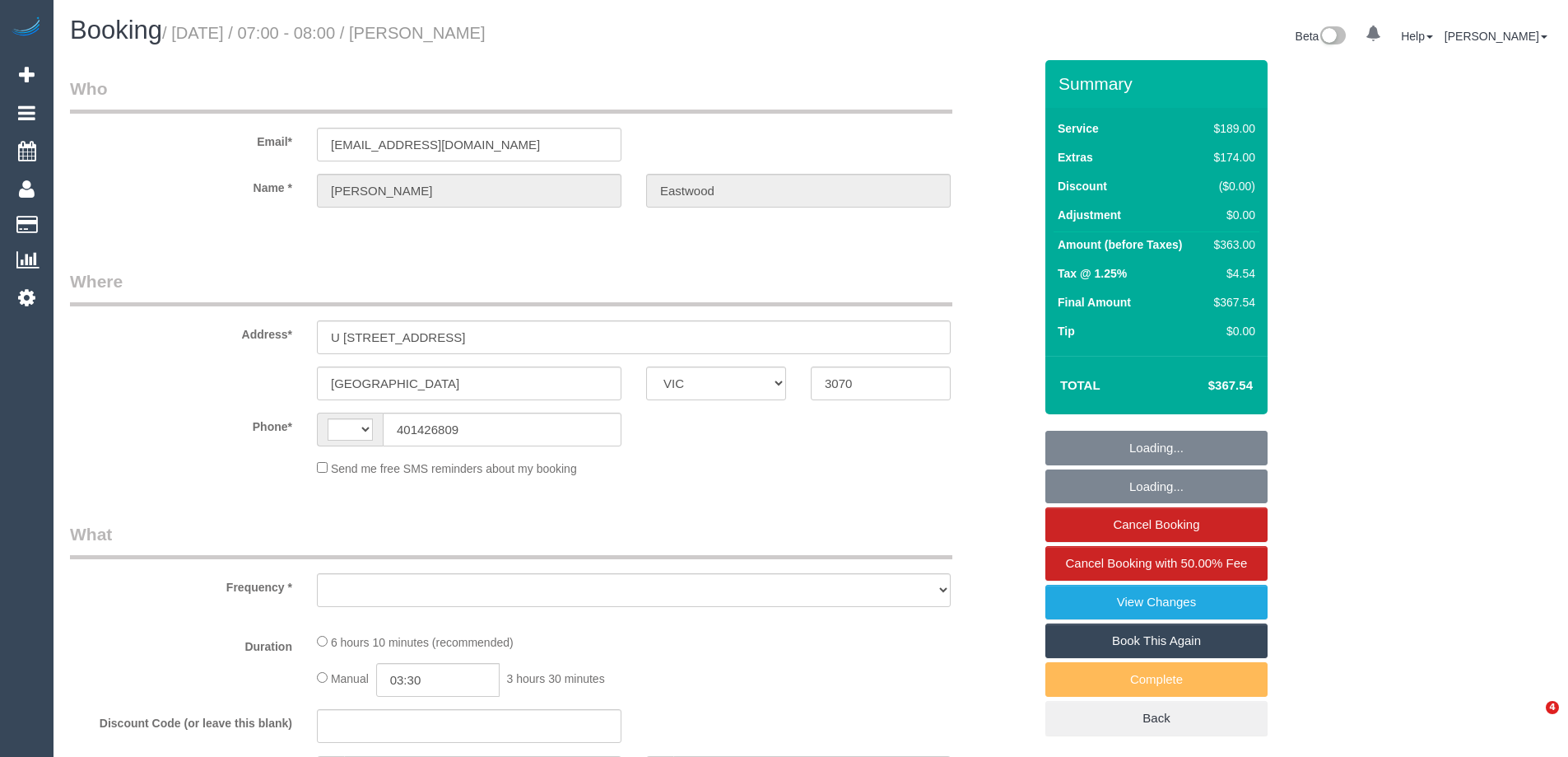
select select "VIC"
select select "string:stripe-pm_1S2jbO2GScqysDRVqEwhMXDE"
select select "number:28"
select select "number:16"
select select "number:19"
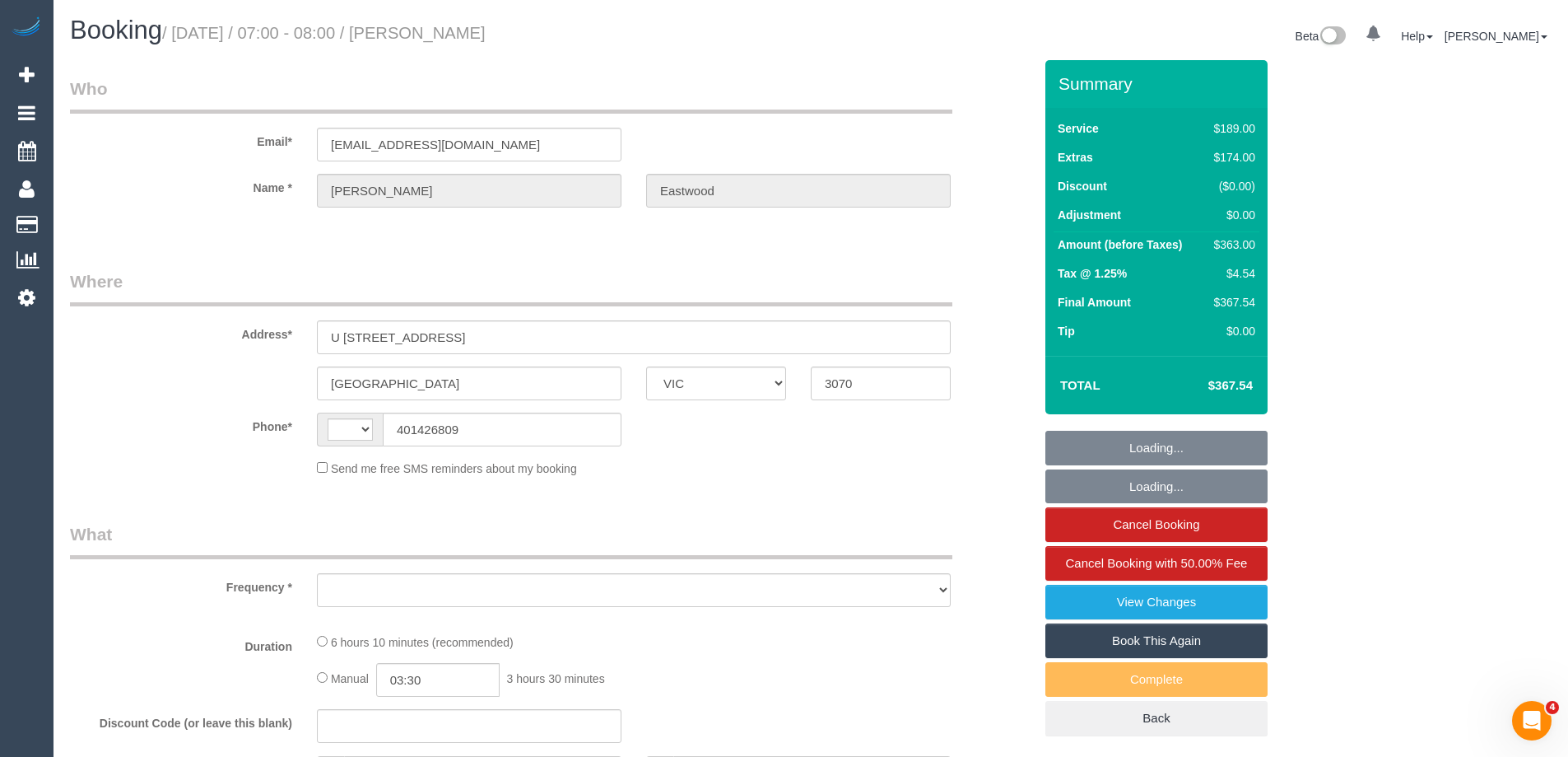
select select "number:24"
select select "number:13"
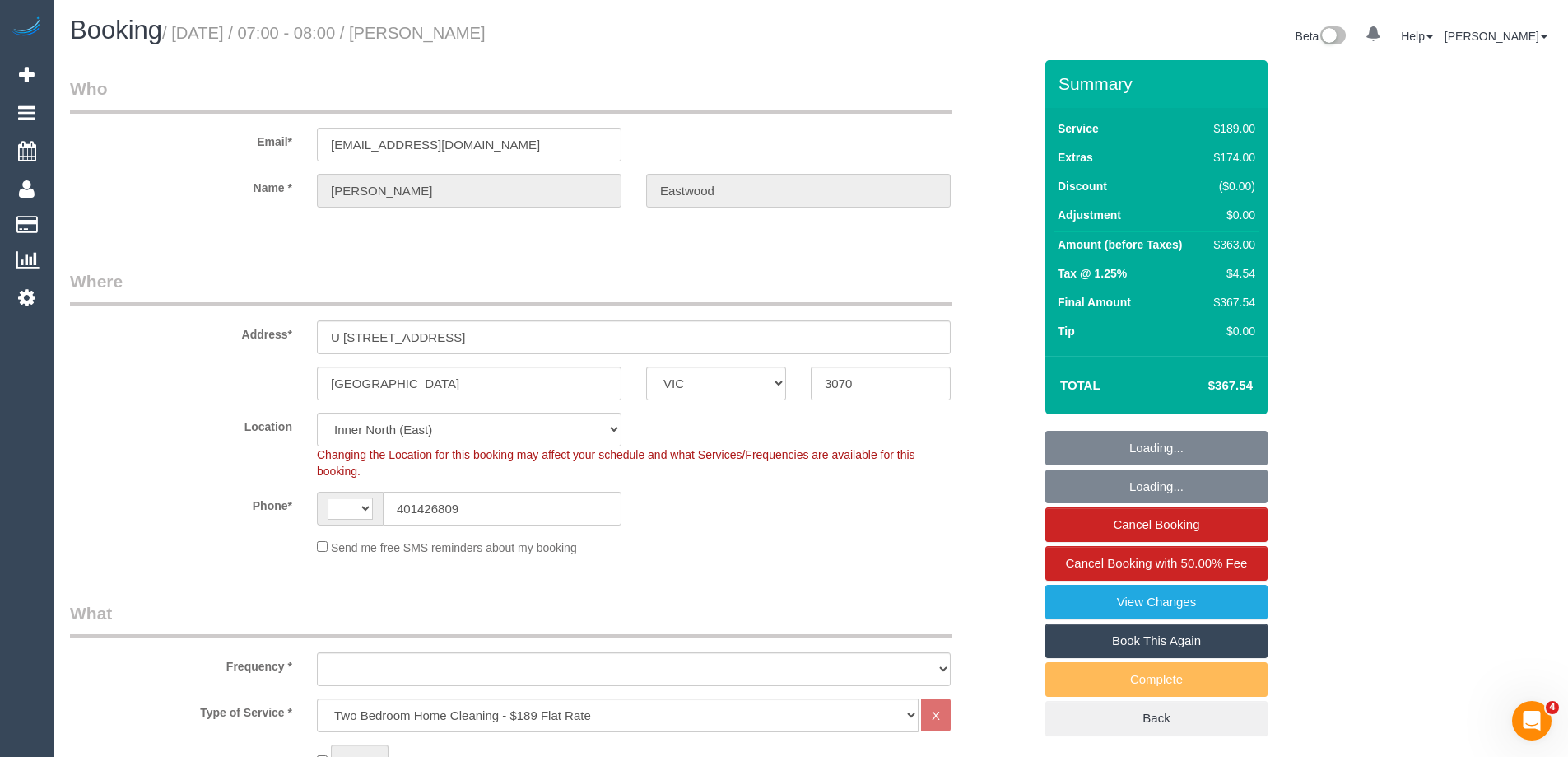
select select "string:AU"
select select "object:1660"
select select "spot1"
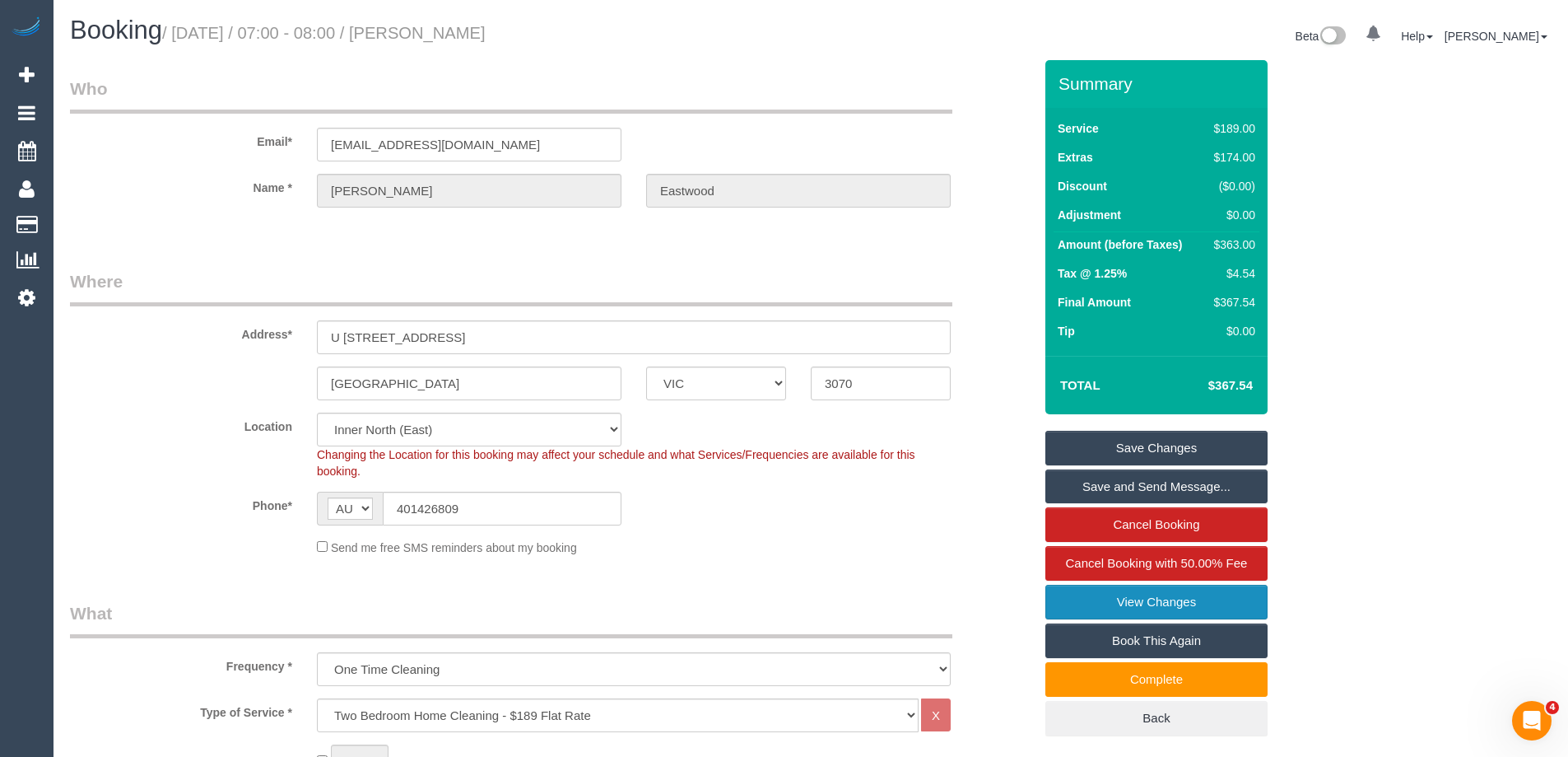
click at [1092, 611] on link "View Changes" at bounding box center [1156, 602] width 223 height 34
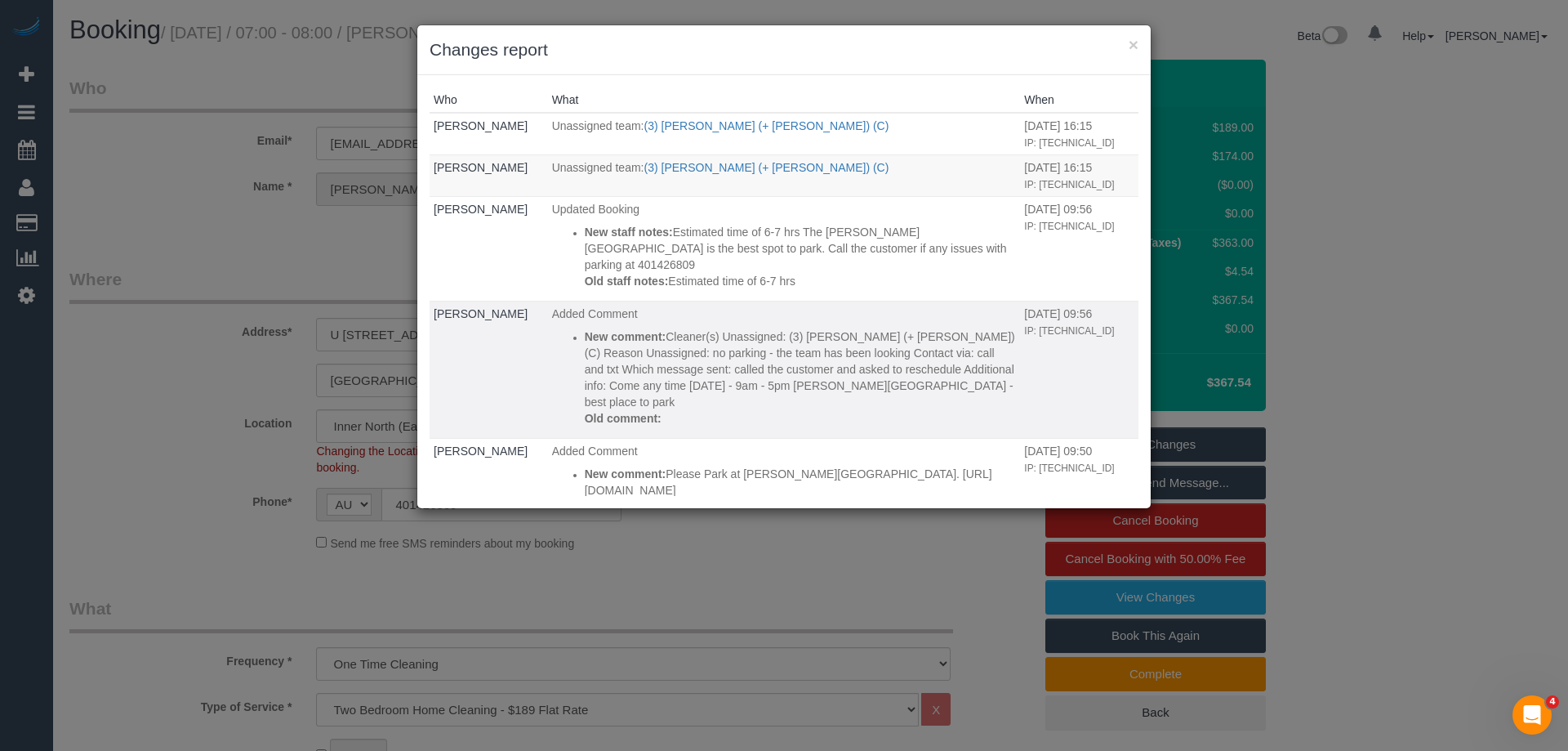
click at [868, 322] on p "Added Comment" at bounding box center [785, 314] width 465 height 17
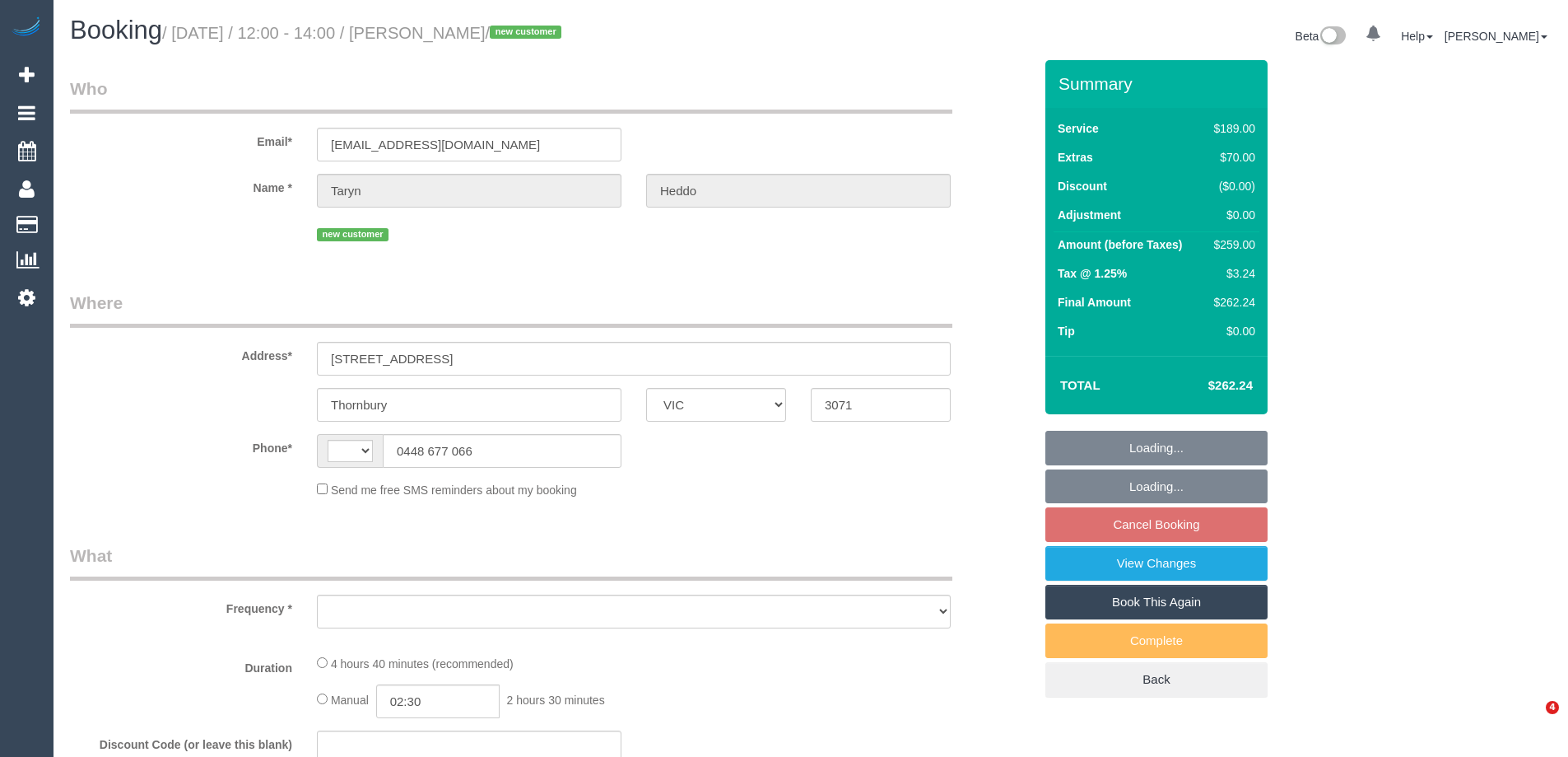
select select "VIC"
select select "string:stripe-pm_1S2om32GScqysDRVfLwsMPsw"
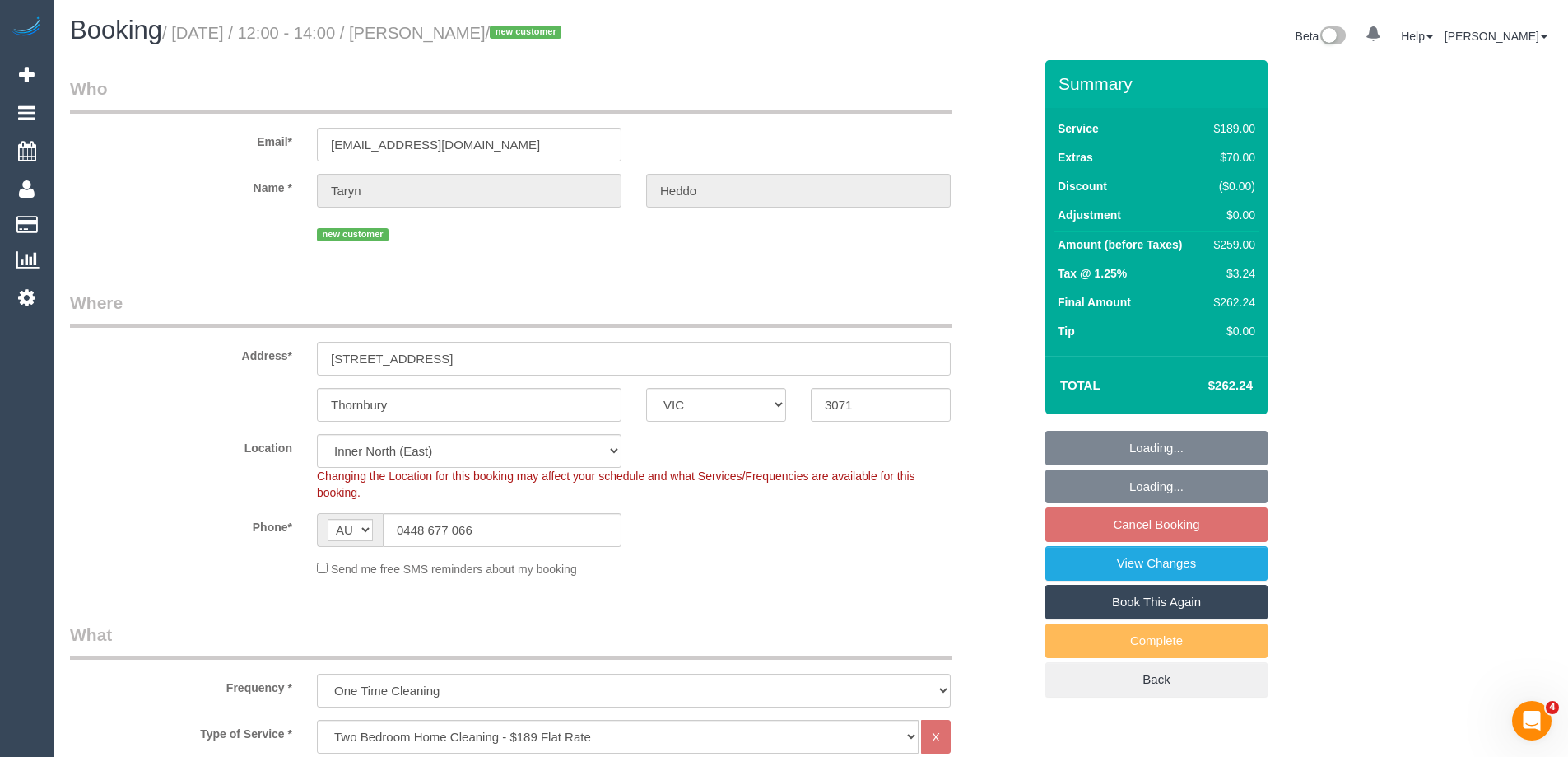
select select "string:AU"
select select "object:1624"
select select "number:28"
select select "number:14"
select select "number:19"
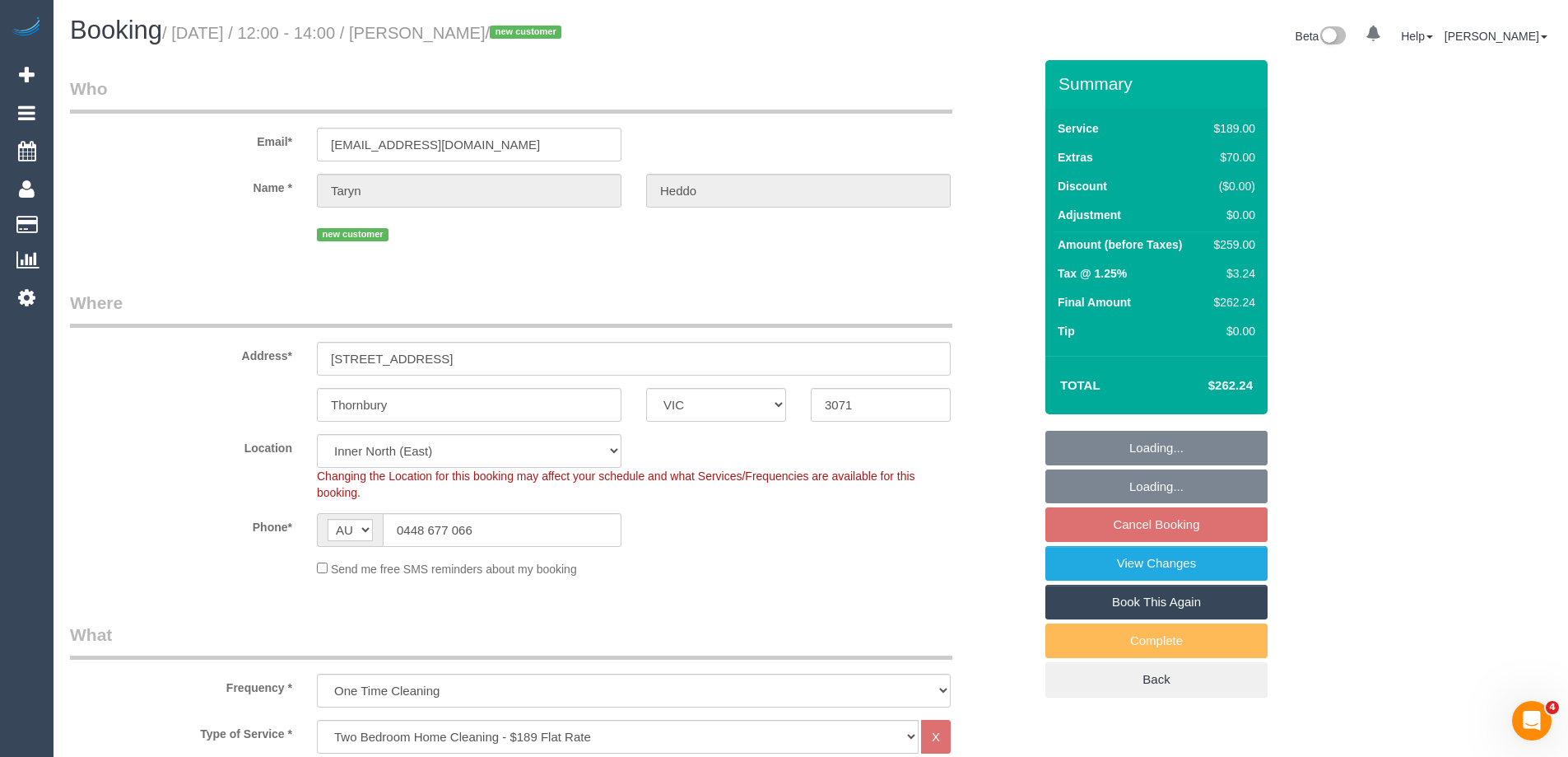
select select "number:24"
select select "spot1"
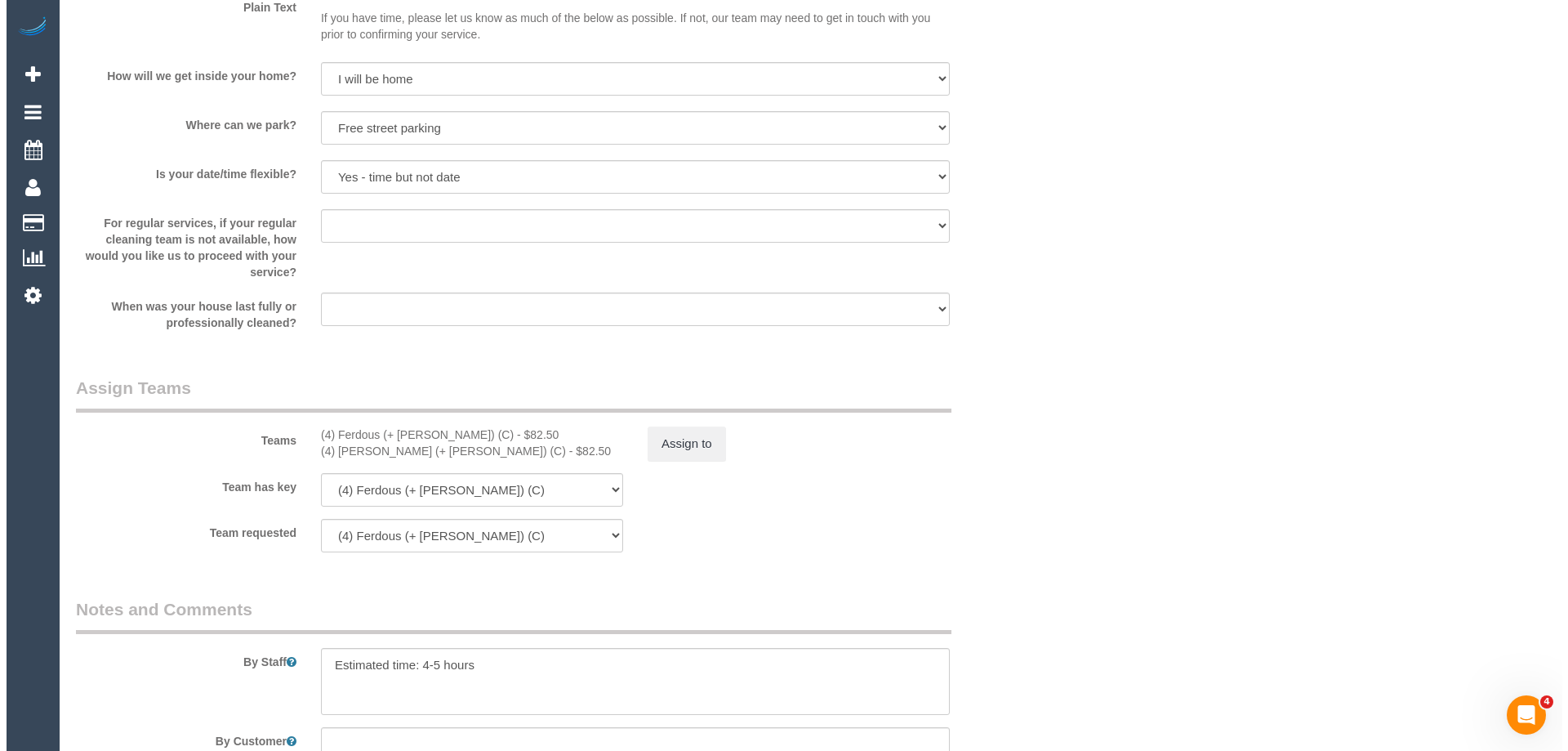
scroll to position [2288, 0]
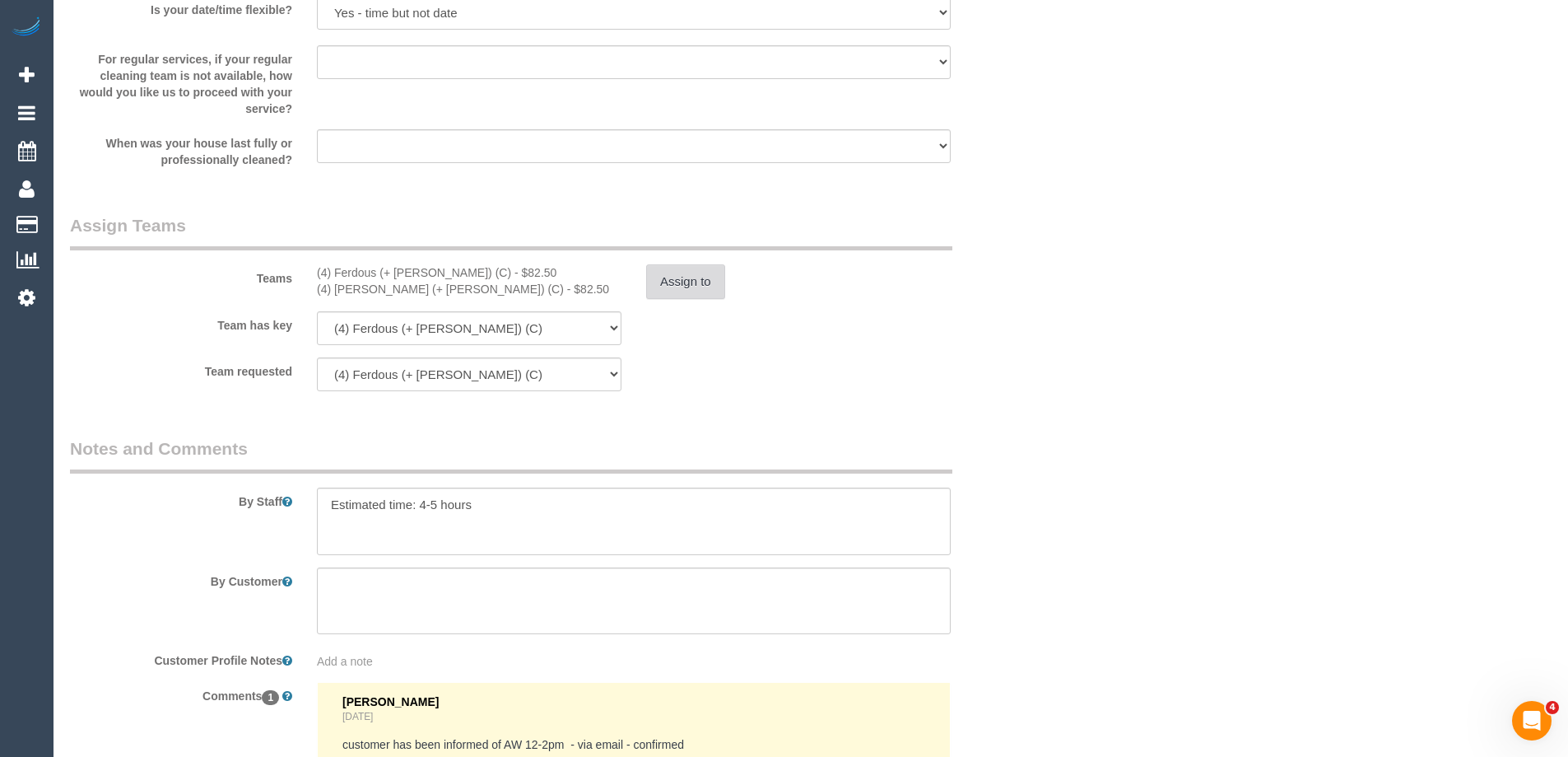
click at [665, 282] on button "Assign to" at bounding box center [685, 281] width 79 height 34
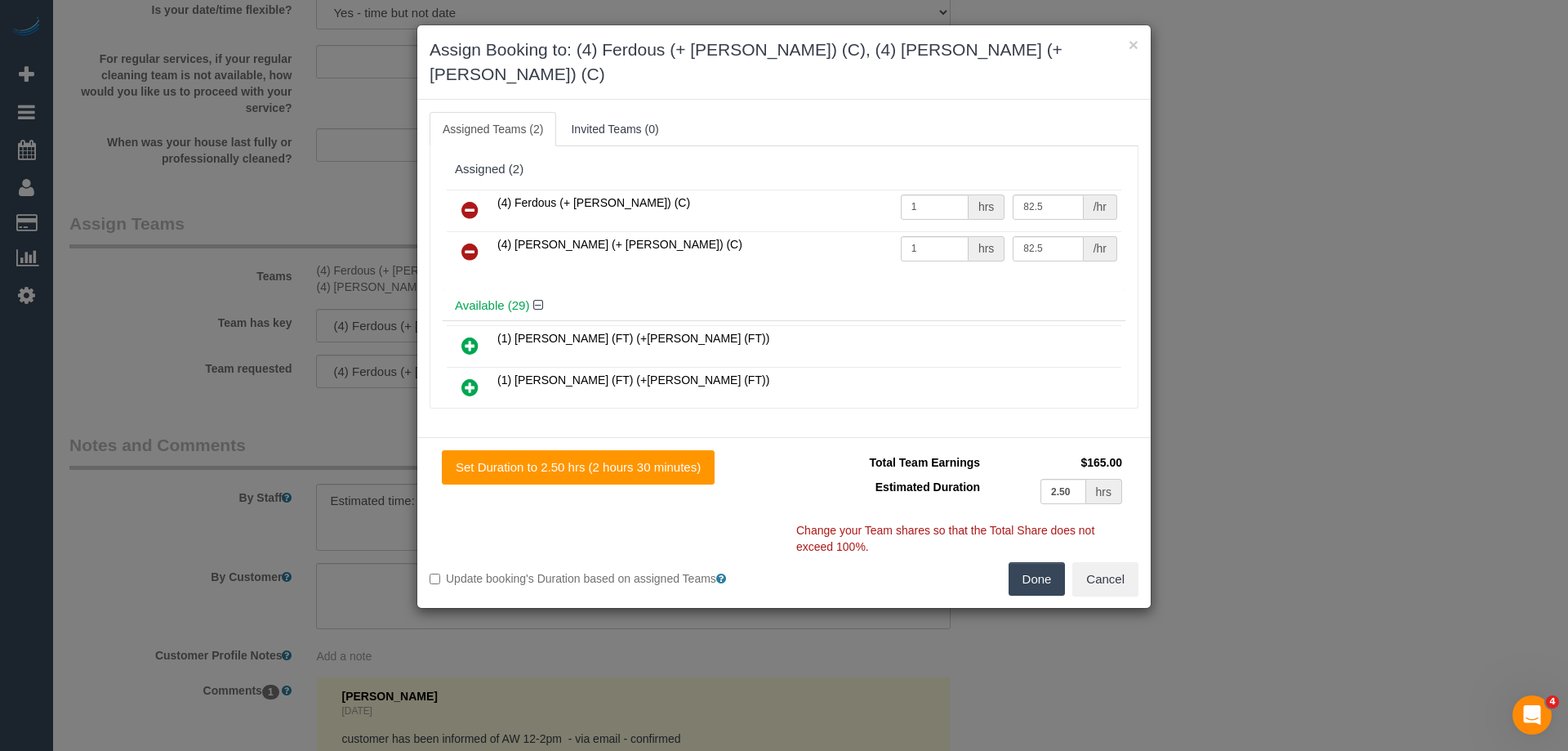
click at [467, 200] on icon at bounding box center [470, 210] width 17 height 20
click at [467, 242] on icon at bounding box center [470, 252] width 17 height 20
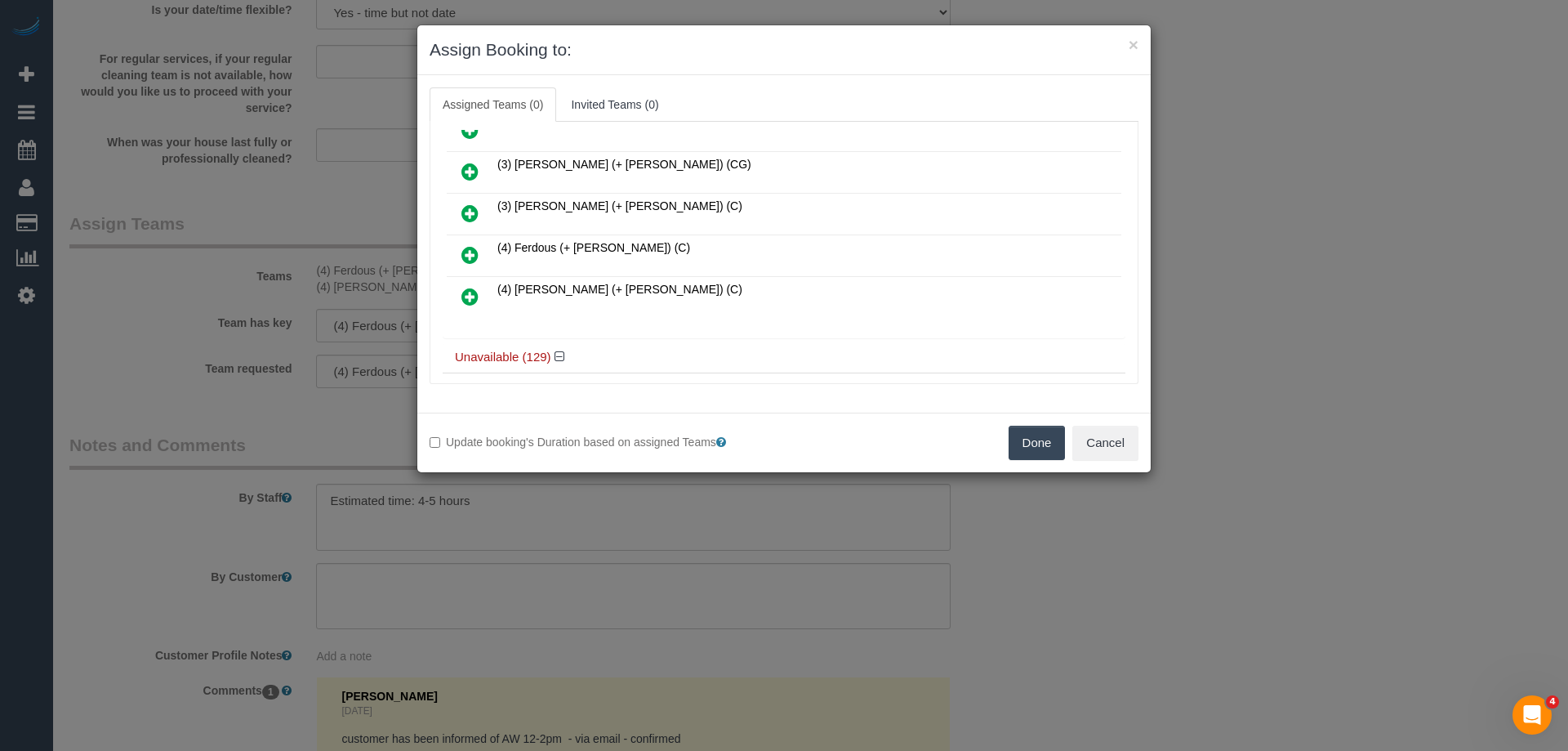
scroll to position [1225, 0]
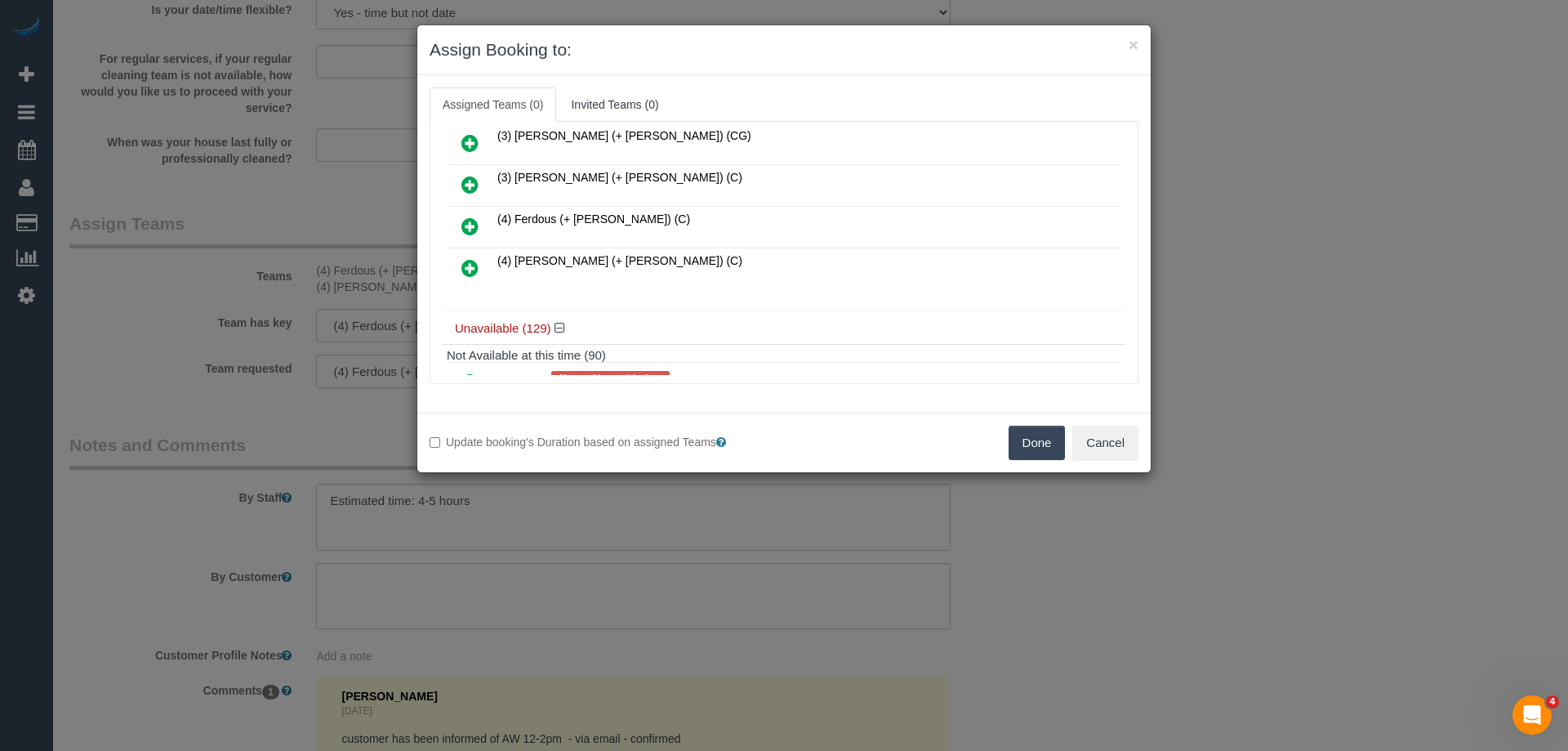
click at [469, 223] on icon at bounding box center [470, 227] width 17 height 20
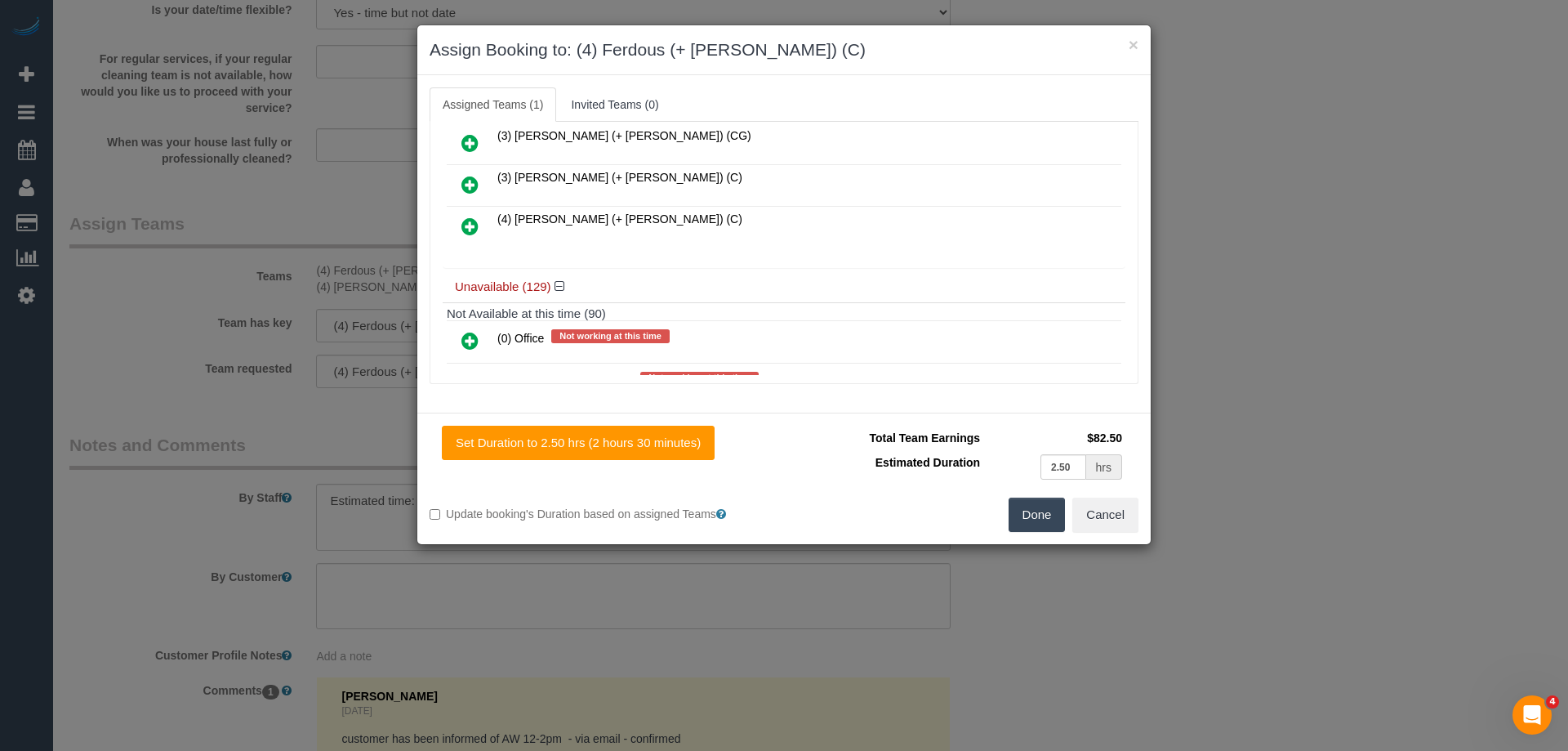
click at [469, 223] on icon at bounding box center [470, 227] width 17 height 20
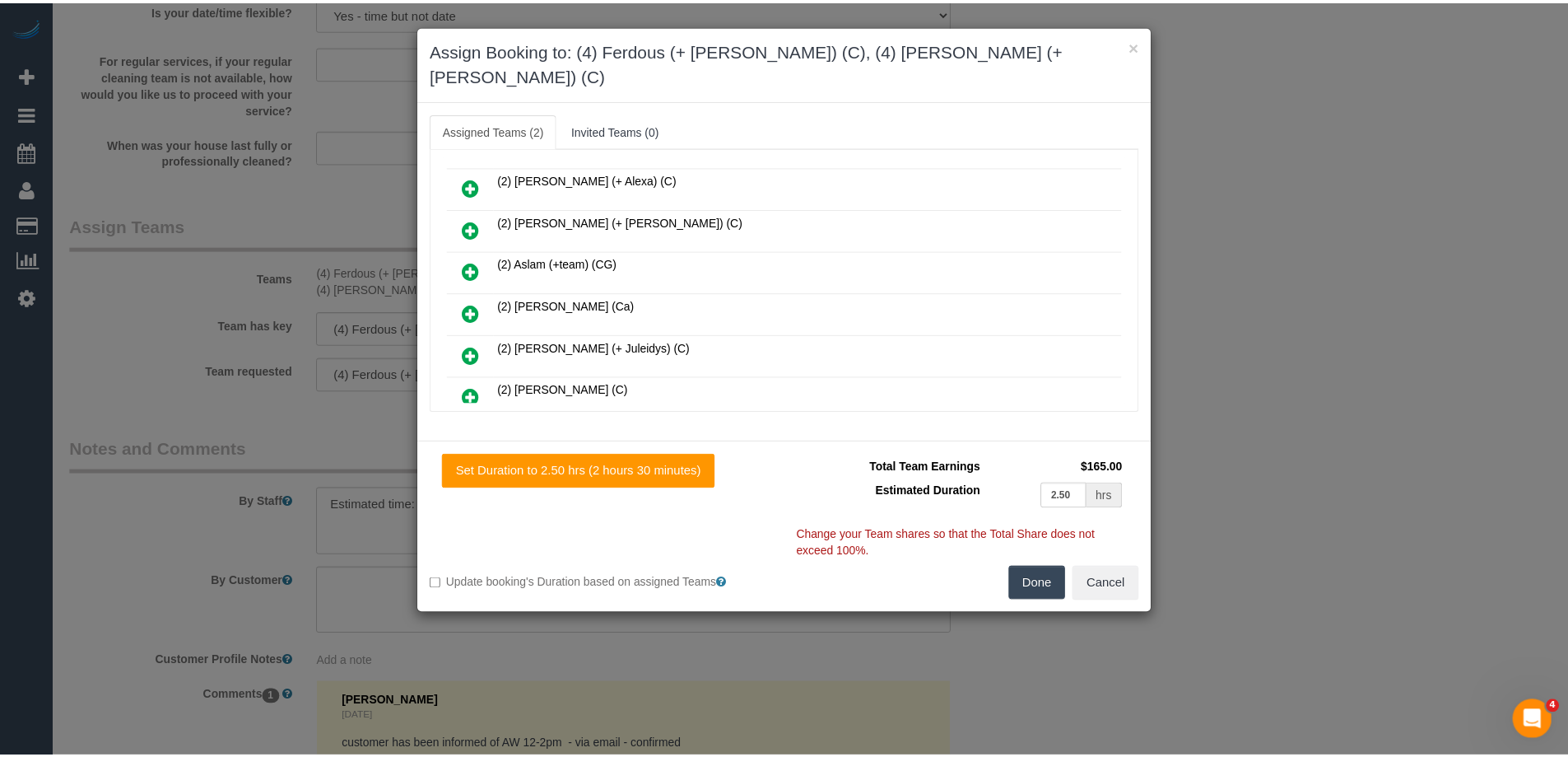
scroll to position [0, 0]
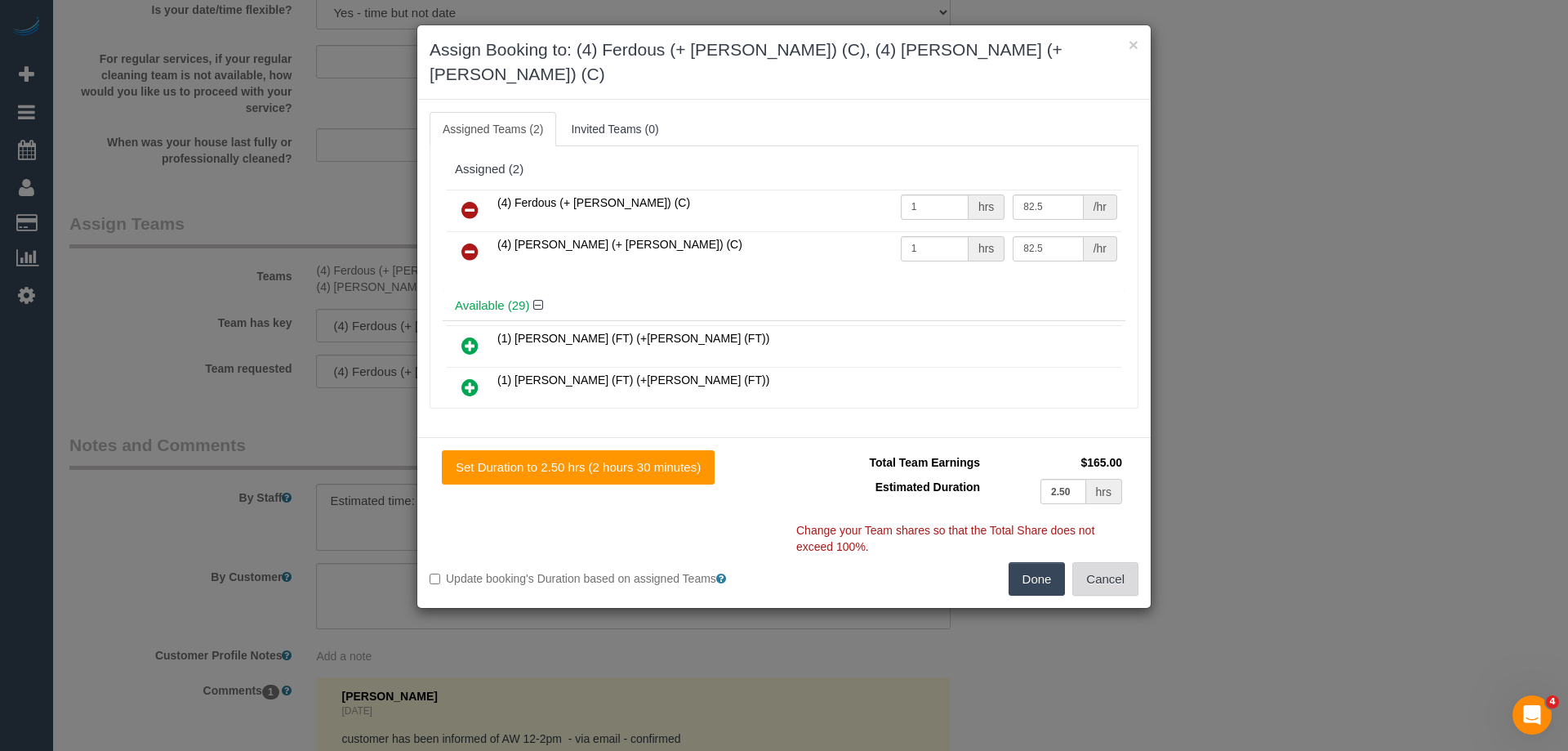
click at [1091, 562] on button "Cancel" at bounding box center [1105, 578] width 66 height 34
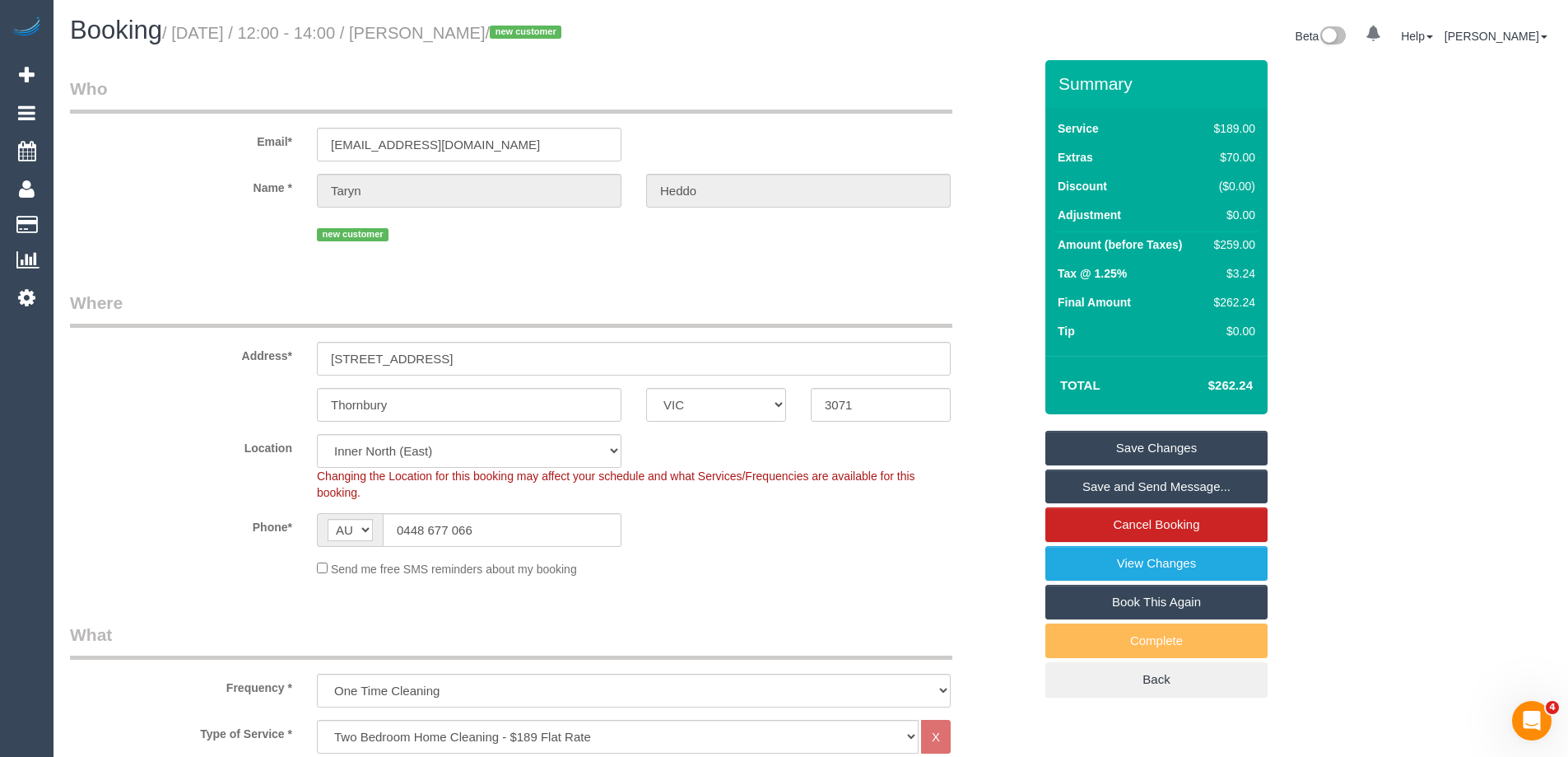
click at [1121, 444] on link "Save Changes" at bounding box center [1156, 448] width 223 height 34
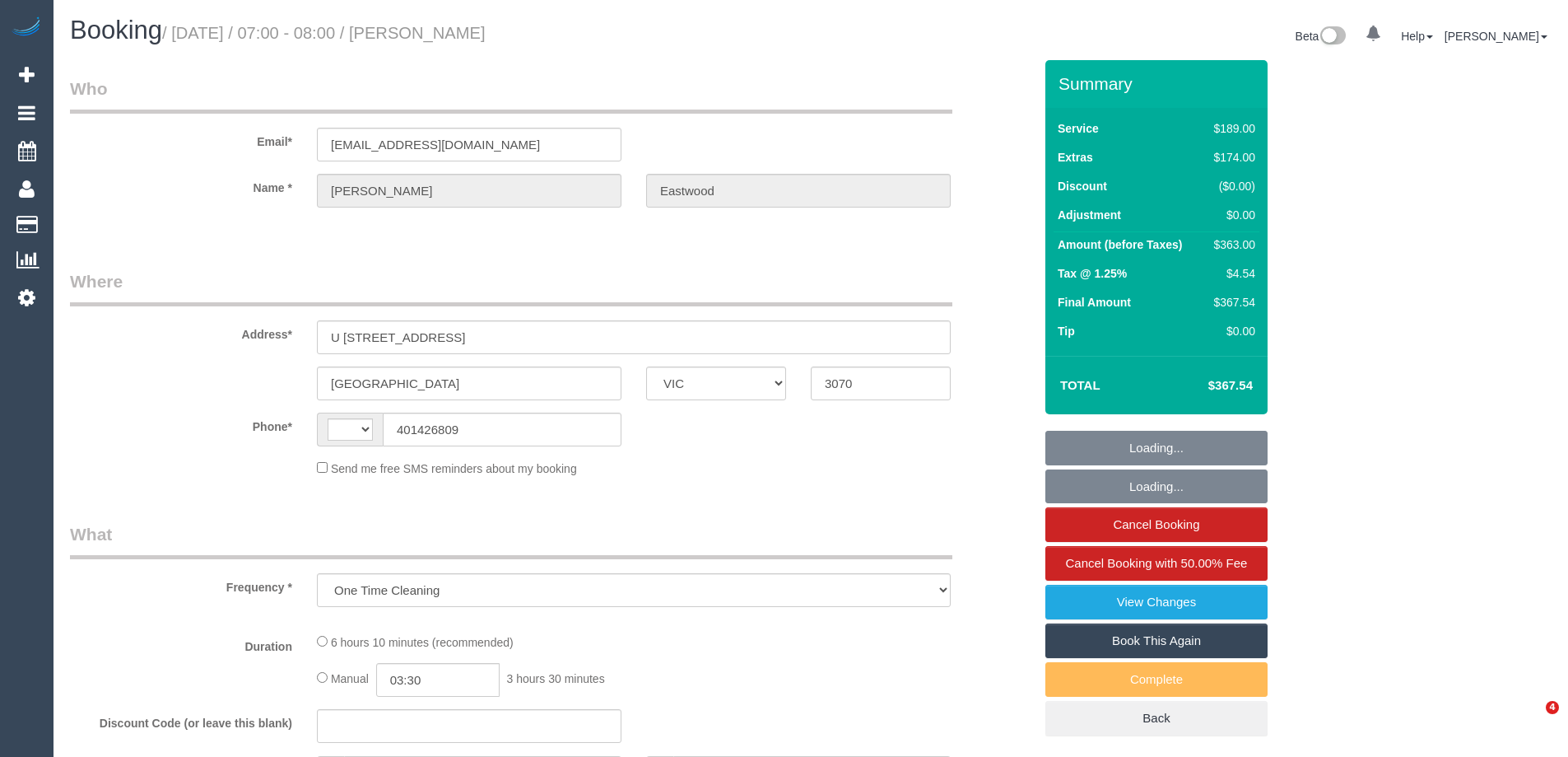
select select "VIC"
select select "string:stripe-pm_1S2jbO2GScqysDRVqEwhMXDE"
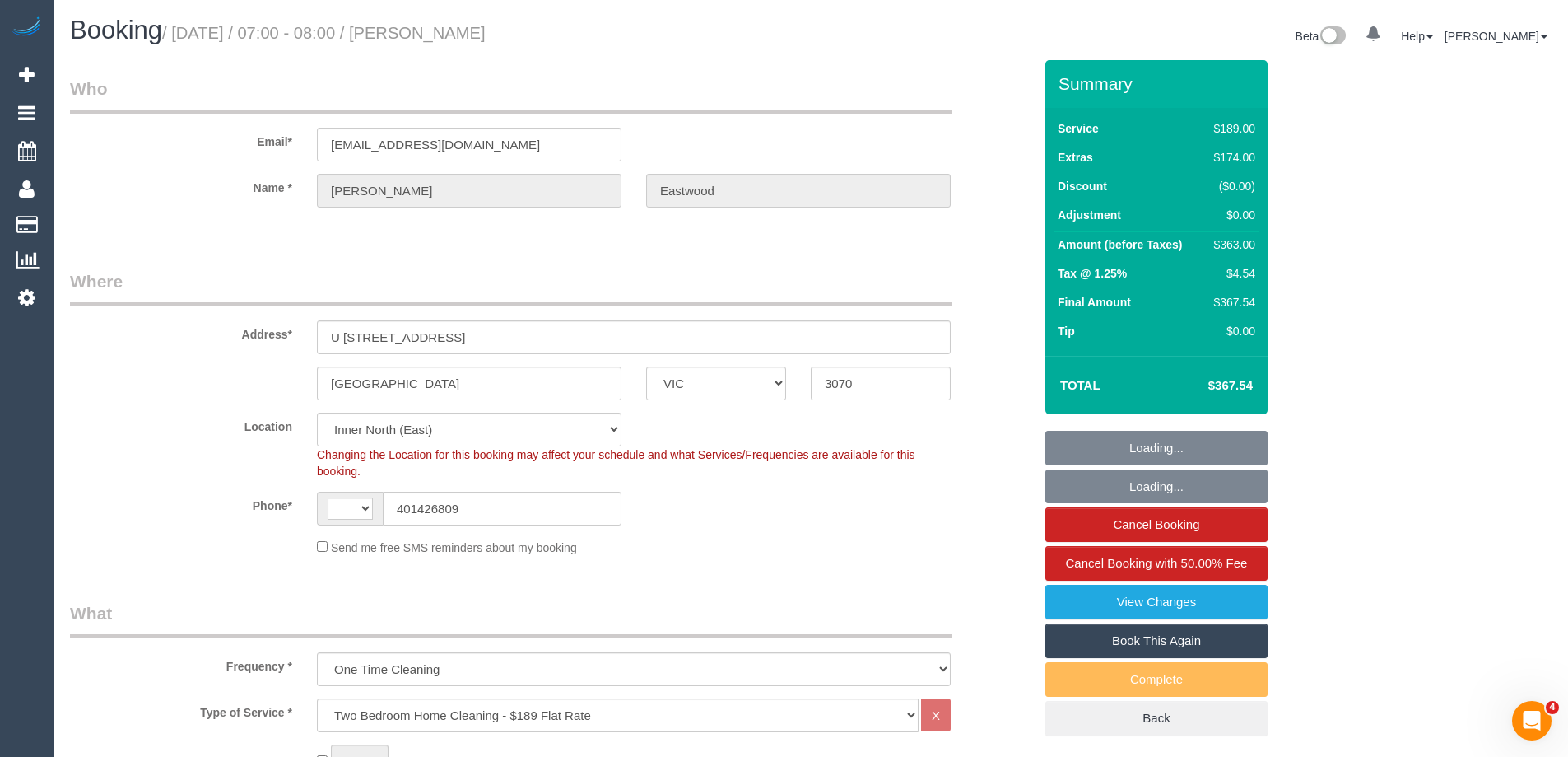
select select "object:461"
select select "string:AU"
select select "spot1"
select select "number:28"
select select "number:16"
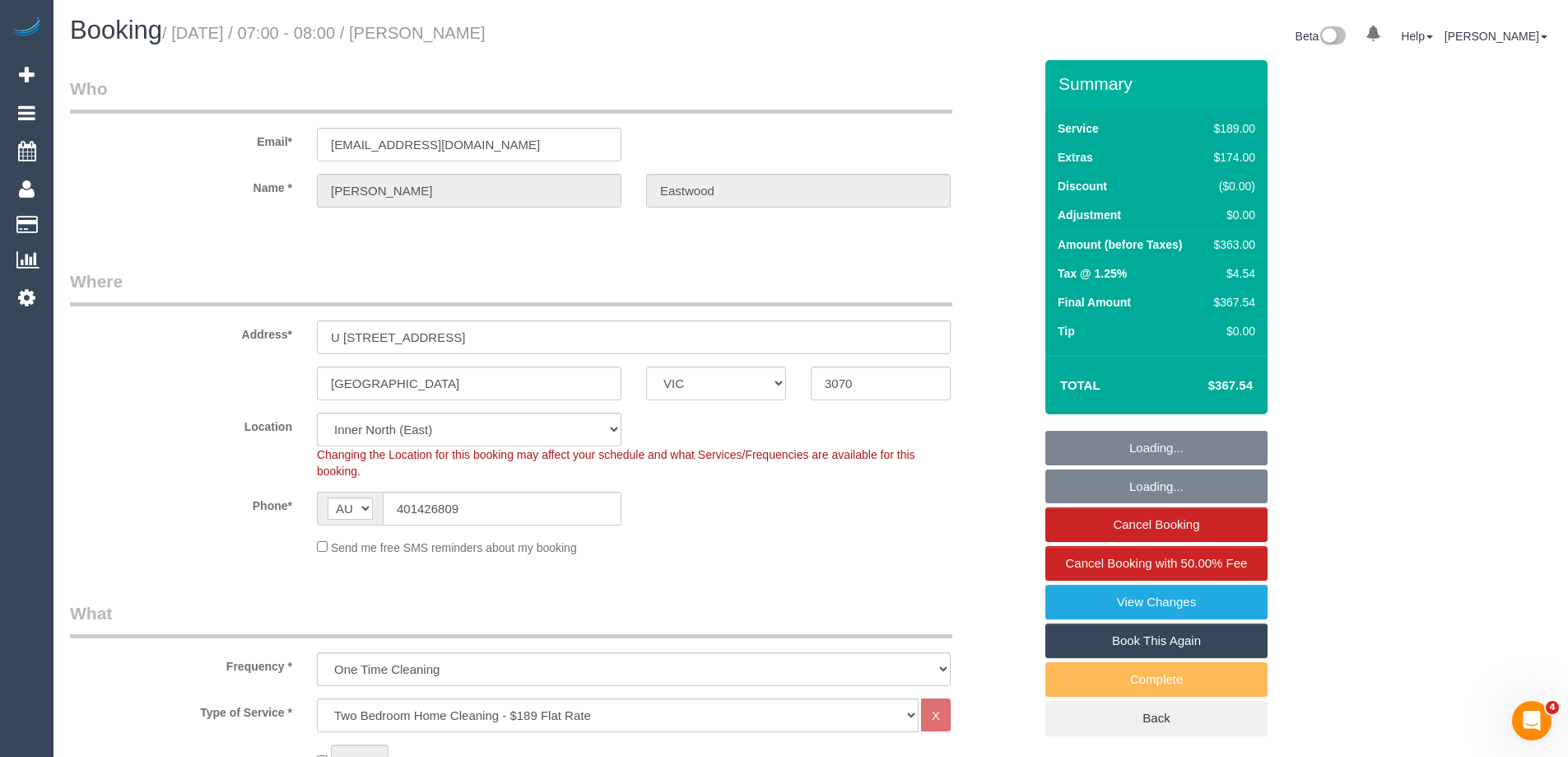
select select "number:19"
select select "number:24"
select select "number:13"
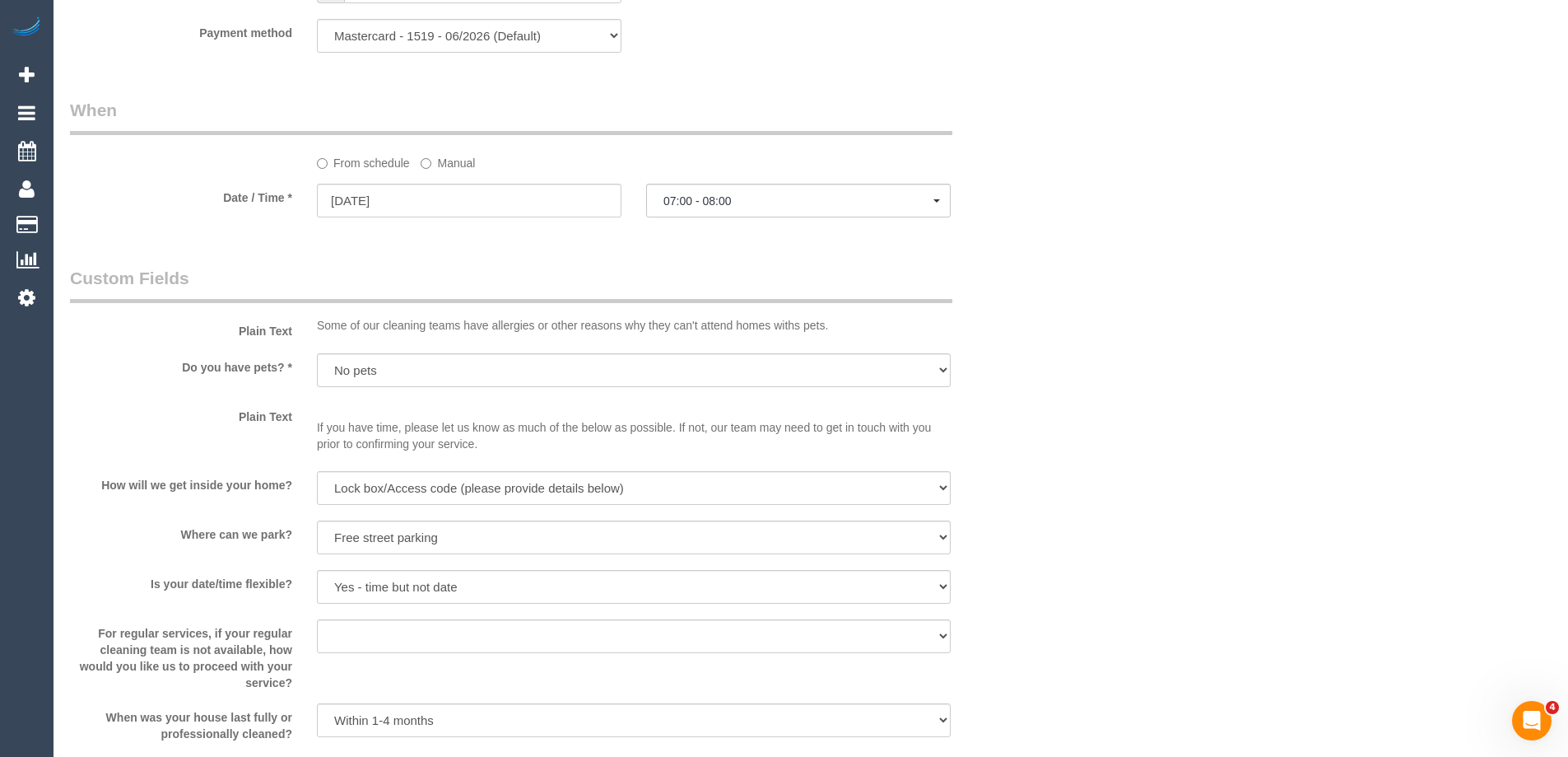
scroll to position [1811, 0]
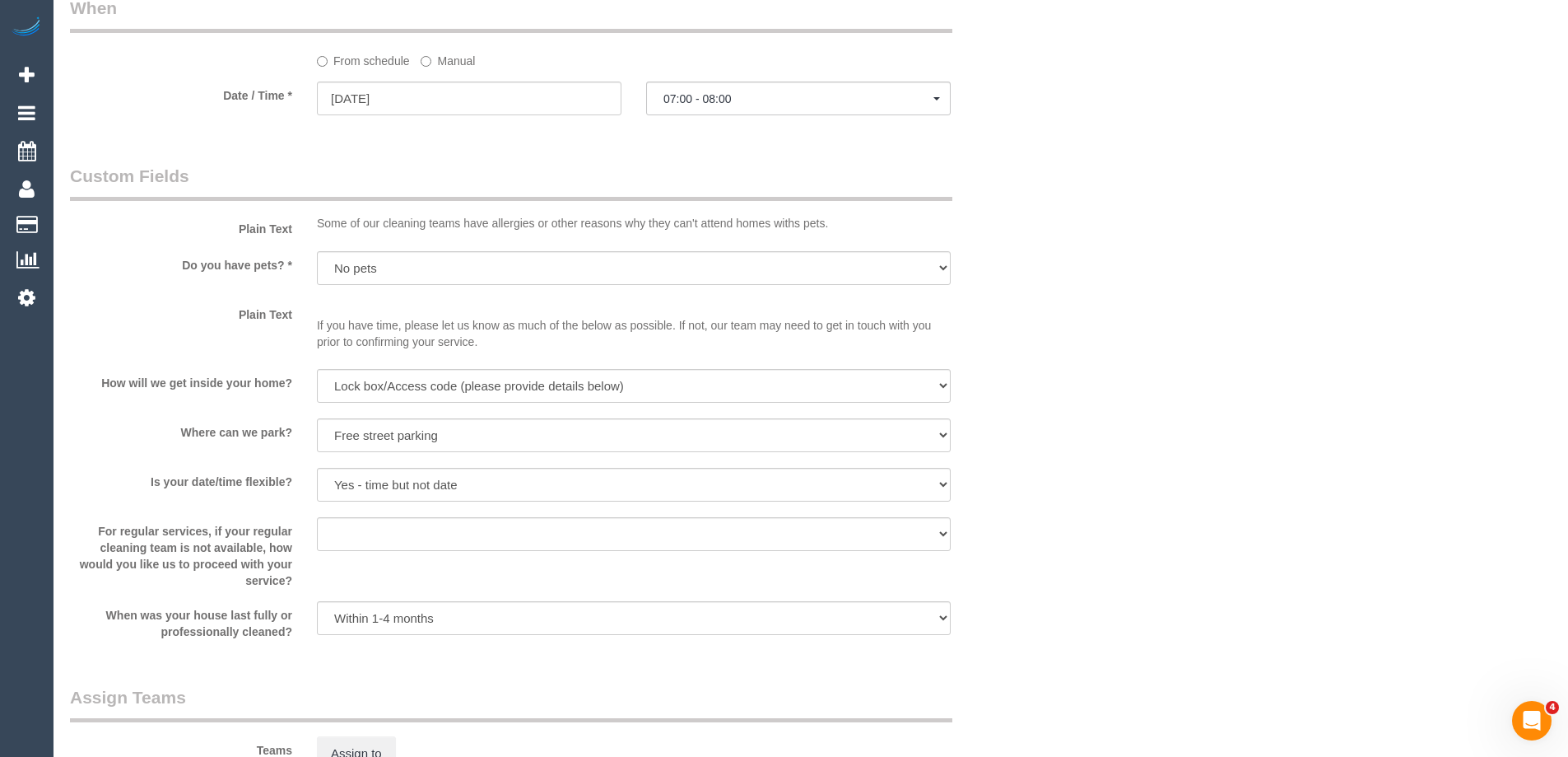
drag, startPoint x: 429, startPoint y: 70, endPoint x: 434, endPoint y: 59, distance: 12.1
click at [429, 70] on sui-booking-spot "From schedule Manual Date / Time * [DATE] 07:00 - 08:00 [DATE] 07:00 - 08:00 [D…" at bounding box center [551, 57] width 963 height 123
click at [434, 56] on label "Manual" at bounding box center [448, 58] width 55 height 22
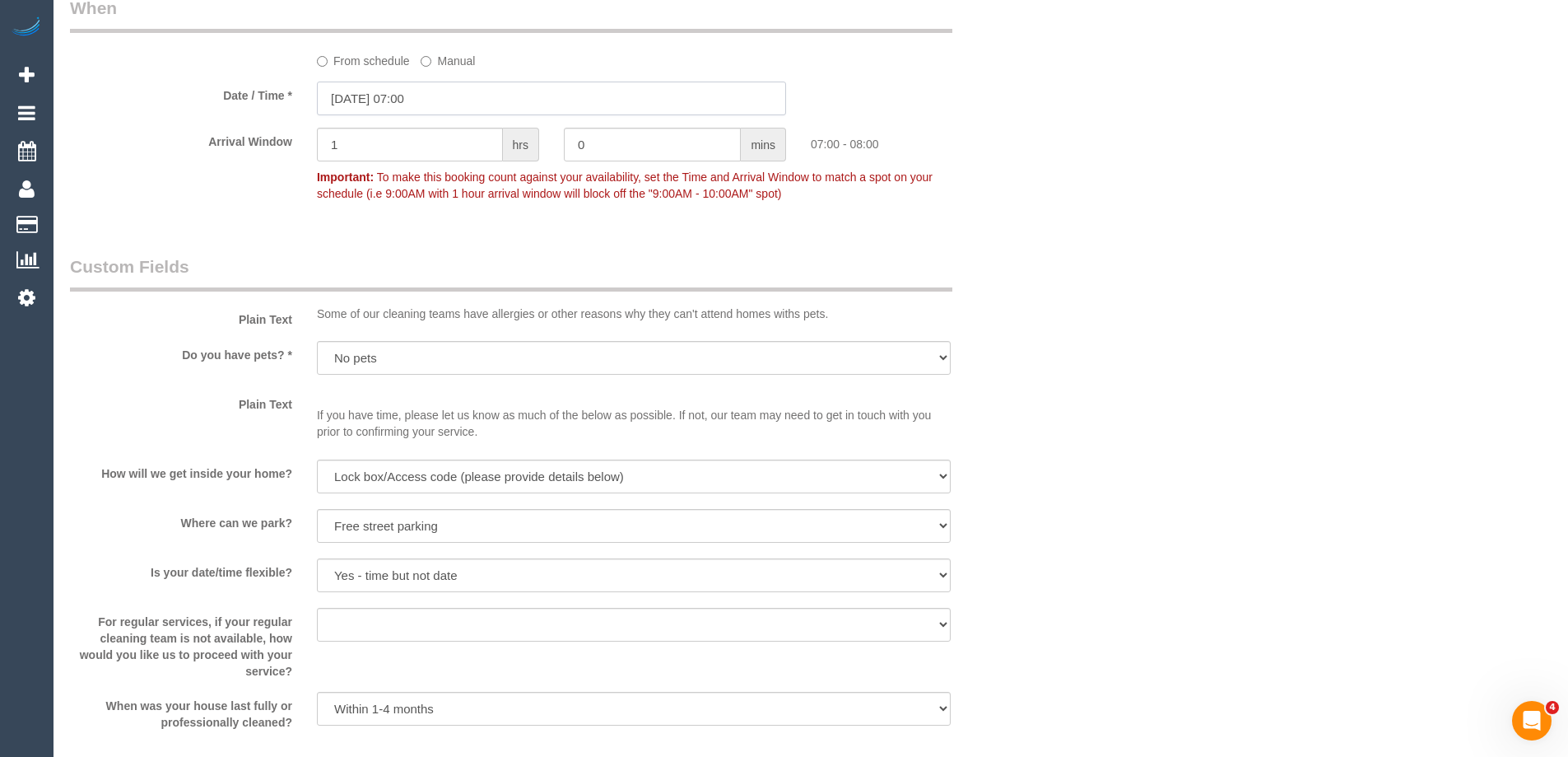
click at [380, 95] on input "04/09/2025 07:00" at bounding box center [551, 98] width 469 height 34
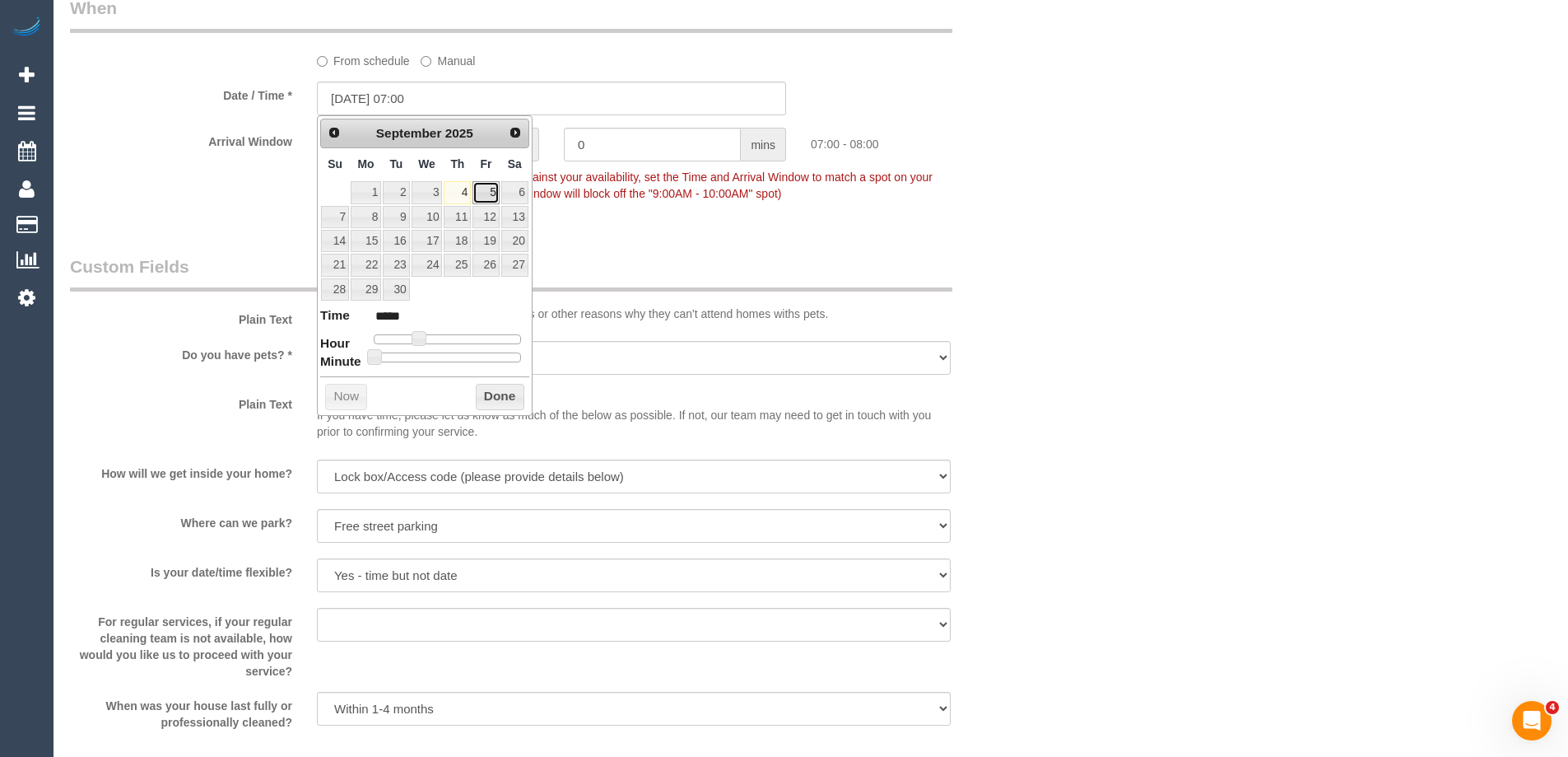
click at [485, 188] on link "5" at bounding box center [485, 192] width 26 height 22
type input "05/09/2025 08:00"
type input "*****"
type input "05/09/2025 09:00"
type input "*****"
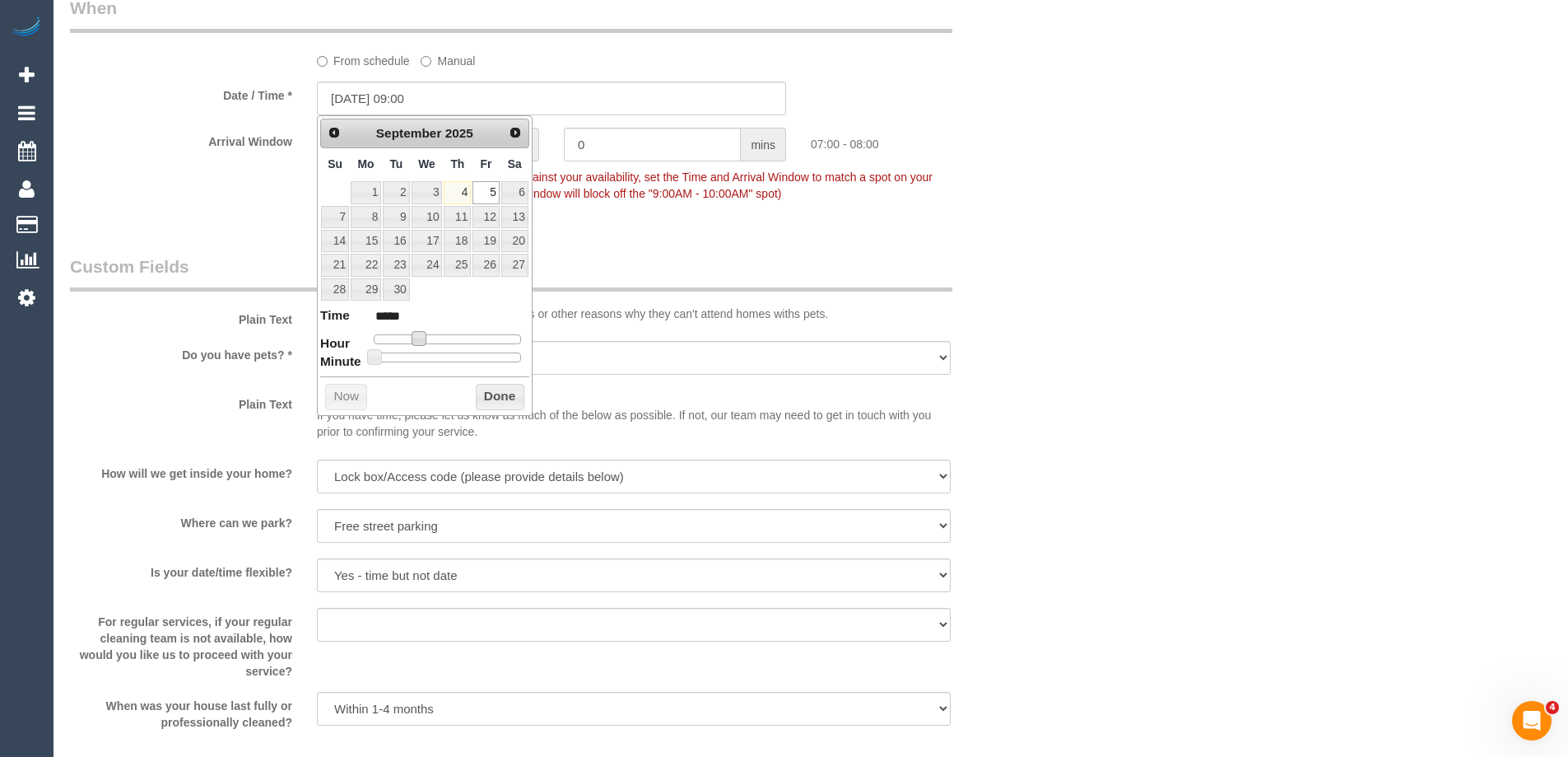
type input "05/09/2025 10:00"
type input "*****"
type input "05/09/2025 11:00"
type input "*****"
type input "05/09/2025 12:00"
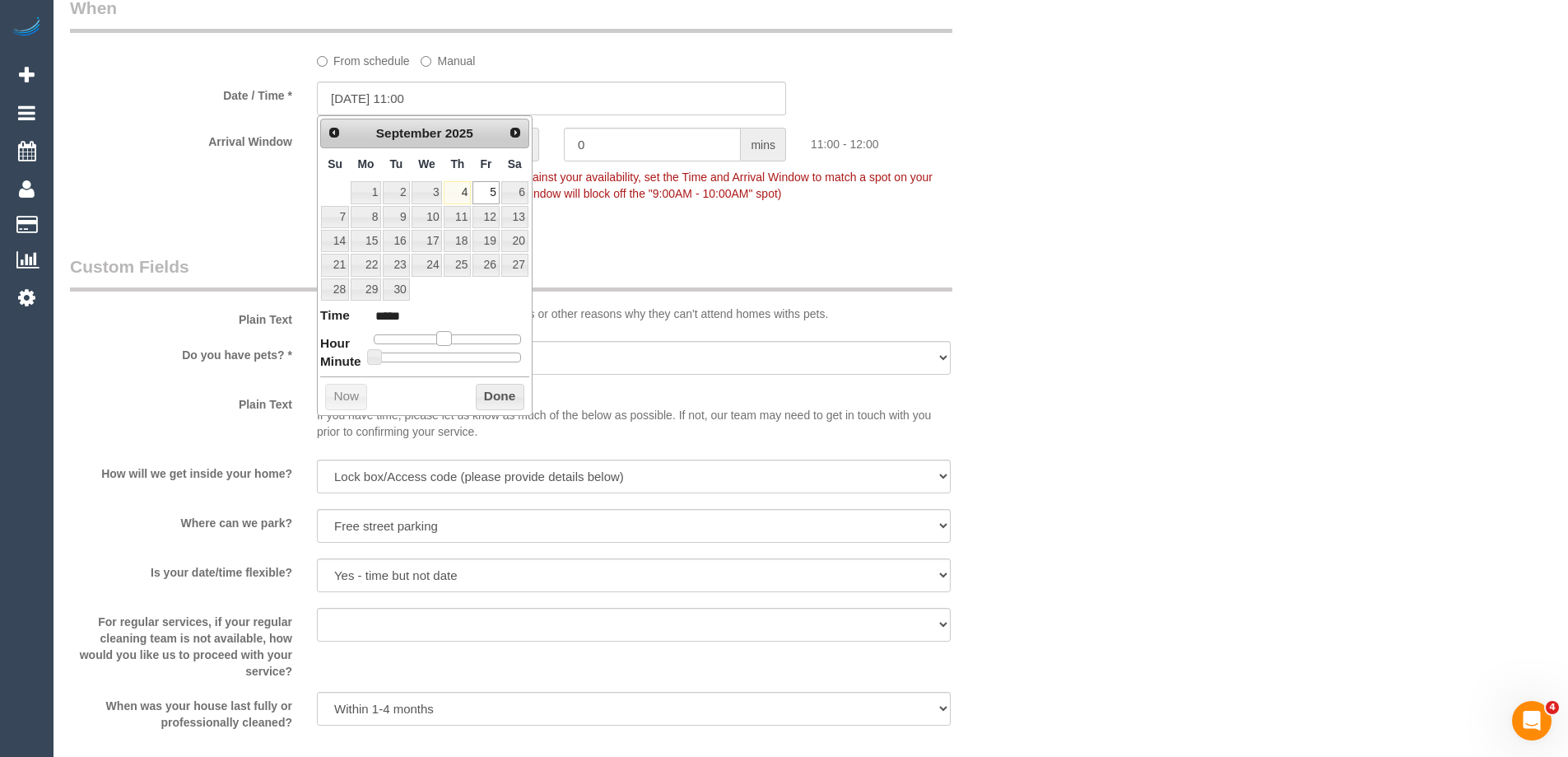
type input "*****"
drag, startPoint x: 424, startPoint y: 340, endPoint x: 459, endPoint y: 343, distance: 35.1
click at [459, 343] on div at bounding box center [447, 339] width 147 height 10
click at [499, 399] on button "Done" at bounding box center [501, 397] width 49 height 26
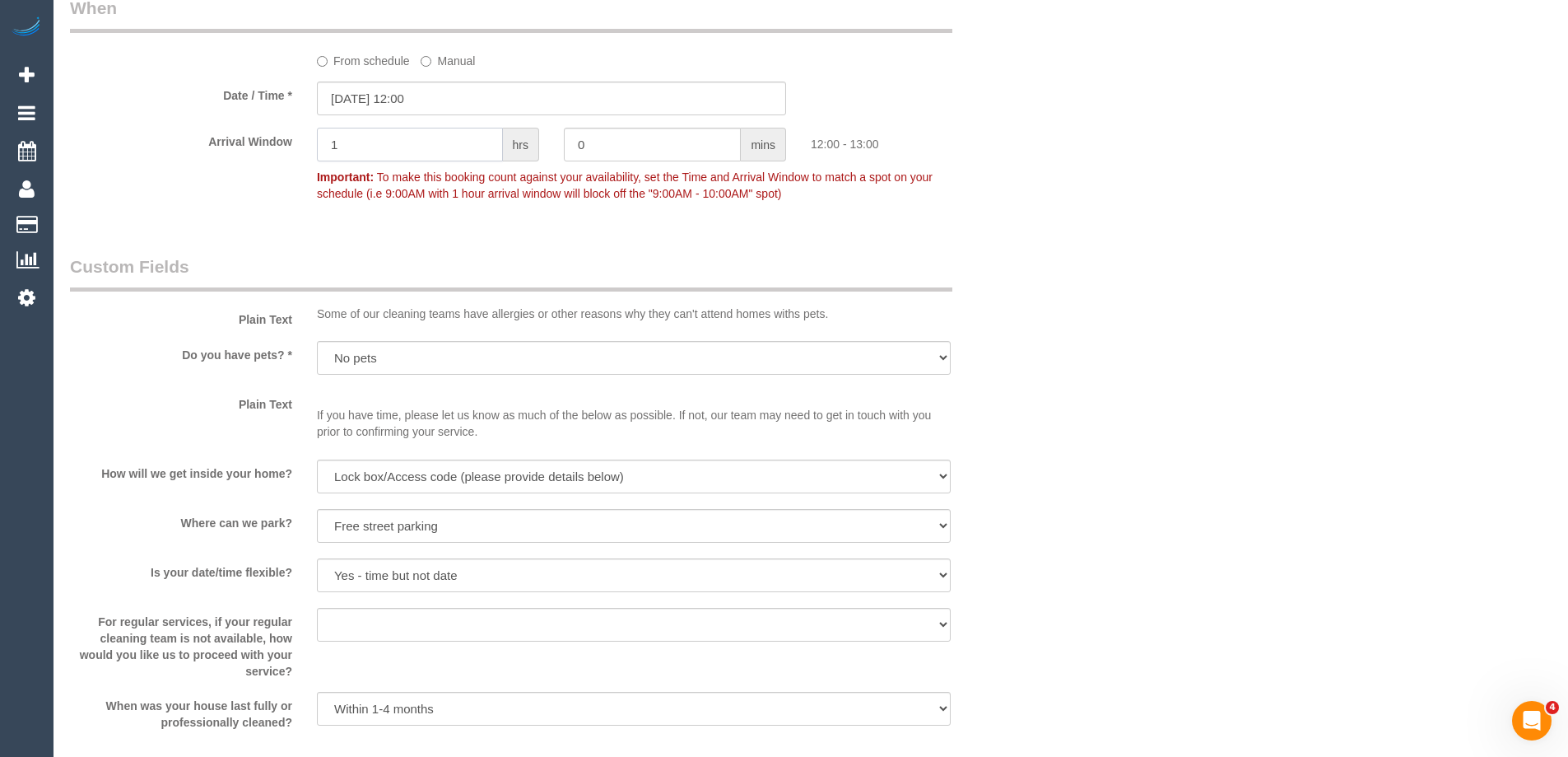
drag, startPoint x: 347, startPoint y: 145, endPoint x: 272, endPoint y: 141, distance: 75.1
click at [273, 142] on div "Arrival Window 1 hrs 0 mins 12:00 - 13:00 Important: To make this booking count…" at bounding box center [552, 168] width 988 height 81
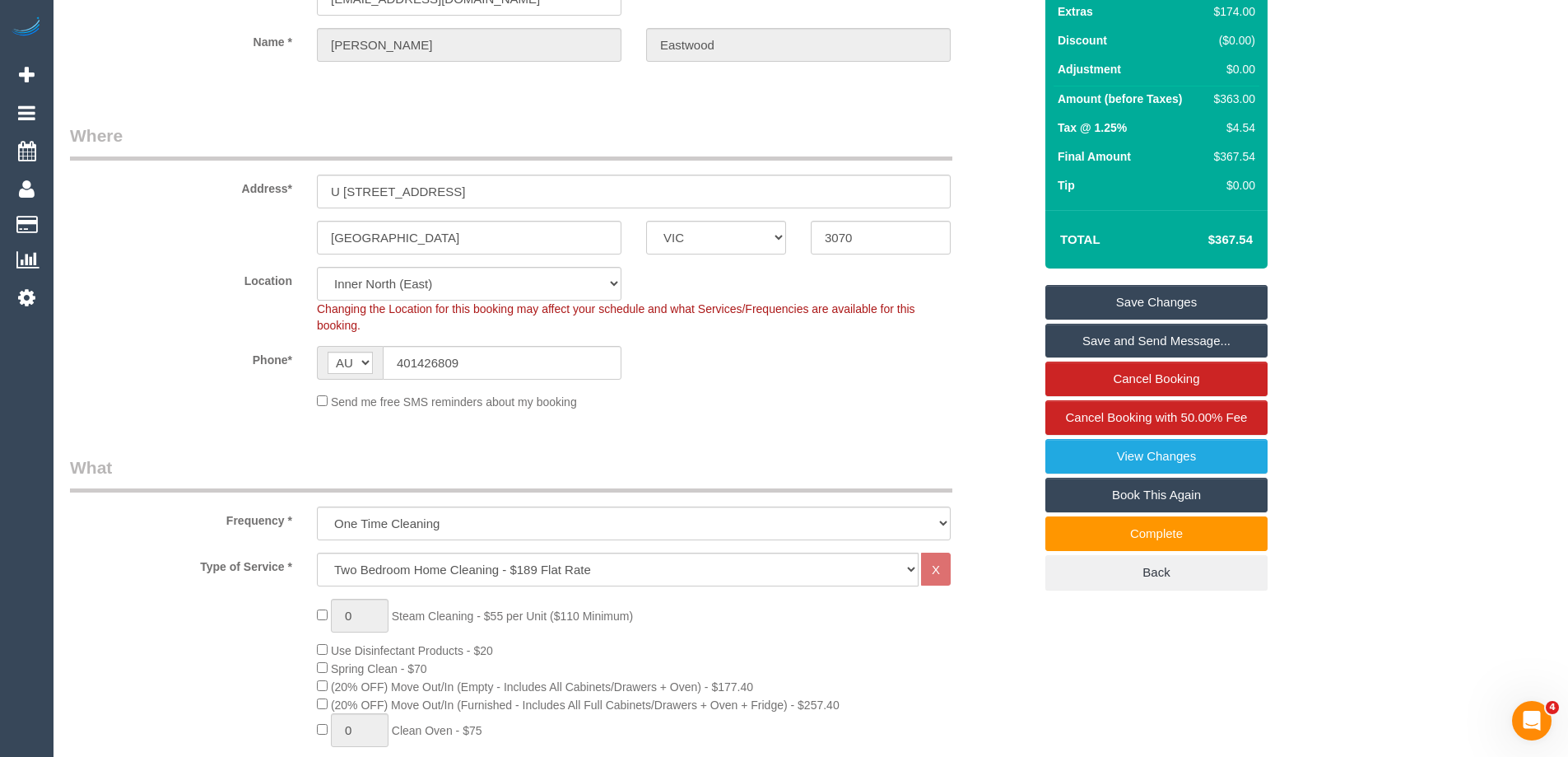
scroll to position [0, 0]
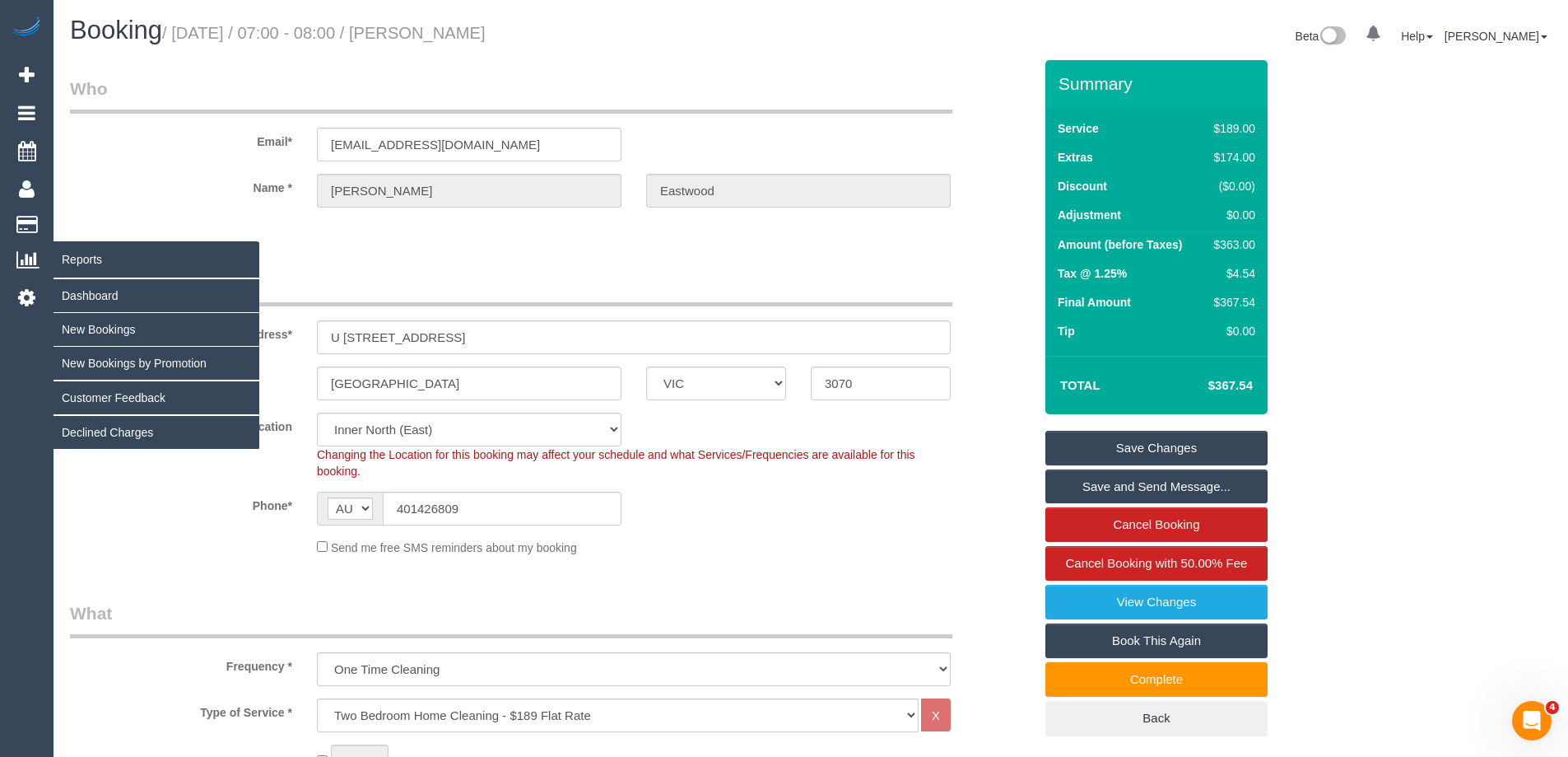
type input "2"
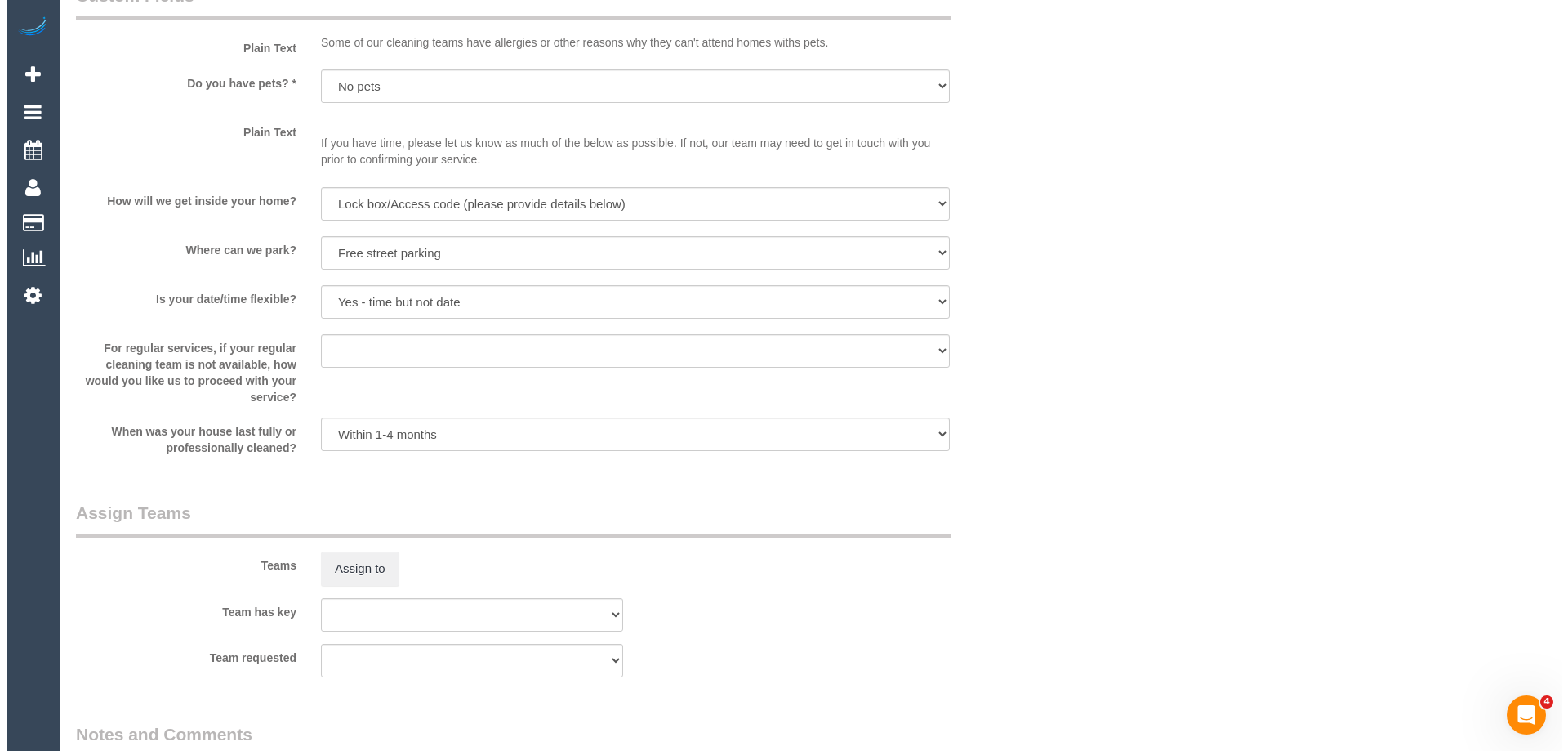
scroll to position [2370, 0]
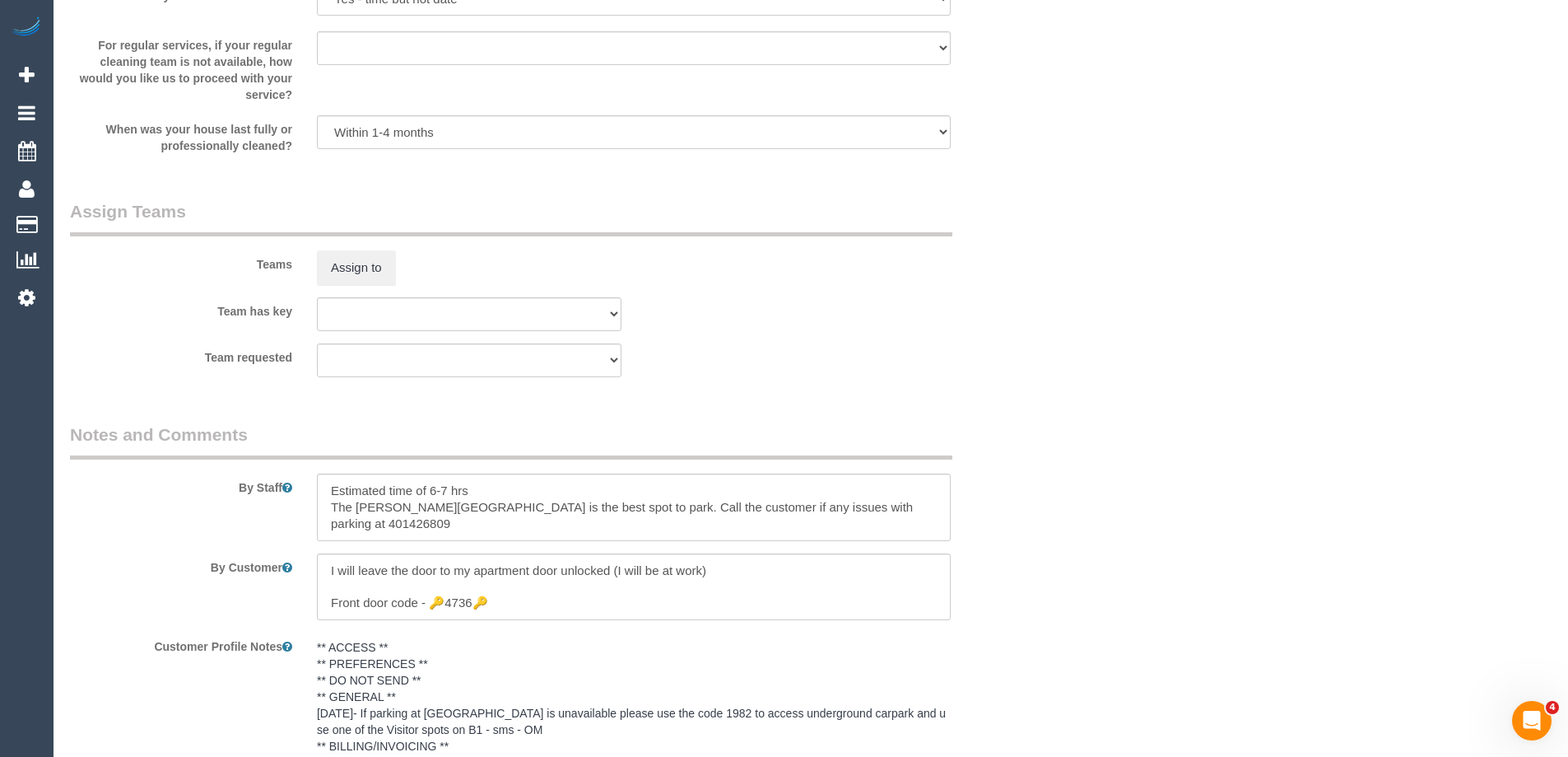
click at [335, 239] on div "Teams Assign to" at bounding box center [552, 242] width 988 height 86
click at [369, 282] on button "Assign to" at bounding box center [356, 267] width 79 height 34
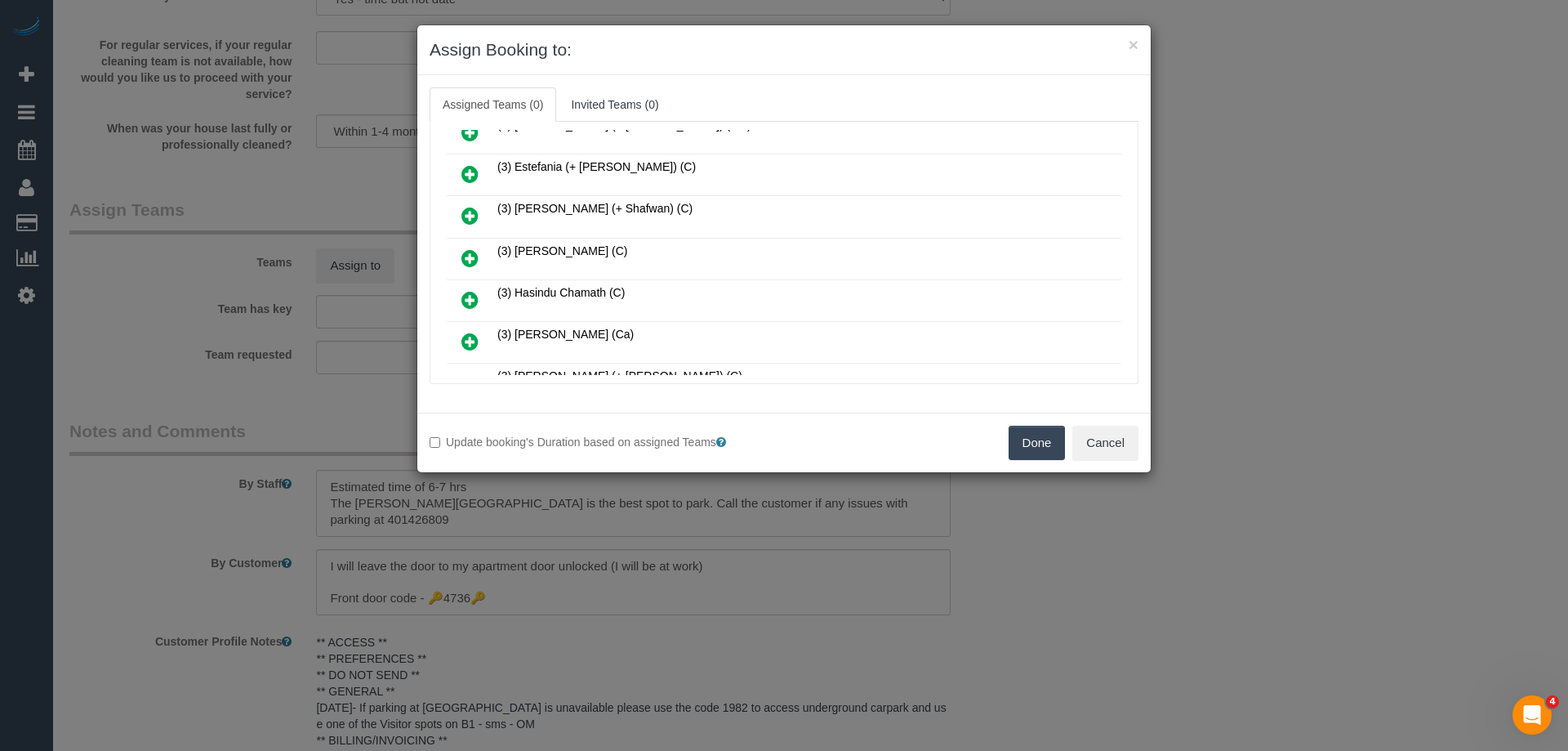
scroll to position [735, 0]
click at [472, 208] on icon at bounding box center [470, 215] width 17 height 20
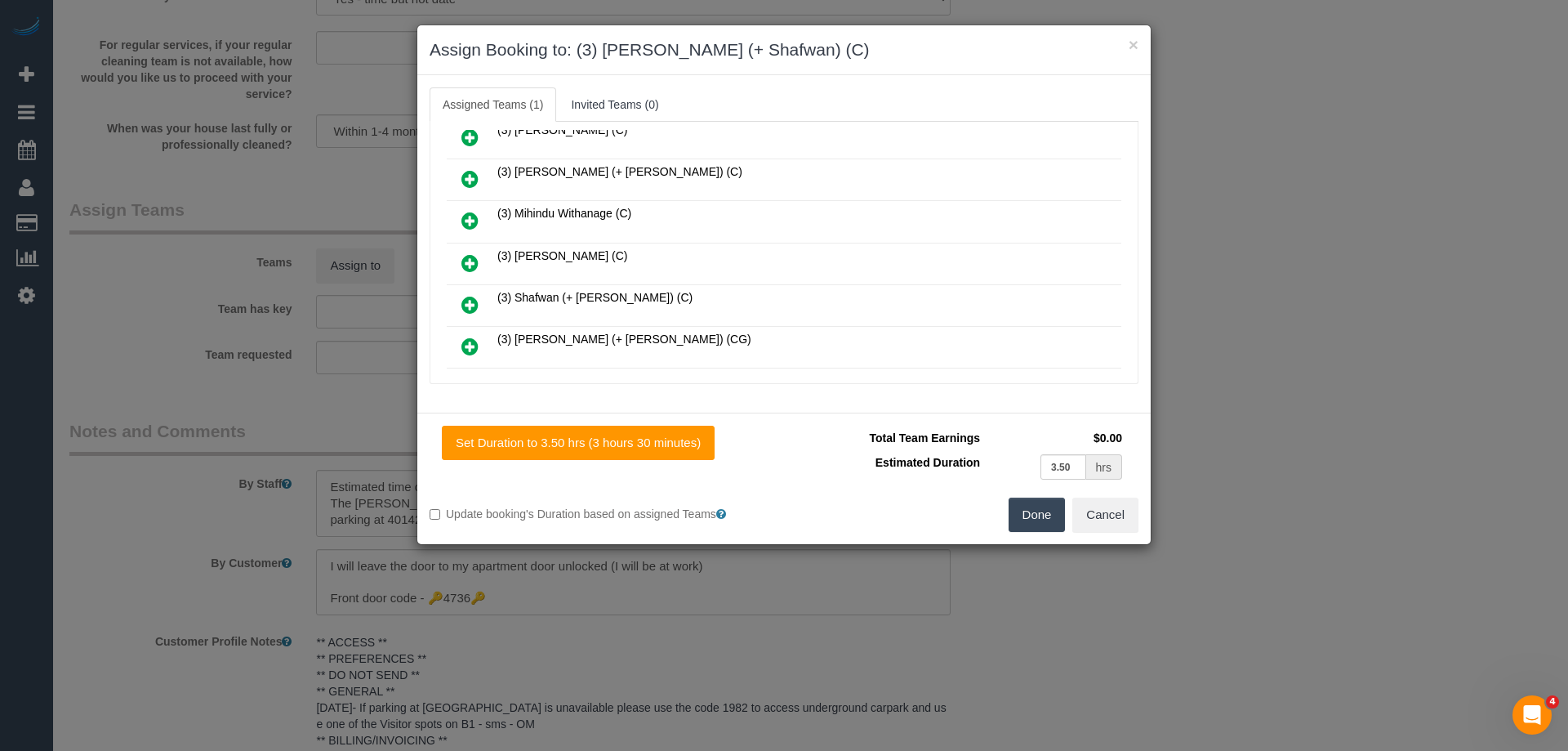
click at [470, 305] on icon at bounding box center [470, 305] width 17 height 20
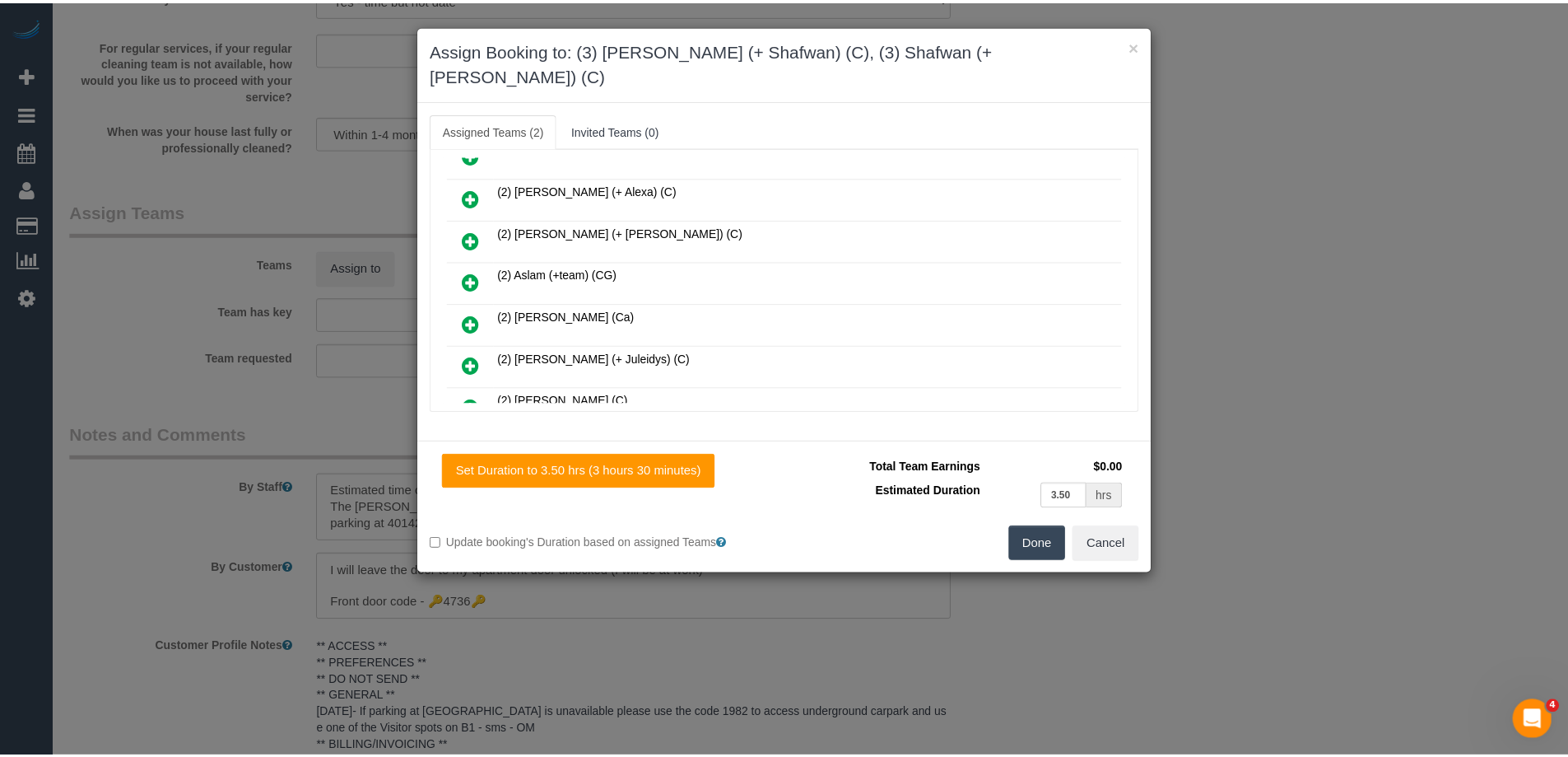
scroll to position [0, 0]
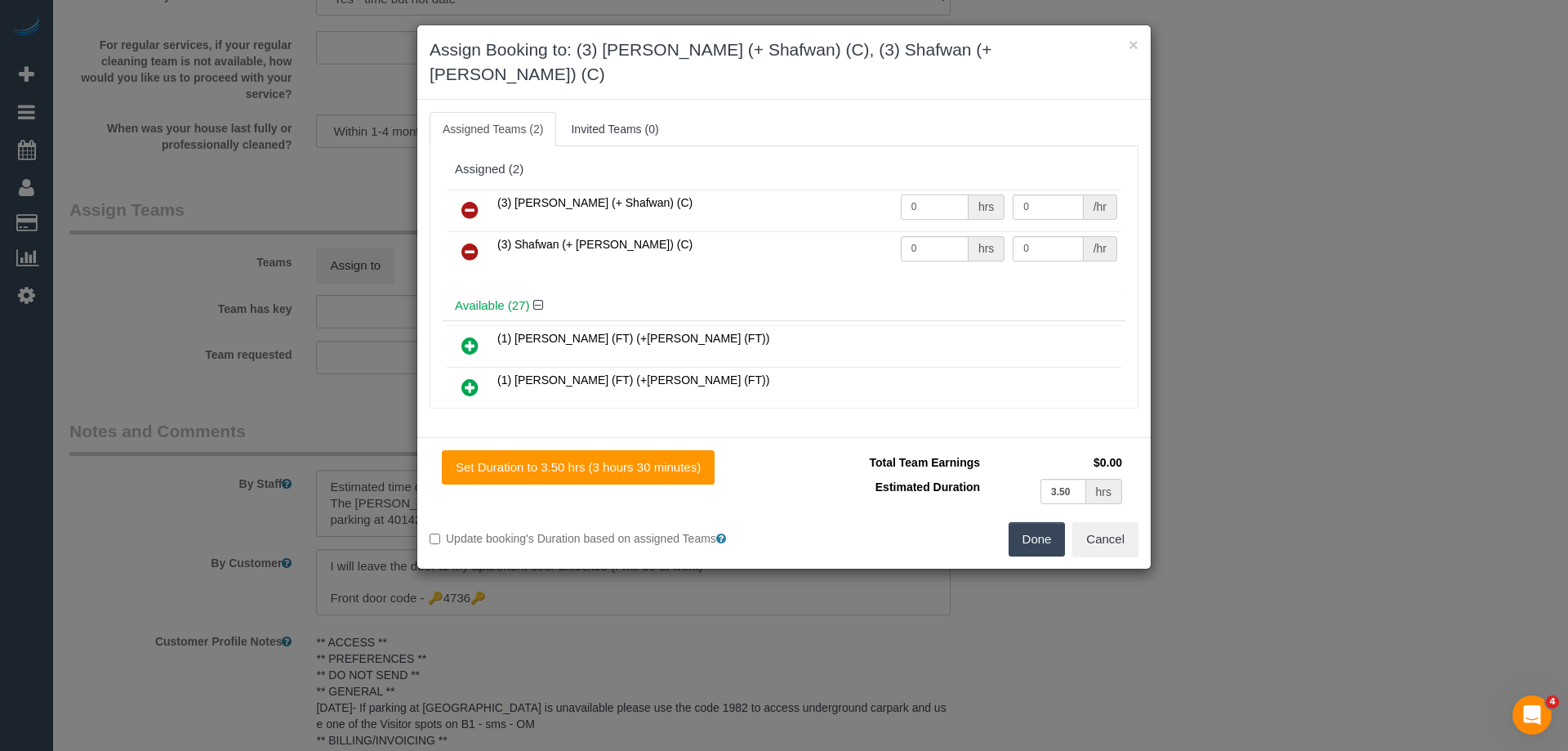
drag, startPoint x: 929, startPoint y: 178, endPoint x: 786, endPoint y: 179, distance: 143.0
click at [837, 189] on tr "(3) Farhan (+ Shafwan) (C) 0 hrs 0 /hr" at bounding box center [784, 210] width 675 height 42
type input "1"
drag, startPoint x: 917, startPoint y: 214, endPoint x: 826, endPoint y: 209, distance: 91.1
click at [826, 231] on tr "(3) Shafwan (+ Farhan) (C) 0 hrs 0 /hr" at bounding box center [784, 252] width 675 height 42
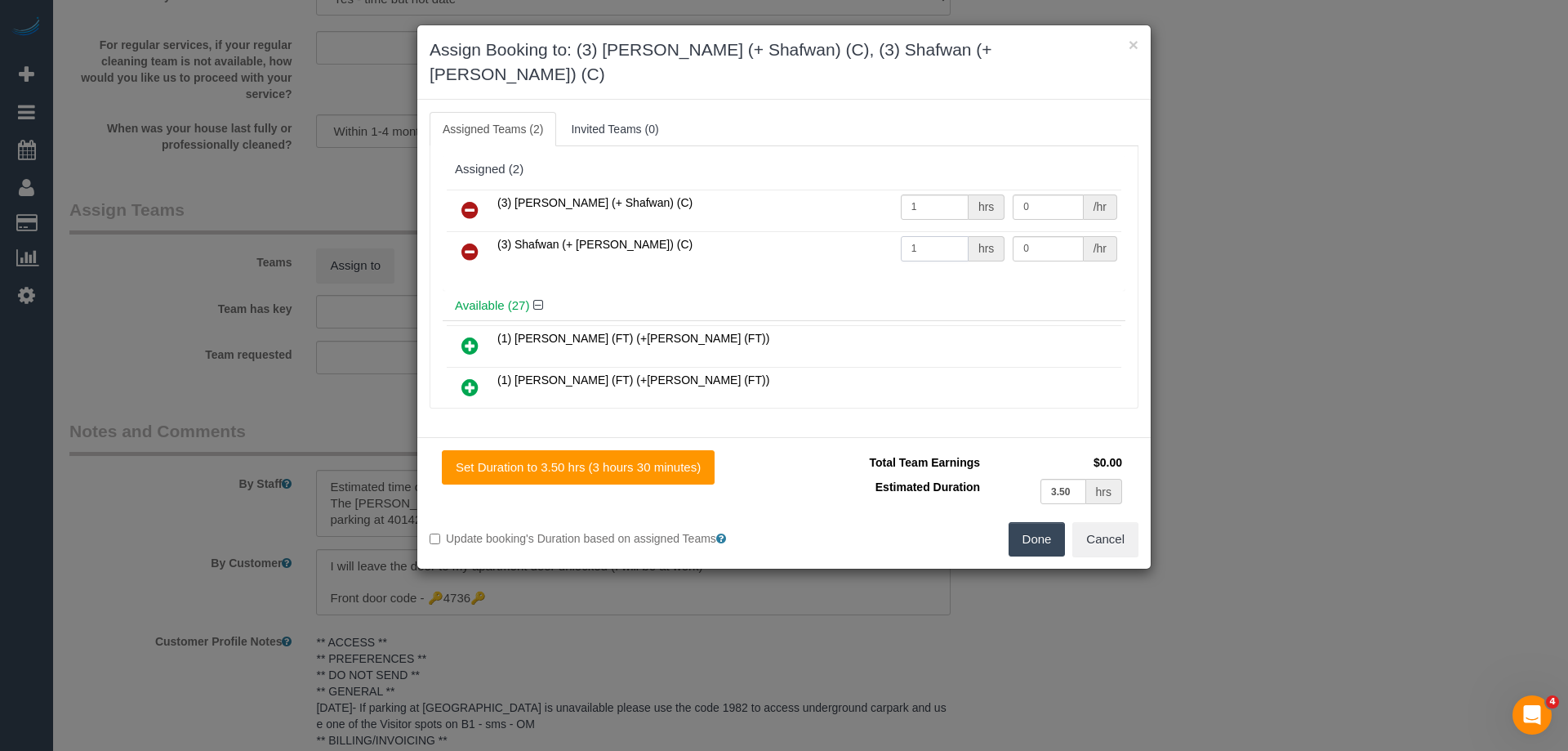
type input "1"
drag, startPoint x: 1026, startPoint y: 184, endPoint x: 816, endPoint y: 161, distance: 211.3
click at [816, 186] on div "(3) Farhan (+ Shafwan) (C) 1 hrs 0 /hr (3) Shafwan (+ Farhan) (C) 1 hrs 0 /hr" at bounding box center [783, 238] width 682 height 105
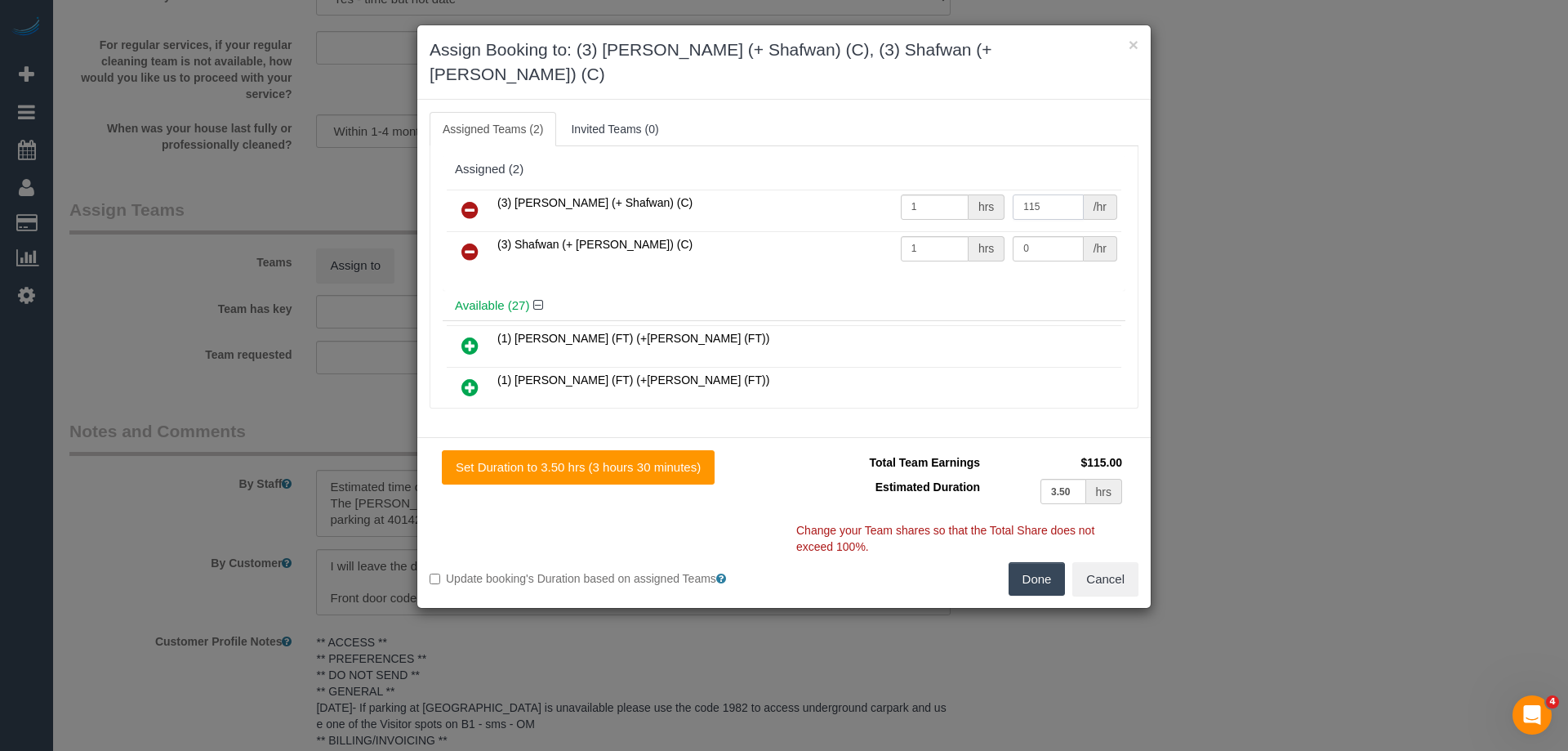
type input "115"
drag, startPoint x: 1048, startPoint y: 232, endPoint x: 853, endPoint y: 210, distance: 196.2
click at [853, 231] on tr "(3) Shafwan (+ Farhan) (C) 1 hrs 0 /hr" at bounding box center [784, 252] width 675 height 42
type input "115"
click at [1037, 562] on button "Done" at bounding box center [1037, 578] width 57 height 34
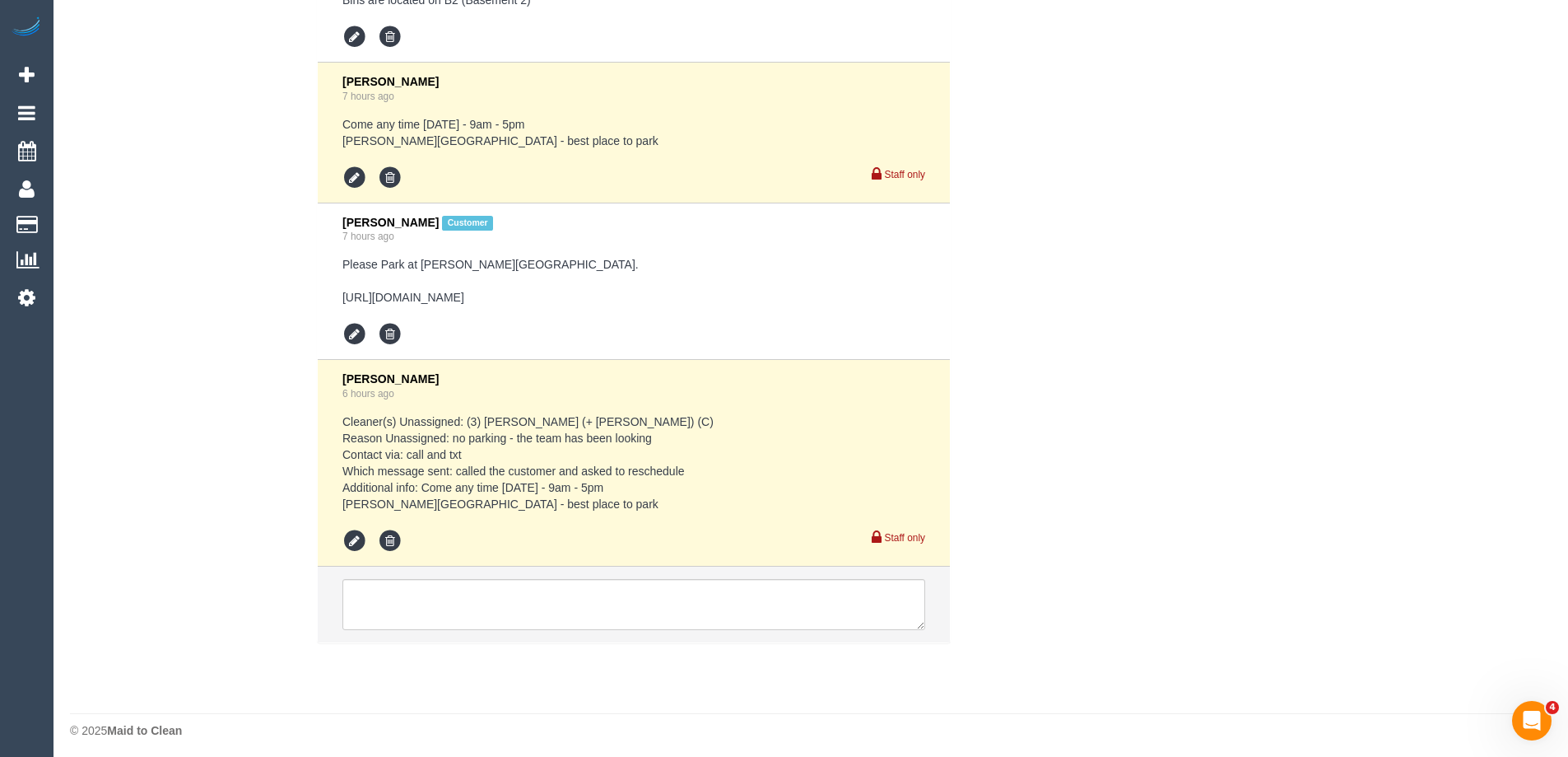
scroll to position [3363, 0]
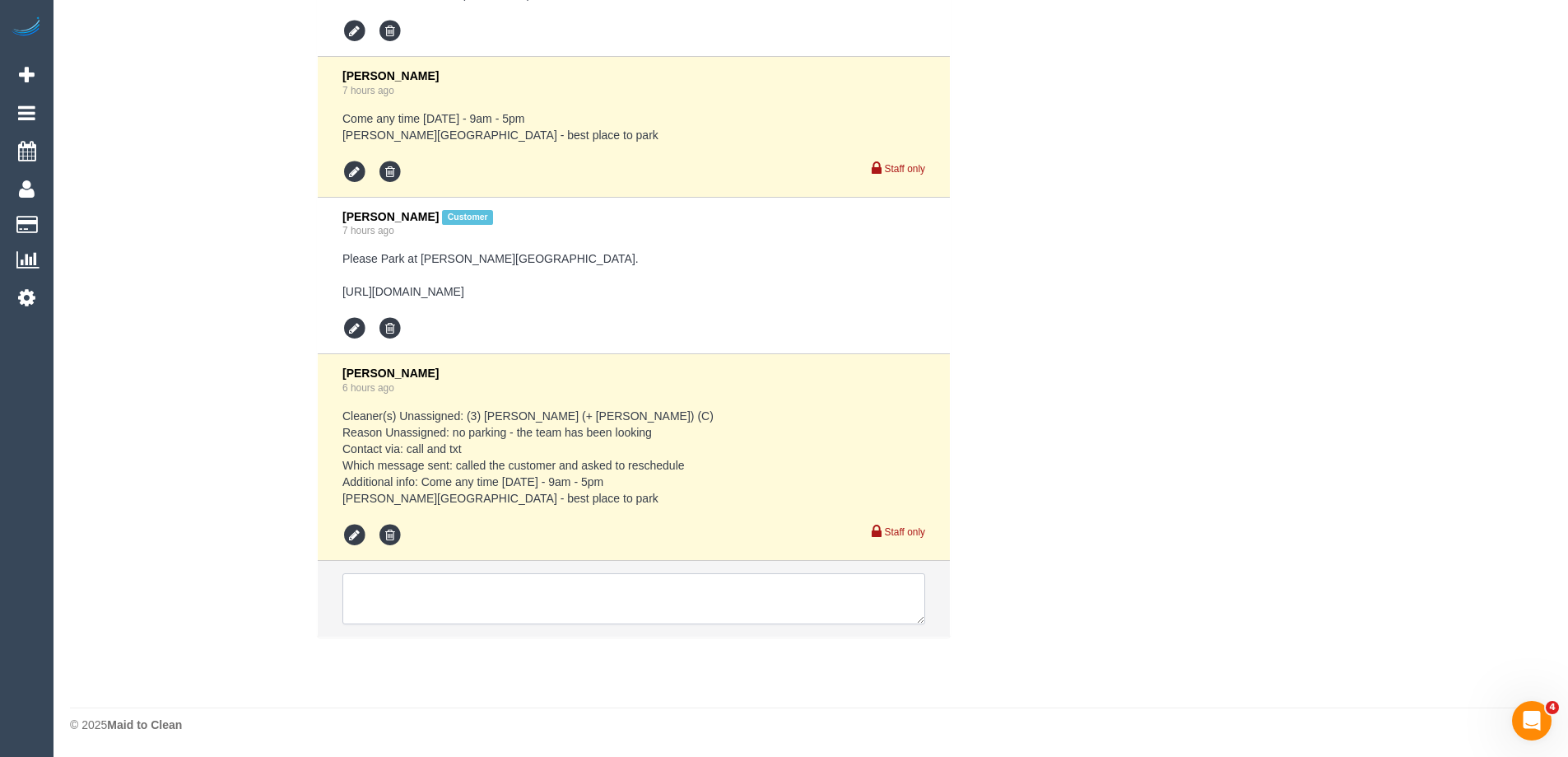
click at [414, 589] on textarea at bounding box center [634, 598] width 583 height 51
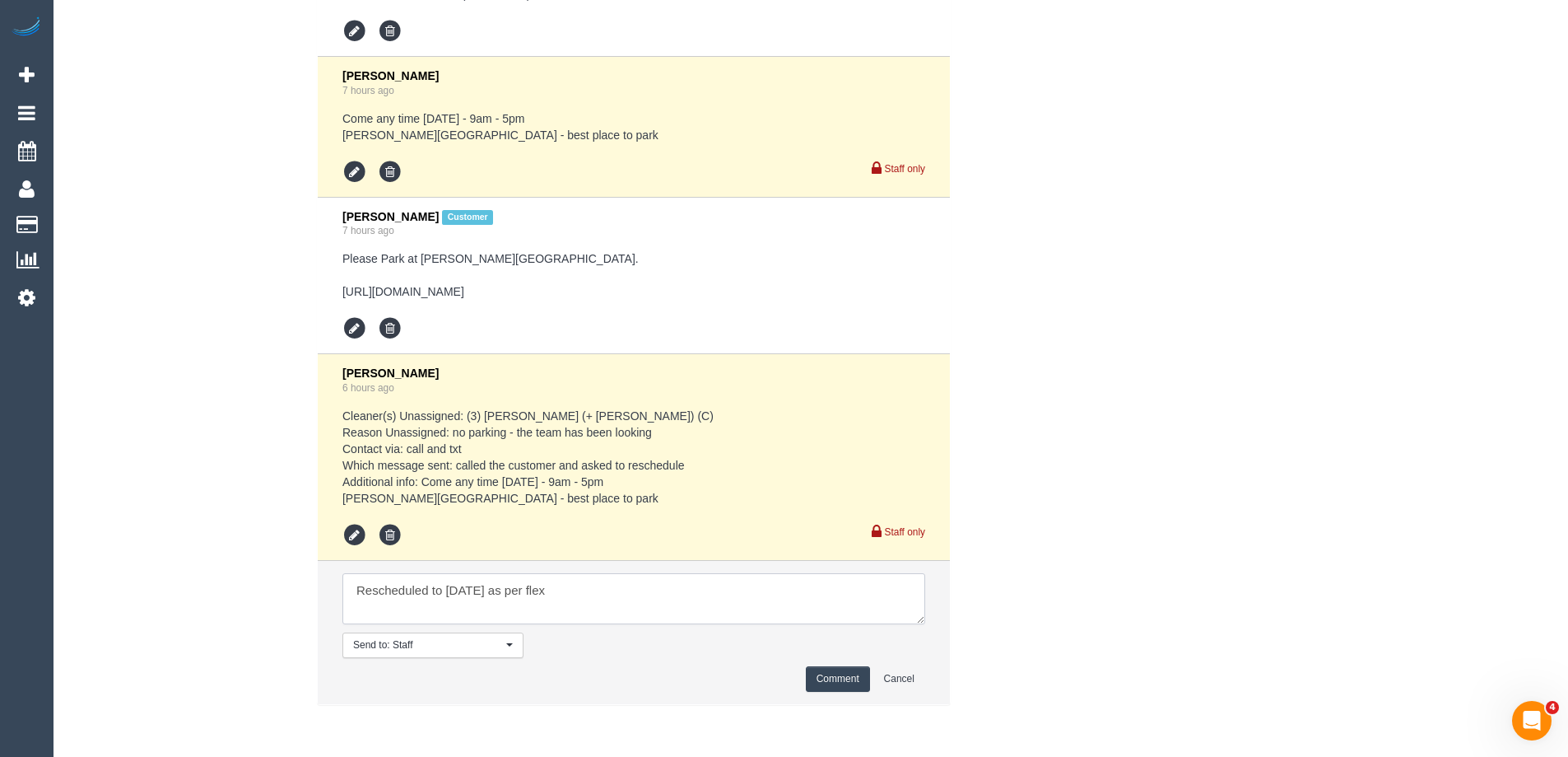
type textarea "Rescheduled to Friday as per flex"
click at [830, 673] on button "Comment" at bounding box center [838, 679] width 64 height 25
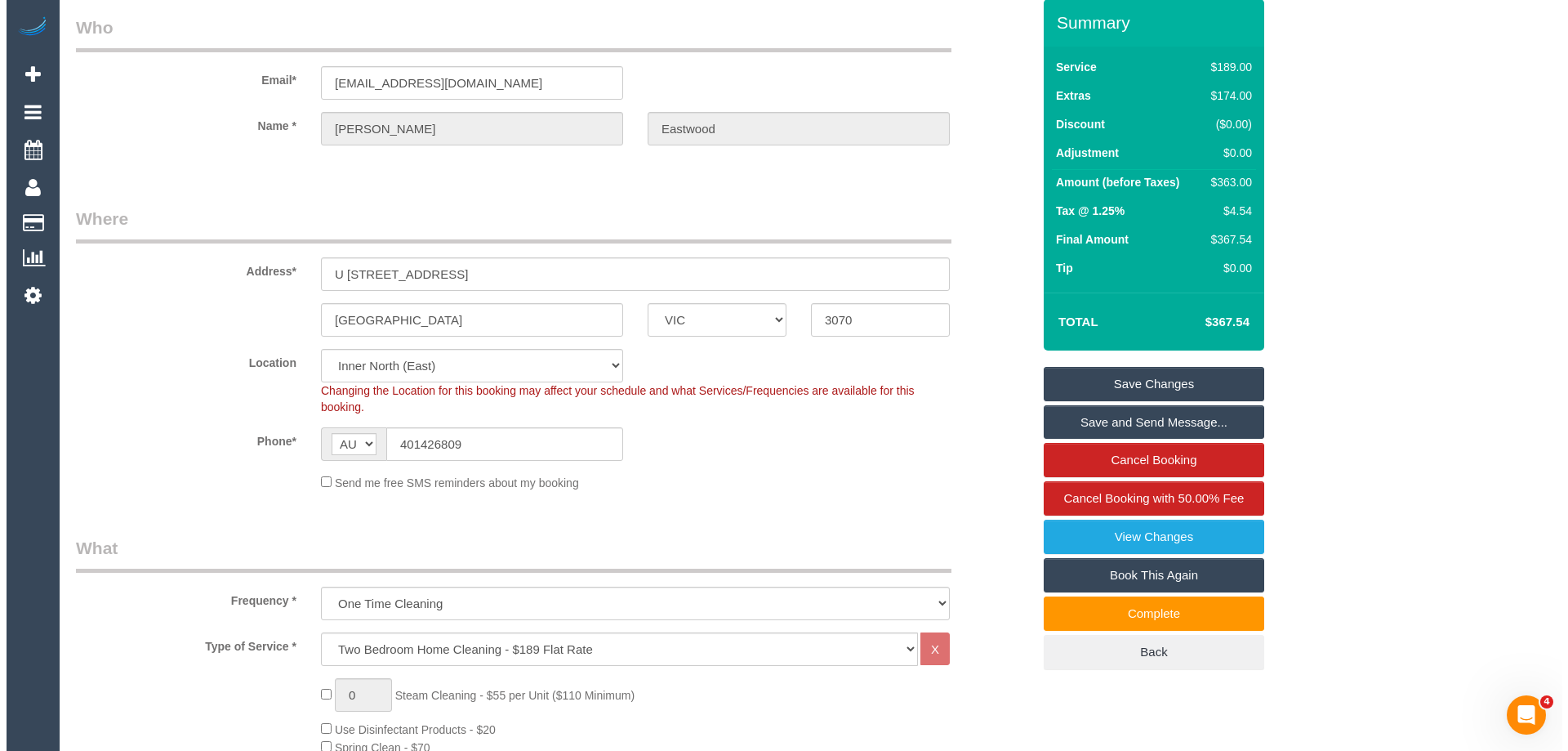
scroll to position [0, 0]
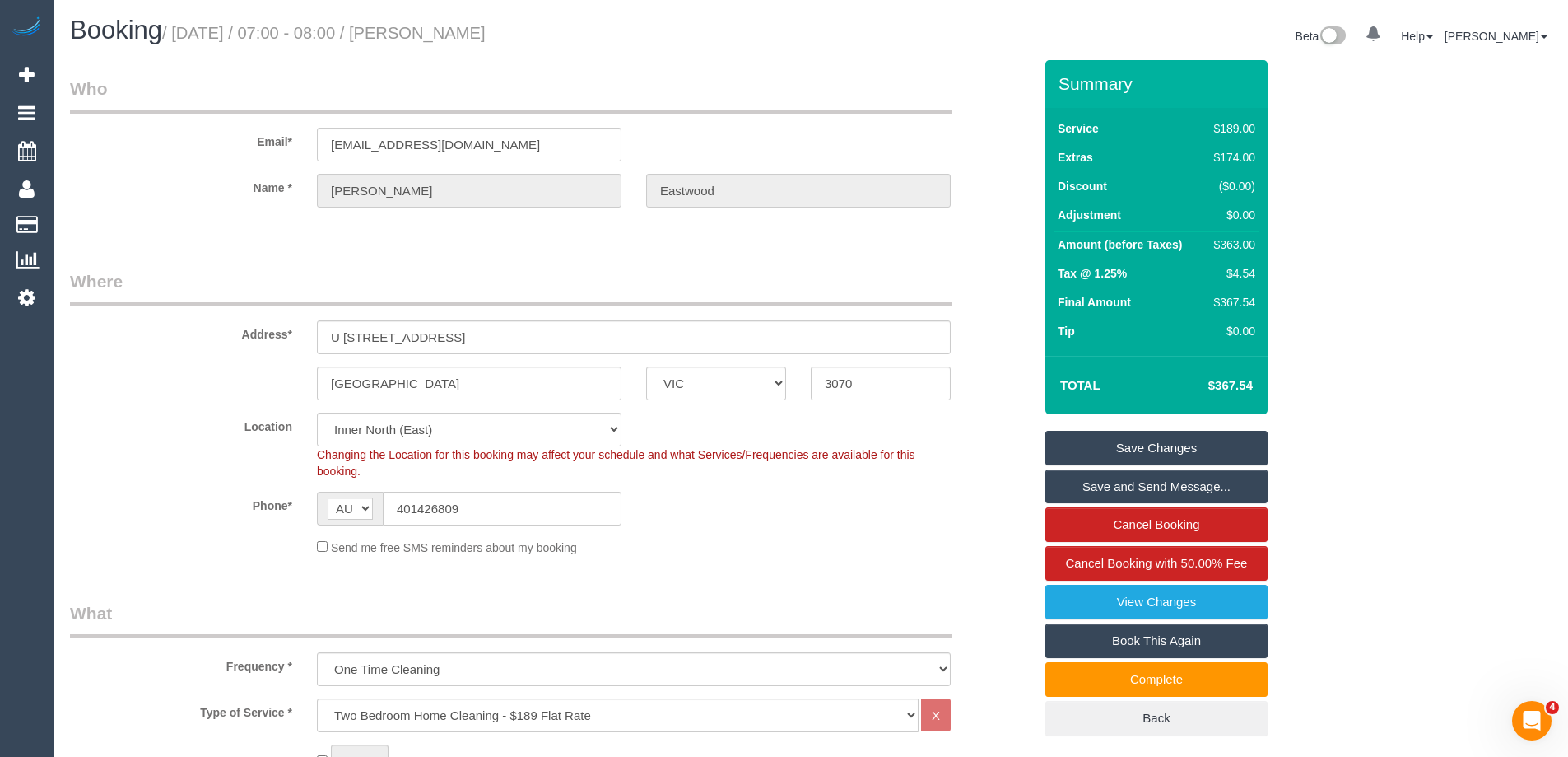
drag, startPoint x: 563, startPoint y: 31, endPoint x: 455, endPoint y: 34, distance: 108.0
click at [455, 34] on h1 "Booking / September 04, 2025 / 07:00 - 08:00 / Milo Eastwood" at bounding box center [433, 30] width 728 height 28
copy small "Milo Eastwood"
click at [1110, 485] on link "Save and Send Message..." at bounding box center [1156, 486] width 223 height 34
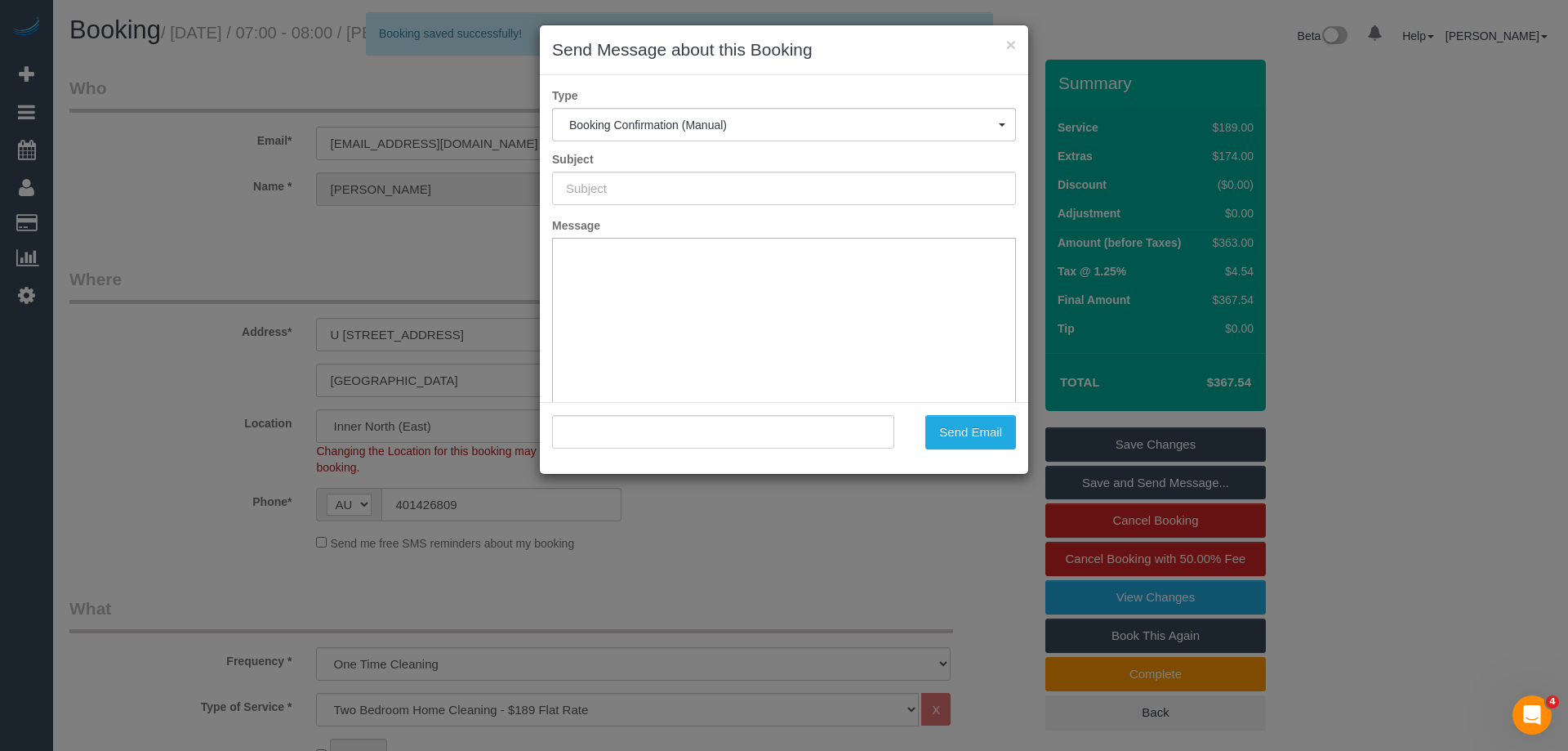
type input "Booking Confirmed"
type input ""Milo Eastwood" <milo.eastwood@gmail.com>"
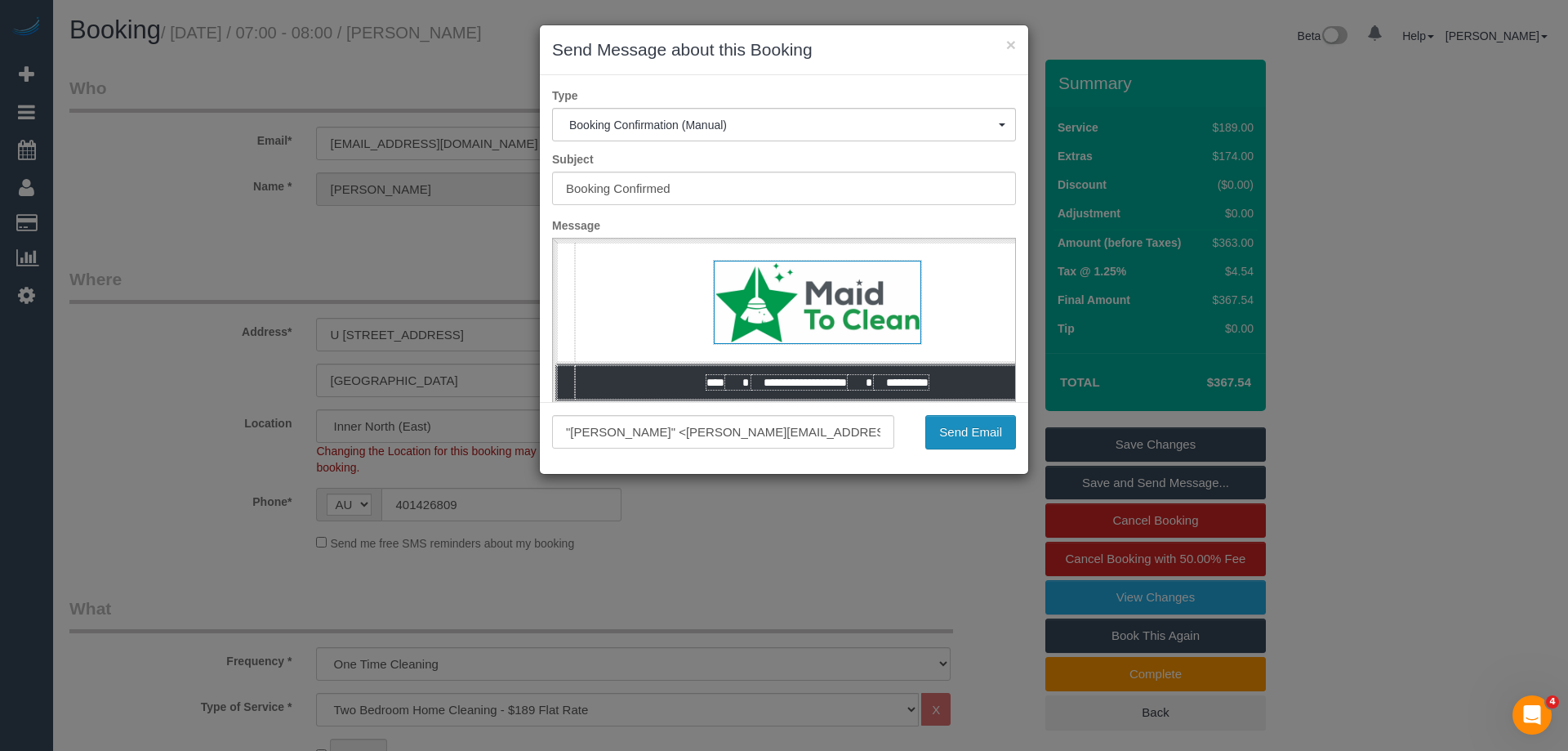
click at [954, 433] on button "Send Email" at bounding box center [971, 432] width 91 height 34
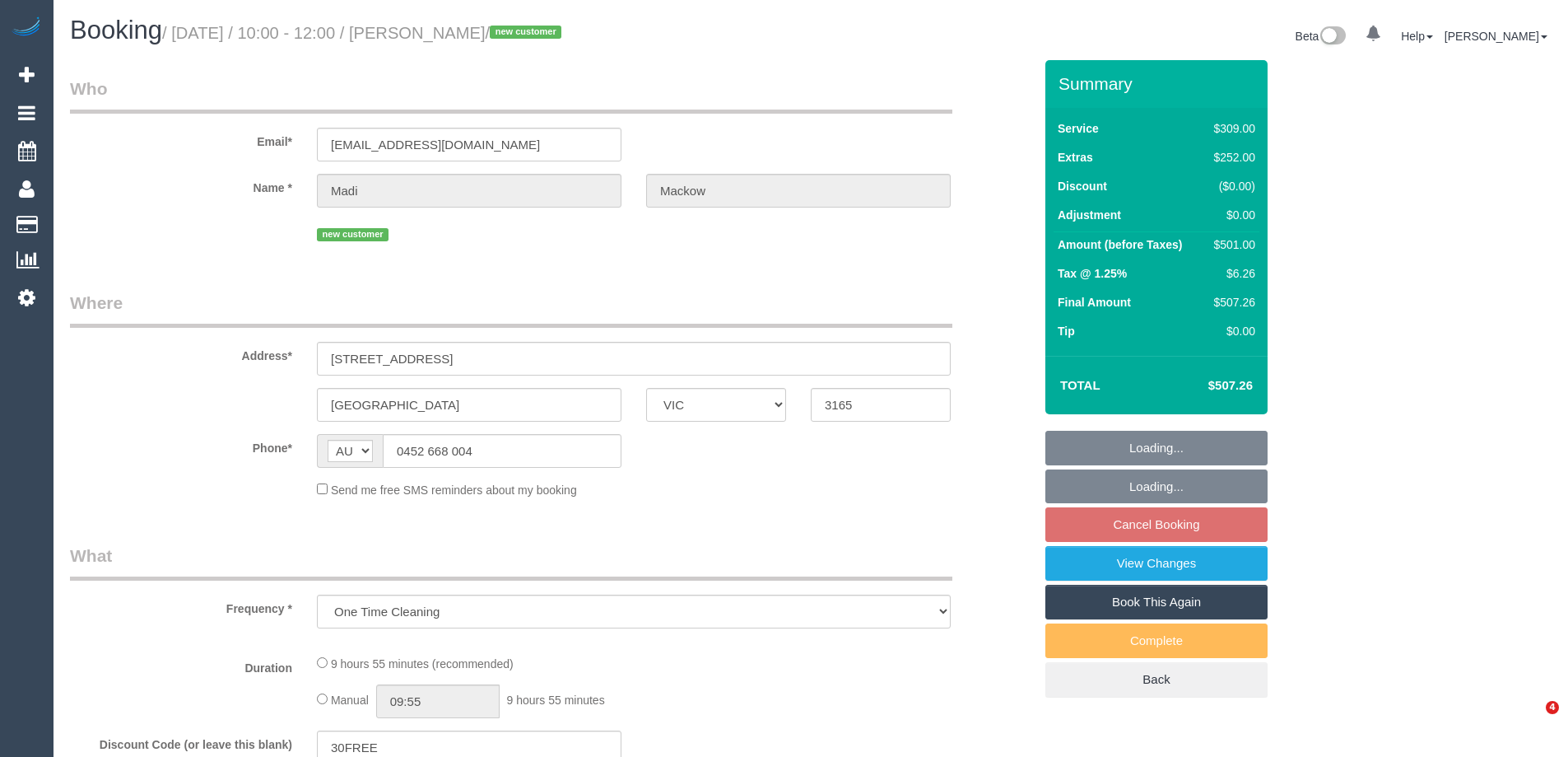
select select "VIC"
select select "object:780"
select select "string:stripe-pm_1S2gOq2GScqysDRVOFmcH6Ho"
select select "number:27"
select select "number:14"
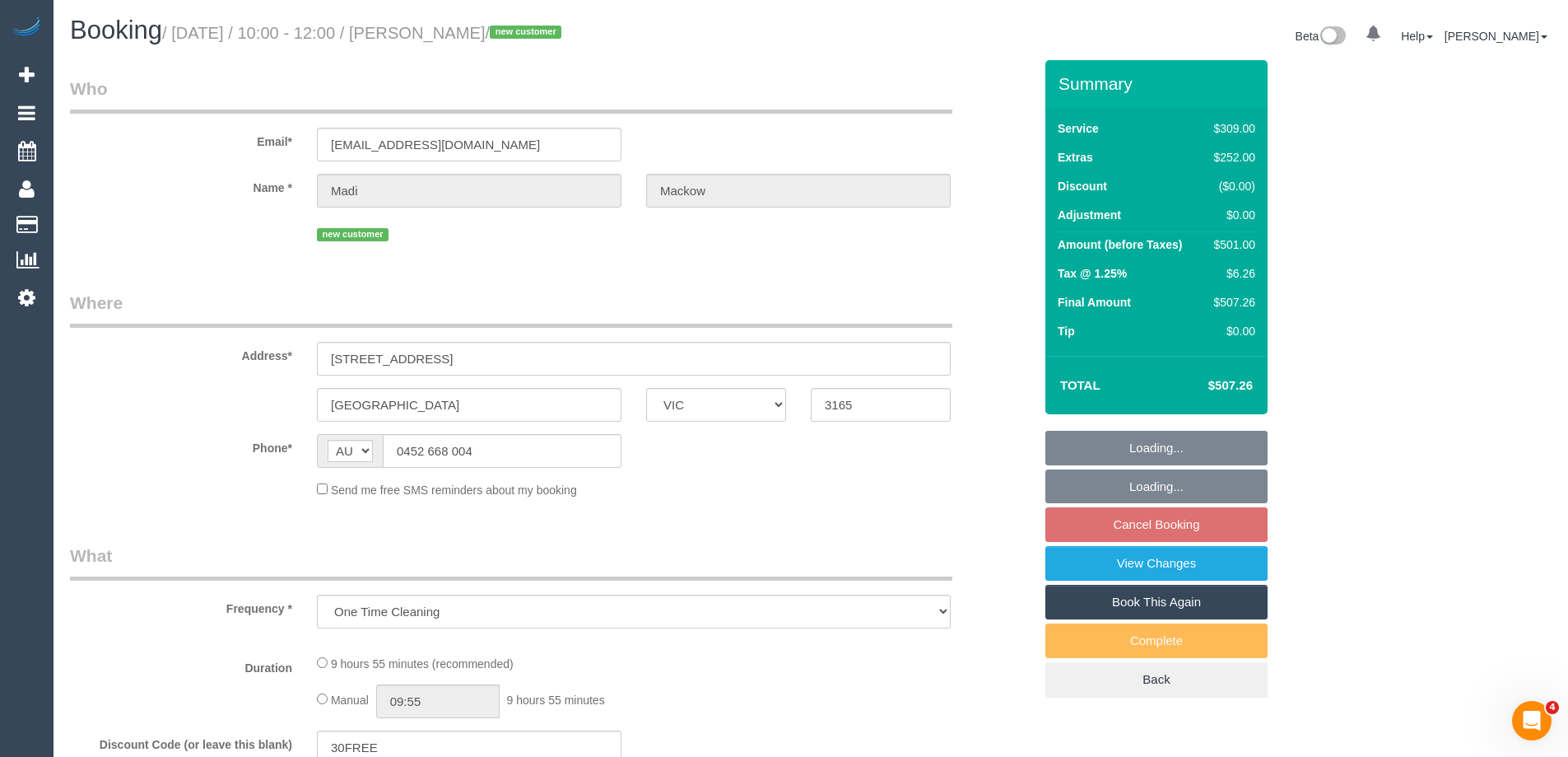
select select "number:19"
select select "number:22"
select select "number:34"
select select "number:26"
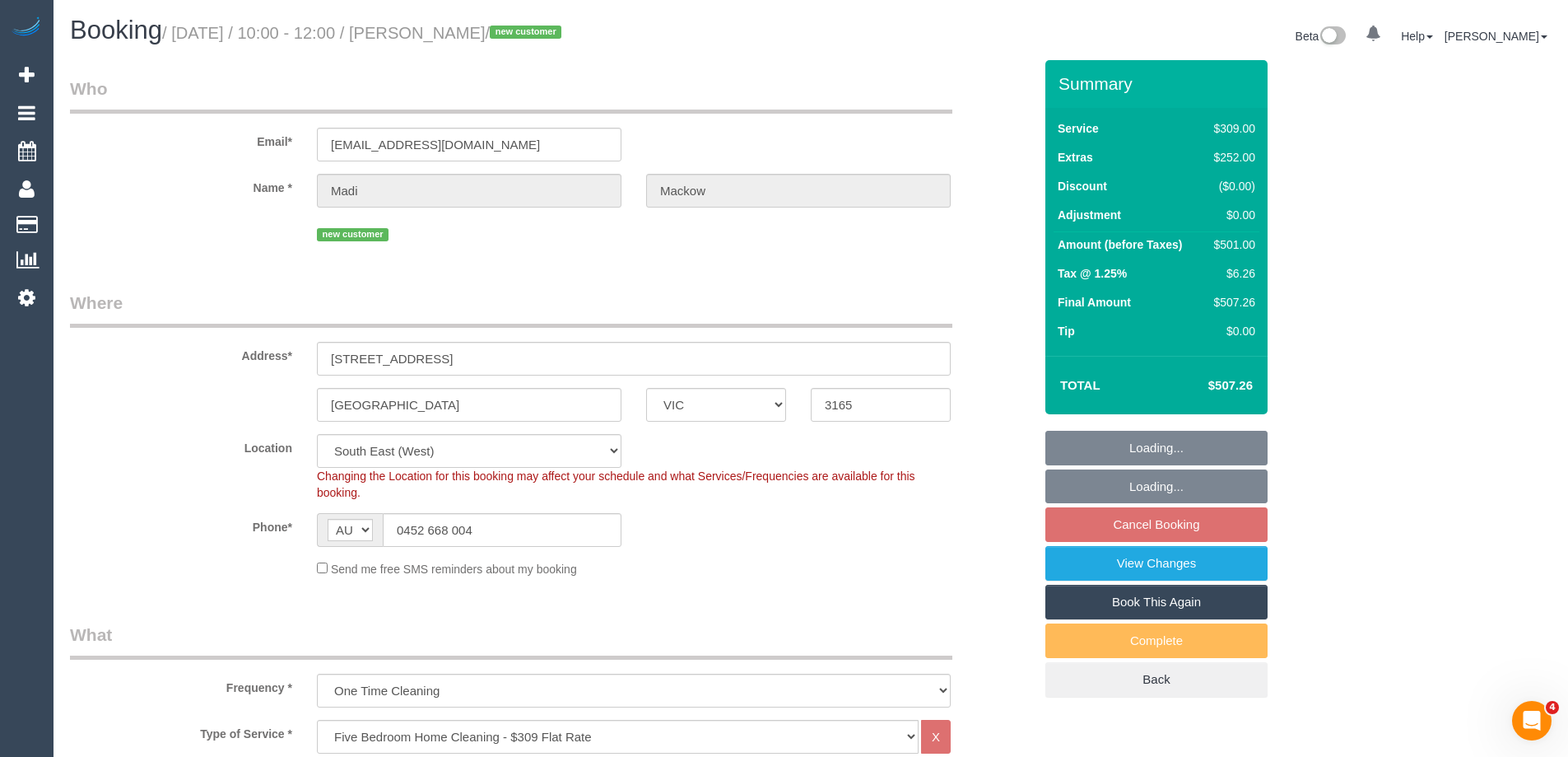
select select "spot3"
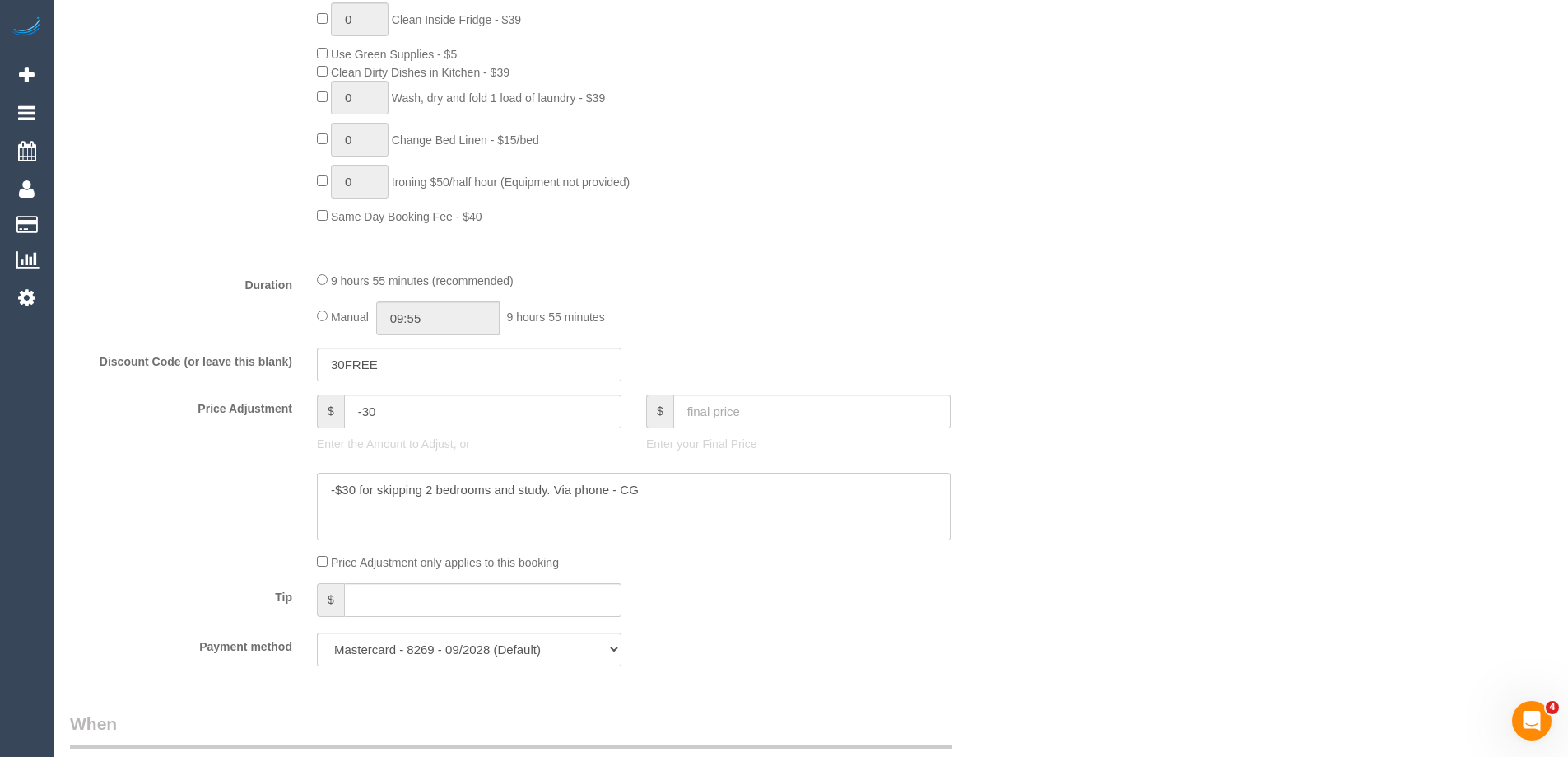
scroll to position [1400, 0]
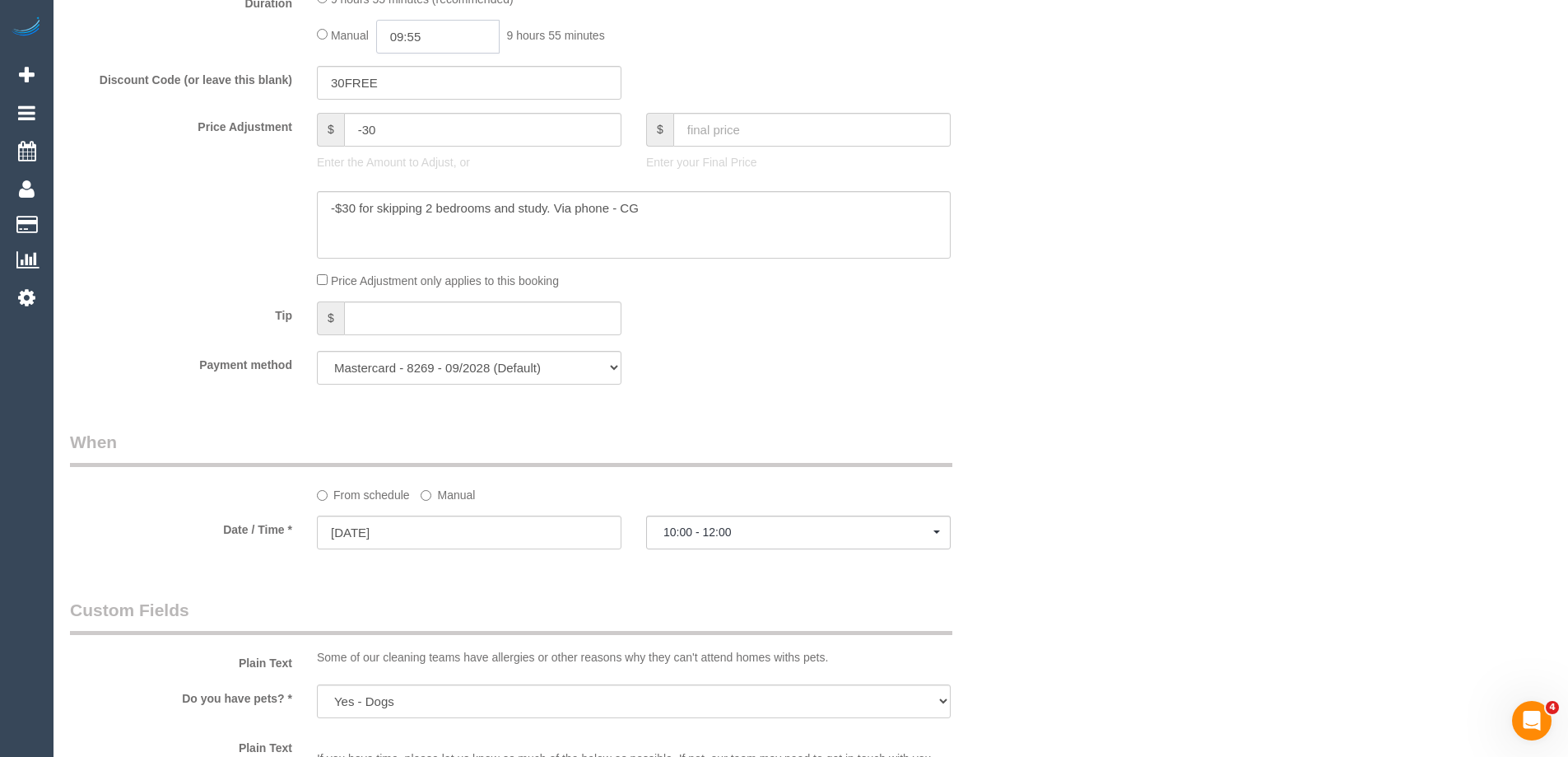
click at [425, 37] on input "09:55" at bounding box center [438, 37] width 123 height 34
type input "05:00"
click at [410, 114] on li "05:00" at bounding box center [419, 114] width 73 height 21
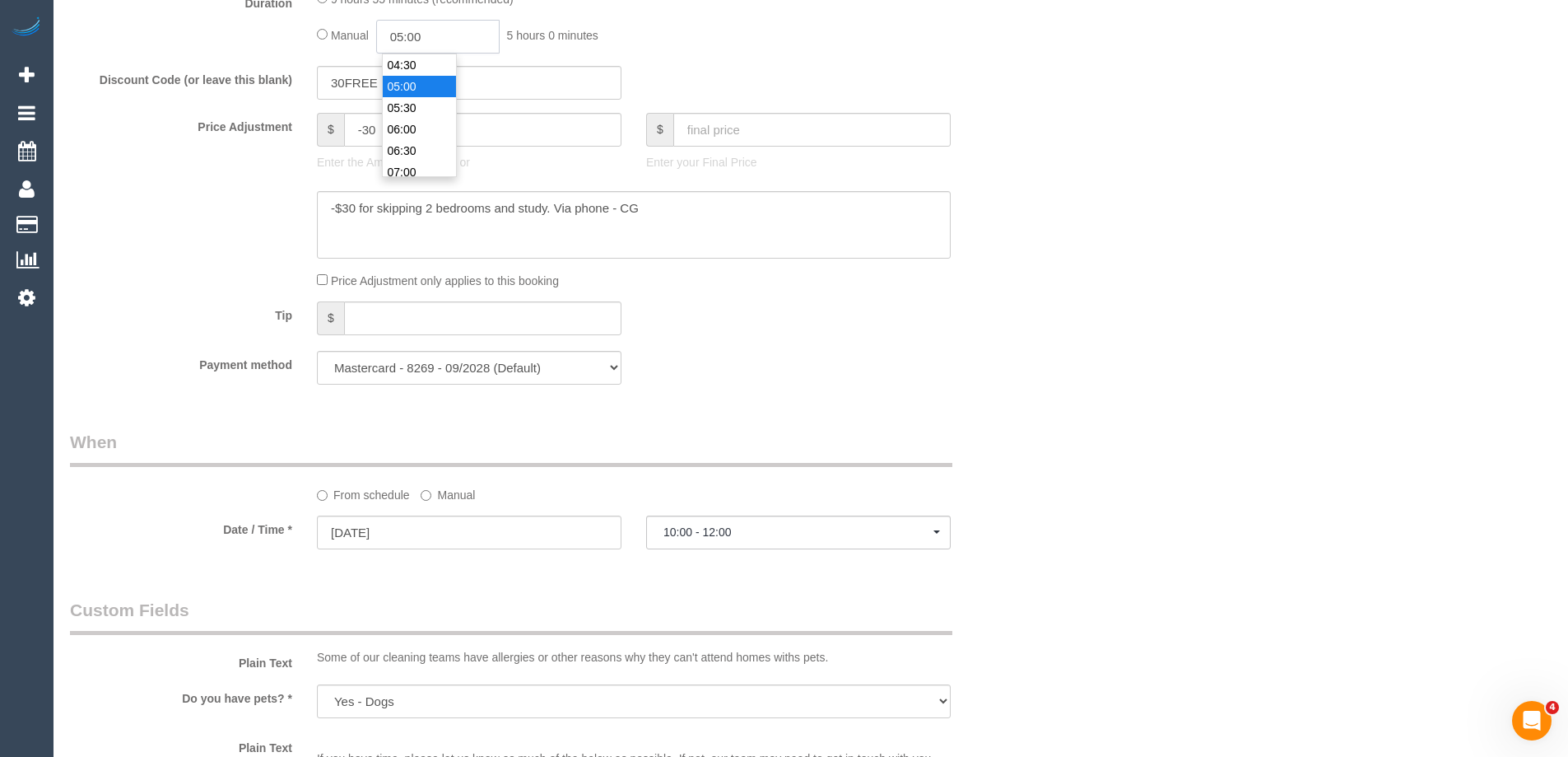
drag, startPoint x: 427, startPoint y: 35, endPoint x: 416, endPoint y: 31, distance: 11.7
click at [416, 31] on input "05:00" at bounding box center [438, 37] width 123 height 34
select select "spot20"
type input "05:15"
select select "spot37"
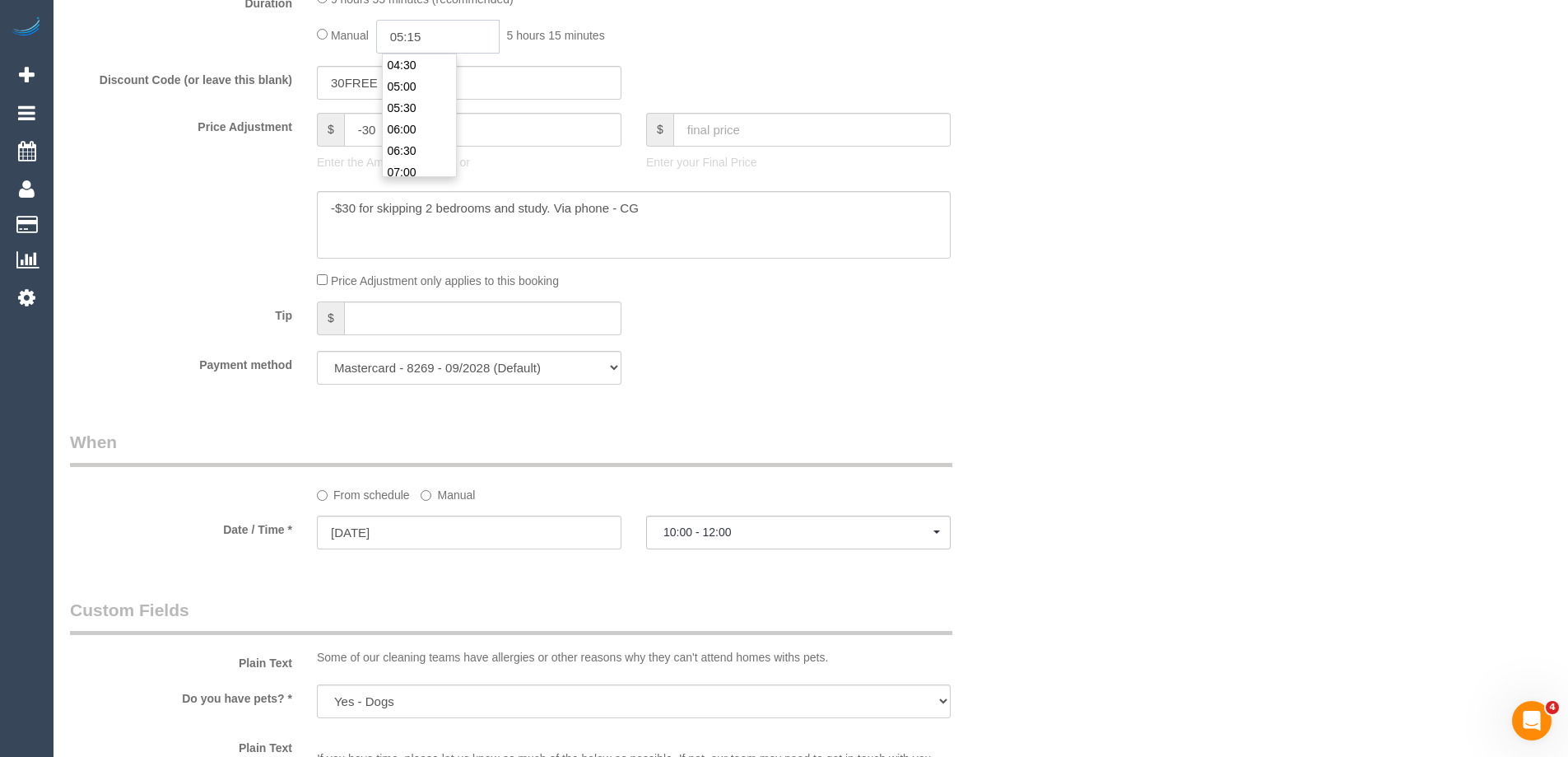
type input "05:15"
select select "spot54"
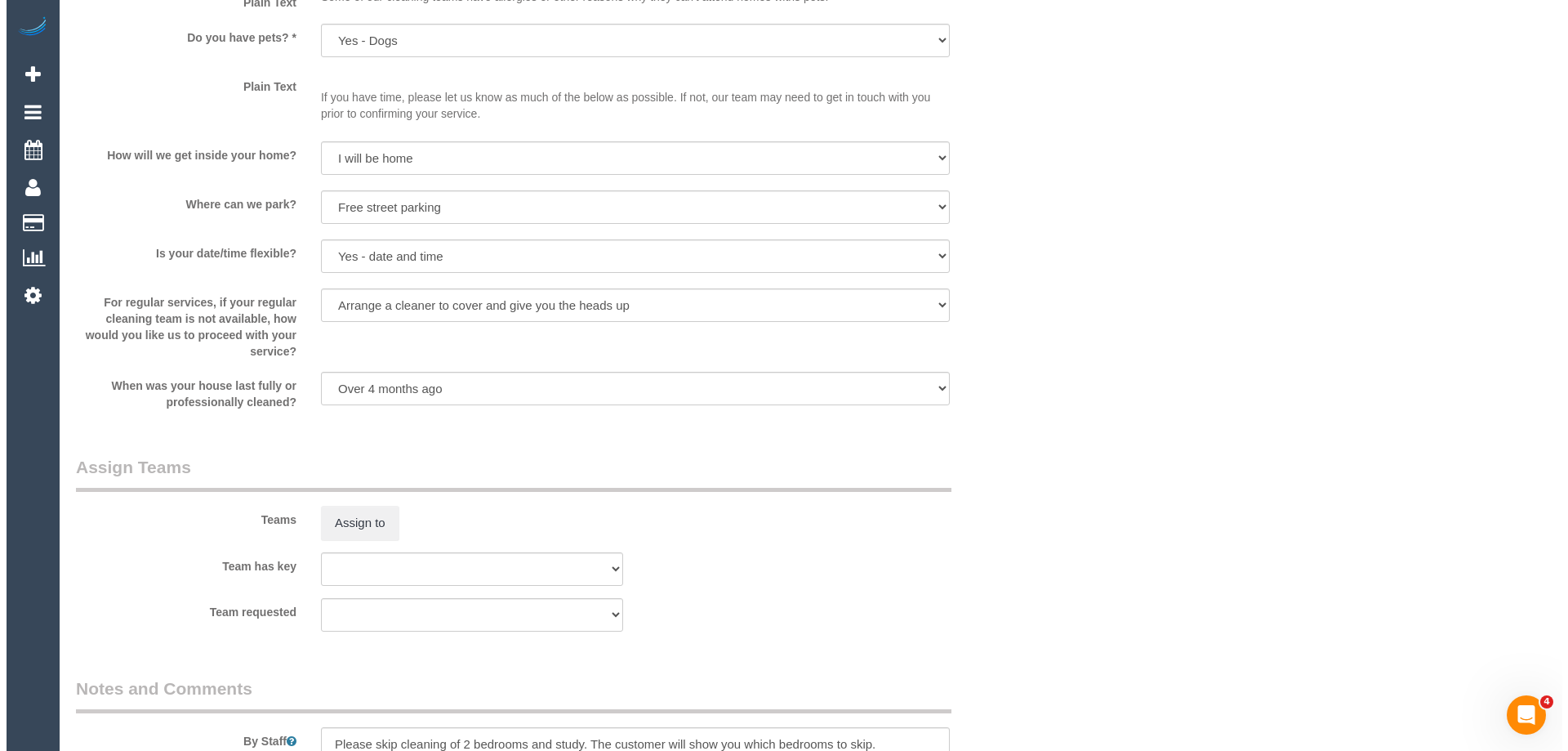
scroll to position [2409, 0]
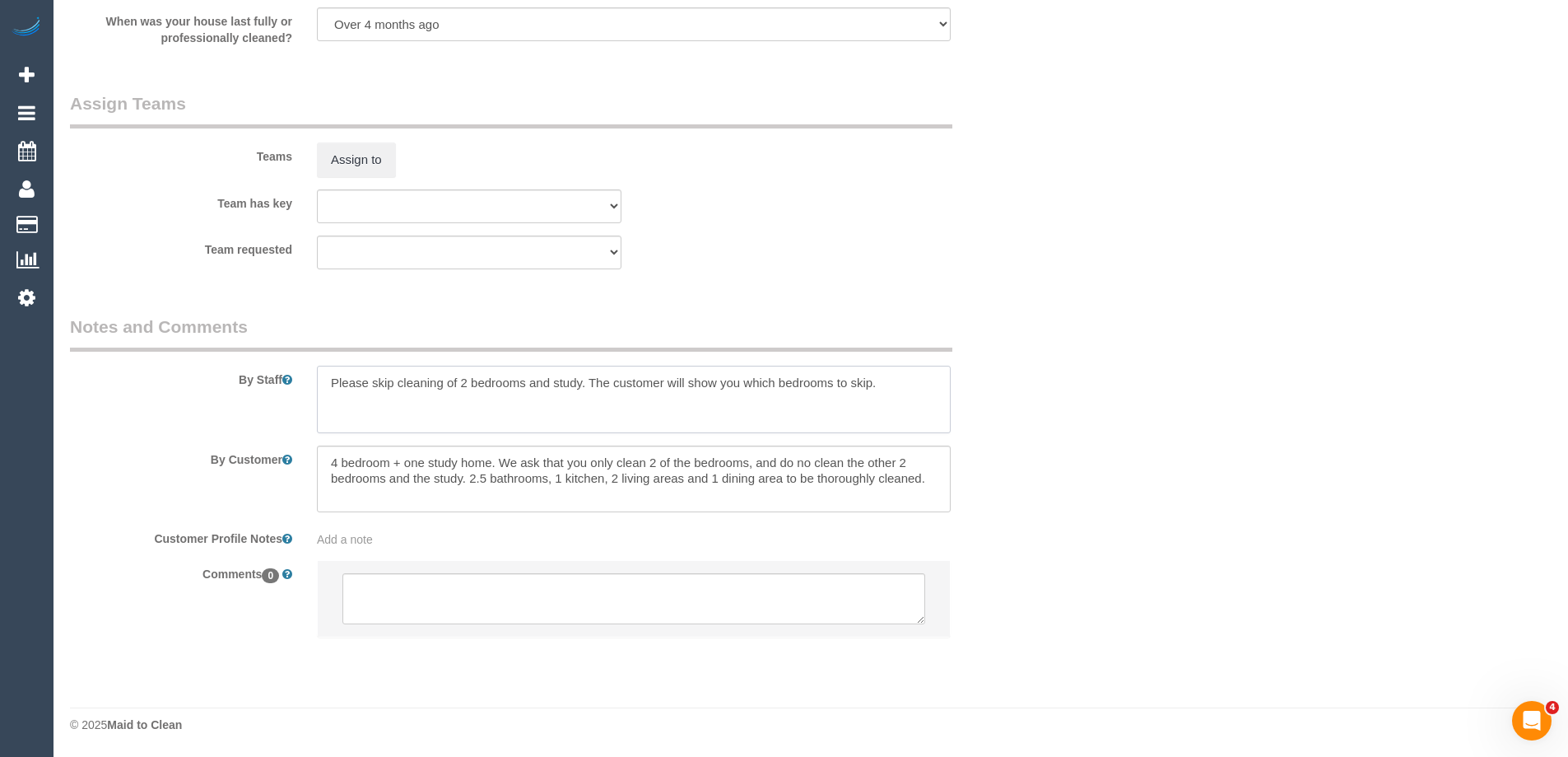
click at [324, 386] on textarea at bounding box center [633, 399] width 634 height 67
type textarea "Estimated time of 8.5-10.5 hrs. Please skip cleaning of 2 bedrooms and study. T…"
click at [347, 150] on button "Assign to" at bounding box center [356, 160] width 79 height 34
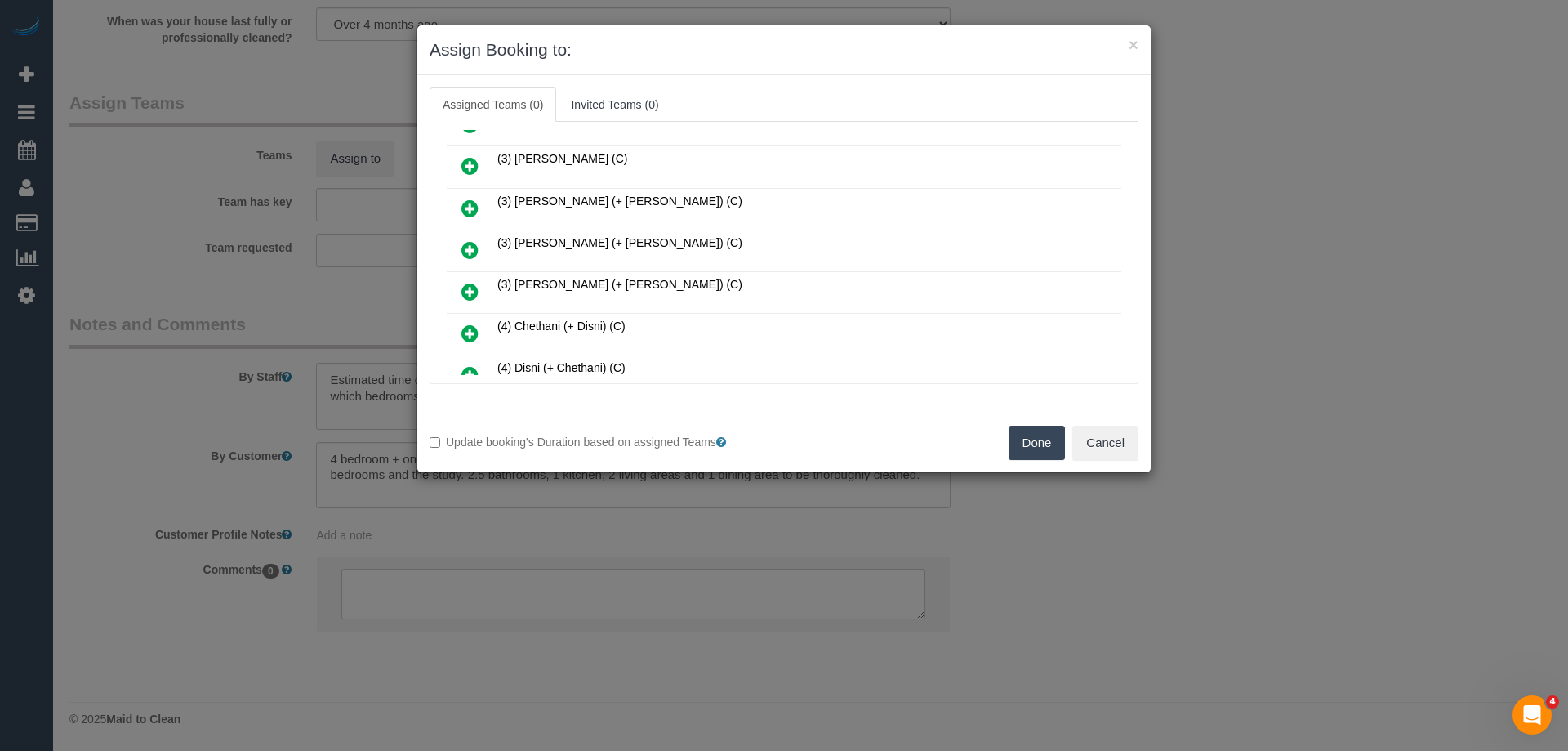
scroll to position [245, 0]
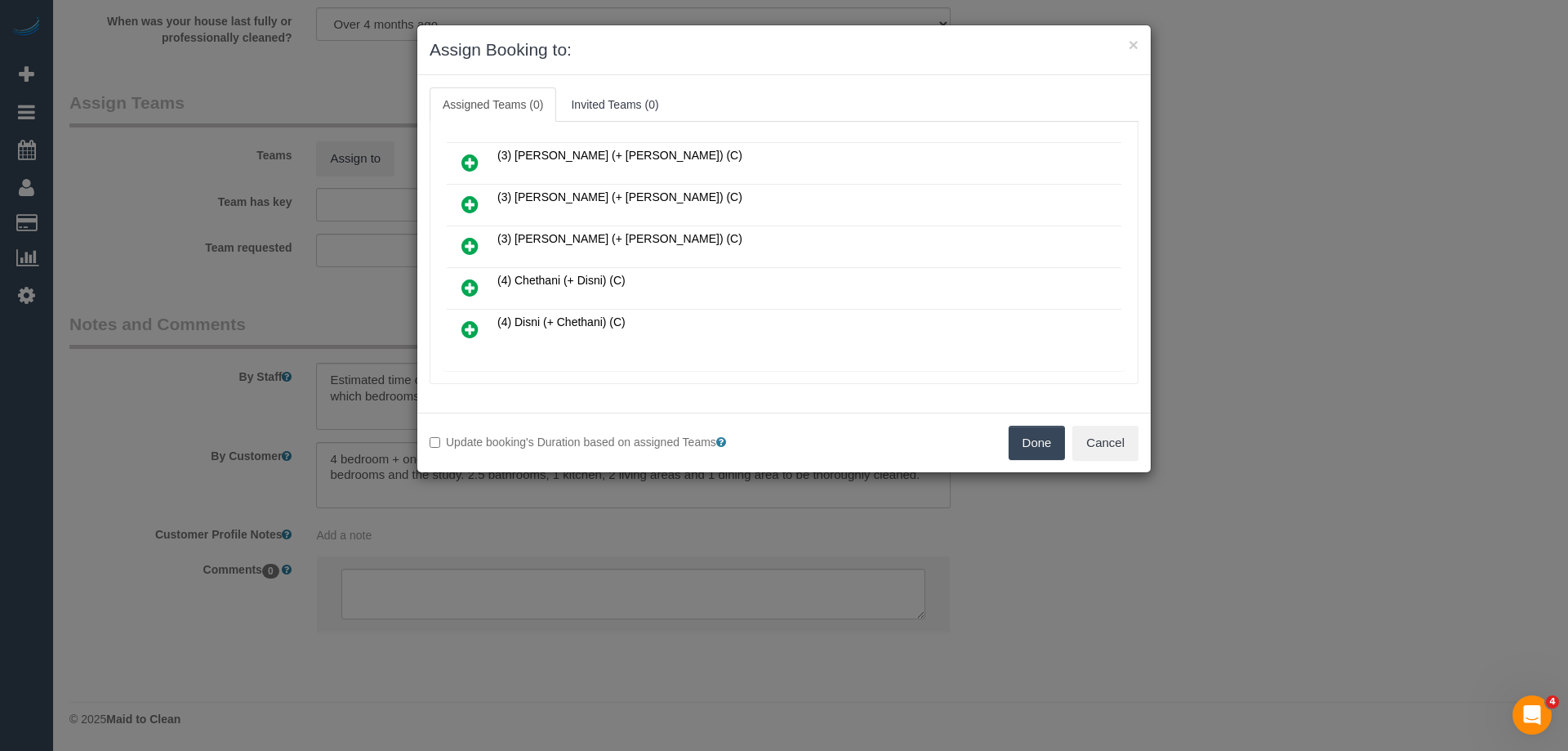
click at [475, 166] on icon at bounding box center [470, 163] width 17 height 20
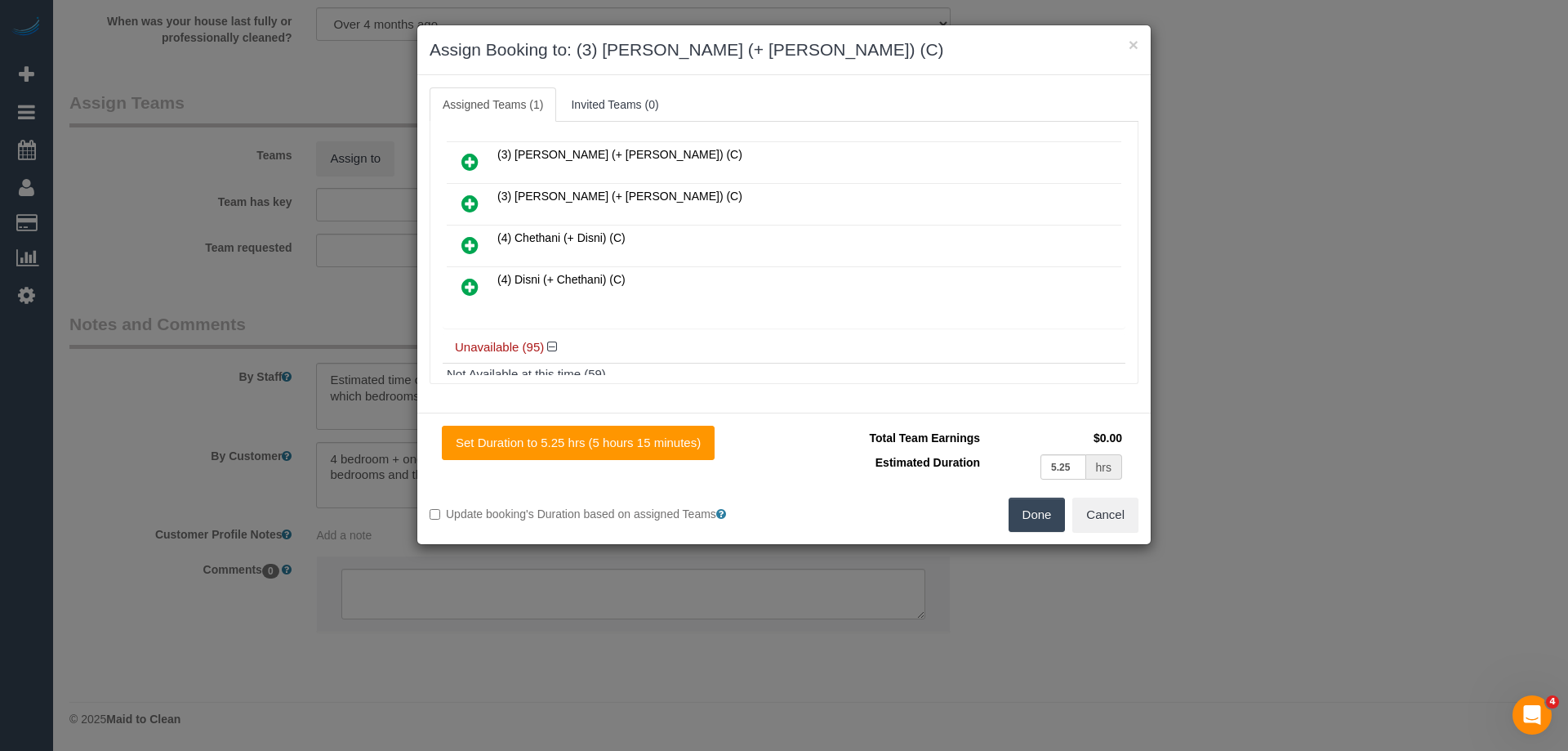
click at [475, 166] on icon at bounding box center [470, 162] width 17 height 20
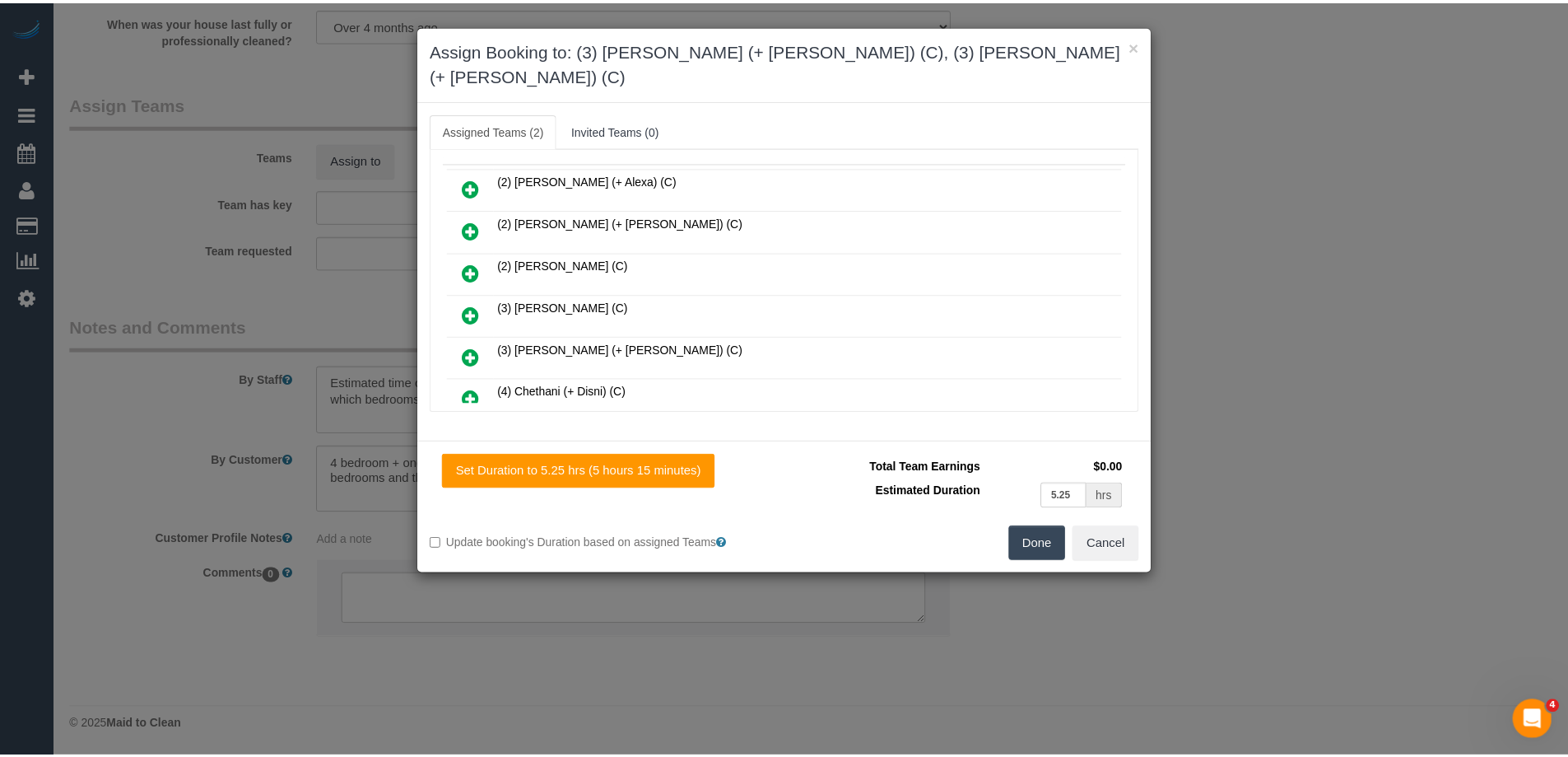
scroll to position [0, 0]
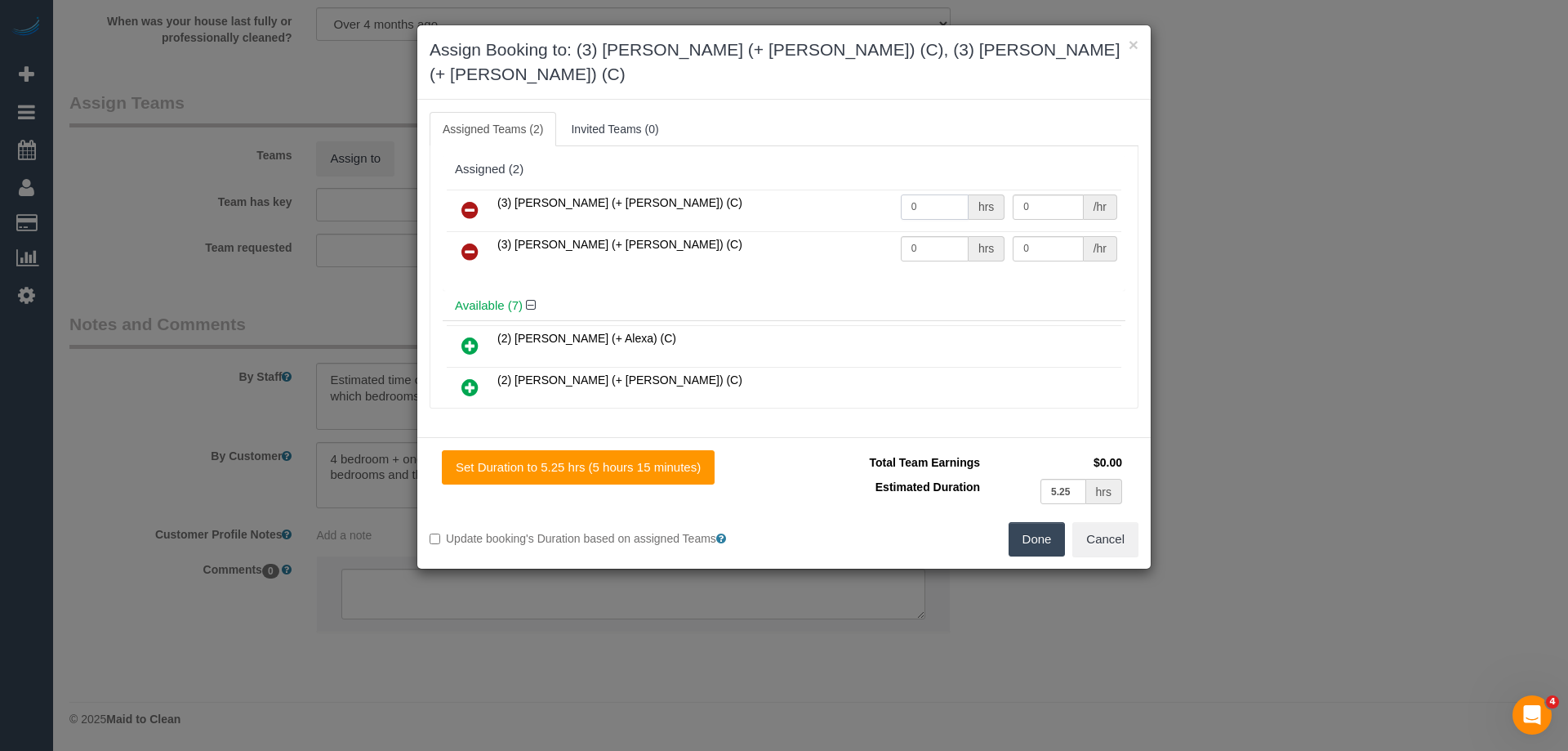
drag, startPoint x: 912, startPoint y: 182, endPoint x: 716, endPoint y: 177, distance: 196.1
click at [699, 189] on tr "(3) Rayhan (+ Shahida) (C) 0 hrs 0 /hr" at bounding box center [784, 210] width 675 height 42
type input "1"
drag, startPoint x: 861, startPoint y: 219, endPoint x: 774, endPoint y: 210, distance: 87.5
click at [777, 231] on tr "(3) Shahida (+ Rayhan) (C) 0 hrs 0 /hr" at bounding box center [784, 252] width 675 height 42
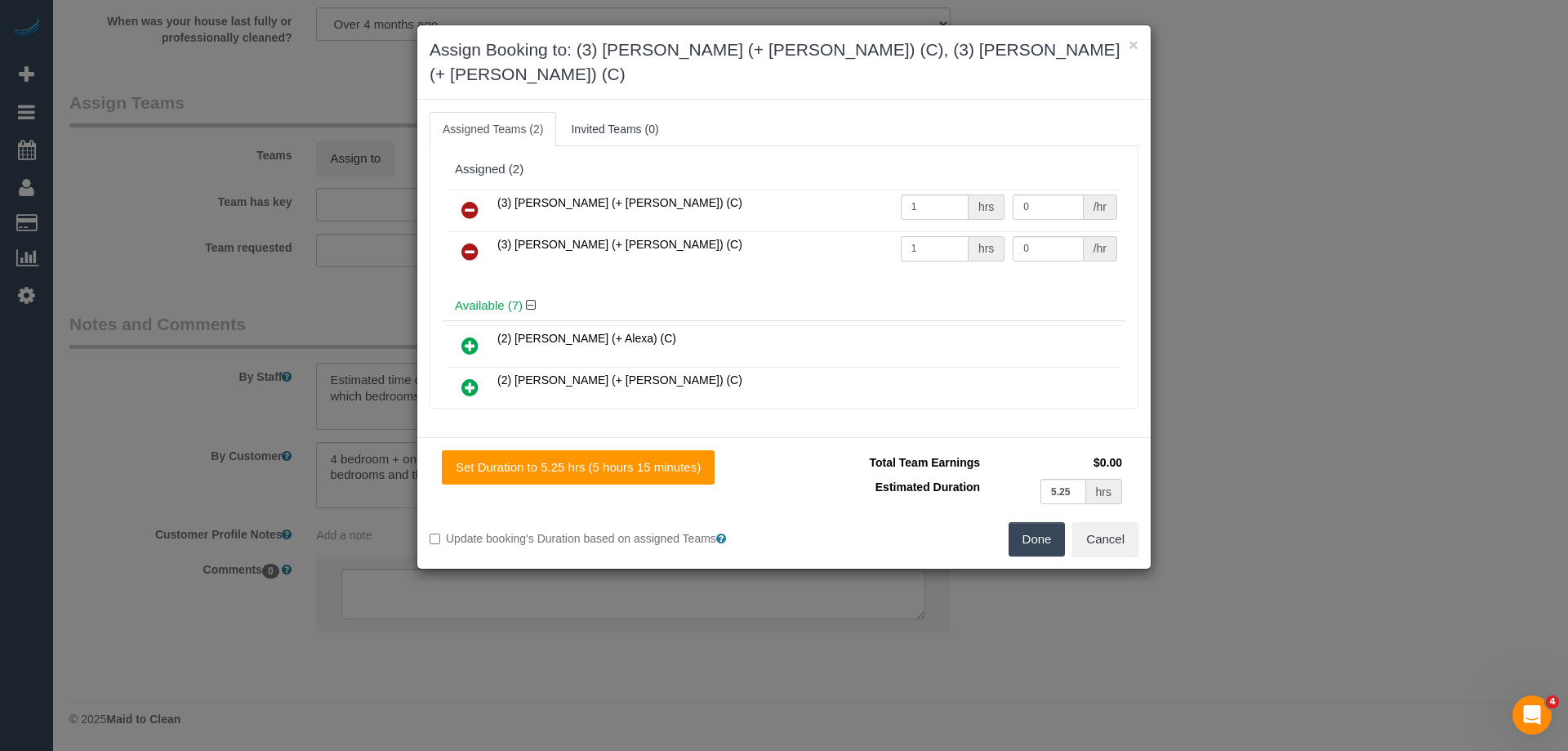
type input "1"
click at [941, 189] on tr "(3) Rayhan (+ Shahida) (C) 1 hrs 0 /hr" at bounding box center [784, 210] width 675 height 42
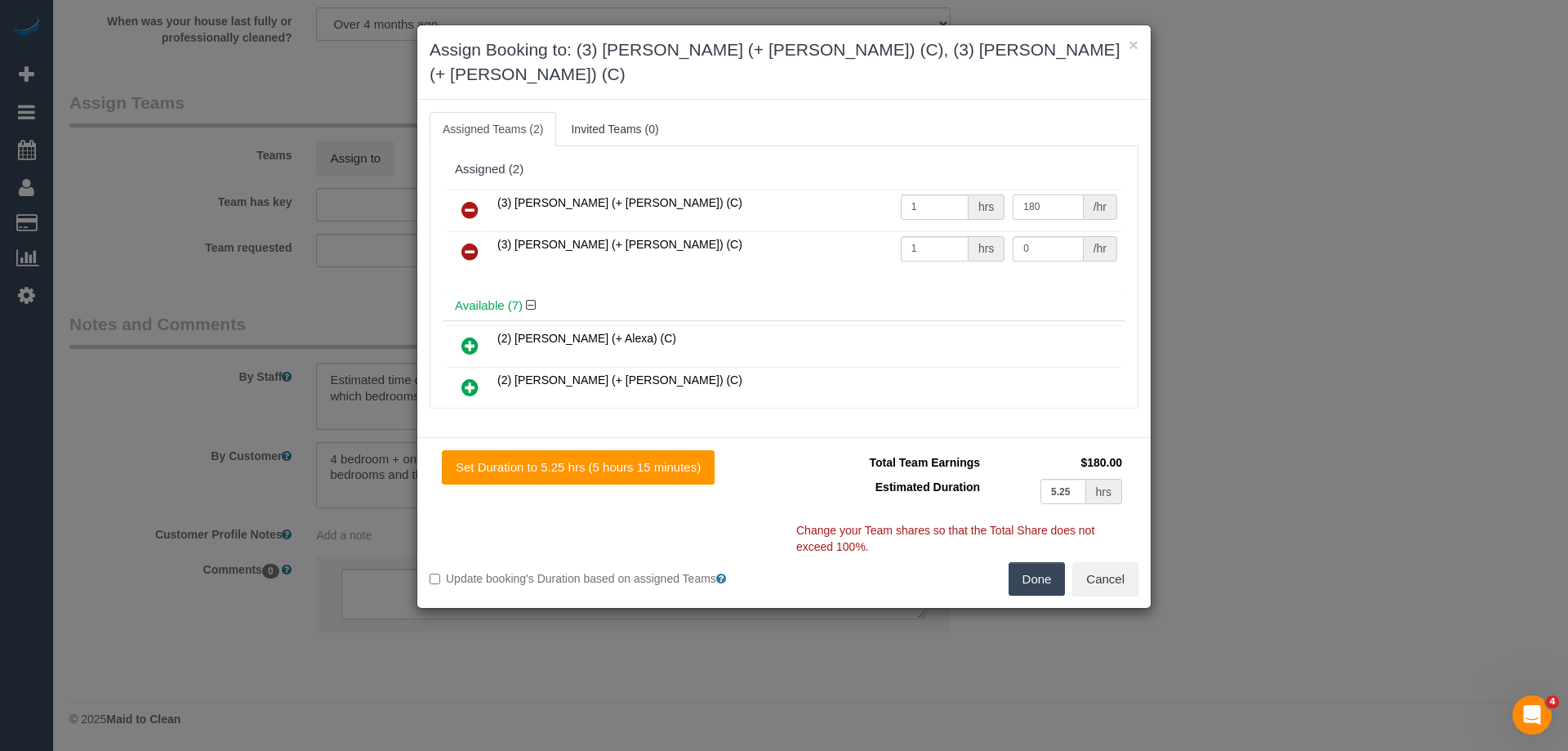
type input "180"
drag, startPoint x: 996, startPoint y: 223, endPoint x: 909, endPoint y: 205, distance: 88.8
click at [909, 205] on tbody "(3) Rayhan (+ Shahida) (C) 1 hrs 180 /hr (3) Shahida (+ Rayhan) (C) 1 hrs 0 /hr" at bounding box center [784, 231] width 675 height 83
type input "180"
click at [1032, 562] on button "Done" at bounding box center [1037, 578] width 57 height 34
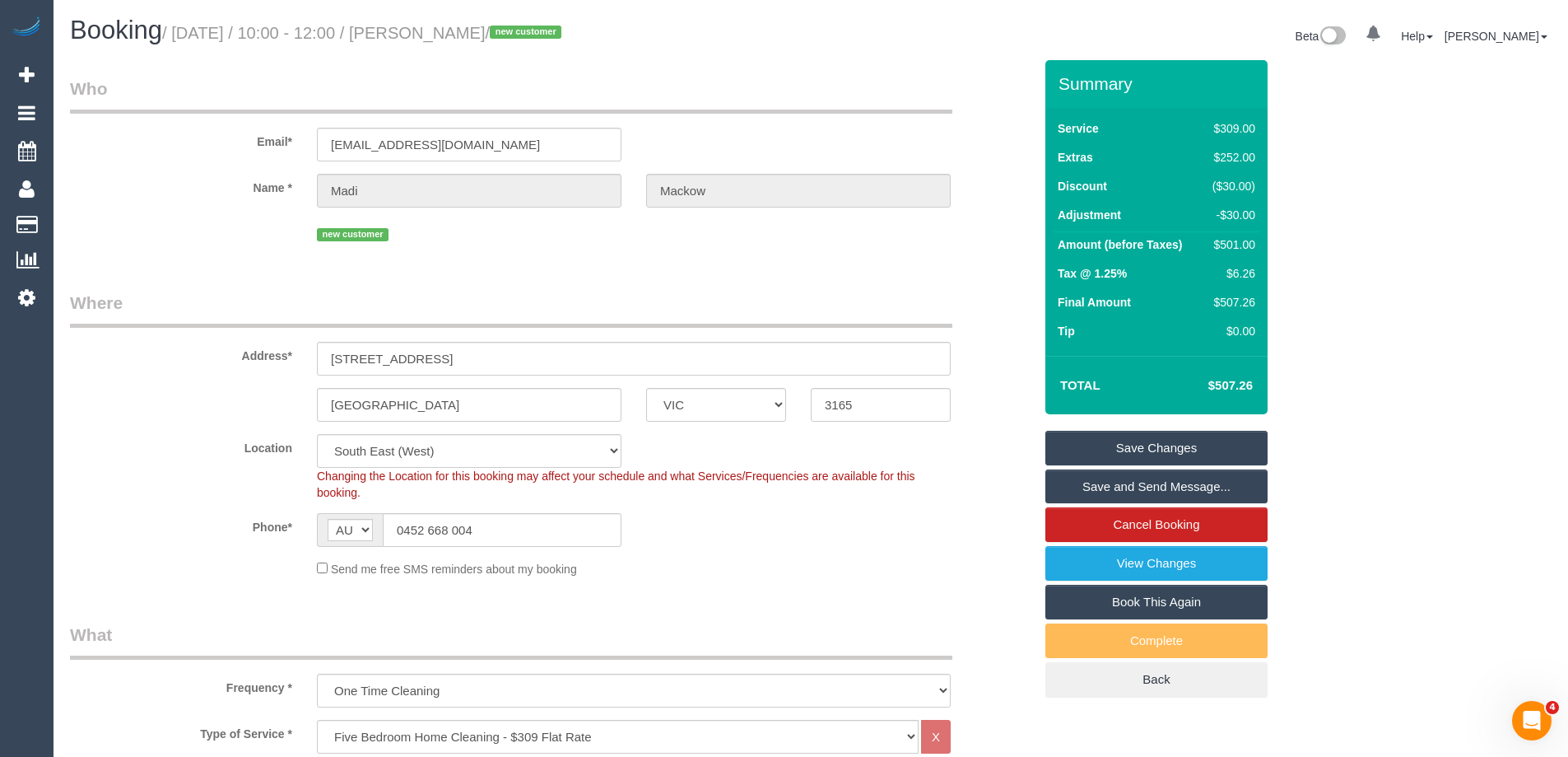
drag, startPoint x: 553, startPoint y: 34, endPoint x: 458, endPoint y: 35, distance: 95.0
click at [458, 35] on small "/ September 11, 2025 / 10:00 - 12:00 / Madi Mackow / new customer" at bounding box center [364, 33] width 404 height 18
copy small "Madi Mackow"
click at [1070, 487] on link "Save and Send Message..." at bounding box center [1156, 486] width 223 height 34
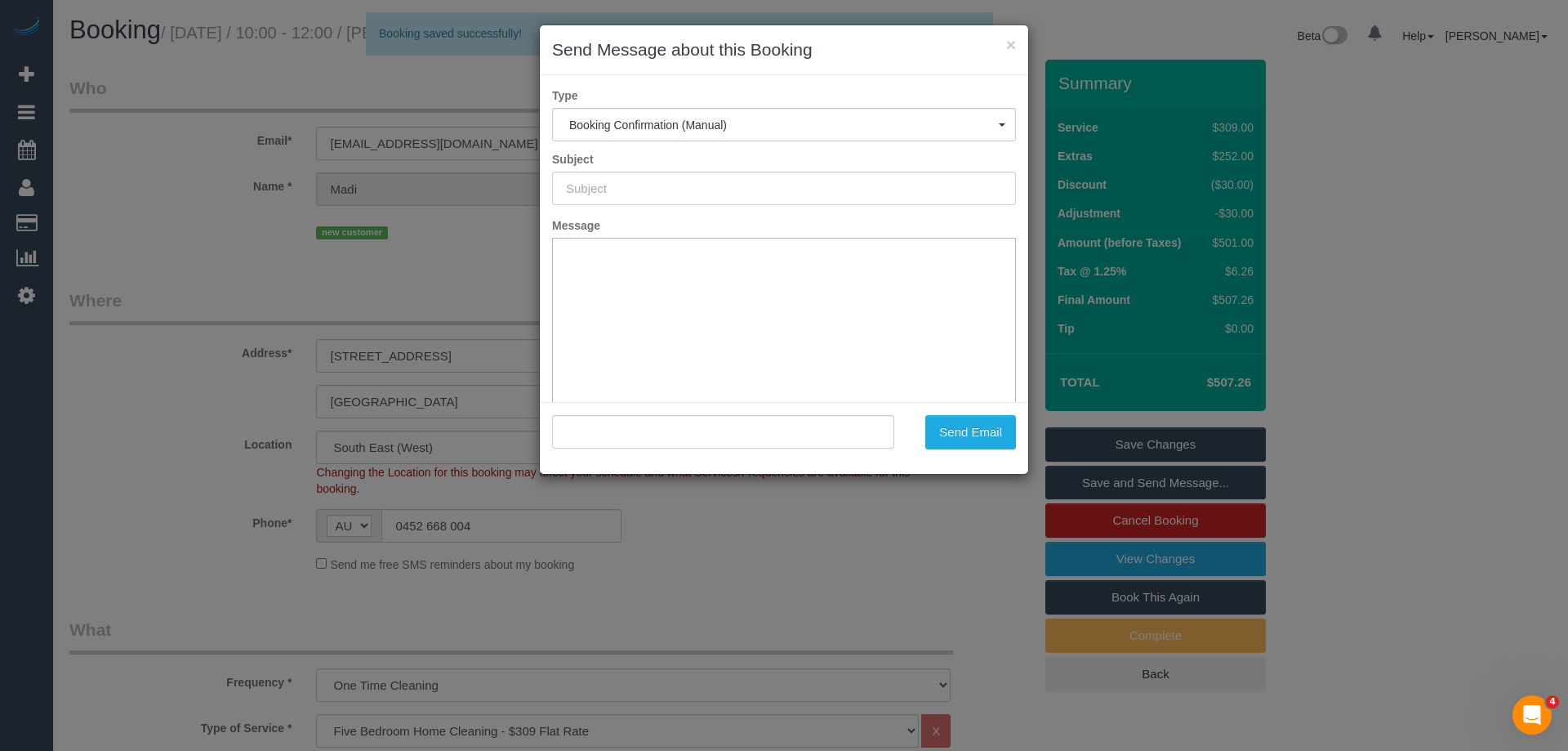
type input "Booking Confirmed"
type input ""Madi Mackow" <madimackow@gmail.com>"
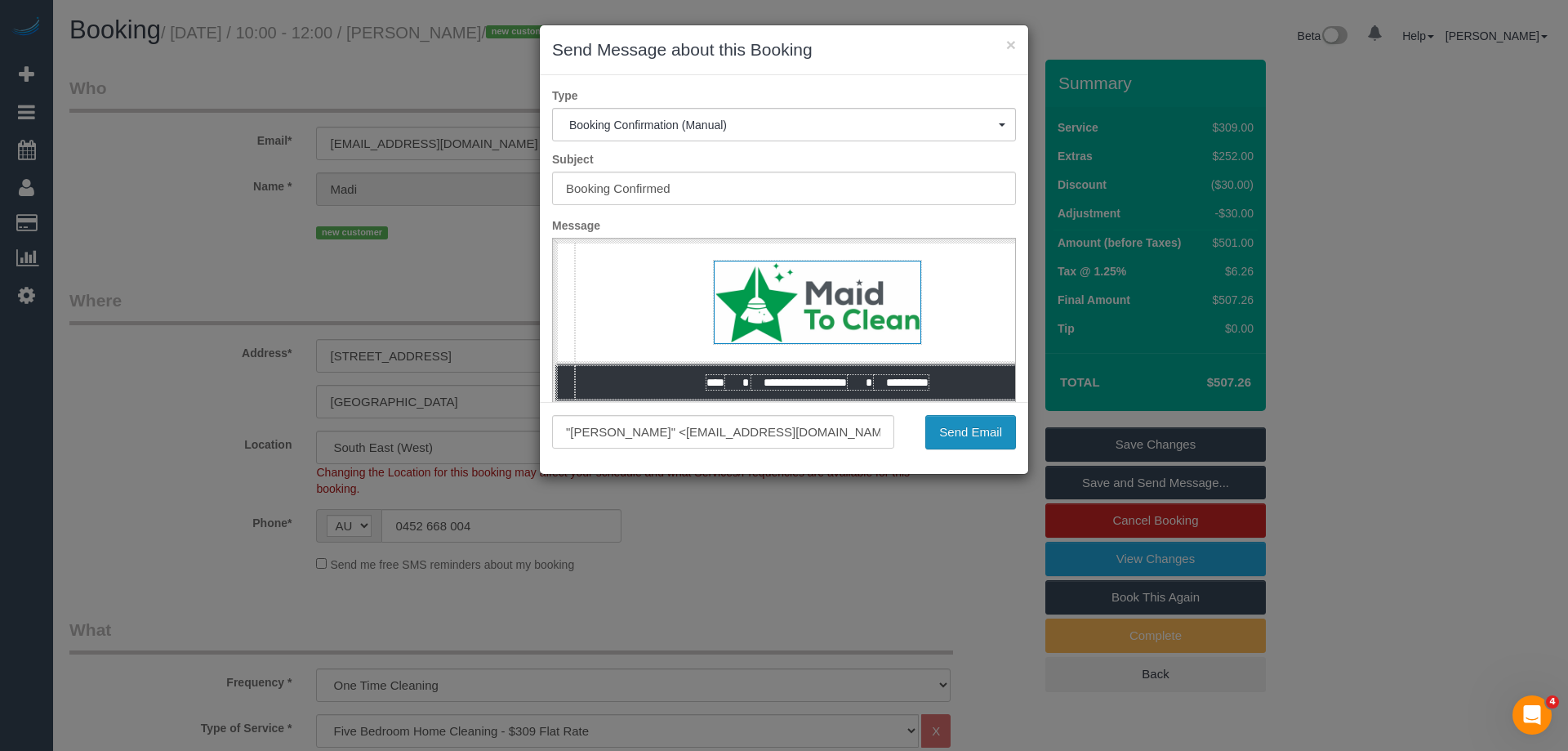
click at [969, 438] on button "Send Email" at bounding box center [971, 432] width 91 height 34
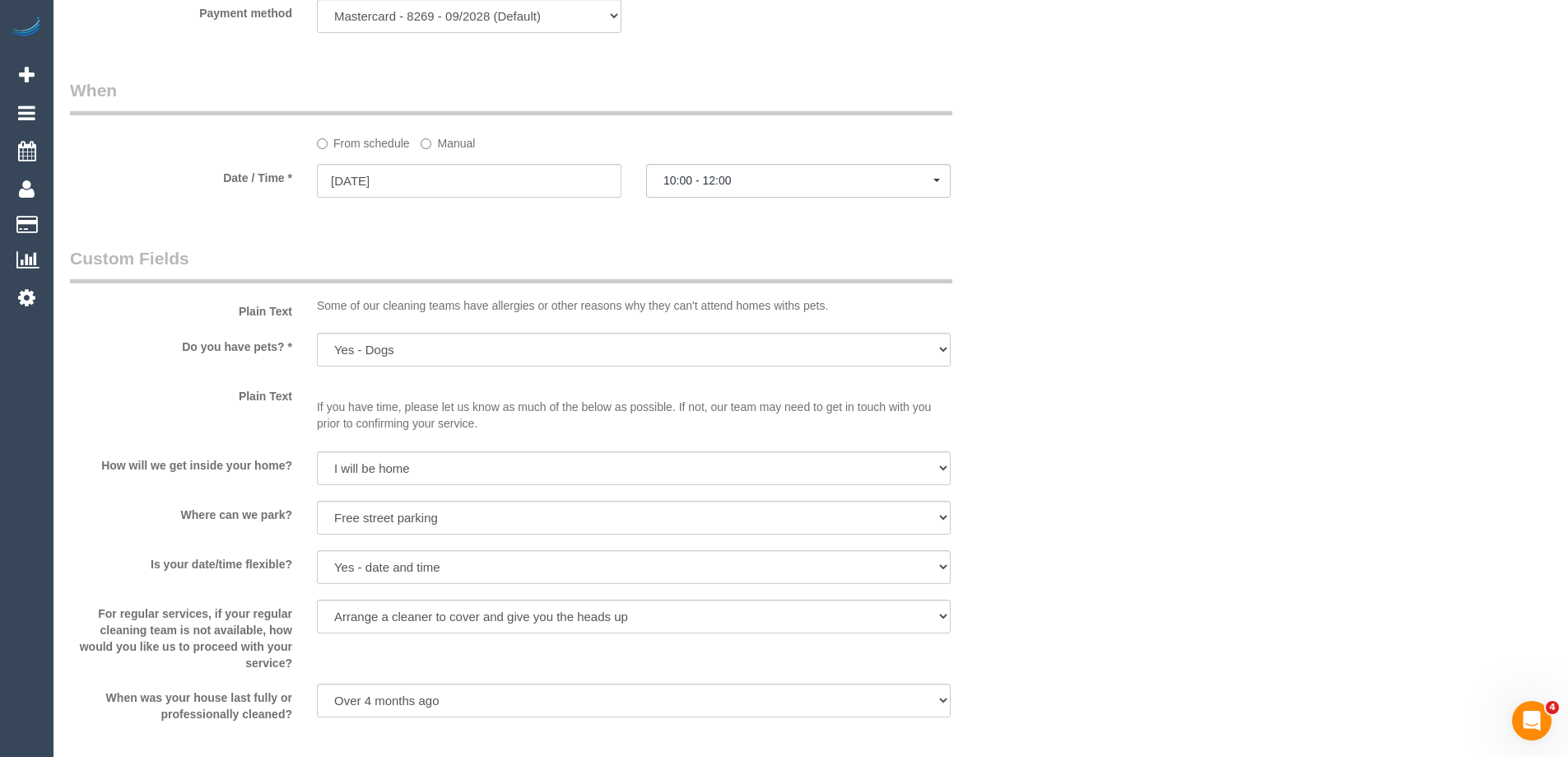
scroll to position [2306, 0]
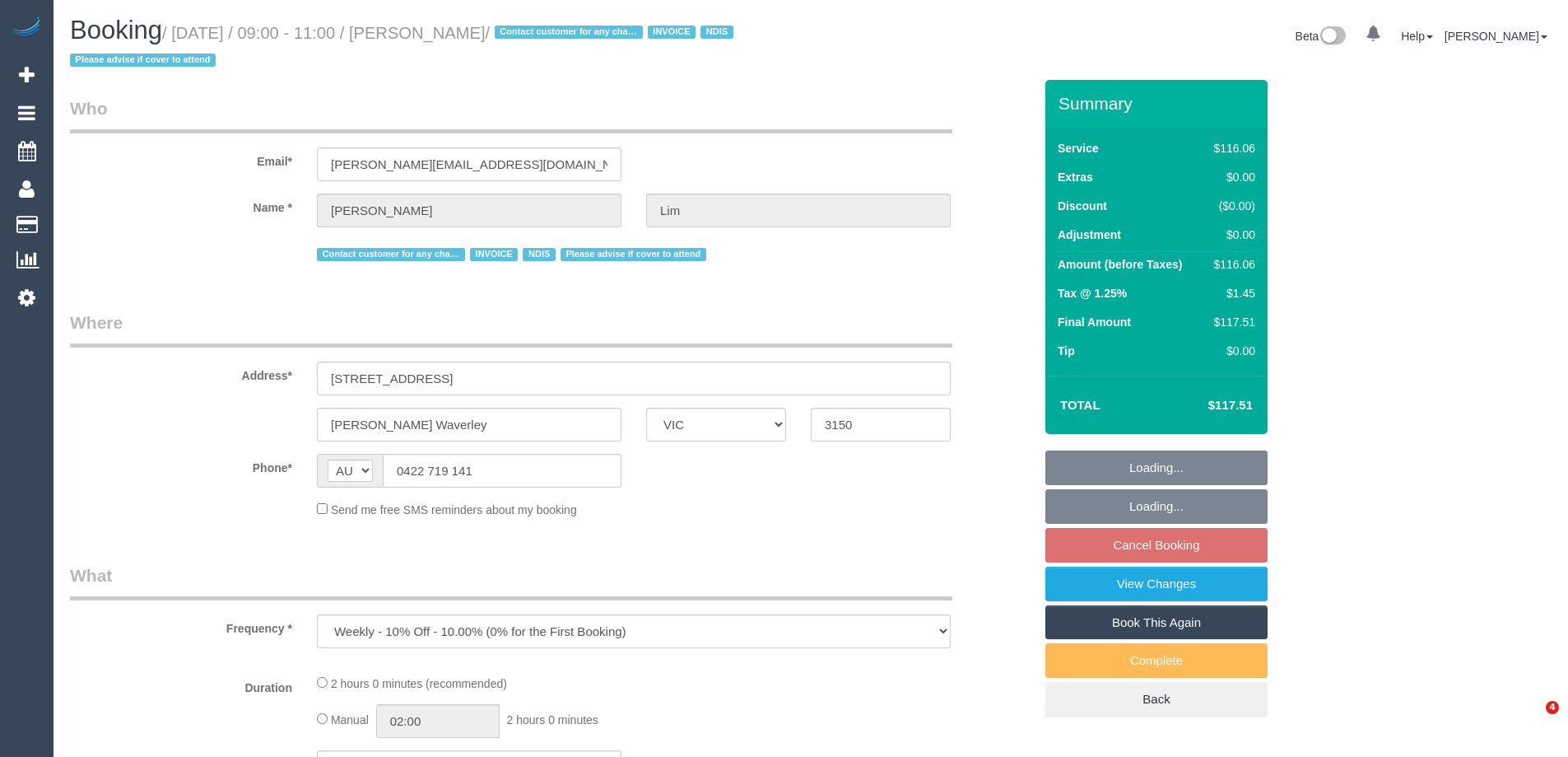
select select "VIC"
select select "number:28"
select select "number:14"
select select "number:19"
select select "number:25"
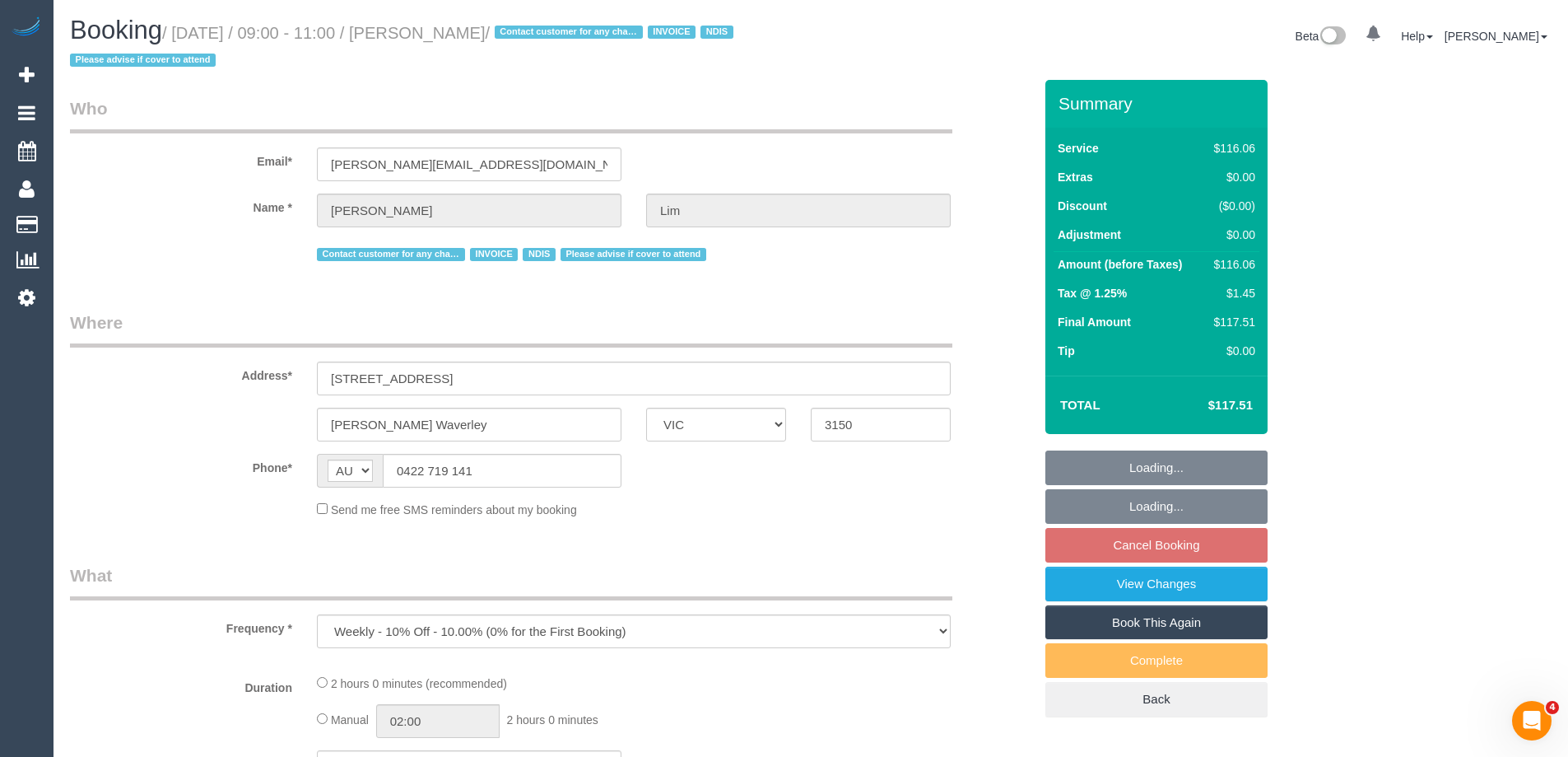
select select "number:35"
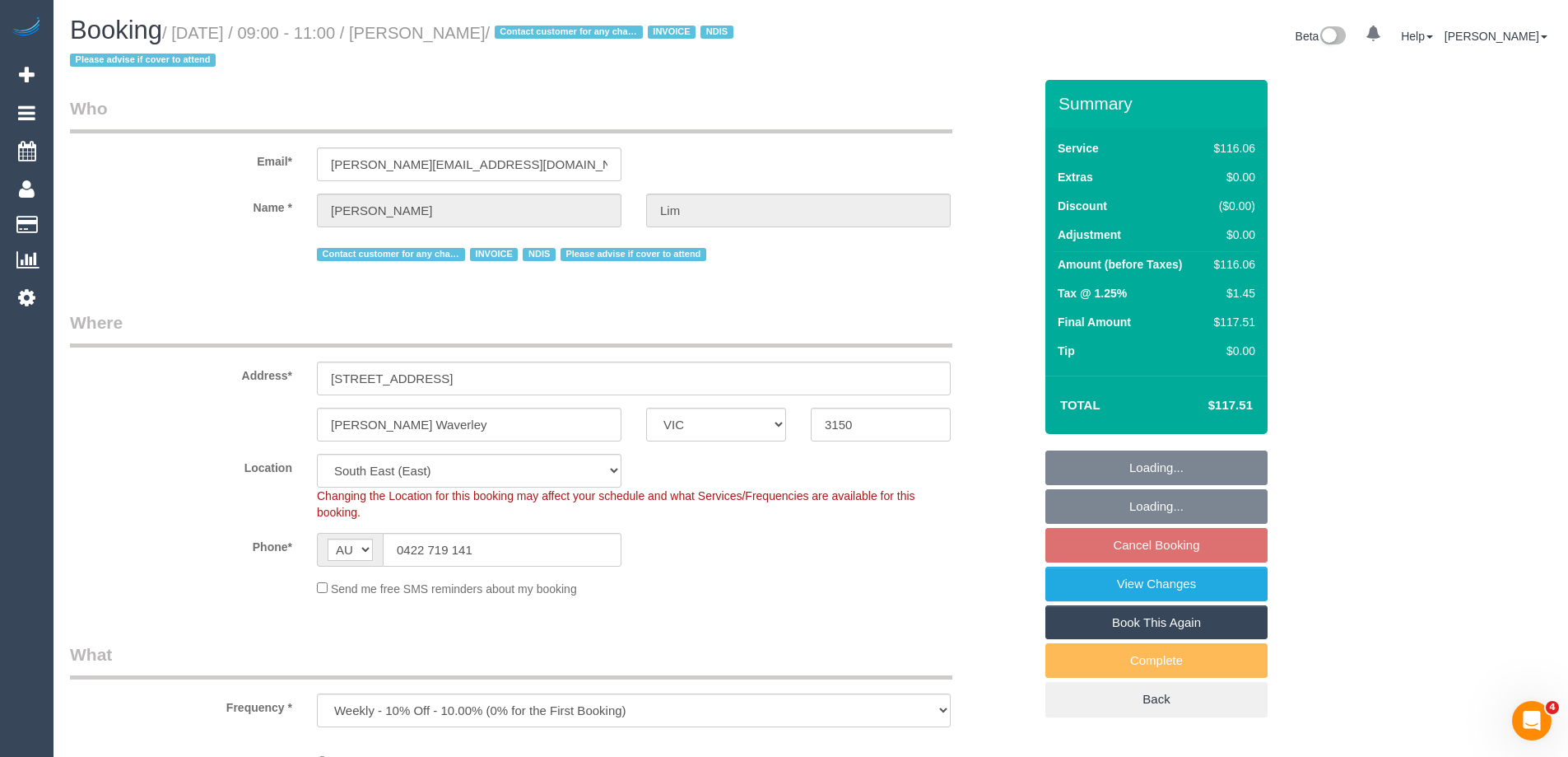
select select "object:733"
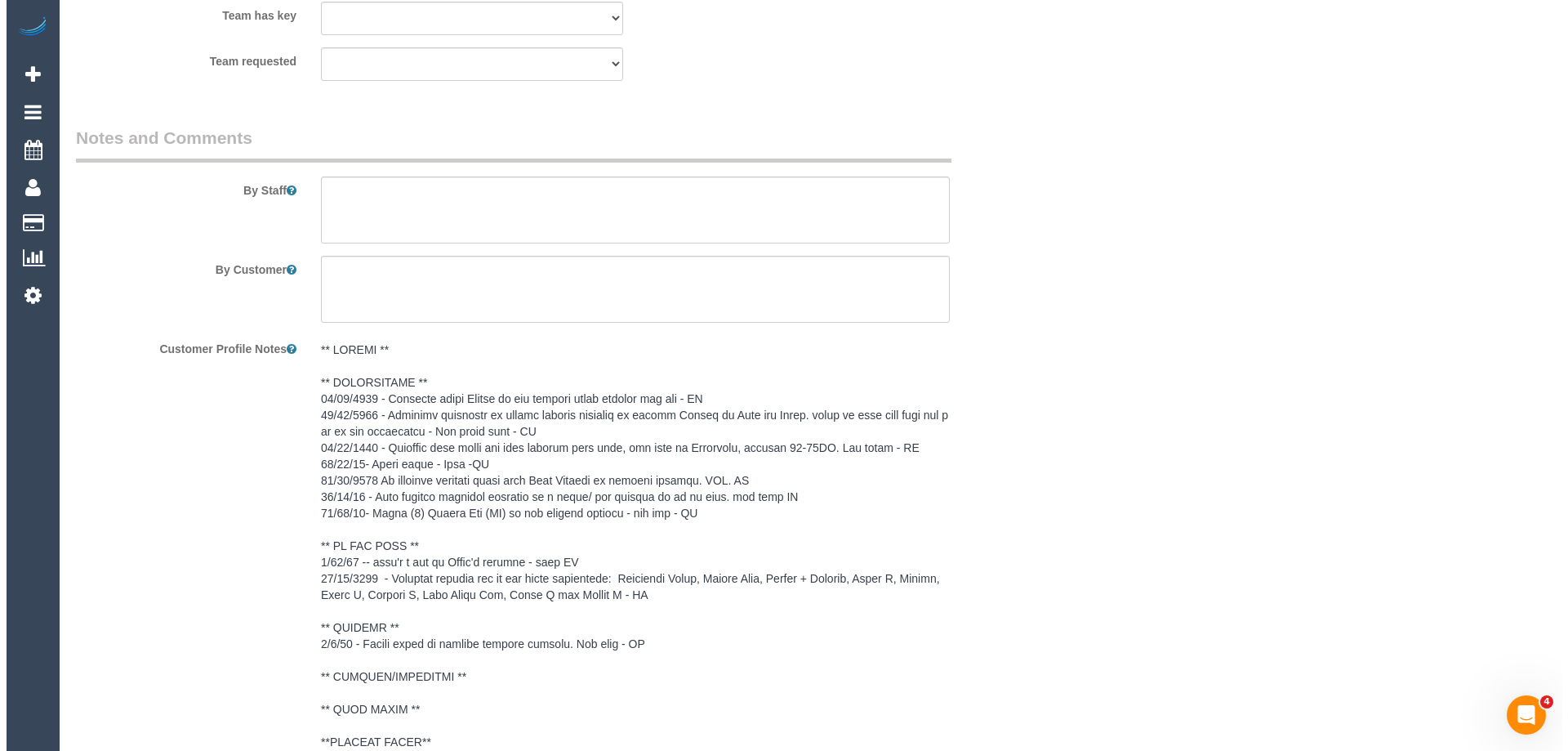
scroll to position [1797, 0]
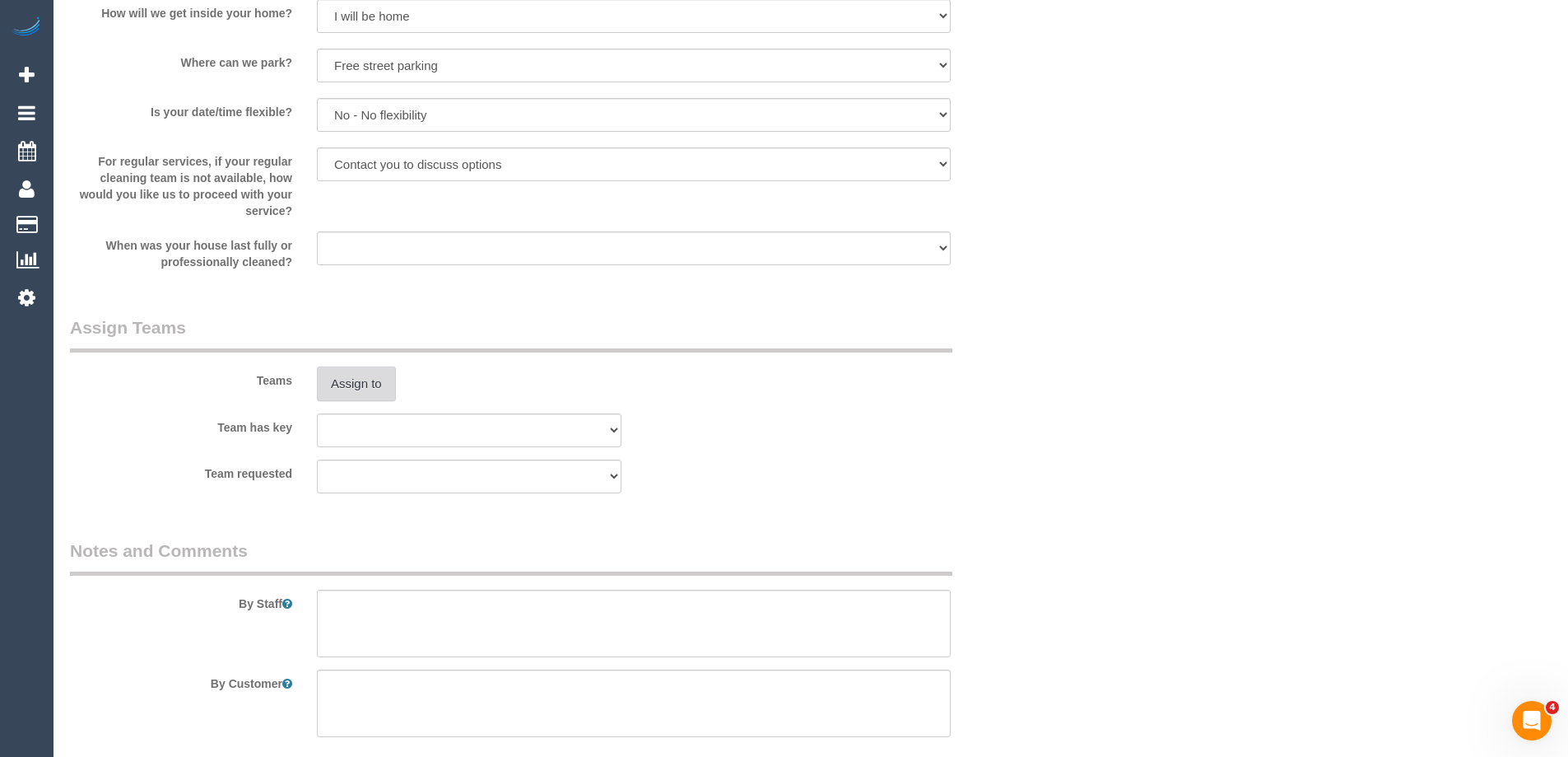
click at [357, 390] on button "Assign to" at bounding box center [356, 383] width 79 height 34
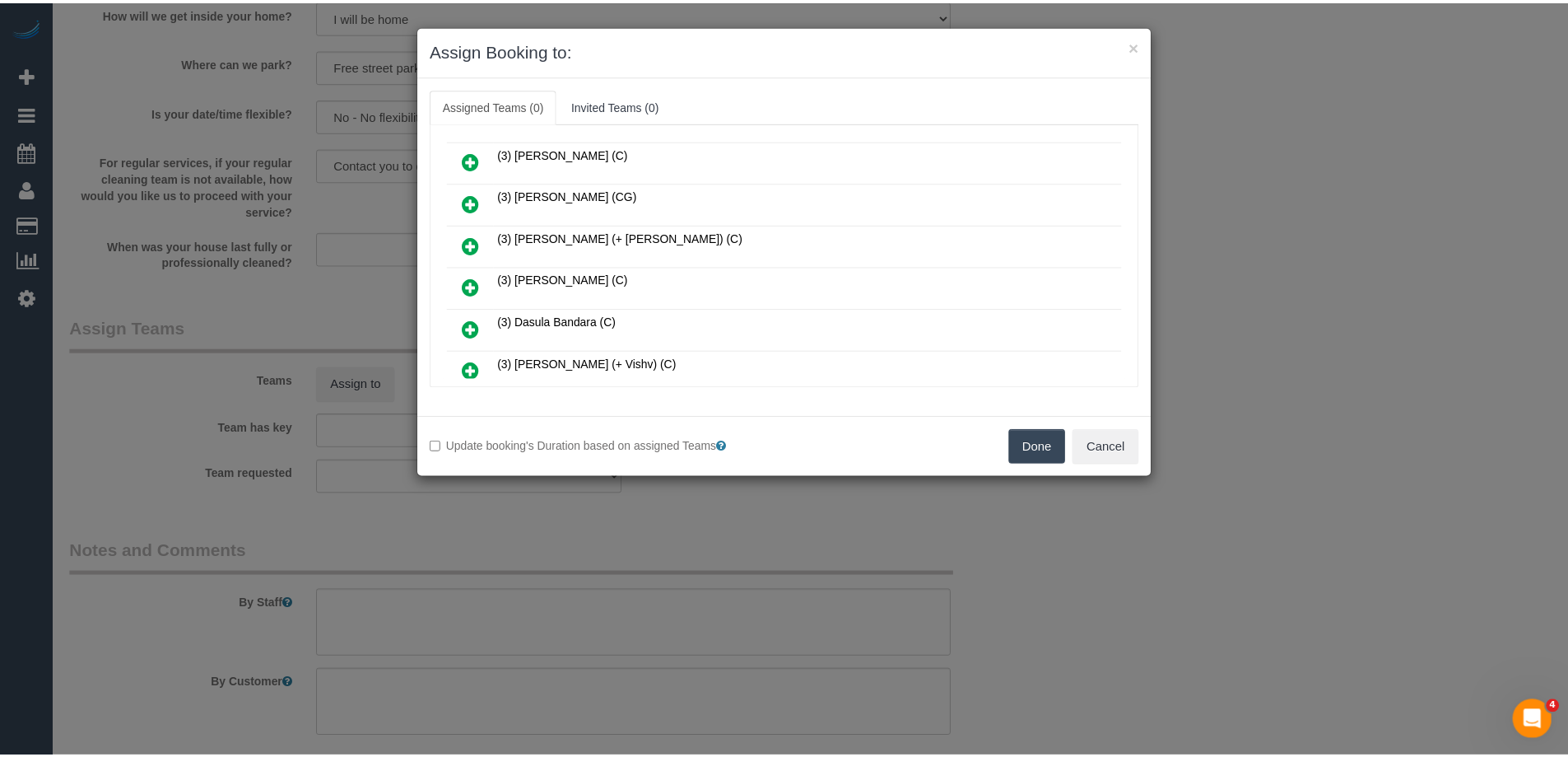
scroll to position [329, 0]
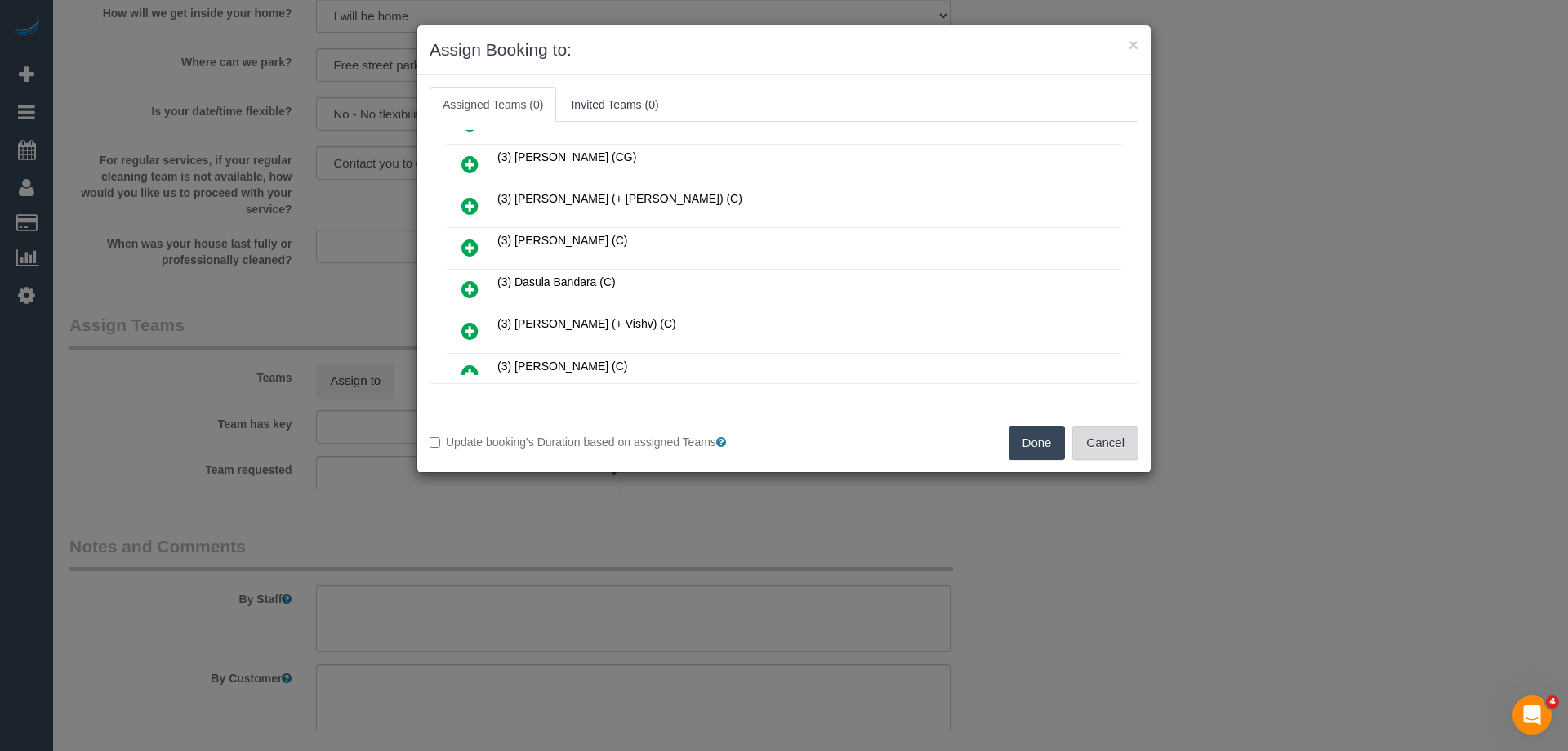
click at [1121, 430] on button "Cancel" at bounding box center [1105, 443] width 66 height 34
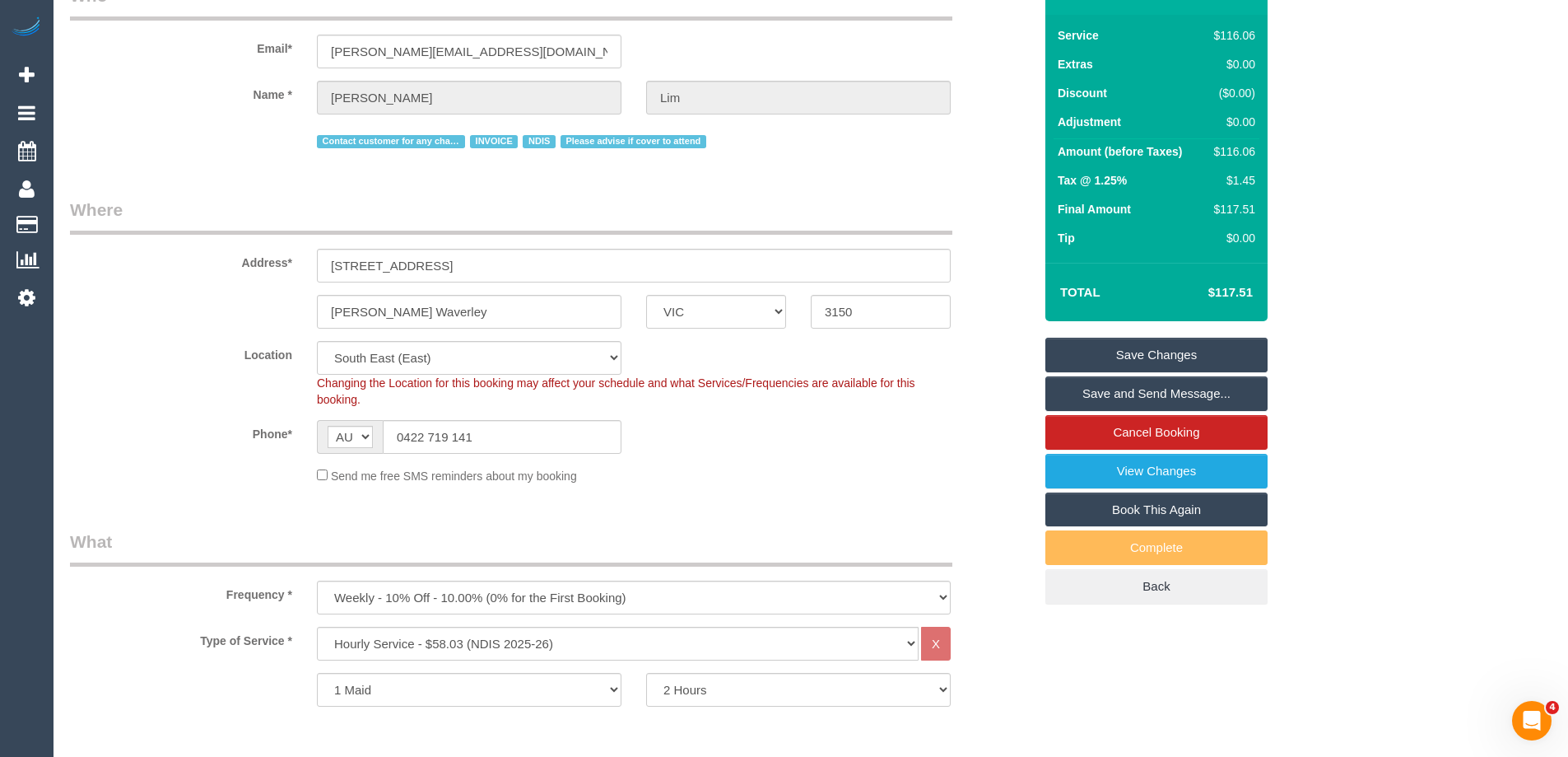
scroll to position [0, 0]
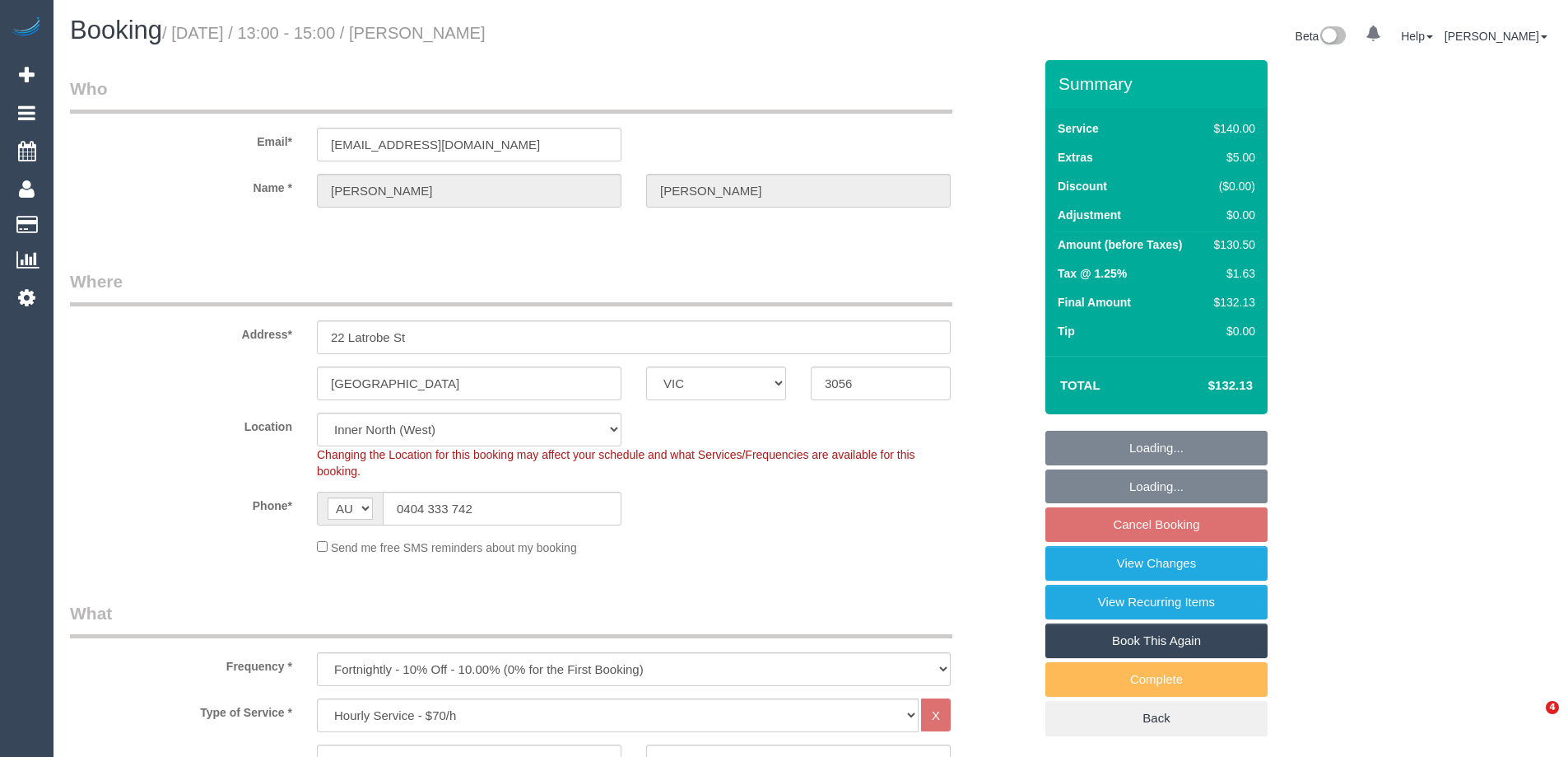
select select "VIC"
select select "string:stripe-pm_1RrSpX2GScqysDRVshHgBpo4"
select select "number:27"
select select "number:14"
select select "number:19"
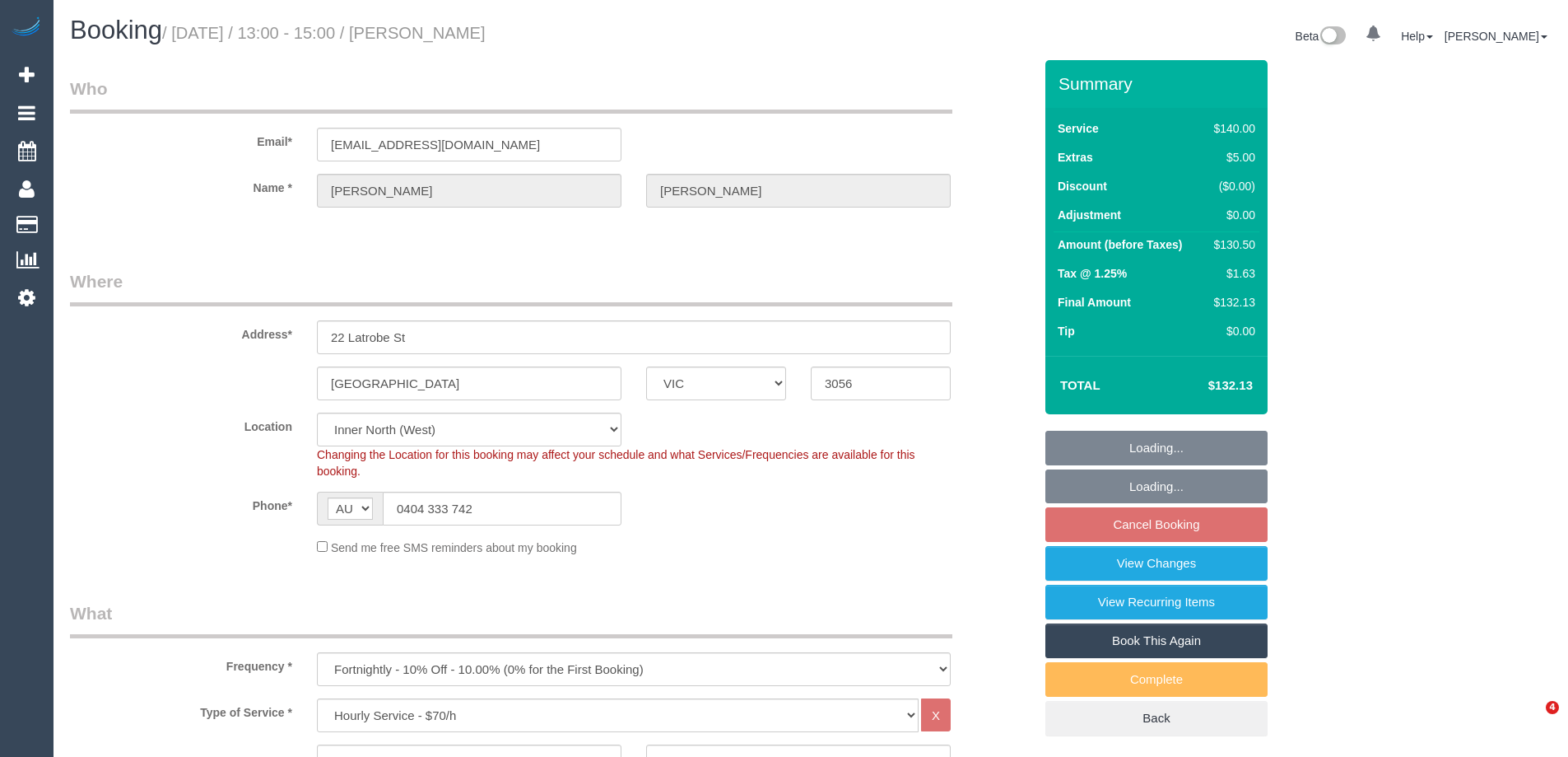
select select "number:22"
select select "number:34"
select select "number:11"
select select "spot6"
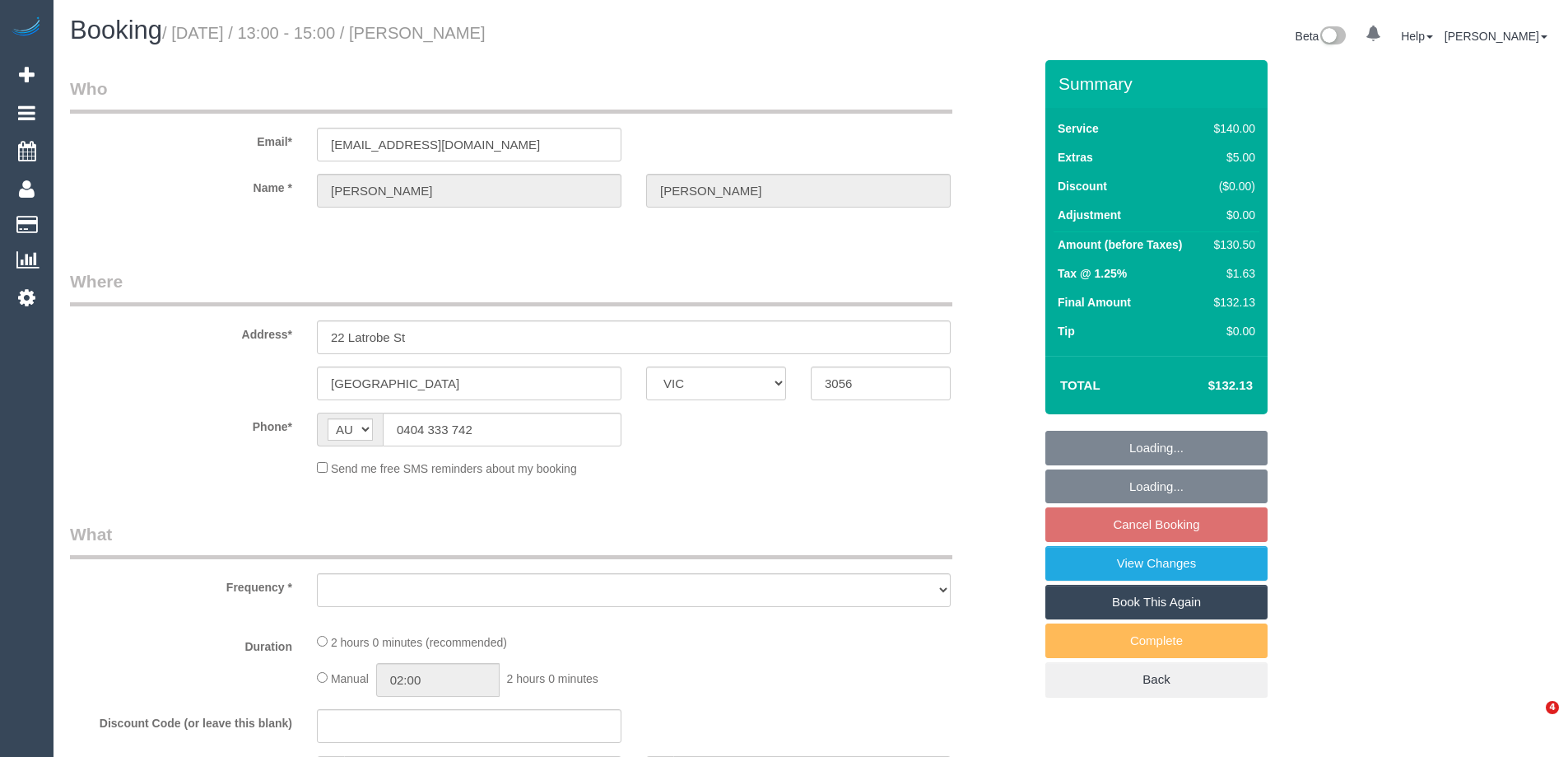
select select "VIC"
select select "object:543"
select select "string:stripe-pm_1RrSpX2GScqysDRVshHgBpo4"
select select "number:27"
select select "number:14"
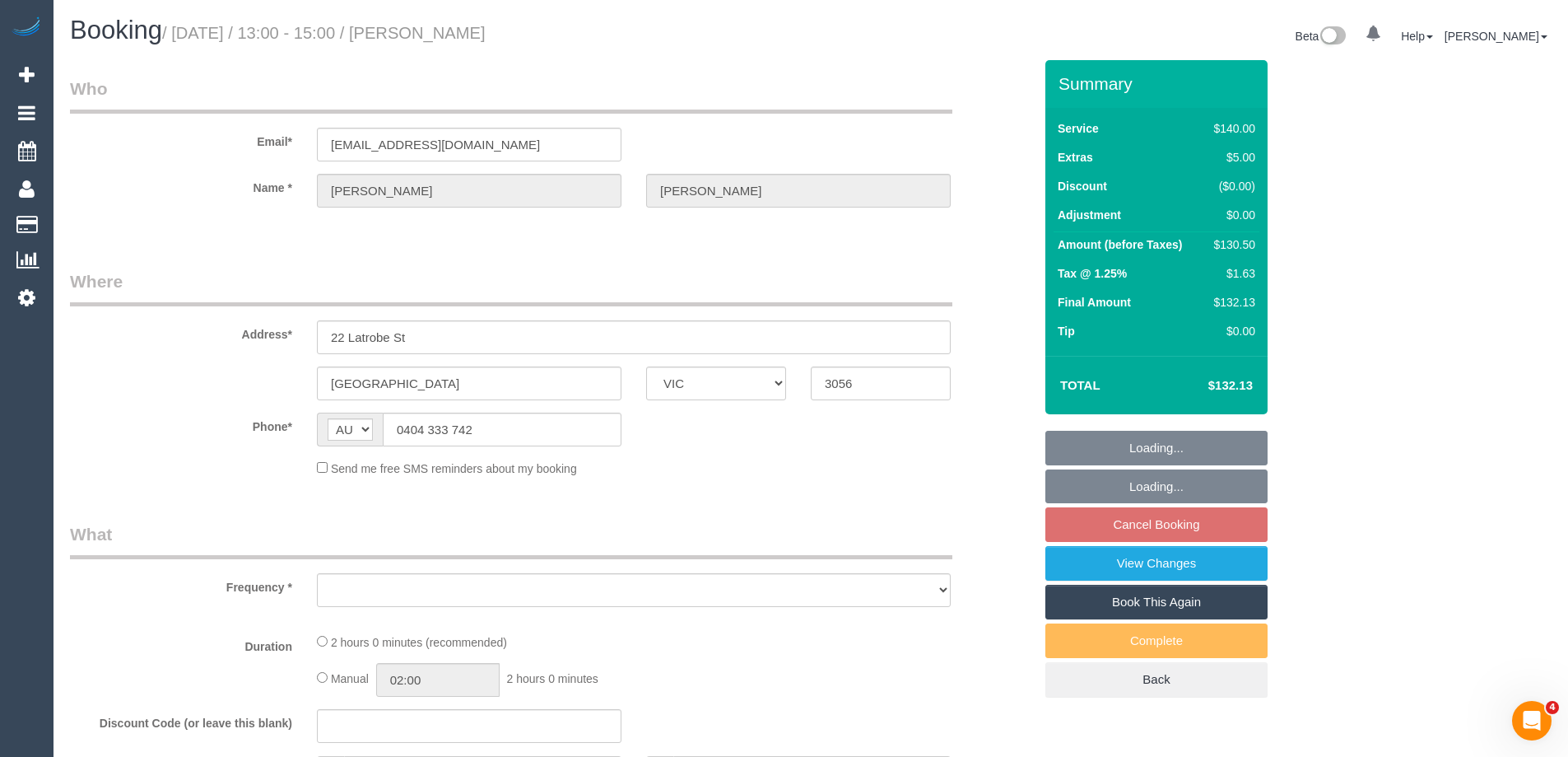
select select "number:19"
select select "number:22"
select select "number:34"
select select "number:11"
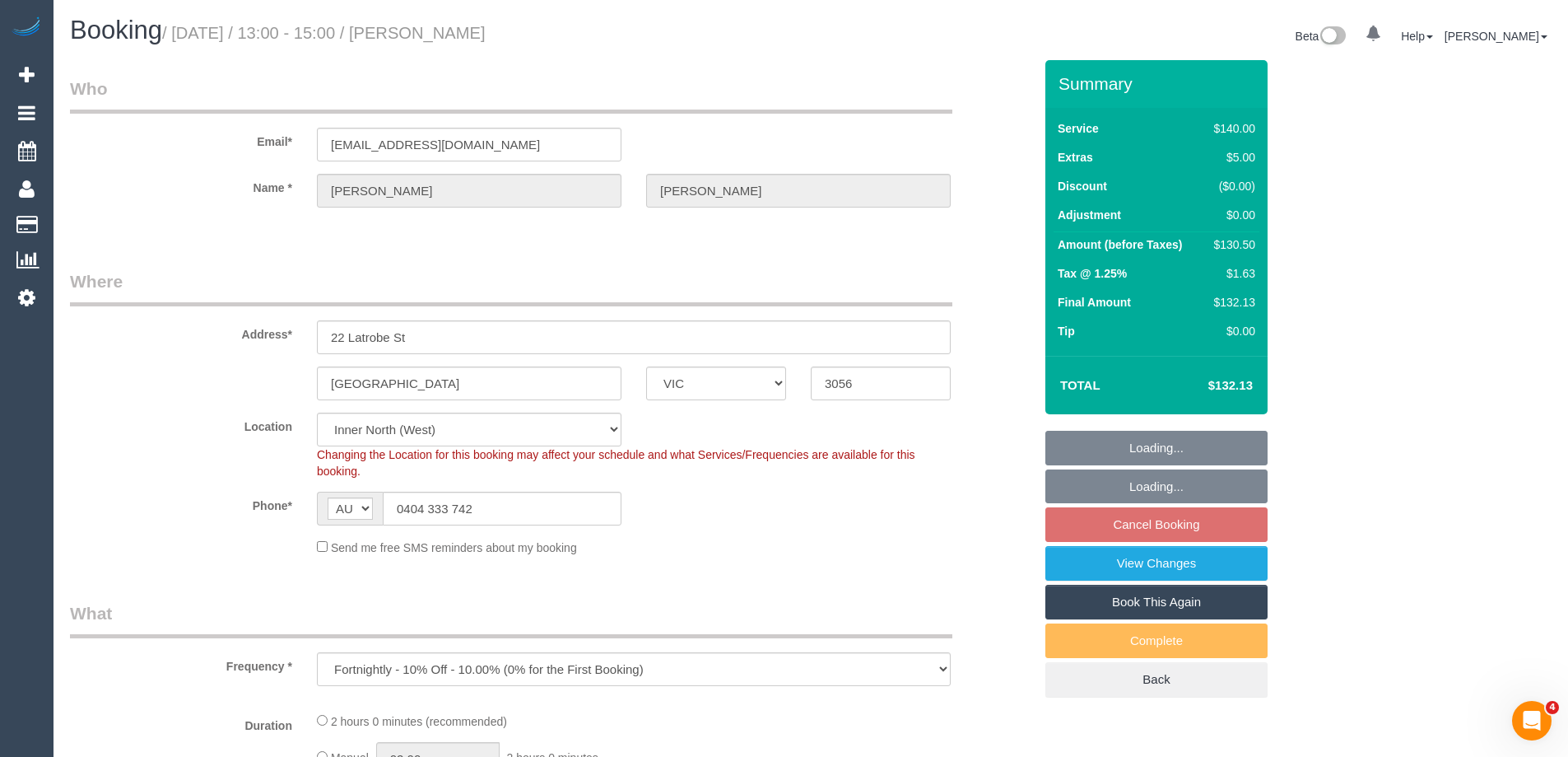
select select "object:696"
select select "spot6"
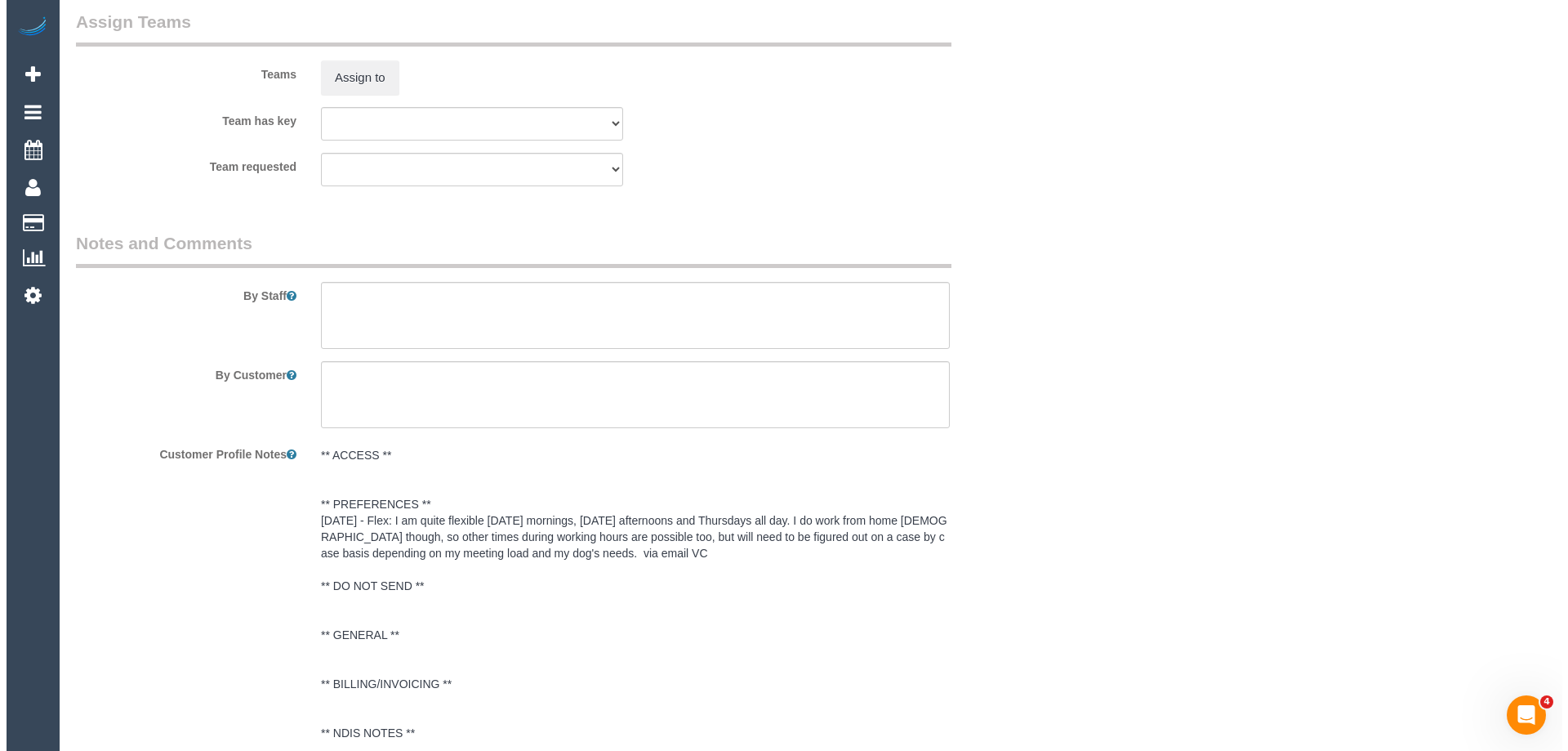
scroll to position [2451, 0]
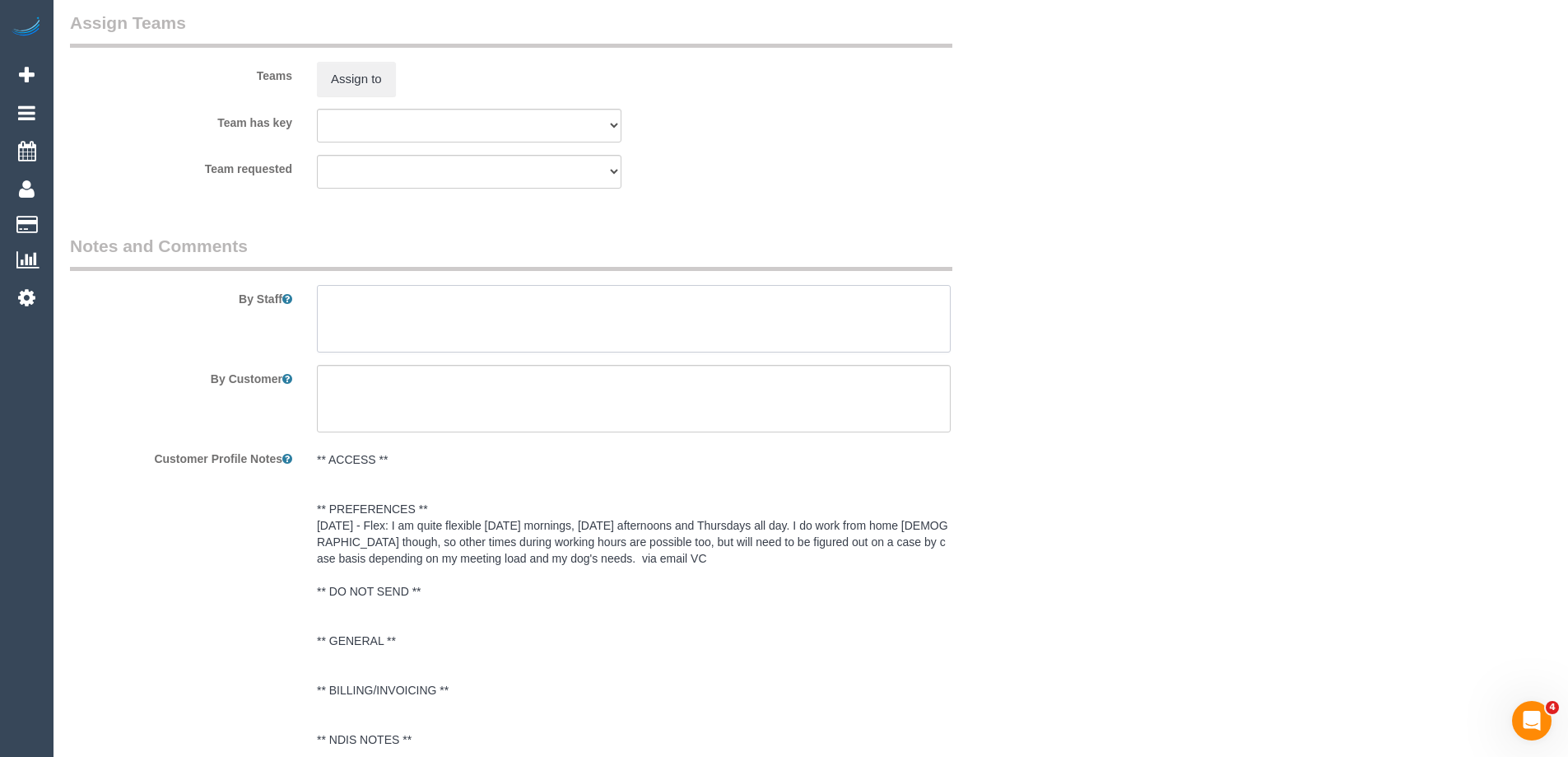
click at [361, 329] on textarea at bounding box center [633, 318] width 634 height 67
type textarea "*Cover*"
click at [362, 88] on button "Assign to" at bounding box center [356, 79] width 79 height 34
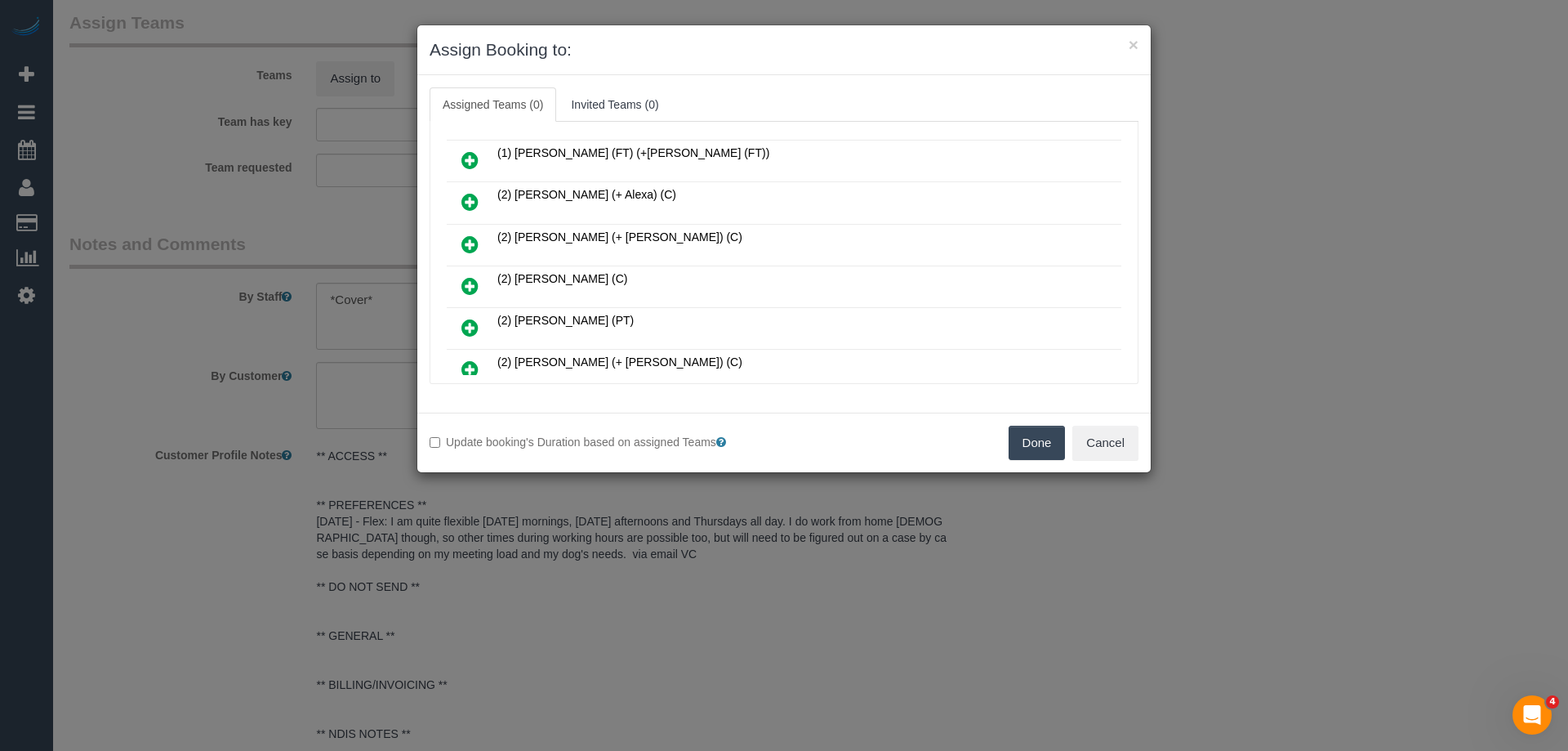
click at [465, 280] on icon at bounding box center [470, 286] width 17 height 20
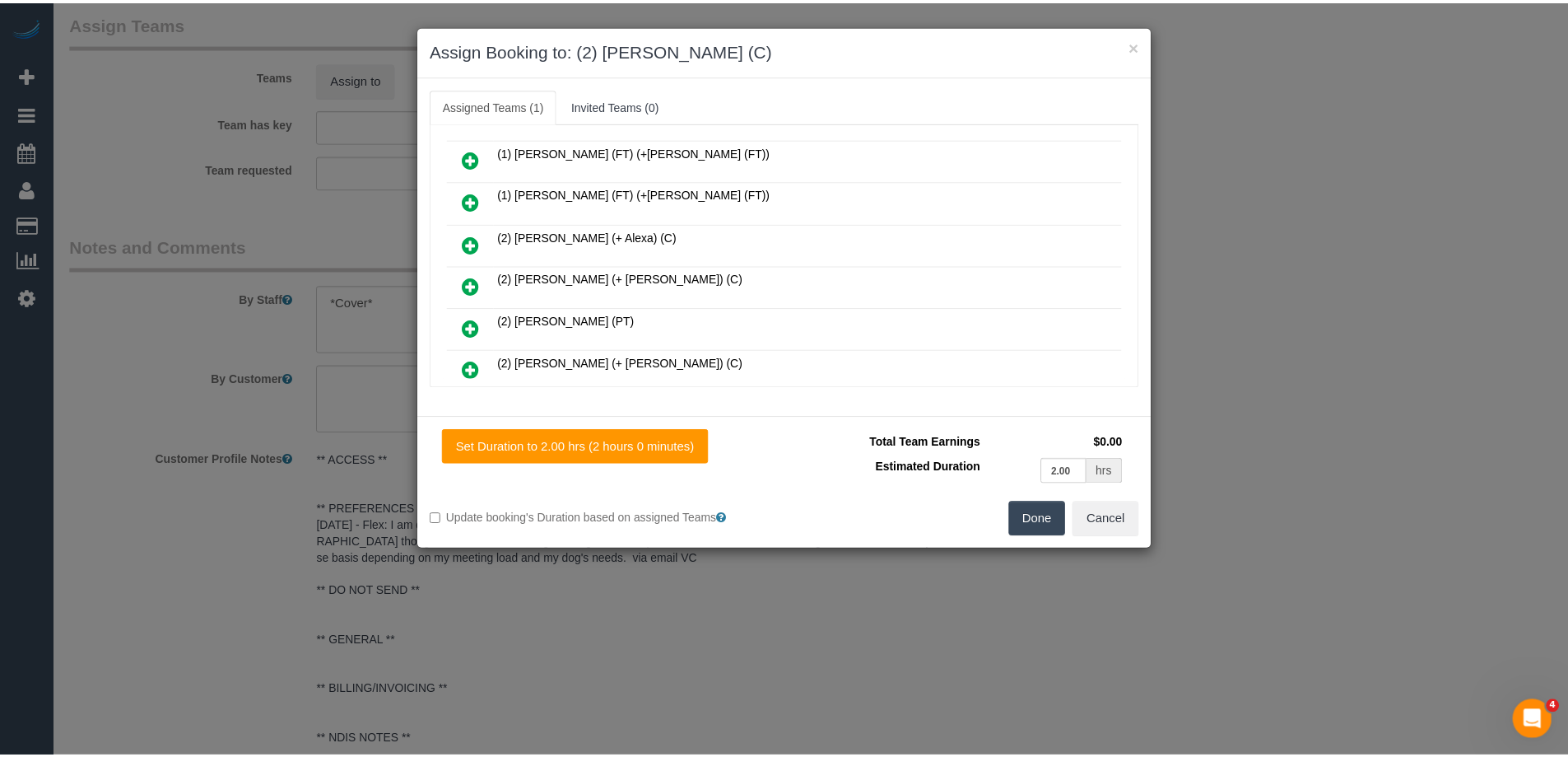
scroll to position [204, 0]
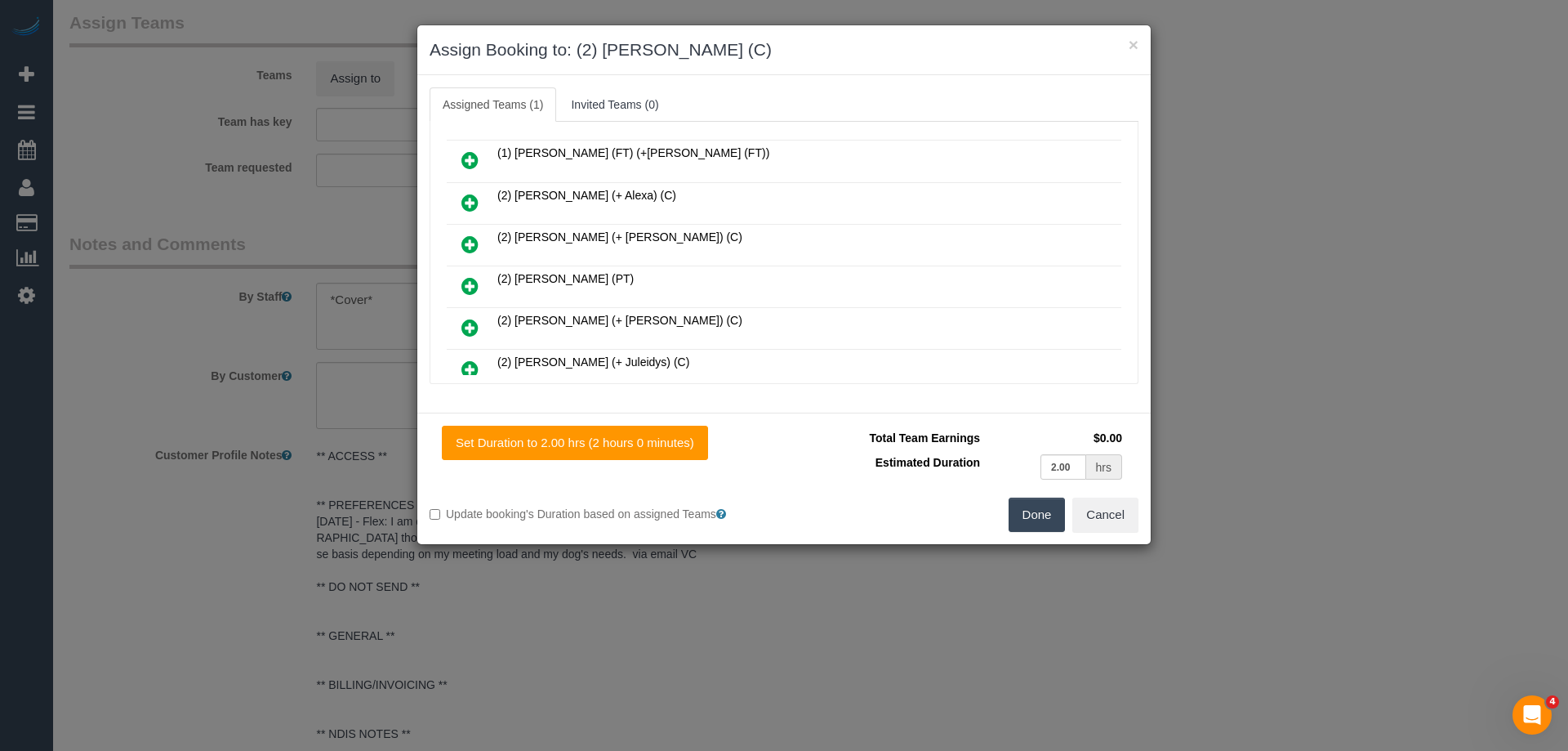
click at [1026, 510] on button "Done" at bounding box center [1037, 514] width 57 height 34
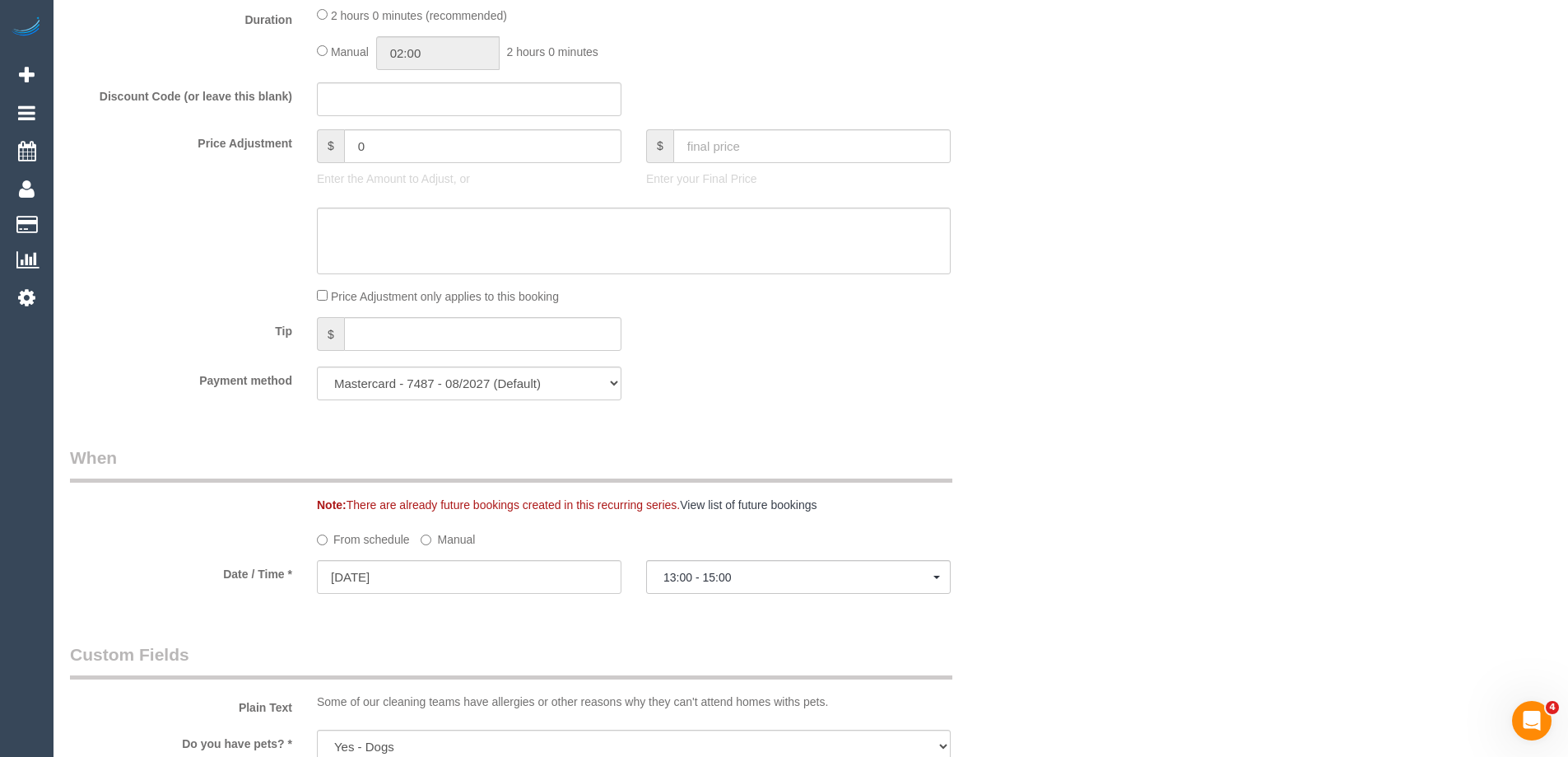
scroll to position [1894, 0]
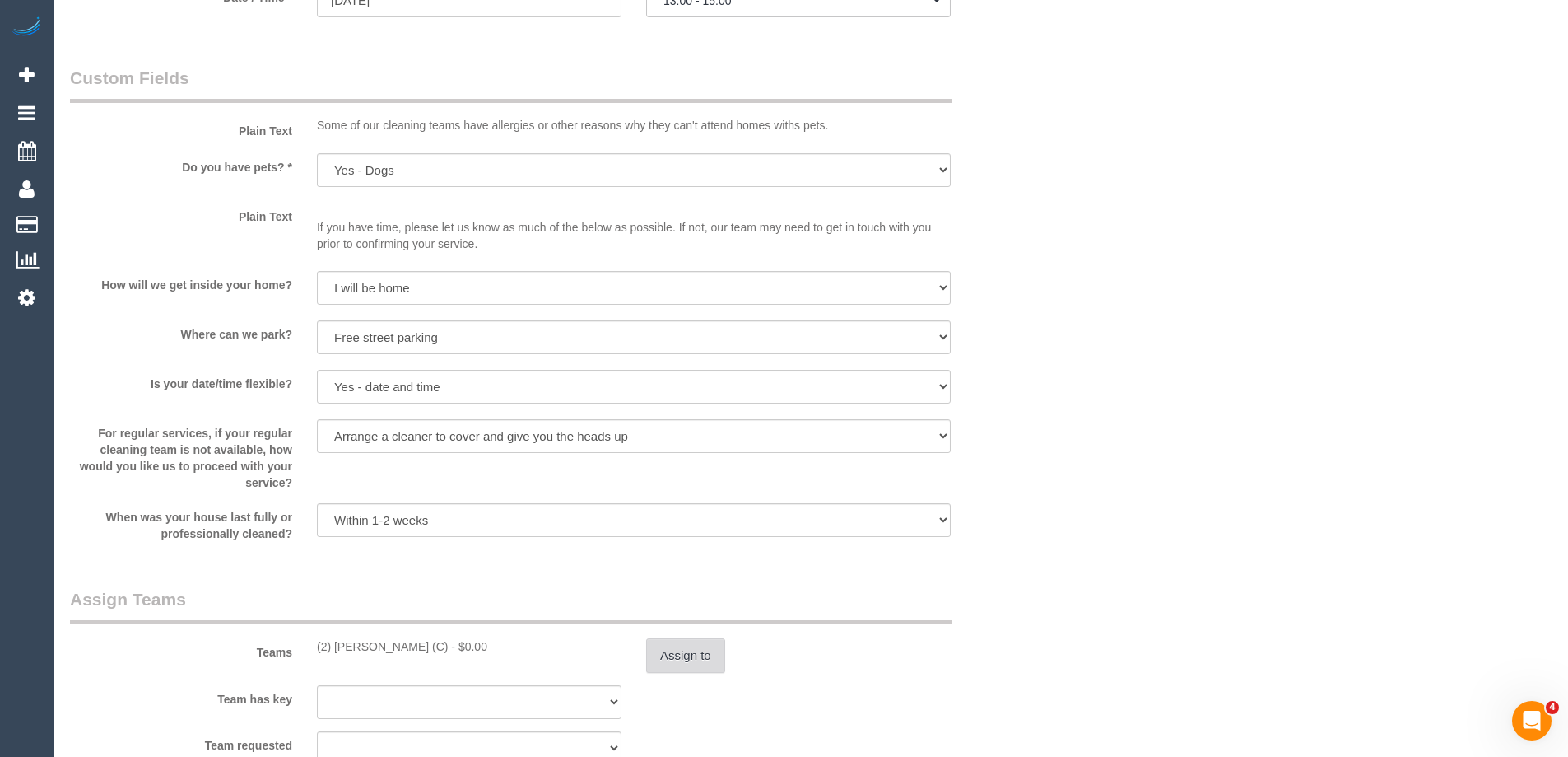
click at [677, 655] on button "Assign to" at bounding box center [685, 655] width 79 height 34
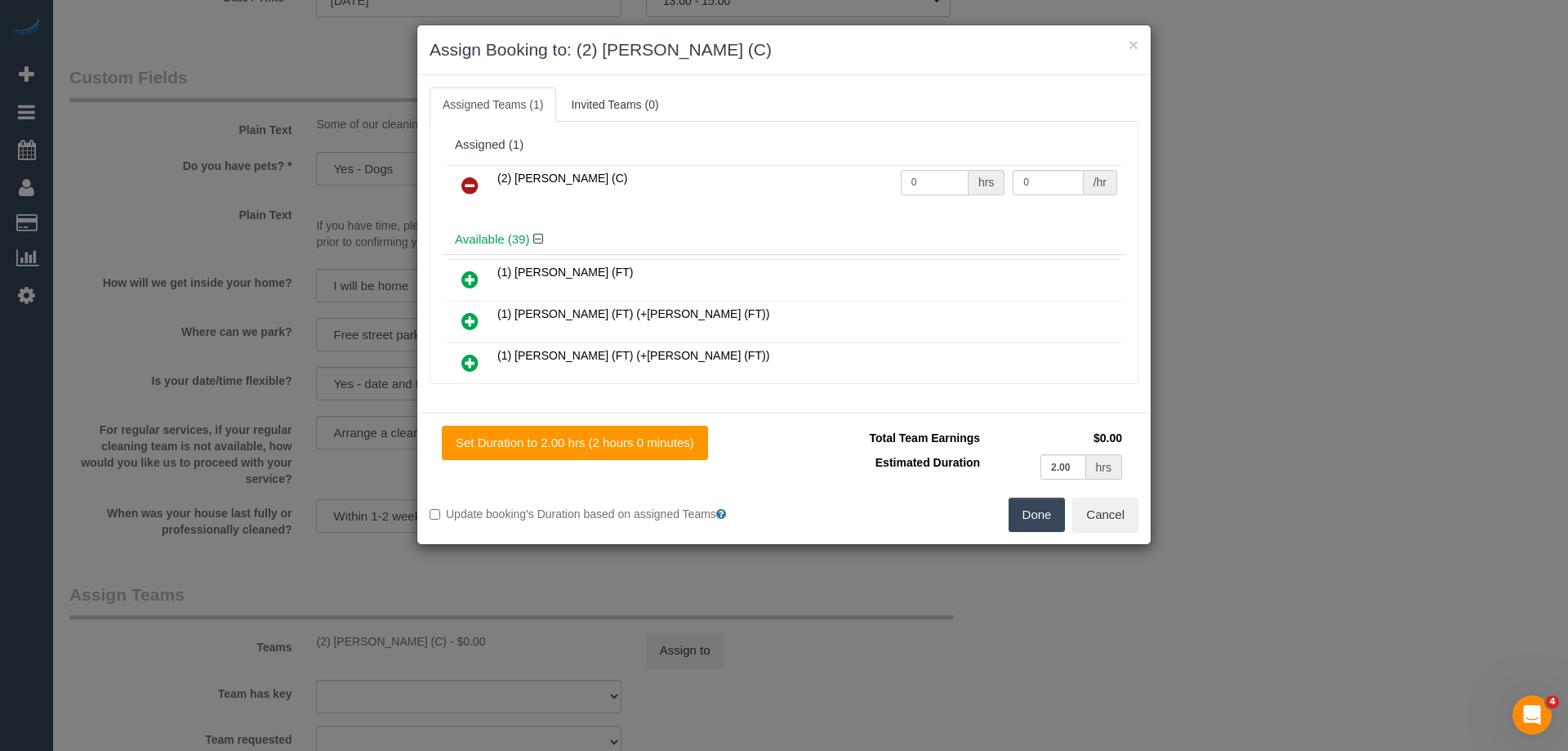
drag, startPoint x: 939, startPoint y: 186, endPoint x: 796, endPoint y: 172, distance: 143.7
click at [812, 173] on tr "(2) Ashik Miah (C) 0 hrs 0 /hr" at bounding box center [784, 186] width 675 height 42
type input "2"
drag, startPoint x: 1050, startPoint y: 180, endPoint x: 899, endPoint y: 164, distance: 151.8
click at [899, 165] on table "(2) Ashik Miah (C) 2 hrs 0 /hr" at bounding box center [784, 186] width 675 height 42
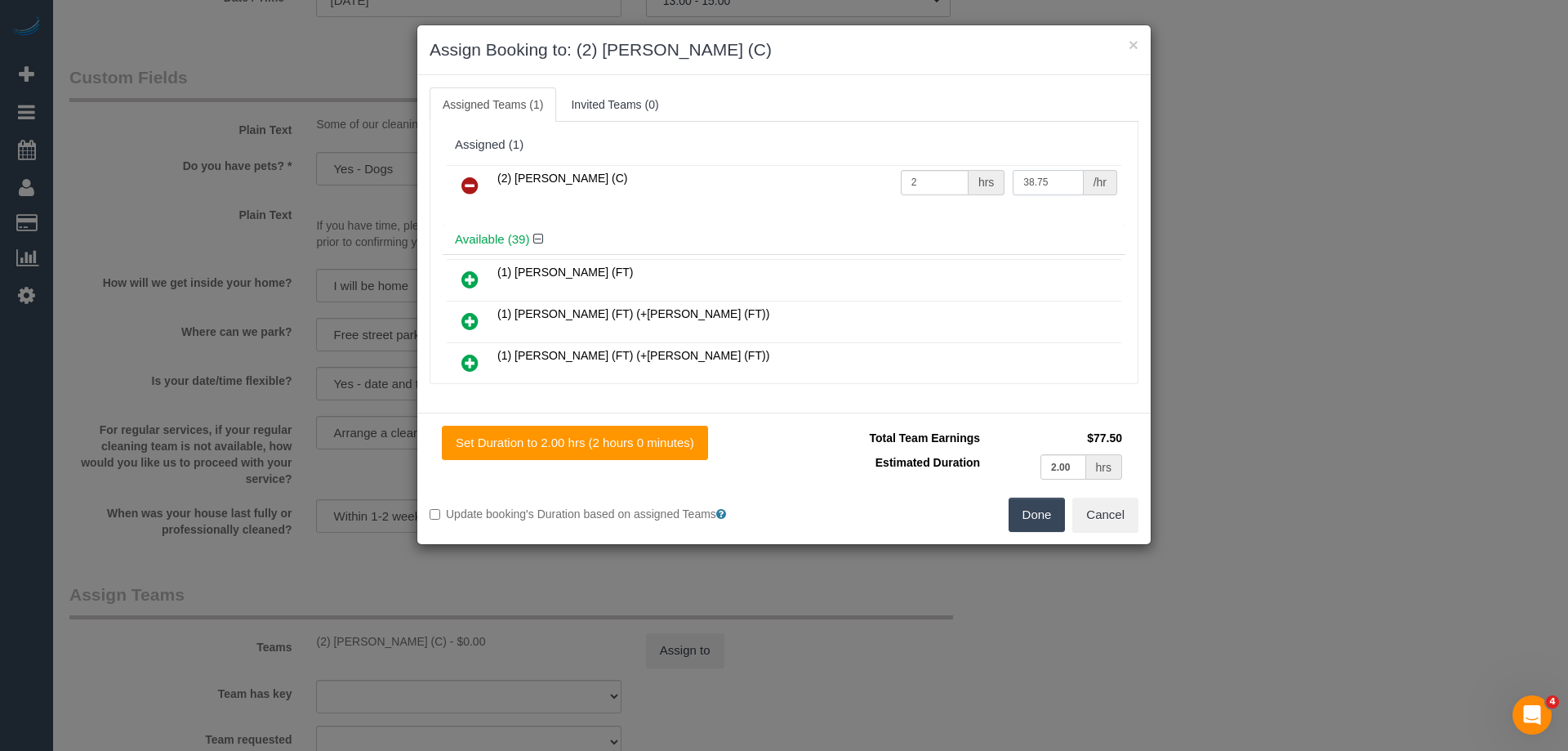
type input "38.75"
click at [1022, 516] on button "Done" at bounding box center [1037, 514] width 57 height 34
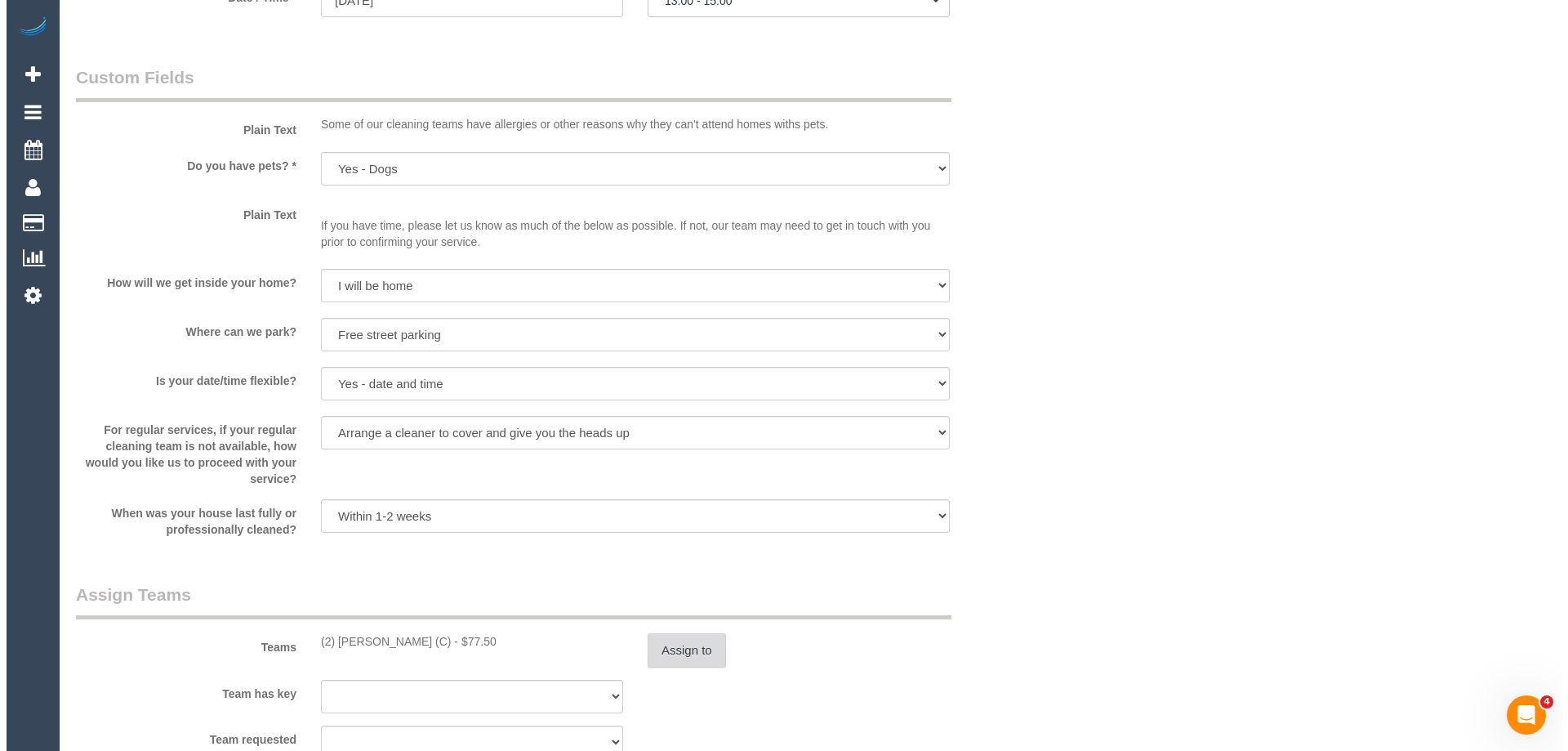
scroll to position [0, 0]
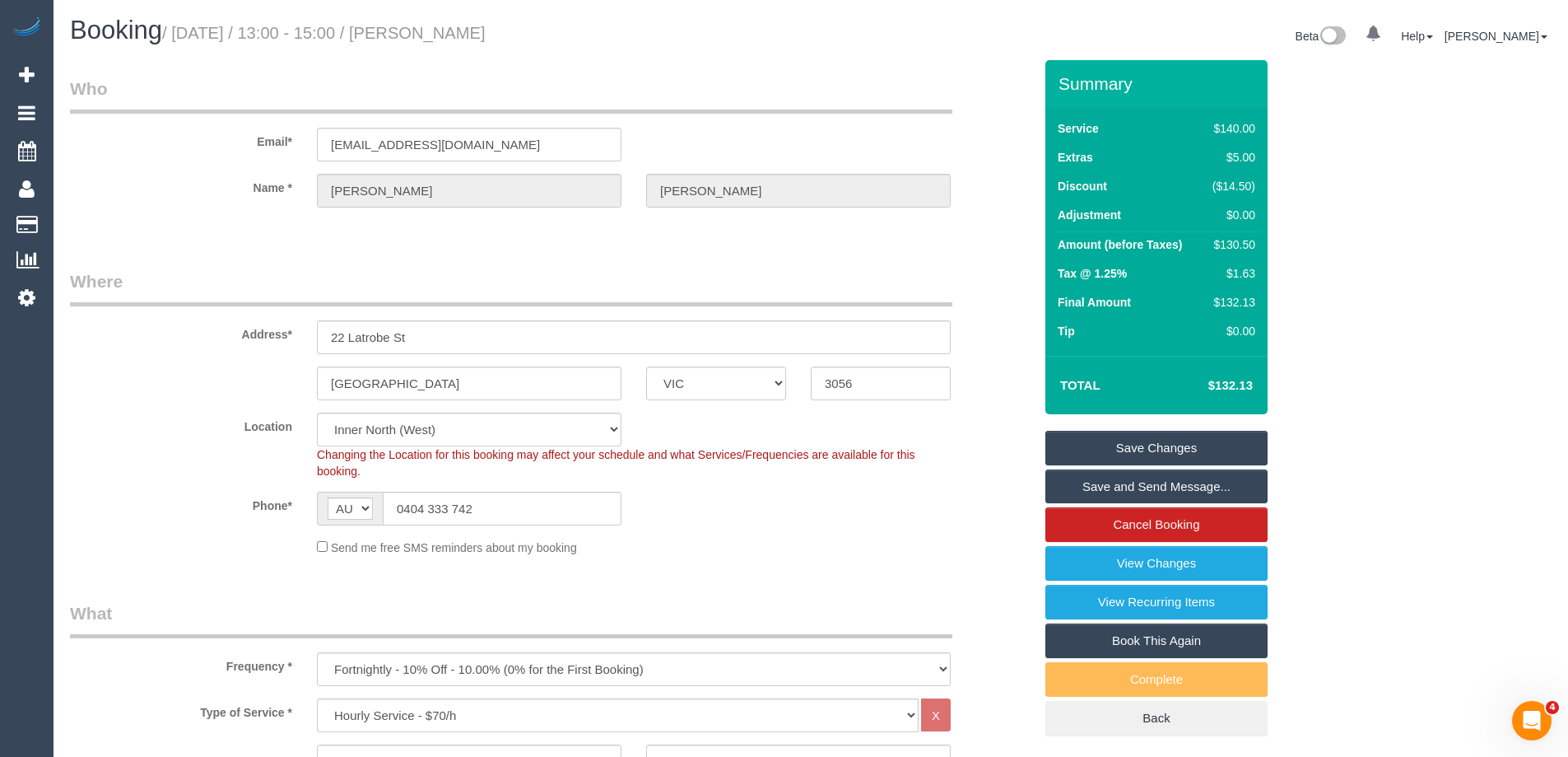
drag, startPoint x: 605, startPoint y: 34, endPoint x: 454, endPoint y: 42, distance: 151.2
click at [454, 42] on h1 "Booking / September 11, 2025 / 13:00 - 15:00 / Eric Grigson" at bounding box center [433, 30] width 728 height 28
copy small "Eric Grigson"
click at [1091, 501] on link "Save and Send Message..." at bounding box center [1156, 486] width 223 height 34
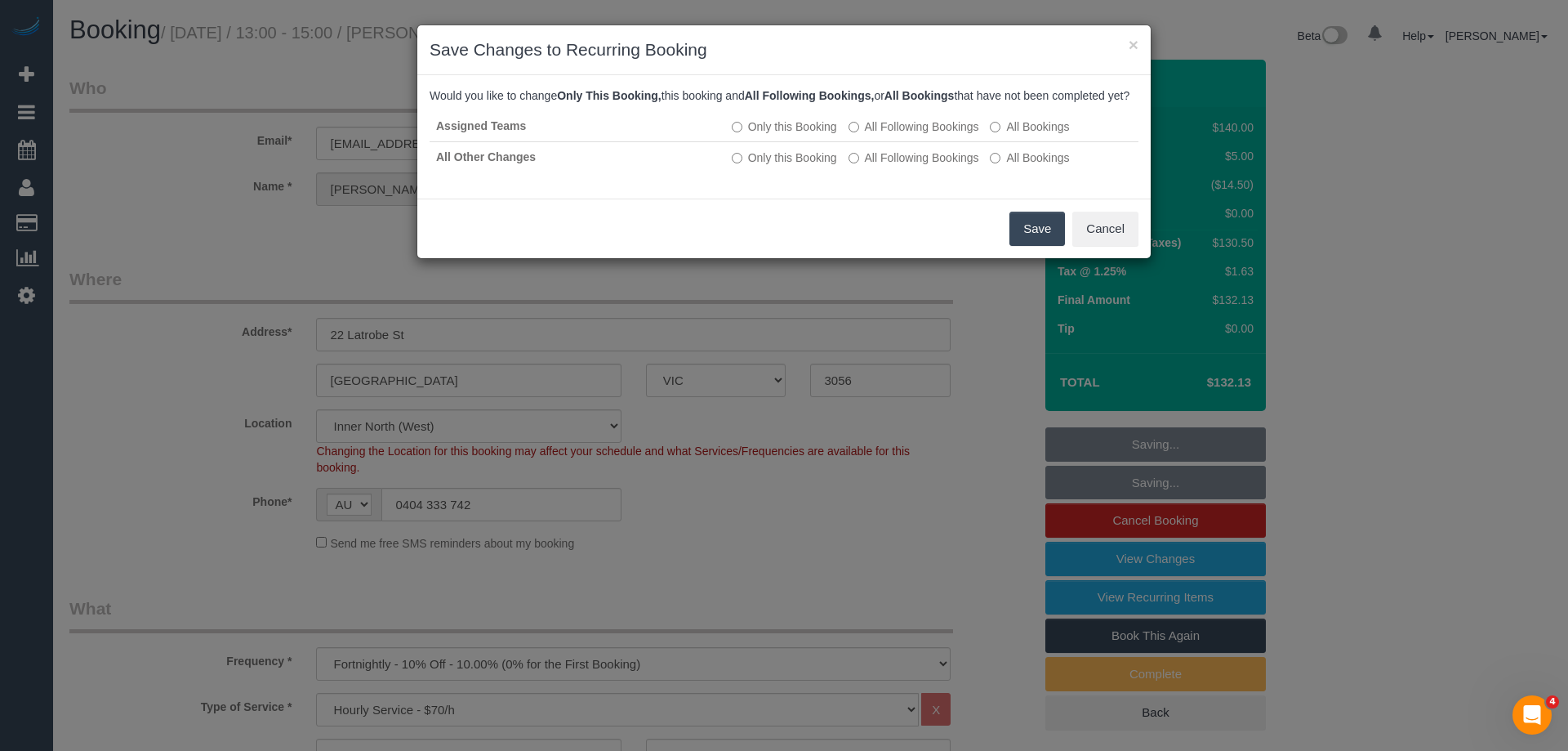
click at [1043, 242] on button "Save" at bounding box center [1037, 228] width 56 height 34
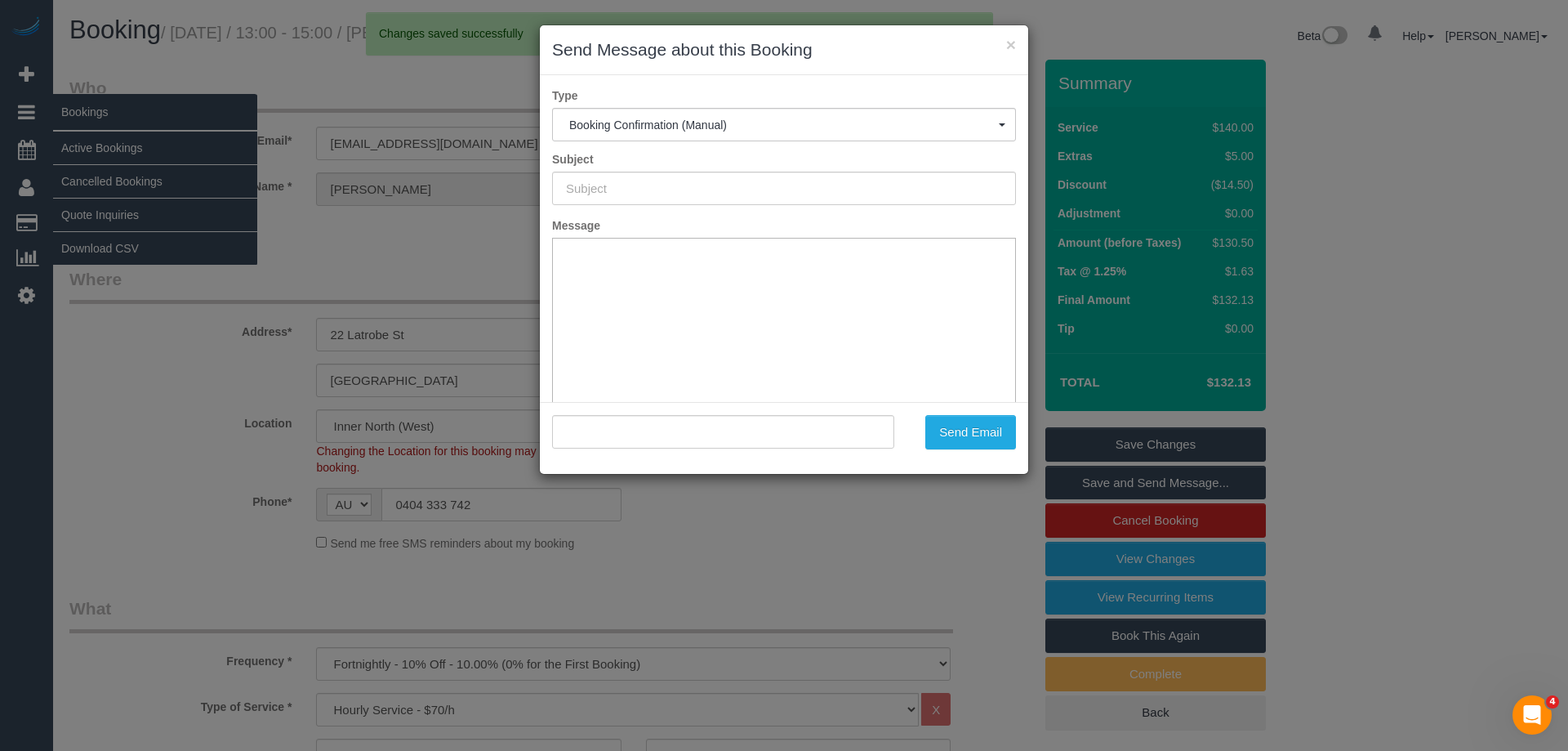
type input "Booking Confirmed"
type input ""Eric Grigson" <ericgrigson@gmail.com>"
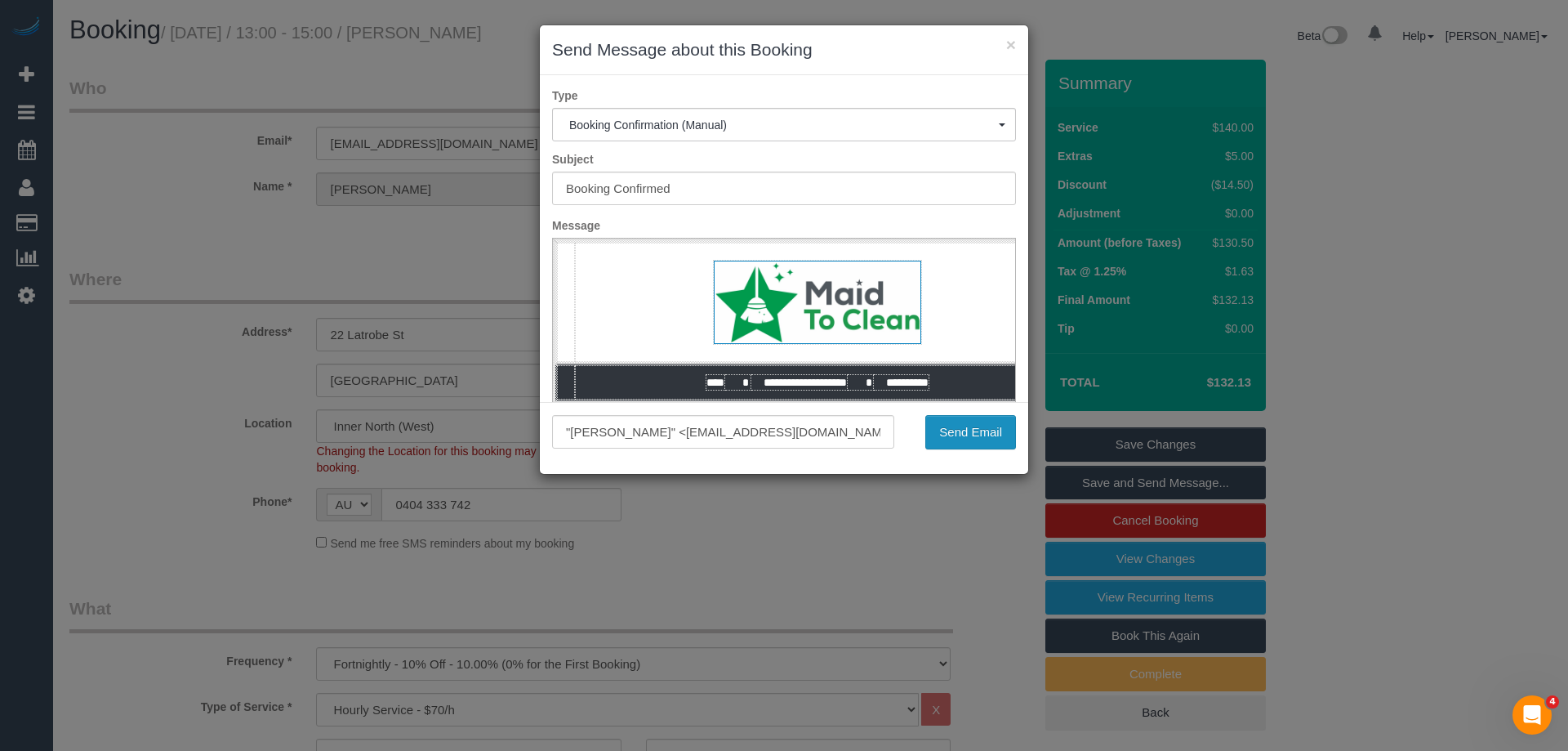
click at [968, 432] on button "Send Email" at bounding box center [971, 432] width 91 height 34
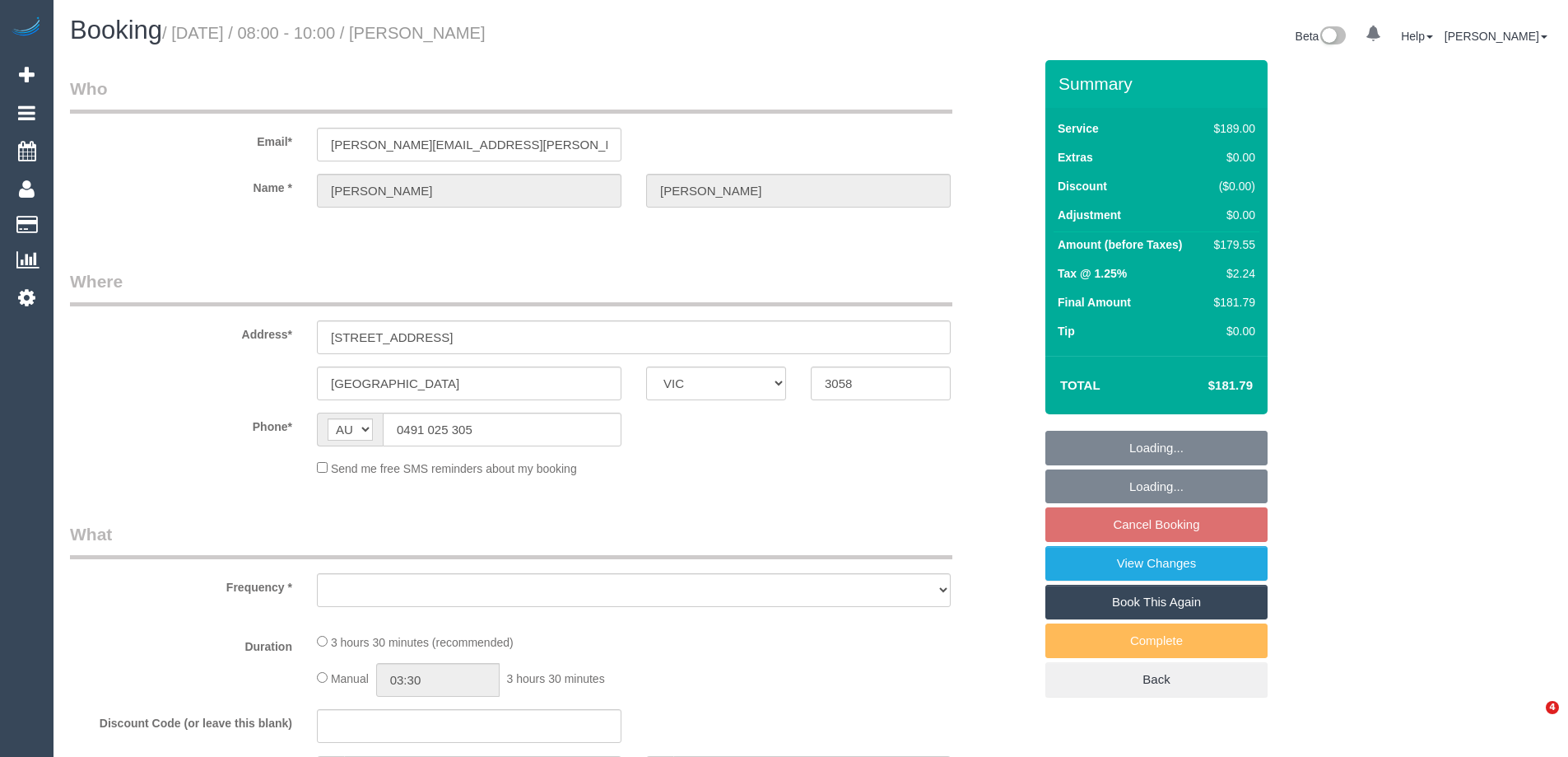
select select "VIC"
select select "object:522"
select select "string:stripe-pm_1OkM1J2GScqysDRVHtl1D7D6"
select select "number:27"
select select "number:14"
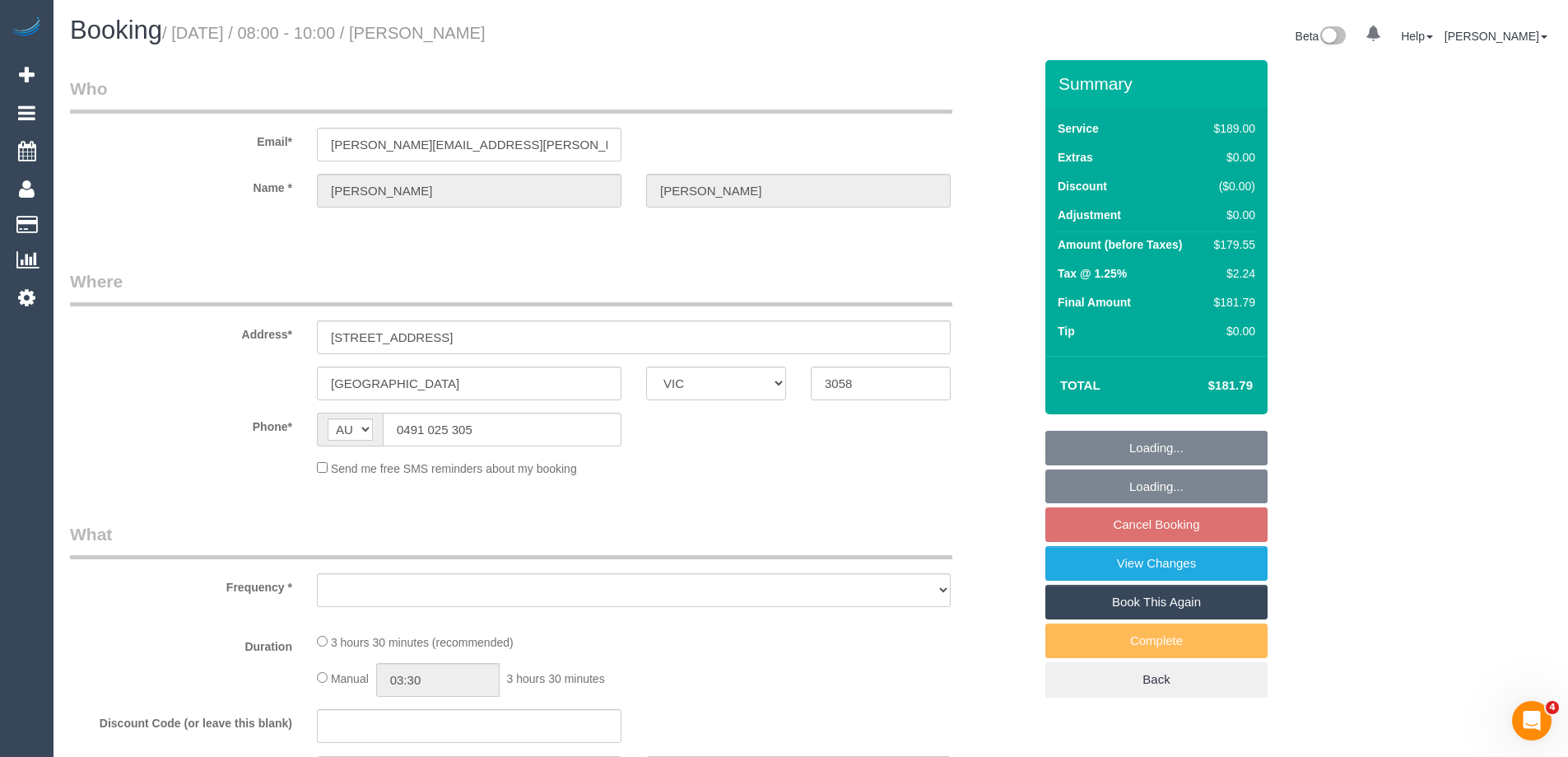
select select "number:19"
select select "number:22"
select select "number:34"
select select "number:12"
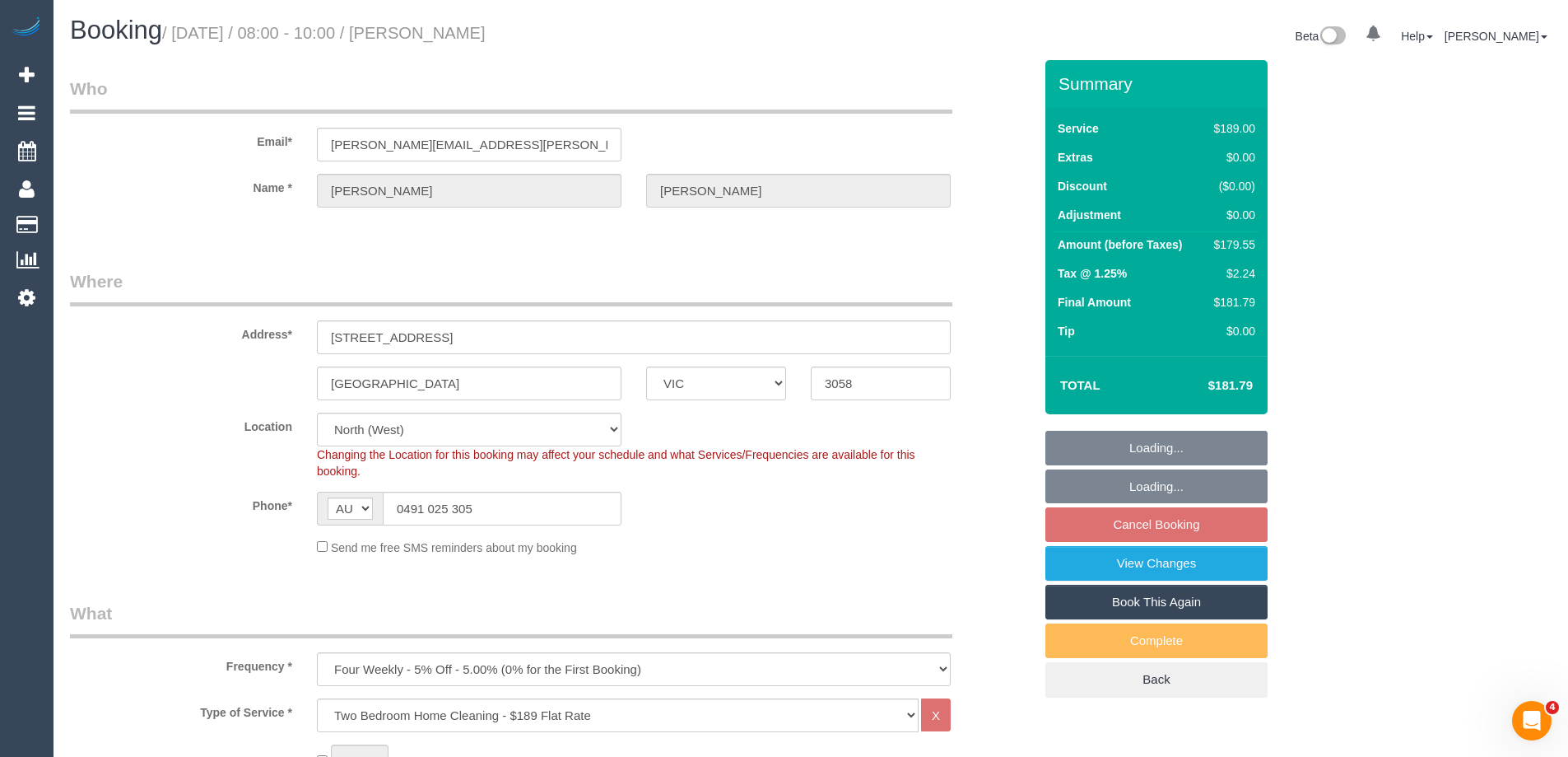
select select "object:1487"
select select "spot2"
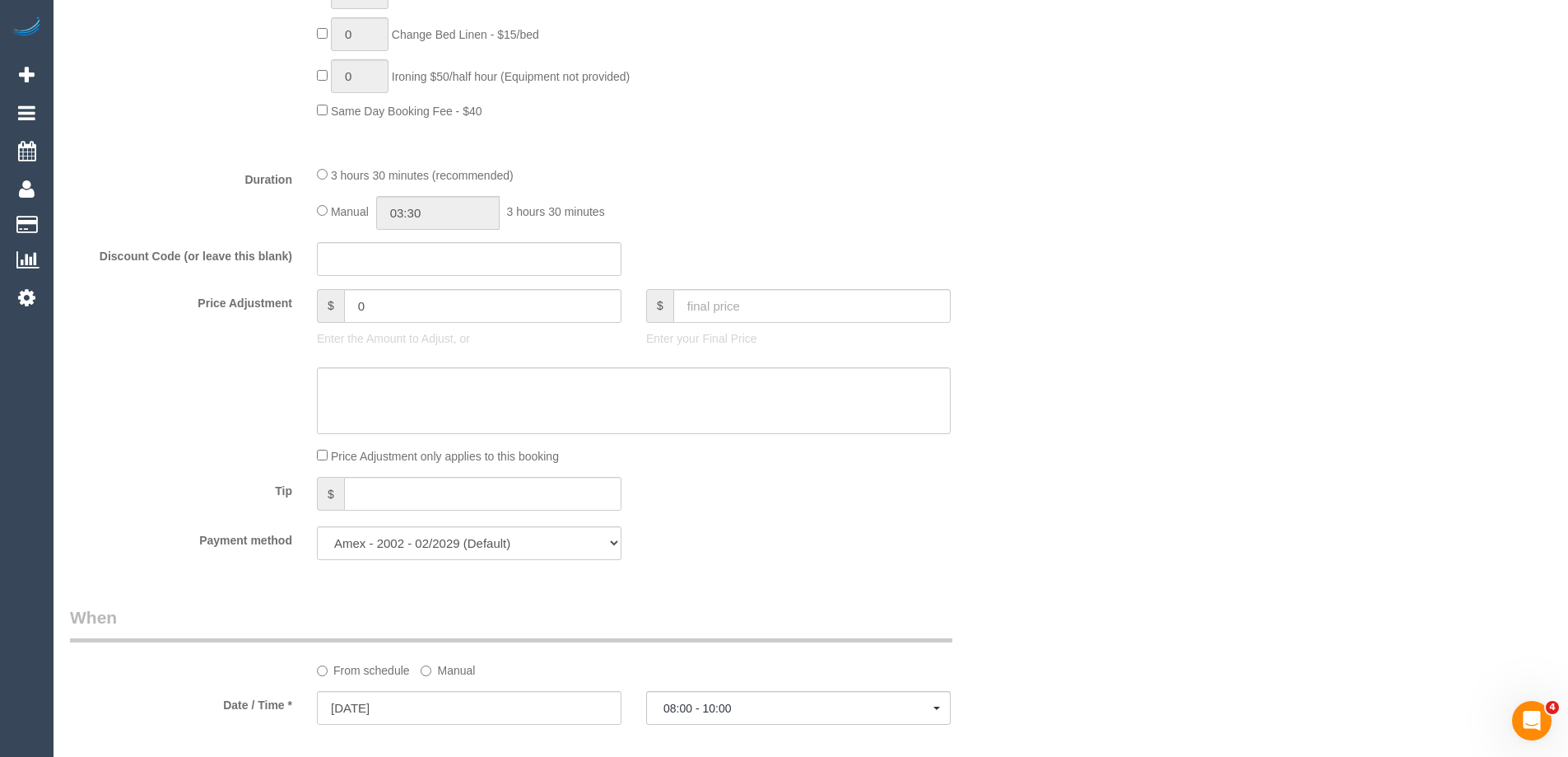
scroll to position [1400, 0]
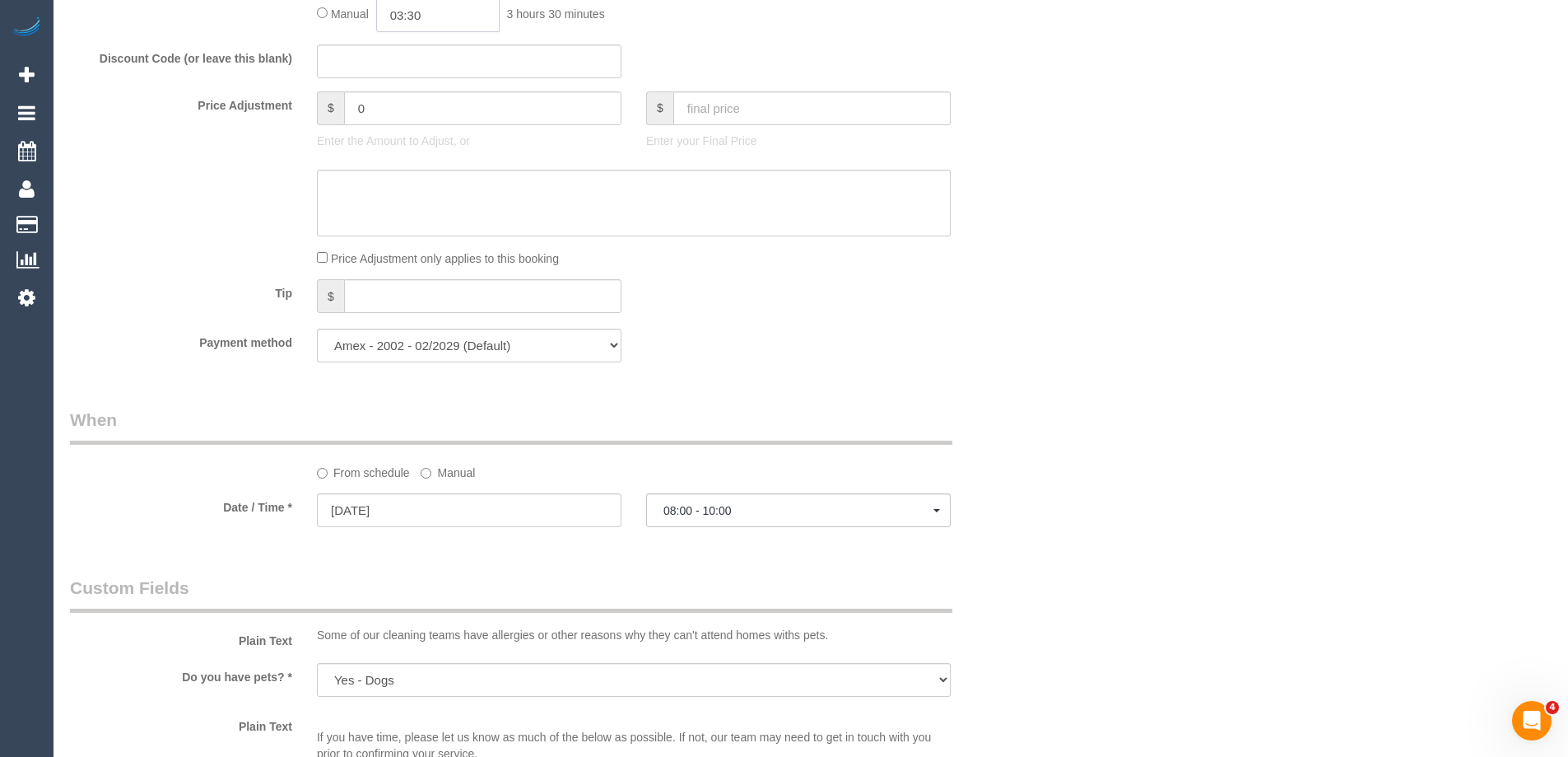
click at [446, 13] on input "03:30" at bounding box center [438, 15] width 123 height 34
type input "01:30"
click at [408, 72] on li "01:30" at bounding box center [419, 79] width 73 height 21
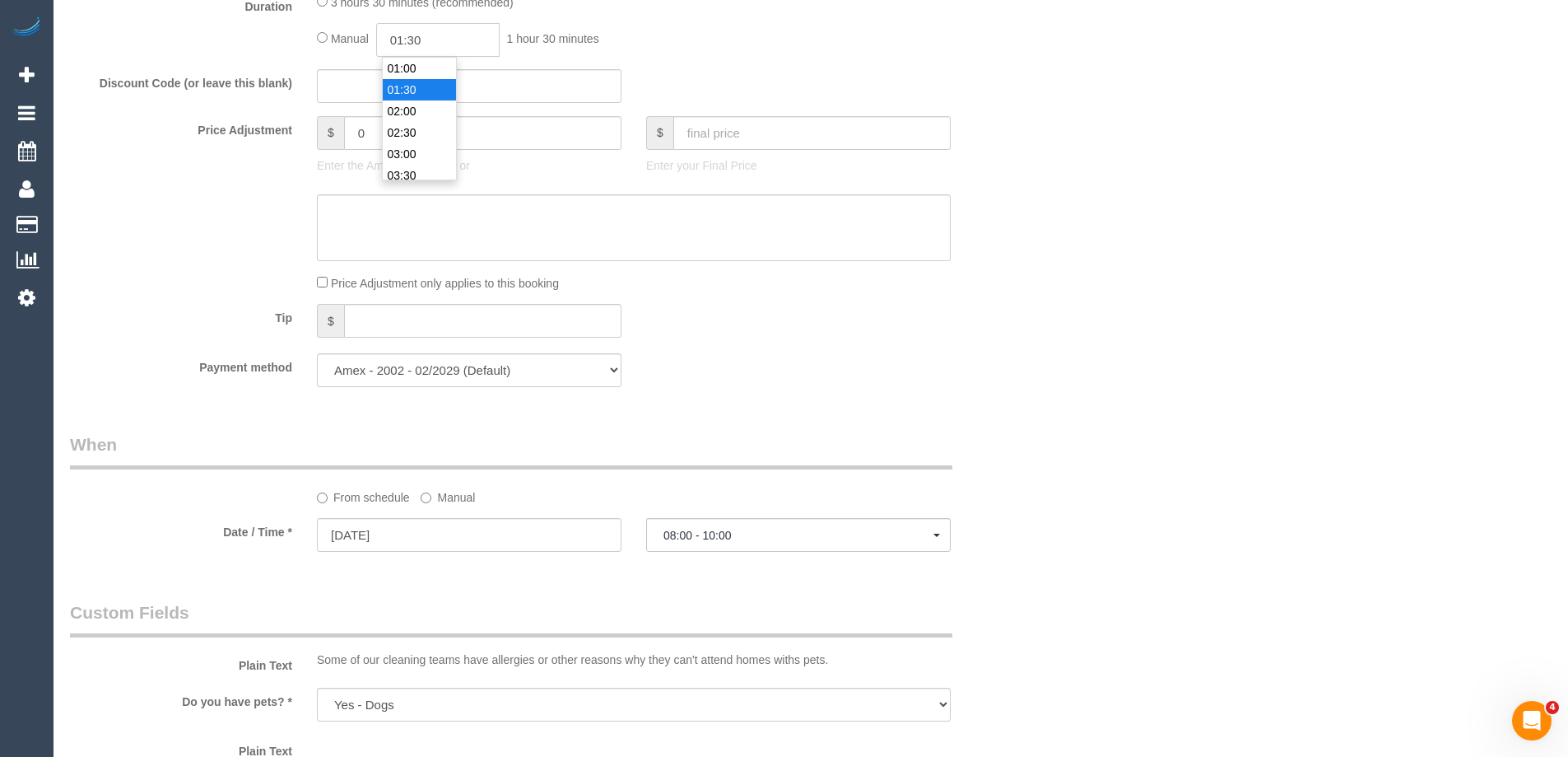
scroll to position [1365, 0]
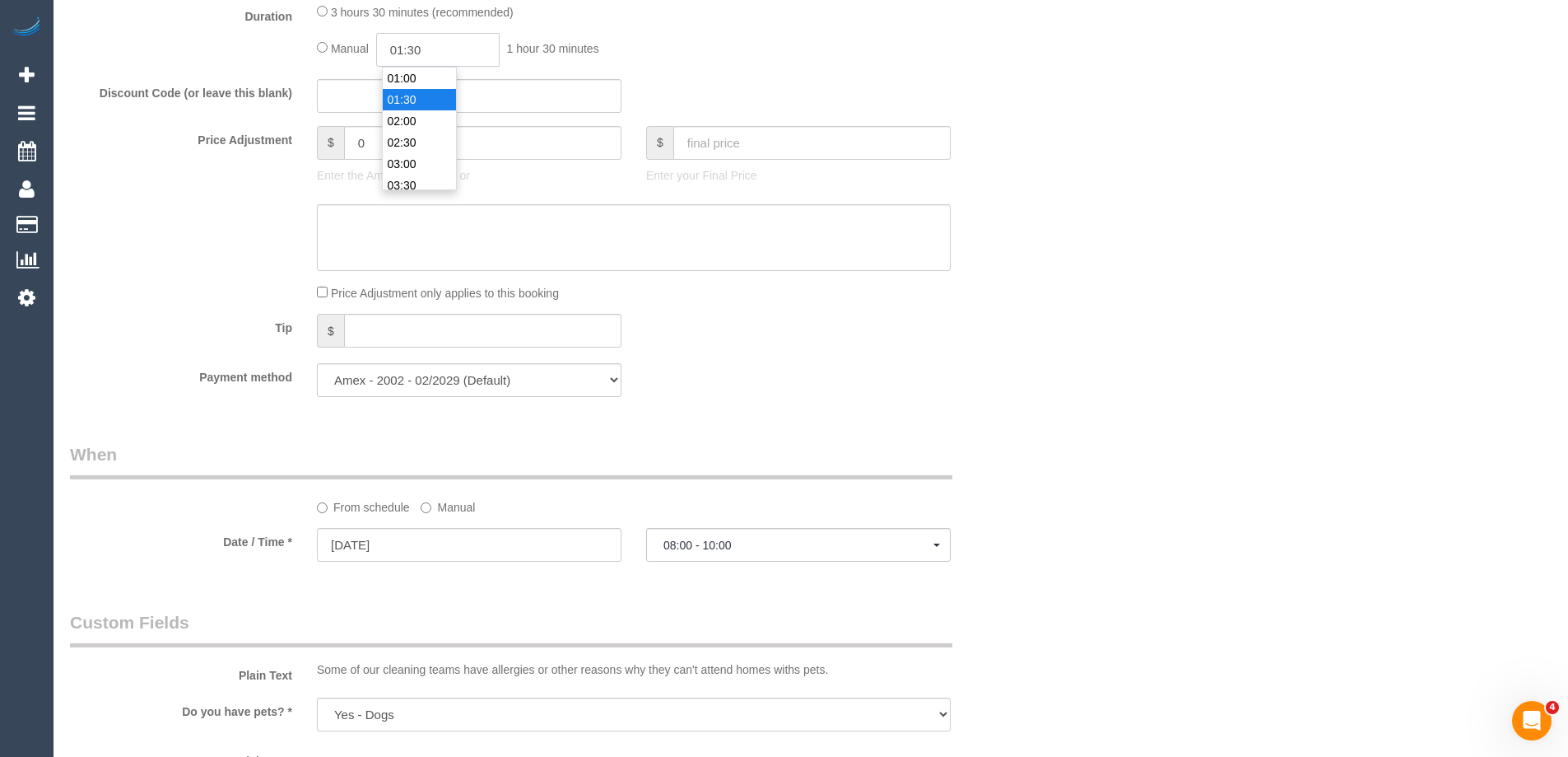
select select "spot18"
drag, startPoint x: 432, startPoint y: 19, endPoint x: 416, endPoint y: 62, distance: 45.9
click at [416, 62] on input "01:30" at bounding box center [438, 50] width 123 height 34
type input "01:45"
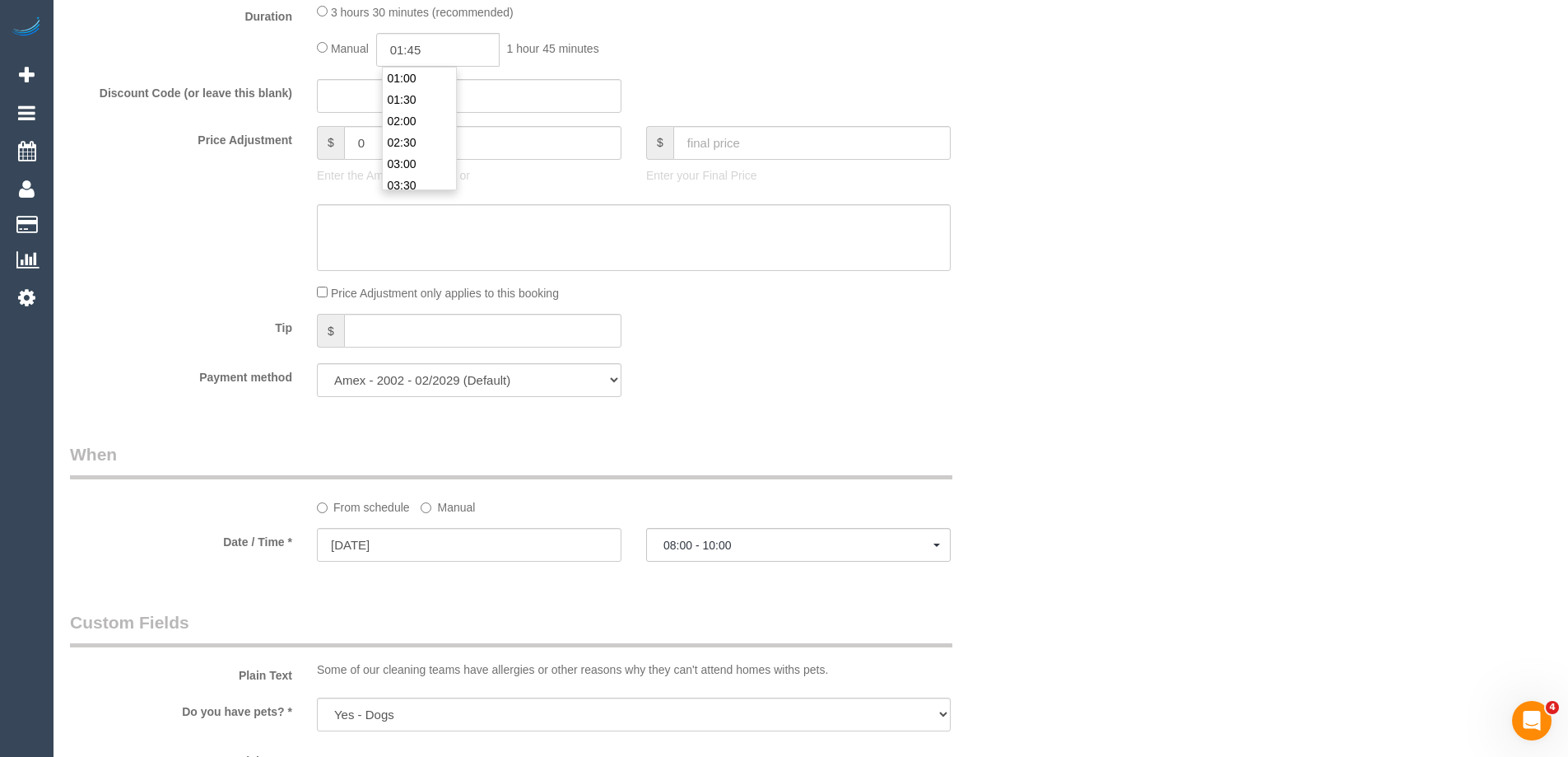
select select "spot34"
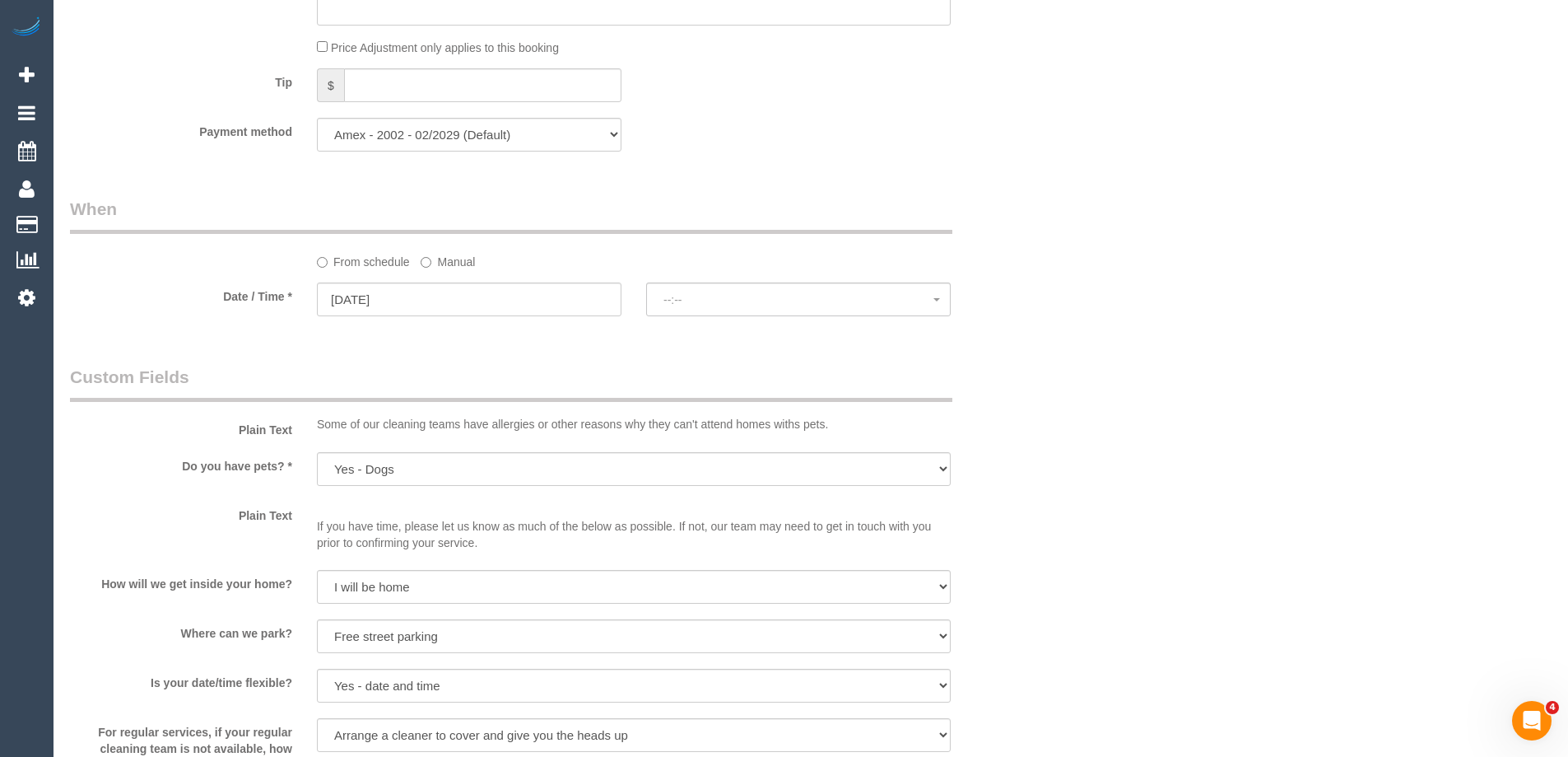
select select "spot50"
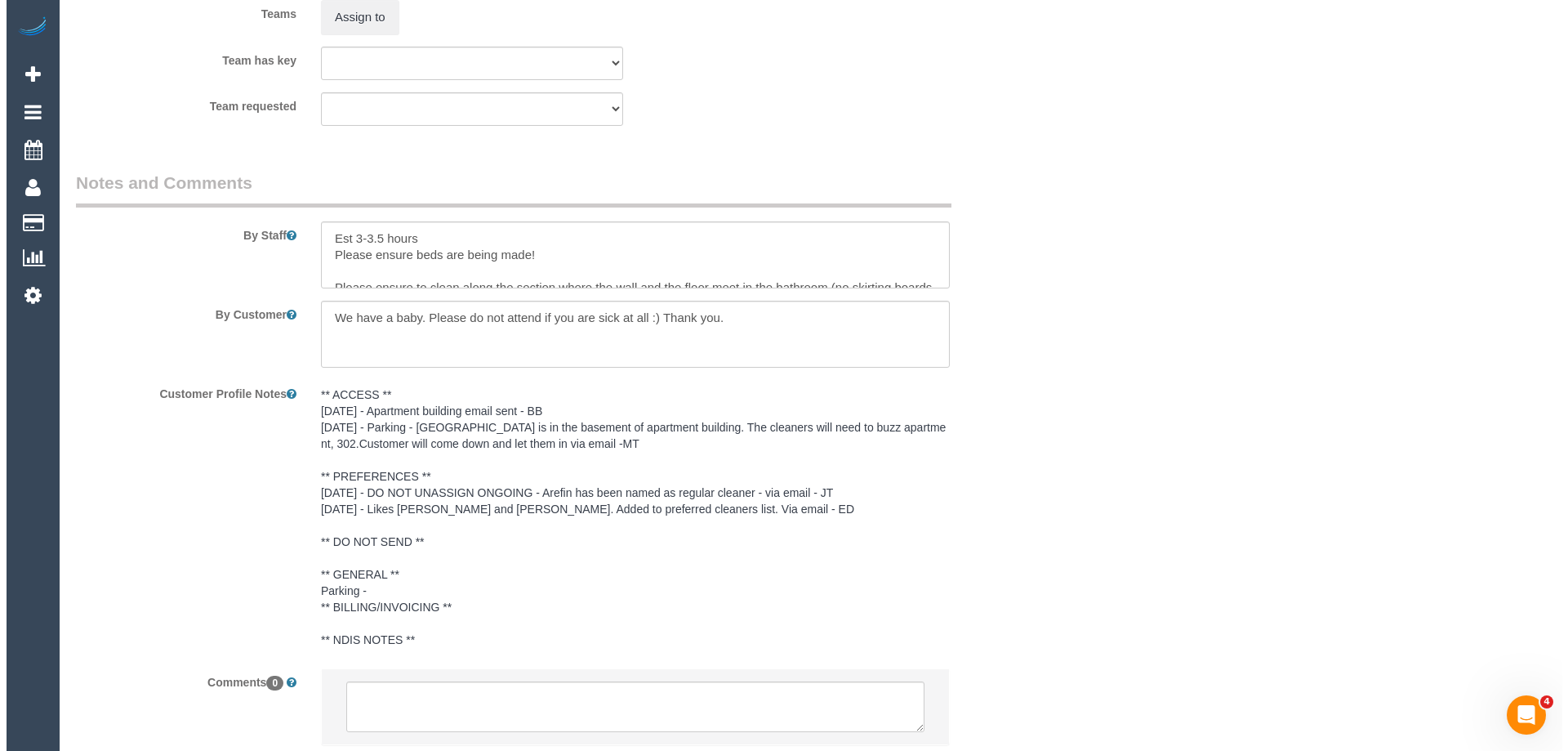
scroll to position [2498, 0]
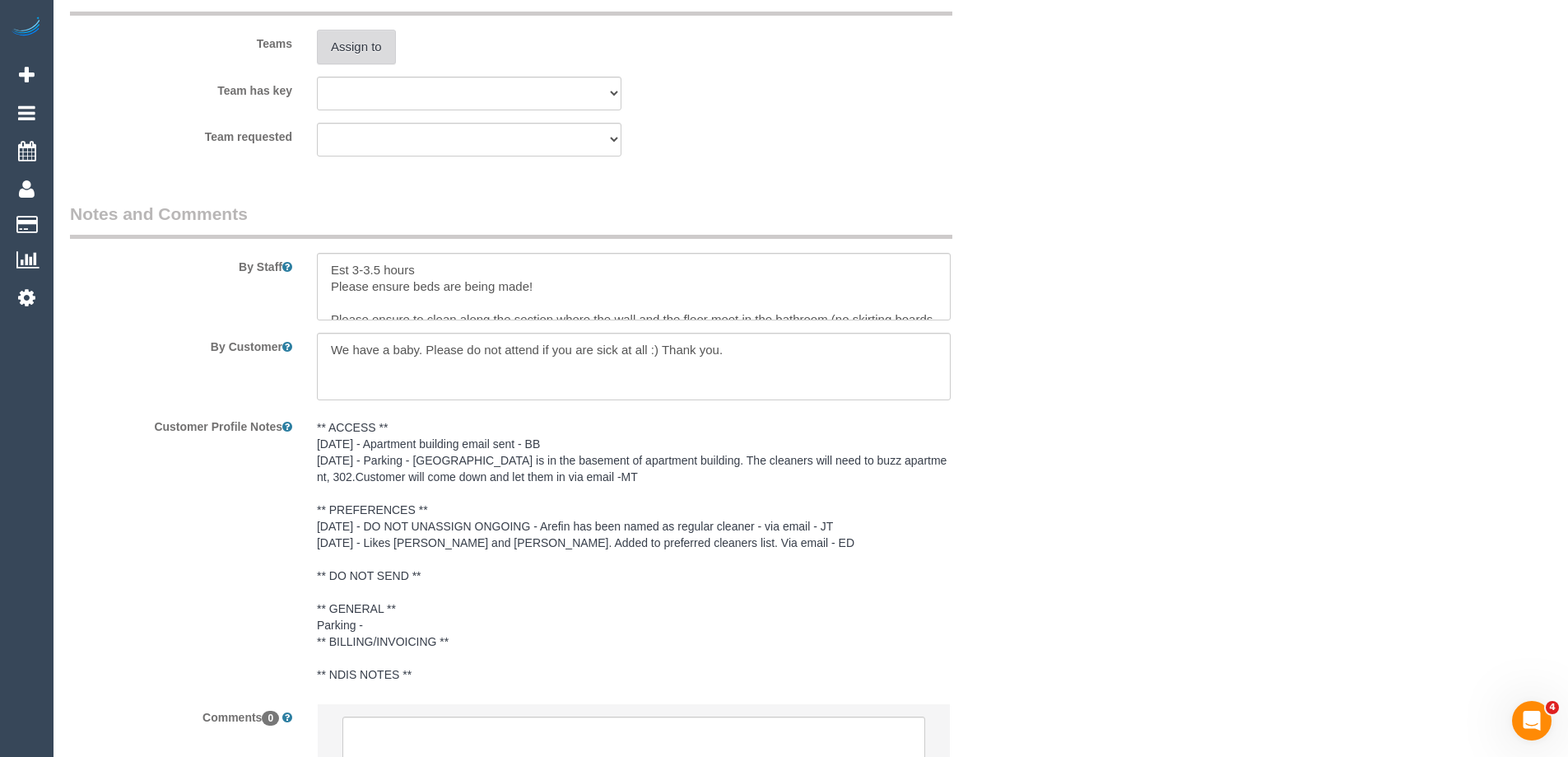
click at [368, 62] on button "Assign to" at bounding box center [356, 46] width 79 height 34
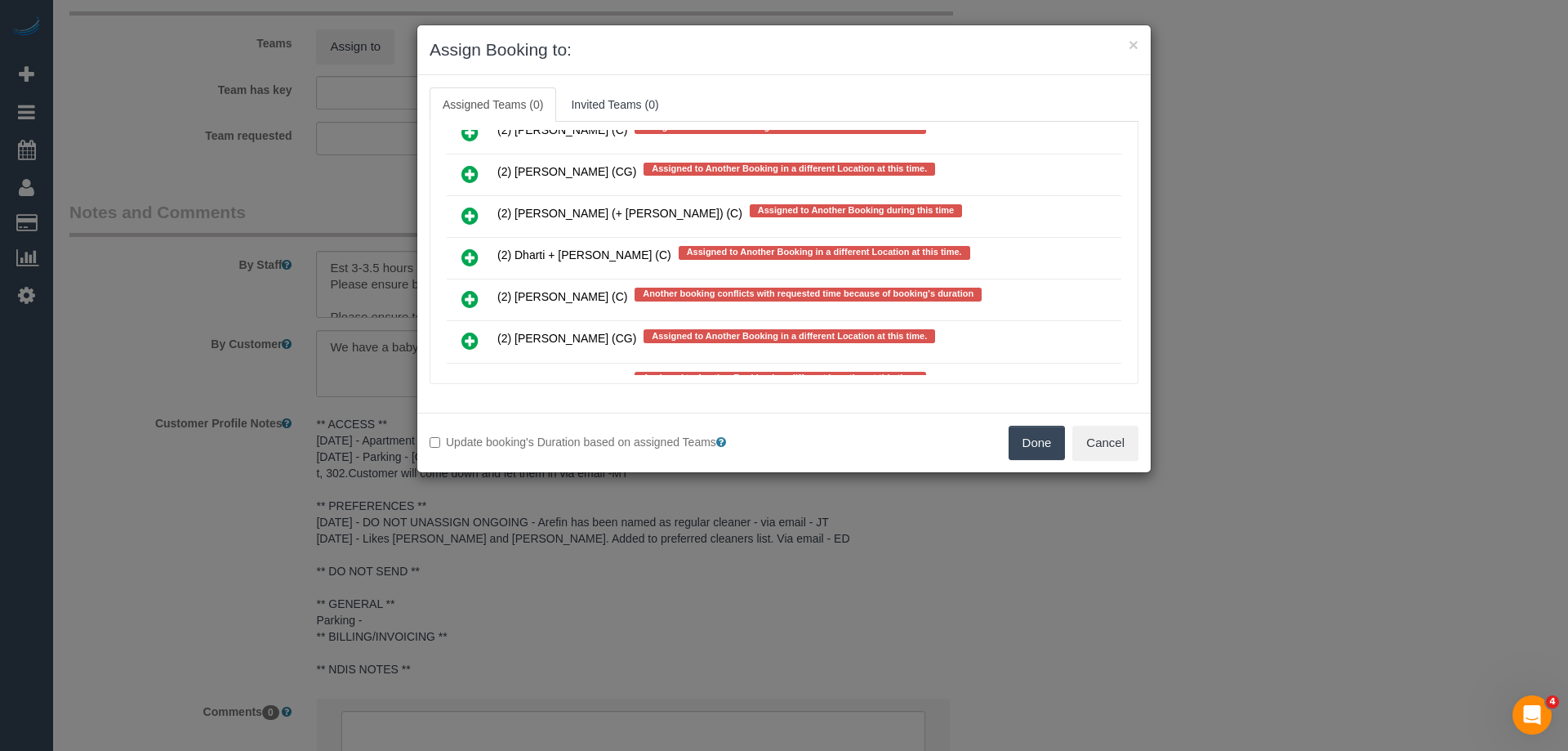
click at [466, 260] on icon at bounding box center [470, 258] width 17 height 20
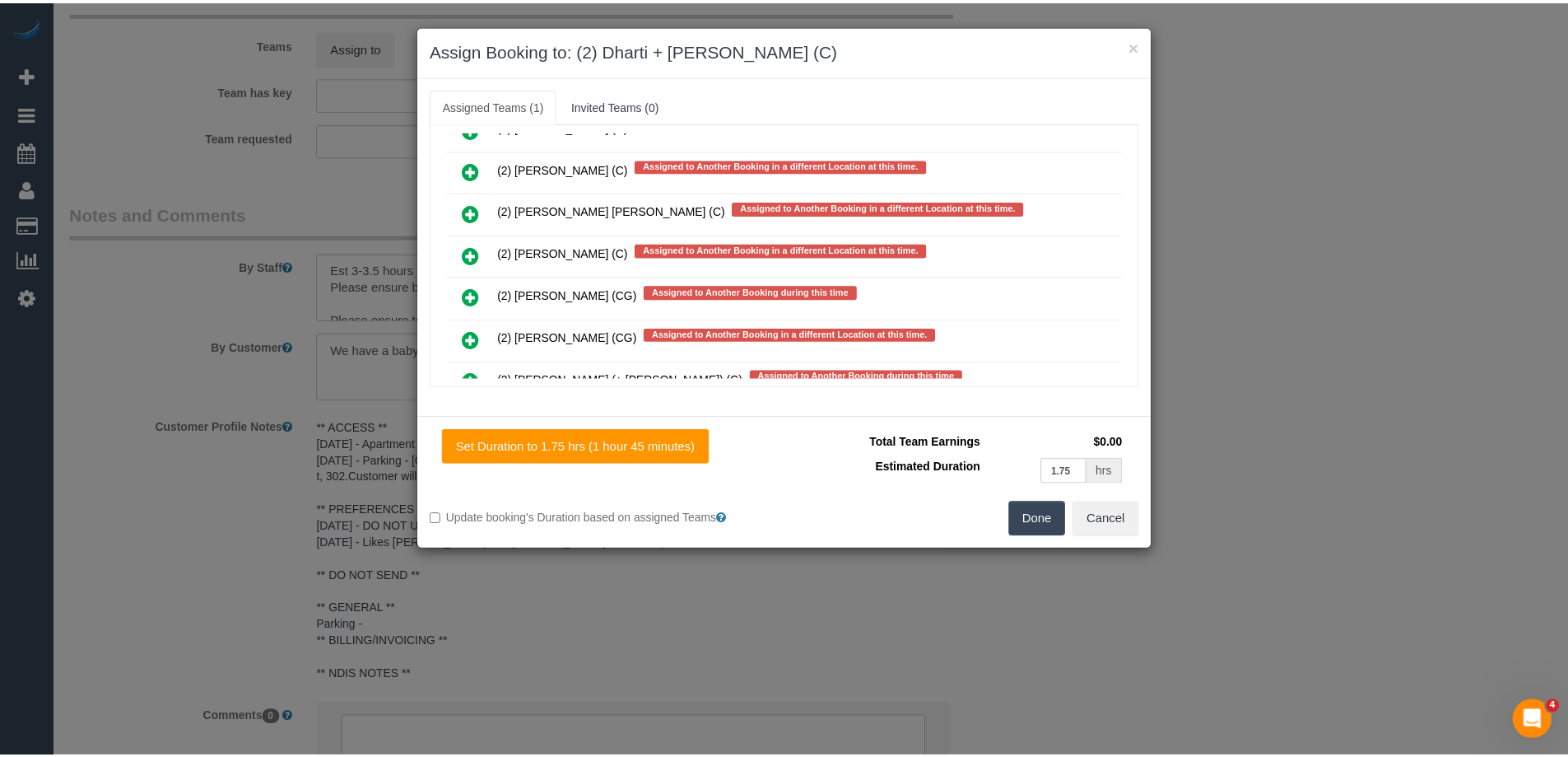
scroll to position [0, 0]
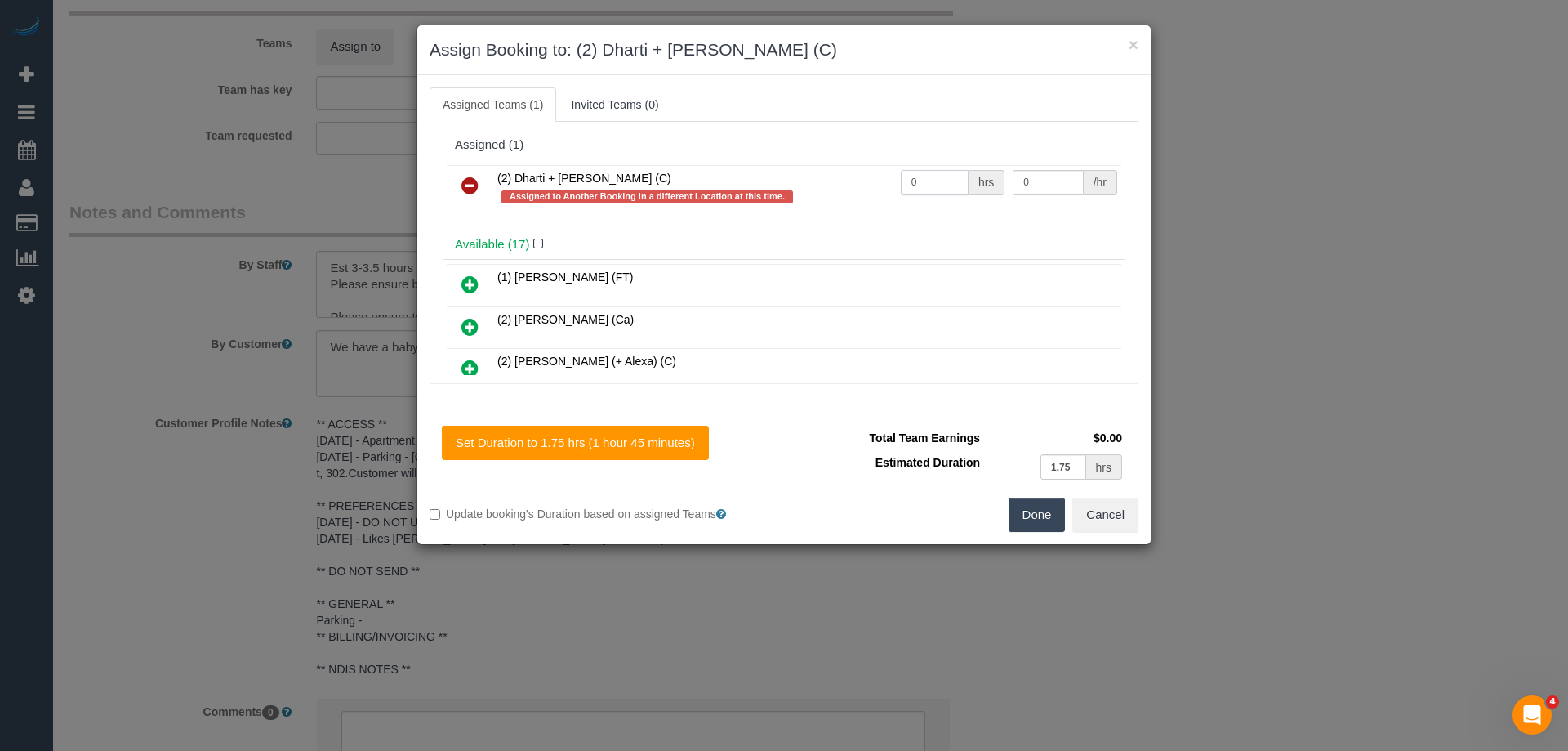
drag, startPoint x: 928, startPoint y: 183, endPoint x: 757, endPoint y: 175, distance: 171.2
click at [757, 175] on tr "(2) Dharti + [PERSON_NAME] (C) Assigned to Another Booking in a different Locat…" at bounding box center [784, 188] width 675 height 47
type input "1"
drag, startPoint x: 1040, startPoint y: 180, endPoint x: 960, endPoint y: 176, distance: 80.1
click at [992, 177] on tr "(2) Dharti + [PERSON_NAME] (C) Assigned to Another Booking in a different Locat…" at bounding box center [784, 188] width 675 height 47
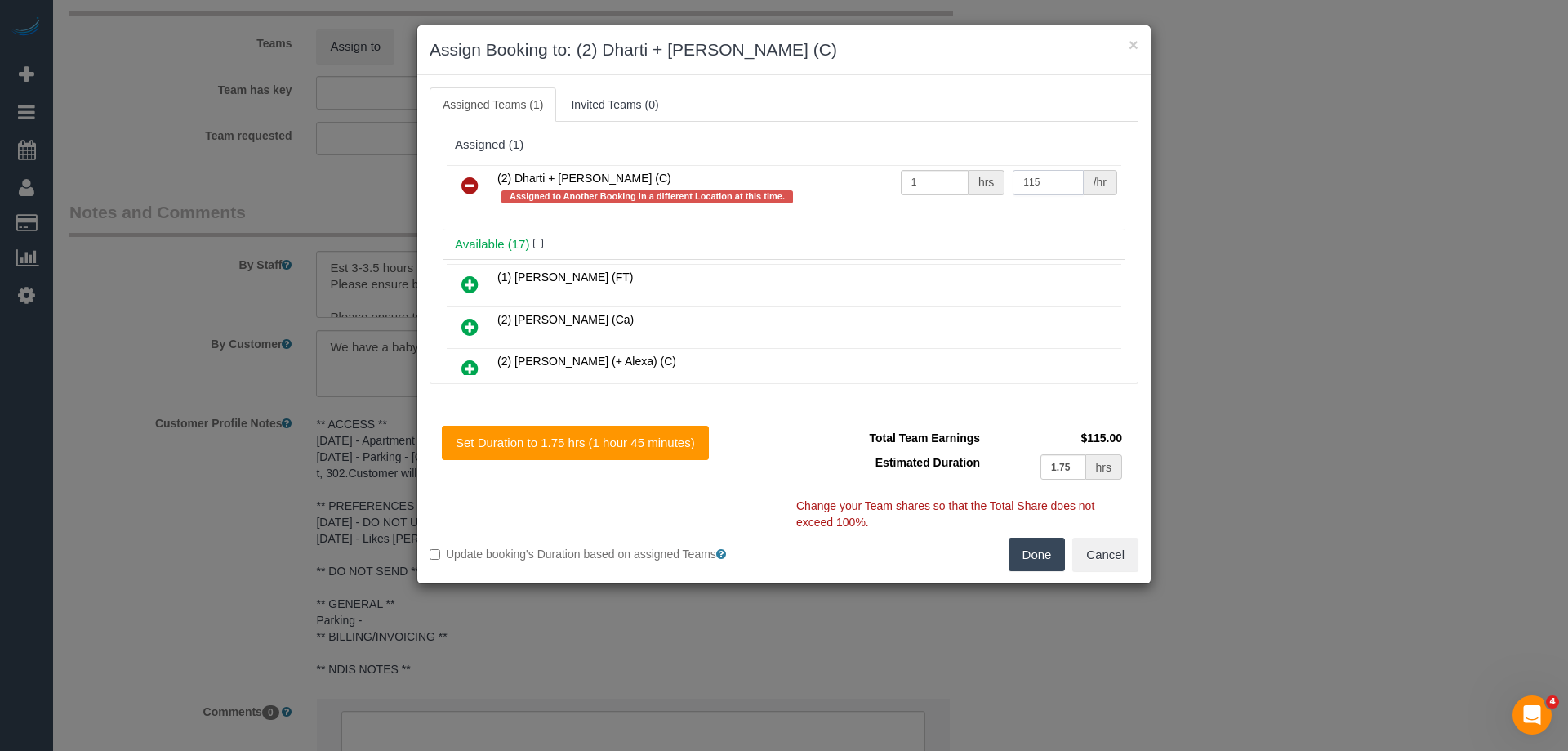
type input "115"
click at [1032, 550] on button "Done" at bounding box center [1037, 554] width 57 height 34
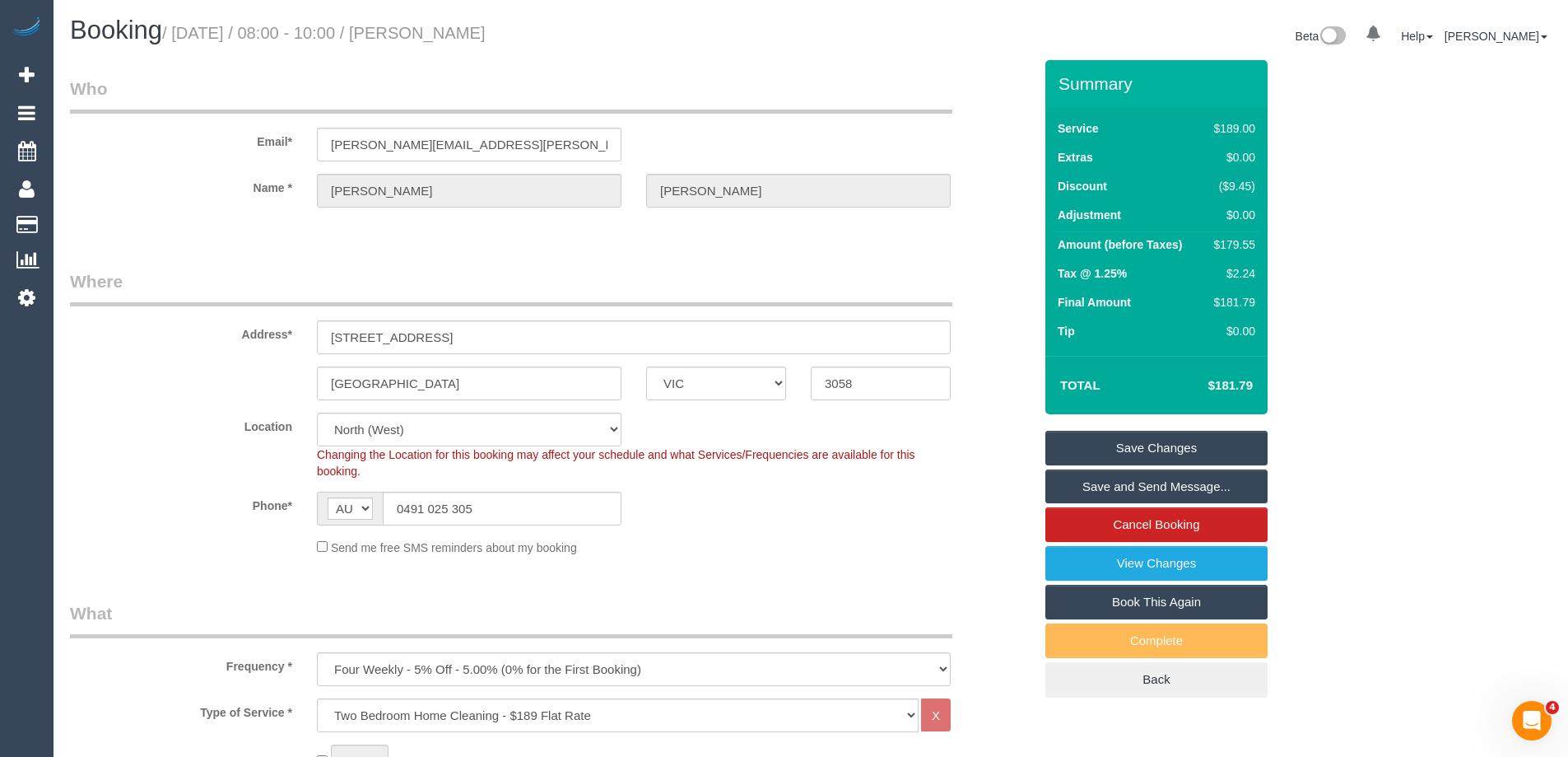
drag, startPoint x: 554, startPoint y: 29, endPoint x: 459, endPoint y: 33, distance: 95.1
click at [459, 33] on h1 "Booking / [DATE] / 08:00 - 10:00 / [PERSON_NAME]" at bounding box center [433, 30] width 728 height 28
copy small "[PERSON_NAME]"
click at [1085, 447] on link "Save Changes" at bounding box center [1156, 448] width 223 height 34
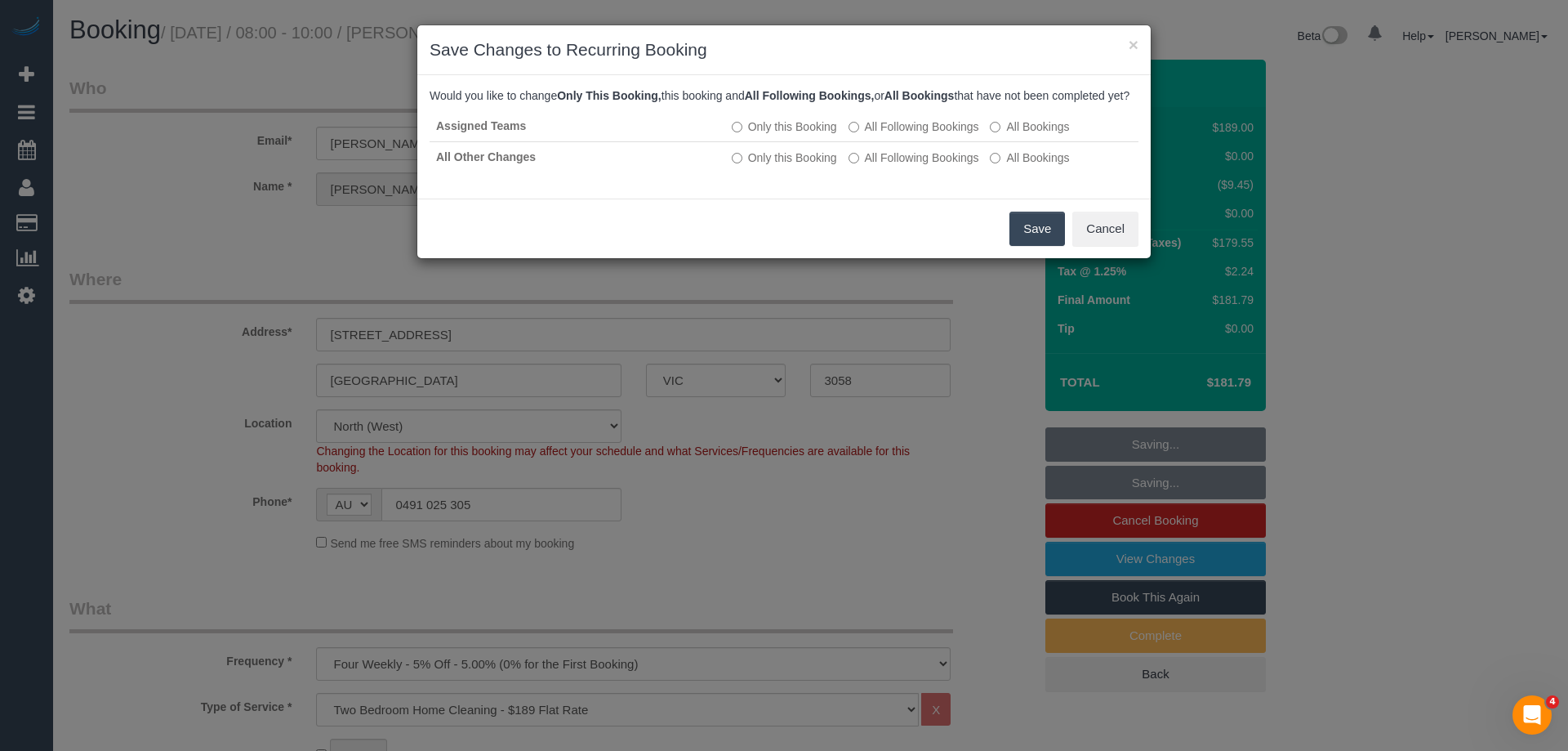
click at [1035, 243] on button "Save" at bounding box center [1037, 228] width 56 height 34
